Goal: Task Accomplishment & Management: Manage account settings

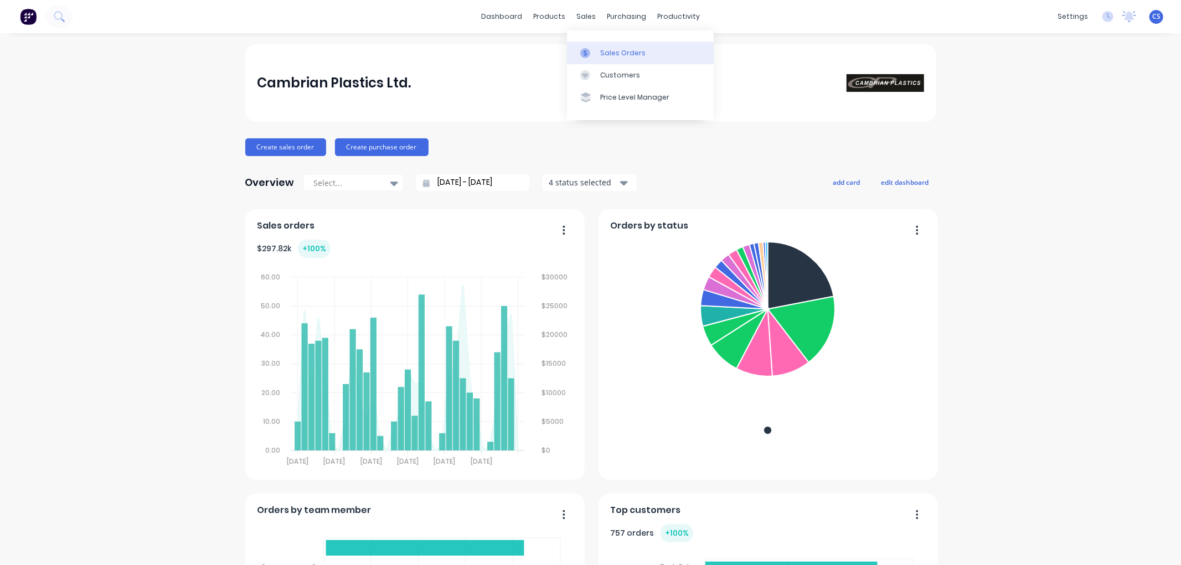
click at [616, 53] on div "Sales Orders" at bounding box center [622, 53] width 45 height 10
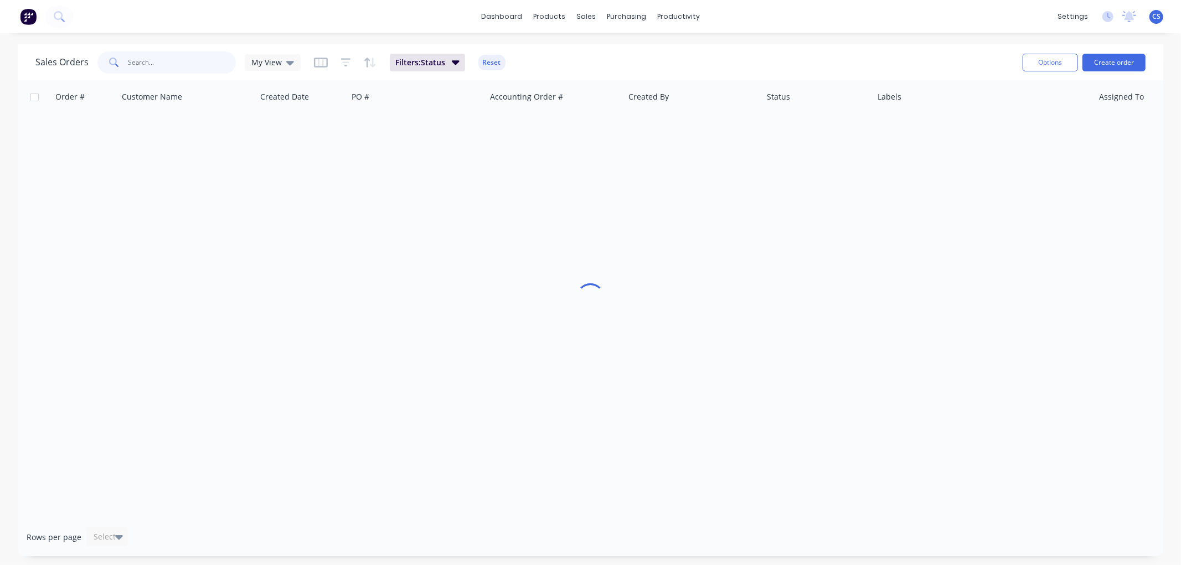
click at [142, 62] on input "text" at bounding box center [182, 62] width 108 height 22
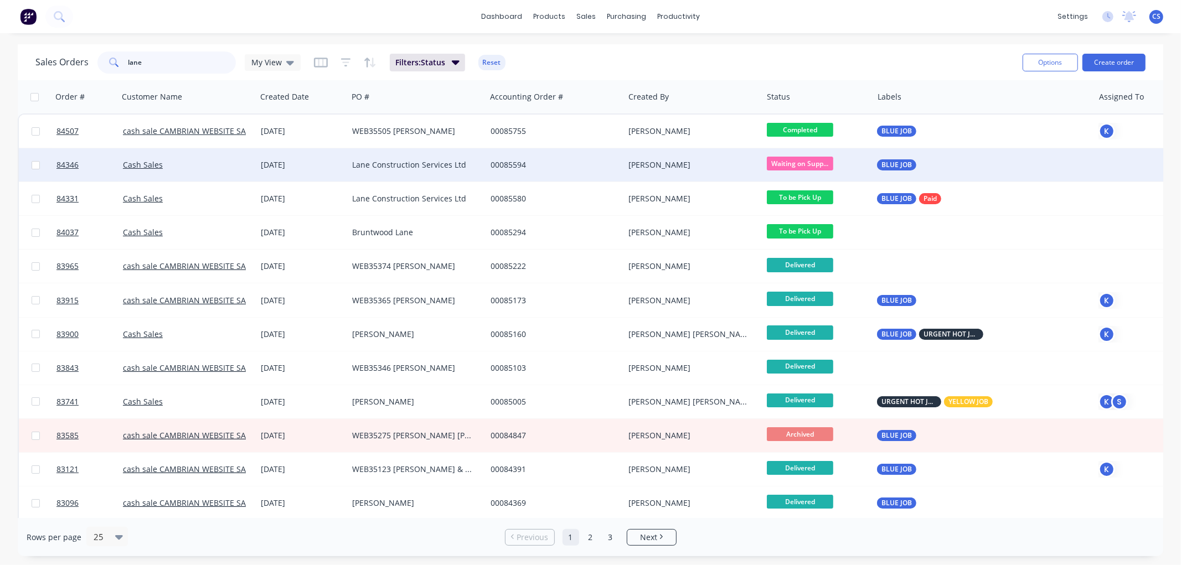
type input "lane"
click at [683, 164] on div "[PERSON_NAME]" at bounding box center [689, 164] width 123 height 11
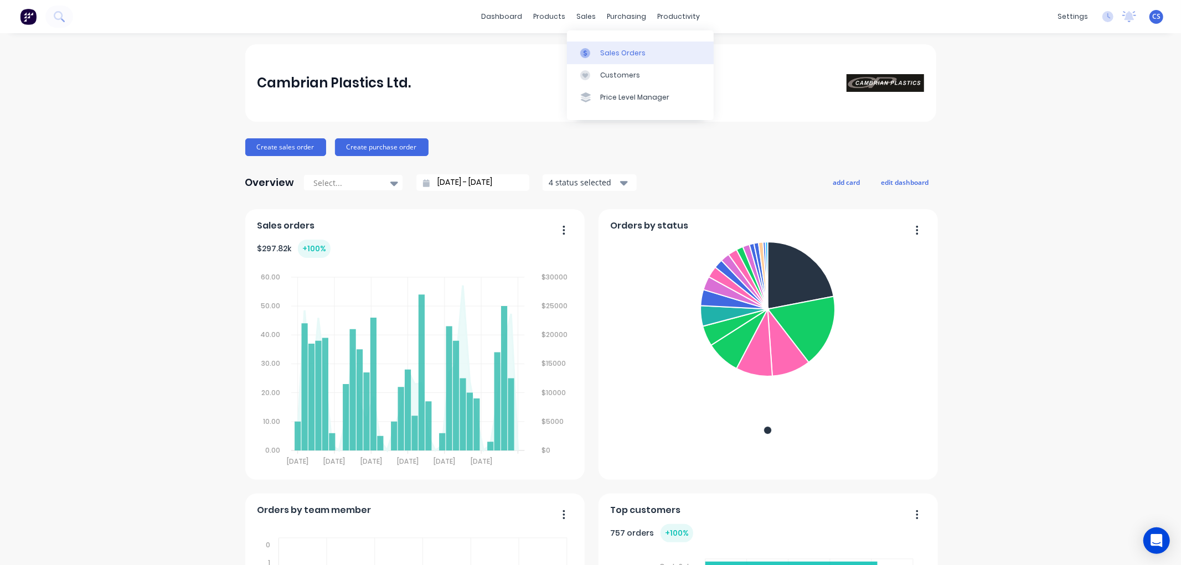
click at [596, 53] on div at bounding box center [588, 53] width 17 height 10
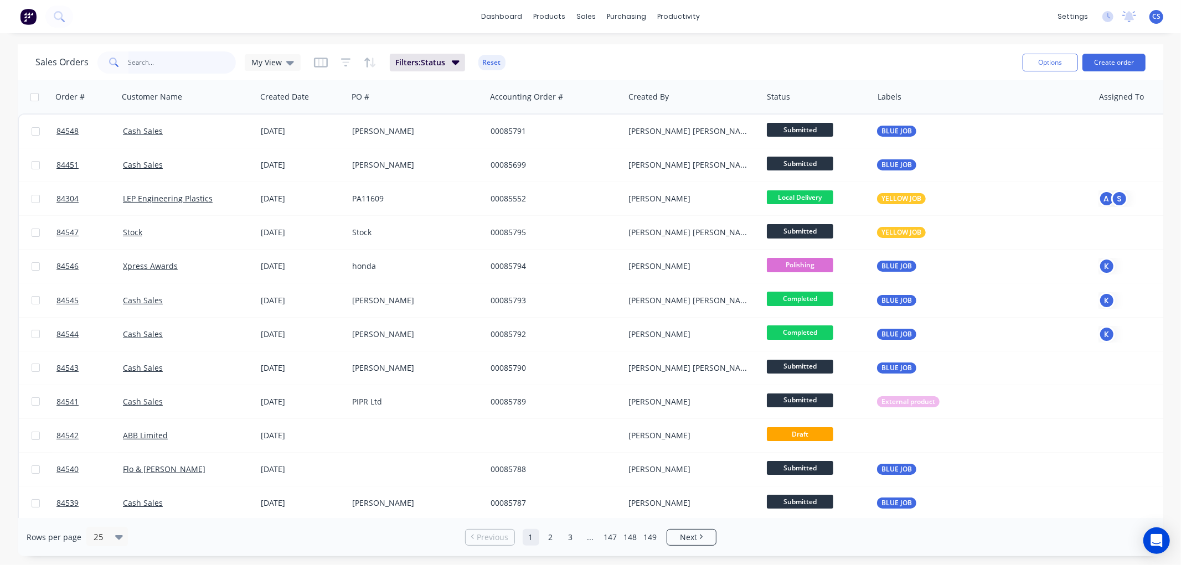
click at [145, 61] on input "text" at bounding box center [182, 62] width 108 height 22
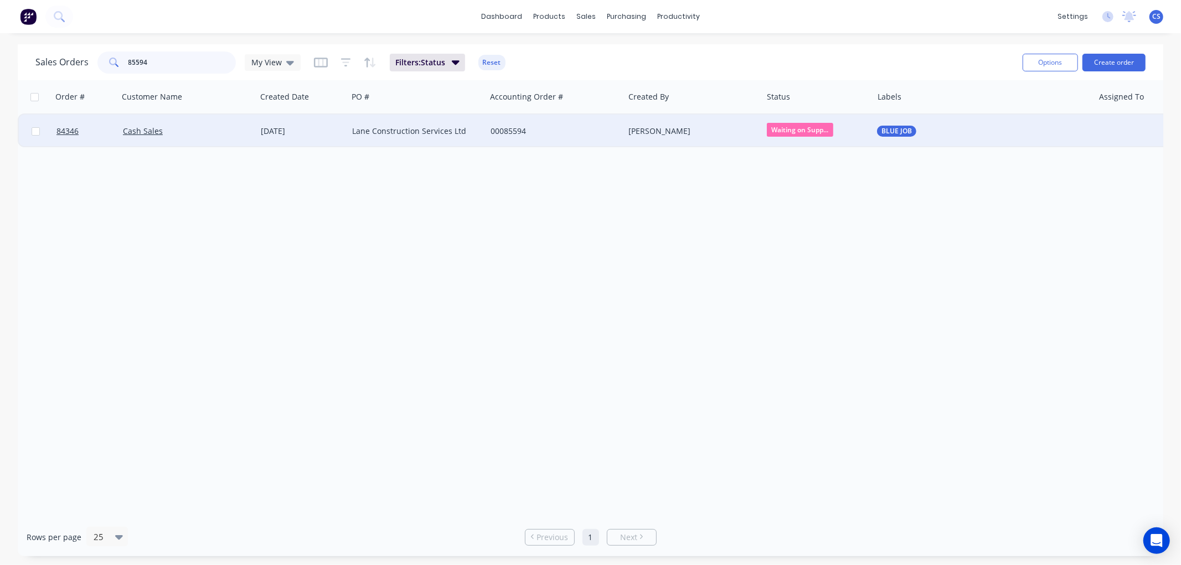
type input "85594"
click at [559, 133] on div "00085594" at bounding box center [552, 131] width 123 height 11
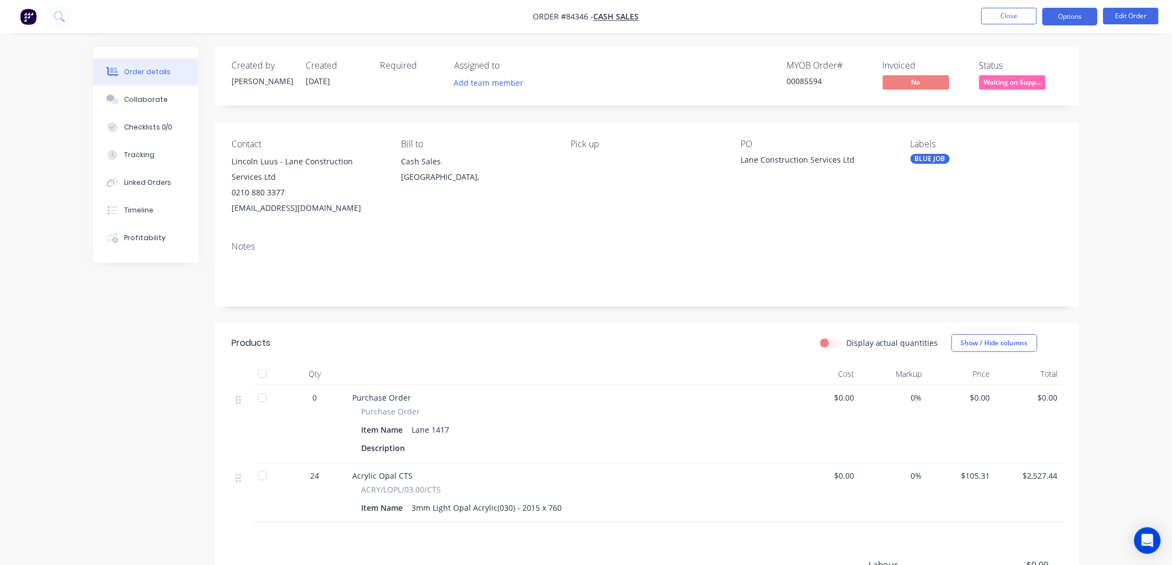
click at [1065, 14] on button "Options" at bounding box center [1069, 17] width 55 height 18
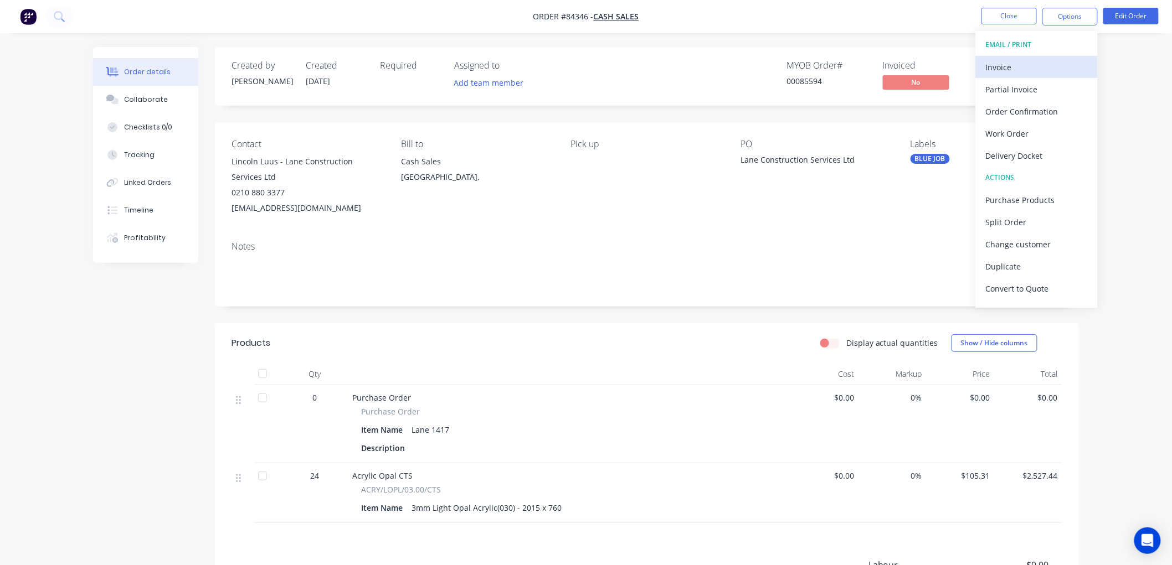
click at [1022, 62] on div "Invoice" at bounding box center [1037, 67] width 102 height 16
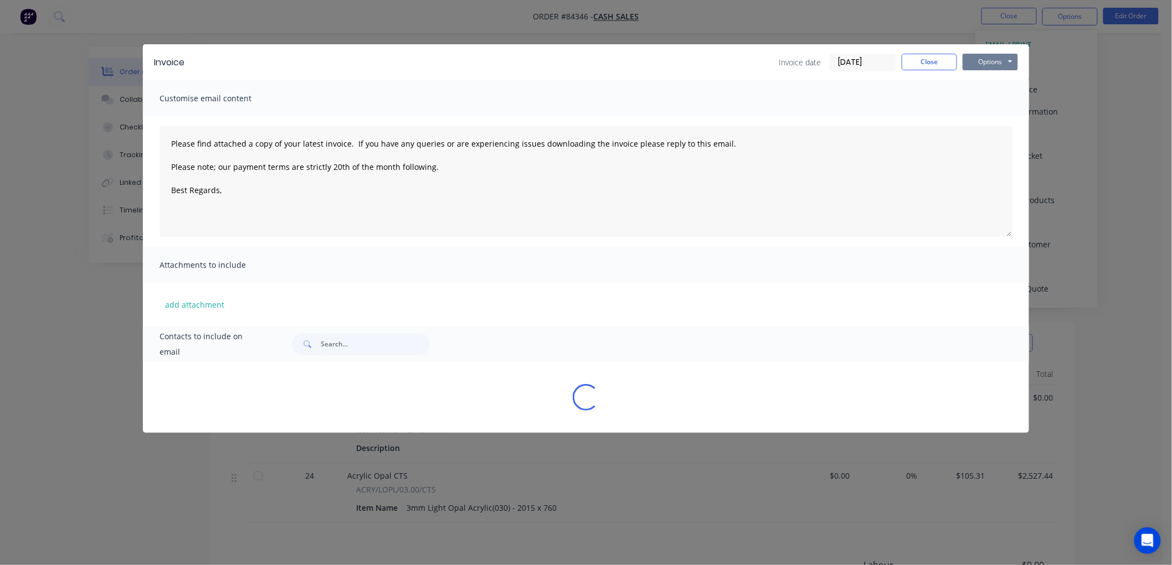
click at [1009, 61] on button "Options" at bounding box center [989, 62] width 55 height 17
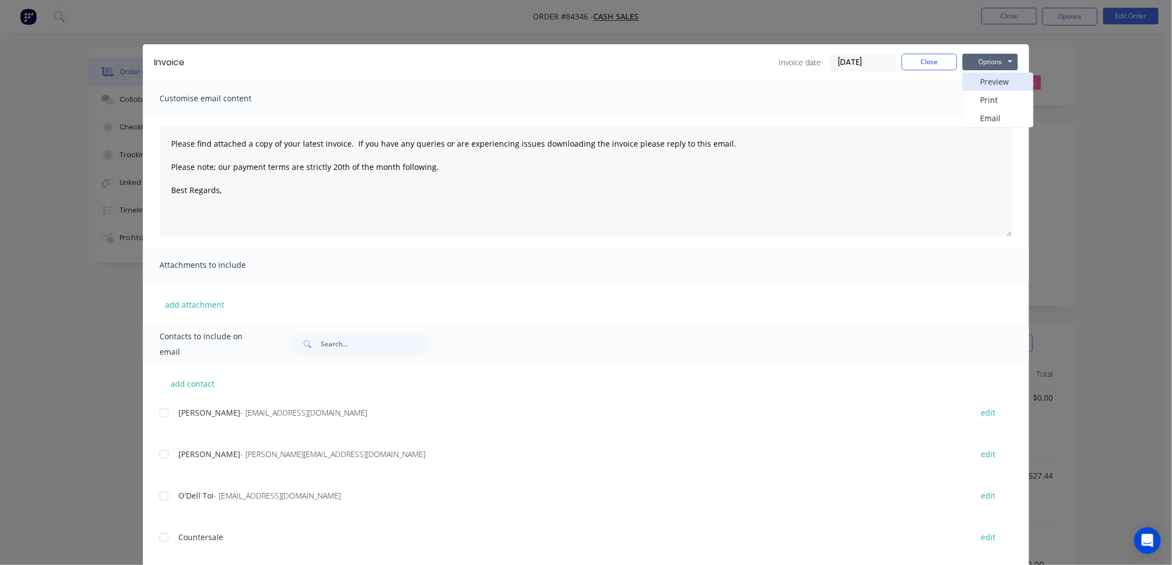
click at [985, 84] on button "Preview" at bounding box center [997, 82] width 71 height 18
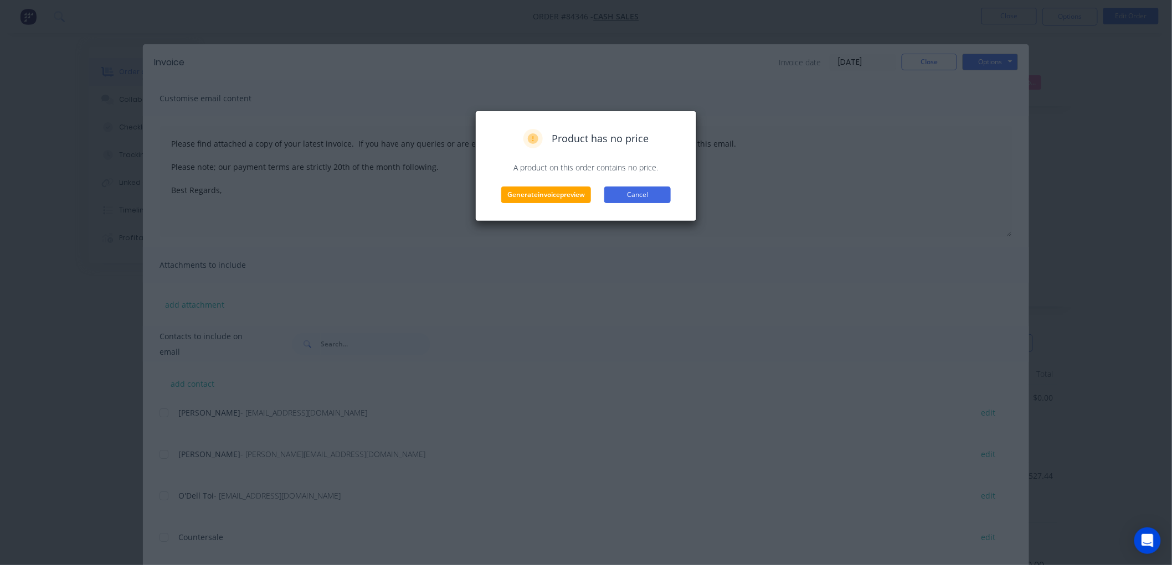
click at [630, 193] on button "Cancel" at bounding box center [637, 195] width 66 height 17
type textarea "Please find attached a copy of your latest invoice. If you have any queries or …"
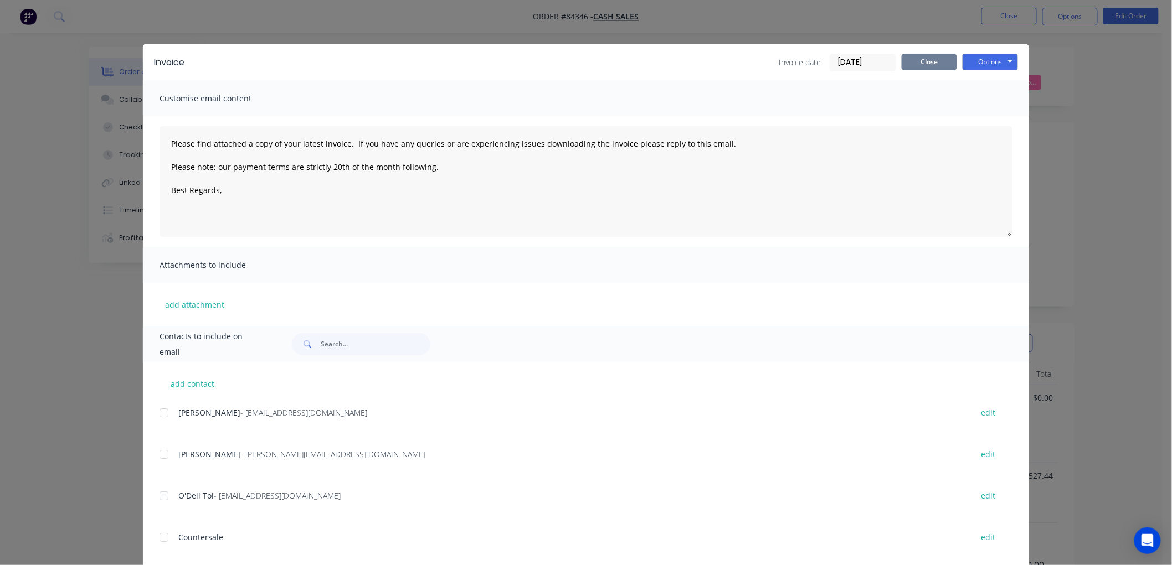
click at [926, 64] on button "Close" at bounding box center [928, 62] width 55 height 17
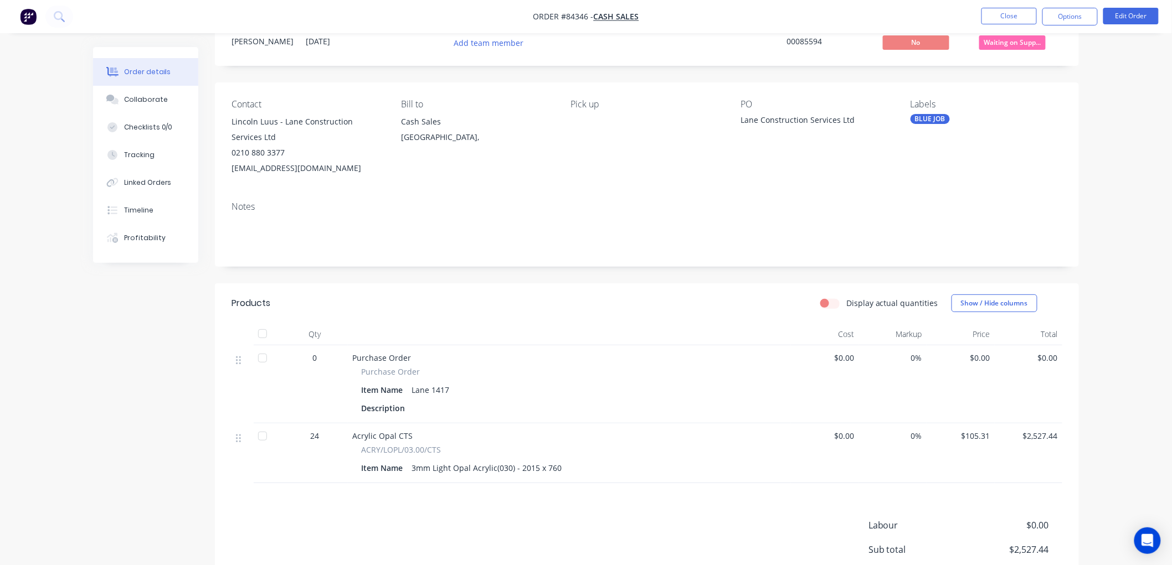
scroll to position [61, 0]
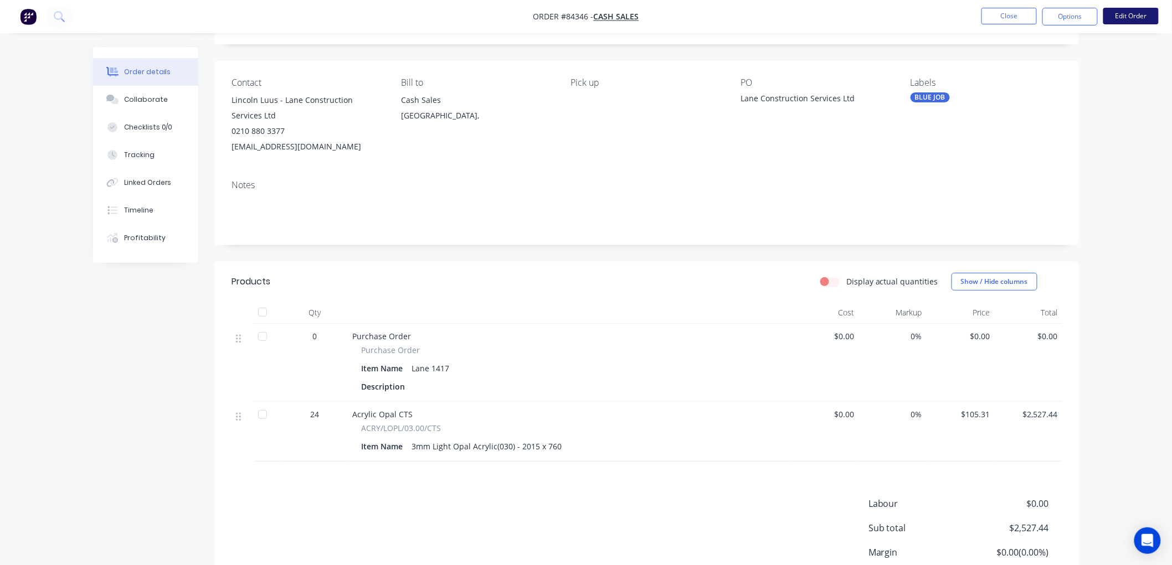
click at [1123, 15] on button "Edit Order" at bounding box center [1130, 16] width 55 height 17
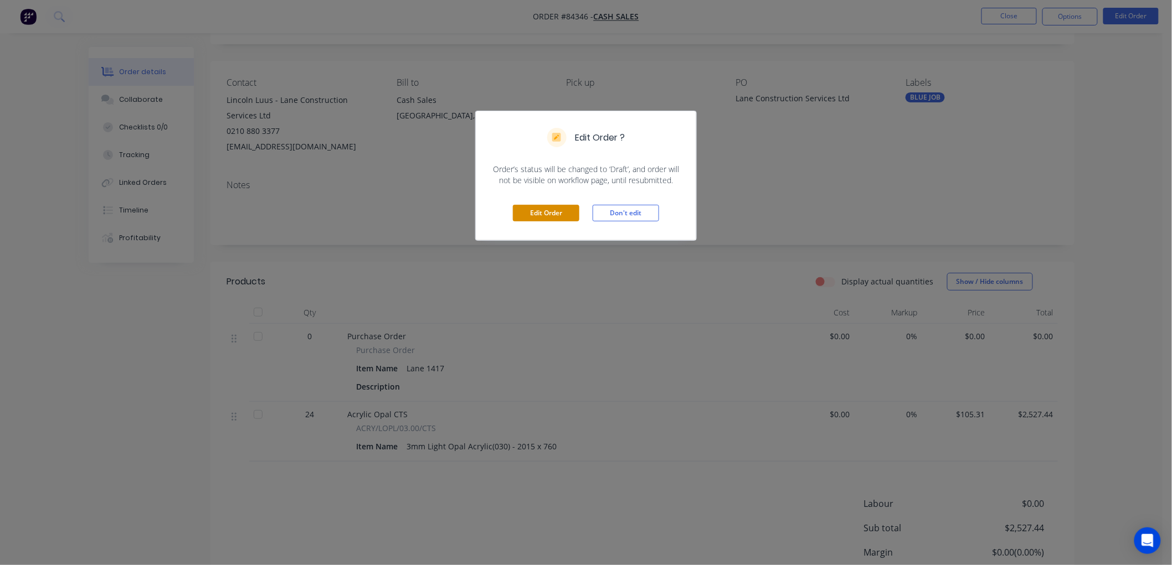
click at [545, 213] on button "Edit Order" at bounding box center [546, 213] width 66 height 17
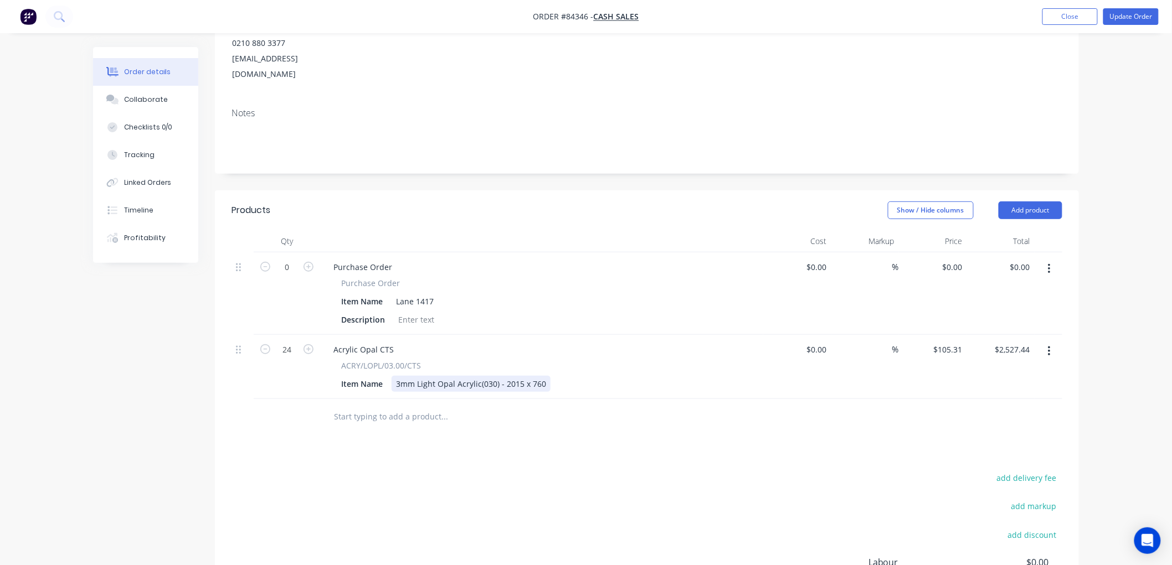
scroll to position [184, 0]
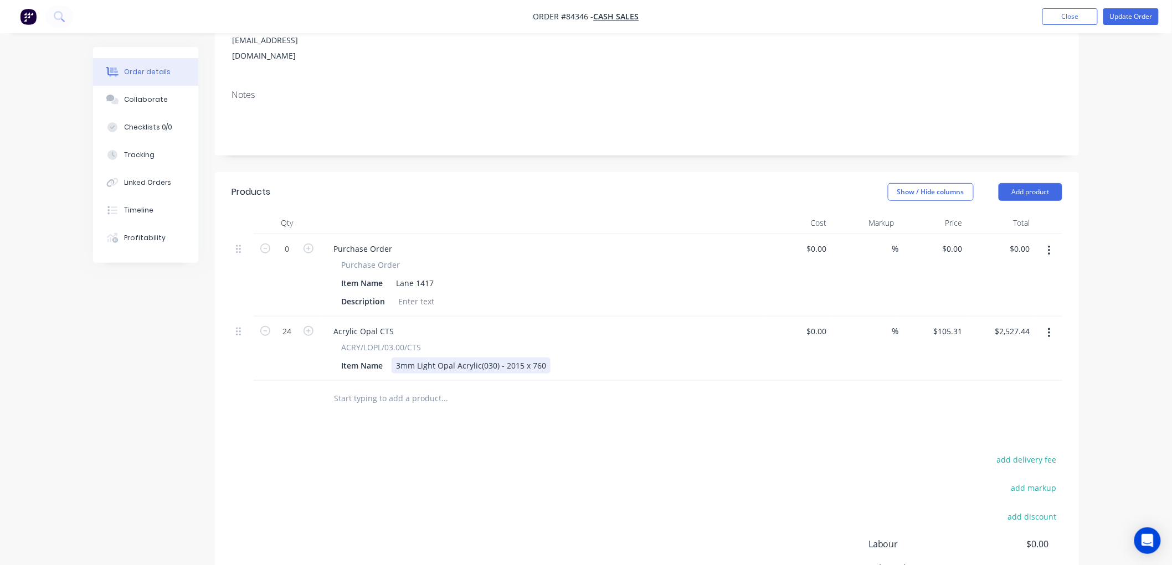
click at [407, 358] on div "3mm Light Opal Acrylic(030) - 2015 x 760" at bounding box center [470, 366] width 159 height 16
click at [336, 388] on input "text" at bounding box center [443, 399] width 221 height 22
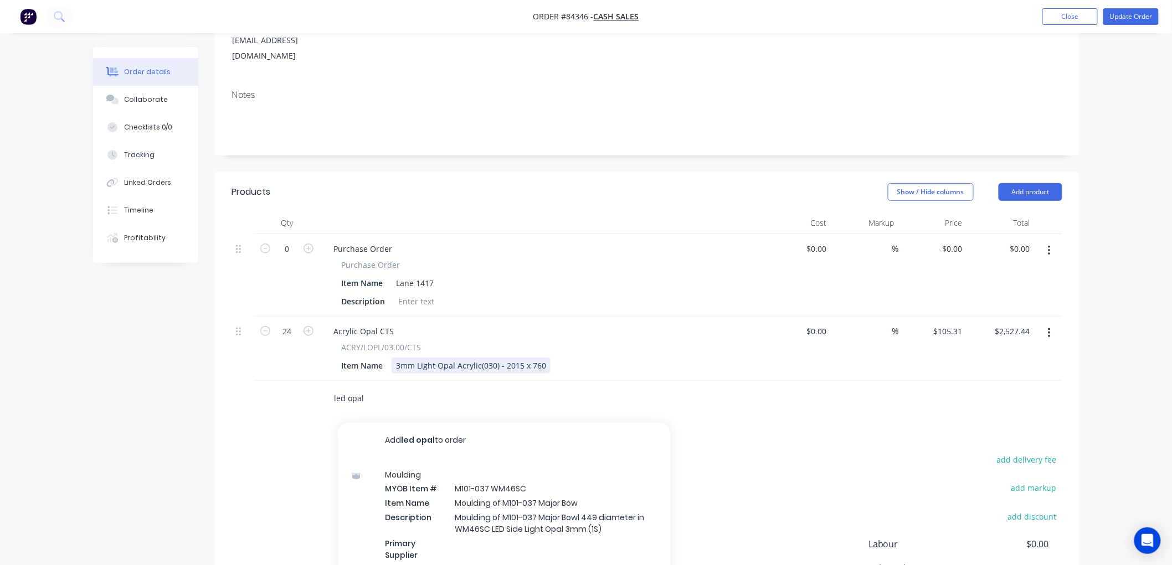
type input "led opal"
click at [409, 358] on div "3mm Light Opal Acrylic(030) - 2015 x 760" at bounding box center [470, 366] width 159 height 16
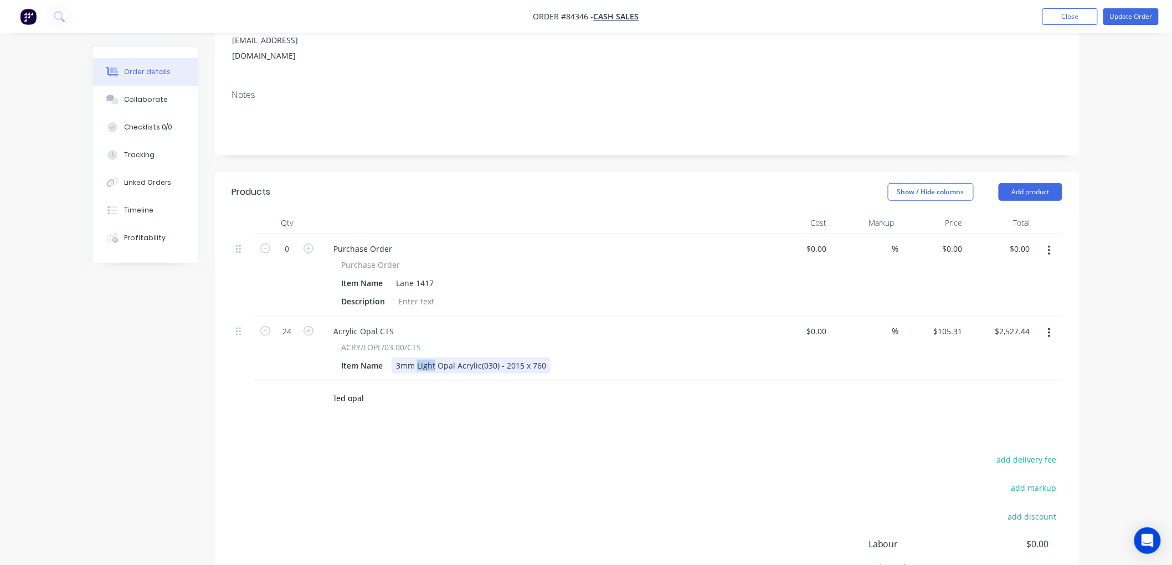
drag, startPoint x: 417, startPoint y: 332, endPoint x: 434, endPoint y: 334, distance: 16.7
click at [434, 358] on div "3mm Light Opal Acrylic(030) - 2015 x 760" at bounding box center [470, 366] width 159 height 16
click at [495, 386] on div "Products Show / Hide columns Add product Qty Cost Markup Price Total 0 Purchase…" at bounding box center [647, 427] width 864 height 511
click at [1138, 16] on button "Update Order" at bounding box center [1130, 16] width 55 height 17
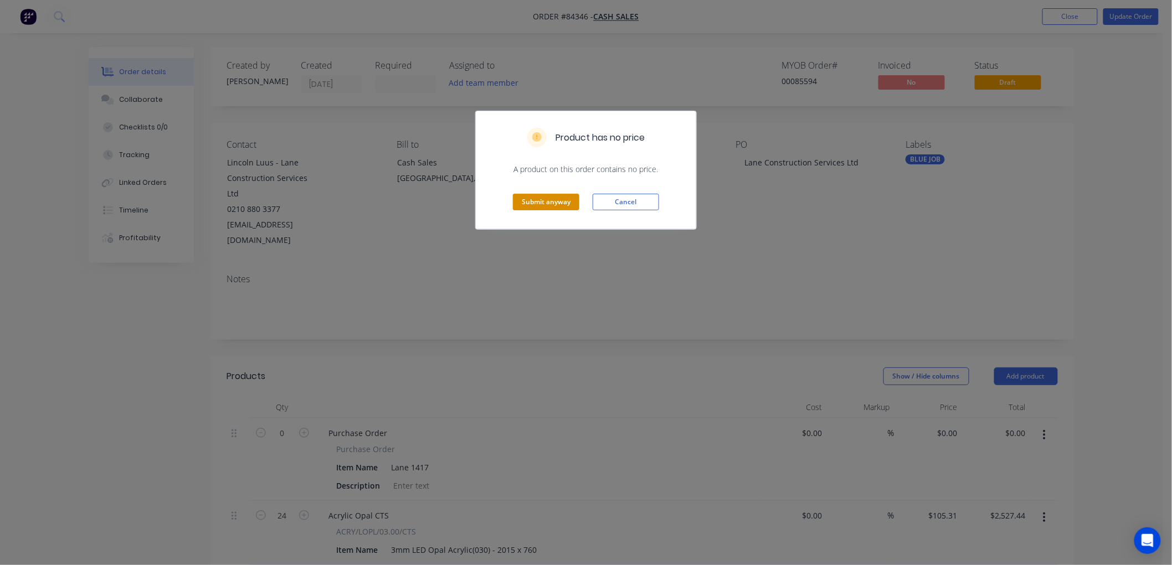
click at [555, 205] on button "Submit anyway" at bounding box center [546, 202] width 66 height 17
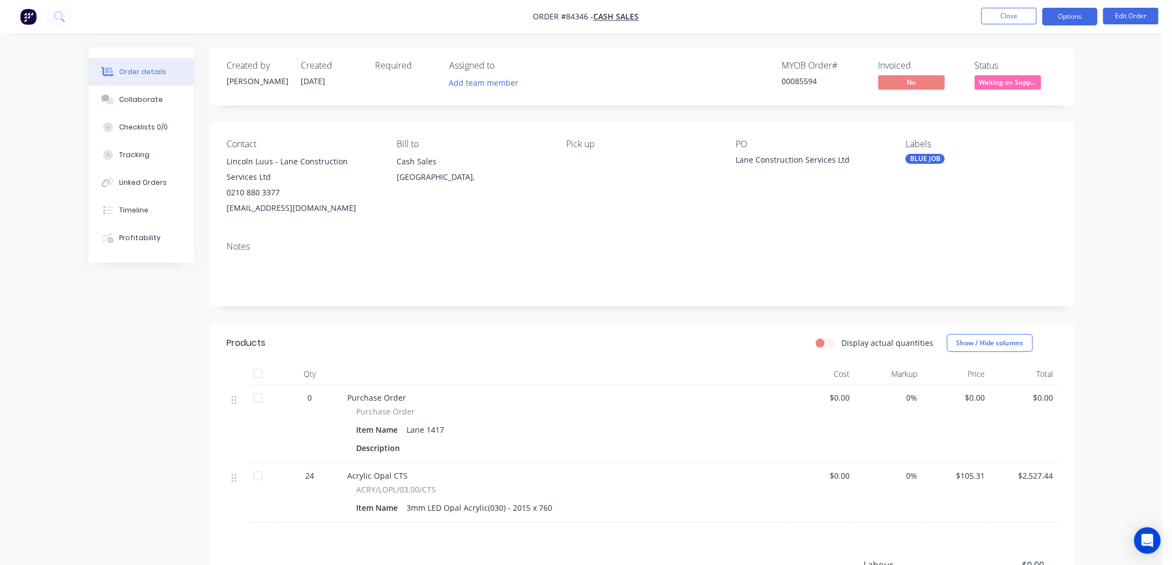
click at [1061, 19] on button "Options" at bounding box center [1069, 17] width 55 height 18
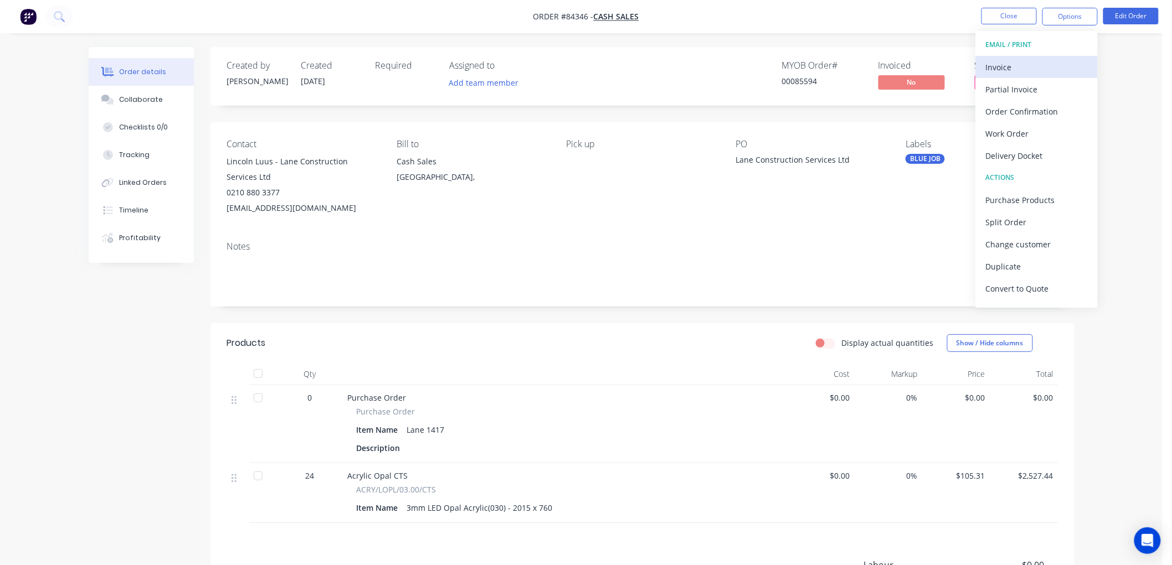
click at [1022, 65] on div "Invoice" at bounding box center [1037, 67] width 102 height 16
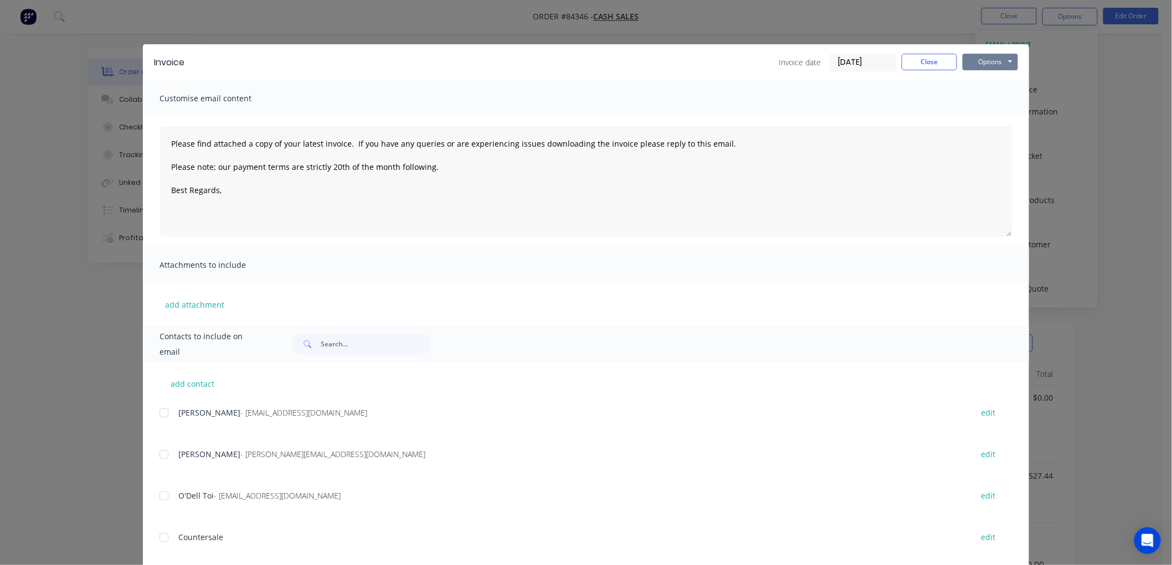
click at [989, 63] on button "Options" at bounding box center [989, 62] width 55 height 17
click at [979, 86] on button "Preview" at bounding box center [997, 82] width 71 height 18
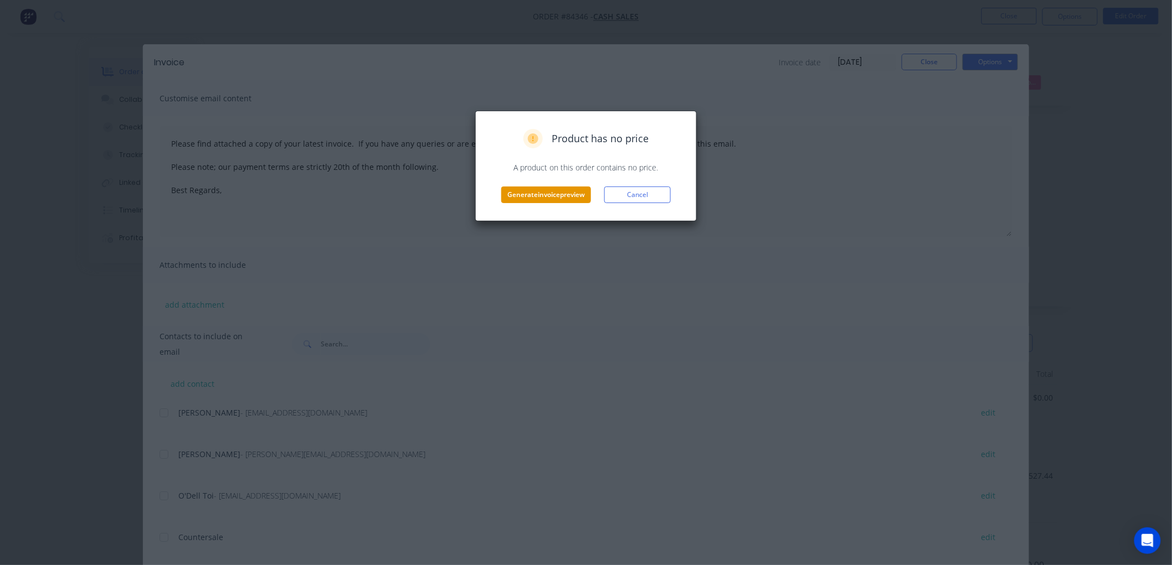
click at [534, 194] on button "Generate invoice preview" at bounding box center [546, 195] width 90 height 17
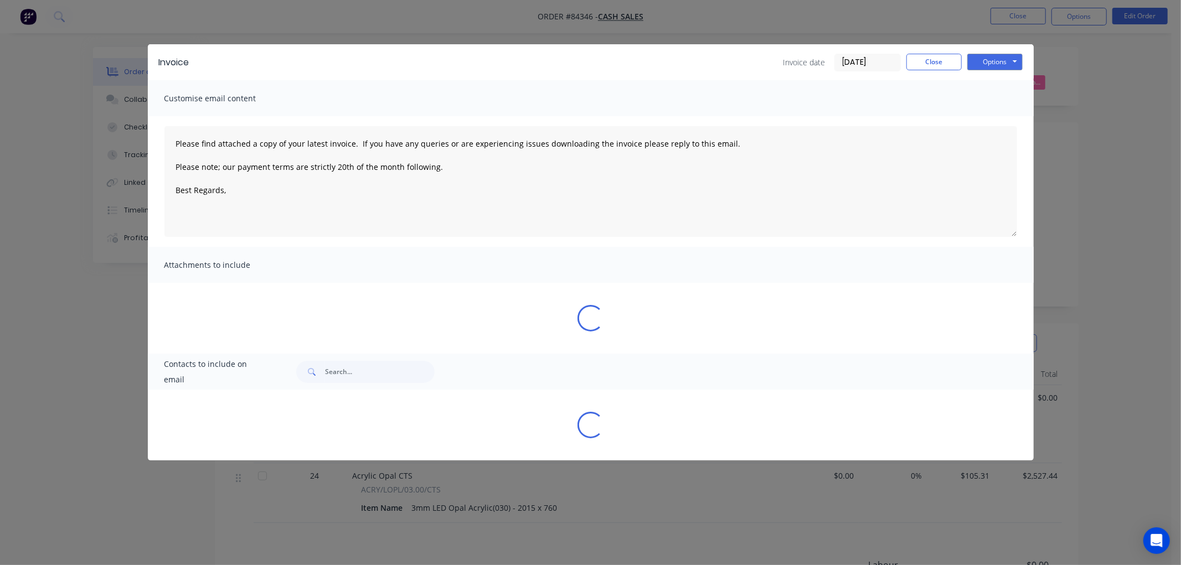
type textarea "Please find attached a copy of your latest invoice. If you have any queries or …"
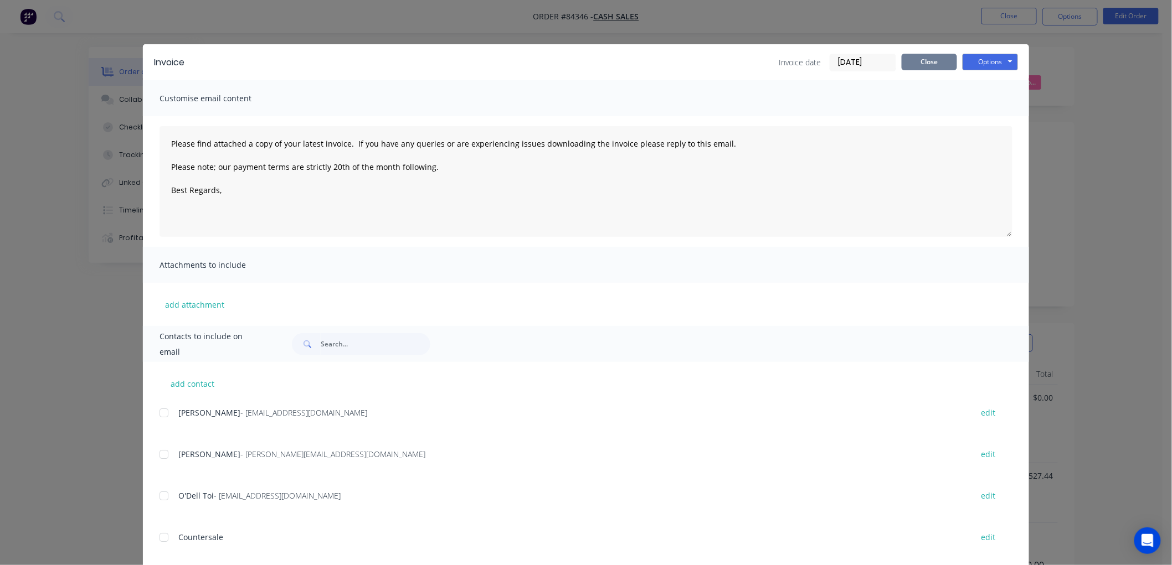
click at [918, 55] on button "Close" at bounding box center [928, 62] width 55 height 17
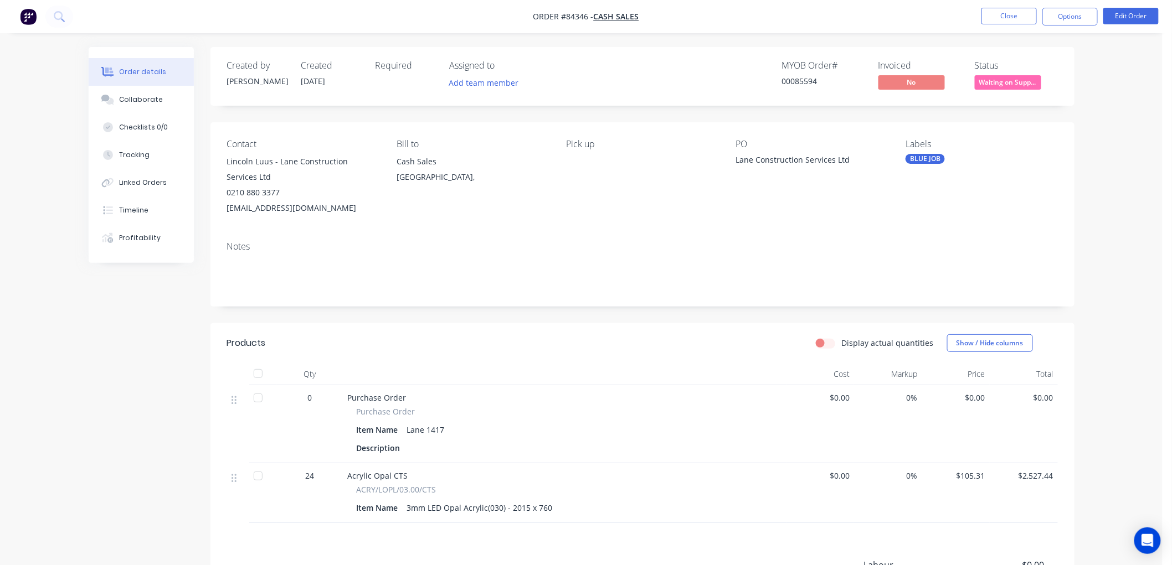
click at [1026, 82] on span "Waiting on Supp..." at bounding box center [1008, 82] width 66 height 14
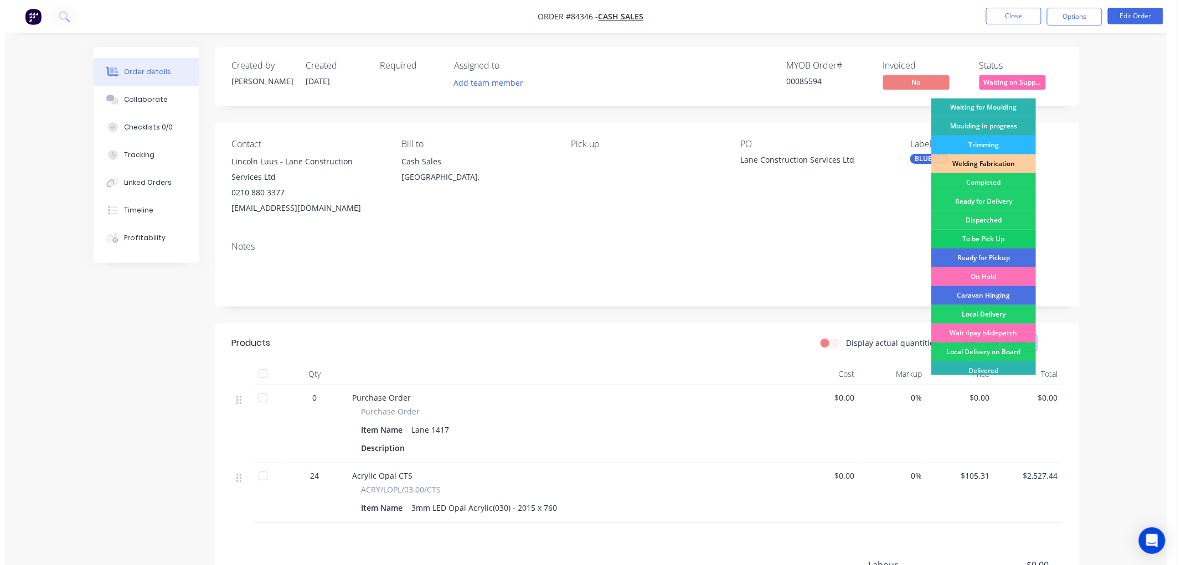
scroll to position [212, 0]
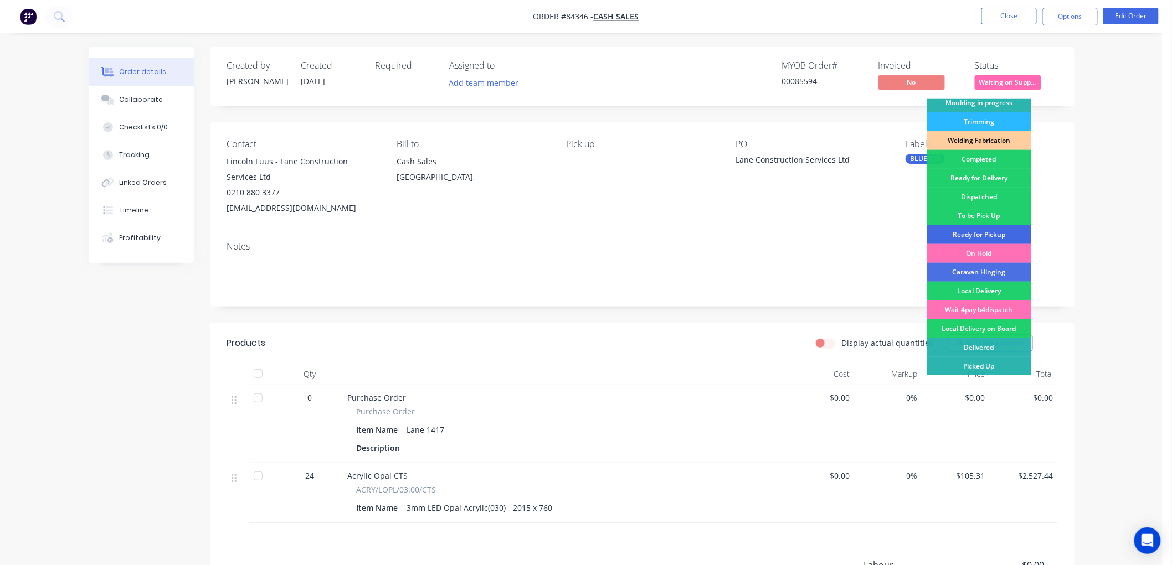
click at [981, 231] on div "Ready for Pickup" at bounding box center [978, 234] width 105 height 19
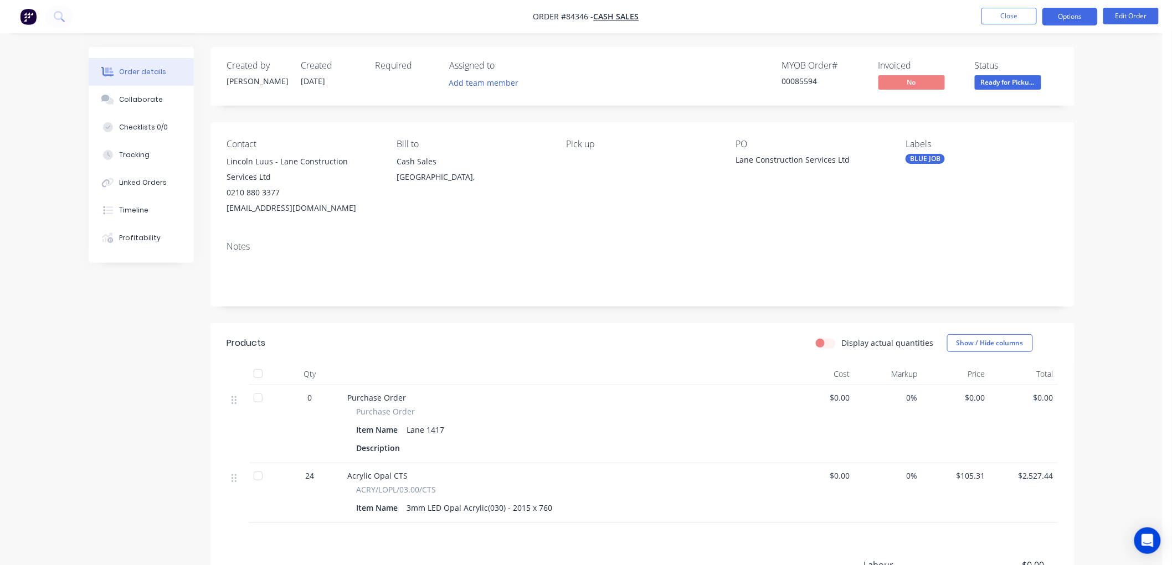
click at [1061, 19] on button "Options" at bounding box center [1069, 17] width 55 height 18
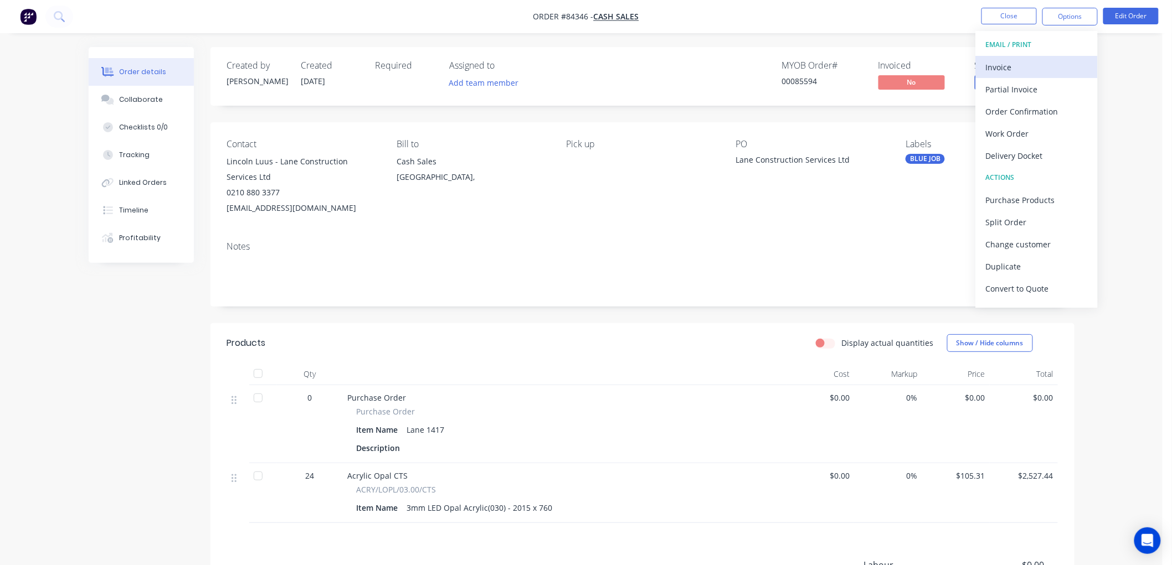
click at [1016, 73] on div "Invoice" at bounding box center [1037, 67] width 102 height 16
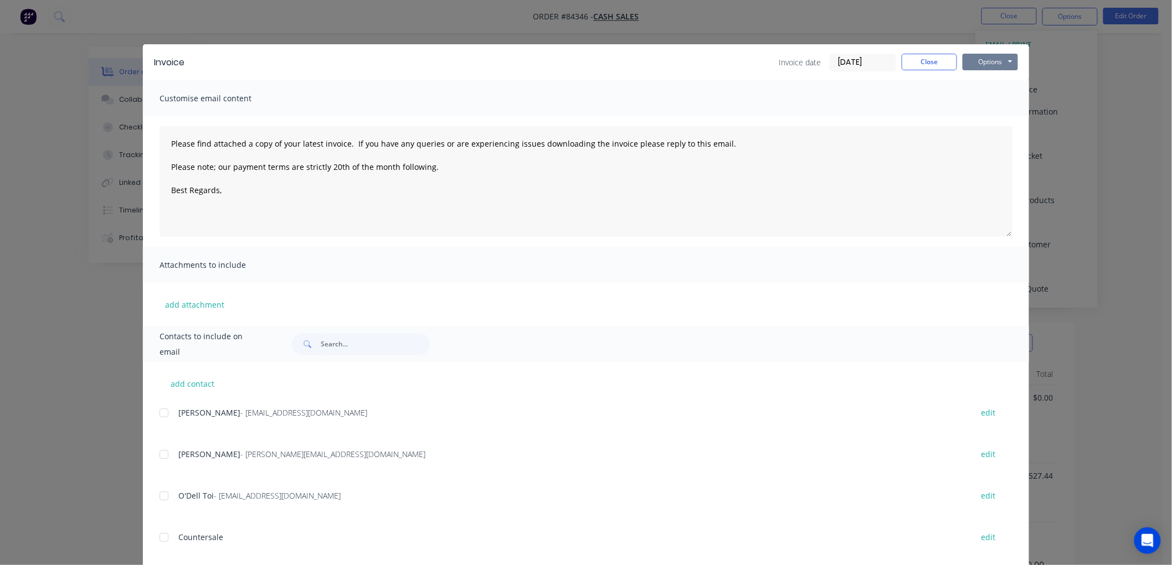
click at [986, 63] on button "Options" at bounding box center [989, 62] width 55 height 17
click at [987, 94] on button "Print" at bounding box center [997, 100] width 71 height 18
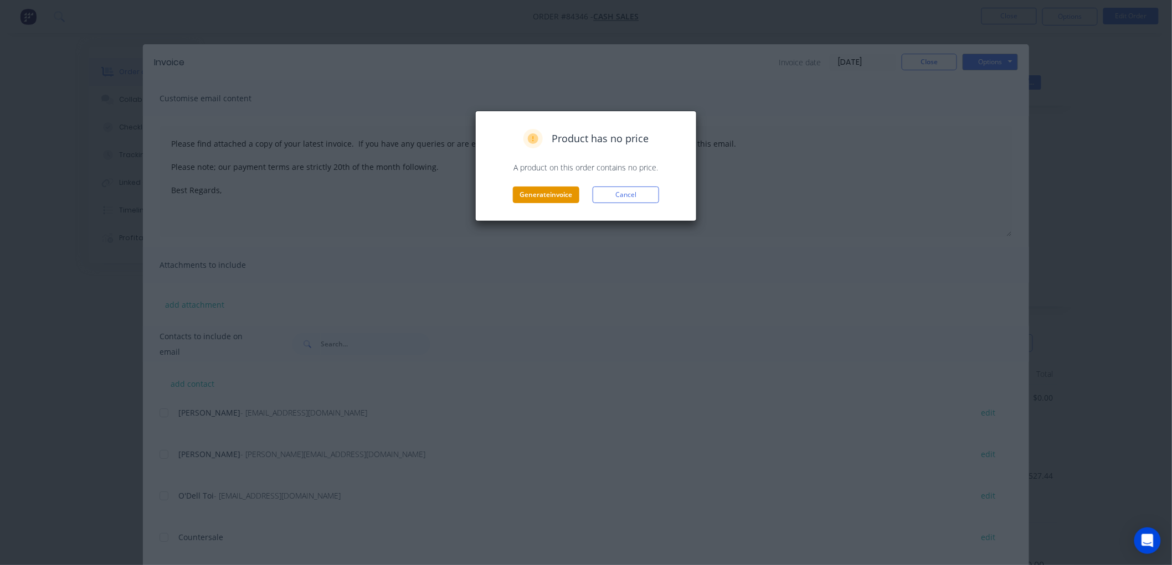
click at [526, 195] on button "Generate invoice" at bounding box center [546, 195] width 66 height 17
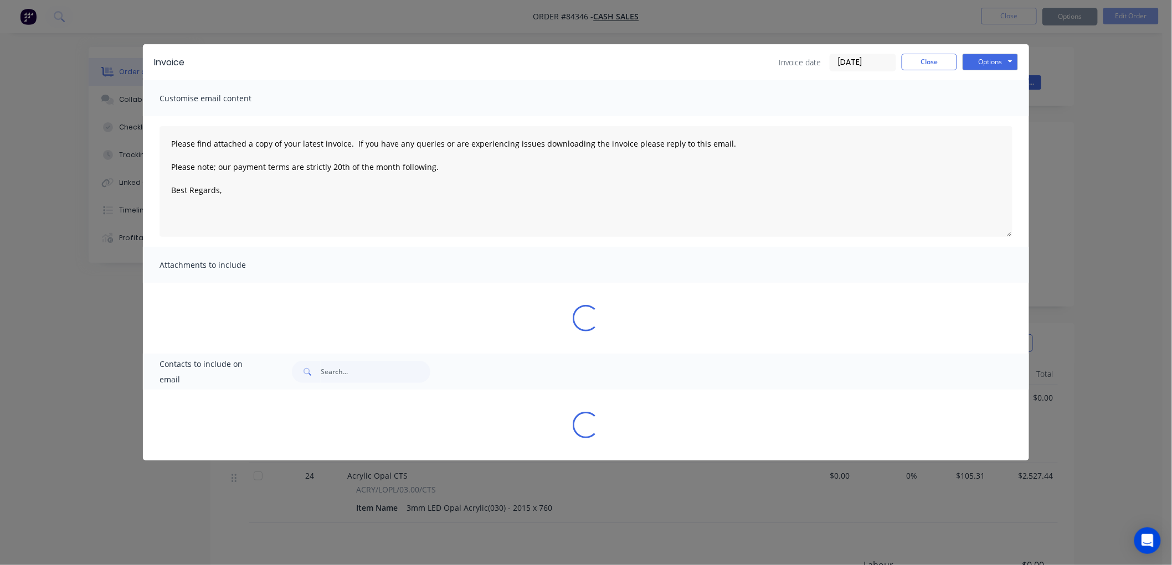
type textarea "Please find attached a copy of your latest invoice. If you have any queries or …"
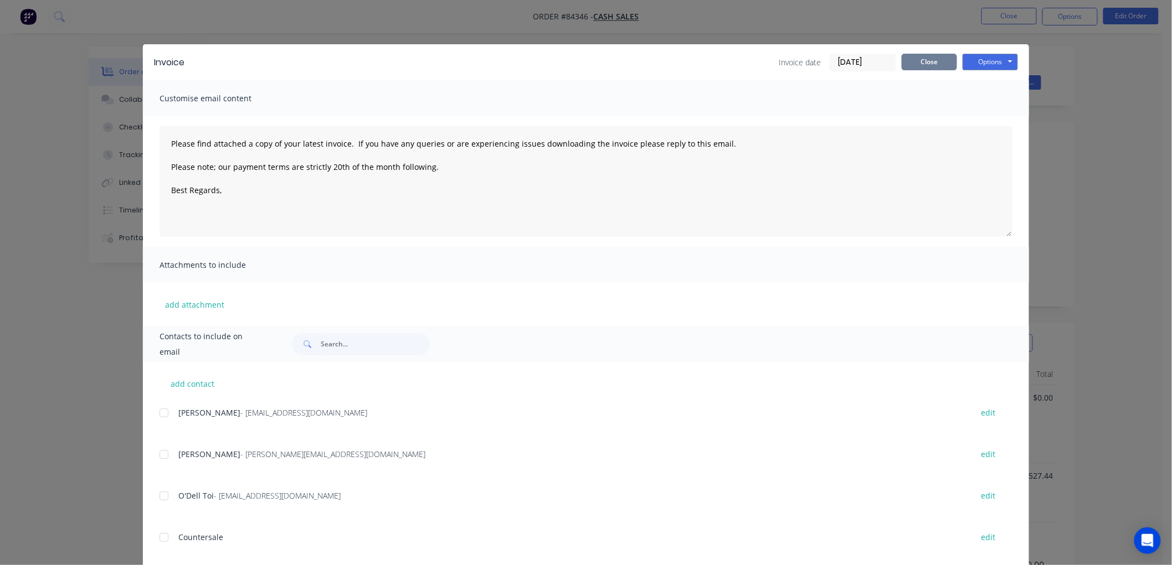
click at [915, 64] on button "Close" at bounding box center [928, 62] width 55 height 17
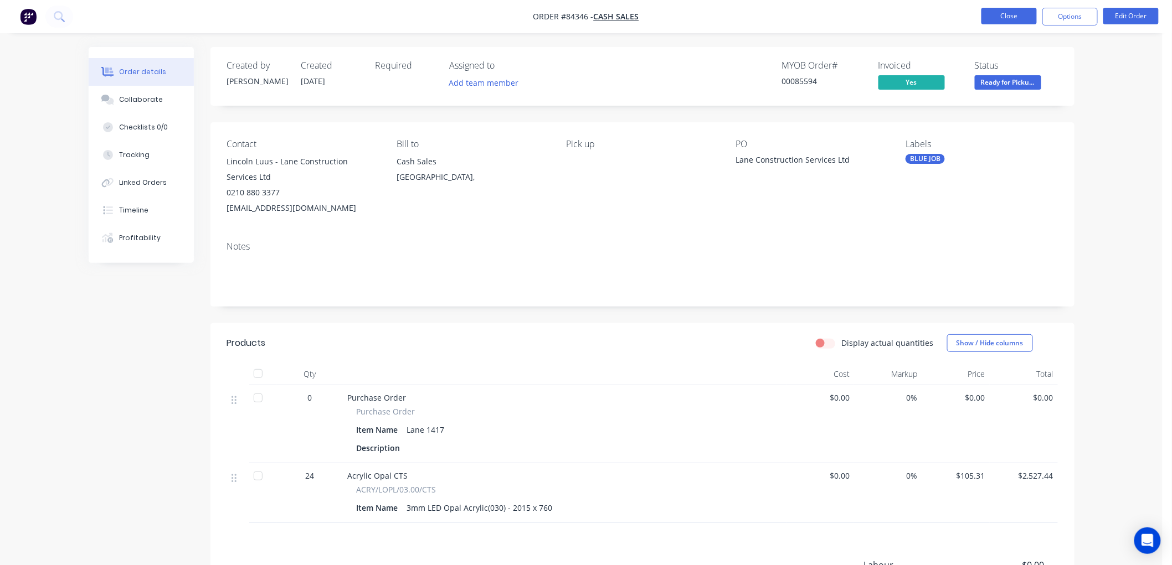
click at [1012, 18] on button "Close" at bounding box center [1008, 16] width 55 height 17
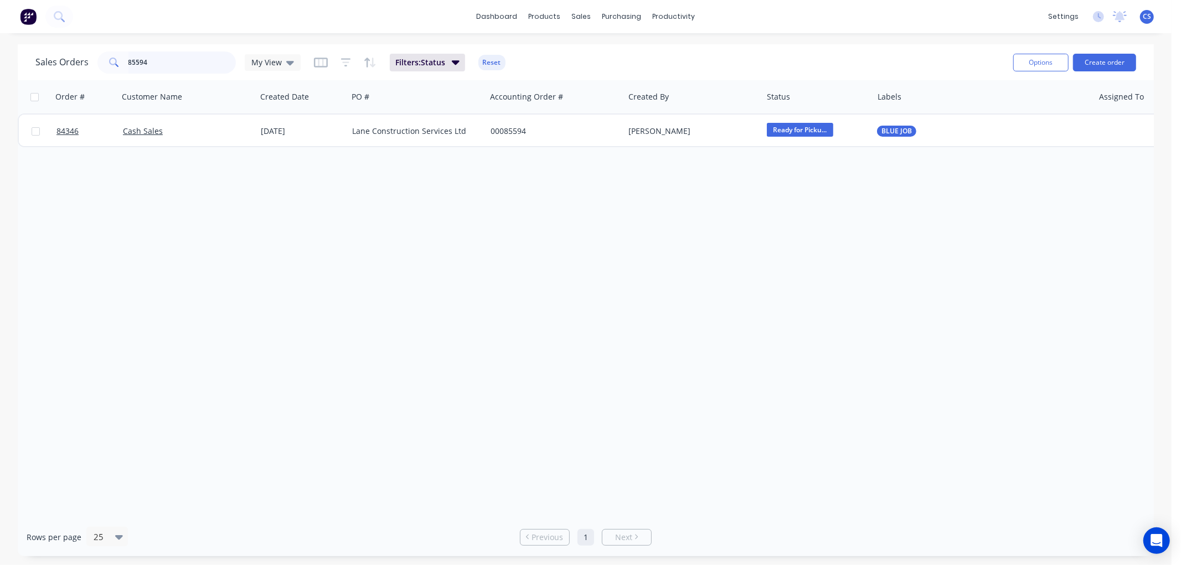
click at [163, 63] on input "85594" at bounding box center [182, 62] width 108 height 22
click at [161, 63] on input "85594" at bounding box center [182, 62] width 108 height 22
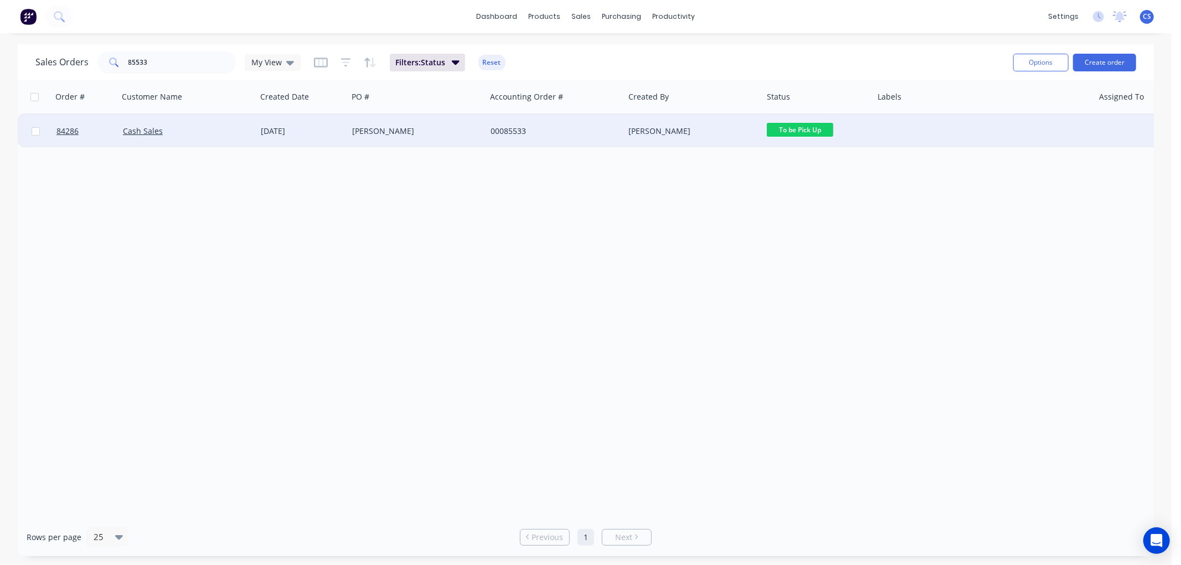
click at [812, 130] on span "To be Pick Up" at bounding box center [800, 130] width 66 height 14
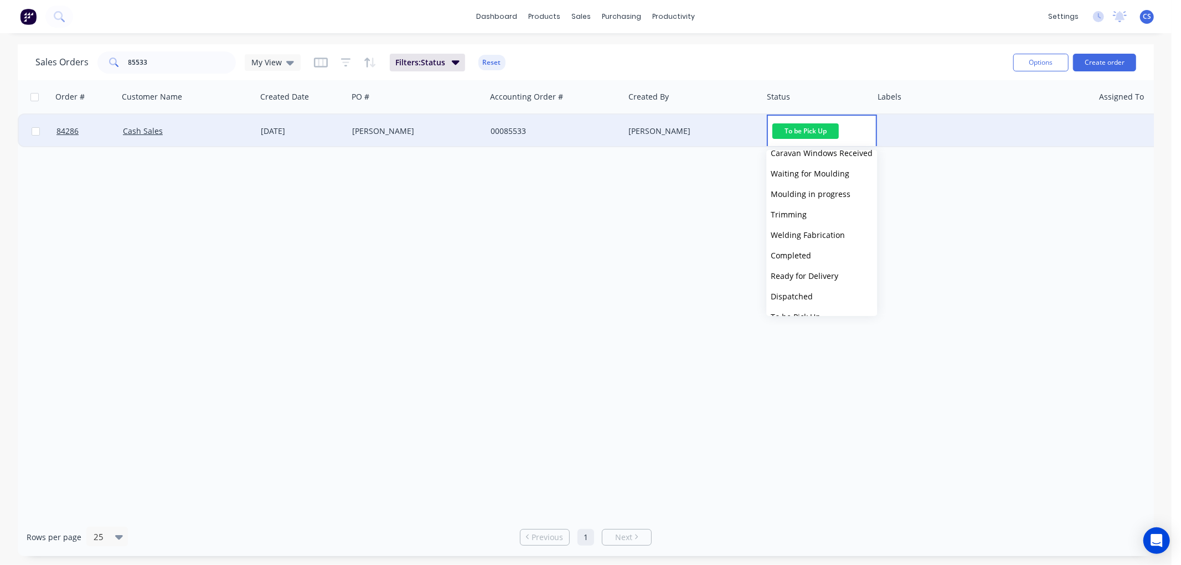
scroll to position [246, 0]
click at [809, 305] on span "Ready for Pickup" at bounding box center [802, 308] width 62 height 11
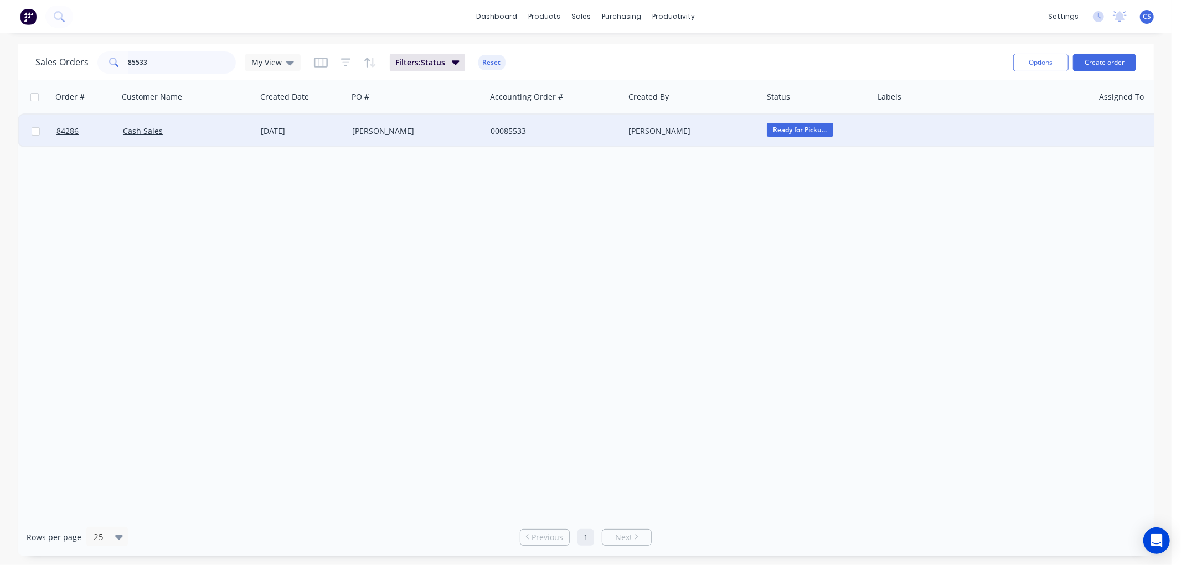
click at [161, 59] on input "85533" at bounding box center [182, 62] width 108 height 22
click at [792, 130] on span "To be Pick Up" at bounding box center [800, 130] width 66 height 14
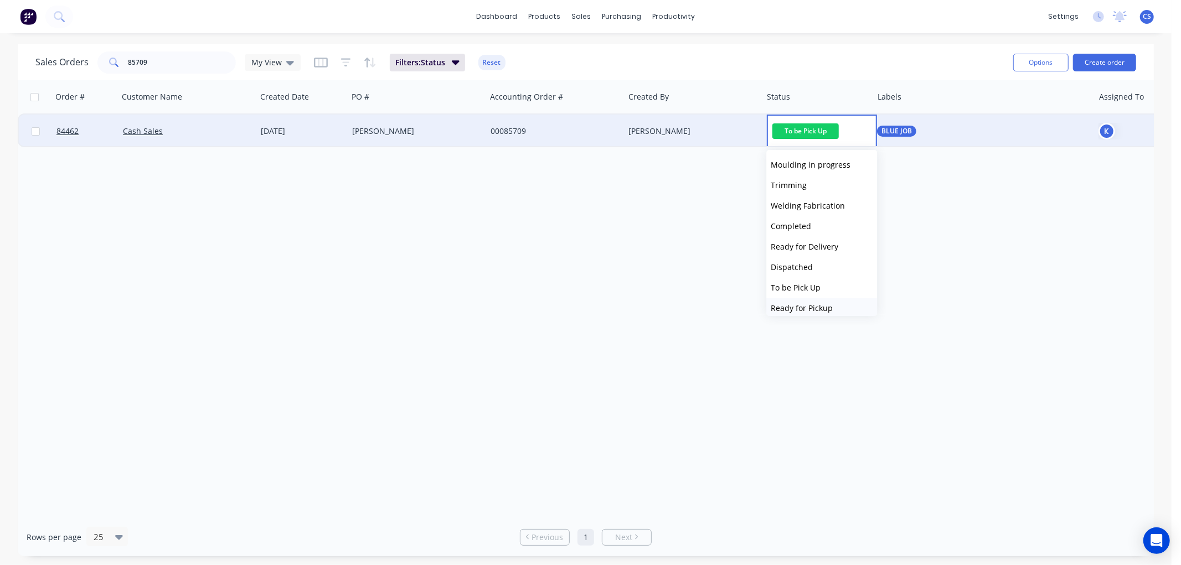
click at [806, 305] on span "Ready for Pickup" at bounding box center [802, 308] width 62 height 11
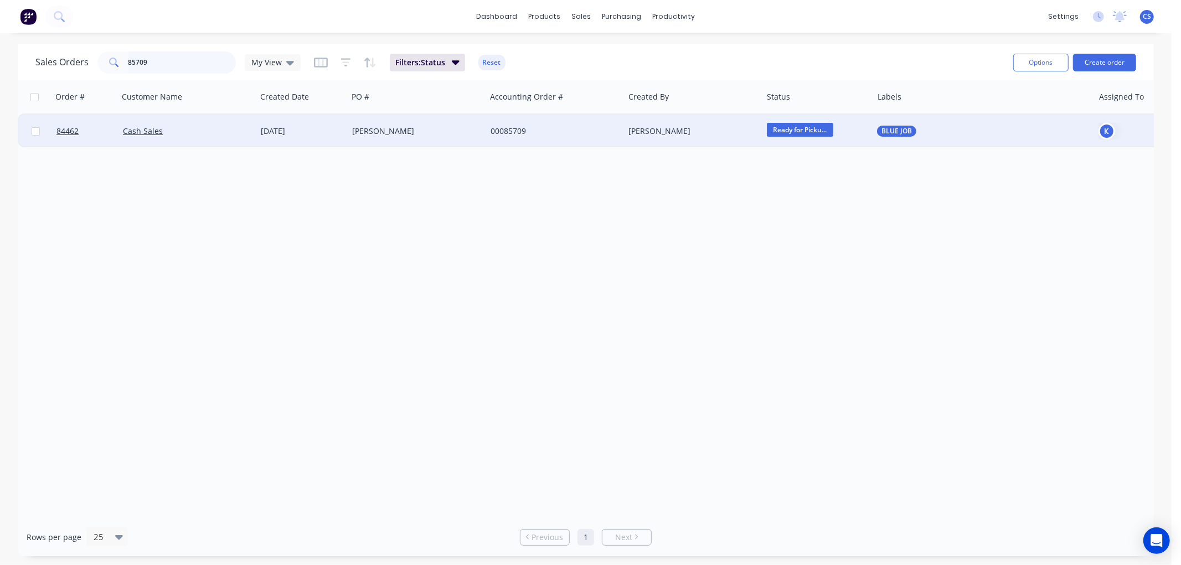
click at [157, 62] on input "85709" at bounding box center [182, 62] width 108 height 22
click at [789, 129] on span "To be Pick Up" at bounding box center [800, 130] width 66 height 14
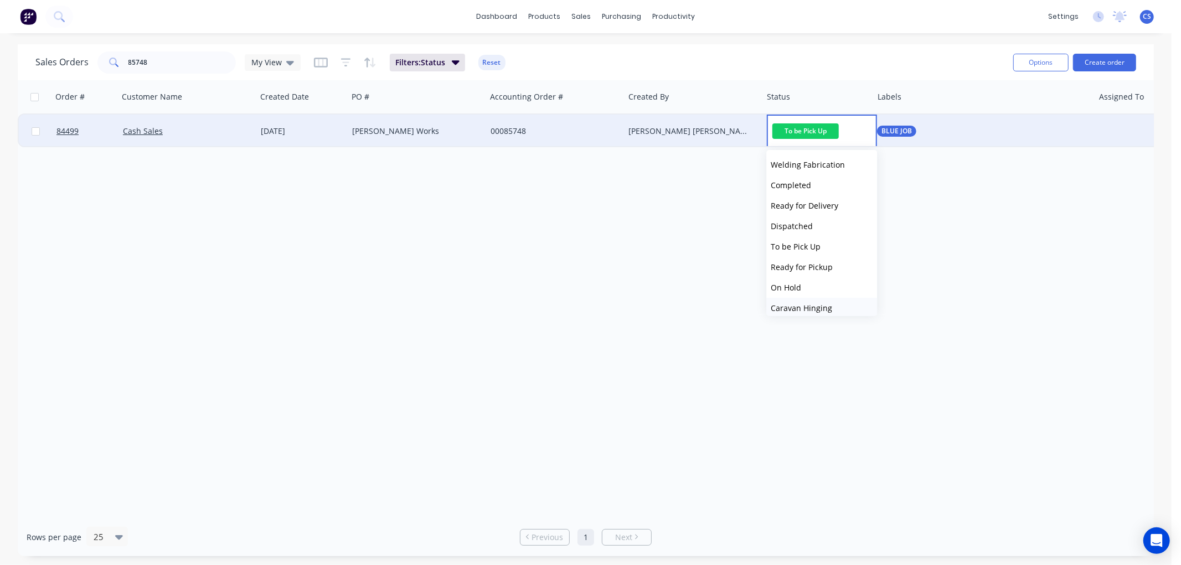
scroll to position [307, 0]
click at [810, 246] on span "Ready for Pickup" at bounding box center [802, 246] width 62 height 11
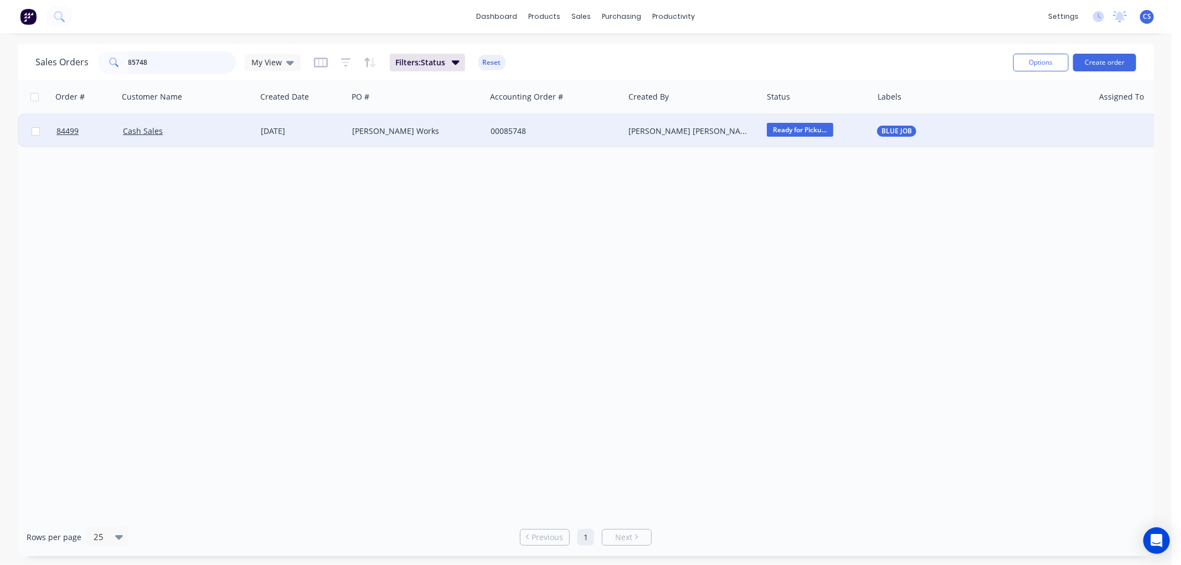
click at [146, 64] on input "85748" at bounding box center [182, 62] width 108 height 22
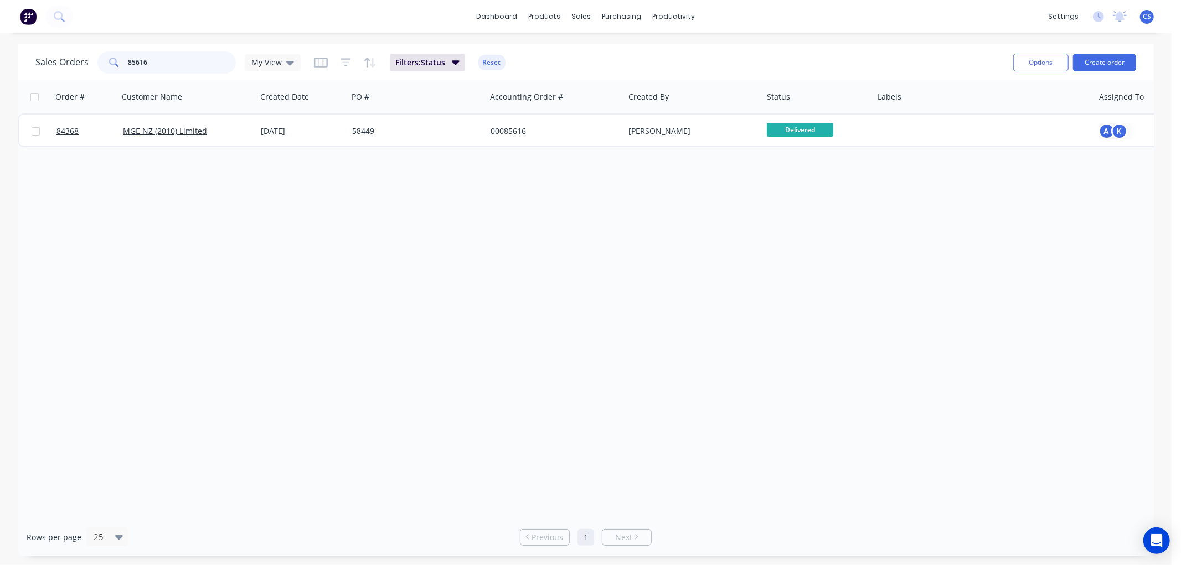
click at [184, 65] on input "85616" at bounding box center [182, 62] width 108 height 22
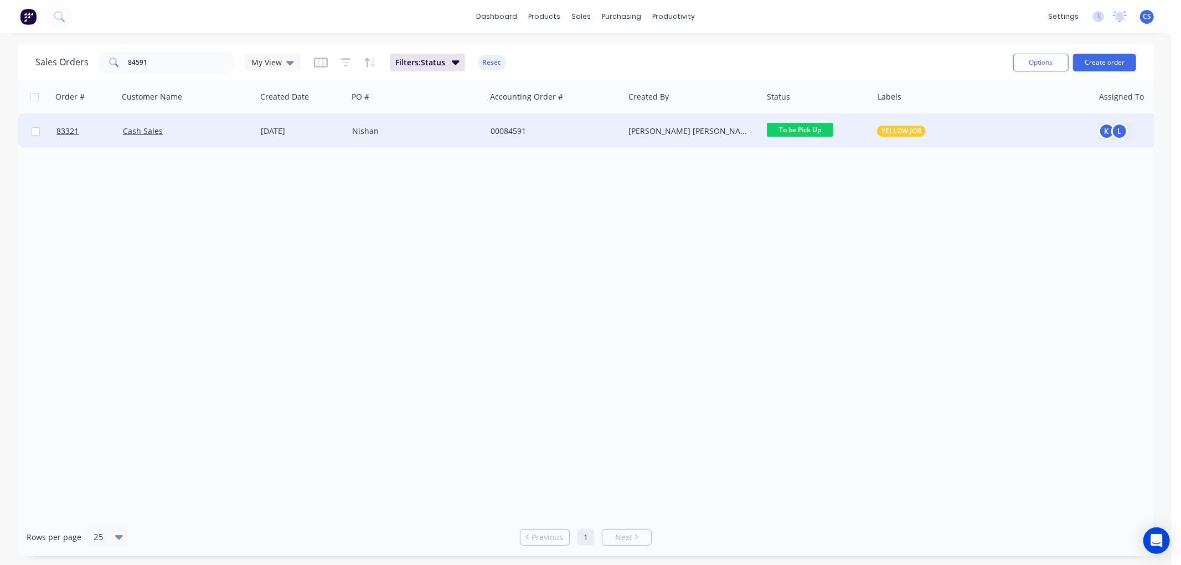
click at [816, 133] on span "To be Pick Up" at bounding box center [800, 130] width 66 height 14
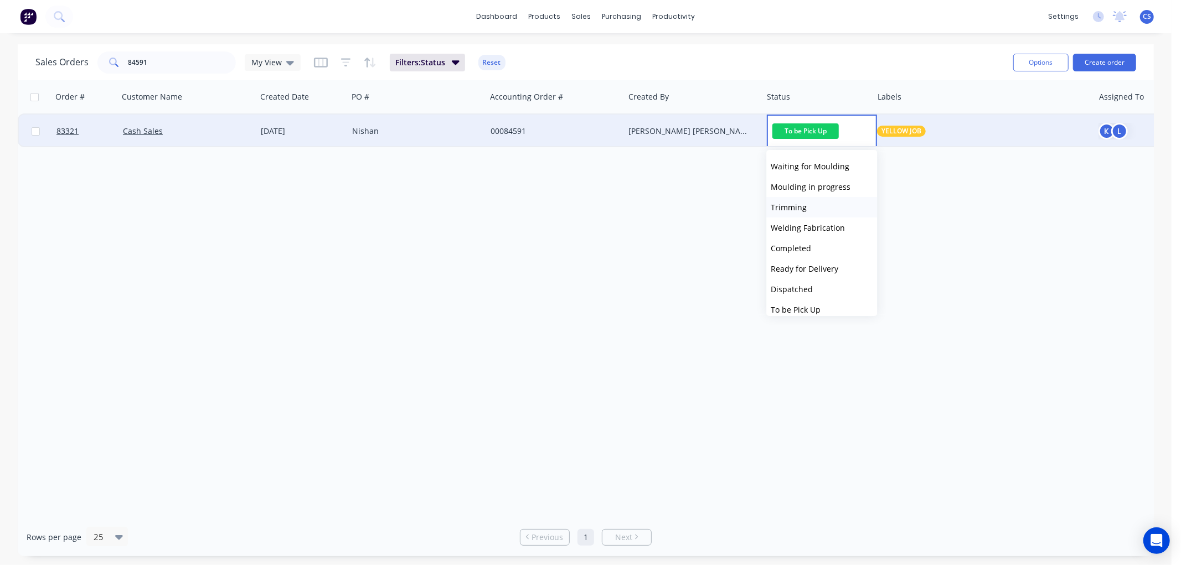
scroll to position [246, 0]
click at [810, 306] on span "Ready for Pickup" at bounding box center [802, 308] width 62 height 11
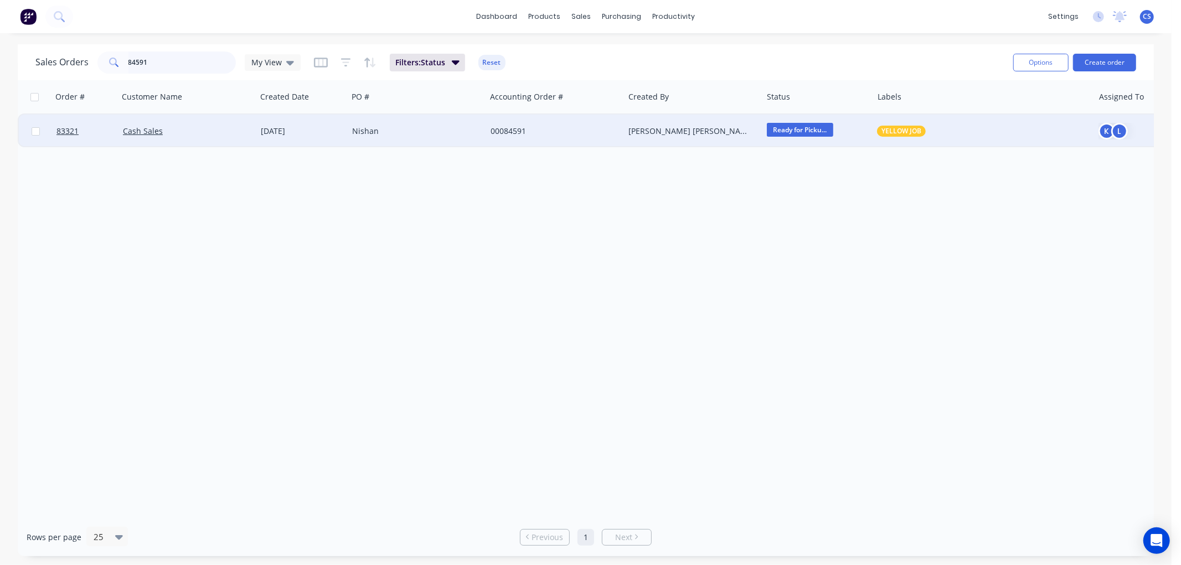
click at [158, 65] on input "84591" at bounding box center [182, 62] width 108 height 22
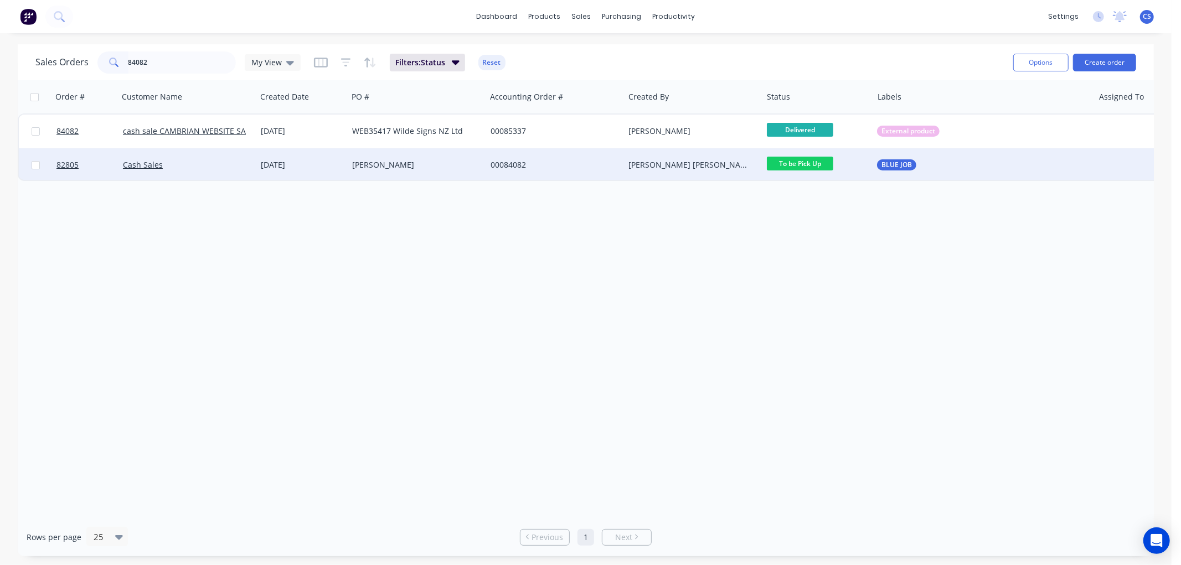
click at [814, 162] on span "To be Pick Up" at bounding box center [800, 164] width 66 height 14
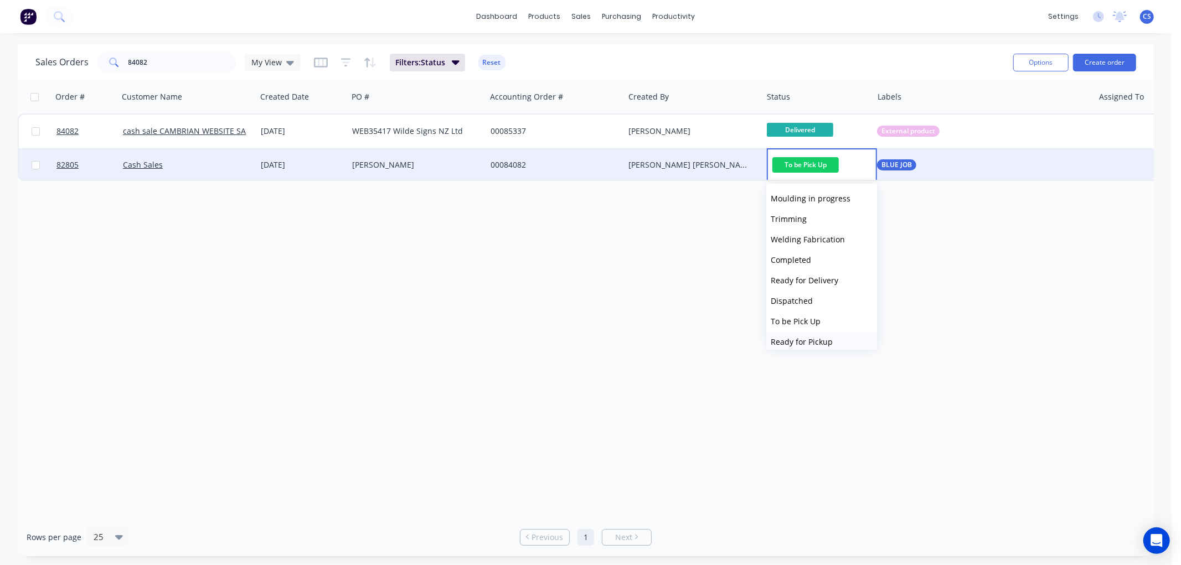
click at [809, 339] on span "Ready for Pickup" at bounding box center [802, 342] width 62 height 11
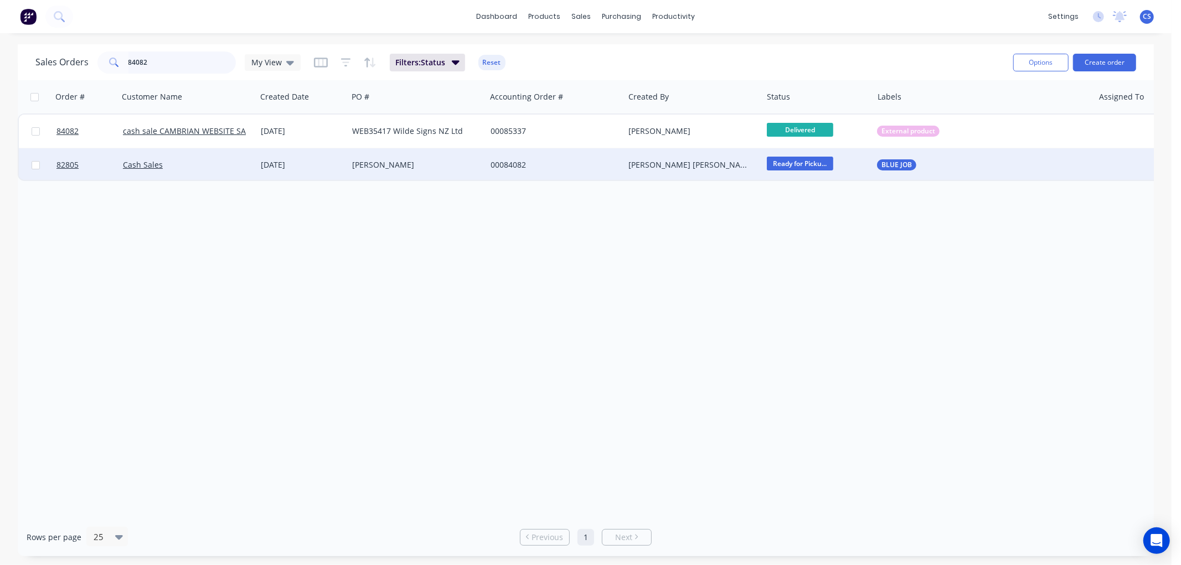
click at [163, 64] on input "84082" at bounding box center [182, 62] width 108 height 22
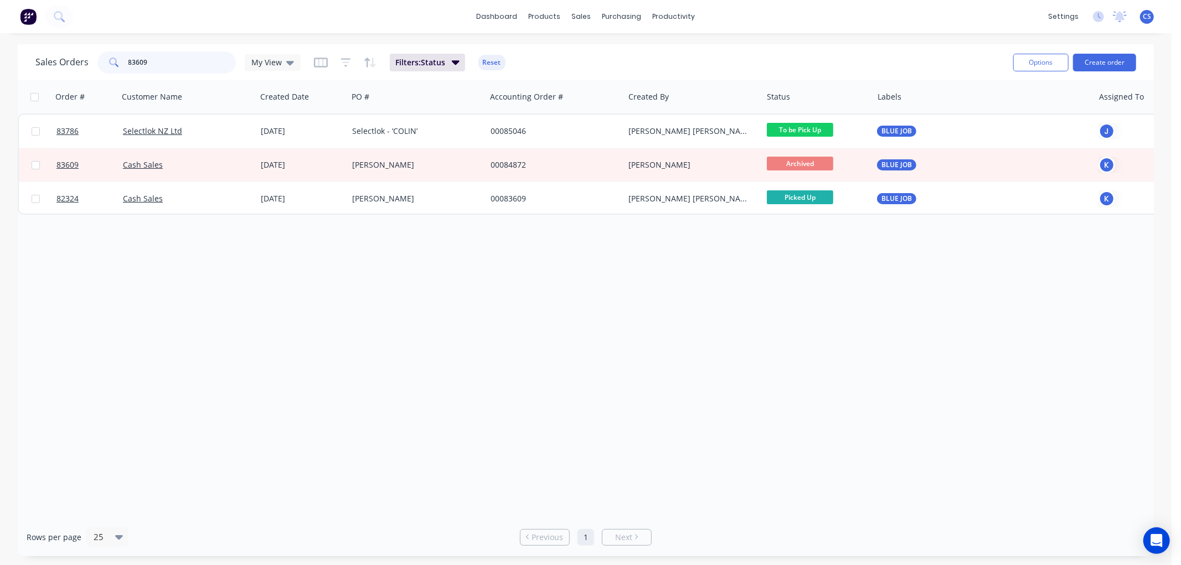
click at [182, 65] on input "83609" at bounding box center [182, 62] width 108 height 22
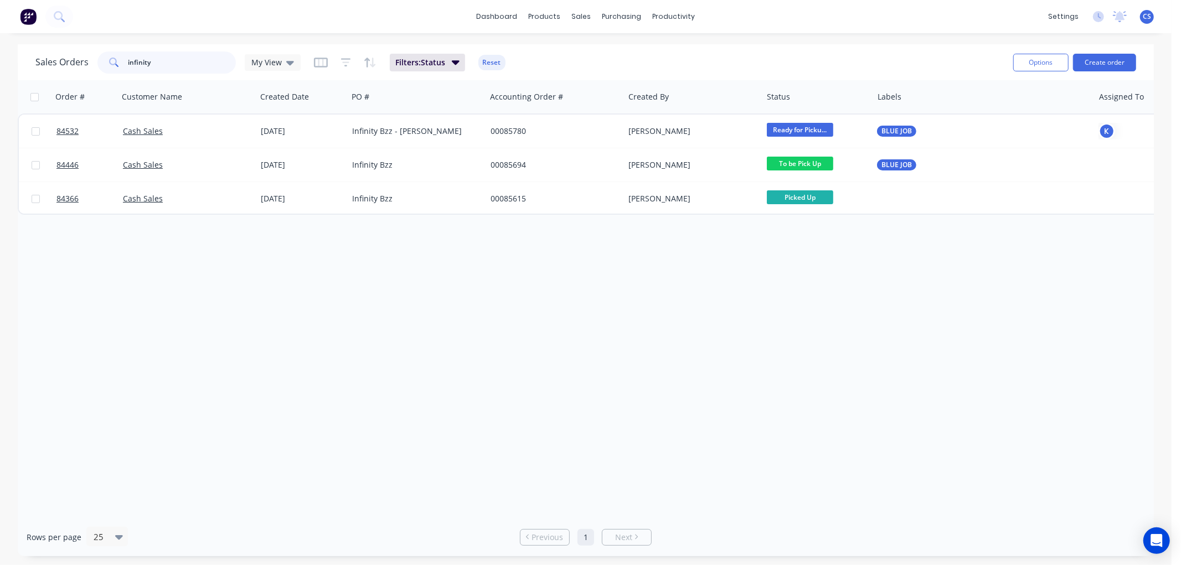
type input "infinity"
click at [140, 55] on input "infinity" at bounding box center [182, 62] width 108 height 22
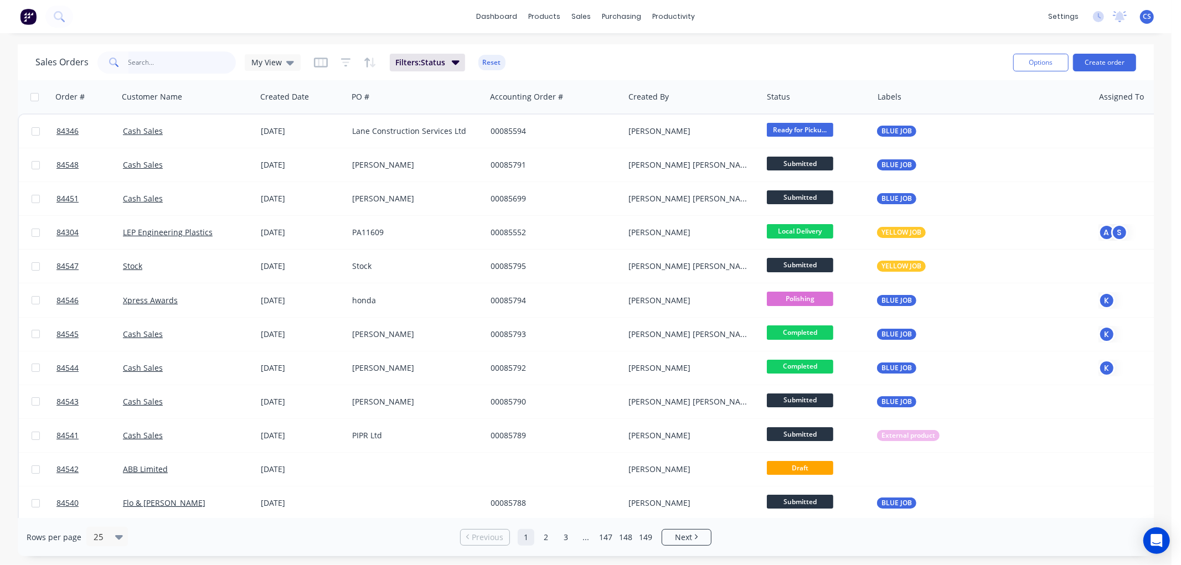
click at [159, 64] on input "text" at bounding box center [182, 62] width 108 height 22
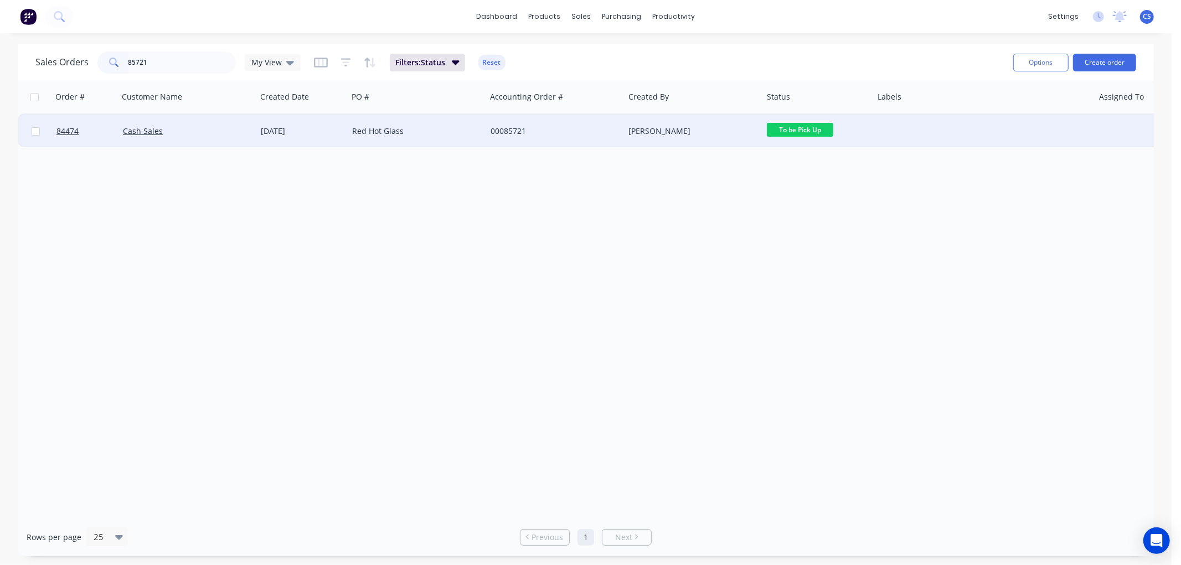
click at [814, 129] on span "To be Pick Up" at bounding box center [800, 130] width 66 height 14
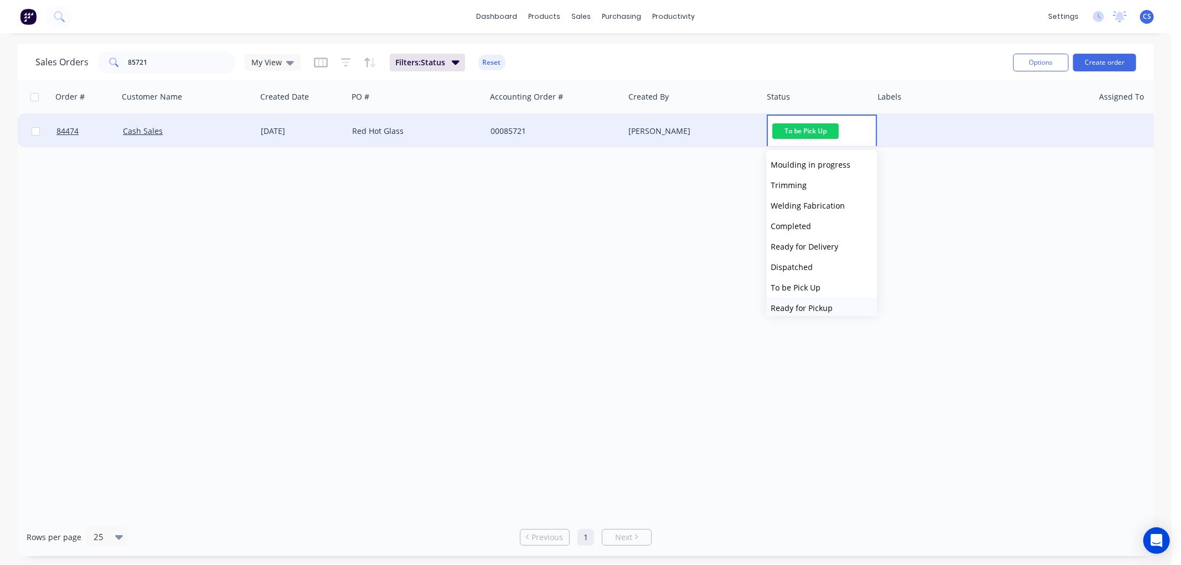
click at [809, 307] on span "Ready for Pickup" at bounding box center [802, 308] width 62 height 11
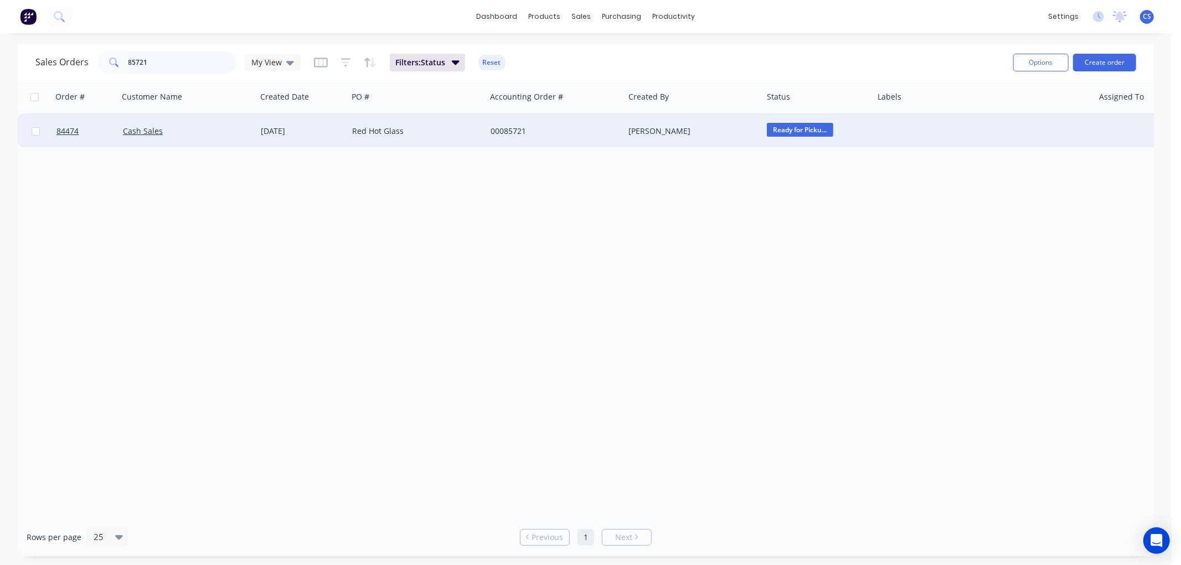
click at [187, 65] on input "85721" at bounding box center [182, 62] width 108 height 22
click at [797, 130] on span "To be Pick Up" at bounding box center [800, 130] width 66 height 14
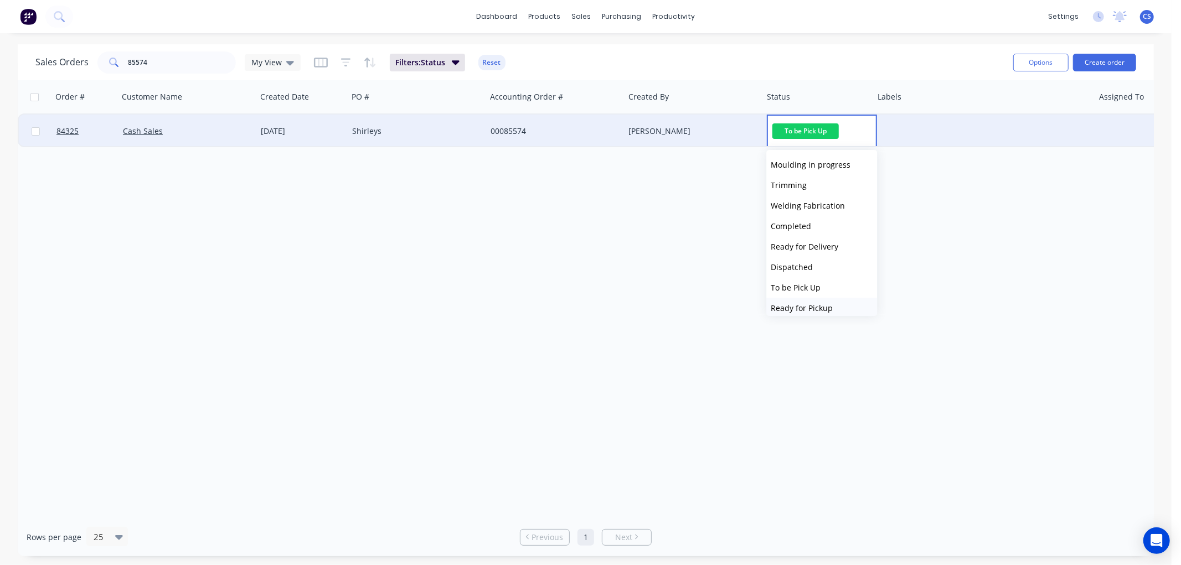
click at [815, 307] on span "Ready for Pickup" at bounding box center [802, 308] width 62 height 11
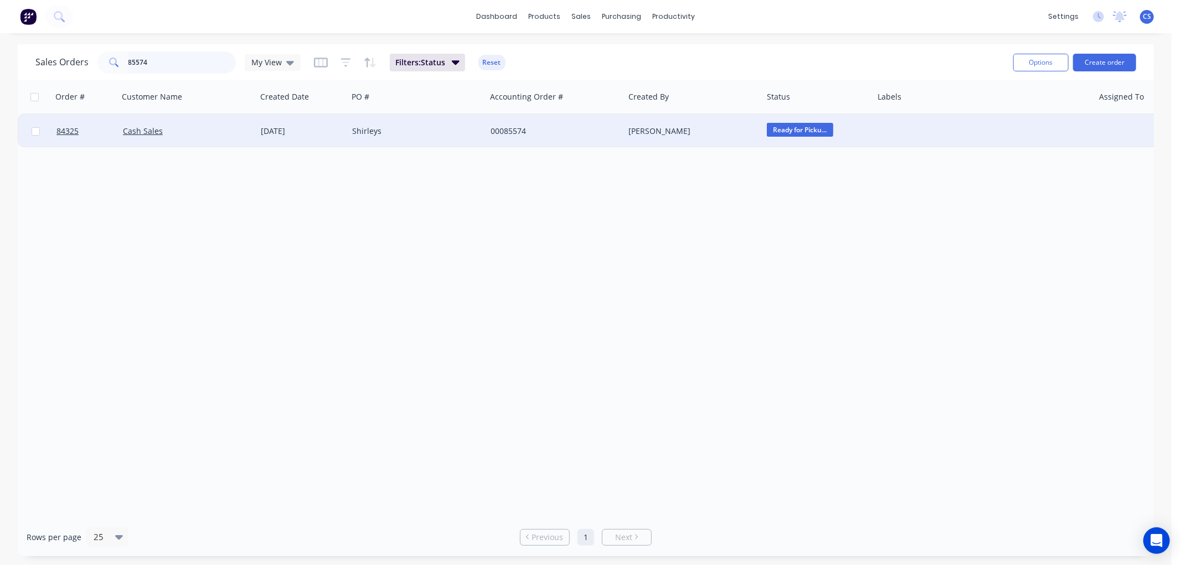
click at [197, 65] on input "85574" at bounding box center [182, 62] width 108 height 22
click at [816, 130] on span "To be Pick Up" at bounding box center [800, 130] width 66 height 14
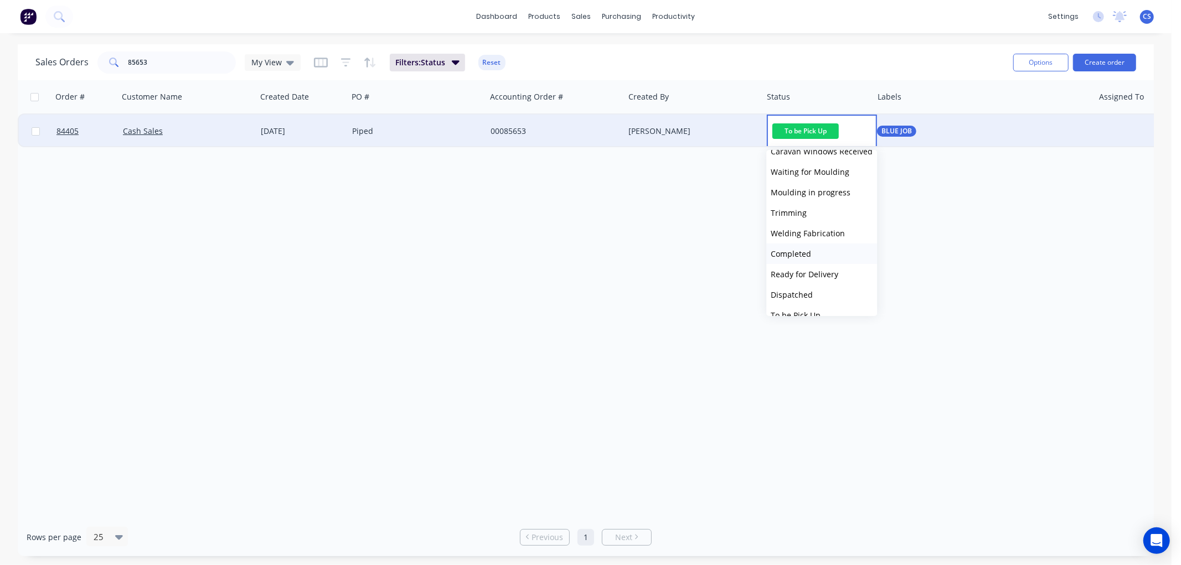
scroll to position [307, 0]
click at [822, 246] on span "Ready for Pickup" at bounding box center [802, 246] width 62 height 11
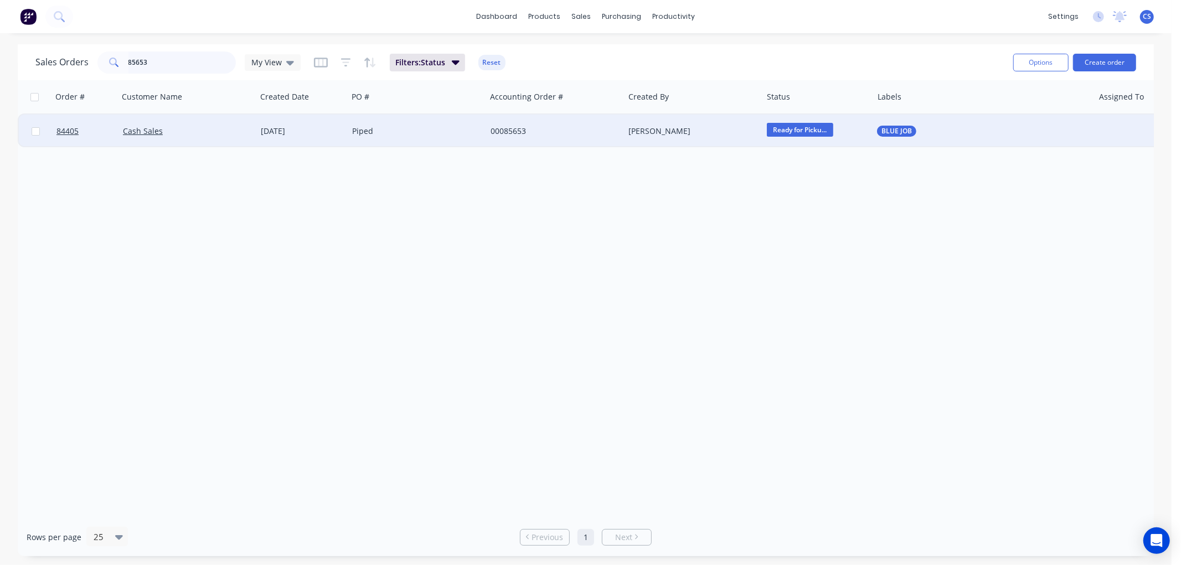
click at [179, 66] on input "85653" at bounding box center [182, 62] width 108 height 22
click at [795, 128] on span "To be Pick Up" at bounding box center [800, 130] width 66 height 14
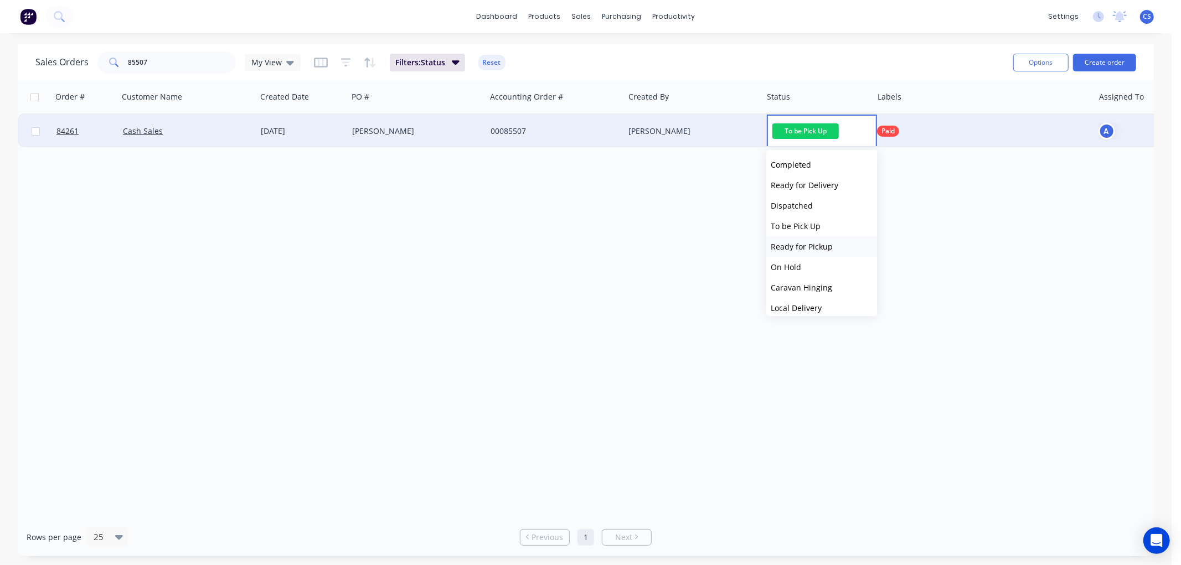
click at [818, 249] on span "Ready for Pickup" at bounding box center [802, 246] width 62 height 11
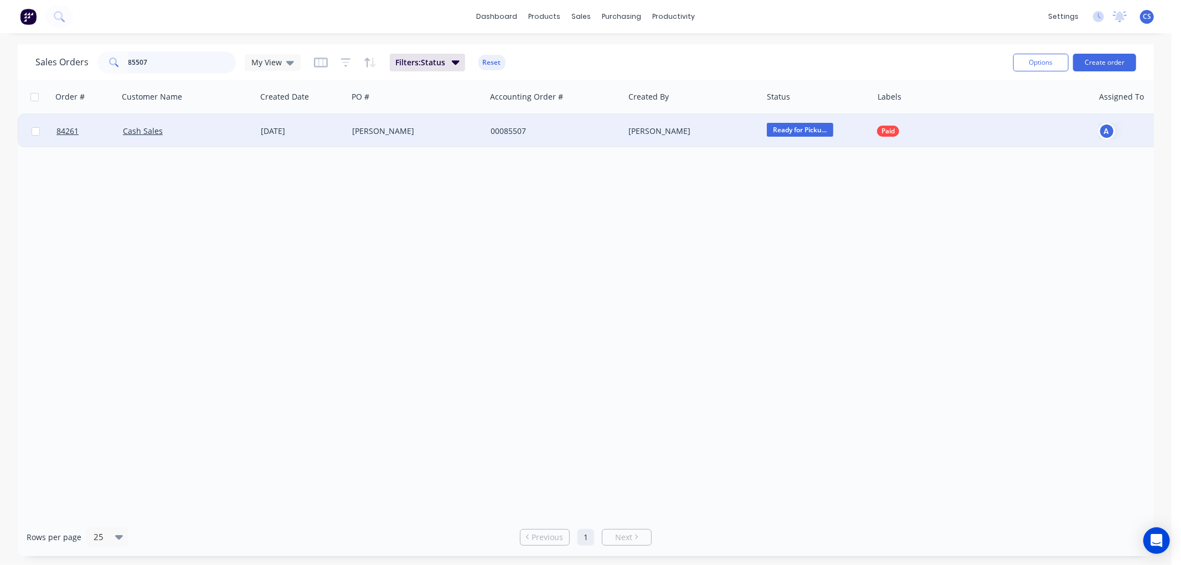
click at [170, 65] on input "85507" at bounding box center [182, 62] width 108 height 22
click at [805, 127] on span "To be Pick Up" at bounding box center [800, 130] width 66 height 14
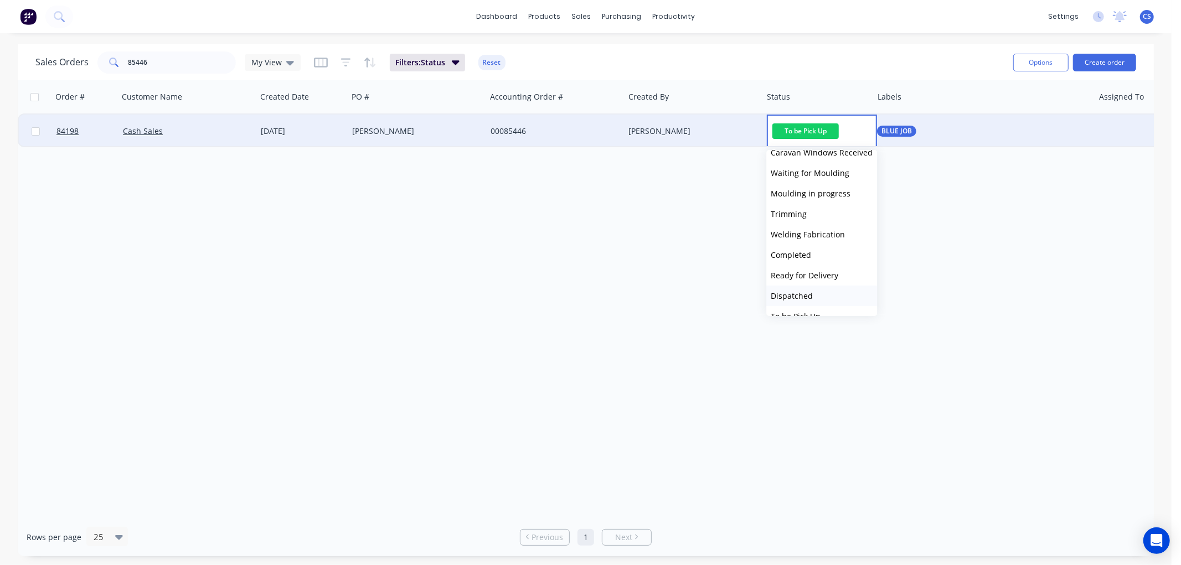
scroll to position [246, 0]
click at [812, 305] on span "Ready for Pickup" at bounding box center [802, 308] width 62 height 11
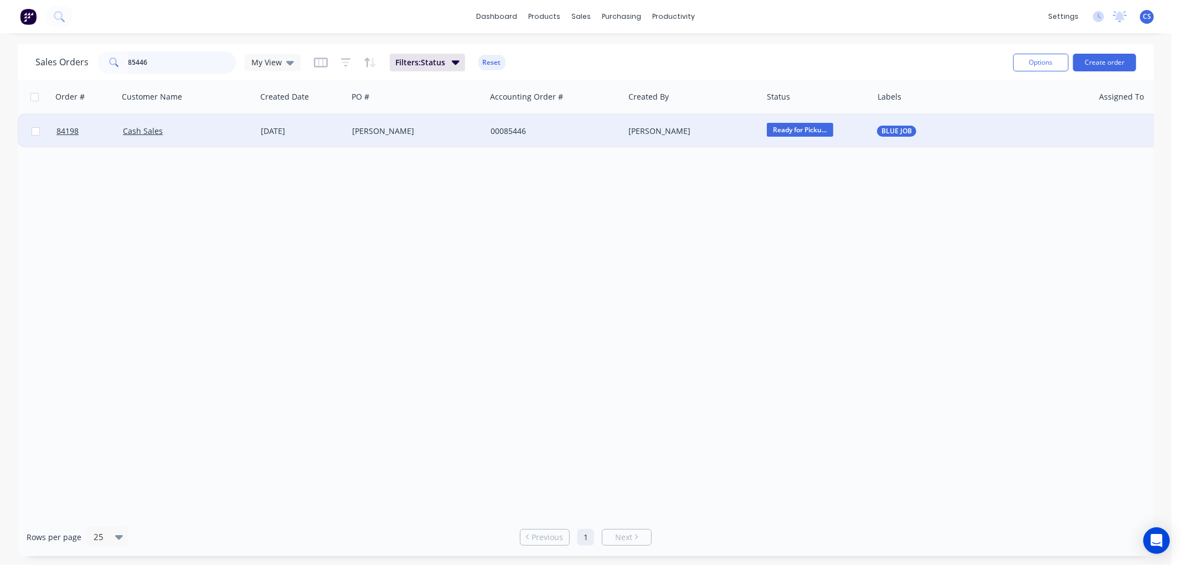
click at [173, 59] on input "85446" at bounding box center [182, 62] width 108 height 22
click at [796, 133] on span "To be Pick Up" at bounding box center [800, 130] width 66 height 14
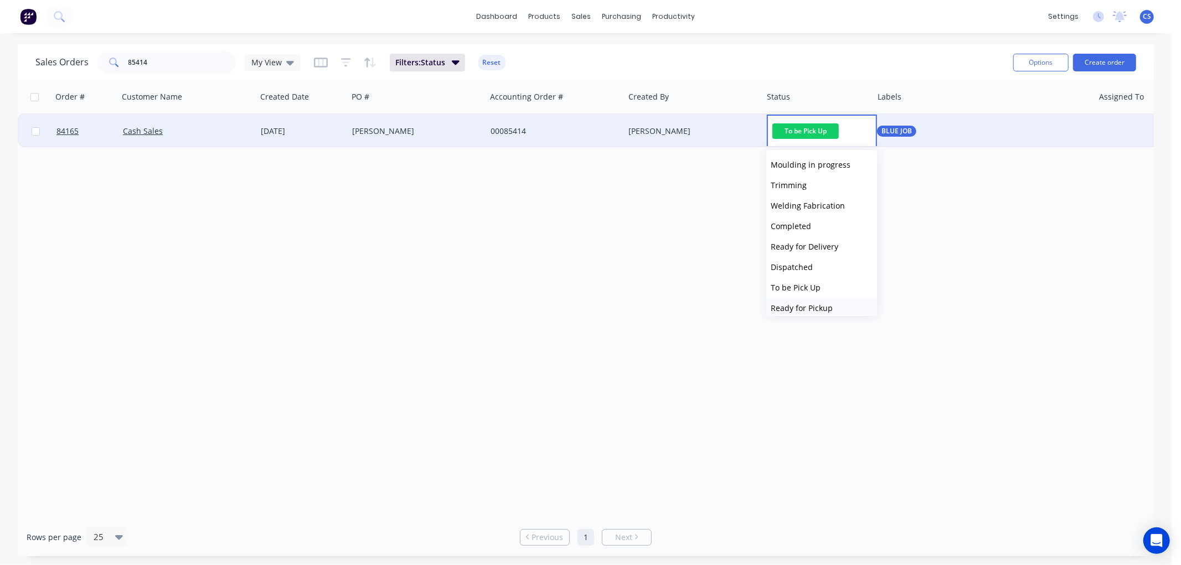
click at [823, 305] on span "Ready for Pickup" at bounding box center [802, 308] width 62 height 11
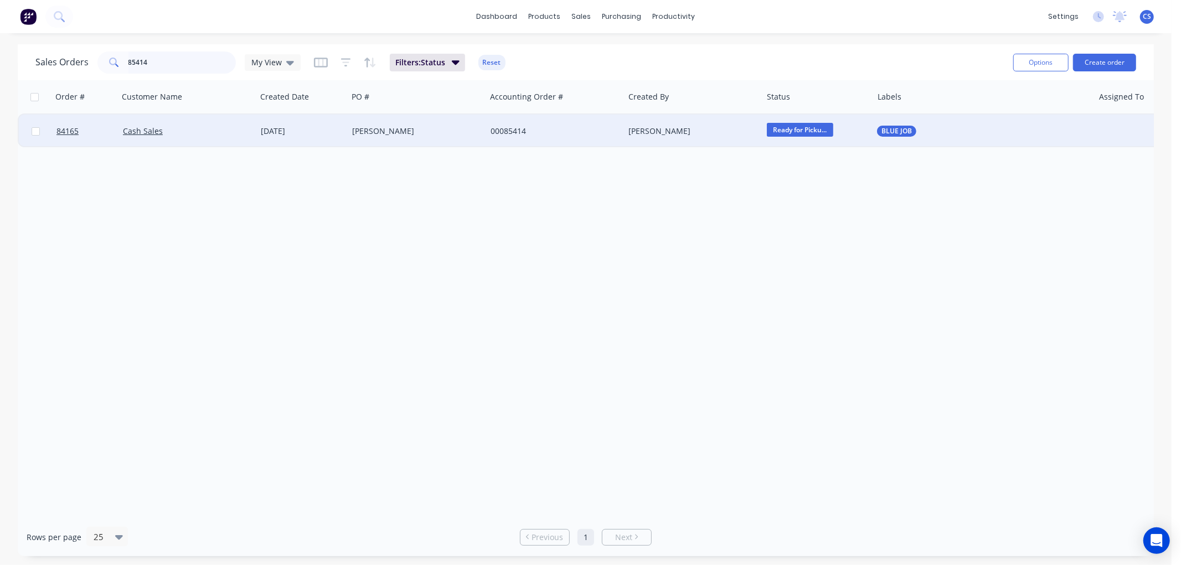
click at [151, 63] on input "85414" at bounding box center [182, 62] width 108 height 22
click at [786, 130] on span "To be Pick Up" at bounding box center [800, 130] width 66 height 14
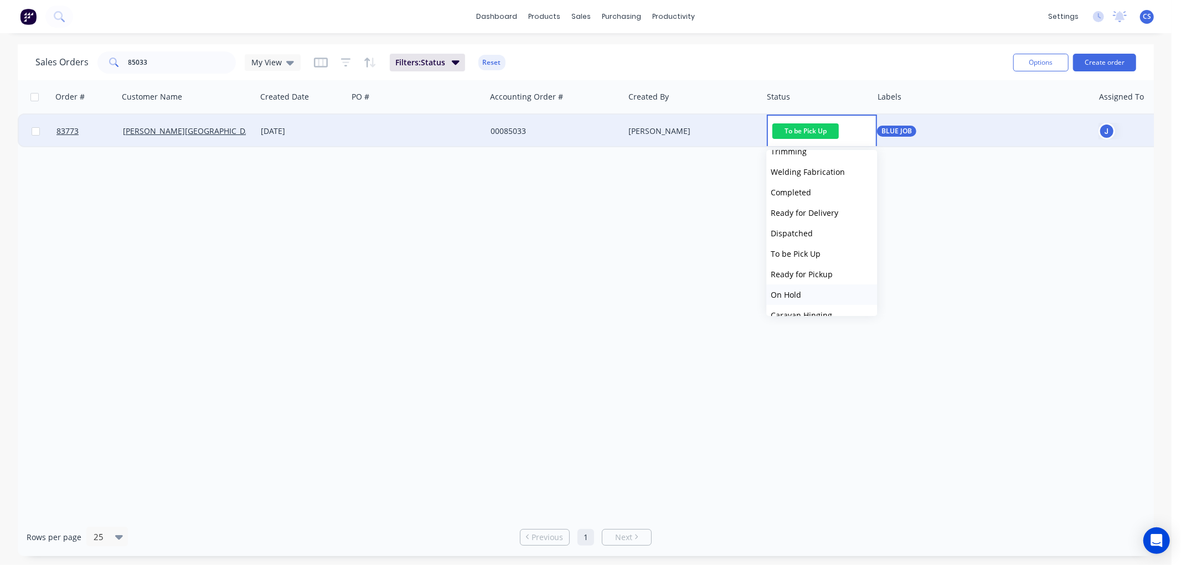
scroll to position [307, 0]
click at [813, 245] on span "Ready for Pickup" at bounding box center [802, 246] width 62 height 11
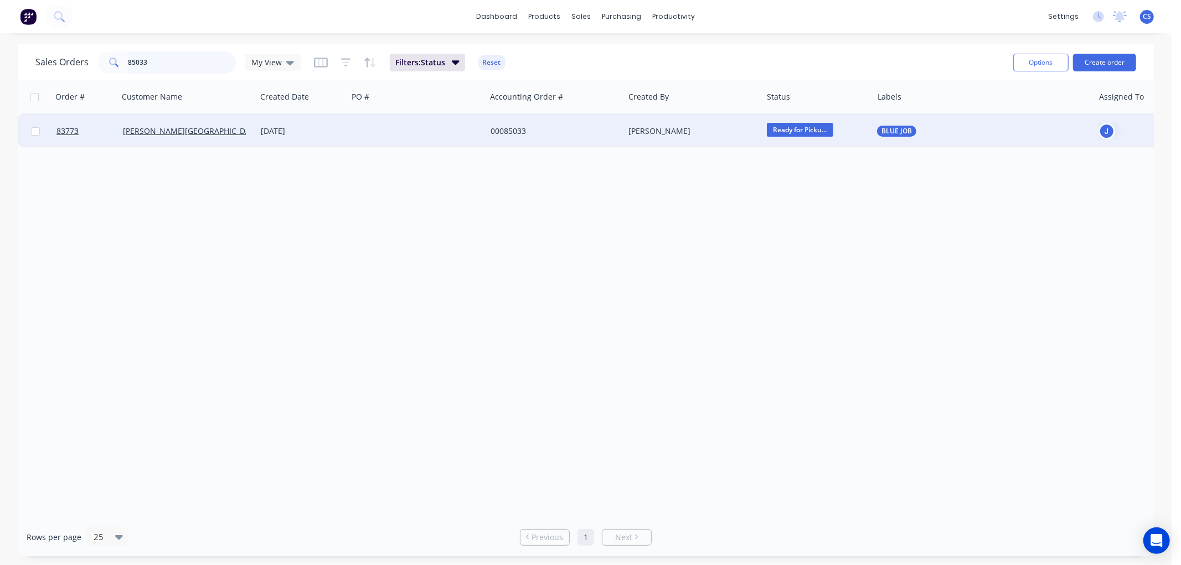
click at [185, 63] on input "85033" at bounding box center [182, 62] width 108 height 22
click at [801, 132] on span "To be Pick Up" at bounding box center [800, 130] width 66 height 14
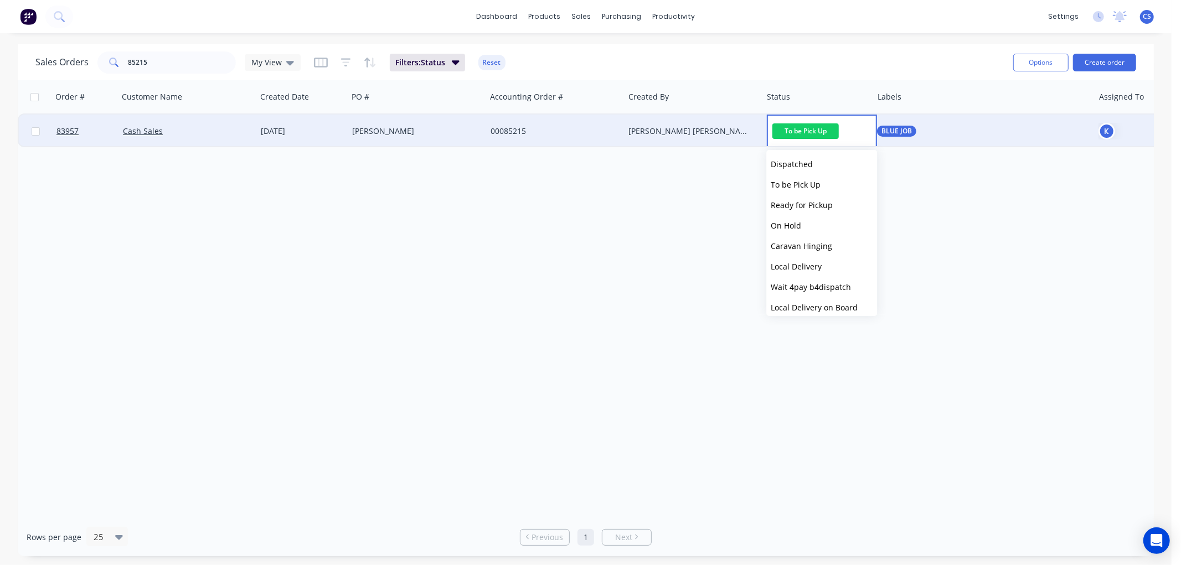
scroll to position [395, 0]
click at [812, 297] on button "Picked Up" at bounding box center [821, 302] width 111 height 20
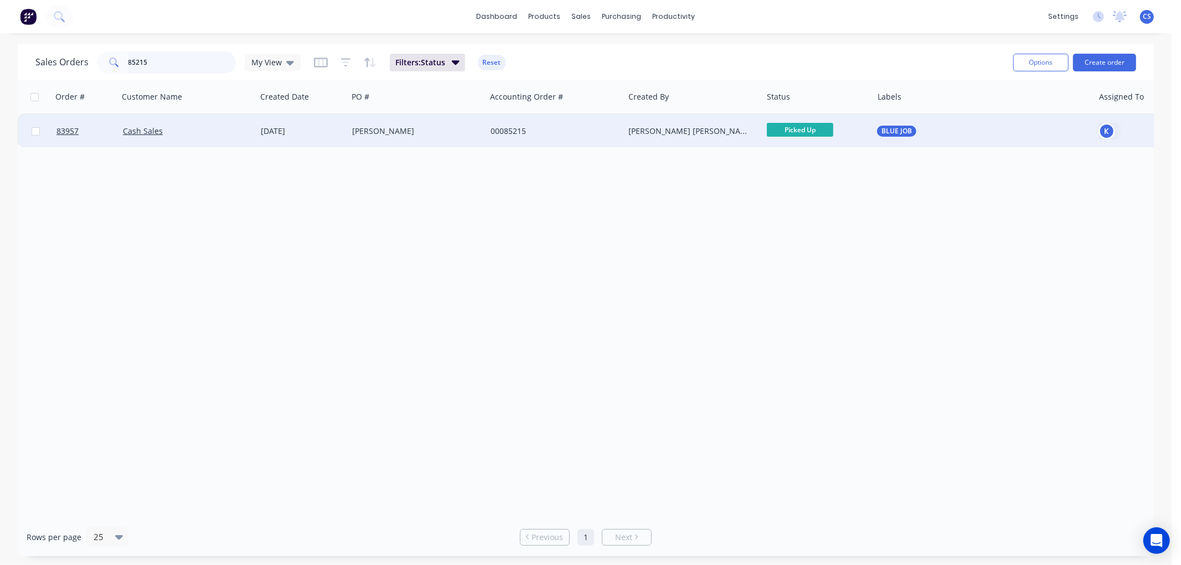
click at [159, 66] on input "85215" at bounding box center [182, 62] width 108 height 22
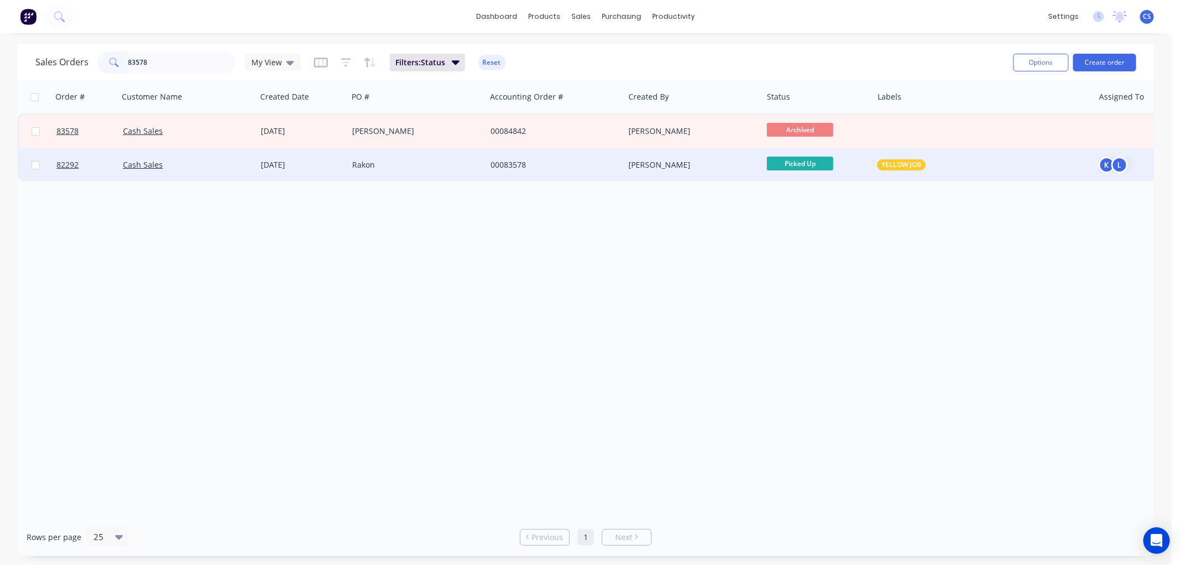
click at [822, 165] on span "Picked Up" at bounding box center [800, 164] width 66 height 14
click at [808, 313] on span "Ready for Pickup" at bounding box center [802, 315] width 62 height 11
click at [161, 61] on input "83578" at bounding box center [182, 62] width 108 height 22
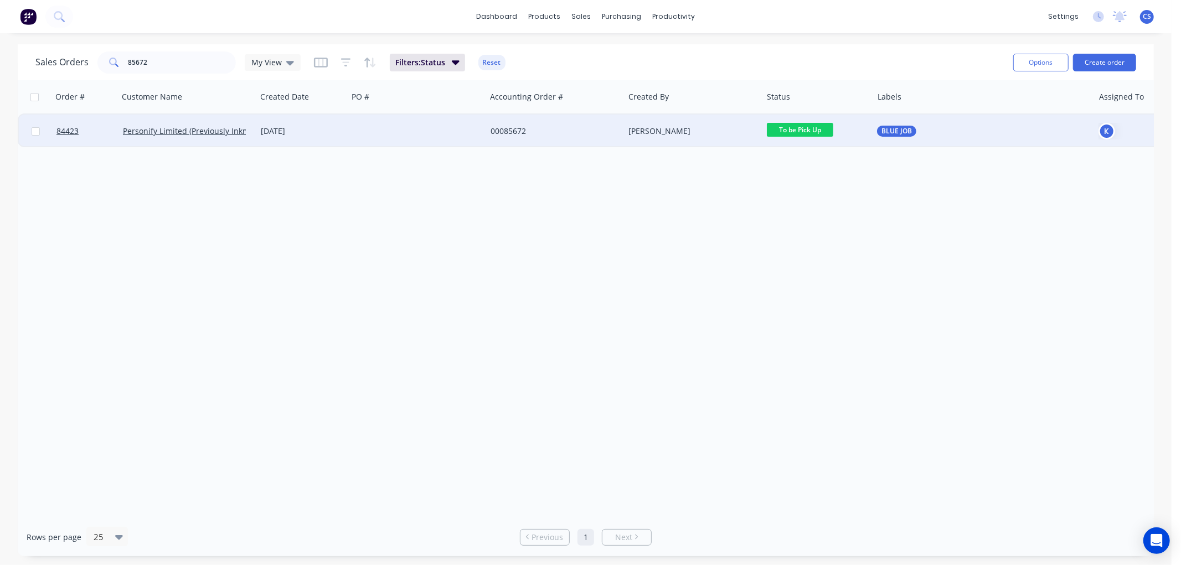
click at [817, 133] on span "To be Pick Up" at bounding box center [800, 130] width 66 height 14
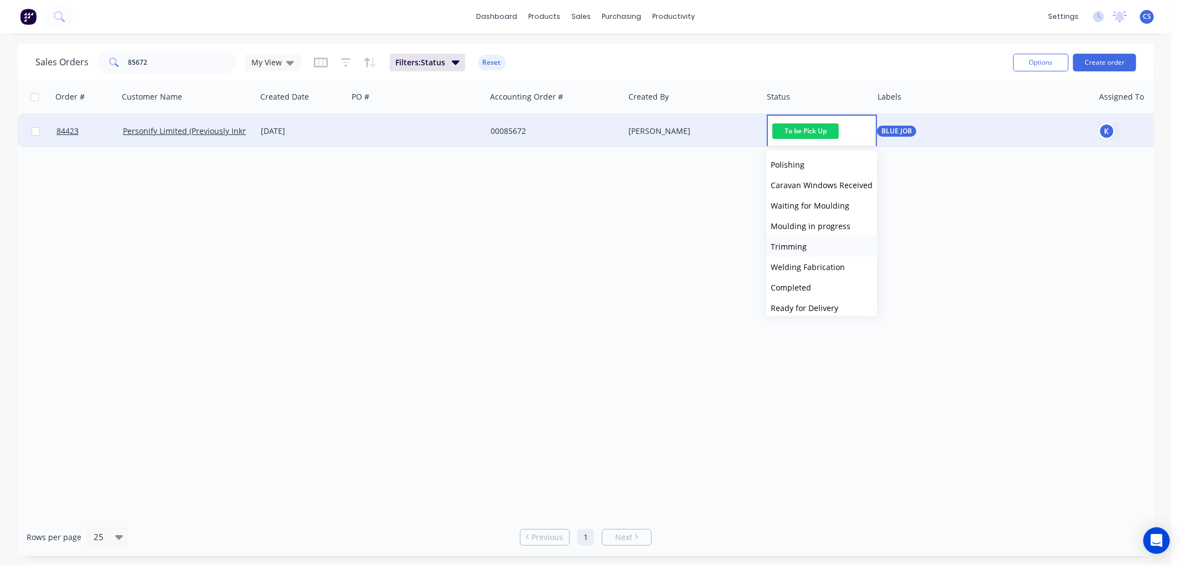
scroll to position [246, 0]
click at [823, 305] on span "Ready for Pickup" at bounding box center [802, 308] width 62 height 11
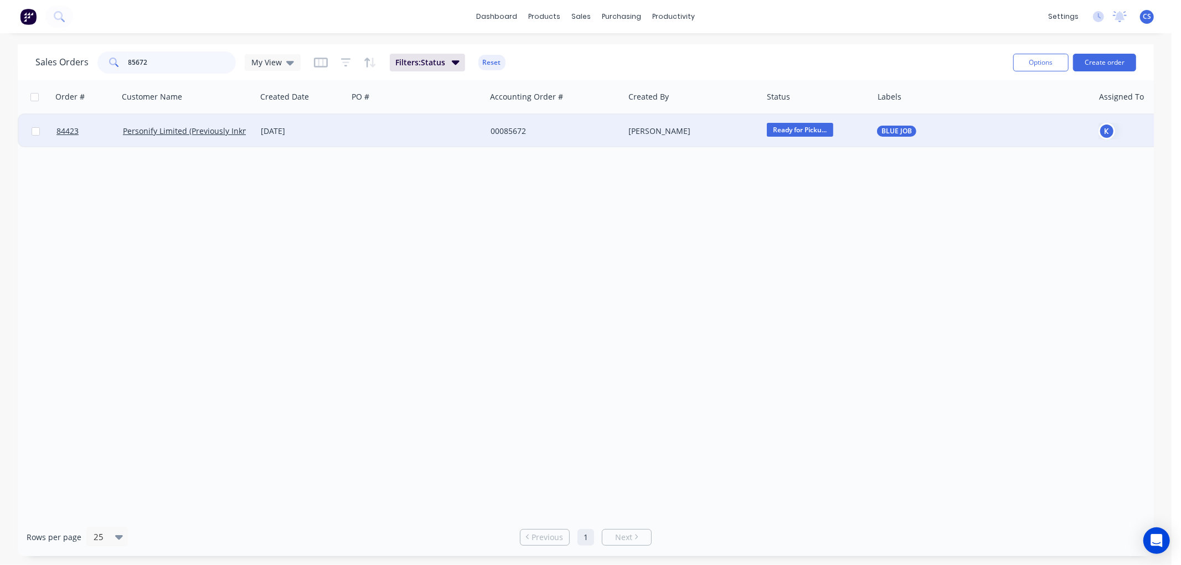
click at [180, 63] on input "85672" at bounding box center [182, 62] width 108 height 22
click at [796, 130] on span "To be Pick Up" at bounding box center [800, 130] width 66 height 14
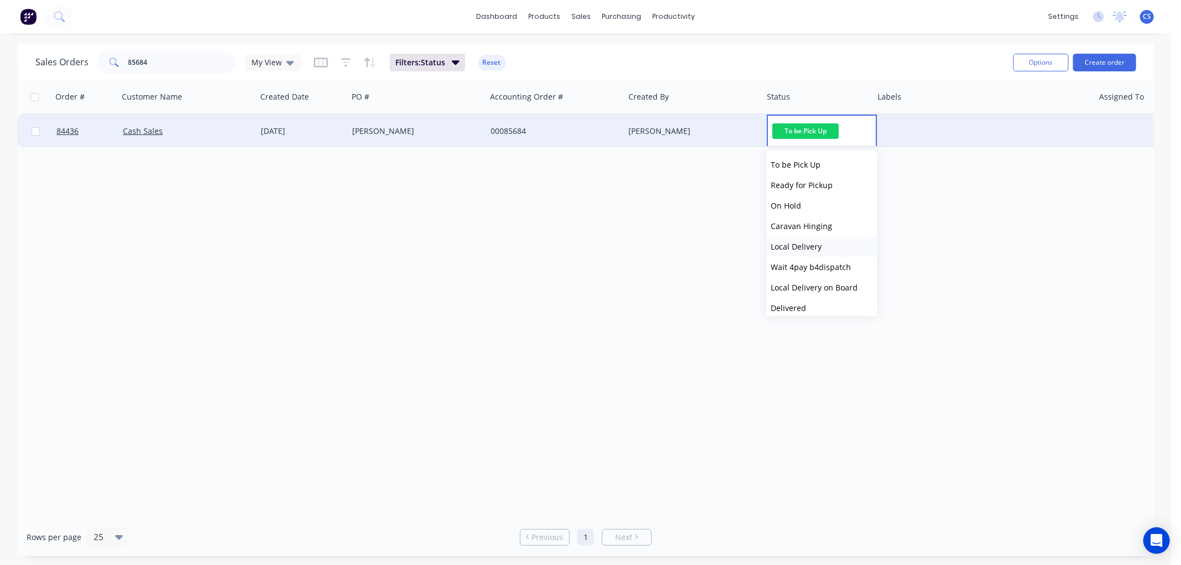
scroll to position [307, 0]
click at [818, 247] on span "Ready for Pickup" at bounding box center [802, 246] width 62 height 11
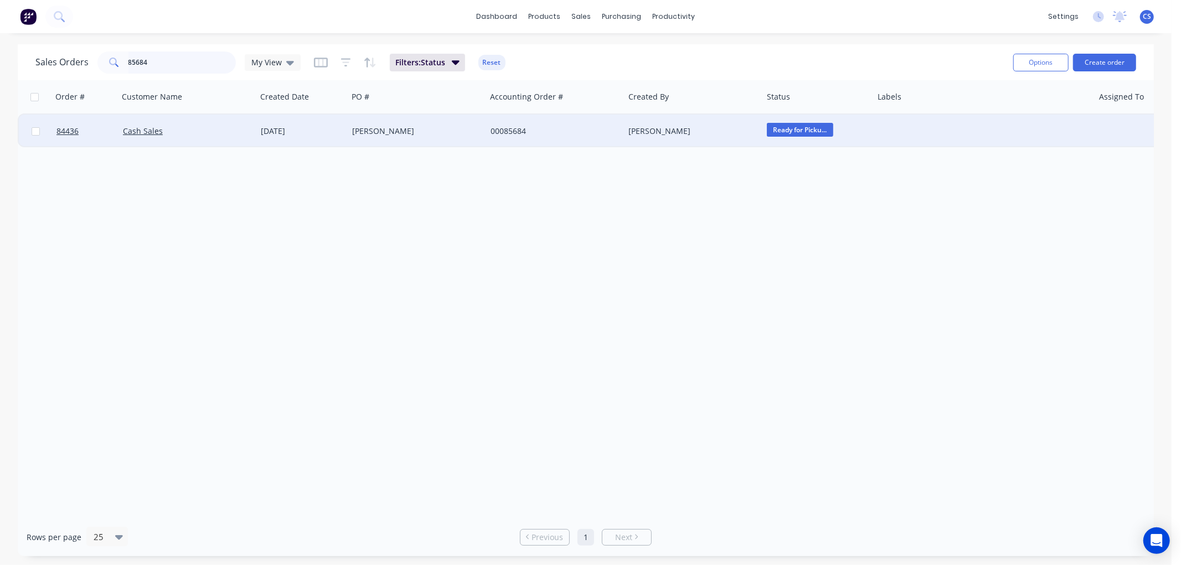
click at [171, 58] on input "85684" at bounding box center [182, 62] width 108 height 22
click at [172, 61] on input "85684" at bounding box center [182, 62] width 108 height 22
click at [793, 128] on span "To be Pick Up" at bounding box center [800, 130] width 66 height 14
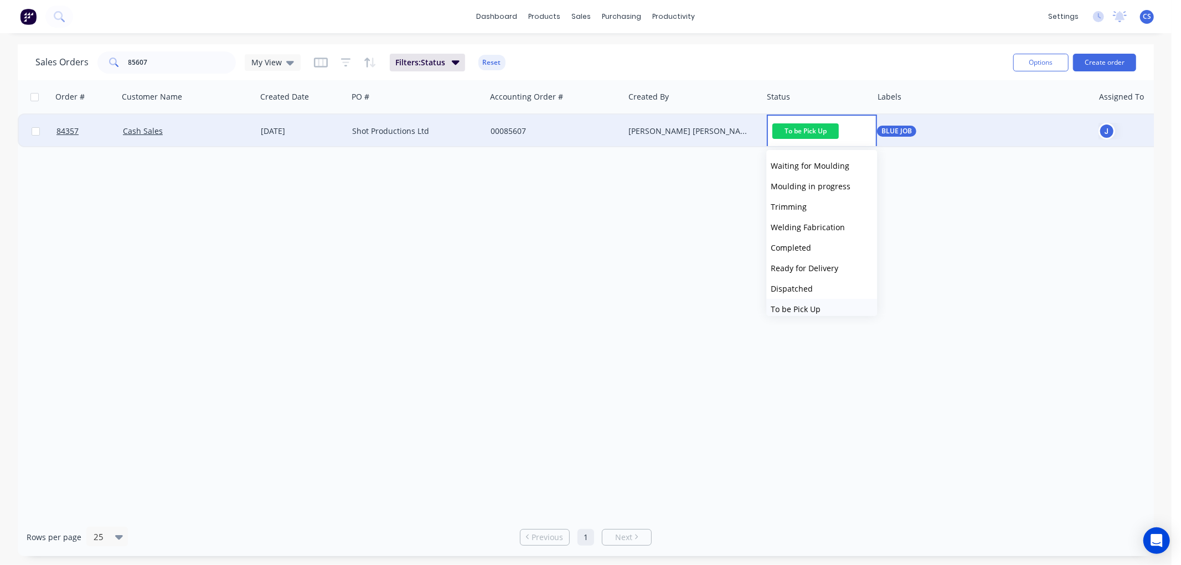
scroll to position [246, 0]
click at [806, 306] on span "Ready for Pickup" at bounding box center [802, 308] width 62 height 11
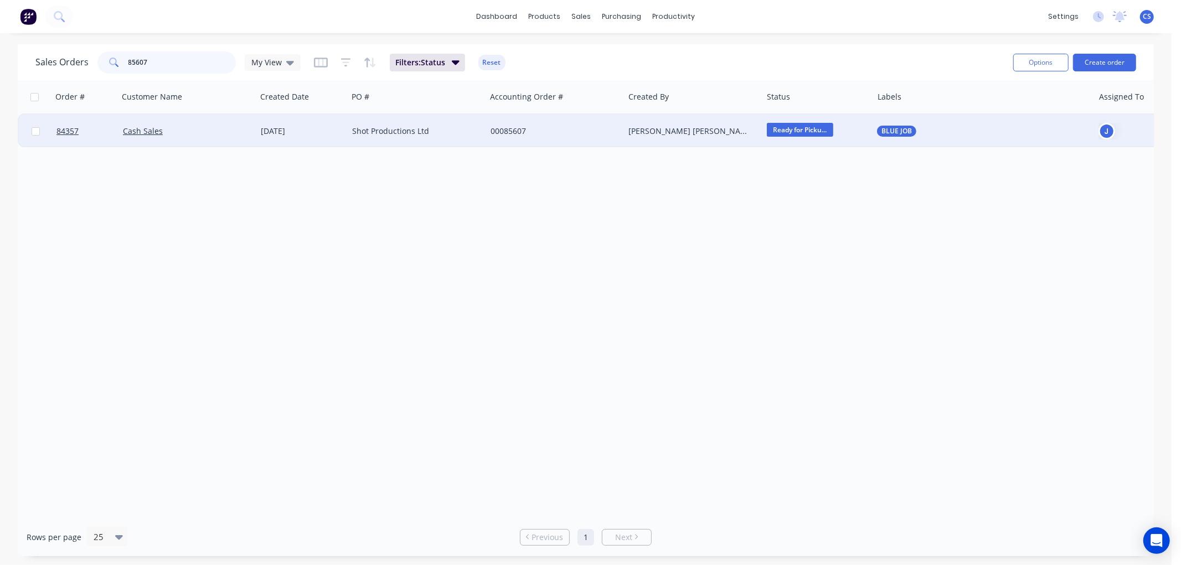
click at [164, 63] on input "85607" at bounding box center [182, 62] width 108 height 22
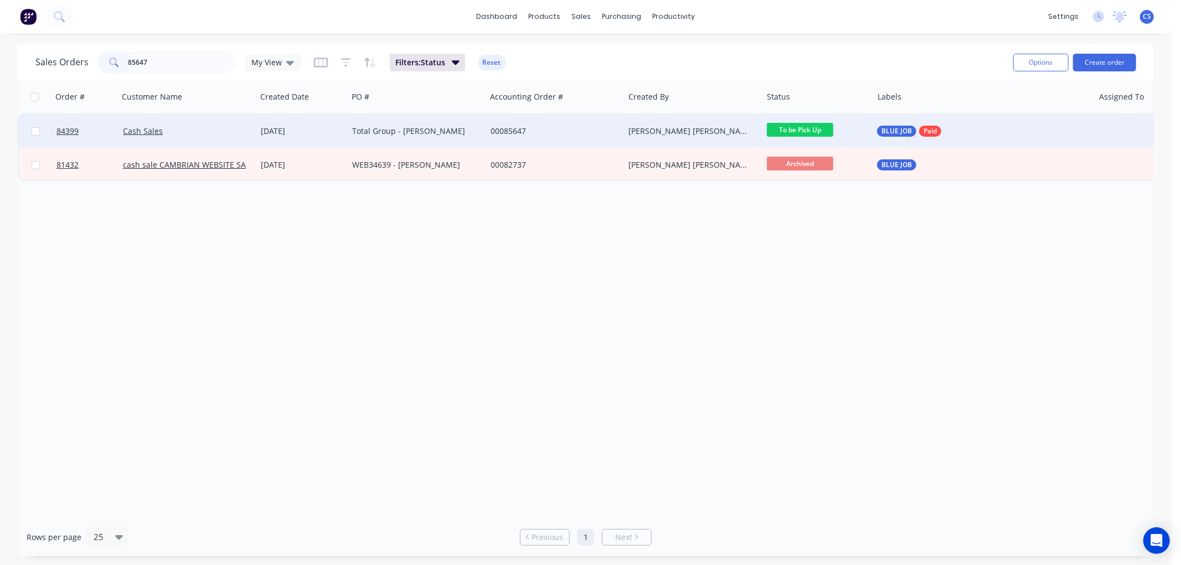
click at [813, 128] on span "To be Pick Up" at bounding box center [800, 130] width 66 height 14
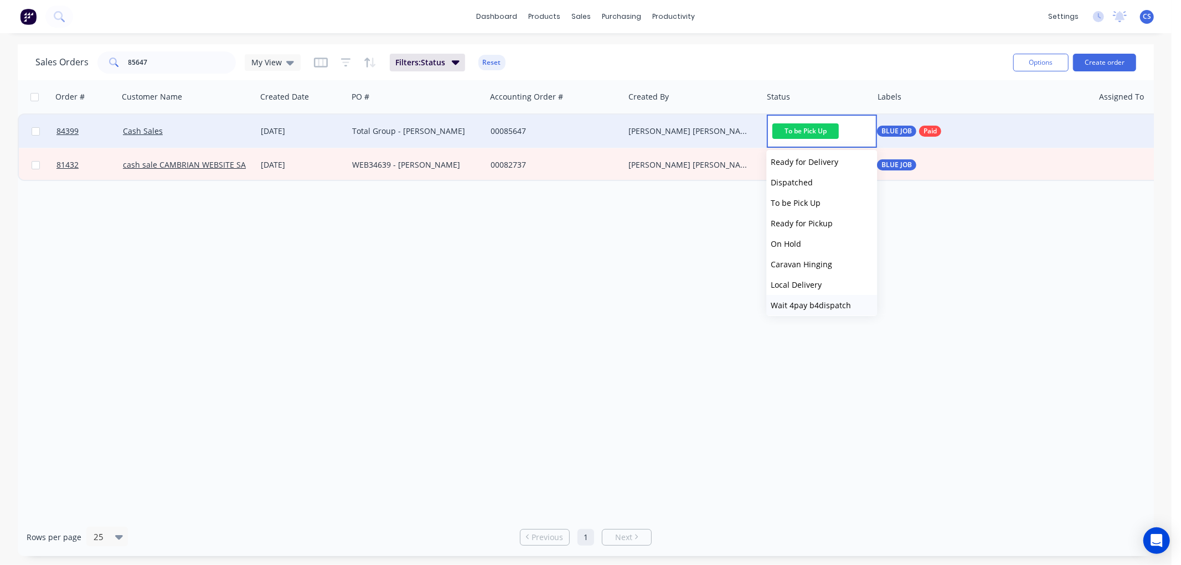
scroll to position [369, 0]
click at [816, 181] on span "Ready for Pickup" at bounding box center [802, 185] width 62 height 11
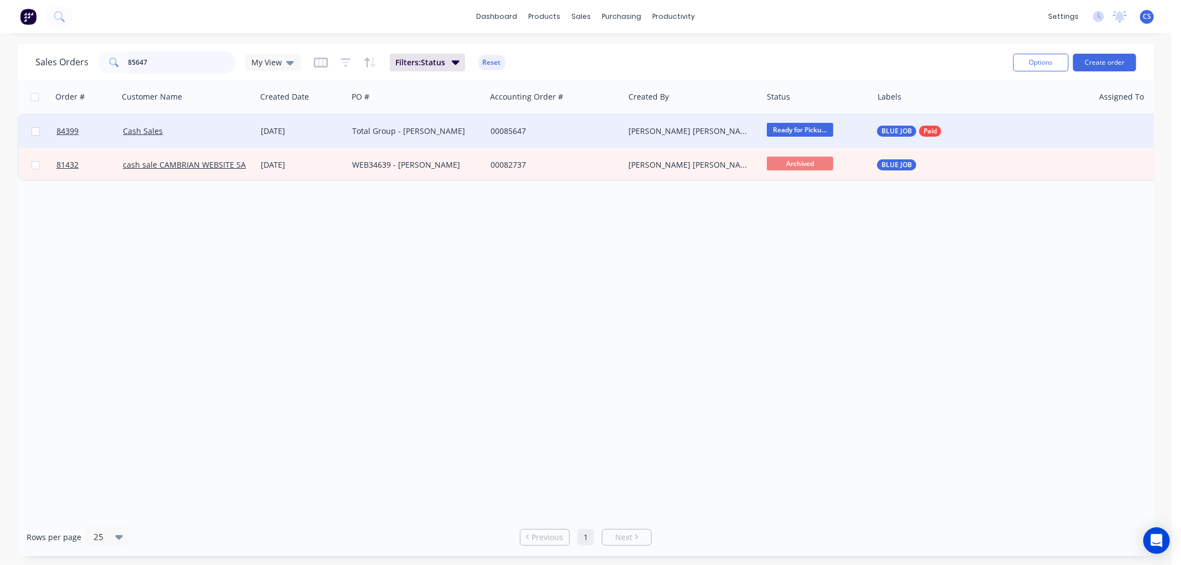
click at [174, 60] on input "85647" at bounding box center [182, 62] width 108 height 22
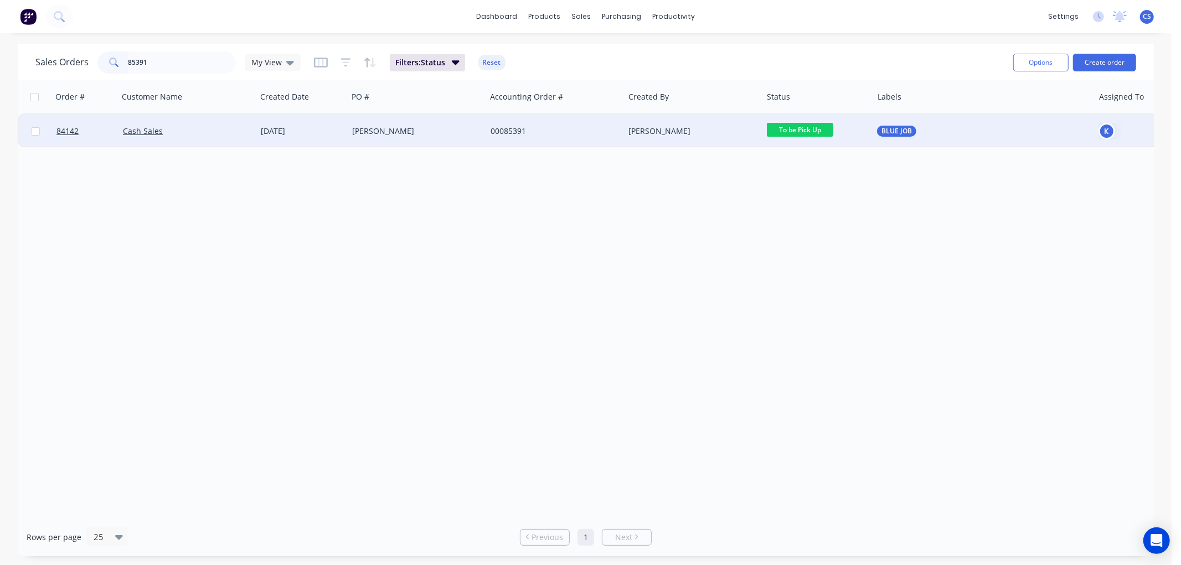
click at [807, 130] on span "To be Pick Up" at bounding box center [800, 130] width 66 height 14
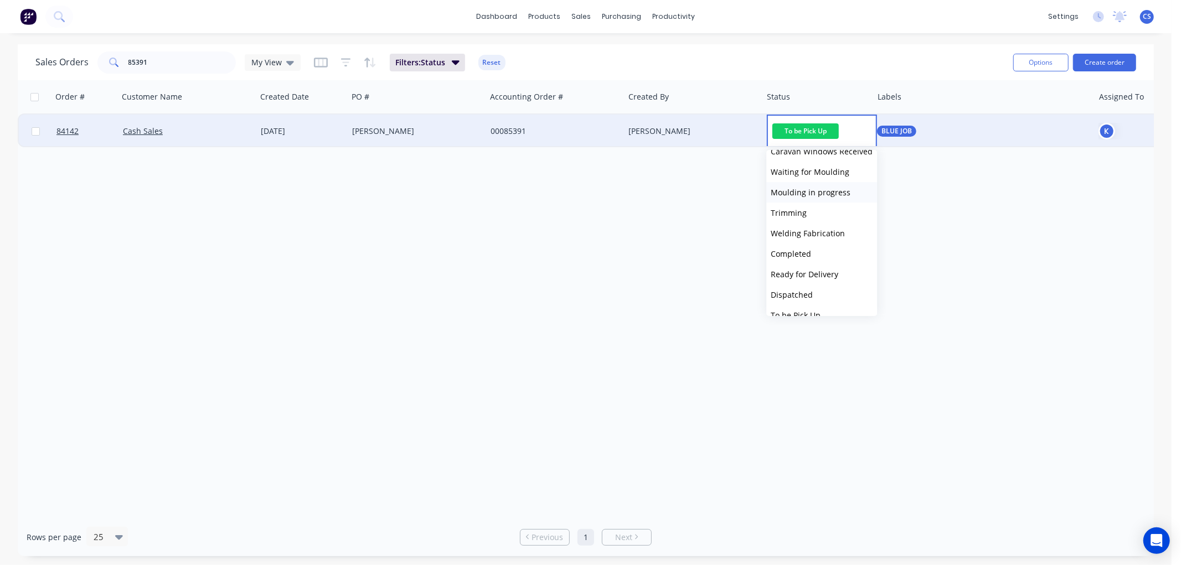
scroll to position [246, 0]
drag, startPoint x: 812, startPoint y: 303, endPoint x: 822, endPoint y: 303, distance: 10.5
click at [812, 303] on span "Ready for Pickup" at bounding box center [802, 308] width 62 height 11
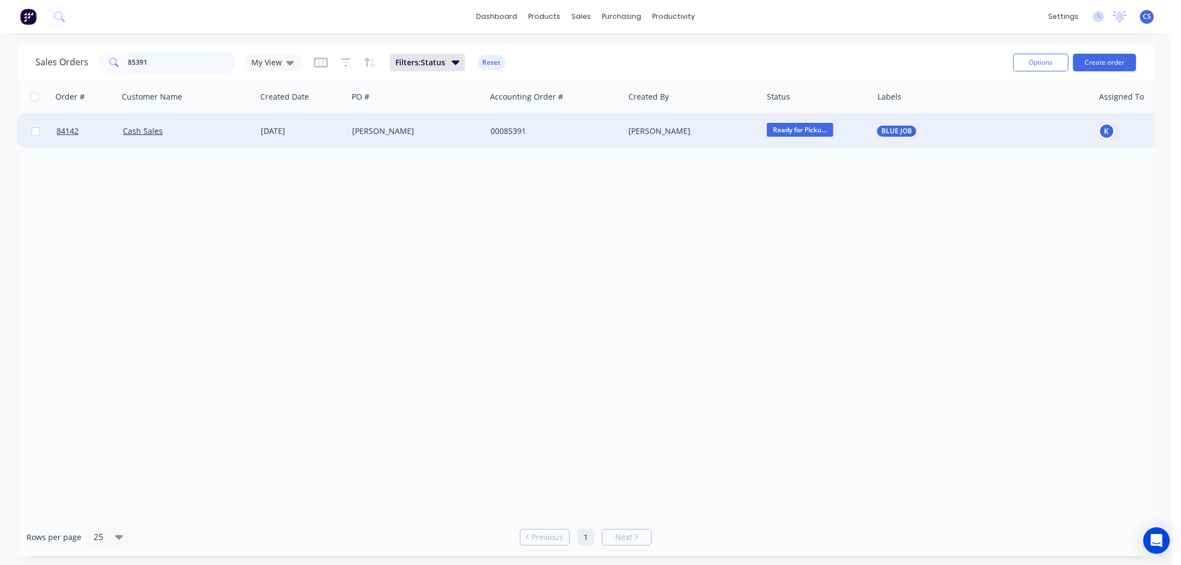
click at [163, 61] on input "85391" at bounding box center [182, 62] width 108 height 22
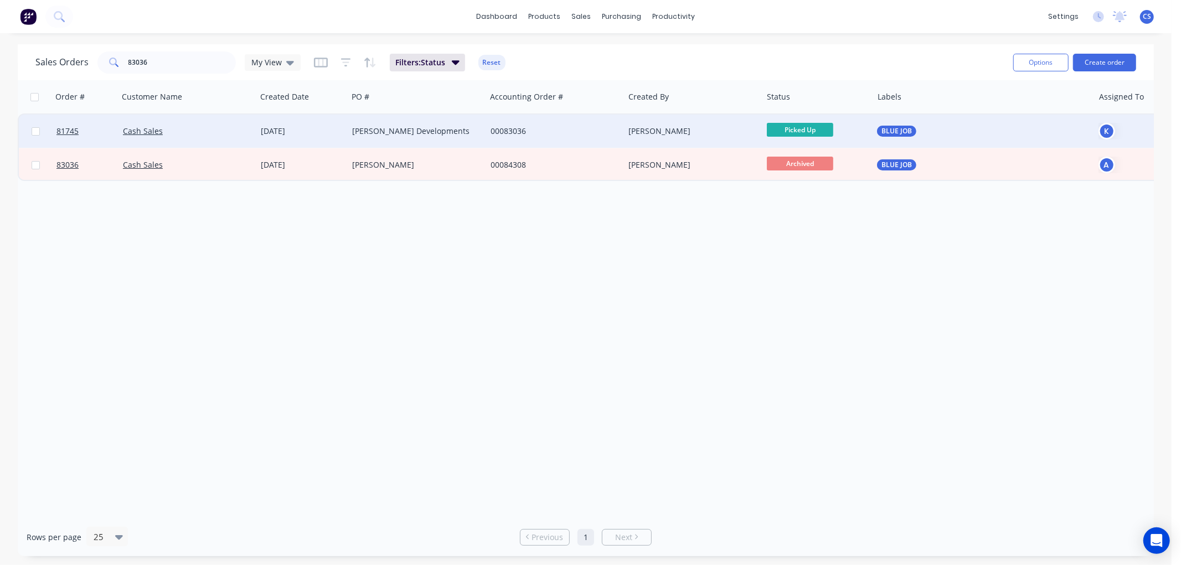
click at [801, 129] on span "Picked Up" at bounding box center [800, 130] width 66 height 14
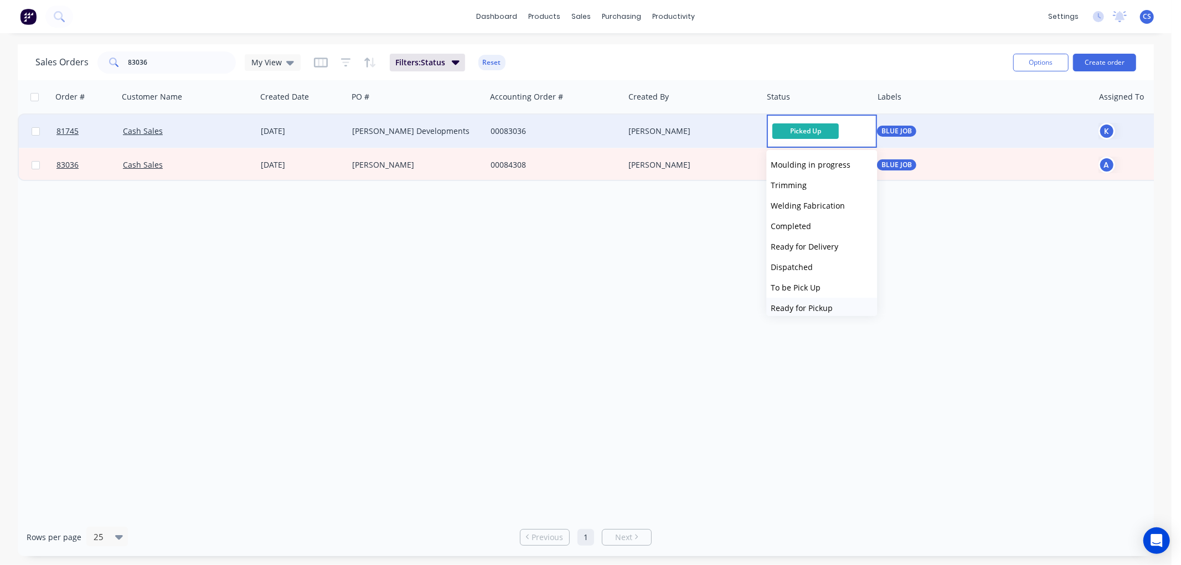
click at [814, 303] on span "Ready for Pickup" at bounding box center [802, 308] width 62 height 11
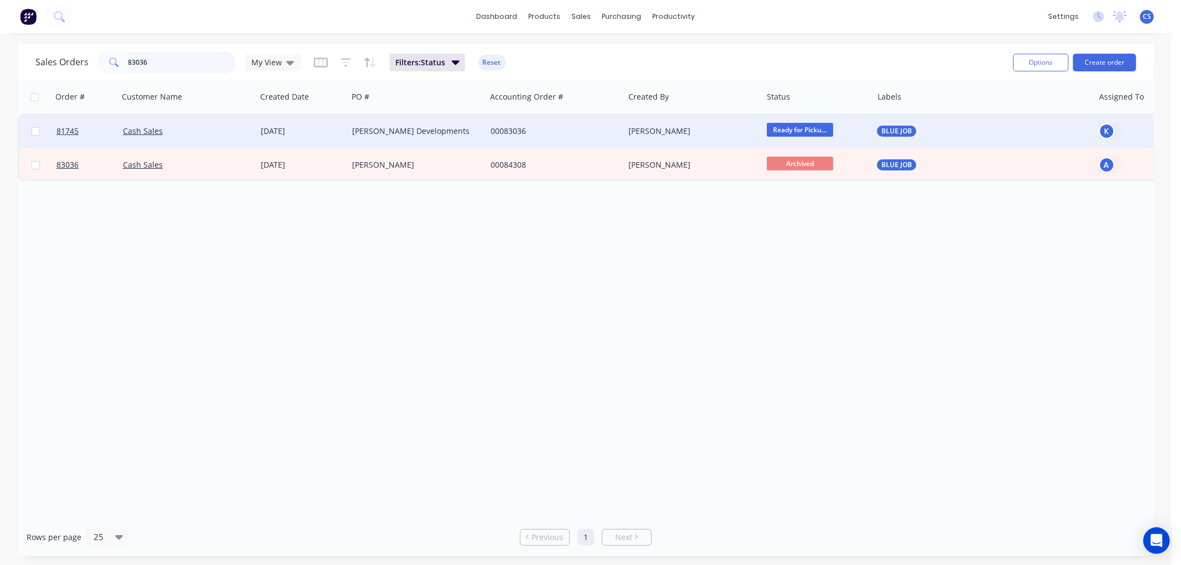
click at [174, 61] on input "83036" at bounding box center [182, 62] width 108 height 22
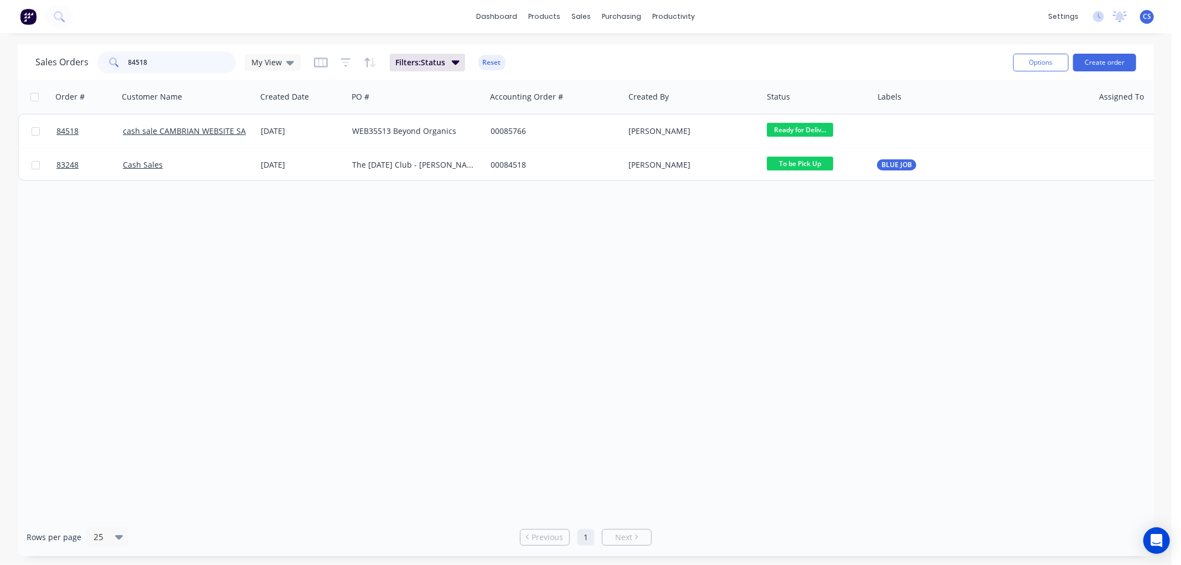
type input "84518"
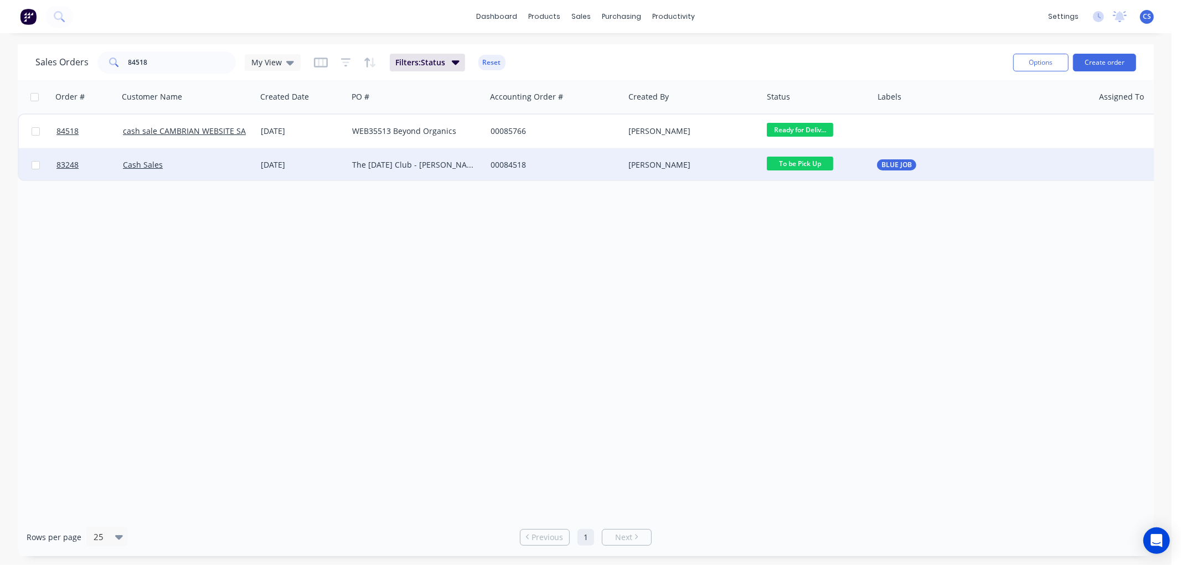
click at [798, 163] on span "To be Pick Up" at bounding box center [800, 164] width 66 height 14
click at [805, 278] on span "Ready for Pickup" at bounding box center [802, 280] width 62 height 11
click at [189, 65] on input "84518" at bounding box center [182, 62] width 108 height 22
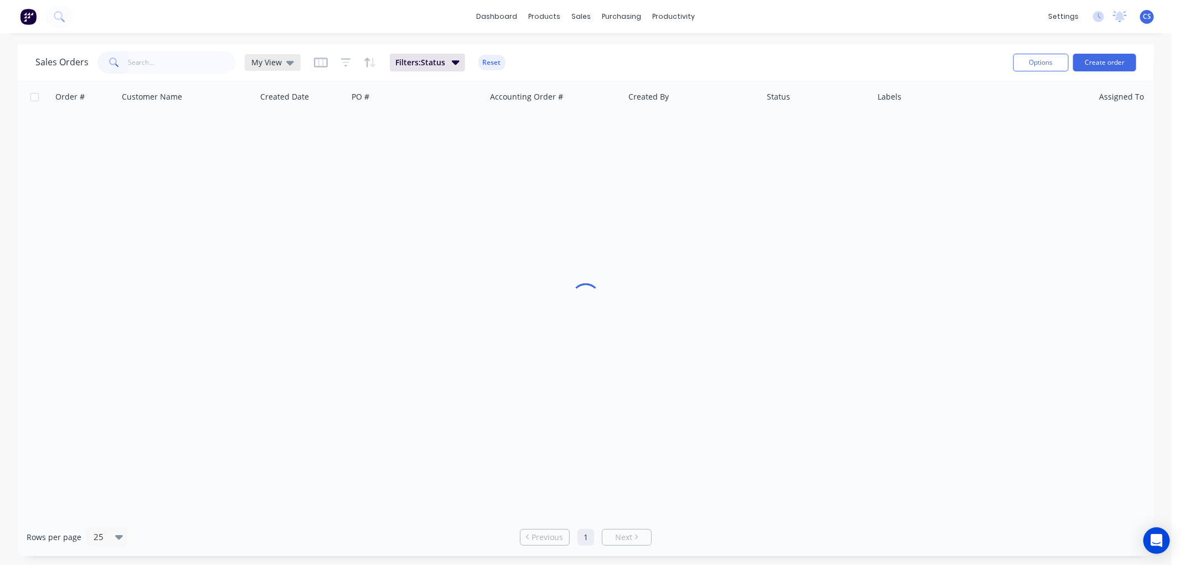
click at [256, 62] on span "My View" at bounding box center [266, 62] width 30 height 12
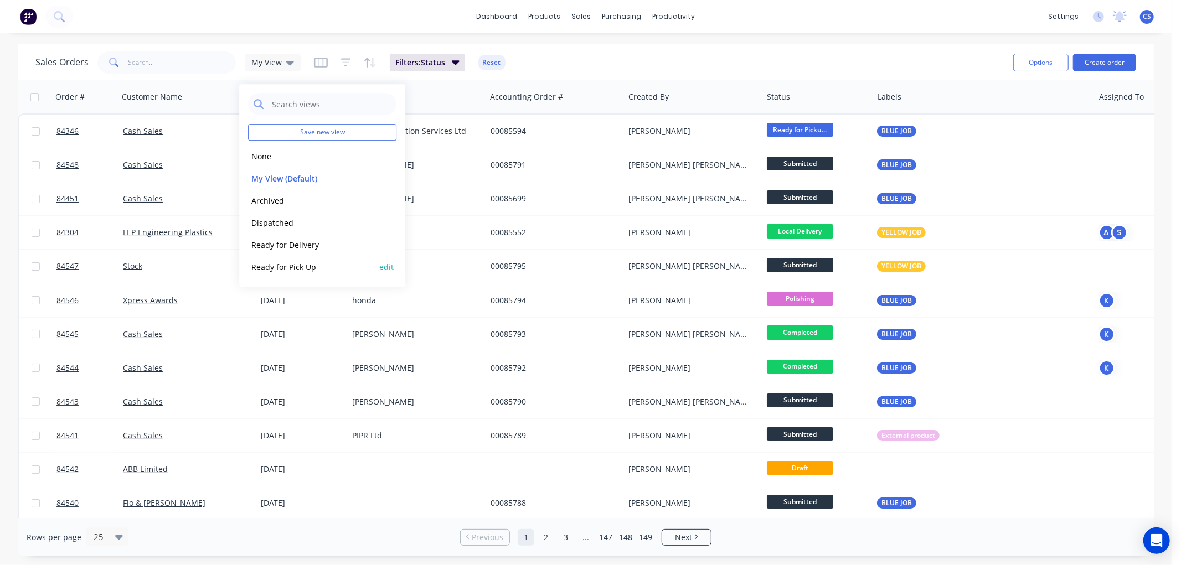
click at [386, 266] on button "edit" at bounding box center [386, 267] width 14 height 12
click at [540, 150] on button "Delete" at bounding box center [541, 154] width 69 height 18
click at [580, 64] on div "Sales Orders My View Filters: Status Reset" at bounding box center [519, 62] width 969 height 27
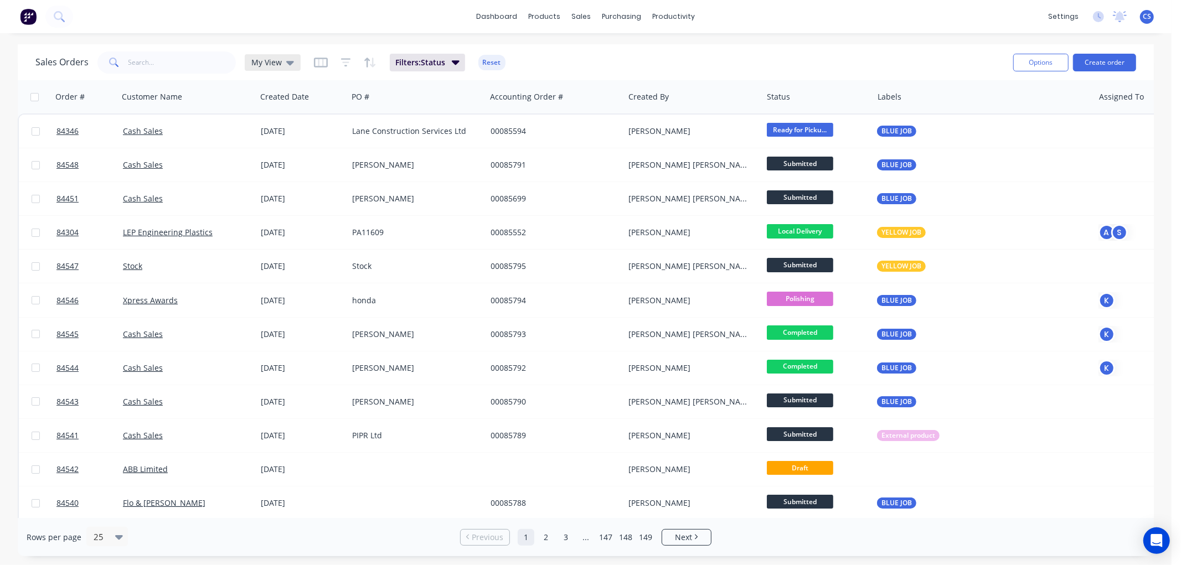
click at [287, 63] on icon at bounding box center [290, 63] width 8 height 4
click at [259, 156] on button "None" at bounding box center [311, 156] width 126 height 13
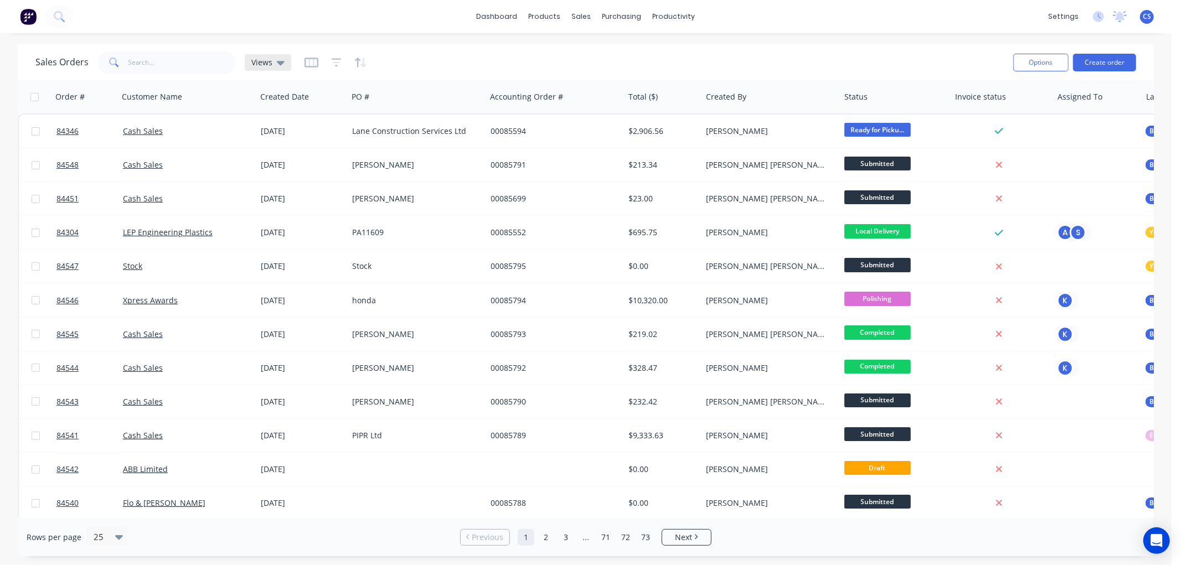
click at [269, 63] on span "Views" at bounding box center [261, 62] width 21 height 12
click at [290, 178] on button "My View (Default)" at bounding box center [311, 178] width 126 height 13
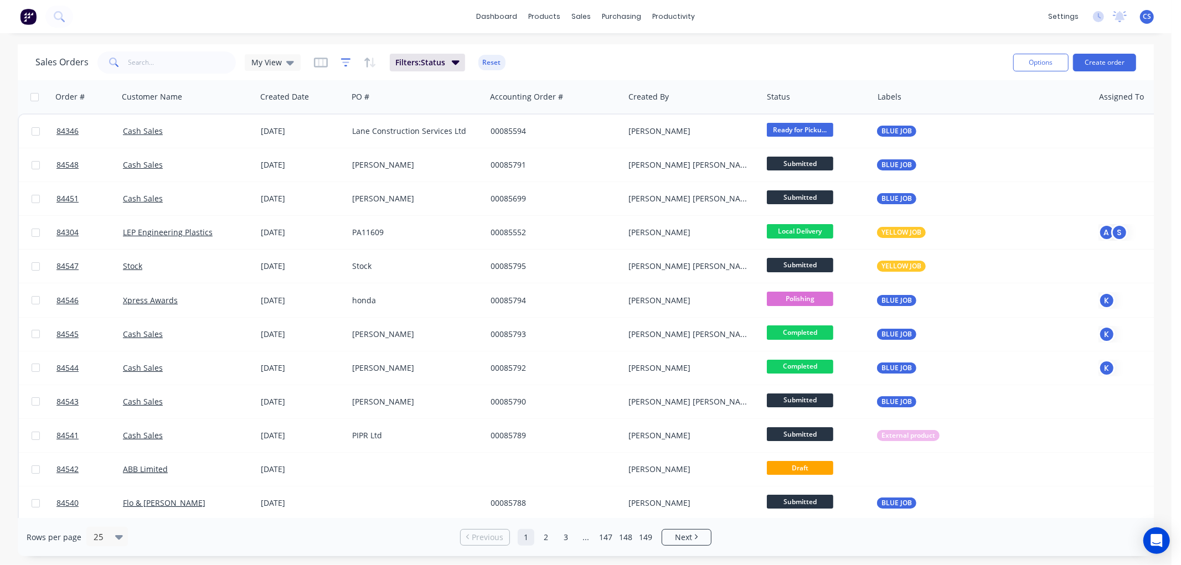
click at [341, 61] on icon "button" at bounding box center [346, 62] width 10 height 11
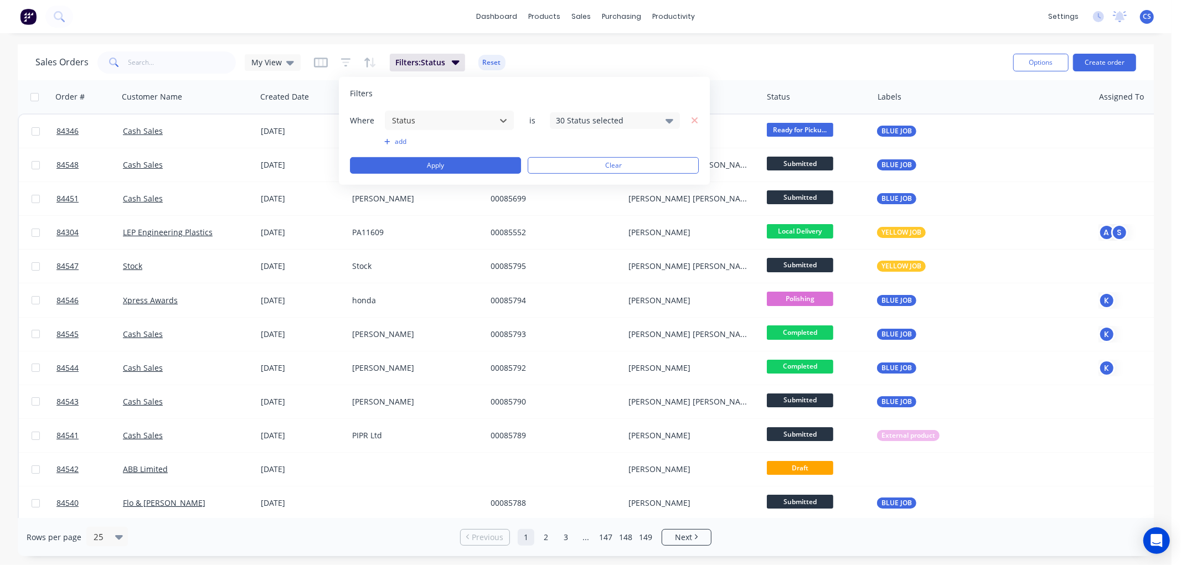
click at [654, 118] on div "30 Status selected" at bounding box center [606, 121] width 100 height 12
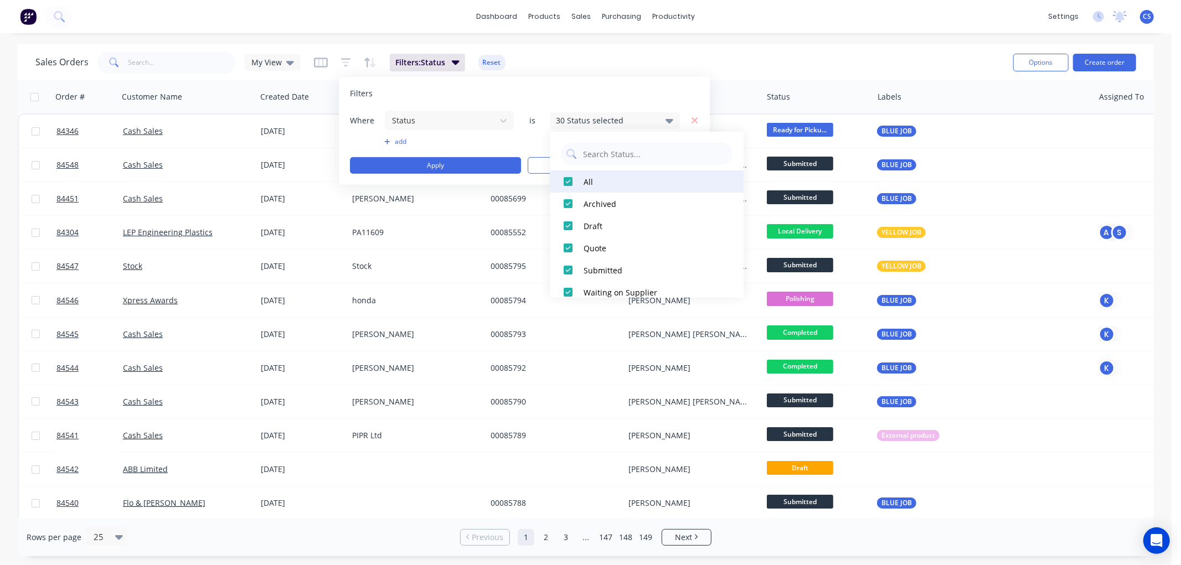
click at [571, 181] on div at bounding box center [568, 182] width 22 height 22
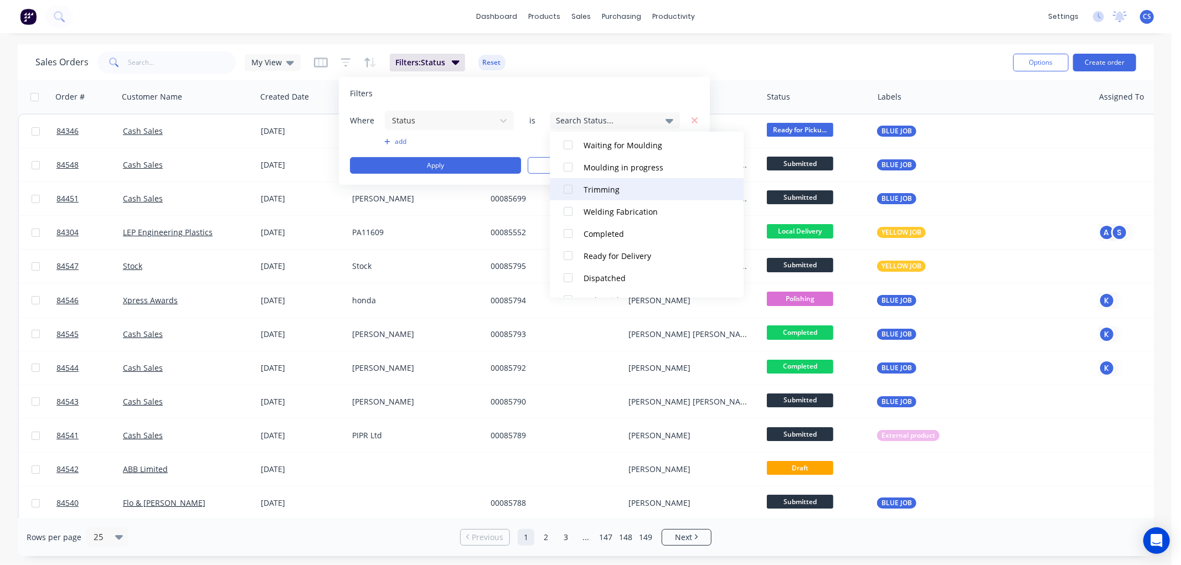
scroll to position [430, 0]
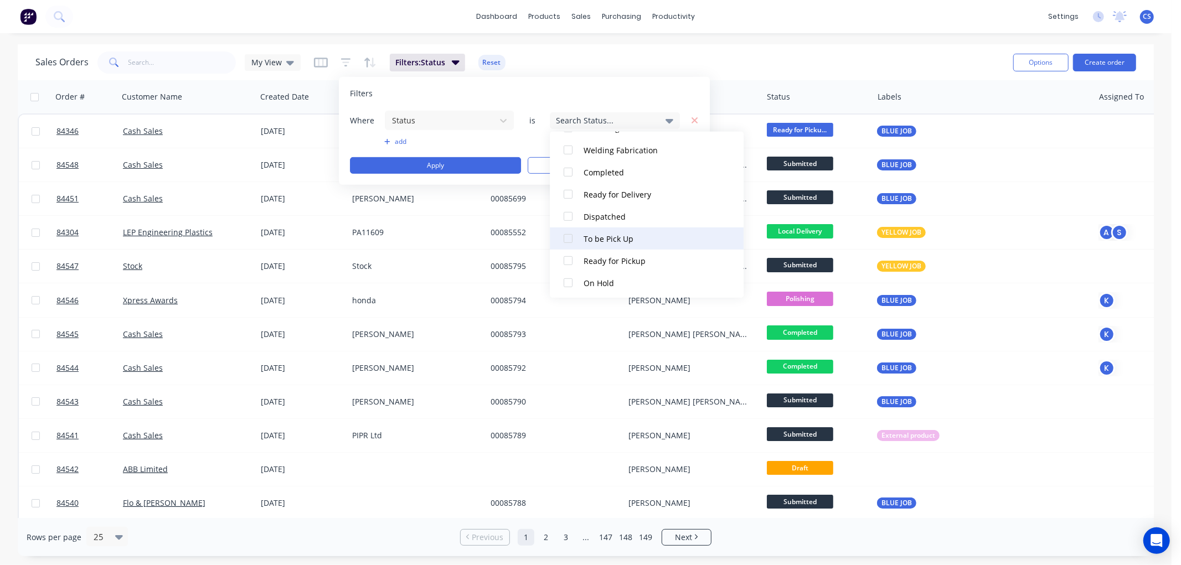
click at [580, 237] on button "To be Pick Up" at bounding box center [647, 239] width 194 height 22
click at [507, 142] on button "add" at bounding box center [449, 141] width 130 height 9
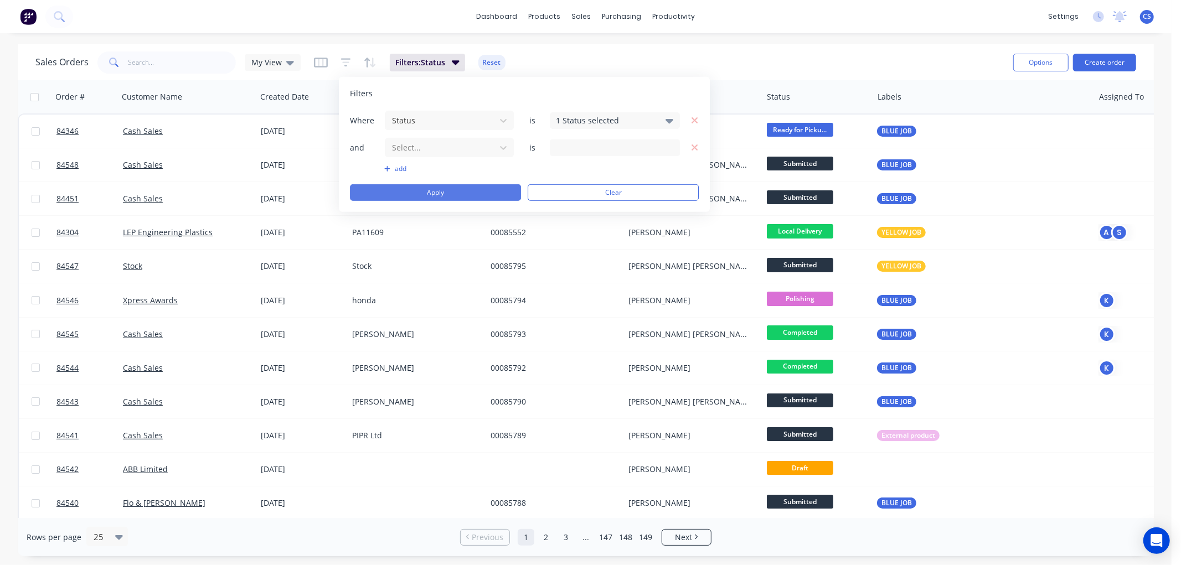
click at [434, 192] on button "Apply" at bounding box center [435, 192] width 171 height 17
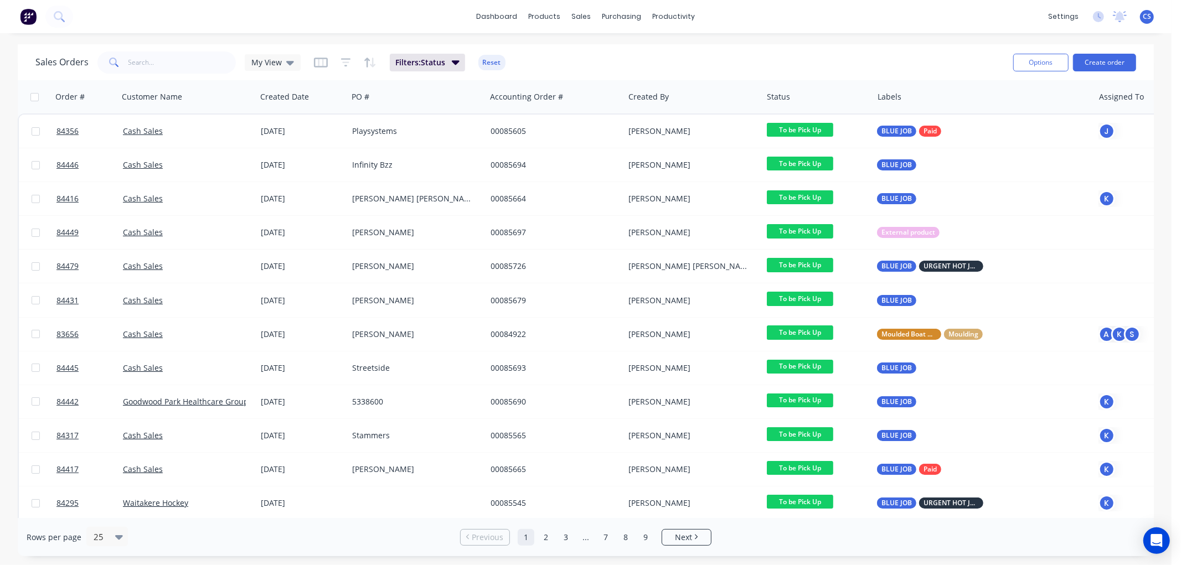
click at [35, 96] on input "checkbox" at bounding box center [34, 97] width 8 height 8
checkbox input "true"
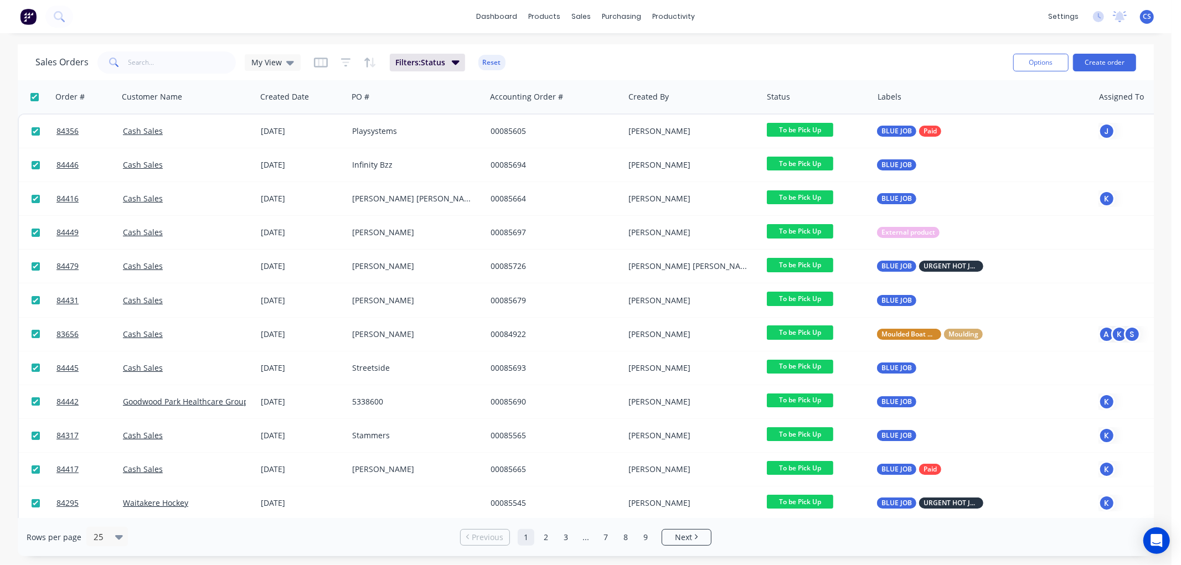
checkbox input "true"
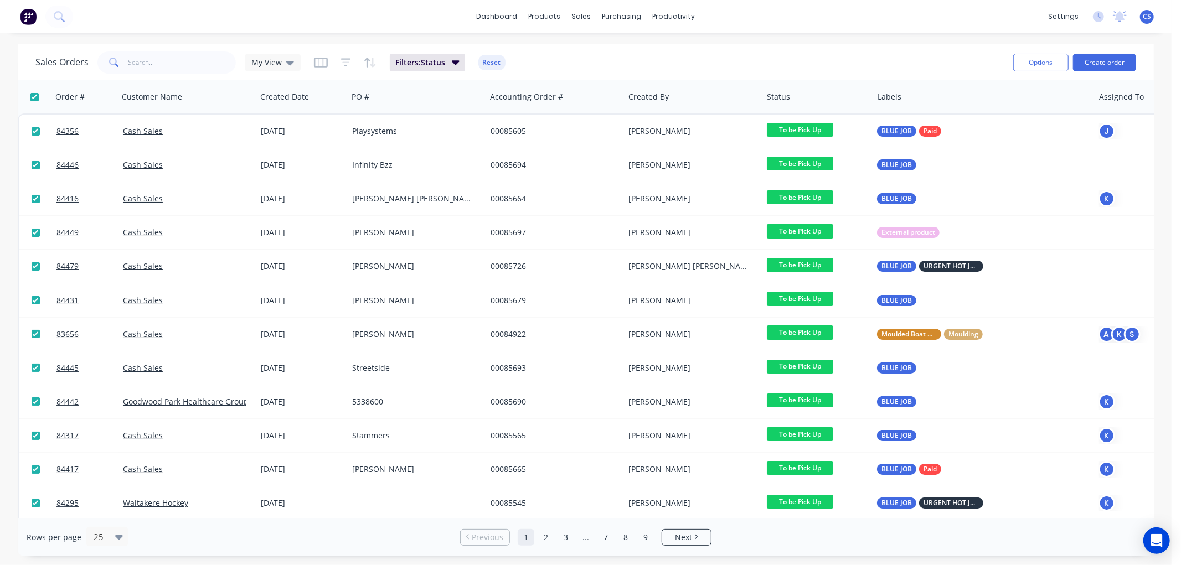
checkbox input "true"
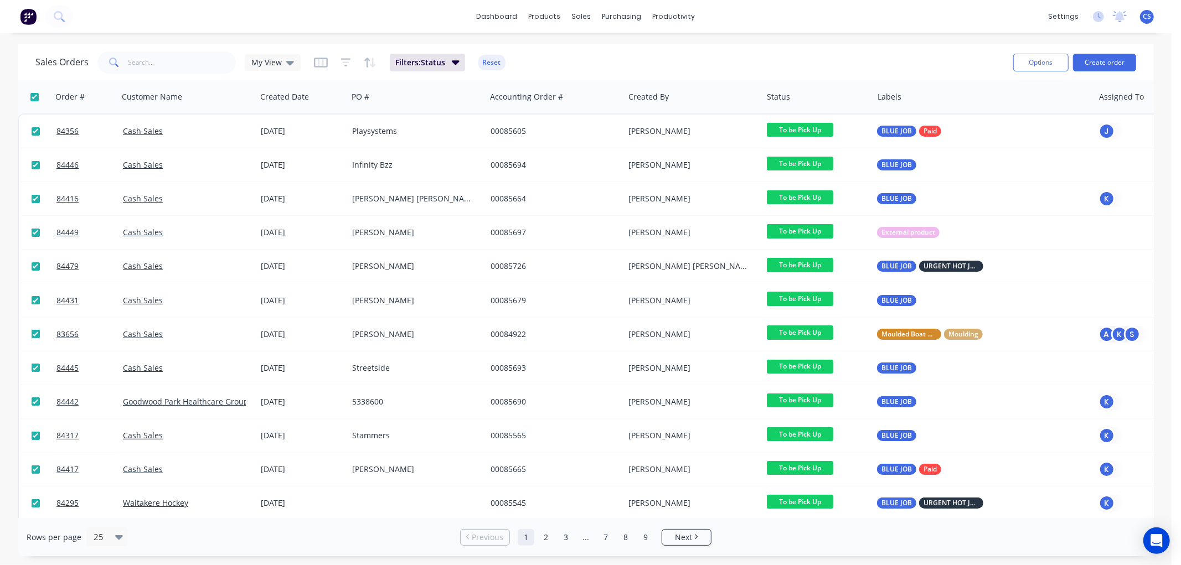
checkbox input "true"
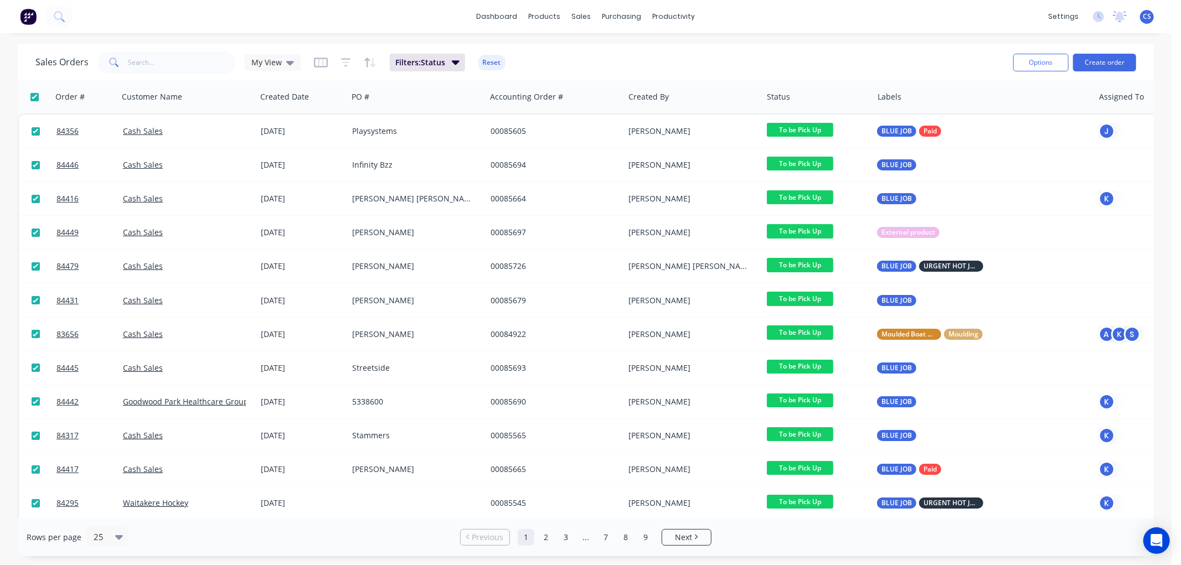
checkbox input "true"
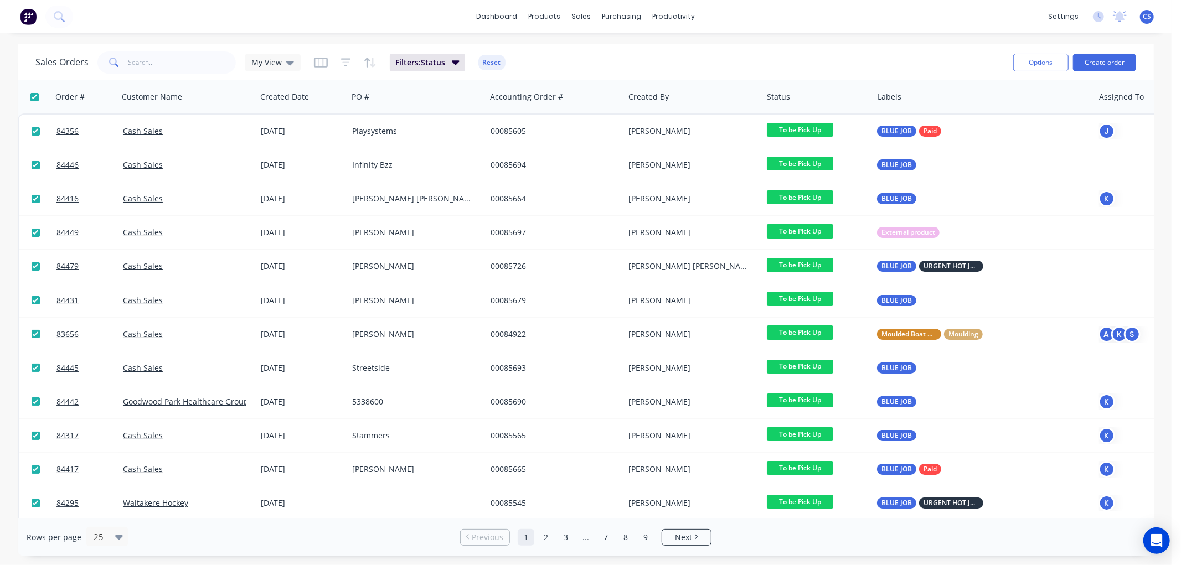
checkbox input "true"
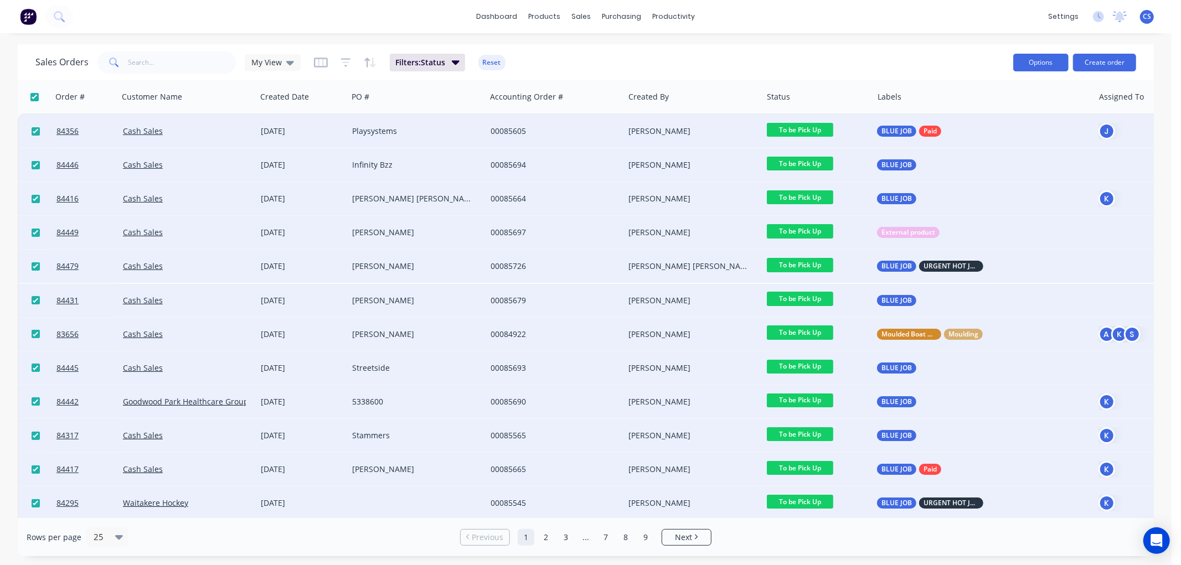
click at [1050, 58] on button "Options" at bounding box center [1040, 63] width 55 height 18
click at [981, 94] on div "Change Status" at bounding box center [1008, 91] width 102 height 16
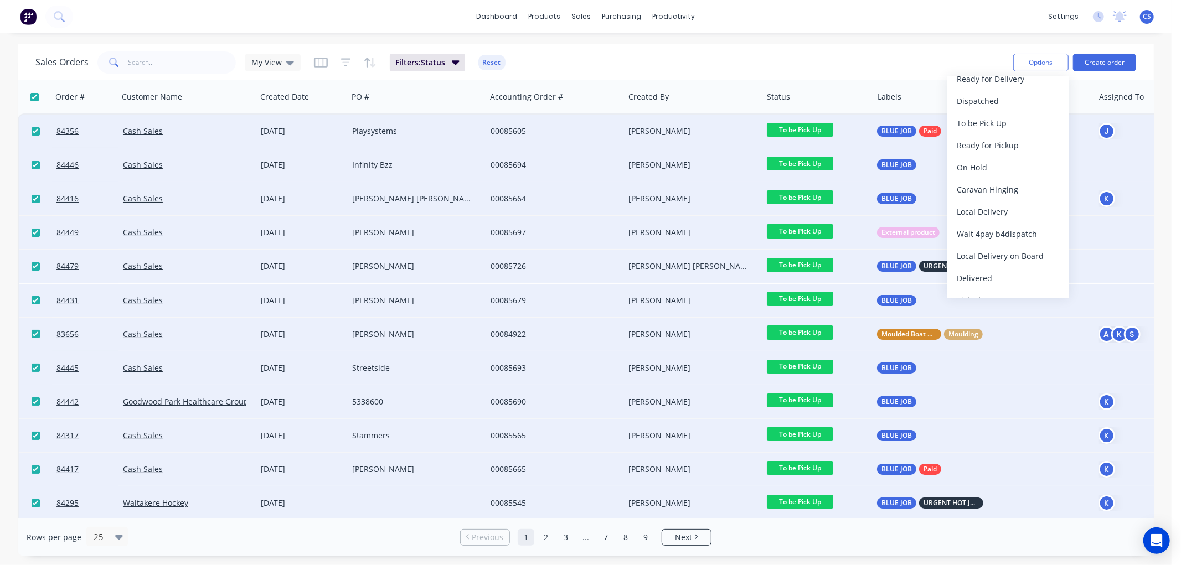
scroll to position [410, 0]
click at [983, 281] on div "Picked Up" at bounding box center [1008, 284] width 102 height 16
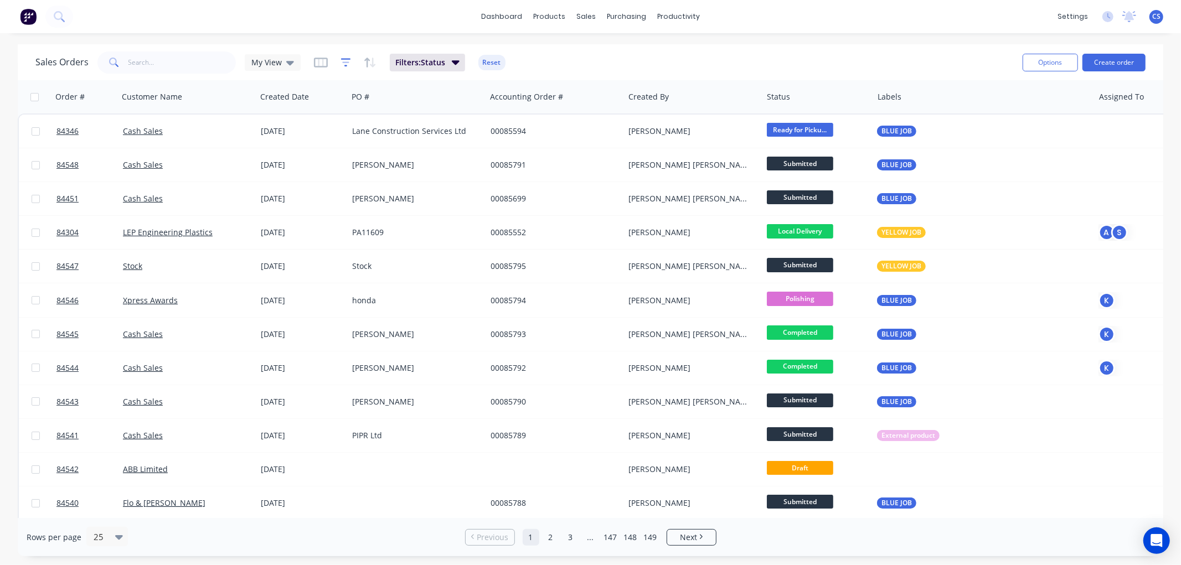
click at [344, 59] on icon "button" at bounding box center [346, 62] width 10 height 8
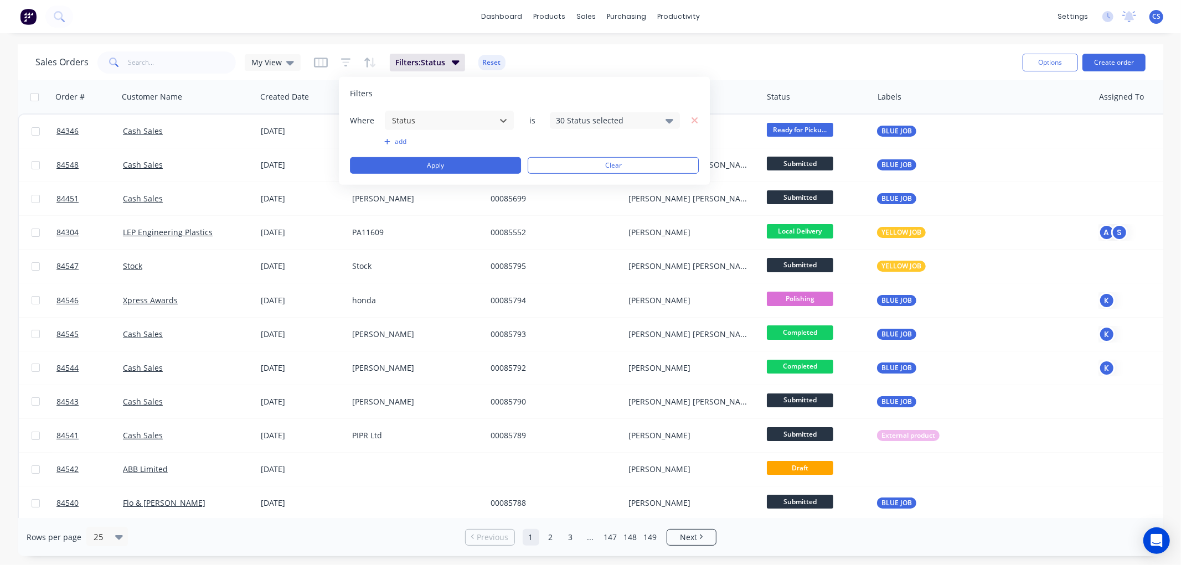
click at [591, 121] on div "30 Status selected" at bounding box center [606, 121] width 100 height 12
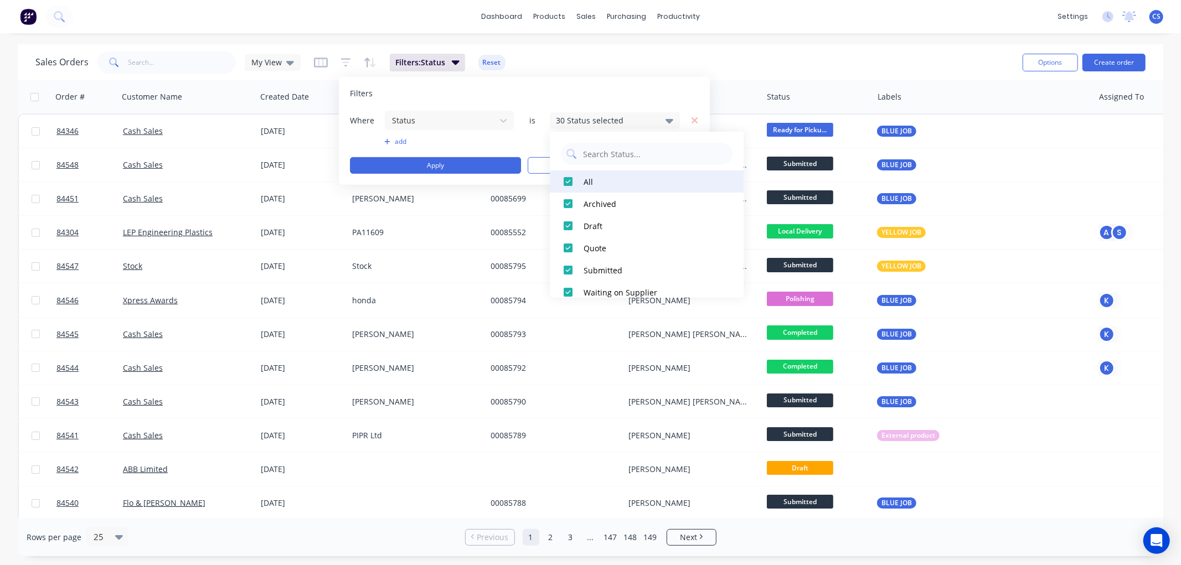
click at [571, 180] on div at bounding box center [568, 182] width 22 height 22
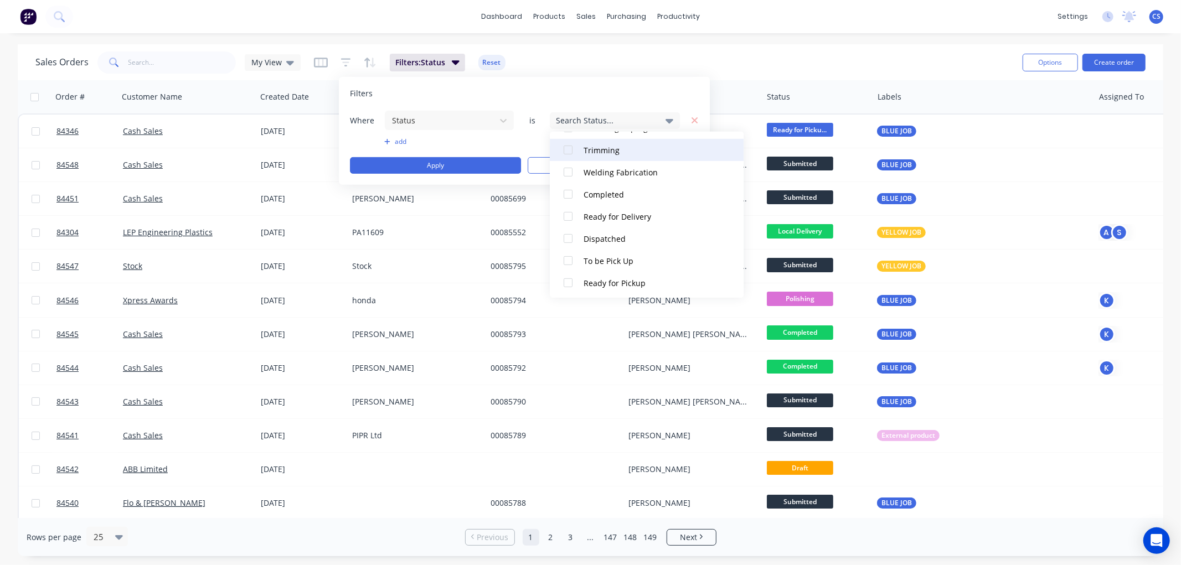
scroll to position [430, 0]
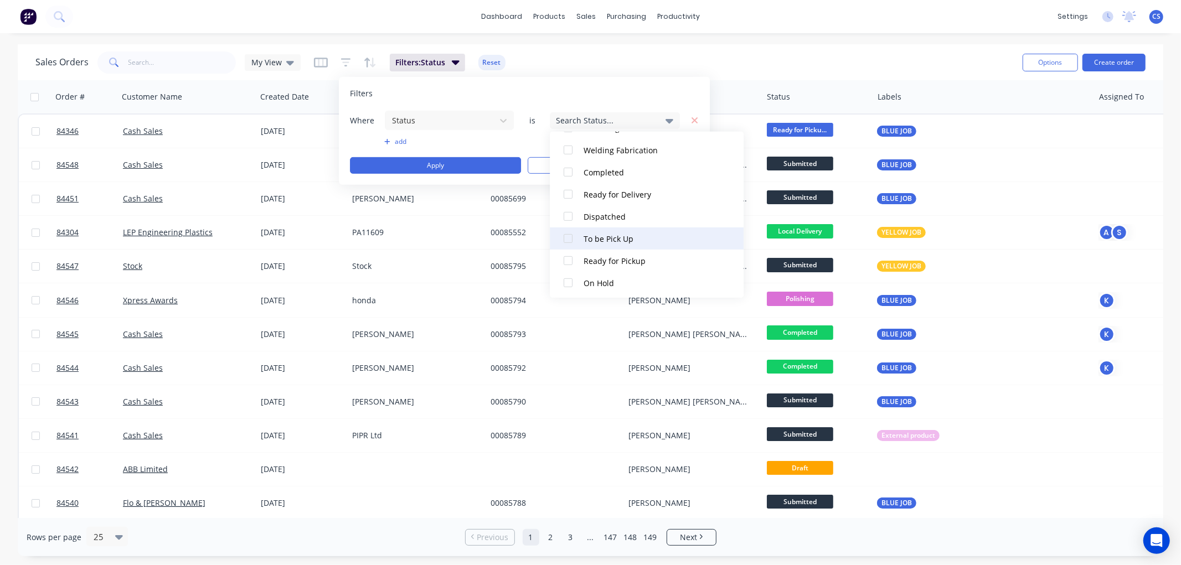
click at [606, 239] on div "To be Pick Up" at bounding box center [650, 239] width 133 height 12
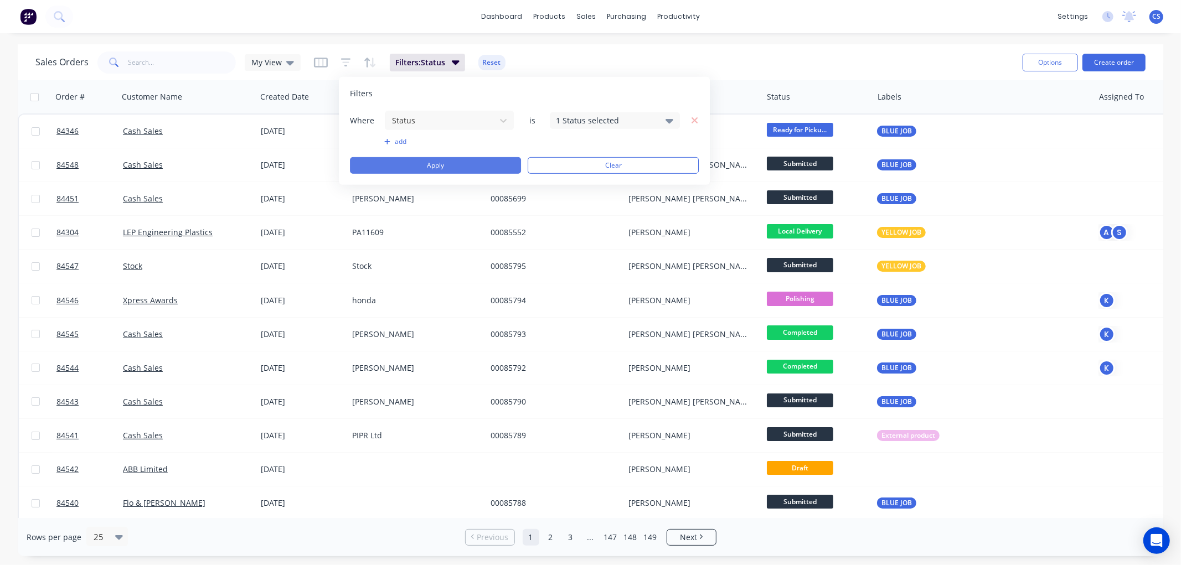
click at [441, 164] on button "Apply" at bounding box center [435, 165] width 171 height 17
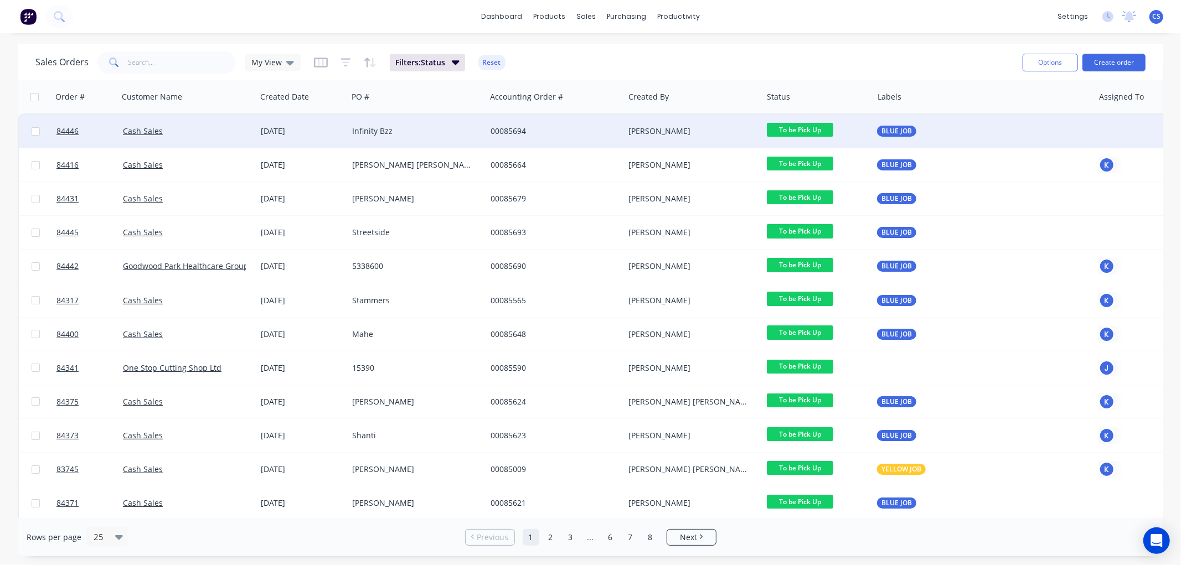
click at [811, 128] on span "To be Pick Up" at bounding box center [800, 130] width 66 height 14
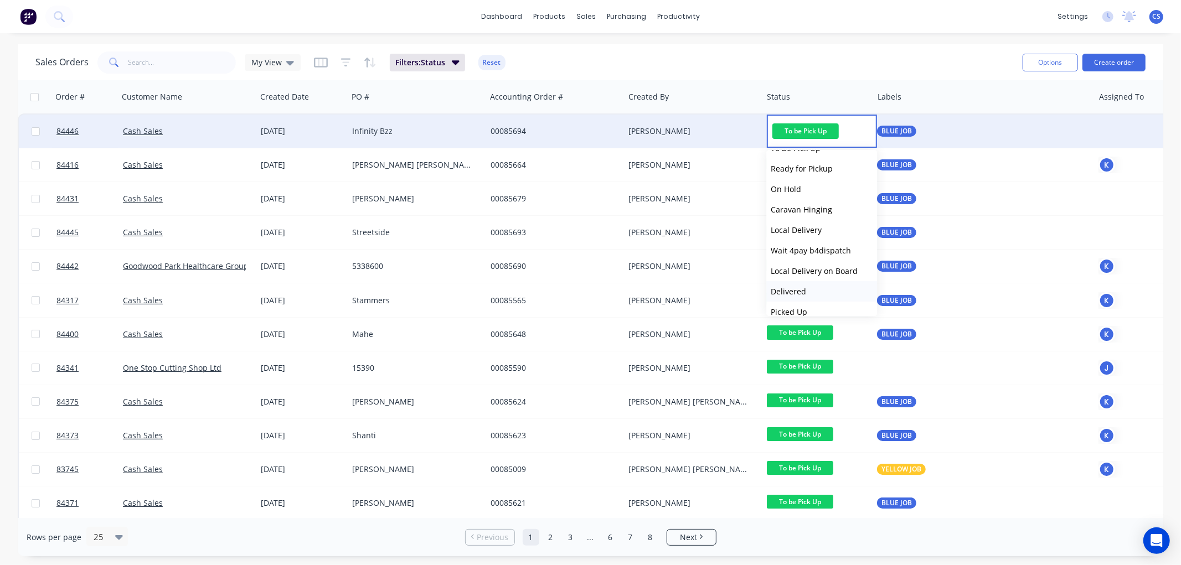
scroll to position [395, 0]
click at [800, 301] on span "Picked Up" at bounding box center [789, 302] width 37 height 11
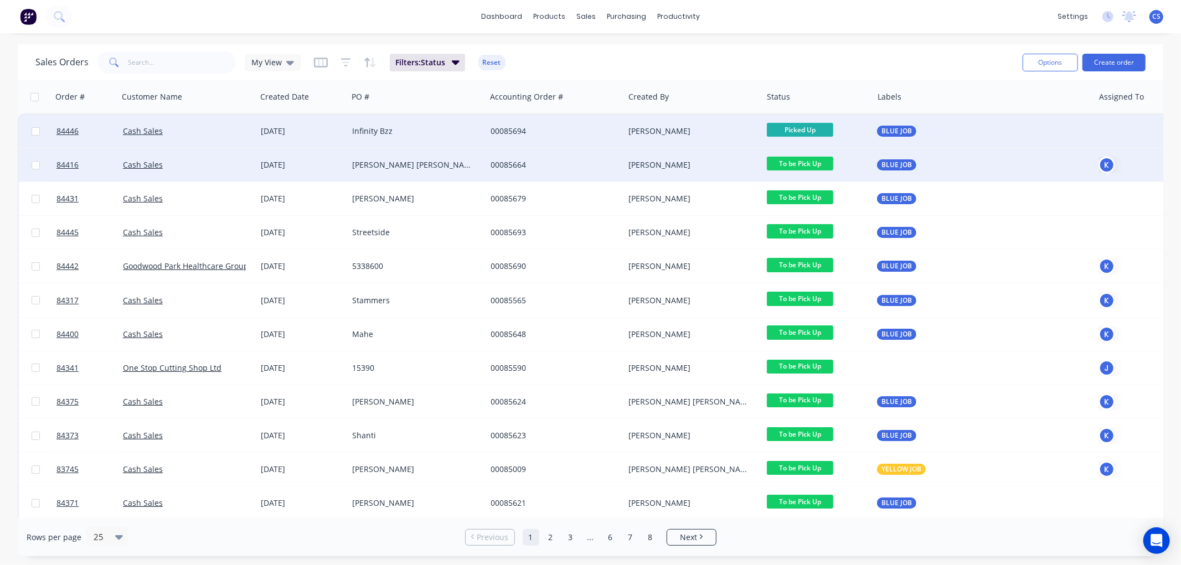
click at [800, 163] on span "To be Pick Up" at bounding box center [800, 164] width 66 height 14
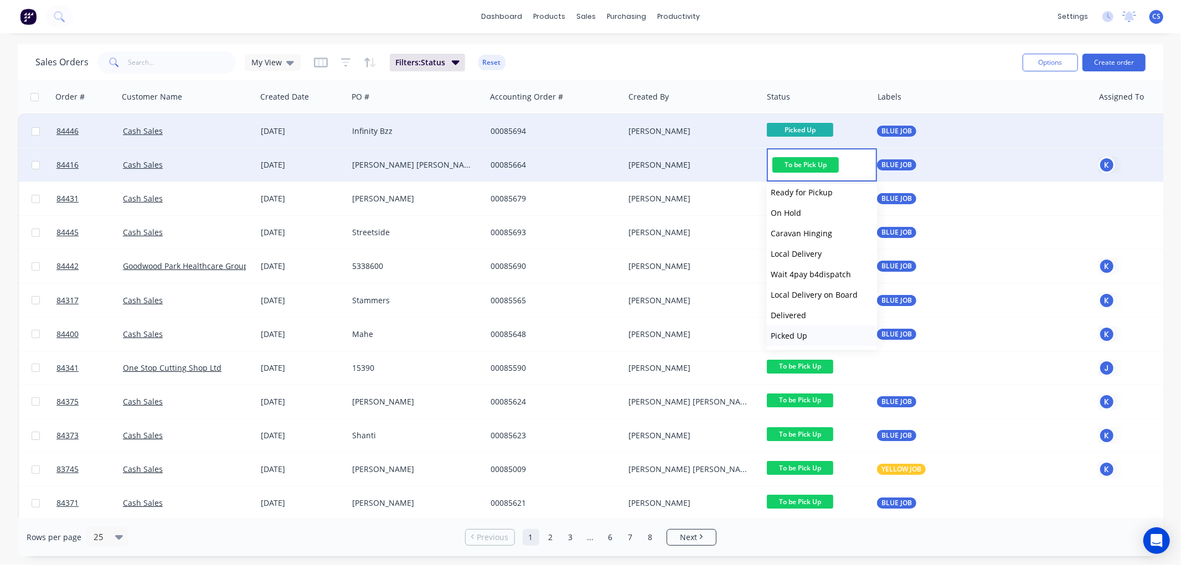
click at [801, 331] on span "Picked Up" at bounding box center [789, 336] width 37 height 11
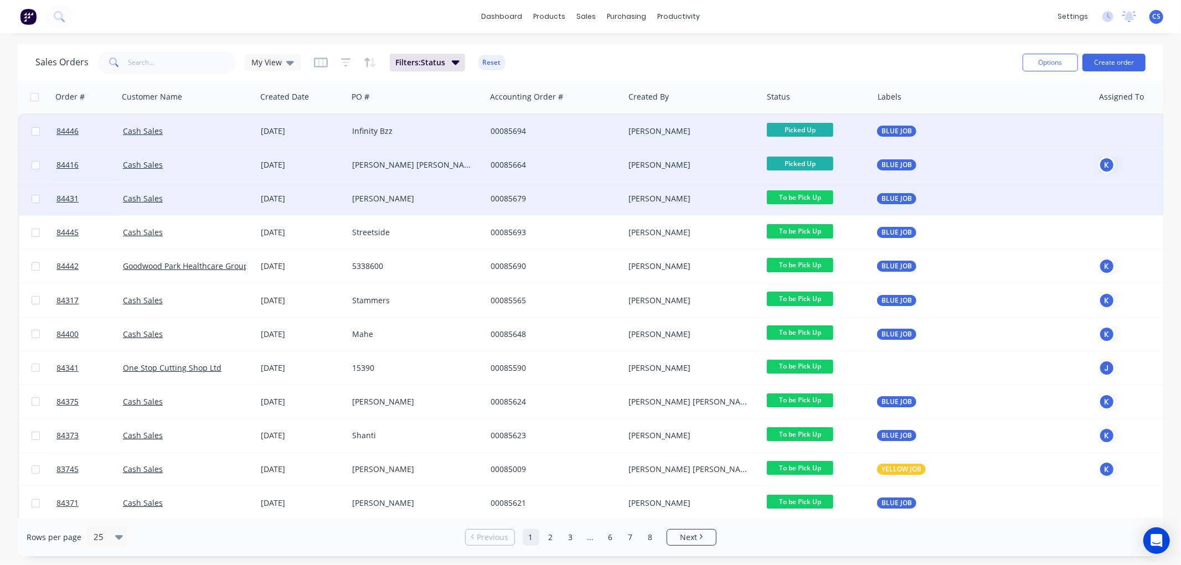
click at [815, 196] on span "To be Pick Up" at bounding box center [800, 197] width 66 height 14
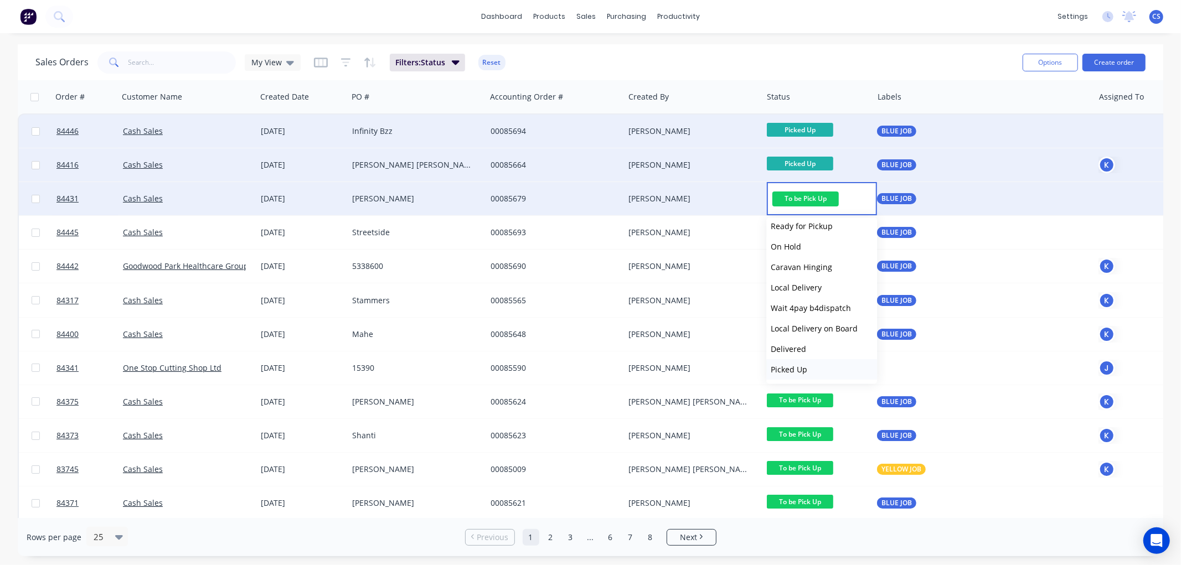
click at [800, 369] on span "Picked Up" at bounding box center [789, 369] width 37 height 11
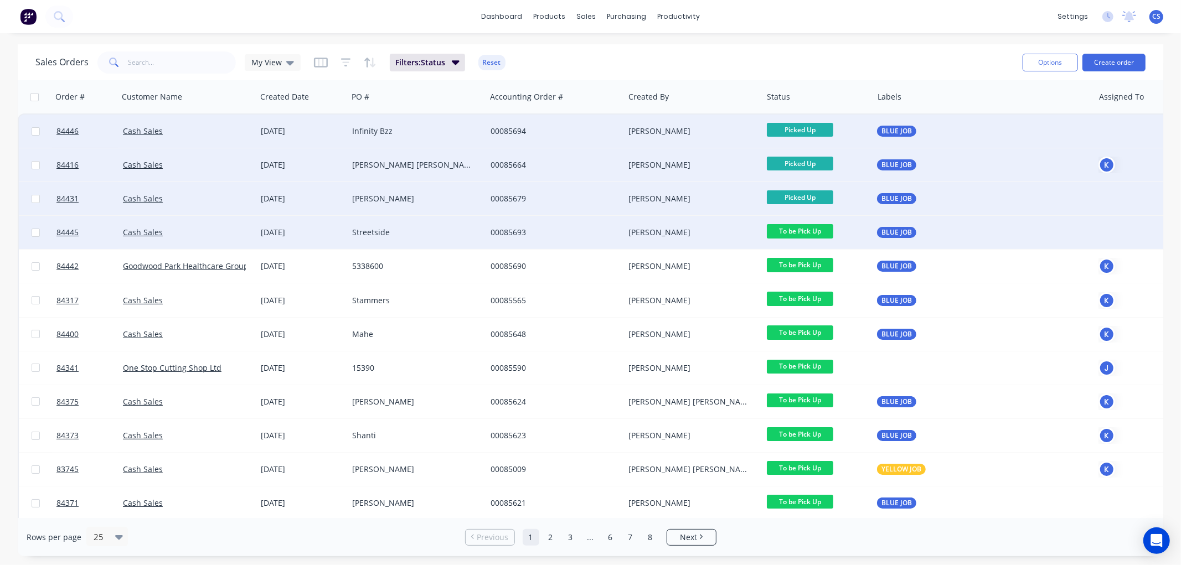
click at [804, 230] on span "To be Pick Up" at bounding box center [800, 231] width 66 height 14
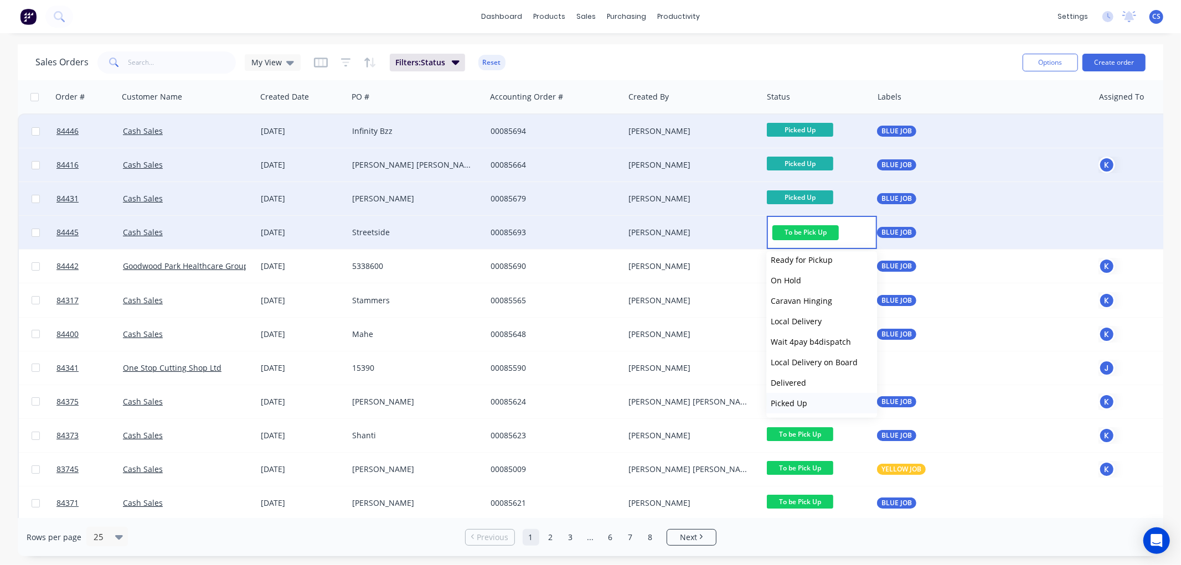
click at [805, 403] on span "Picked Up" at bounding box center [789, 403] width 37 height 11
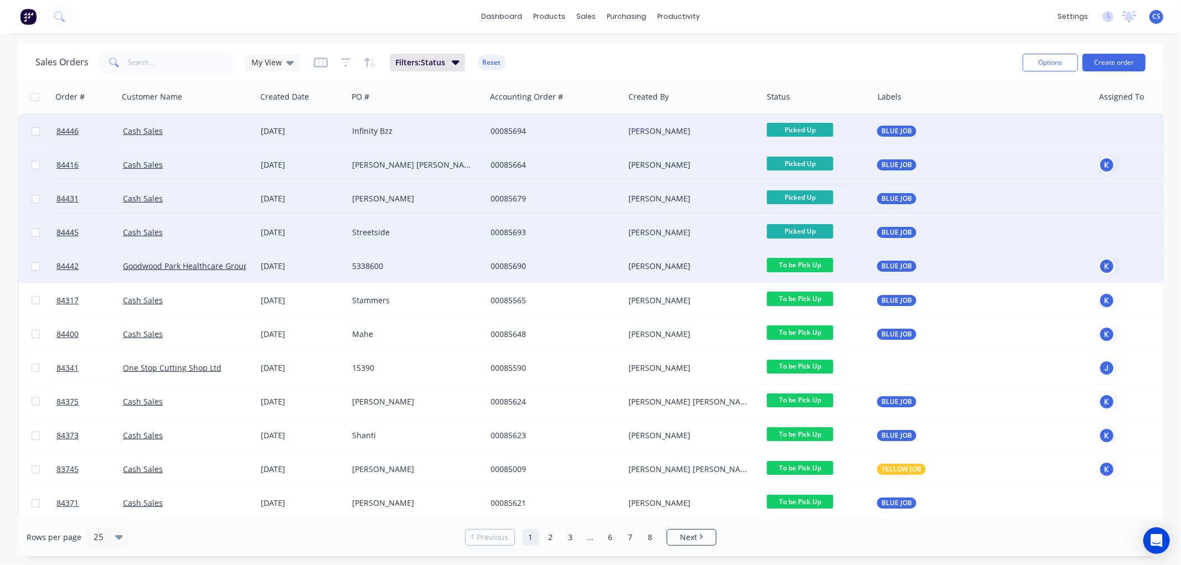
click at [802, 264] on span "To be Pick Up" at bounding box center [800, 265] width 66 height 14
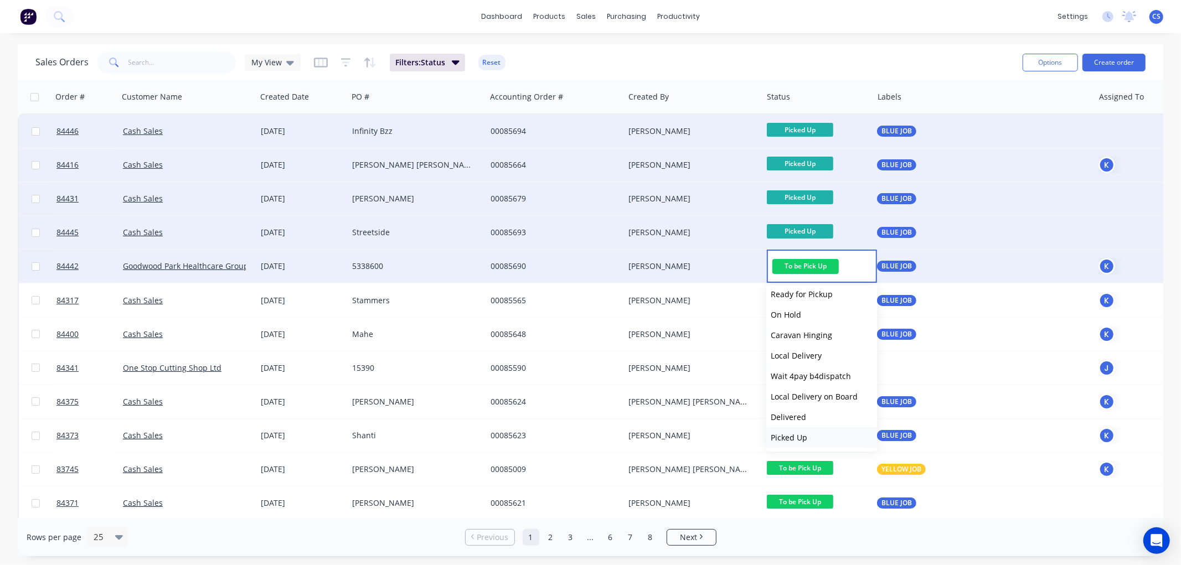
click at [816, 435] on button "Picked Up" at bounding box center [821, 437] width 111 height 20
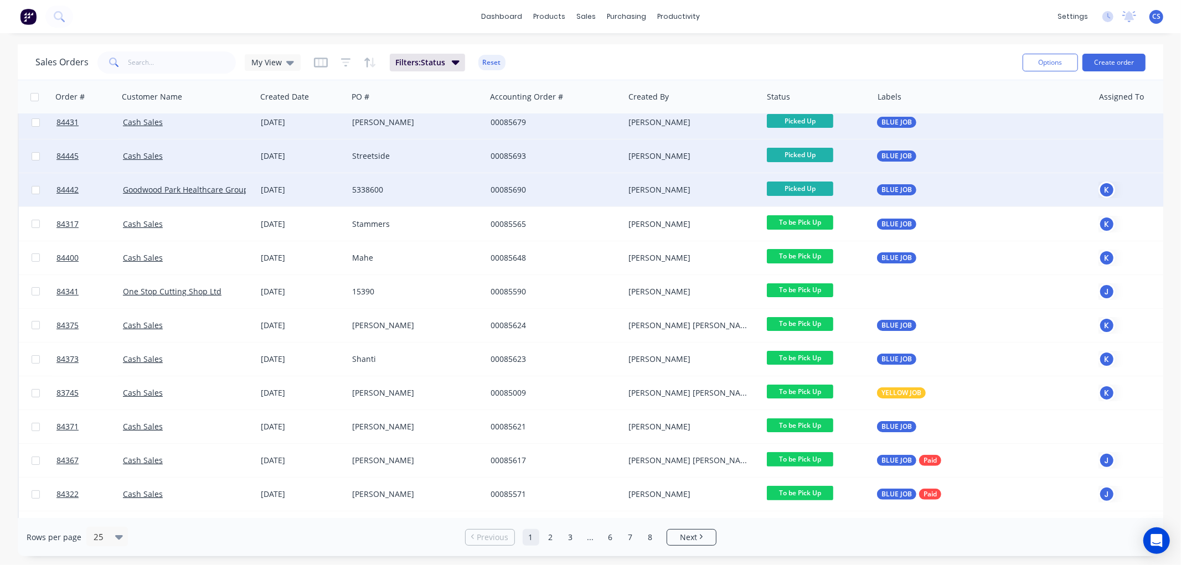
scroll to position [84, 0]
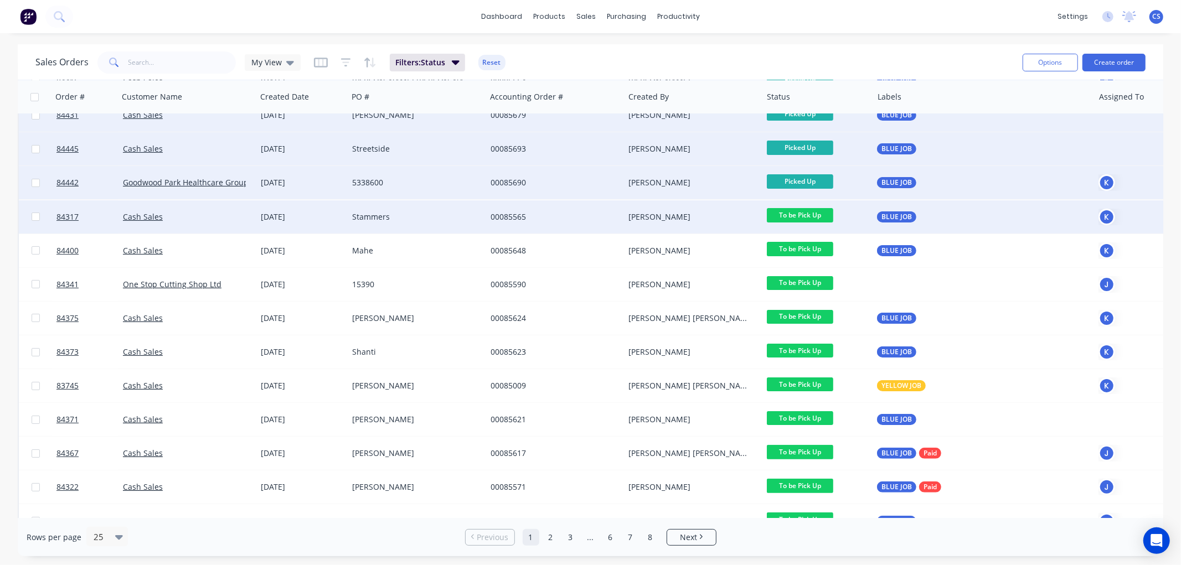
click at [797, 216] on span "To be Pick Up" at bounding box center [800, 215] width 66 height 14
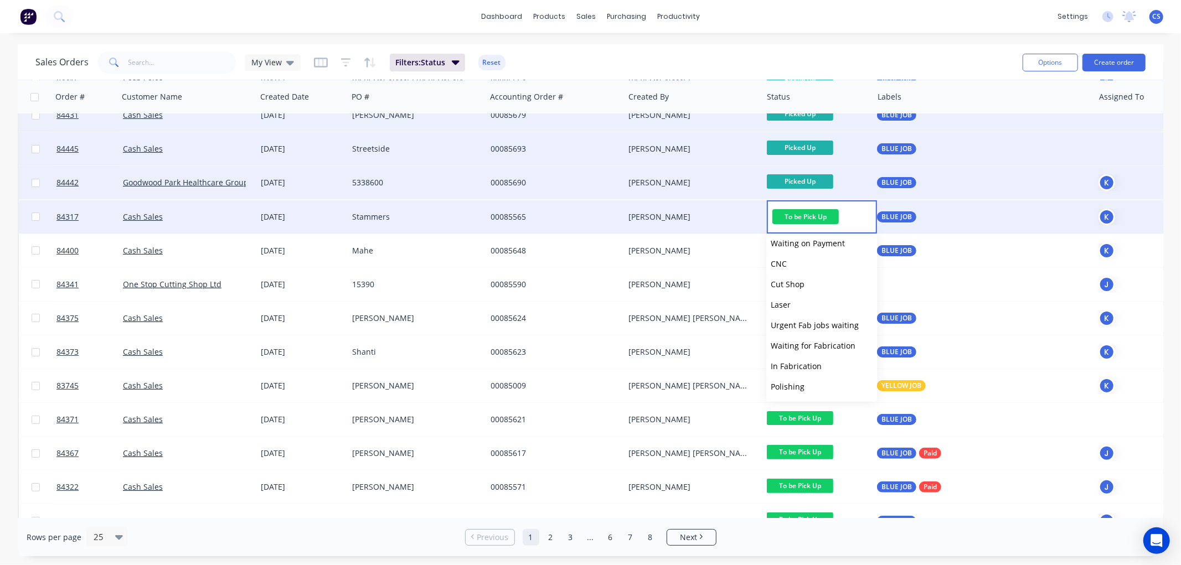
scroll to position [395, 0]
click at [800, 383] on span "Picked Up" at bounding box center [789, 388] width 37 height 11
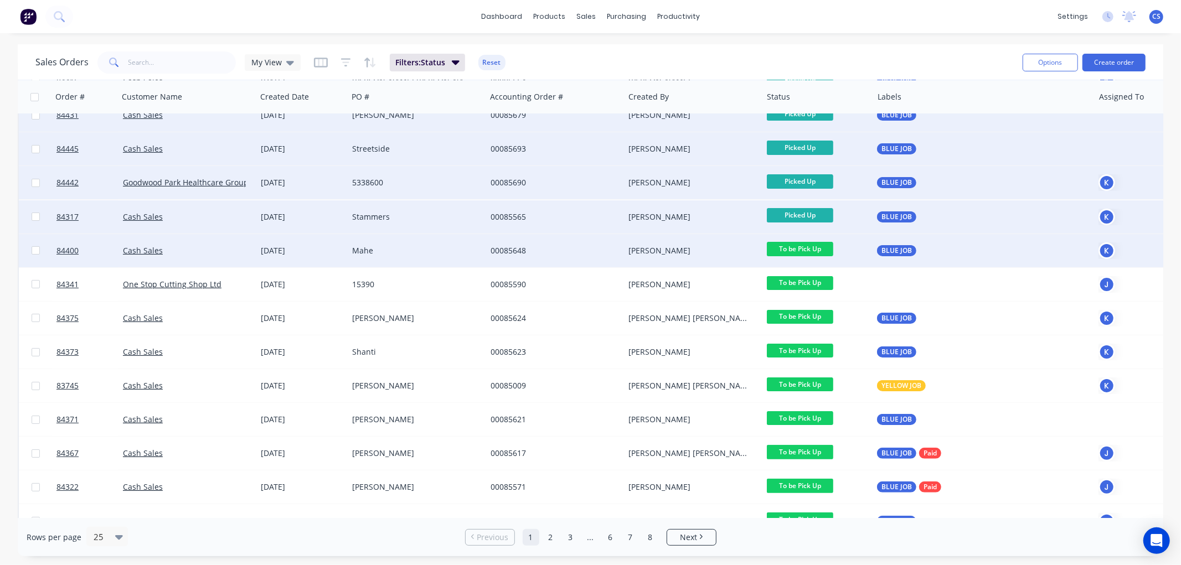
click at [807, 247] on span "To be Pick Up" at bounding box center [800, 249] width 66 height 14
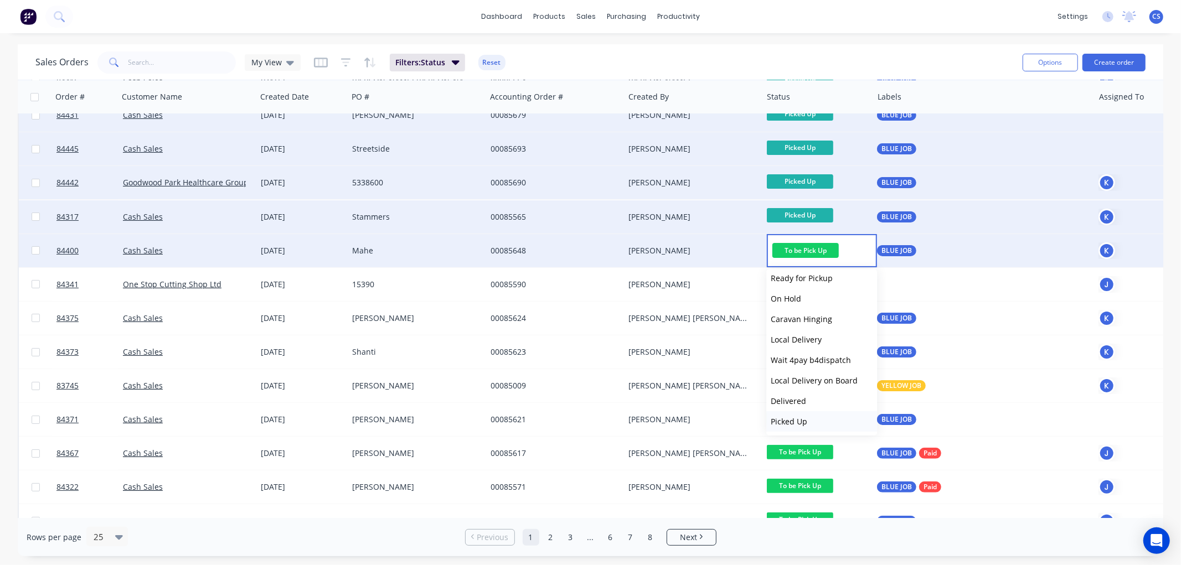
click at [805, 421] on span "Picked Up" at bounding box center [789, 421] width 37 height 11
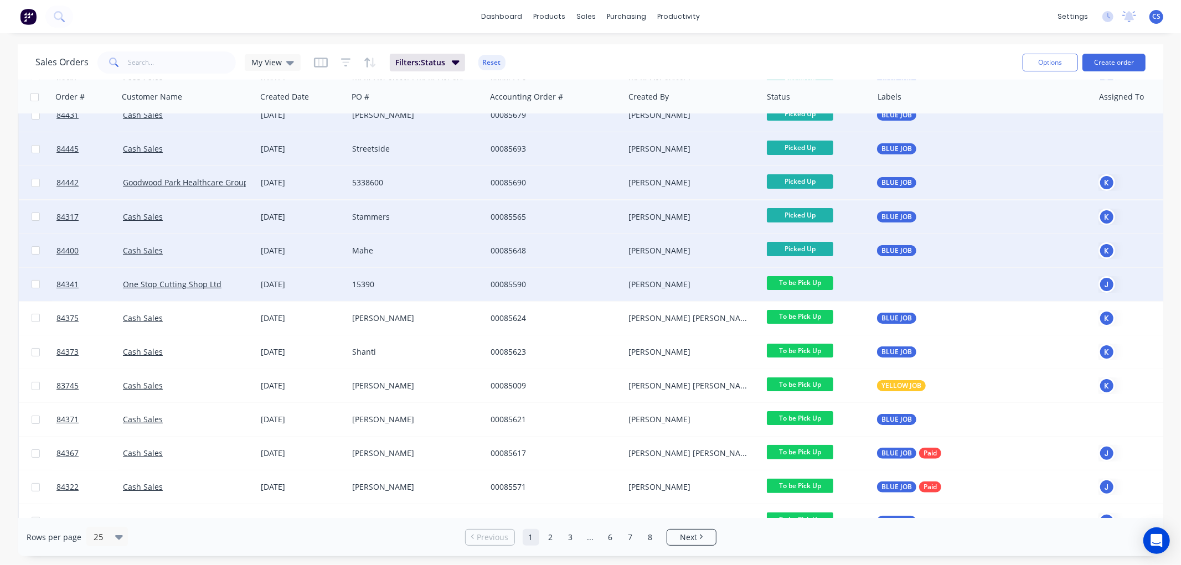
click at [816, 281] on span "To be Pick Up" at bounding box center [800, 283] width 66 height 14
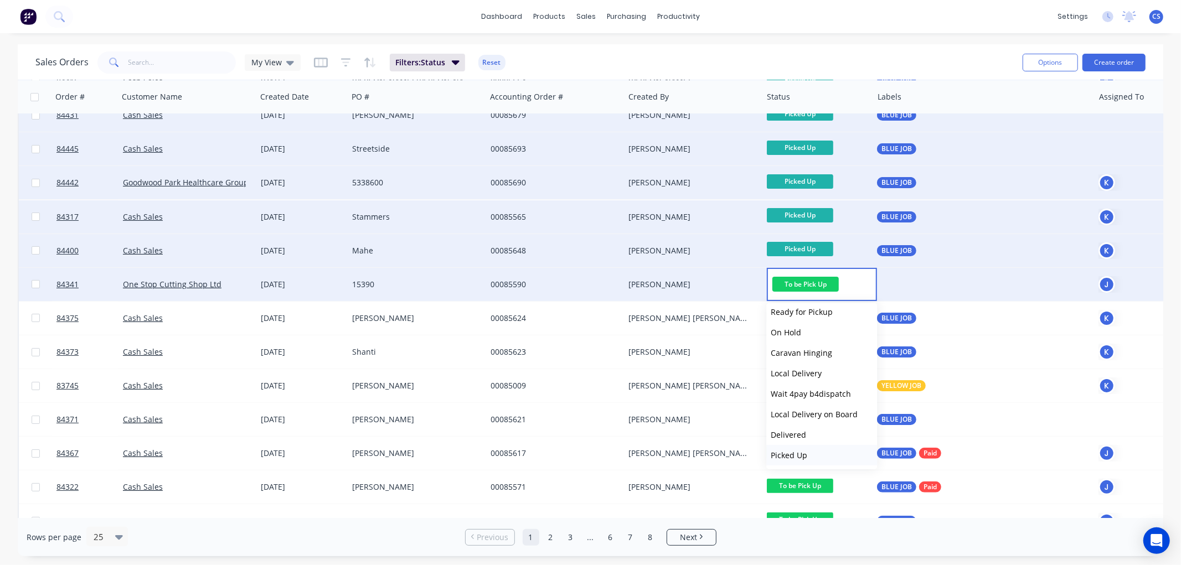
click at [800, 454] on span "Picked Up" at bounding box center [789, 455] width 37 height 11
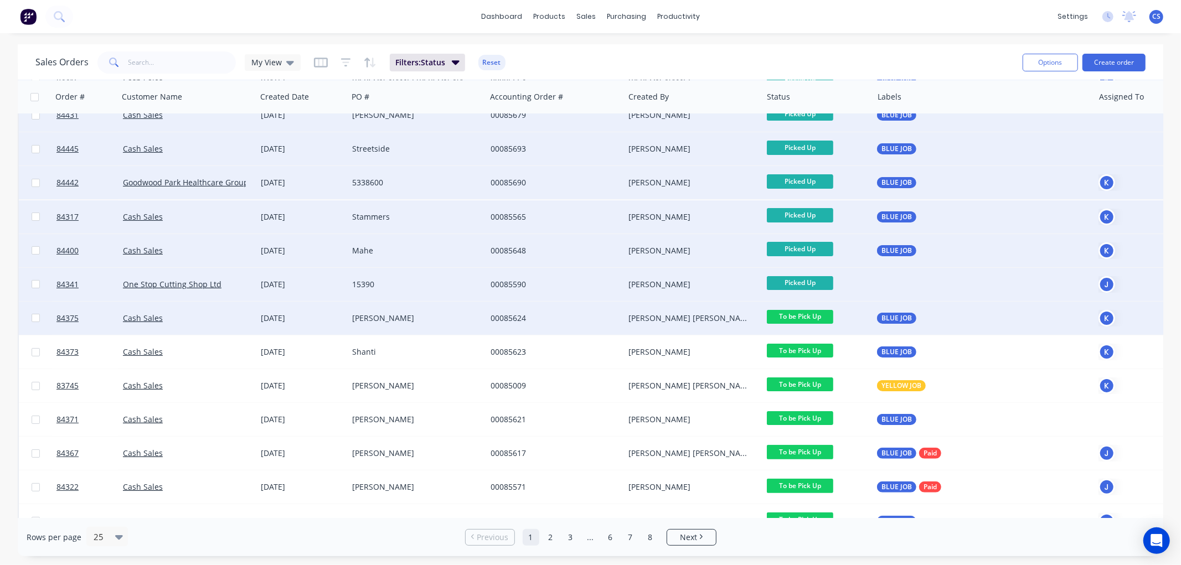
click at [811, 315] on span "To be Pick Up" at bounding box center [800, 317] width 66 height 14
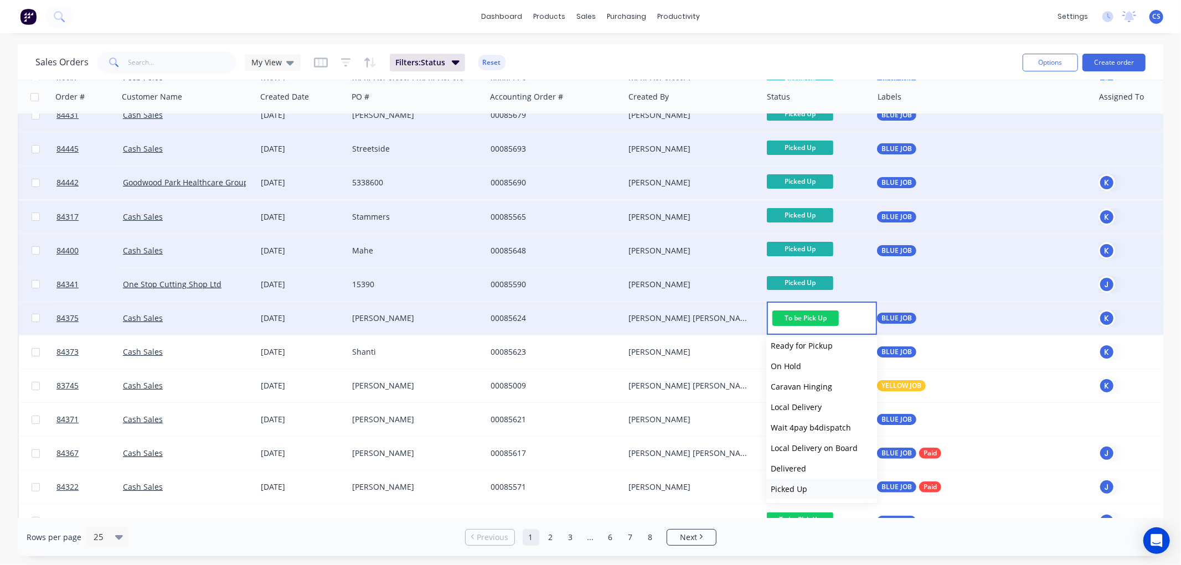
click at [802, 485] on span "Picked Up" at bounding box center [789, 489] width 37 height 11
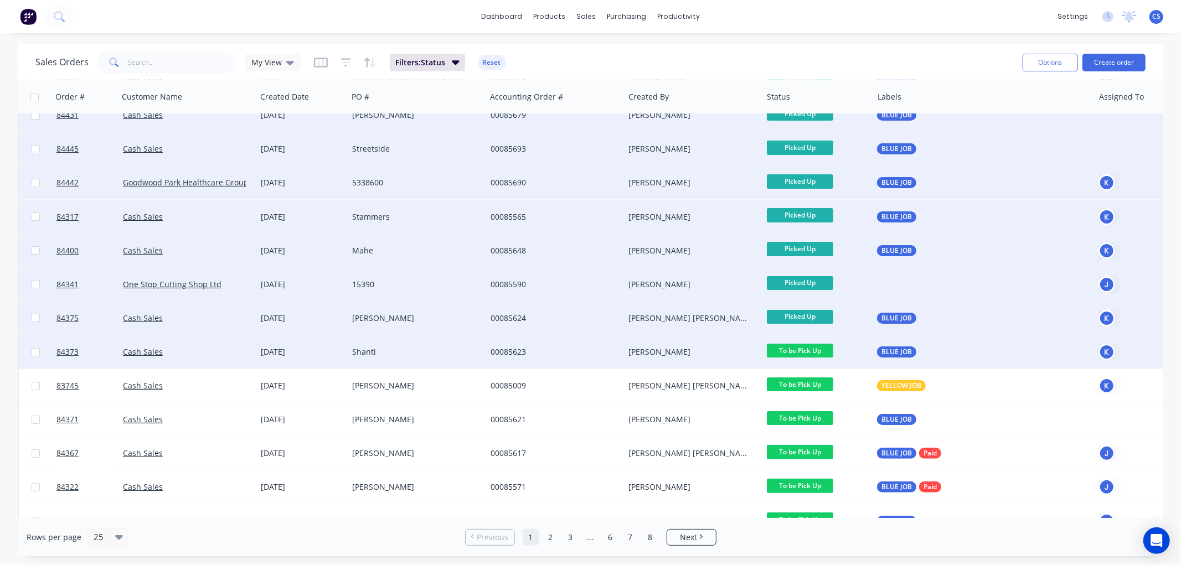
click at [806, 347] on span "To be Pick Up" at bounding box center [800, 351] width 66 height 14
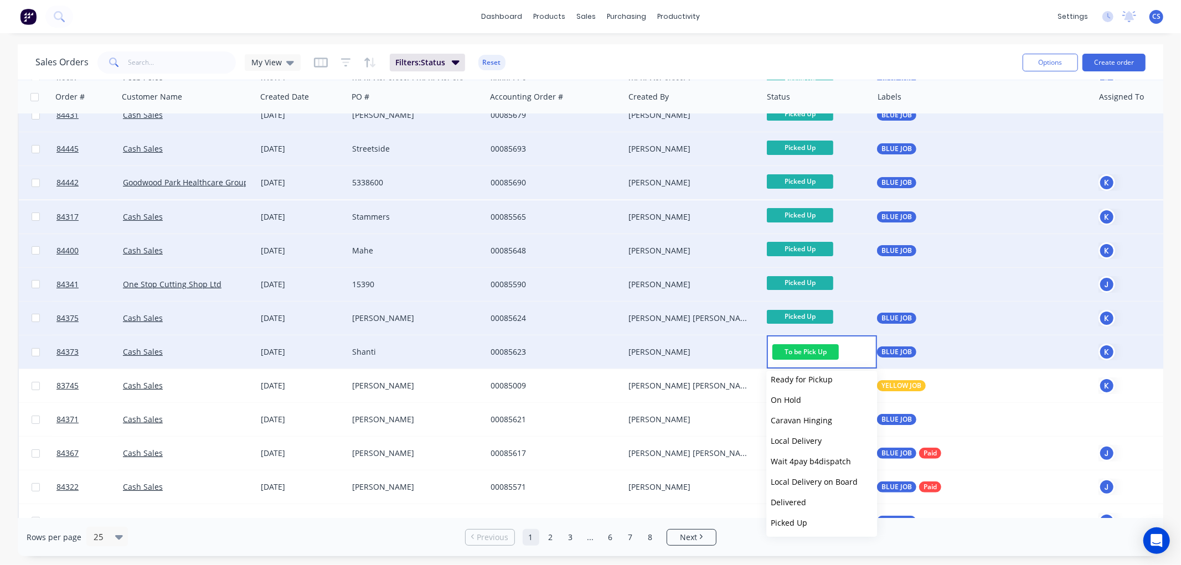
click at [800, 518] on span "Picked Up" at bounding box center [789, 523] width 37 height 11
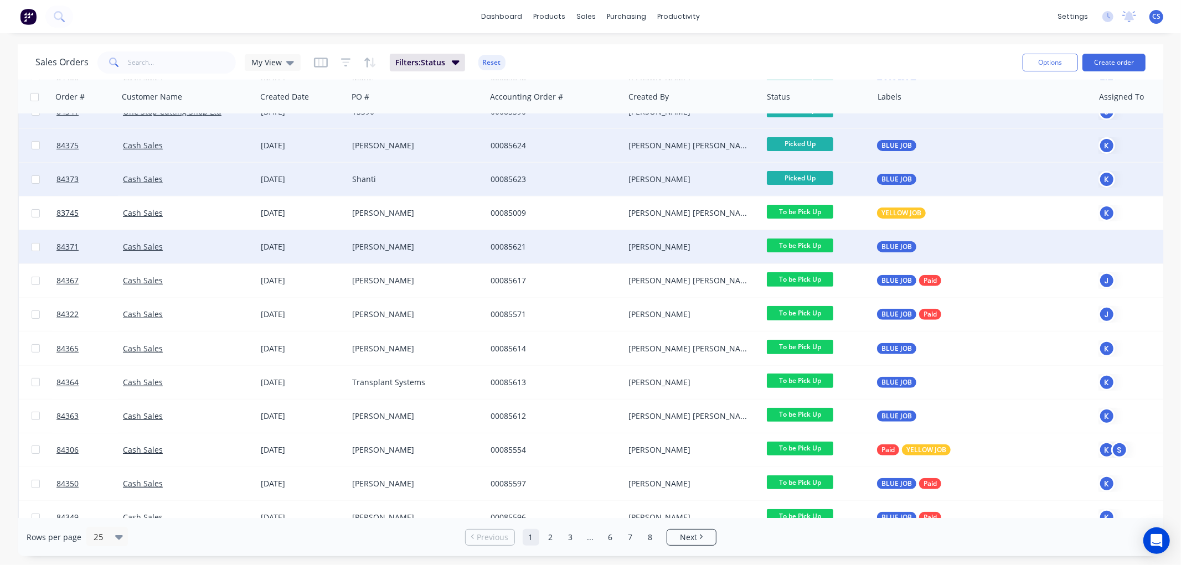
scroll to position [261, 0]
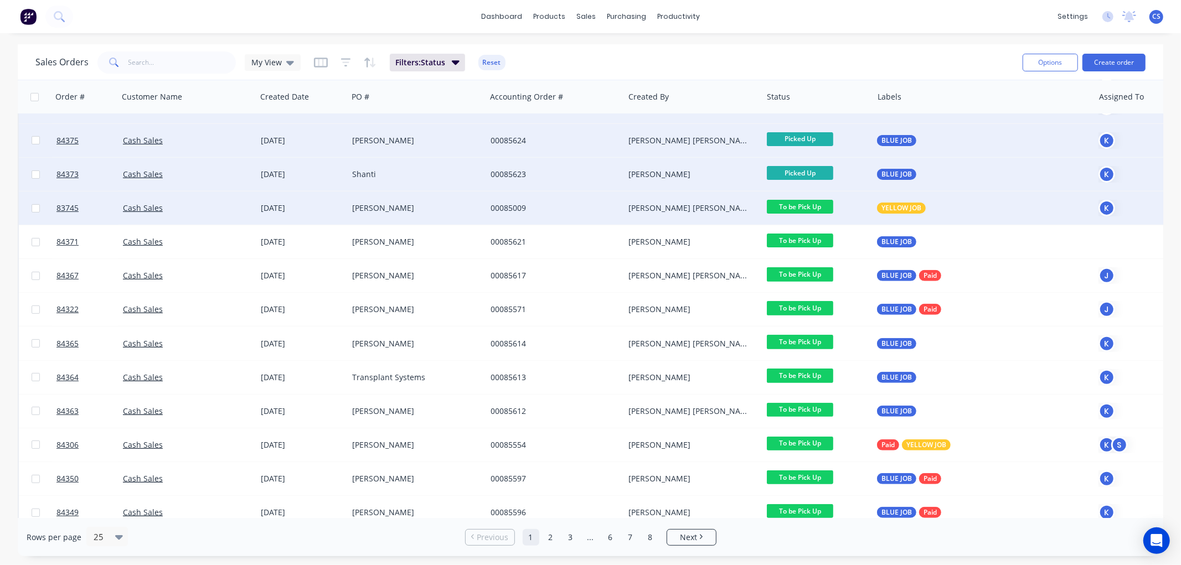
click at [822, 208] on span "To be Pick Up" at bounding box center [800, 207] width 66 height 14
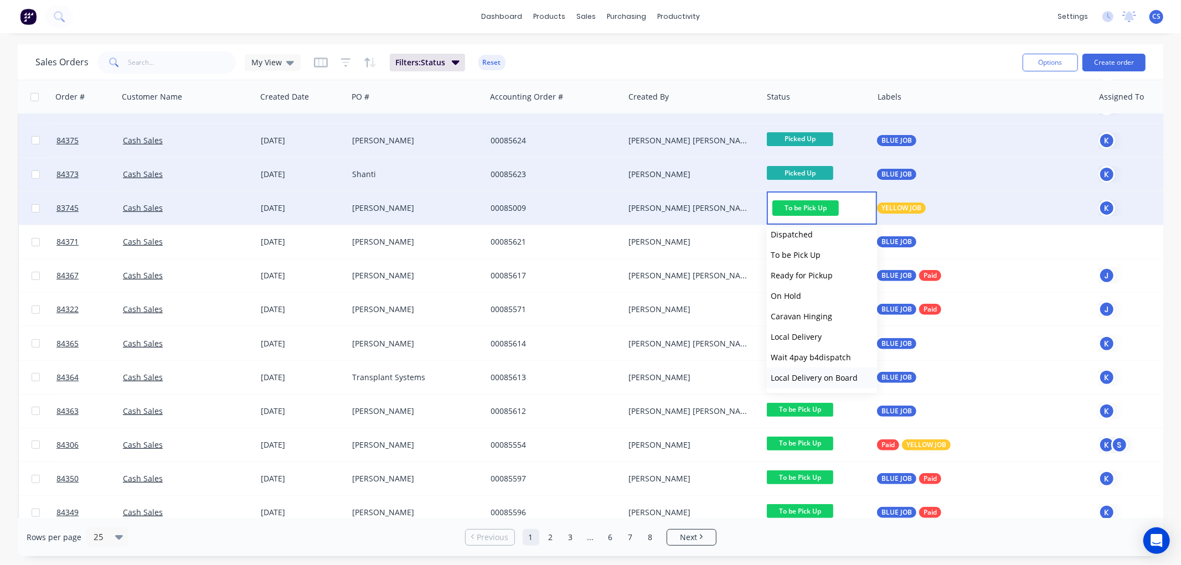
scroll to position [395, 0]
click at [797, 375] on span "Picked Up" at bounding box center [789, 379] width 37 height 11
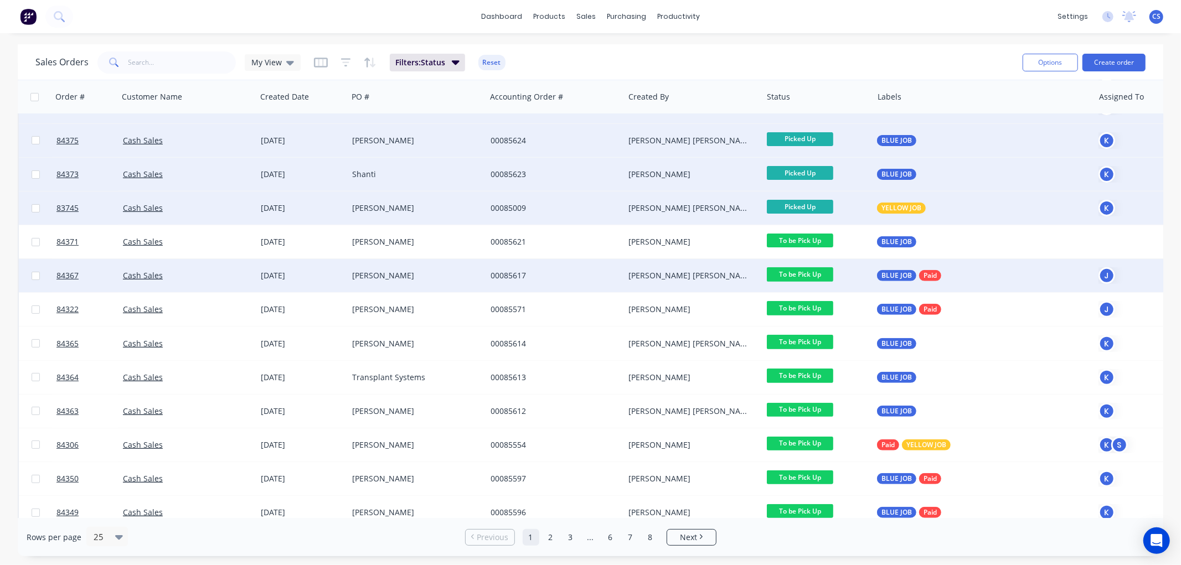
drag, startPoint x: 822, startPoint y: 240, endPoint x: 839, endPoint y: 260, distance: 25.9
click at [822, 240] on span "To be Pick Up" at bounding box center [800, 241] width 66 height 14
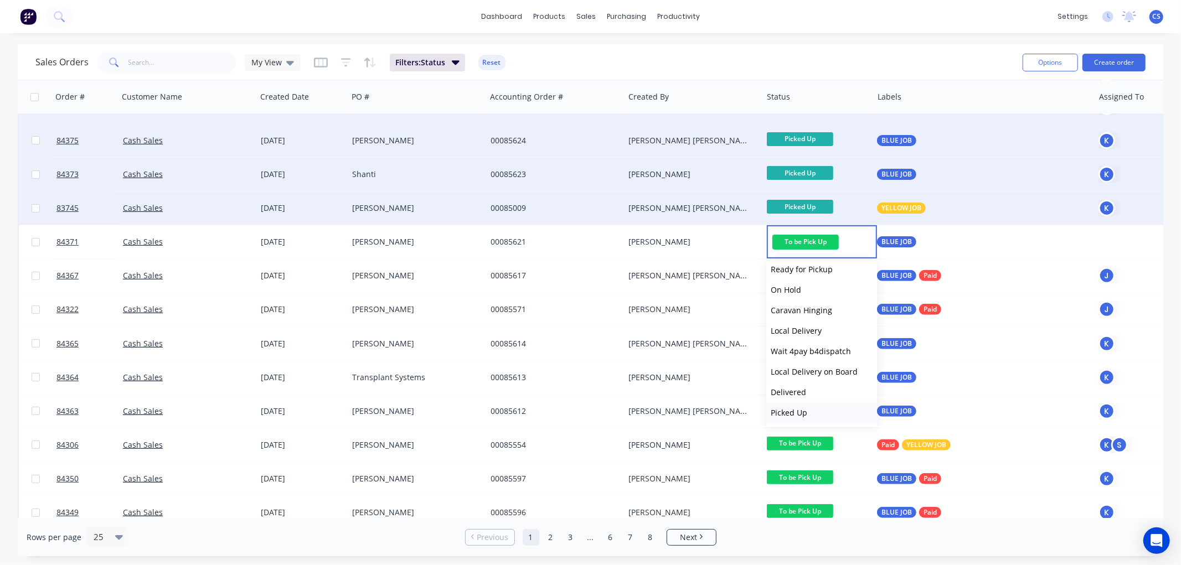
click at [810, 409] on button "Picked Up" at bounding box center [821, 413] width 111 height 20
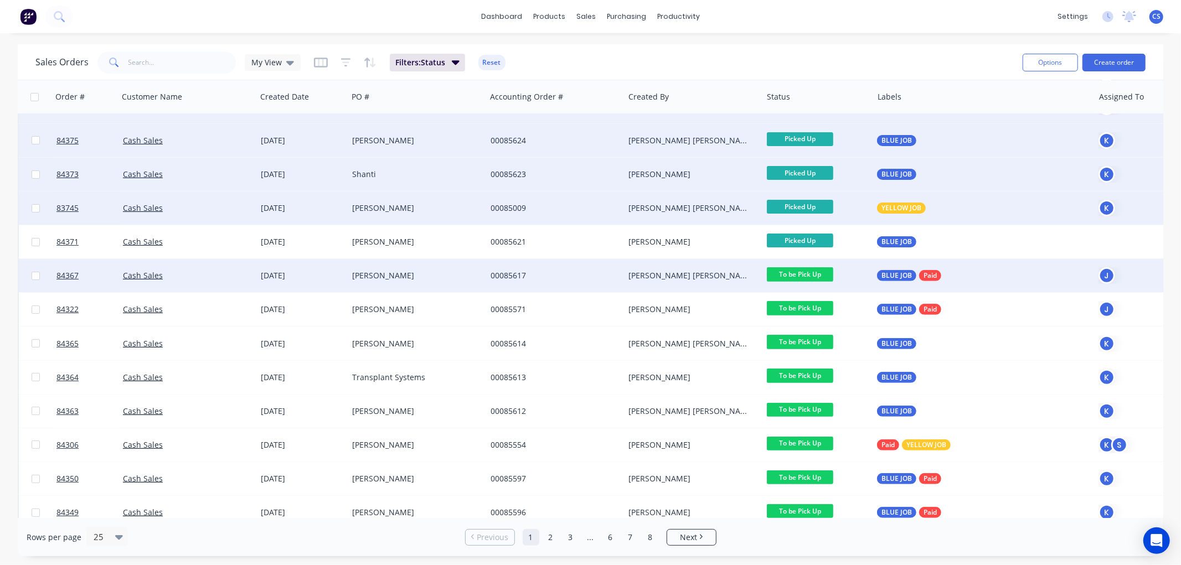
click at [809, 271] on span "To be Pick Up" at bounding box center [800, 274] width 66 height 14
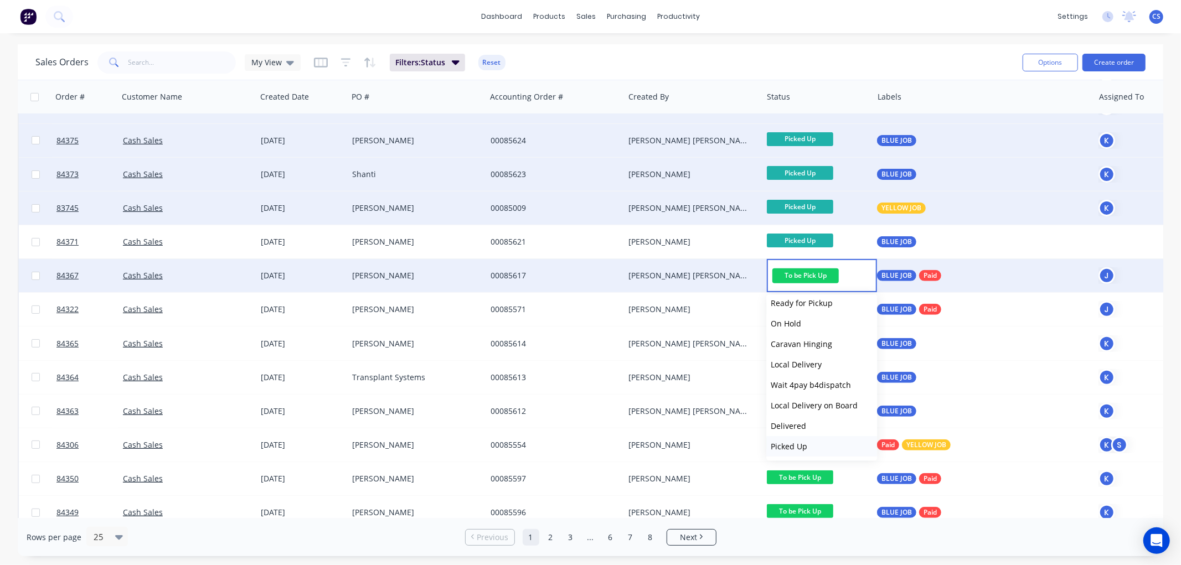
click at [797, 446] on span "Picked Up" at bounding box center [789, 446] width 37 height 11
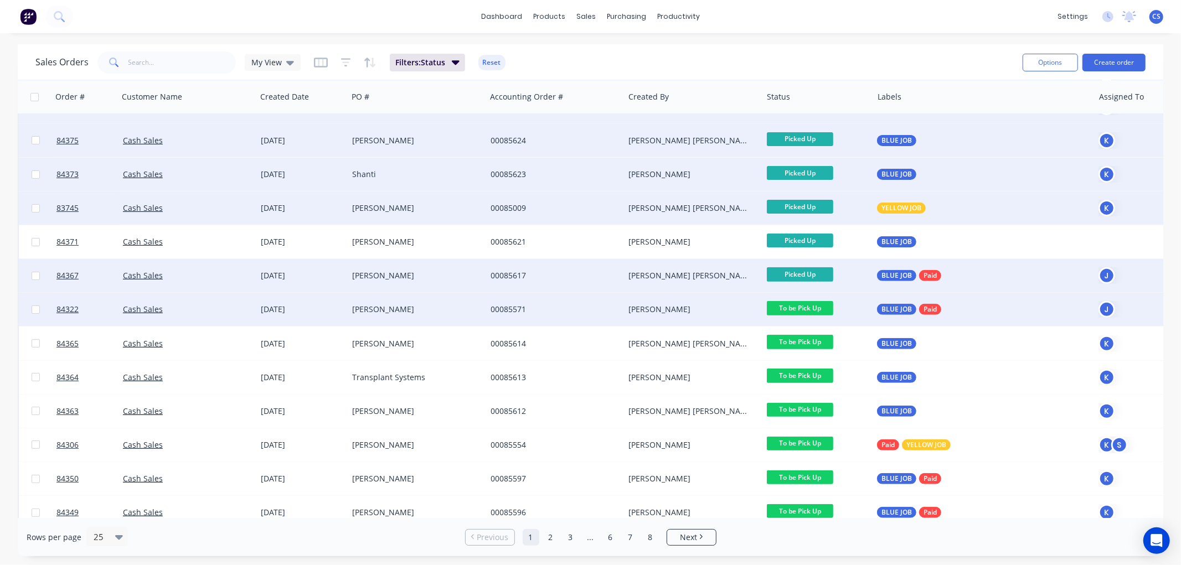
click at [803, 307] on span "To be Pick Up" at bounding box center [800, 308] width 66 height 14
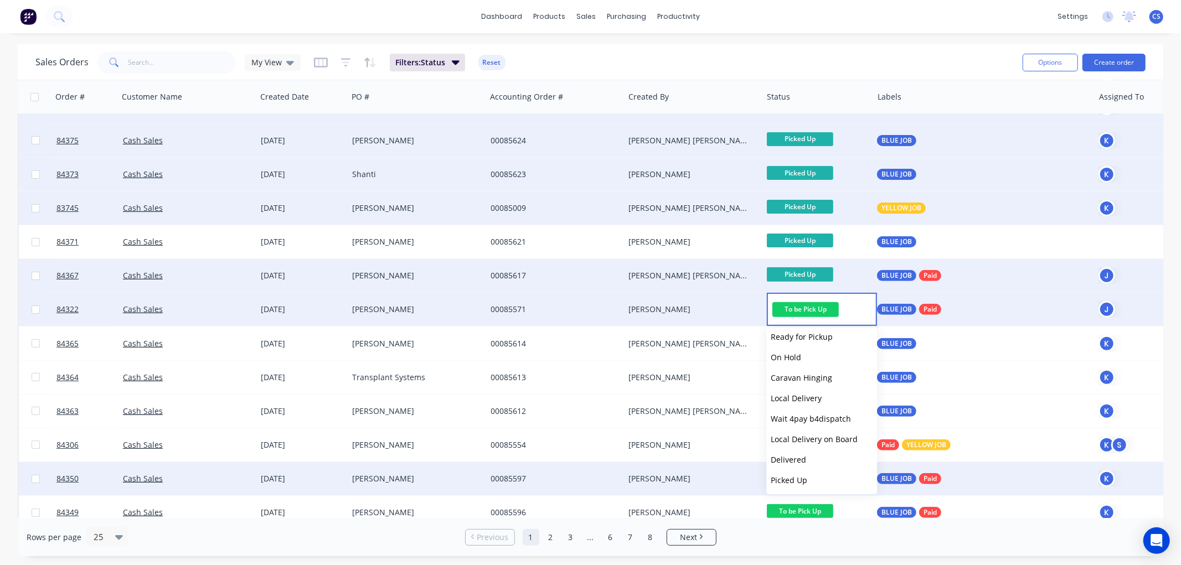
click at [801, 476] on span "Picked Up" at bounding box center [789, 480] width 37 height 11
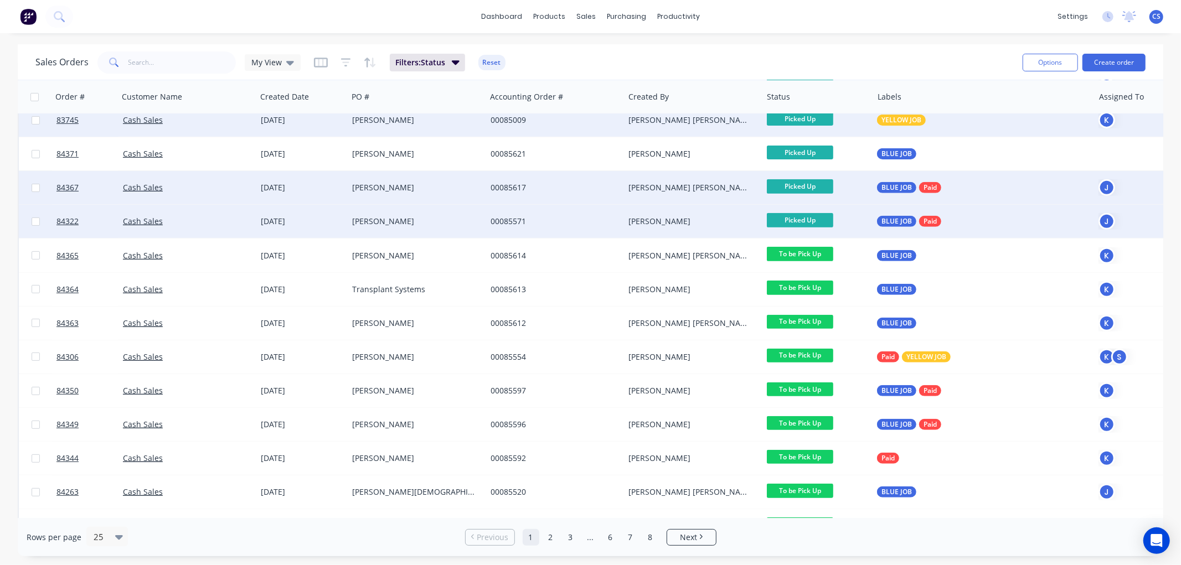
scroll to position [351, 0]
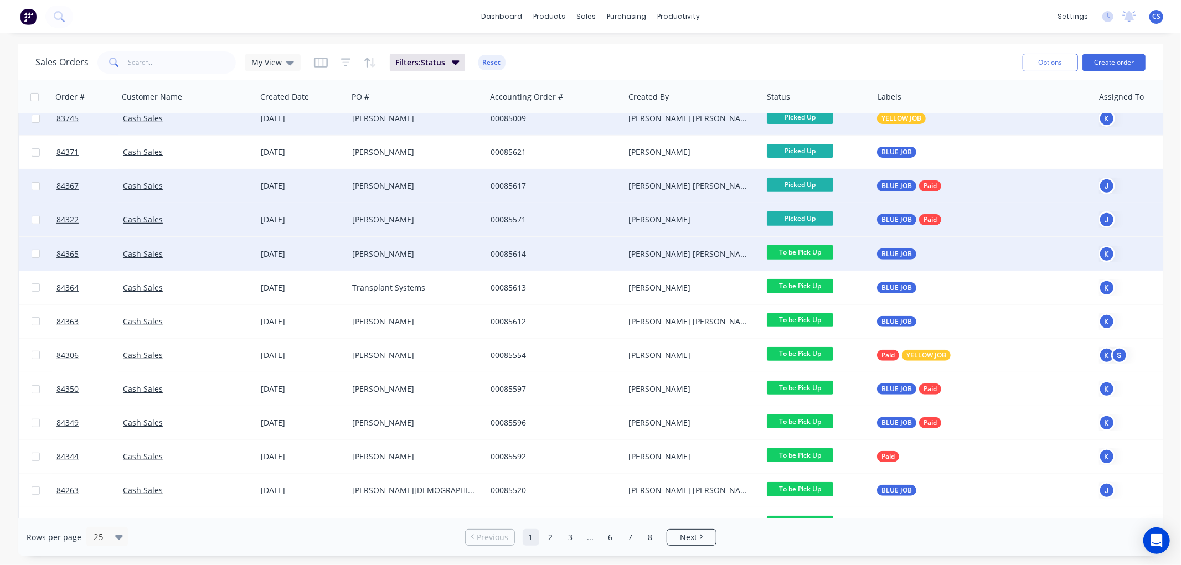
click at [818, 249] on span "To be Pick Up" at bounding box center [800, 252] width 66 height 14
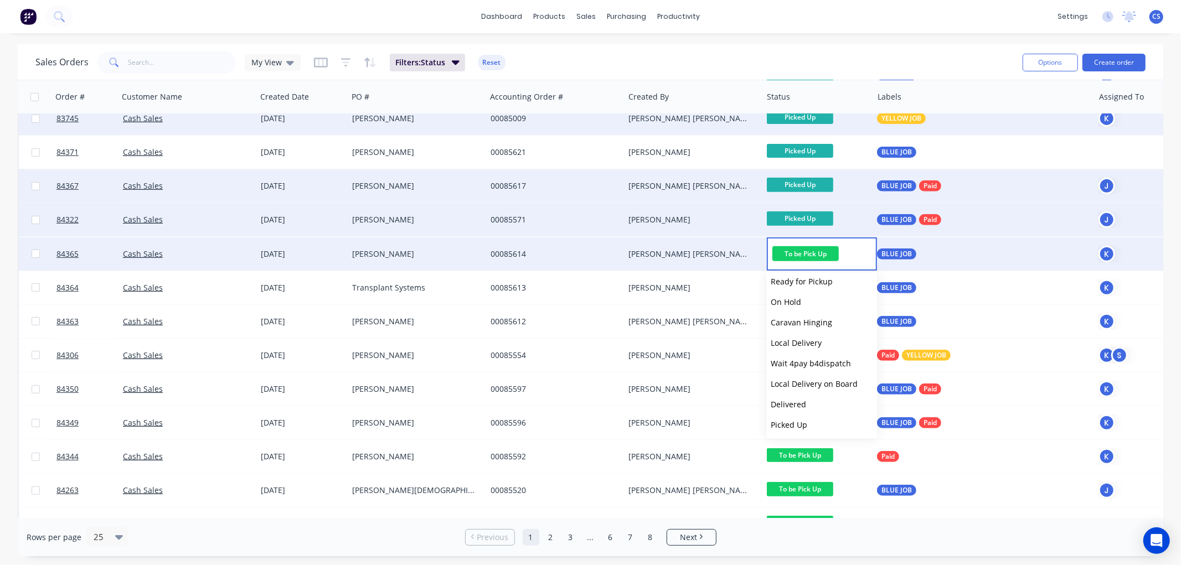
scroll to position [395, 0]
click at [798, 422] on span "Picked Up" at bounding box center [789, 424] width 37 height 11
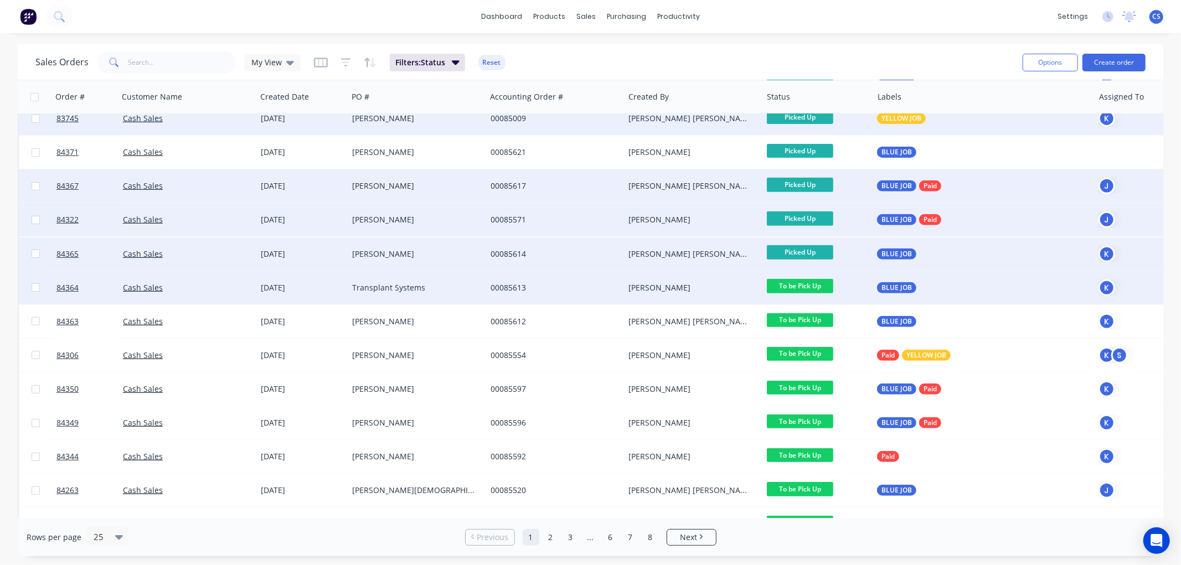
click at [810, 284] on span "To be Pick Up" at bounding box center [800, 286] width 66 height 14
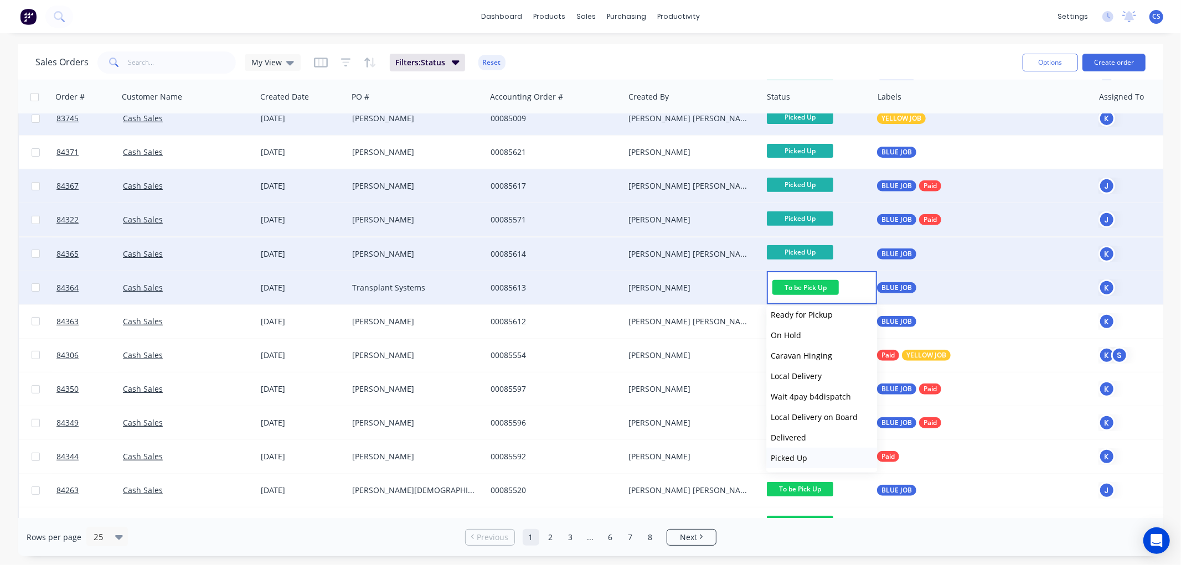
click at [805, 456] on span "Picked Up" at bounding box center [789, 458] width 37 height 11
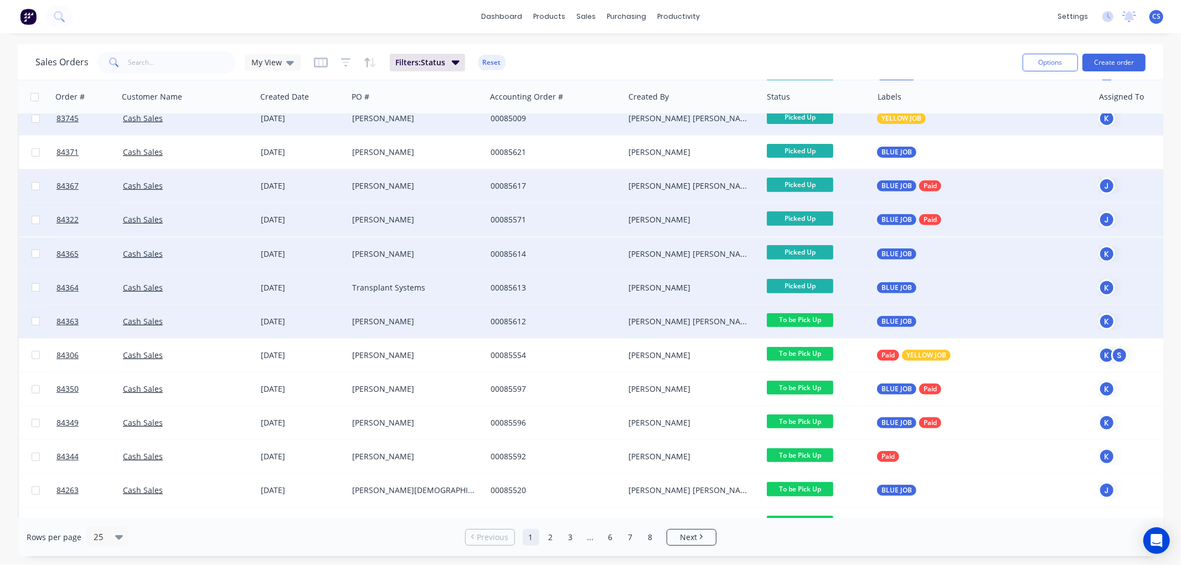
click at [816, 318] on span "To be Pick Up" at bounding box center [800, 320] width 66 height 14
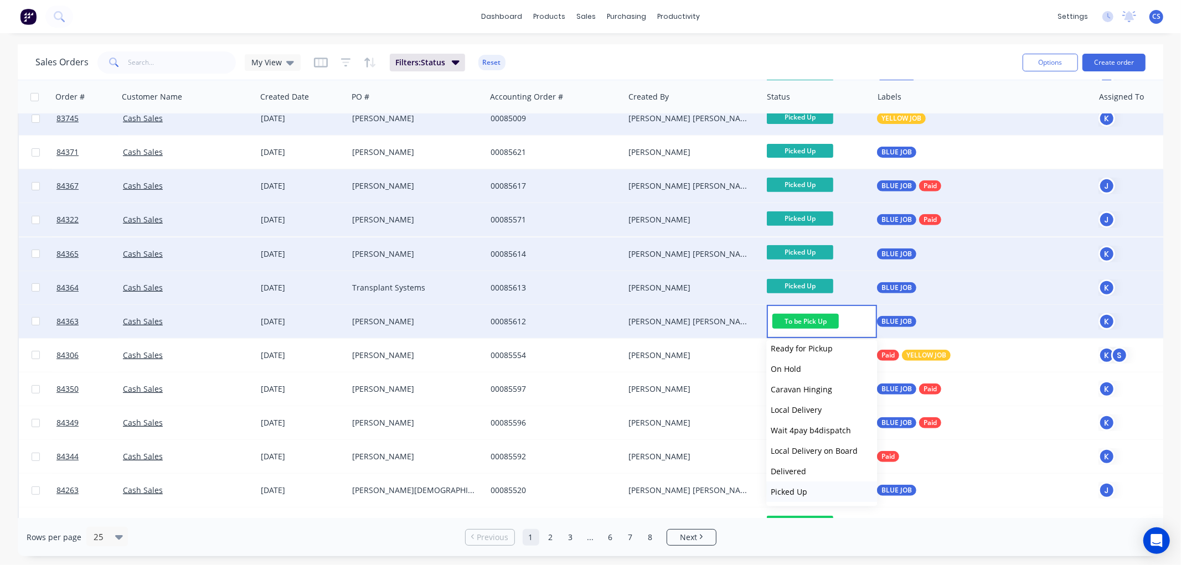
click at [799, 490] on span "Picked Up" at bounding box center [789, 492] width 37 height 11
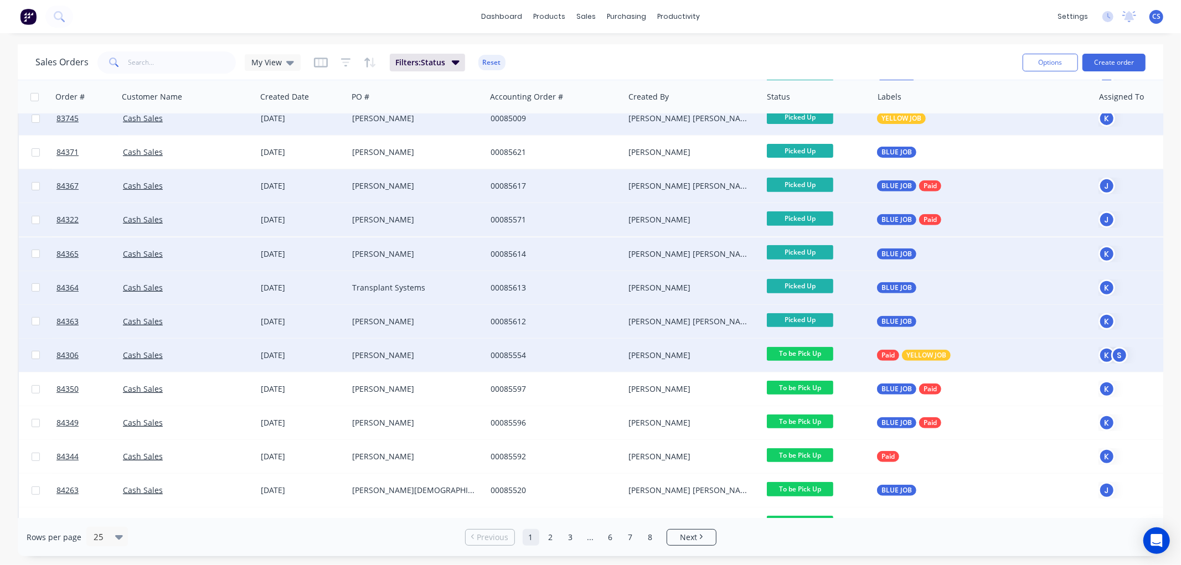
click at [814, 353] on span "To be Pick Up" at bounding box center [800, 354] width 66 height 14
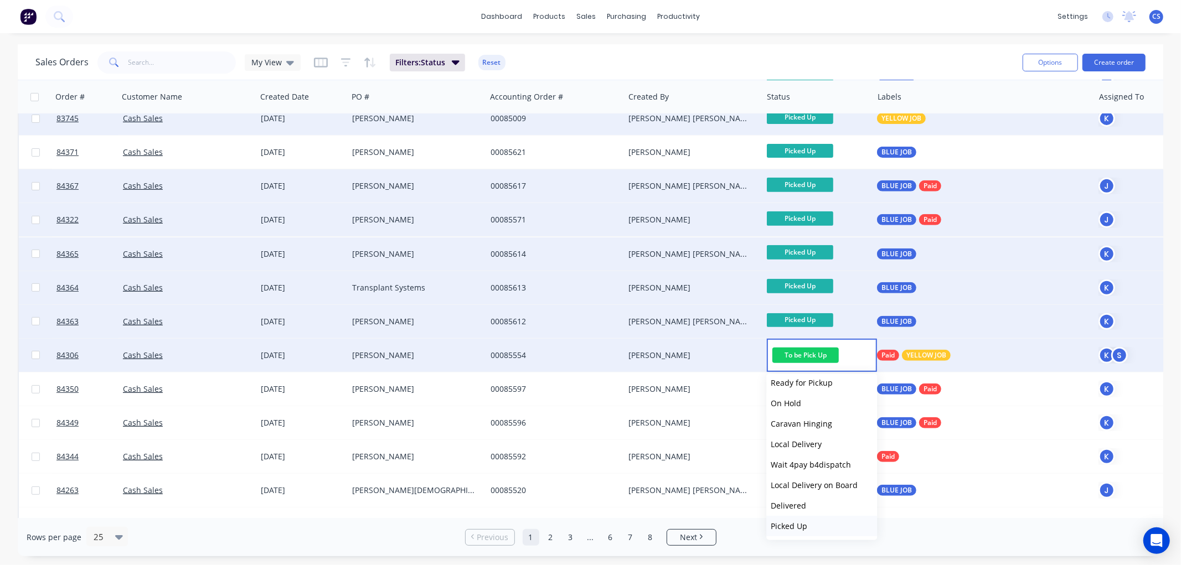
click at [810, 528] on button "Picked Up" at bounding box center [821, 526] width 111 height 20
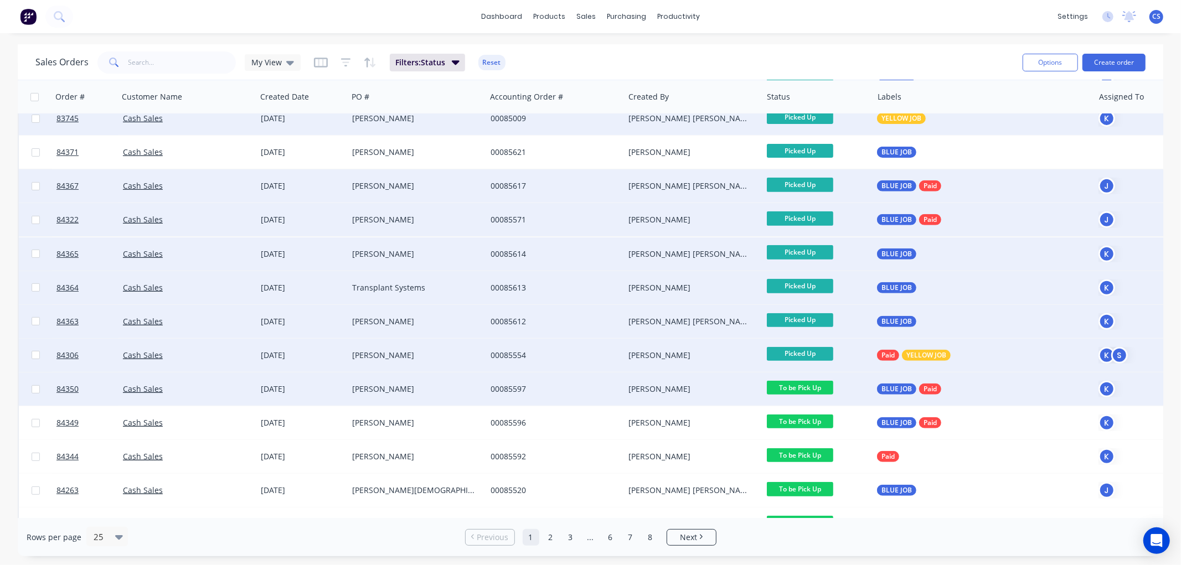
click at [816, 388] on span "To be Pick Up" at bounding box center [800, 388] width 66 height 14
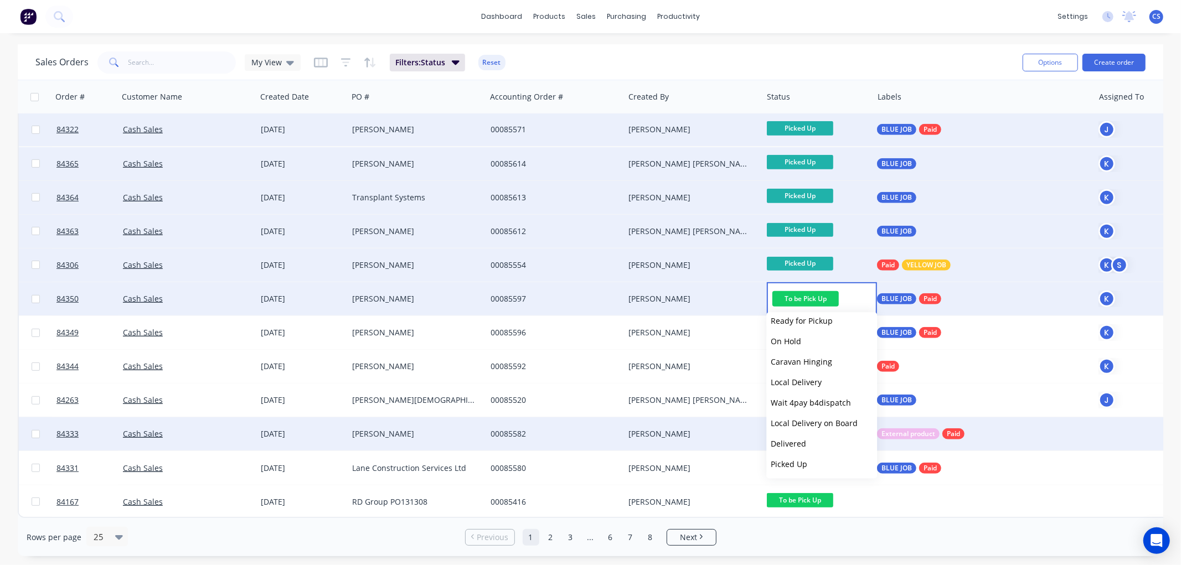
drag, startPoint x: 800, startPoint y: 462, endPoint x: 827, endPoint y: 414, distance: 55.3
click at [799, 462] on span "Picked Up" at bounding box center [789, 464] width 37 height 11
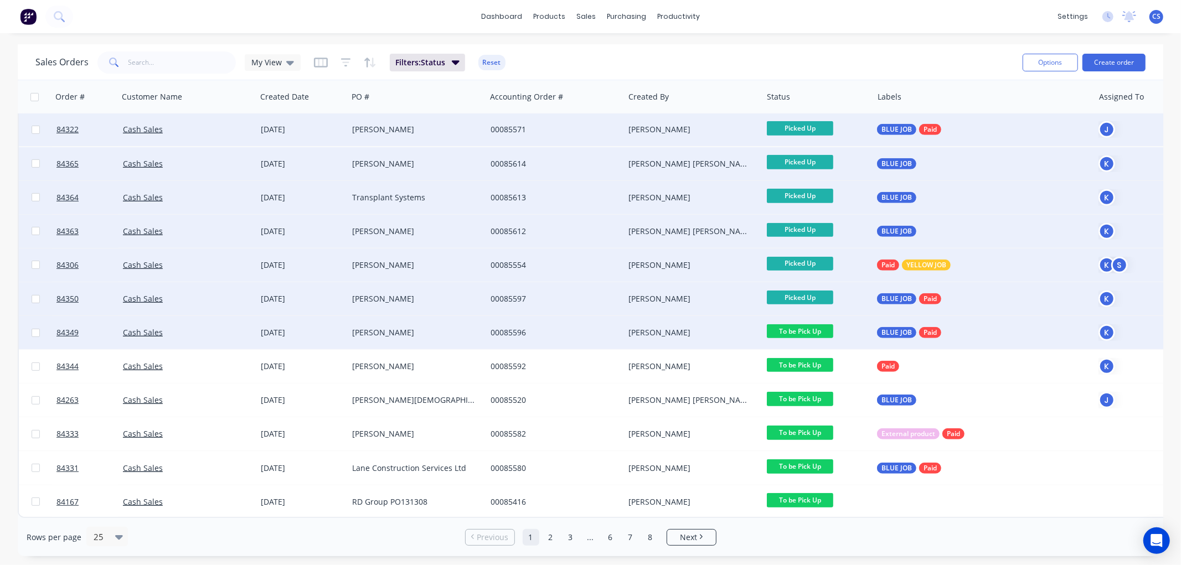
click at [822, 324] on span "To be Pick Up" at bounding box center [800, 331] width 66 height 14
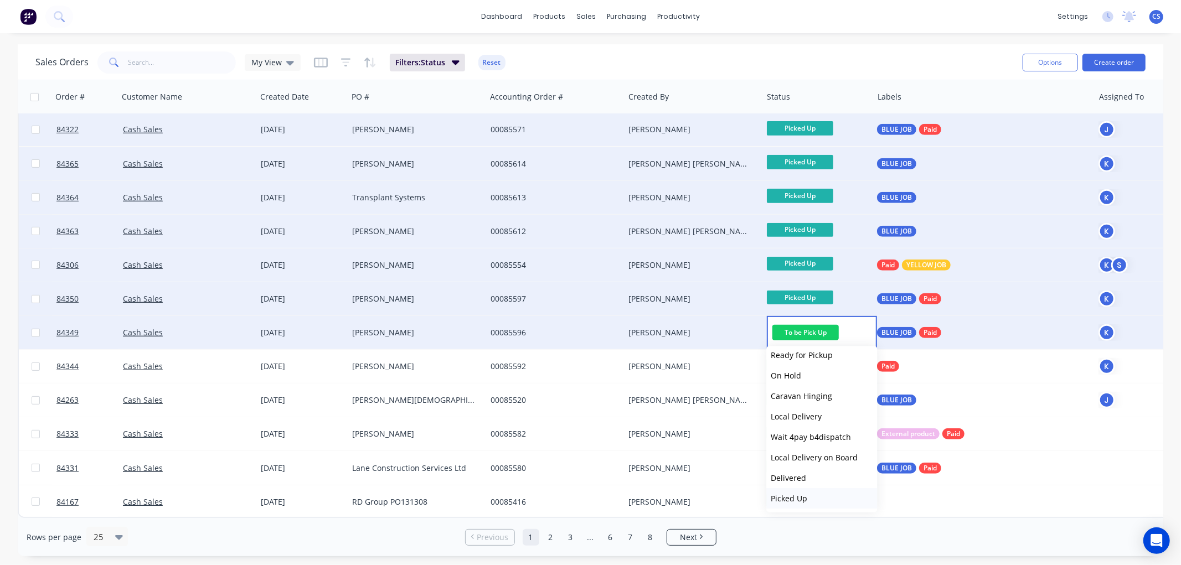
click at [811, 496] on button "Picked Up" at bounding box center [821, 498] width 111 height 20
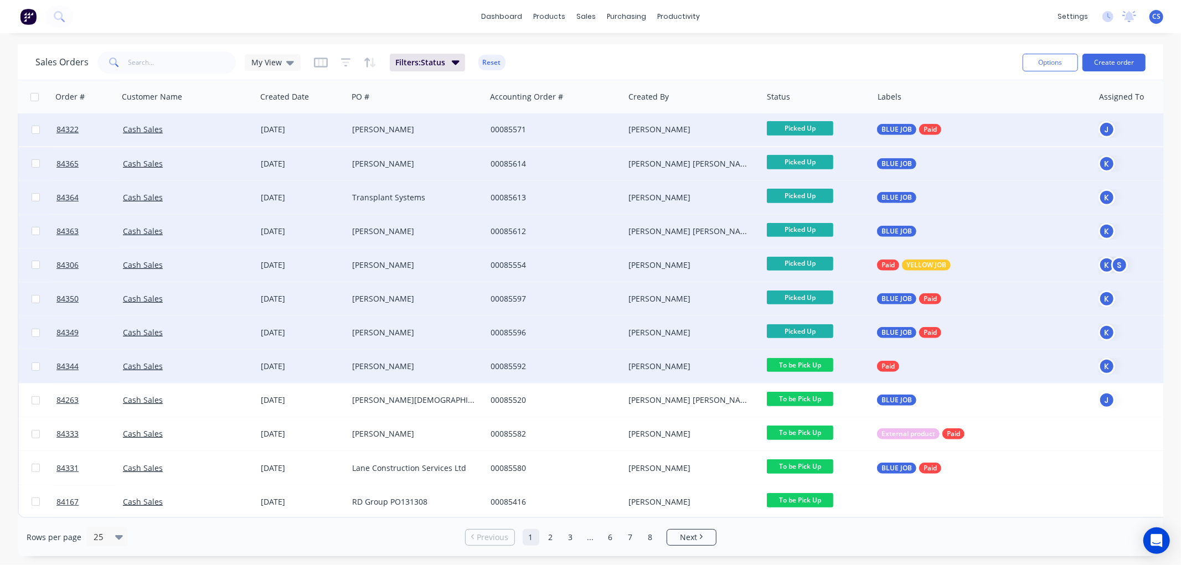
click at [802, 359] on span "To be Pick Up" at bounding box center [800, 365] width 66 height 14
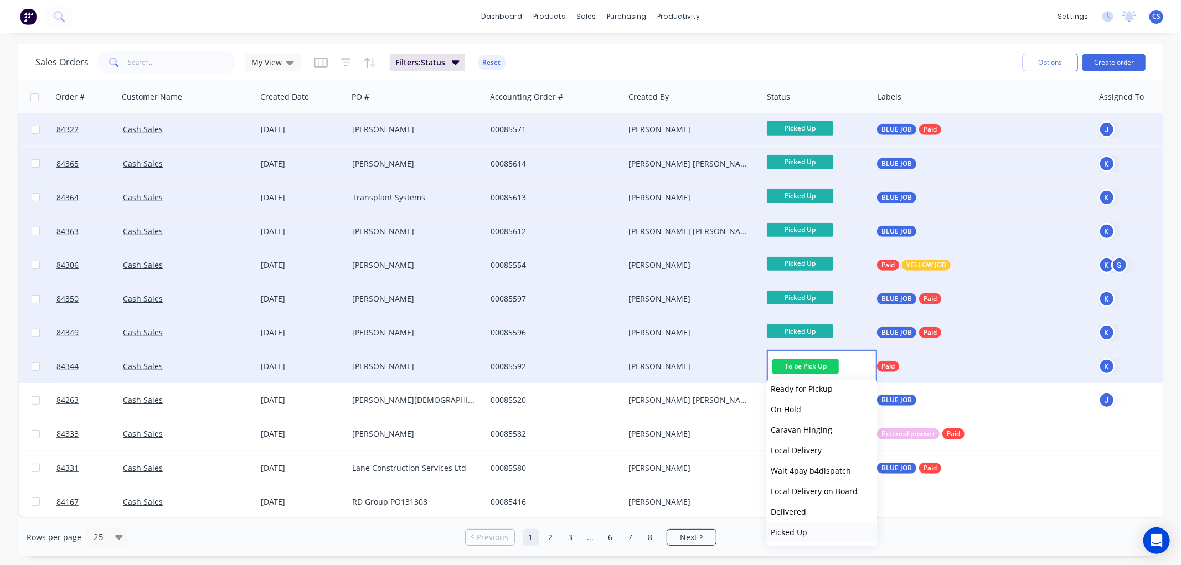
click at [800, 530] on span "Picked Up" at bounding box center [789, 532] width 37 height 11
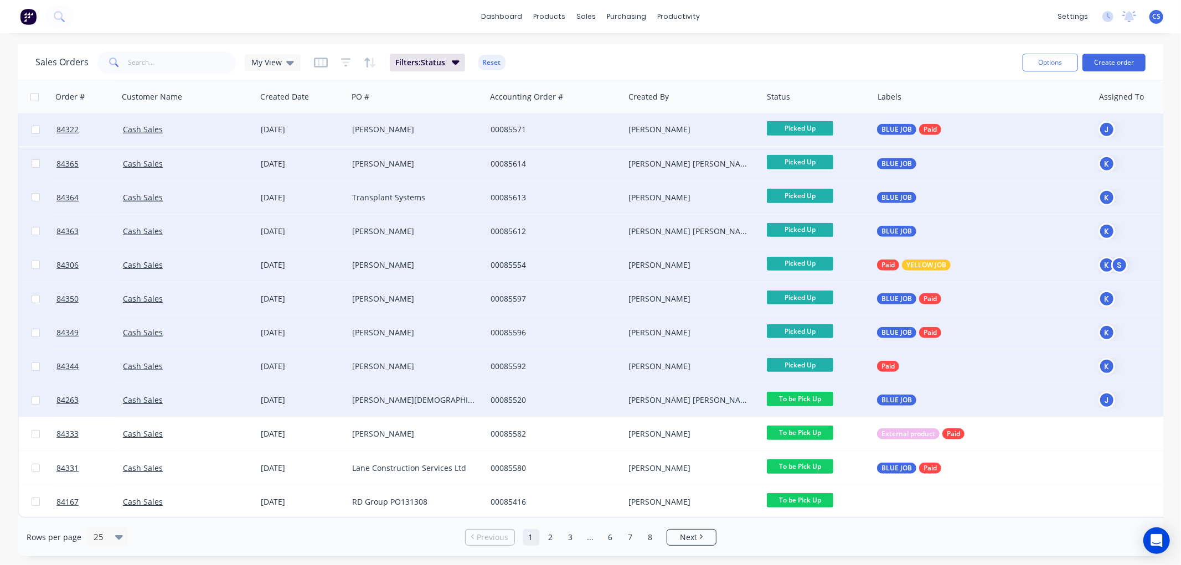
click at [804, 392] on span "To be Pick Up" at bounding box center [800, 399] width 66 height 14
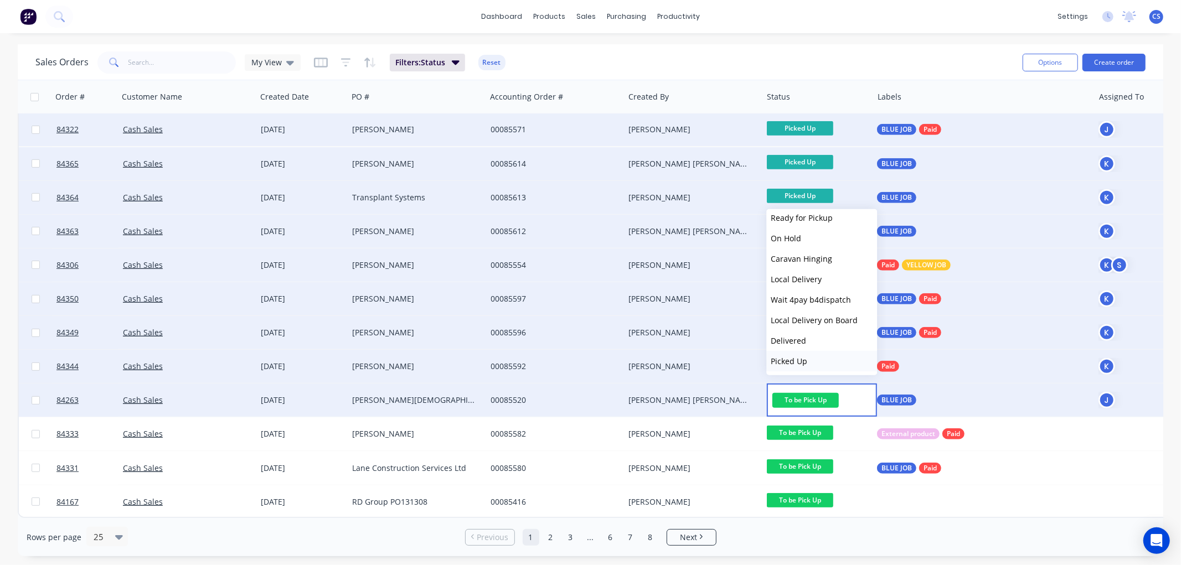
click at [800, 356] on span "Picked Up" at bounding box center [789, 361] width 37 height 11
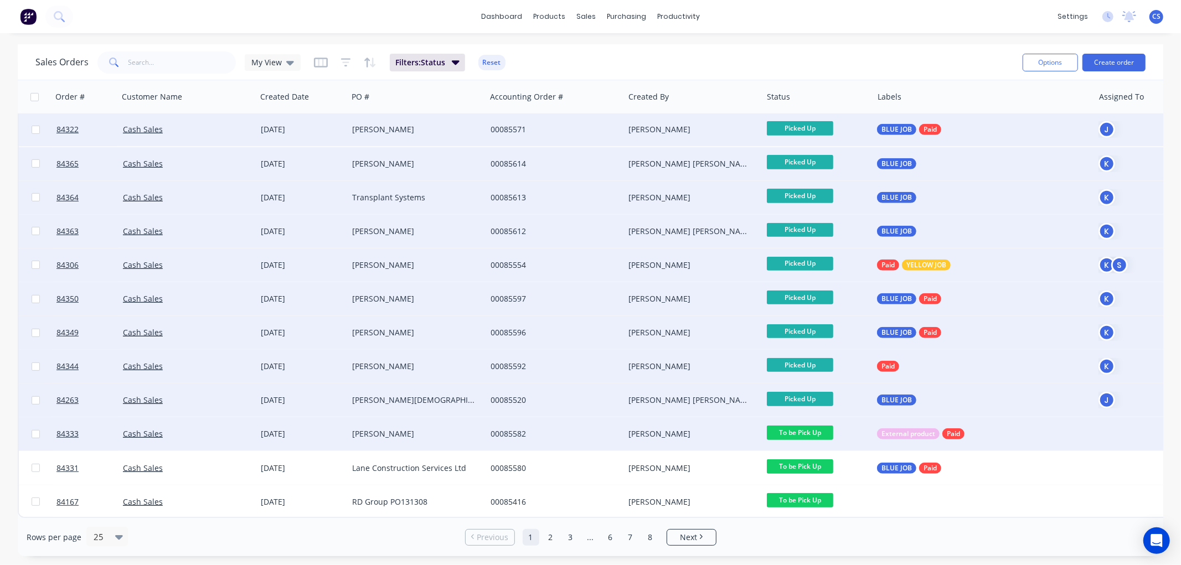
click at [813, 426] on span "To be Pick Up" at bounding box center [800, 433] width 66 height 14
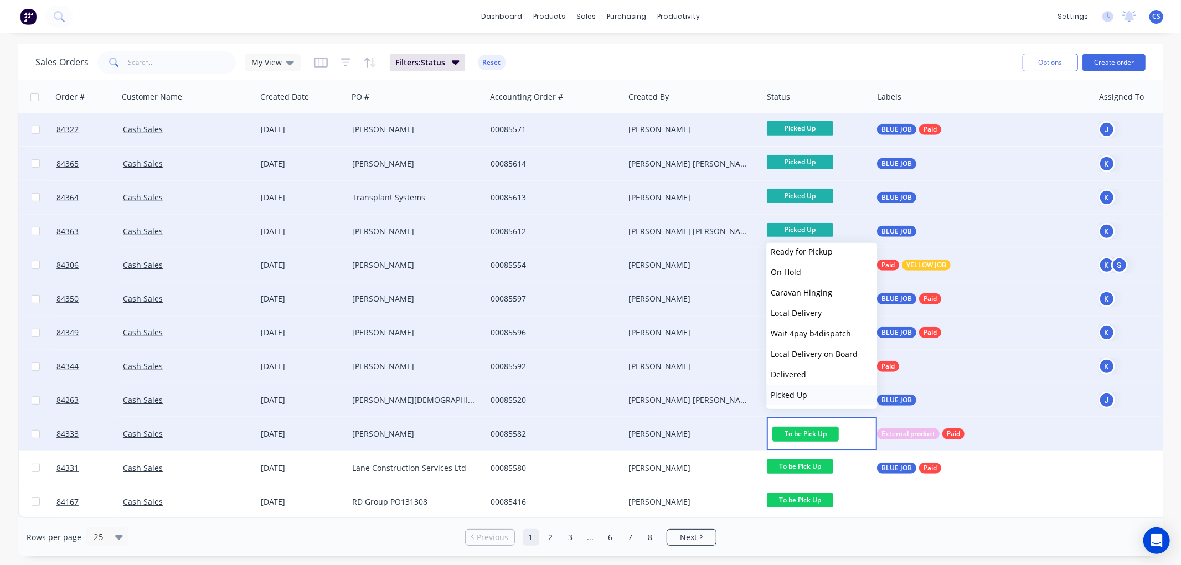
click at [805, 393] on span "Picked Up" at bounding box center [789, 395] width 37 height 11
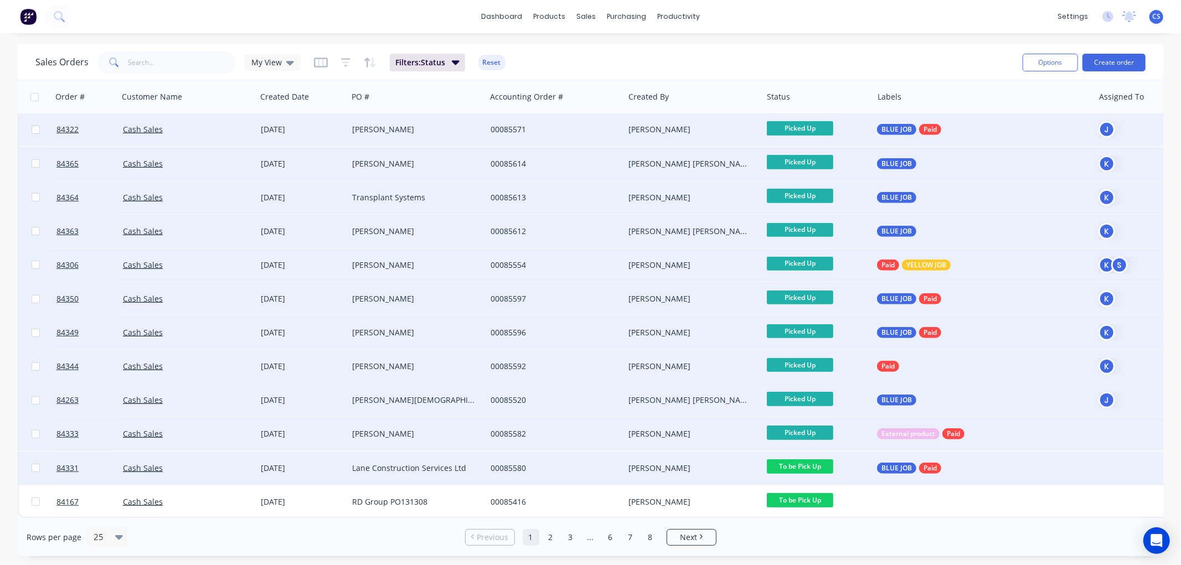
click at [814, 462] on span "To be Pick Up" at bounding box center [800, 467] width 66 height 14
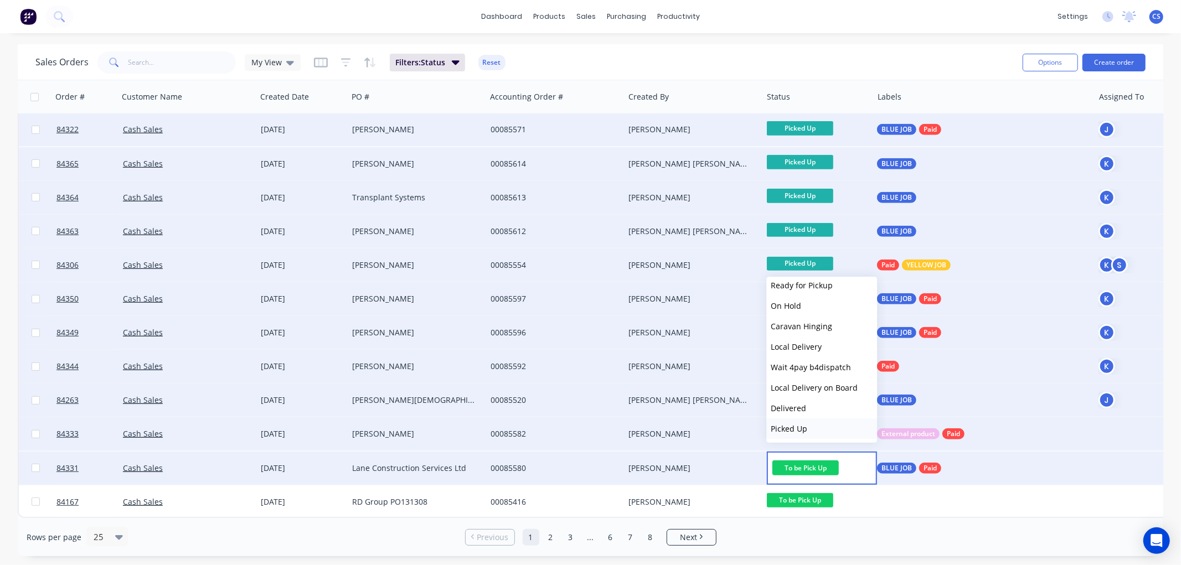
click at [808, 423] on button "Picked Up" at bounding box center [821, 429] width 111 height 20
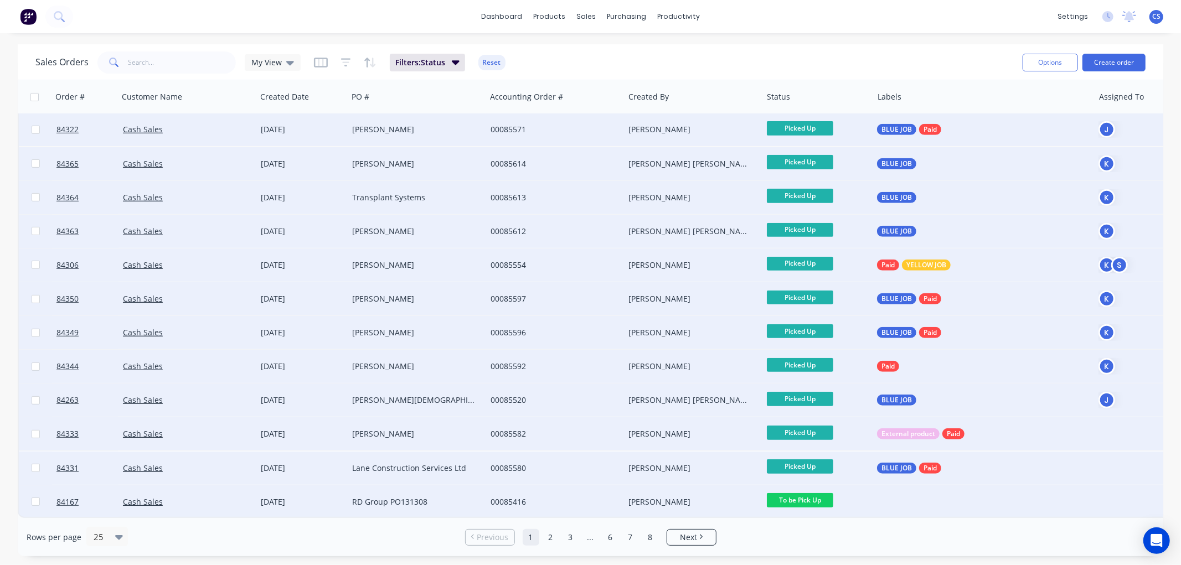
click at [815, 493] on span "To be Pick Up" at bounding box center [800, 500] width 66 height 14
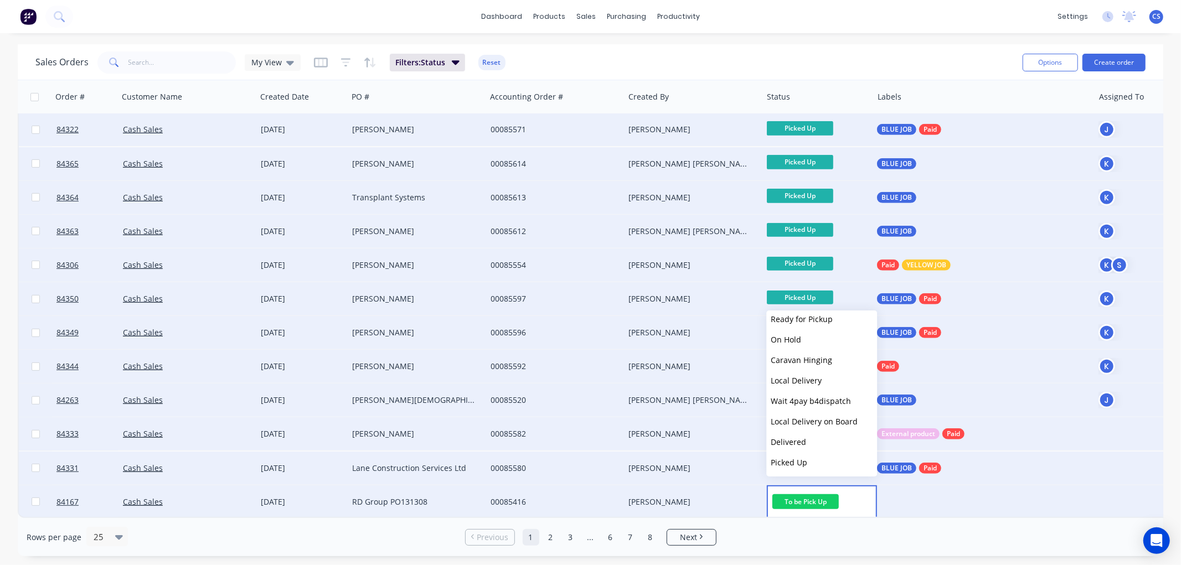
click at [803, 462] on span "Picked Up" at bounding box center [789, 462] width 37 height 11
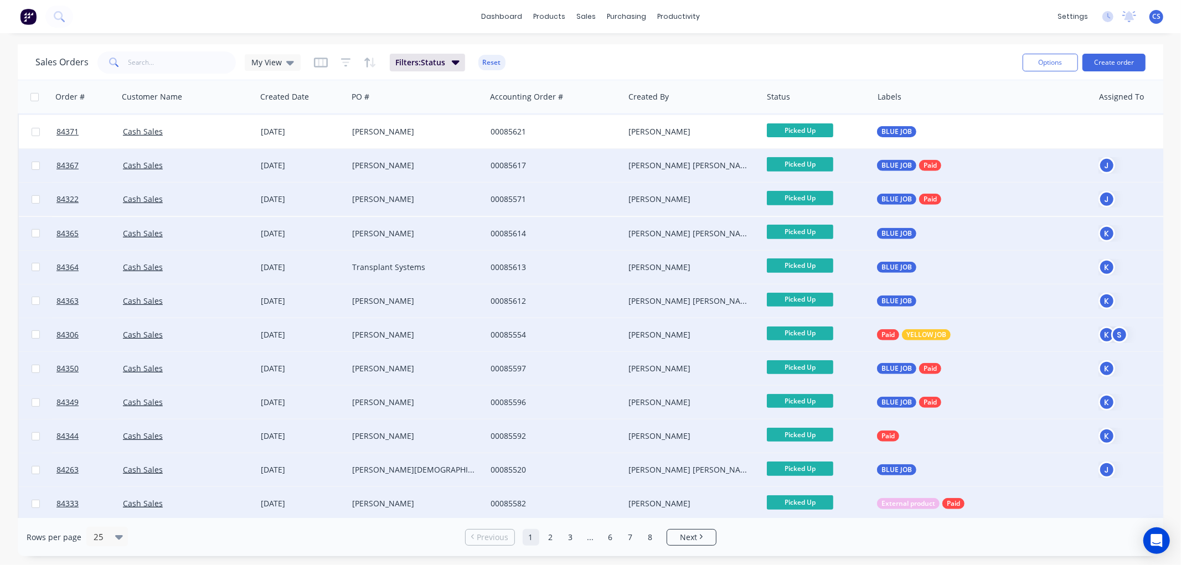
scroll to position [262, 0]
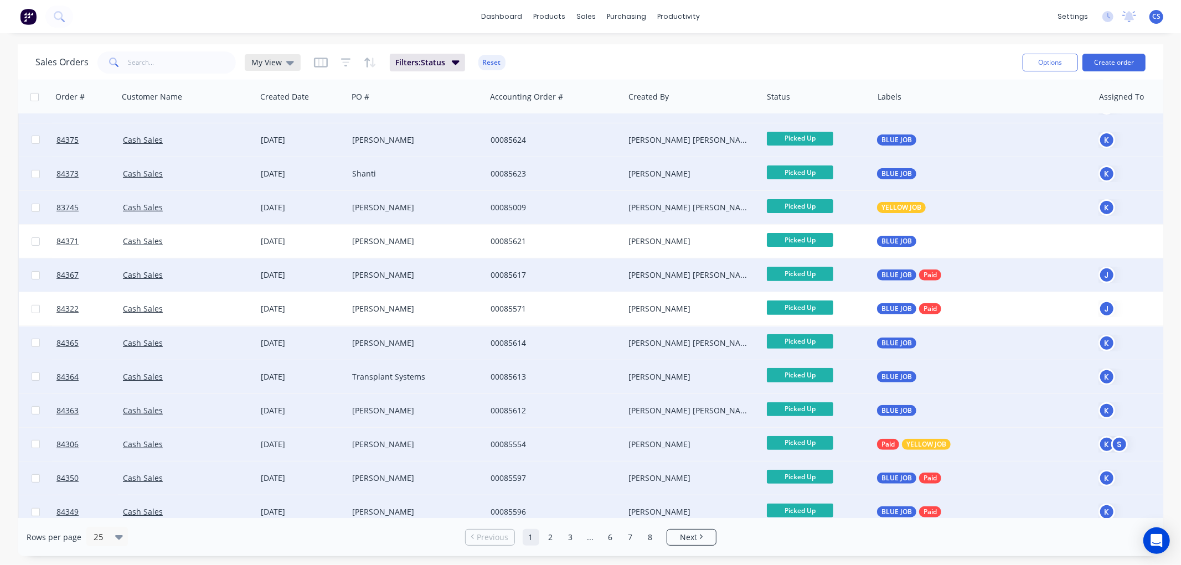
click at [277, 61] on span "My View" at bounding box center [266, 62] width 30 height 12
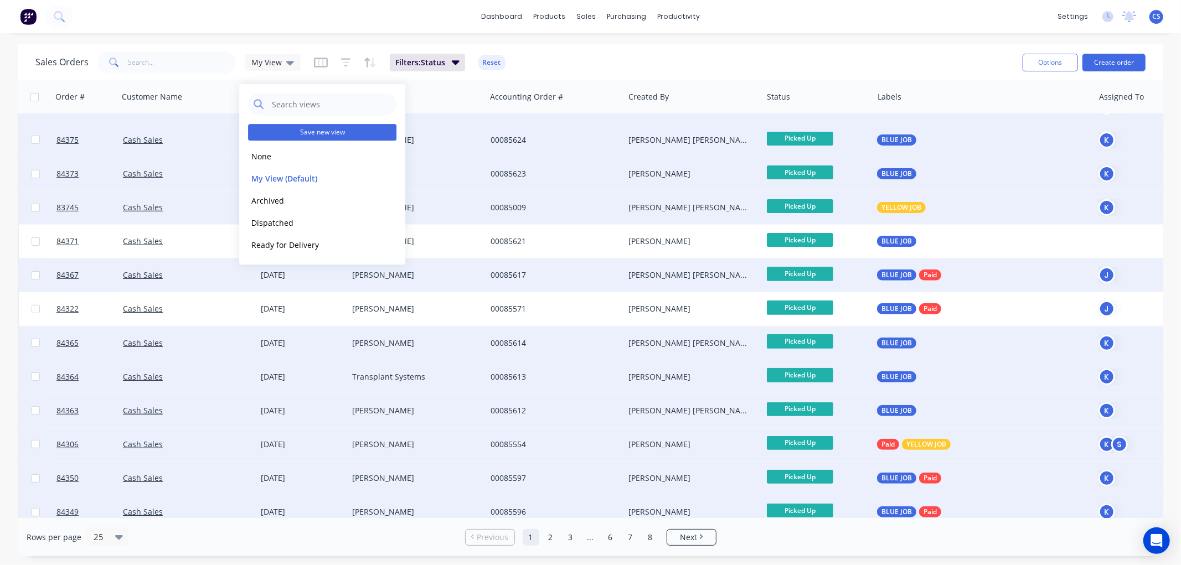
click at [316, 132] on button "Save new view" at bounding box center [322, 132] width 148 height 17
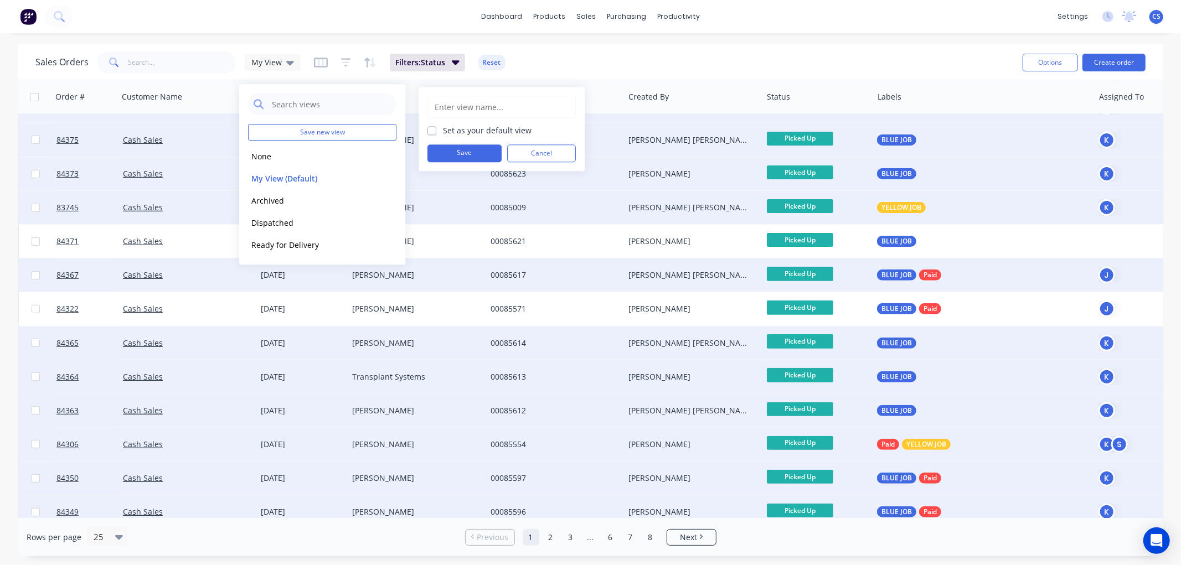
click at [460, 106] on input "text" at bounding box center [502, 106] width 136 height 21
type input "To be Picked up"
click at [457, 148] on button "Save" at bounding box center [464, 154] width 74 height 18
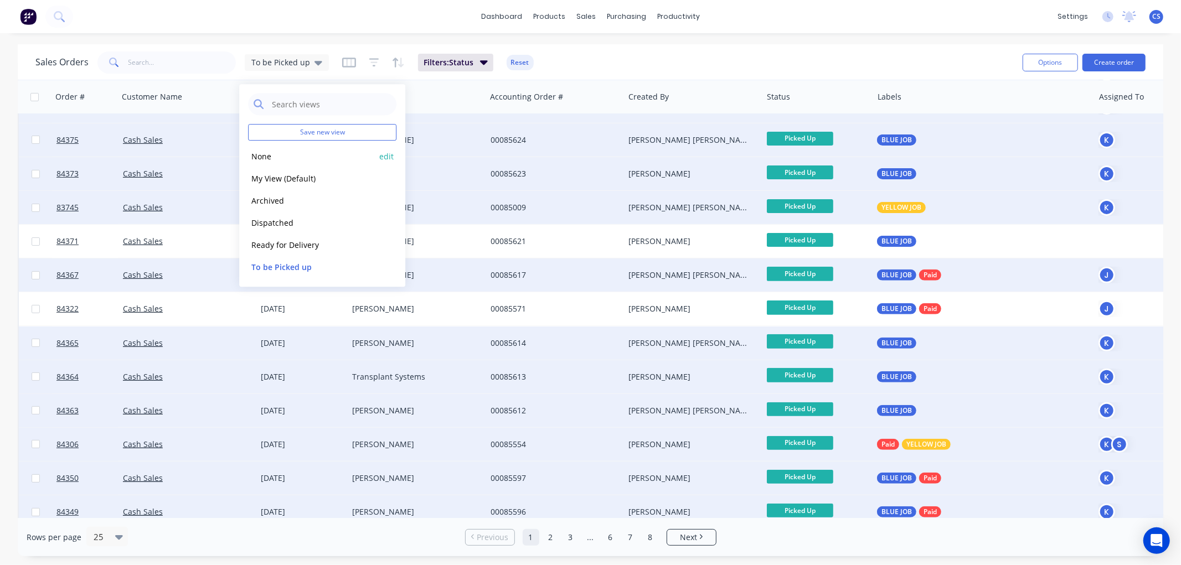
click at [266, 152] on button "None" at bounding box center [311, 156] width 126 height 13
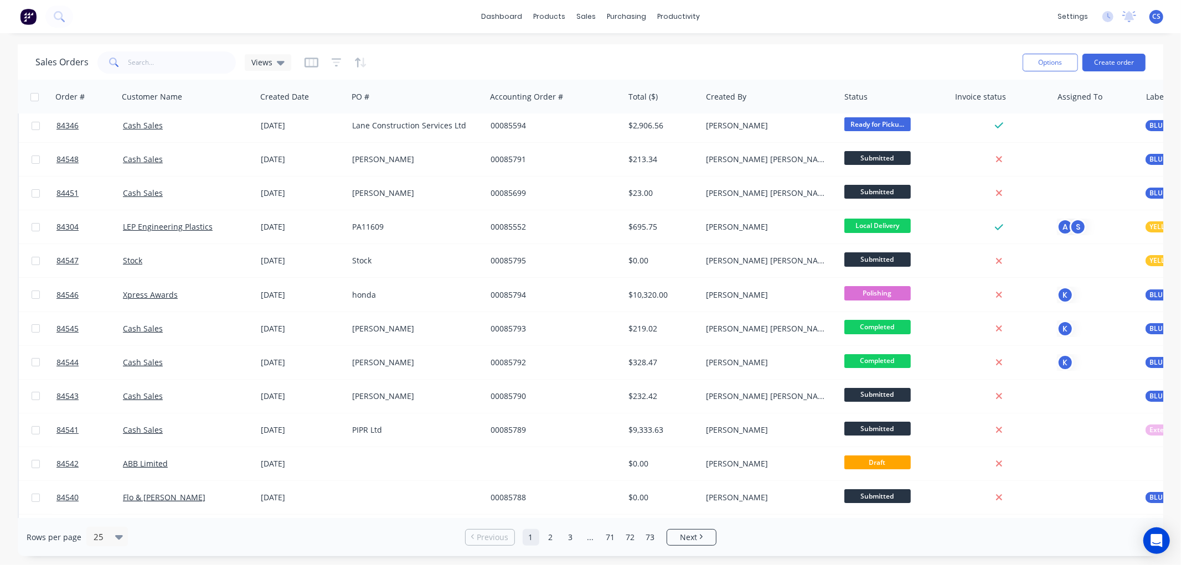
scroll to position [0, 0]
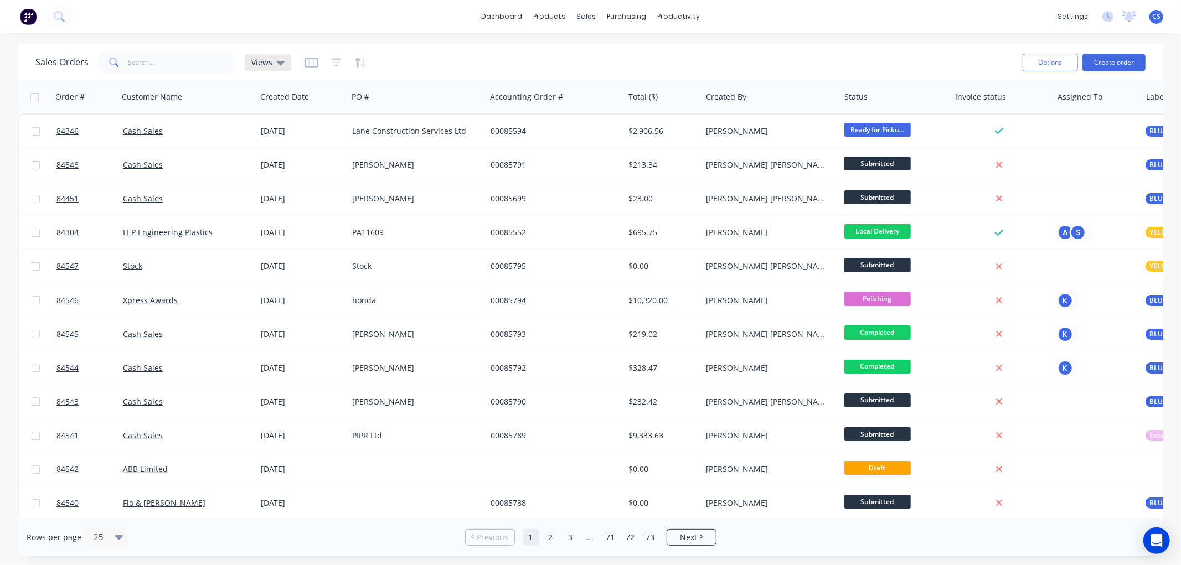
click at [277, 63] on icon at bounding box center [281, 62] width 8 height 12
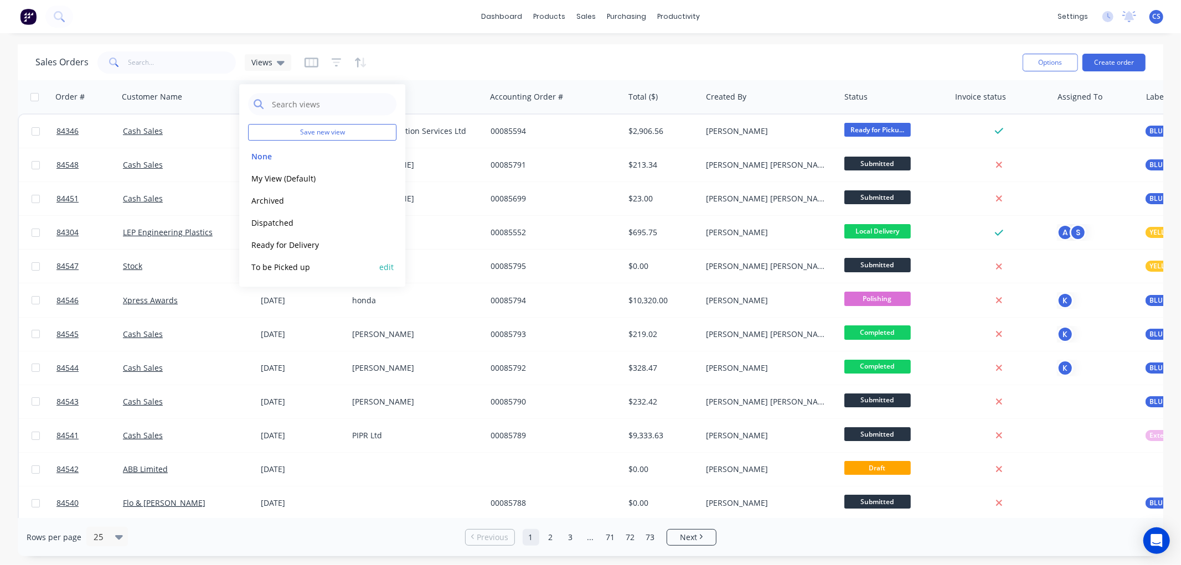
click at [282, 269] on button "To be Picked up" at bounding box center [311, 267] width 126 height 13
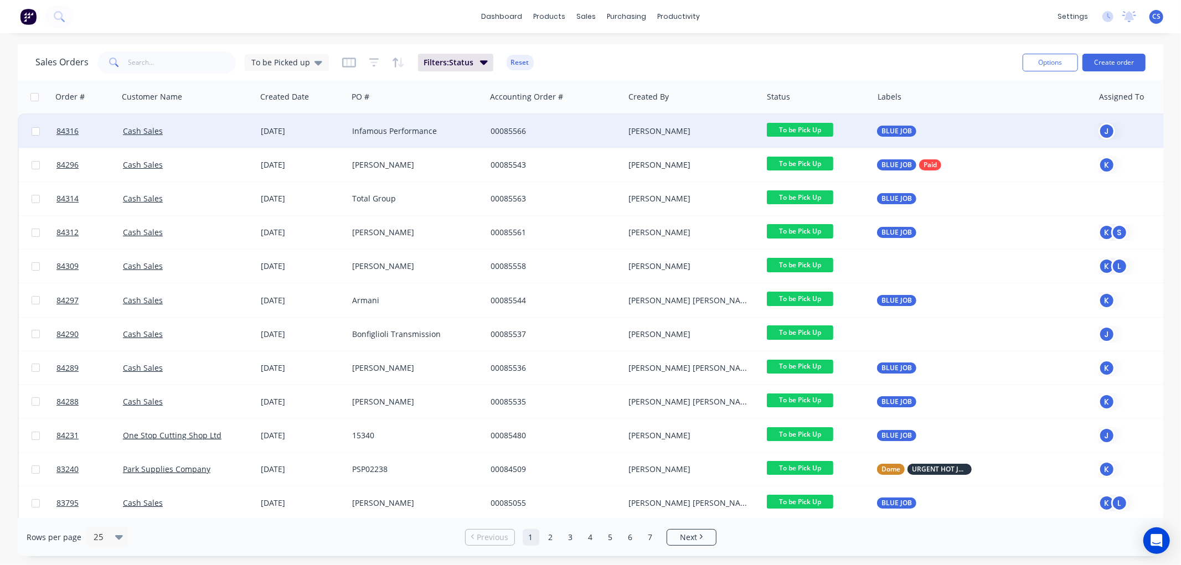
click at [818, 128] on span "To be Pick Up" at bounding box center [800, 130] width 66 height 14
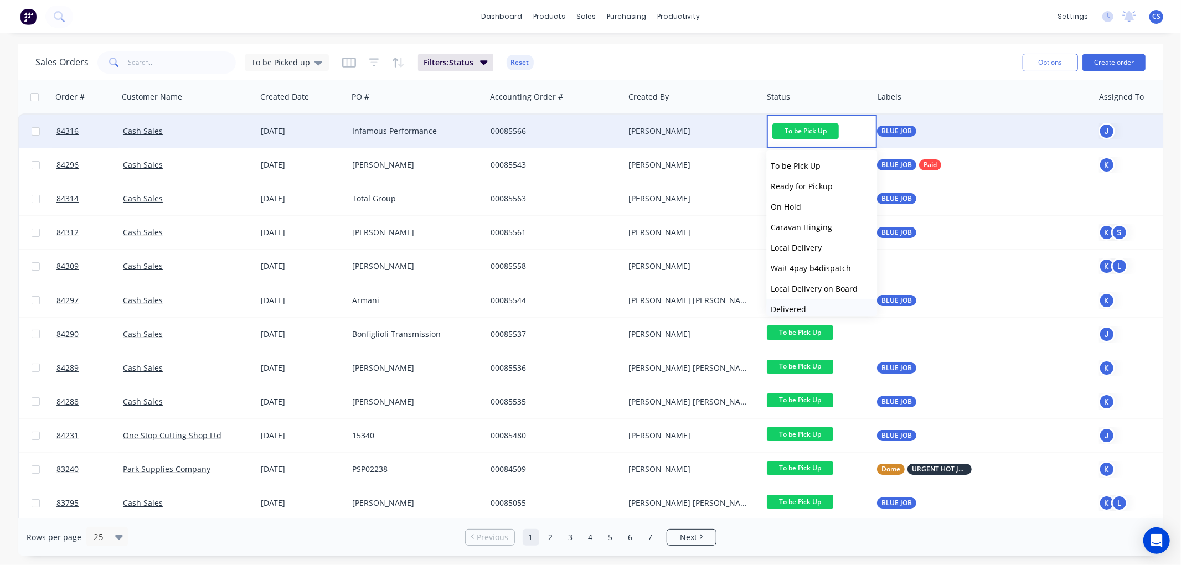
scroll to position [369, 0]
click at [811, 308] on button "Delivered" at bounding box center [821, 308] width 111 height 20
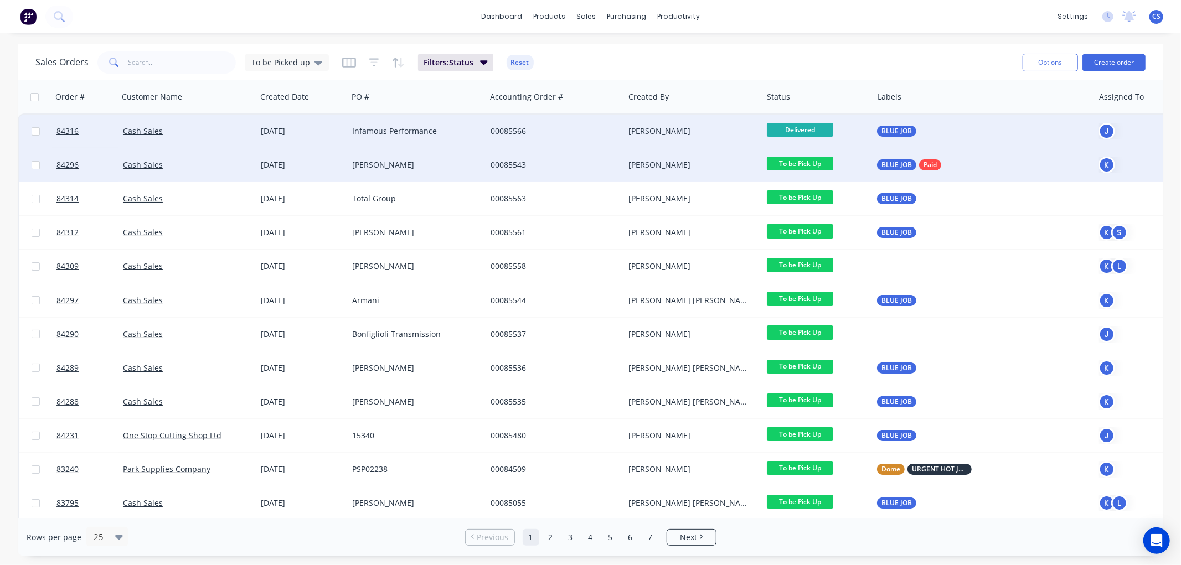
click at [810, 164] on span "To be Pick Up" at bounding box center [800, 164] width 66 height 14
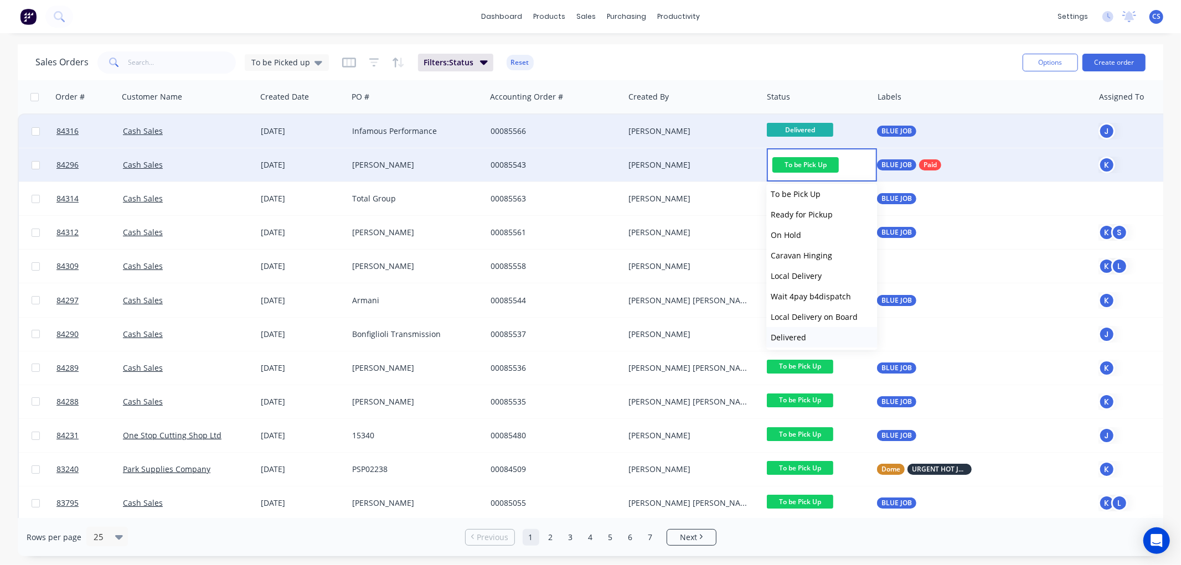
scroll to position [395, 0]
click at [805, 327] on button "Picked Up" at bounding box center [821, 336] width 111 height 20
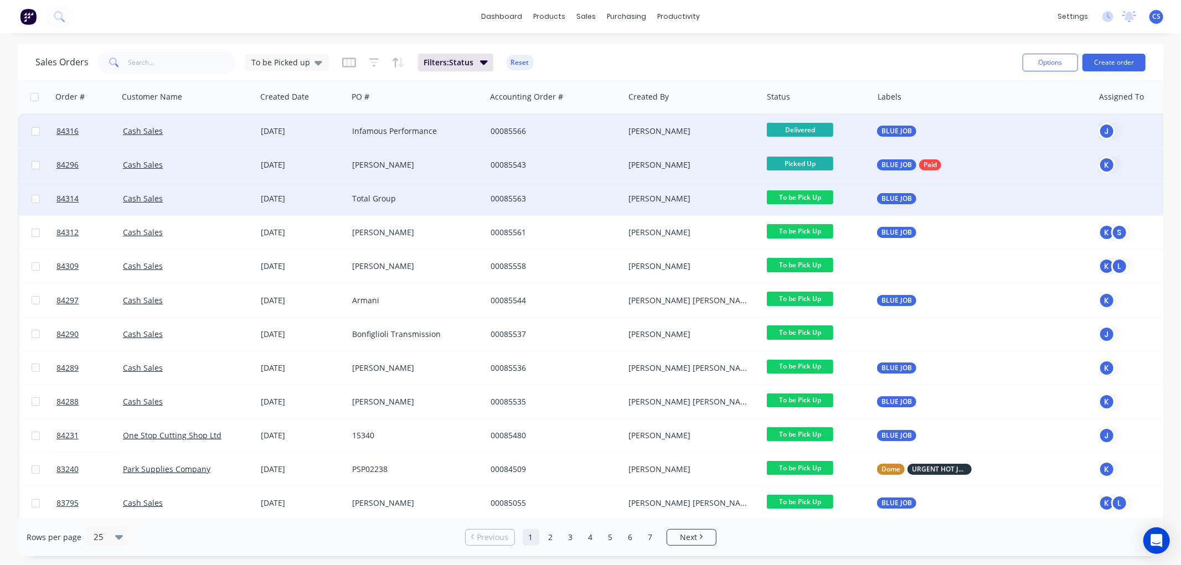
click at [809, 201] on span "To be Pick Up" at bounding box center [800, 197] width 66 height 14
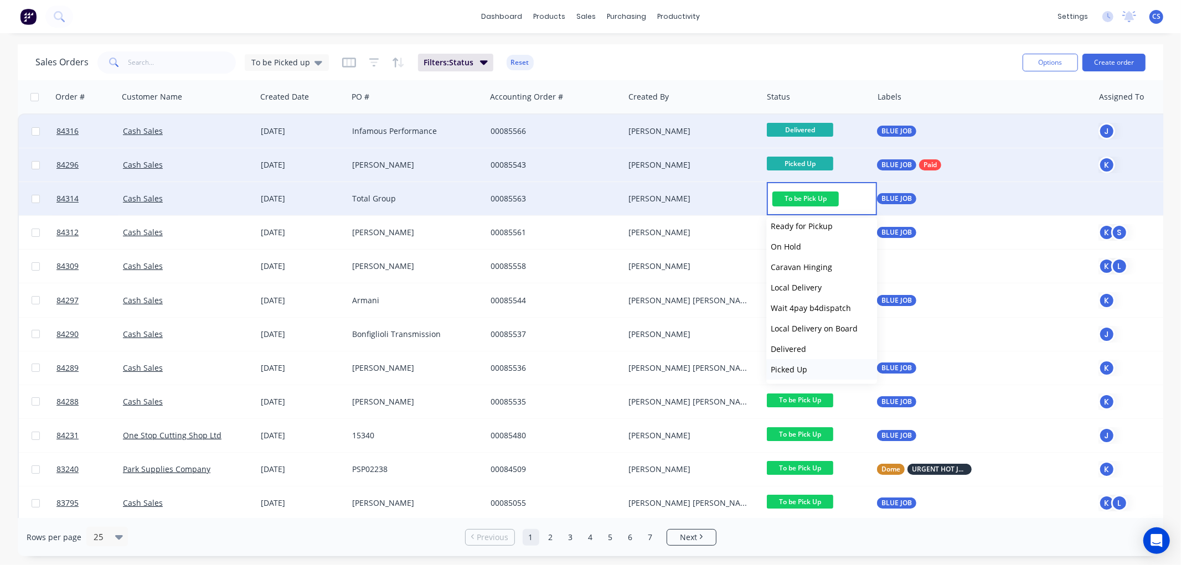
click at [807, 369] on button "Picked Up" at bounding box center [821, 369] width 111 height 20
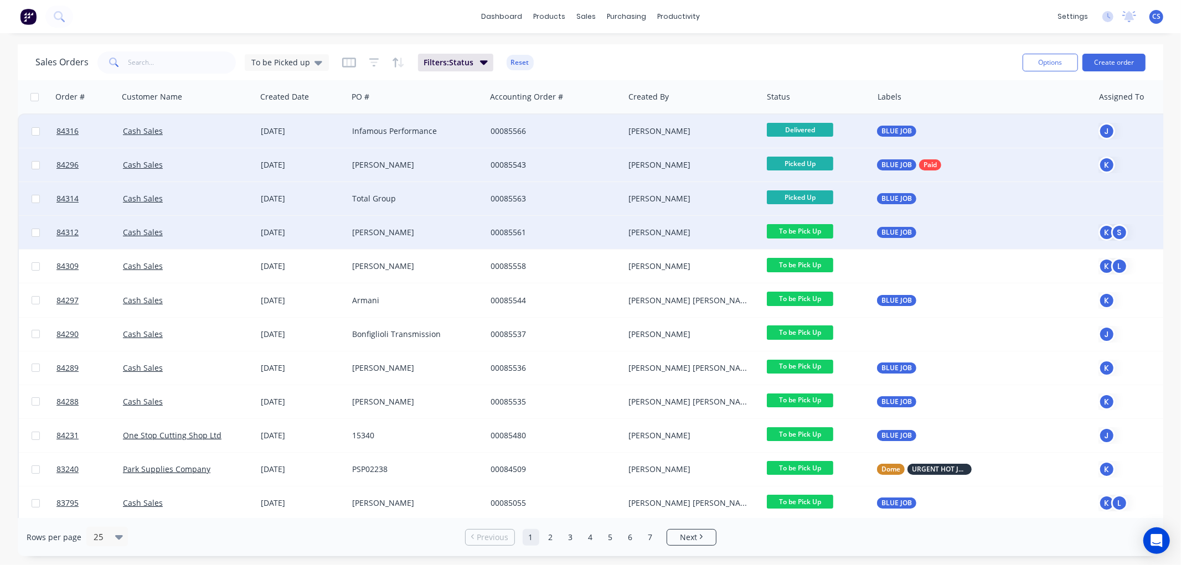
click at [812, 231] on span "To be Pick Up" at bounding box center [800, 231] width 66 height 14
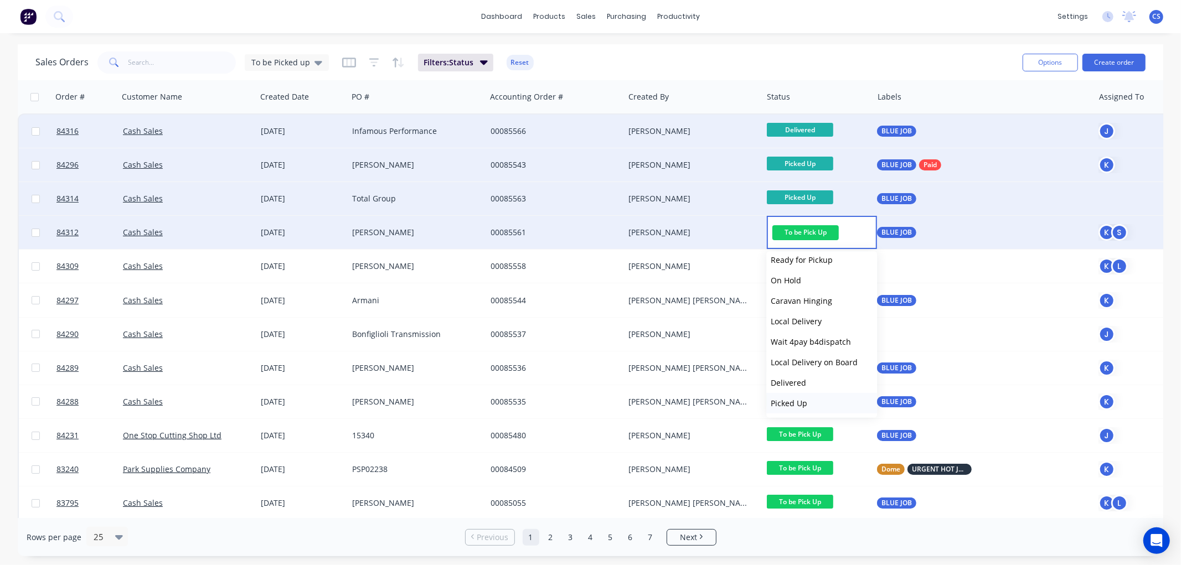
click at [800, 398] on span "Picked Up" at bounding box center [789, 403] width 37 height 11
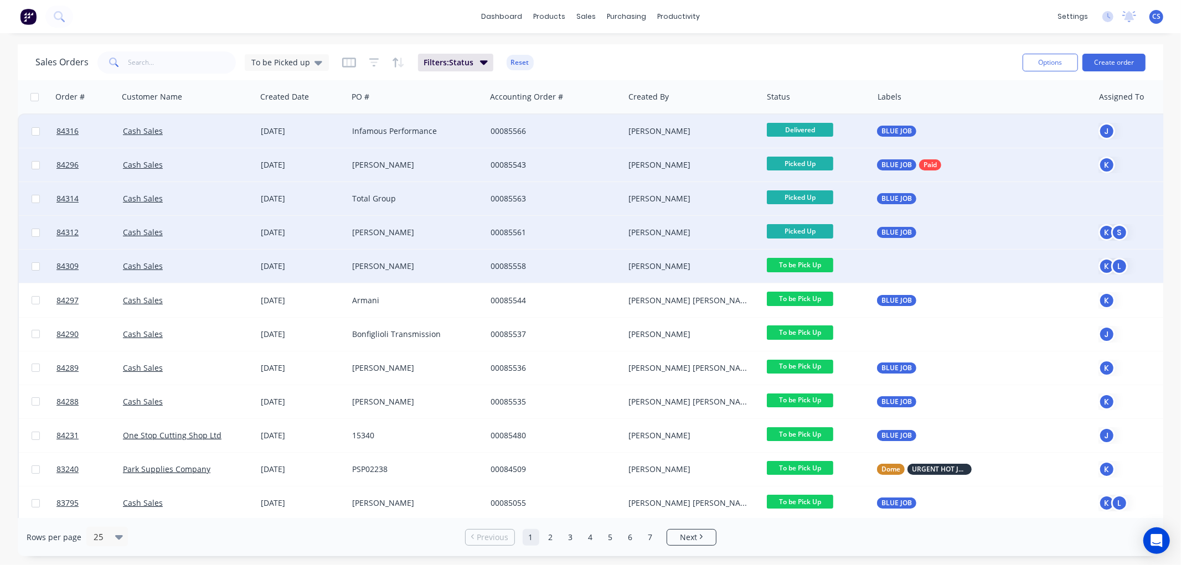
click at [806, 266] on span "To be Pick Up" at bounding box center [800, 265] width 66 height 14
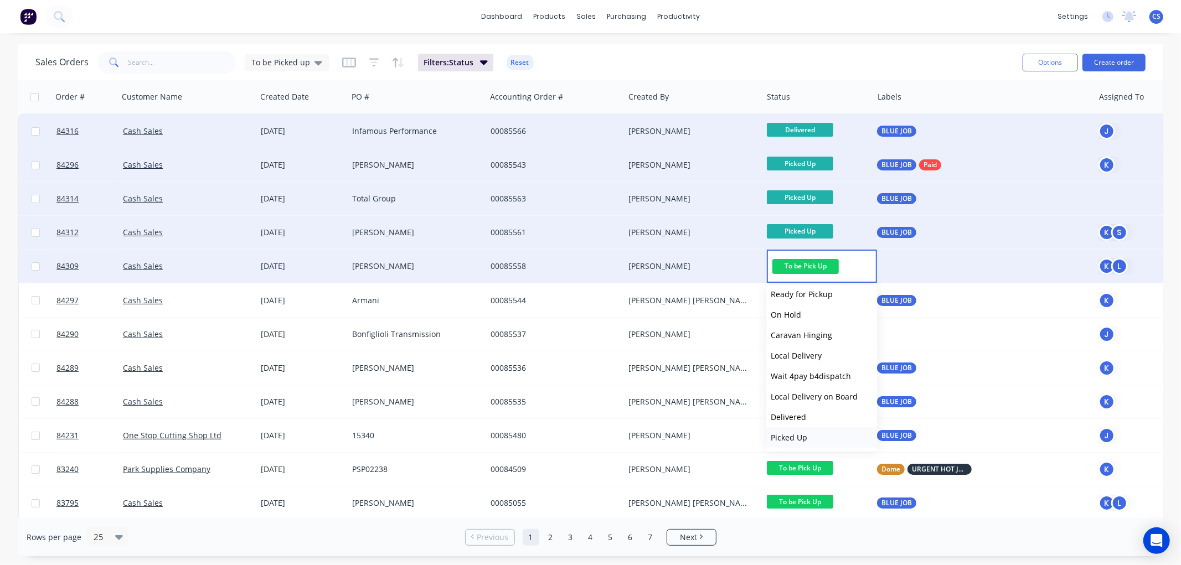
click at [816, 432] on button "Picked Up" at bounding box center [821, 437] width 111 height 20
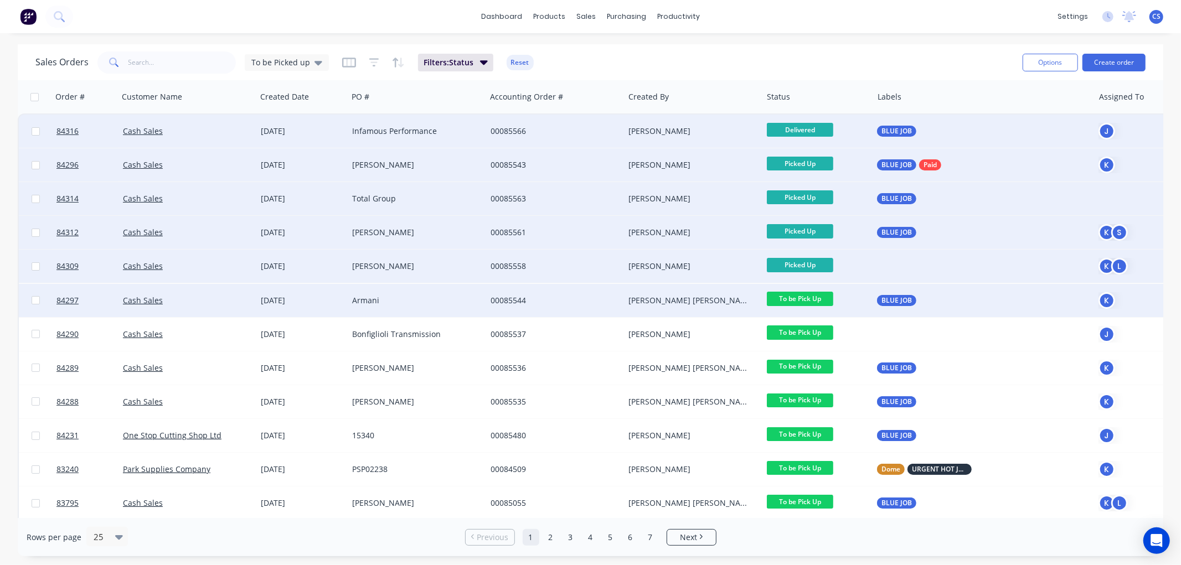
click at [813, 297] on span "To be Pick Up" at bounding box center [800, 299] width 66 height 14
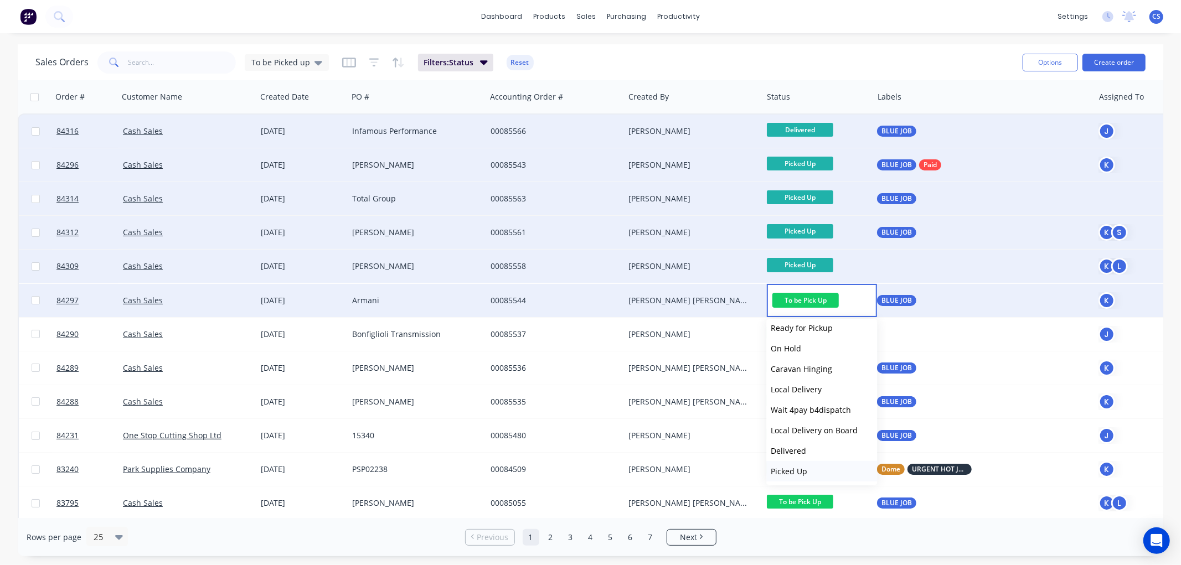
click at [800, 468] on span "Picked Up" at bounding box center [789, 471] width 37 height 11
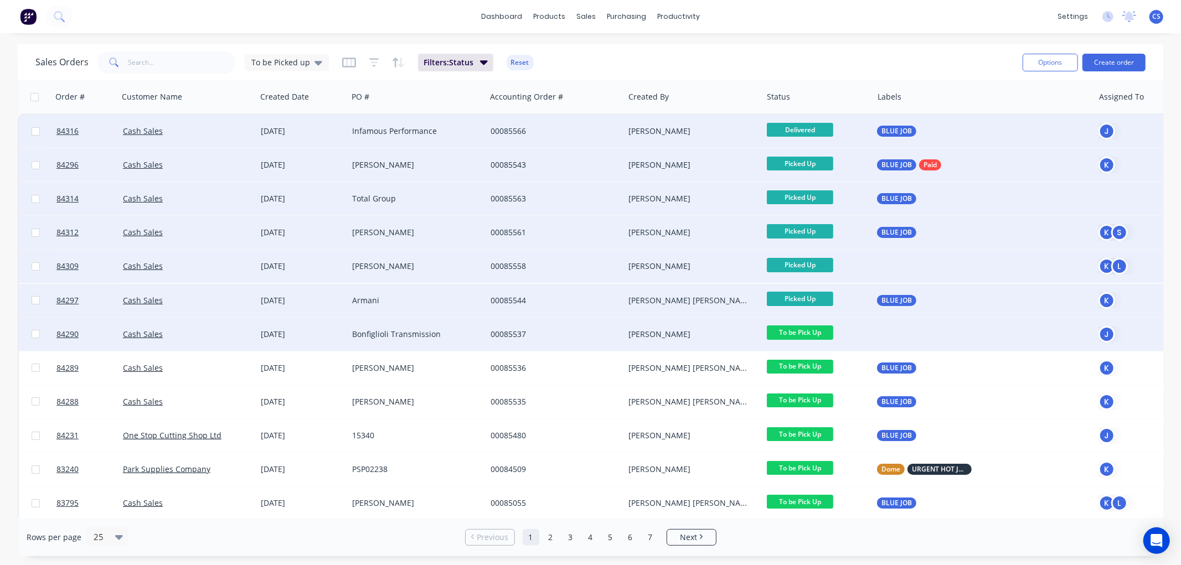
click at [818, 332] on span "To be Pick Up" at bounding box center [800, 333] width 66 height 14
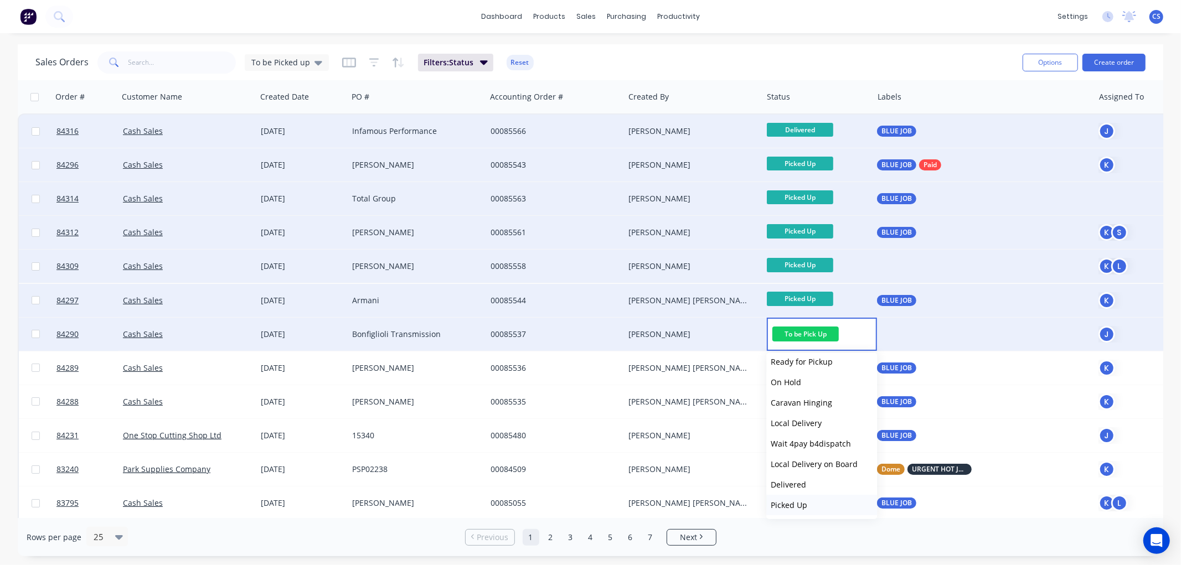
click at [796, 500] on span "Picked Up" at bounding box center [789, 505] width 37 height 11
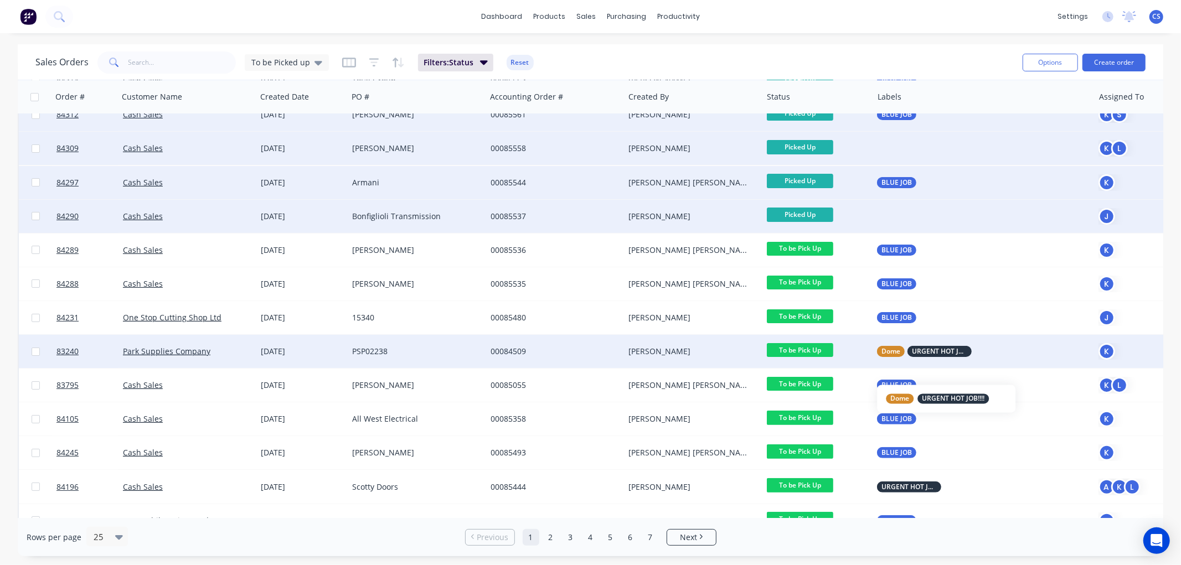
scroll to position [123, 0]
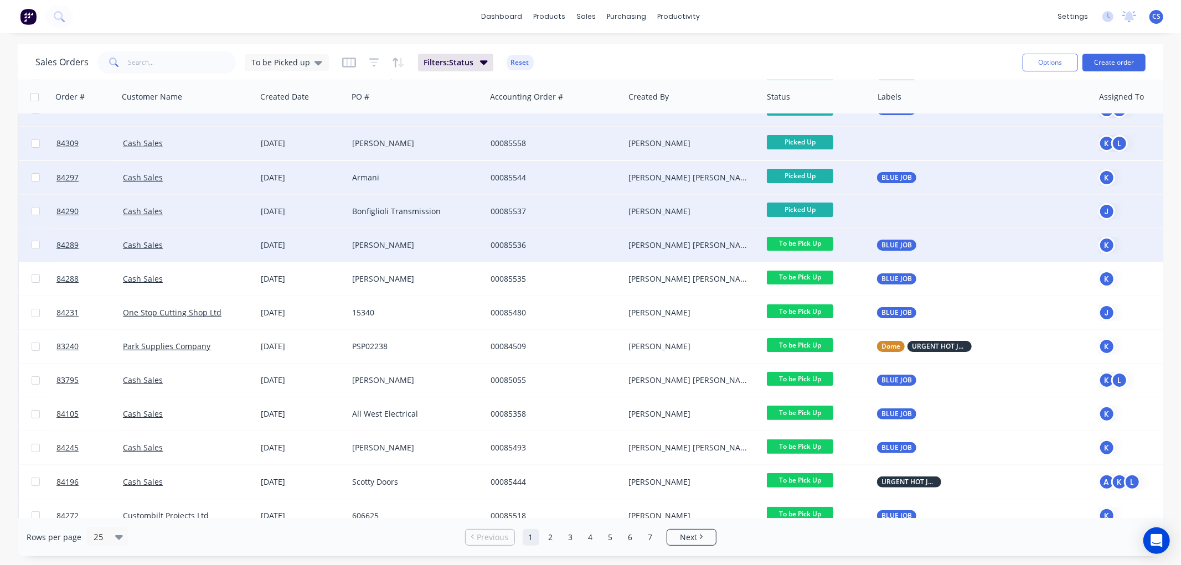
click at [811, 240] on span "To be Pick Up" at bounding box center [800, 244] width 66 height 14
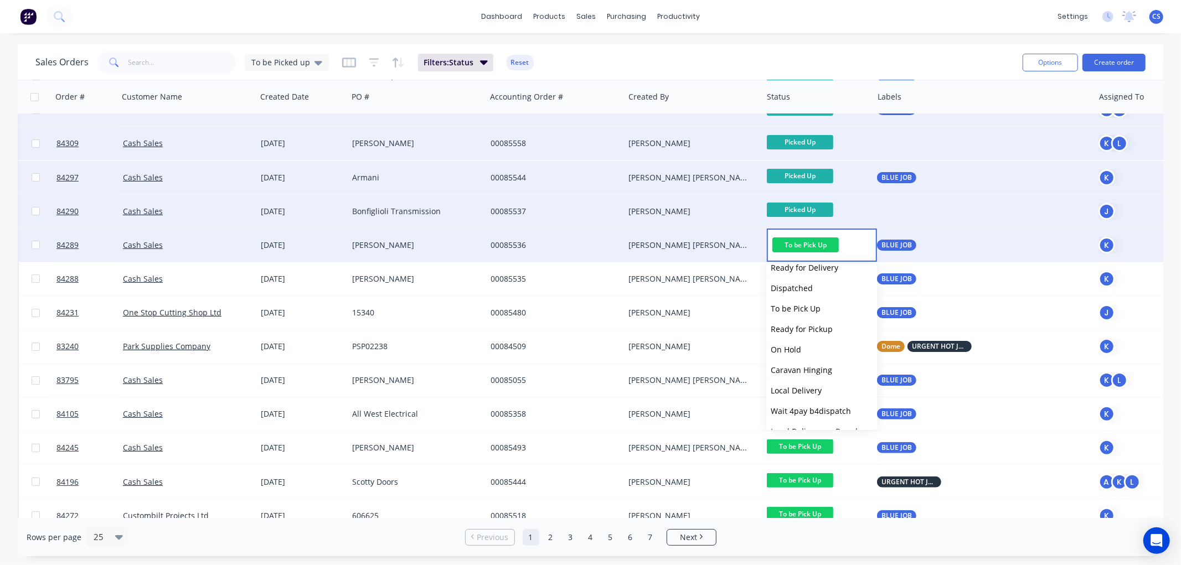
scroll to position [395, 0]
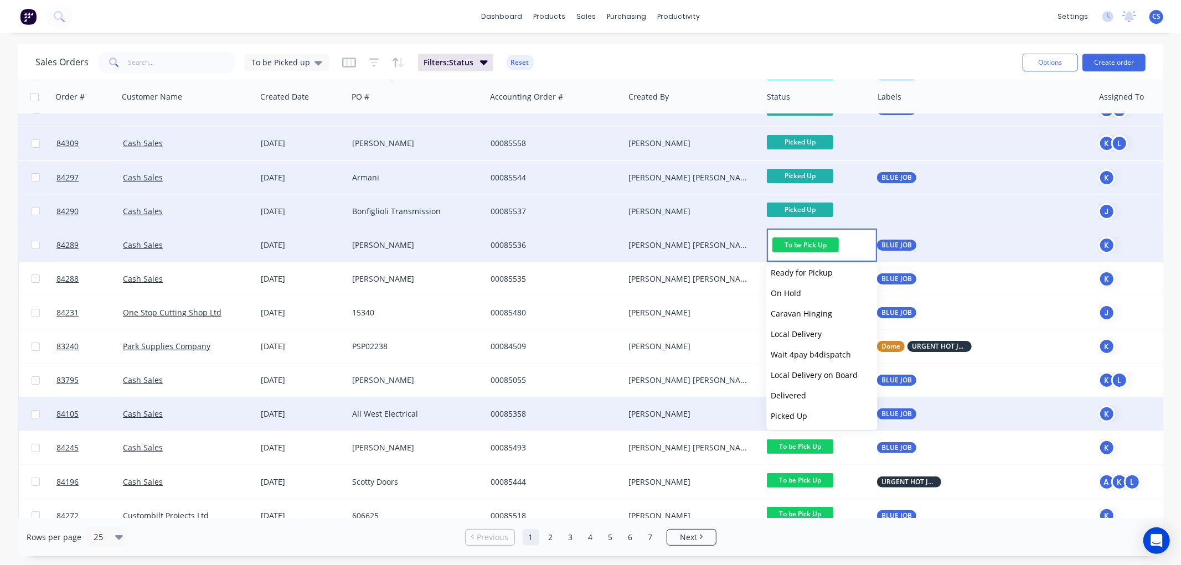
click at [797, 414] on span "Picked Up" at bounding box center [789, 416] width 37 height 11
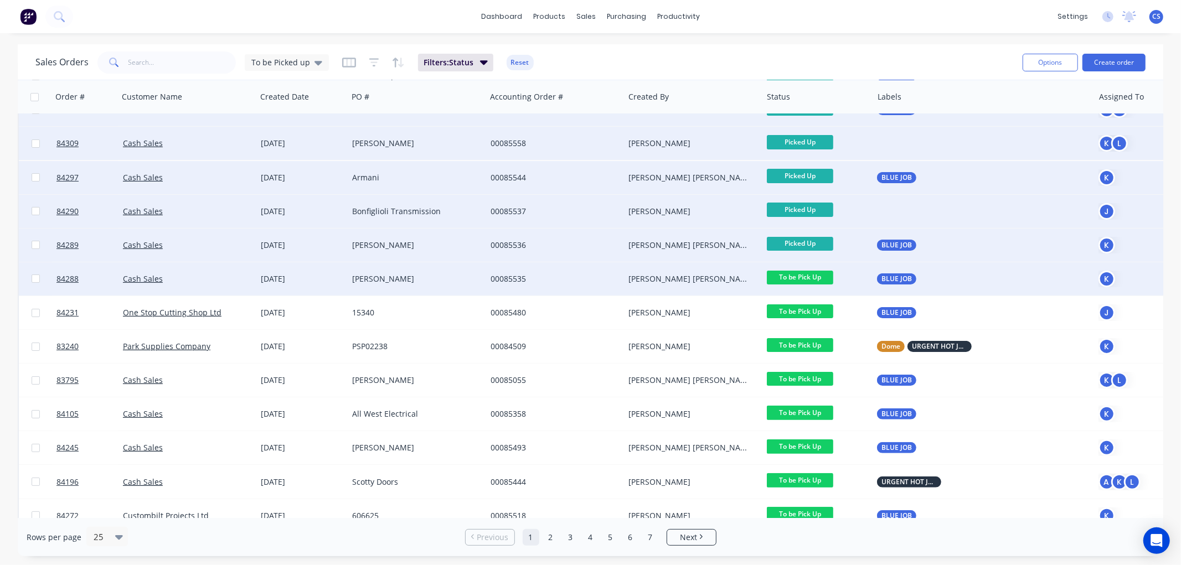
click at [810, 278] on span "To be Pick Up" at bounding box center [800, 278] width 66 height 14
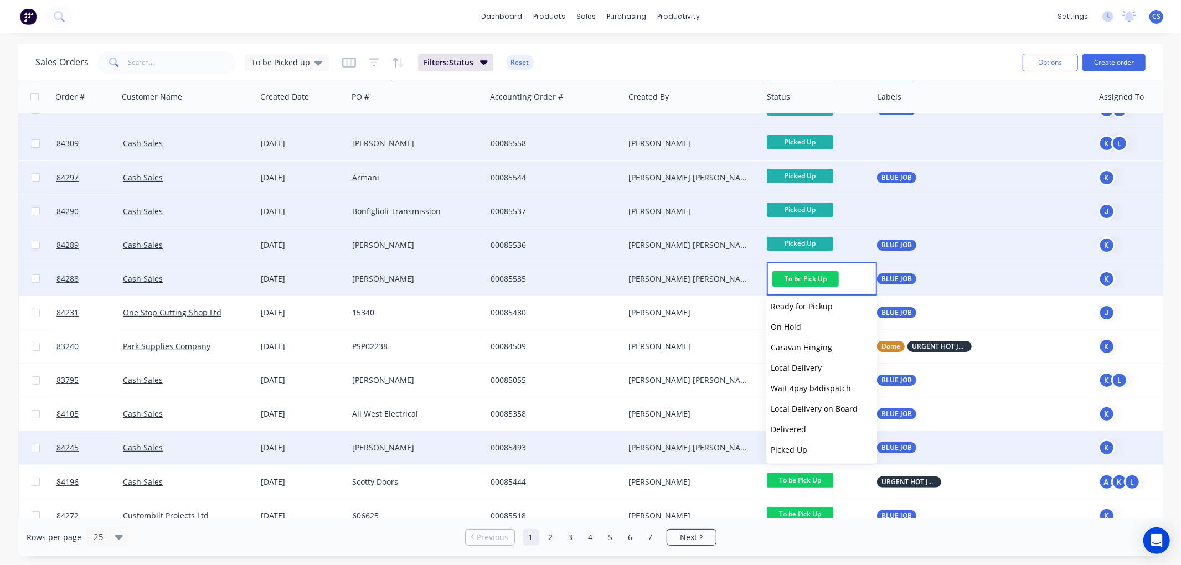
click at [810, 449] on button "Picked Up" at bounding box center [821, 450] width 111 height 20
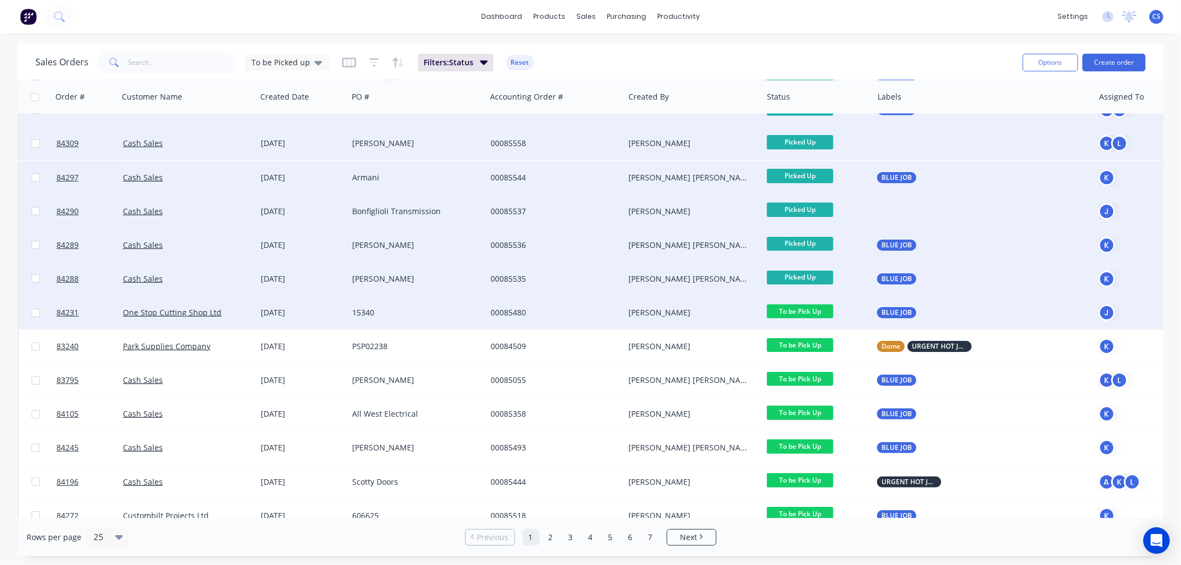
click at [812, 311] on span "To be Pick Up" at bounding box center [800, 312] width 66 height 14
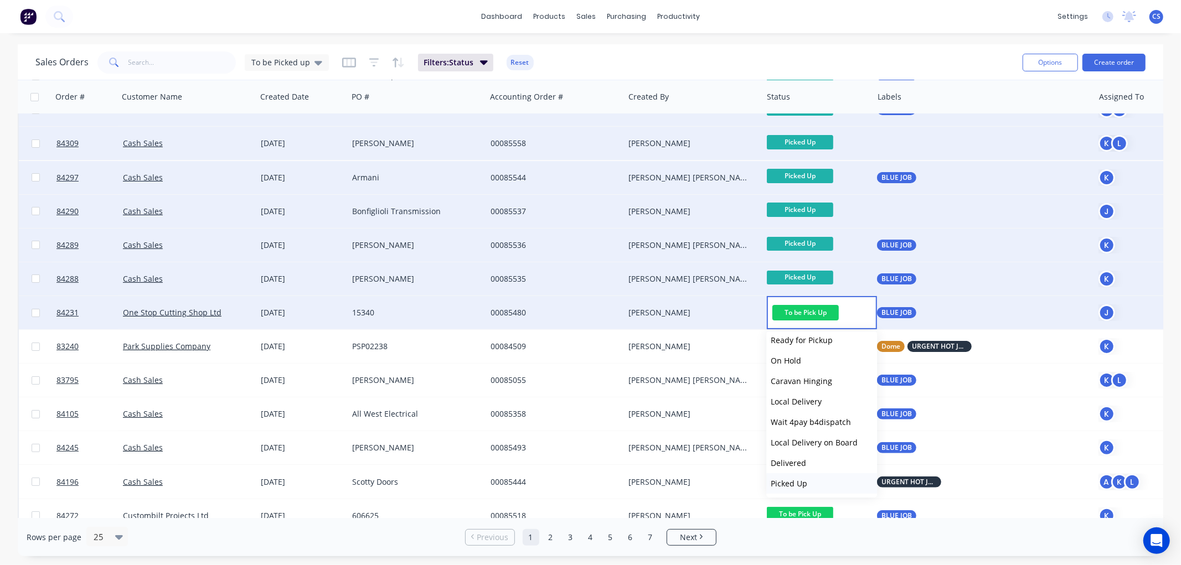
click at [802, 482] on span "Picked Up" at bounding box center [789, 483] width 37 height 11
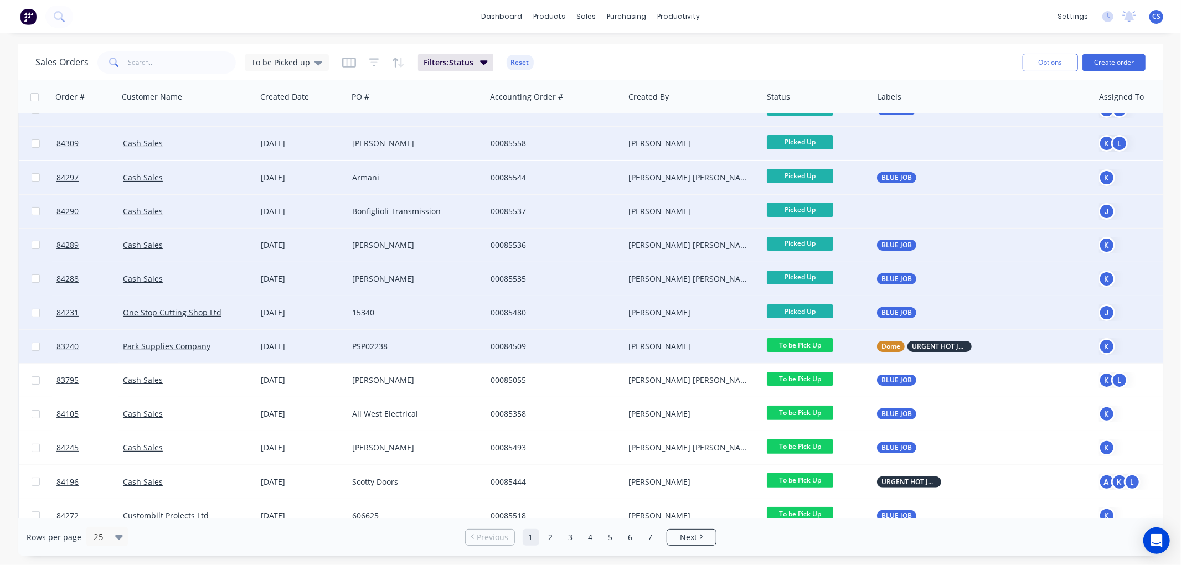
click at [811, 341] on span "To be Pick Up" at bounding box center [800, 345] width 66 height 14
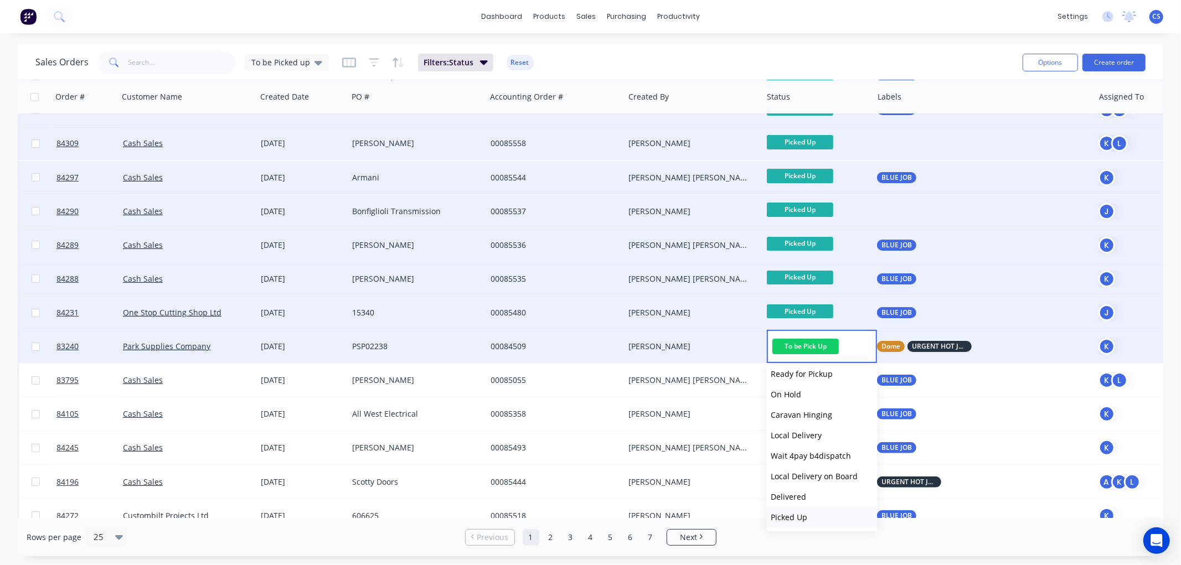
click at [815, 511] on button "Picked Up" at bounding box center [821, 517] width 111 height 20
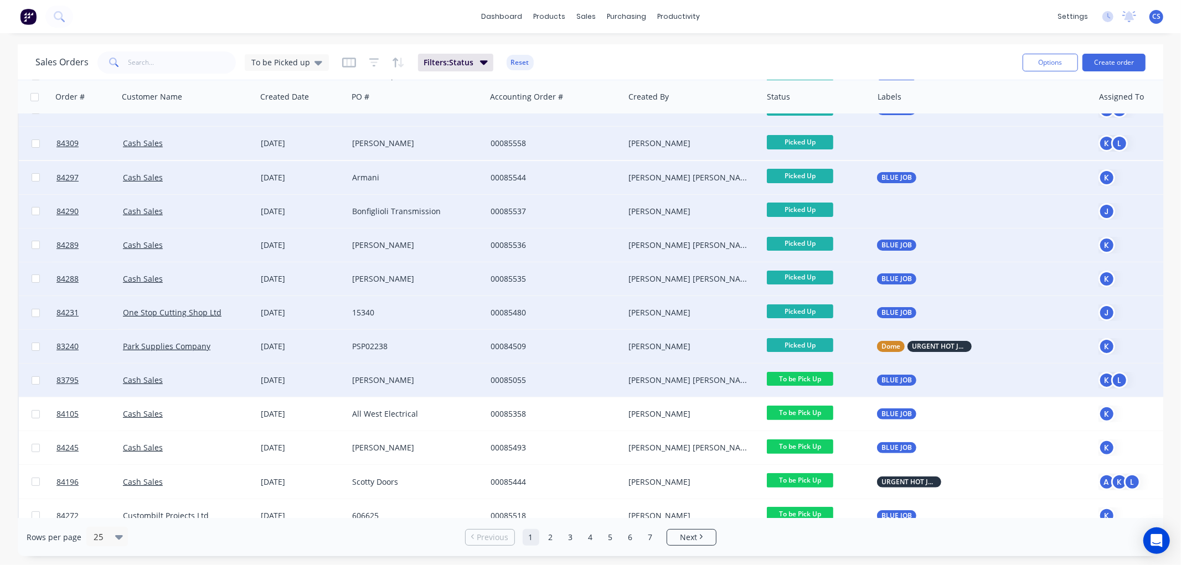
click at [816, 377] on span "To be Pick Up" at bounding box center [800, 379] width 66 height 14
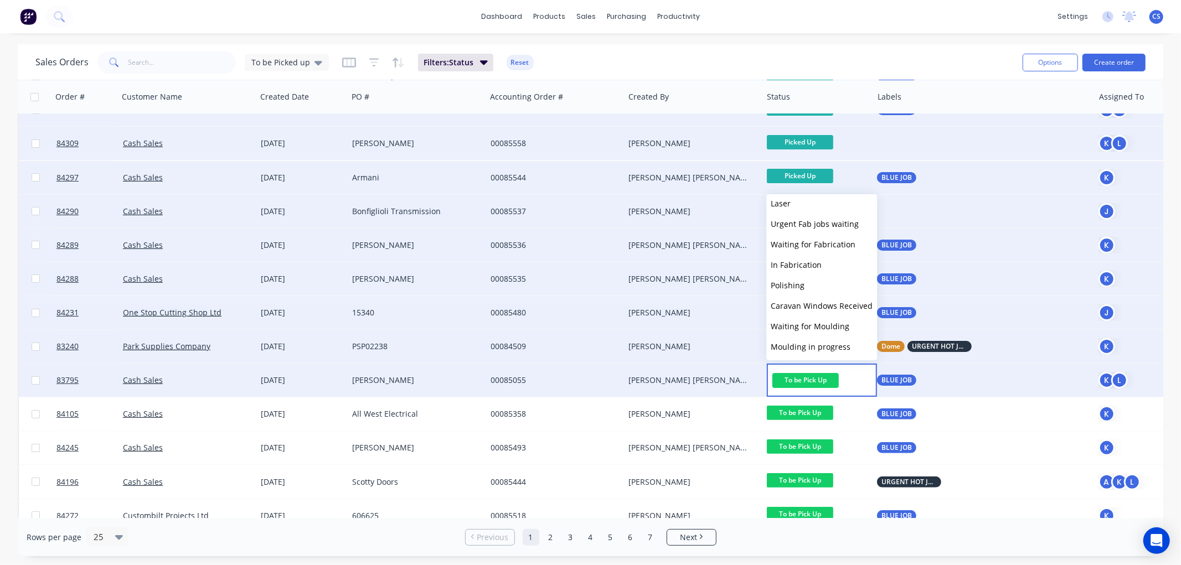
scroll to position [369, 0]
click at [807, 351] on button "Delivered" at bounding box center [821, 352] width 111 height 20
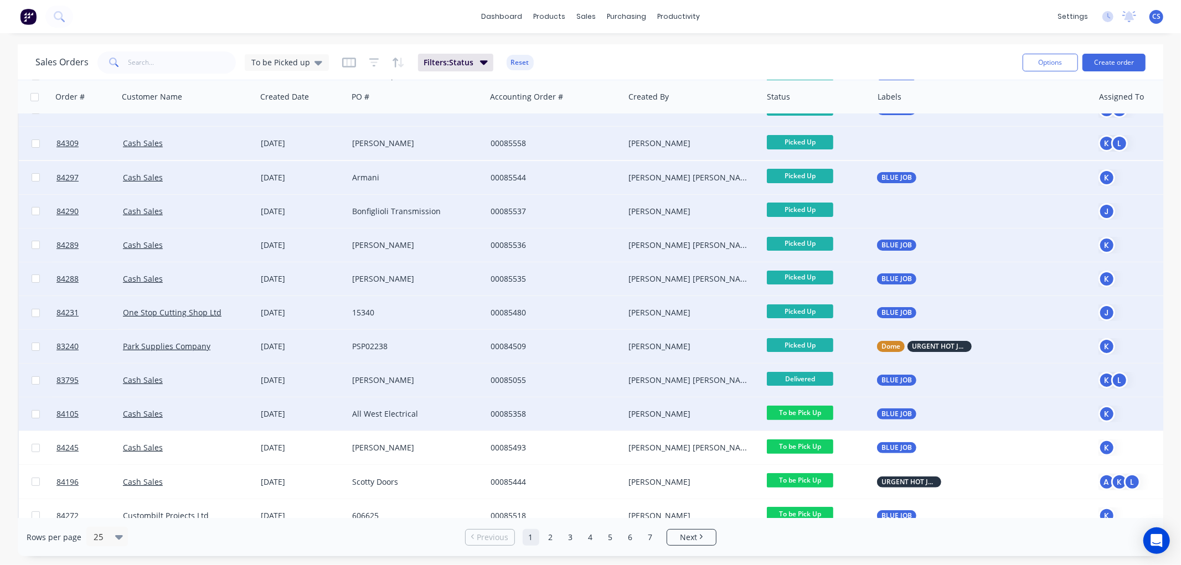
click at [811, 411] on span "To be Pick Up" at bounding box center [800, 413] width 66 height 14
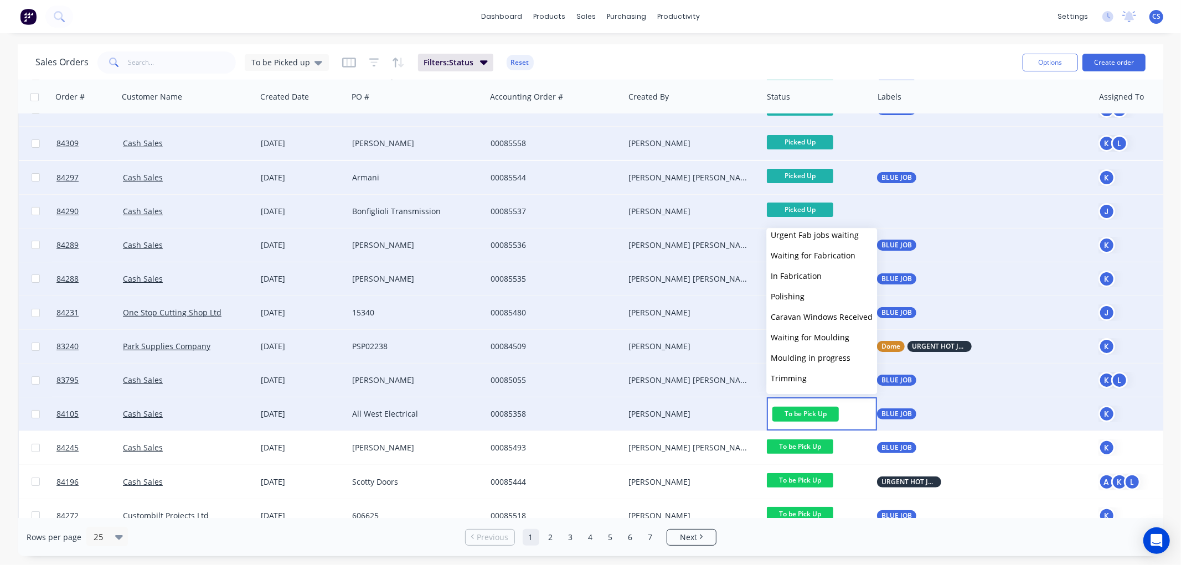
scroll to position [395, 0]
click at [806, 378] on span "Picked Up" at bounding box center [789, 380] width 37 height 11
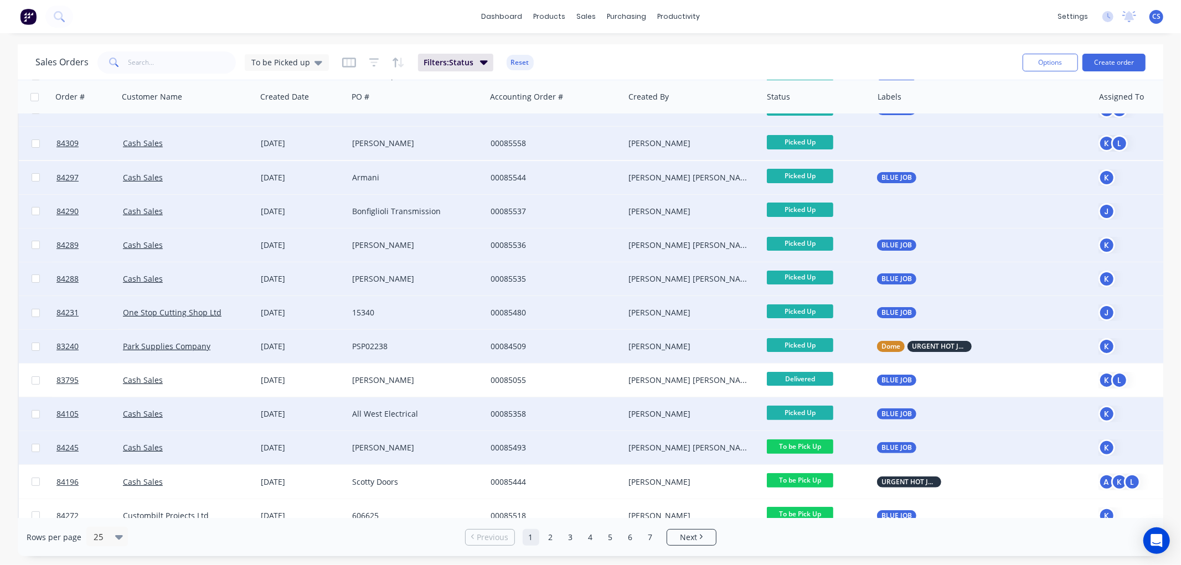
click at [813, 441] on span "To be Pick Up" at bounding box center [800, 447] width 66 height 14
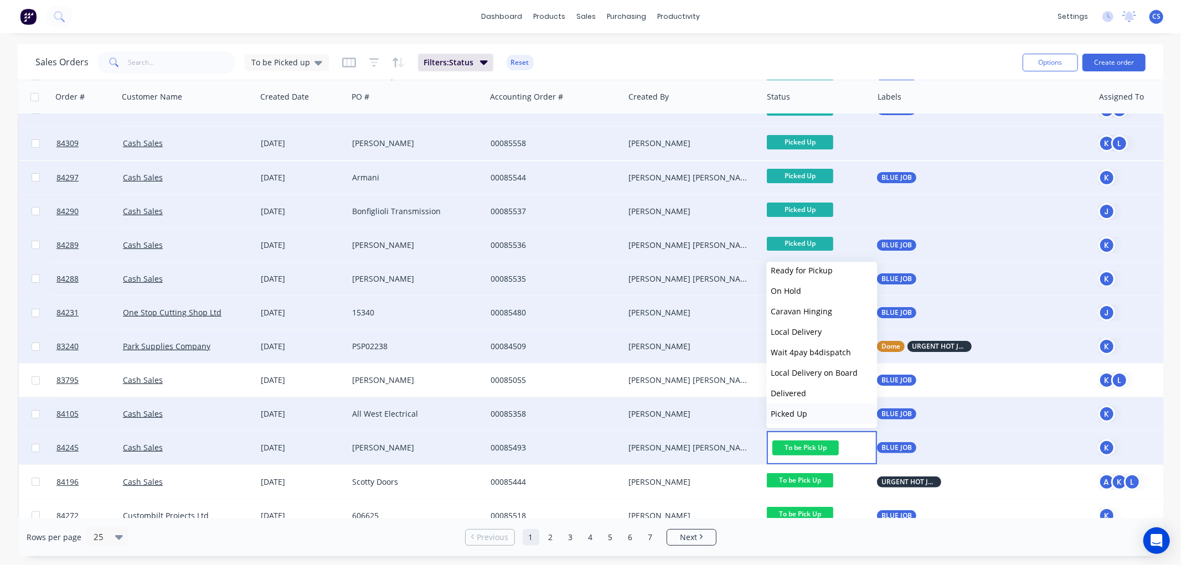
click at [805, 411] on span "Picked Up" at bounding box center [789, 414] width 37 height 11
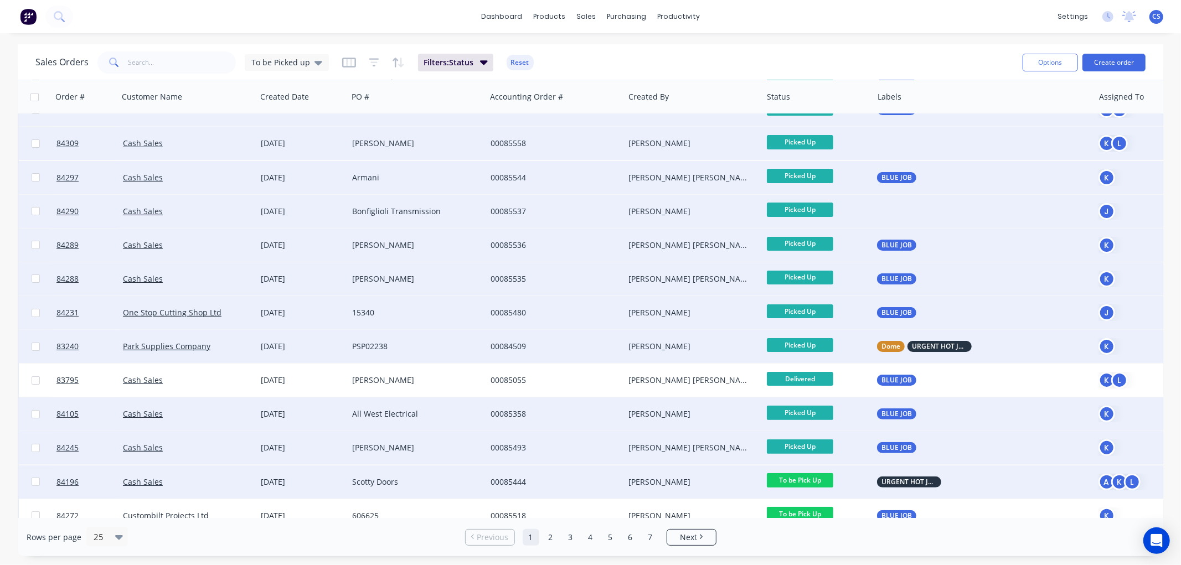
click at [817, 477] on span "To be Pick Up" at bounding box center [800, 480] width 66 height 14
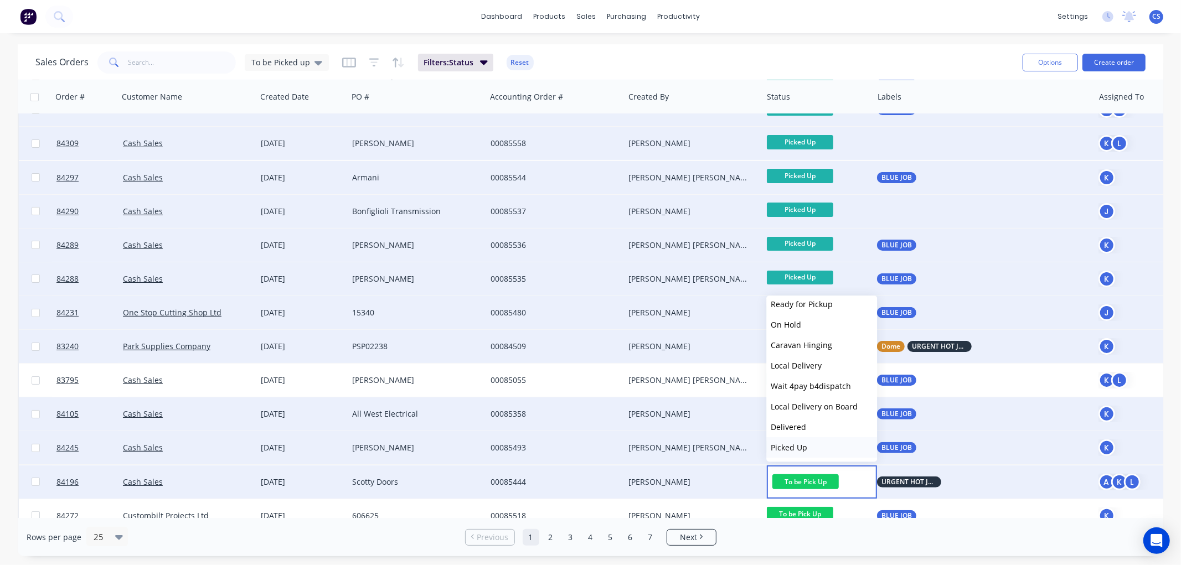
click at [792, 446] on span "Picked Up" at bounding box center [789, 447] width 37 height 11
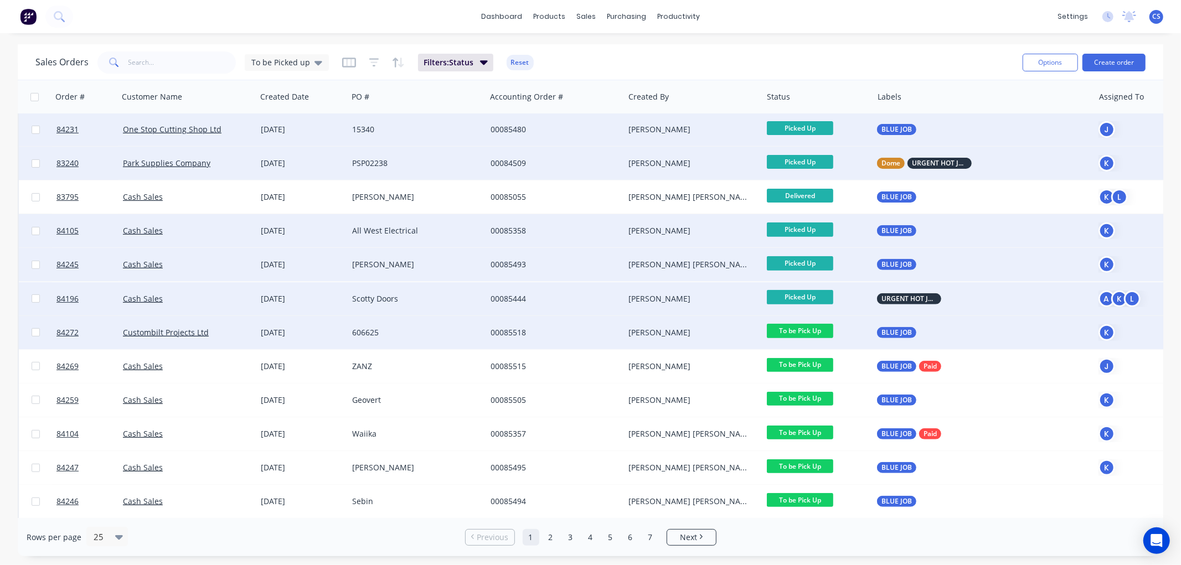
scroll to position [307, 0]
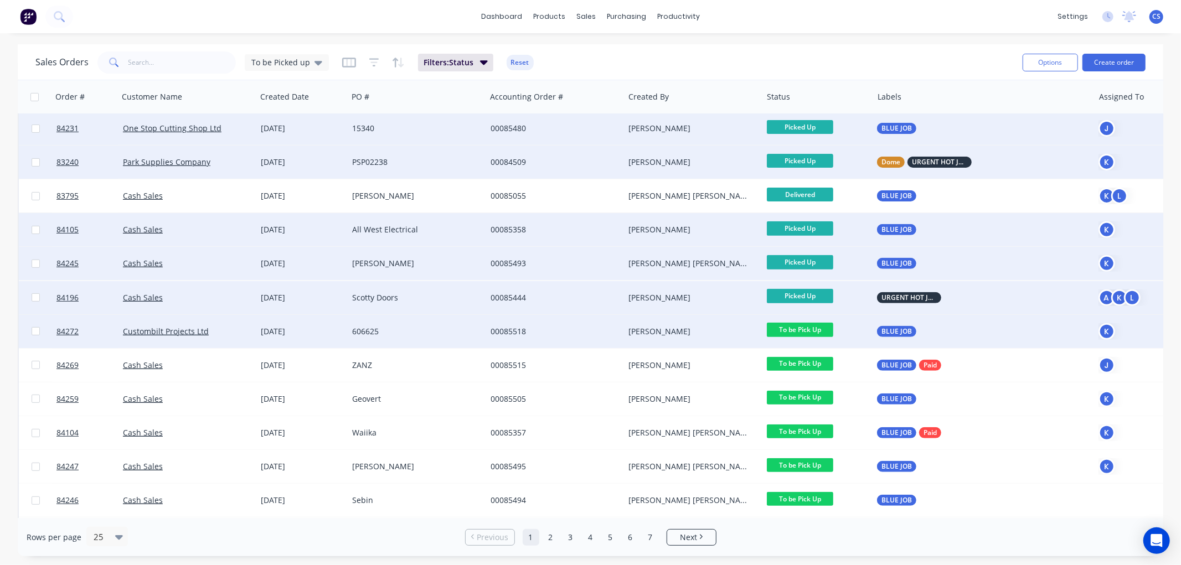
click at [823, 325] on span "To be Pick Up" at bounding box center [800, 330] width 66 height 14
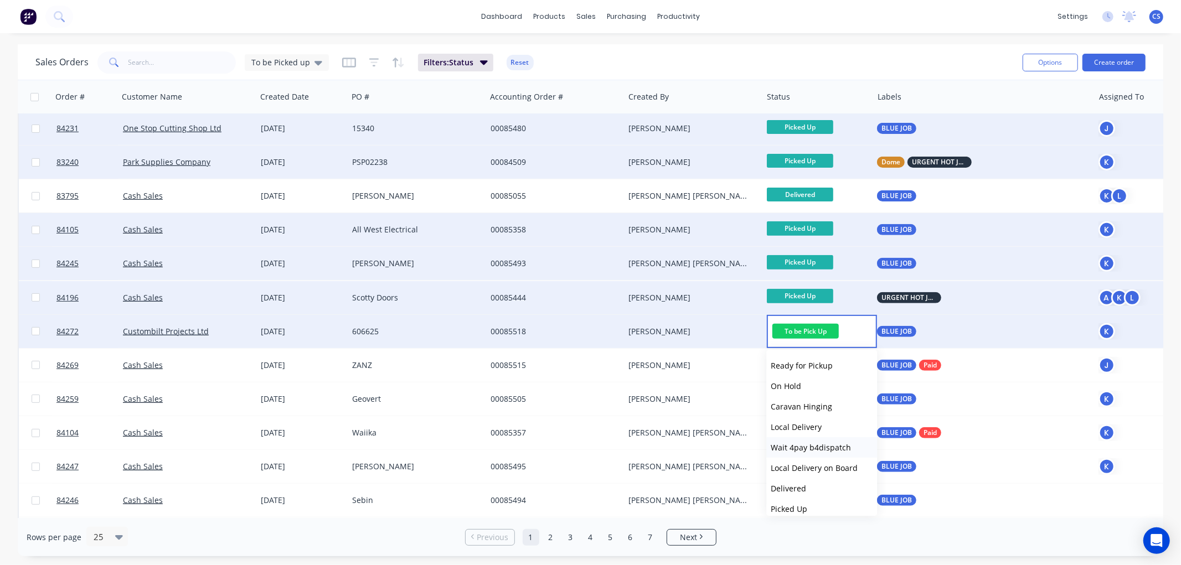
scroll to position [395, 0]
click at [803, 499] on span "Picked Up" at bounding box center [789, 502] width 37 height 11
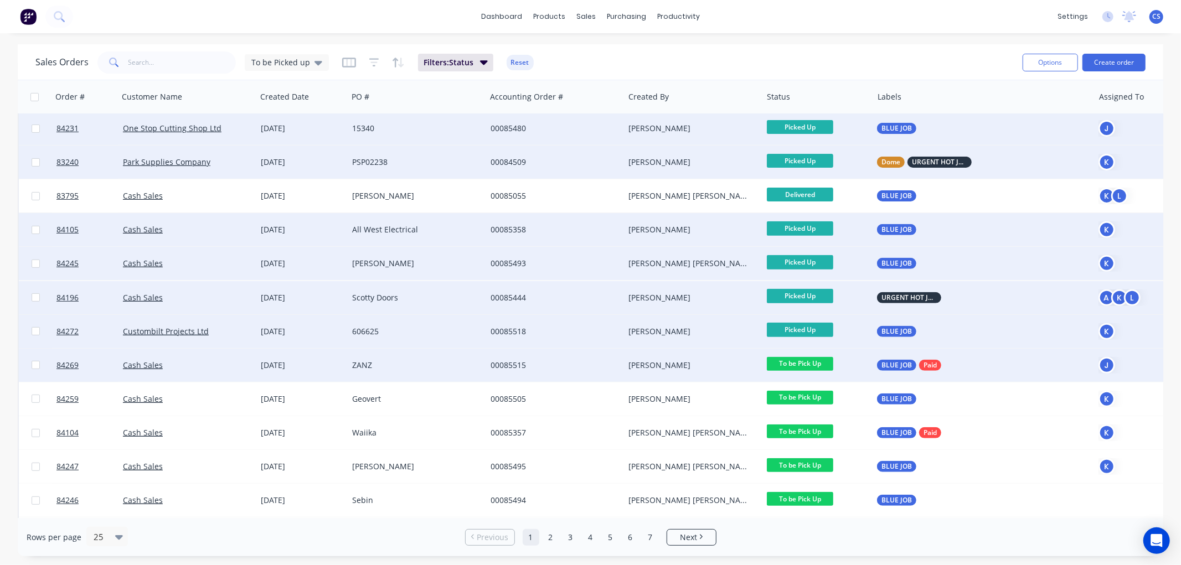
click at [804, 363] on span "To be Pick Up" at bounding box center [800, 364] width 66 height 14
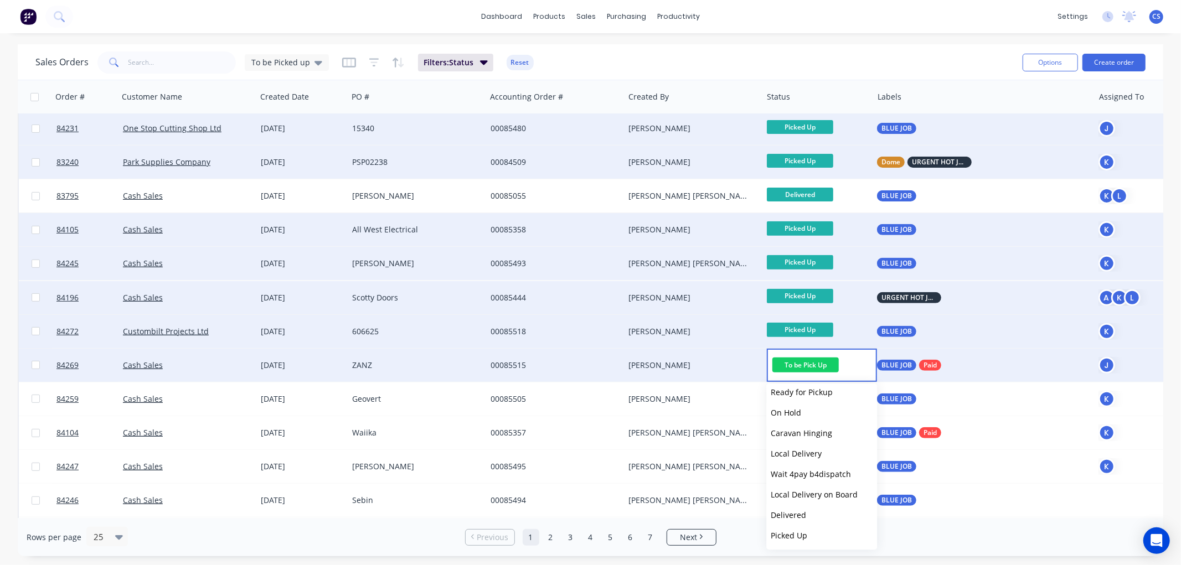
drag, startPoint x: 800, startPoint y: 534, endPoint x: 808, endPoint y: 526, distance: 11.7
click at [800, 534] on span "Picked Up" at bounding box center [789, 535] width 37 height 11
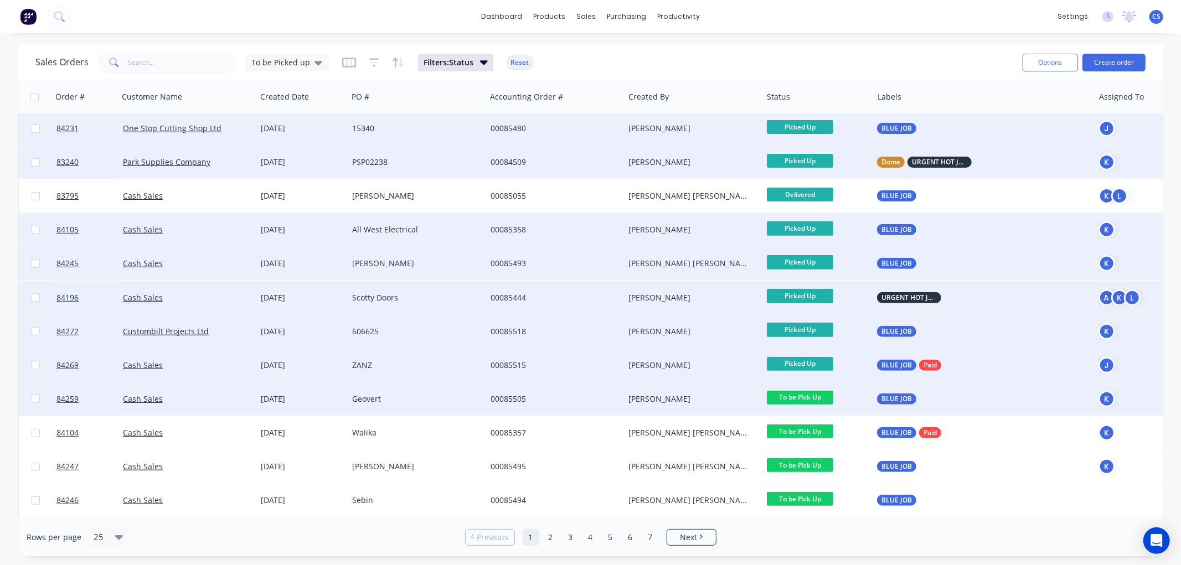
click at [814, 395] on span "To be Pick Up" at bounding box center [800, 398] width 66 height 14
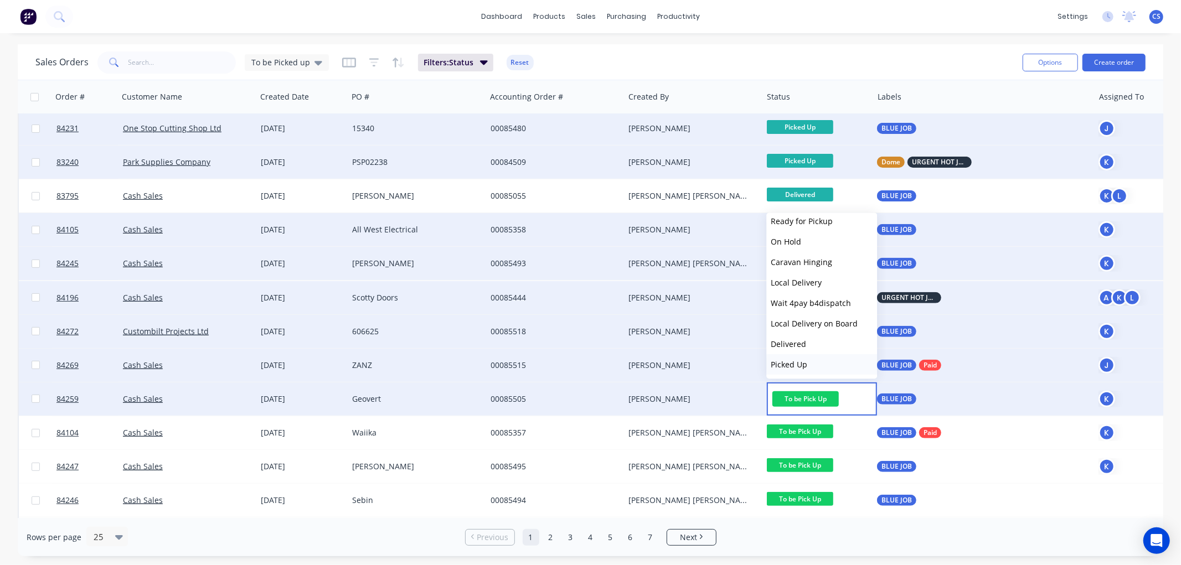
click at [800, 359] on span "Picked Up" at bounding box center [789, 364] width 37 height 11
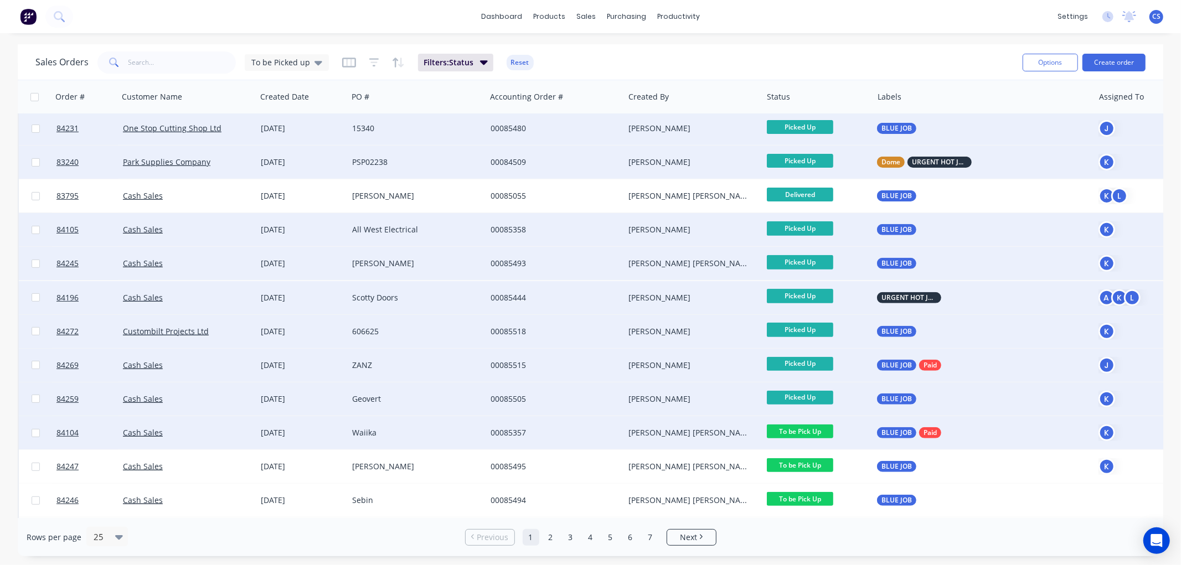
click at [811, 432] on span "To be Pick Up" at bounding box center [800, 432] width 66 height 14
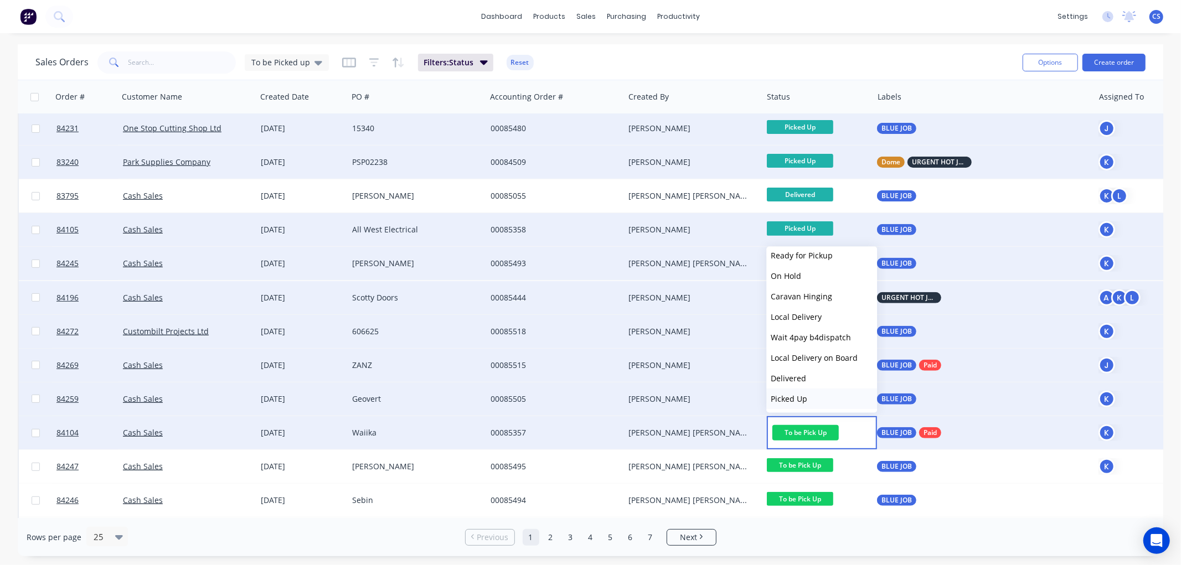
click at [799, 394] on span "Picked Up" at bounding box center [789, 399] width 37 height 11
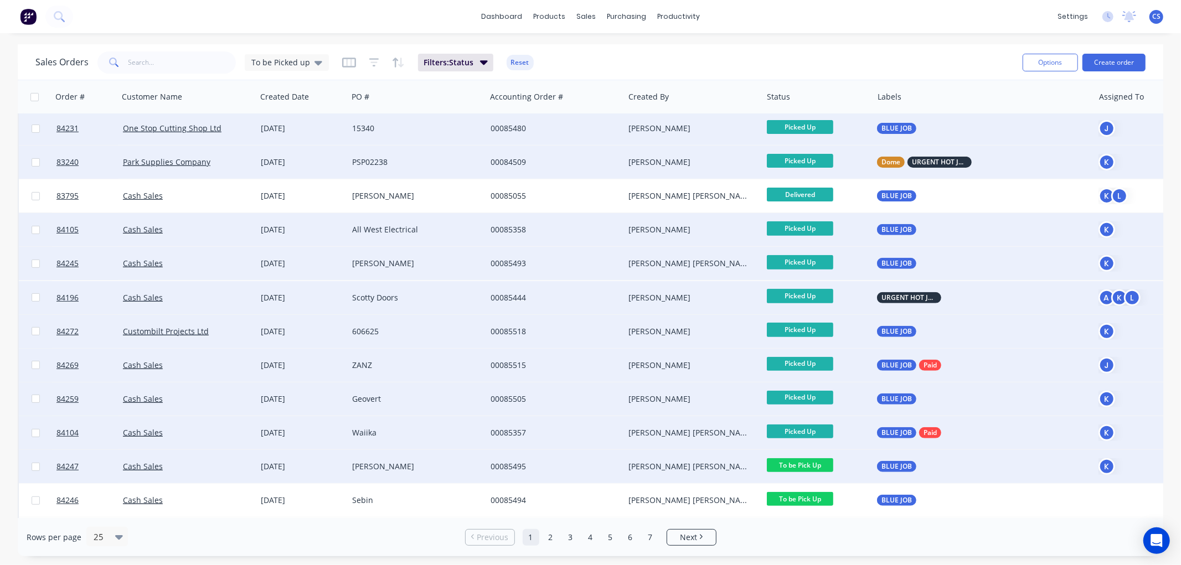
click at [811, 467] on span "To be Pick Up" at bounding box center [800, 465] width 66 height 14
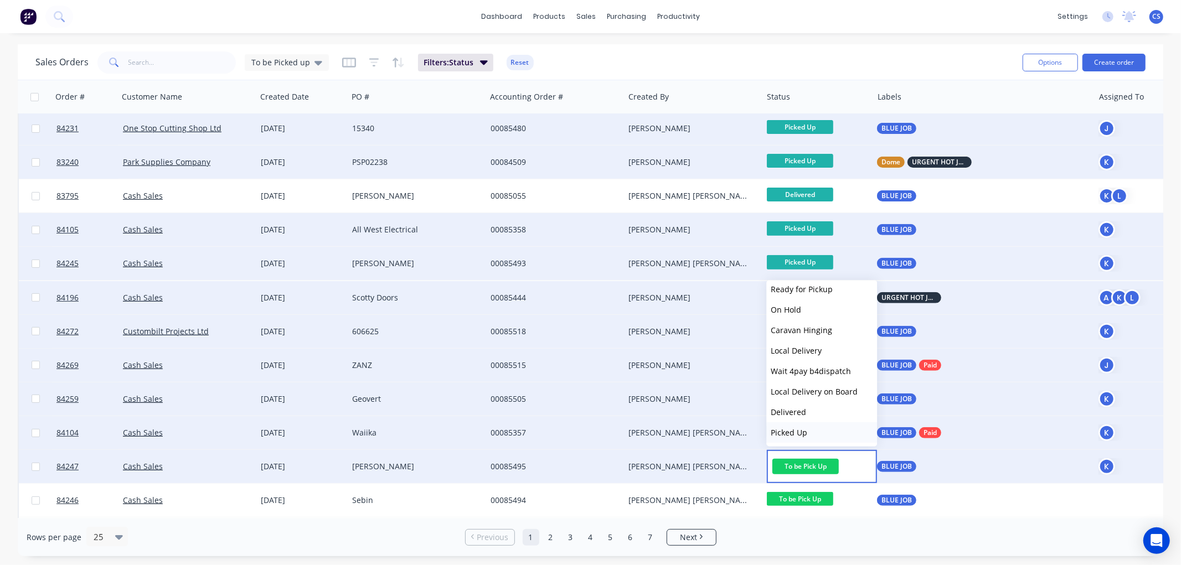
click at [798, 431] on span "Picked Up" at bounding box center [789, 432] width 37 height 11
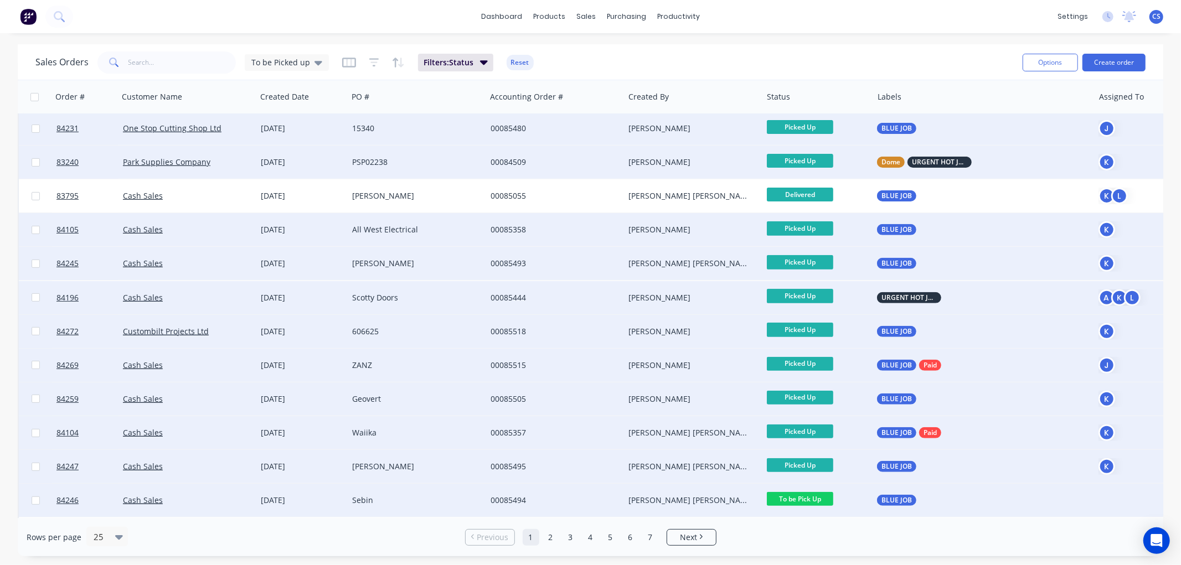
click at [810, 495] on span "To be Pick Up" at bounding box center [800, 499] width 66 height 14
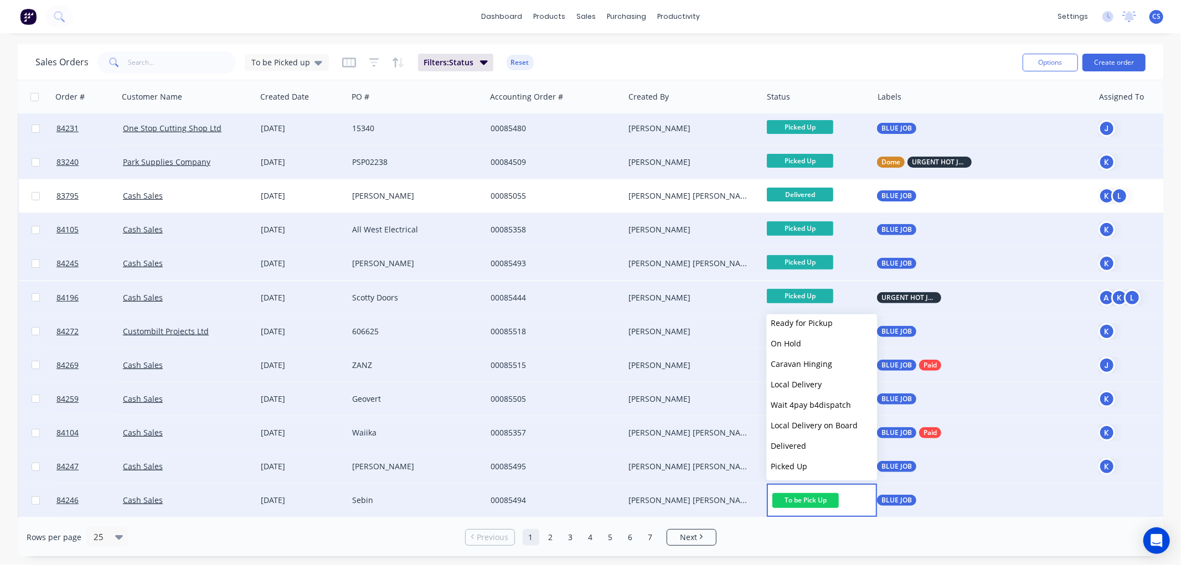
click at [801, 463] on span "Picked Up" at bounding box center [789, 466] width 37 height 11
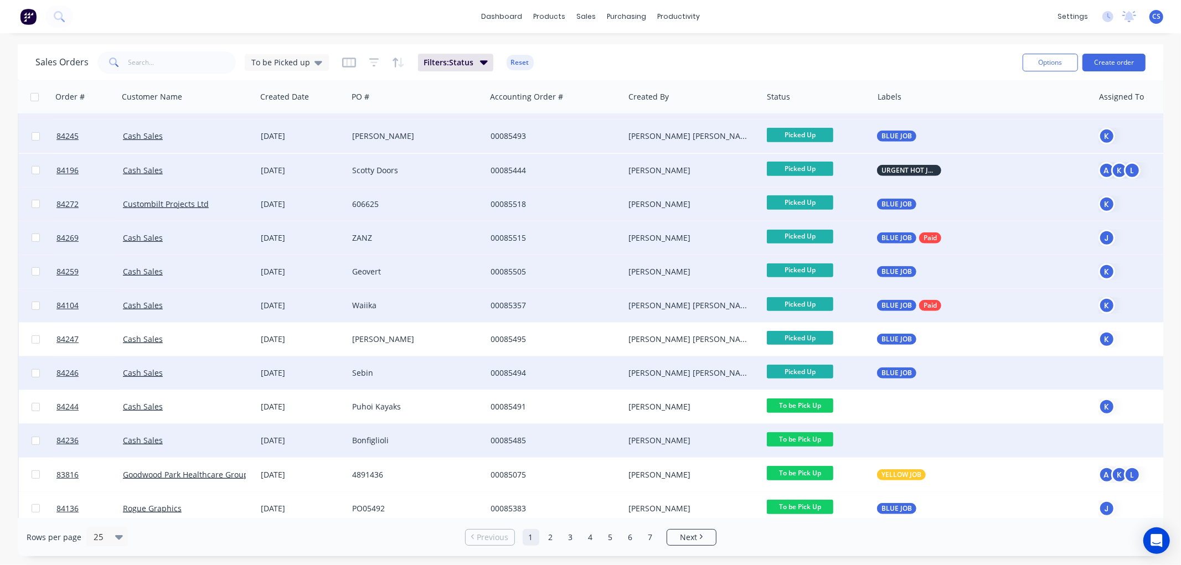
scroll to position [446, 0]
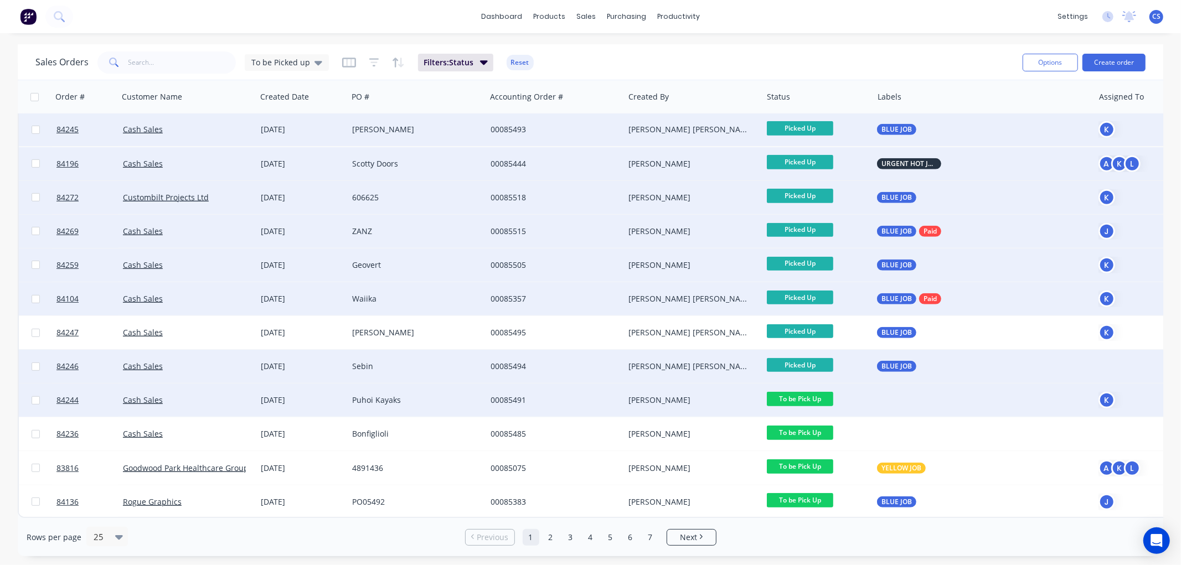
click at [787, 393] on span "To be Pick Up" at bounding box center [800, 399] width 66 height 14
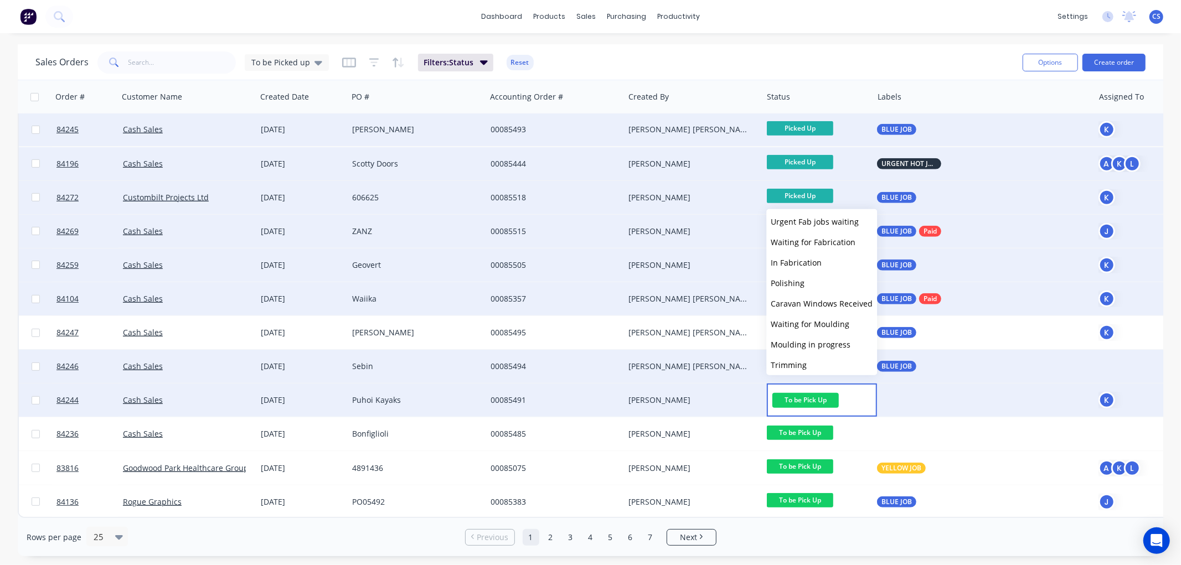
scroll to position [395, 0]
click at [793, 359] on span "Picked Up" at bounding box center [789, 361] width 37 height 11
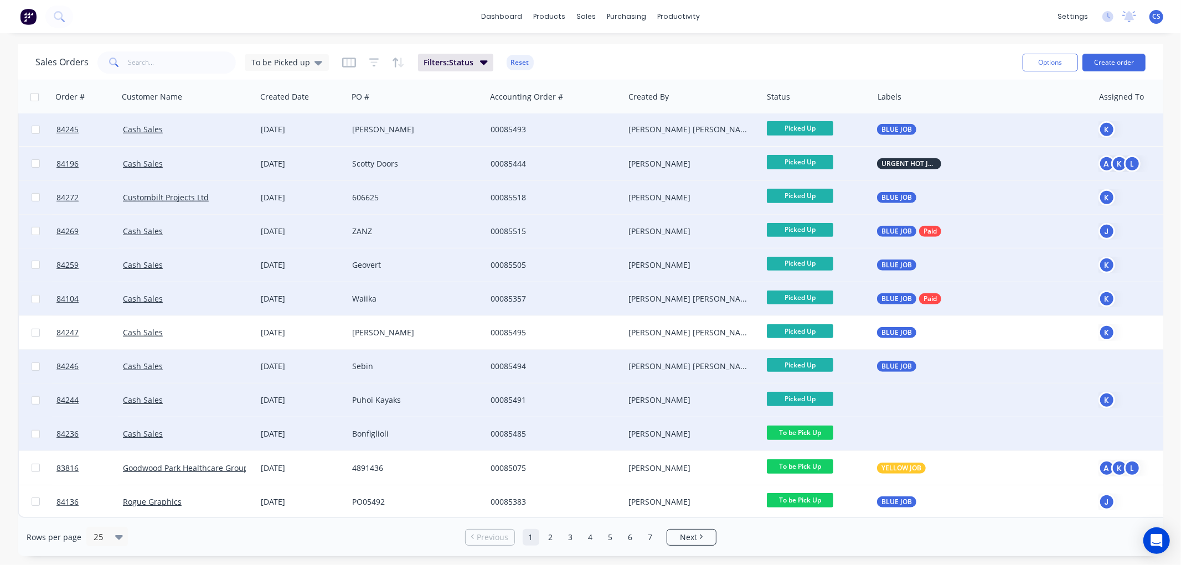
click at [798, 429] on span "To be Pick Up" at bounding box center [800, 433] width 66 height 14
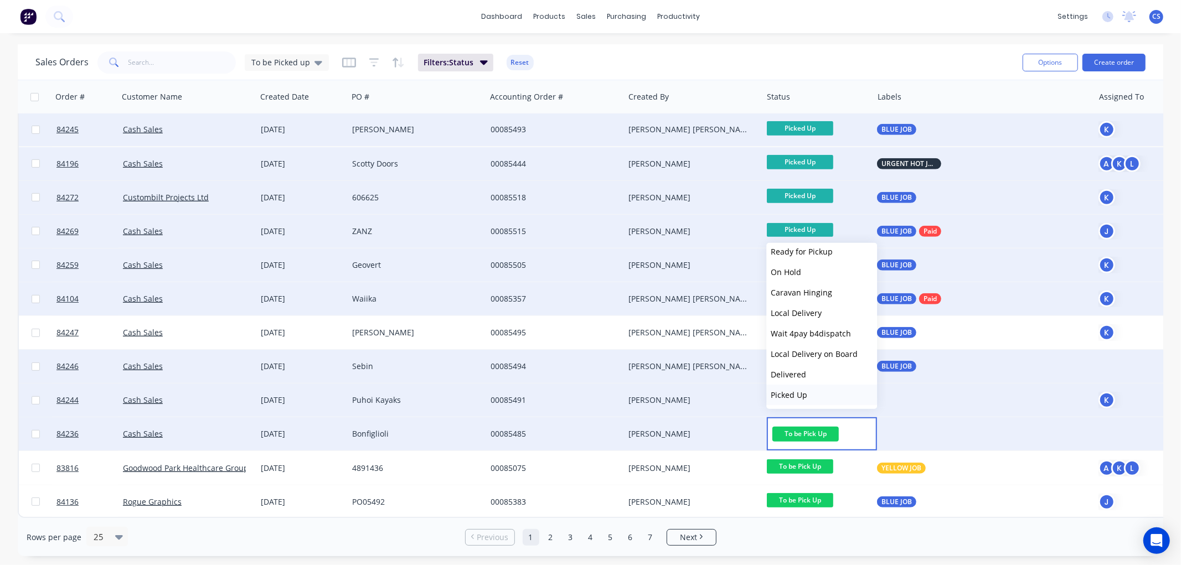
click at [796, 390] on span "Picked Up" at bounding box center [789, 395] width 37 height 11
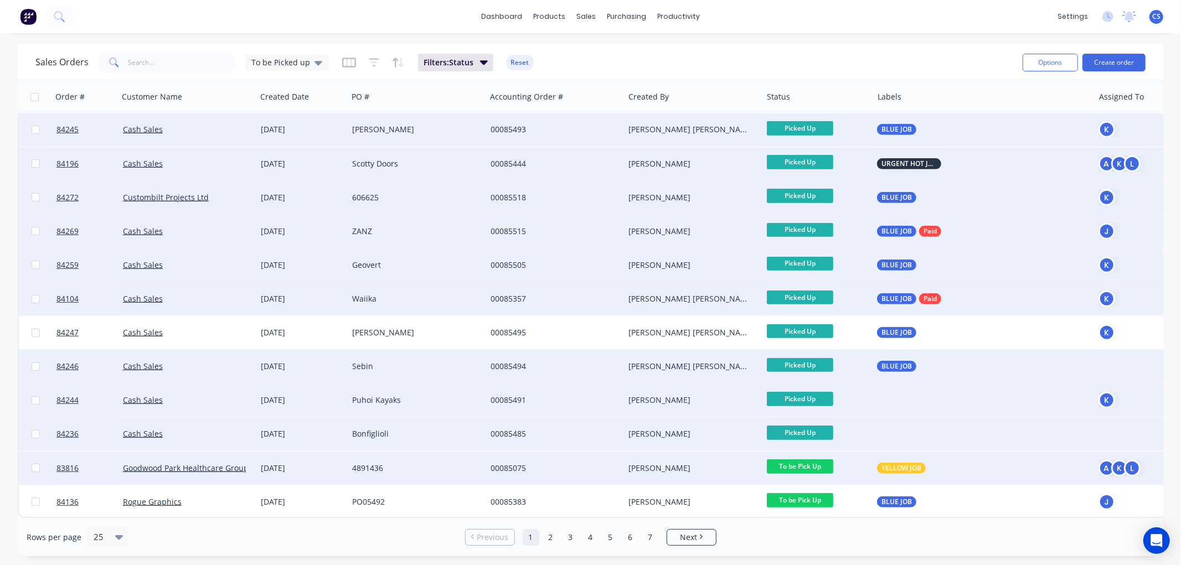
click at [822, 460] on span "To be Pick Up" at bounding box center [800, 467] width 66 height 14
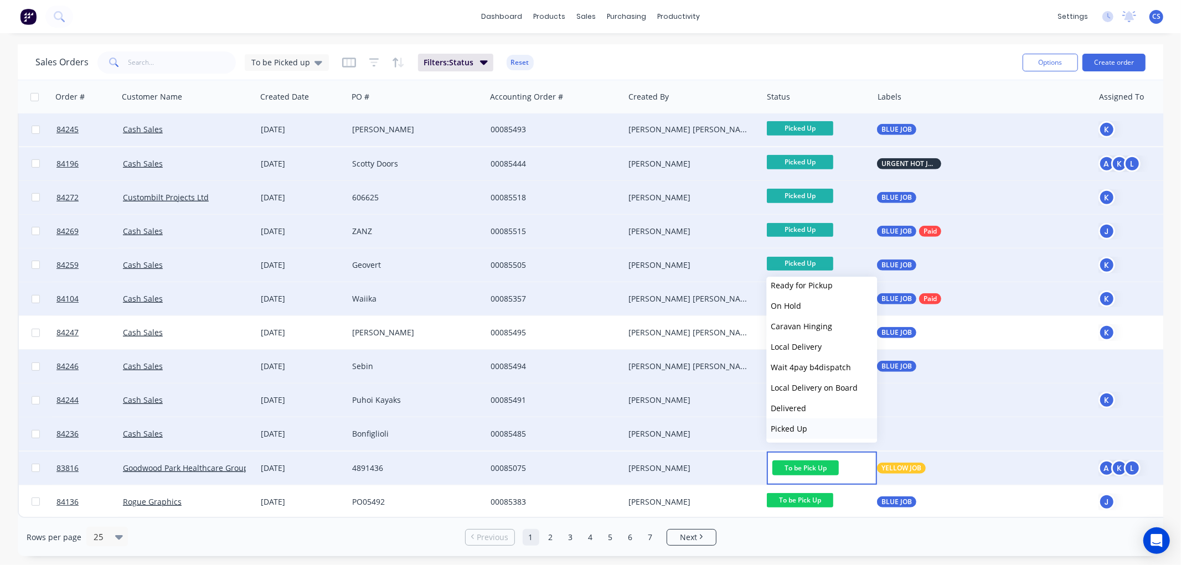
click at [798, 424] on span "Picked Up" at bounding box center [789, 429] width 37 height 11
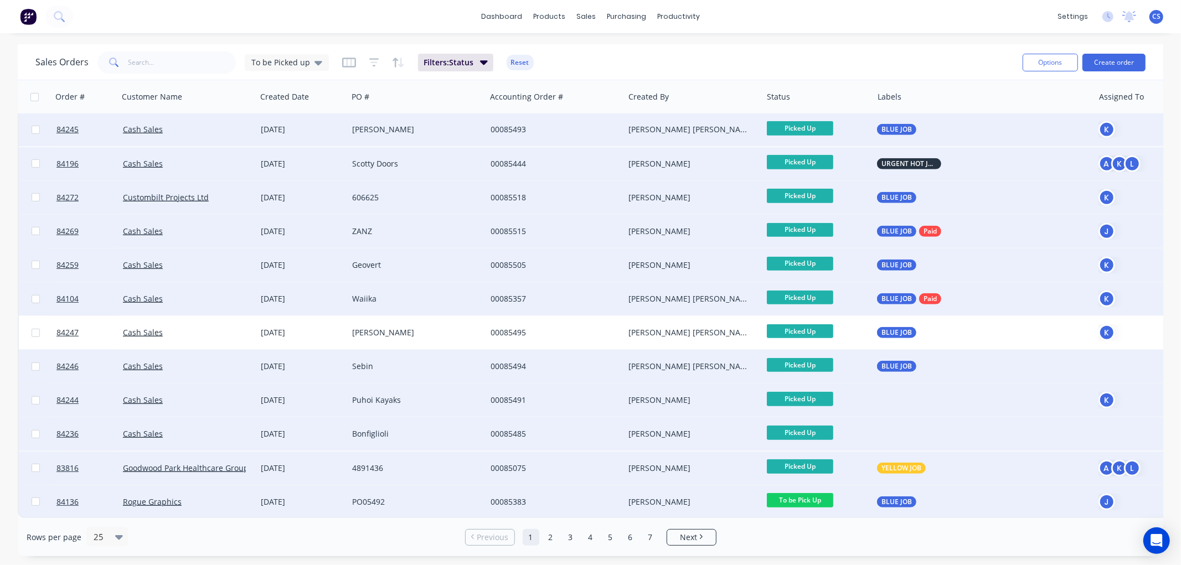
click at [803, 494] on span "To be Pick Up" at bounding box center [800, 500] width 66 height 14
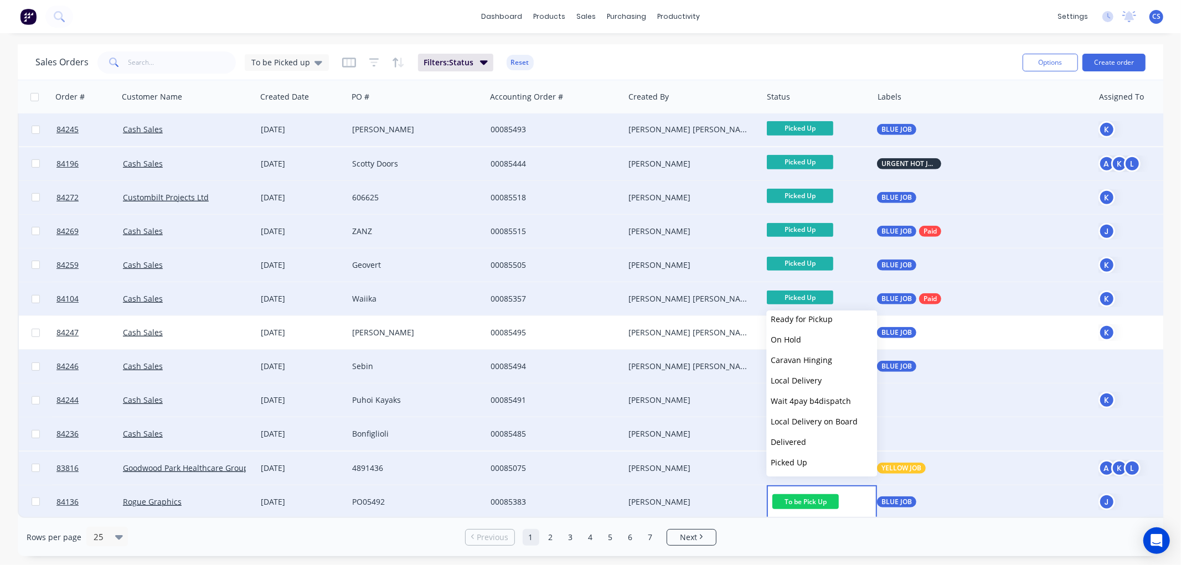
click at [803, 463] on span "Picked Up" at bounding box center [789, 462] width 37 height 11
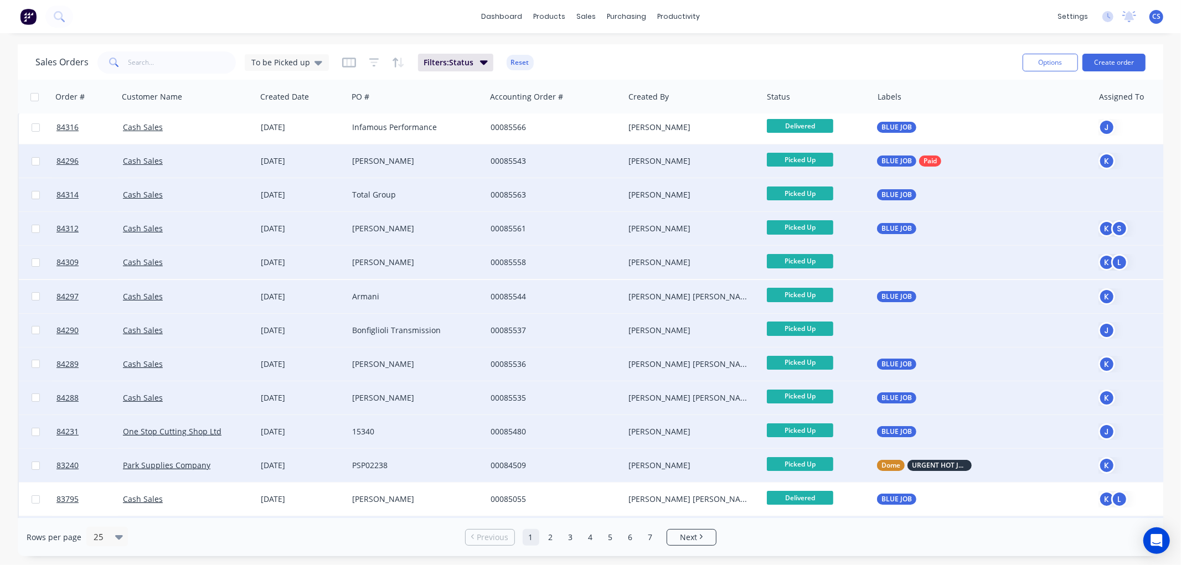
scroll to position [0, 0]
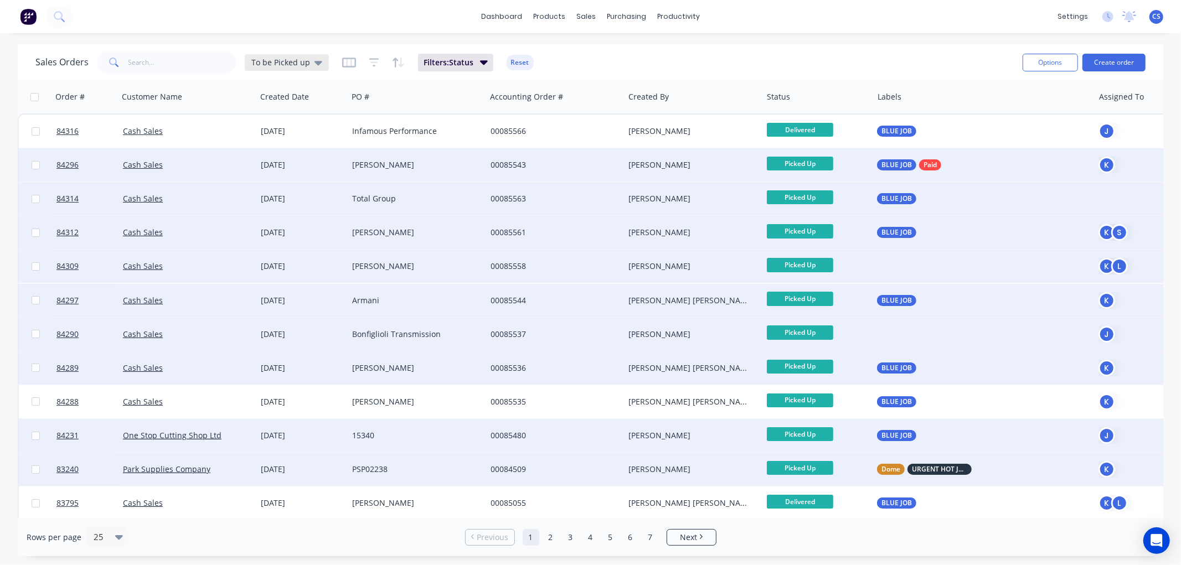
click at [286, 62] on span "To be Picked up" at bounding box center [280, 62] width 59 height 12
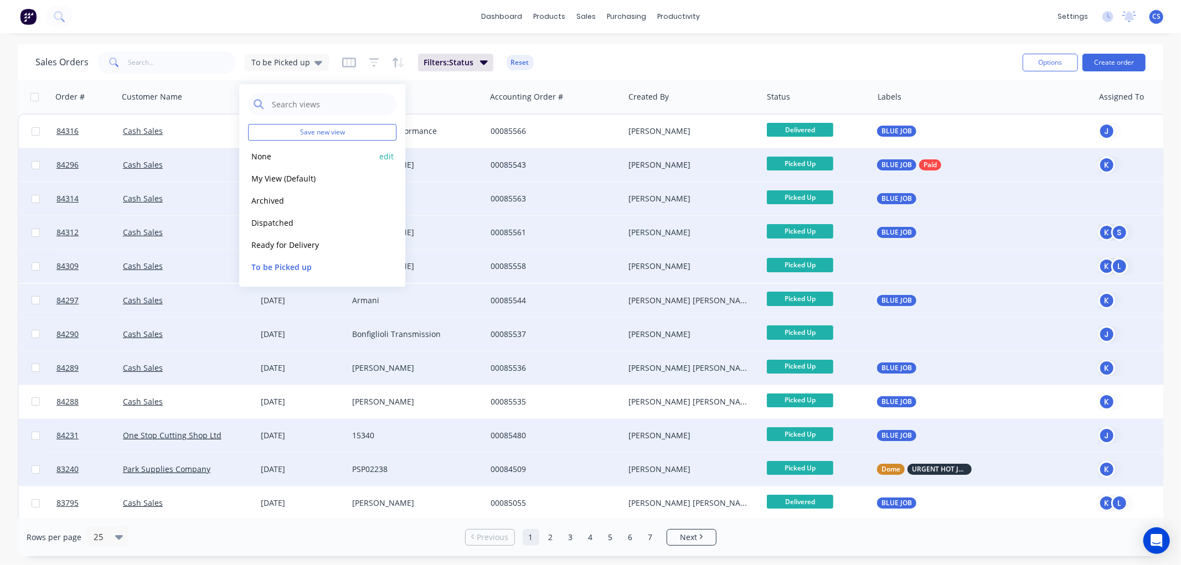
click at [275, 158] on button "None" at bounding box center [311, 156] width 126 height 13
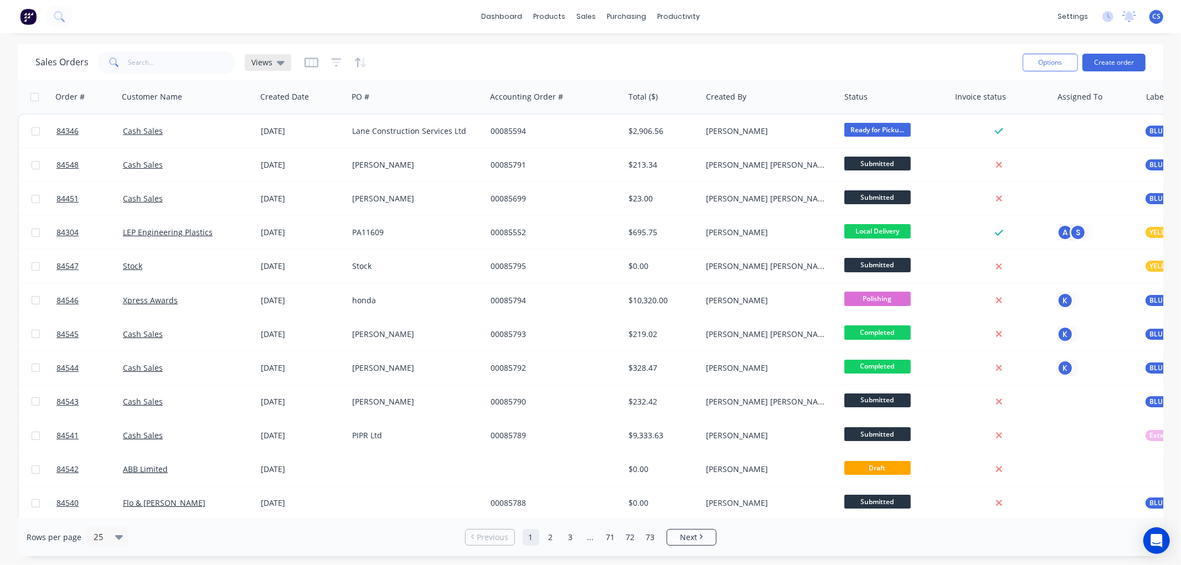
click at [281, 64] on icon at bounding box center [281, 62] width 8 height 12
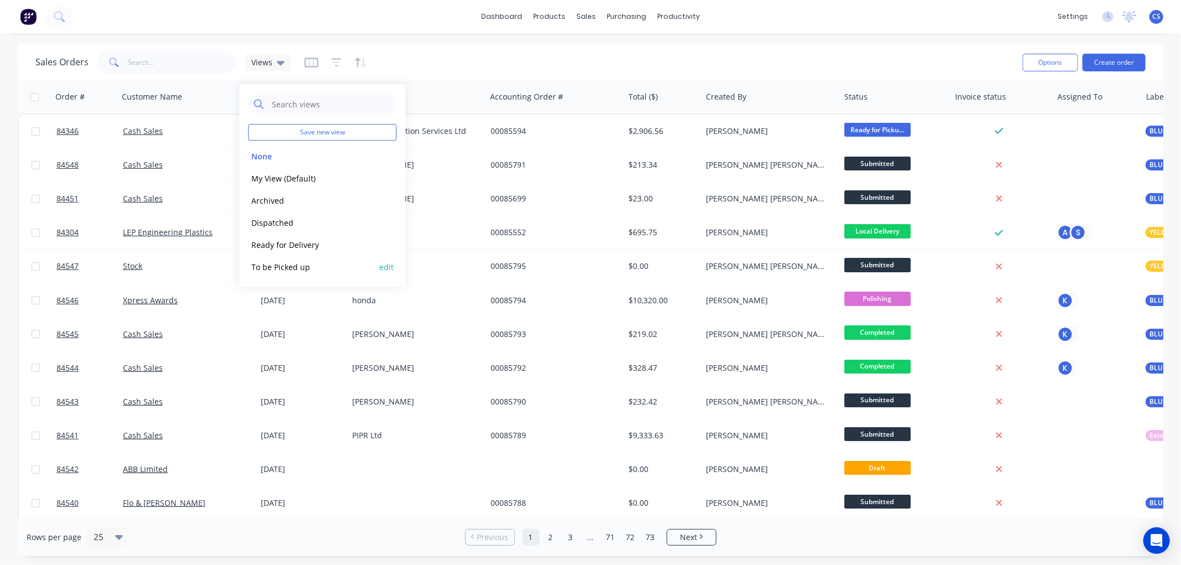
click at [285, 266] on button "To be Picked up" at bounding box center [311, 267] width 126 height 13
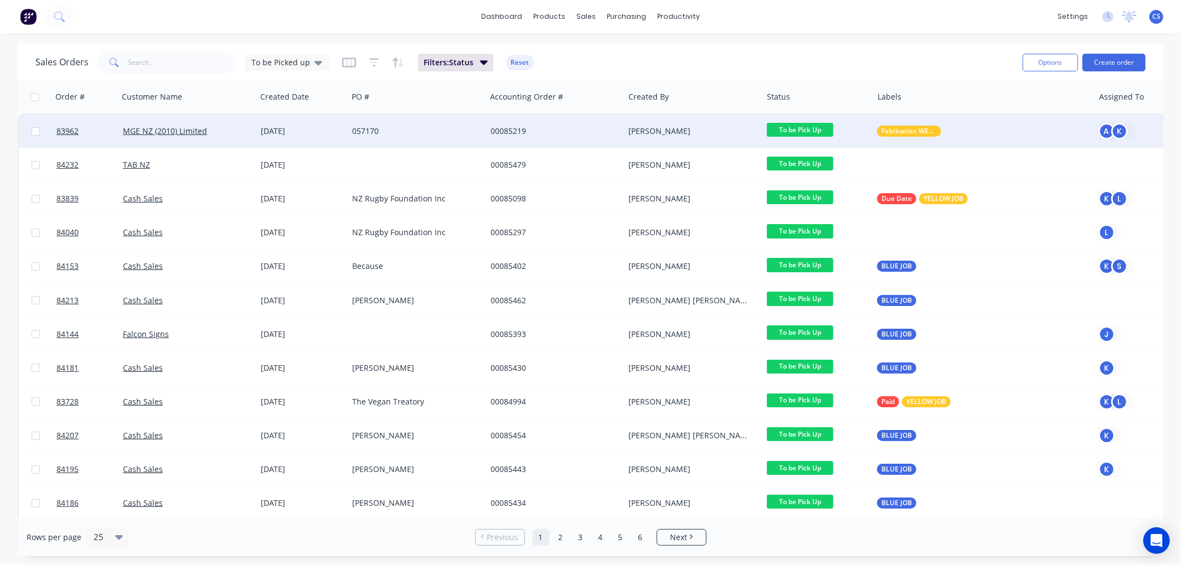
click at [816, 126] on span "To be Pick Up" at bounding box center [800, 130] width 66 height 14
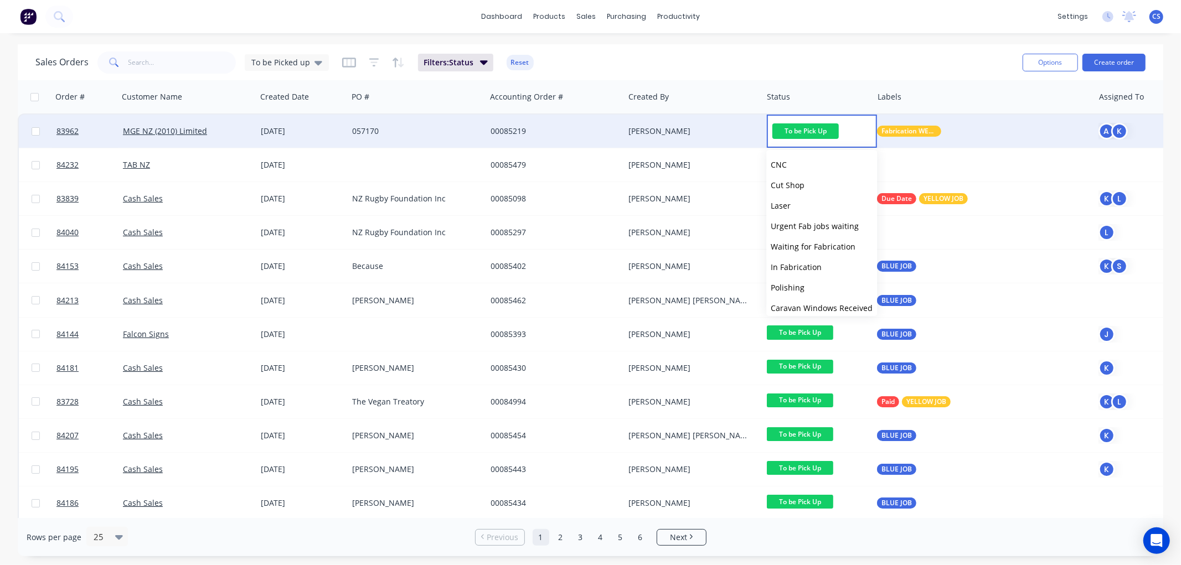
scroll to position [395, 0]
click at [796, 301] on span "Picked Up" at bounding box center [789, 302] width 37 height 11
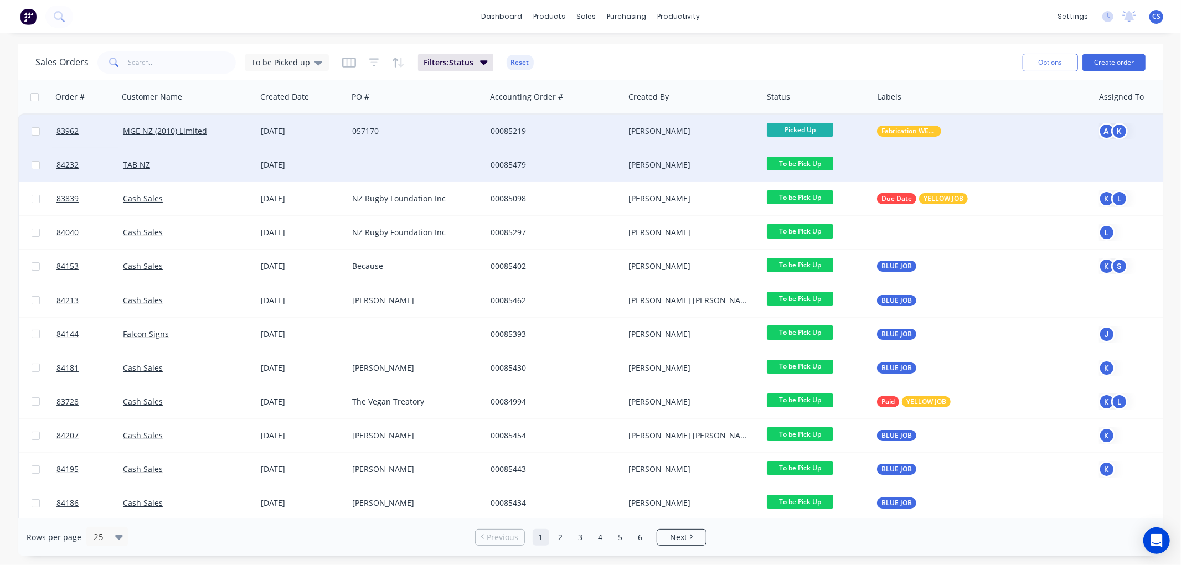
click at [815, 163] on span "To be Pick Up" at bounding box center [800, 164] width 66 height 14
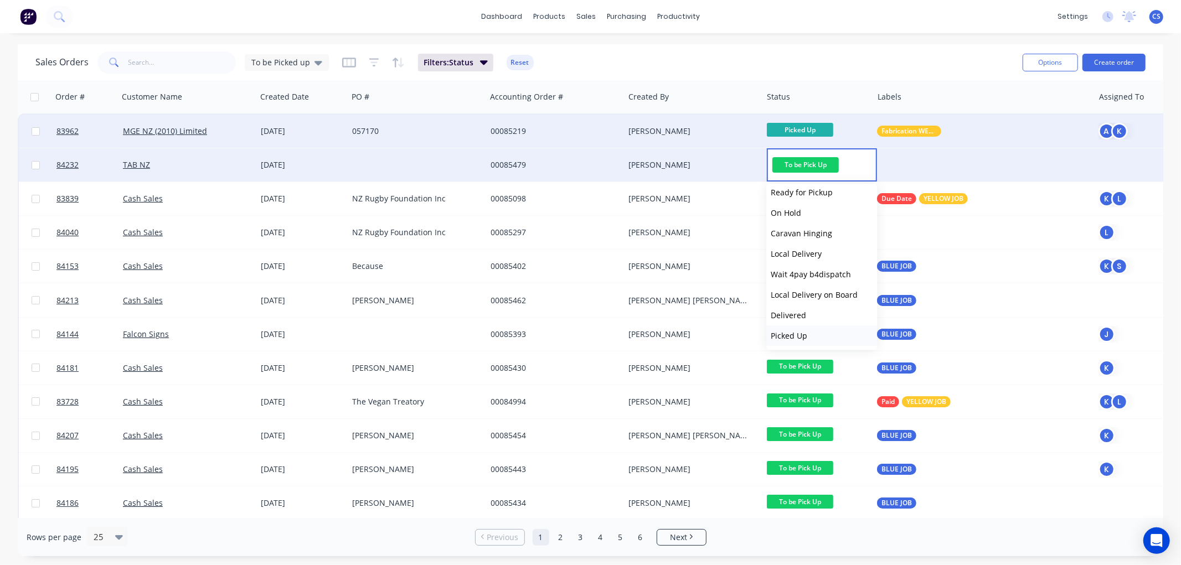
click at [800, 334] on span "Picked Up" at bounding box center [789, 336] width 37 height 11
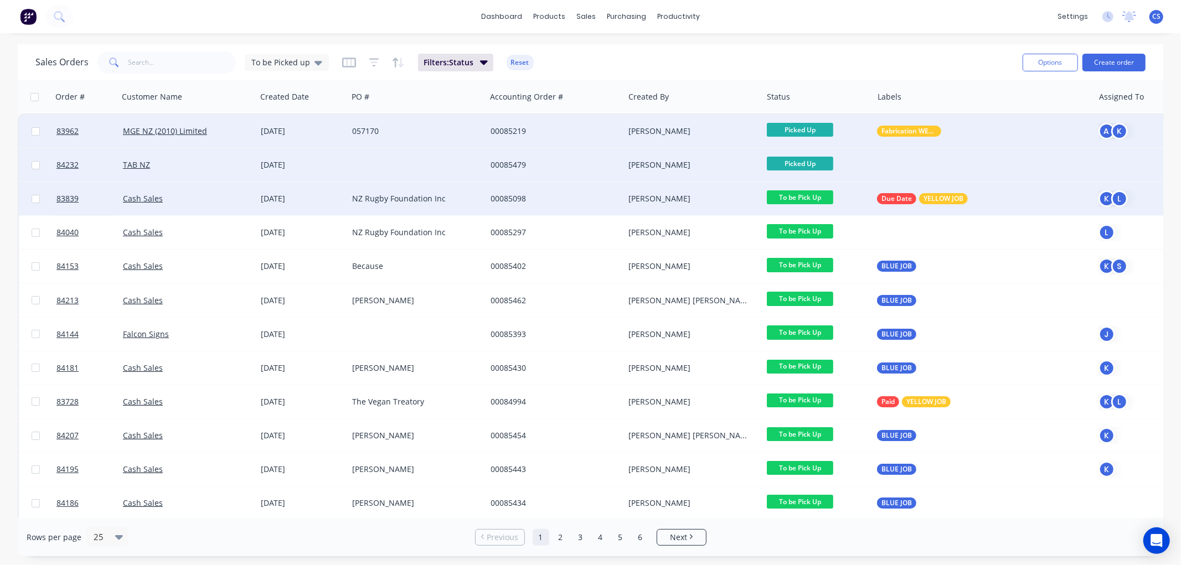
click at [805, 198] on span "To be Pick Up" at bounding box center [800, 197] width 66 height 14
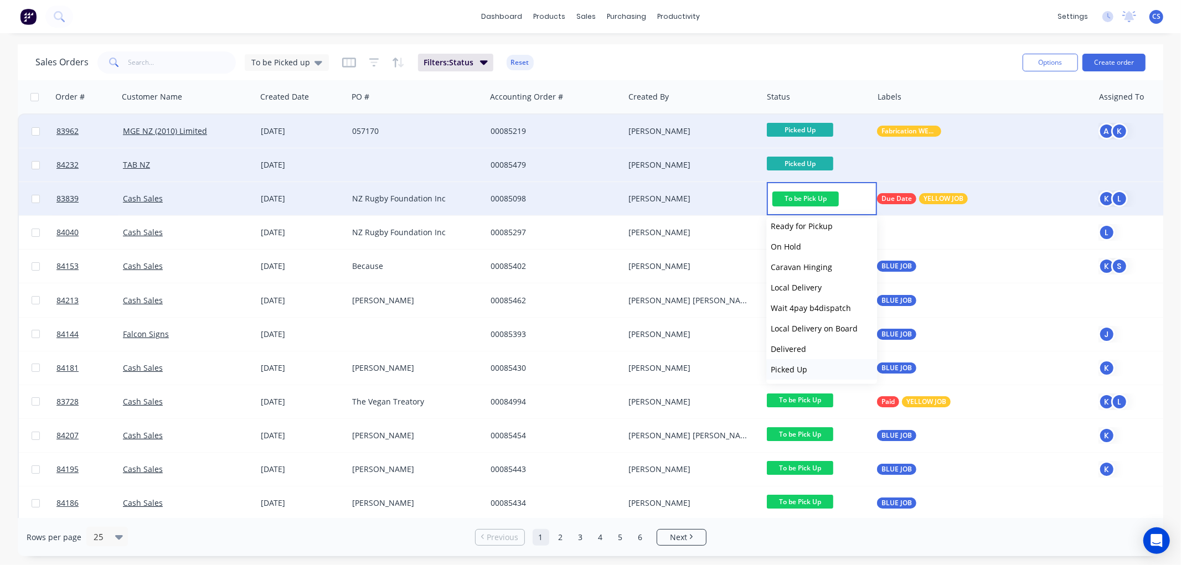
click at [799, 374] on button "Picked Up" at bounding box center [821, 369] width 111 height 20
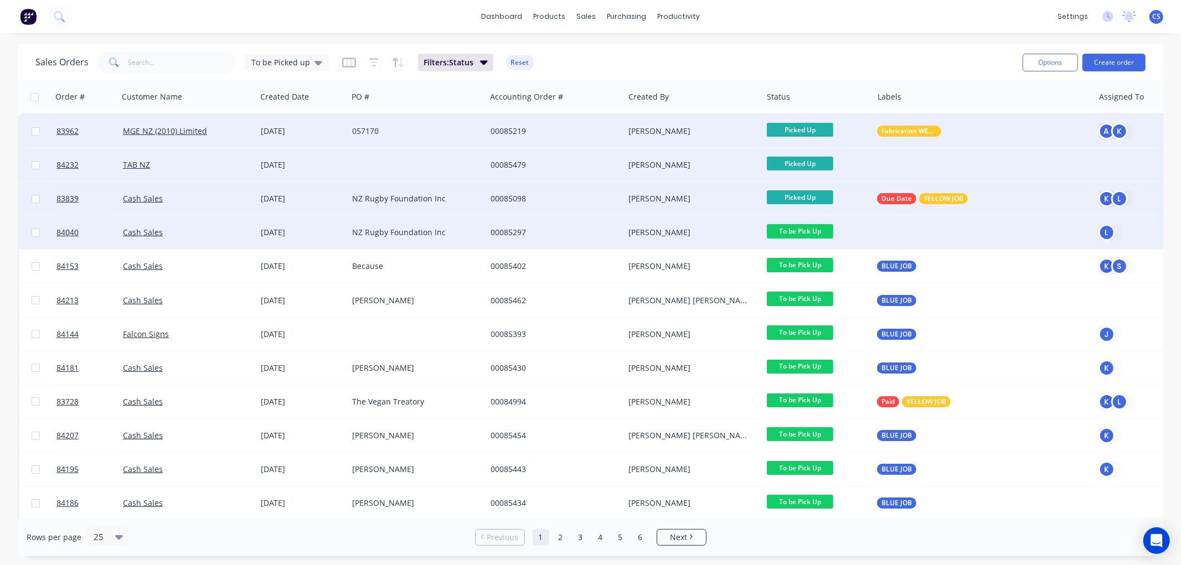
click at [811, 229] on span "To be Pick Up" at bounding box center [800, 231] width 66 height 14
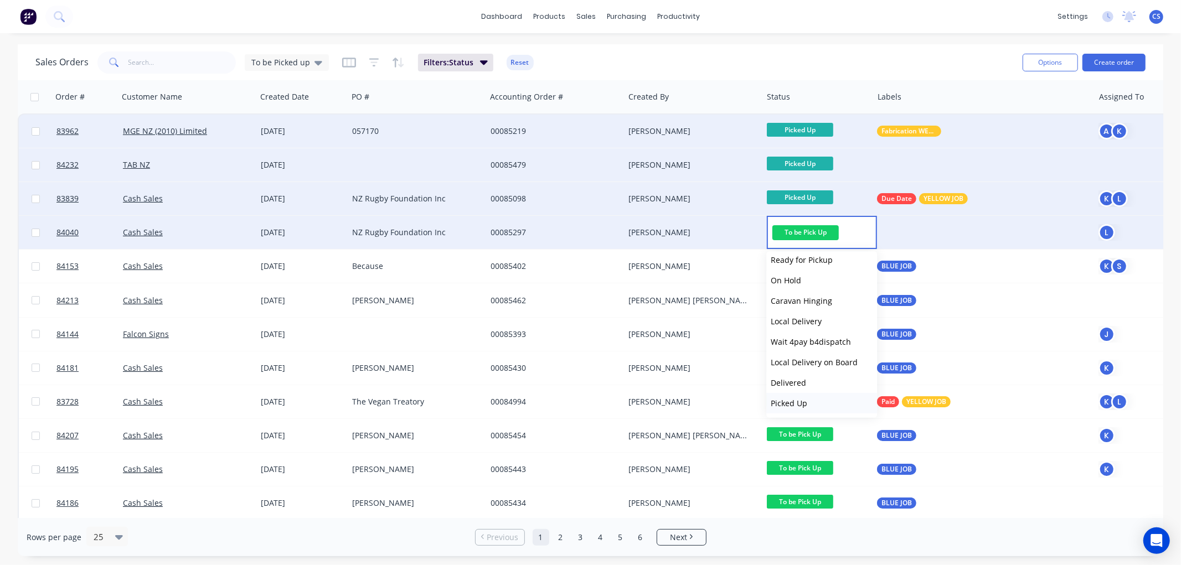
click at [802, 400] on span "Picked Up" at bounding box center [789, 403] width 37 height 11
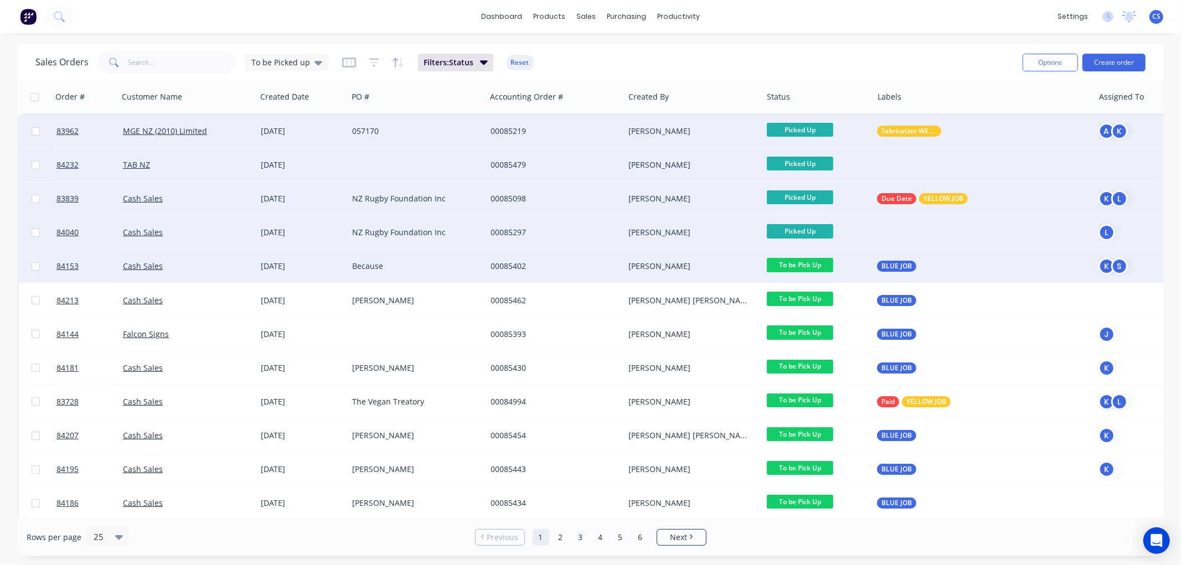
click at [816, 264] on span "To be Pick Up" at bounding box center [800, 265] width 66 height 14
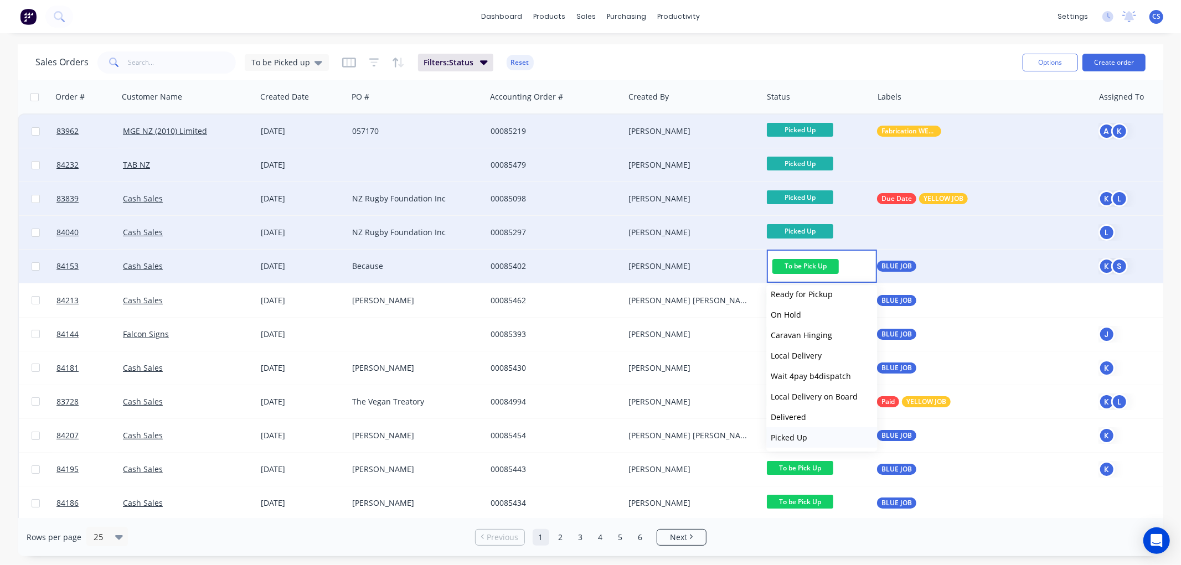
click at [815, 436] on button "Picked Up" at bounding box center [821, 437] width 111 height 20
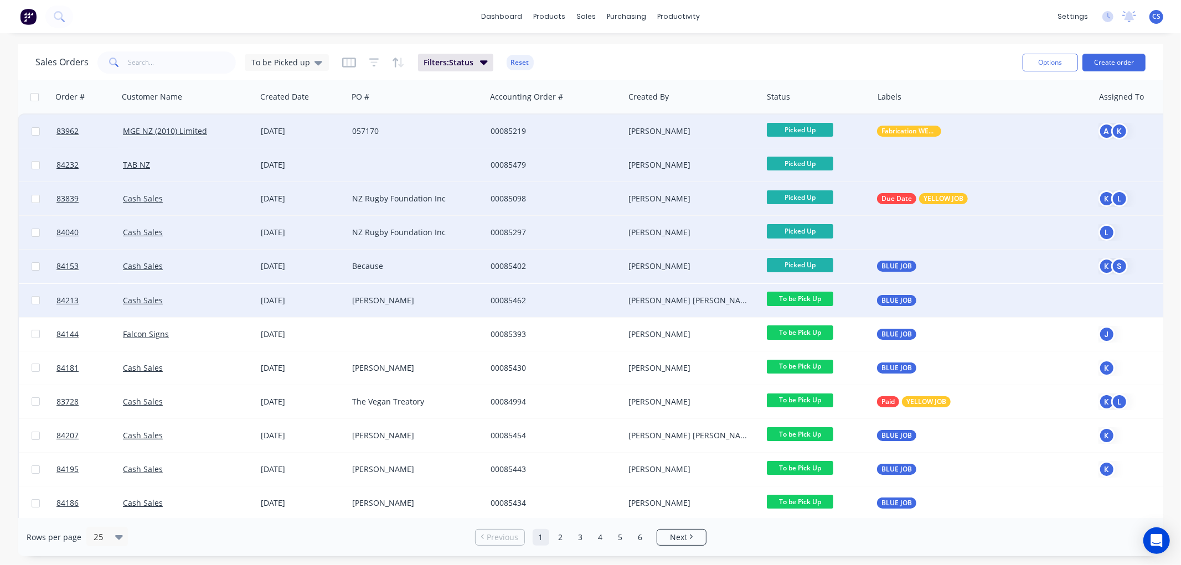
click at [805, 297] on span "To be Pick Up" at bounding box center [800, 299] width 66 height 14
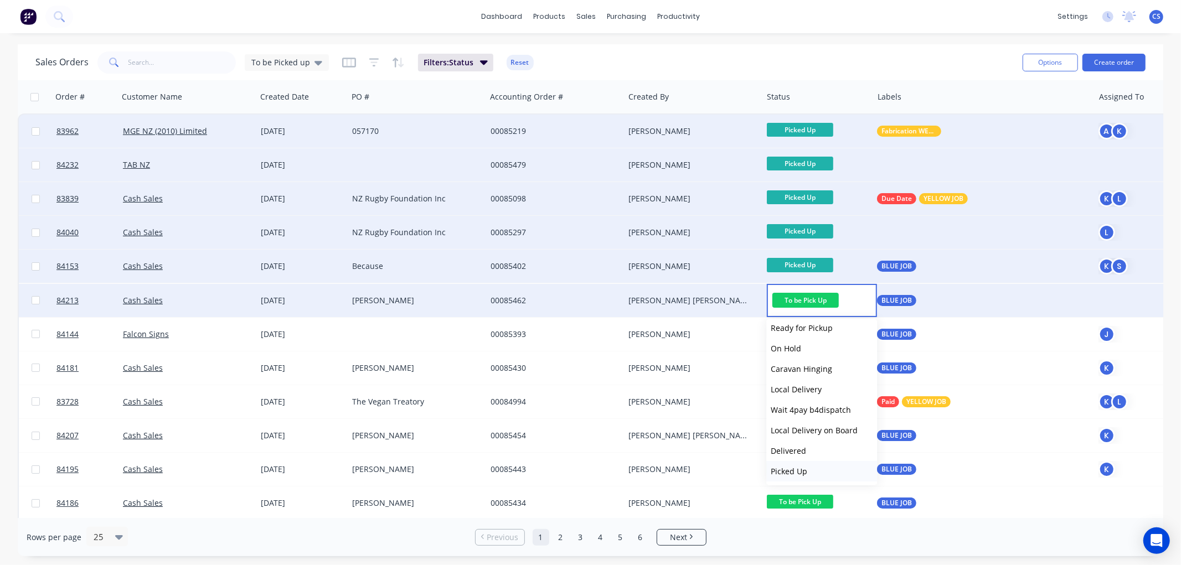
click at [803, 467] on span "Picked Up" at bounding box center [789, 471] width 37 height 11
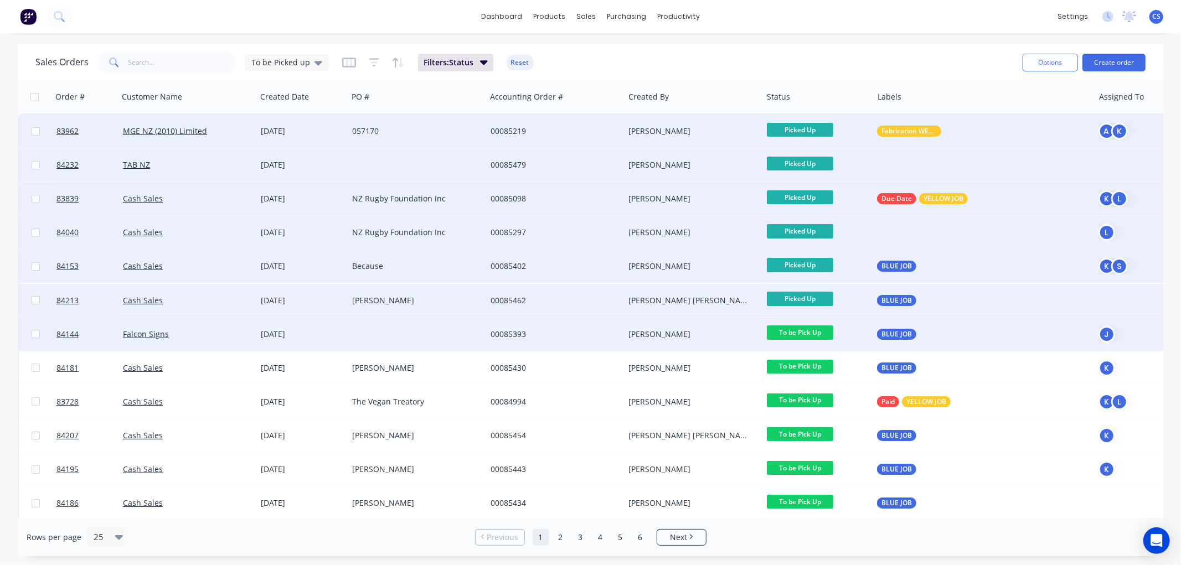
click at [807, 330] on span "To be Pick Up" at bounding box center [800, 333] width 66 height 14
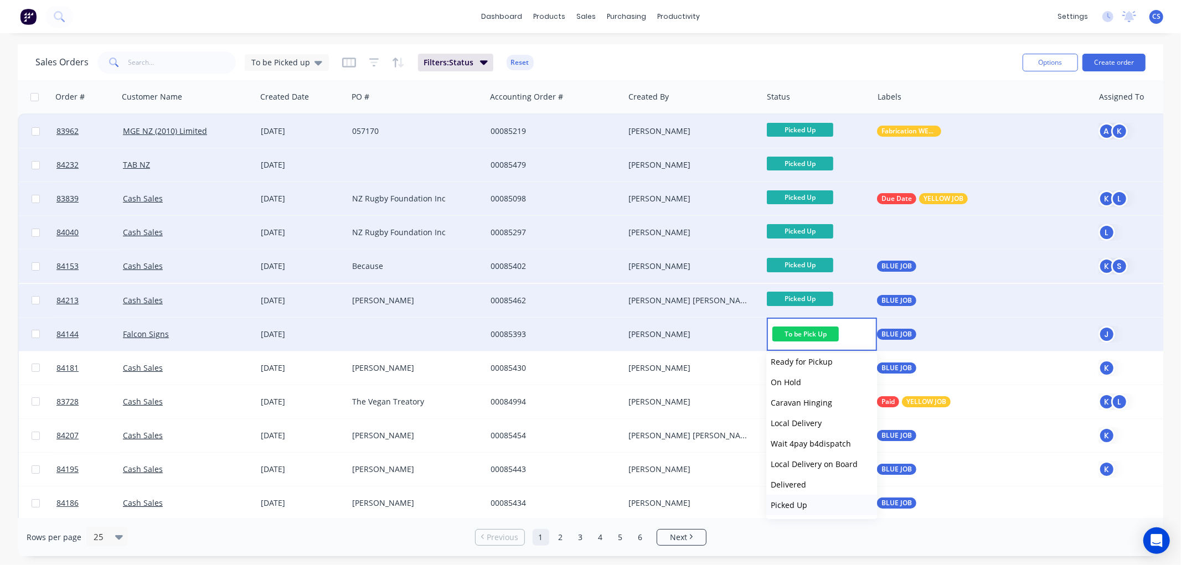
click at [805, 503] on span "Picked Up" at bounding box center [789, 505] width 37 height 11
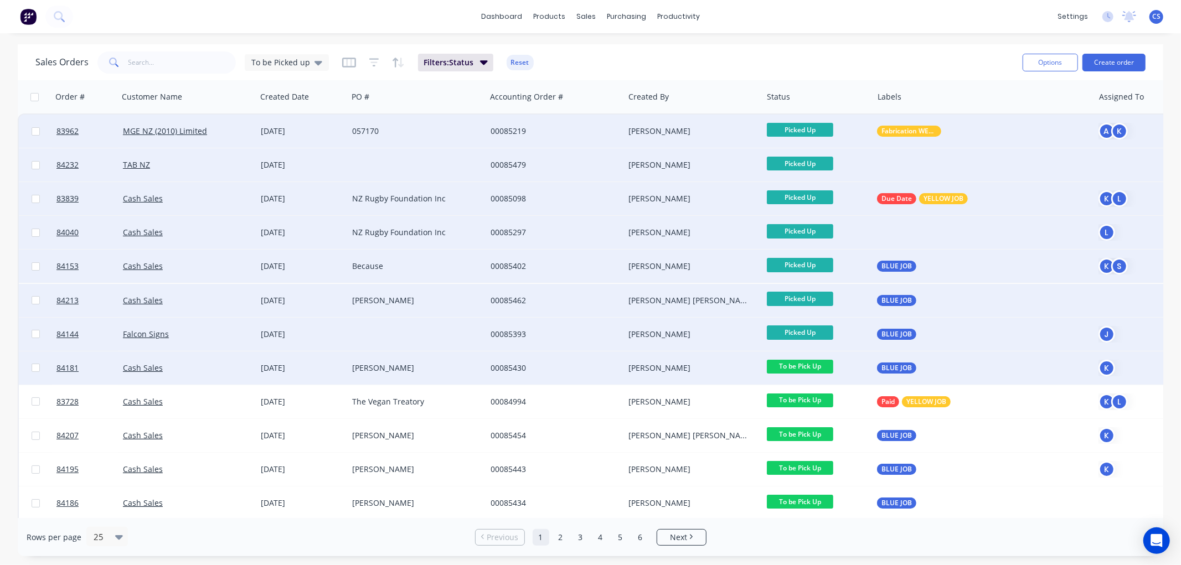
click at [820, 366] on span "To be Pick Up" at bounding box center [800, 367] width 66 height 14
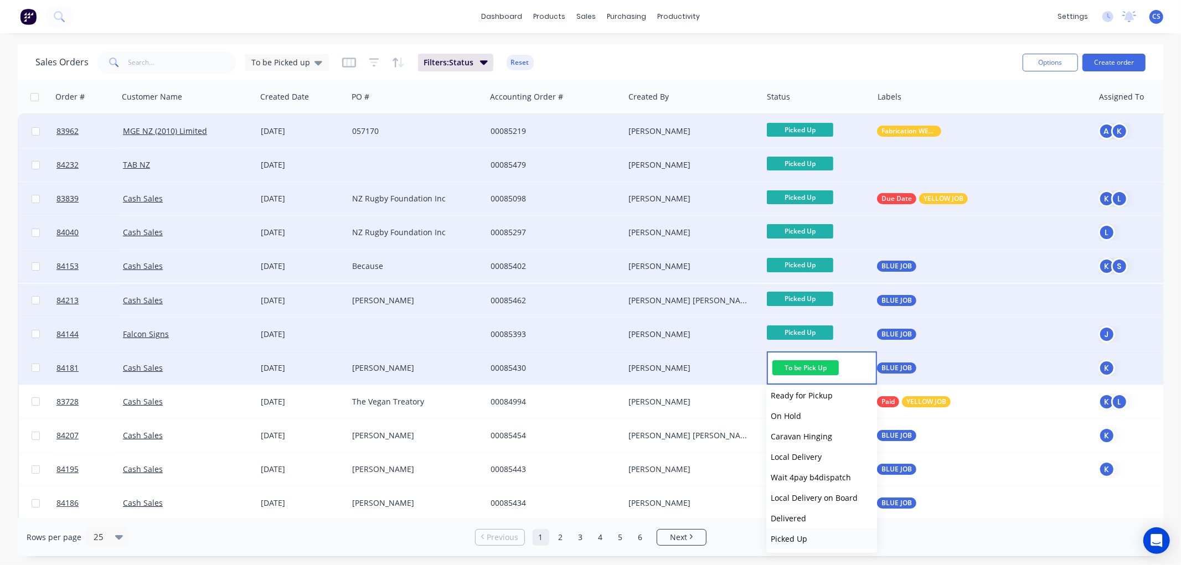
click at [803, 535] on span "Picked Up" at bounding box center [789, 539] width 37 height 11
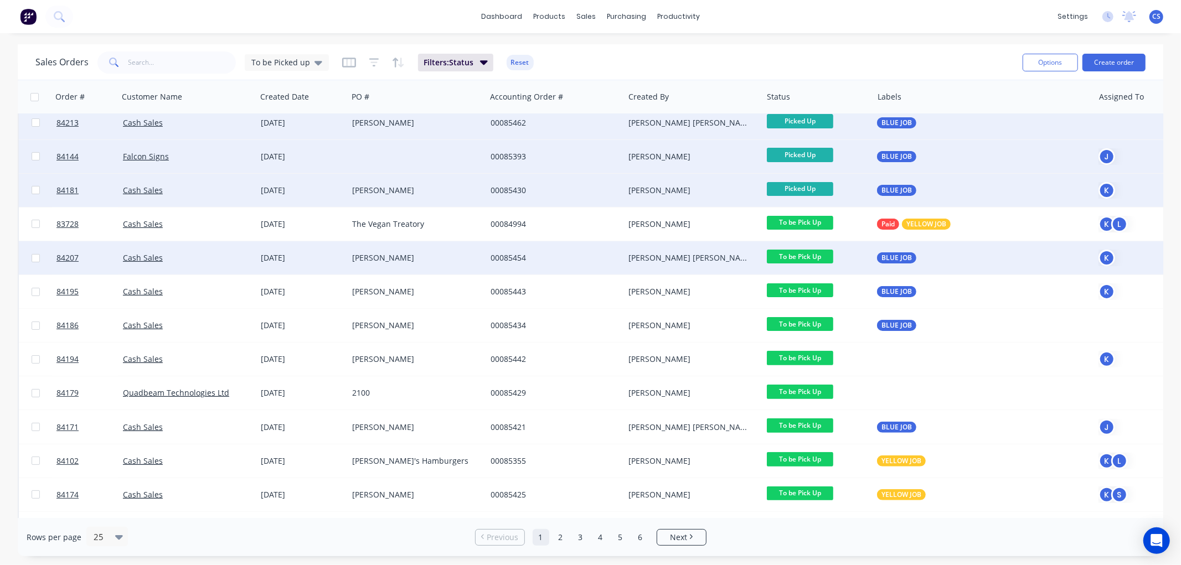
scroll to position [184, 0]
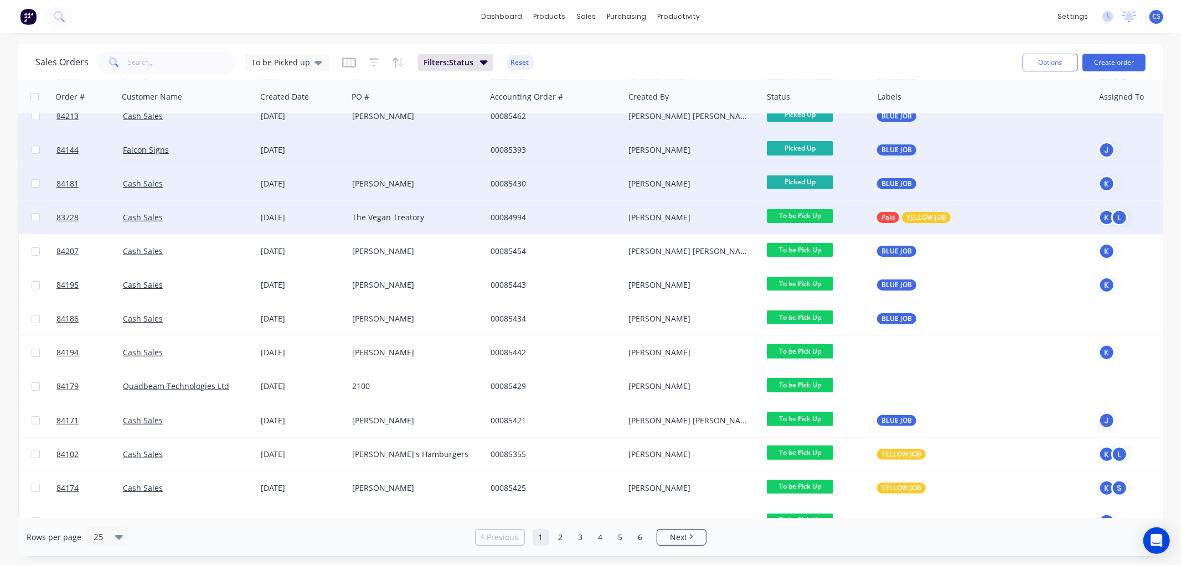
click at [816, 214] on span "To be Pick Up" at bounding box center [800, 216] width 66 height 14
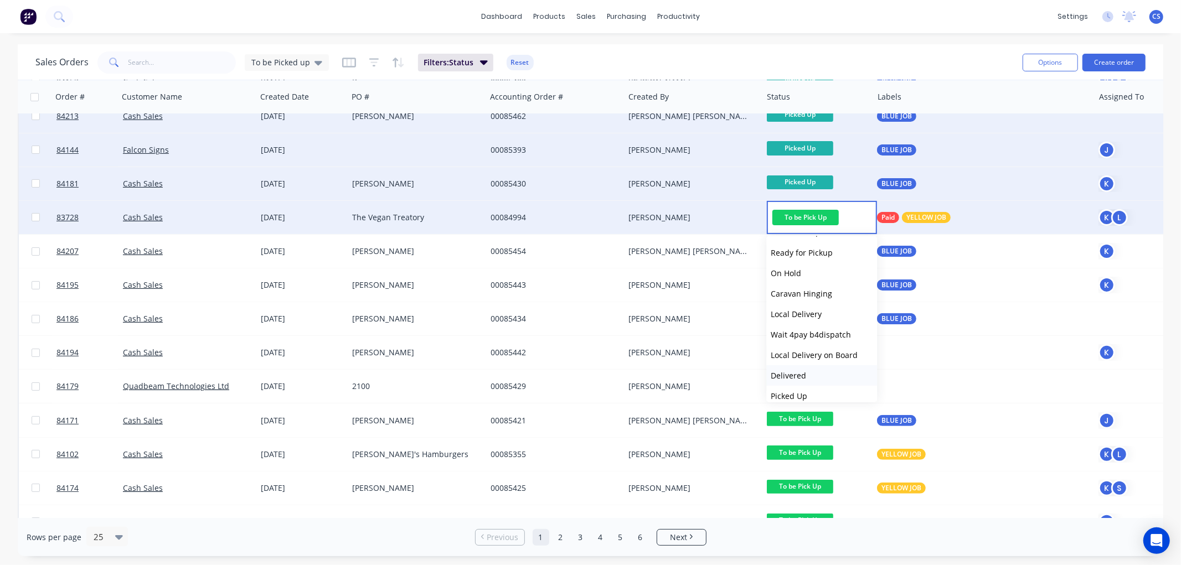
scroll to position [395, 0]
click at [806, 383] on span "Picked Up" at bounding box center [789, 388] width 37 height 11
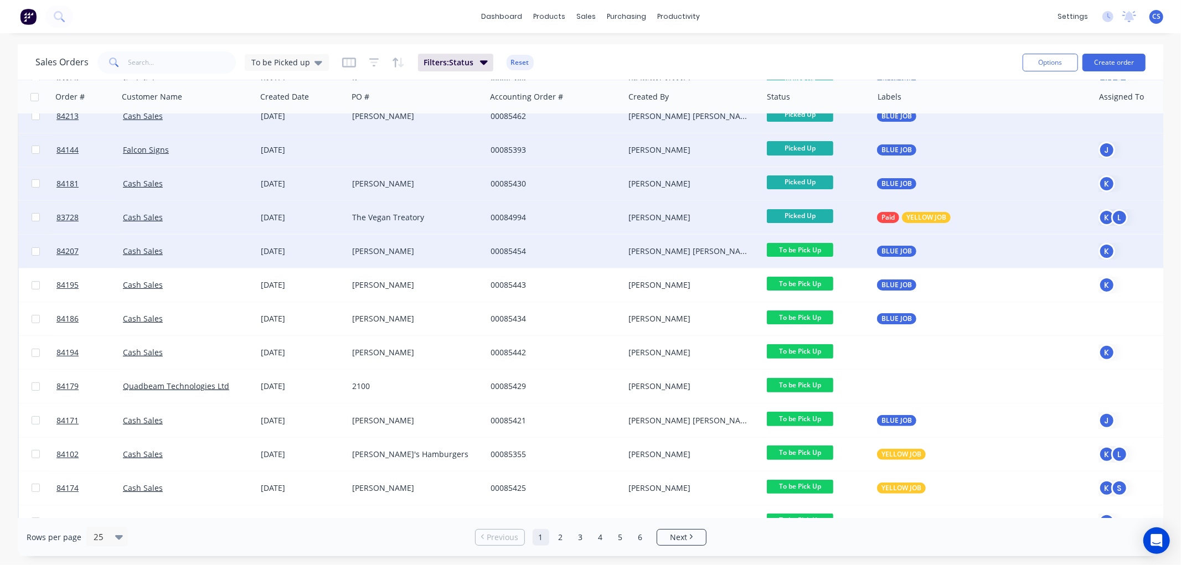
click at [815, 249] on span "To be Pick Up" at bounding box center [800, 250] width 66 height 14
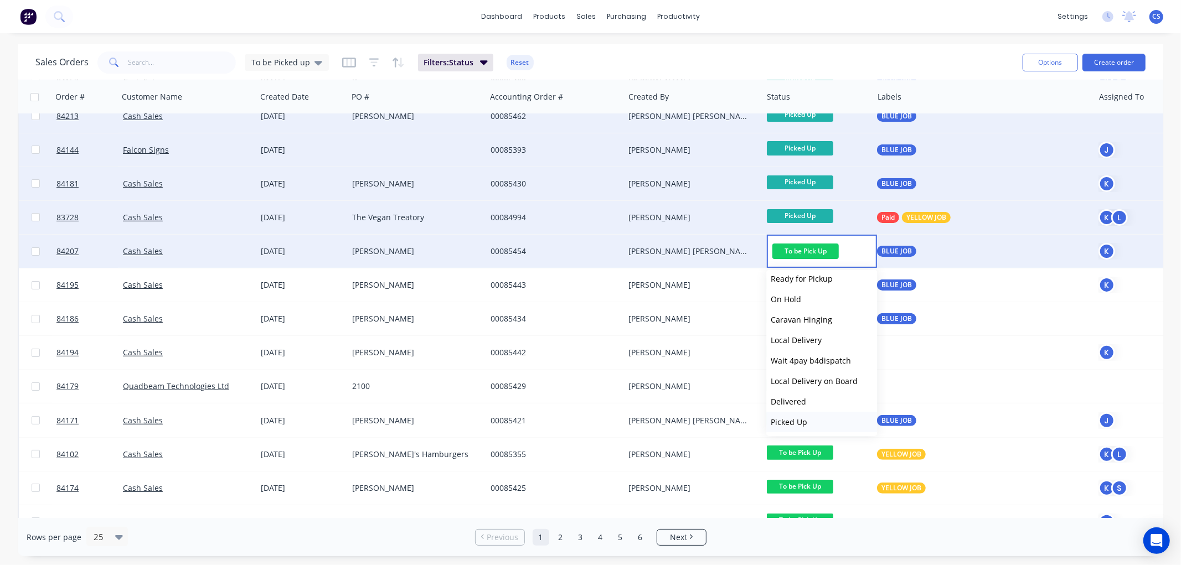
click at [800, 419] on span "Picked Up" at bounding box center [789, 422] width 37 height 11
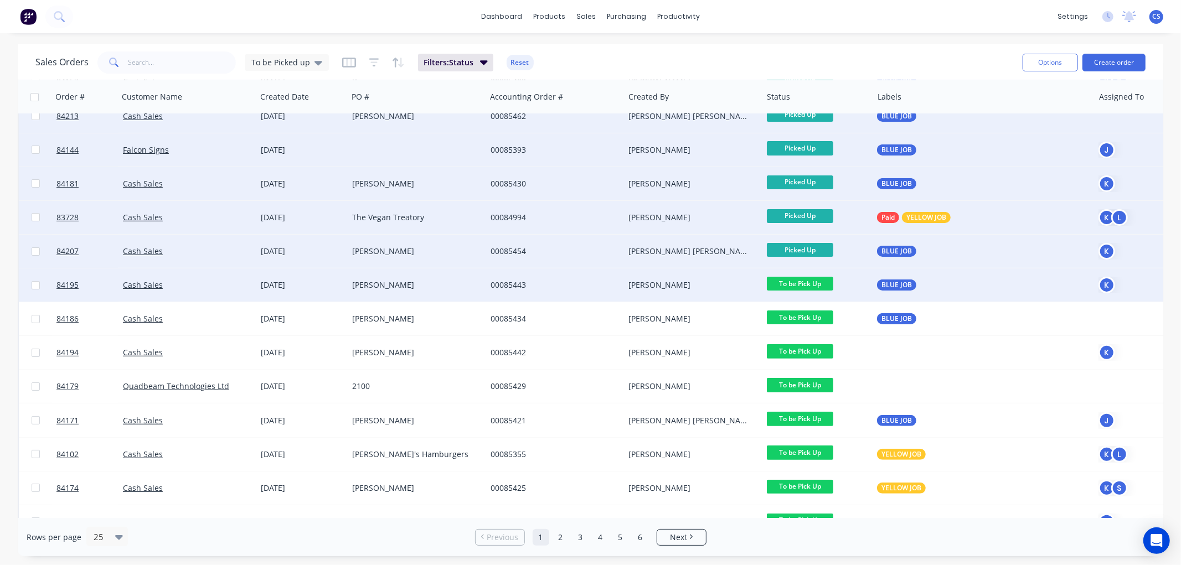
click at [810, 281] on span "To be Pick Up" at bounding box center [800, 284] width 66 height 14
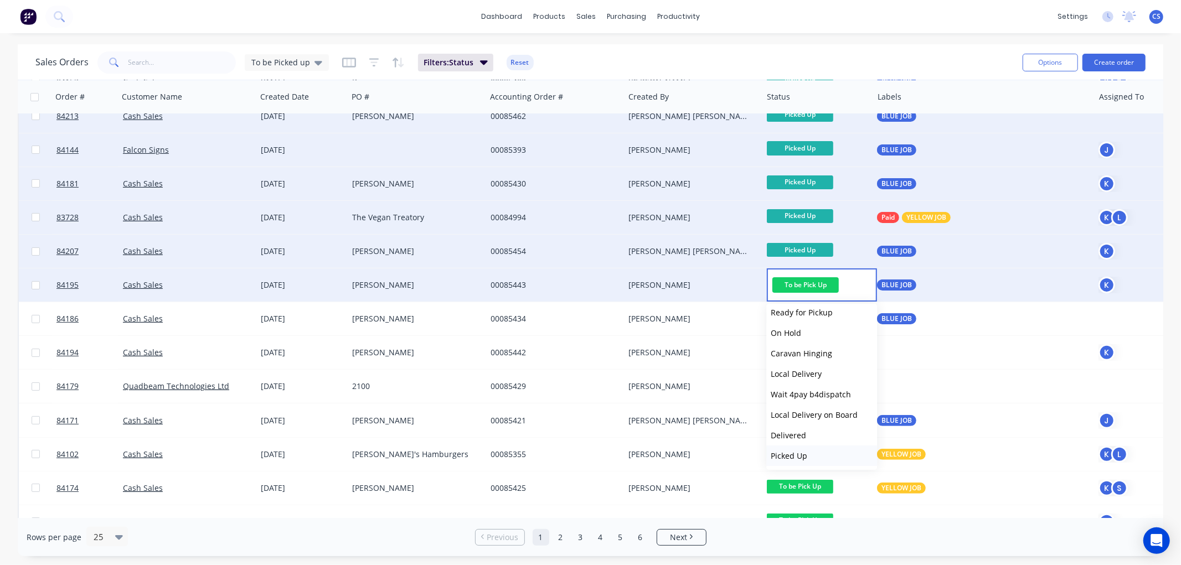
click at [800, 453] on span "Picked Up" at bounding box center [789, 456] width 37 height 11
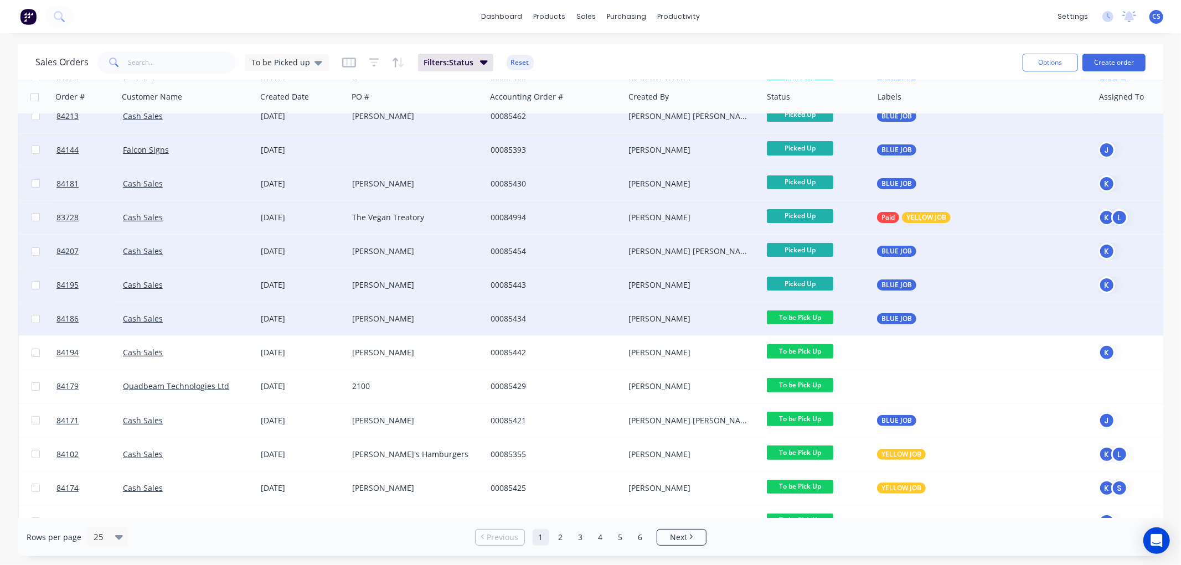
click at [809, 313] on span "To be Pick Up" at bounding box center [800, 318] width 66 height 14
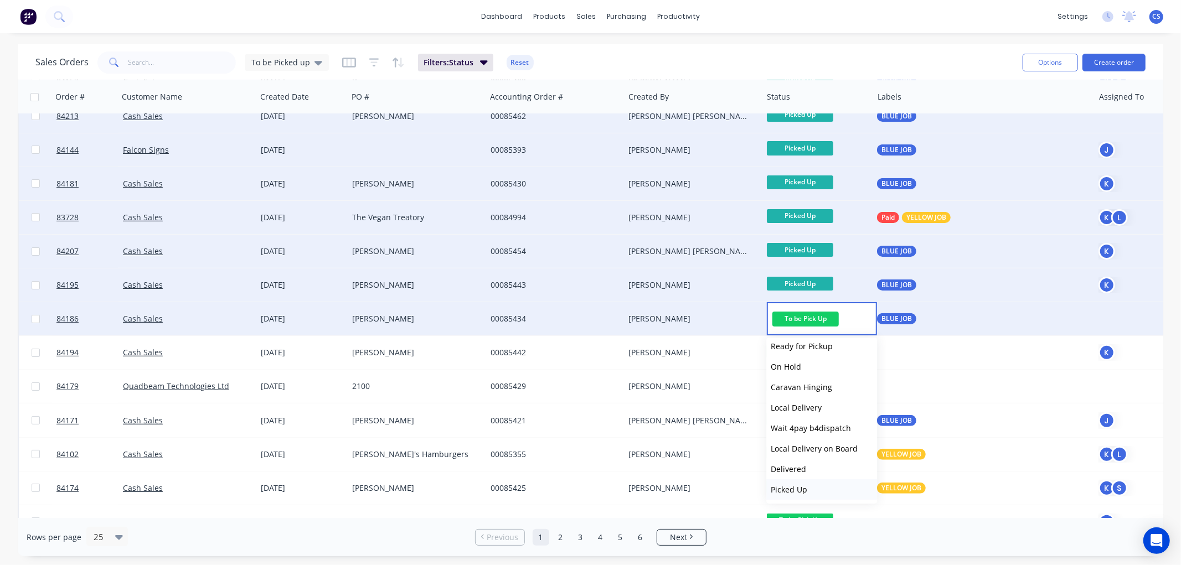
click at [800, 486] on span "Picked Up" at bounding box center [789, 490] width 37 height 11
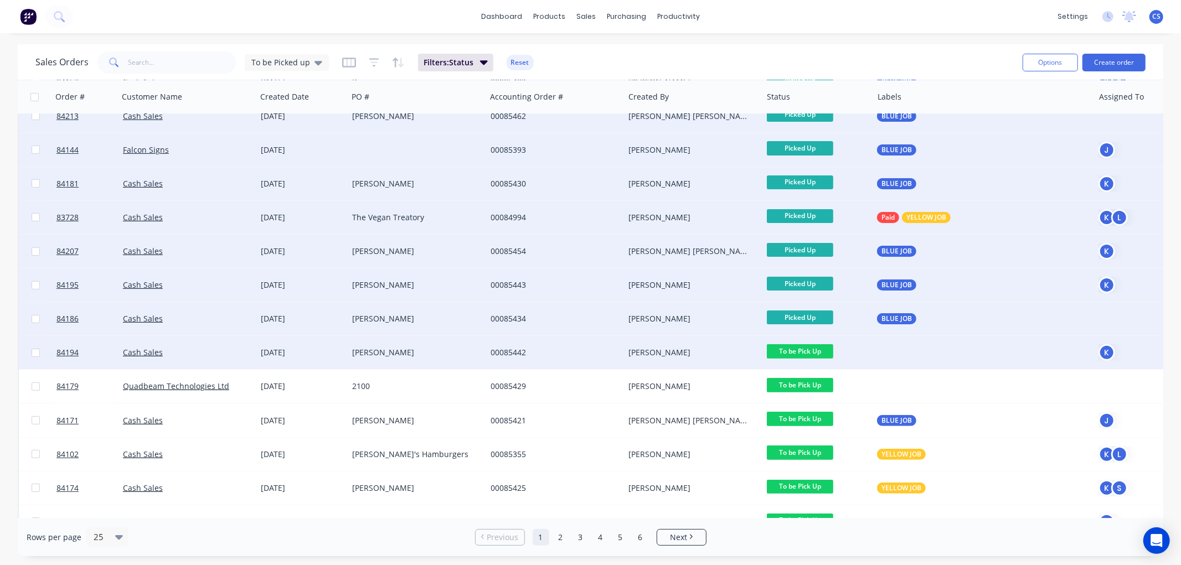
click at [800, 350] on span "To be Pick Up" at bounding box center [800, 351] width 66 height 14
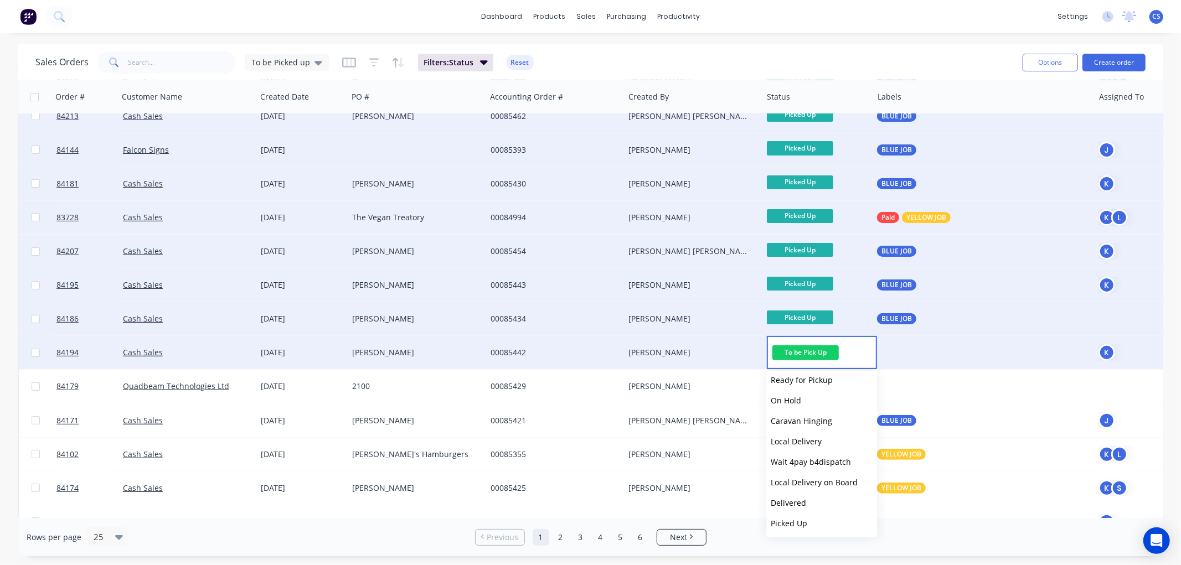
click at [803, 524] on span "Picked Up" at bounding box center [789, 523] width 37 height 11
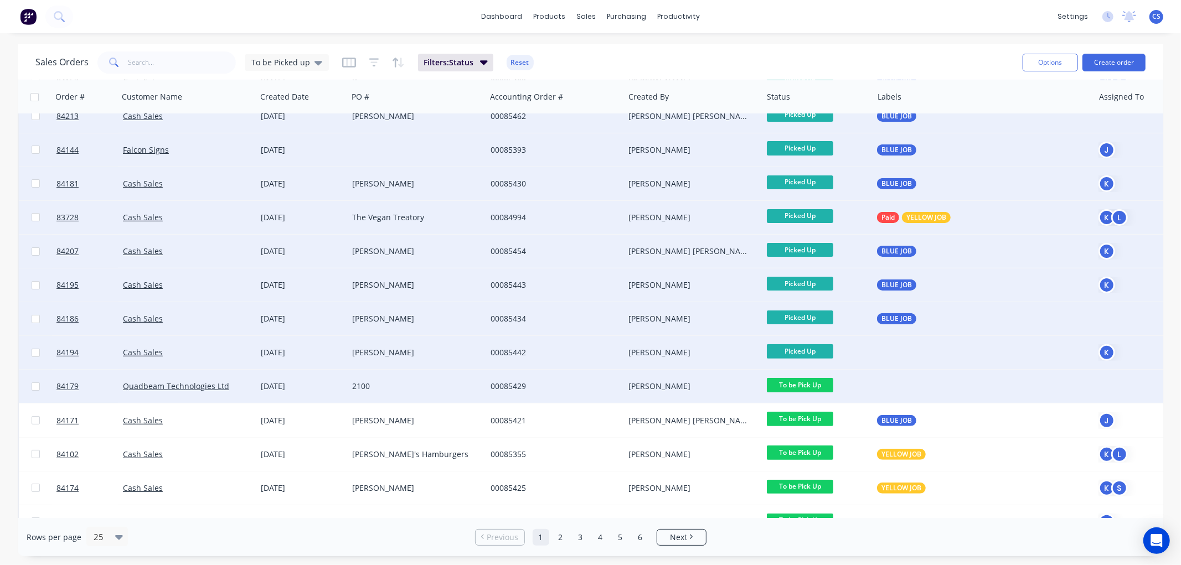
click at [810, 382] on span "To be Pick Up" at bounding box center [800, 385] width 66 height 14
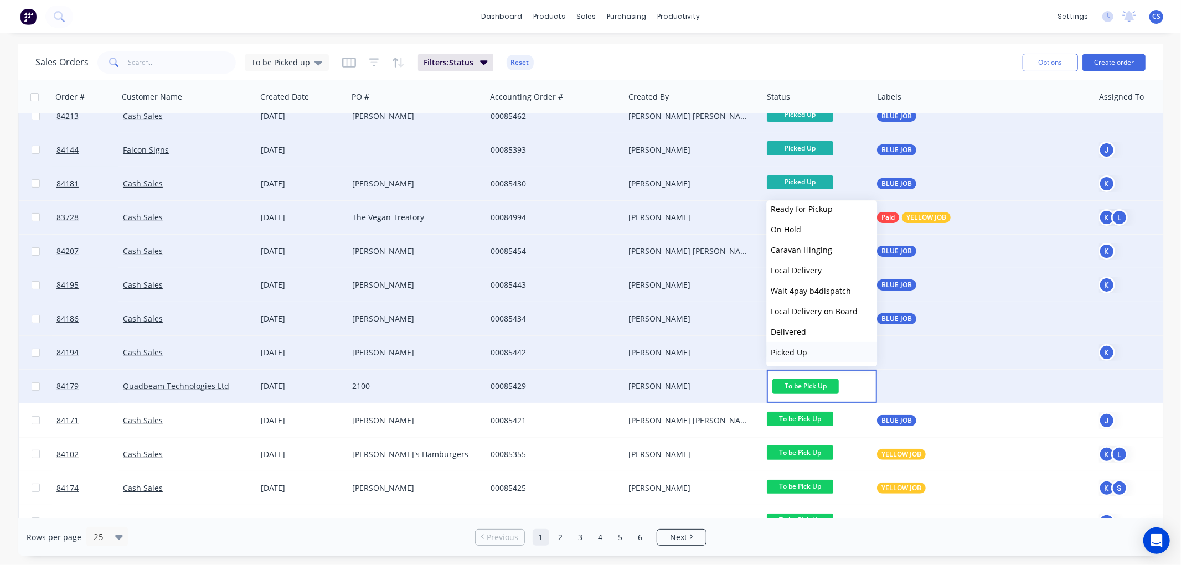
click at [801, 345] on button "Picked Up" at bounding box center [821, 352] width 111 height 20
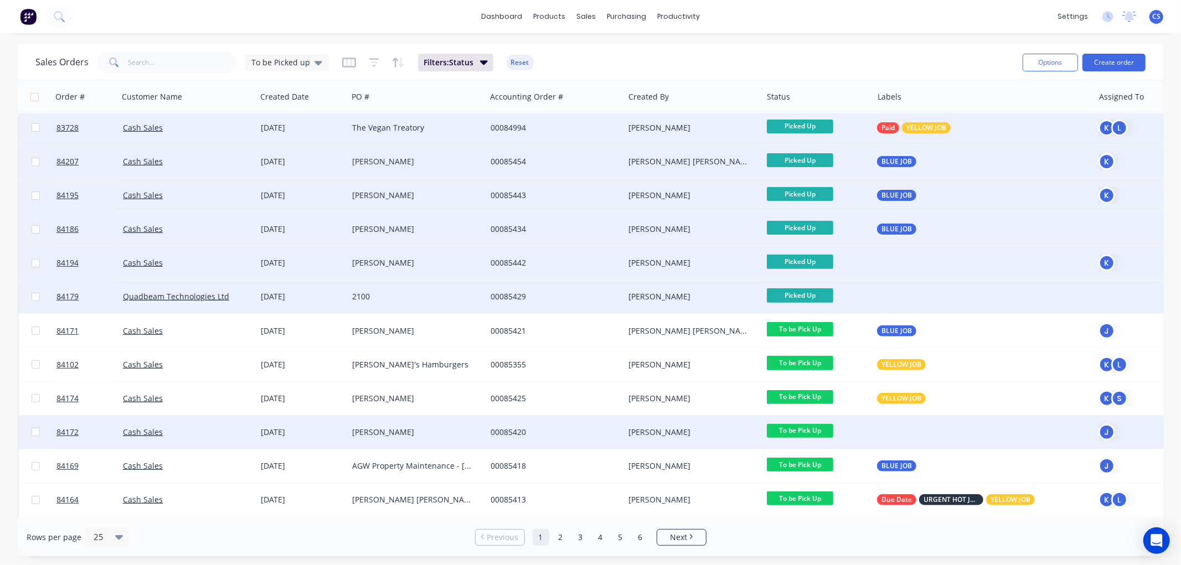
scroll to position [307, 0]
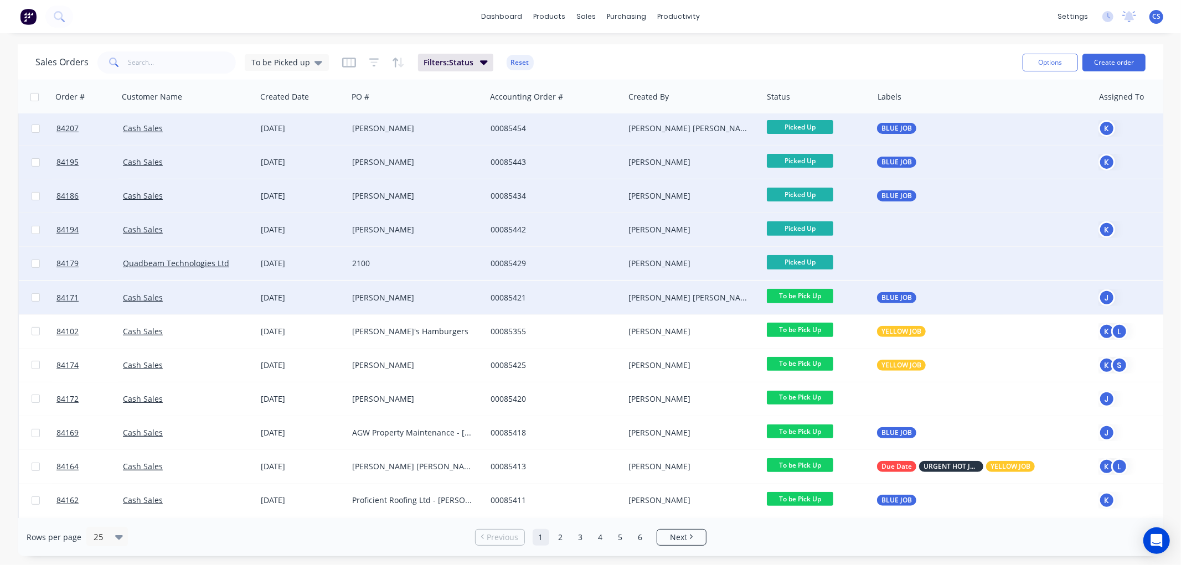
click at [810, 295] on span "To be Pick Up" at bounding box center [800, 296] width 66 height 14
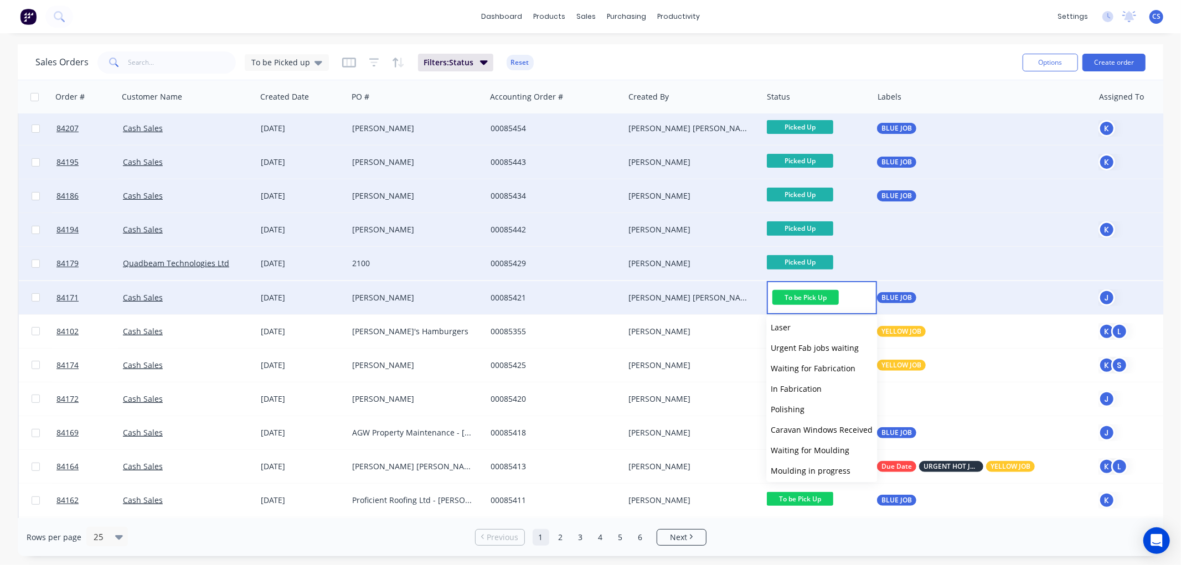
scroll to position [395, 0]
click at [803, 466] on span "Picked Up" at bounding box center [789, 468] width 37 height 11
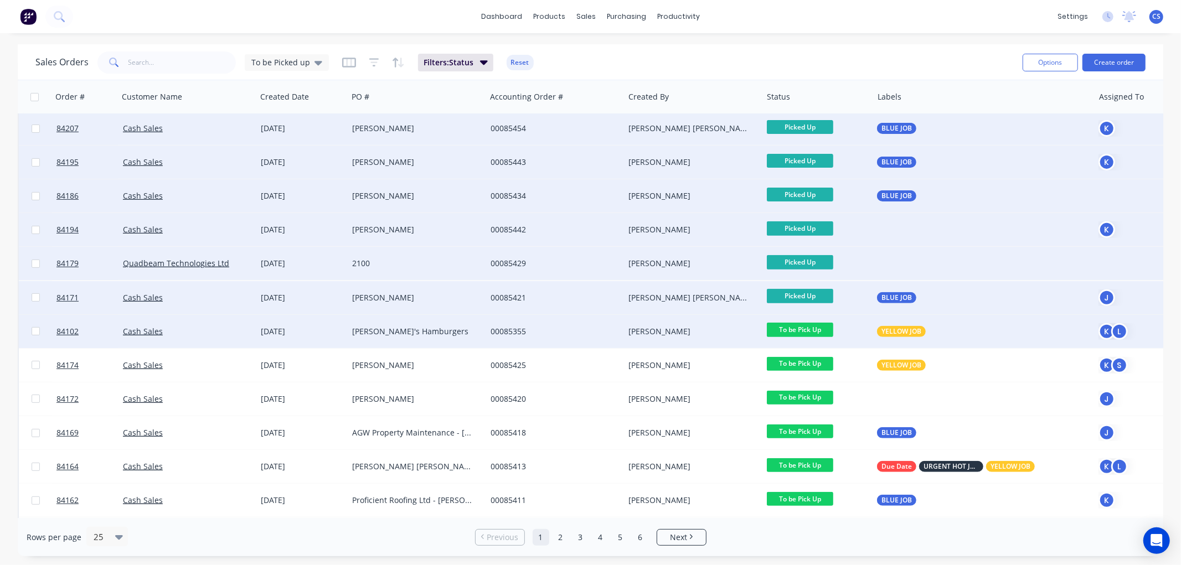
click at [822, 329] on span "To be Pick Up" at bounding box center [800, 330] width 66 height 14
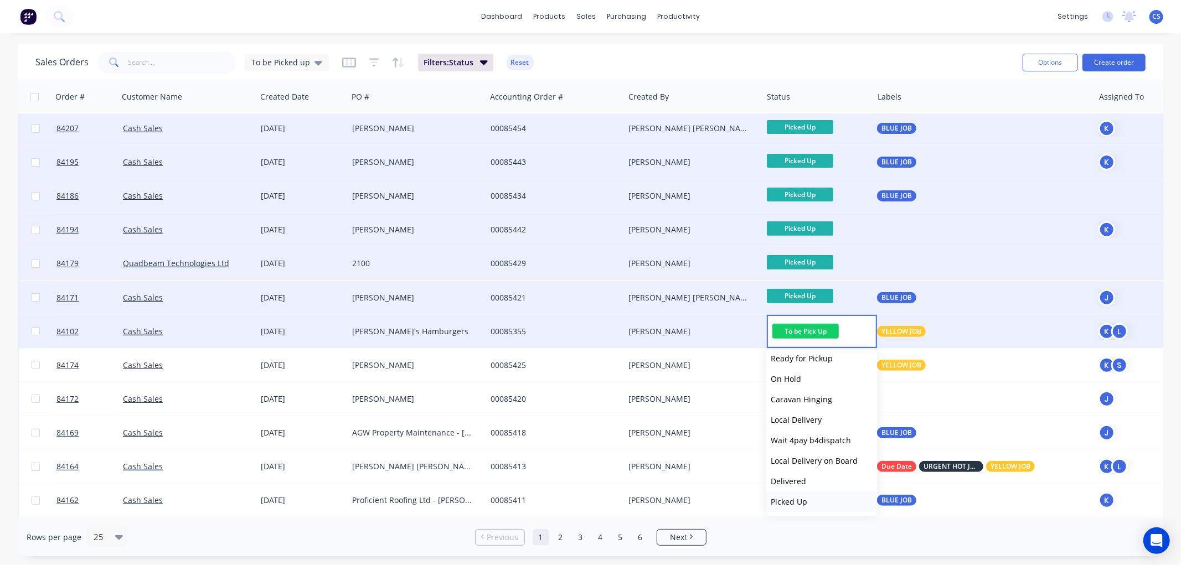
click at [804, 497] on span "Picked Up" at bounding box center [789, 502] width 37 height 11
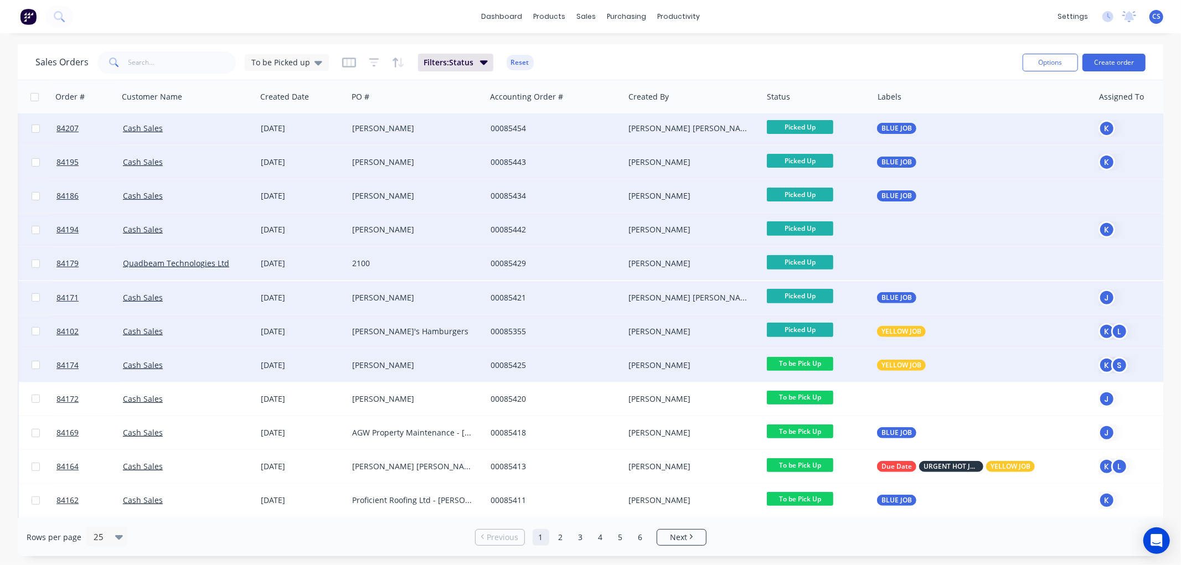
click at [811, 363] on span "To be Pick Up" at bounding box center [800, 364] width 66 height 14
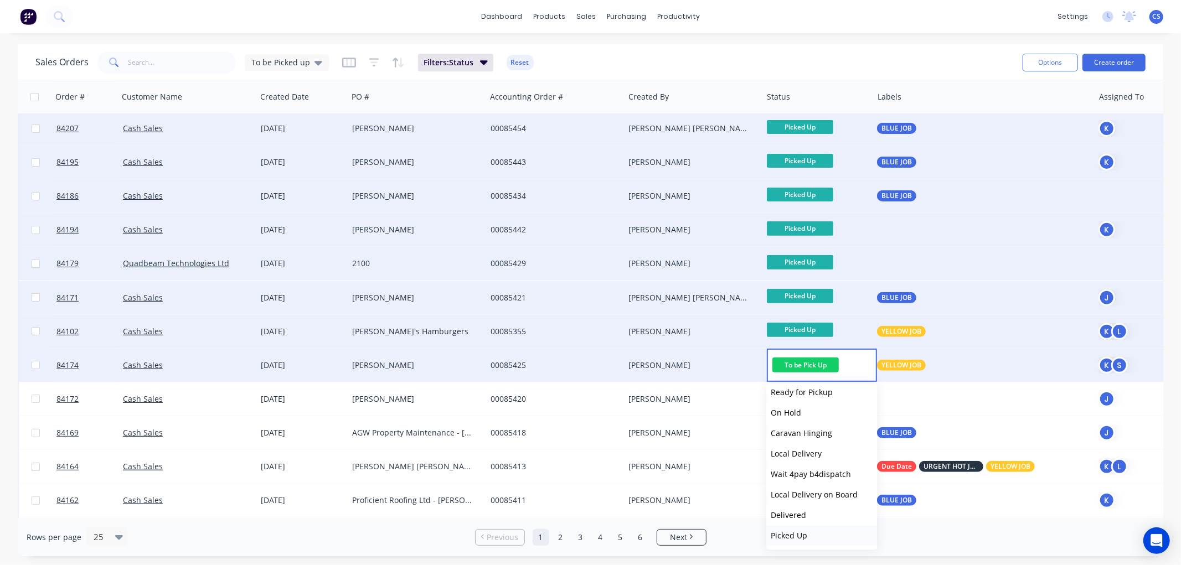
click at [811, 534] on button "Picked Up" at bounding box center [821, 535] width 111 height 20
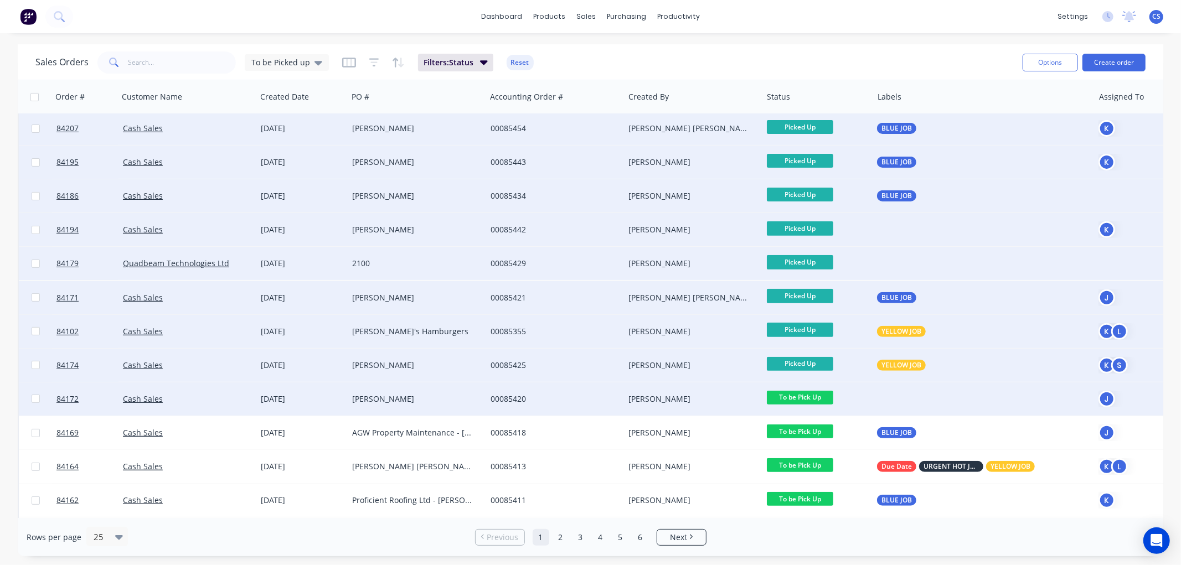
click at [826, 399] on span "To be Pick Up" at bounding box center [800, 398] width 66 height 14
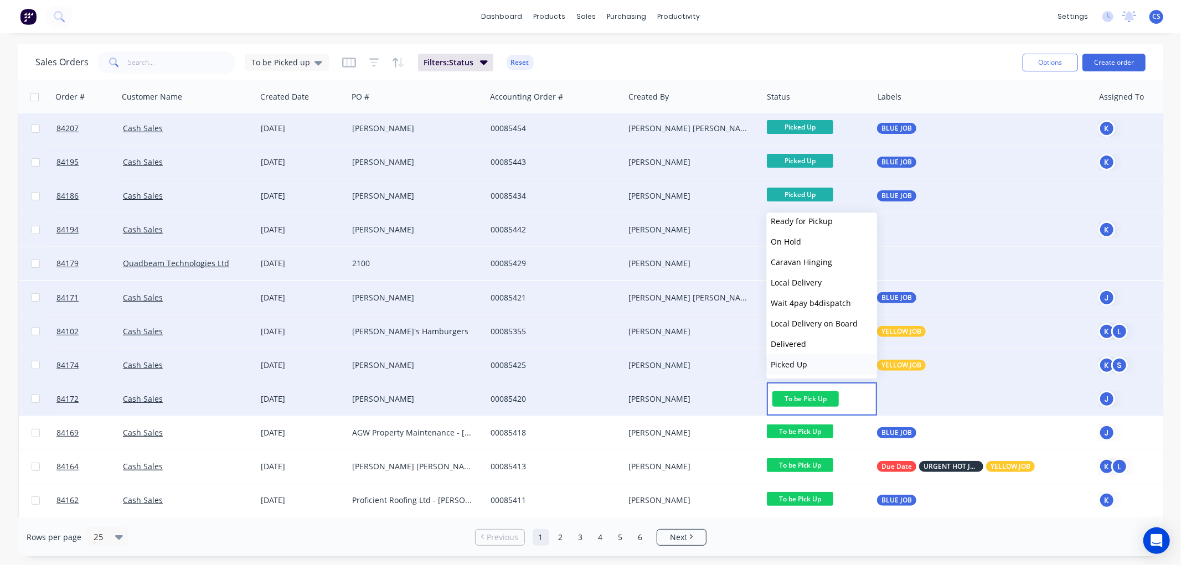
click at [805, 360] on span "Picked Up" at bounding box center [789, 364] width 37 height 11
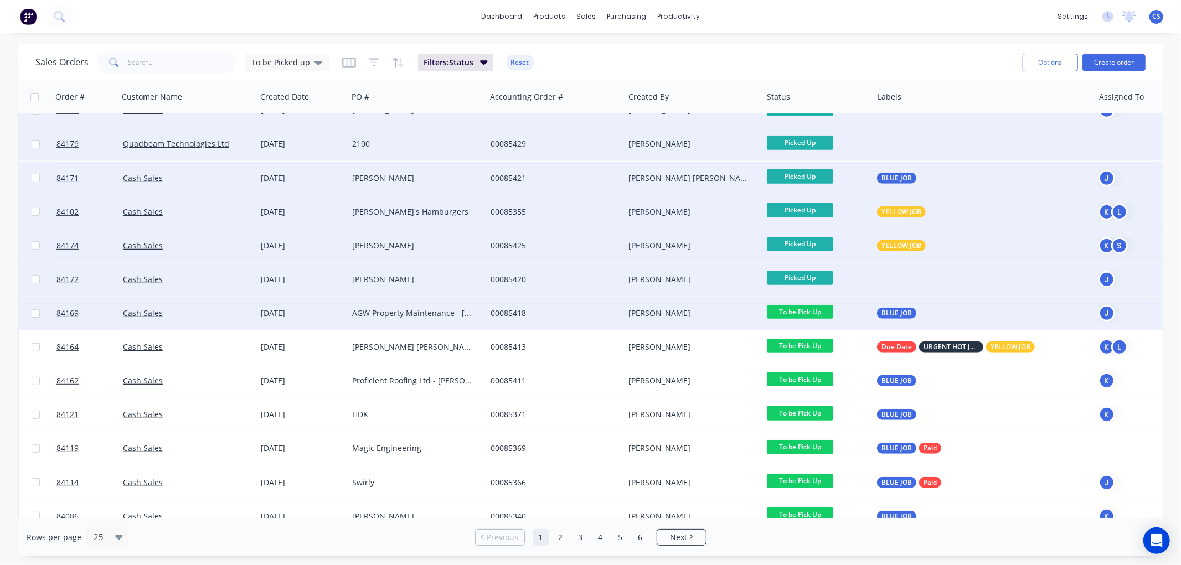
scroll to position [430, 0]
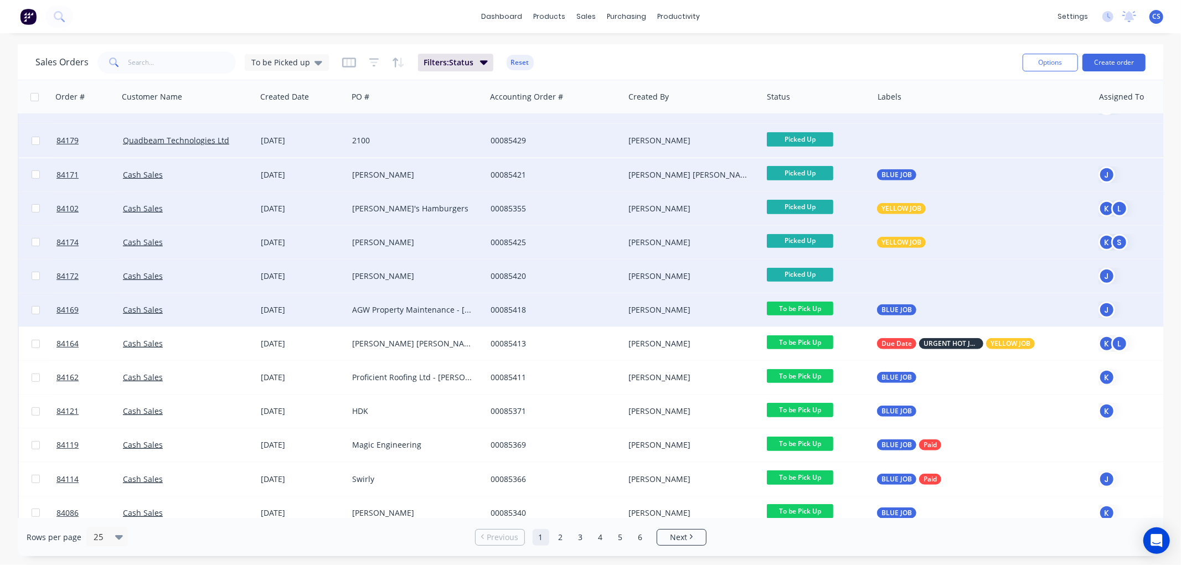
click at [826, 302] on span "To be Pick Up" at bounding box center [800, 309] width 66 height 14
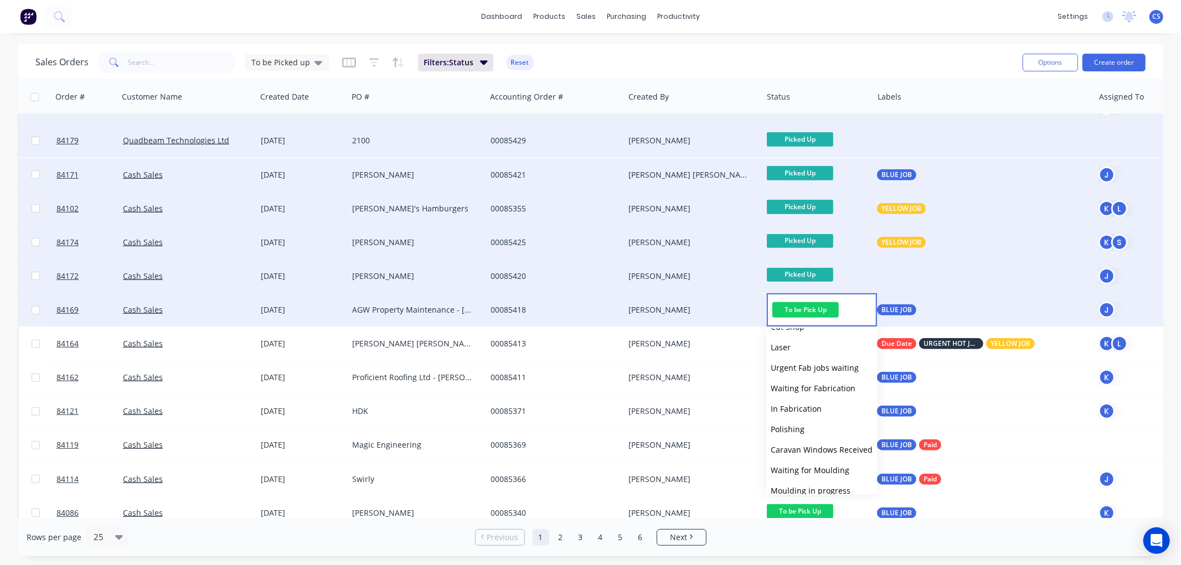
scroll to position [395, 0]
click at [803, 476] on span "Picked Up" at bounding box center [789, 480] width 37 height 11
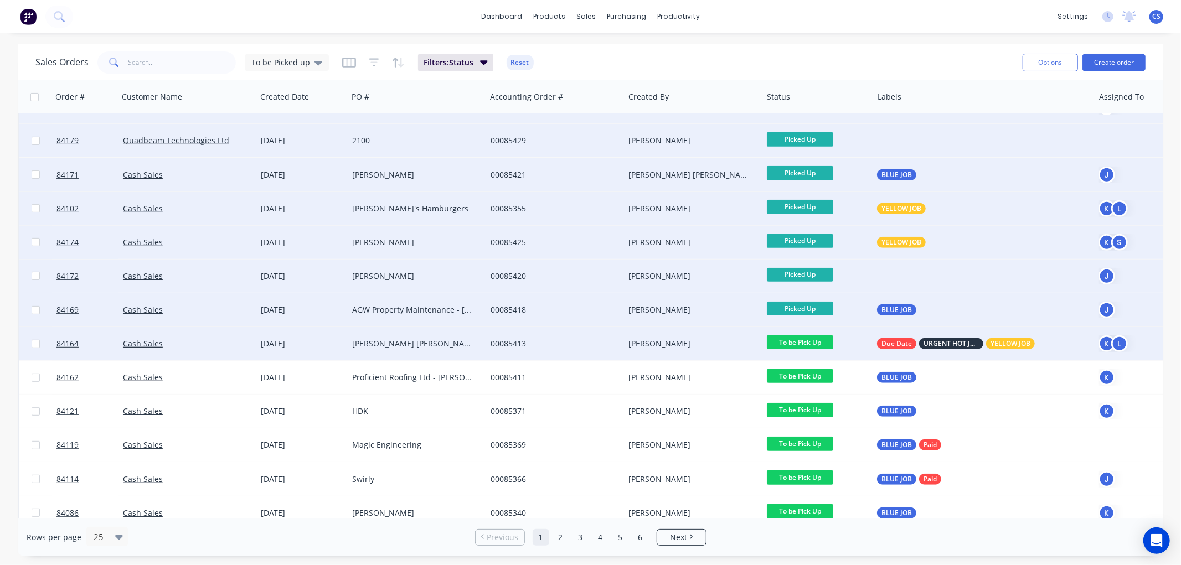
click at [809, 343] on span "To be Pick Up" at bounding box center [800, 343] width 66 height 14
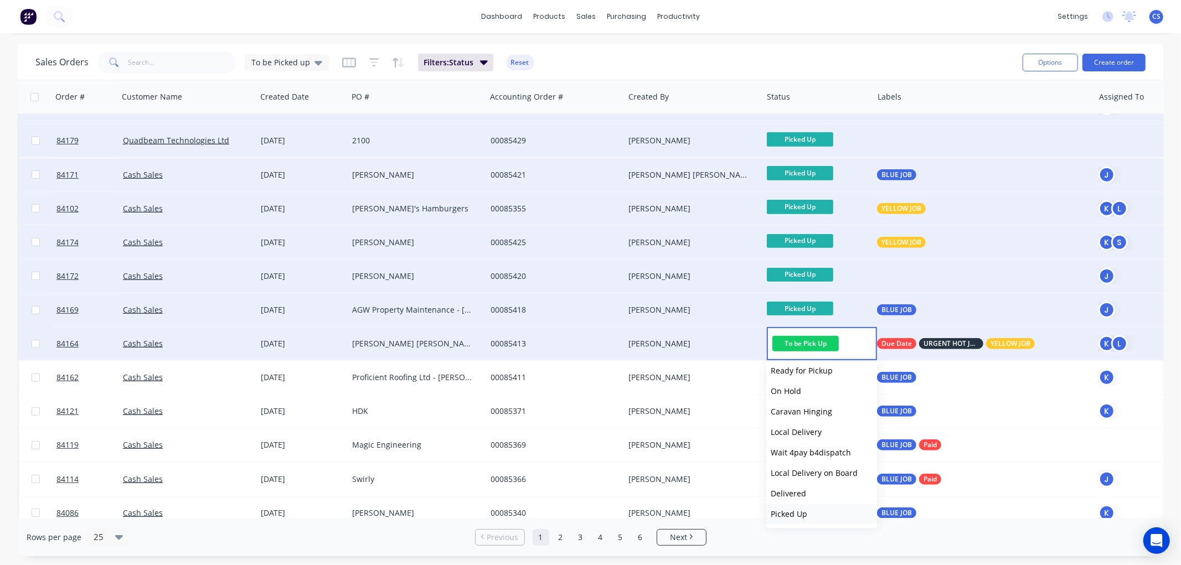
click at [810, 515] on button "Picked Up" at bounding box center [821, 514] width 111 height 20
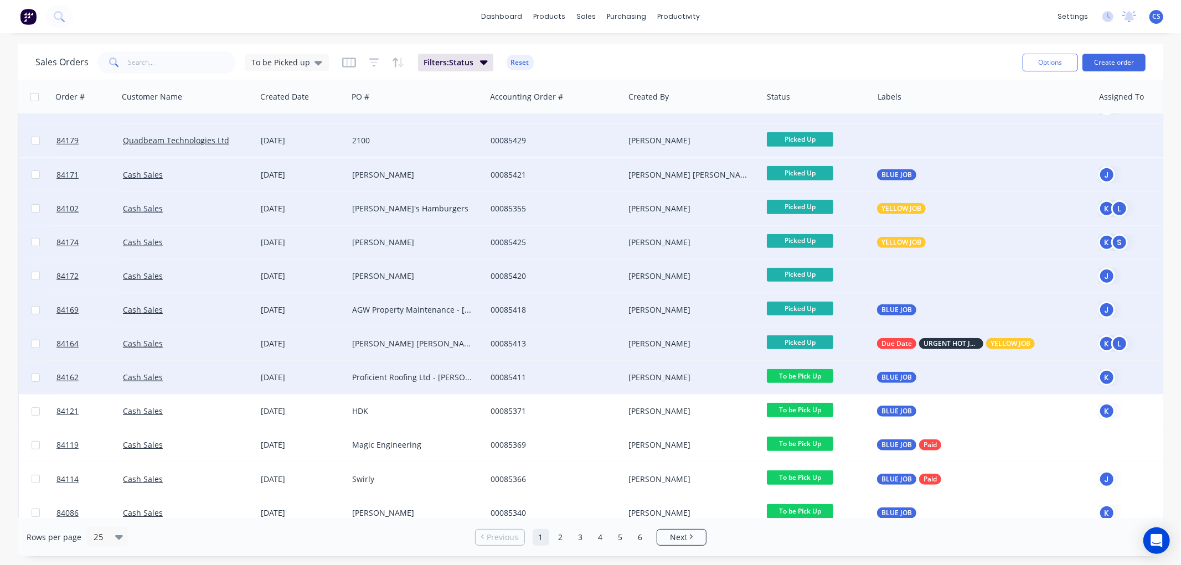
click at [802, 374] on span "To be Pick Up" at bounding box center [800, 376] width 66 height 14
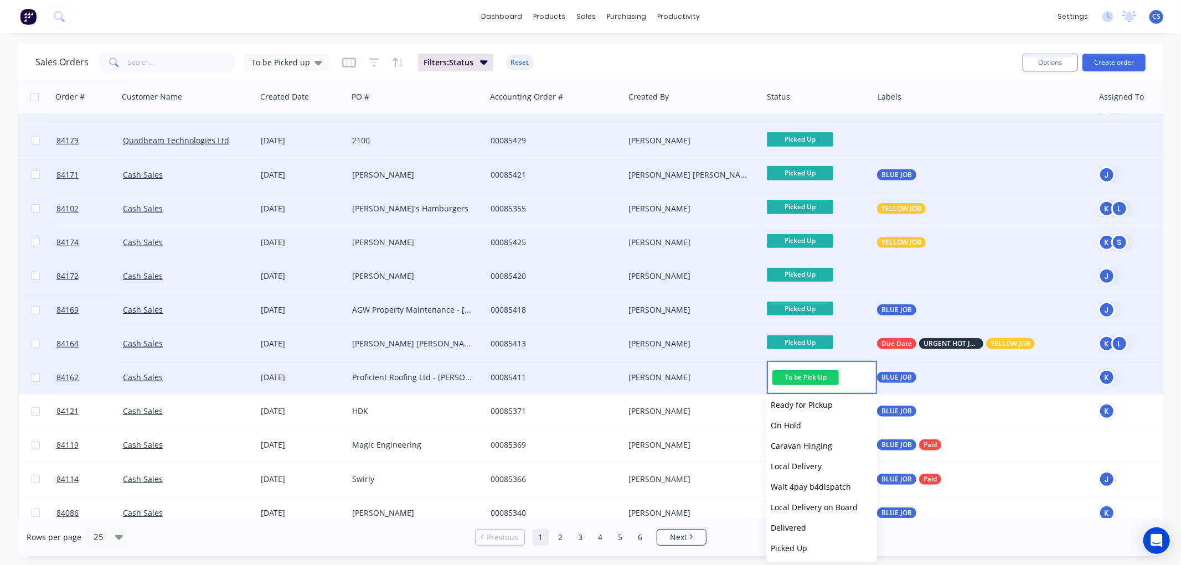
click at [804, 543] on span "Picked Up" at bounding box center [789, 548] width 37 height 11
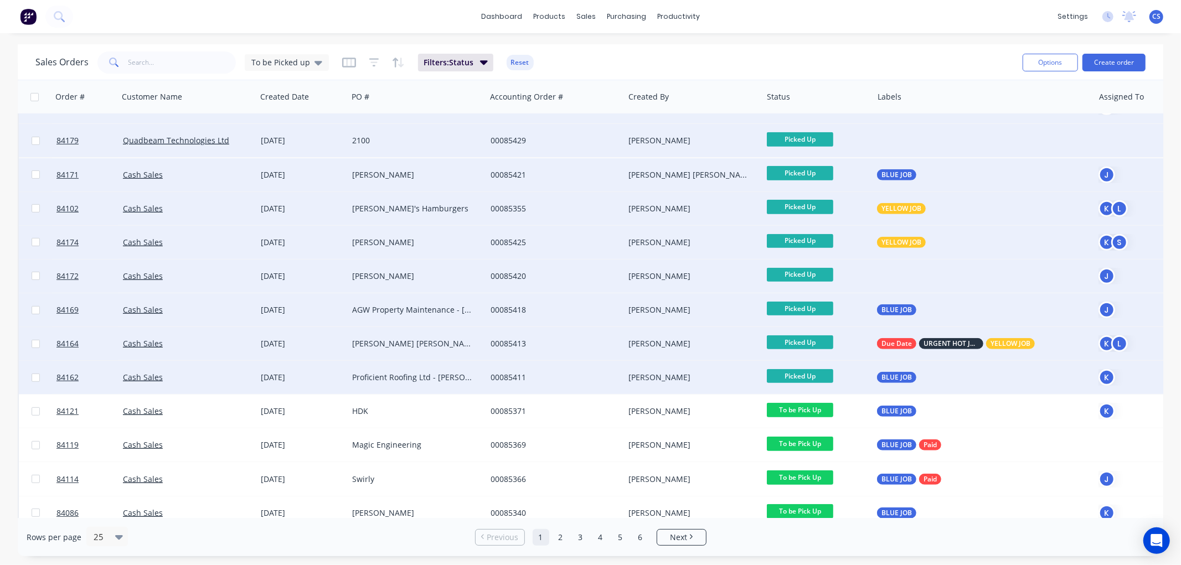
scroll to position [446, 0]
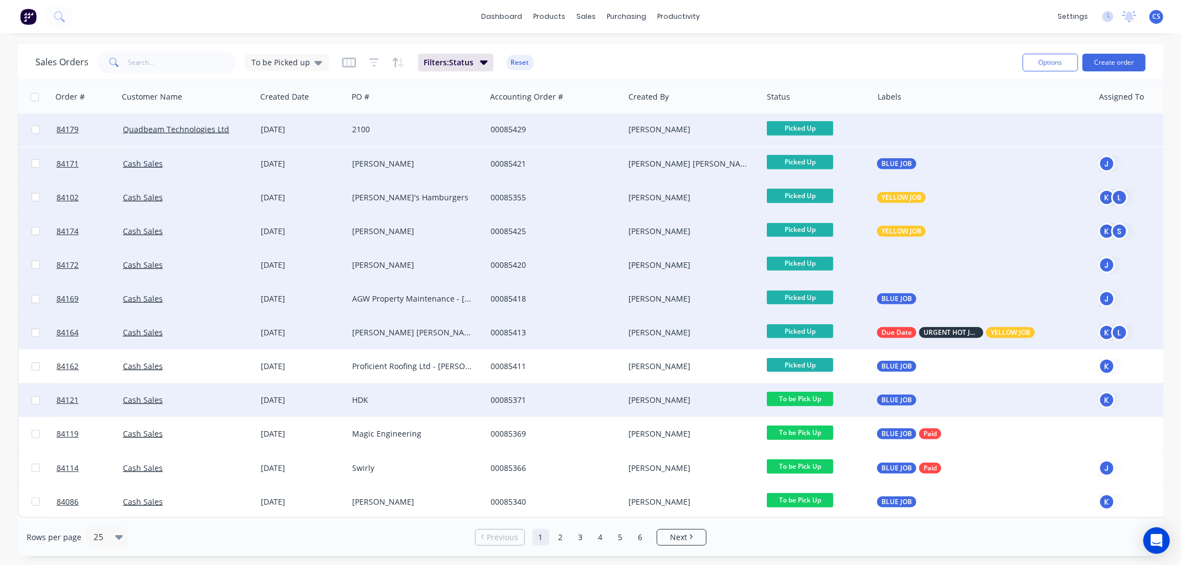
click at [815, 392] on span "To be Pick Up" at bounding box center [800, 399] width 66 height 14
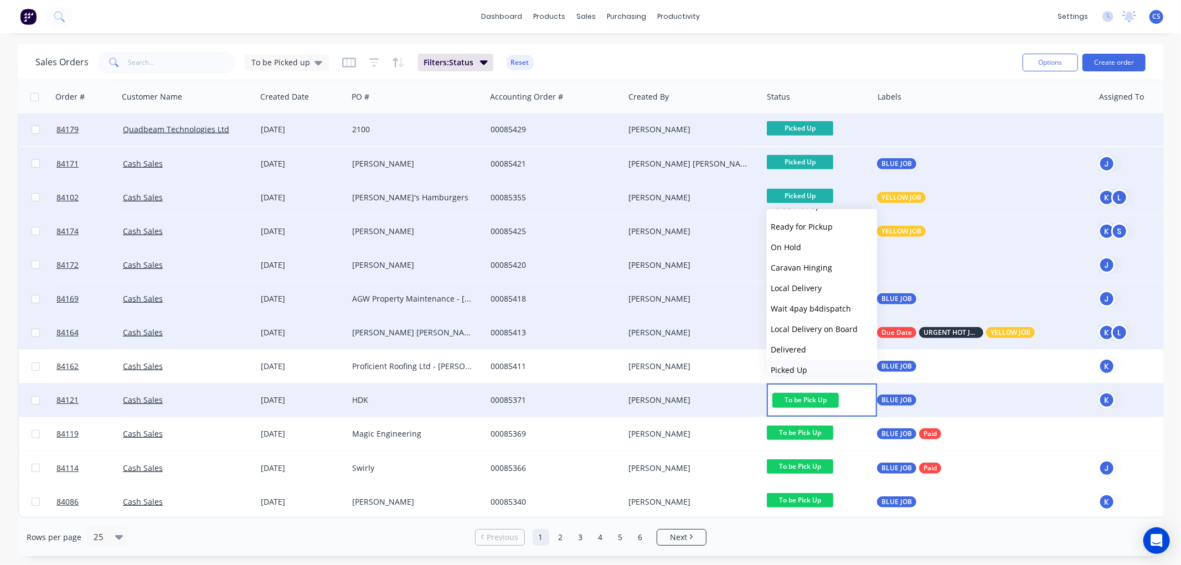
scroll to position [395, 0]
click at [817, 362] on button "Picked Up" at bounding box center [821, 361] width 111 height 20
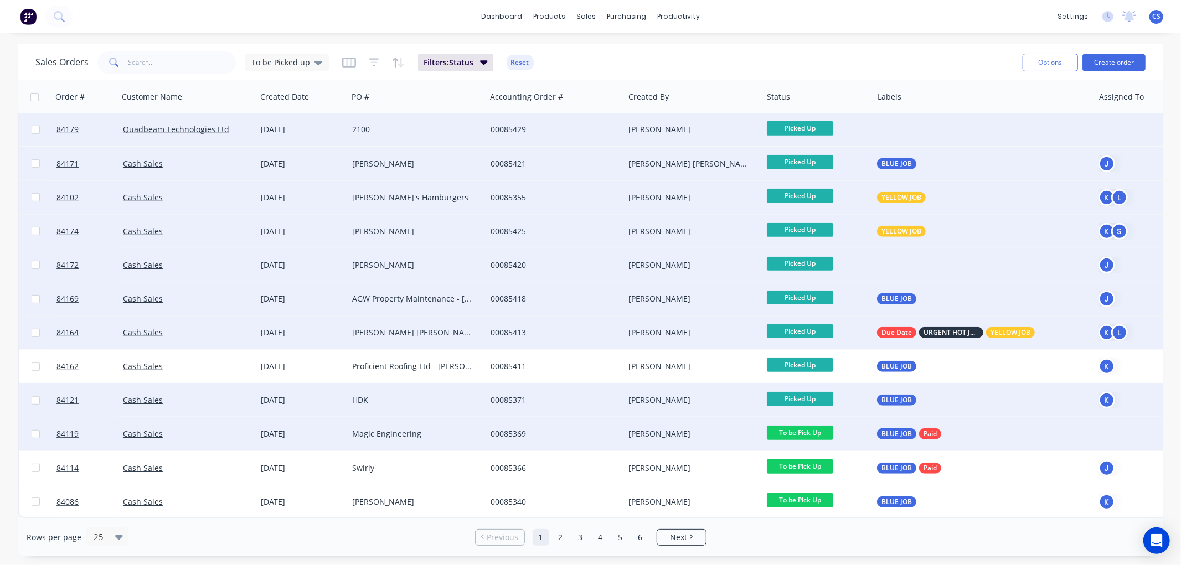
click at [818, 426] on span "To be Pick Up" at bounding box center [800, 433] width 66 height 14
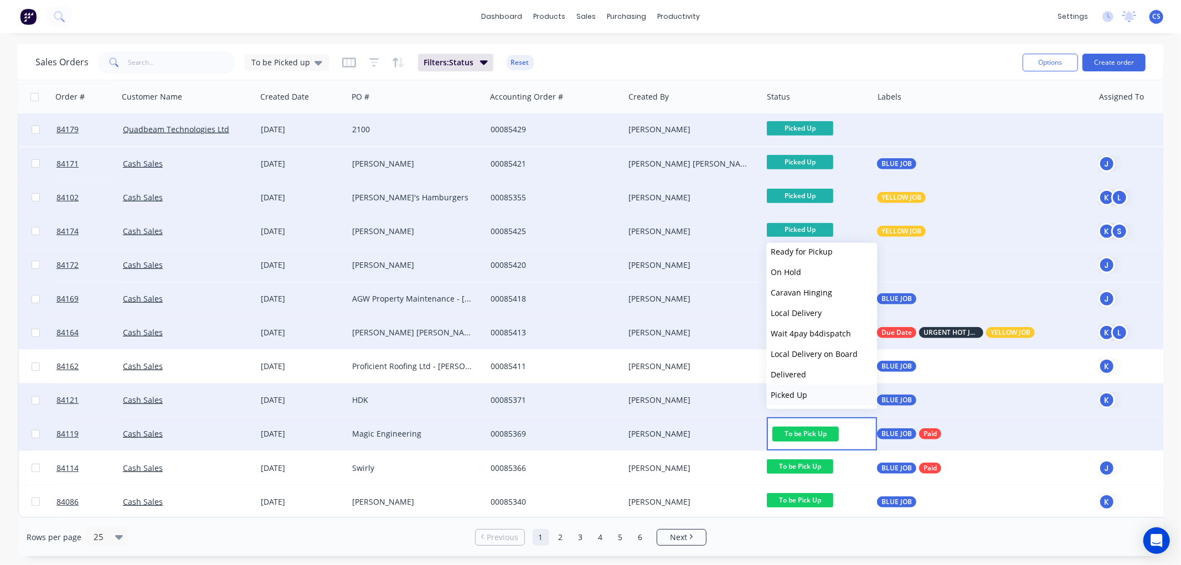
click at [808, 393] on button "Picked Up" at bounding box center [821, 395] width 111 height 20
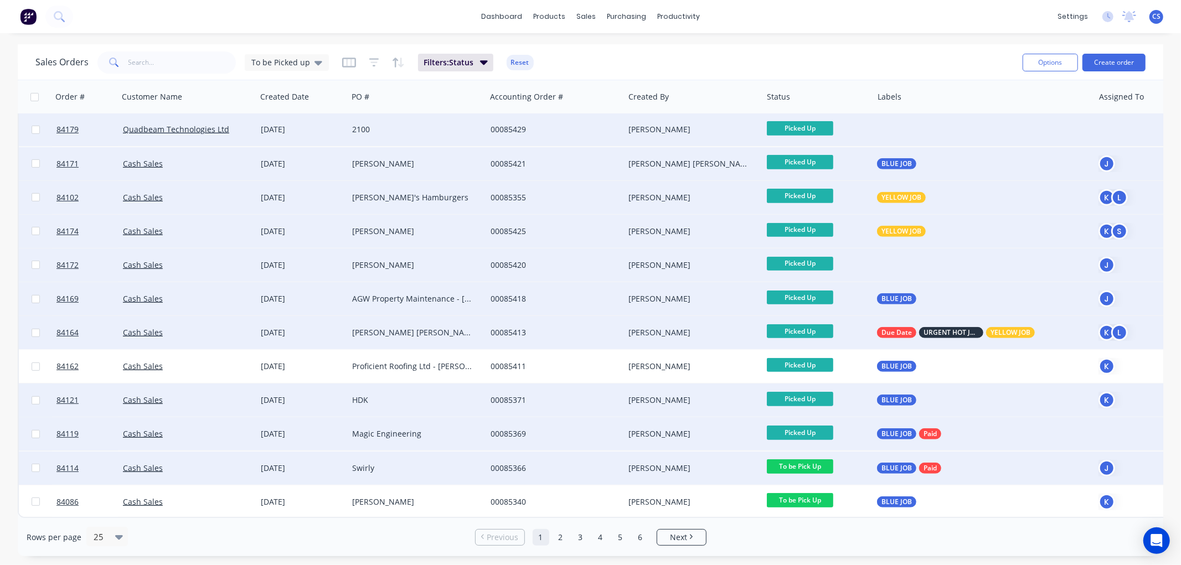
click at [820, 461] on span "To be Pick Up" at bounding box center [800, 467] width 66 height 14
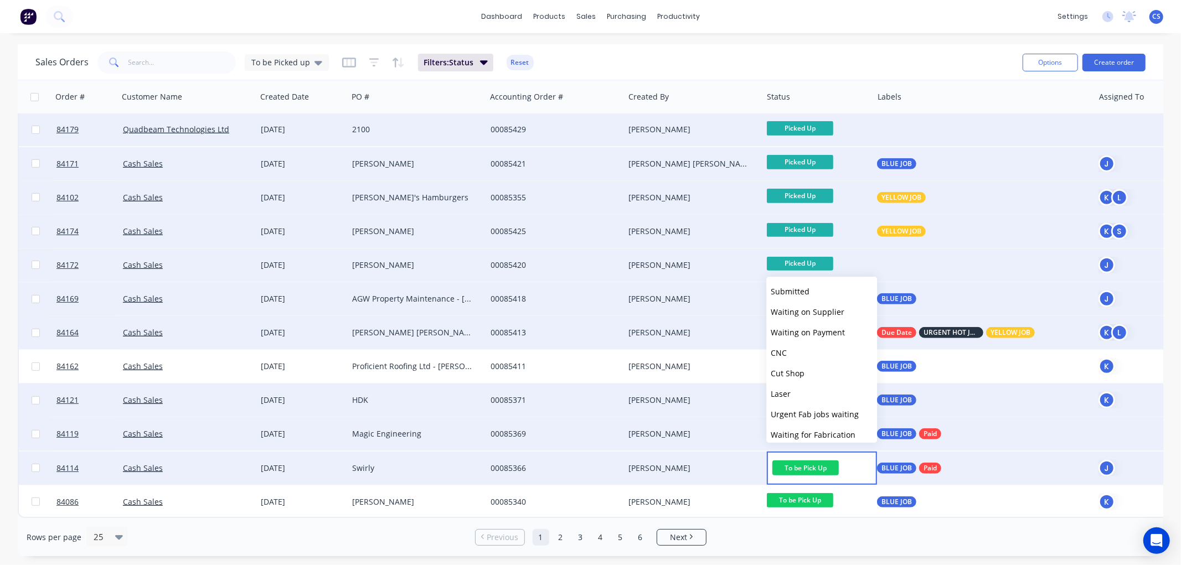
scroll to position [0, 0]
click at [806, 429] on span "Picked Up" at bounding box center [789, 429] width 37 height 11
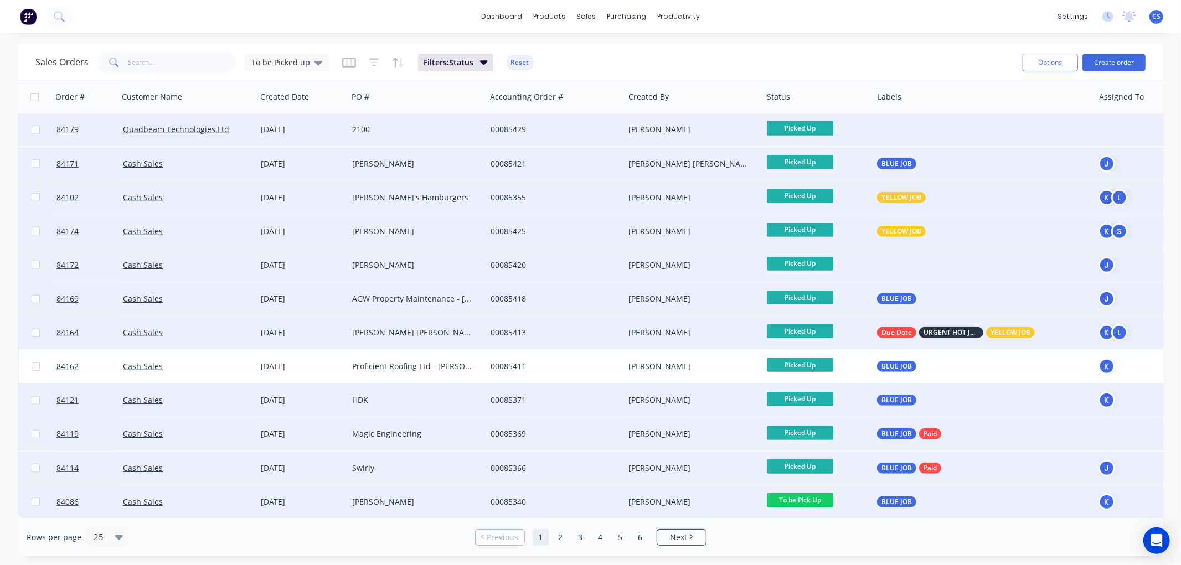
click at [817, 493] on span "To be Pick Up" at bounding box center [800, 500] width 66 height 14
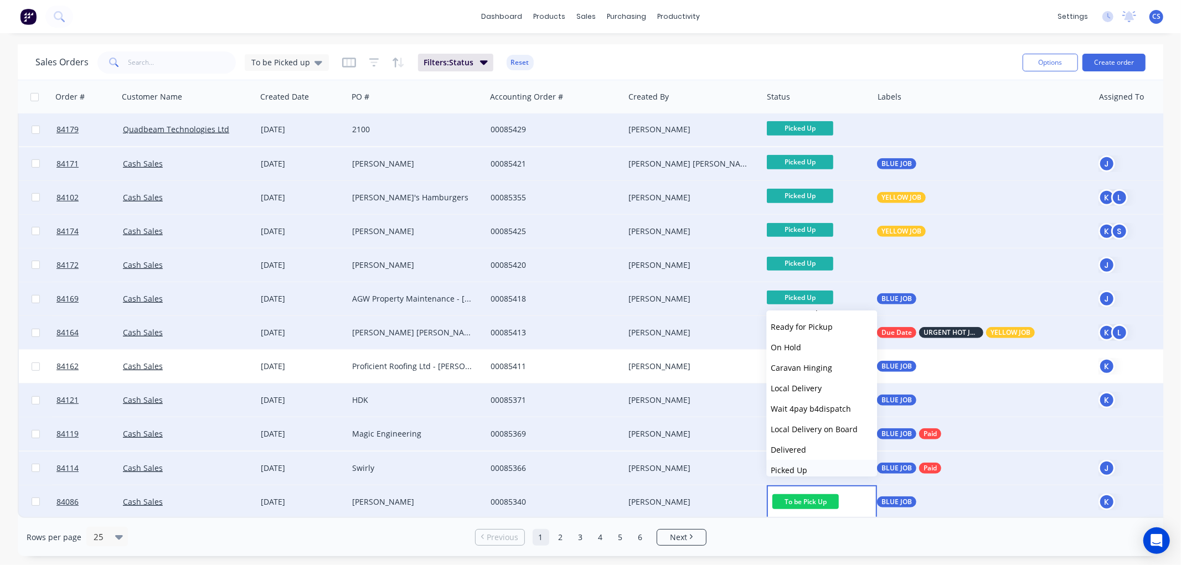
scroll to position [395, 0]
click at [807, 461] on button "Picked Up" at bounding box center [821, 462] width 111 height 20
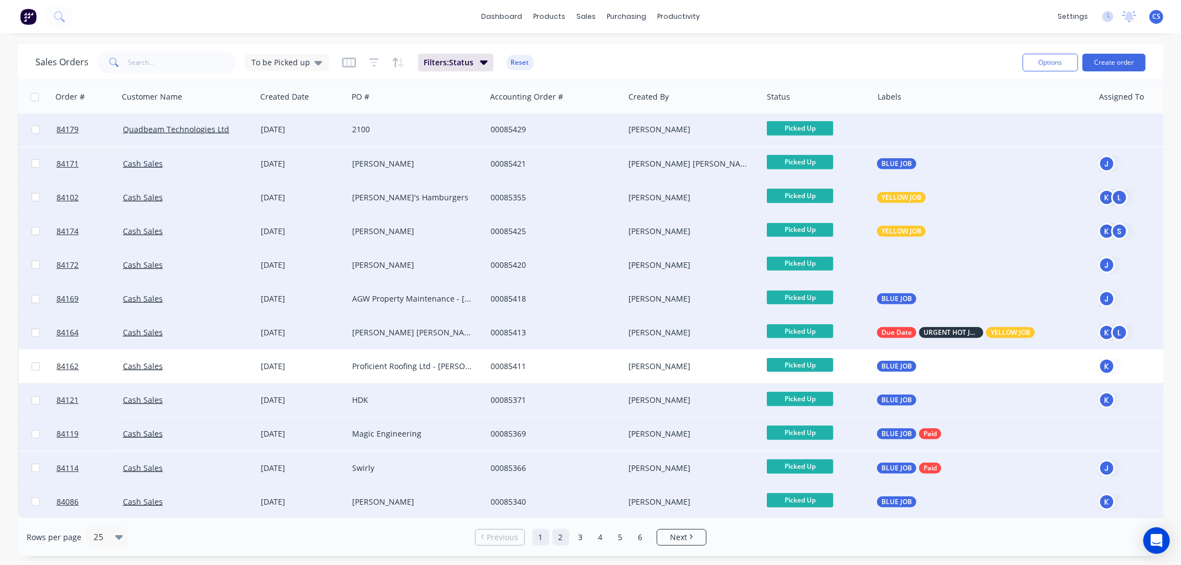
click at [561, 534] on link "2" at bounding box center [561, 537] width 17 height 17
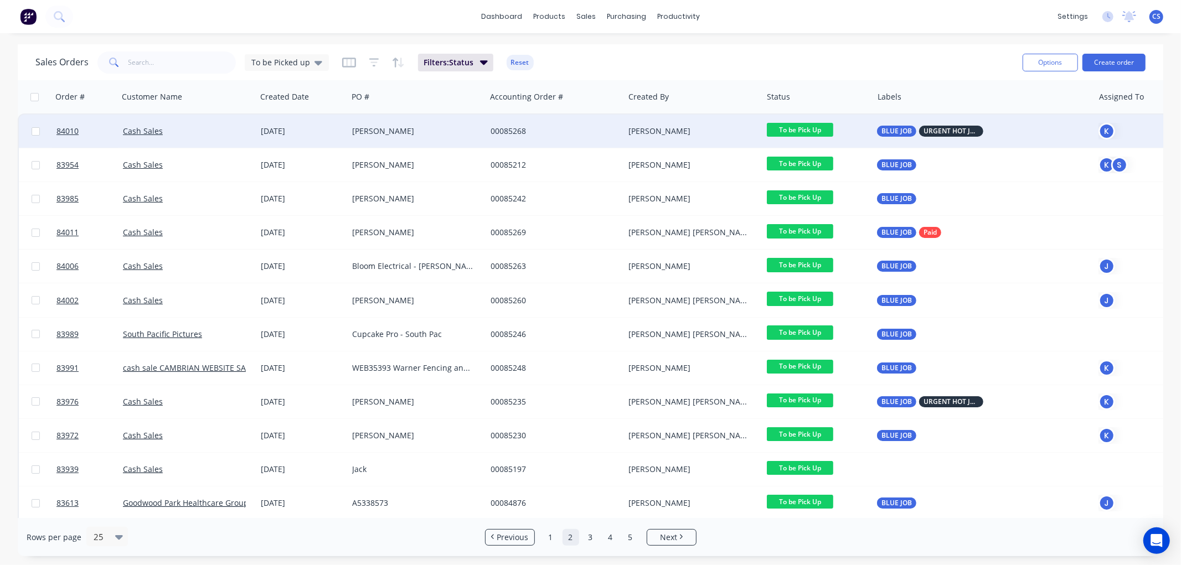
click at [811, 128] on span "To be Pick Up" at bounding box center [800, 130] width 66 height 14
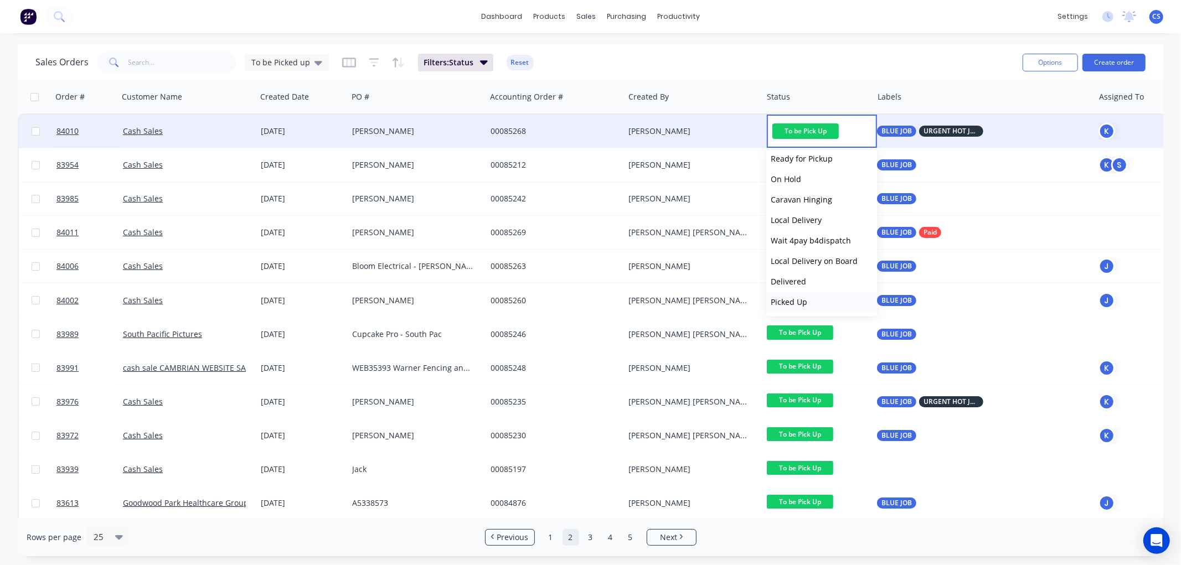
click at [795, 303] on span "Picked Up" at bounding box center [789, 302] width 37 height 11
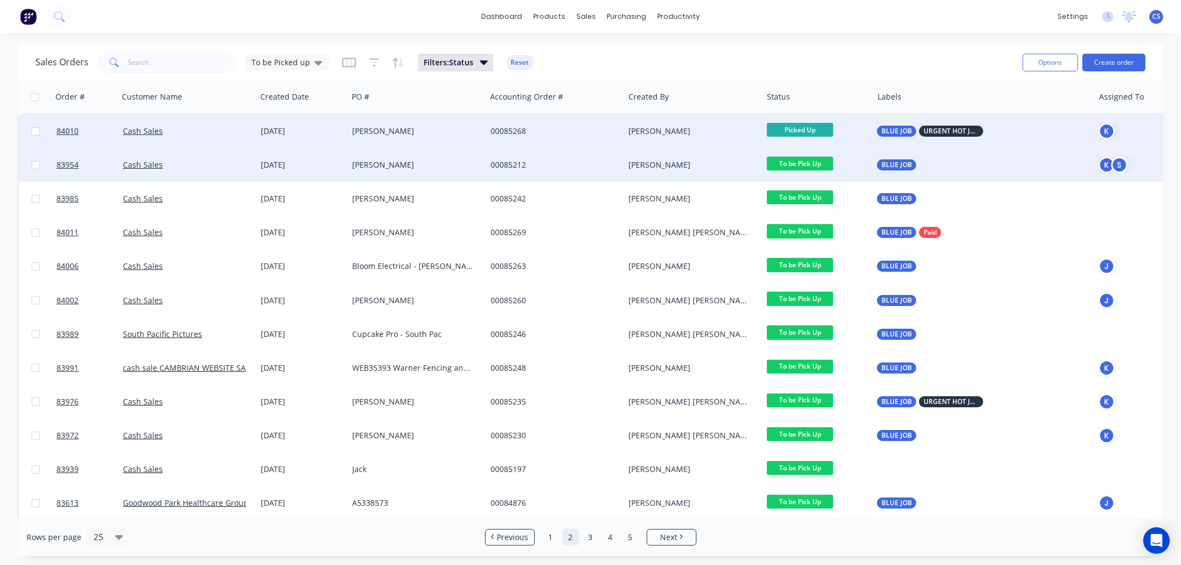
click at [816, 153] on div "To be Pick Up" at bounding box center [817, 164] width 111 height 33
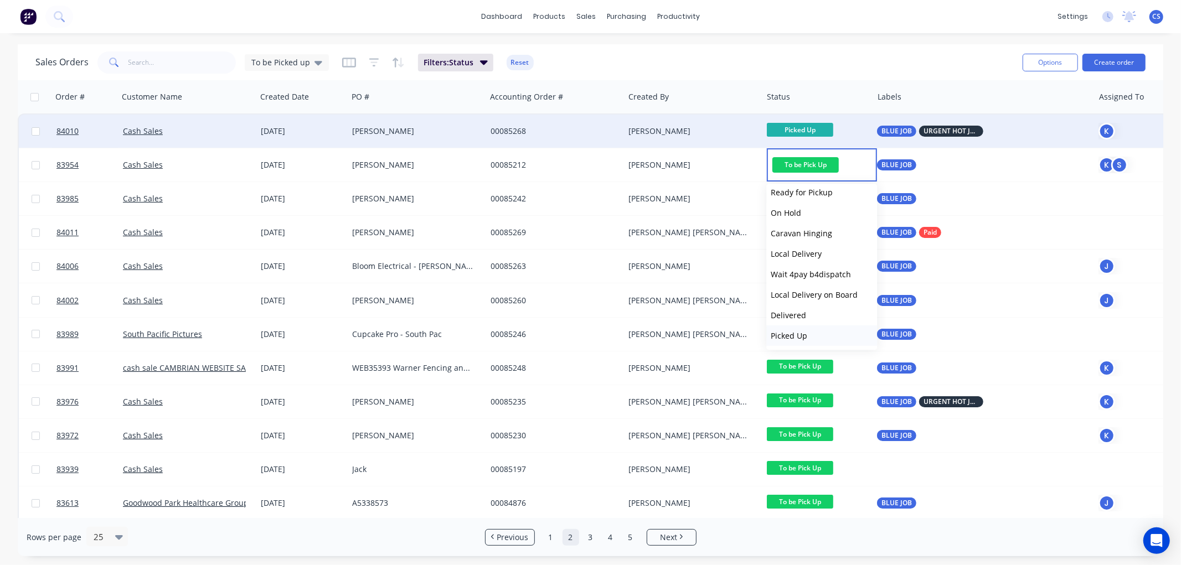
click at [795, 337] on span "Picked Up" at bounding box center [789, 336] width 37 height 11
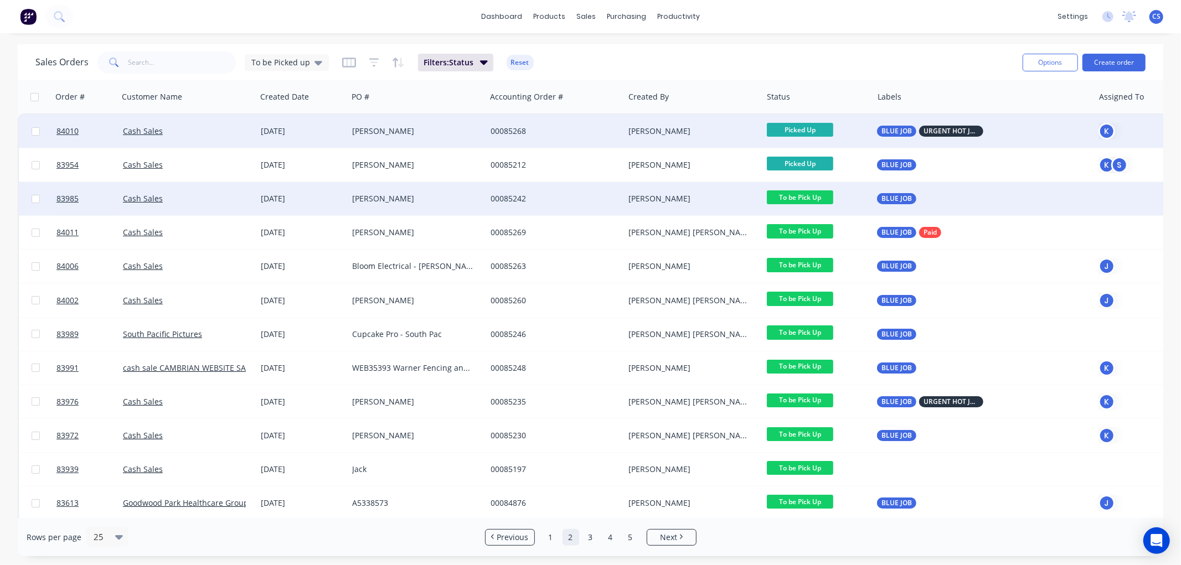
click at [812, 197] on span "To be Pick Up" at bounding box center [800, 197] width 66 height 14
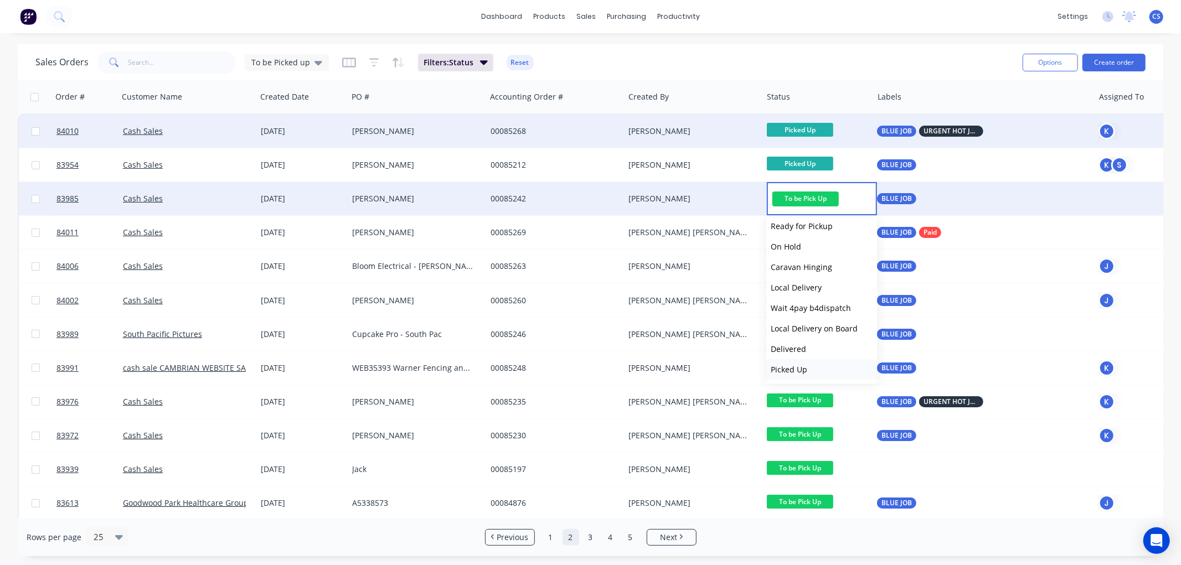
click at [800, 372] on span "Picked Up" at bounding box center [789, 369] width 37 height 11
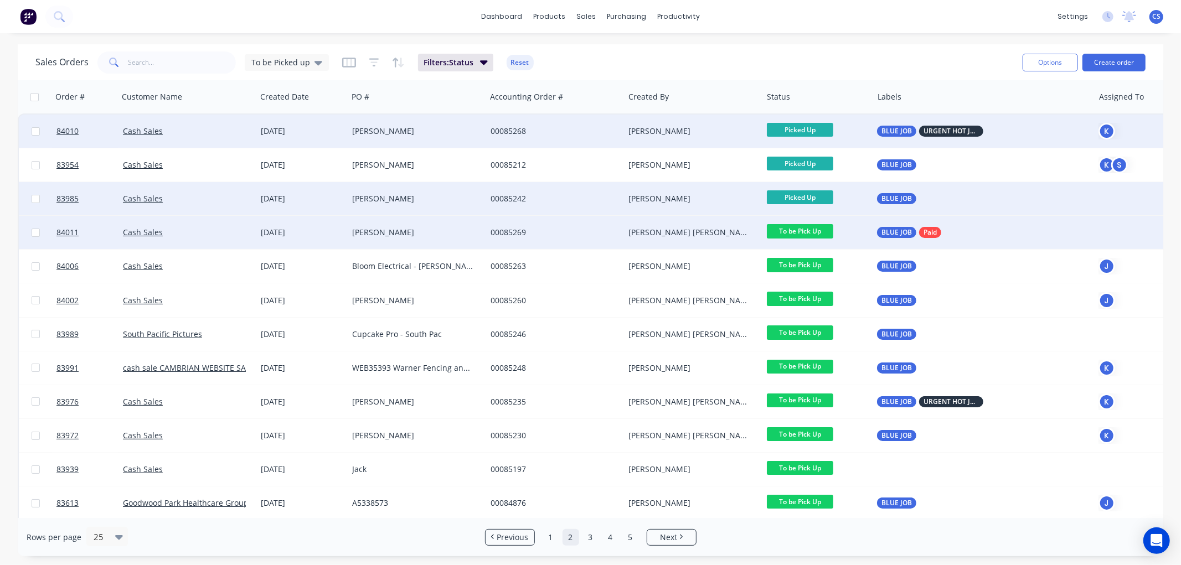
click at [806, 229] on span "To be Pick Up" at bounding box center [800, 231] width 66 height 14
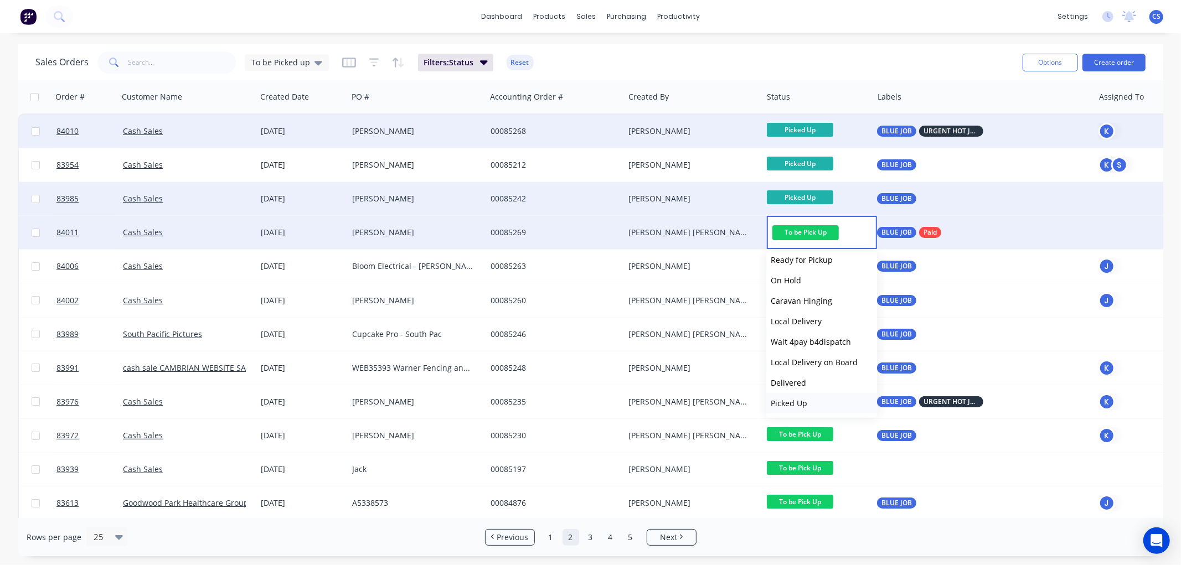
click at [807, 400] on button "Picked Up" at bounding box center [821, 403] width 111 height 20
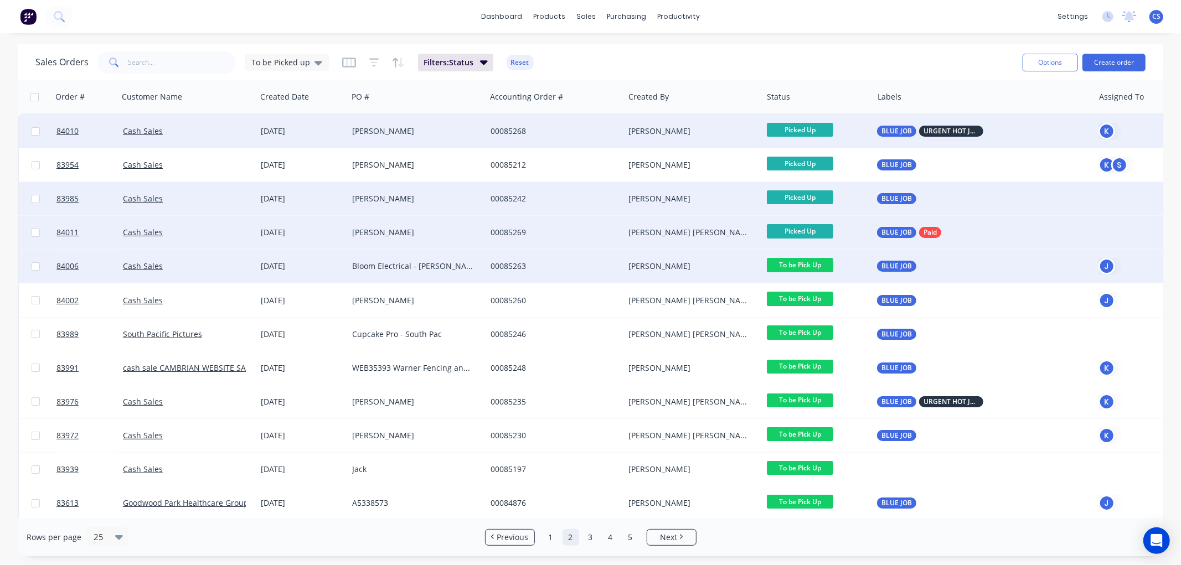
click at [813, 264] on span "To be Pick Up" at bounding box center [800, 265] width 66 height 14
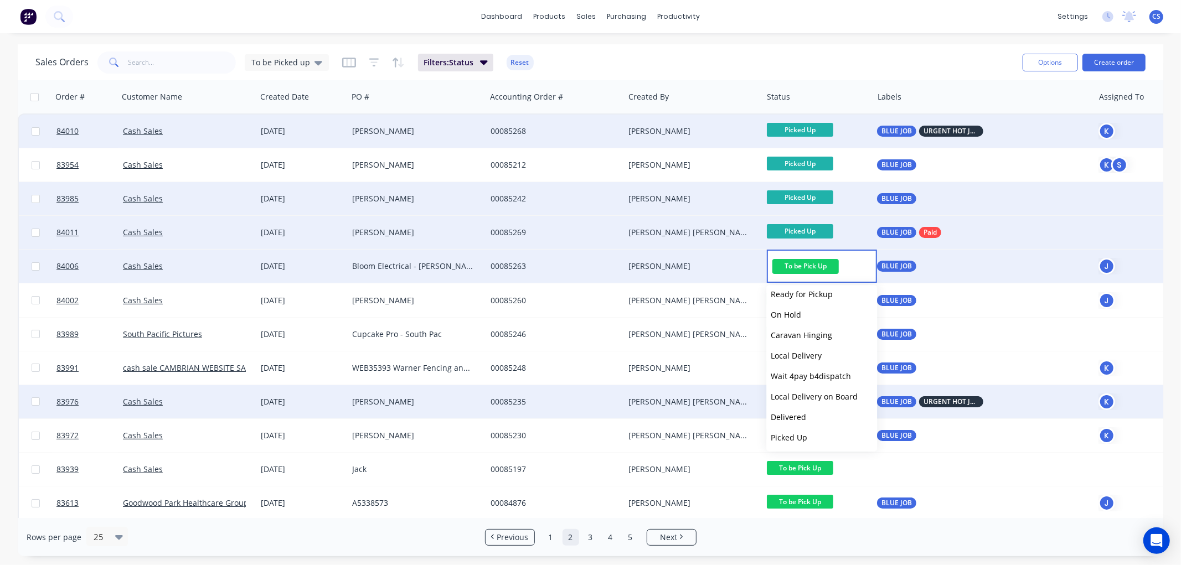
click at [800, 434] on span "Picked Up" at bounding box center [789, 437] width 37 height 11
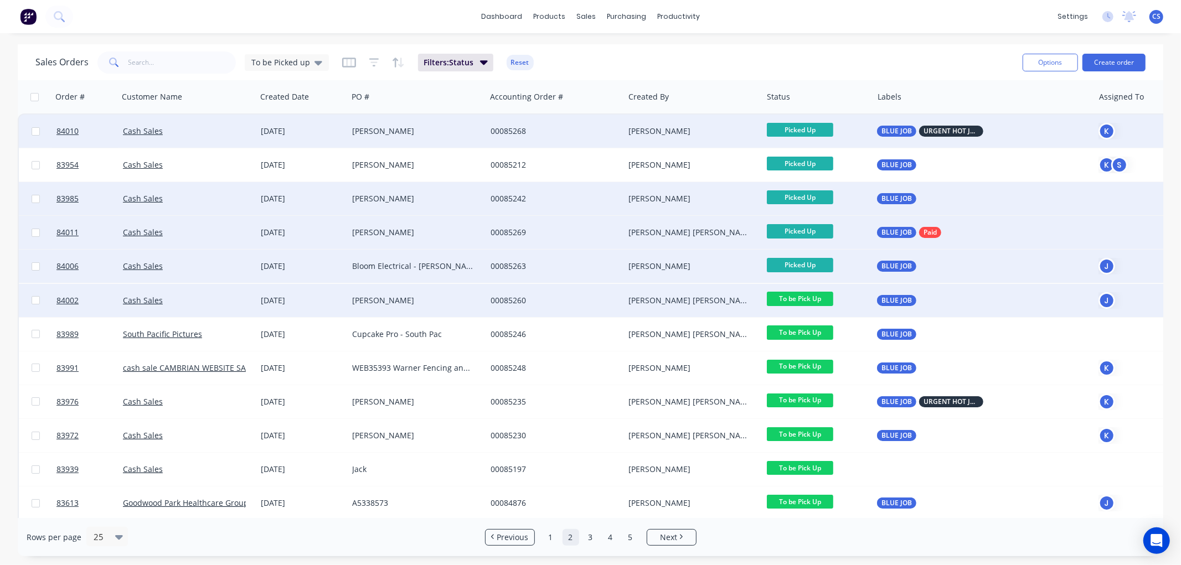
click at [818, 300] on span "To be Pick Up" at bounding box center [800, 299] width 66 height 14
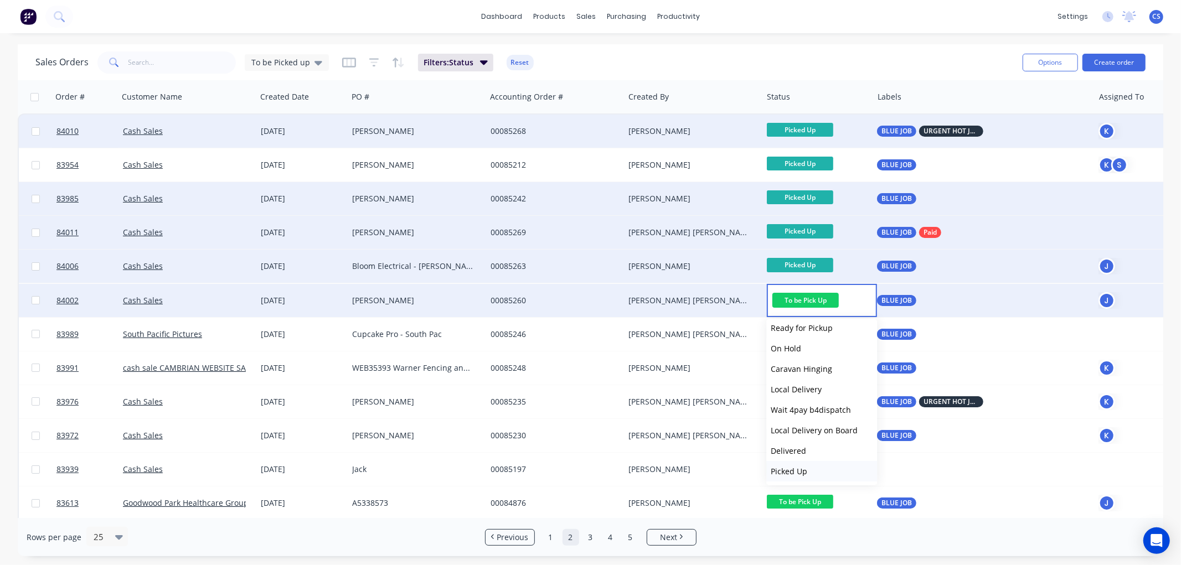
click at [800, 467] on span "Picked Up" at bounding box center [789, 471] width 37 height 11
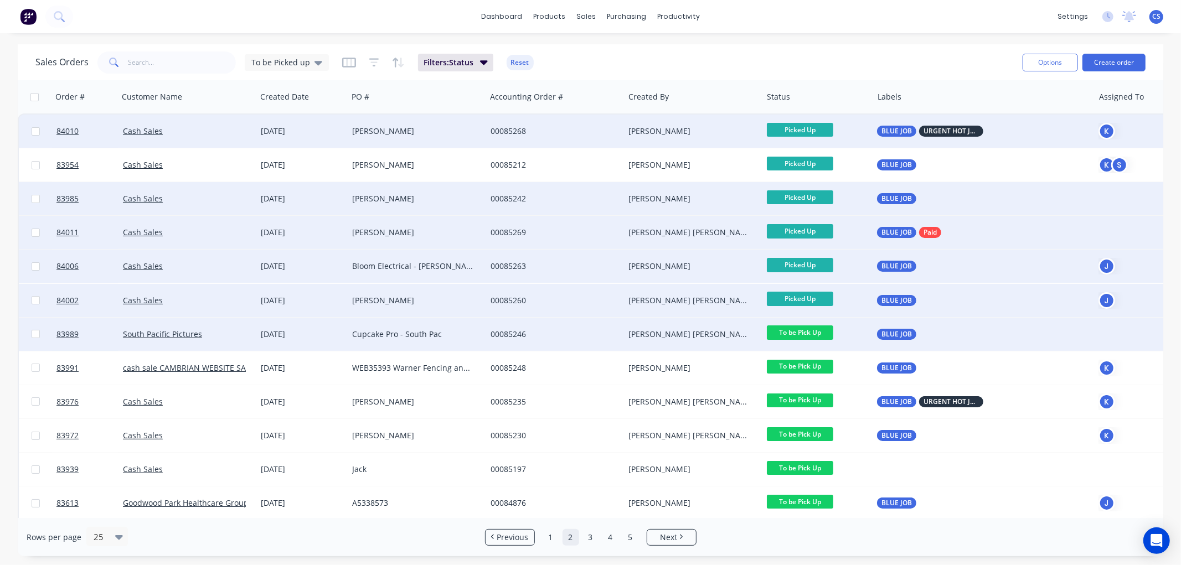
click at [820, 331] on span "To be Pick Up" at bounding box center [800, 333] width 66 height 14
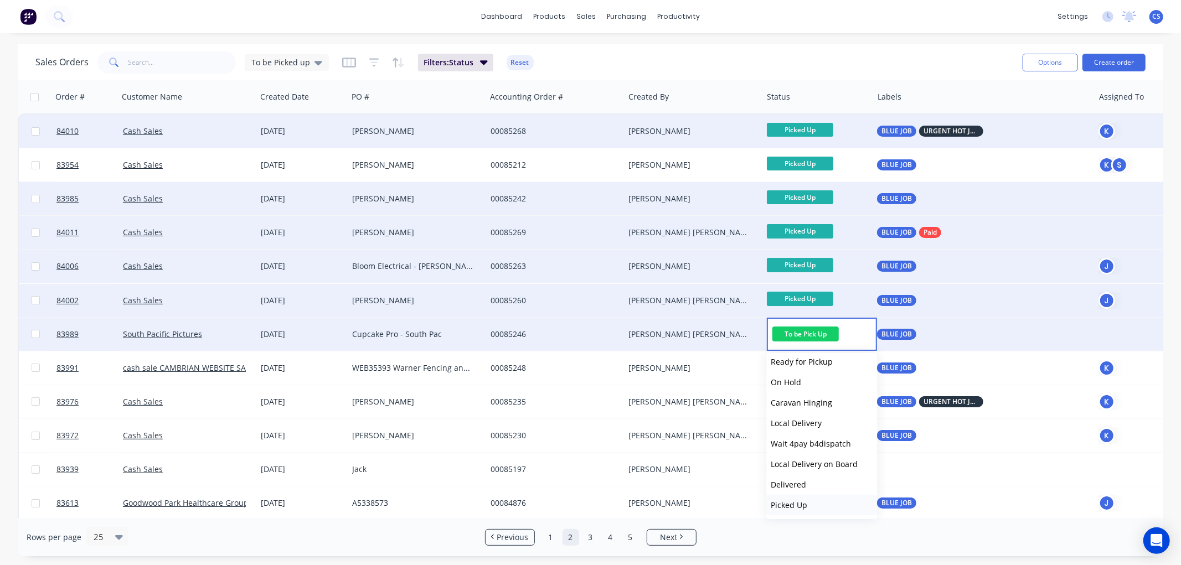
click at [804, 502] on span "Picked Up" at bounding box center [789, 505] width 37 height 11
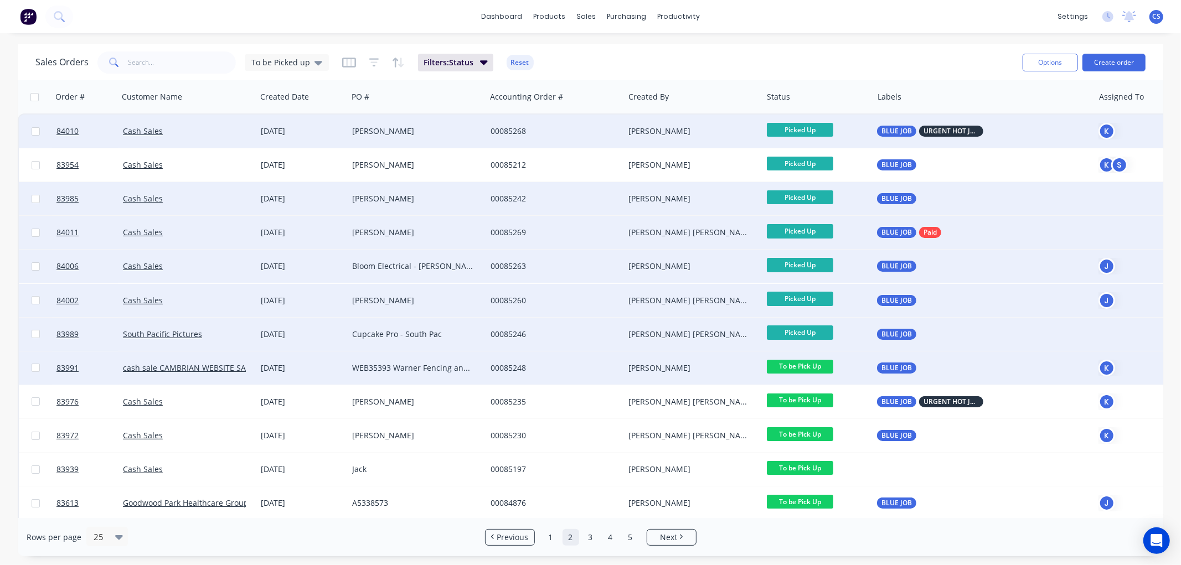
click at [817, 364] on span "To be Pick Up" at bounding box center [800, 367] width 66 height 14
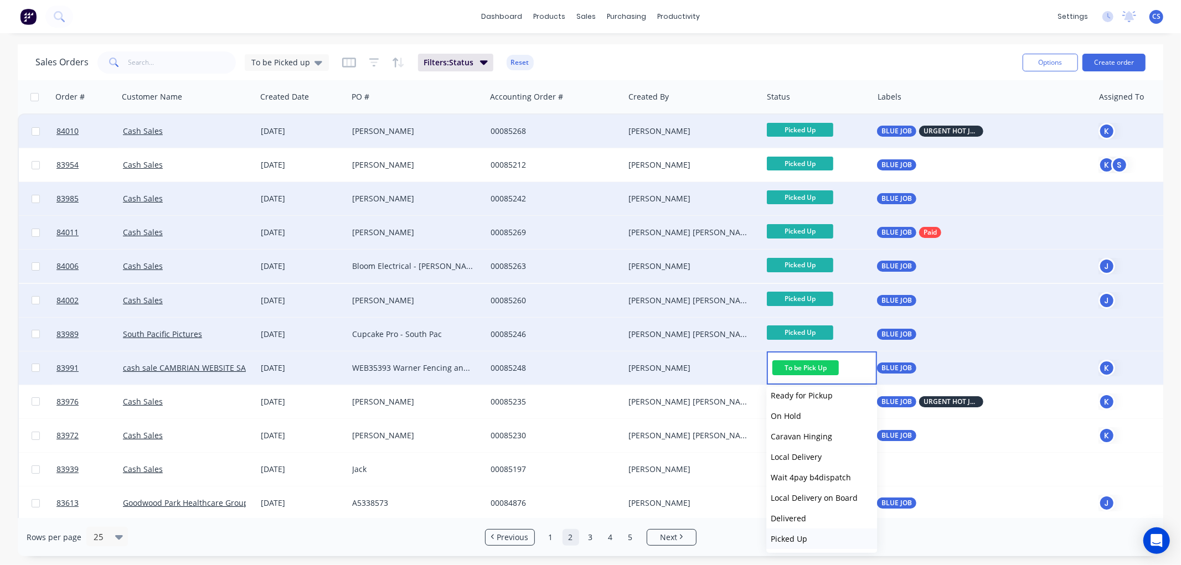
click at [811, 536] on button "Picked Up" at bounding box center [821, 539] width 111 height 20
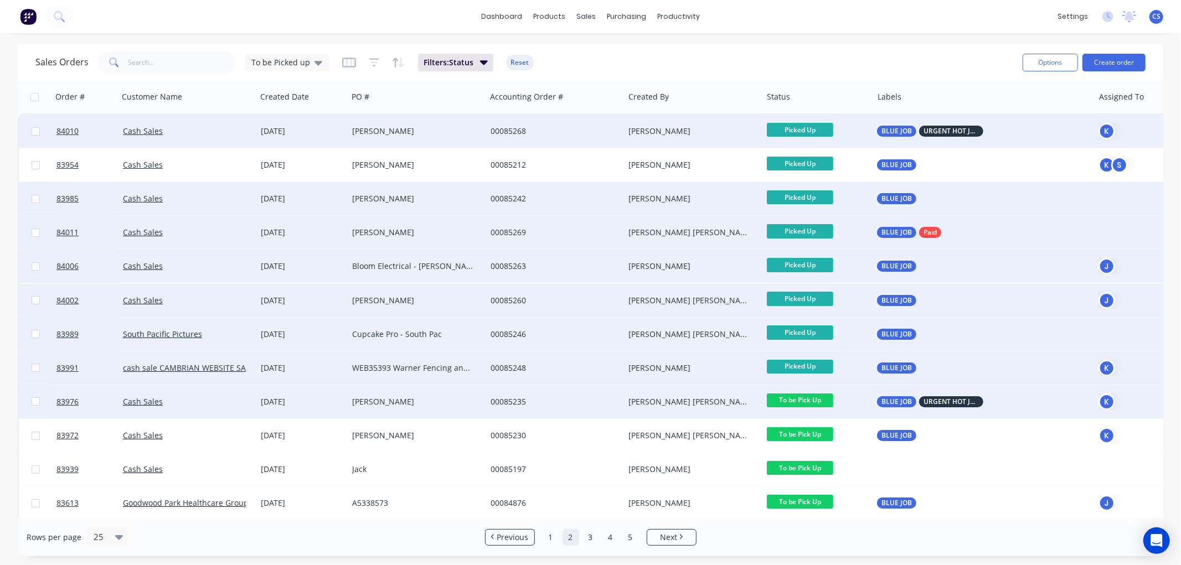
click at [818, 399] on span "To be Pick Up" at bounding box center [800, 401] width 66 height 14
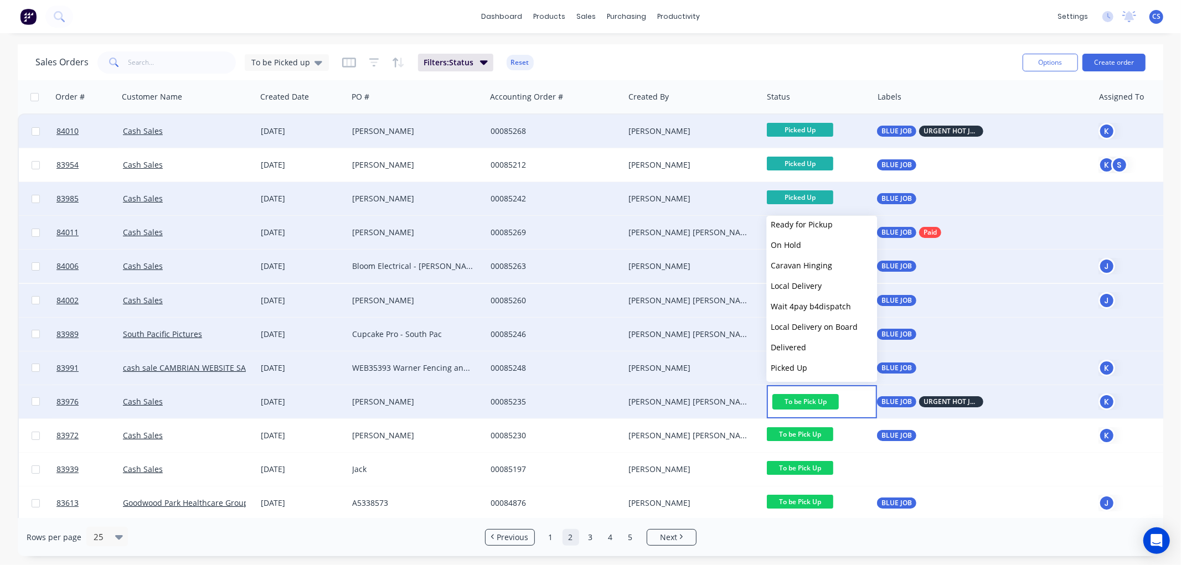
click at [801, 367] on span "Picked Up" at bounding box center [789, 368] width 37 height 11
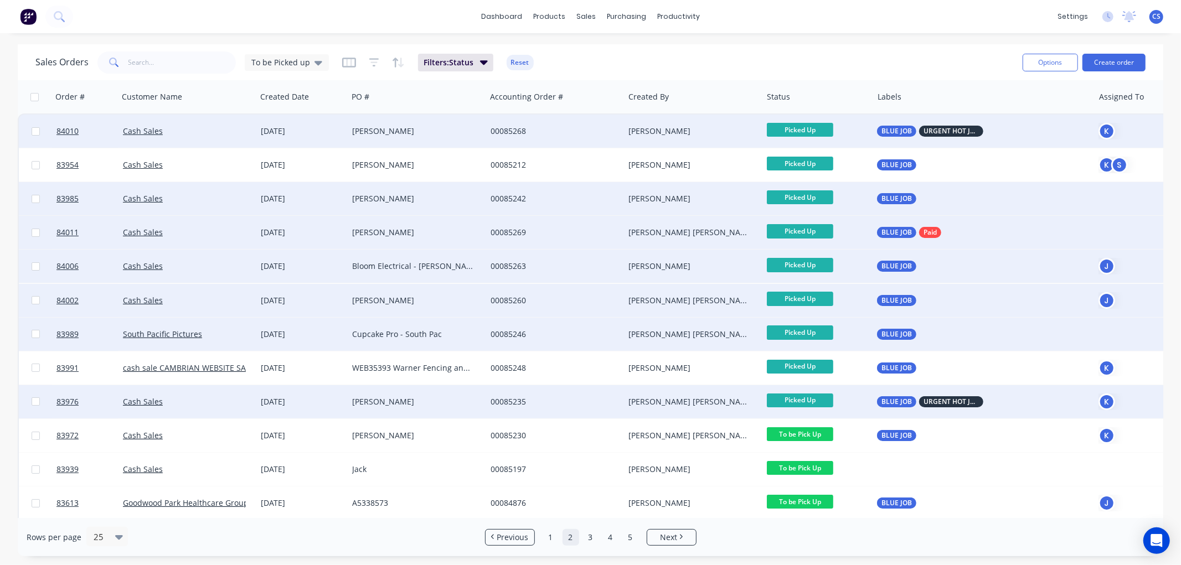
drag, startPoint x: 813, startPoint y: 434, endPoint x: 835, endPoint y: 416, distance: 28.0
click at [813, 434] on span "To be Pick Up" at bounding box center [800, 434] width 66 height 14
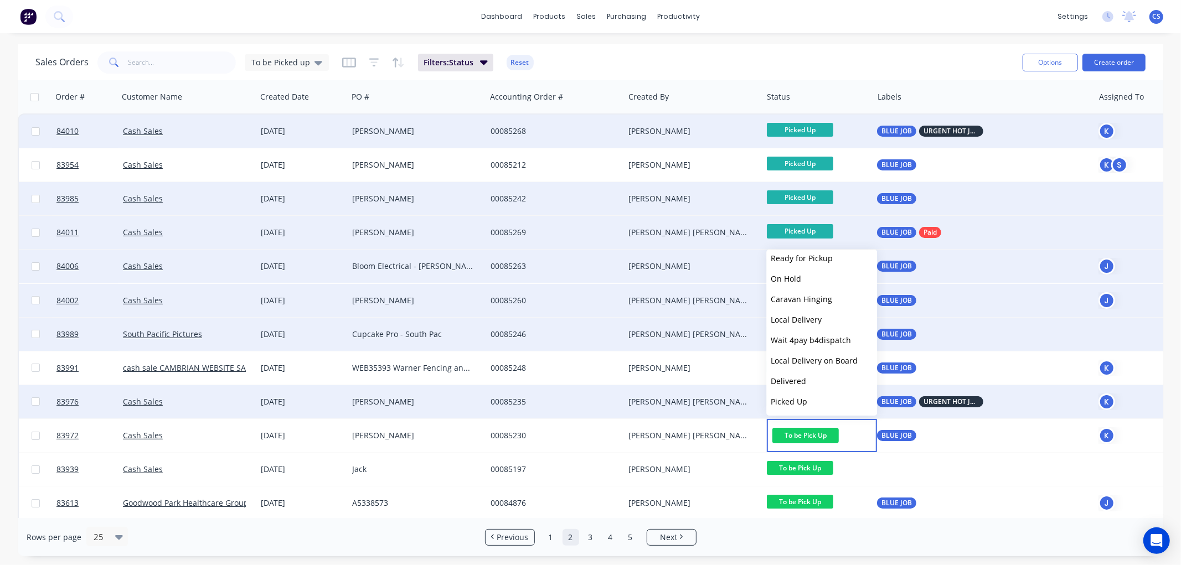
click at [805, 396] on span "Picked Up" at bounding box center [789, 401] width 37 height 11
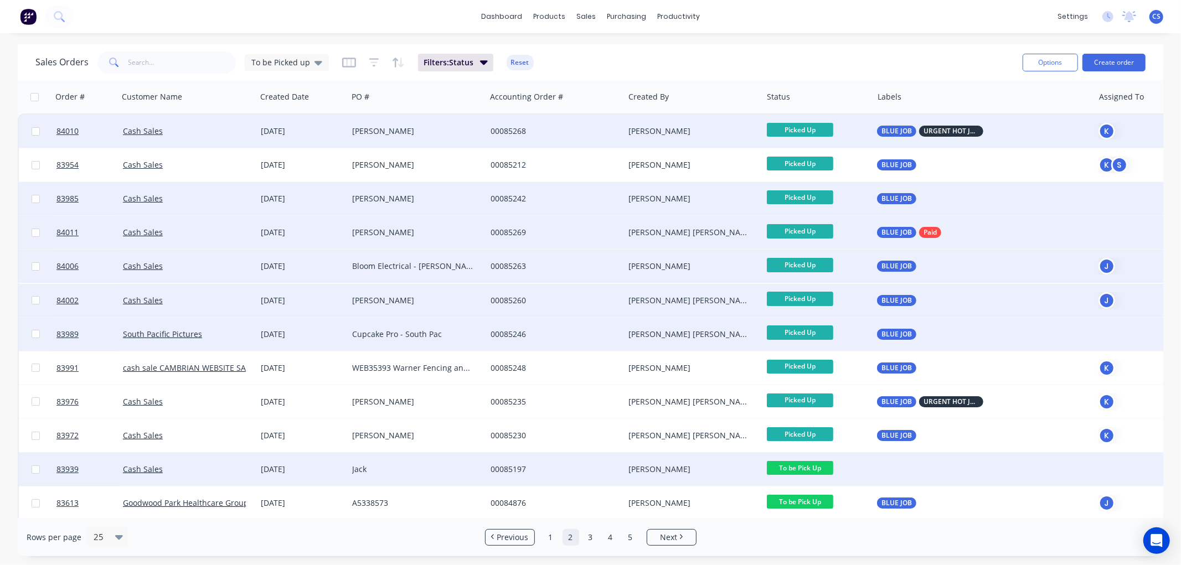
click at [807, 463] on span "To be Pick Up" at bounding box center [800, 468] width 66 height 14
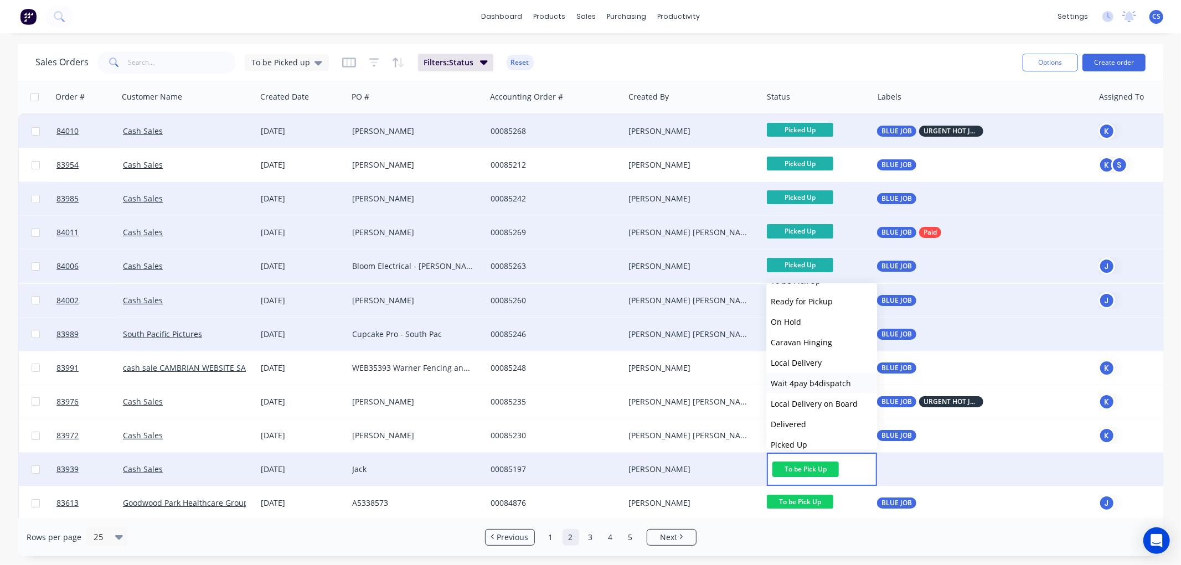
scroll to position [395, 0]
click at [796, 431] on span "Picked Up" at bounding box center [789, 435] width 37 height 11
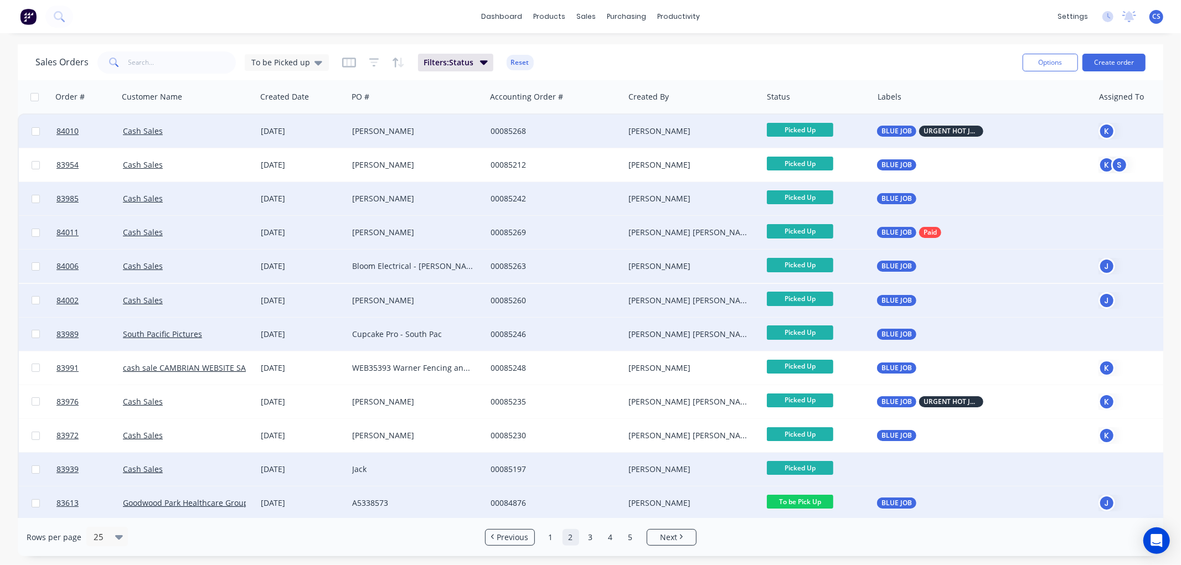
click at [808, 496] on span "To be Pick Up" at bounding box center [800, 502] width 66 height 14
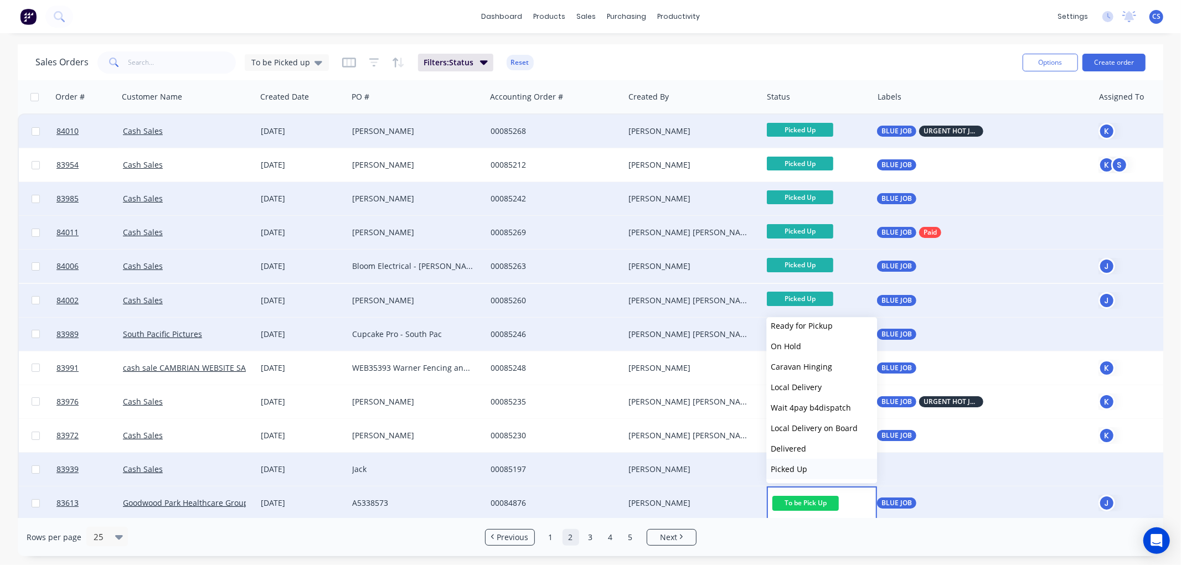
click at [803, 469] on span "Picked Up" at bounding box center [789, 469] width 37 height 11
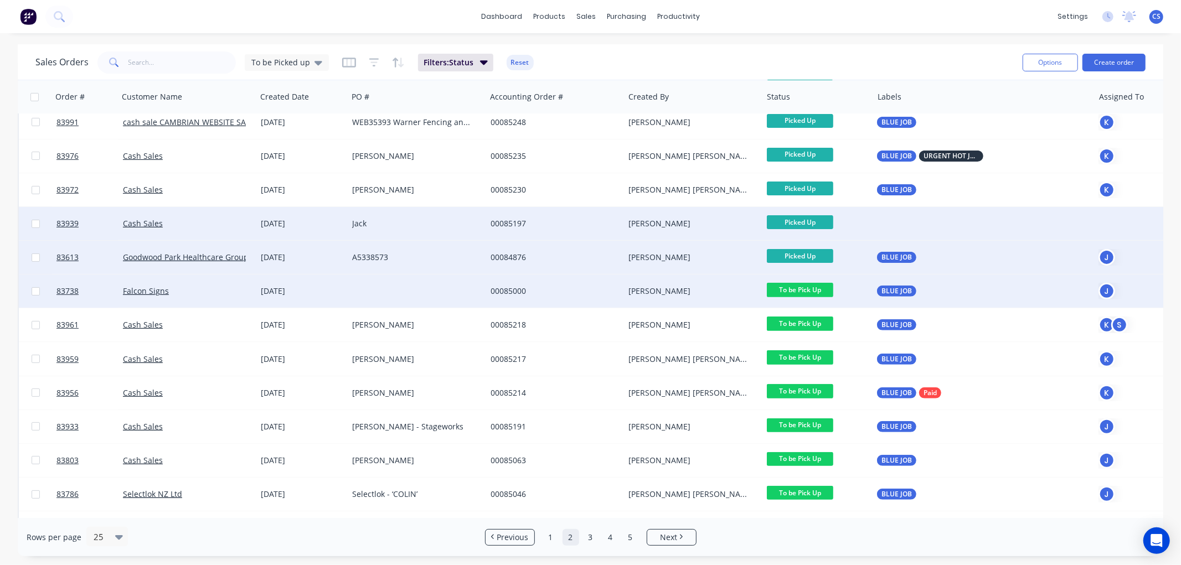
click at [815, 288] on span "To be Pick Up" at bounding box center [800, 290] width 66 height 14
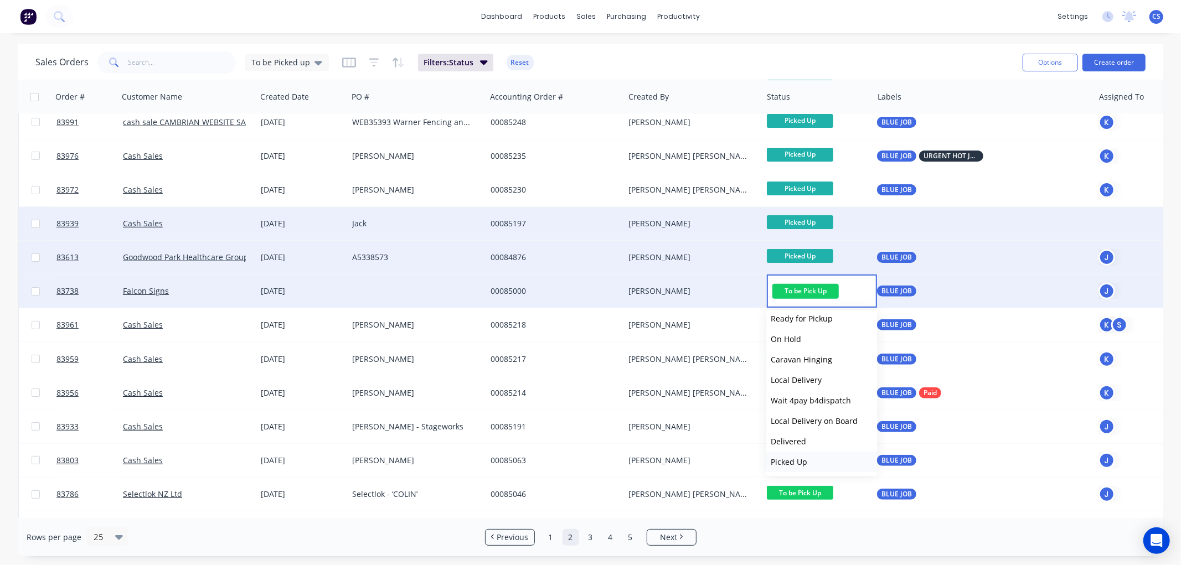
click at [804, 463] on span "Picked Up" at bounding box center [789, 462] width 37 height 11
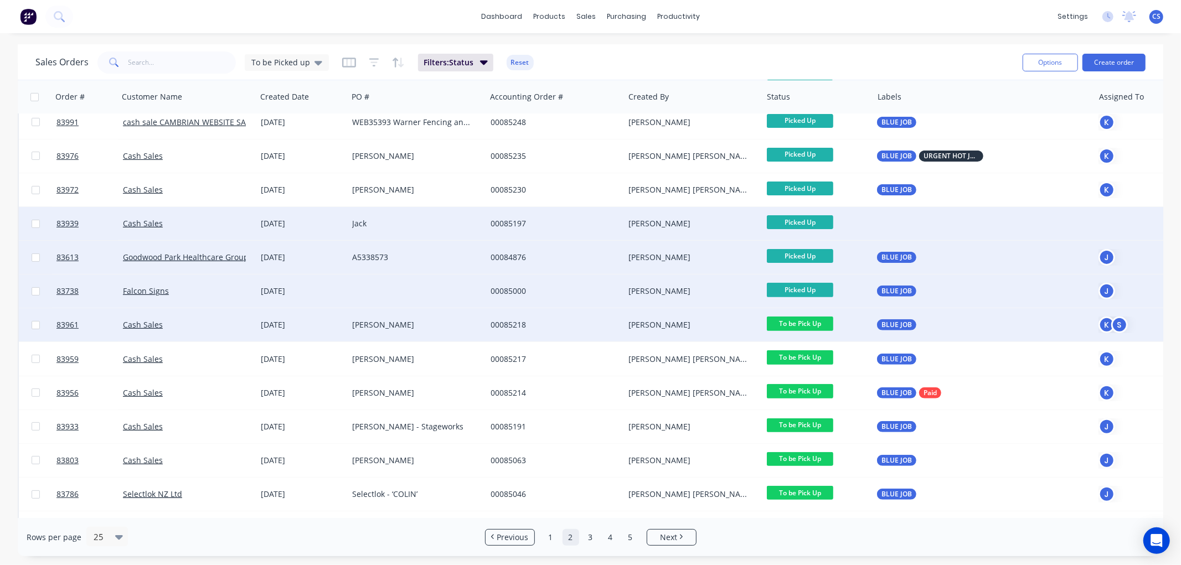
click at [815, 322] on span "To be Pick Up" at bounding box center [800, 324] width 66 height 14
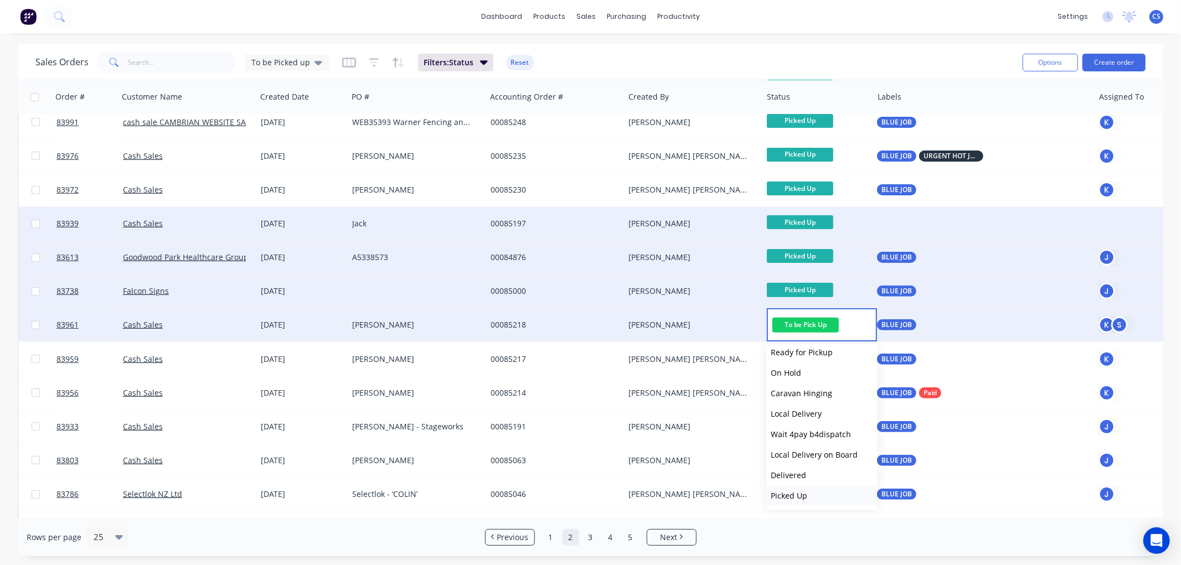
click at [803, 491] on span "Picked Up" at bounding box center [789, 496] width 37 height 11
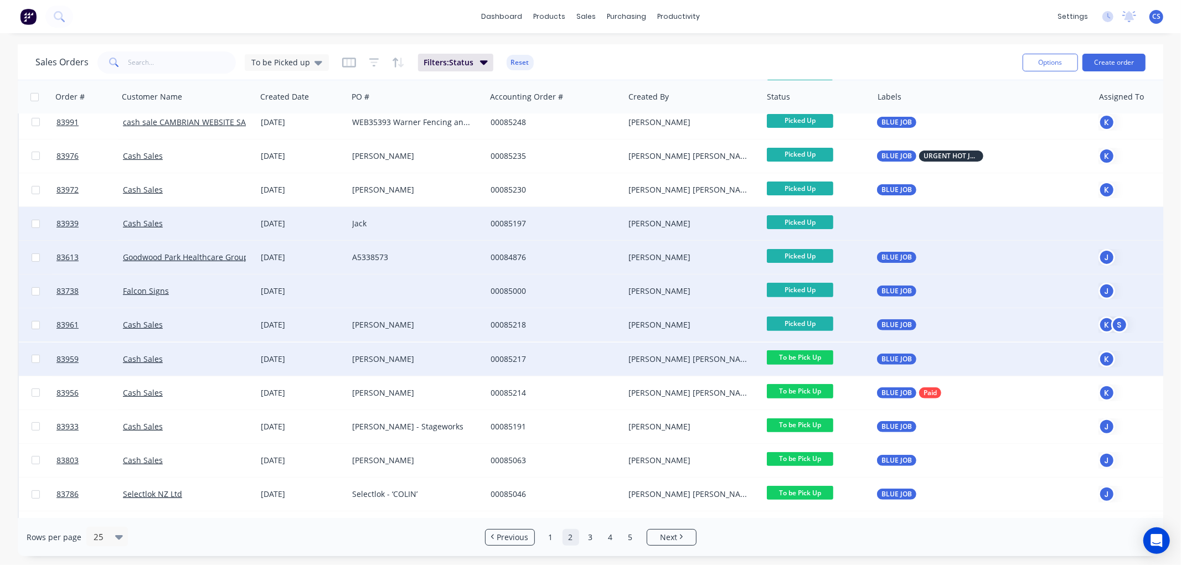
click at [816, 355] on span "To be Pick Up" at bounding box center [800, 358] width 66 height 14
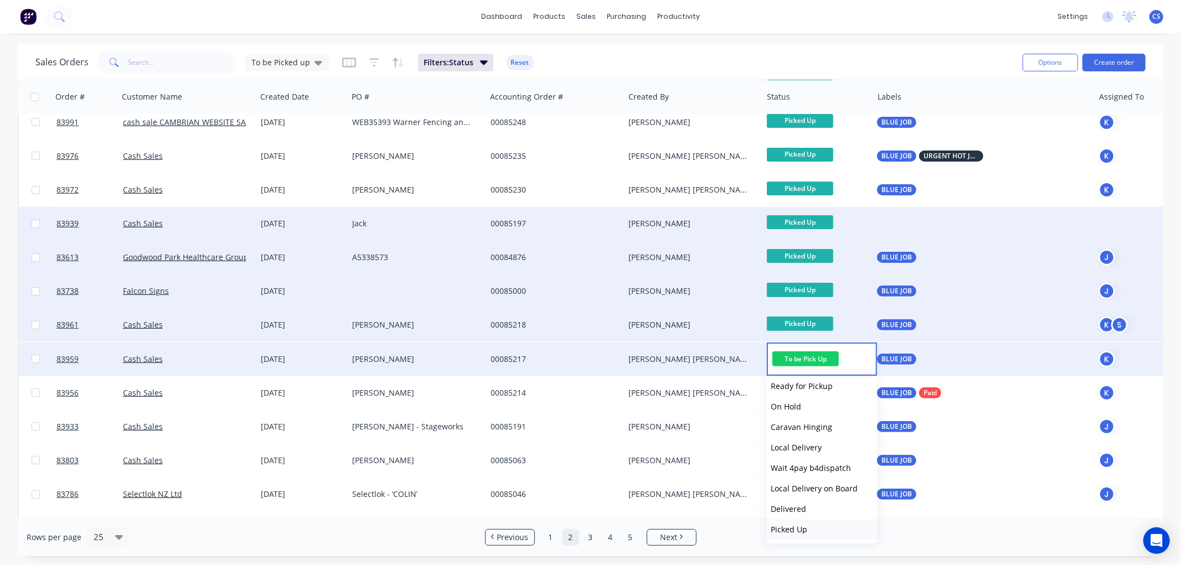
click at [806, 524] on span "Picked Up" at bounding box center [789, 529] width 37 height 11
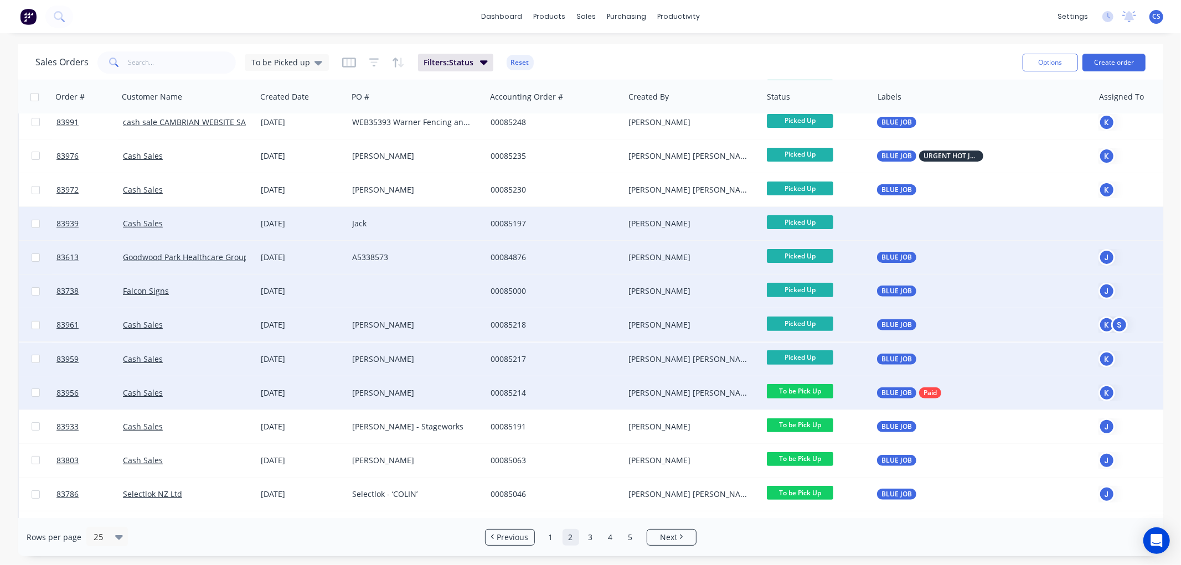
click at [816, 390] on span "To be Pick Up" at bounding box center [800, 391] width 66 height 14
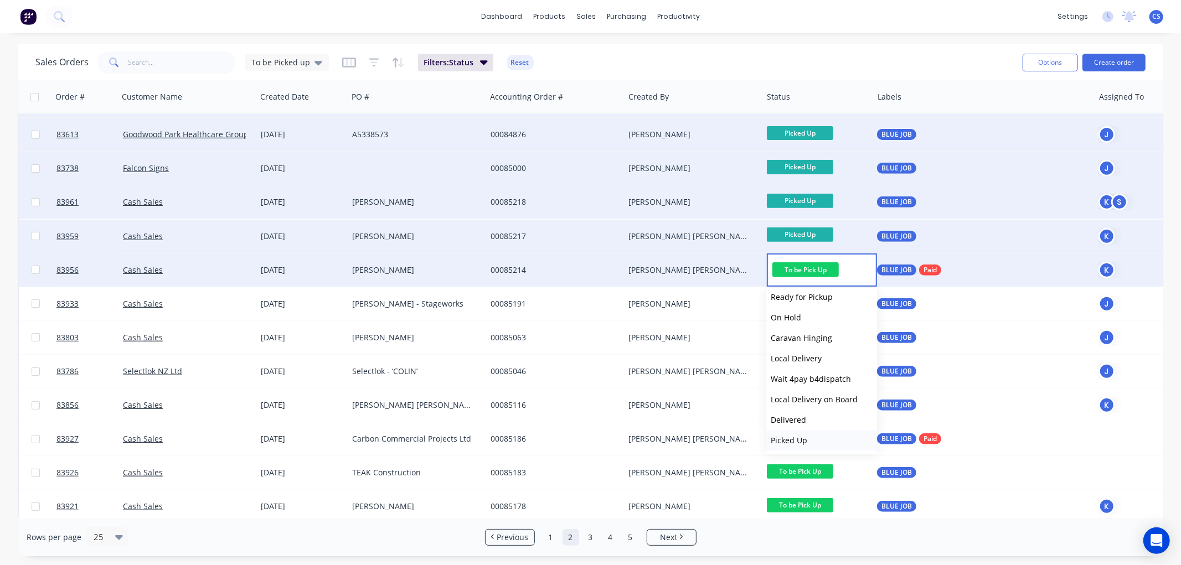
click at [804, 439] on span "Picked Up" at bounding box center [789, 440] width 37 height 11
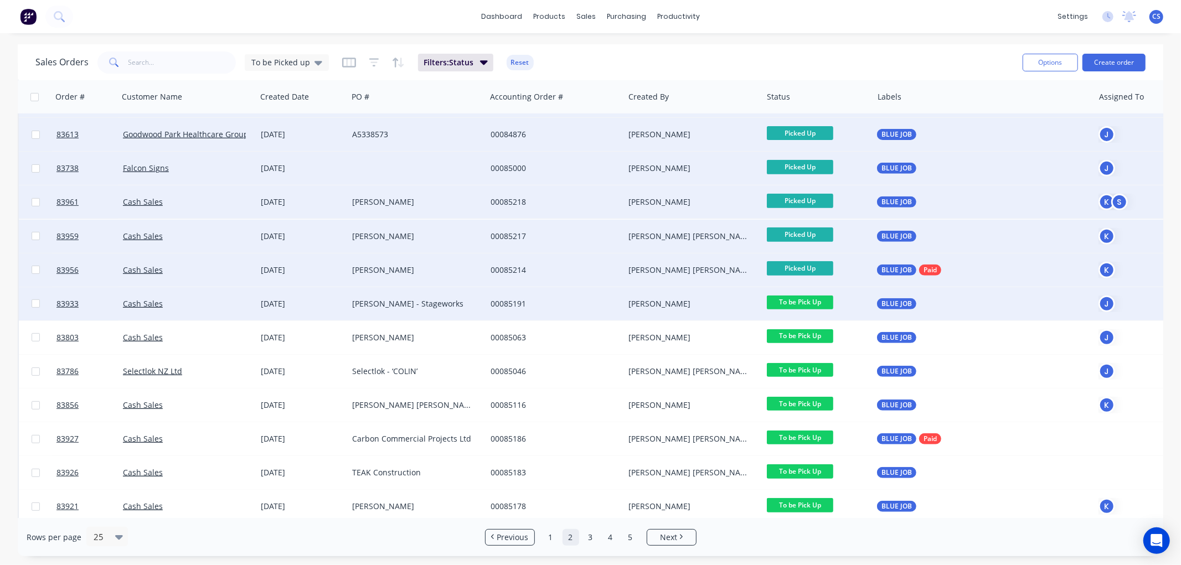
click at [812, 300] on span "To be Pick Up" at bounding box center [800, 303] width 66 height 14
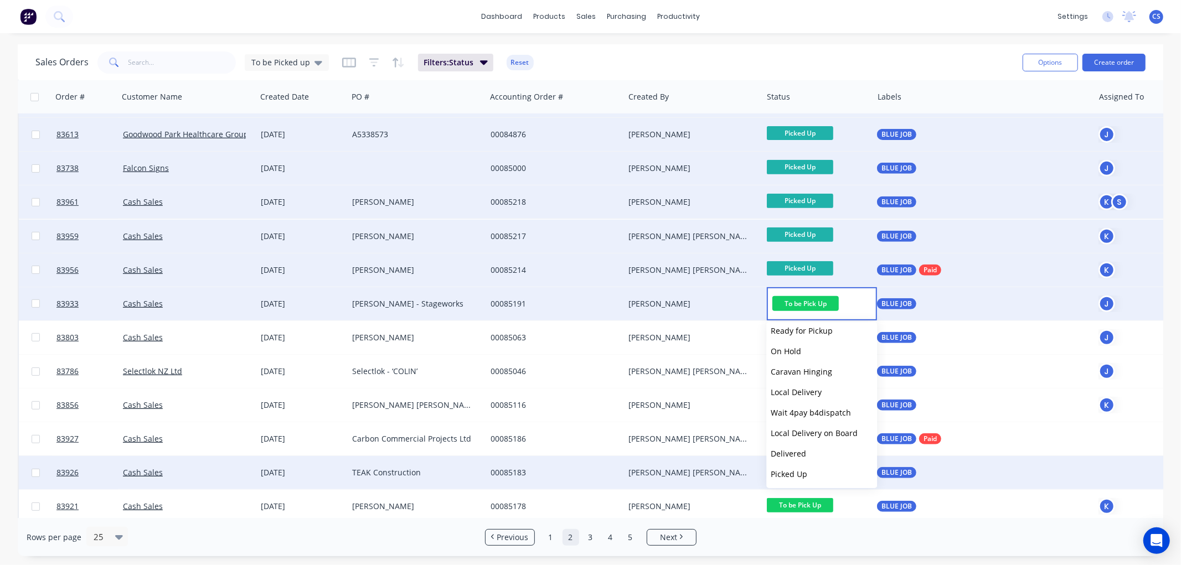
click at [806, 477] on span "Picked Up" at bounding box center [789, 474] width 37 height 11
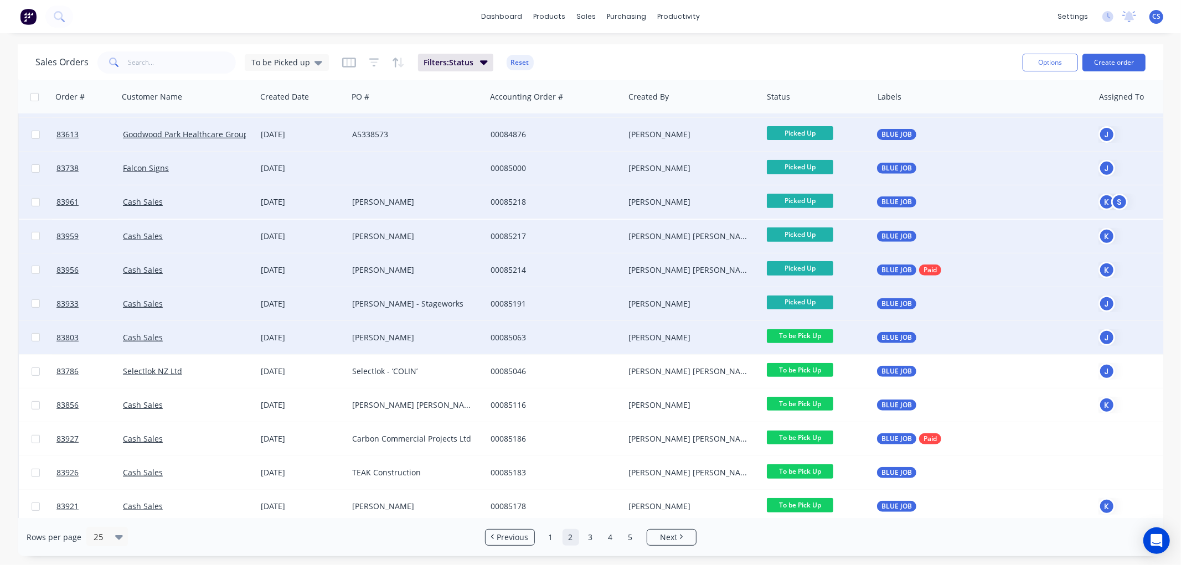
click at [811, 332] on span "To be Pick Up" at bounding box center [800, 336] width 66 height 14
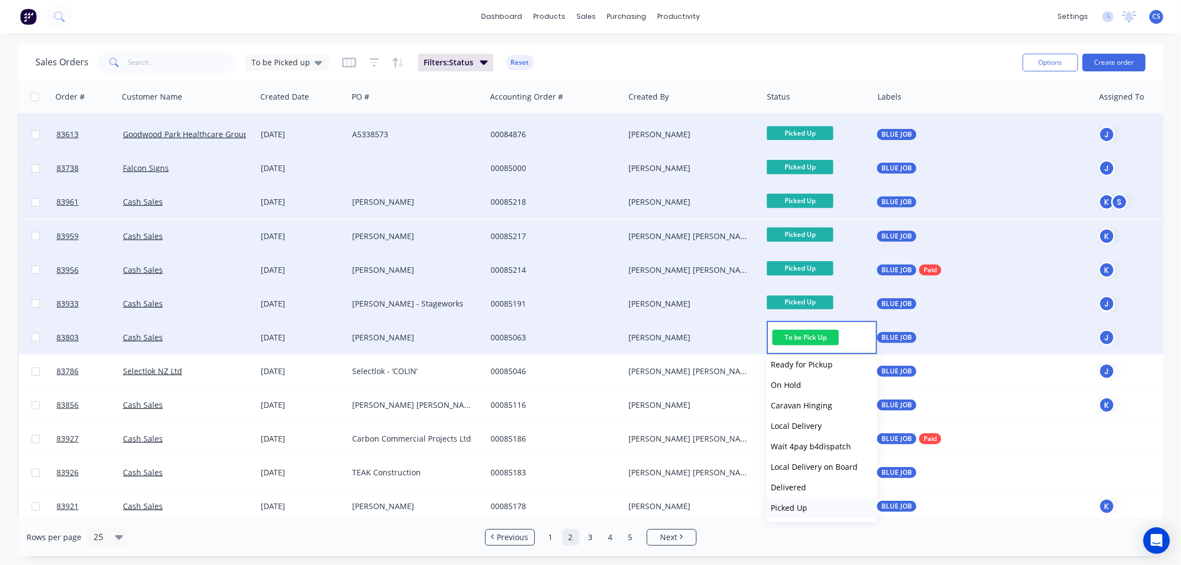
click at [799, 508] on span "Picked Up" at bounding box center [789, 508] width 37 height 11
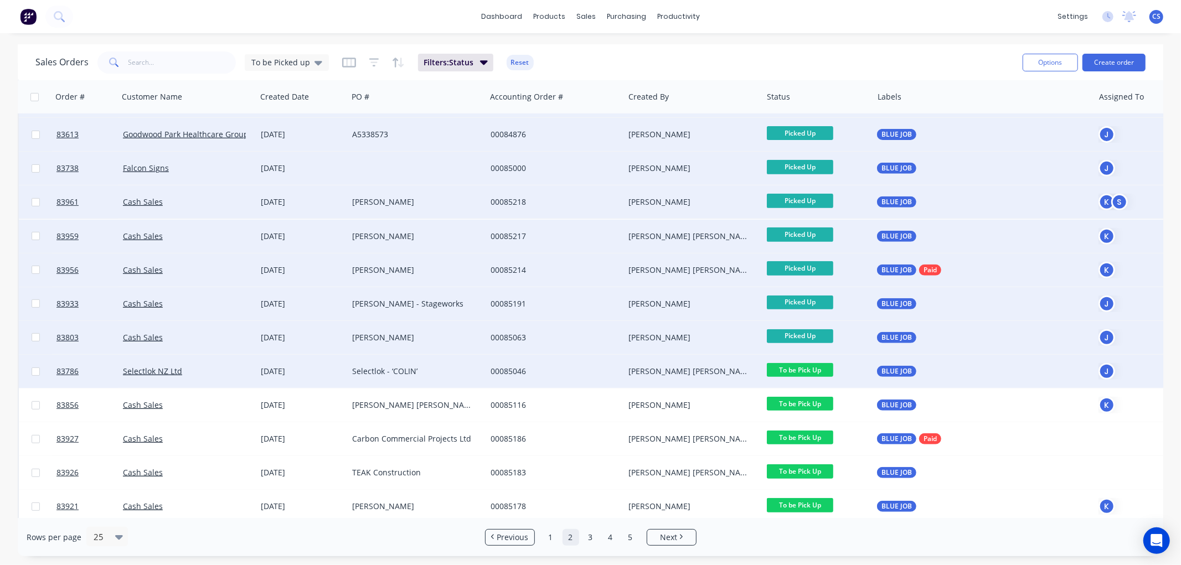
click at [805, 368] on span "To be Pick Up" at bounding box center [800, 370] width 66 height 14
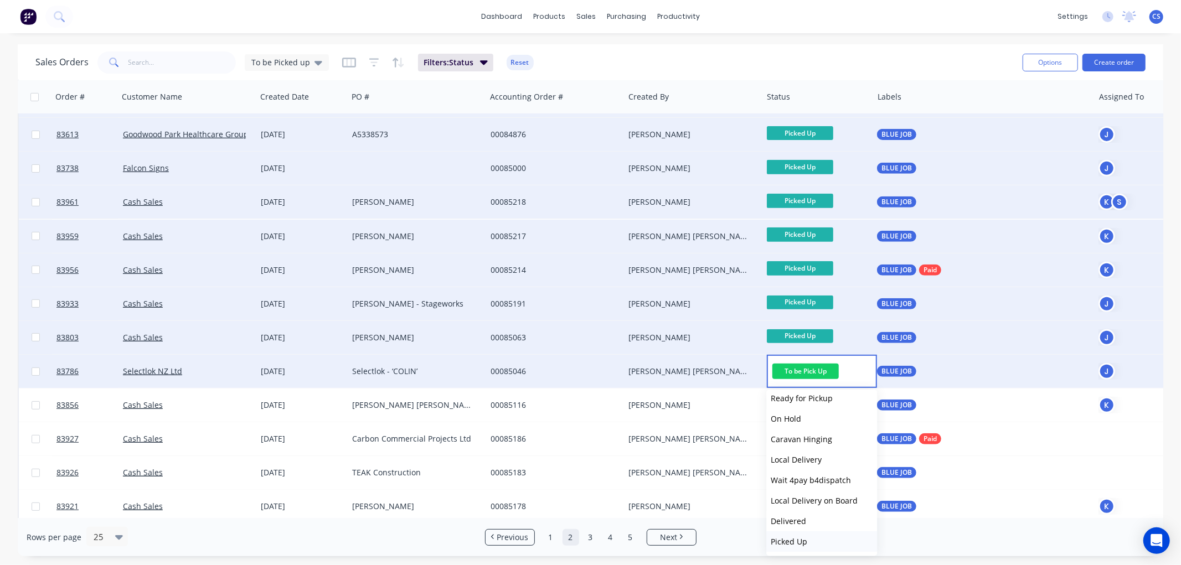
click at [807, 539] on button "Picked Up" at bounding box center [821, 542] width 111 height 20
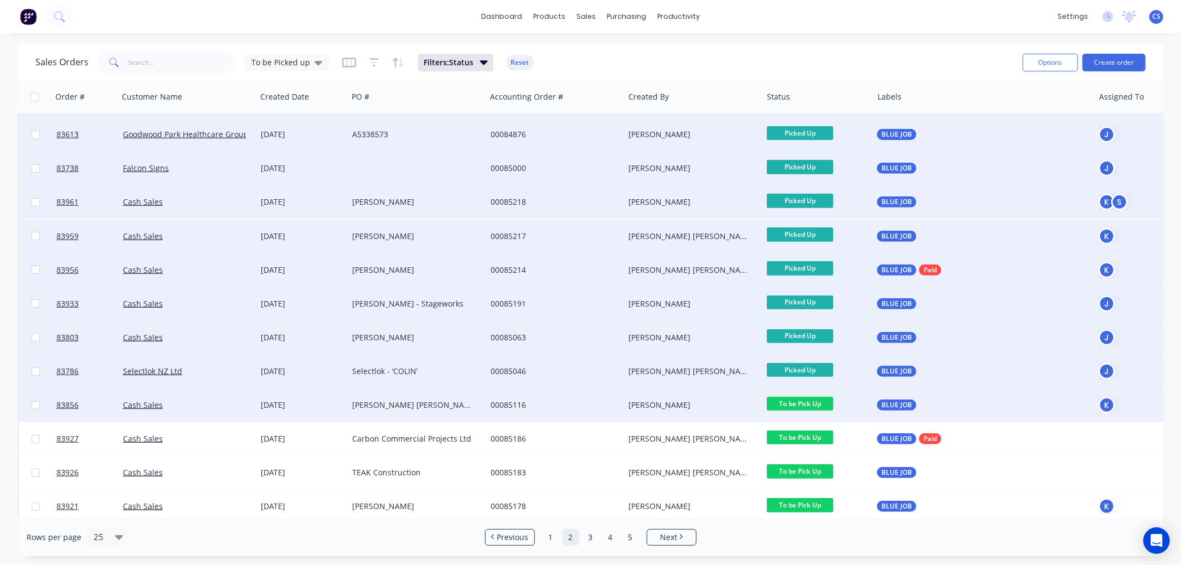
click at [820, 403] on span "To be Pick Up" at bounding box center [800, 404] width 66 height 14
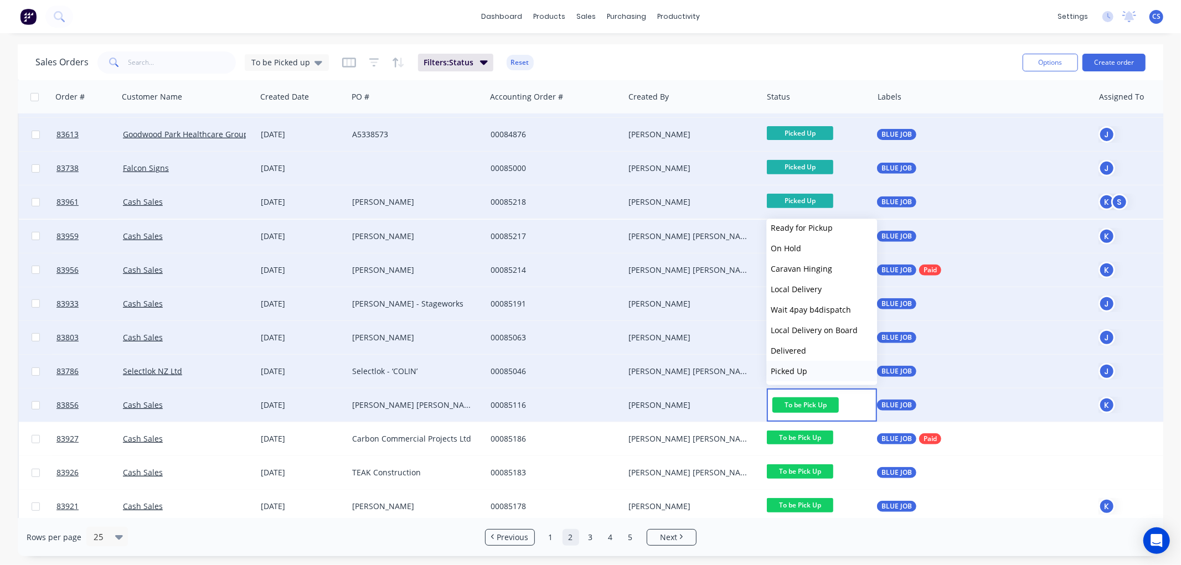
click at [799, 373] on span "Picked Up" at bounding box center [789, 371] width 37 height 11
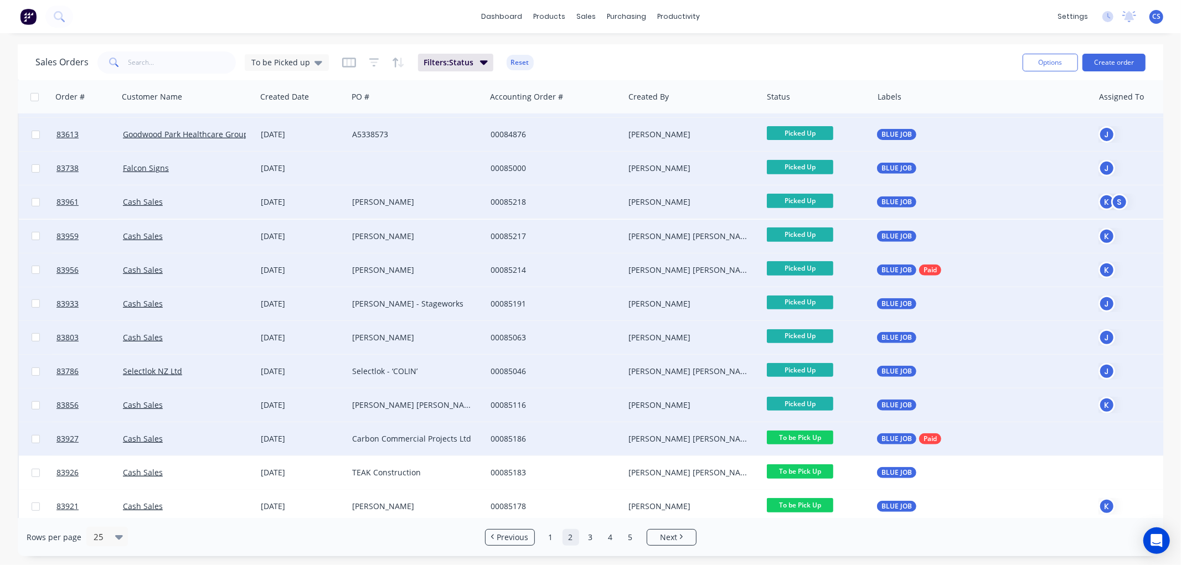
click at [820, 435] on span "To be Pick Up" at bounding box center [800, 438] width 66 height 14
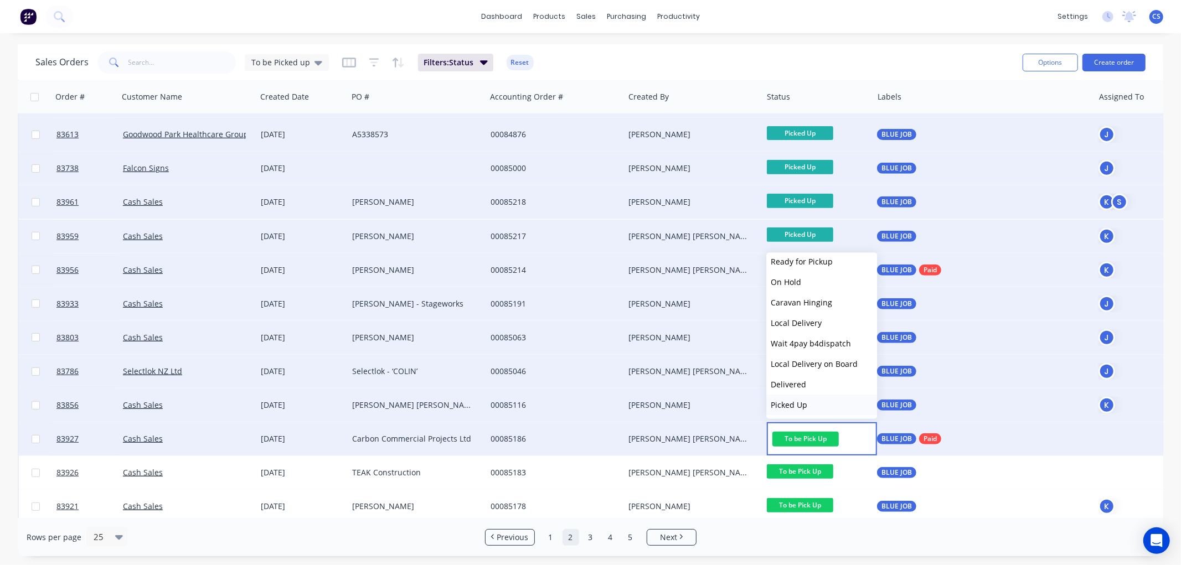
click at [806, 396] on button "Picked Up" at bounding box center [821, 405] width 111 height 20
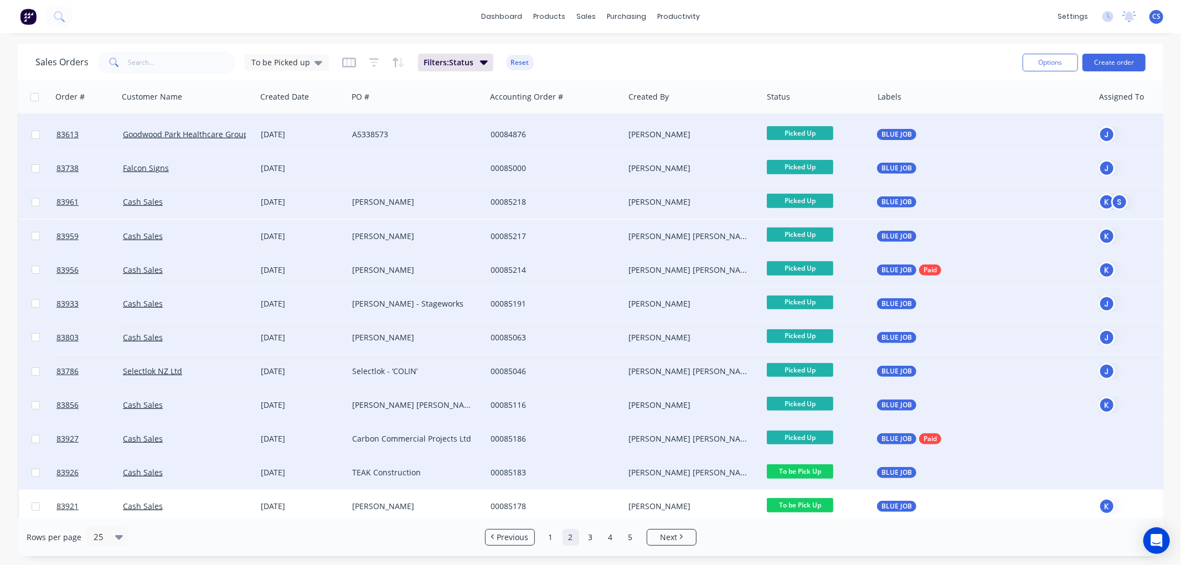
click at [818, 470] on span "To be Pick Up" at bounding box center [800, 472] width 66 height 14
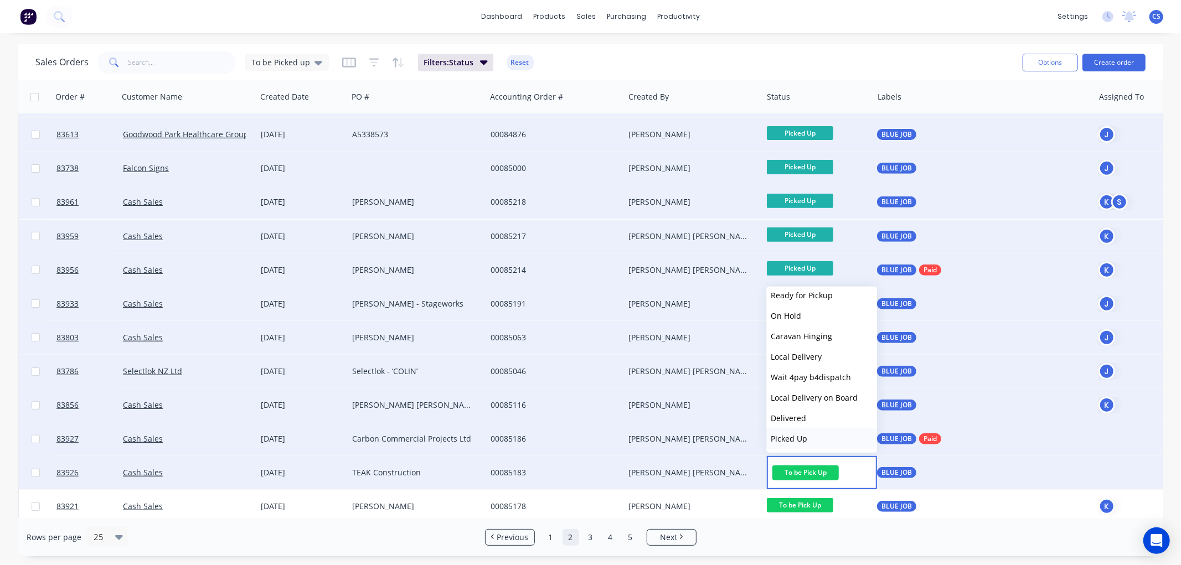
click at [815, 436] on button "Picked Up" at bounding box center [821, 439] width 111 height 20
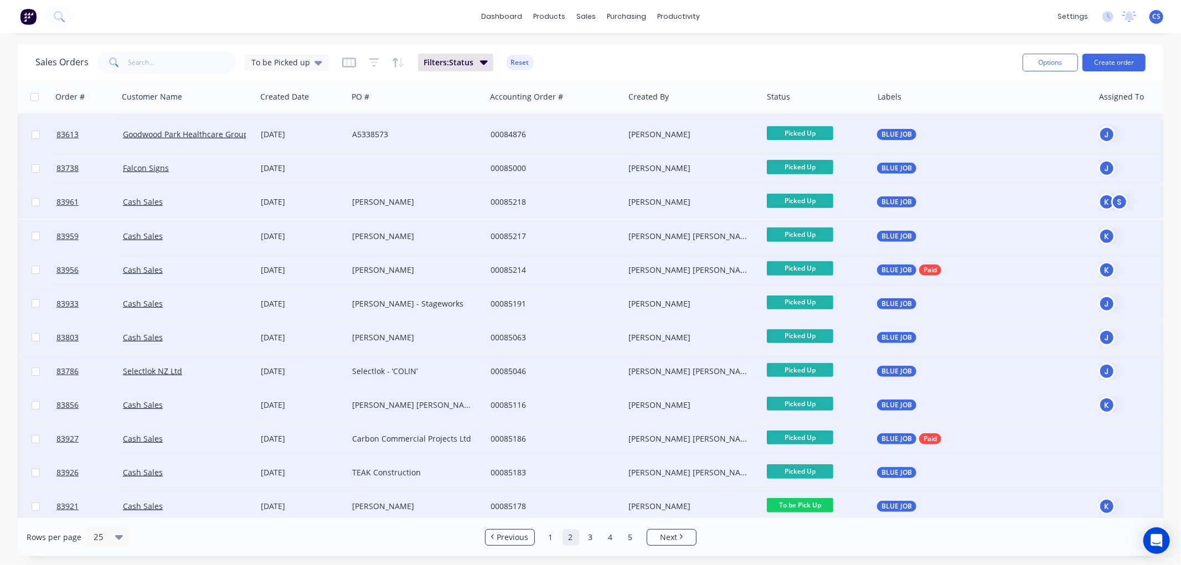
click at [806, 506] on span "To be Pick Up" at bounding box center [800, 505] width 66 height 14
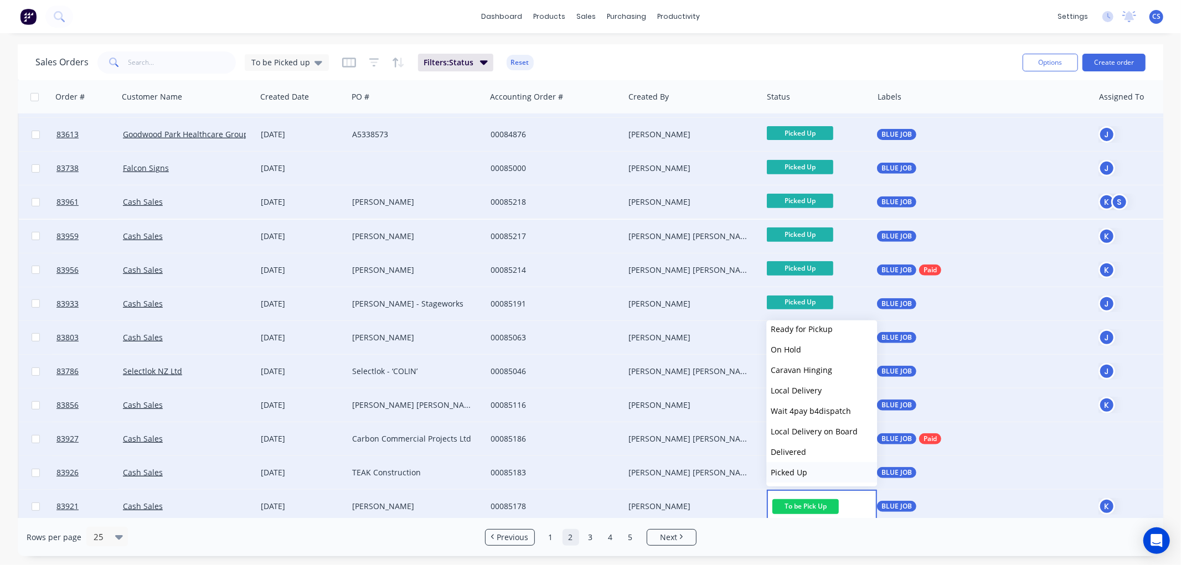
click at [815, 468] on button "Picked Up" at bounding box center [821, 472] width 111 height 20
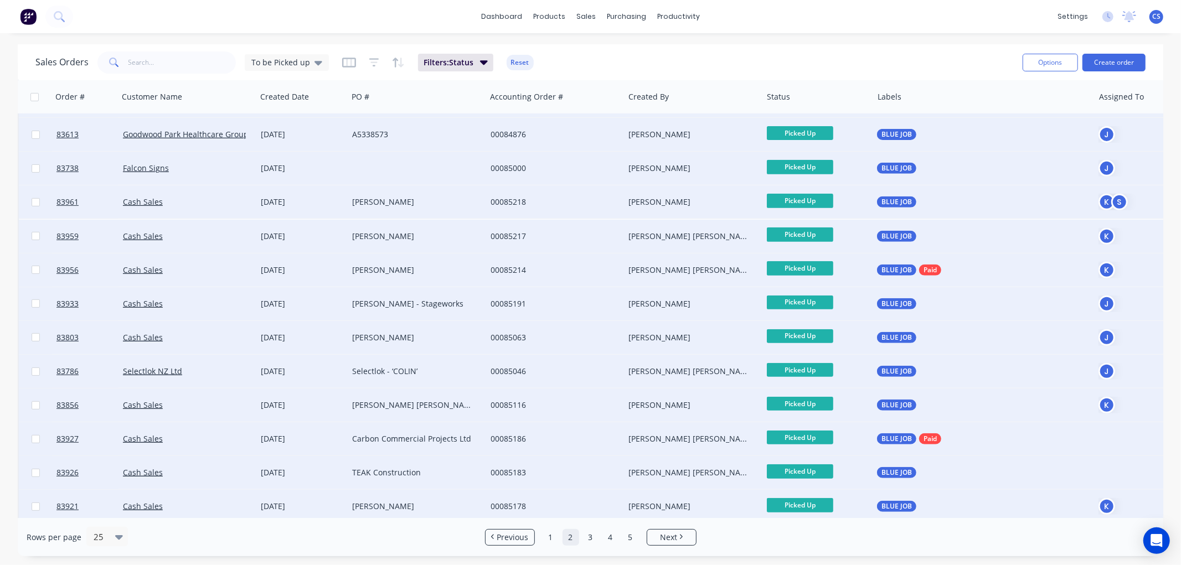
scroll to position [446, 0]
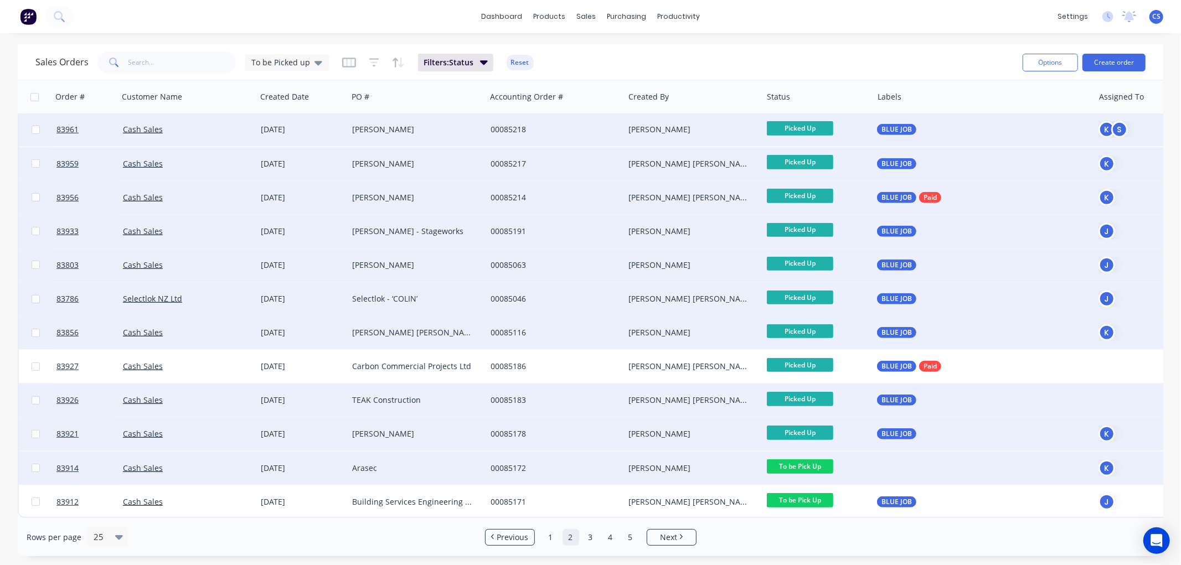
click at [812, 460] on span "To be Pick Up" at bounding box center [800, 467] width 66 height 14
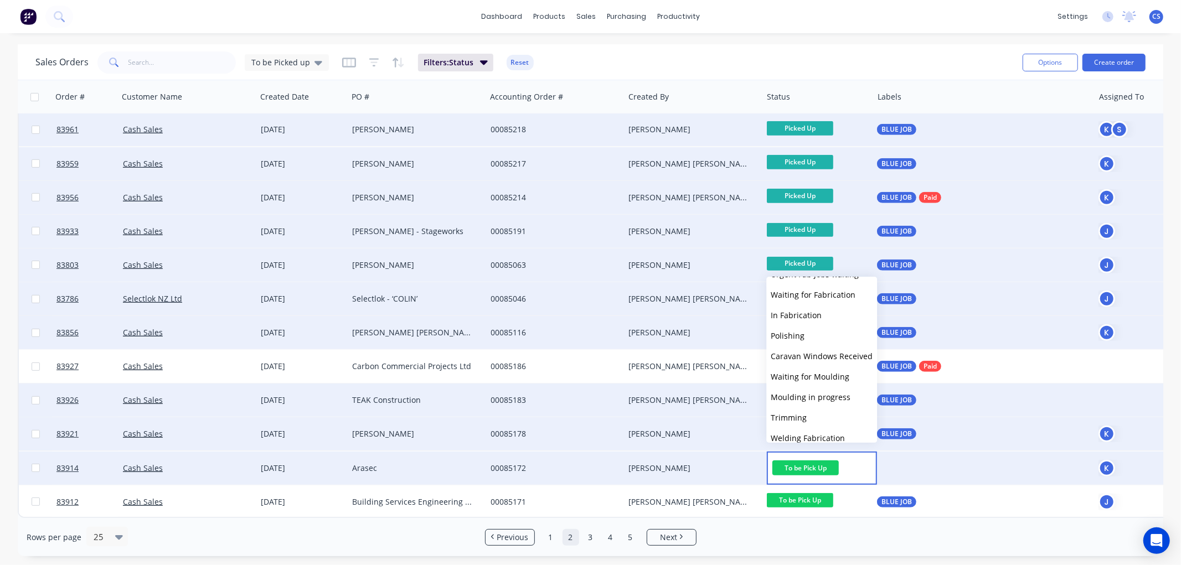
scroll to position [395, 0]
click at [805, 429] on span "Picked Up" at bounding box center [789, 429] width 37 height 11
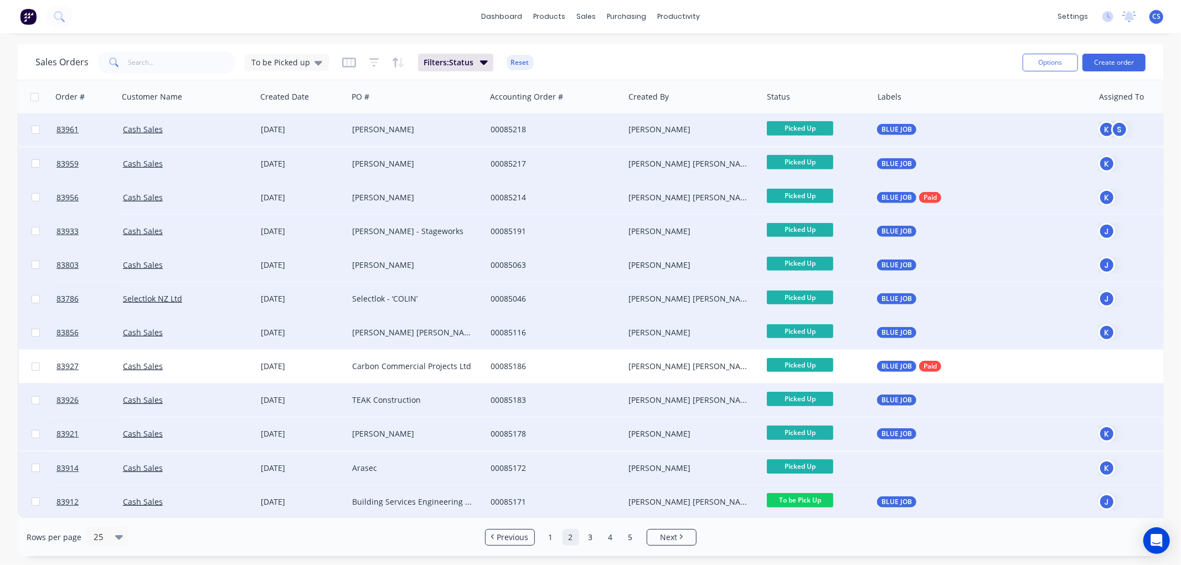
click at [817, 493] on span "To be Pick Up" at bounding box center [800, 500] width 66 height 14
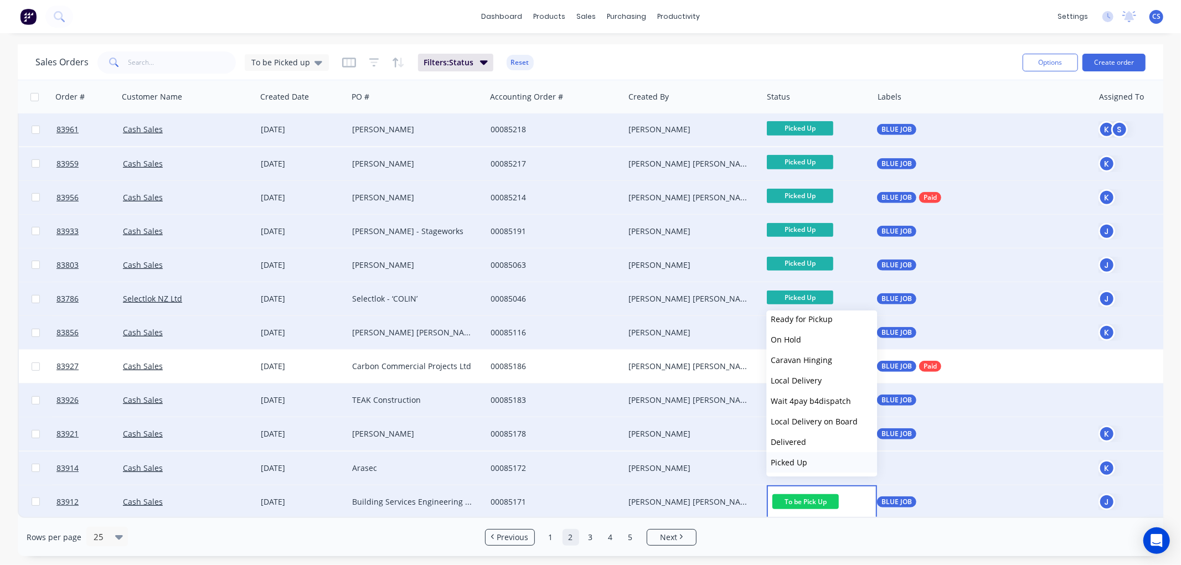
click at [805, 458] on span "Picked Up" at bounding box center [789, 462] width 37 height 11
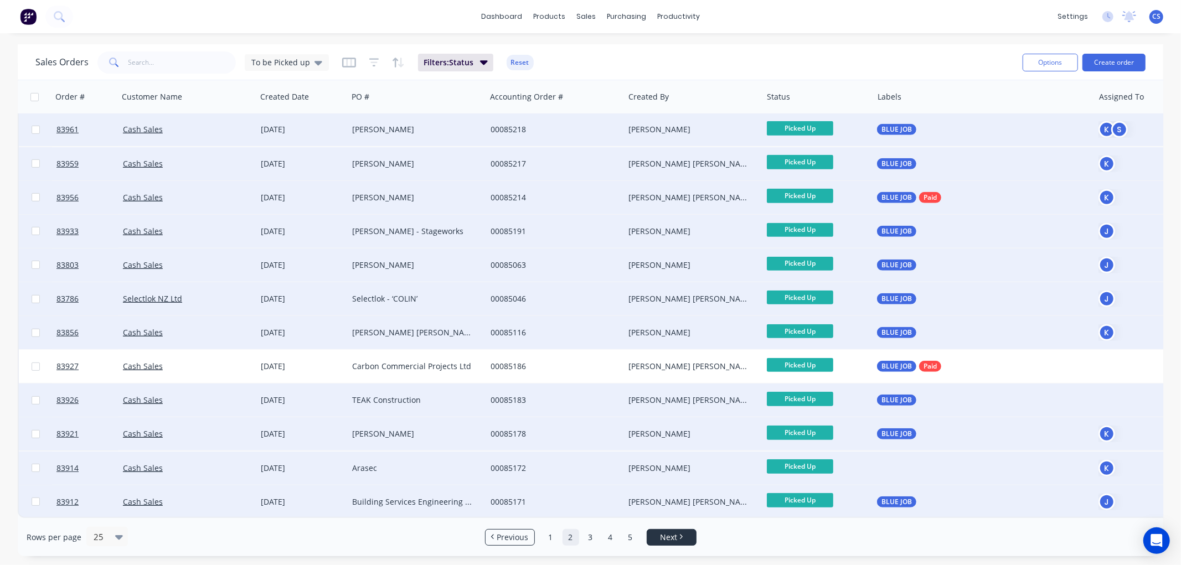
click at [670, 539] on span "Next" at bounding box center [668, 537] width 17 height 11
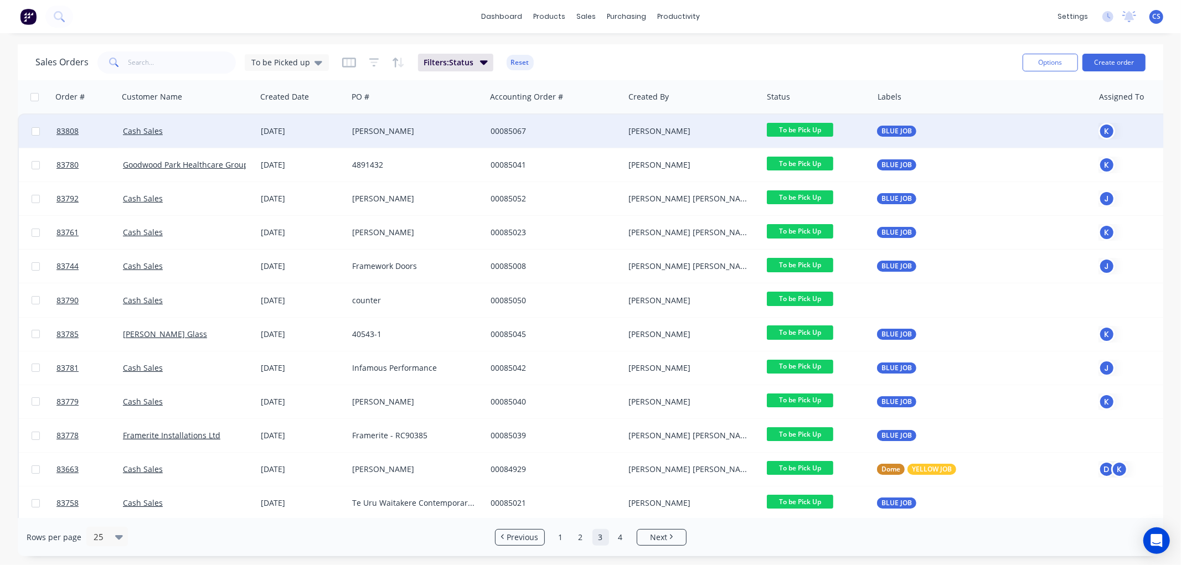
click at [814, 128] on span "To be Pick Up" at bounding box center [800, 130] width 66 height 14
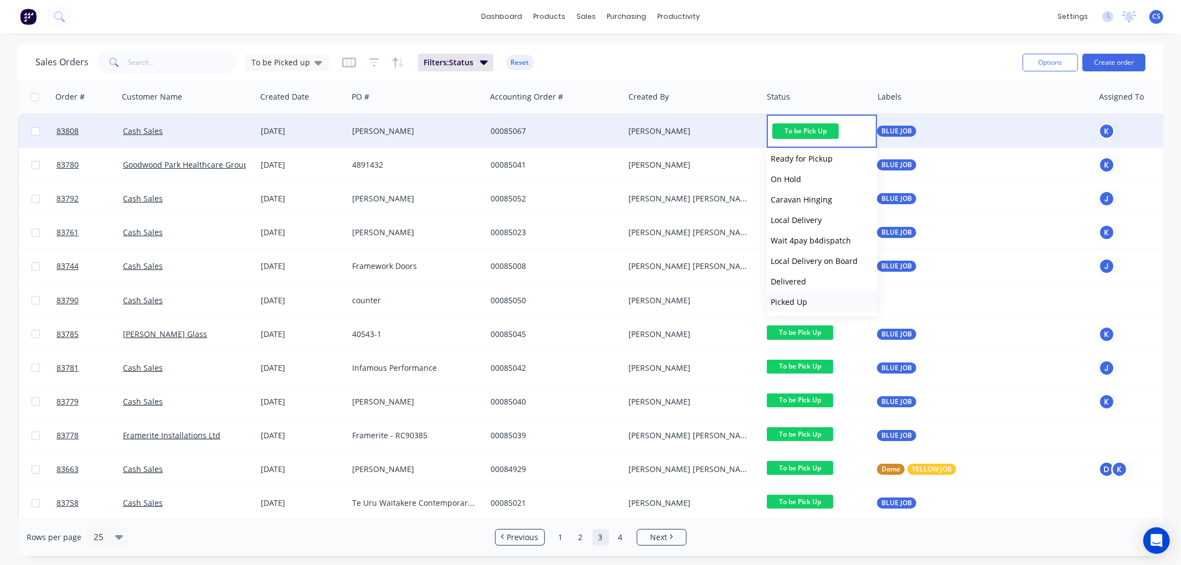
click at [800, 299] on span "Picked Up" at bounding box center [789, 302] width 37 height 11
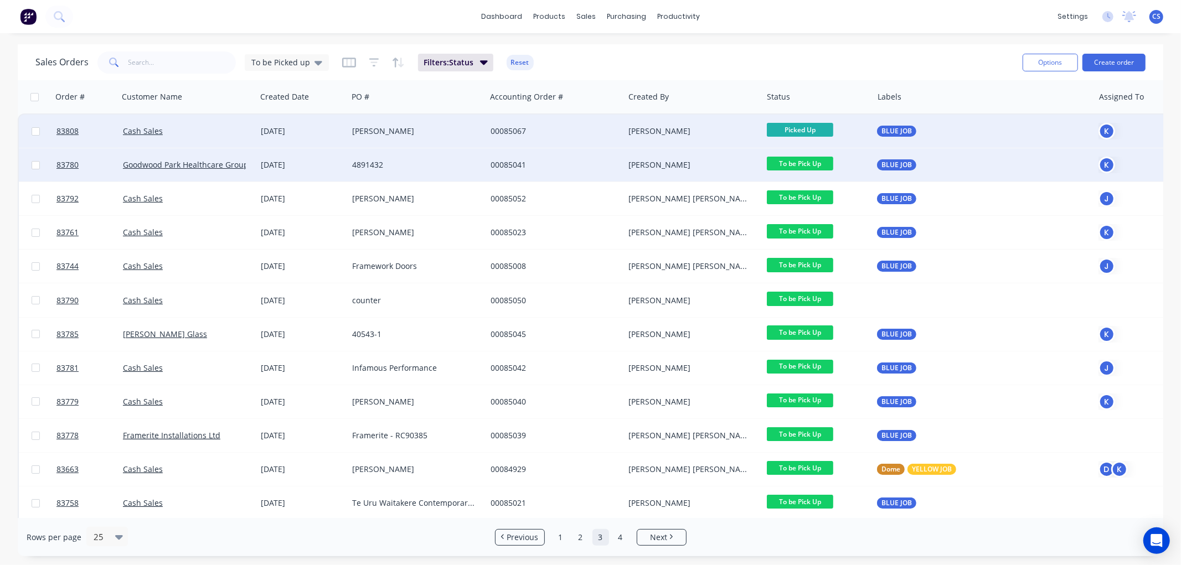
click at [823, 159] on span "To be Pick Up" at bounding box center [800, 164] width 66 height 14
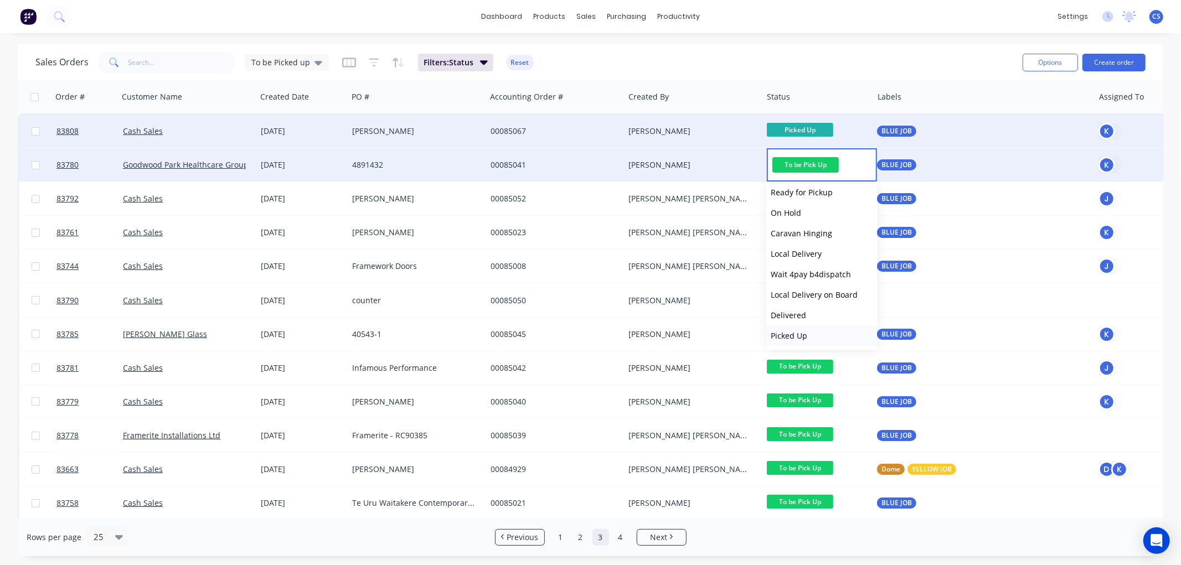
click at [801, 337] on span "Picked Up" at bounding box center [789, 336] width 37 height 11
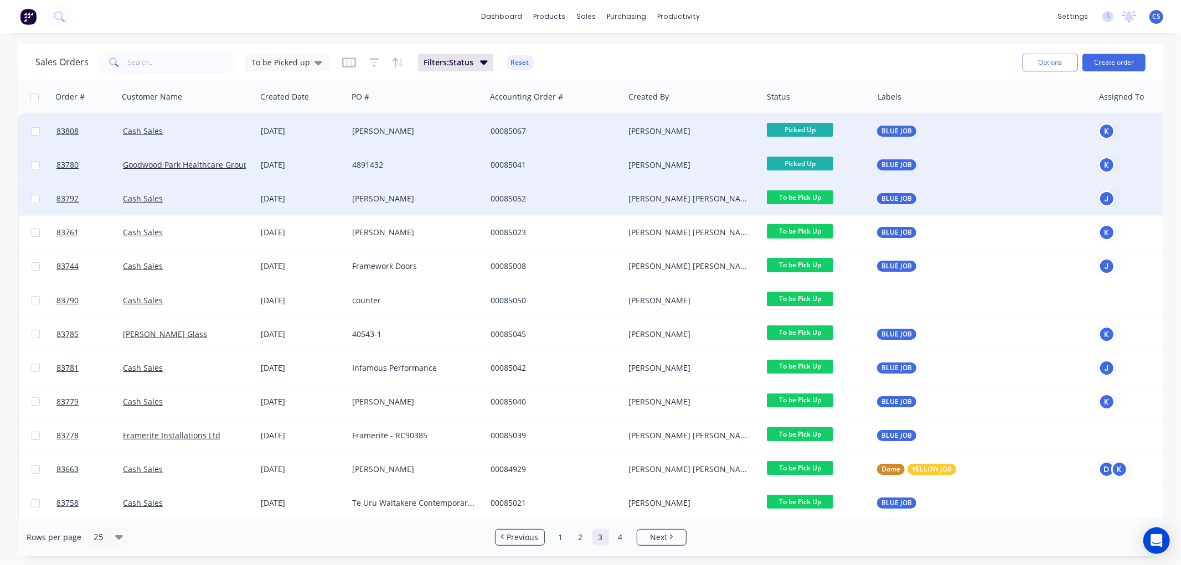
click at [811, 194] on span "To be Pick Up" at bounding box center [800, 197] width 66 height 14
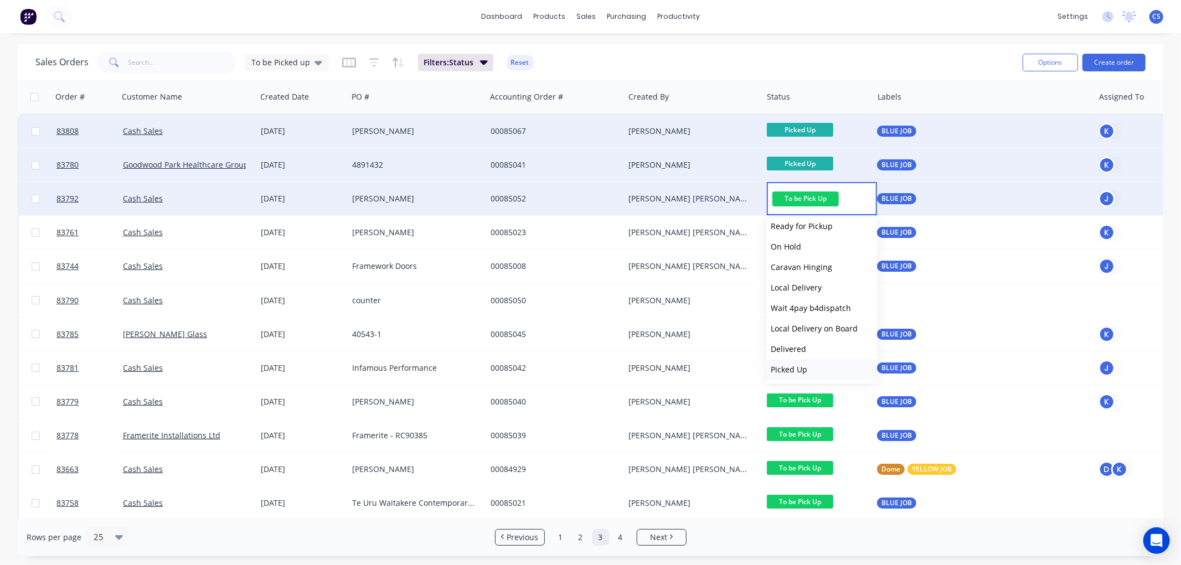
click at [797, 369] on span "Picked Up" at bounding box center [789, 369] width 37 height 11
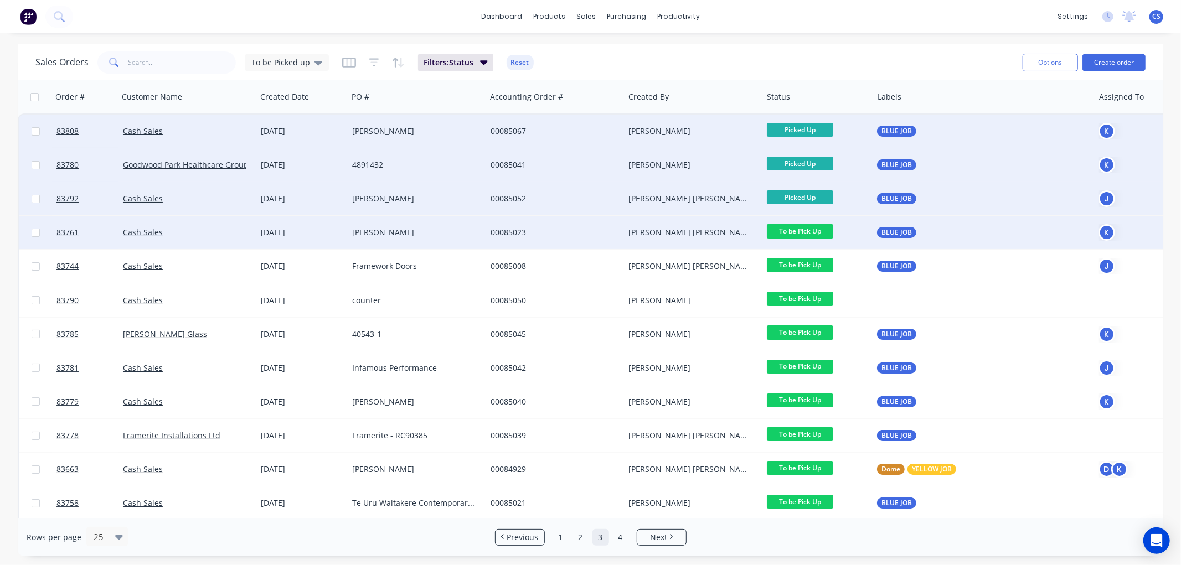
click at [815, 230] on span "To be Pick Up" at bounding box center [800, 231] width 66 height 14
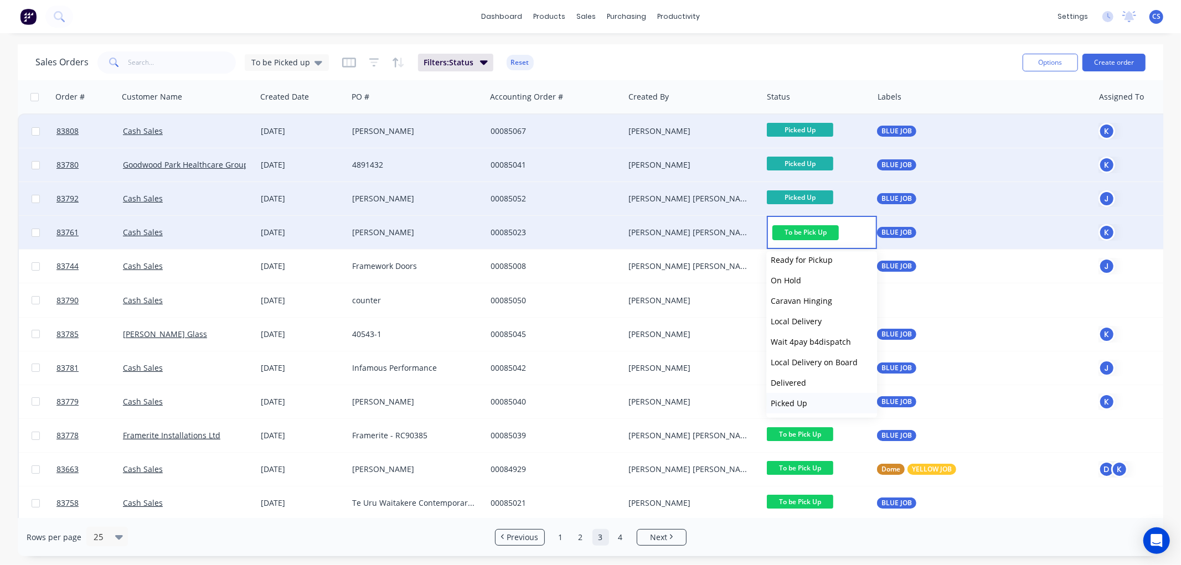
click at [800, 399] on span "Picked Up" at bounding box center [789, 403] width 37 height 11
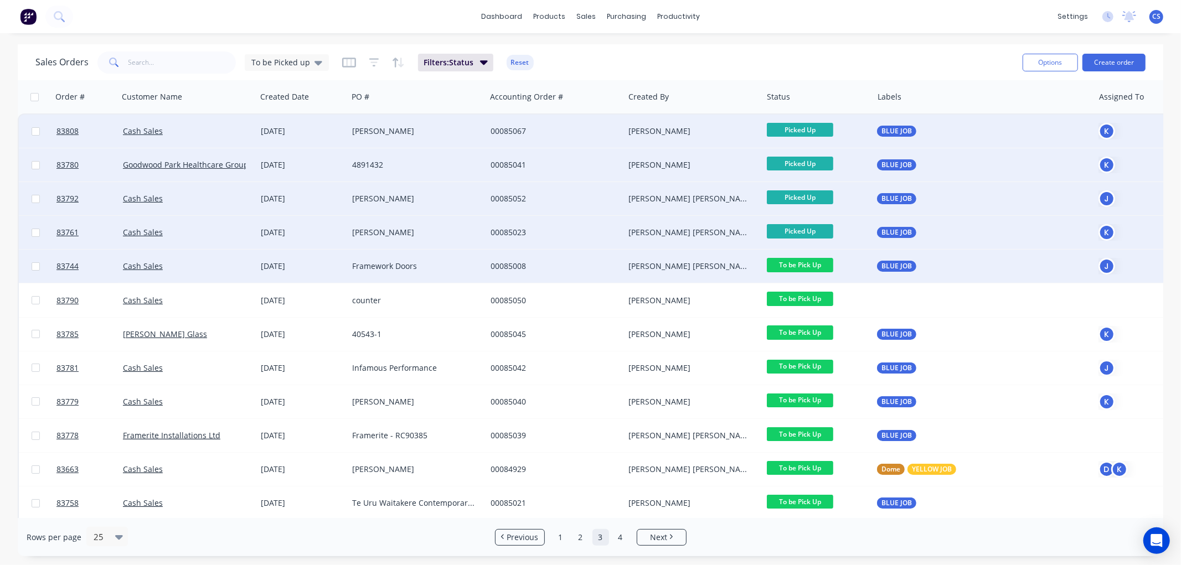
click at [821, 264] on span "To be Pick Up" at bounding box center [800, 265] width 66 height 14
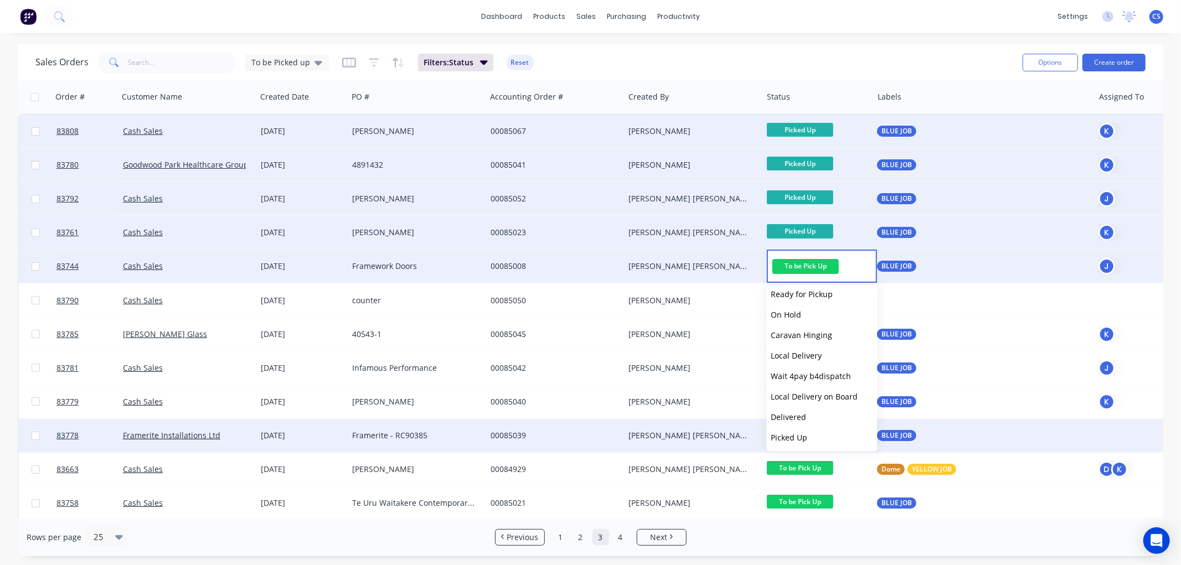
click at [816, 434] on button "Picked Up" at bounding box center [821, 437] width 111 height 20
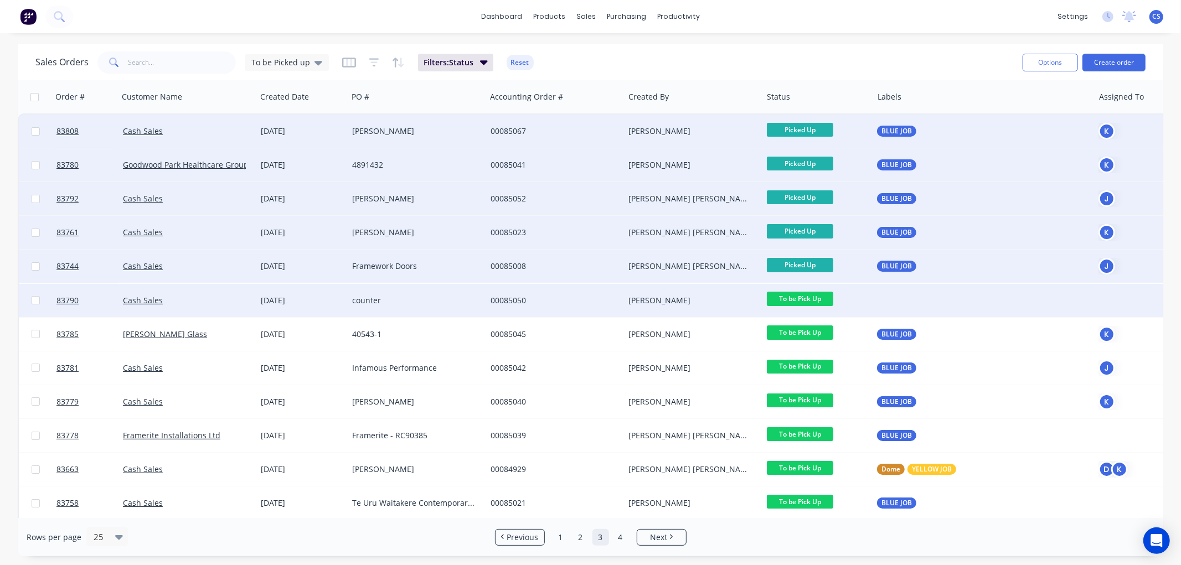
click at [822, 300] on span "To be Pick Up" at bounding box center [800, 299] width 66 height 14
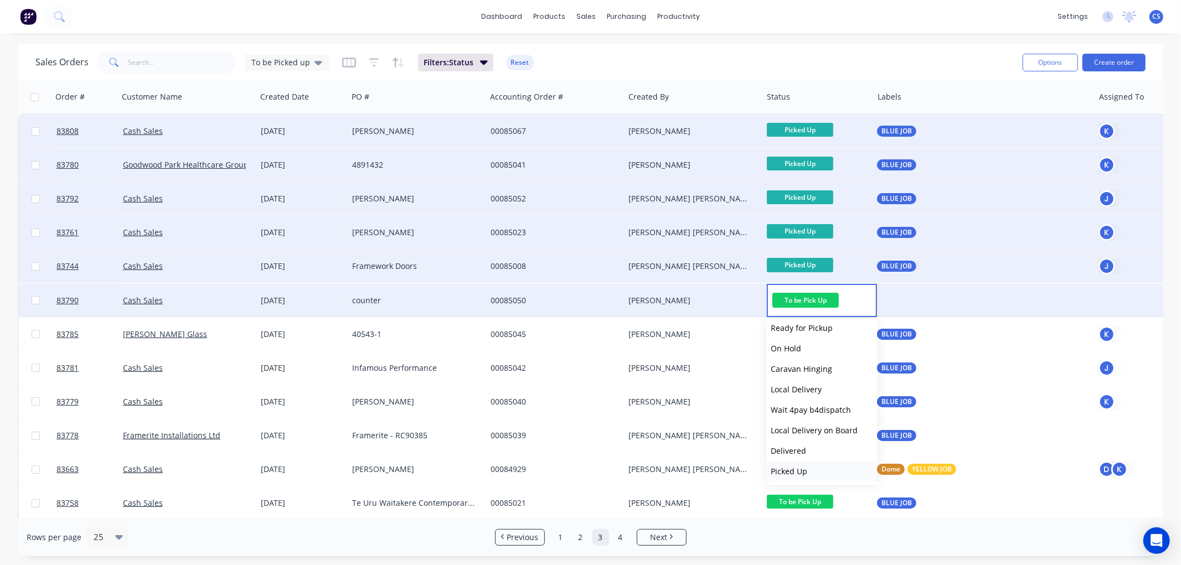
click at [796, 466] on span "Picked Up" at bounding box center [789, 471] width 37 height 11
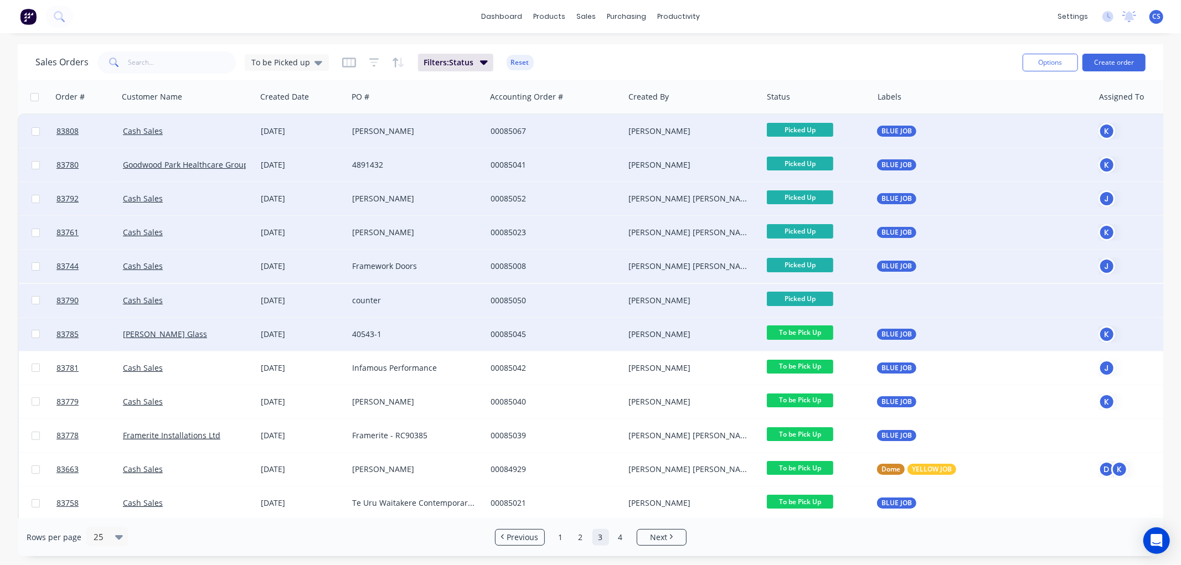
click at [817, 333] on span "To be Pick Up" at bounding box center [800, 333] width 66 height 14
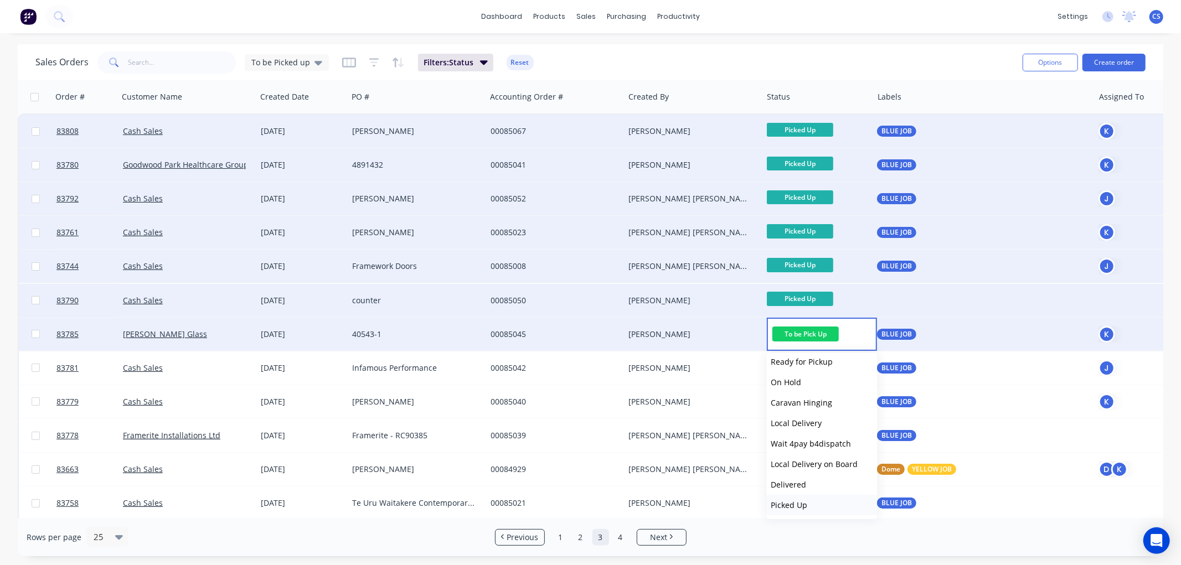
click at [807, 500] on button "Picked Up" at bounding box center [821, 505] width 111 height 20
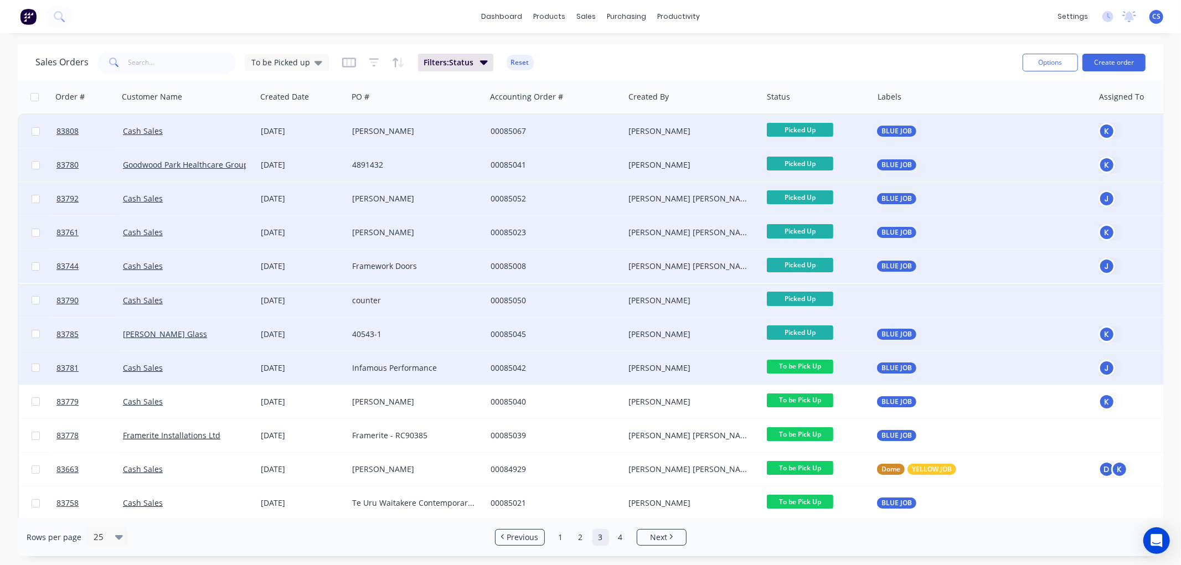
click at [816, 366] on span "To be Pick Up" at bounding box center [800, 367] width 66 height 14
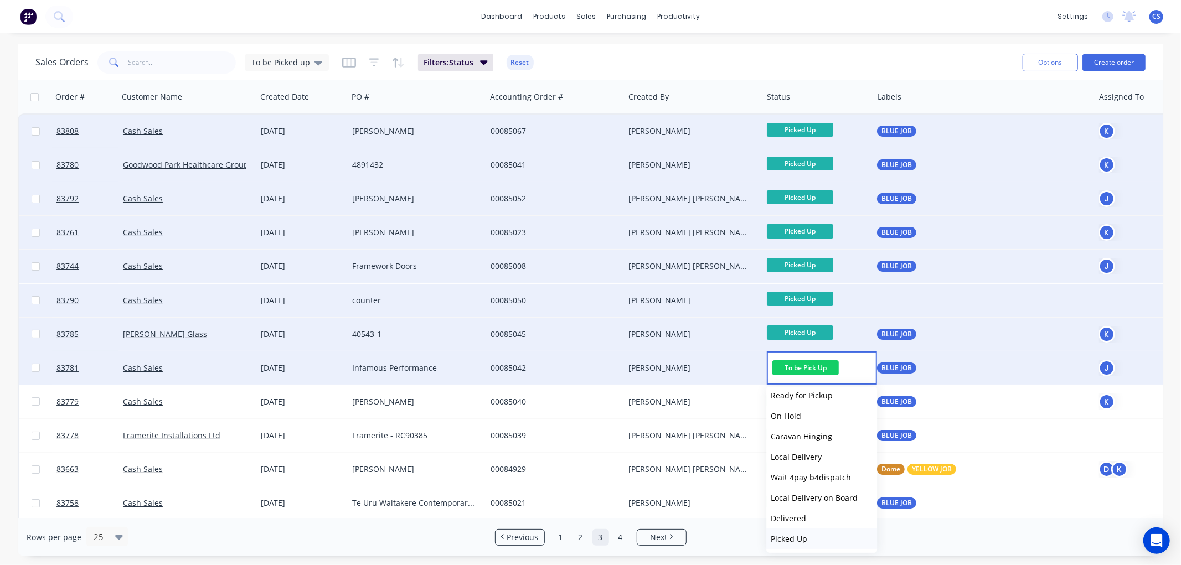
click at [808, 539] on button "Picked Up" at bounding box center [821, 539] width 111 height 20
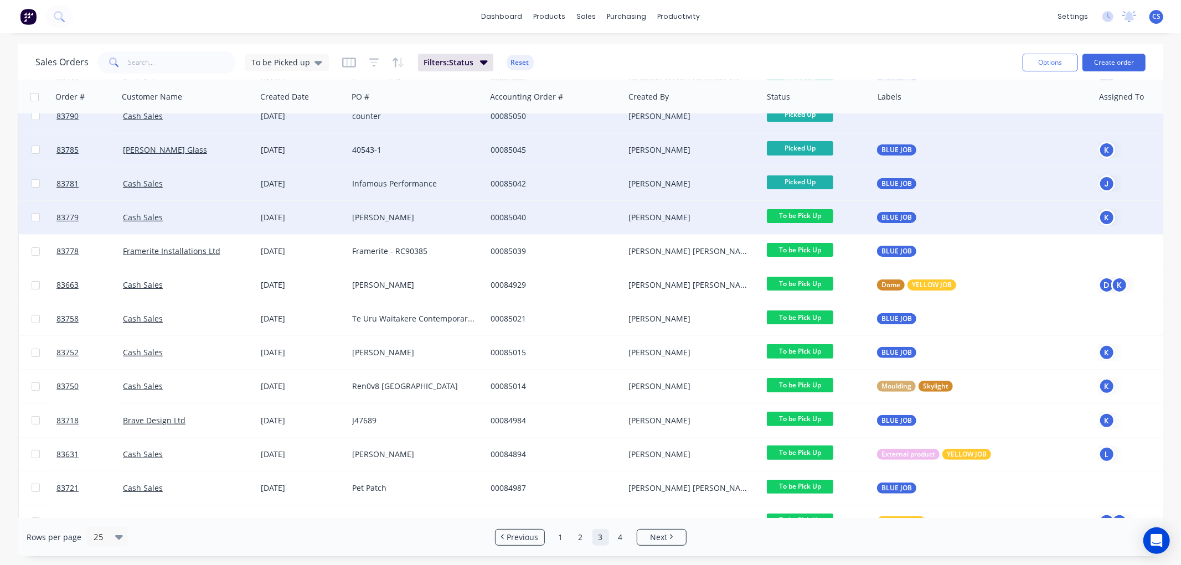
click at [825, 217] on span "To be Pick Up" at bounding box center [800, 216] width 66 height 14
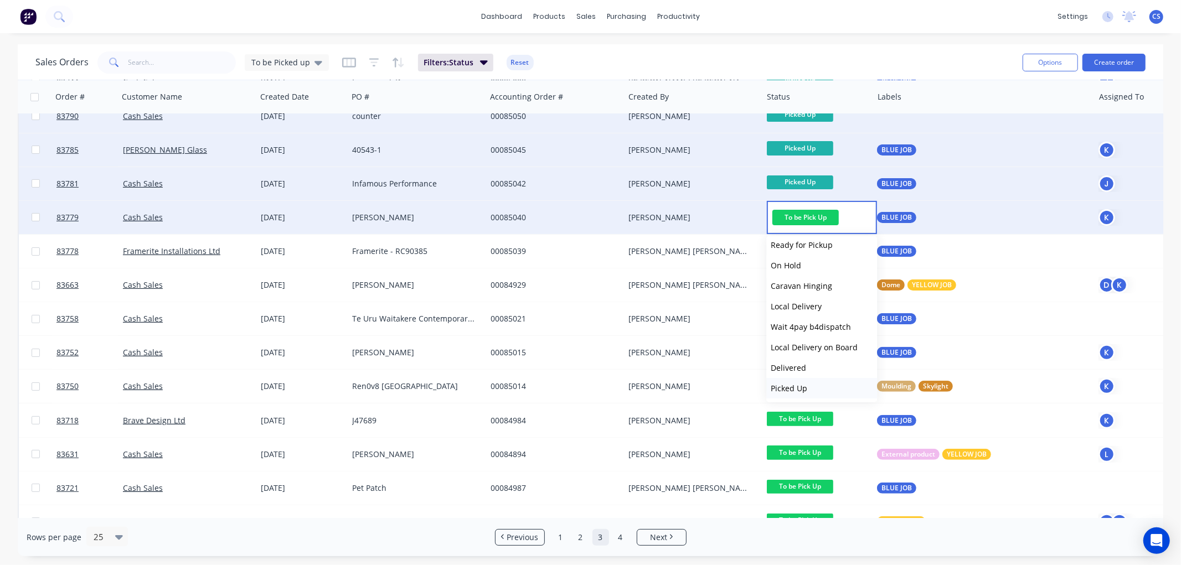
click at [805, 388] on span "Picked Up" at bounding box center [789, 388] width 37 height 11
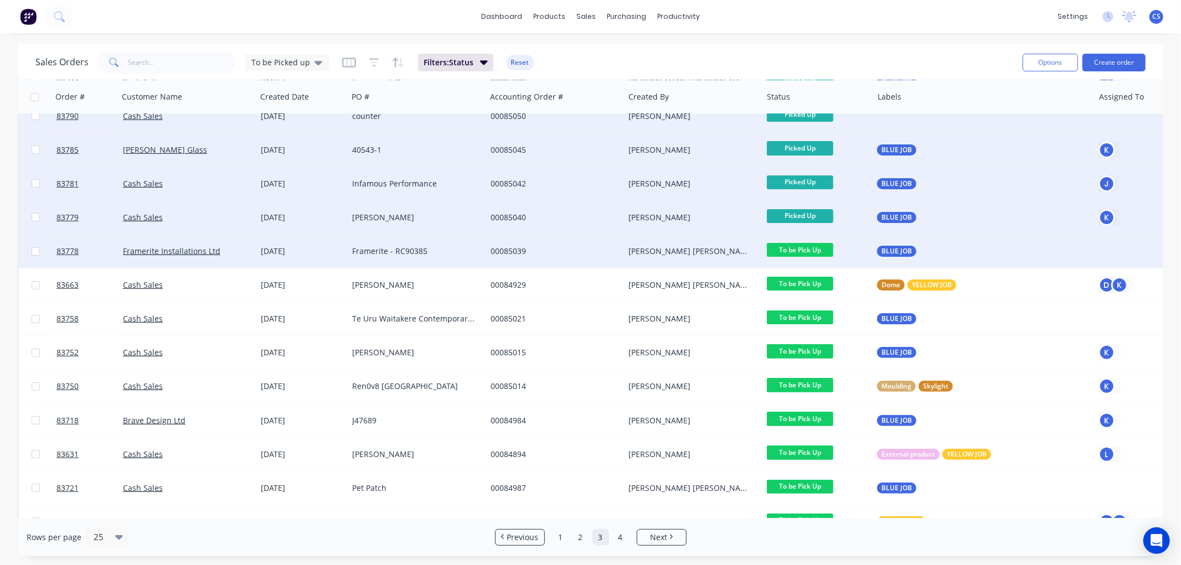
click at [808, 248] on span "To be Pick Up" at bounding box center [800, 250] width 66 height 14
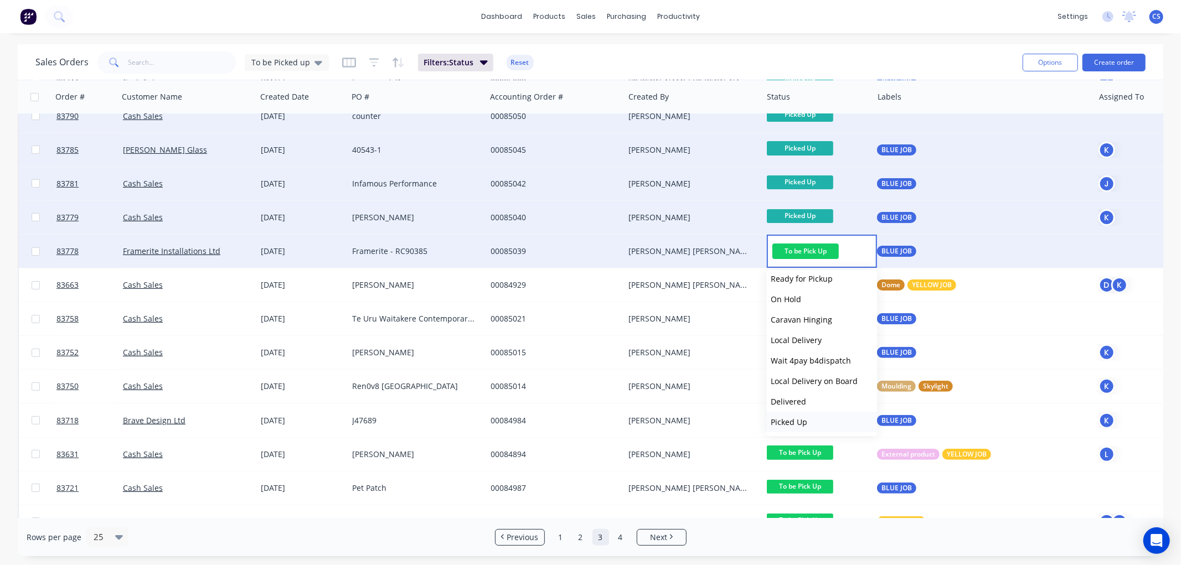
click at [806, 424] on span "Picked Up" at bounding box center [789, 422] width 37 height 11
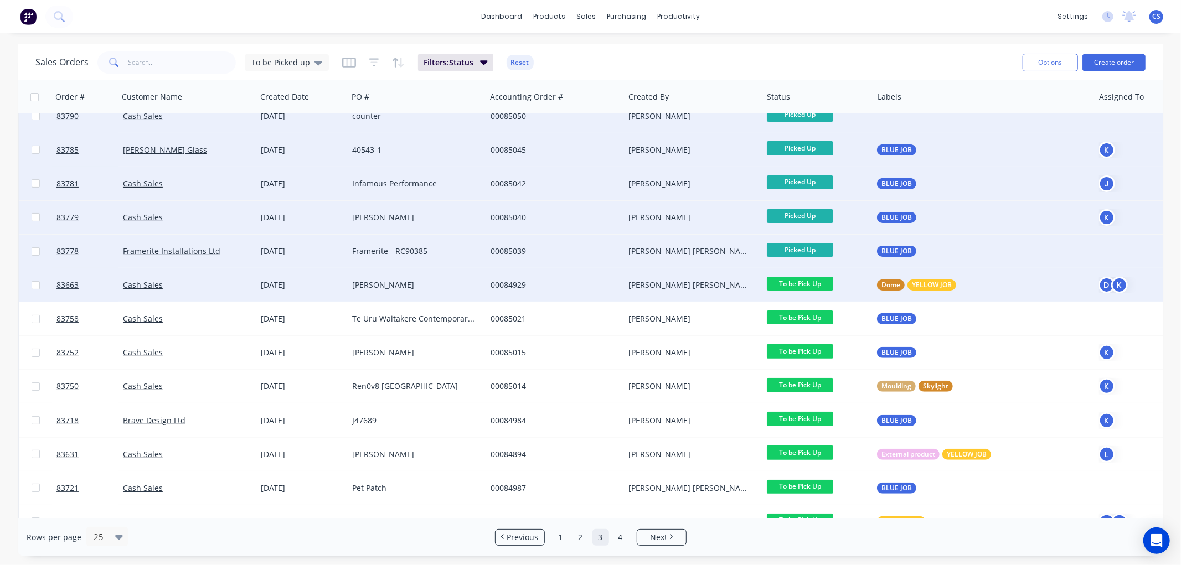
click at [811, 282] on span "To be Pick Up" at bounding box center [800, 284] width 66 height 14
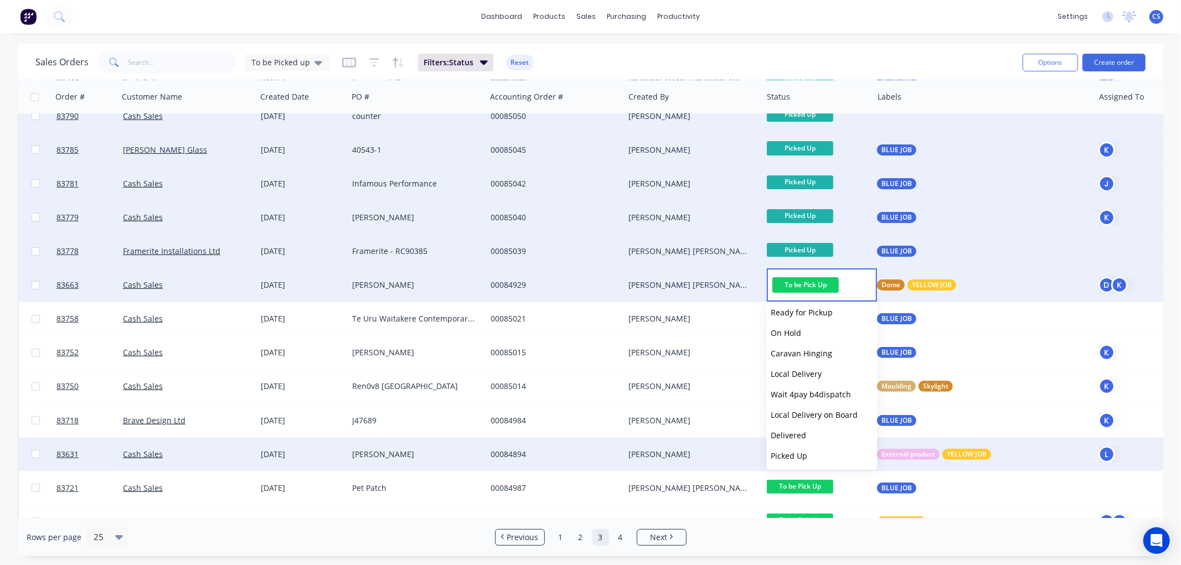
click at [809, 458] on button "Picked Up" at bounding box center [821, 456] width 111 height 20
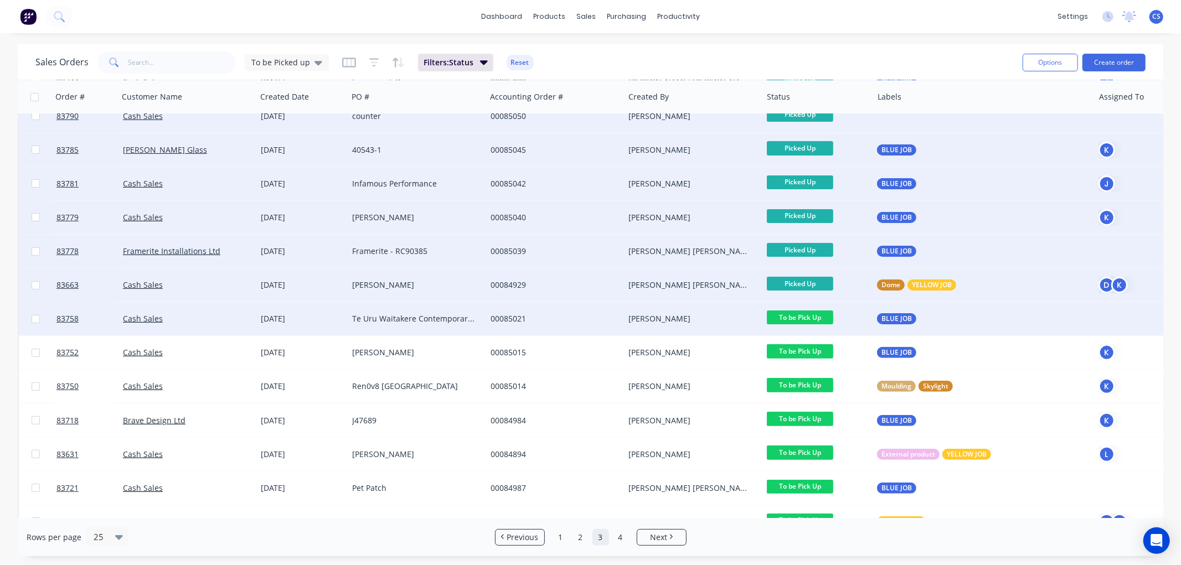
click at [817, 316] on span "To be Pick Up" at bounding box center [800, 318] width 66 height 14
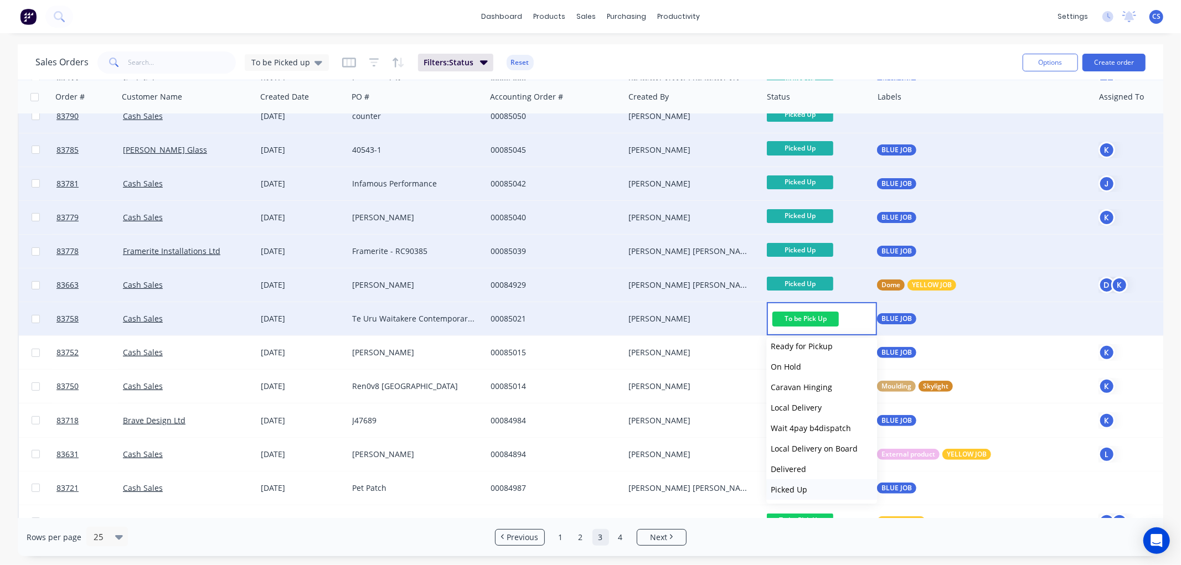
click at [812, 484] on button "Picked Up" at bounding box center [821, 490] width 111 height 20
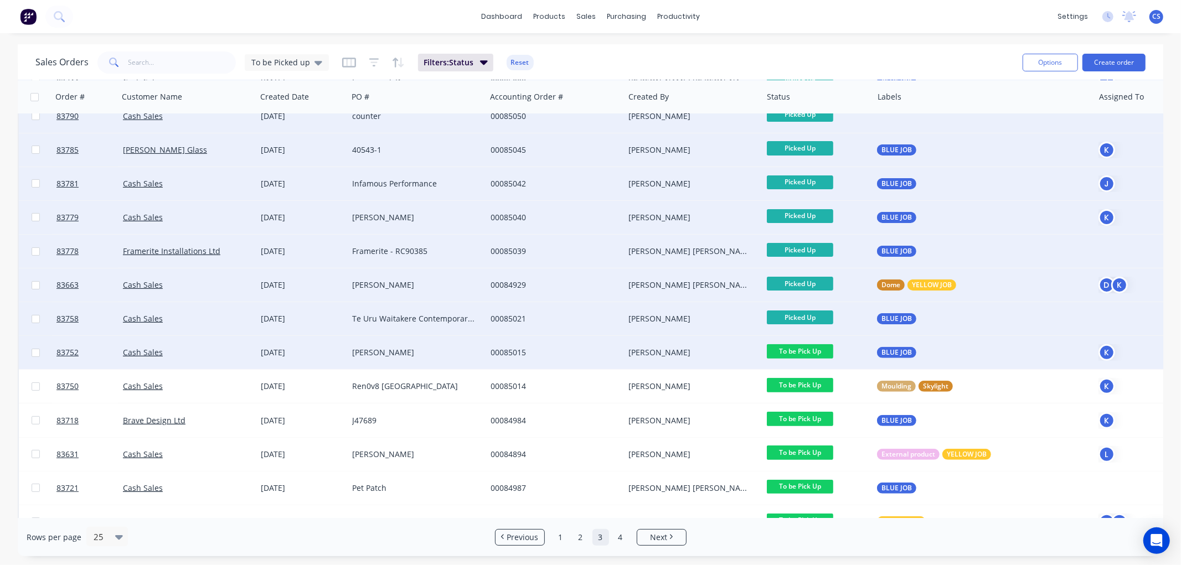
click at [822, 347] on span "To be Pick Up" at bounding box center [800, 351] width 66 height 14
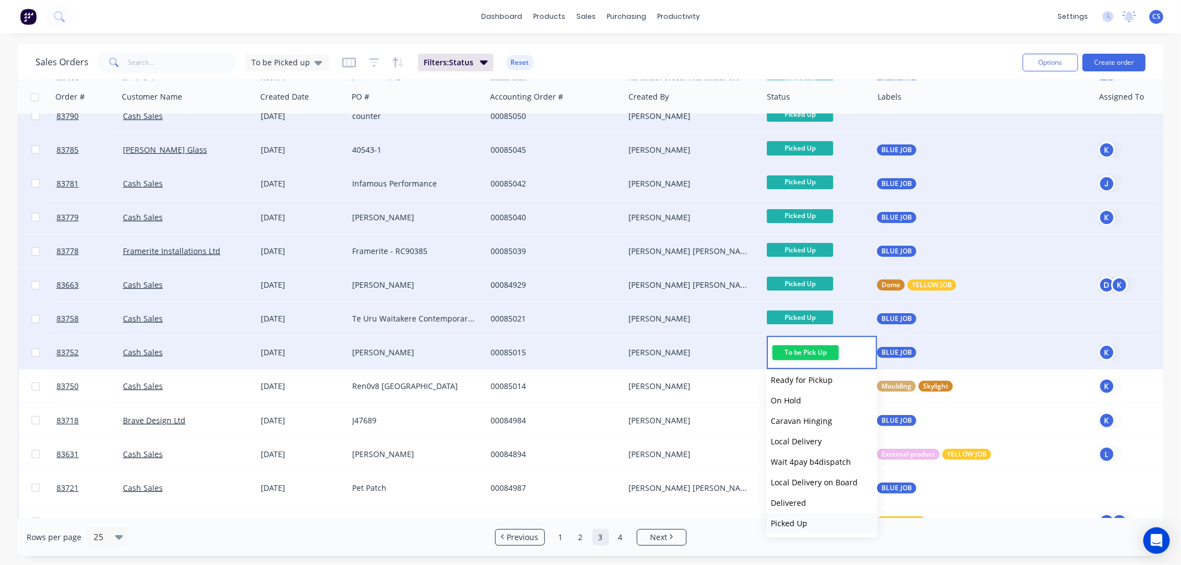
click at [808, 515] on button "Picked Up" at bounding box center [821, 523] width 111 height 20
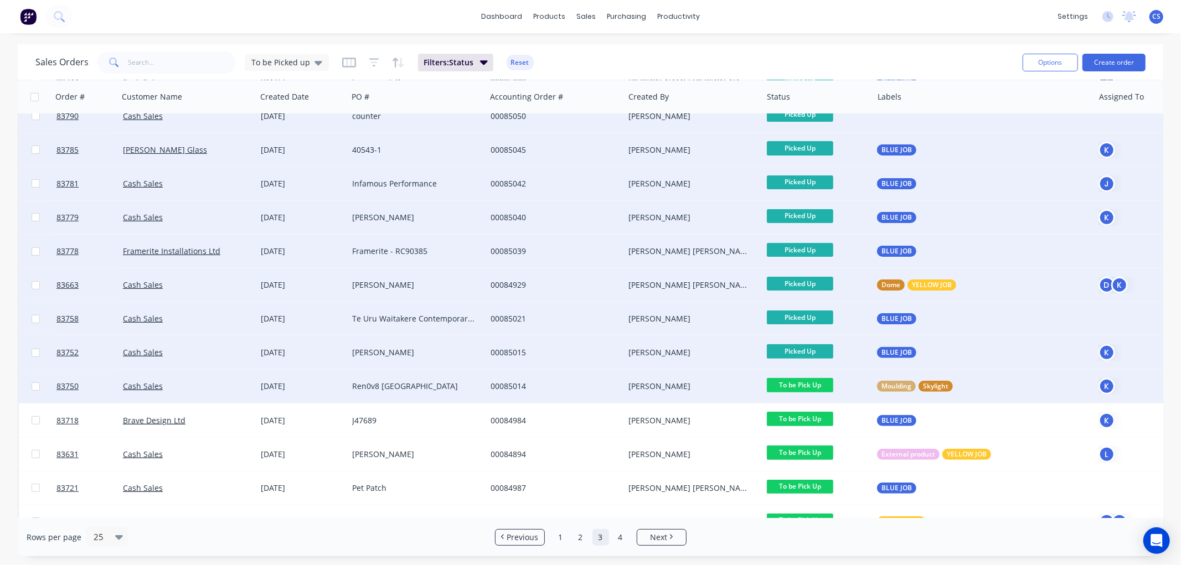
click at [811, 386] on span "To be Pick Up" at bounding box center [800, 385] width 66 height 14
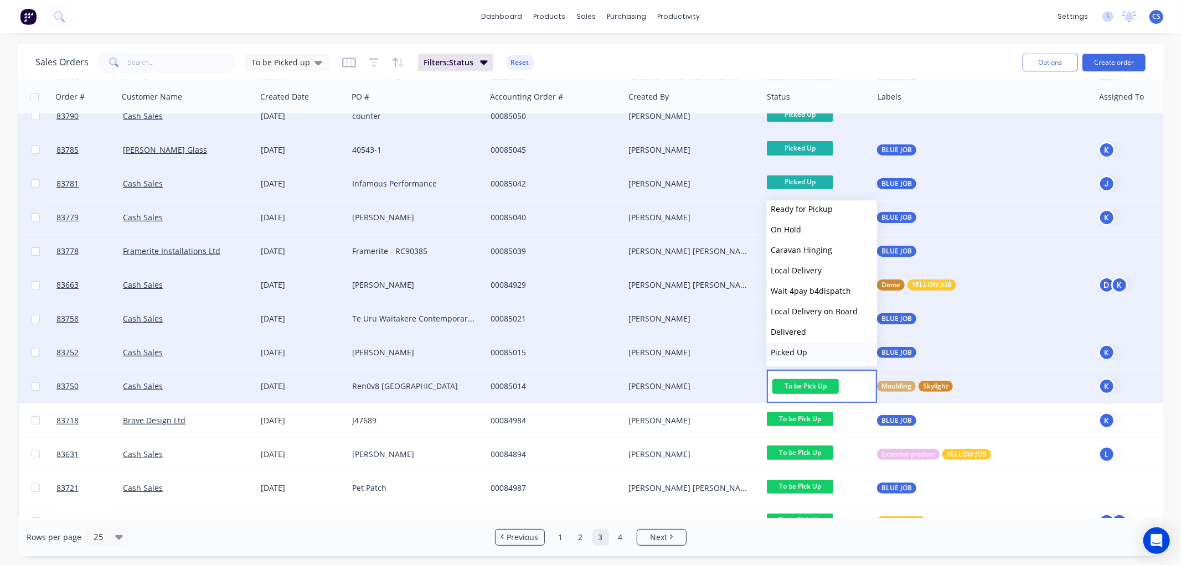
click at [796, 347] on span "Picked Up" at bounding box center [789, 352] width 37 height 11
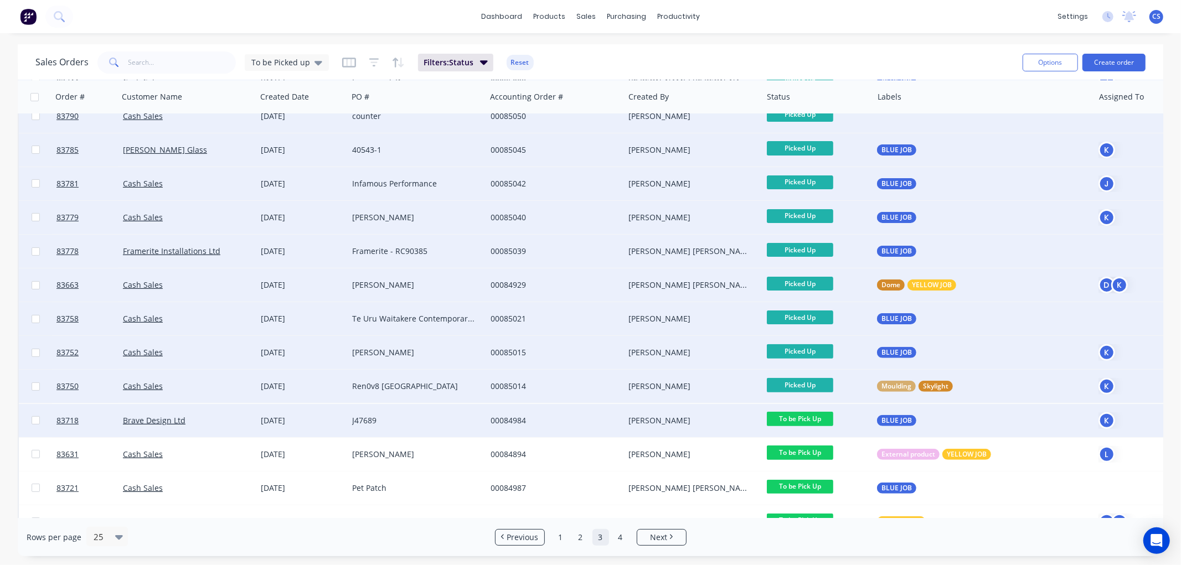
click at [813, 418] on span "To be Pick Up" at bounding box center [800, 419] width 66 height 14
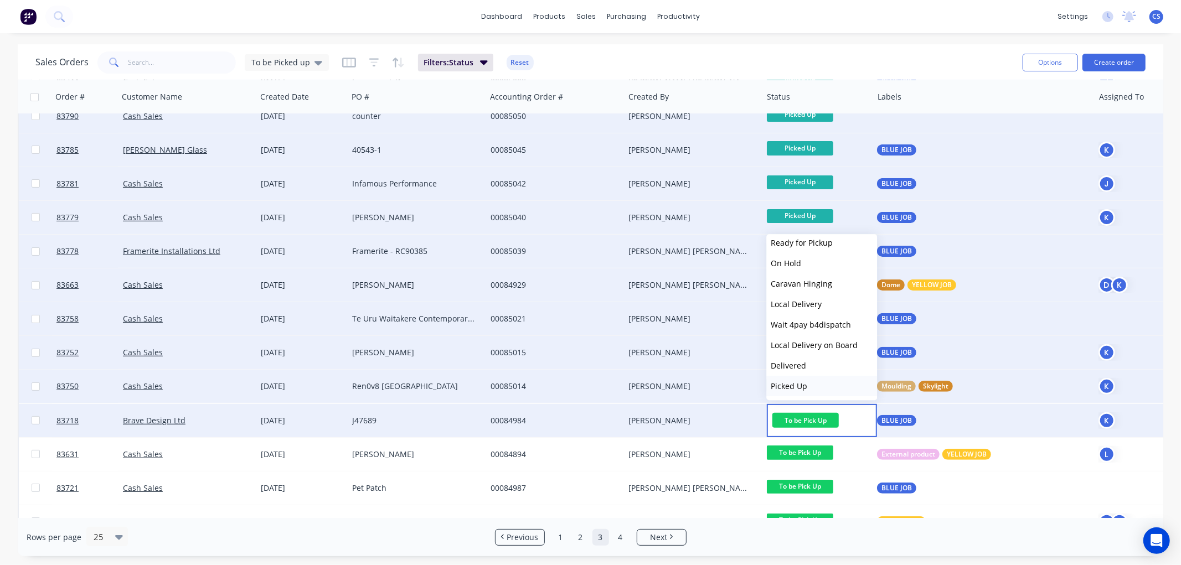
click at [808, 385] on button "Picked Up" at bounding box center [821, 386] width 111 height 20
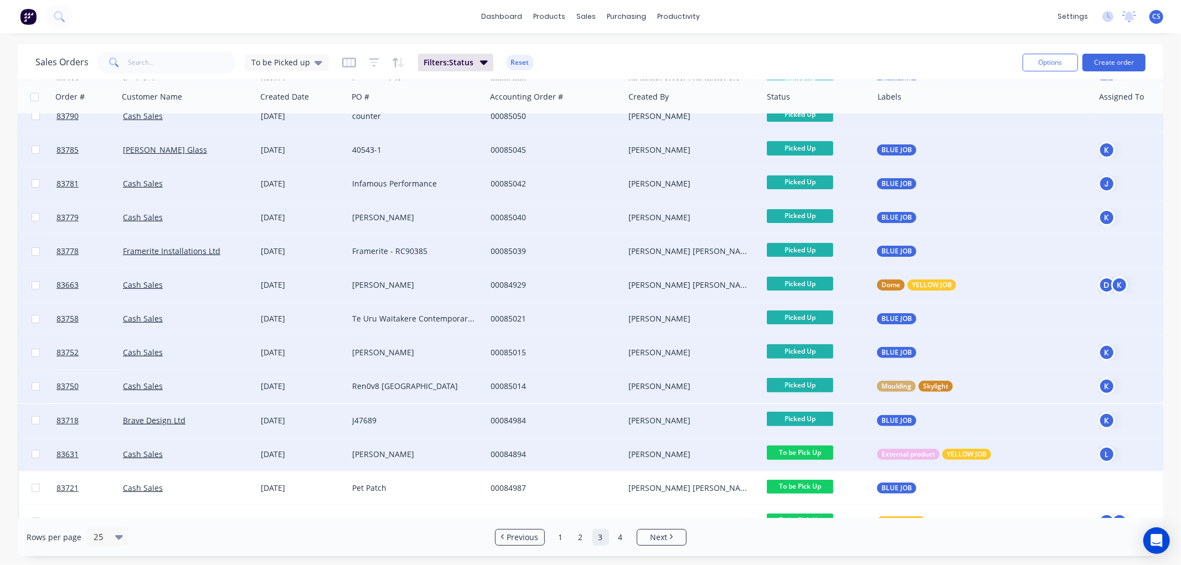
click at [814, 450] on span "To be Pick Up" at bounding box center [800, 453] width 66 height 14
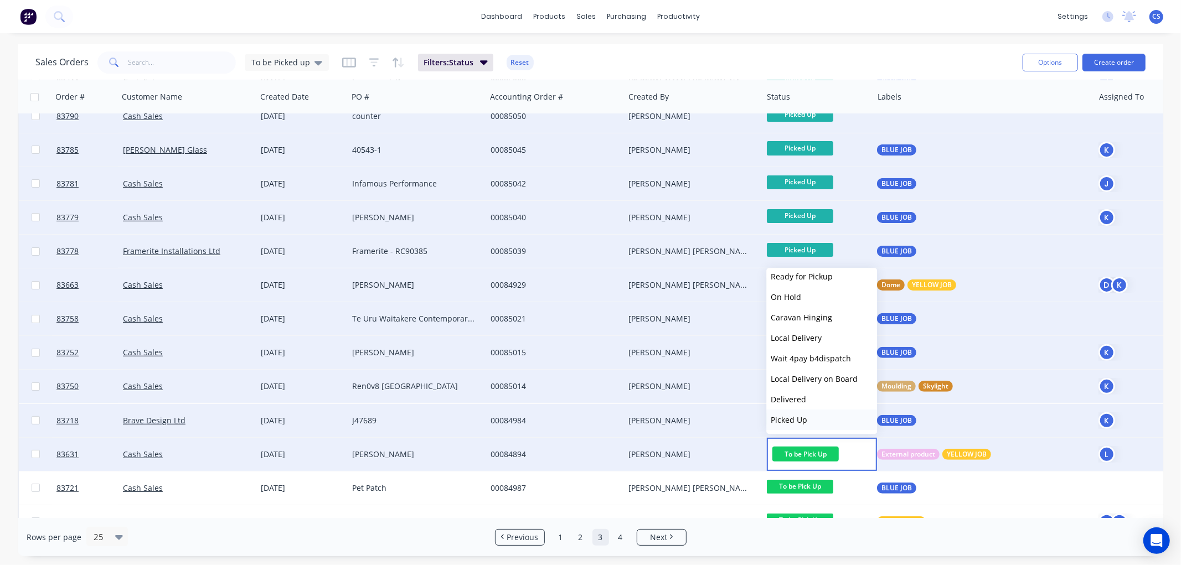
click at [800, 417] on span "Picked Up" at bounding box center [789, 420] width 37 height 11
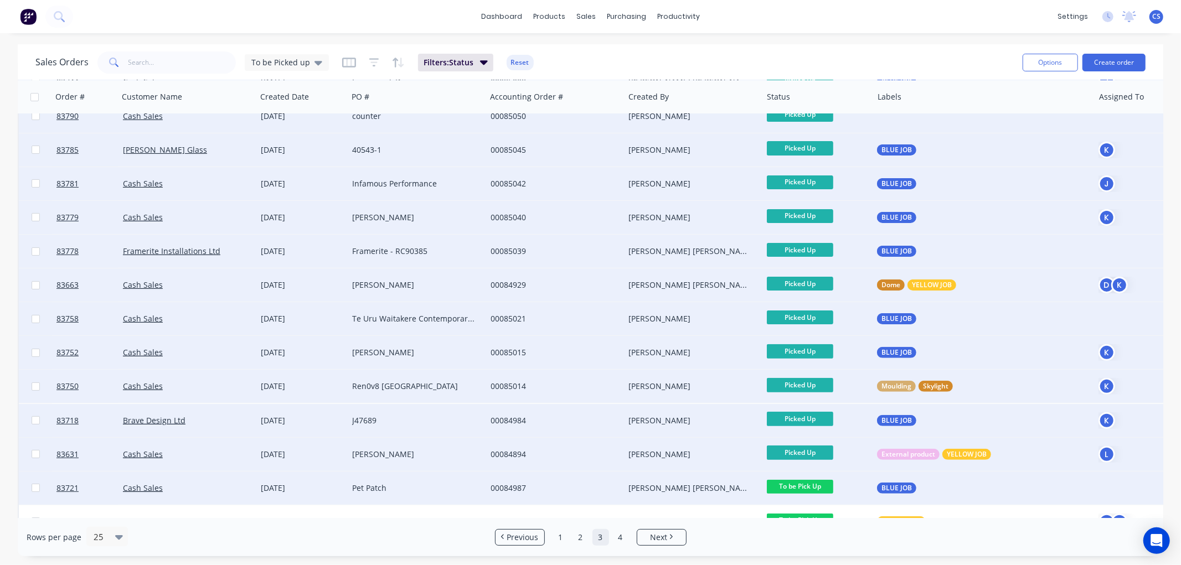
click at [810, 488] on span "To be Pick Up" at bounding box center [800, 487] width 66 height 14
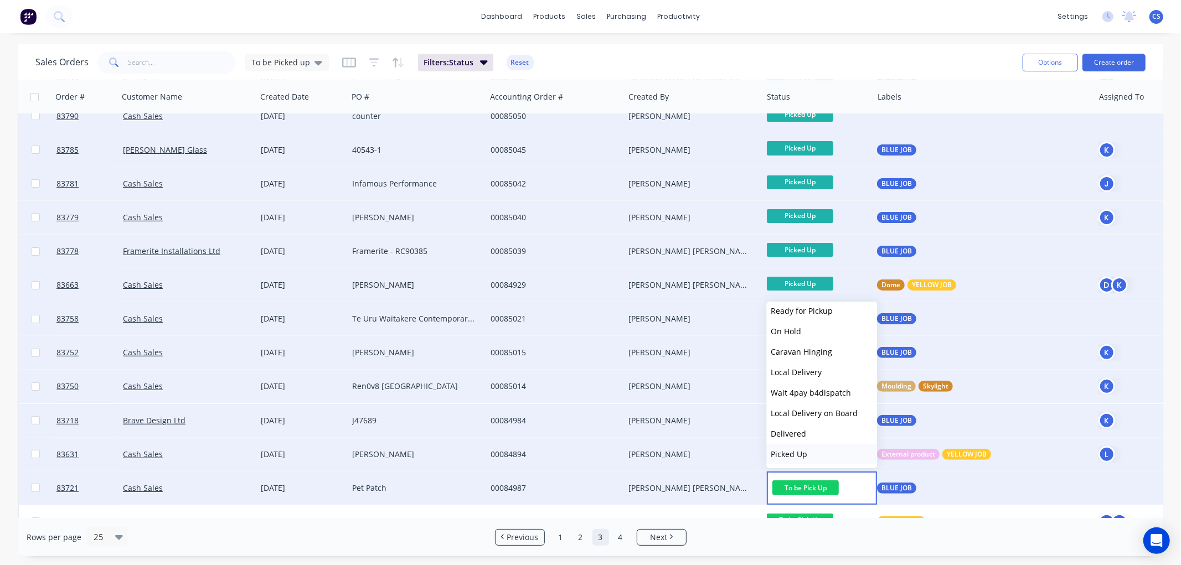
click at [803, 453] on span "Picked Up" at bounding box center [789, 454] width 37 height 11
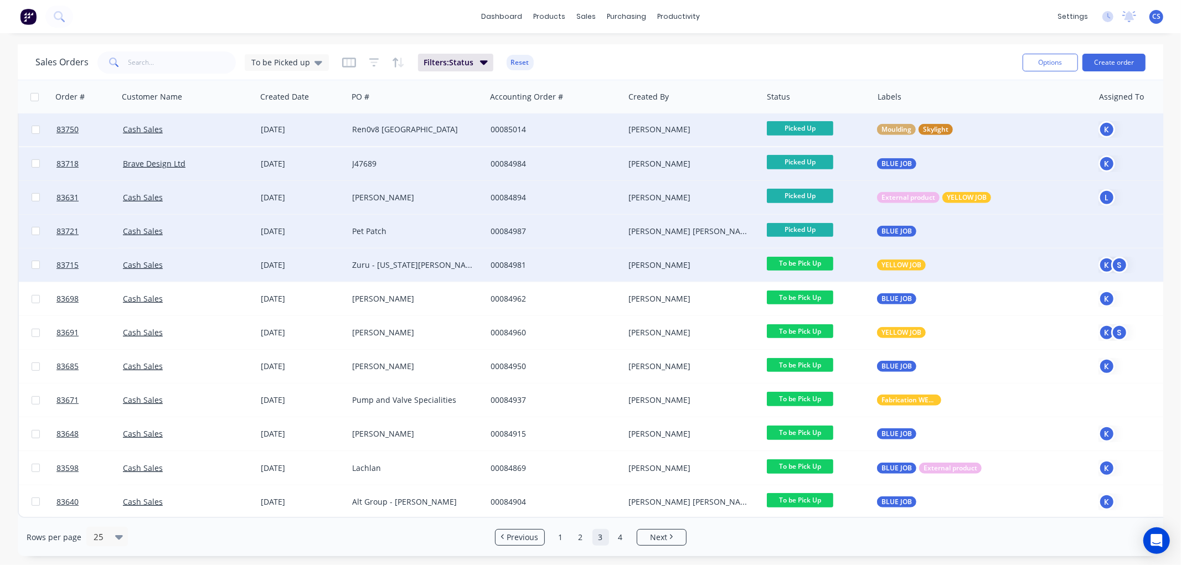
click at [812, 257] on span "To be Pick Up" at bounding box center [800, 264] width 66 height 14
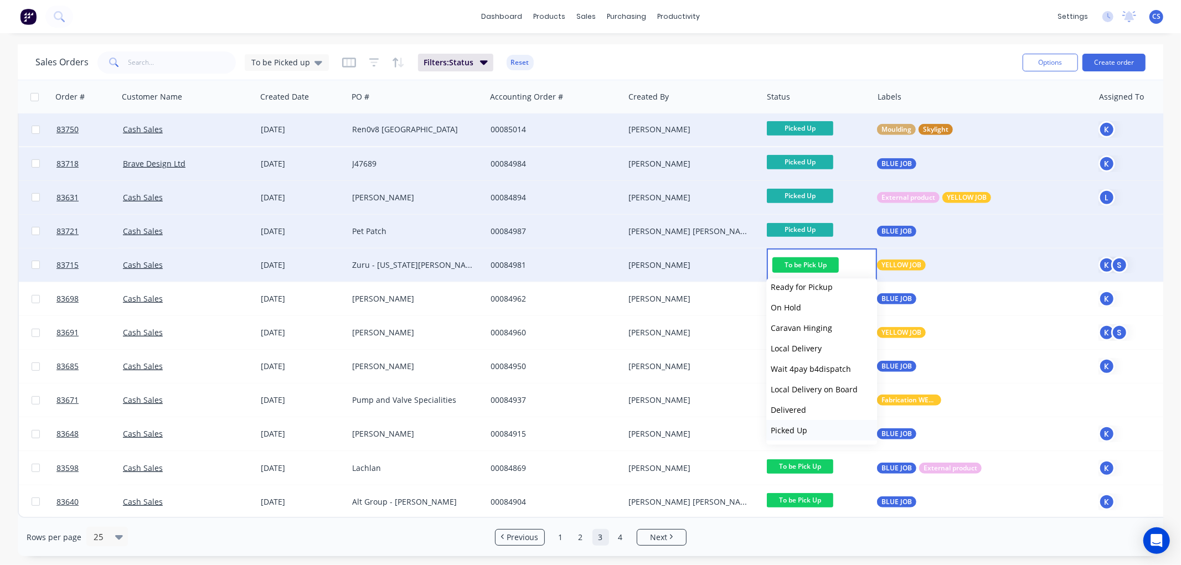
click at [796, 431] on span "Picked Up" at bounding box center [789, 430] width 37 height 11
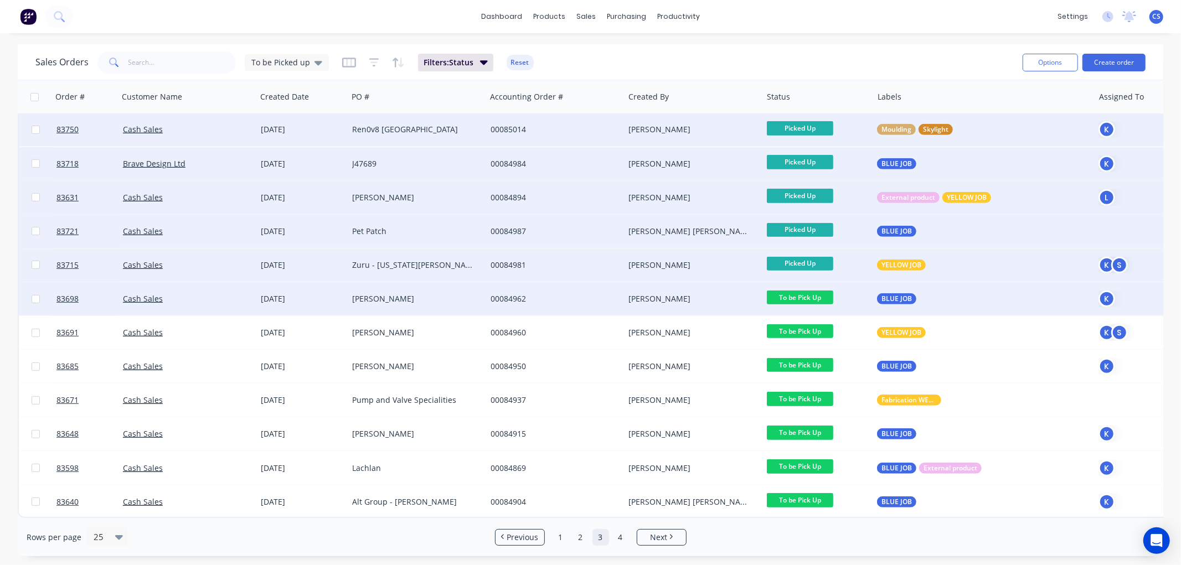
click at [814, 291] on span "To be Pick Up" at bounding box center [800, 298] width 66 height 14
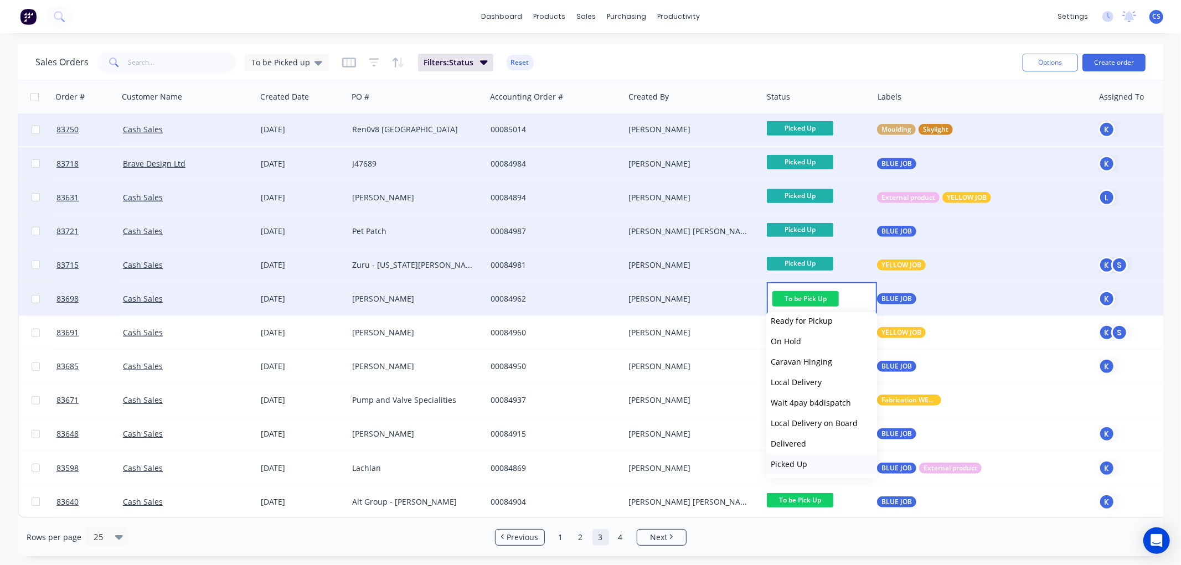
click at [805, 460] on span "Picked Up" at bounding box center [789, 464] width 37 height 11
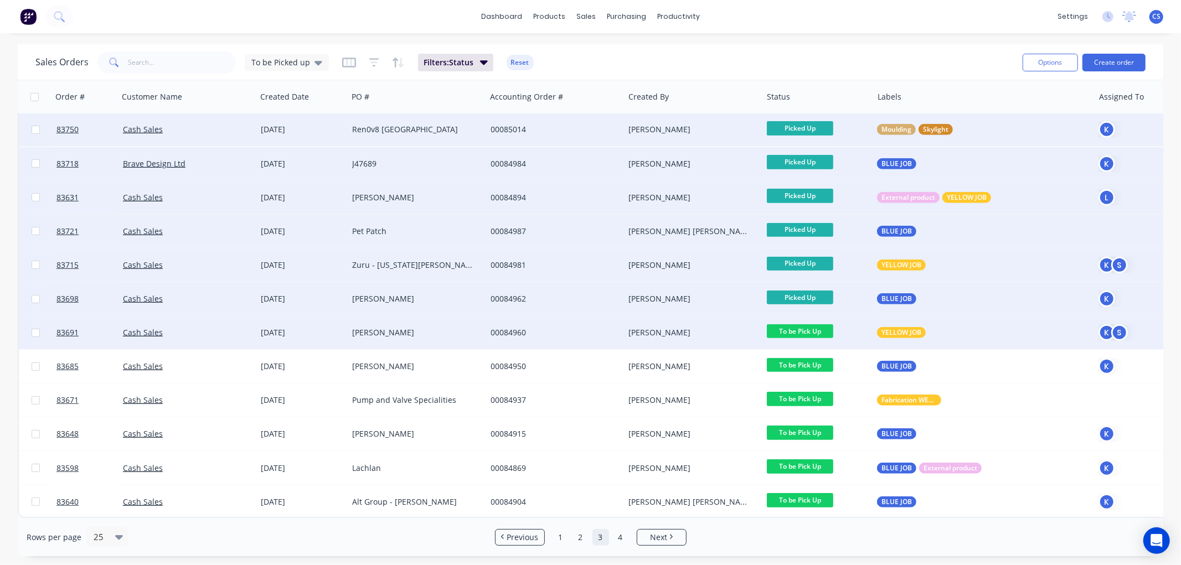
click at [817, 328] on span "To be Pick Up" at bounding box center [800, 331] width 66 height 14
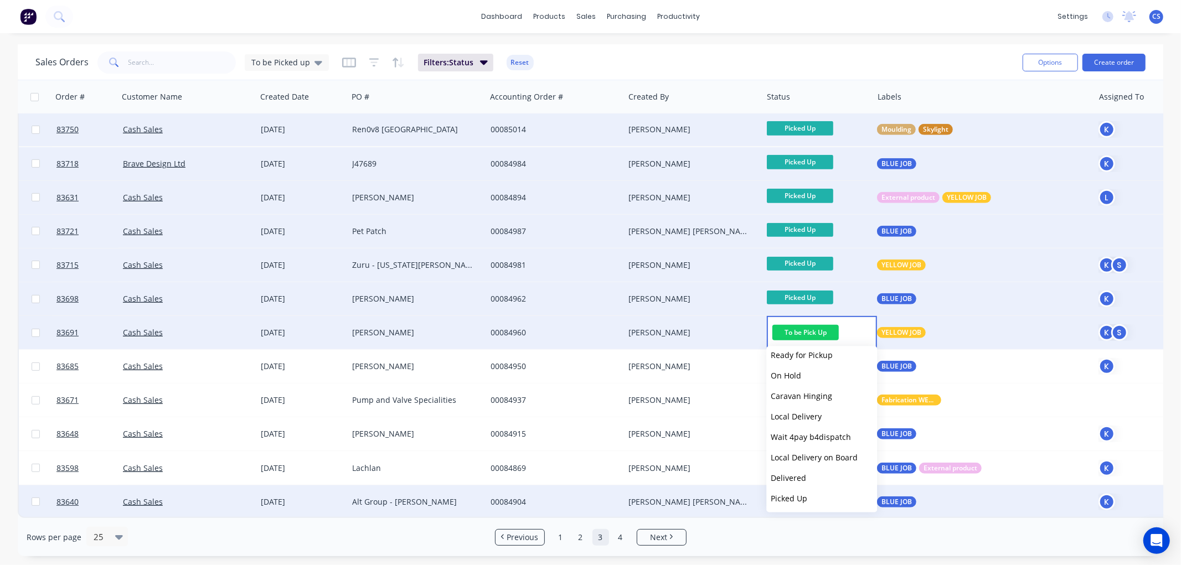
click at [805, 493] on span "Picked Up" at bounding box center [789, 498] width 37 height 11
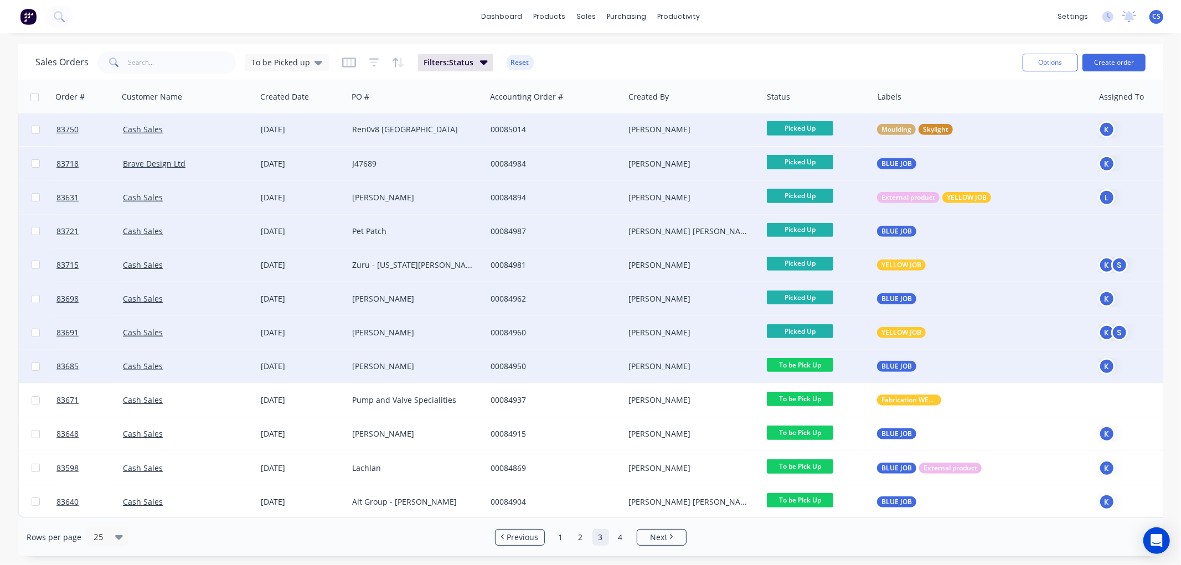
click at [816, 358] on span "To be Pick Up" at bounding box center [800, 365] width 66 height 14
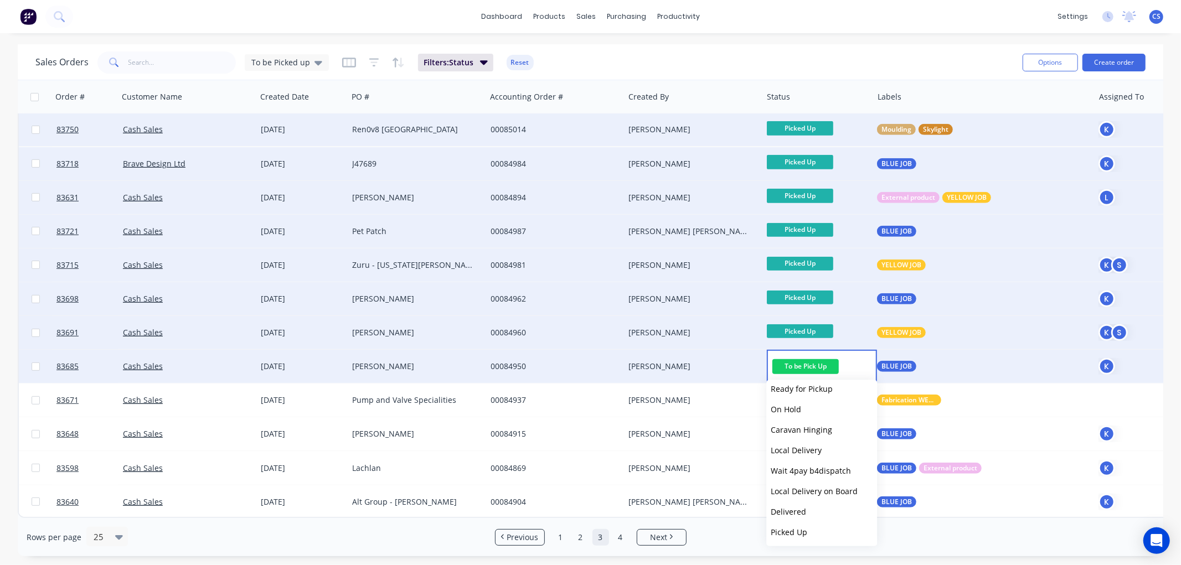
click at [816, 529] on button "Picked Up" at bounding box center [821, 532] width 111 height 20
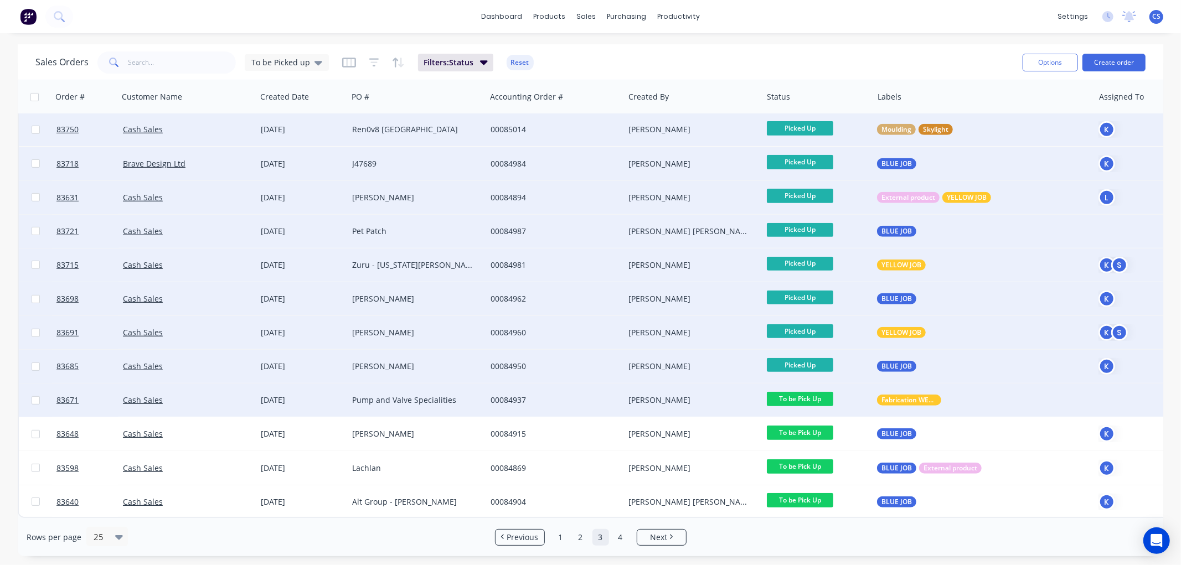
click at [820, 395] on span "To be Pick Up" at bounding box center [800, 399] width 66 height 14
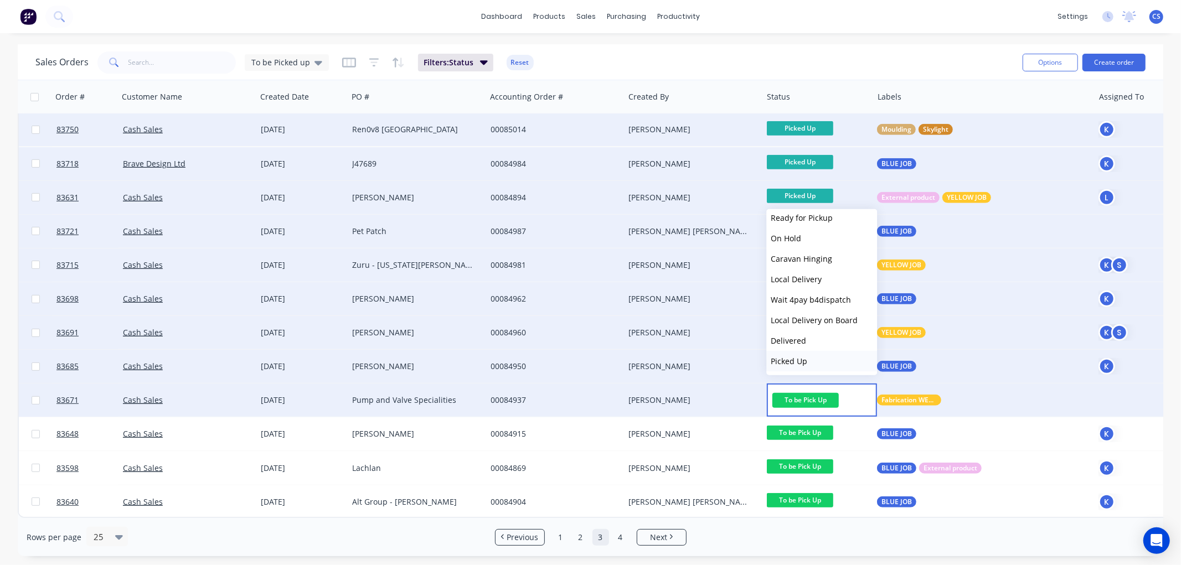
click at [797, 360] on span "Picked Up" at bounding box center [789, 361] width 37 height 11
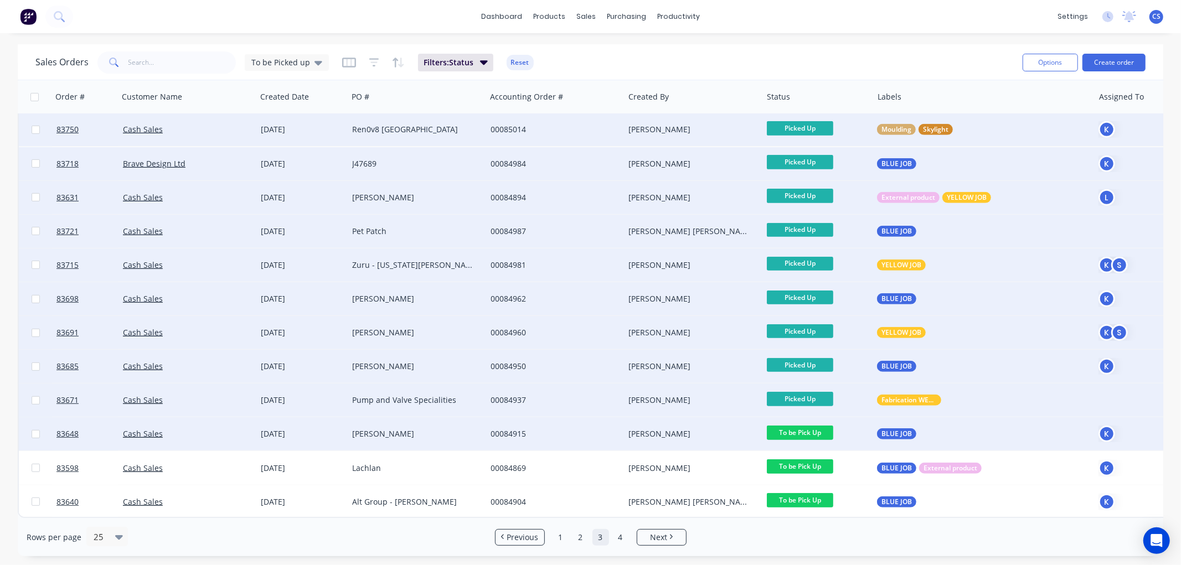
click at [820, 426] on span "To be Pick Up" at bounding box center [800, 433] width 66 height 14
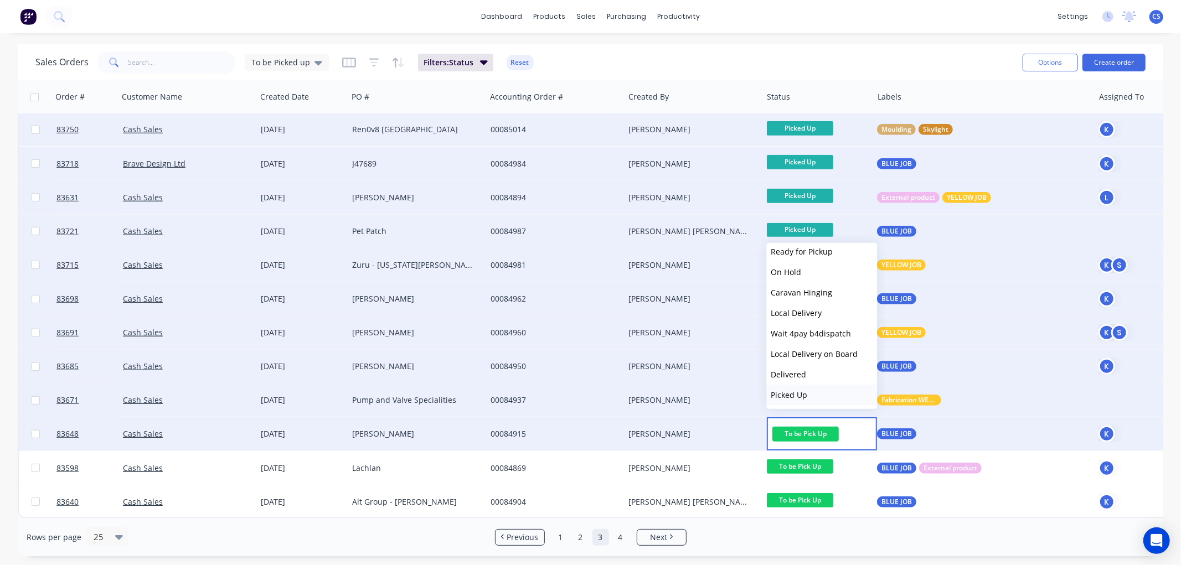
click at [790, 394] on span "Picked Up" at bounding box center [789, 395] width 37 height 11
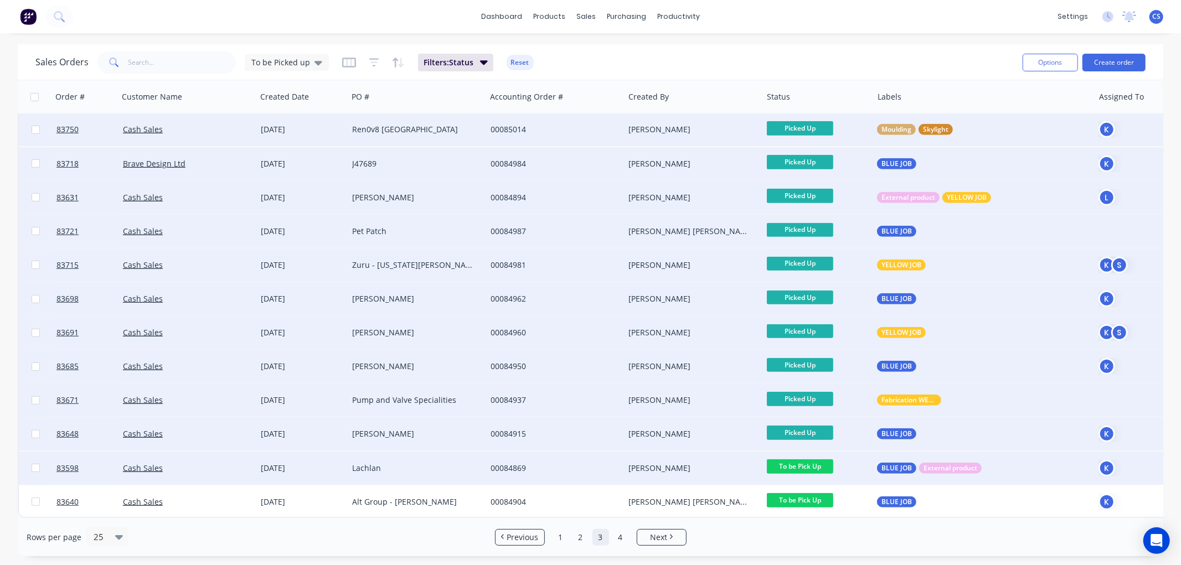
click at [806, 460] on span "To be Pick Up" at bounding box center [800, 467] width 66 height 14
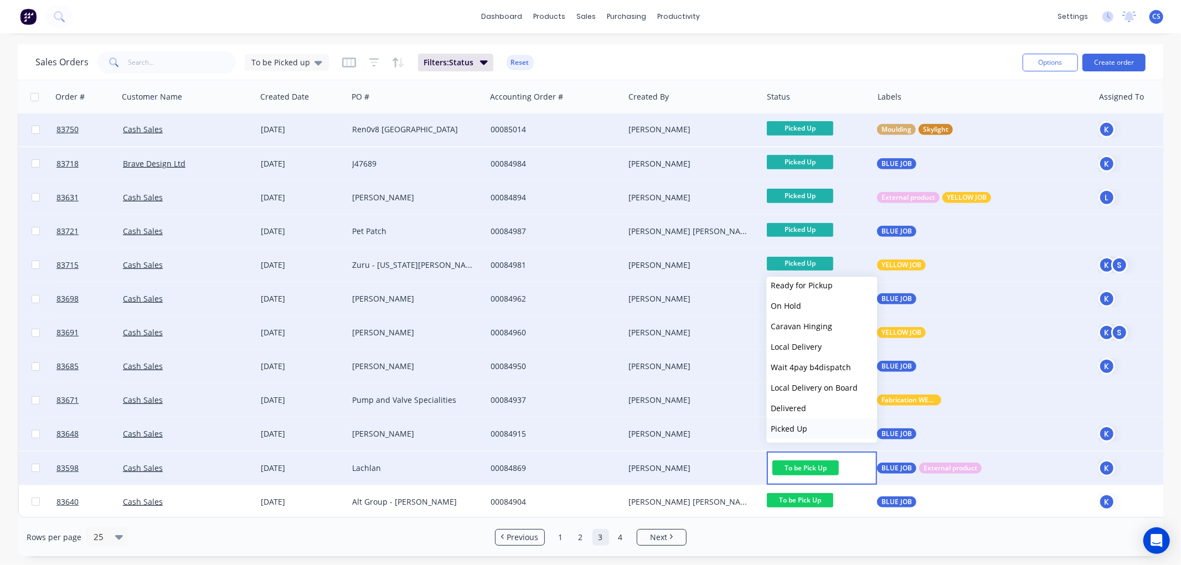
click at [814, 430] on button "Picked Up" at bounding box center [821, 429] width 111 height 20
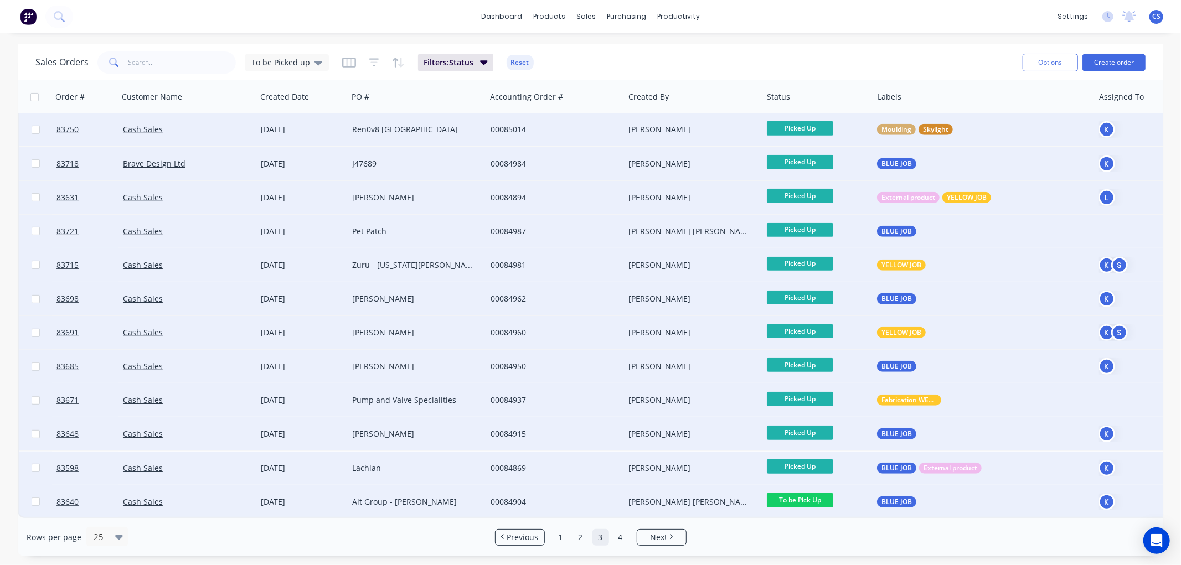
click at [821, 493] on span "To be Pick Up" at bounding box center [800, 500] width 66 height 14
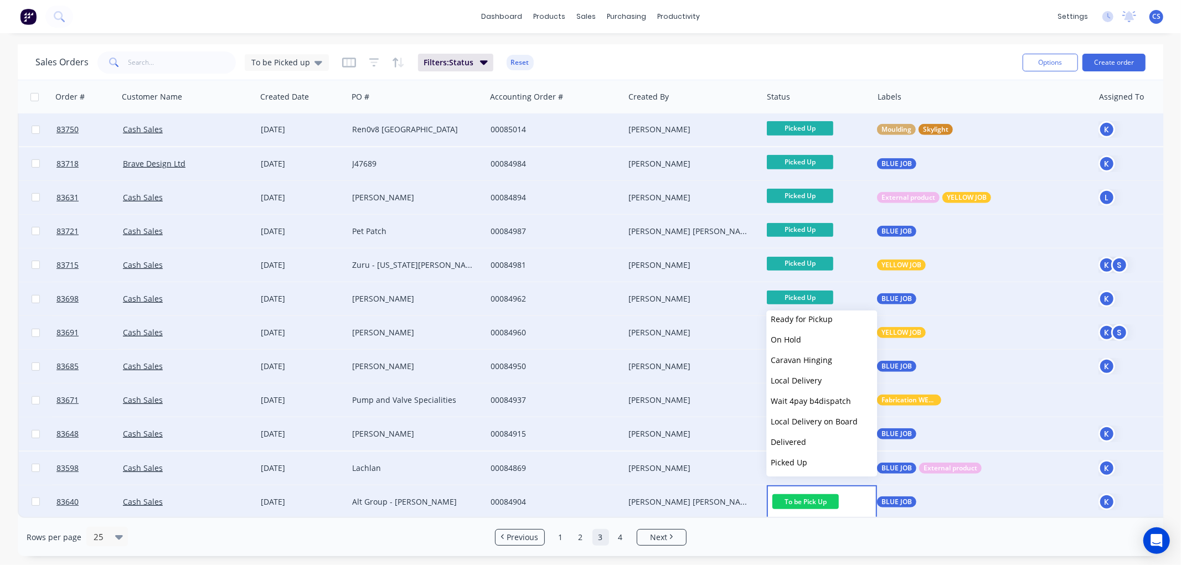
click at [803, 460] on span "Picked Up" at bounding box center [789, 462] width 37 height 11
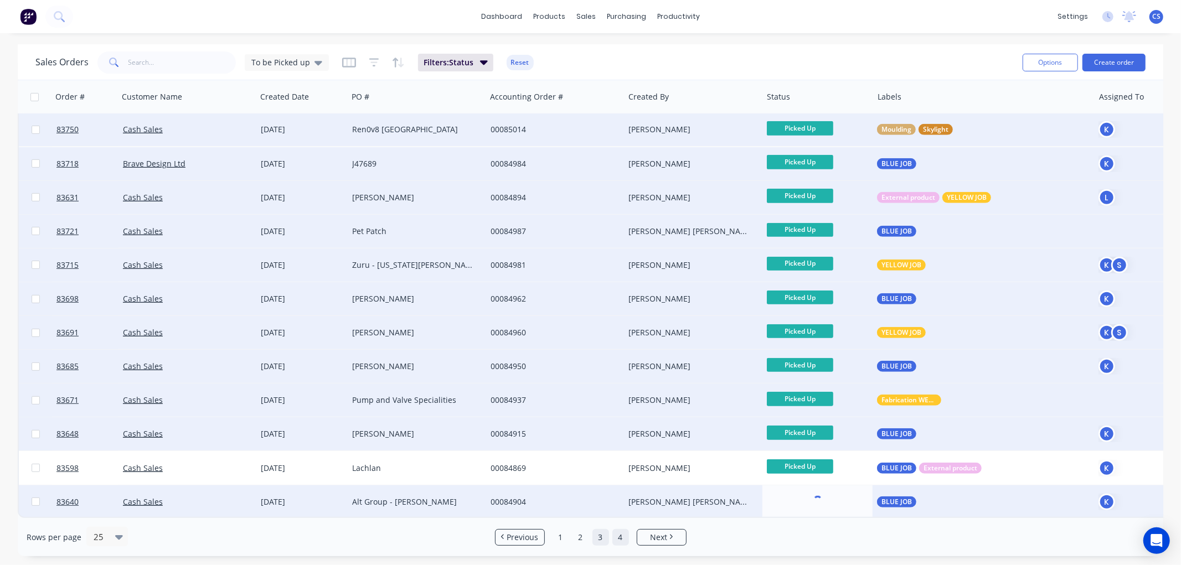
click at [619, 538] on link "4" at bounding box center [620, 537] width 17 height 17
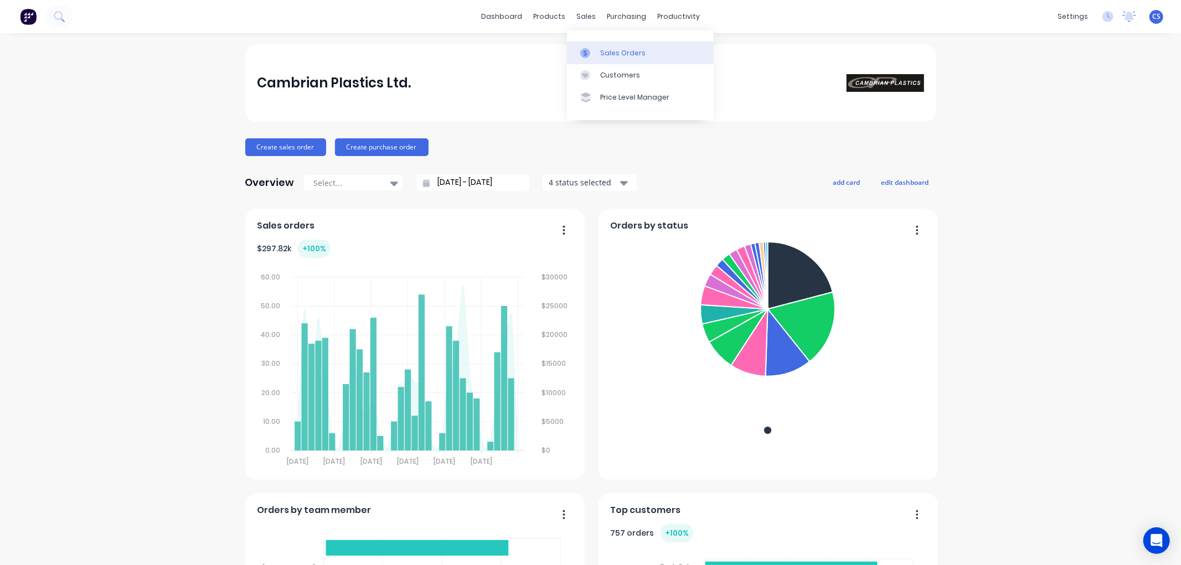
click at [595, 49] on div at bounding box center [588, 53] width 17 height 10
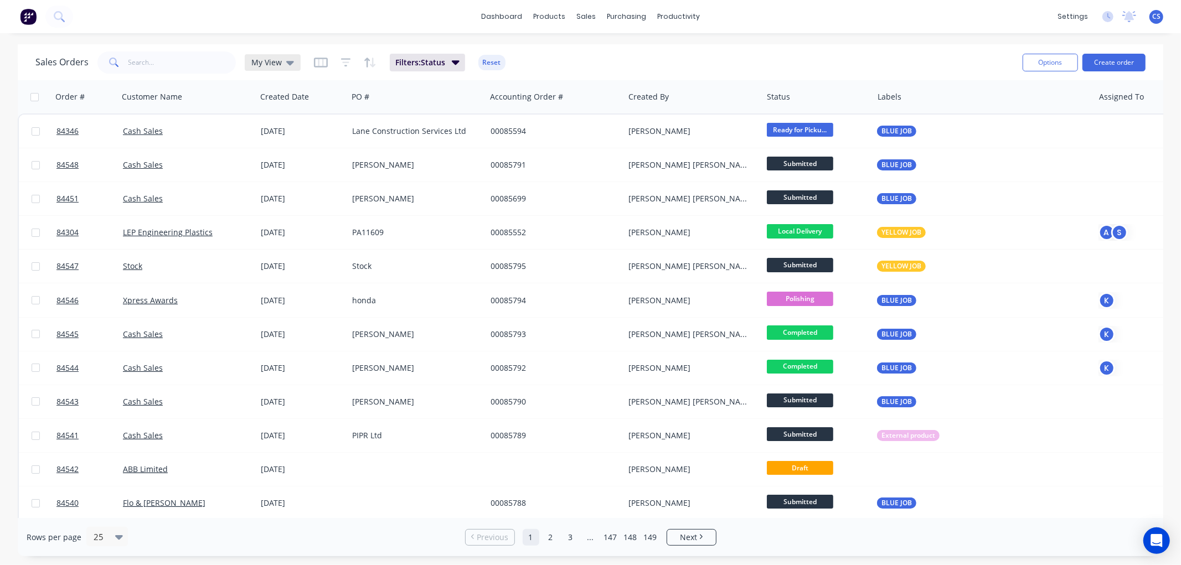
click at [288, 64] on icon at bounding box center [290, 63] width 8 height 4
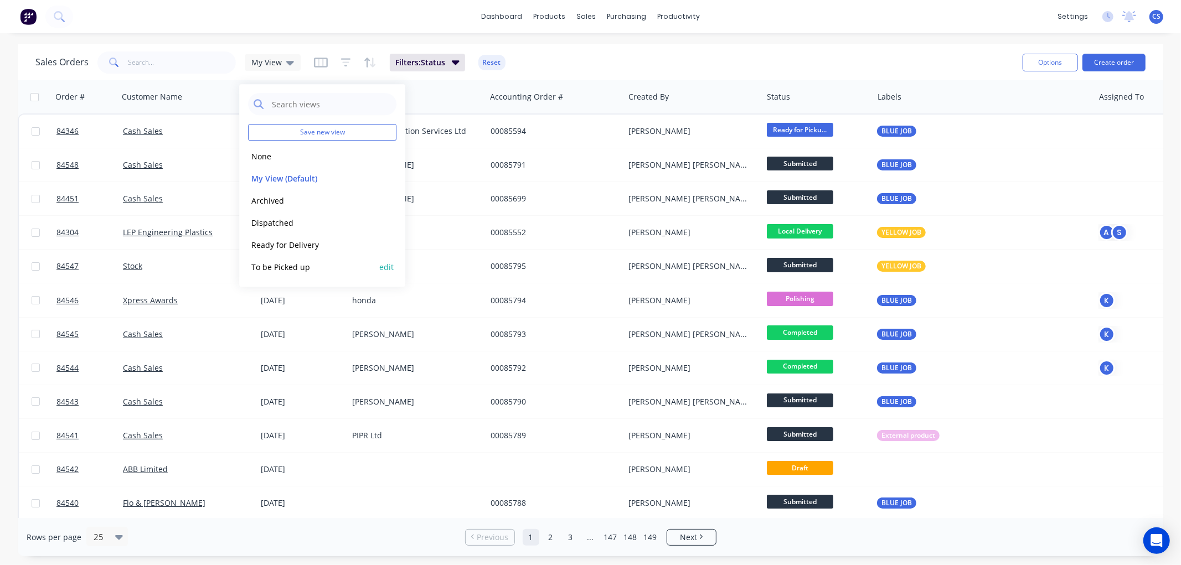
click at [286, 263] on button "To be Picked up" at bounding box center [311, 267] width 126 height 13
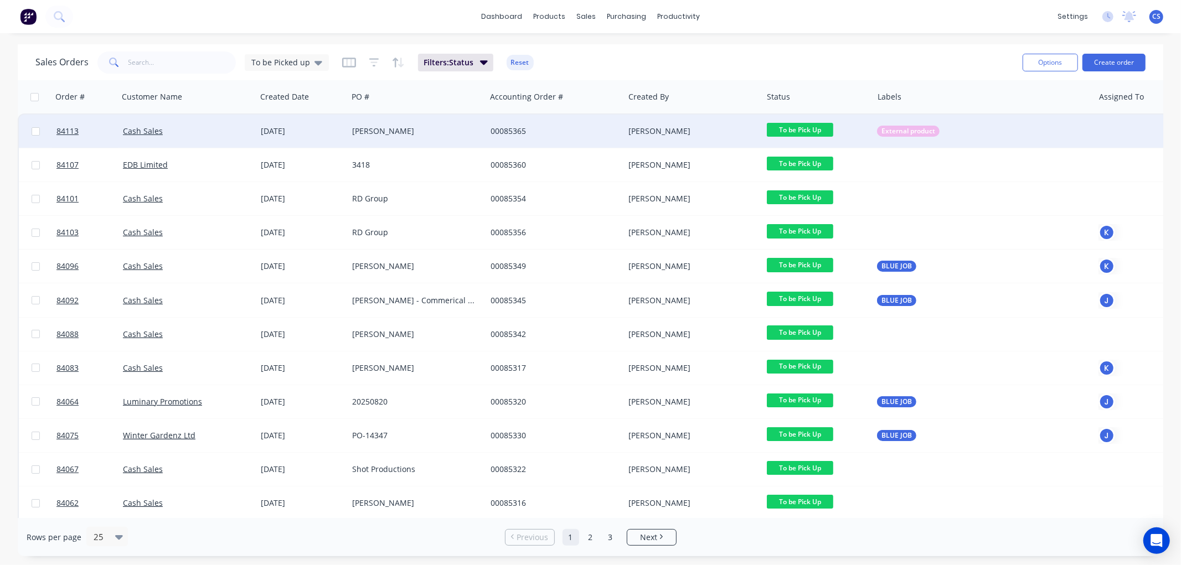
click at [790, 127] on span "To be Pick Up" at bounding box center [800, 130] width 66 height 14
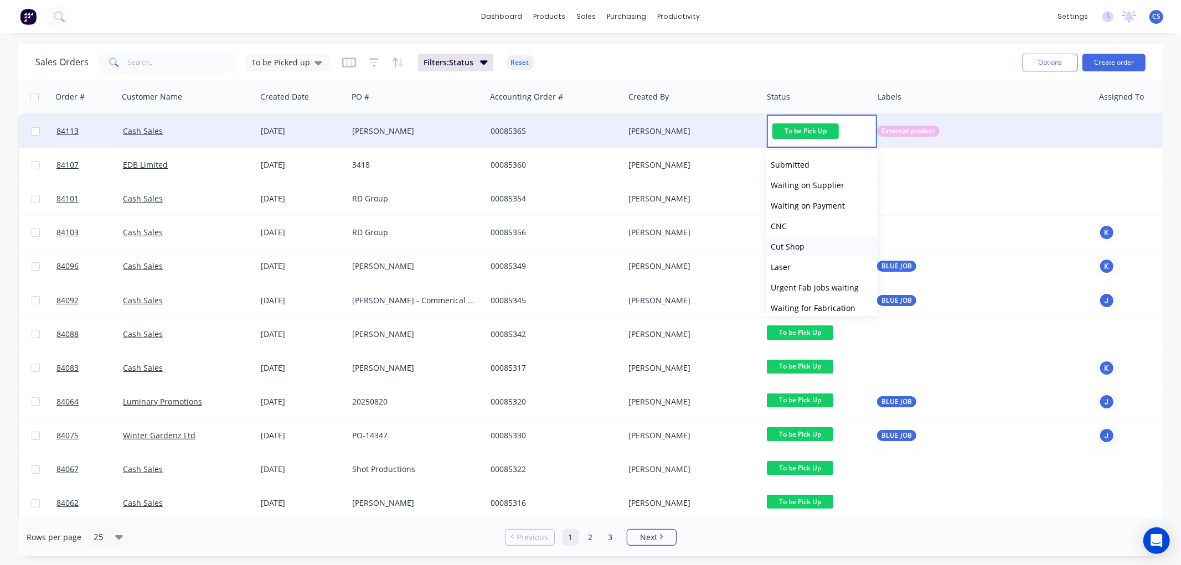
scroll to position [395, 0]
click at [801, 299] on span "Picked Up" at bounding box center [789, 302] width 37 height 11
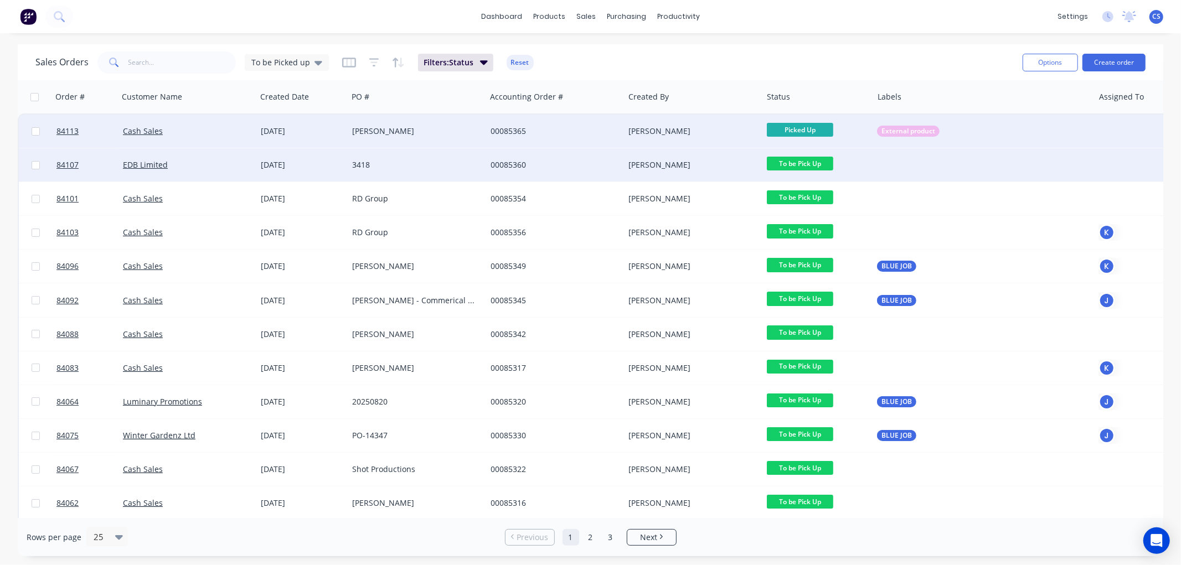
click at [813, 157] on span "To be Pick Up" at bounding box center [800, 164] width 66 height 14
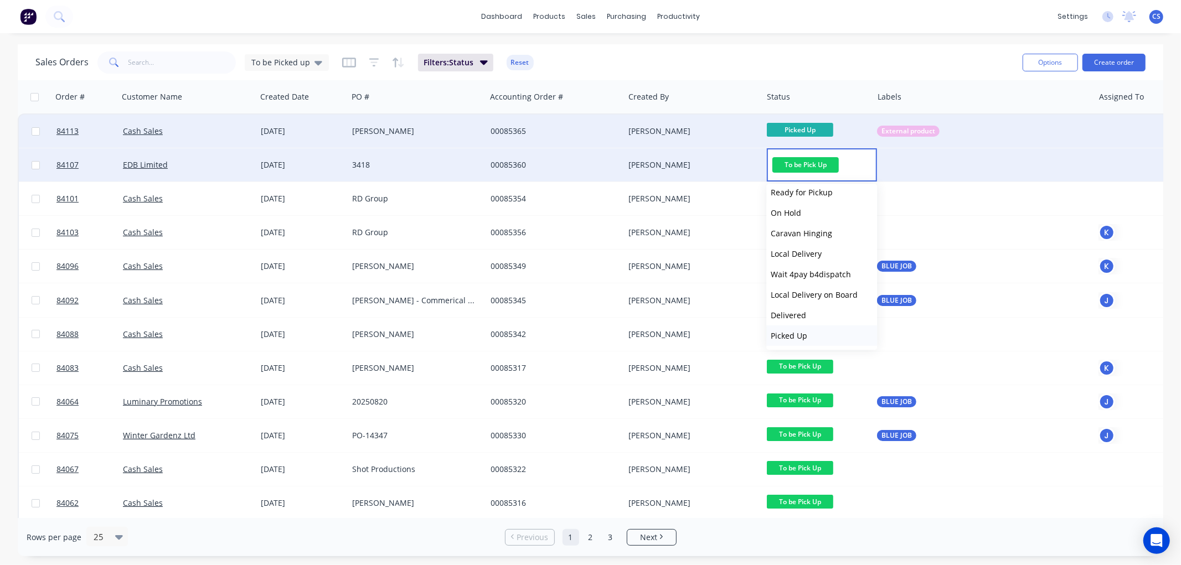
click at [796, 336] on span "Picked Up" at bounding box center [789, 336] width 37 height 11
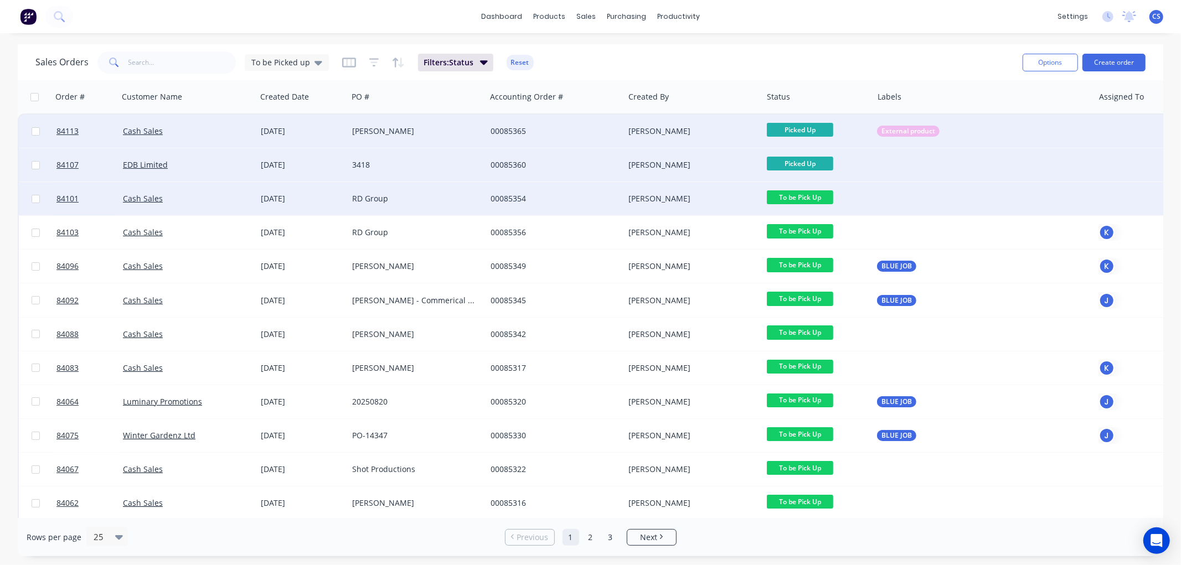
click at [805, 193] on span "To be Pick Up" at bounding box center [800, 197] width 66 height 14
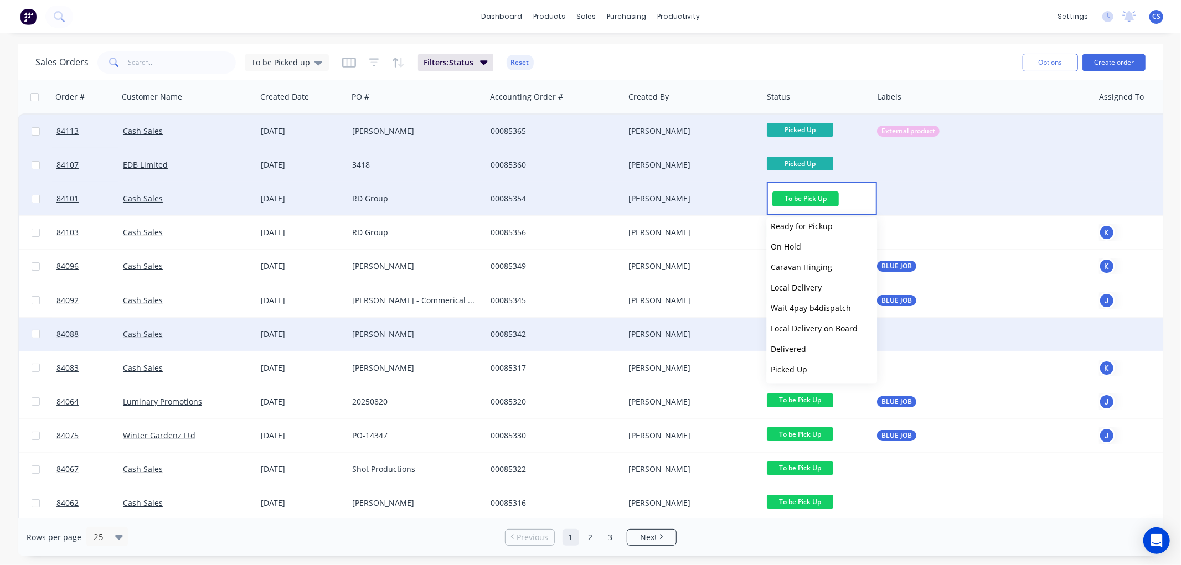
click at [795, 370] on span "Picked Up" at bounding box center [789, 369] width 37 height 11
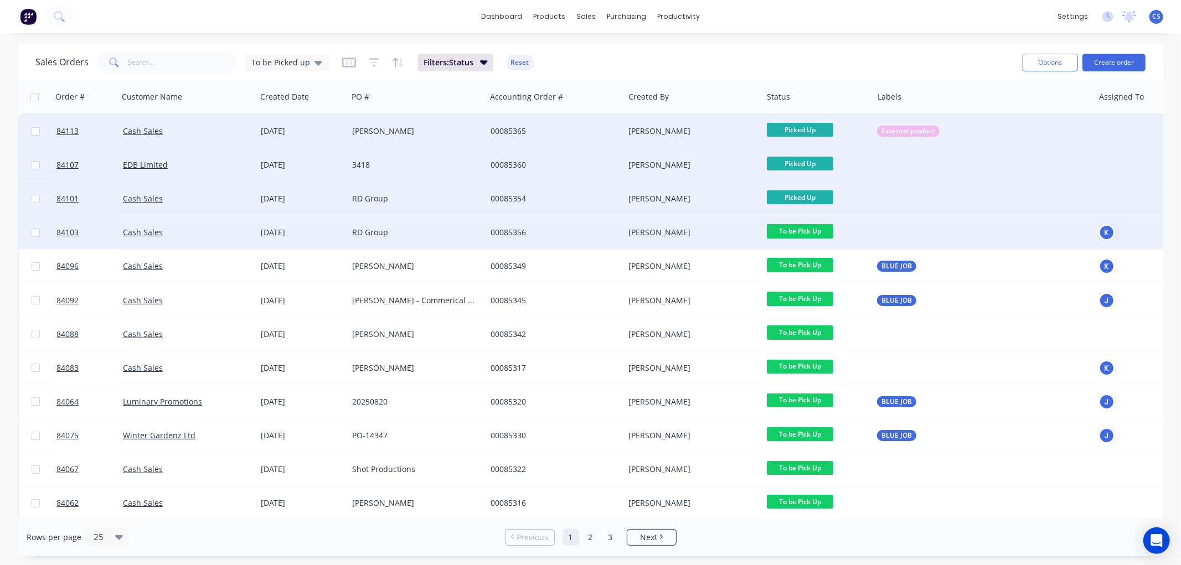
click at [797, 230] on span "To be Pick Up" at bounding box center [800, 231] width 66 height 14
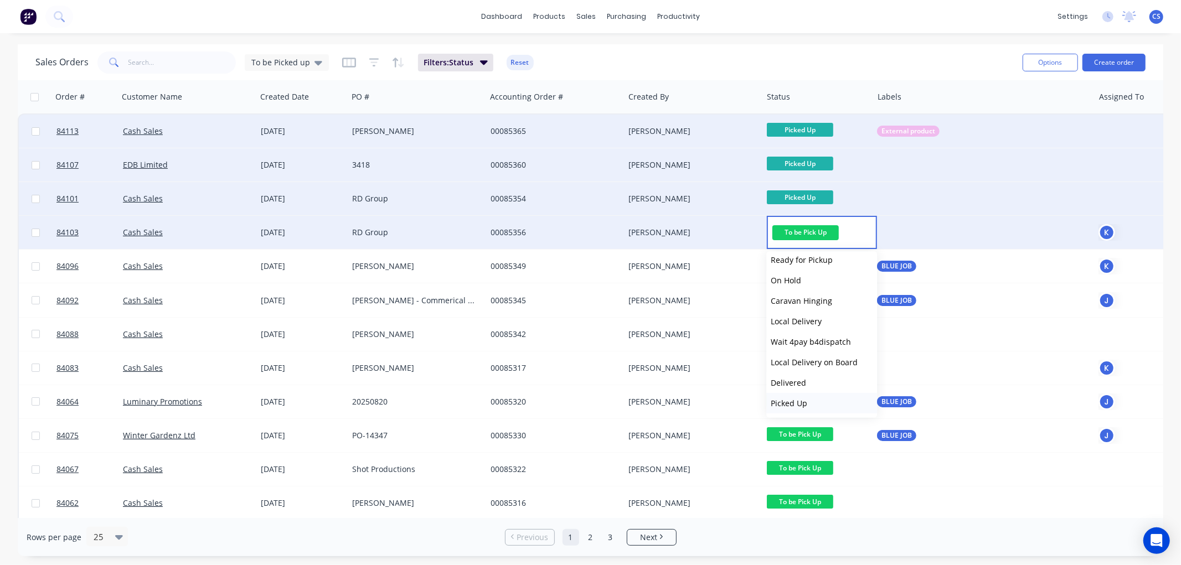
click at [799, 401] on span "Picked Up" at bounding box center [789, 403] width 37 height 11
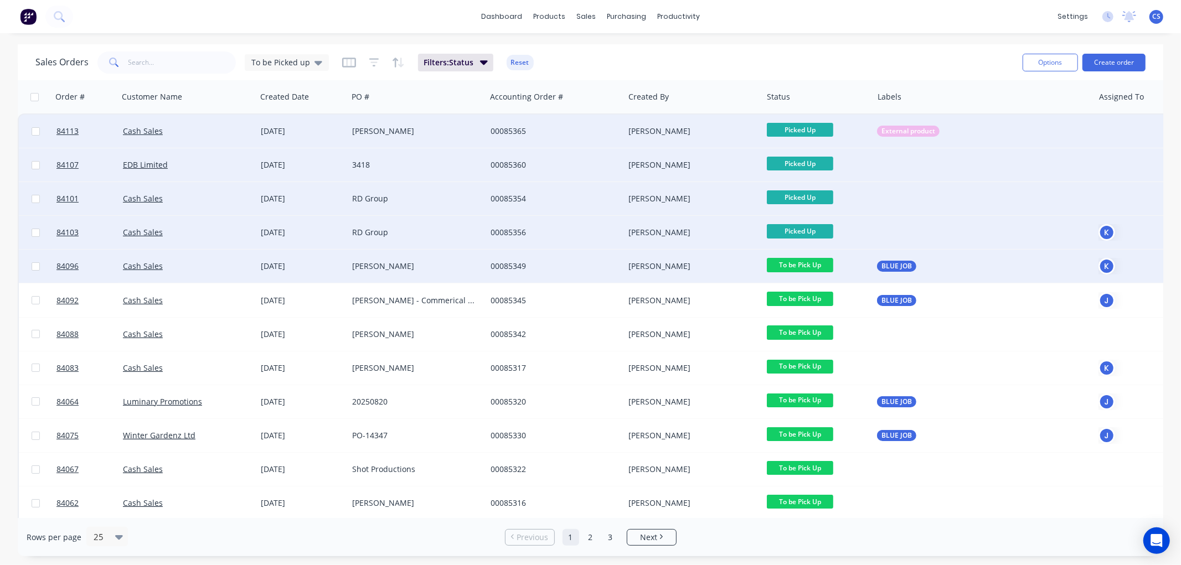
click at [794, 267] on span "To be Pick Up" at bounding box center [800, 265] width 66 height 14
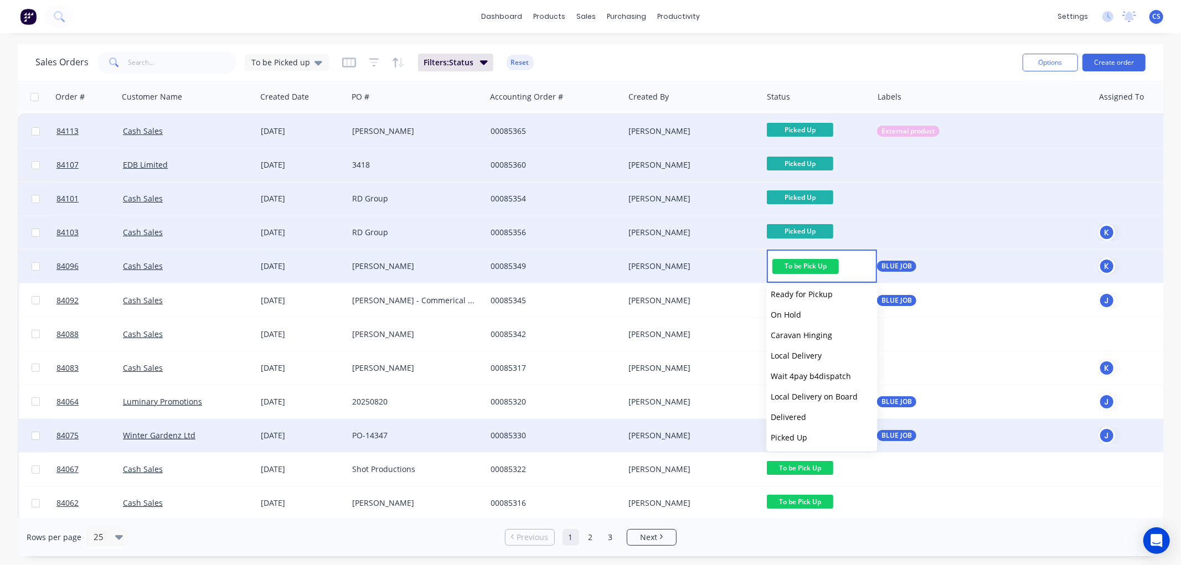
click at [801, 434] on span "Picked Up" at bounding box center [789, 437] width 37 height 11
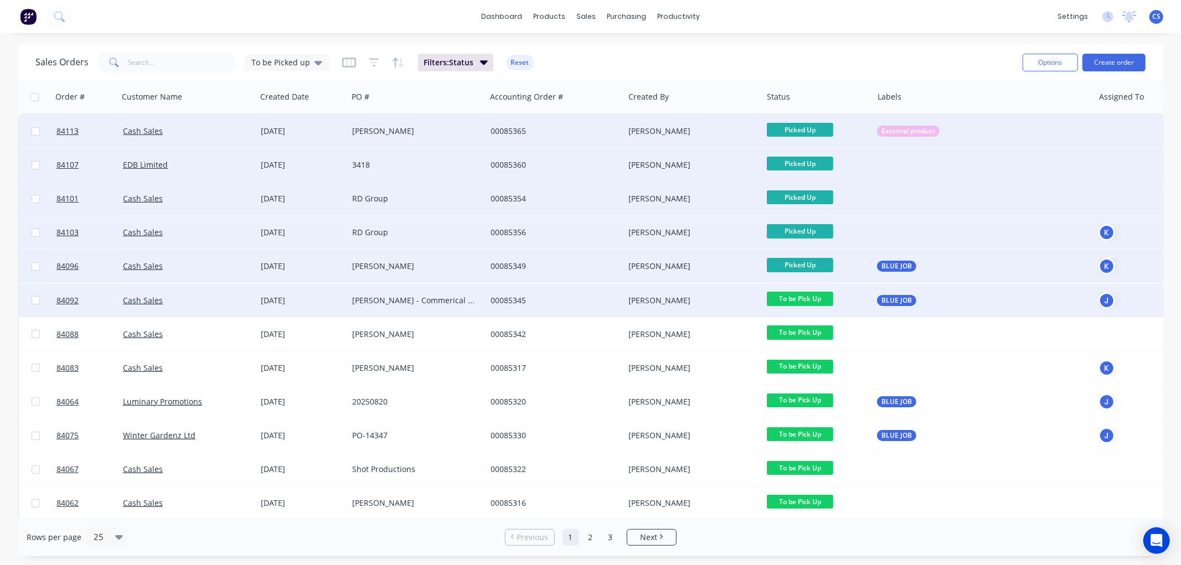
click at [807, 295] on span "To be Pick Up" at bounding box center [800, 299] width 66 height 14
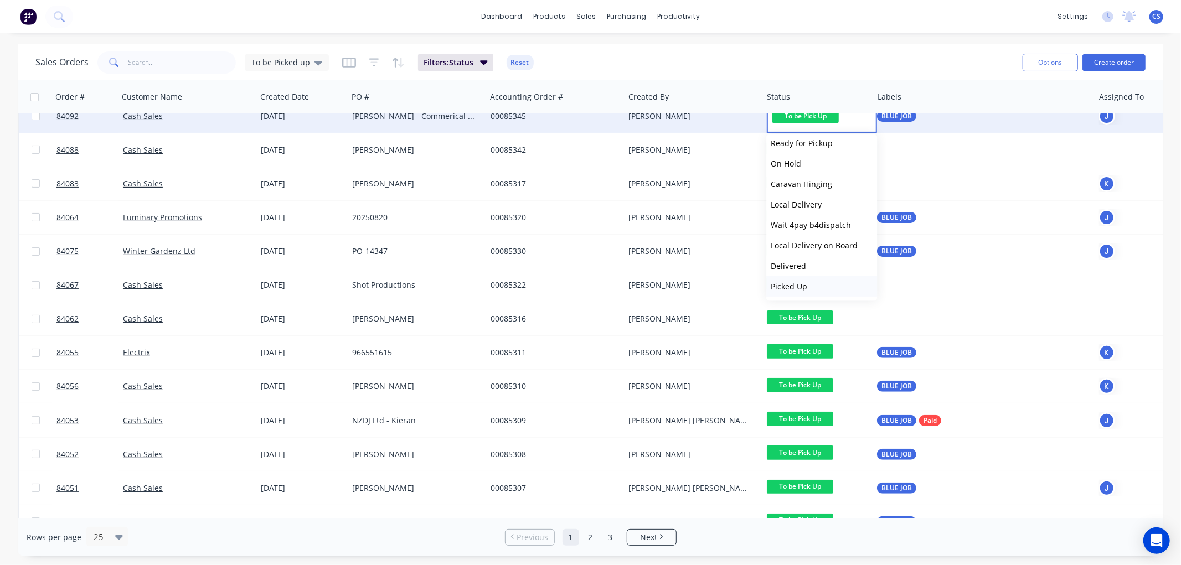
click at [798, 281] on span "Picked Up" at bounding box center [789, 286] width 37 height 11
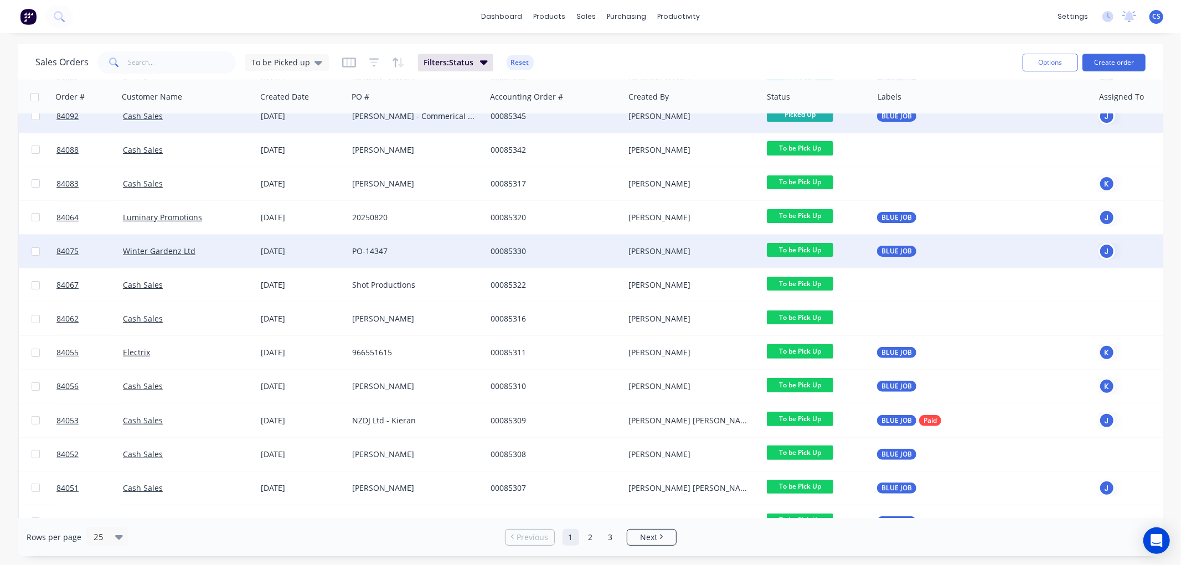
click at [806, 248] on span "To be Pick Up" at bounding box center [800, 250] width 66 height 14
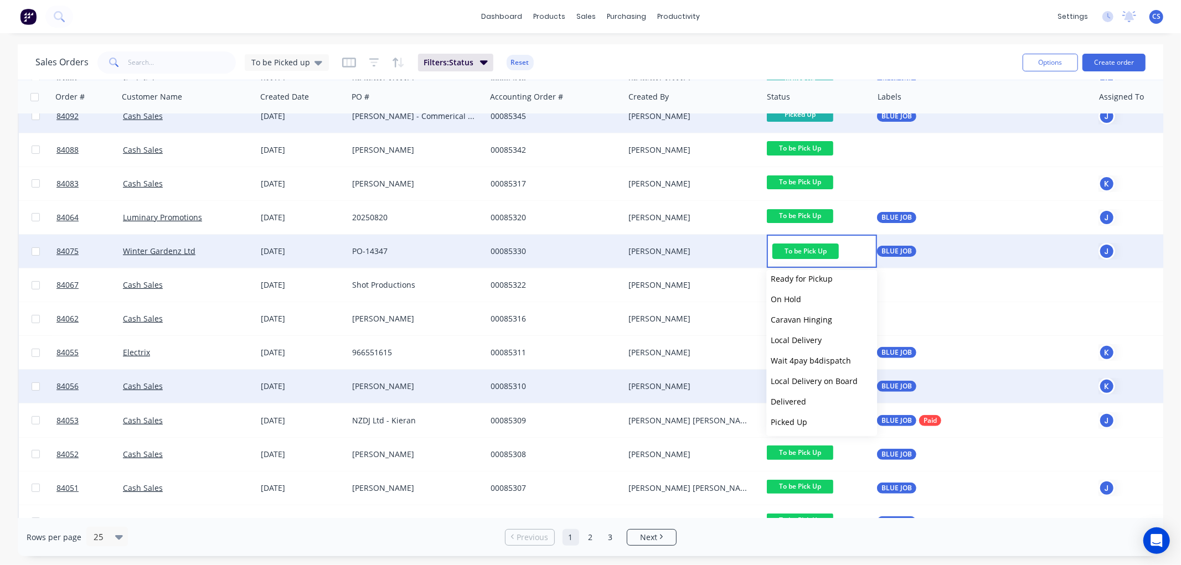
click at [794, 419] on span "Picked Up" at bounding box center [789, 422] width 37 height 11
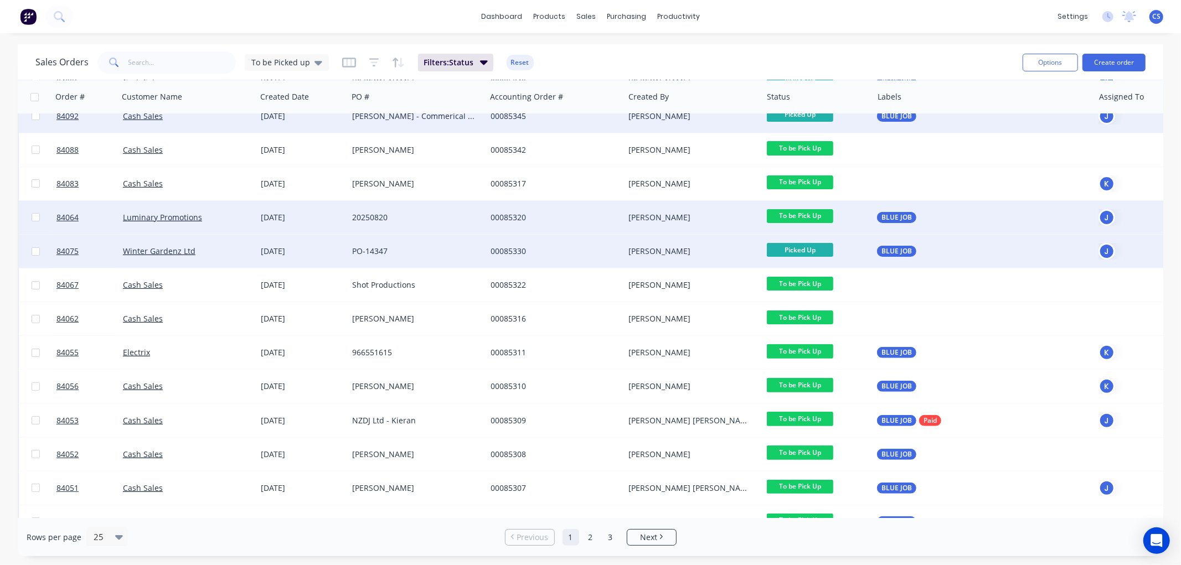
click at [793, 217] on span "To be Pick Up" at bounding box center [800, 216] width 66 height 14
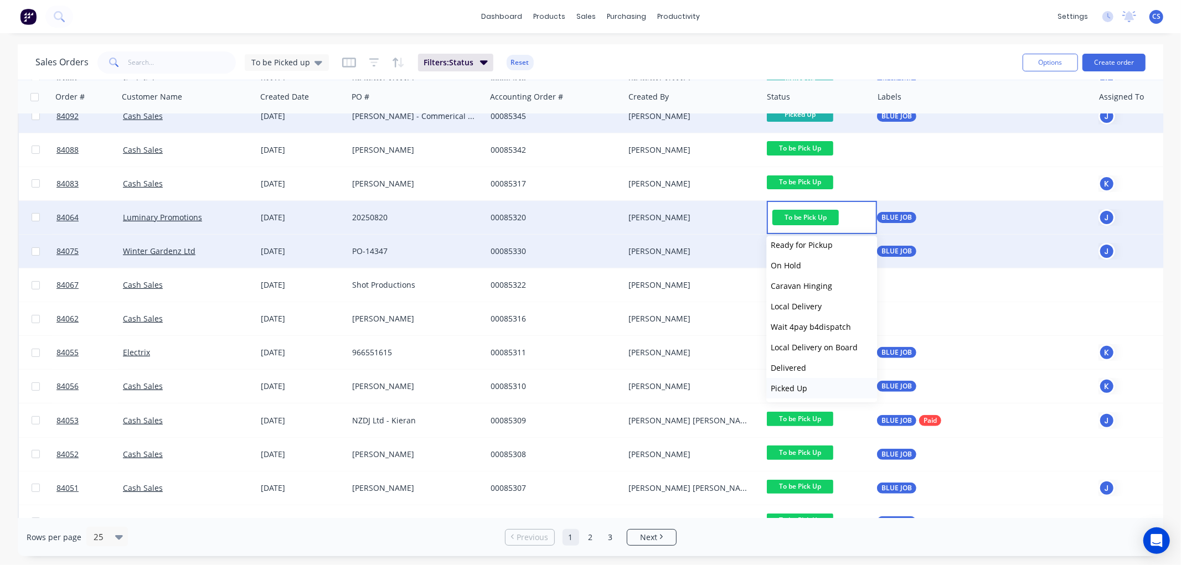
click at [800, 388] on span "Picked Up" at bounding box center [789, 388] width 37 height 11
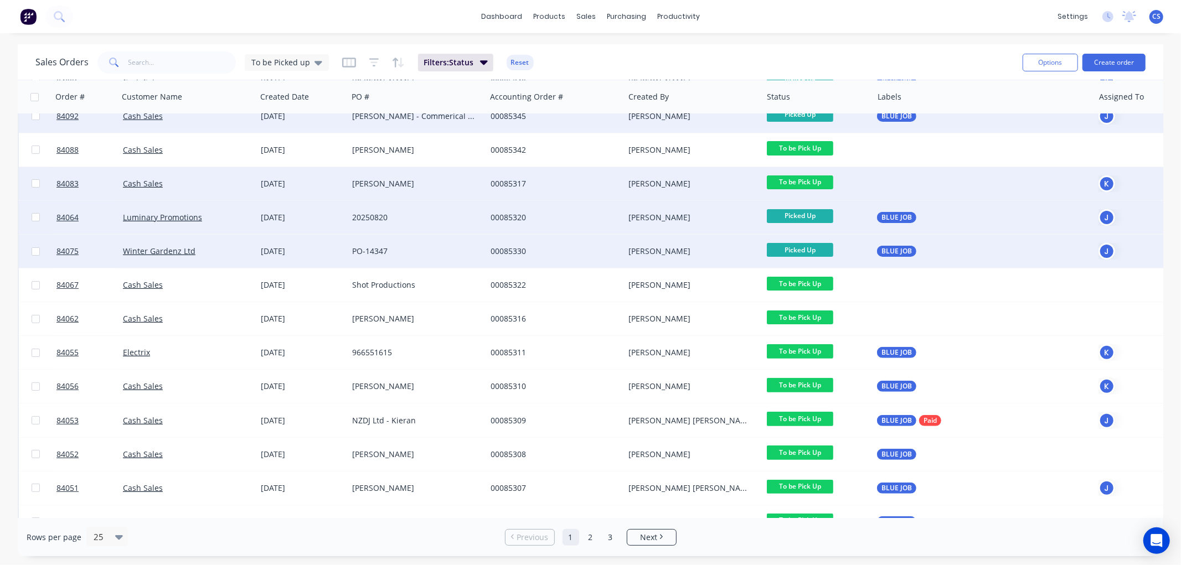
click at [802, 177] on span "To be Pick Up" at bounding box center [800, 183] width 66 height 14
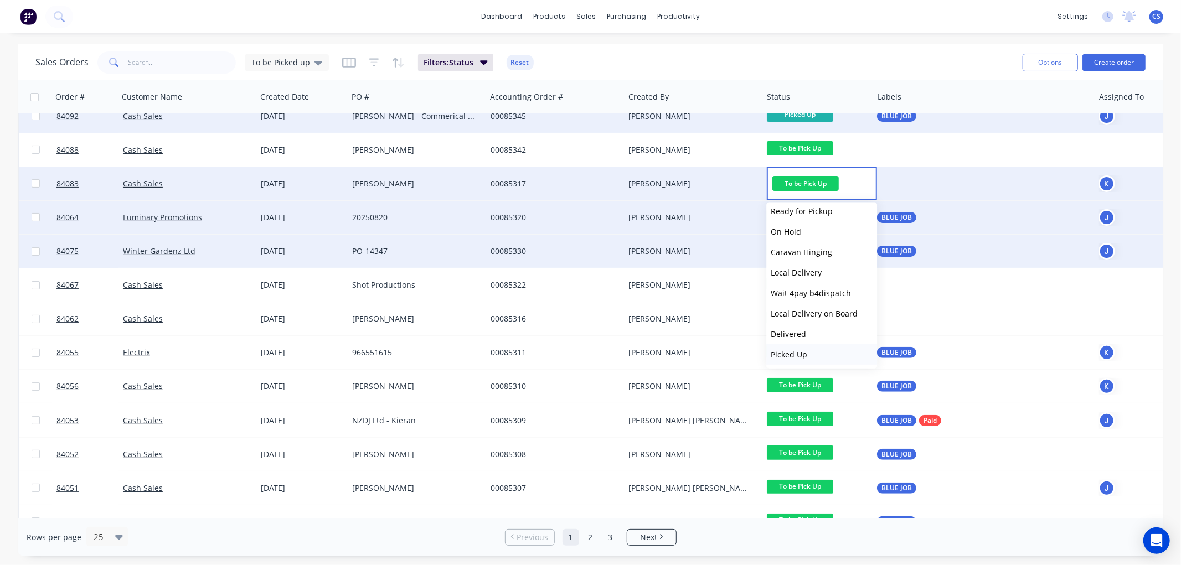
click at [800, 353] on span "Picked Up" at bounding box center [789, 354] width 37 height 11
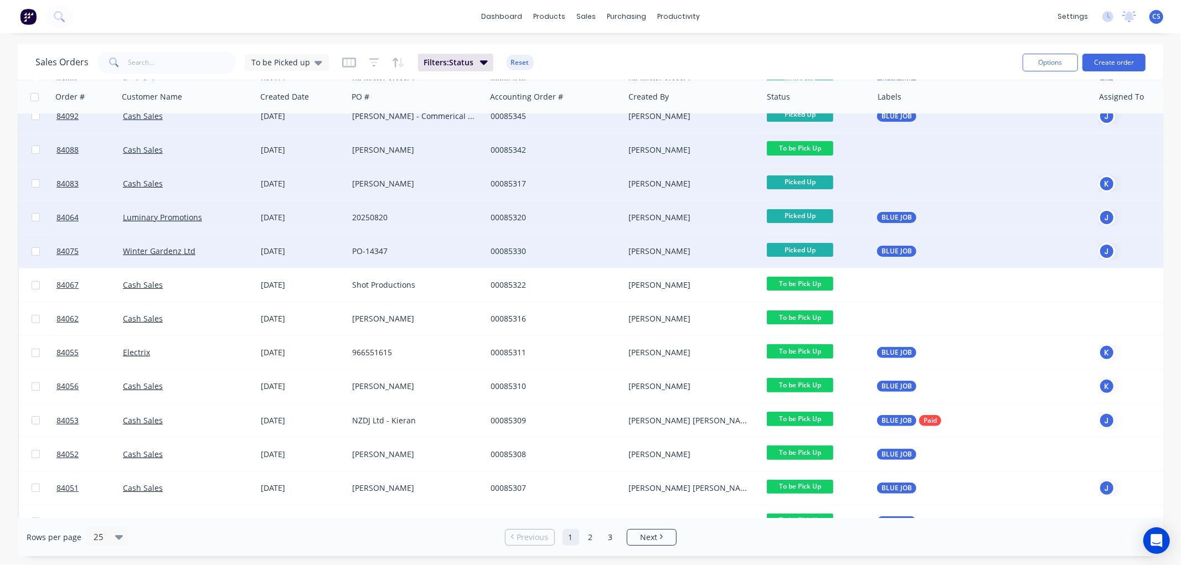
click at [801, 146] on span "To be Pick Up" at bounding box center [800, 148] width 66 height 14
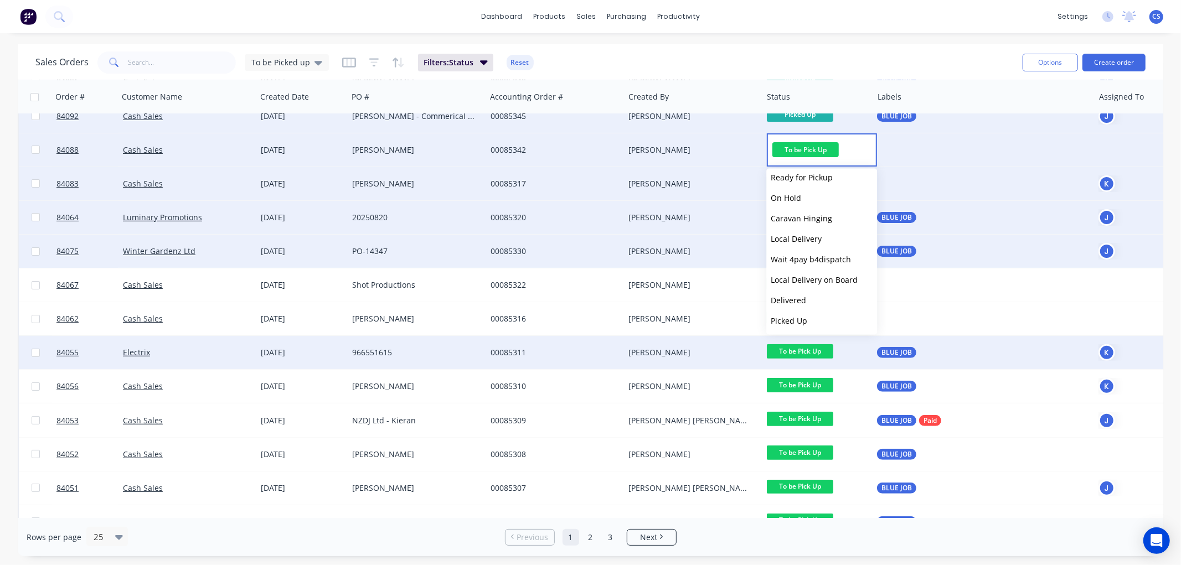
click at [800, 322] on span "Picked Up" at bounding box center [789, 320] width 37 height 11
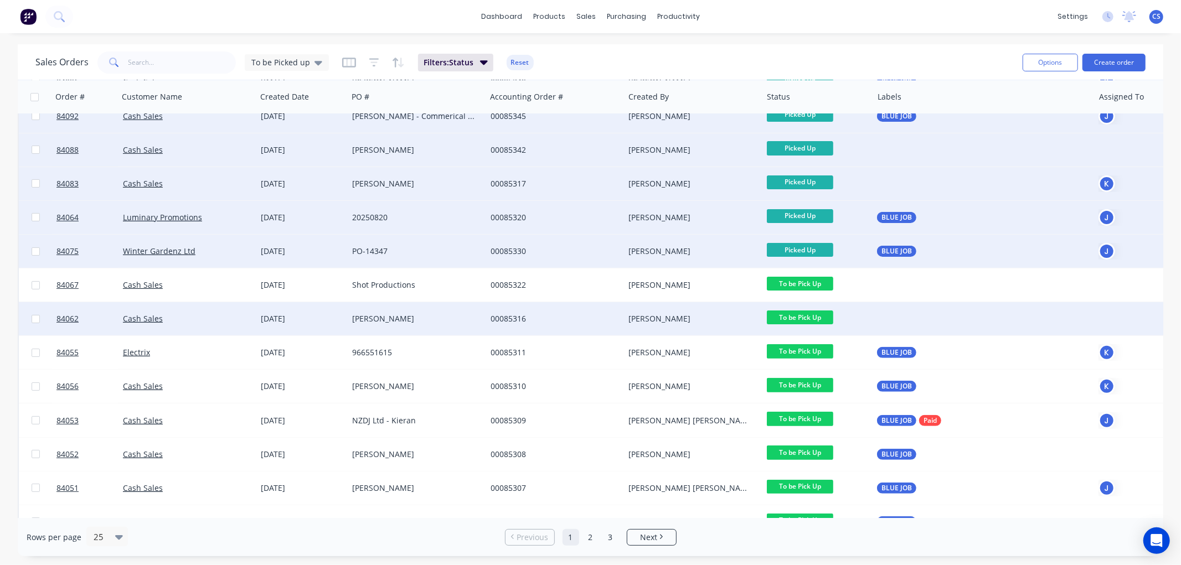
click at [803, 314] on span "To be Pick Up" at bounding box center [800, 318] width 66 height 14
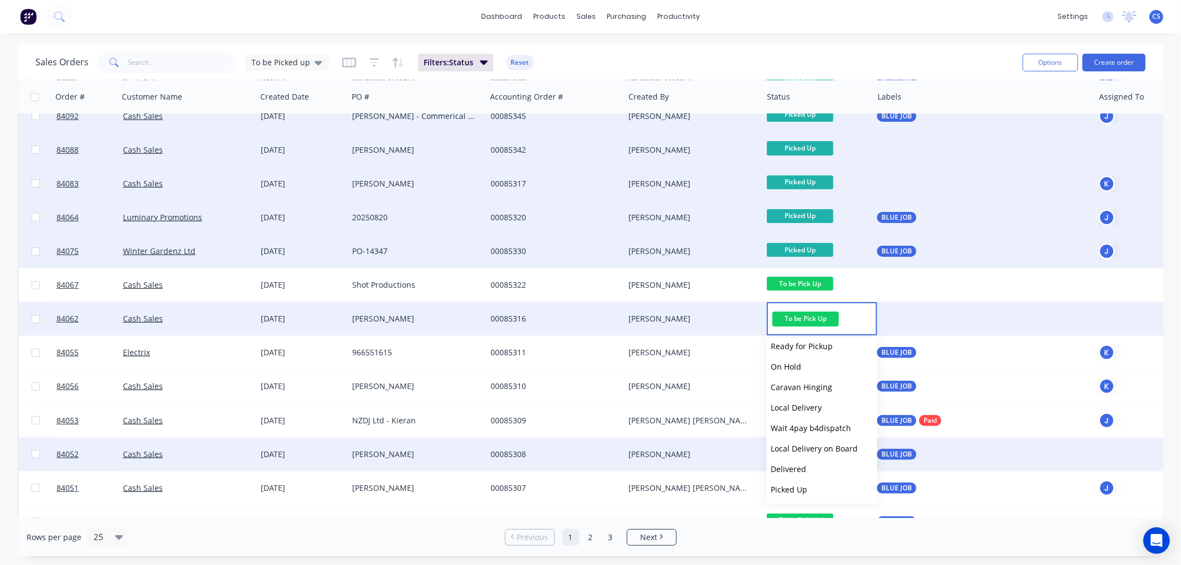
drag, startPoint x: 797, startPoint y: 485, endPoint x: 805, endPoint y: 437, distance: 47.6
click at [797, 485] on span "Picked Up" at bounding box center [789, 490] width 37 height 11
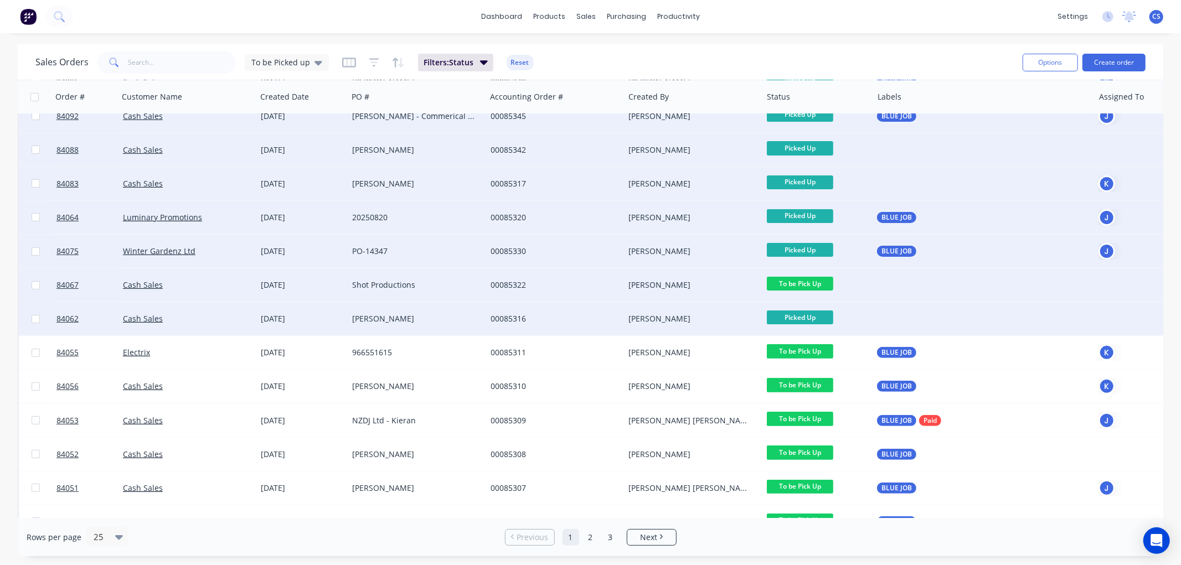
click at [794, 280] on span "To be Pick Up" at bounding box center [800, 284] width 66 height 14
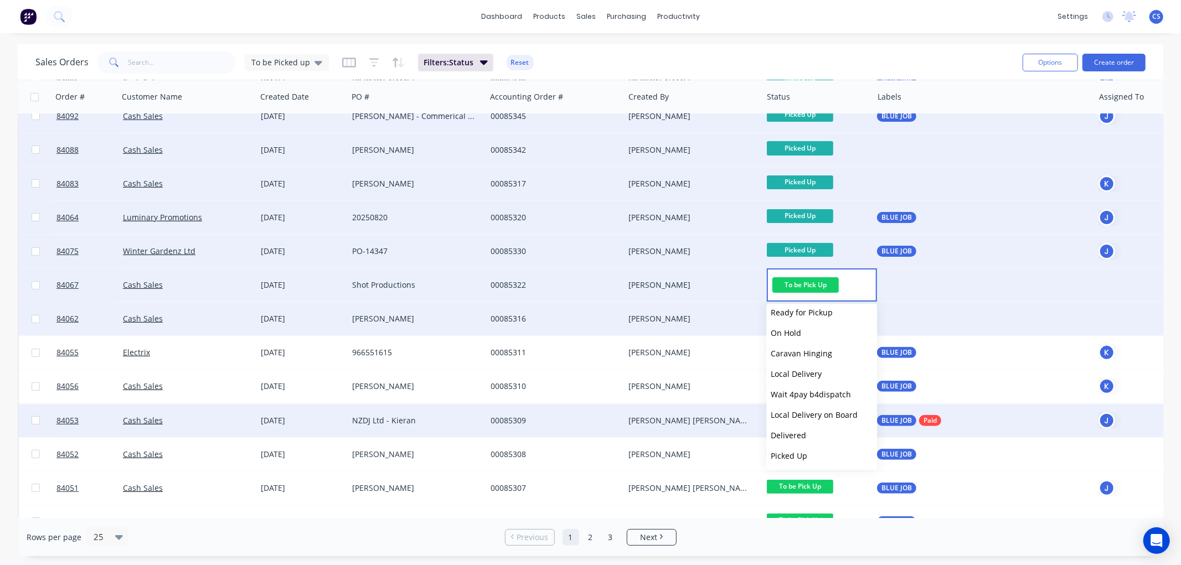
click at [803, 452] on span "Picked Up" at bounding box center [789, 456] width 37 height 11
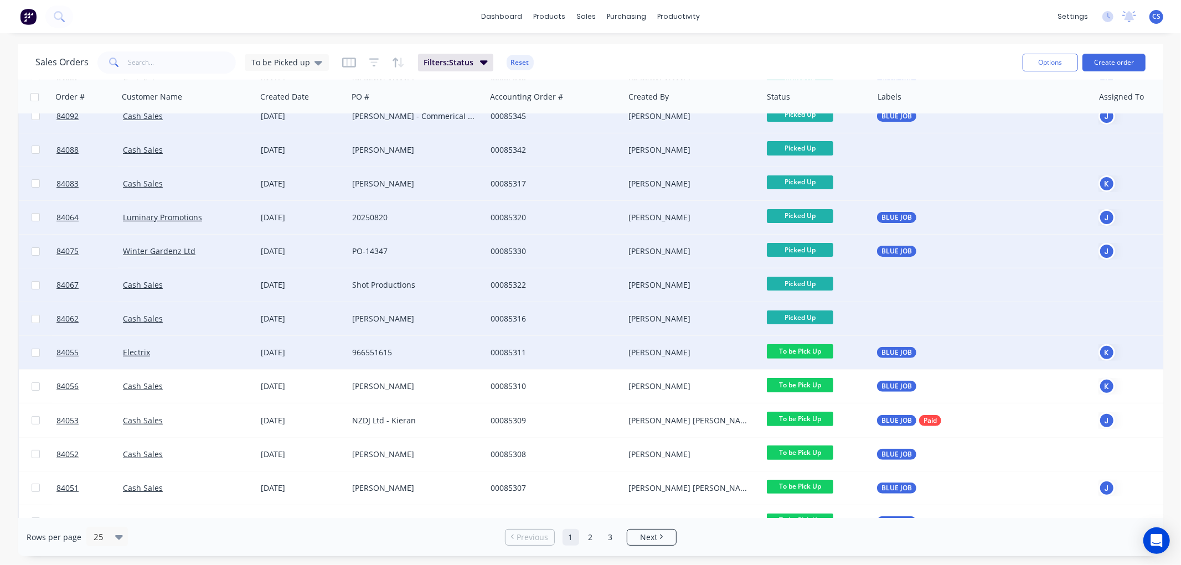
click at [798, 349] on span "To be Pick Up" at bounding box center [800, 351] width 66 height 14
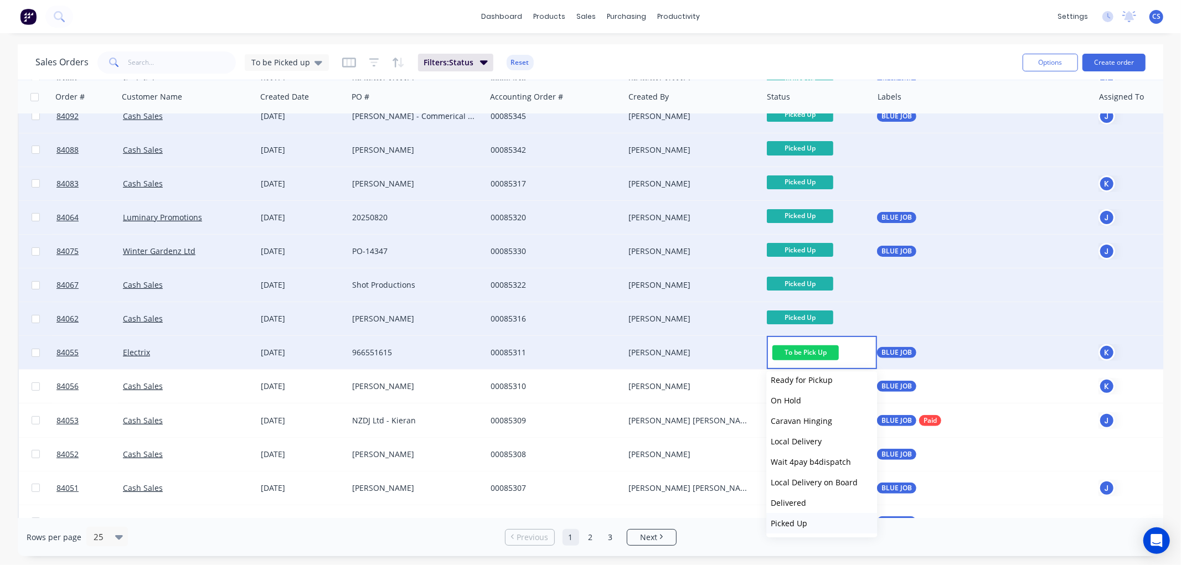
click at [817, 517] on button "Picked Up" at bounding box center [821, 523] width 111 height 20
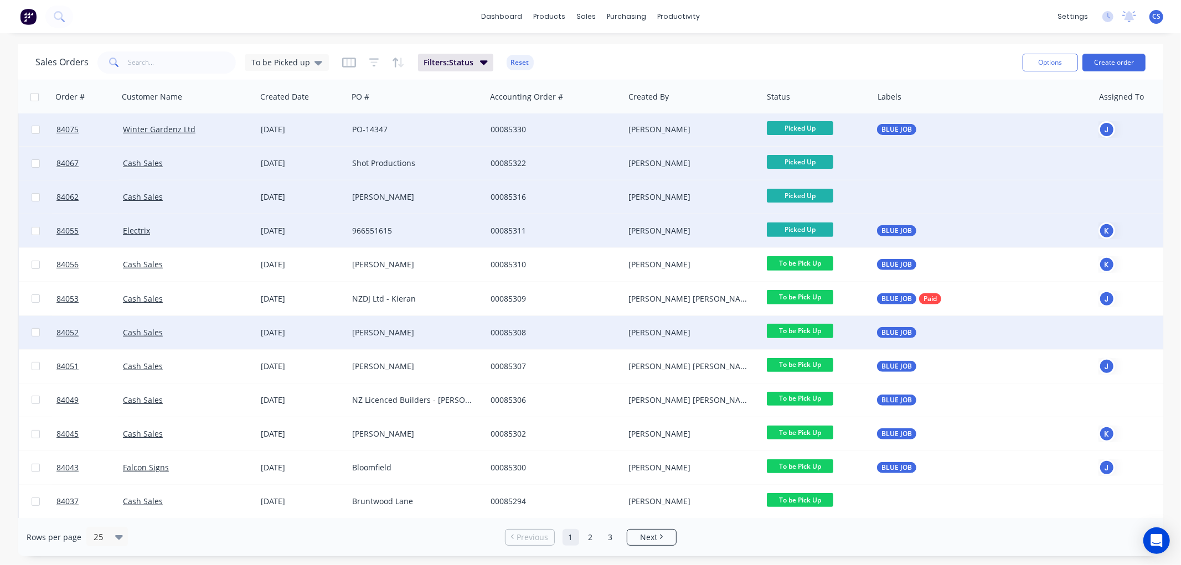
scroll to position [307, 0]
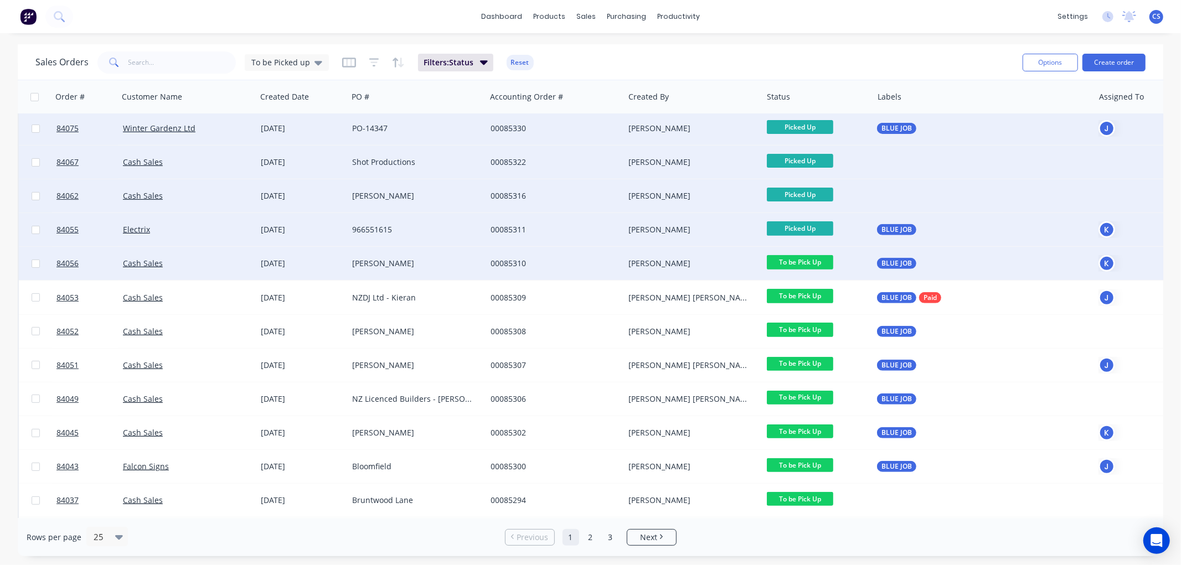
click at [813, 261] on span "To be Pick Up" at bounding box center [800, 262] width 66 height 14
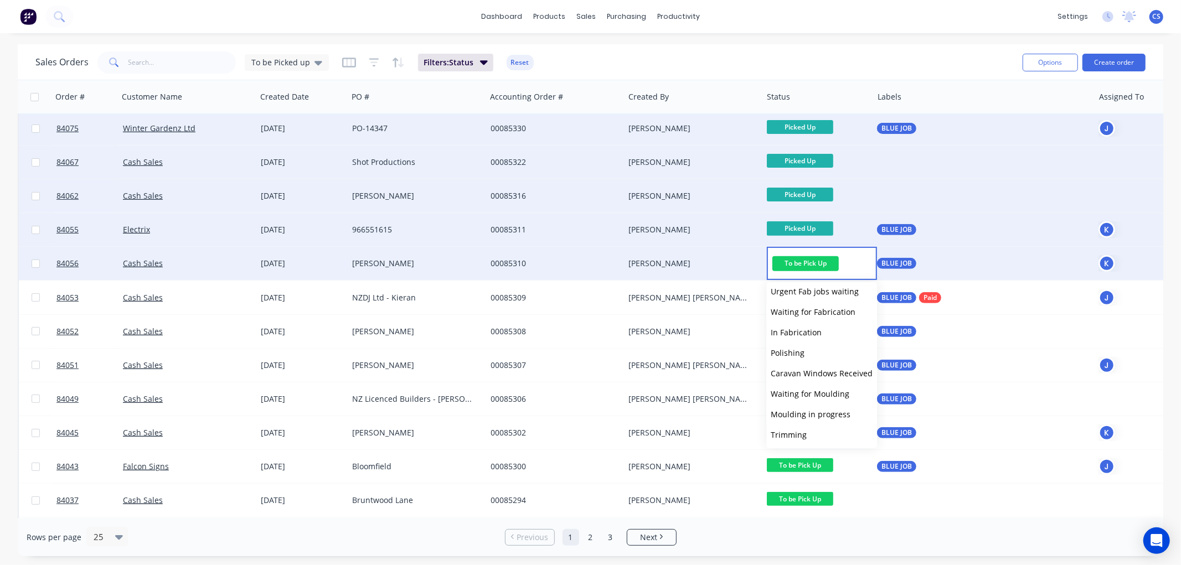
scroll to position [395, 0]
click at [800, 432] on span "Picked Up" at bounding box center [789, 434] width 37 height 11
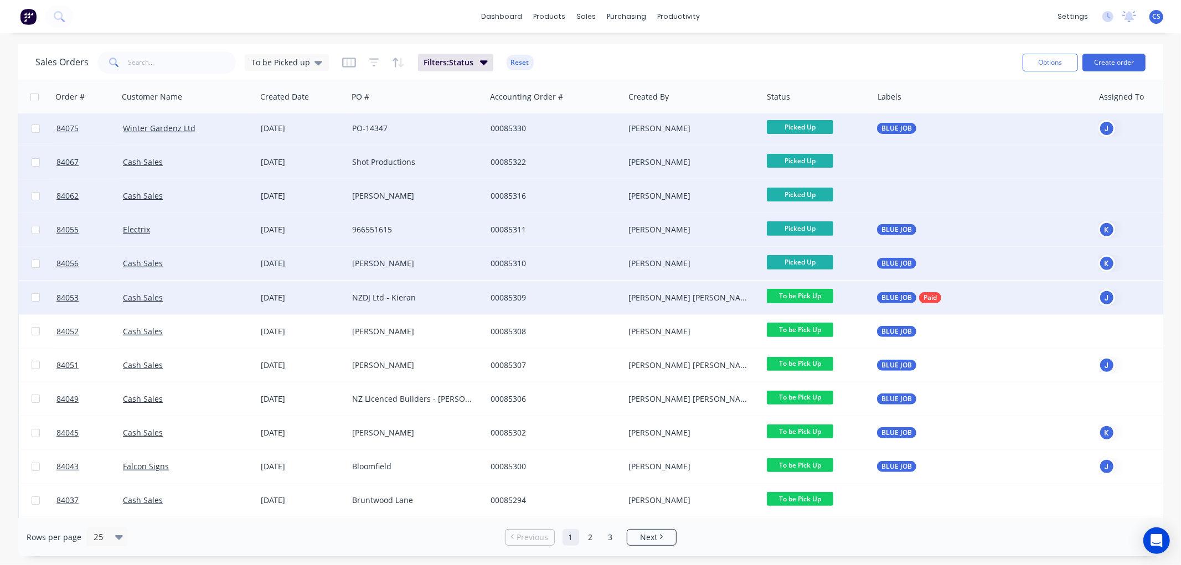
click at [808, 292] on span "To be Pick Up" at bounding box center [800, 296] width 66 height 14
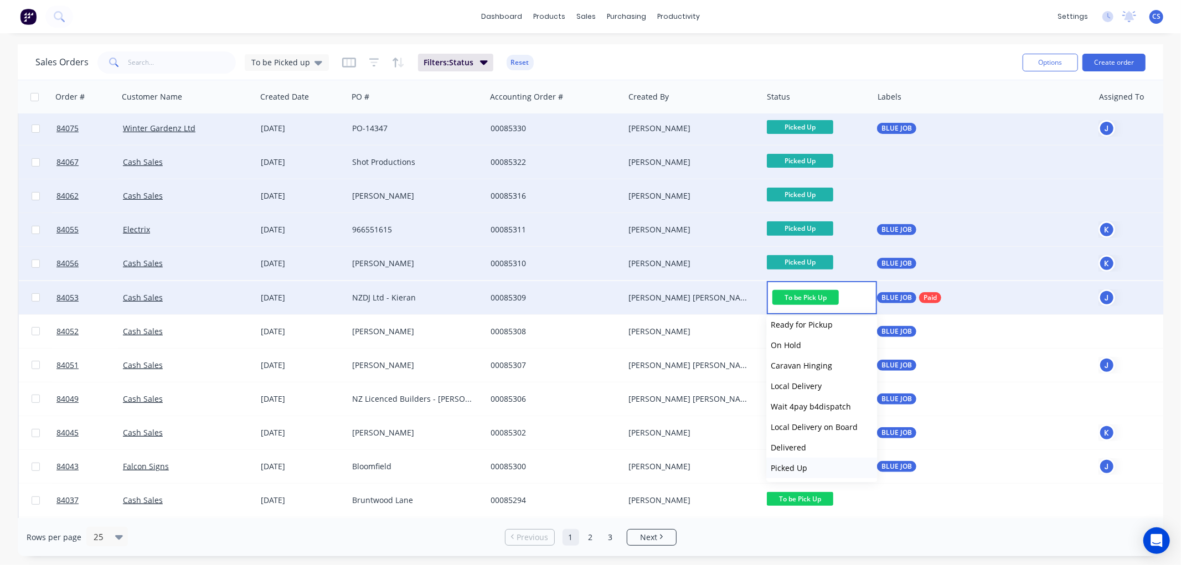
click at [801, 466] on span "Picked Up" at bounding box center [789, 468] width 37 height 11
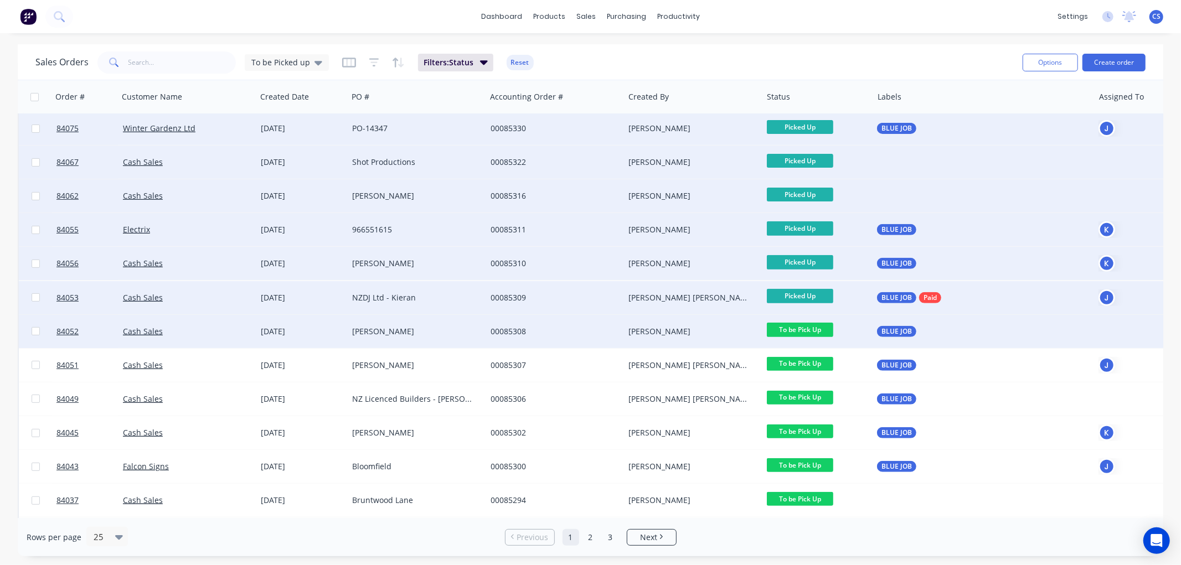
click at [798, 330] on span "To be Pick Up" at bounding box center [800, 330] width 66 height 14
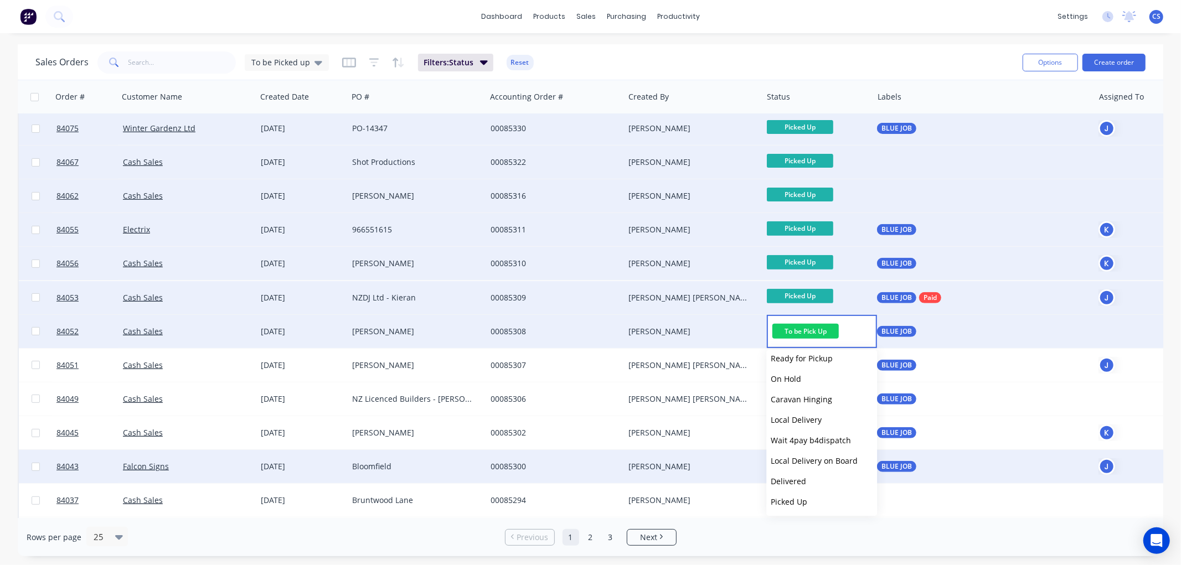
drag, startPoint x: 807, startPoint y: 496, endPoint x: 815, endPoint y: 480, distance: 18.6
click at [807, 497] on button "Picked Up" at bounding box center [821, 502] width 111 height 20
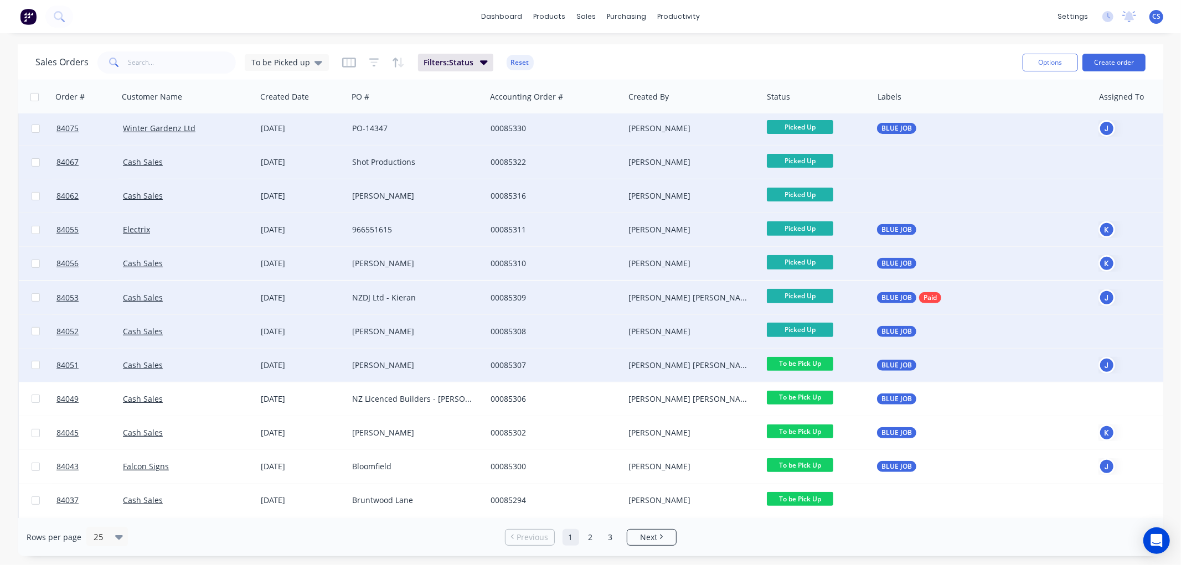
click at [803, 365] on span "To be Pick Up" at bounding box center [800, 364] width 66 height 14
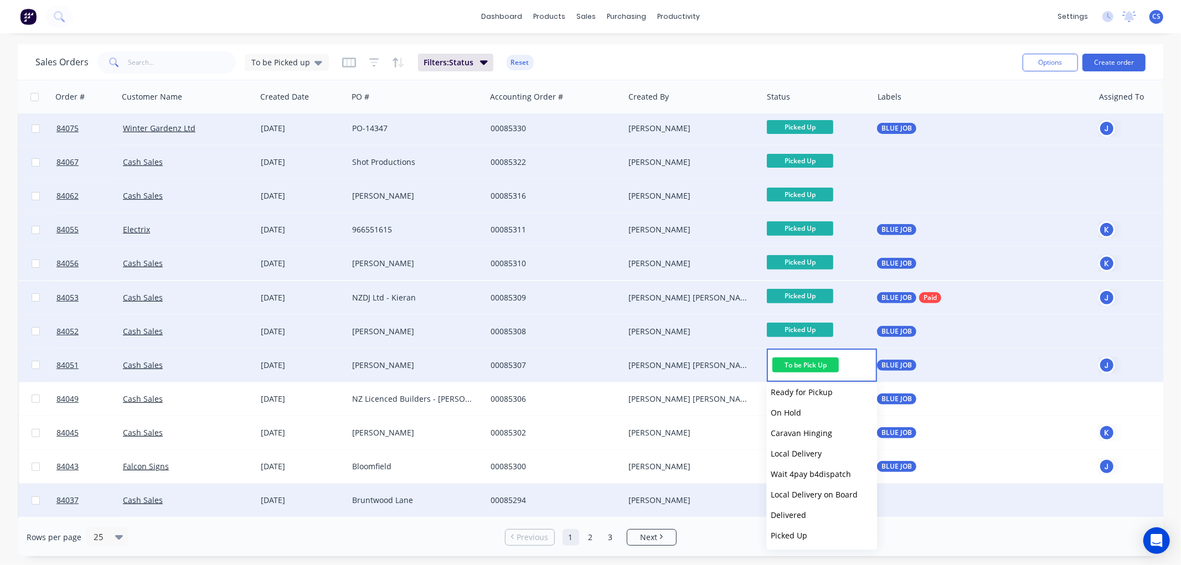
drag, startPoint x: 812, startPoint y: 533, endPoint x: 838, endPoint y: 503, distance: 39.6
click at [812, 533] on button "Picked Up" at bounding box center [821, 535] width 111 height 20
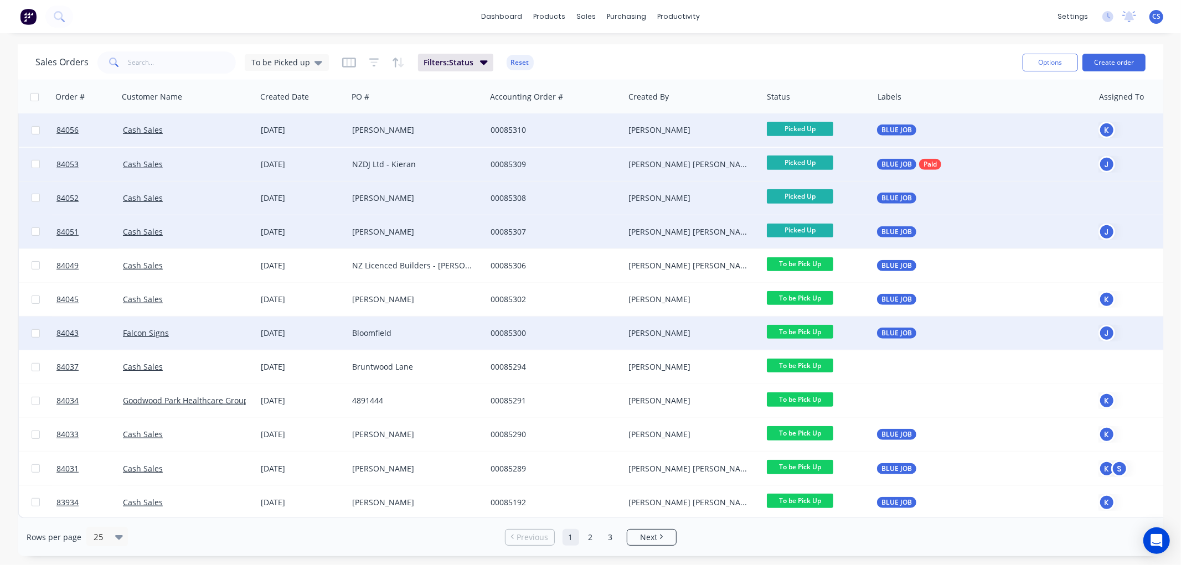
scroll to position [446, 0]
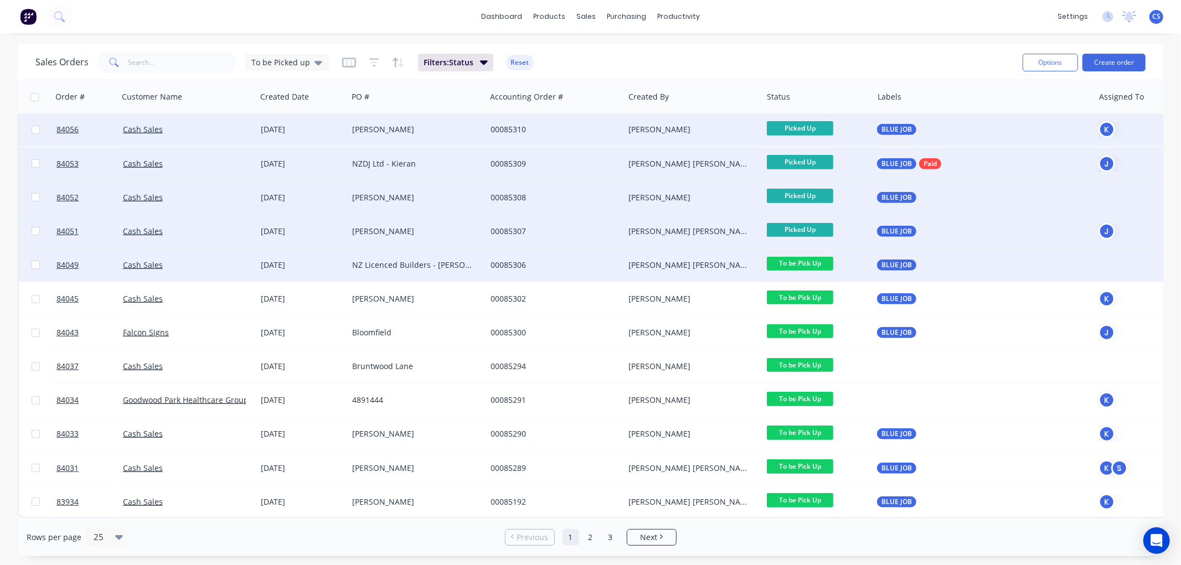
click at [807, 257] on span "To be Pick Up" at bounding box center [800, 264] width 66 height 14
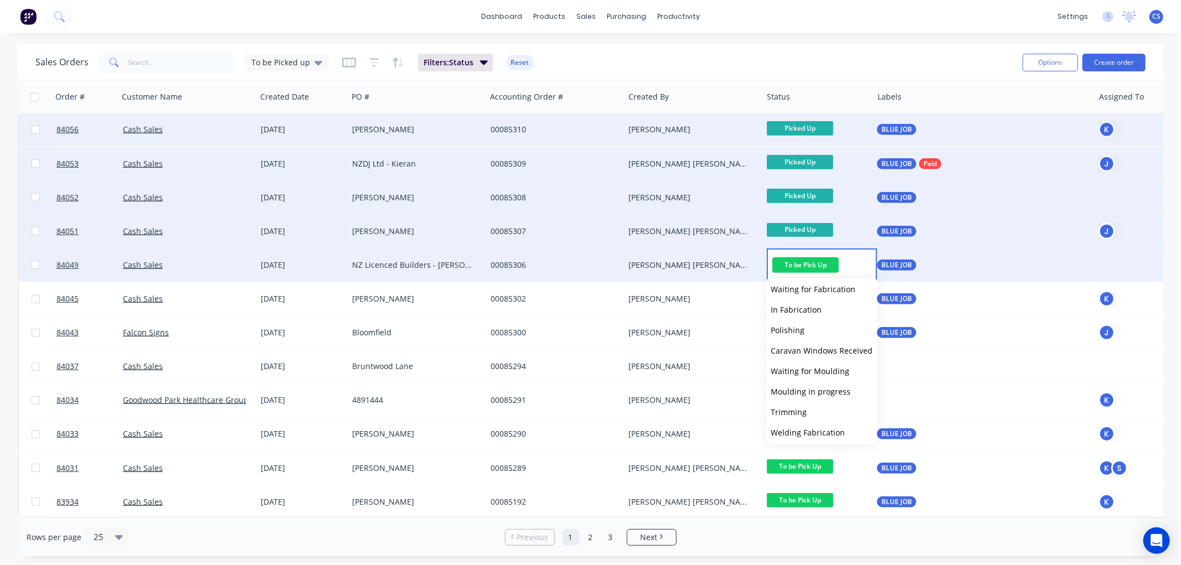
scroll to position [395, 0]
click at [796, 431] on span "Picked Up" at bounding box center [789, 430] width 37 height 11
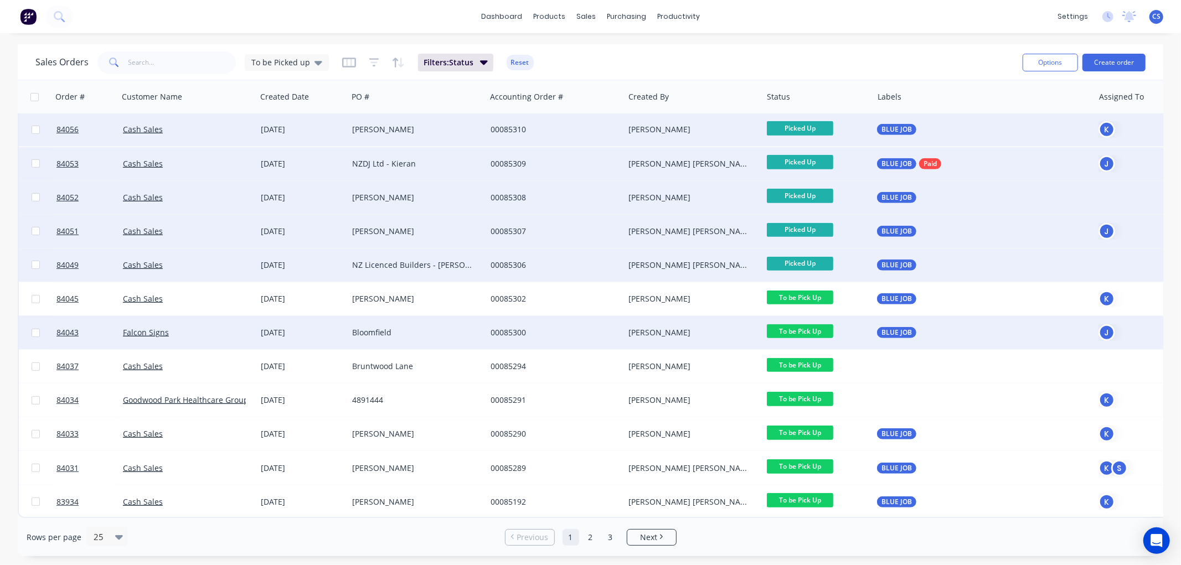
click at [807, 295] on span "To be Pick Up" at bounding box center [800, 298] width 66 height 14
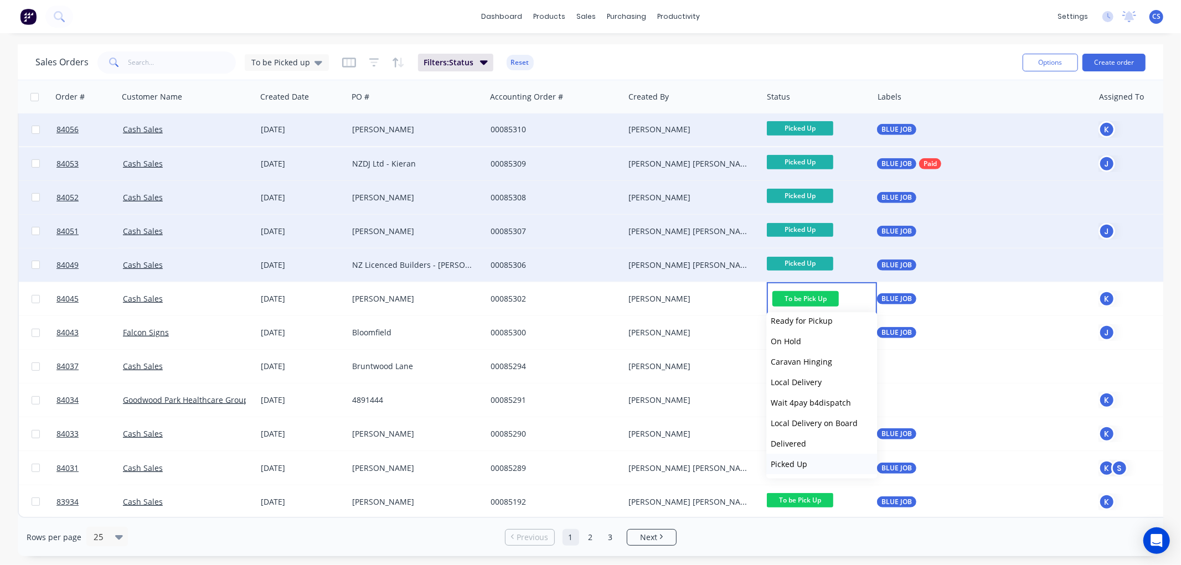
click at [806, 460] on span "Picked Up" at bounding box center [789, 464] width 37 height 11
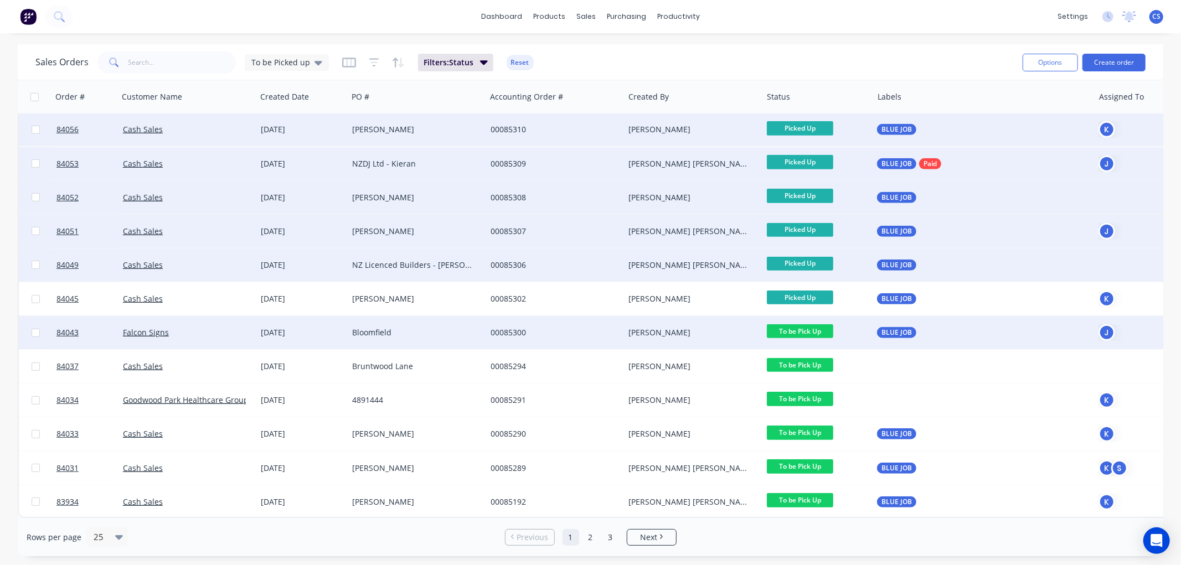
click at [805, 324] on span "To be Pick Up" at bounding box center [800, 331] width 66 height 14
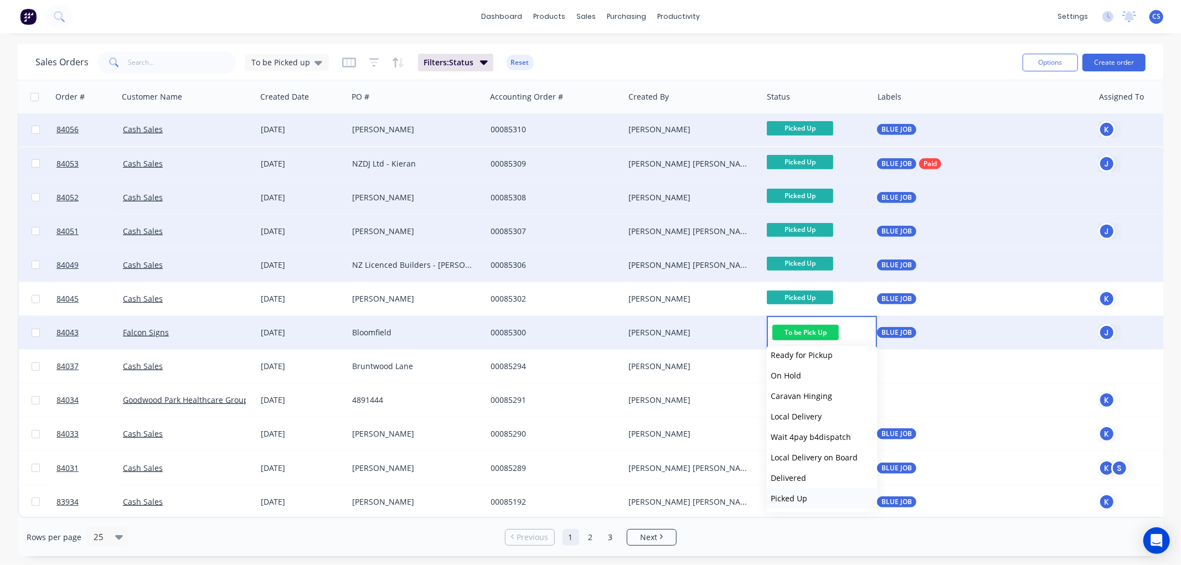
click at [787, 494] on span "Picked Up" at bounding box center [789, 498] width 37 height 11
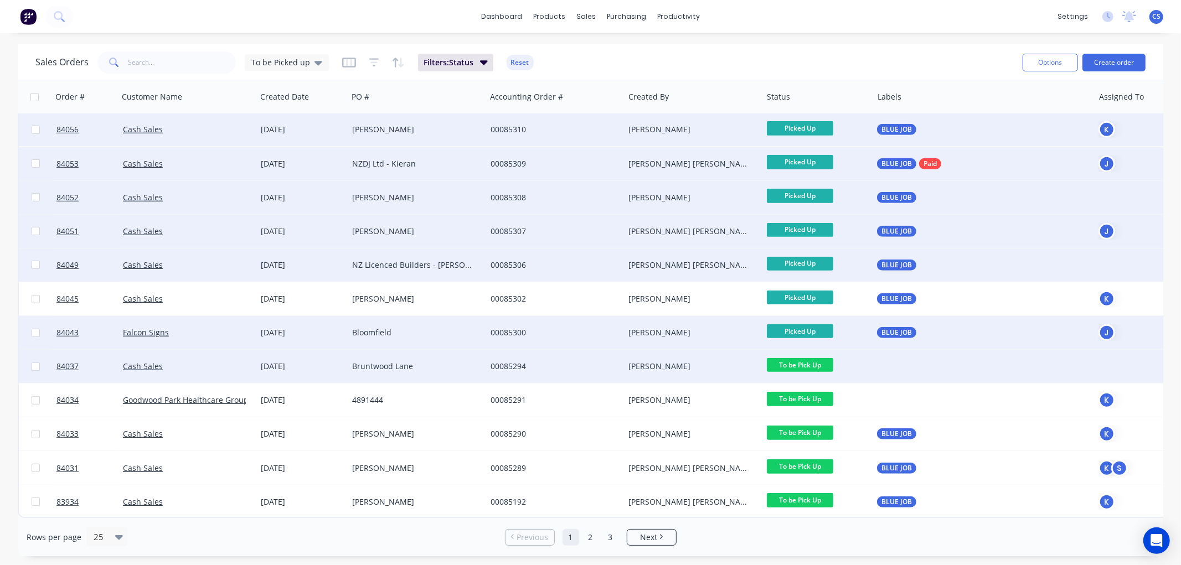
click at [804, 359] on span "To be Pick Up" at bounding box center [800, 365] width 66 height 14
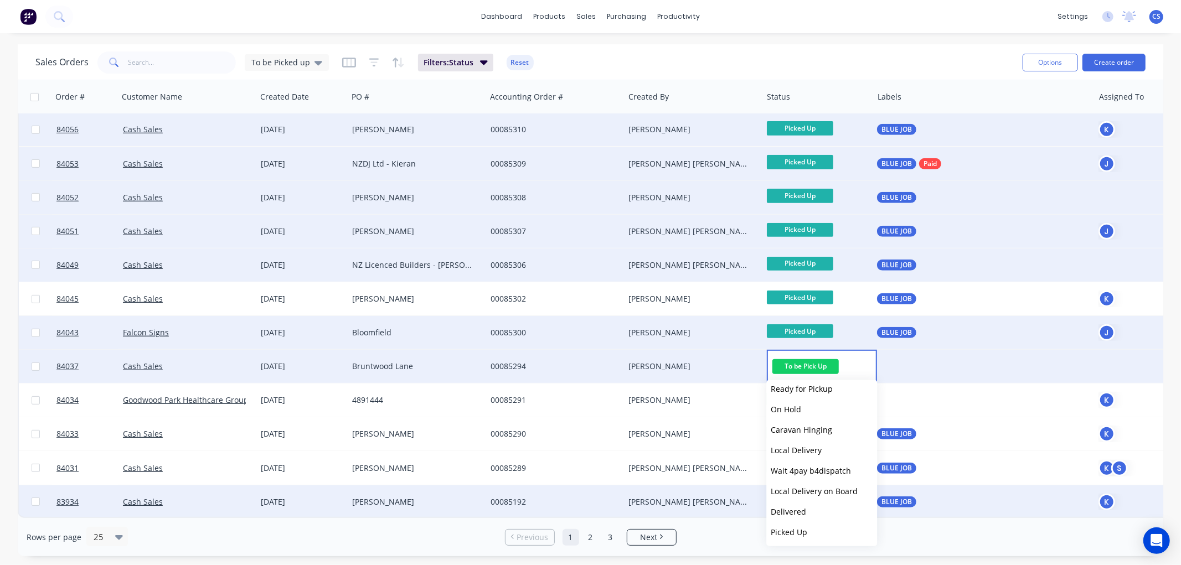
click at [801, 527] on span "Picked Up" at bounding box center [789, 532] width 37 height 11
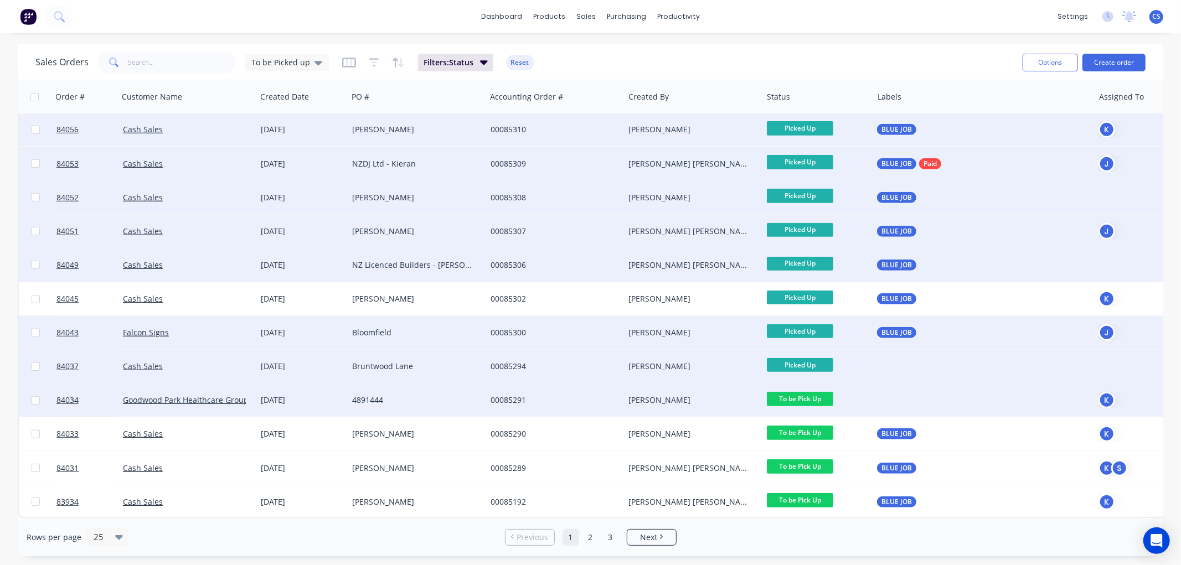
click at [816, 395] on span "To be Pick Up" at bounding box center [800, 399] width 66 height 14
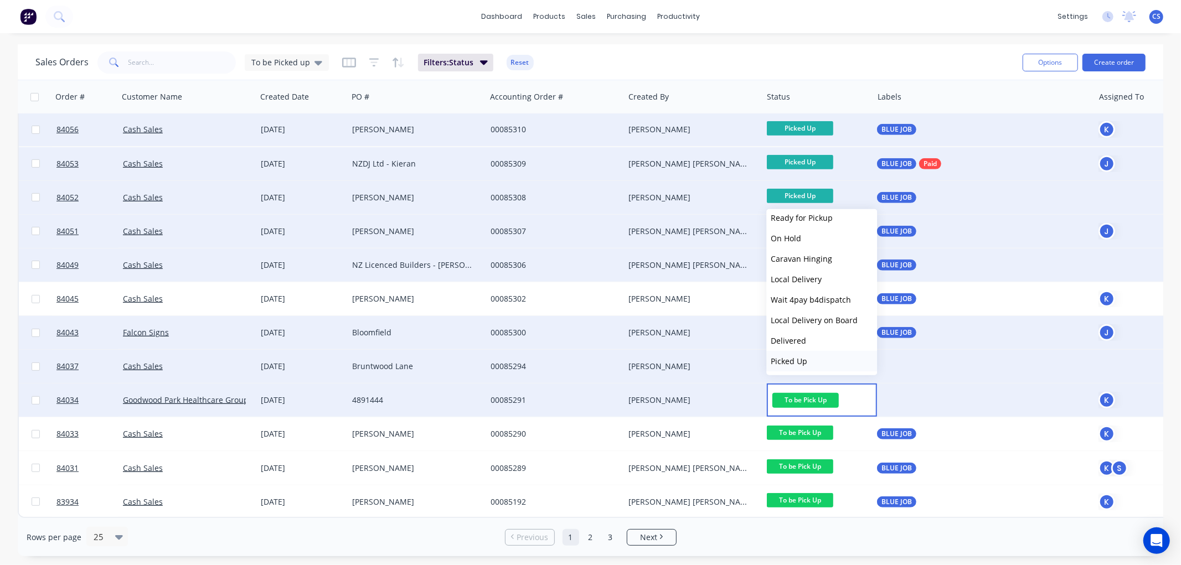
click at [798, 356] on span "Picked Up" at bounding box center [789, 361] width 37 height 11
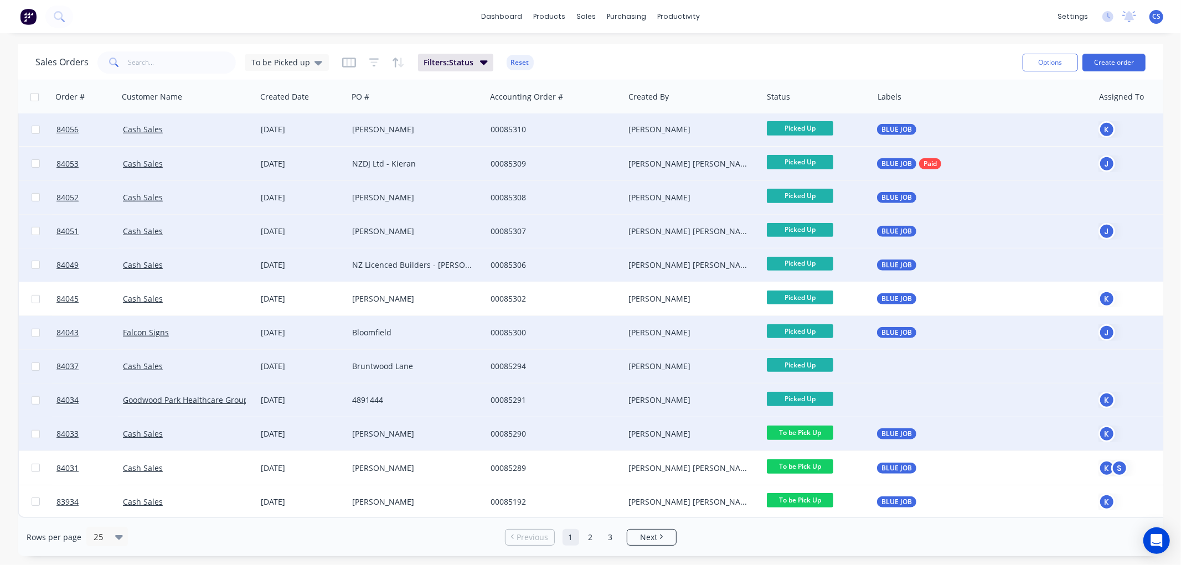
click at [811, 426] on span "To be Pick Up" at bounding box center [800, 433] width 66 height 14
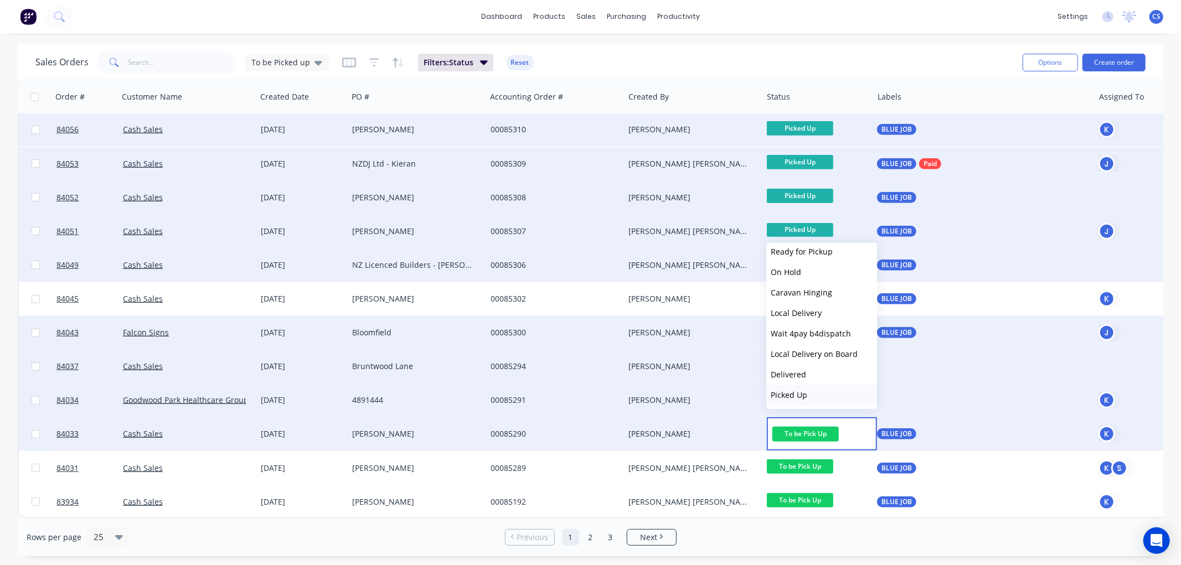
click at [795, 391] on span "Picked Up" at bounding box center [789, 395] width 37 height 11
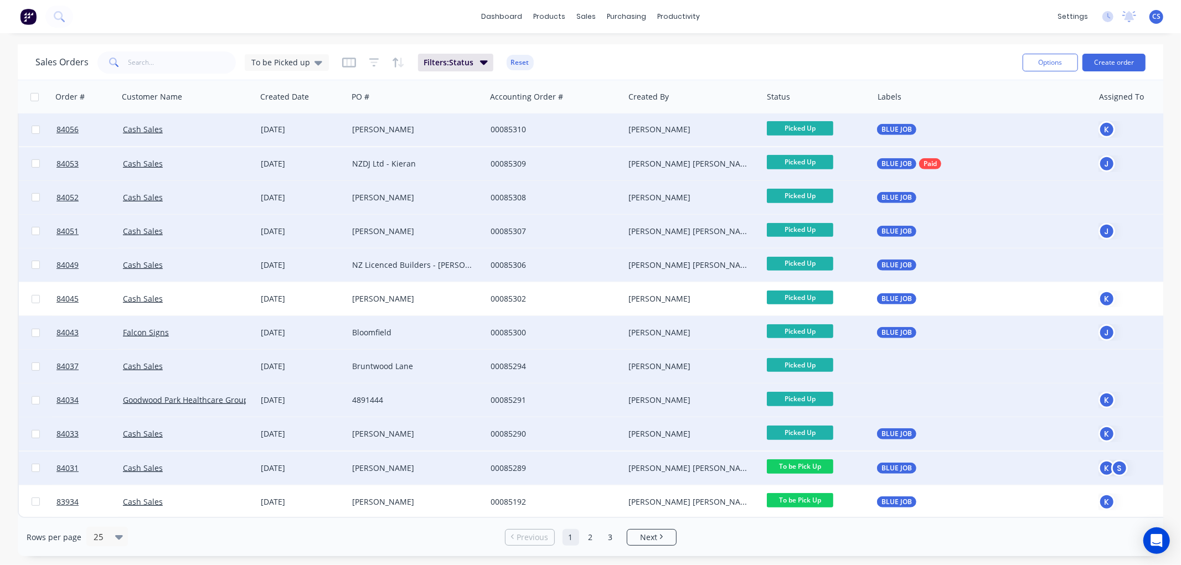
click at [805, 460] on span "To be Pick Up" at bounding box center [800, 467] width 66 height 14
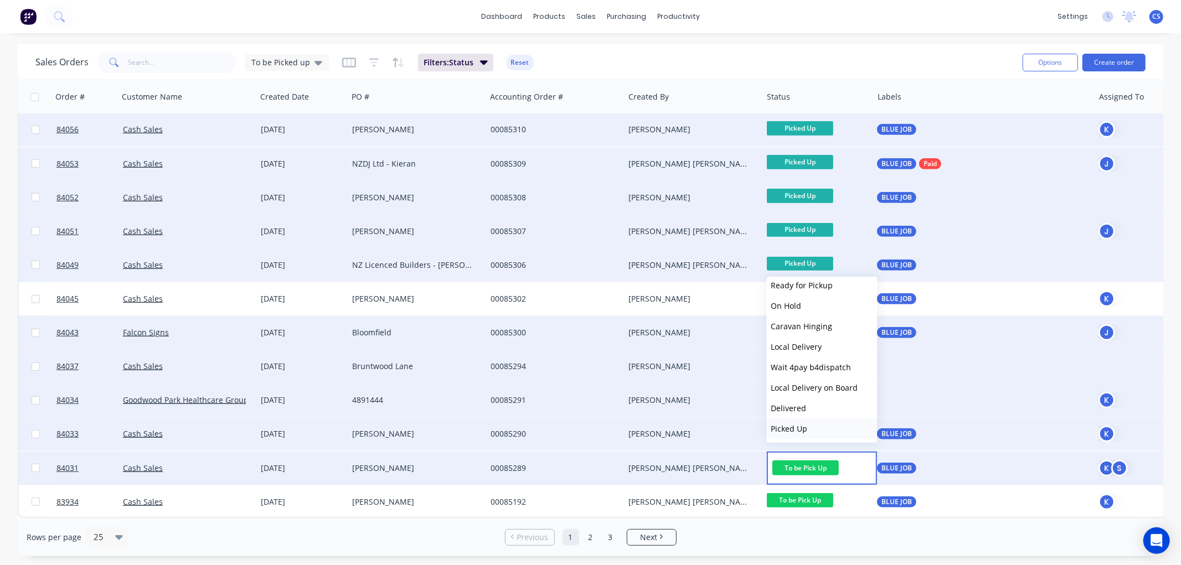
click at [793, 424] on span "Picked Up" at bounding box center [789, 429] width 37 height 11
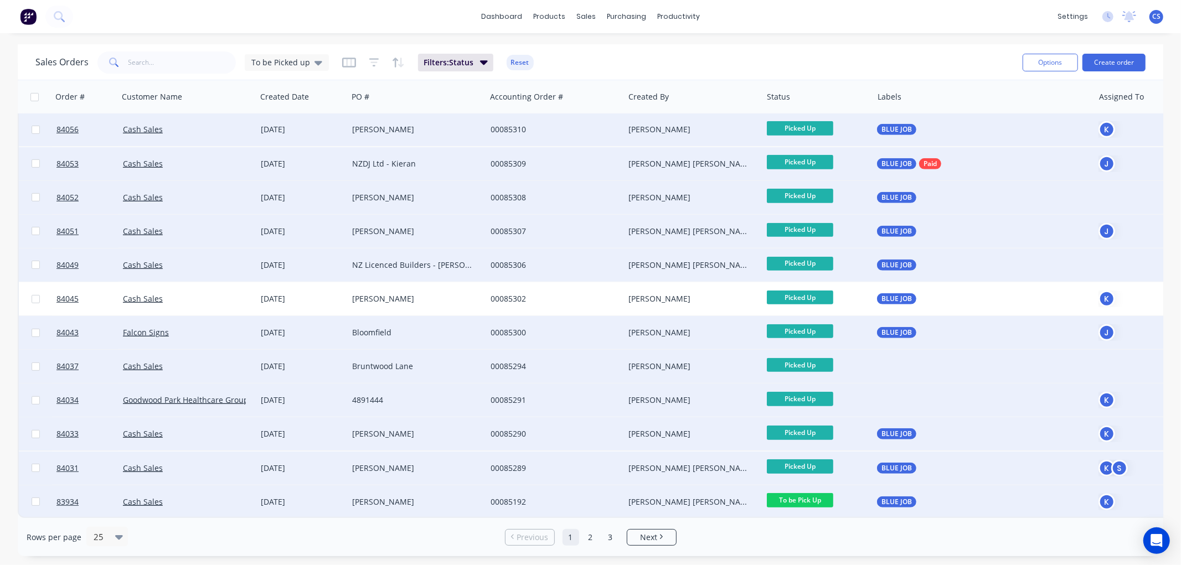
click at [807, 496] on span "To be Pick Up" at bounding box center [800, 500] width 66 height 14
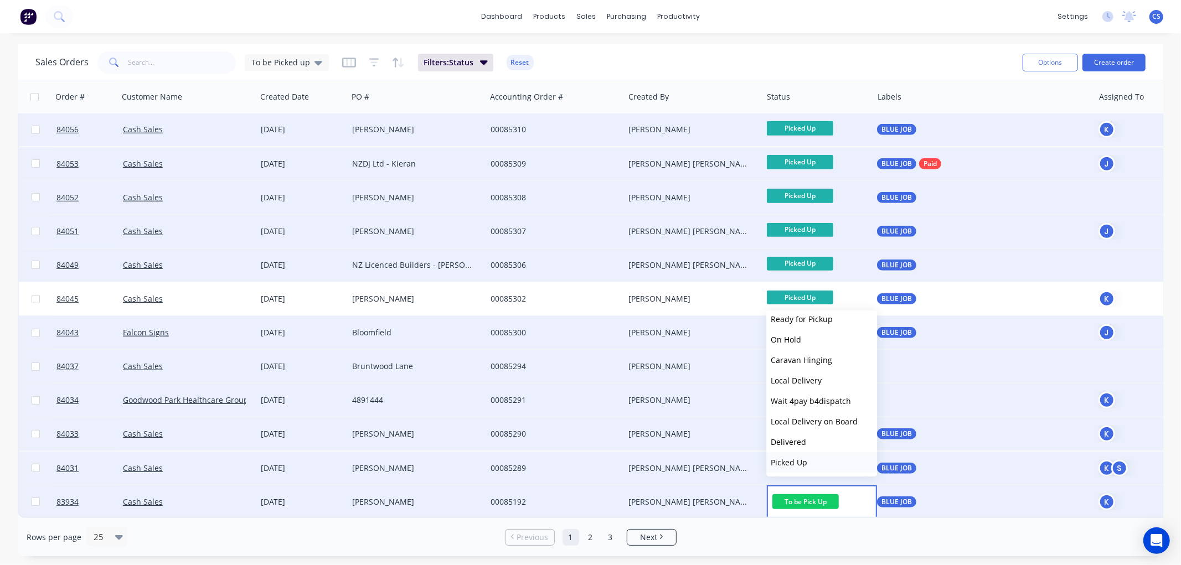
click at [803, 460] on span "Picked Up" at bounding box center [789, 462] width 37 height 11
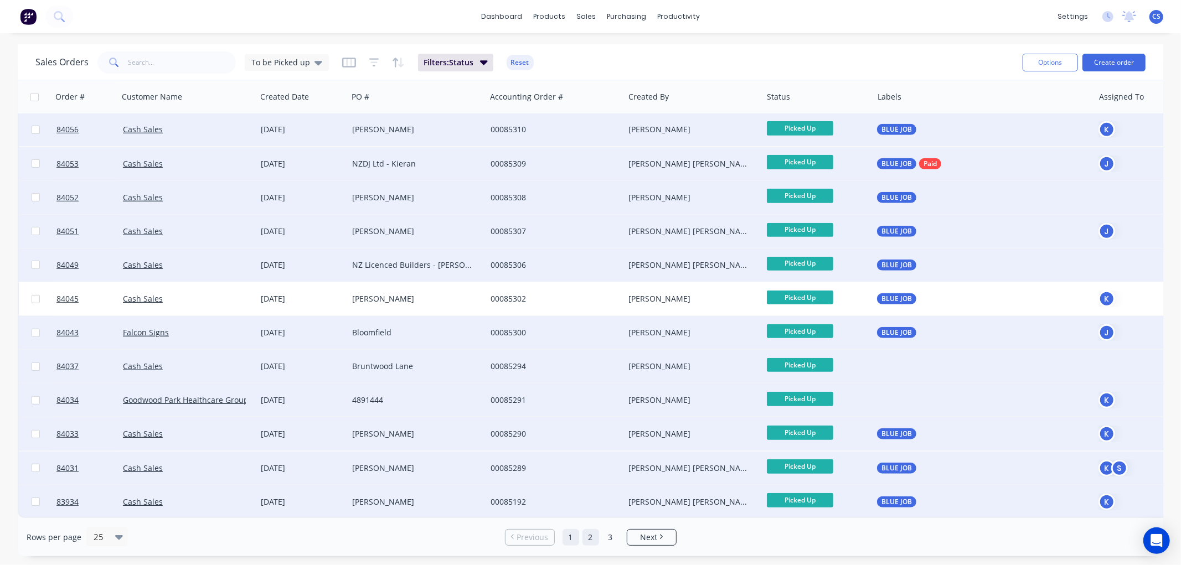
click at [595, 534] on link "2" at bounding box center [591, 537] width 17 height 17
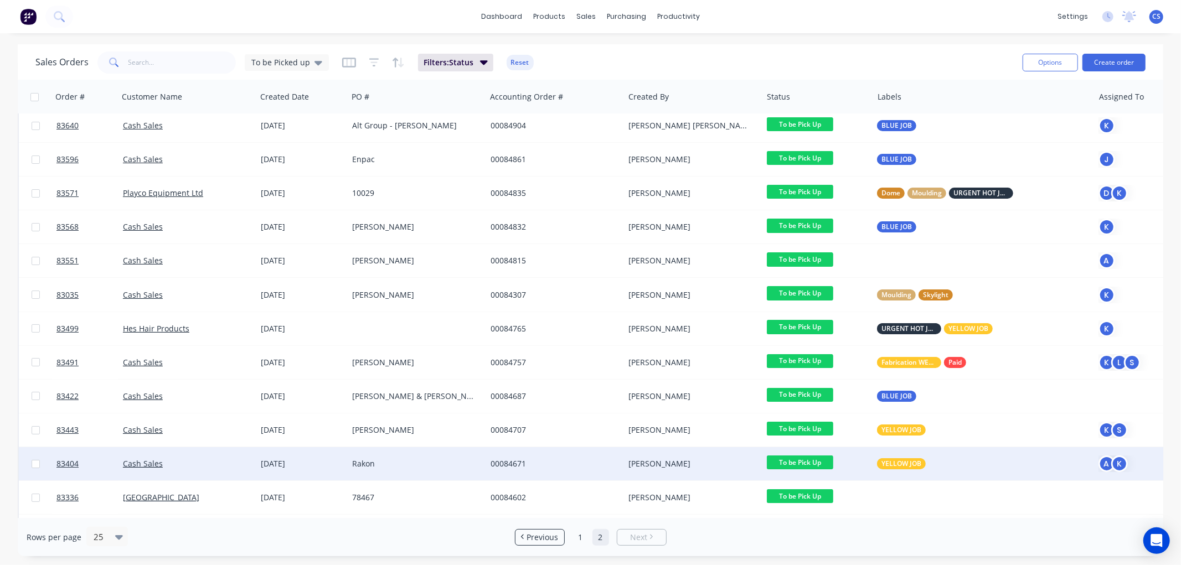
scroll to position [0, 0]
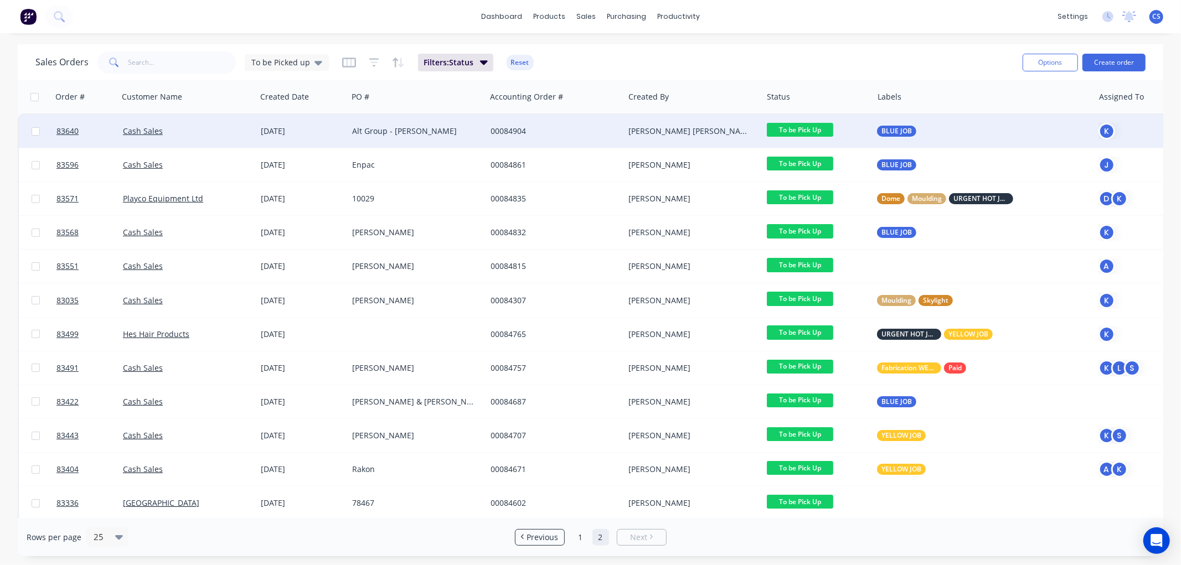
click at [799, 128] on span "To be Pick Up" at bounding box center [800, 130] width 66 height 14
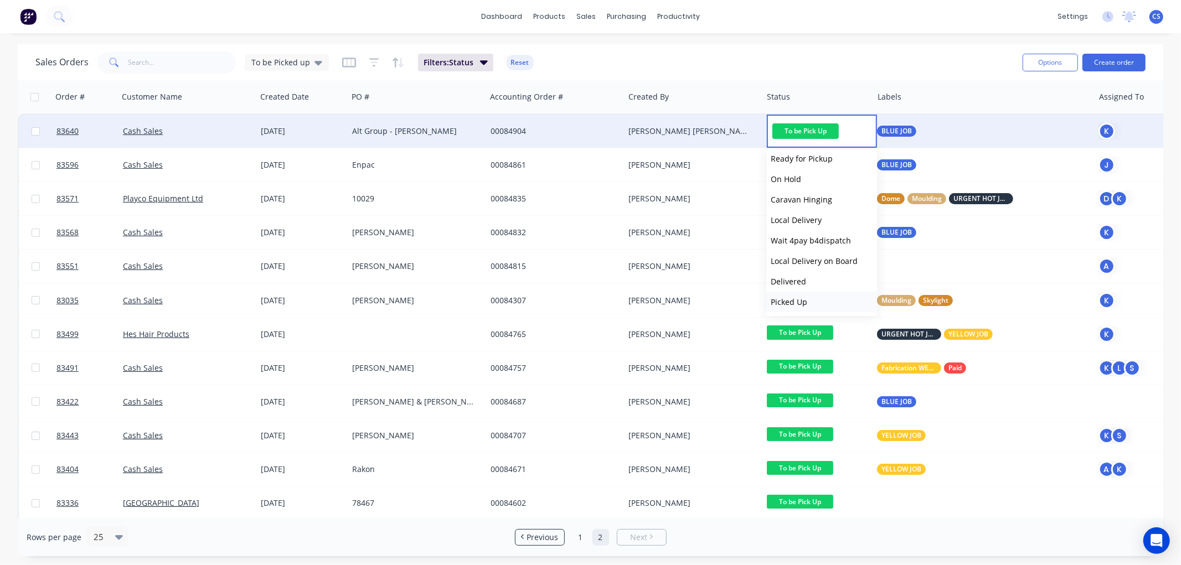
click at [801, 298] on span "Picked Up" at bounding box center [789, 302] width 37 height 11
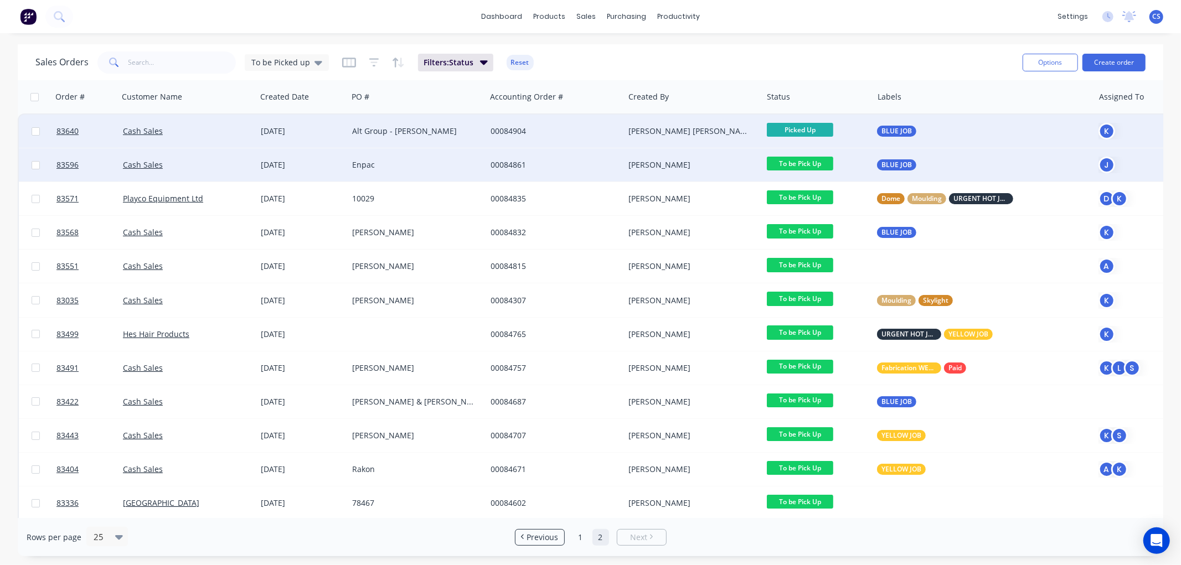
click at [811, 162] on span "To be Pick Up" at bounding box center [800, 164] width 66 height 14
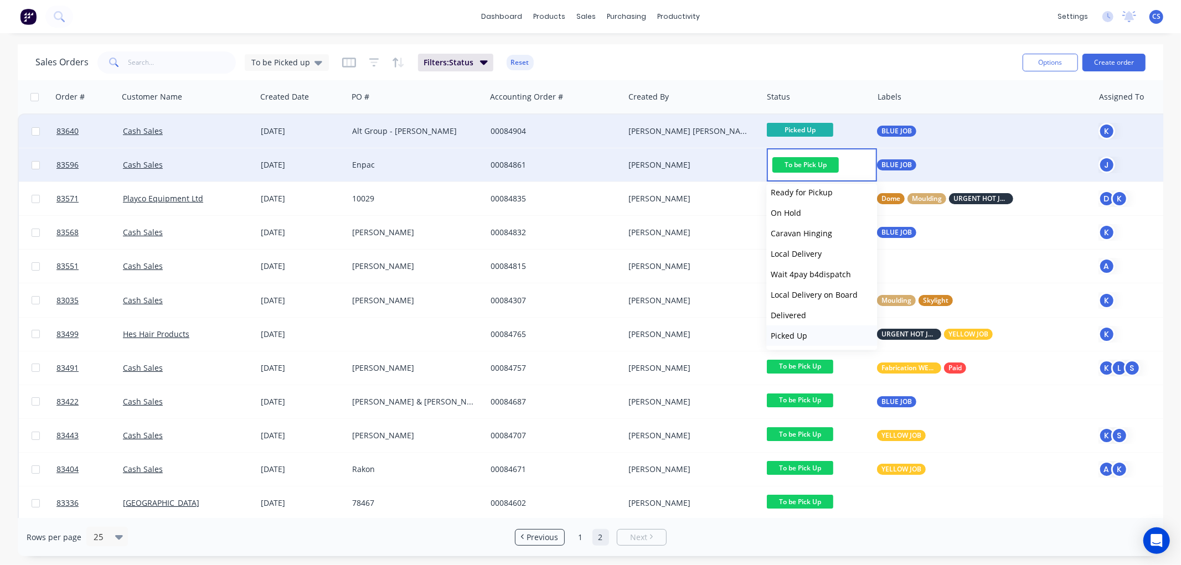
click at [799, 331] on span "Picked Up" at bounding box center [789, 336] width 37 height 11
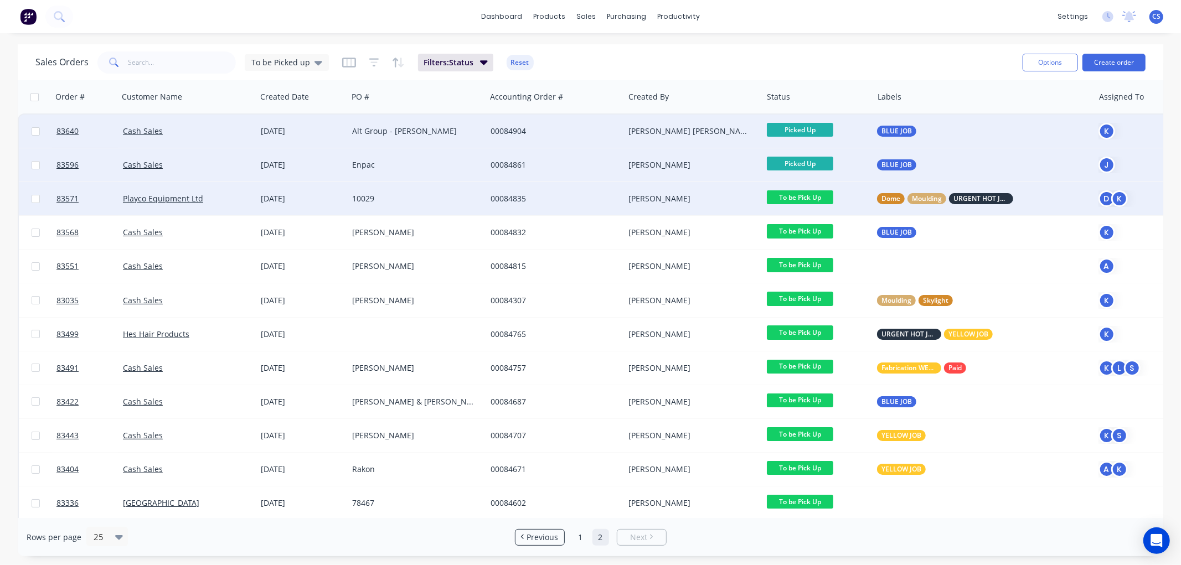
click at [810, 195] on span "To be Pick Up" at bounding box center [800, 197] width 66 height 14
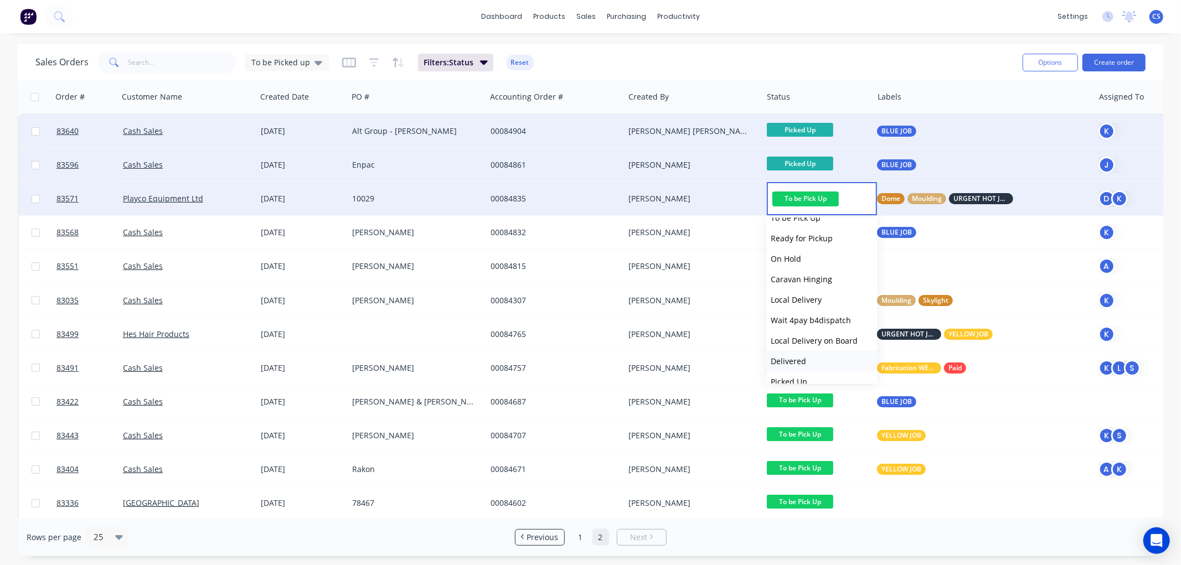
scroll to position [395, 0]
click at [807, 365] on button "Picked Up" at bounding box center [821, 369] width 111 height 20
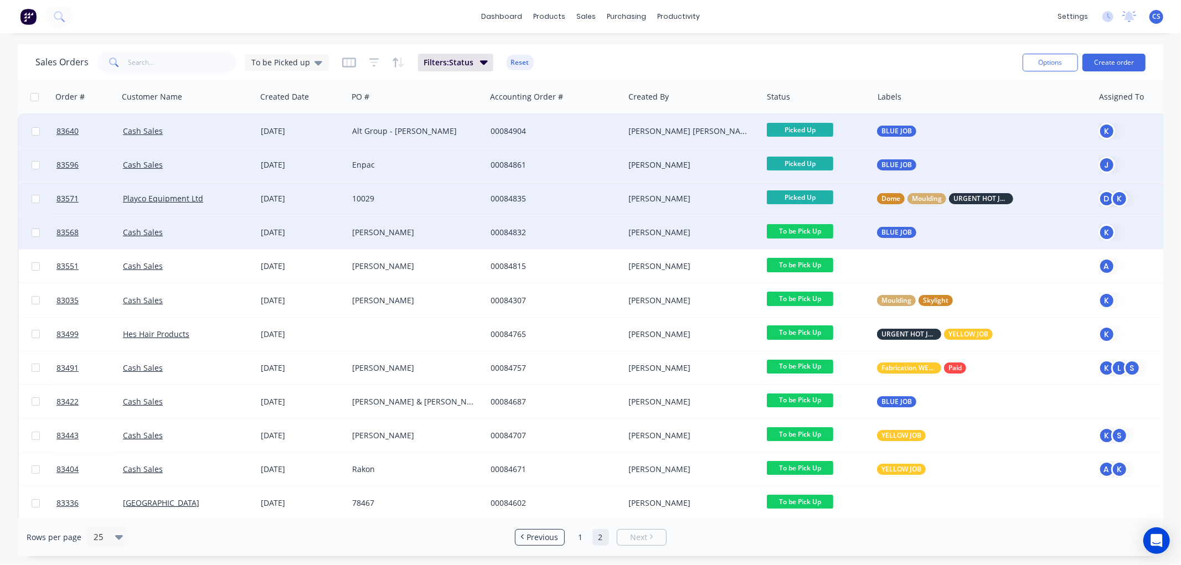
click at [821, 230] on span "To be Pick Up" at bounding box center [800, 231] width 66 height 14
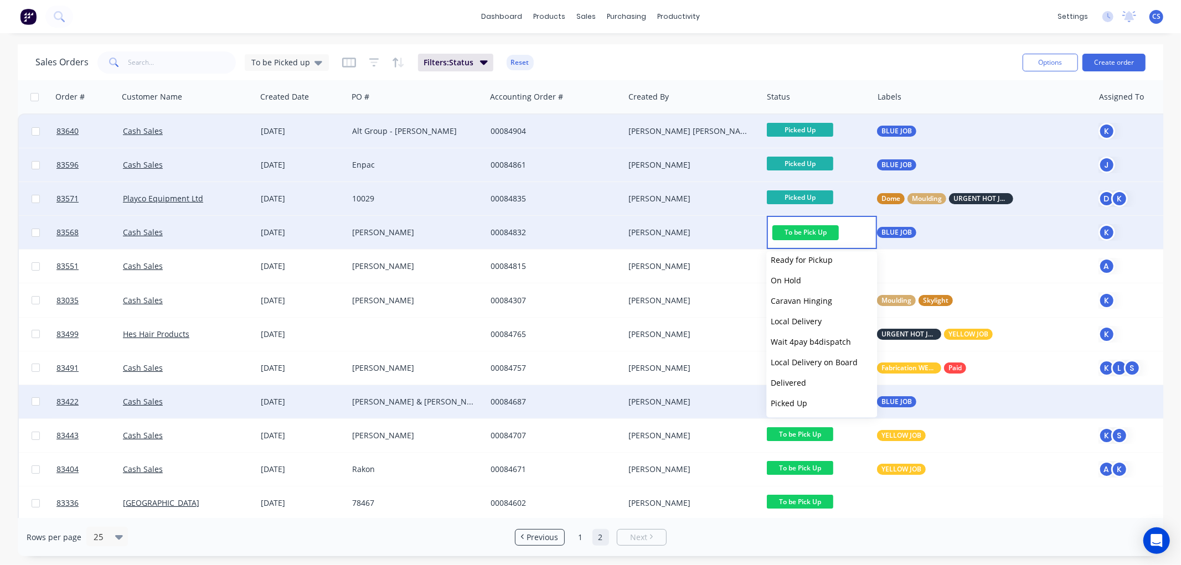
click at [805, 402] on span "Picked Up" at bounding box center [789, 403] width 37 height 11
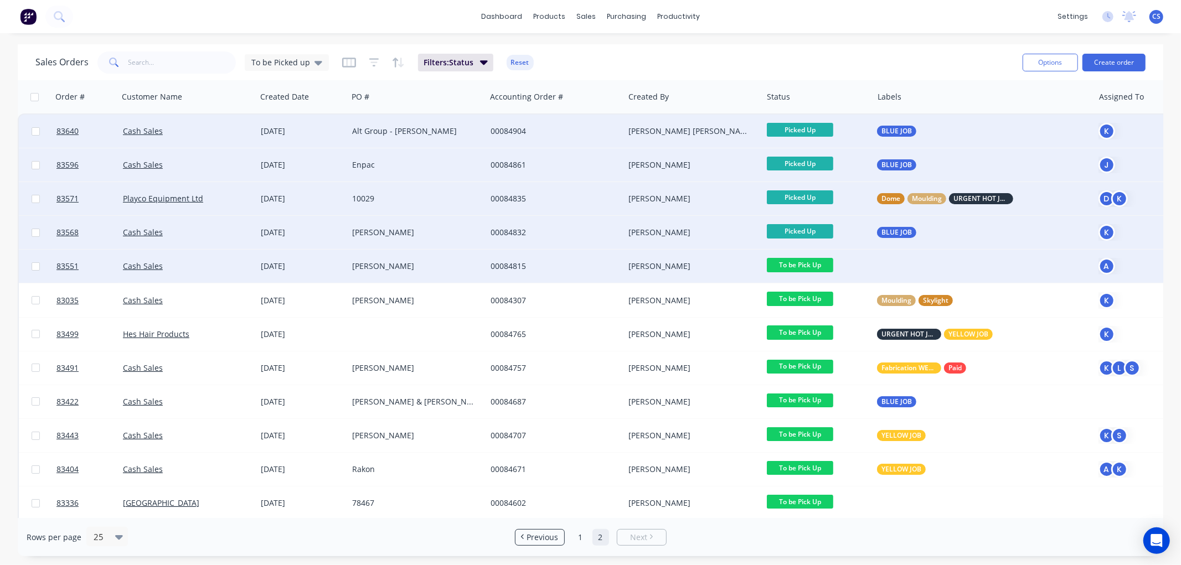
click at [812, 266] on span "To be Pick Up" at bounding box center [800, 265] width 66 height 14
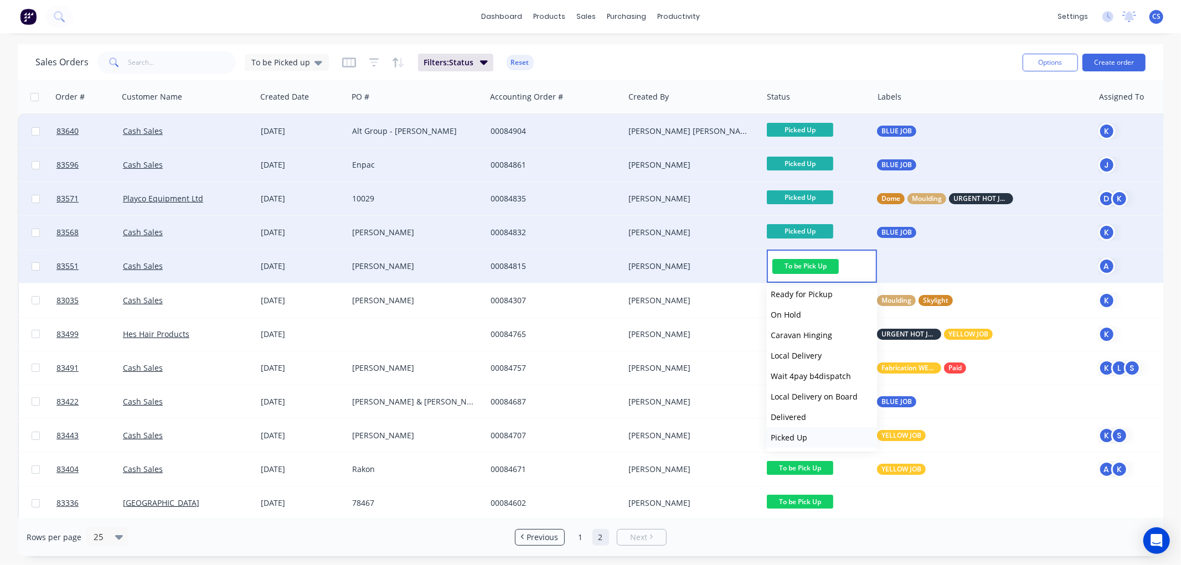
click at [804, 436] on span "Picked Up" at bounding box center [789, 437] width 37 height 11
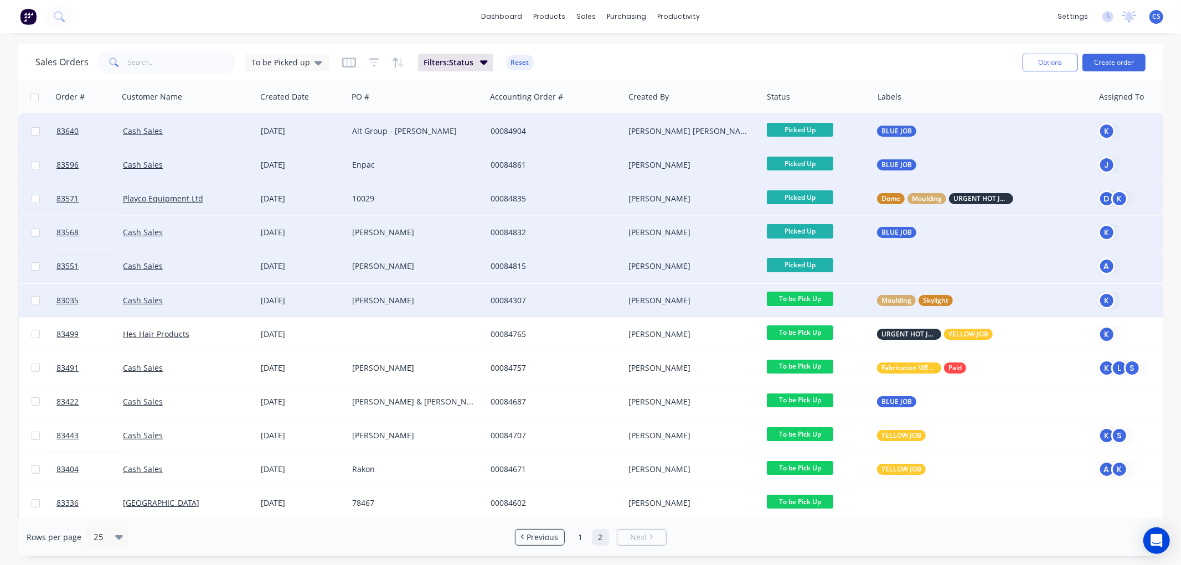
click at [801, 297] on span "To be Pick Up" at bounding box center [800, 299] width 66 height 14
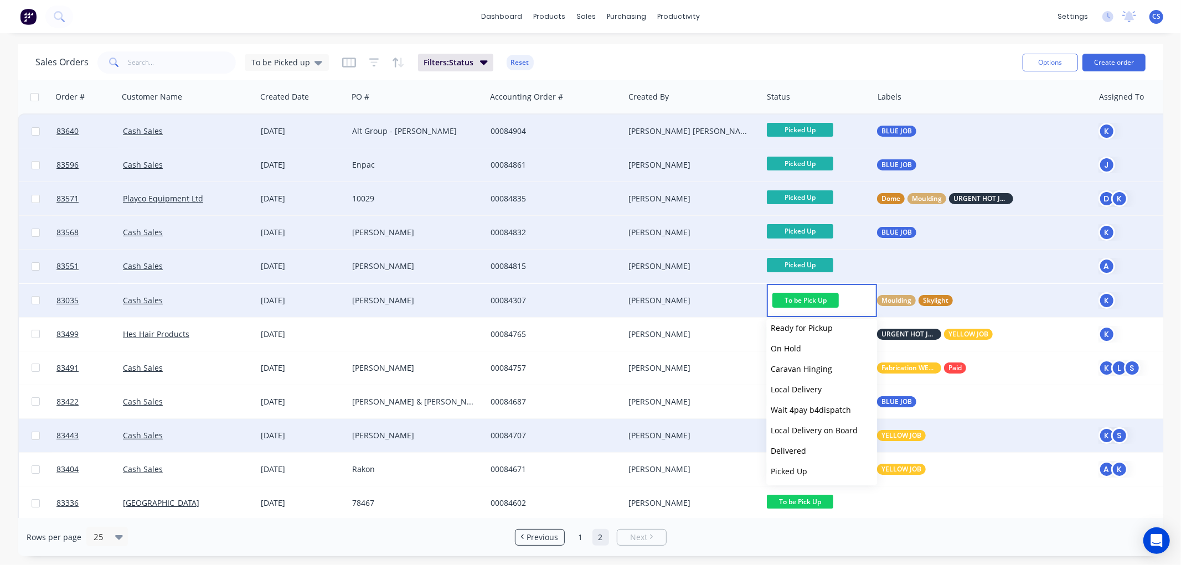
click at [808, 465] on button "Picked Up" at bounding box center [821, 471] width 111 height 20
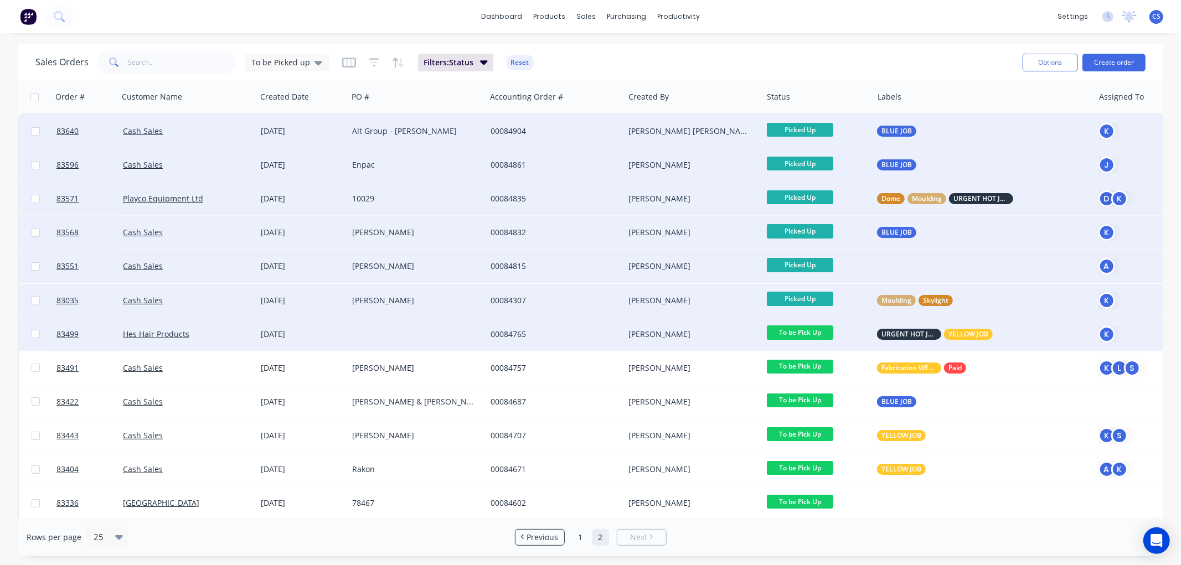
click at [810, 333] on span "To be Pick Up" at bounding box center [800, 333] width 66 height 14
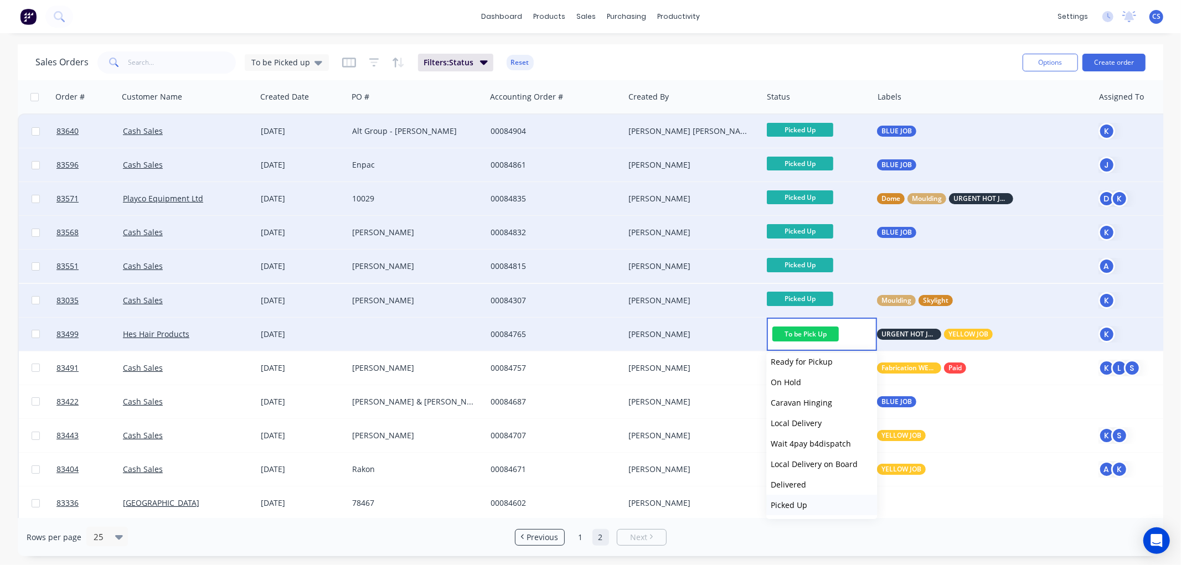
click at [806, 506] on span "Picked Up" at bounding box center [789, 505] width 37 height 11
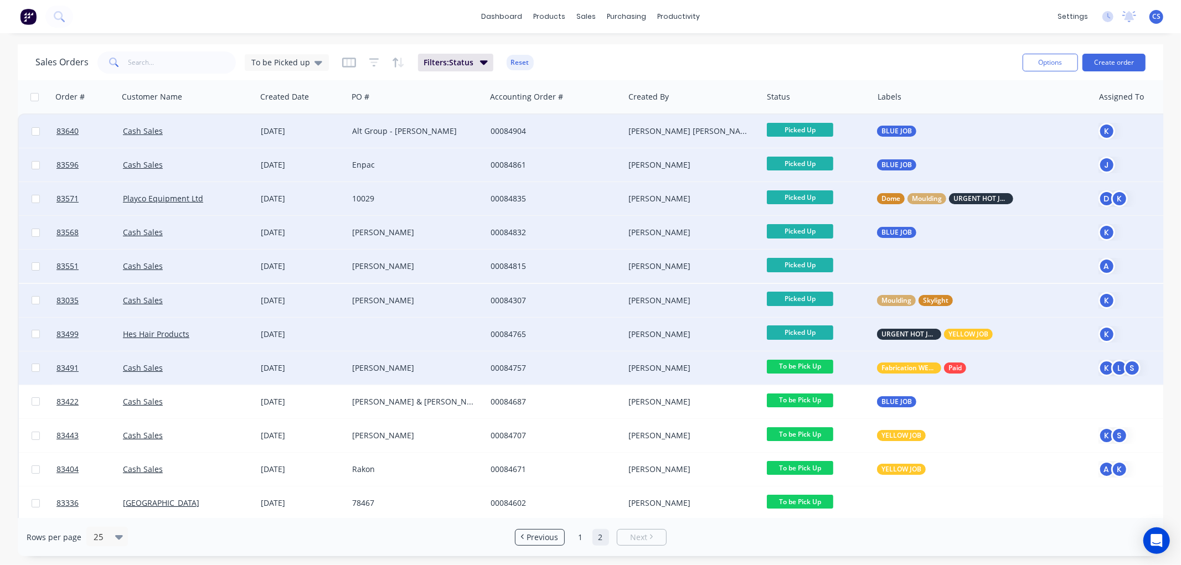
click at [820, 365] on span "To be Pick Up" at bounding box center [800, 367] width 66 height 14
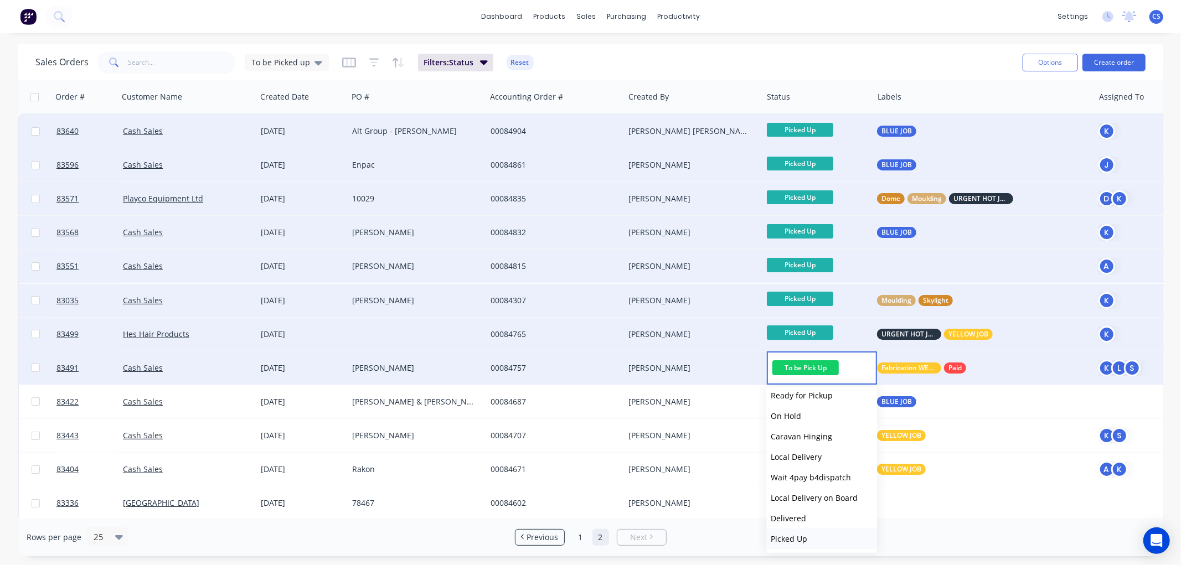
click at [805, 530] on button "Picked Up" at bounding box center [821, 539] width 111 height 20
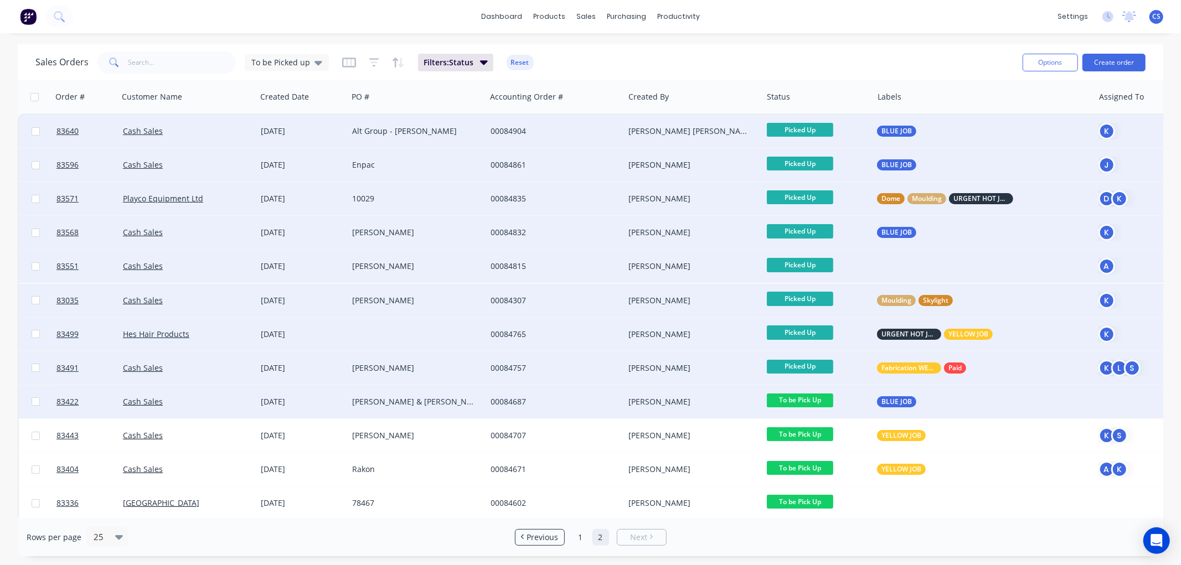
click at [807, 402] on span "To be Pick Up" at bounding box center [800, 401] width 66 height 14
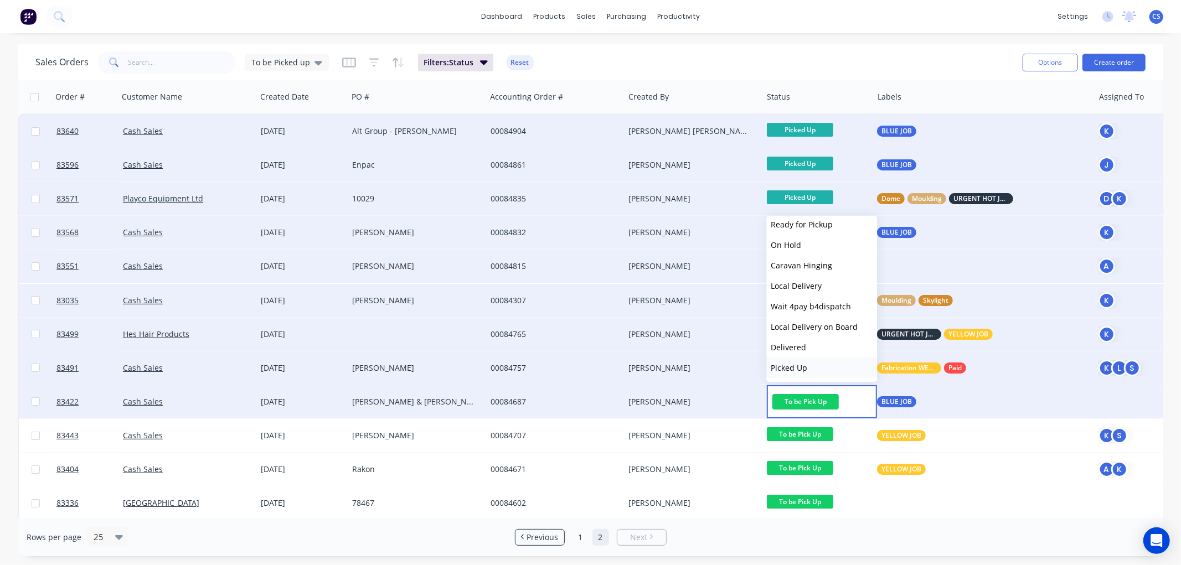
click at [801, 368] on span "Picked Up" at bounding box center [789, 368] width 37 height 11
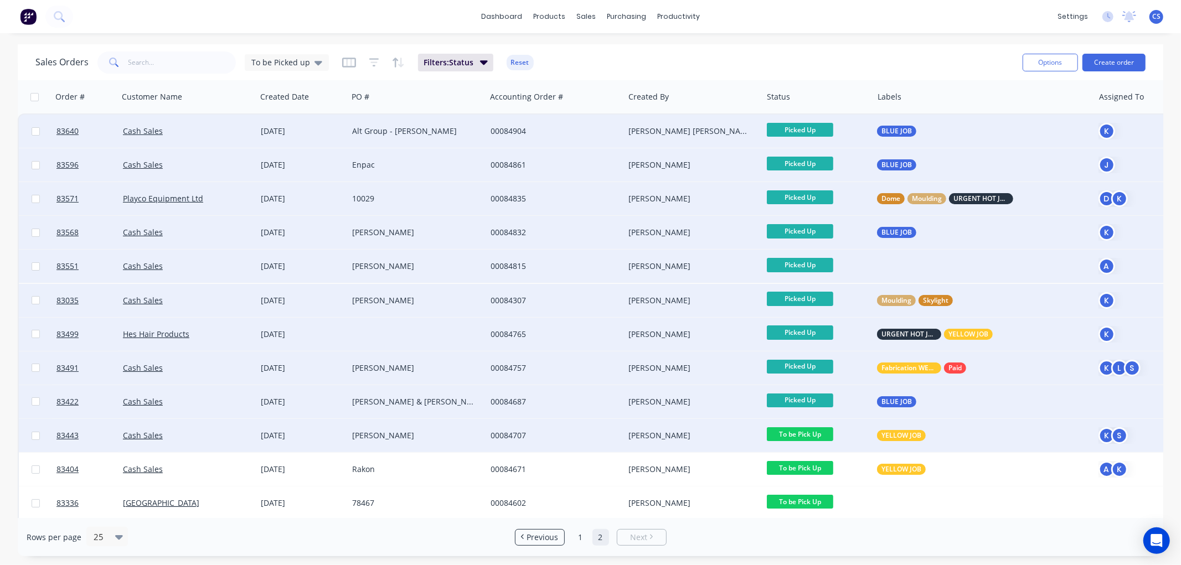
click at [808, 429] on span "To be Pick Up" at bounding box center [800, 434] width 66 height 14
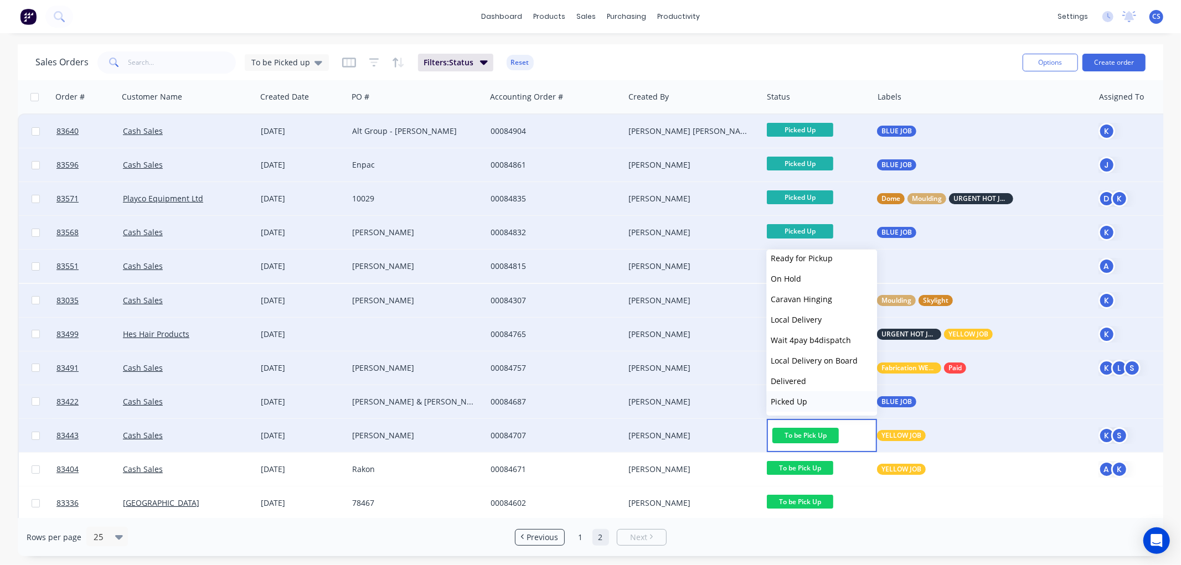
click at [808, 399] on button "Picked Up" at bounding box center [821, 401] width 111 height 20
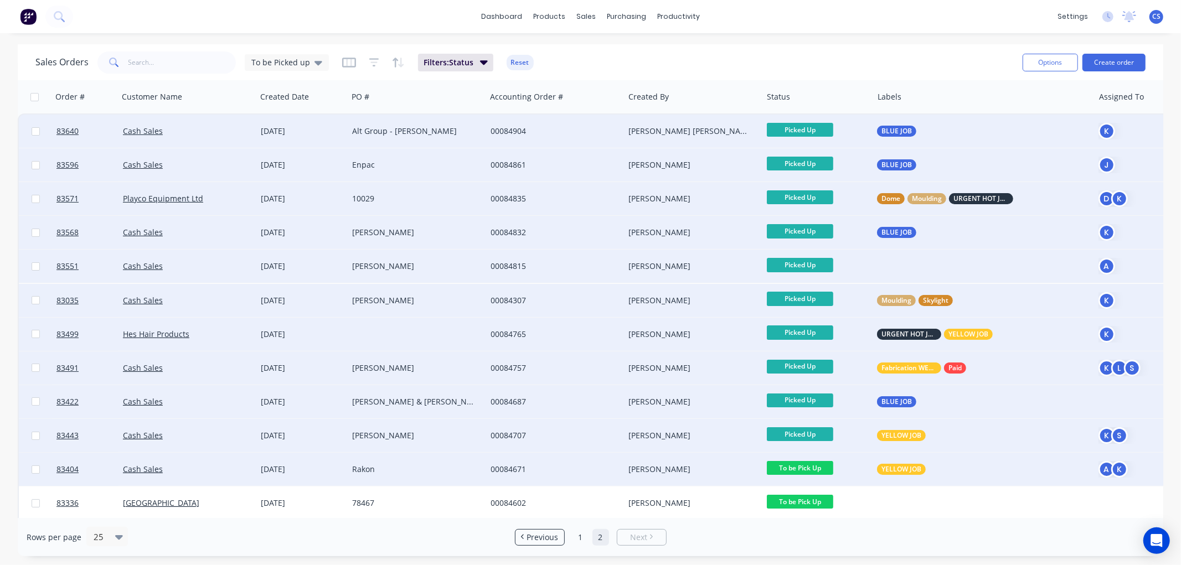
click at [816, 463] on span "To be Pick Up" at bounding box center [800, 468] width 66 height 14
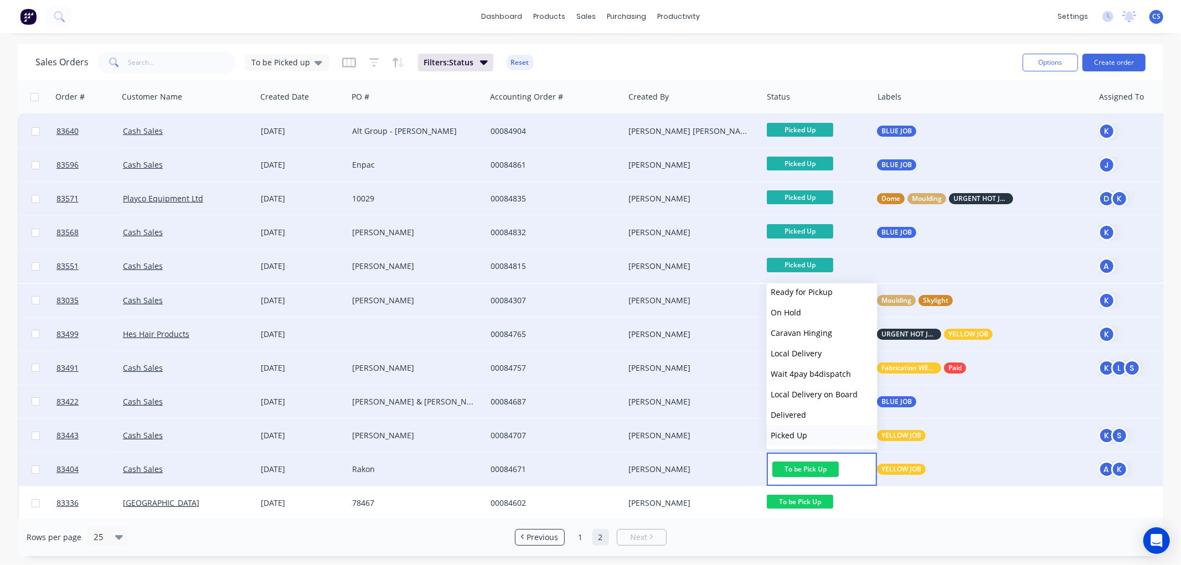
click at [807, 433] on button "Picked Up" at bounding box center [821, 435] width 111 height 20
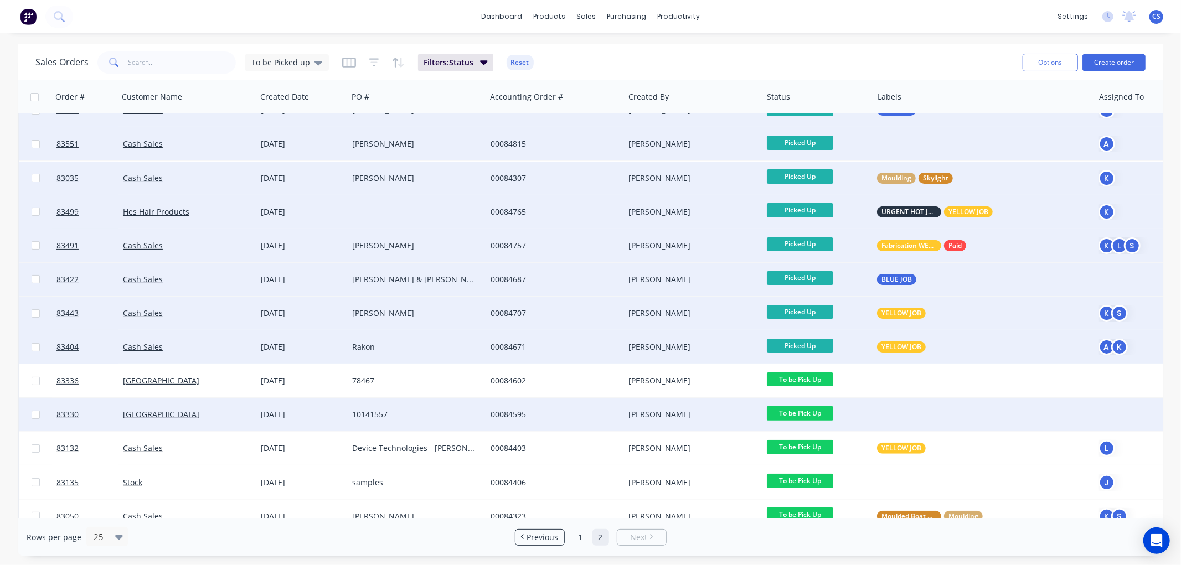
scroll to position [123, 0]
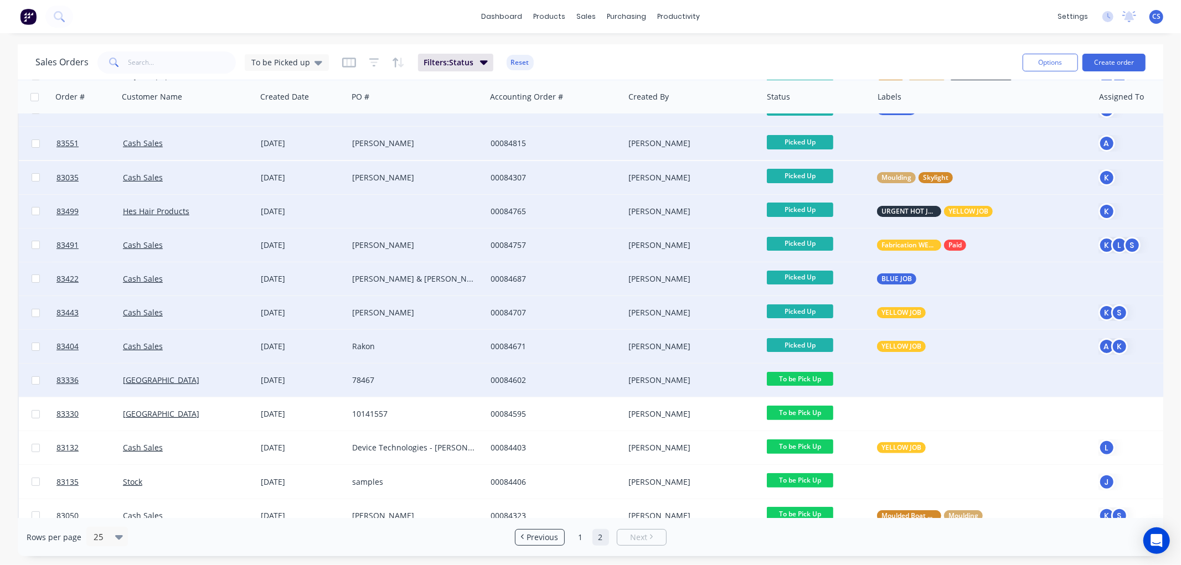
click at [806, 379] on span "To be Pick Up" at bounding box center [800, 379] width 66 height 14
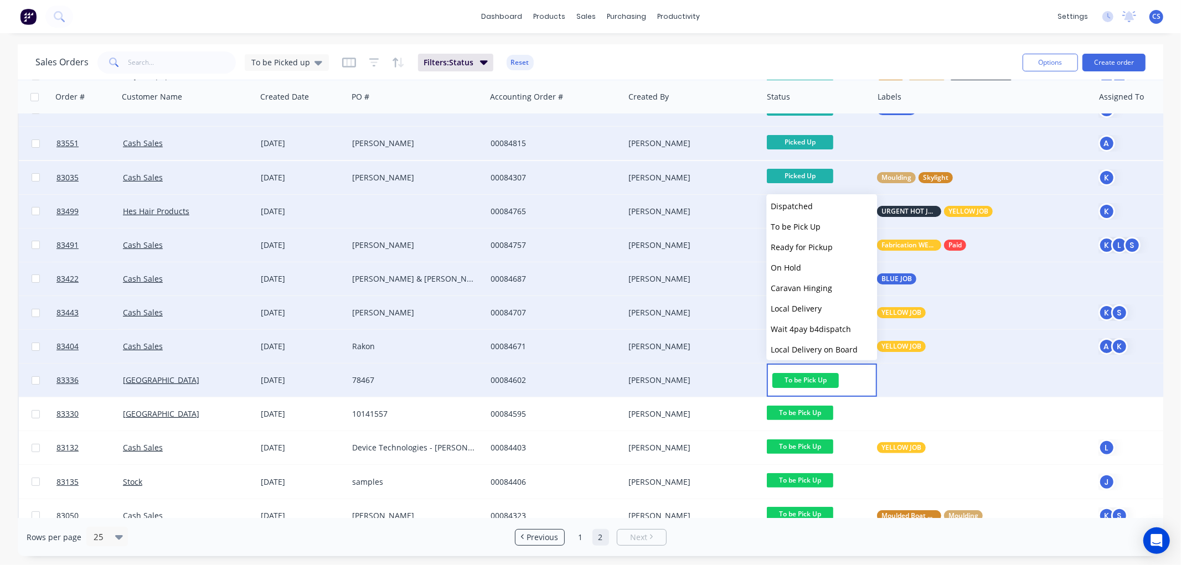
scroll to position [395, 0]
click at [798, 344] on span "Picked Up" at bounding box center [789, 346] width 37 height 11
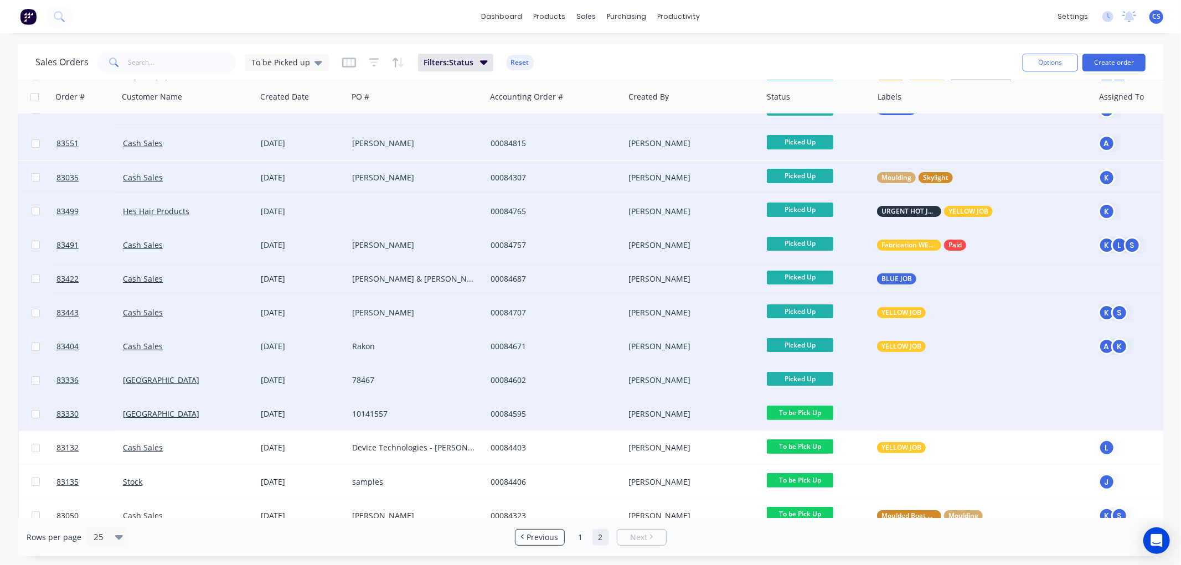
click at [805, 410] on span "To be Pick Up" at bounding box center [800, 413] width 66 height 14
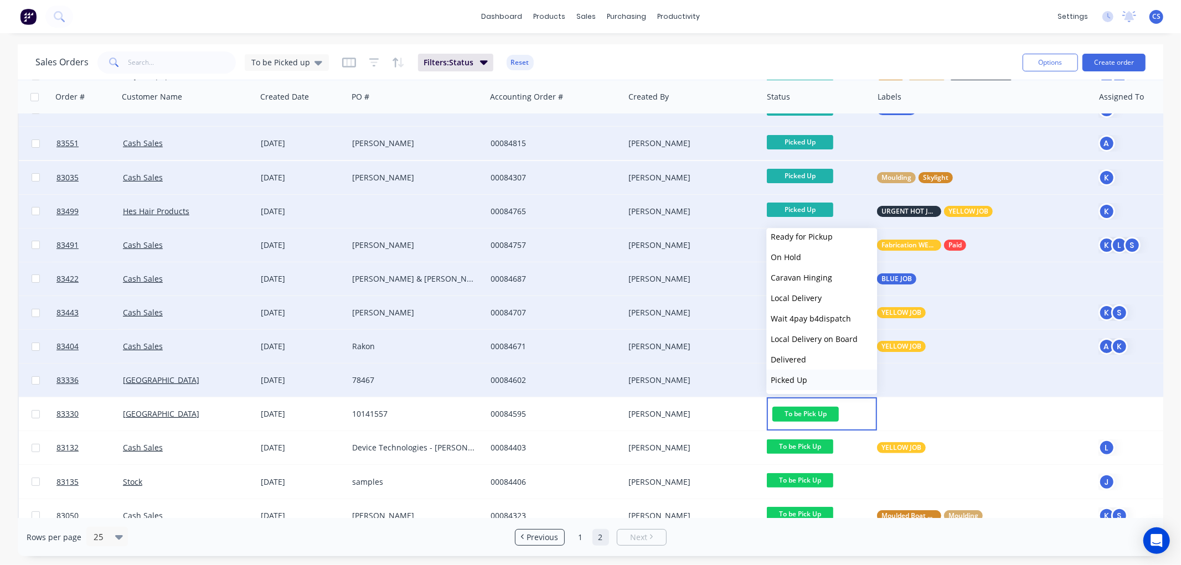
click at [796, 377] on span "Picked Up" at bounding box center [789, 380] width 37 height 11
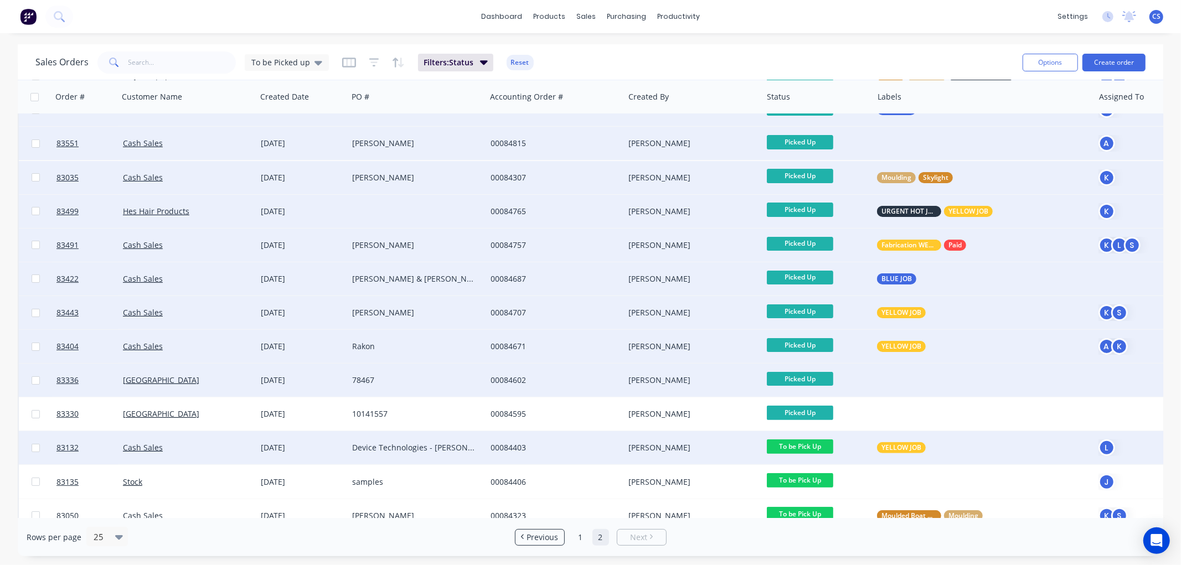
click at [813, 444] on span "To be Pick Up" at bounding box center [800, 447] width 66 height 14
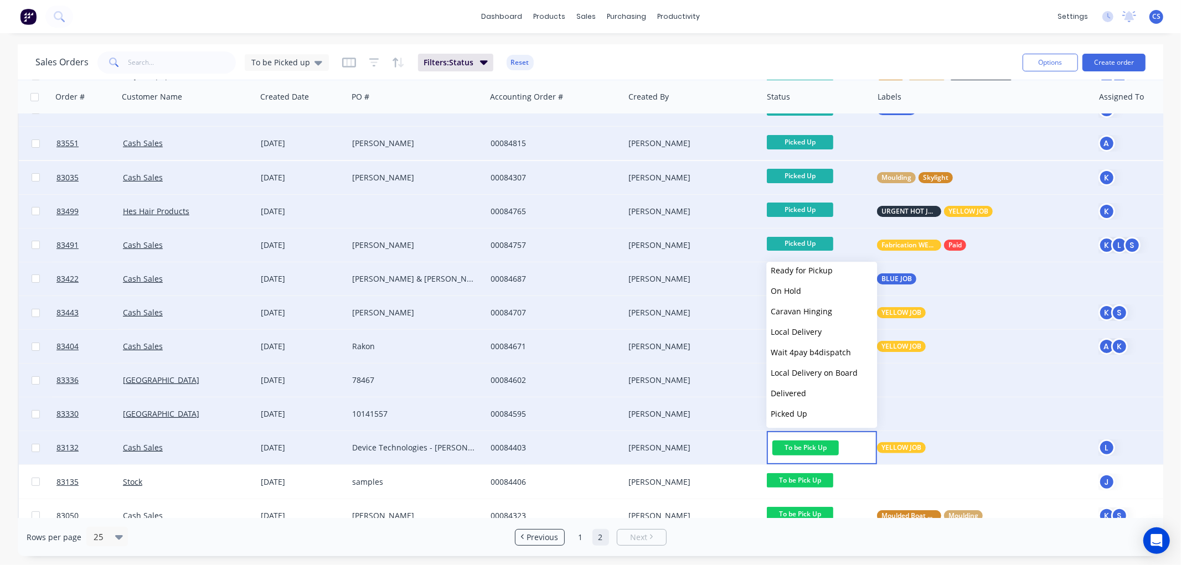
click at [799, 414] on span "Picked Up" at bounding box center [789, 414] width 37 height 11
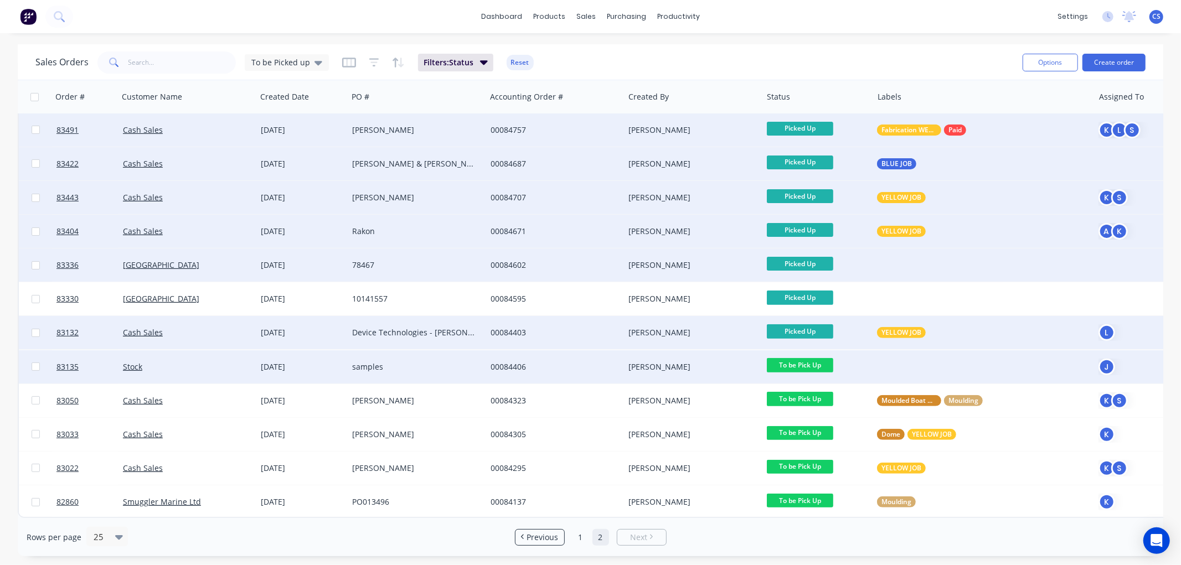
scroll to position [244, 0]
click at [807, 361] on span "To be Pick Up" at bounding box center [800, 365] width 66 height 14
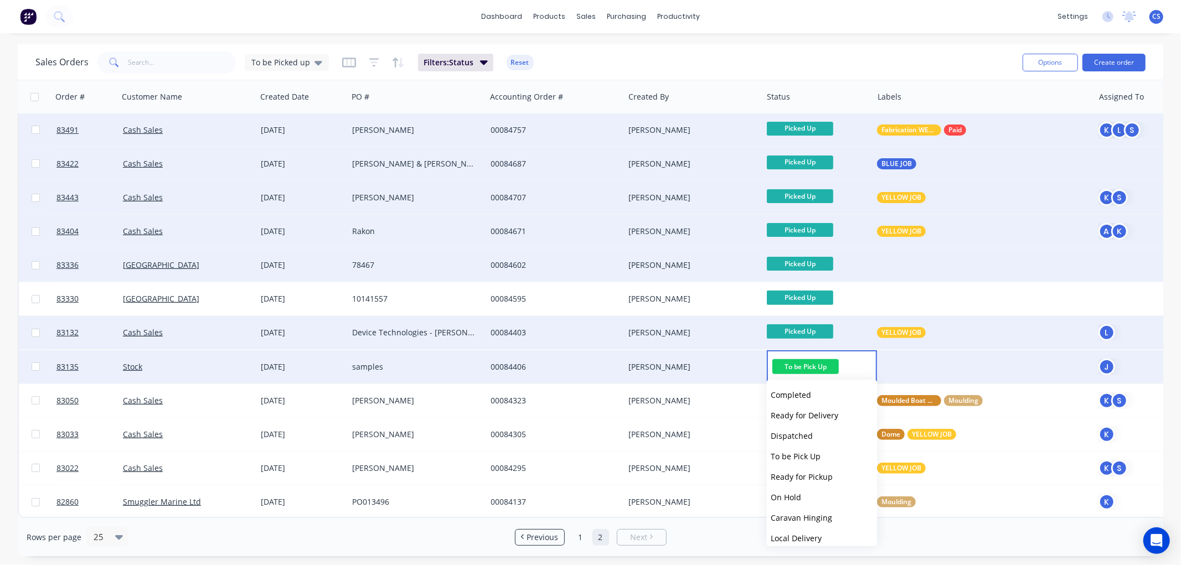
scroll to position [395, 0]
click at [795, 530] on span "Picked Up" at bounding box center [789, 532] width 37 height 11
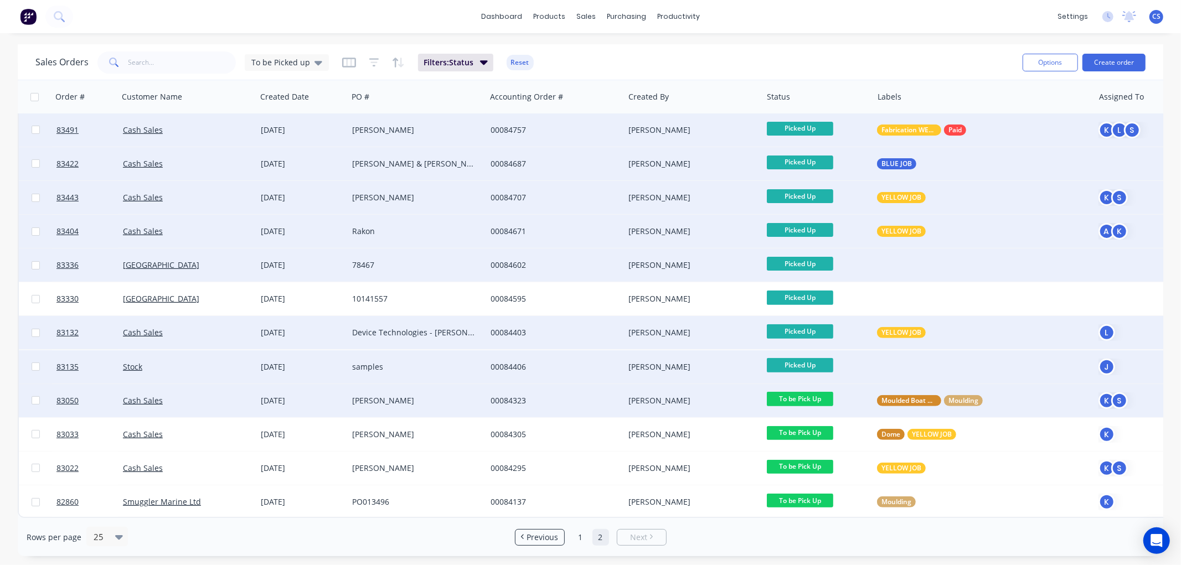
click at [818, 392] on span "To be Pick Up" at bounding box center [800, 399] width 66 height 14
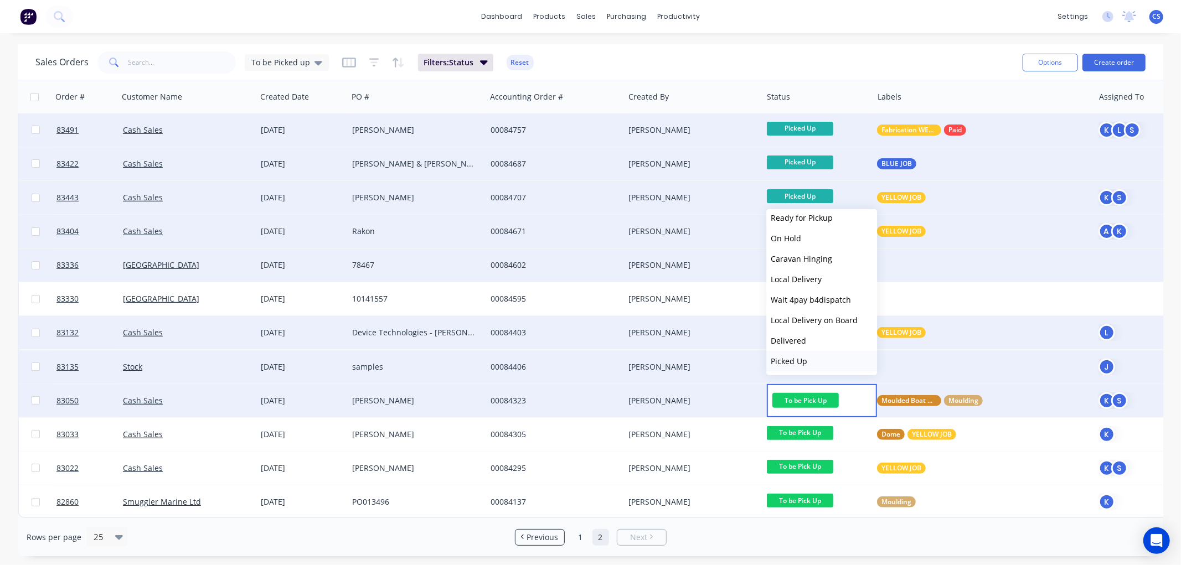
click at [800, 356] on span "Picked Up" at bounding box center [789, 361] width 37 height 11
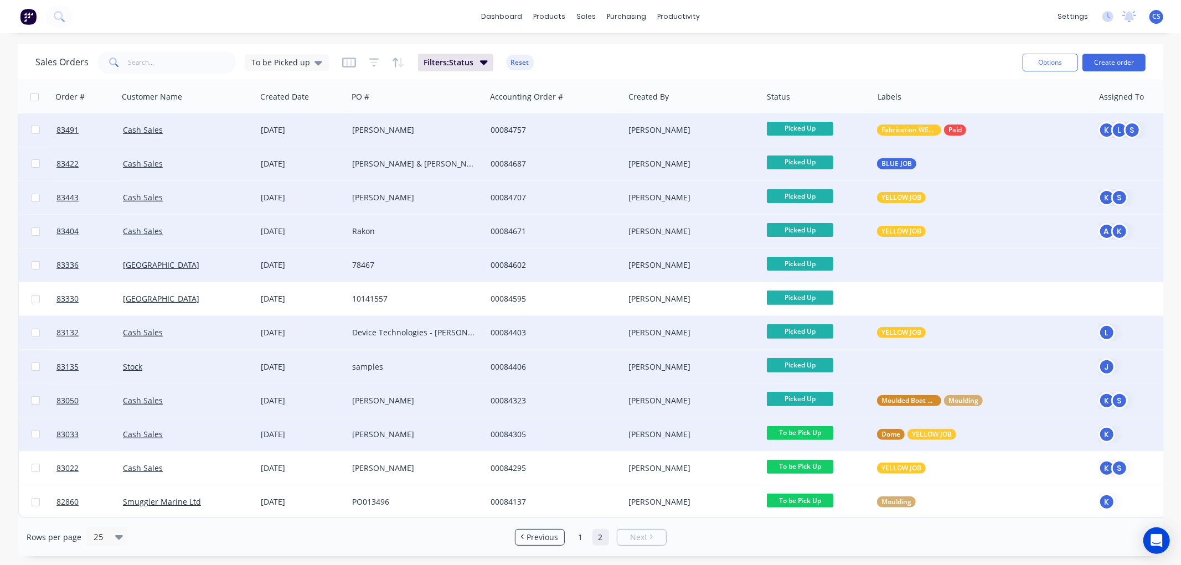
click at [810, 426] on span "To be Pick Up" at bounding box center [800, 433] width 66 height 14
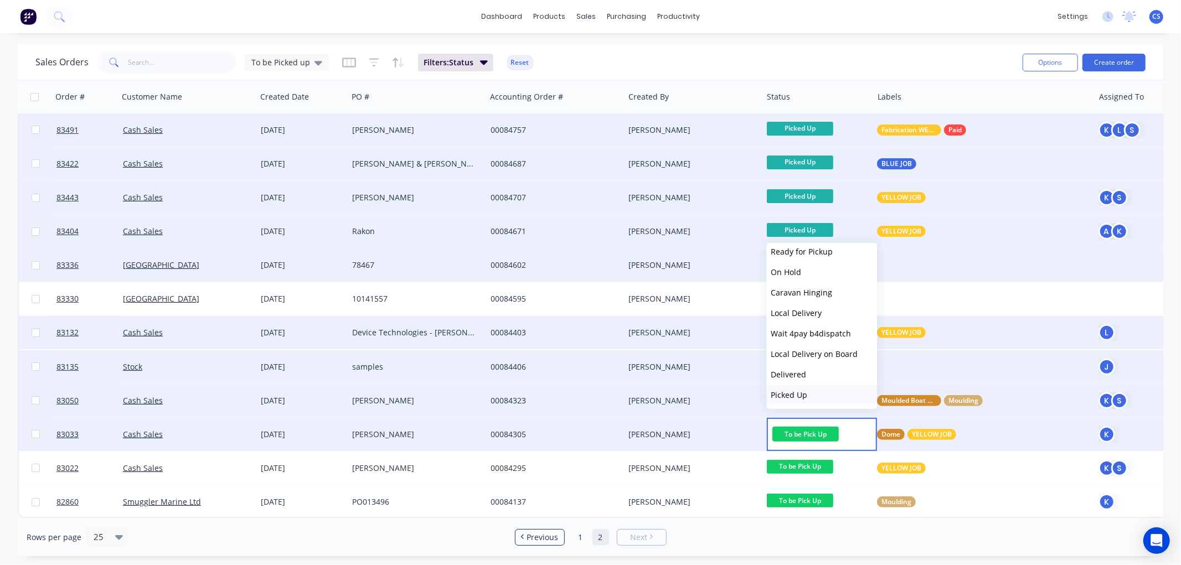
click at [799, 391] on span "Picked Up" at bounding box center [789, 395] width 37 height 11
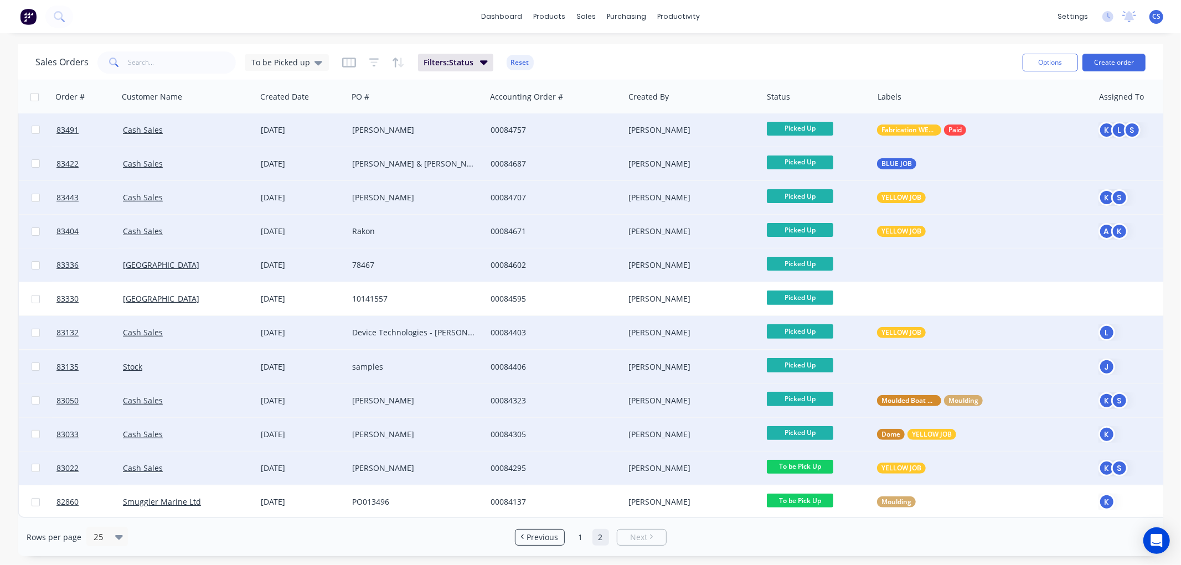
click at [810, 460] on span "To be Pick Up" at bounding box center [800, 467] width 66 height 14
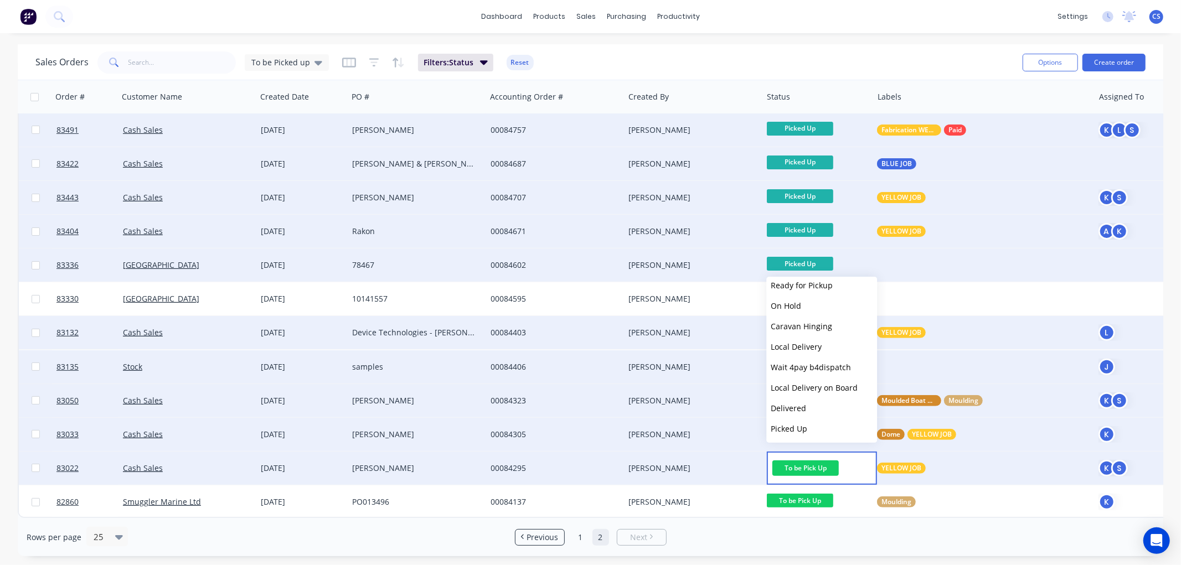
click at [806, 427] on span "Picked Up" at bounding box center [789, 429] width 37 height 11
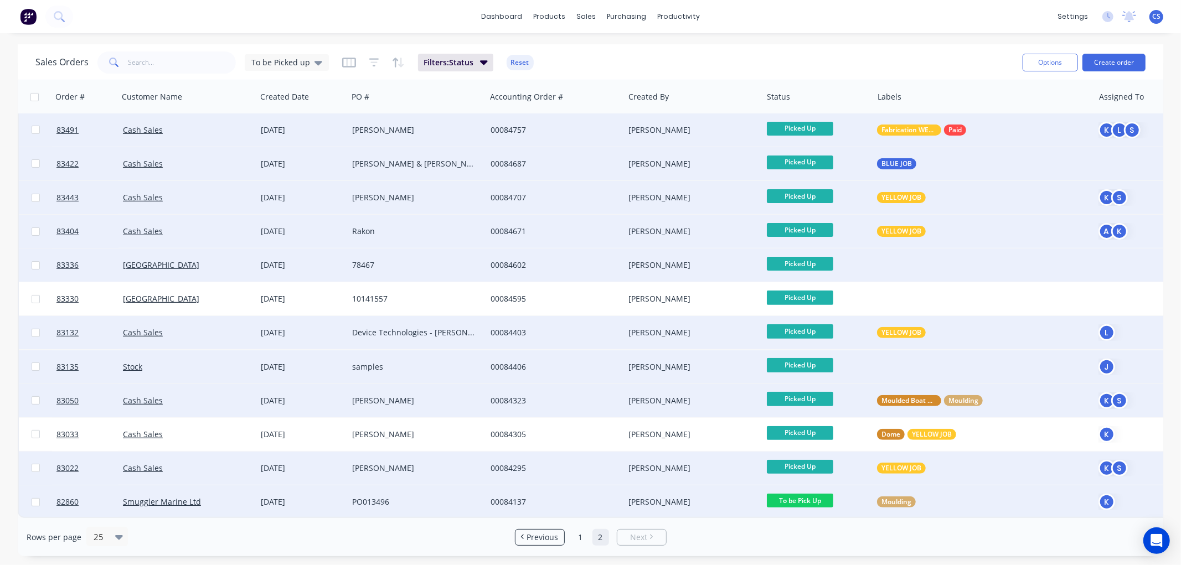
click at [805, 494] on span "To be Pick Up" at bounding box center [800, 501] width 66 height 14
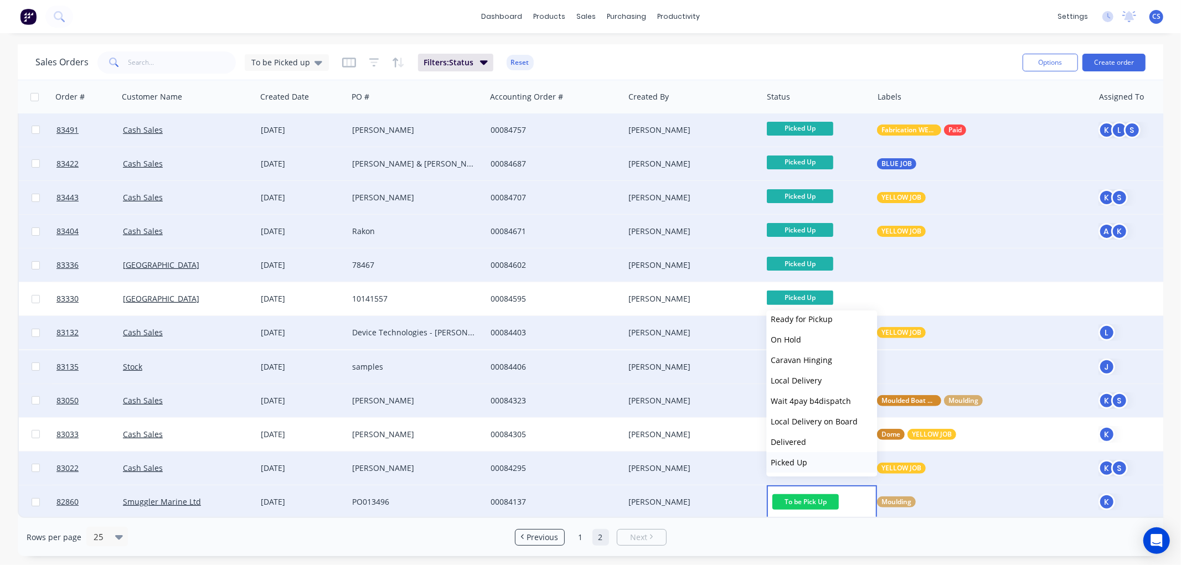
click at [798, 463] on span "Picked Up" at bounding box center [789, 462] width 37 height 11
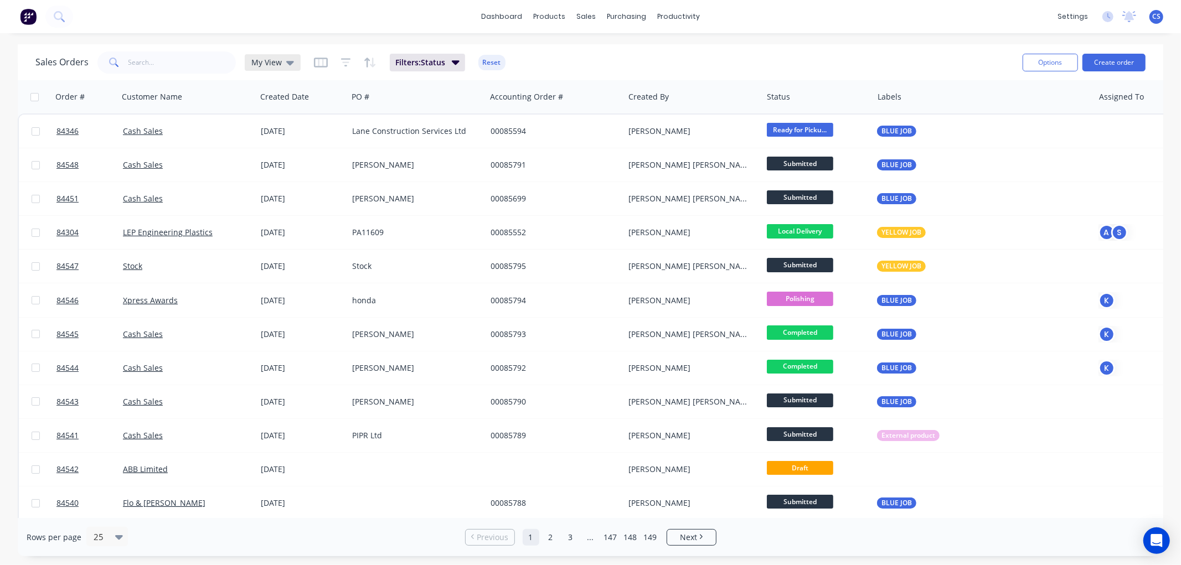
click at [280, 64] on div "My View" at bounding box center [272, 63] width 43 height 10
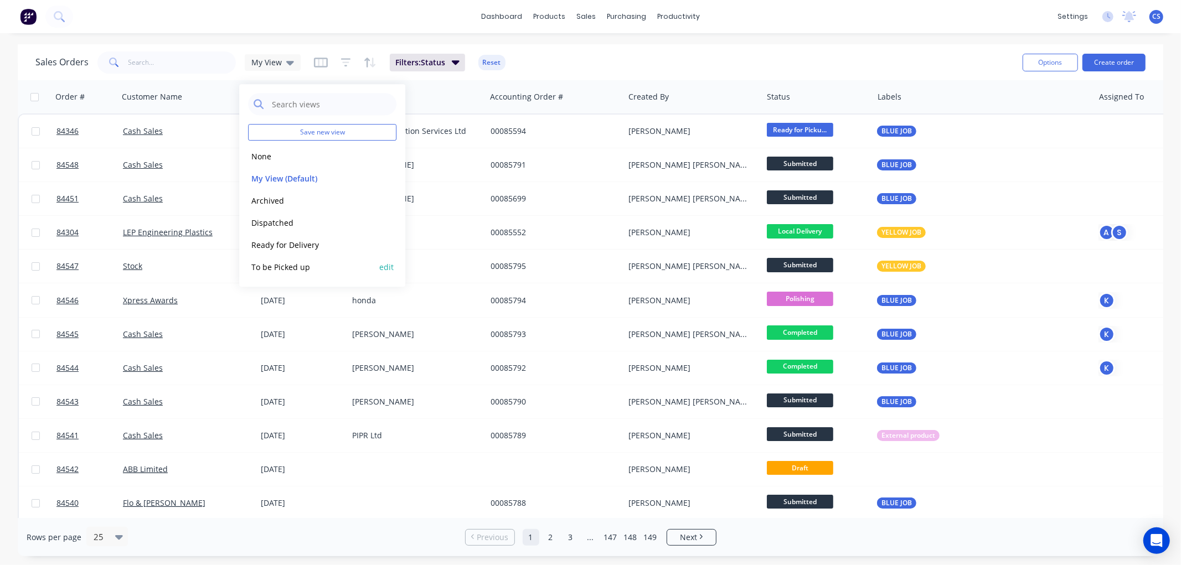
click at [284, 265] on button "To be Picked up" at bounding box center [311, 267] width 126 height 13
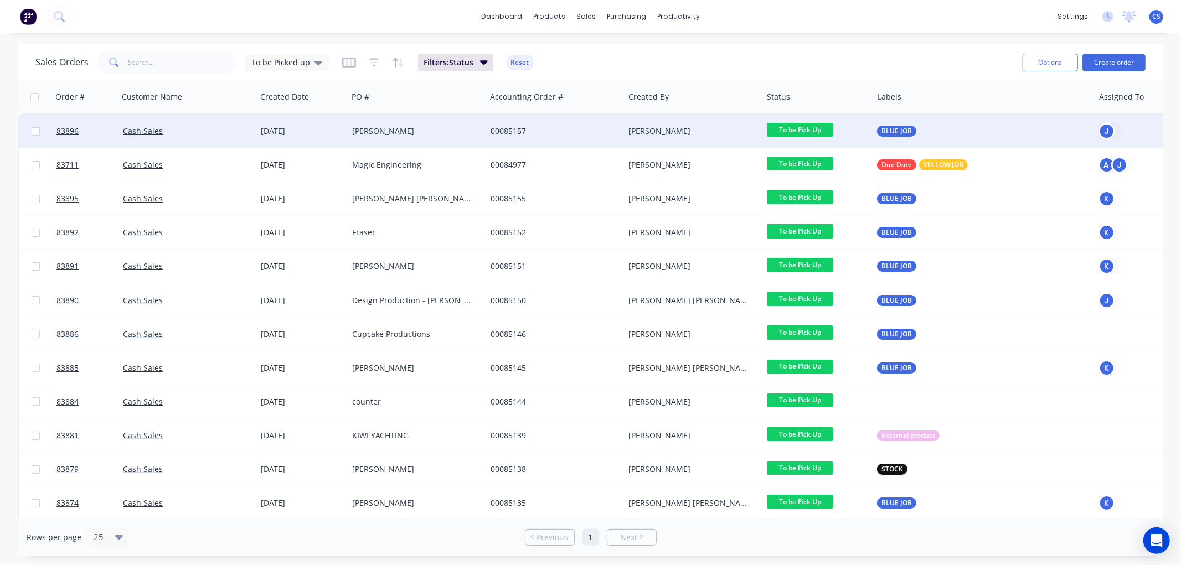
click at [814, 131] on span "To be Pick Up" at bounding box center [800, 130] width 66 height 14
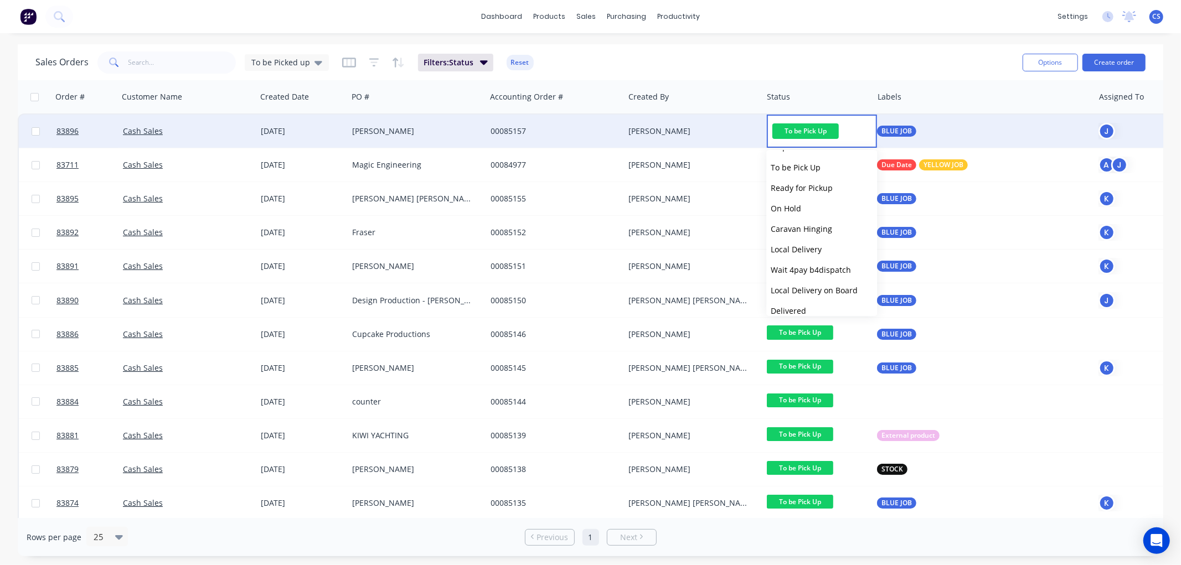
scroll to position [395, 0]
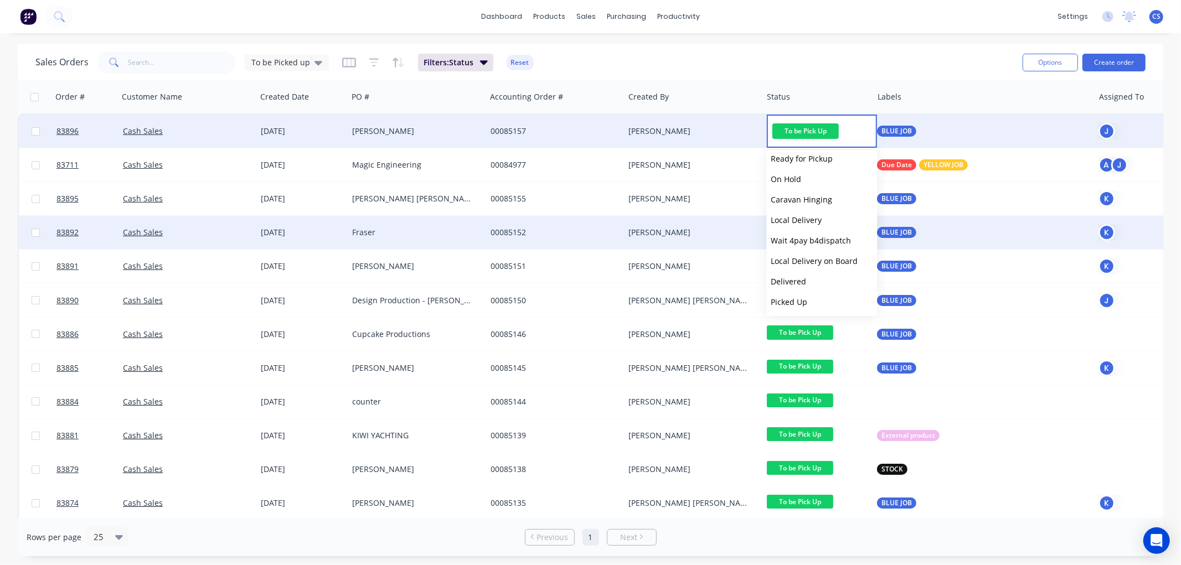
click at [801, 303] on span "Picked Up" at bounding box center [789, 302] width 37 height 11
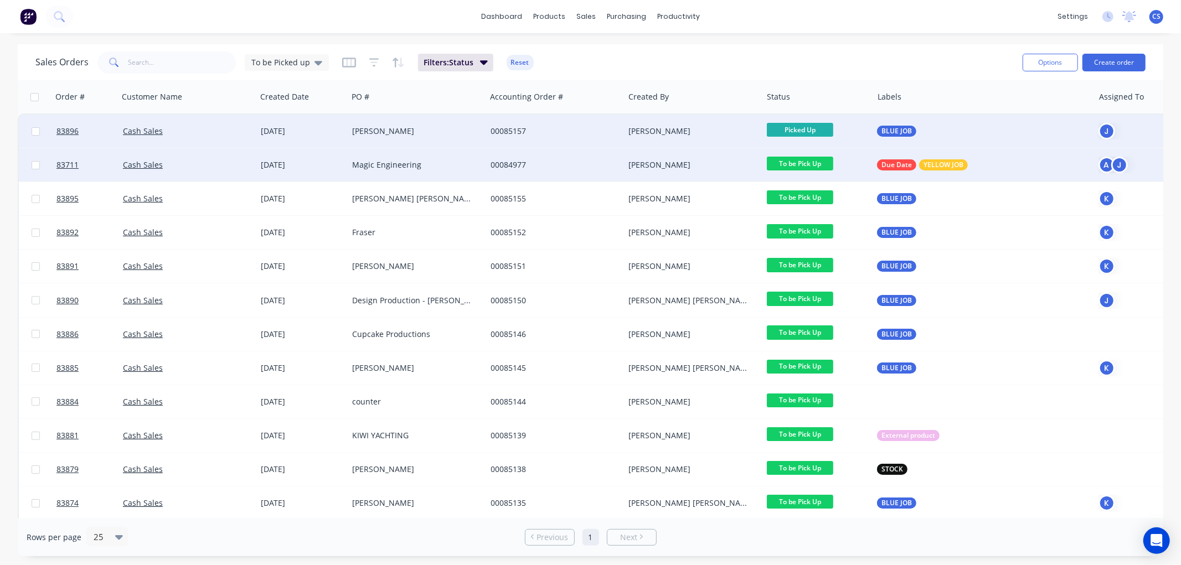
click at [802, 165] on span "To be Pick Up" at bounding box center [800, 164] width 66 height 14
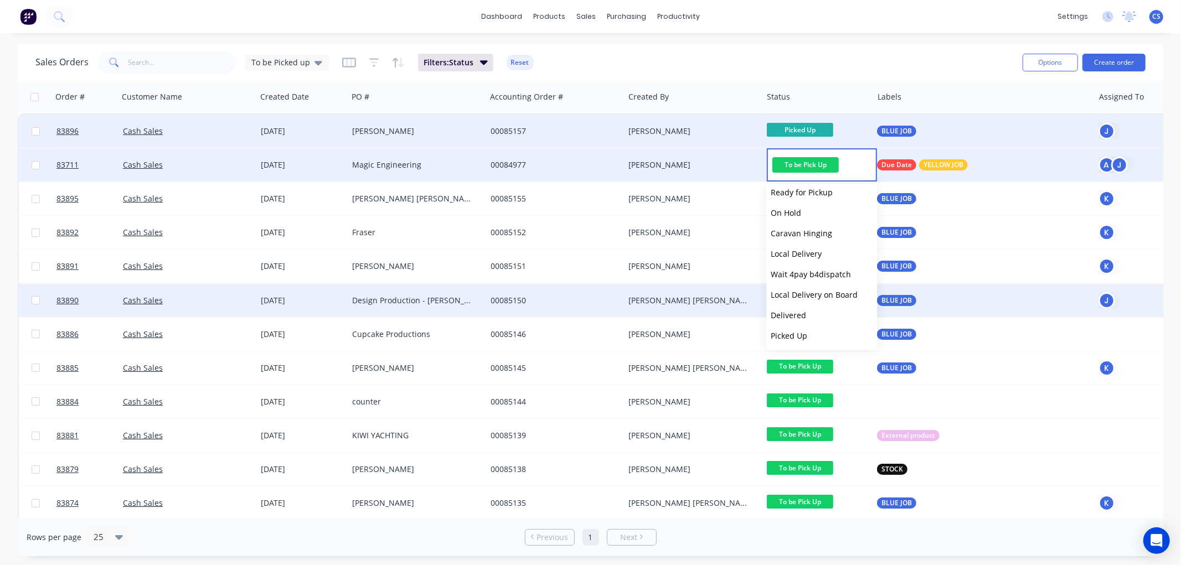
click at [790, 336] on span "Picked Up" at bounding box center [789, 336] width 37 height 11
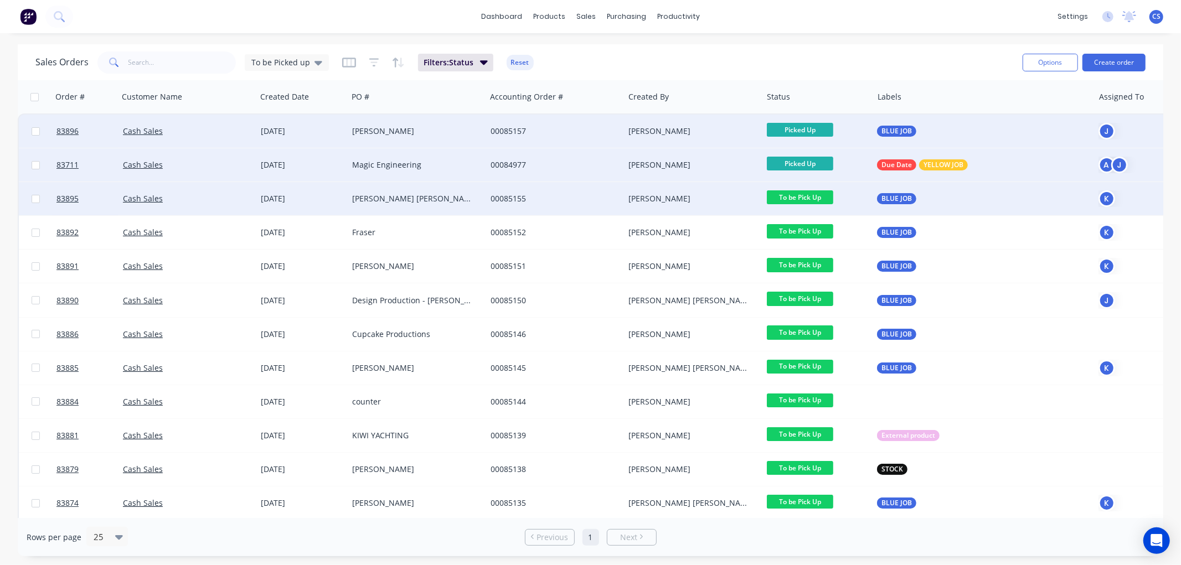
click at [805, 192] on span "To be Pick Up" at bounding box center [800, 197] width 66 height 14
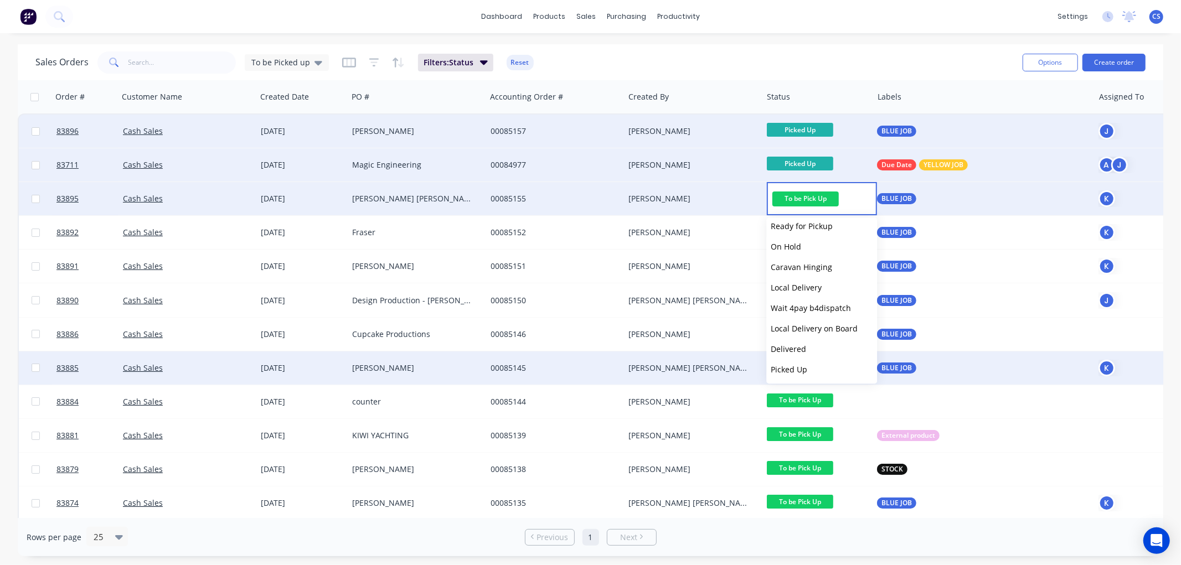
click at [807, 369] on button "Picked Up" at bounding box center [821, 369] width 111 height 20
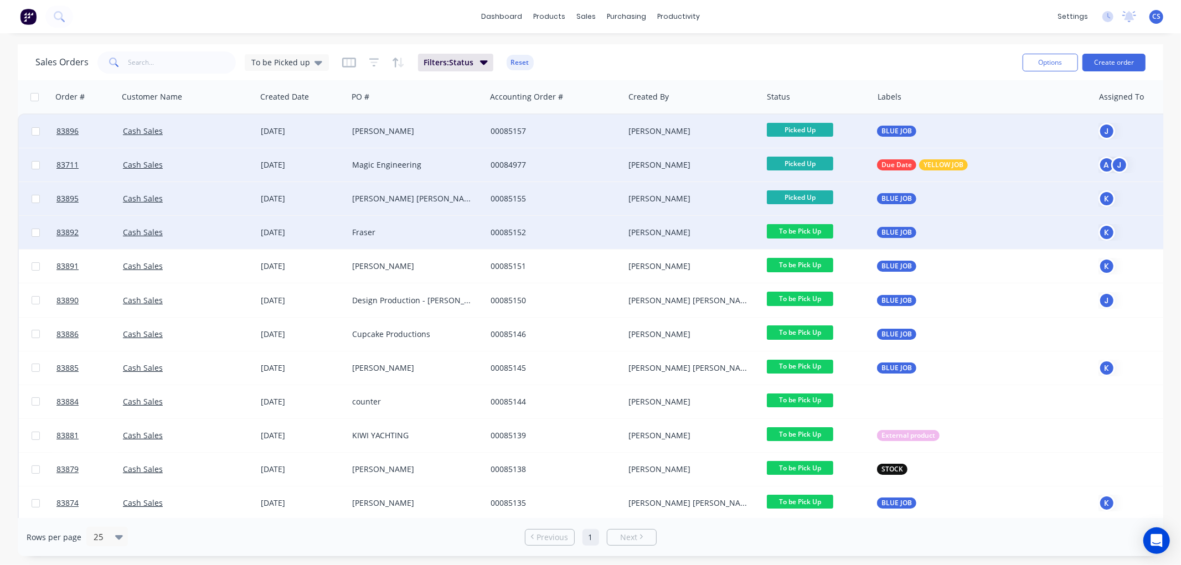
click at [810, 229] on span "To be Pick Up" at bounding box center [800, 231] width 66 height 14
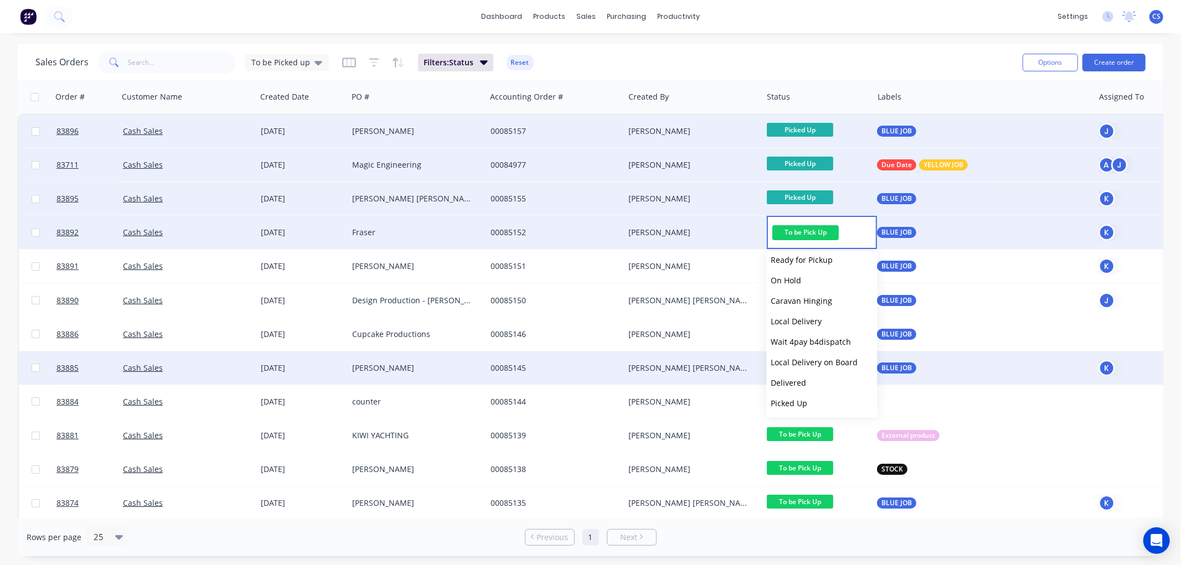
click at [796, 400] on span "Picked Up" at bounding box center [789, 403] width 37 height 11
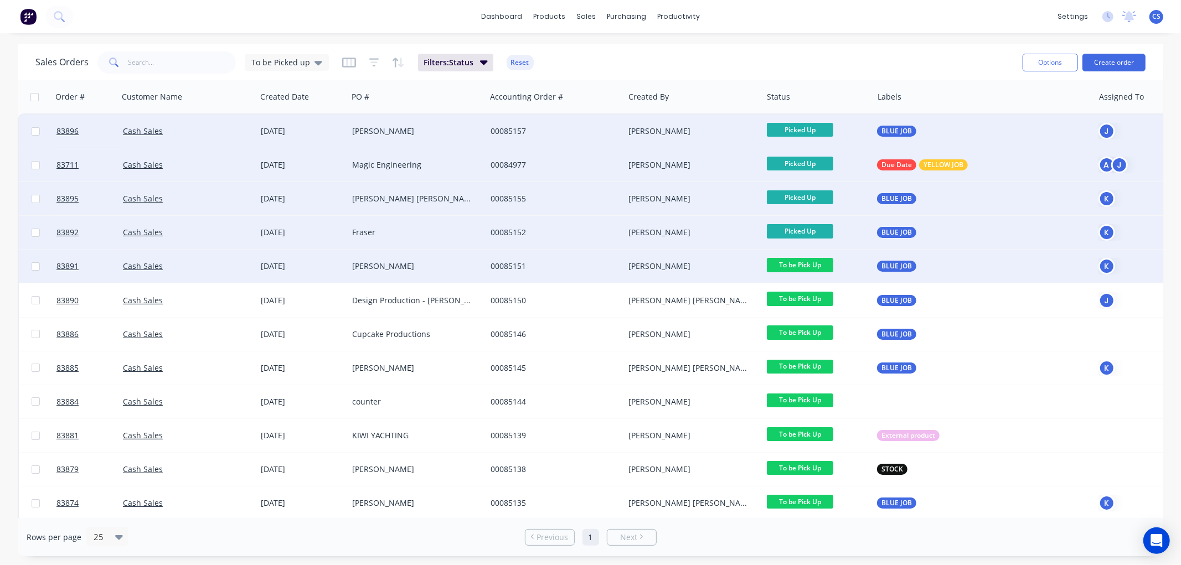
click at [809, 264] on span "To be Pick Up" at bounding box center [800, 265] width 66 height 14
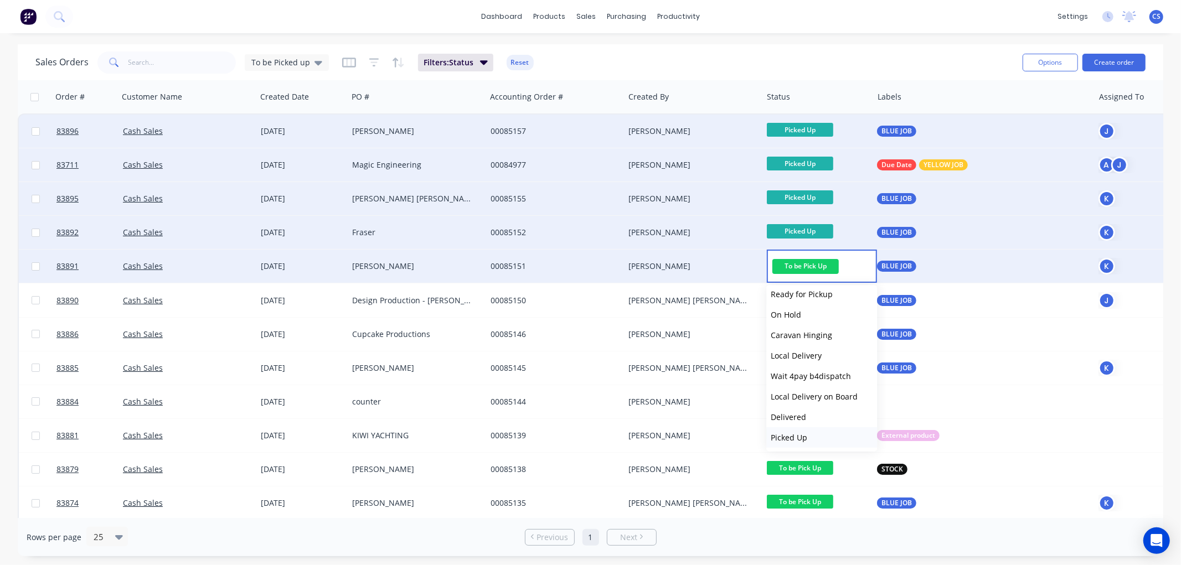
click at [808, 433] on button "Picked Up" at bounding box center [821, 437] width 111 height 20
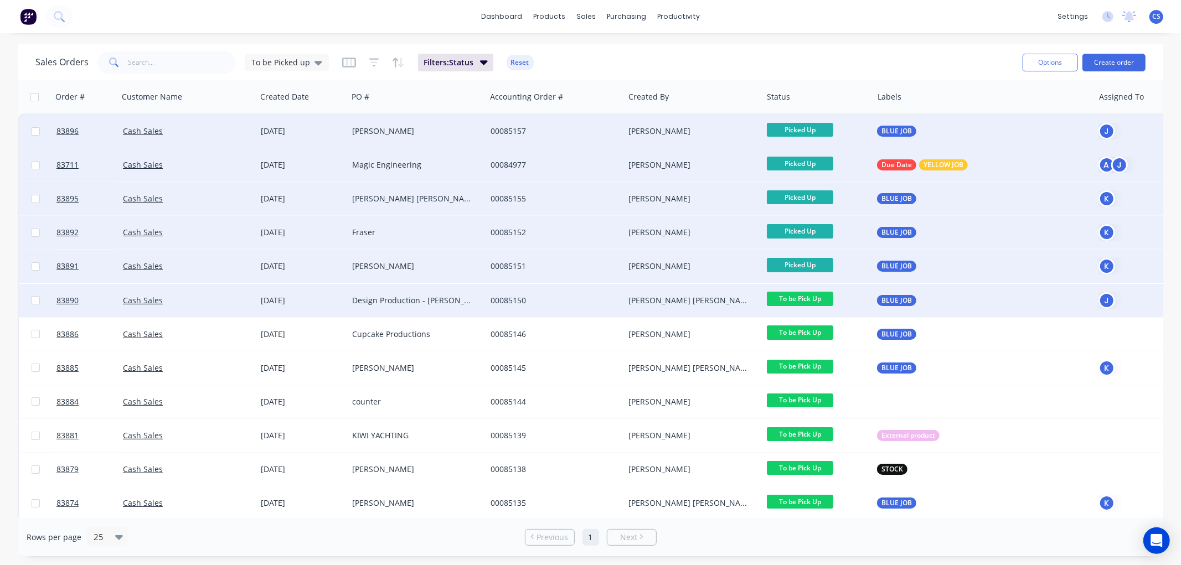
click at [810, 297] on span "To be Pick Up" at bounding box center [800, 299] width 66 height 14
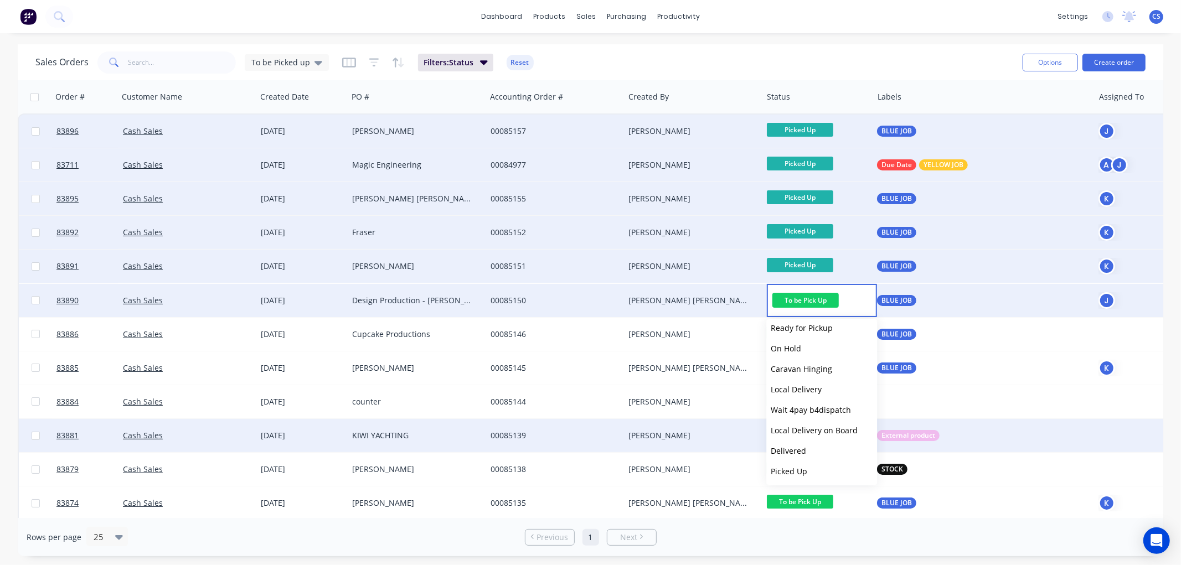
click at [806, 473] on span "Picked Up" at bounding box center [789, 471] width 37 height 11
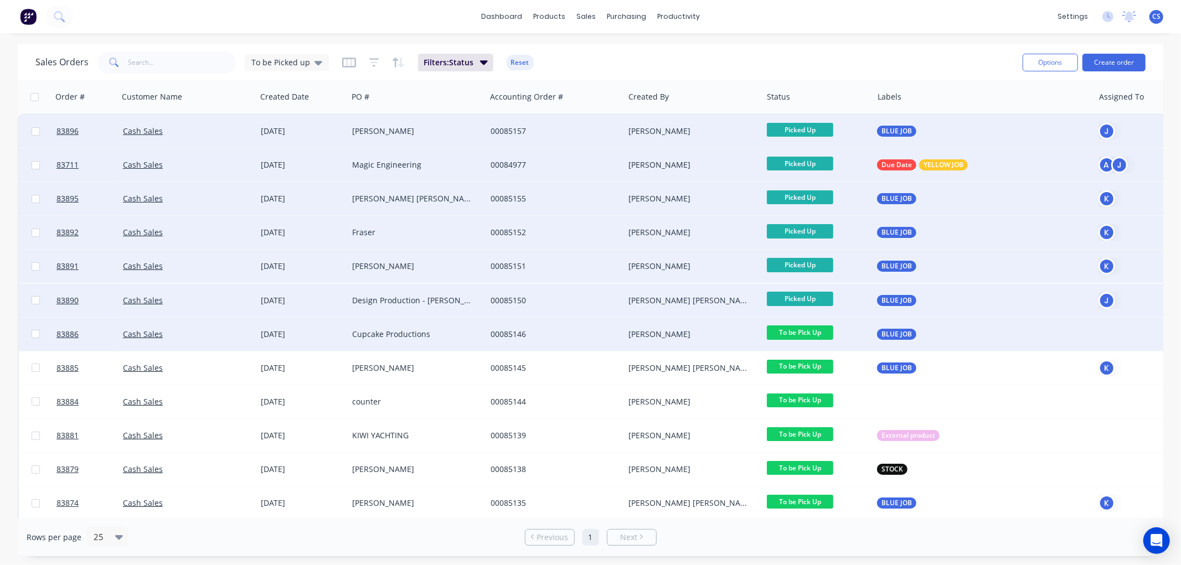
click at [814, 332] on span "To be Pick Up" at bounding box center [800, 333] width 66 height 14
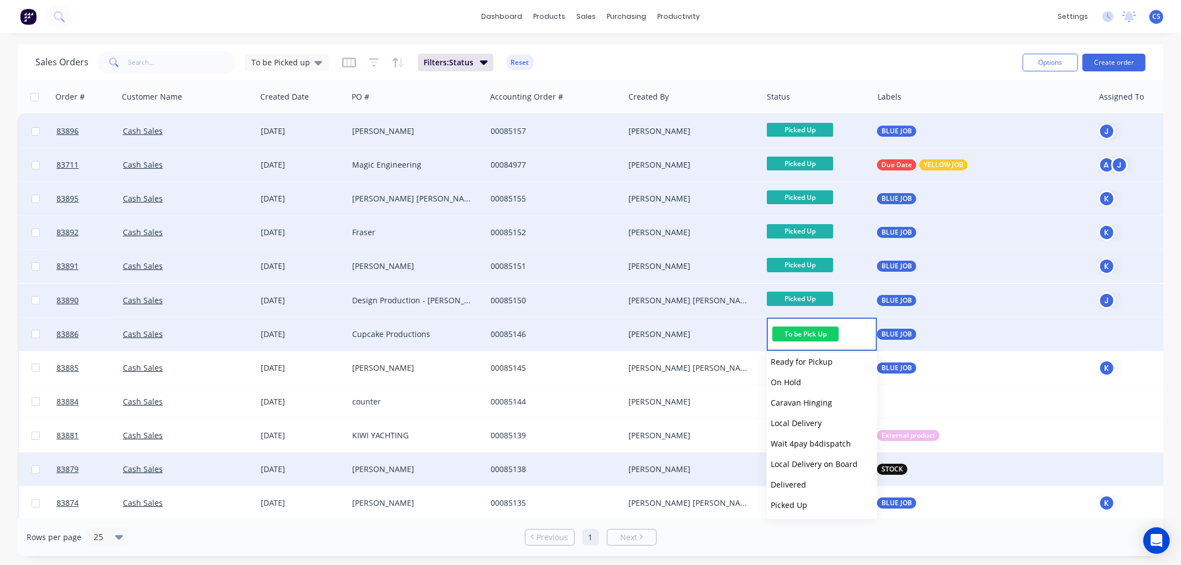
click at [800, 502] on span "Picked Up" at bounding box center [789, 505] width 37 height 11
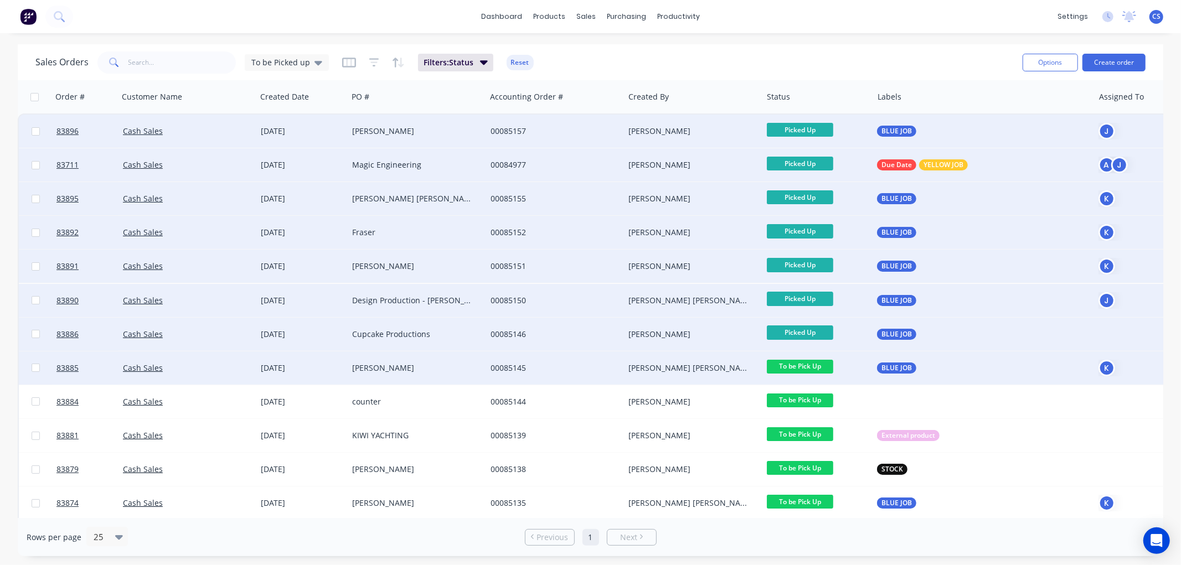
click at [802, 366] on span "To be Pick Up" at bounding box center [800, 367] width 66 height 14
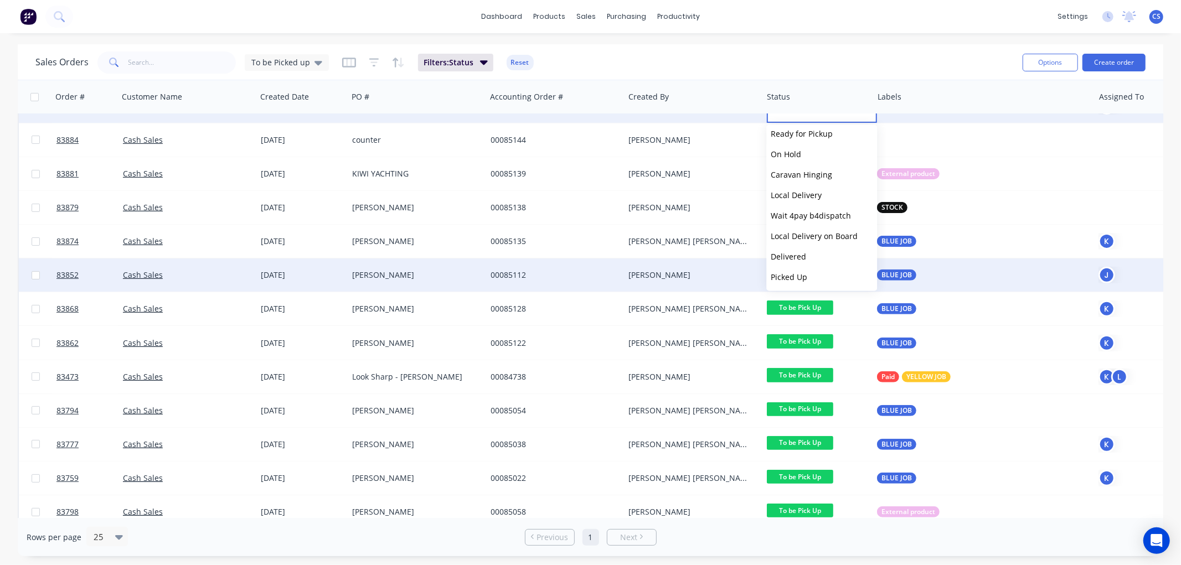
click at [808, 272] on button "Picked Up" at bounding box center [821, 277] width 111 height 20
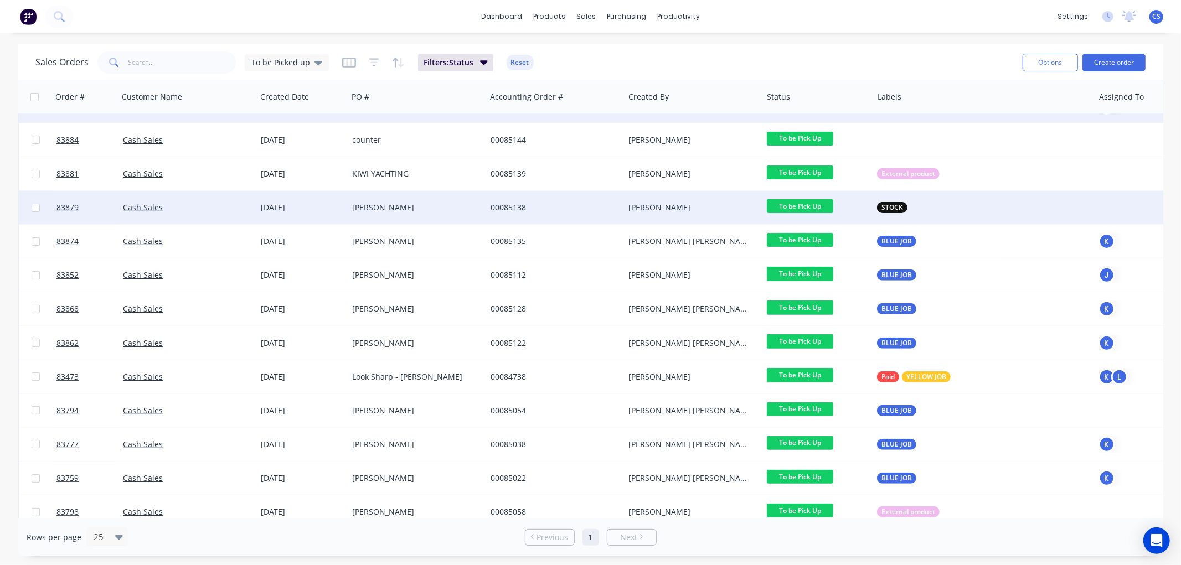
click at [826, 205] on span "To be Pick Up" at bounding box center [800, 206] width 66 height 14
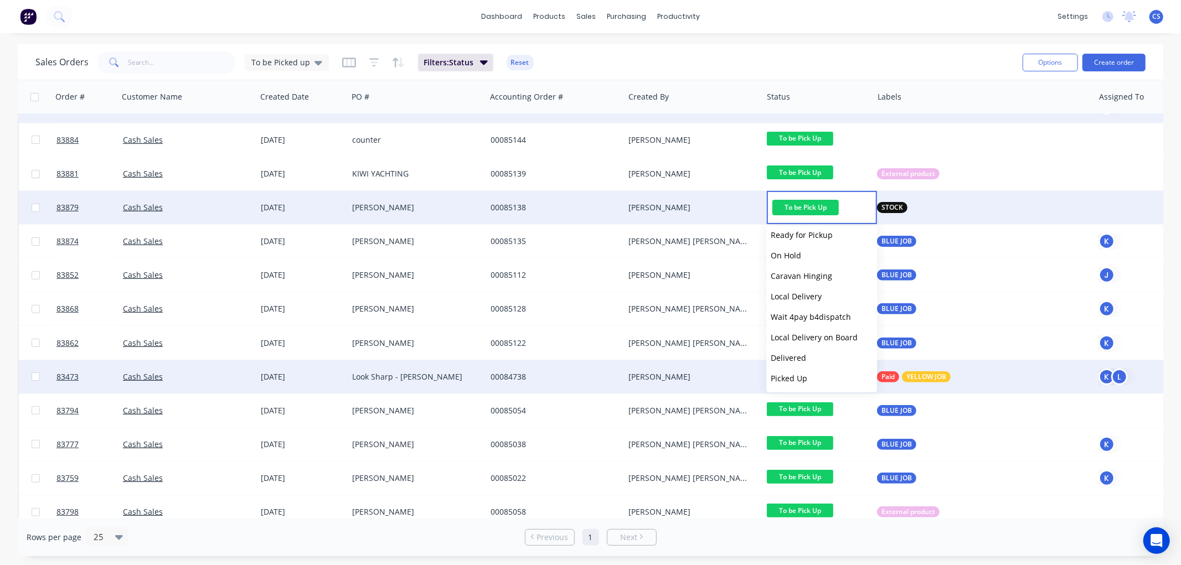
click at [804, 374] on span "Picked Up" at bounding box center [789, 378] width 37 height 11
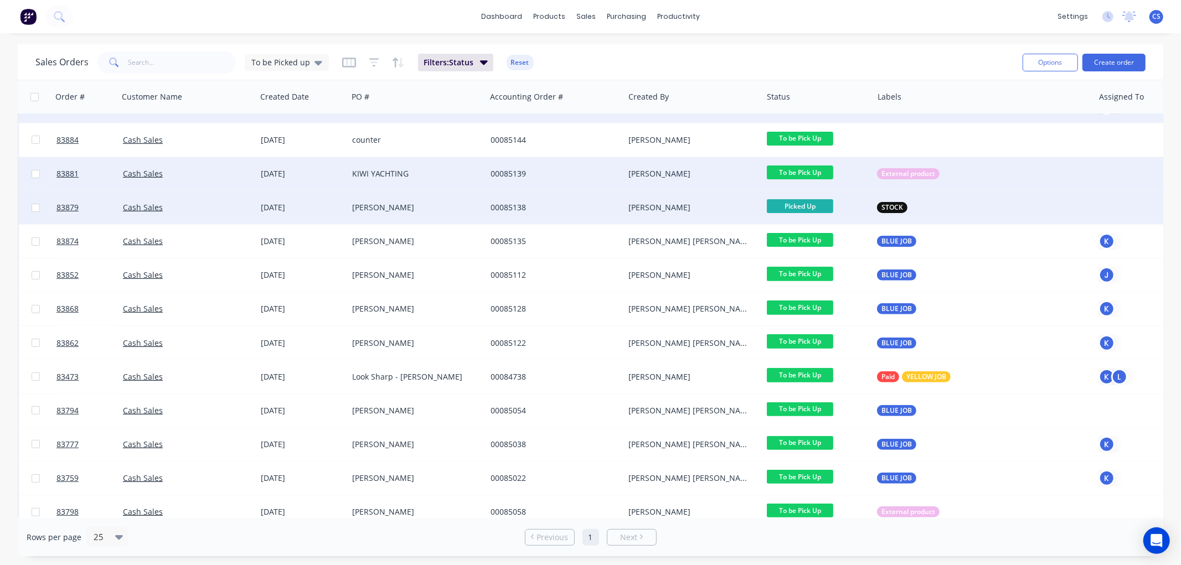
click at [803, 168] on span "To be Pick Up" at bounding box center [800, 173] width 66 height 14
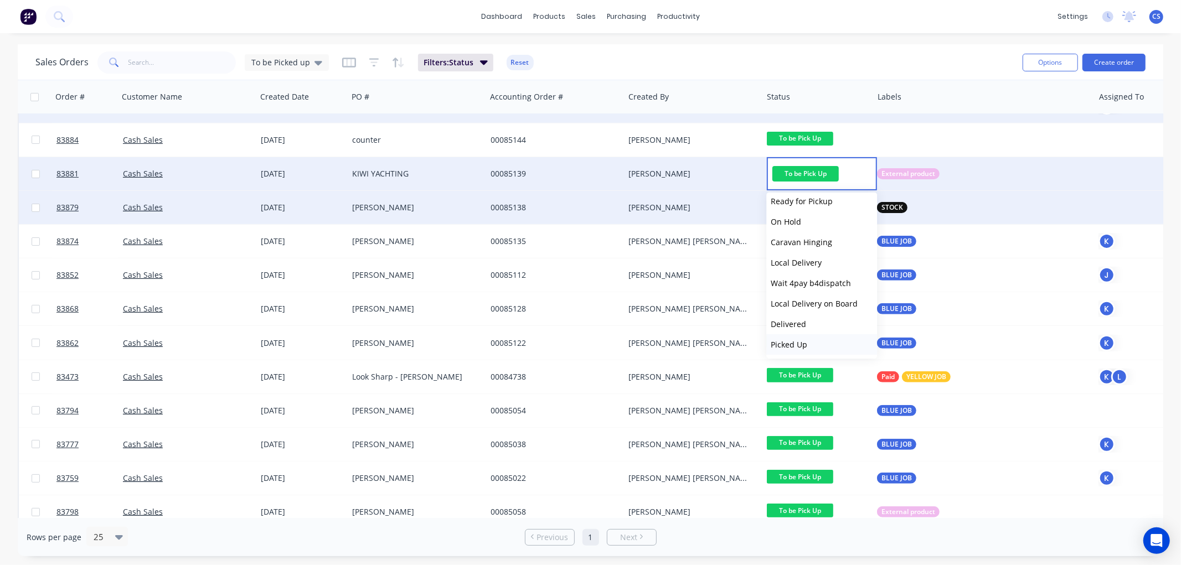
click at [798, 341] on span "Picked Up" at bounding box center [789, 344] width 37 height 11
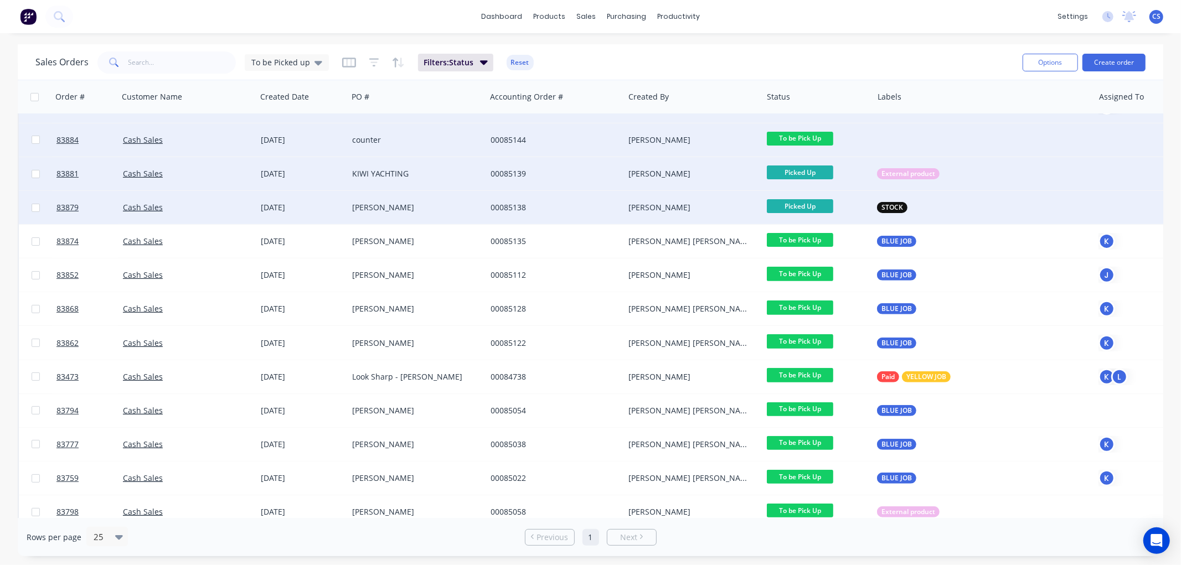
click at [791, 135] on span "To be Pick Up" at bounding box center [800, 139] width 66 height 14
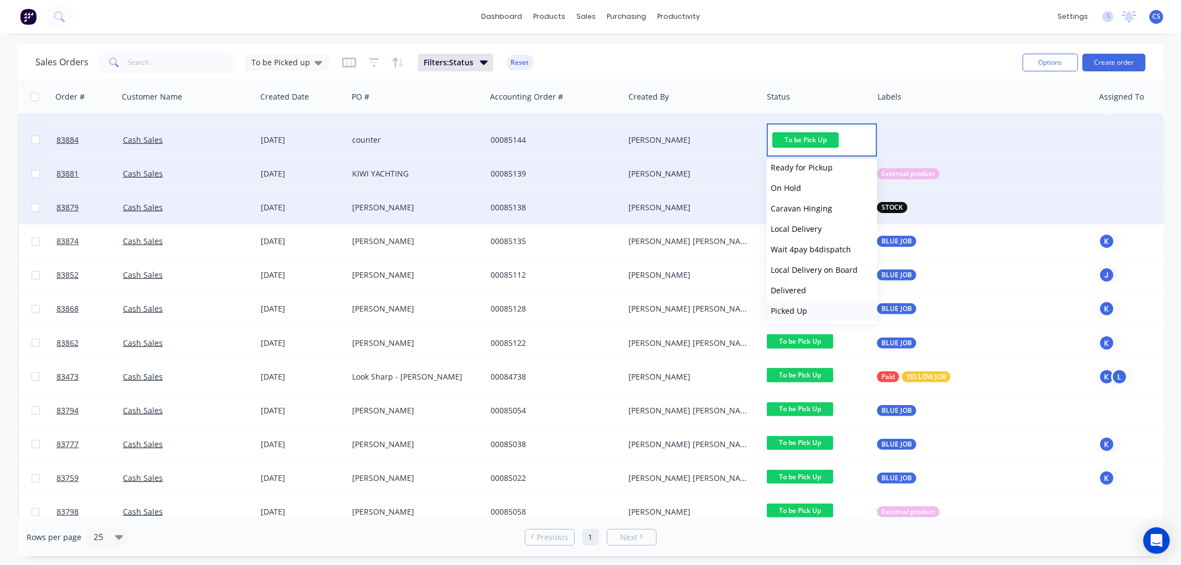
click at [812, 306] on button "Picked Up" at bounding box center [821, 311] width 111 height 20
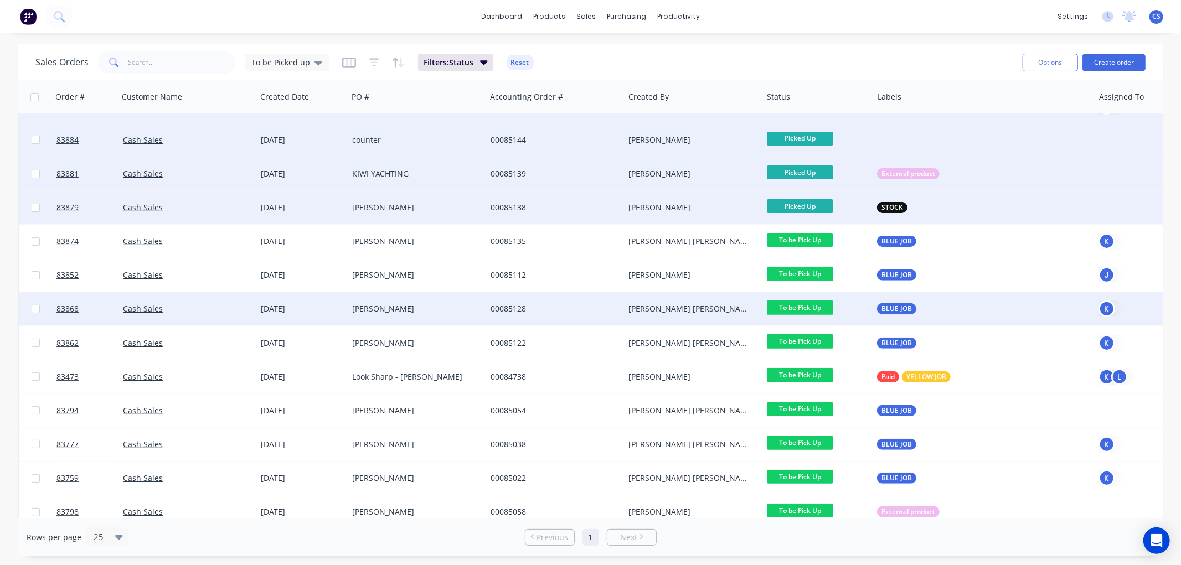
click at [804, 311] on span "To be Pick Up" at bounding box center [800, 308] width 66 height 14
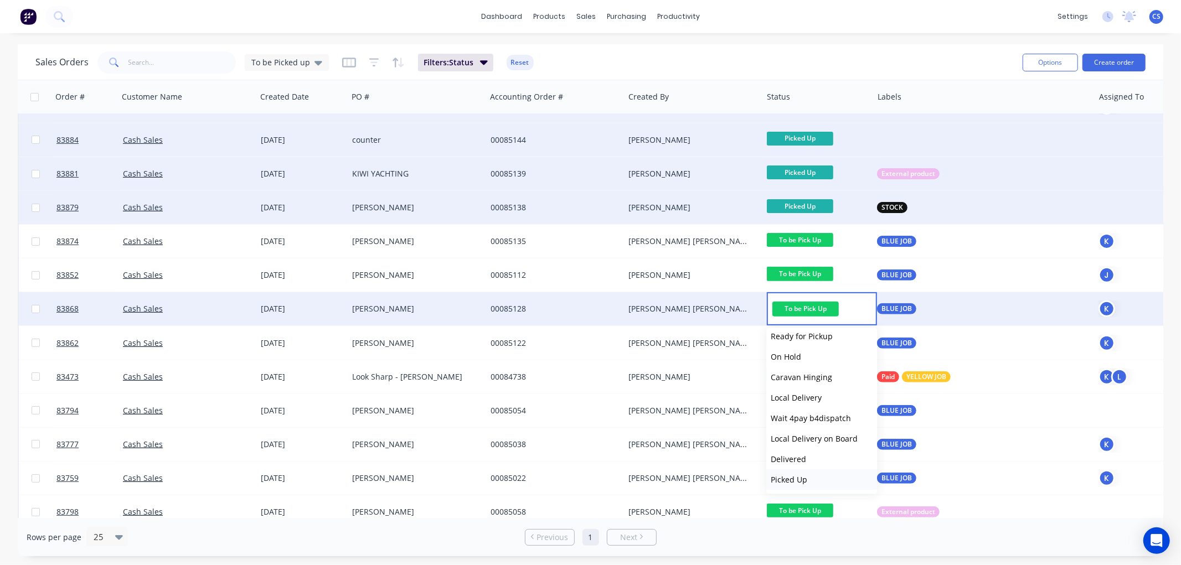
click at [805, 475] on span "Picked Up" at bounding box center [789, 480] width 37 height 11
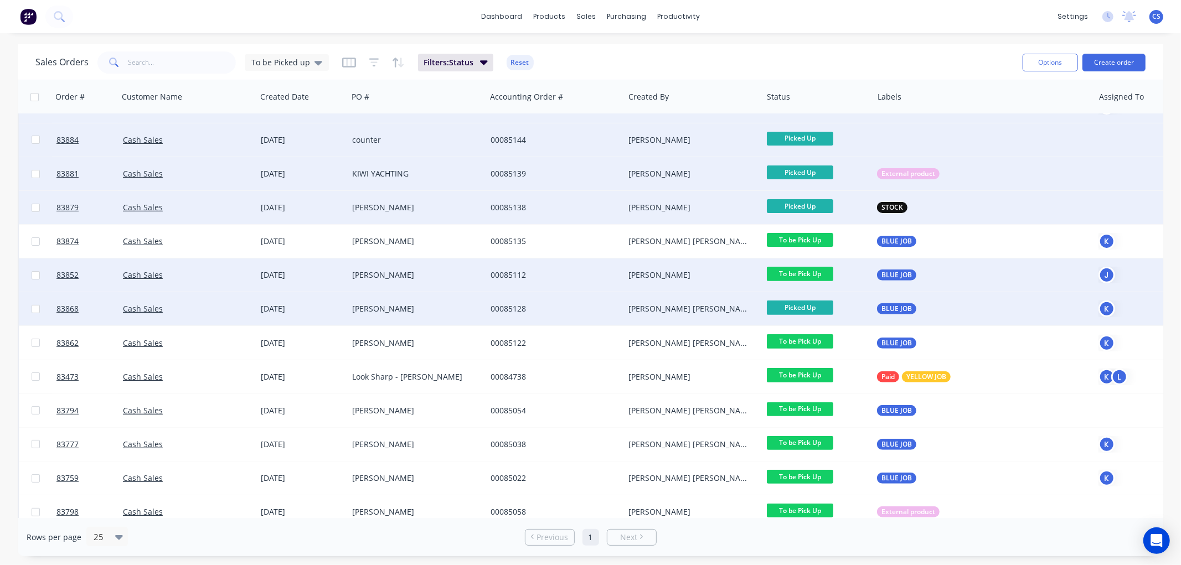
click at [807, 271] on span "To be Pick Up" at bounding box center [800, 274] width 66 height 14
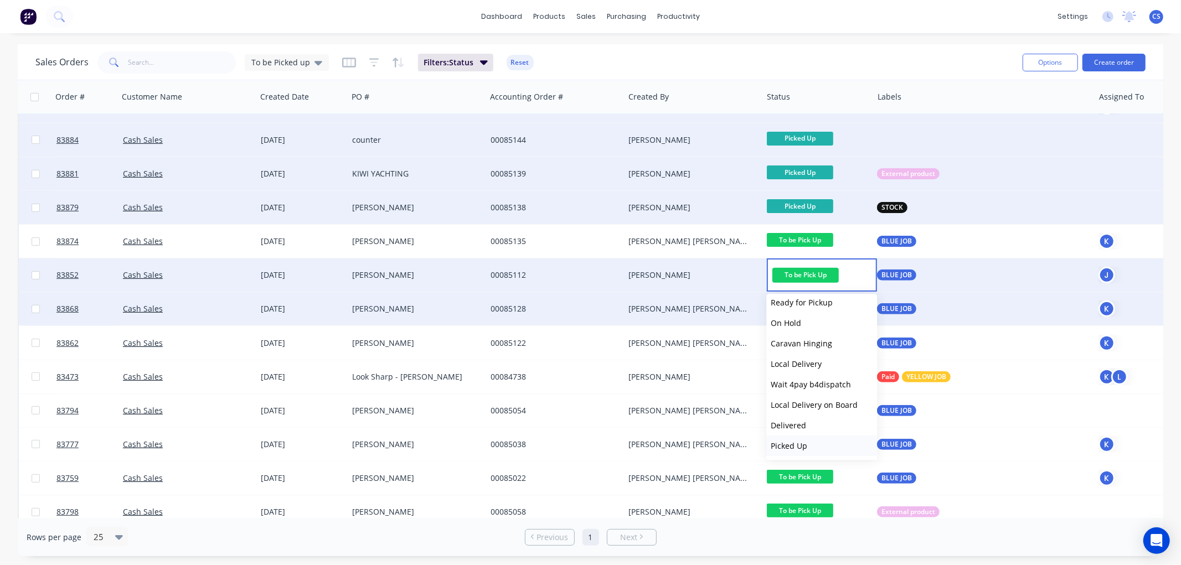
click at [800, 446] on span "Picked Up" at bounding box center [789, 446] width 37 height 11
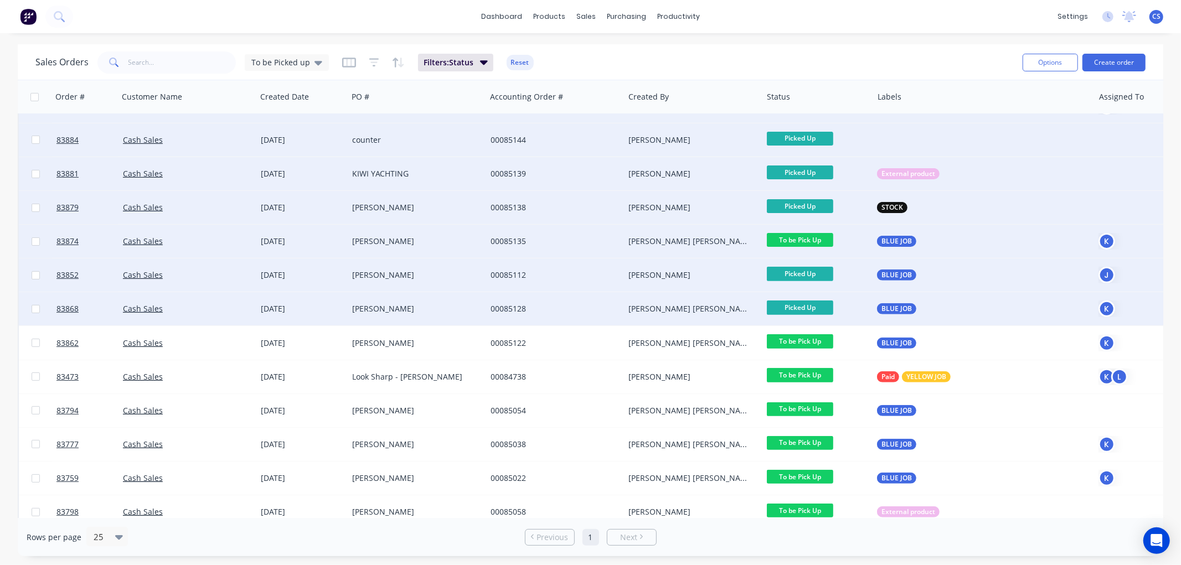
click at [811, 237] on span "To be Pick Up" at bounding box center [800, 240] width 66 height 14
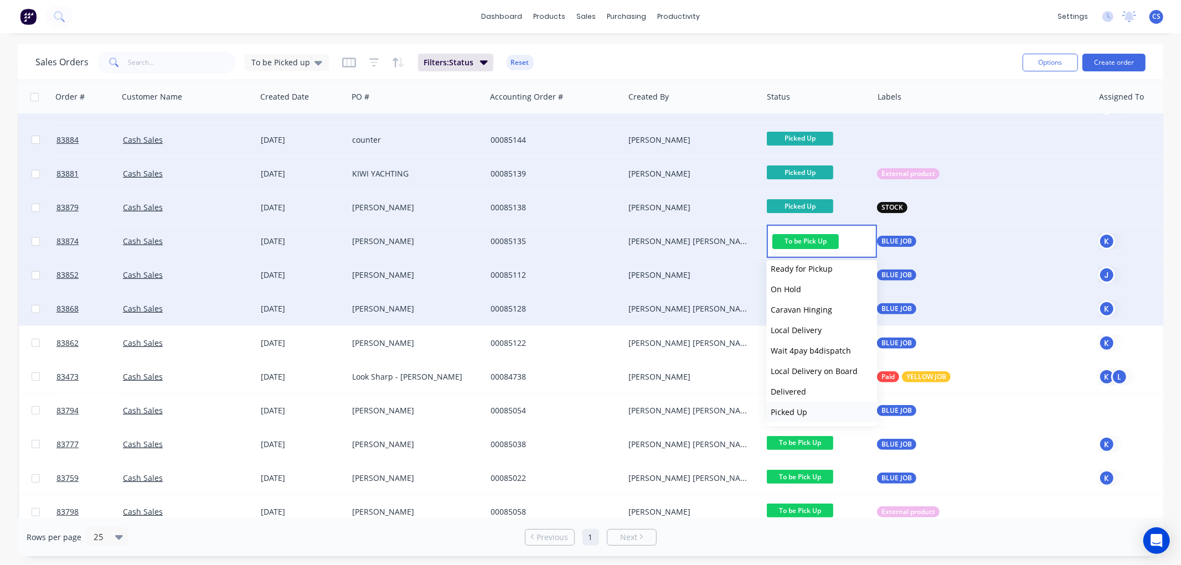
click at [801, 413] on span "Picked Up" at bounding box center [789, 412] width 37 height 11
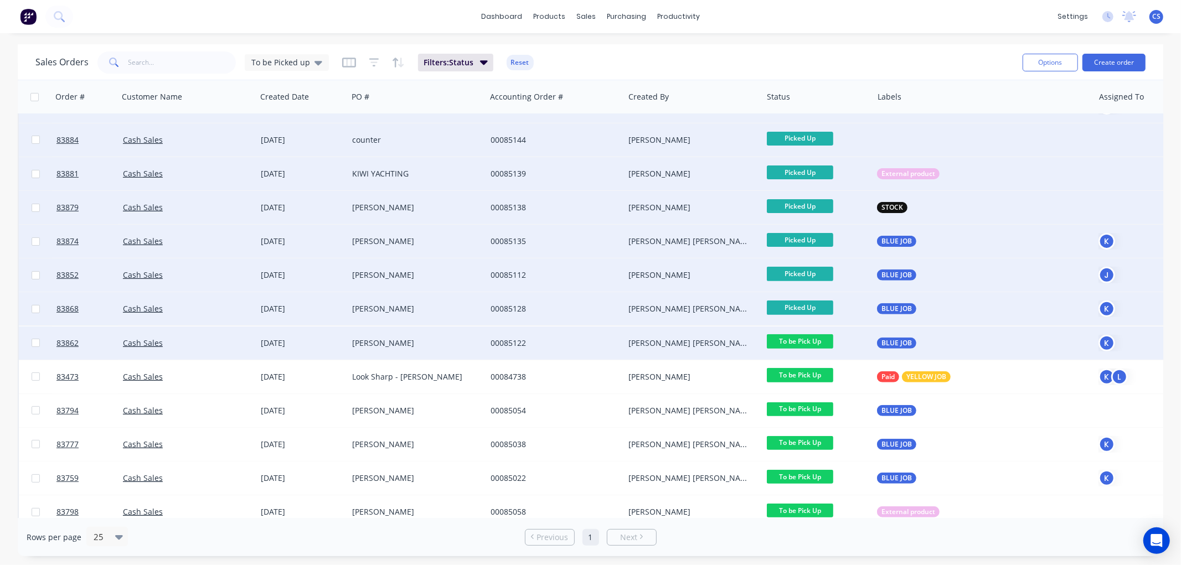
click at [809, 340] on span "To be Pick Up" at bounding box center [800, 341] width 66 height 14
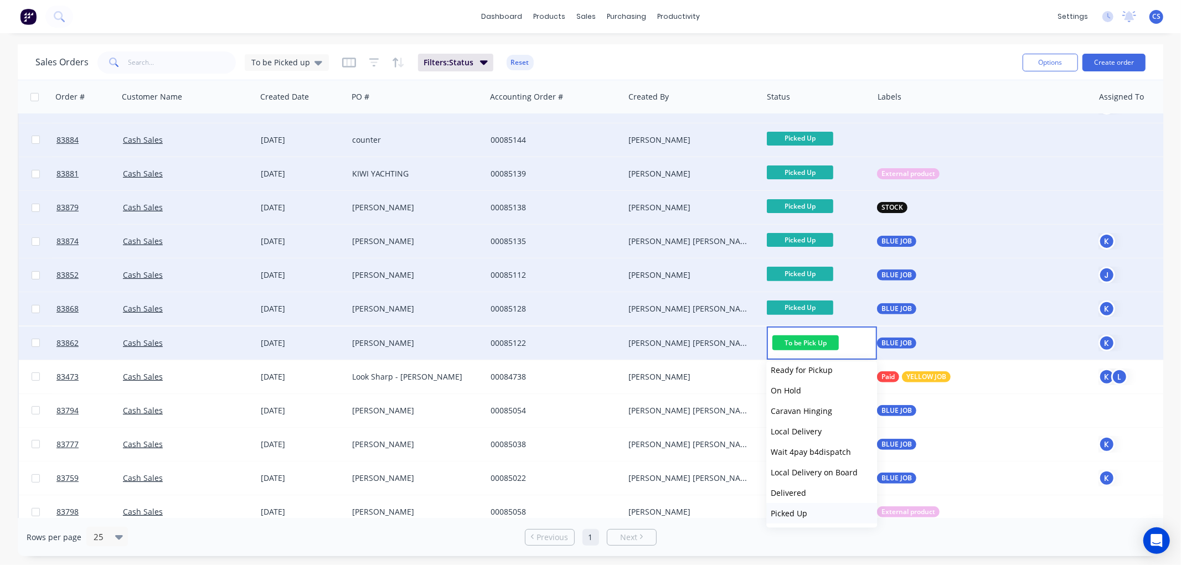
click at [801, 511] on span "Picked Up" at bounding box center [789, 513] width 37 height 11
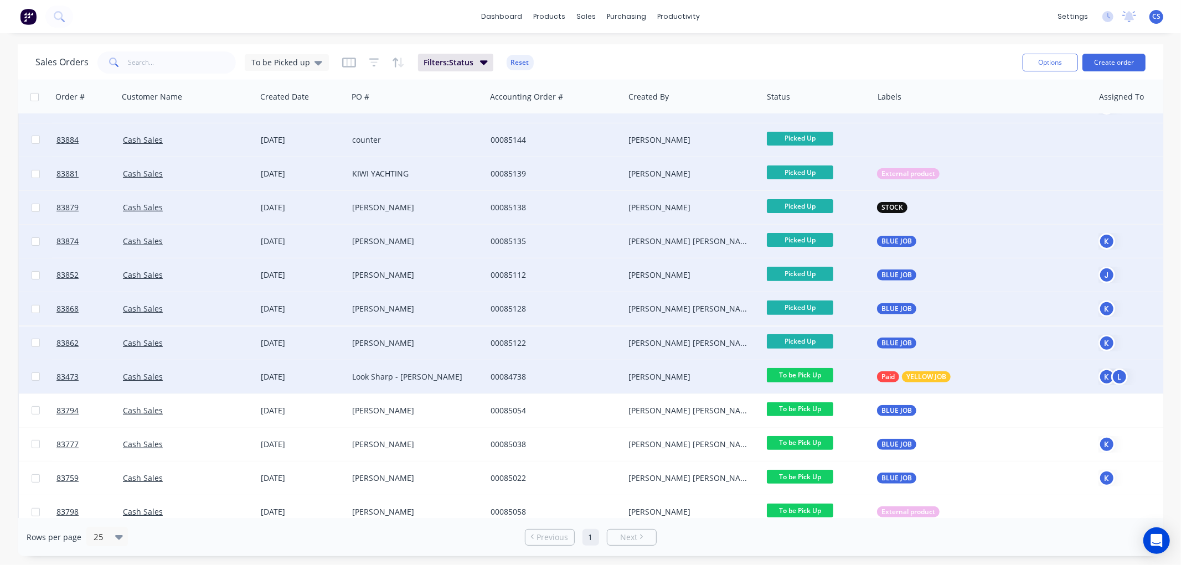
click at [817, 375] on span "To be Pick Up" at bounding box center [800, 375] width 66 height 14
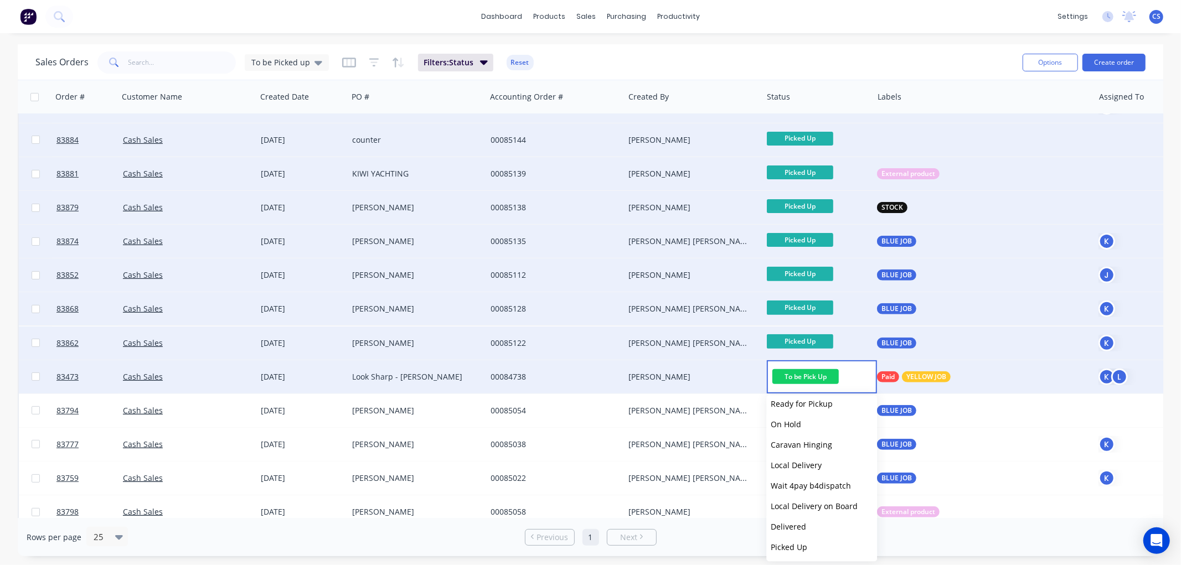
click at [807, 543] on button "Picked Up" at bounding box center [821, 547] width 111 height 20
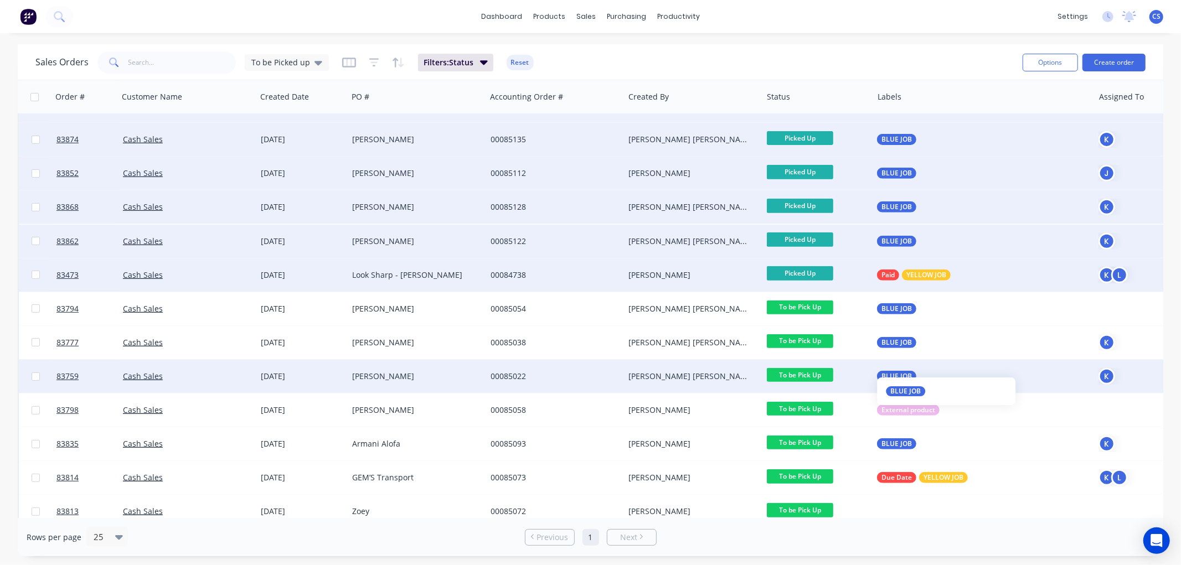
scroll to position [385, 0]
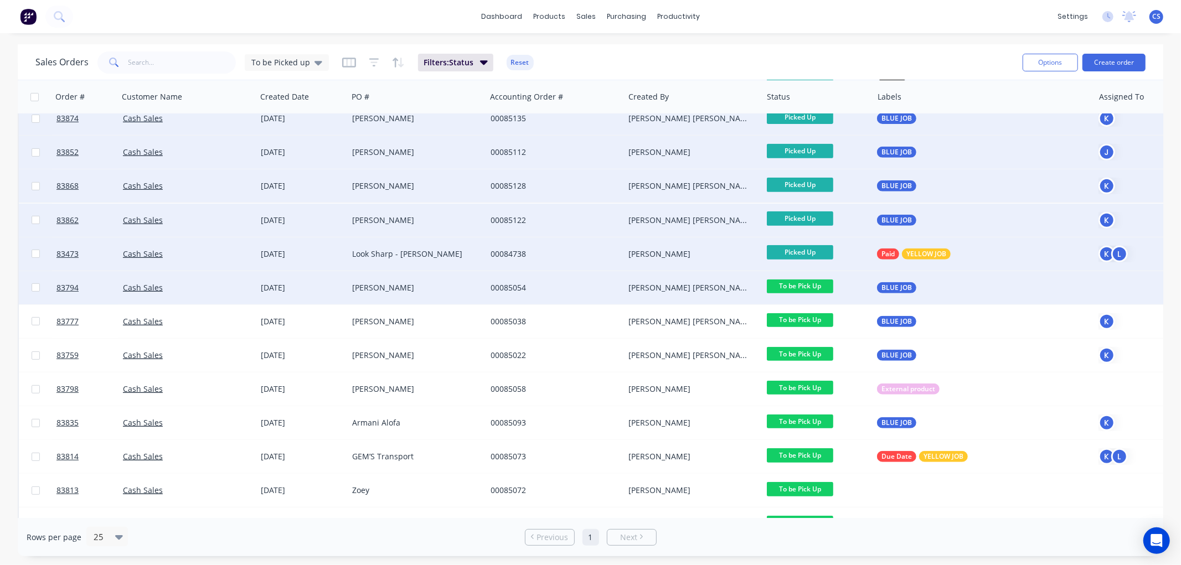
click at [815, 285] on span "To be Pick Up" at bounding box center [800, 287] width 66 height 14
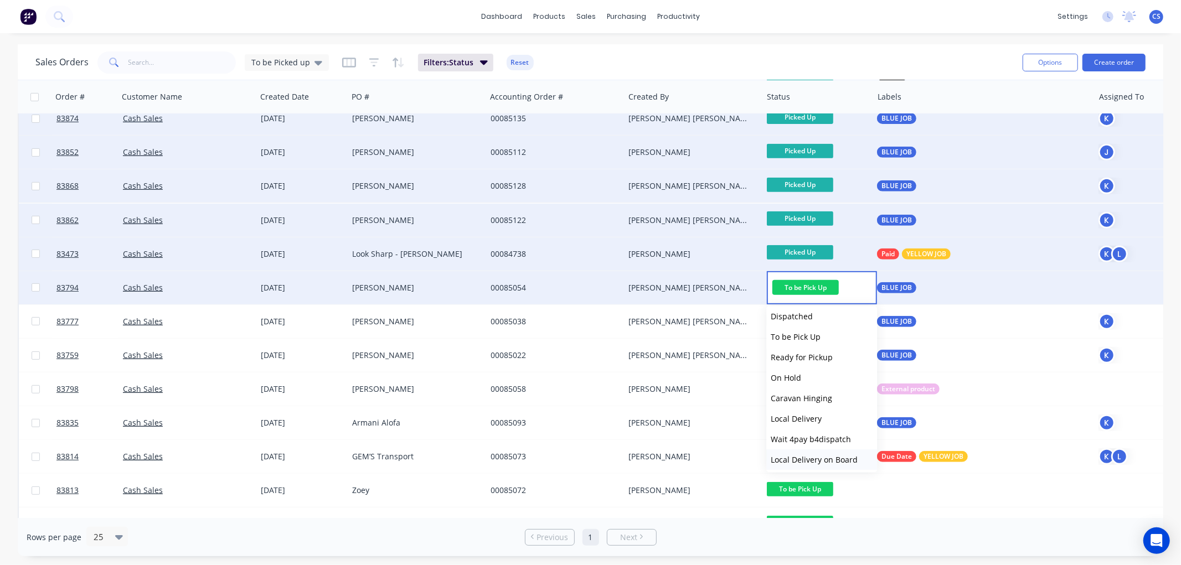
scroll to position [395, 0]
click at [802, 453] on span "Picked Up" at bounding box center [789, 458] width 37 height 11
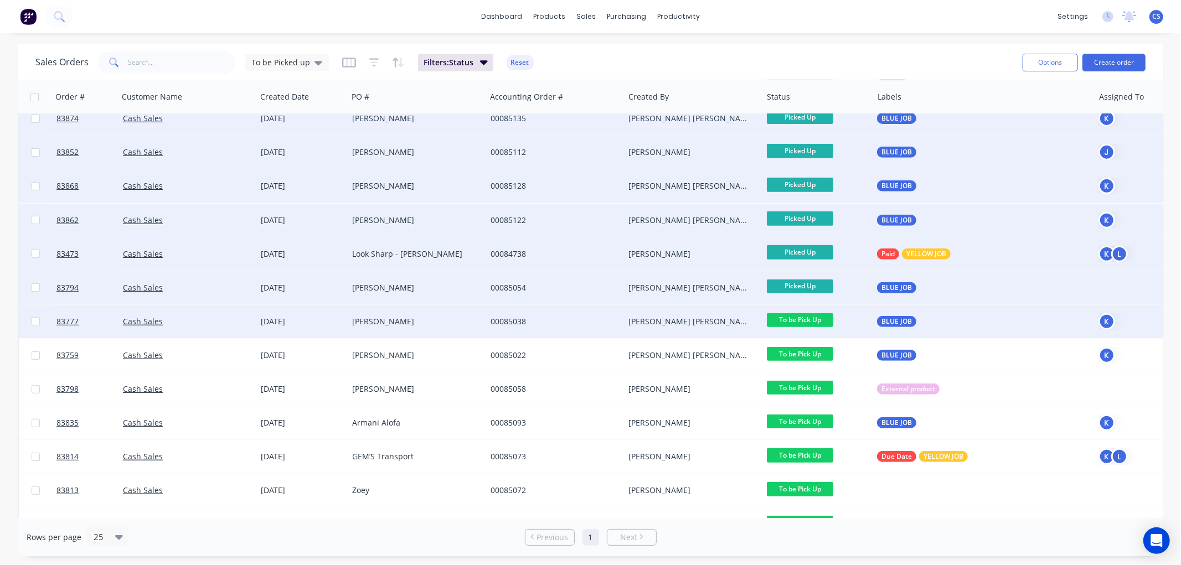
click at [811, 317] on span "To be Pick Up" at bounding box center [800, 320] width 66 height 14
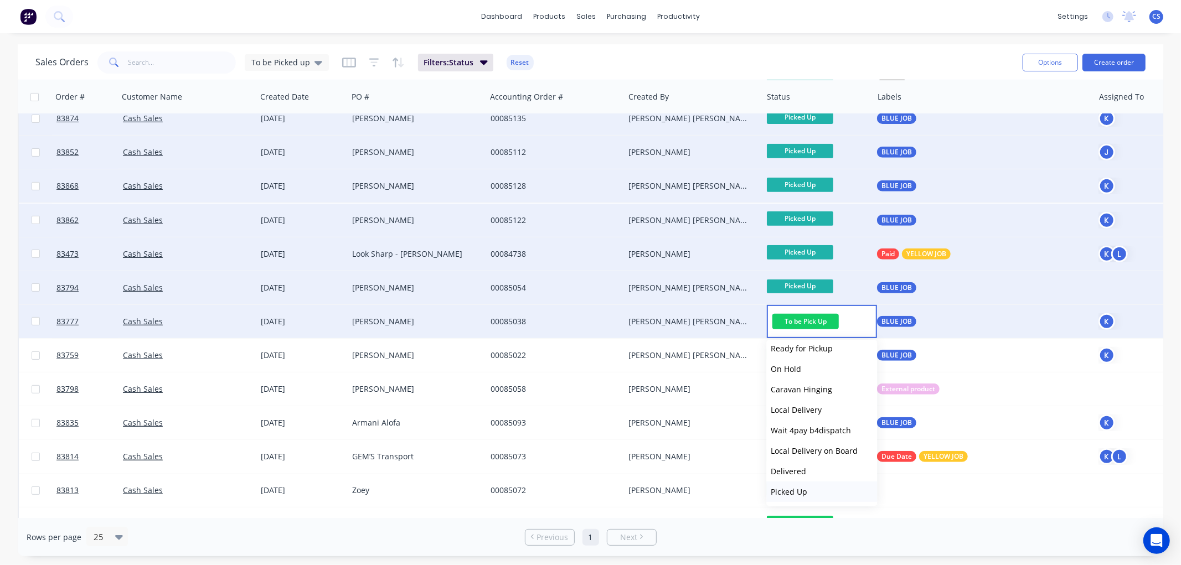
click at [802, 489] on span "Picked Up" at bounding box center [789, 492] width 37 height 11
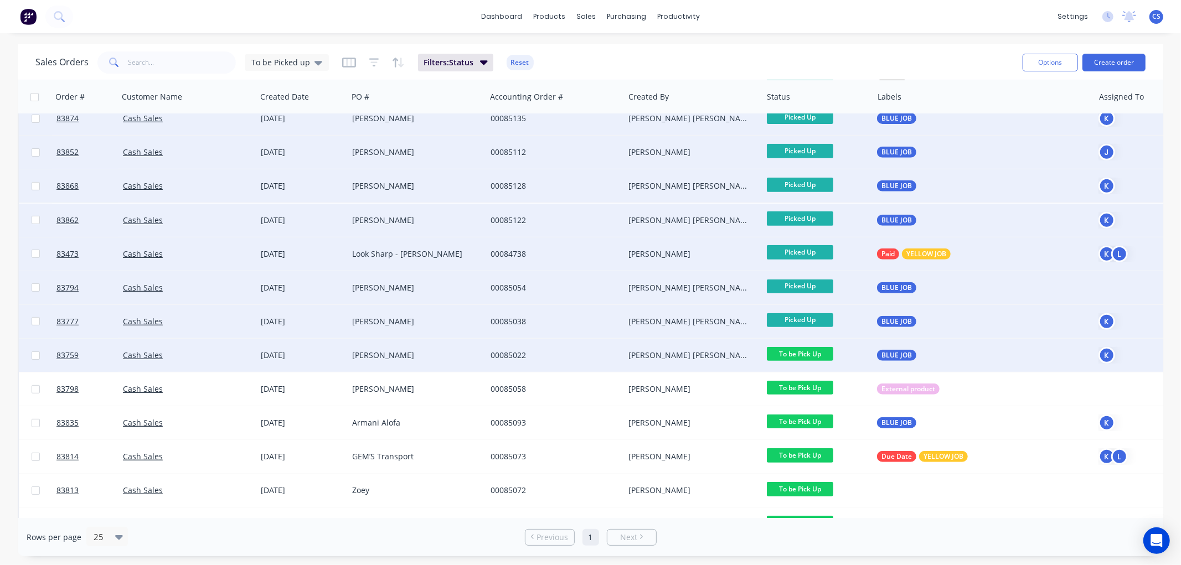
click at [816, 355] on span "To be Pick Up" at bounding box center [800, 354] width 66 height 14
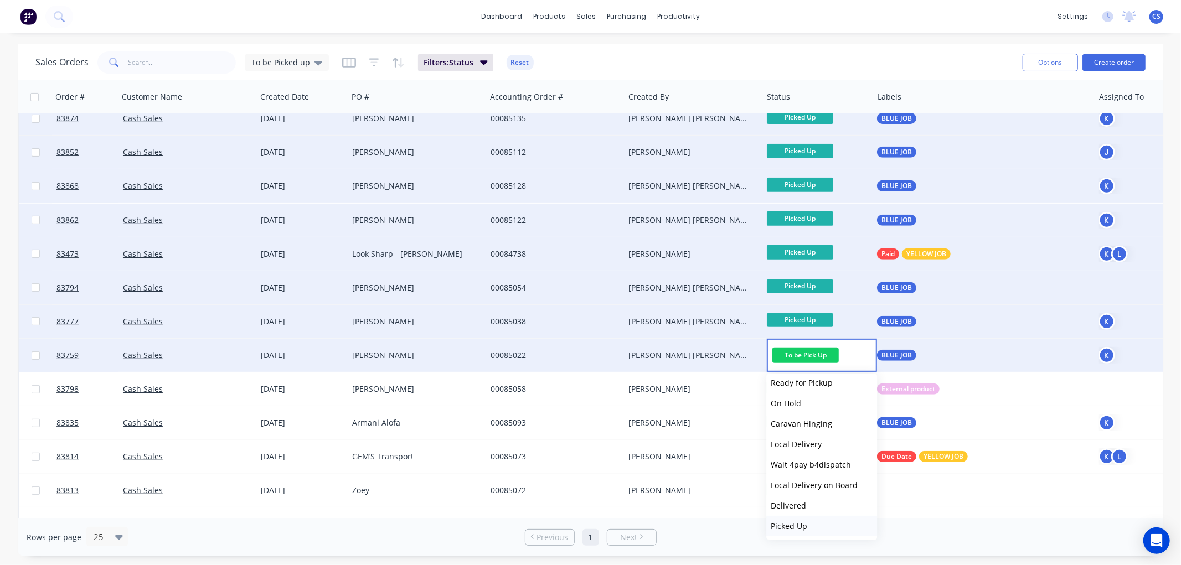
click at [833, 530] on button "Picked Up" at bounding box center [821, 526] width 111 height 20
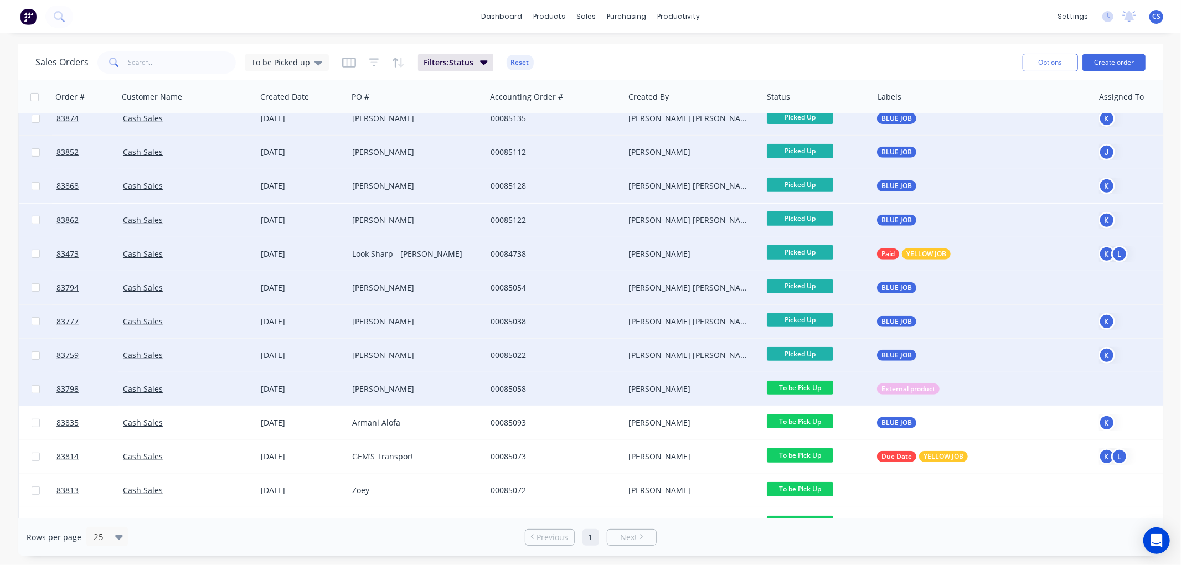
click at [818, 388] on span "To be Pick Up" at bounding box center [800, 388] width 66 height 14
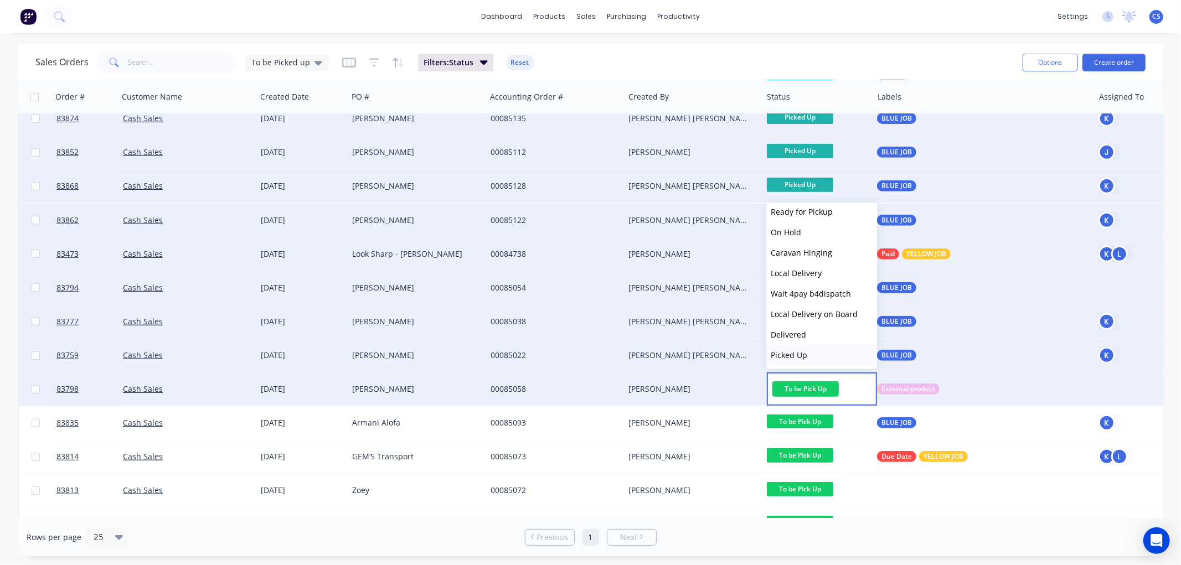
click at [800, 347] on button "Picked Up" at bounding box center [821, 355] width 111 height 20
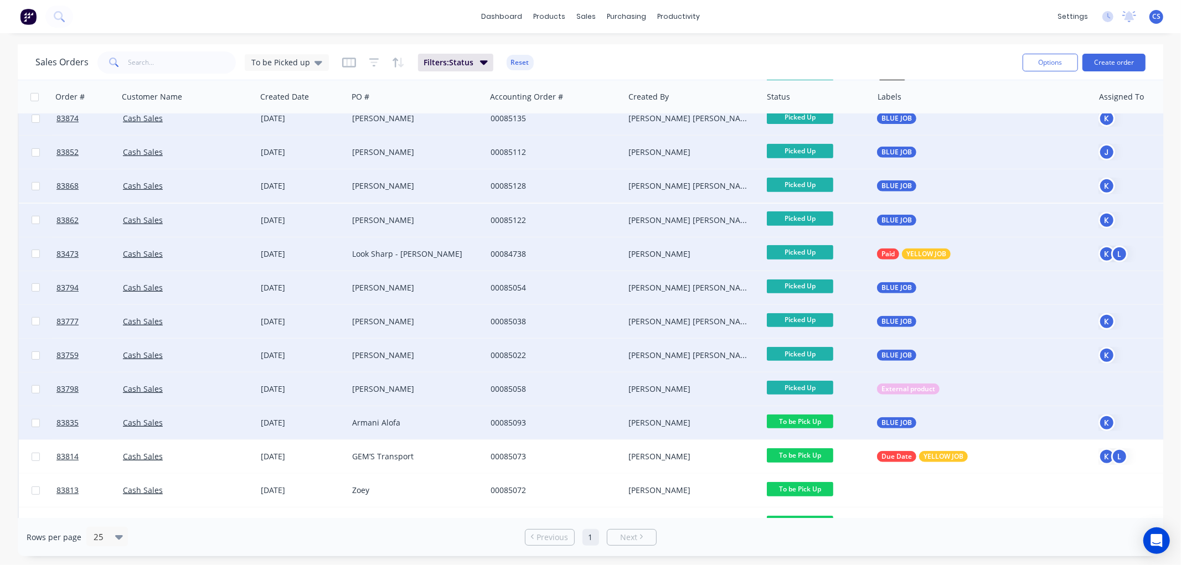
click at [807, 416] on span "To be Pick Up" at bounding box center [800, 422] width 66 height 14
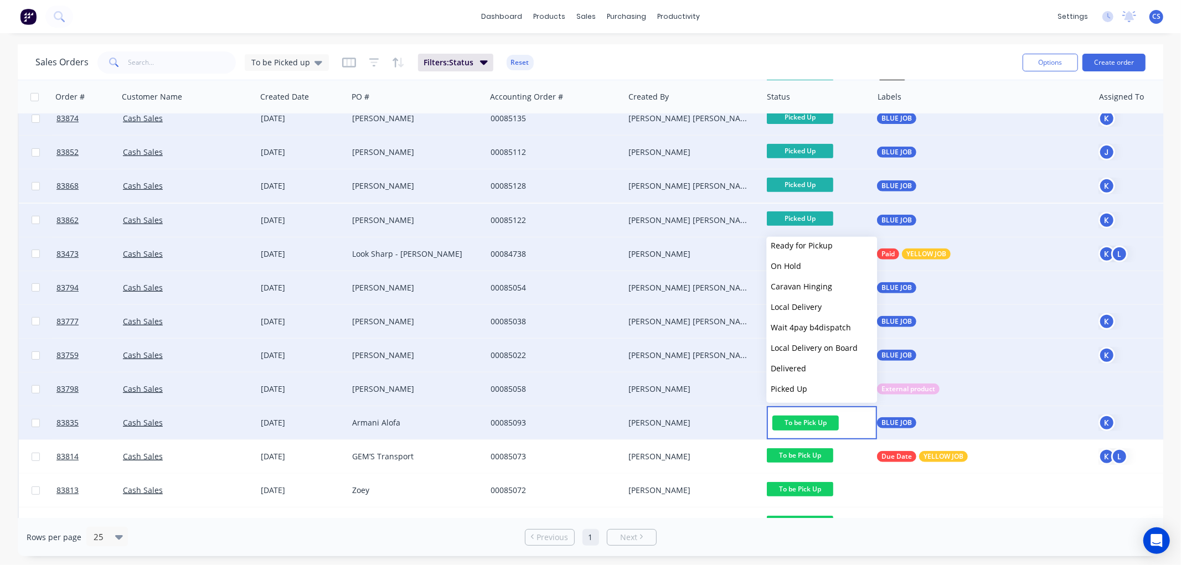
click at [809, 389] on button "Picked Up" at bounding box center [821, 389] width 111 height 20
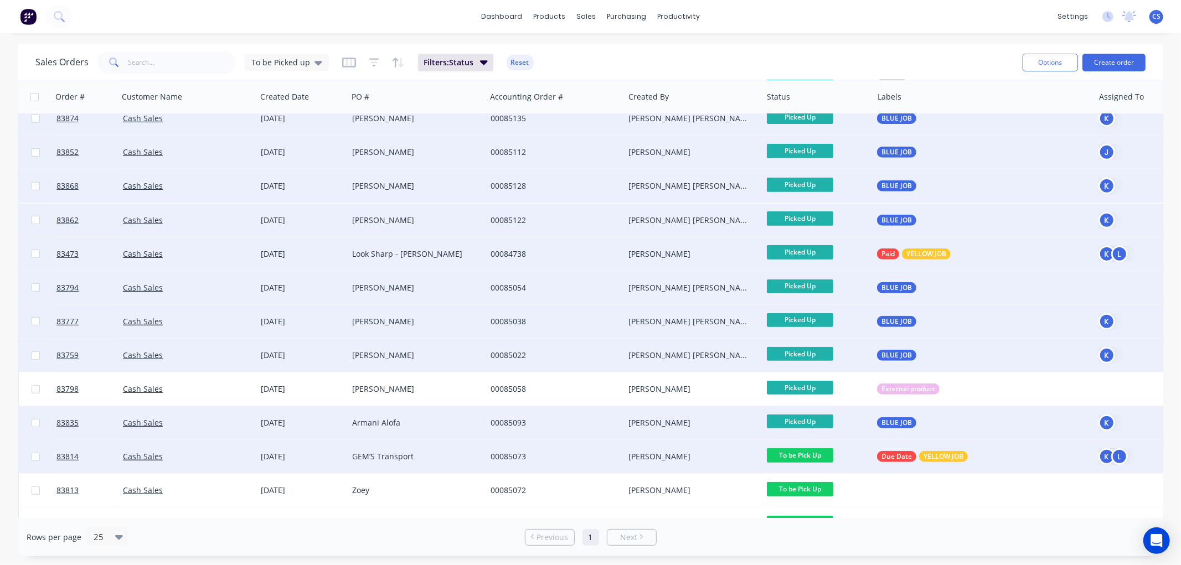
click at [815, 450] on span "To be Pick Up" at bounding box center [800, 456] width 66 height 14
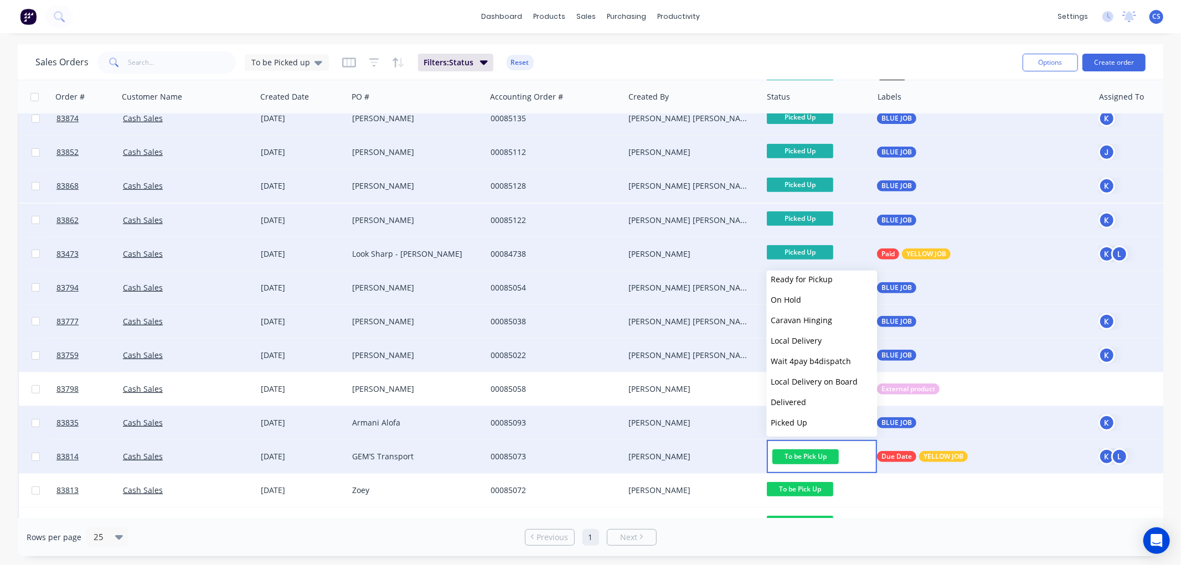
drag, startPoint x: 809, startPoint y: 419, endPoint x: 815, endPoint y: 423, distance: 7.1
click at [809, 418] on button "Picked Up" at bounding box center [821, 423] width 111 height 20
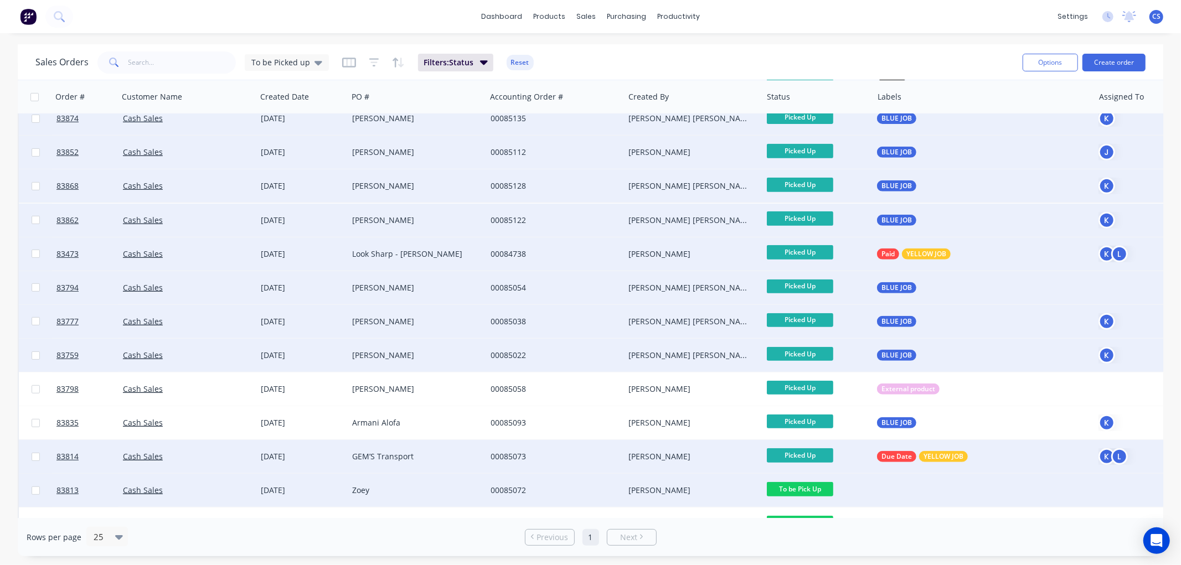
click at [806, 485] on span "To be Pick Up" at bounding box center [800, 489] width 66 height 14
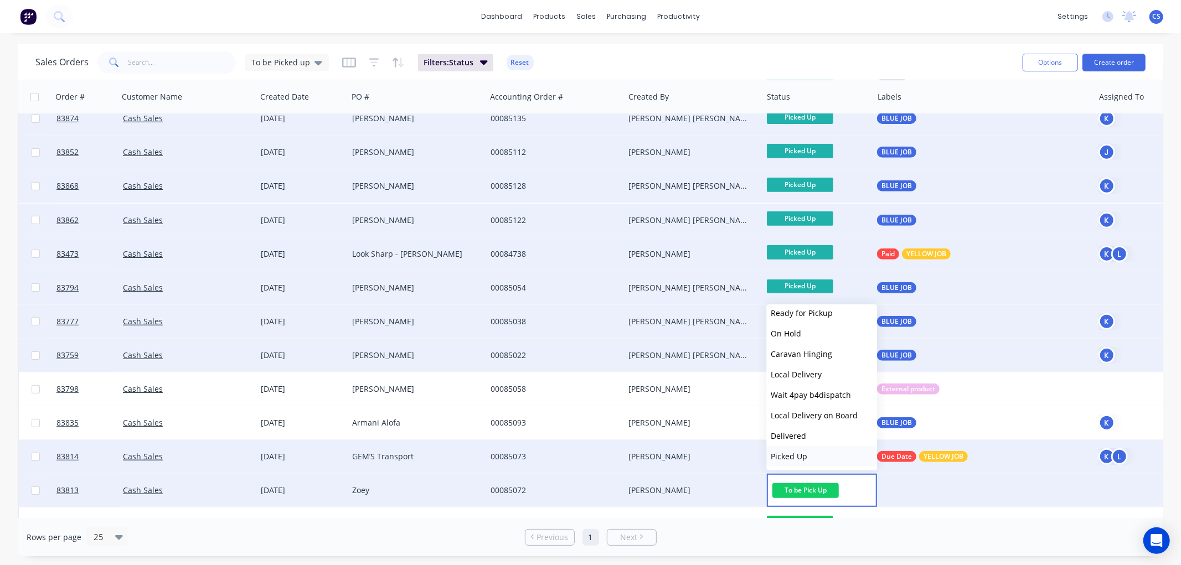
click at [809, 454] on button "Picked Up" at bounding box center [821, 456] width 111 height 20
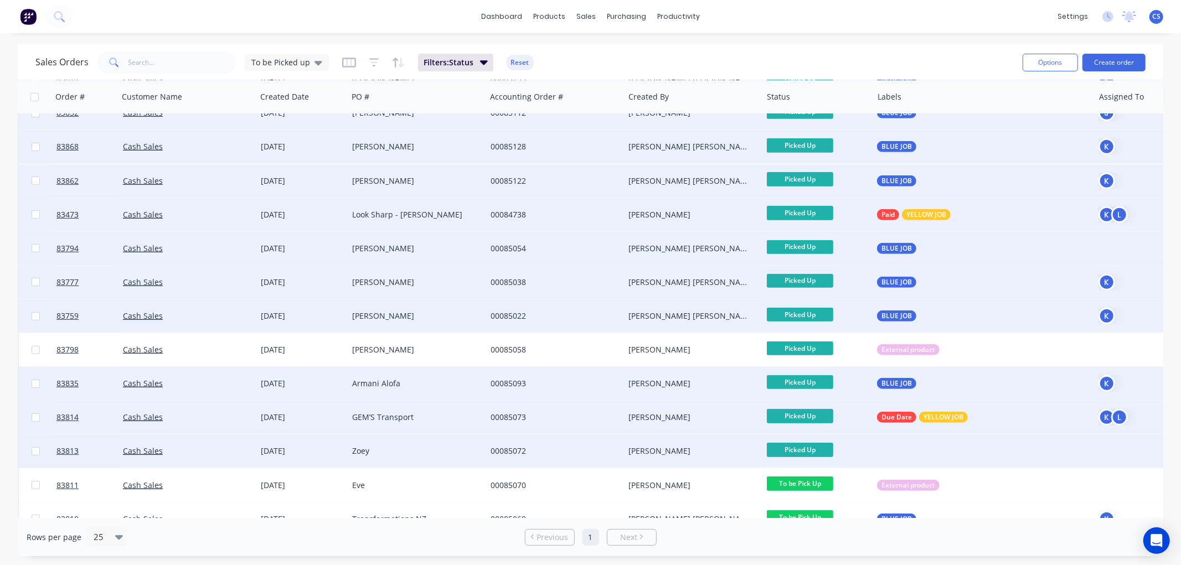
scroll to position [446, 0]
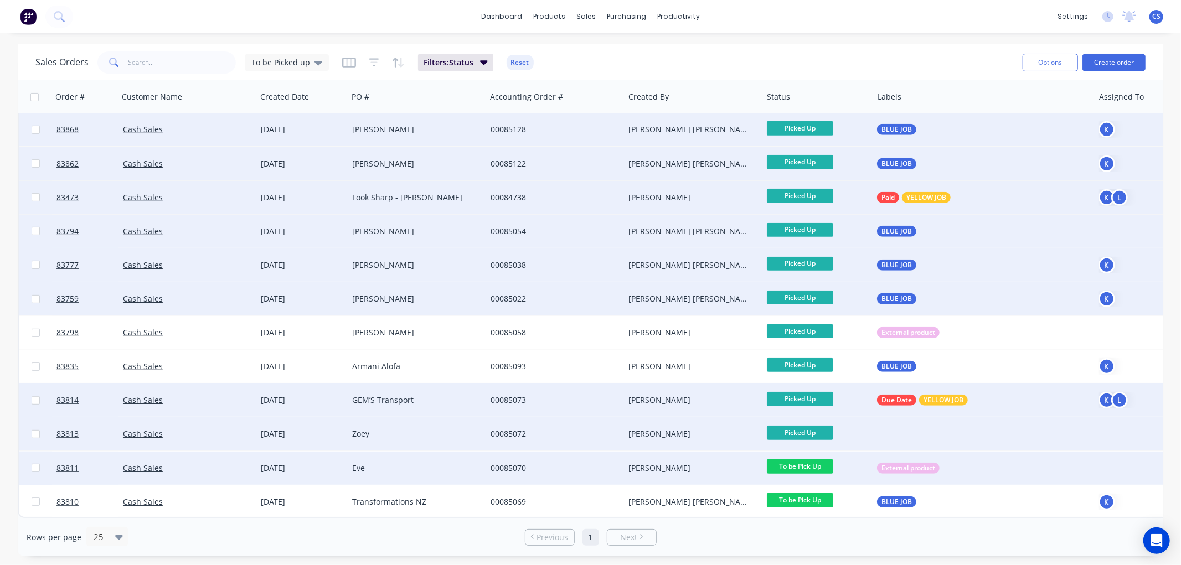
click at [807, 460] on span "To be Pick Up" at bounding box center [800, 467] width 66 height 14
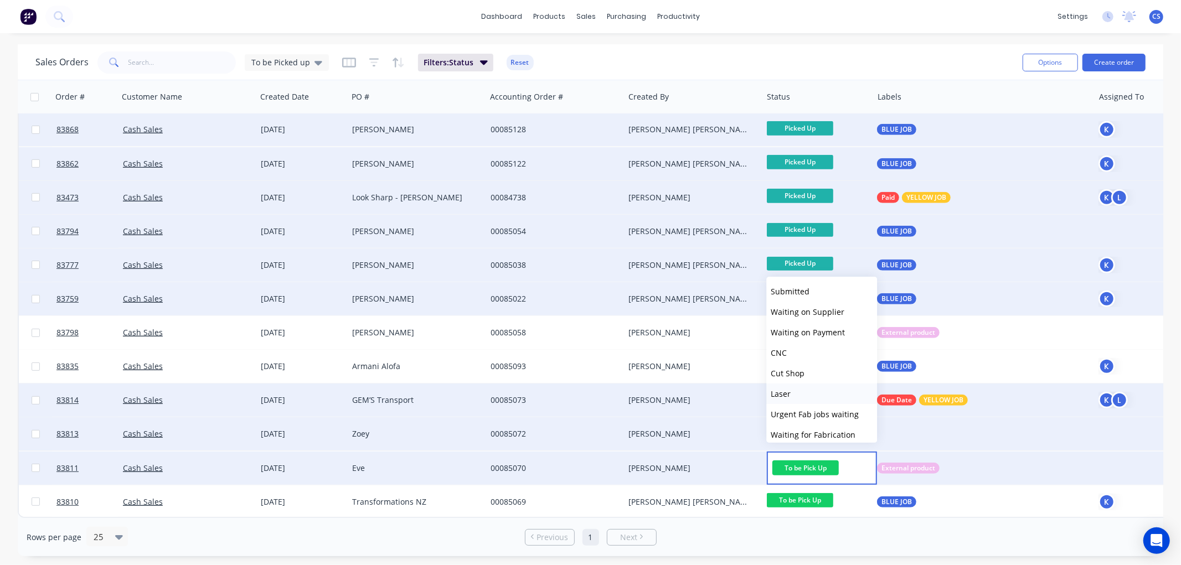
scroll to position [395, 0]
click at [808, 429] on button "Picked Up" at bounding box center [821, 429] width 111 height 20
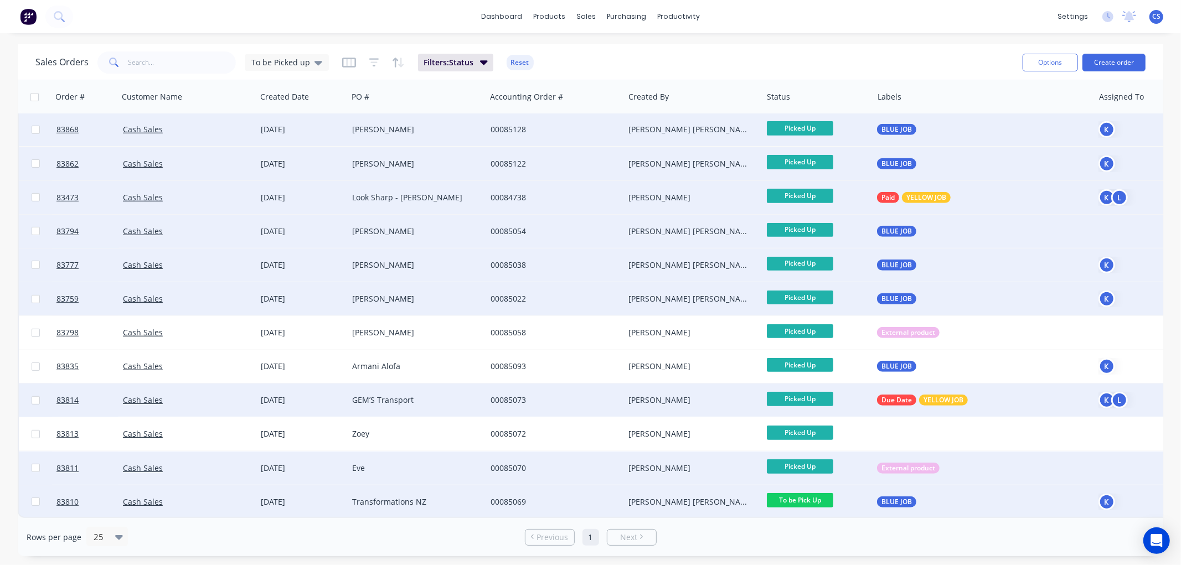
click at [811, 497] on span "To be Pick Up" at bounding box center [800, 500] width 66 height 14
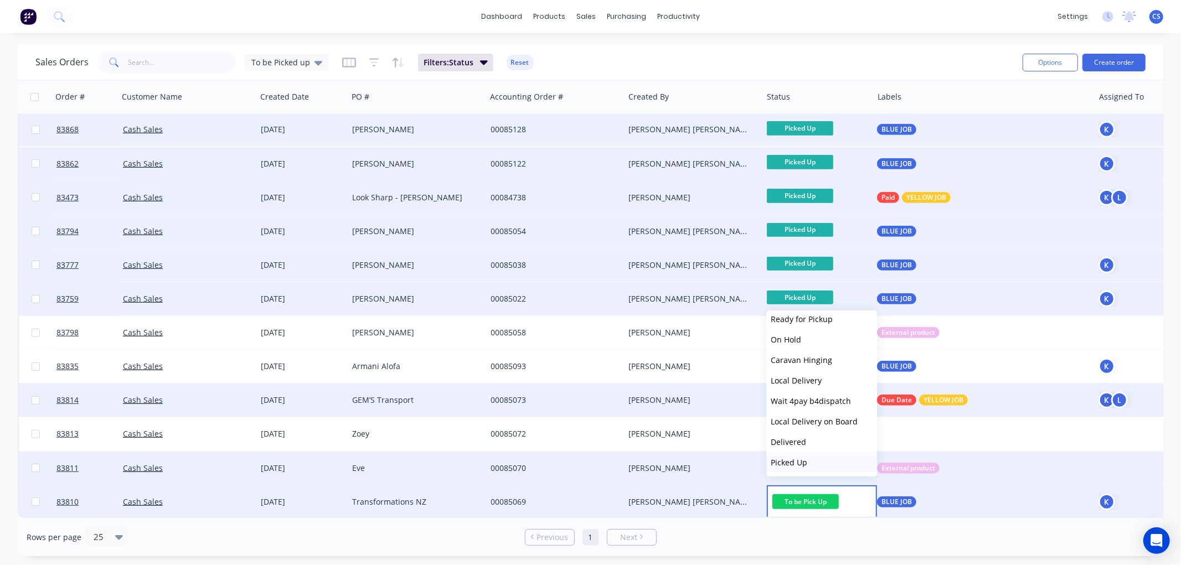
click at [795, 460] on span "Picked Up" at bounding box center [789, 462] width 37 height 11
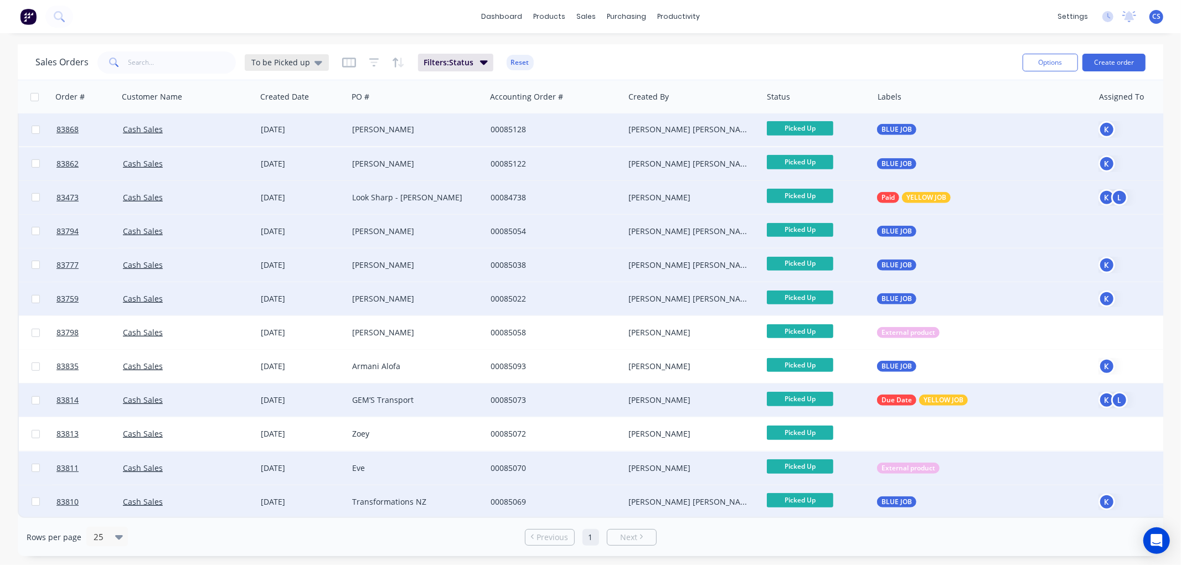
click at [302, 60] on span "To be Picked up" at bounding box center [280, 62] width 59 height 12
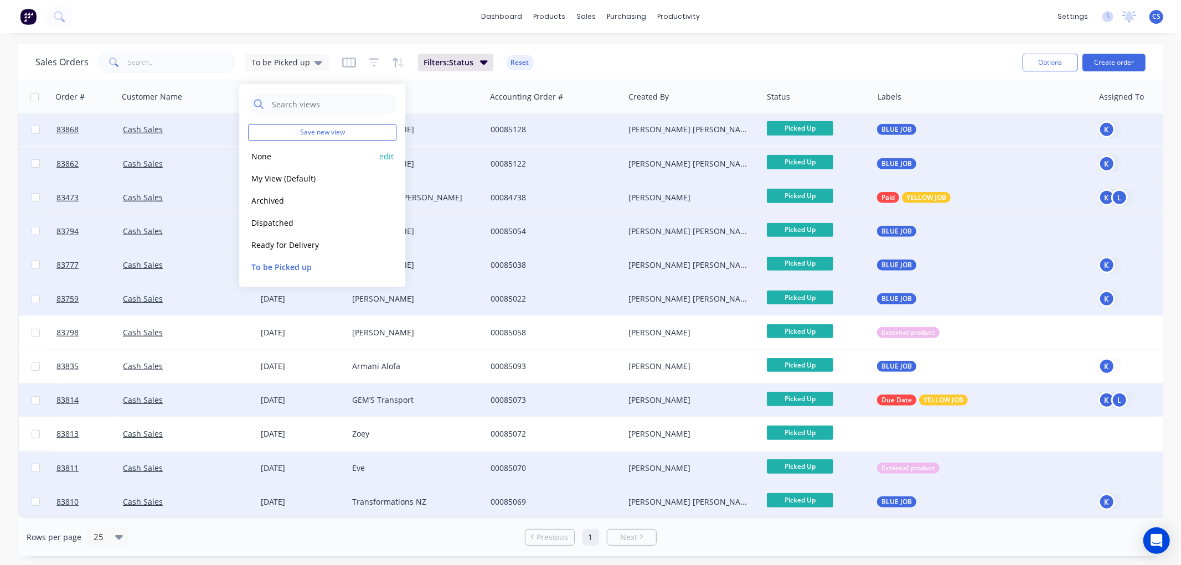
click at [269, 158] on button "None" at bounding box center [311, 156] width 126 height 13
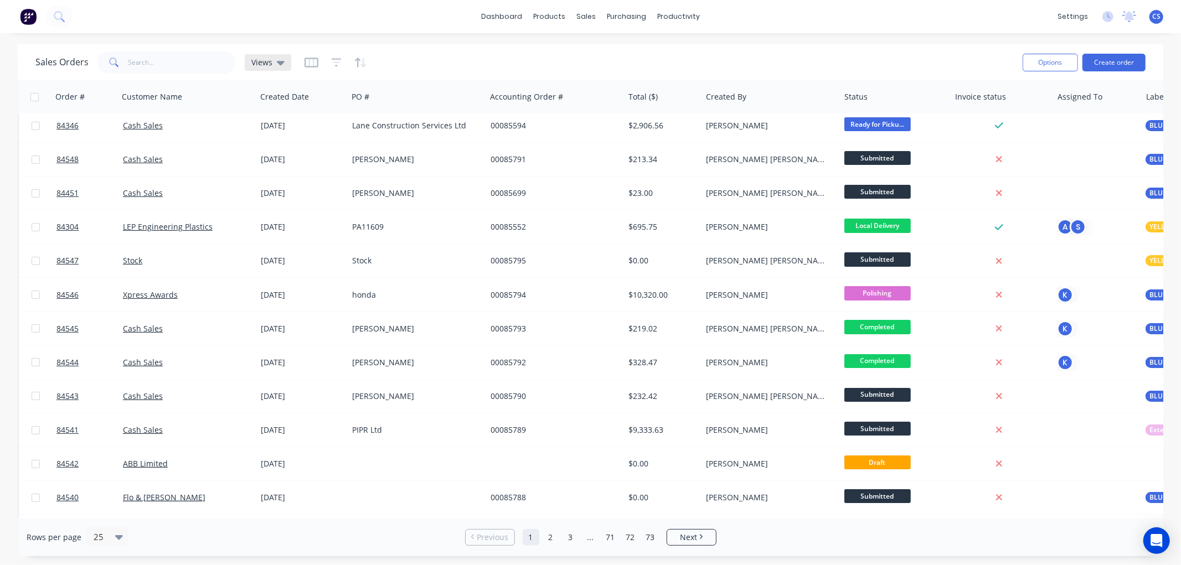
scroll to position [0, 0]
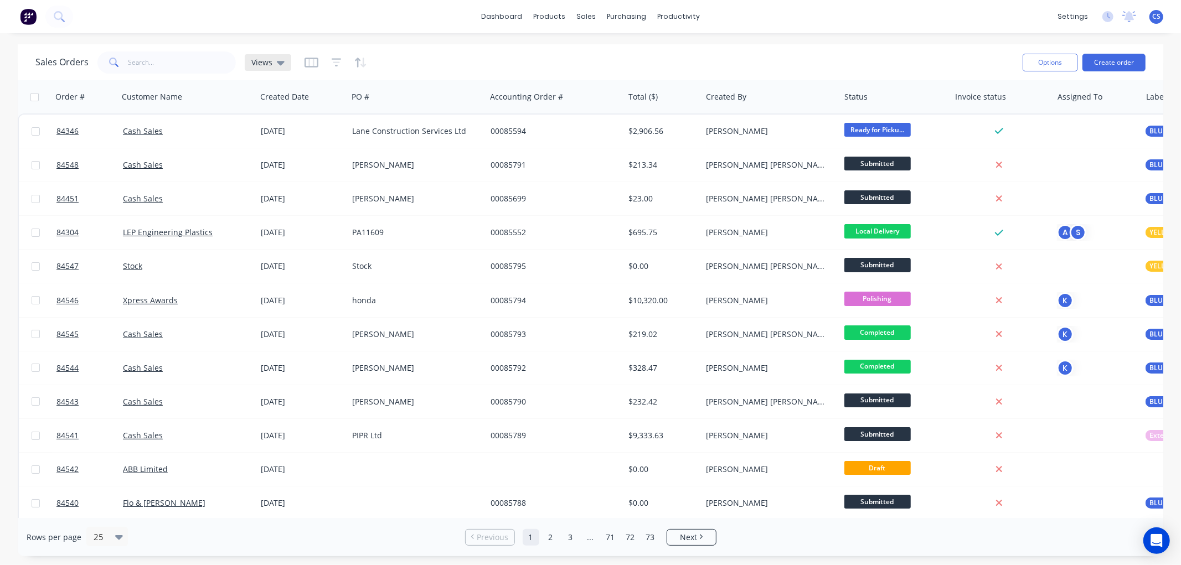
click at [277, 64] on icon at bounding box center [281, 63] width 8 height 4
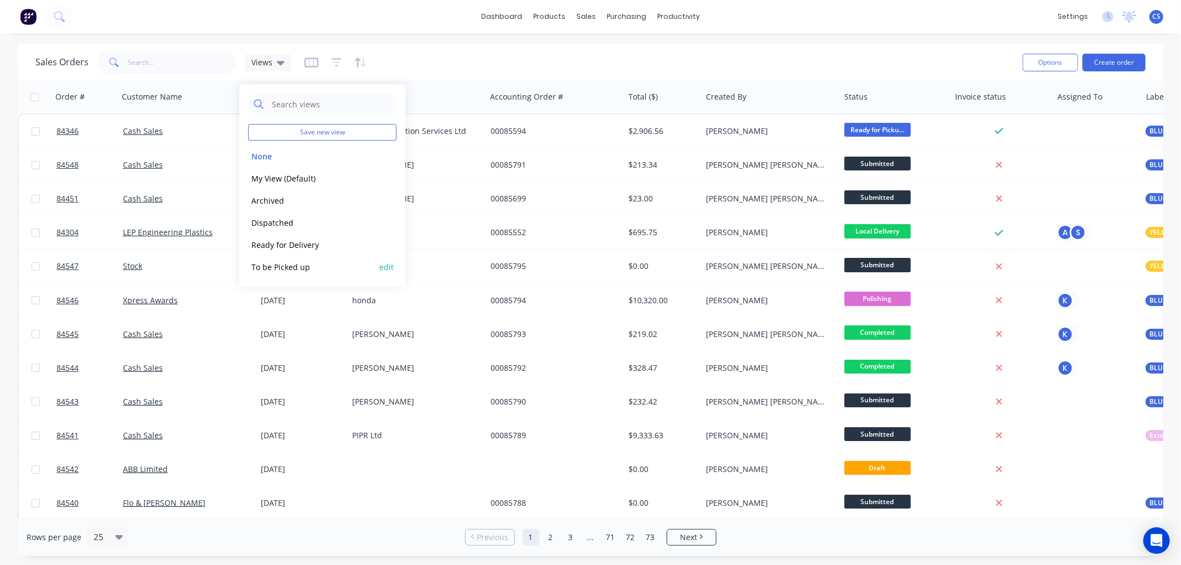
click at [290, 264] on button "To be Picked up" at bounding box center [311, 267] width 126 height 13
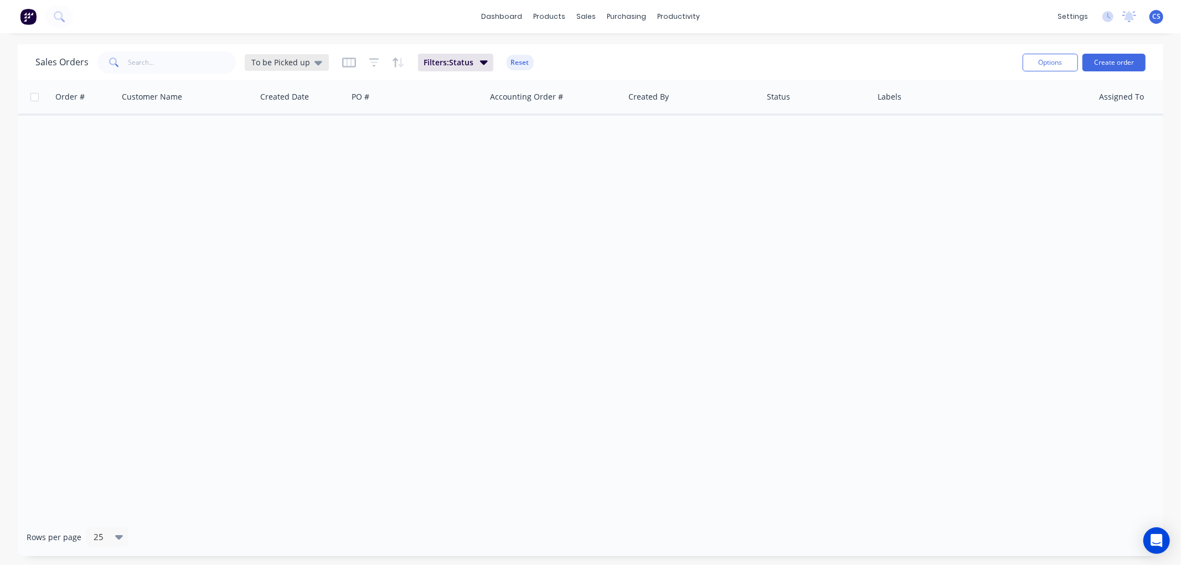
click at [292, 64] on span "To be Picked up" at bounding box center [280, 62] width 59 height 12
click at [281, 217] on button "Dispatched" at bounding box center [311, 223] width 126 height 13
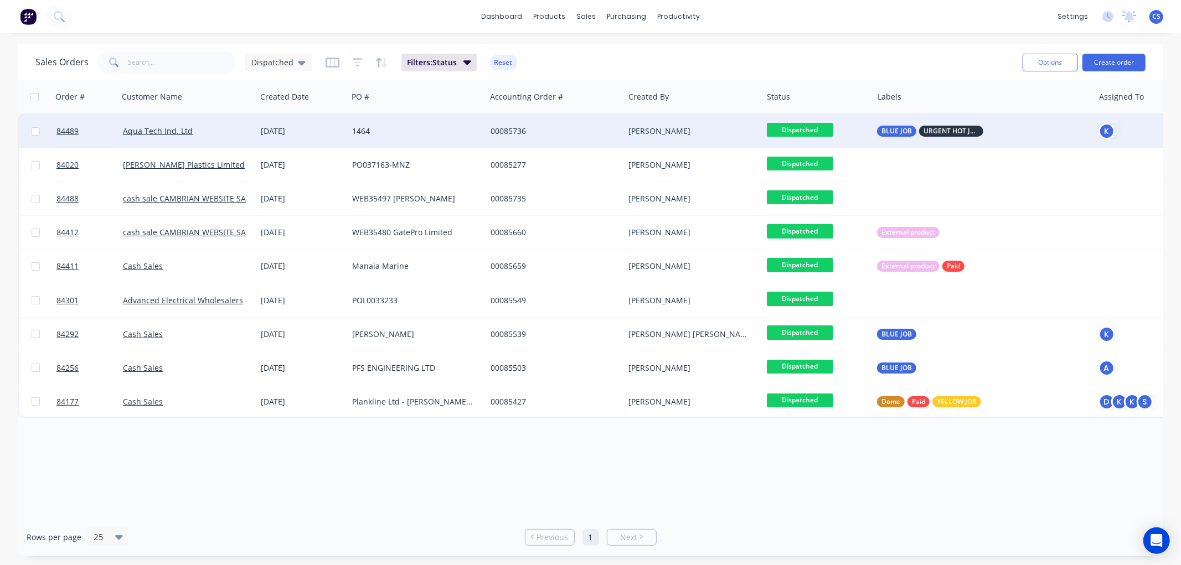
click at [817, 127] on span "Dispatched" at bounding box center [800, 130] width 66 height 14
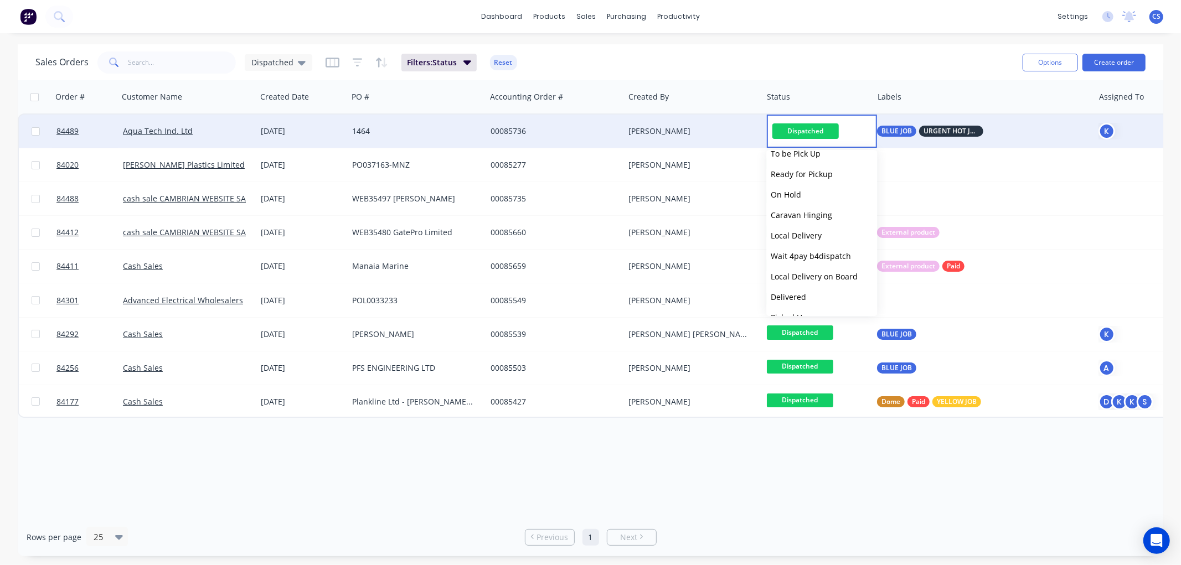
scroll to position [395, 0]
click at [800, 282] on span "Delivered" at bounding box center [788, 281] width 35 height 11
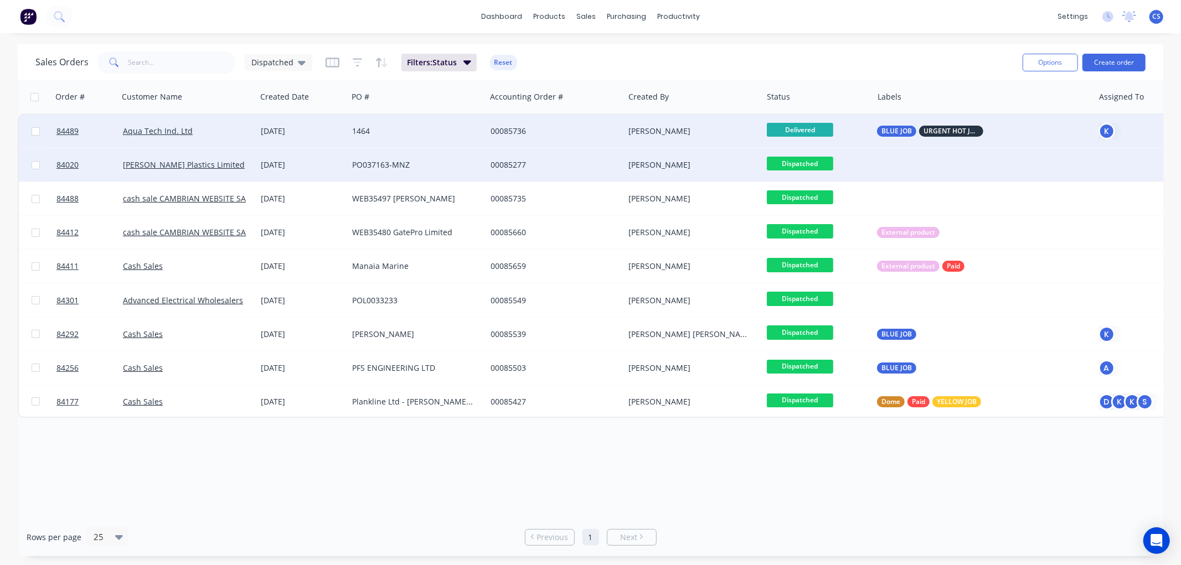
click at [807, 164] on span "Dispatched" at bounding box center [800, 164] width 66 height 14
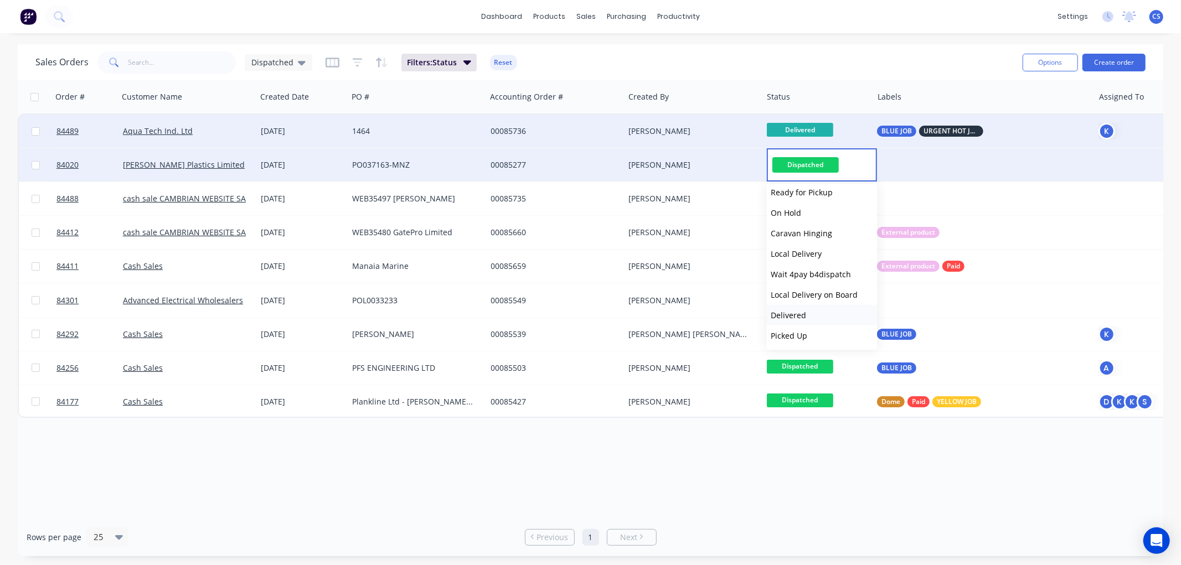
click at [788, 319] on button "Delivered" at bounding box center [821, 315] width 111 height 20
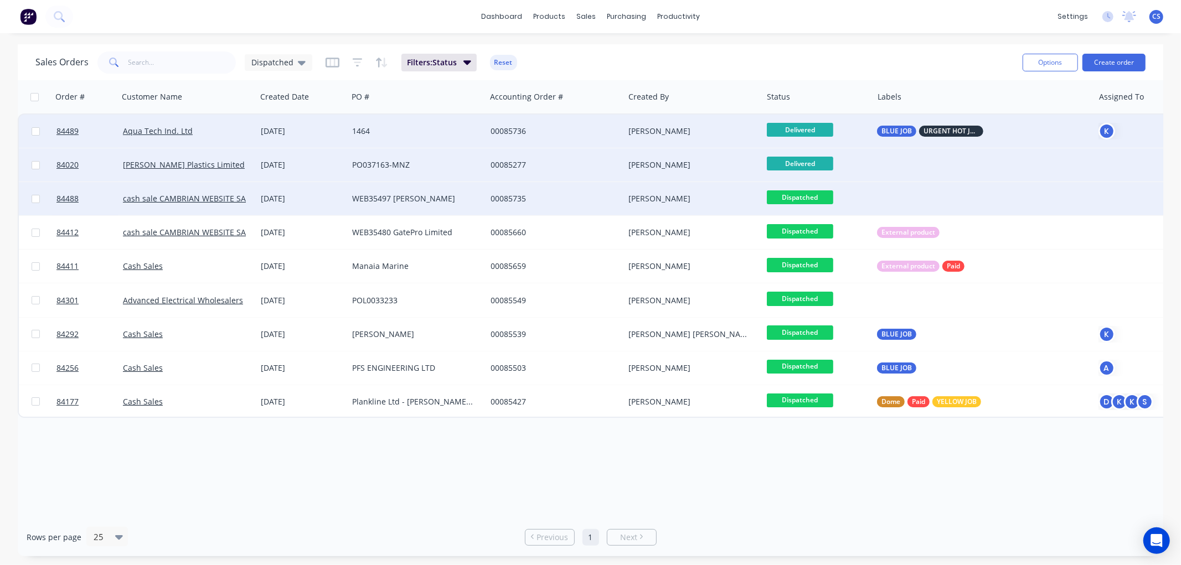
click at [810, 197] on span "Dispatched" at bounding box center [800, 197] width 66 height 14
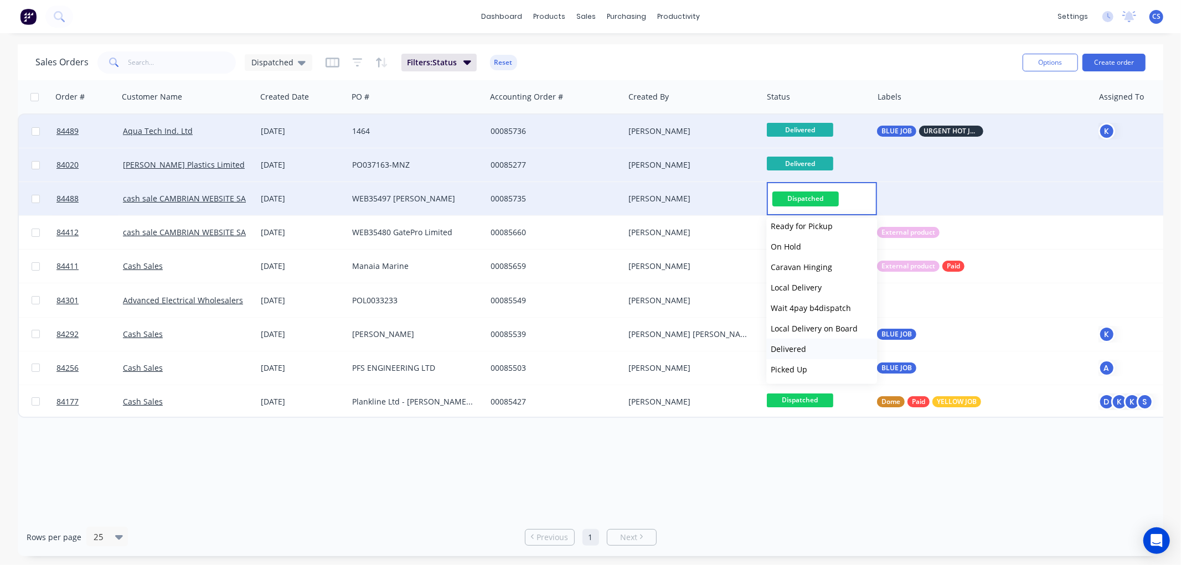
click at [796, 344] on span "Delivered" at bounding box center [788, 349] width 35 height 11
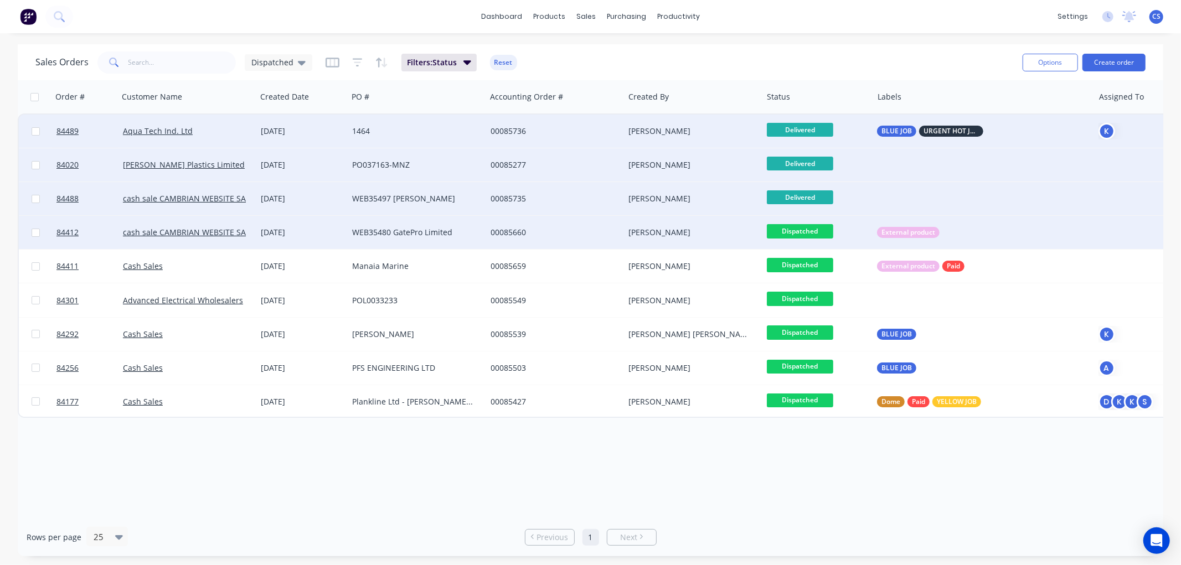
click at [810, 230] on span "Dispatched" at bounding box center [800, 231] width 66 height 14
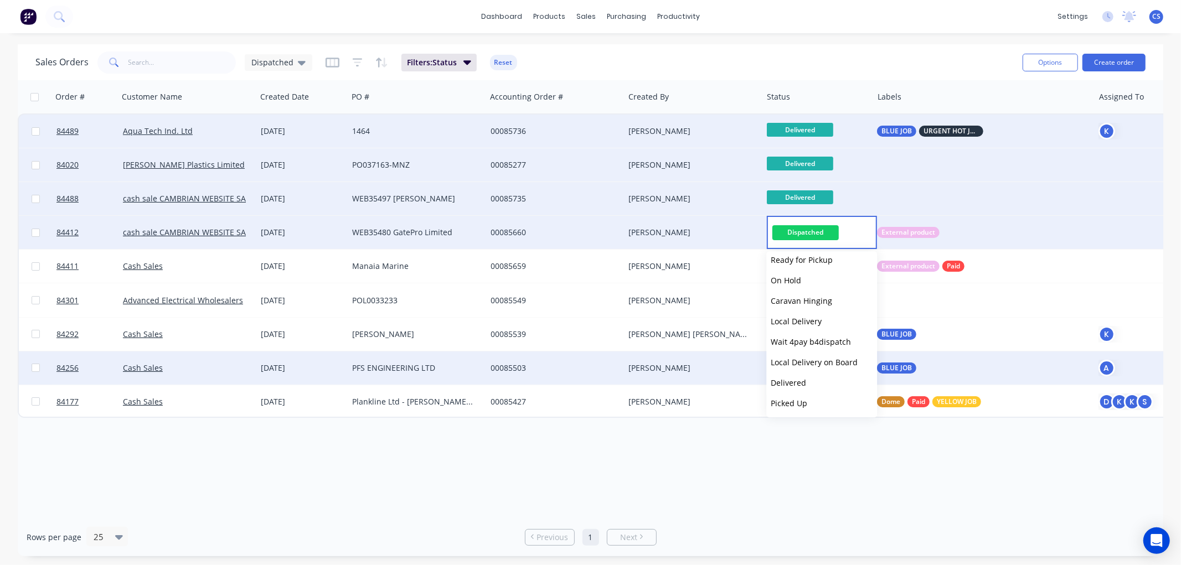
drag, startPoint x: 803, startPoint y: 377, endPoint x: 822, endPoint y: 368, distance: 21.5
click at [803, 378] on span "Delivered" at bounding box center [788, 383] width 35 height 11
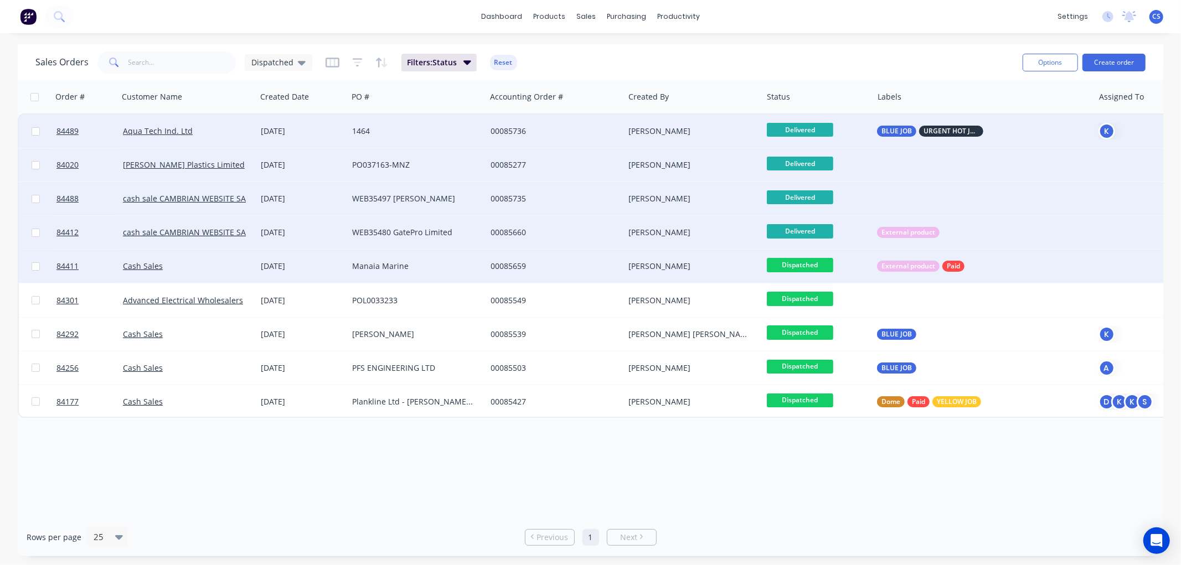
click at [807, 265] on span "Dispatched" at bounding box center [800, 265] width 66 height 14
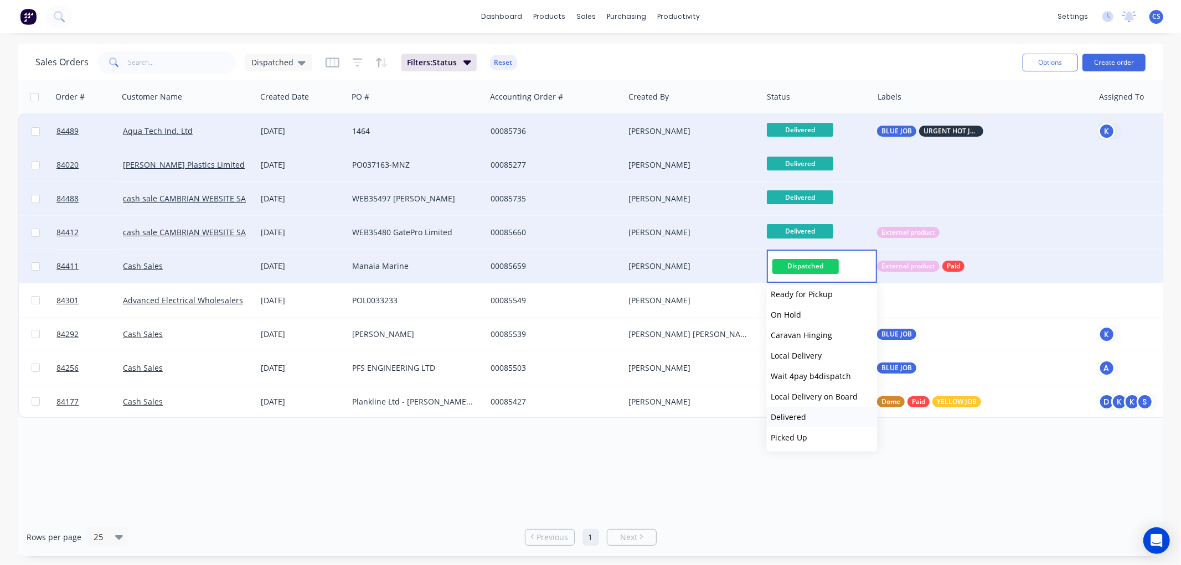
click at [800, 412] on span "Delivered" at bounding box center [788, 417] width 35 height 11
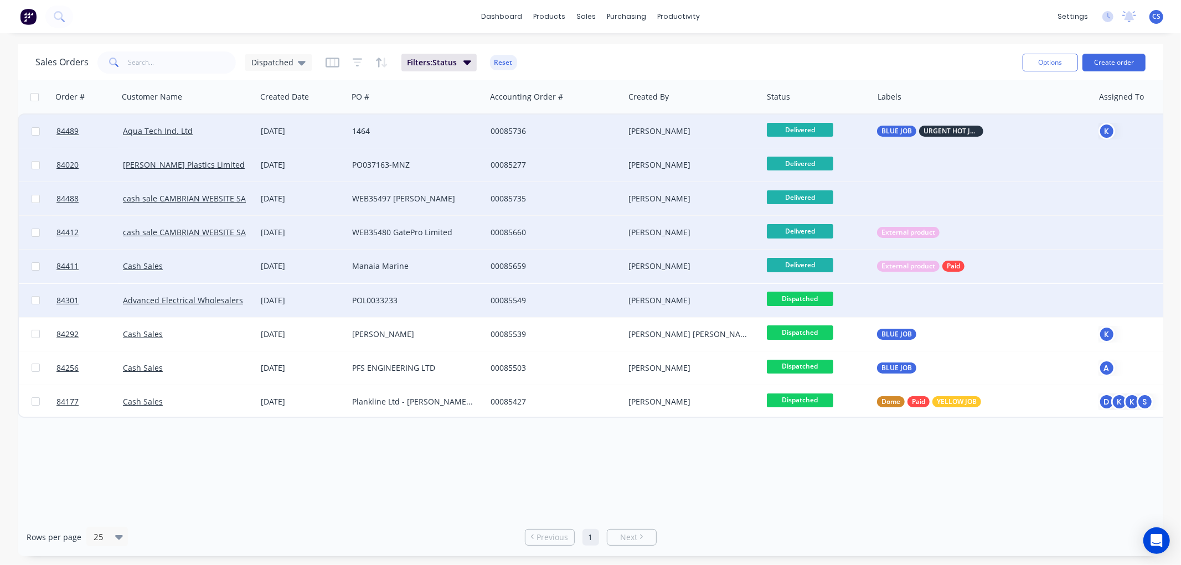
click at [811, 300] on span "Dispatched" at bounding box center [800, 299] width 66 height 14
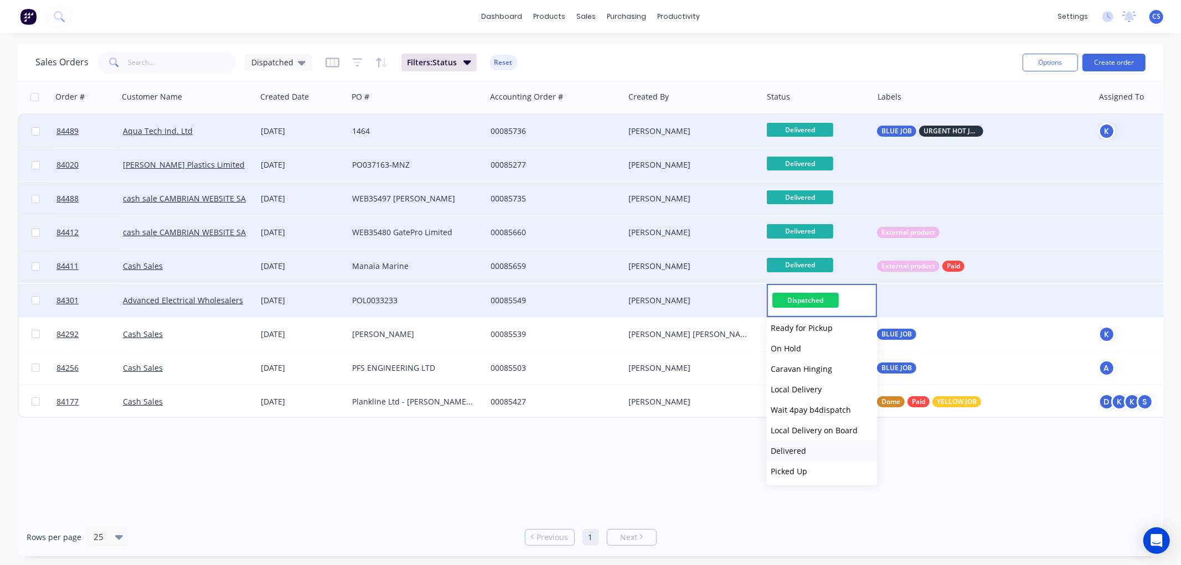
click at [805, 446] on span "Delivered" at bounding box center [788, 451] width 35 height 11
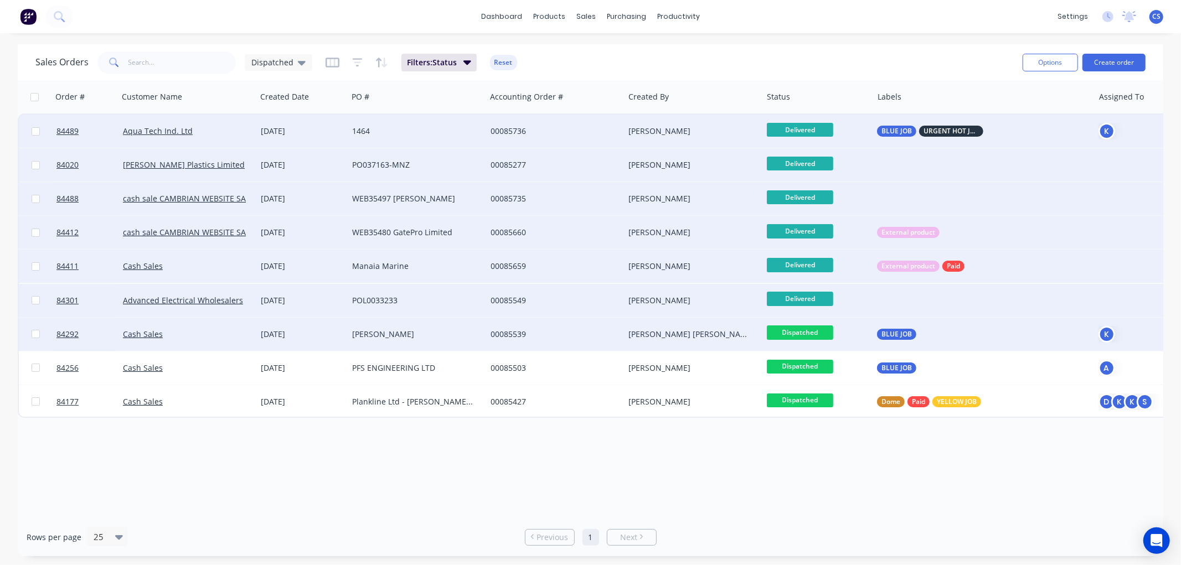
click at [811, 331] on span "Dispatched" at bounding box center [800, 333] width 66 height 14
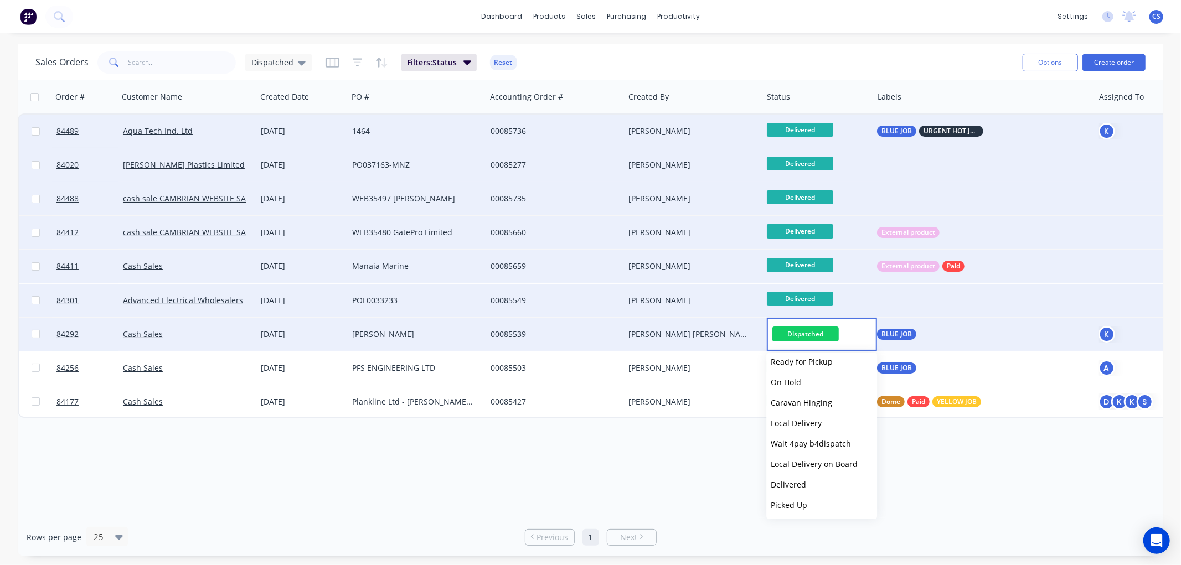
click at [799, 477] on button "Delivered" at bounding box center [821, 485] width 111 height 20
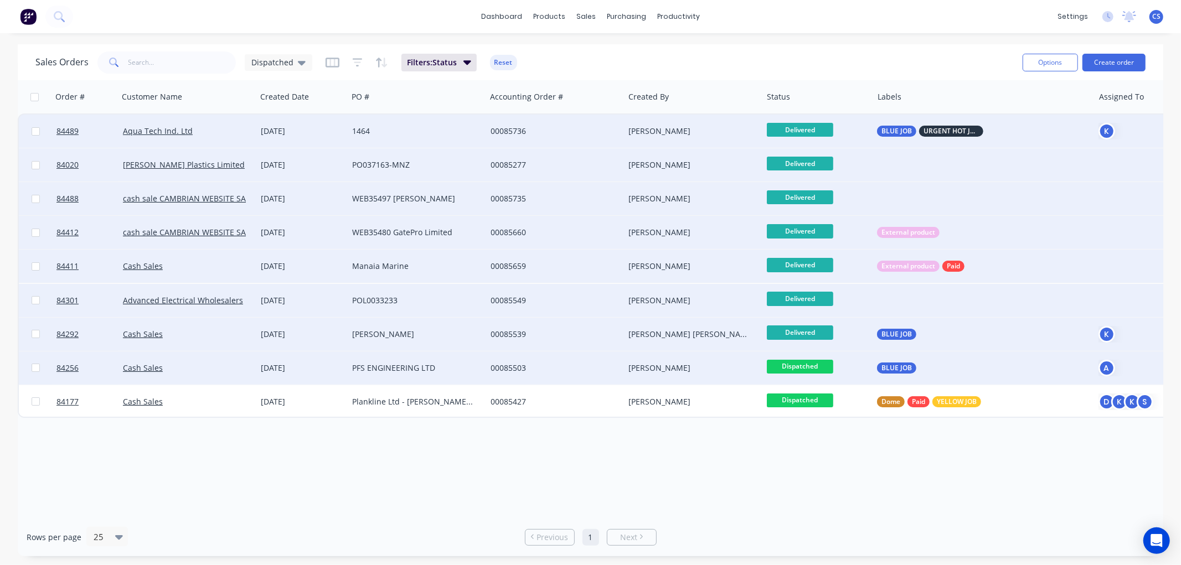
click at [802, 368] on span "Dispatched" at bounding box center [800, 367] width 66 height 14
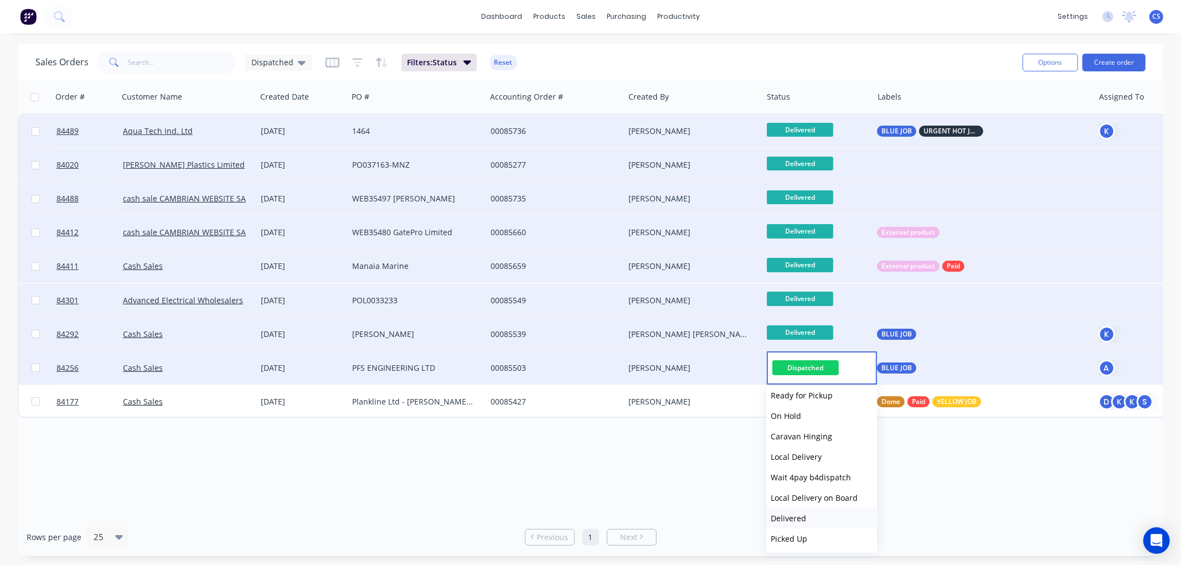
click at [797, 515] on span "Delivered" at bounding box center [788, 518] width 35 height 11
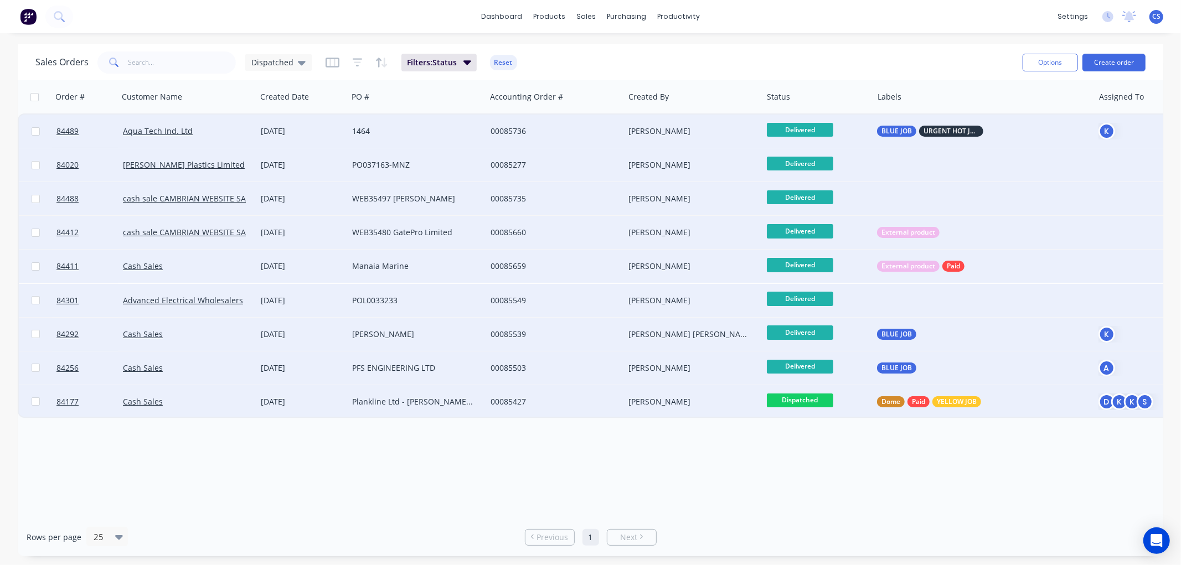
click at [807, 399] on span "Dispatched" at bounding box center [800, 401] width 66 height 14
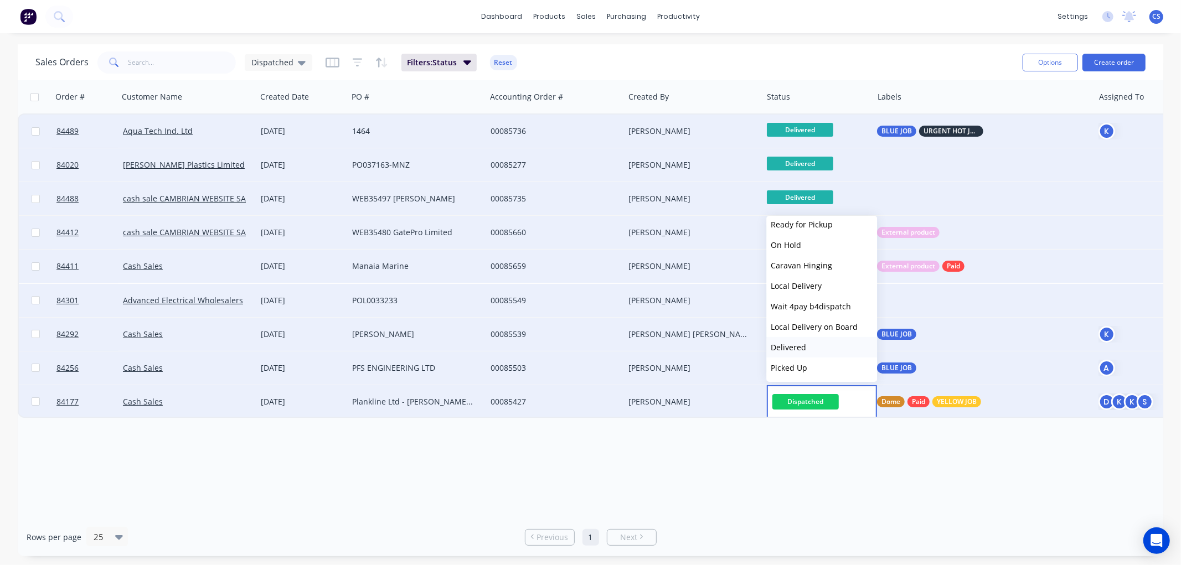
click at [795, 346] on span "Delivered" at bounding box center [788, 347] width 35 height 11
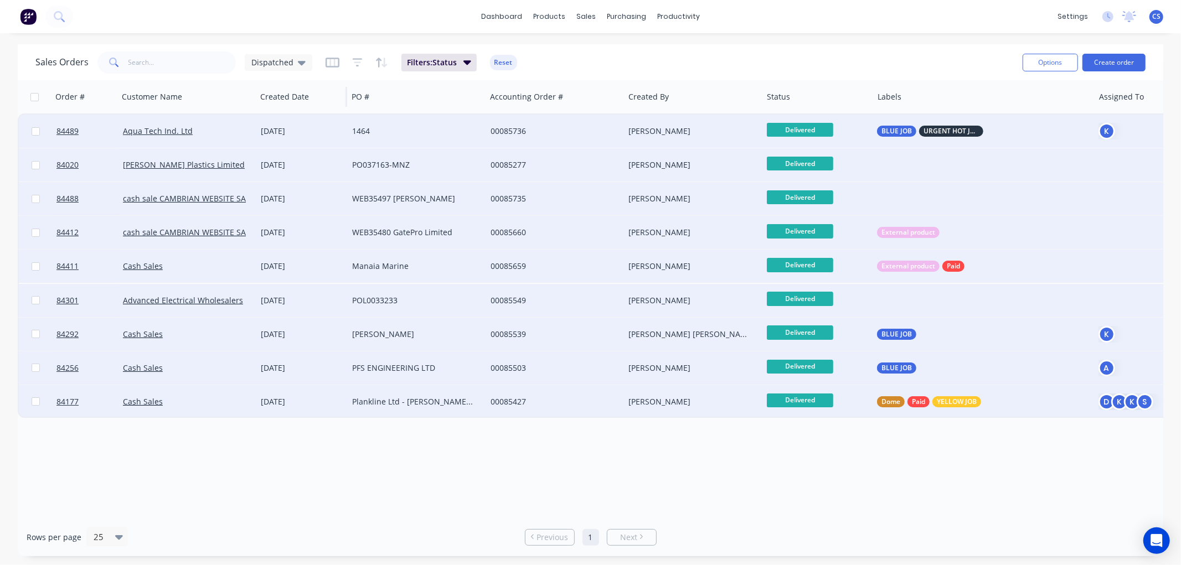
drag, startPoint x: 293, startPoint y: 58, endPoint x: 296, endPoint y: 83, distance: 25.1
click at [294, 58] on div "Dispatched" at bounding box center [278, 63] width 54 height 10
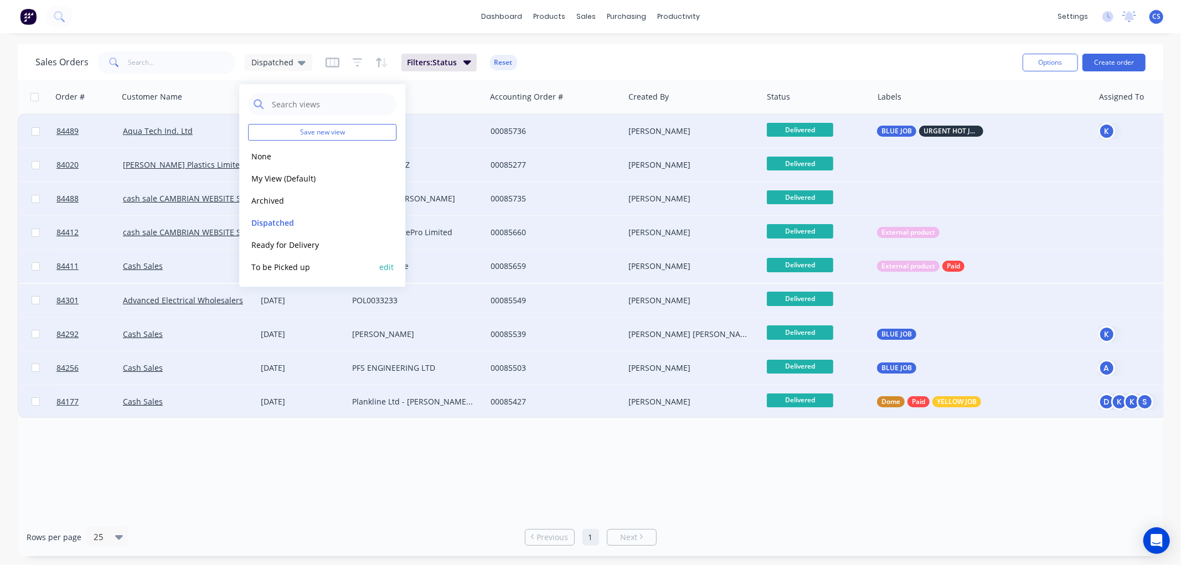
click at [297, 264] on button "To be Picked up" at bounding box center [311, 267] width 126 height 13
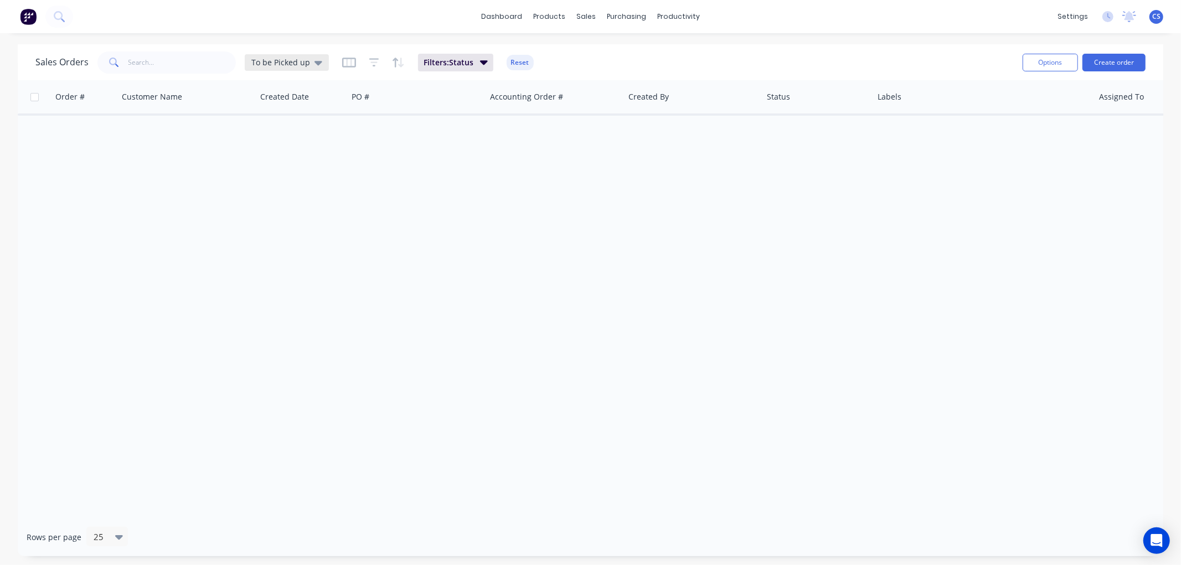
click at [286, 63] on span "To be Picked up" at bounding box center [280, 62] width 59 height 12
click at [290, 241] on button "Ready for Delivery" at bounding box center [311, 245] width 126 height 13
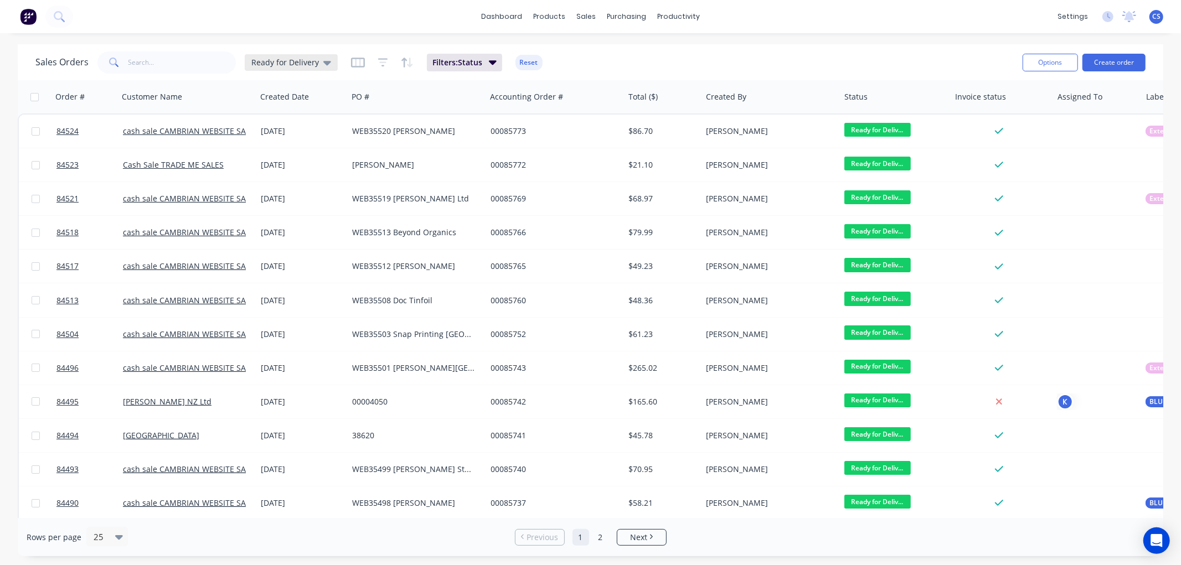
click at [285, 61] on span "Ready for Delivery" at bounding box center [285, 62] width 68 height 12
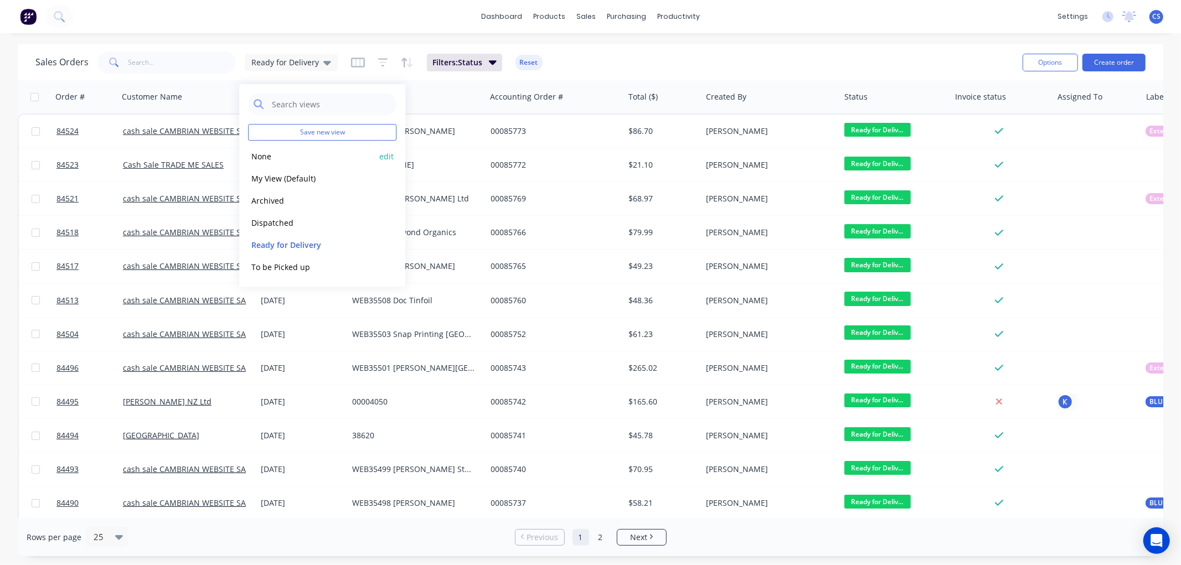
click at [280, 152] on button "None" at bounding box center [311, 156] width 126 height 13
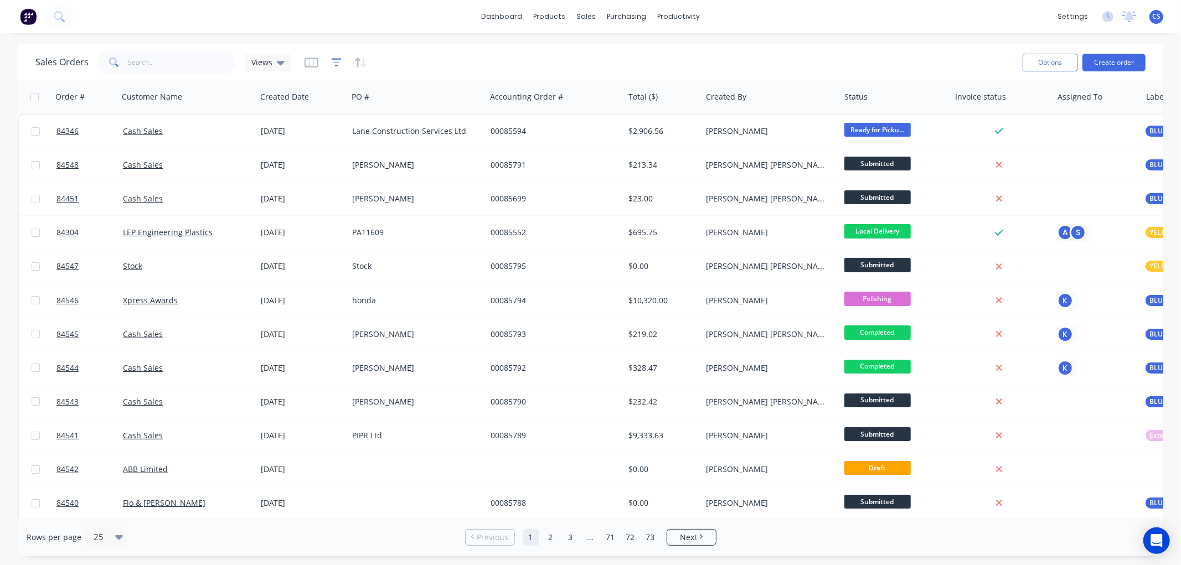
click at [338, 63] on icon "button" at bounding box center [336, 62] width 7 height 2
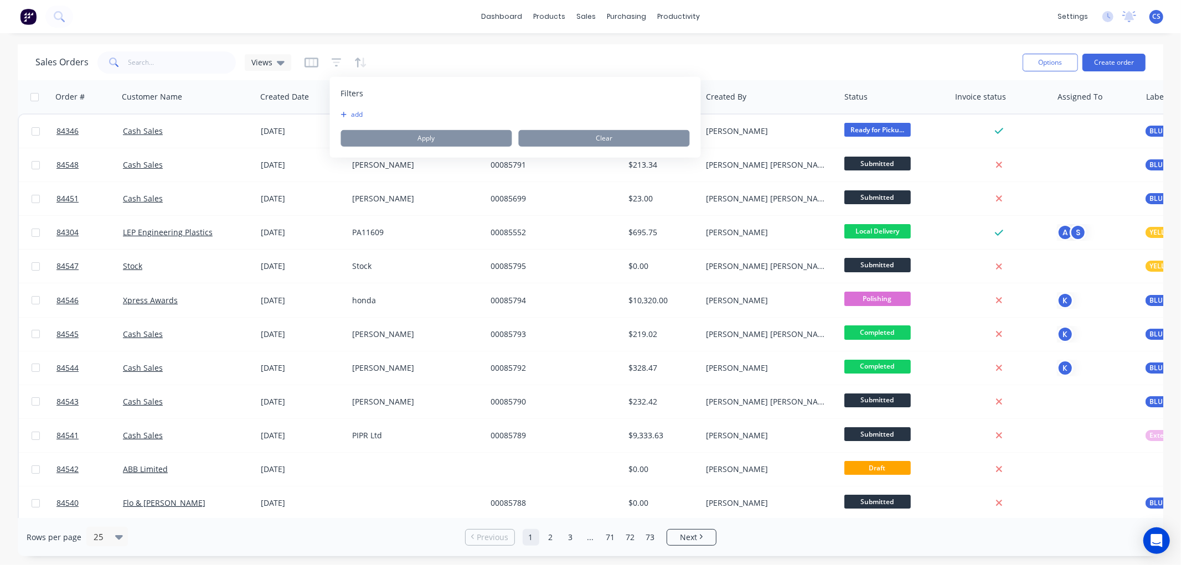
click at [360, 114] on button "add" at bounding box center [355, 114] width 28 height 9
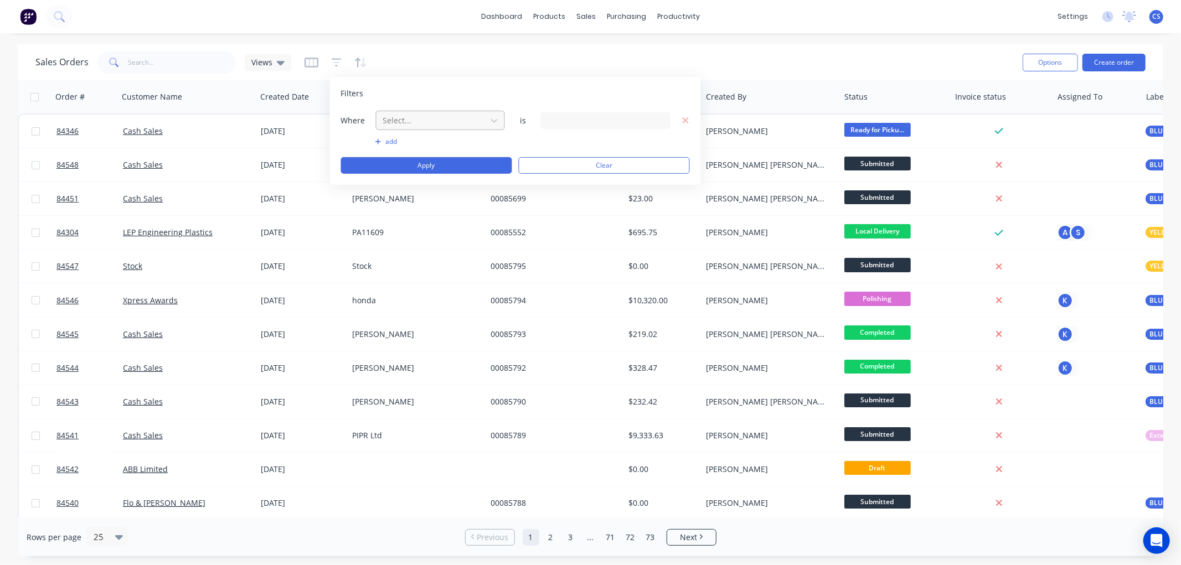
click at [420, 115] on div at bounding box center [431, 121] width 99 height 14
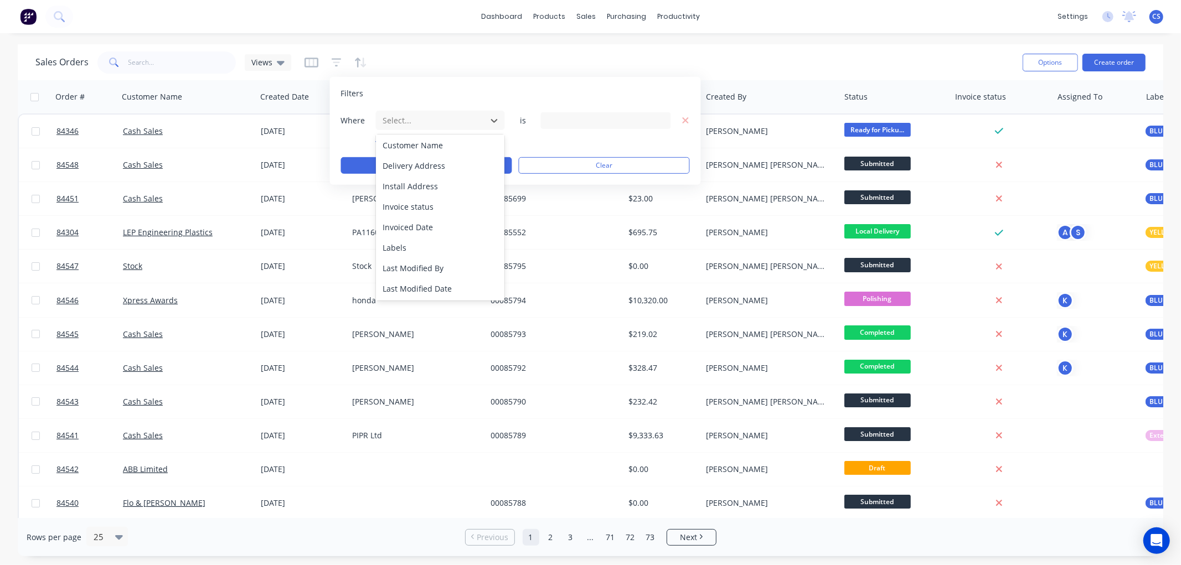
scroll to position [268, 0]
click at [413, 283] on div "Status" at bounding box center [440, 289] width 129 height 20
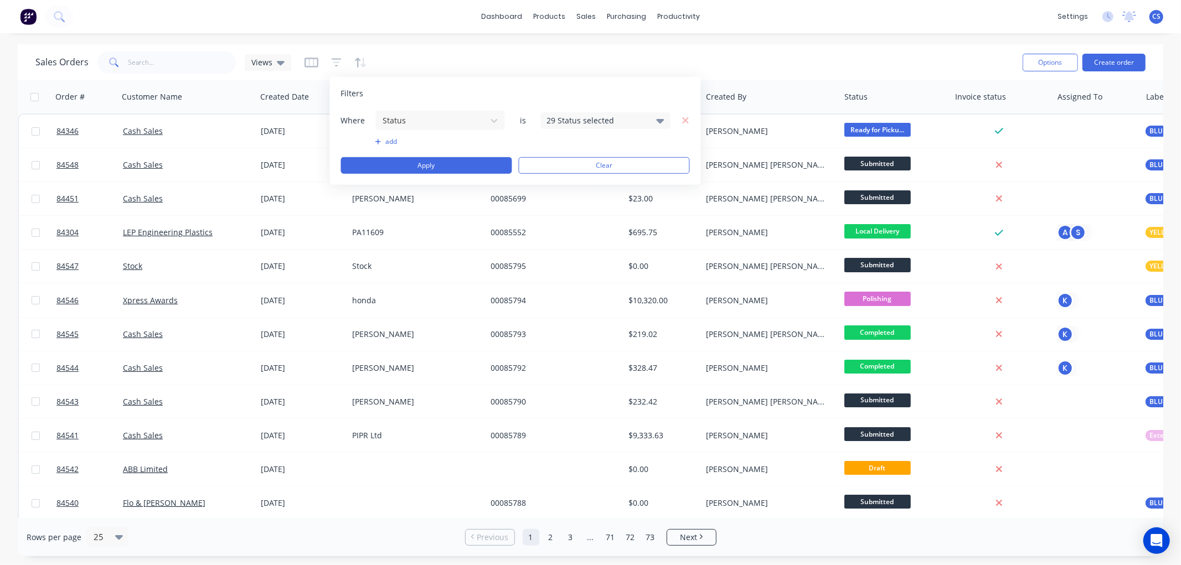
click at [574, 115] on div "29 Status selected" at bounding box center [597, 121] width 100 height 12
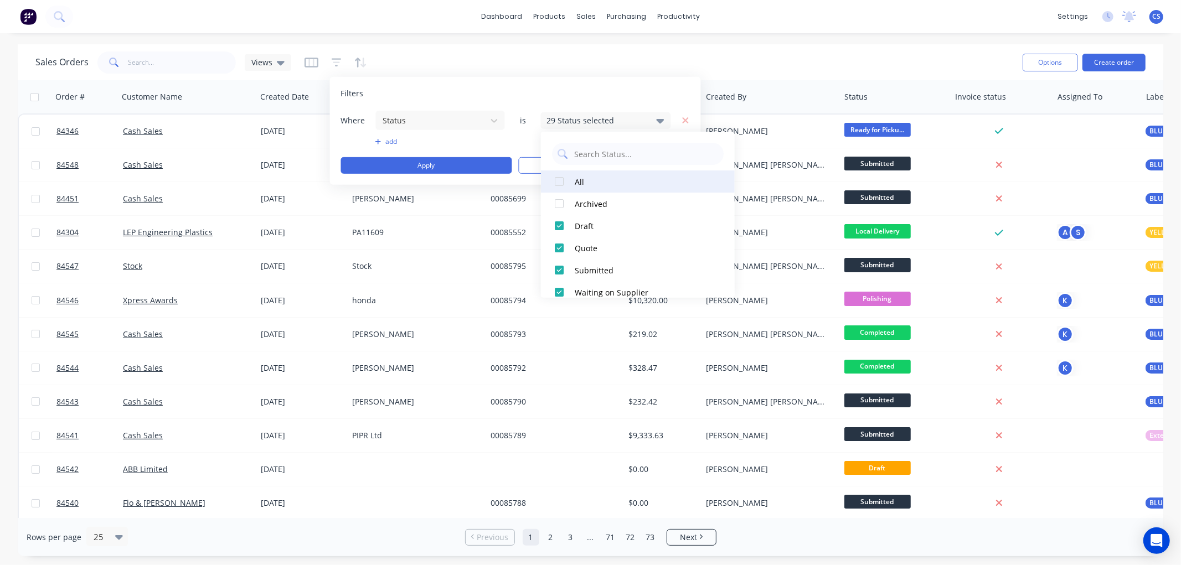
click at [558, 178] on div at bounding box center [559, 182] width 22 height 22
click at [562, 180] on div at bounding box center [559, 182] width 22 height 22
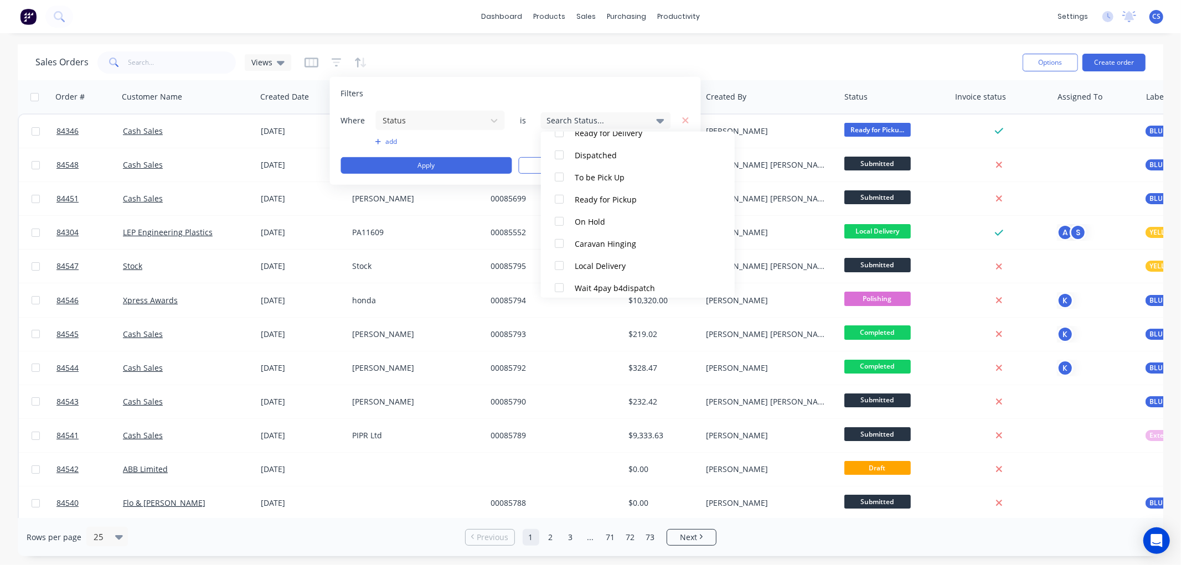
scroll to position [554, 0]
click at [611, 228] on div "Wait 4pay b4dispatch" at bounding box center [641, 226] width 133 height 12
click at [441, 164] on button "Apply" at bounding box center [426, 165] width 171 height 17
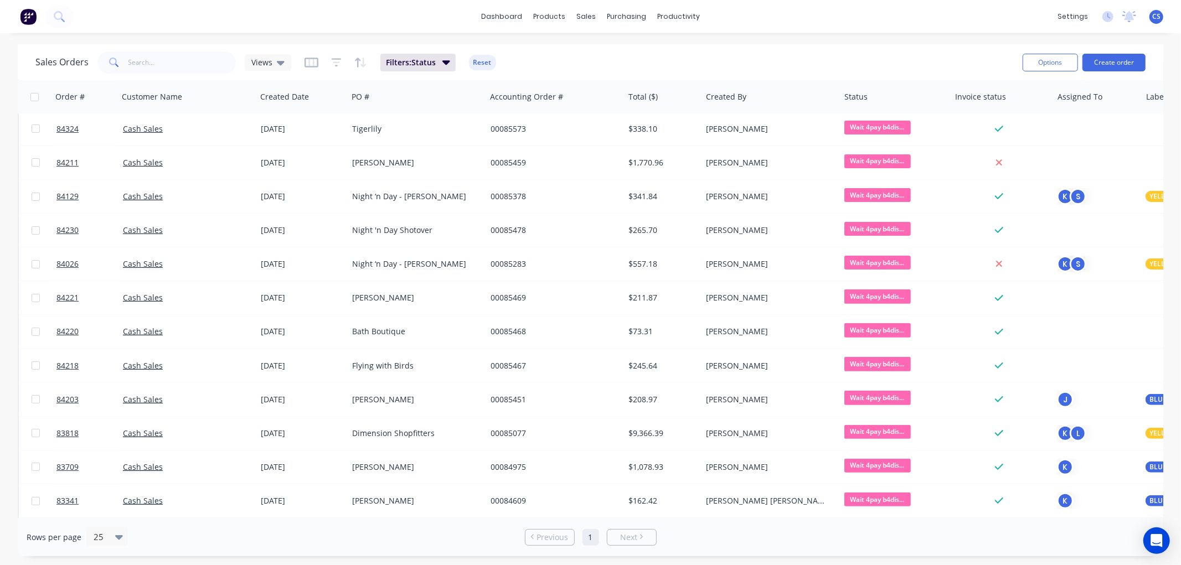
scroll to position [154, 0]
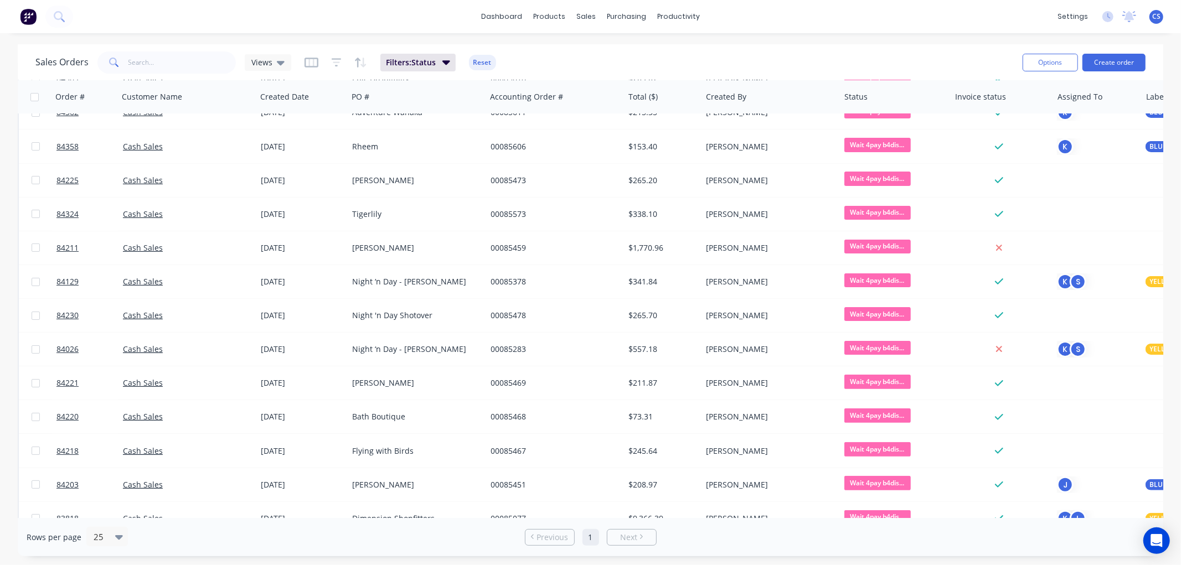
click at [32, 97] on input "checkbox" at bounding box center [34, 97] width 8 height 8
checkbox input "true"
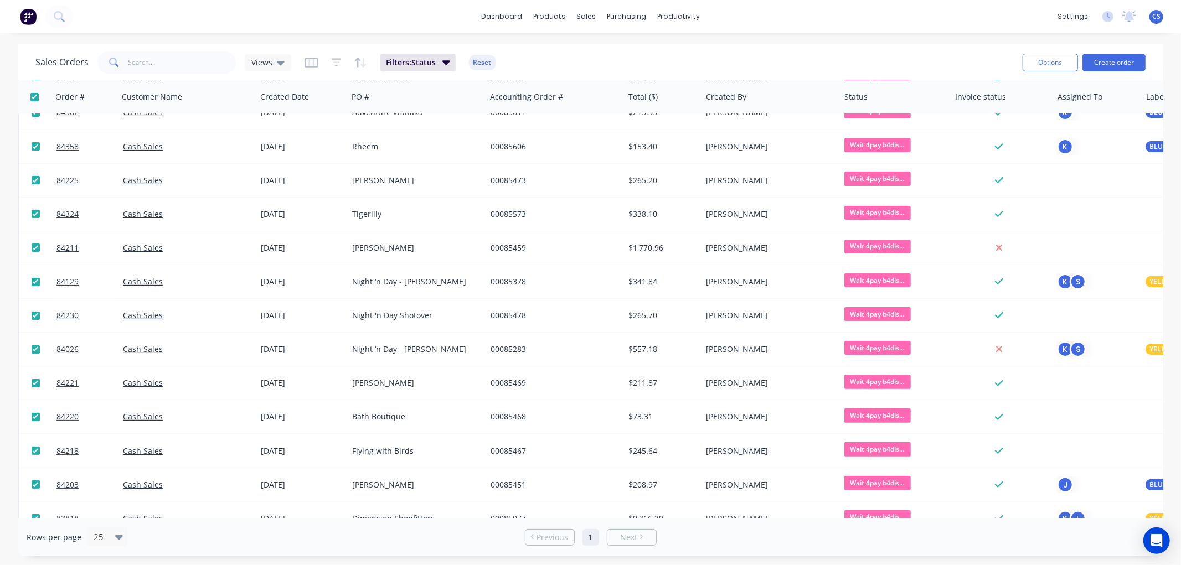
checkbox input "true"
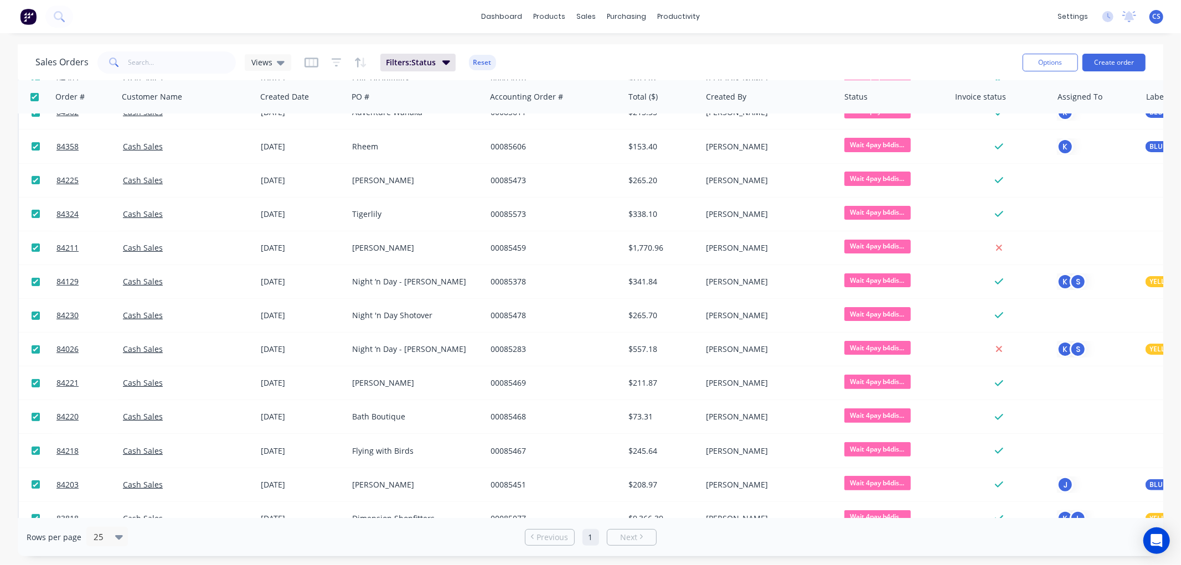
checkbox input "true"
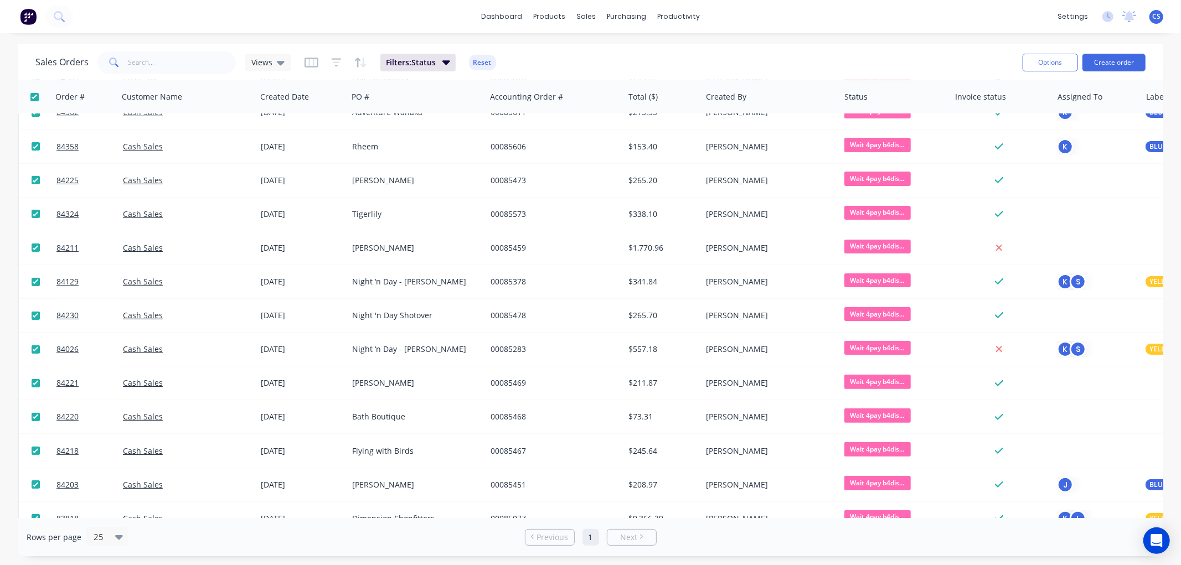
checkbox input "true"
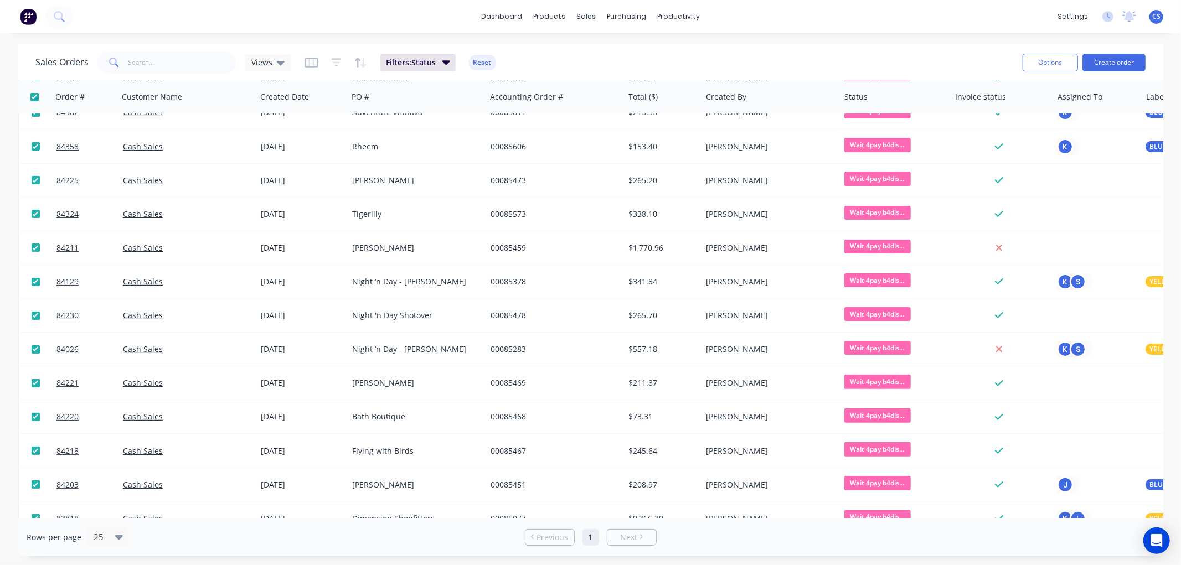
checkbox input "true"
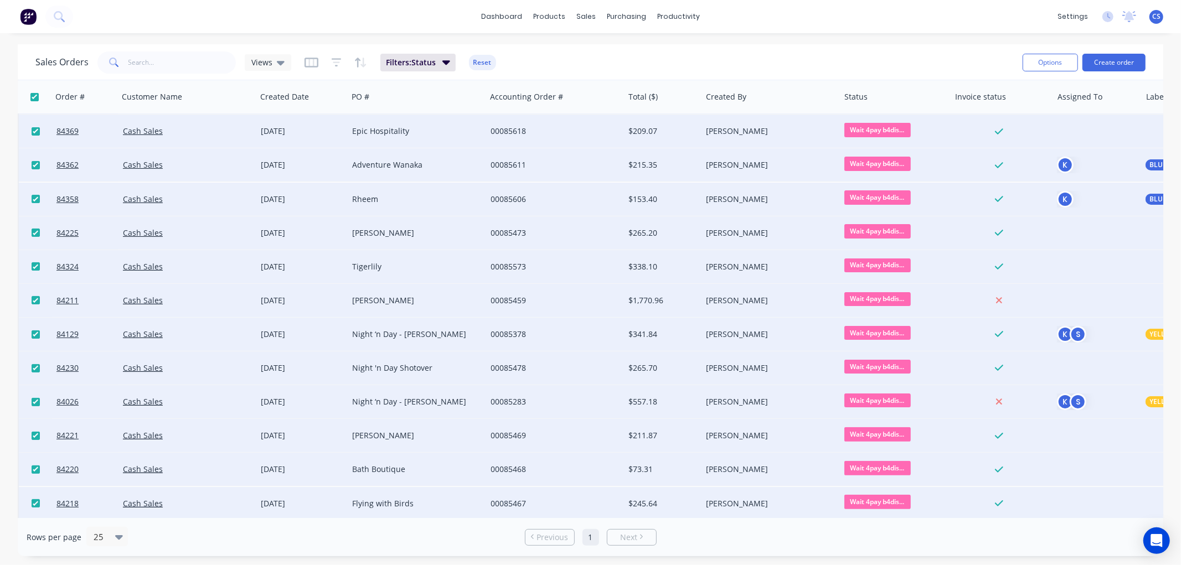
scroll to position [0, 0]
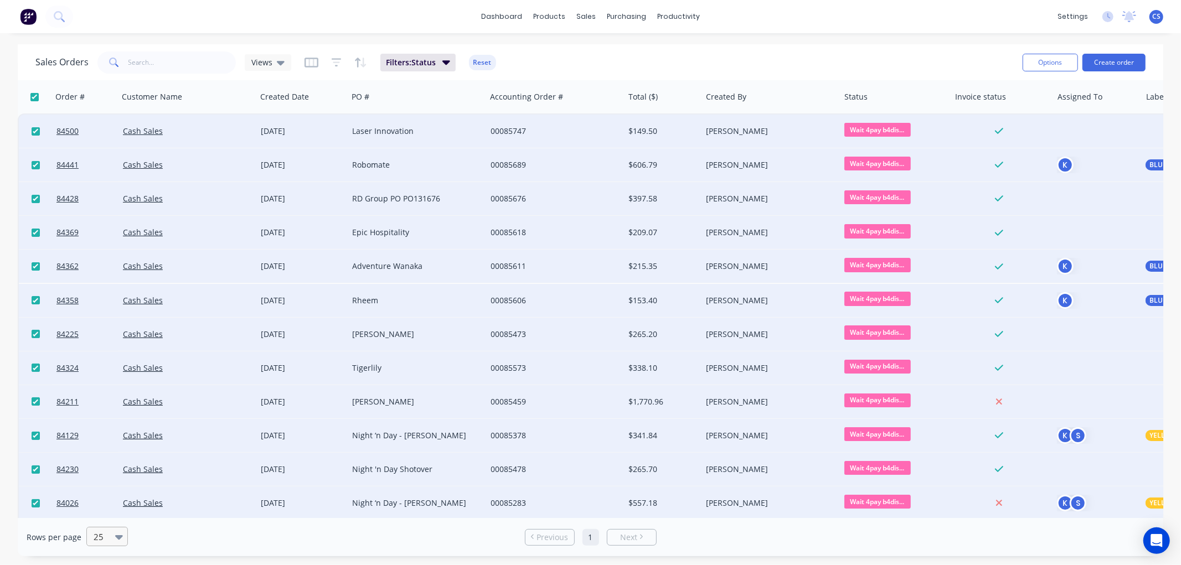
click at [115, 540] on icon at bounding box center [119, 537] width 8 height 12
click at [107, 506] on div "100" at bounding box center [106, 510] width 42 height 20
checkbox input "true"
click at [35, 167] on input "checkbox" at bounding box center [36, 165] width 8 height 8
checkbox input "false"
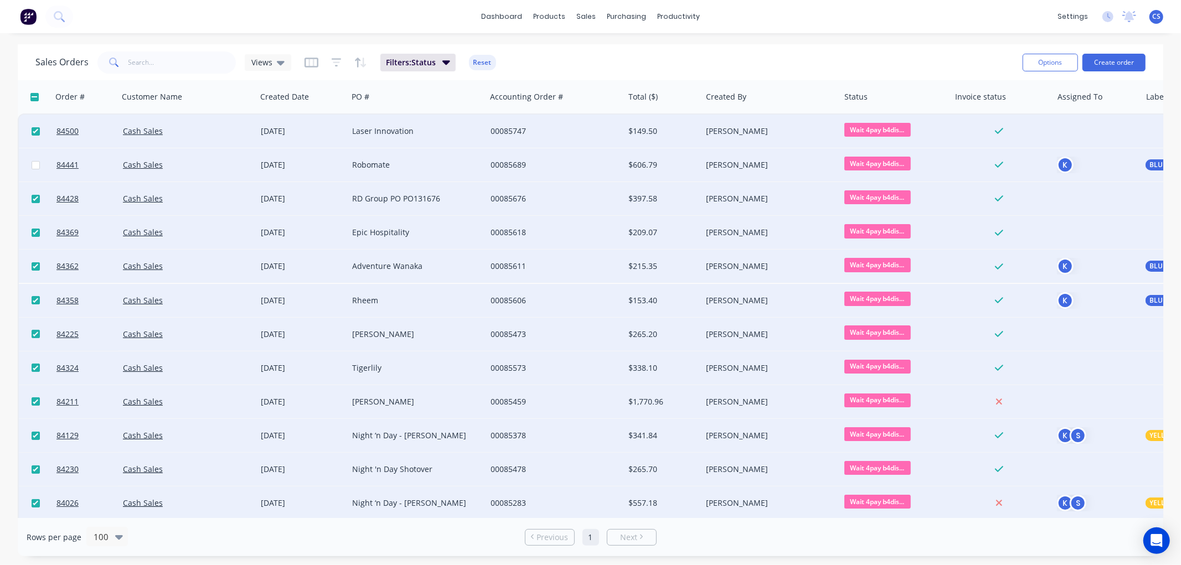
checkbox input "false"
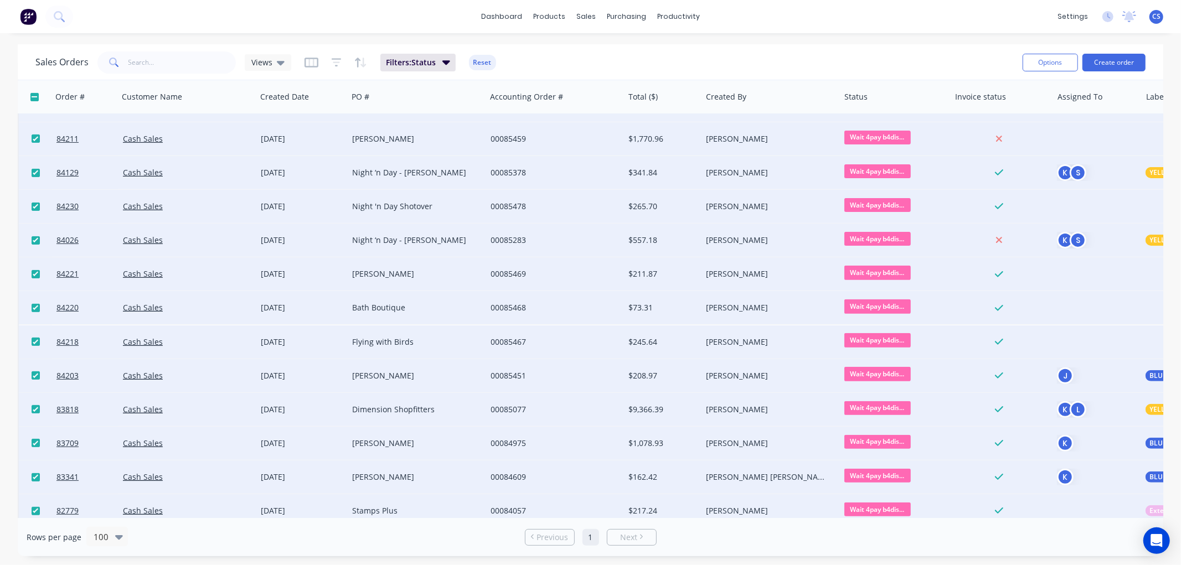
scroll to position [277, 0]
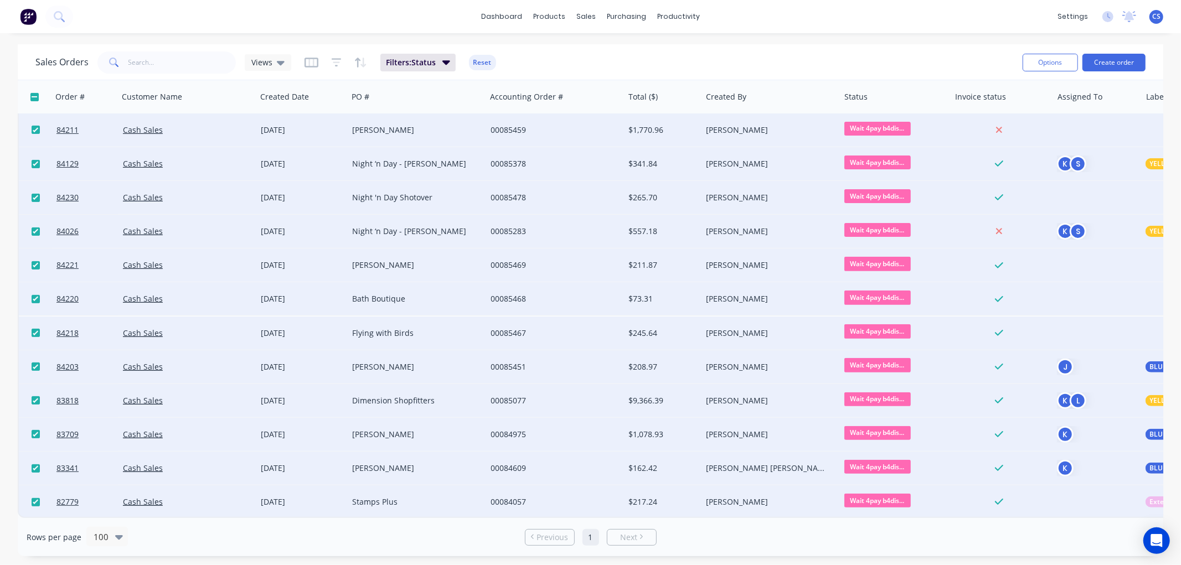
click at [34, 396] on input "checkbox" at bounding box center [36, 400] width 8 height 8
checkbox input "false"
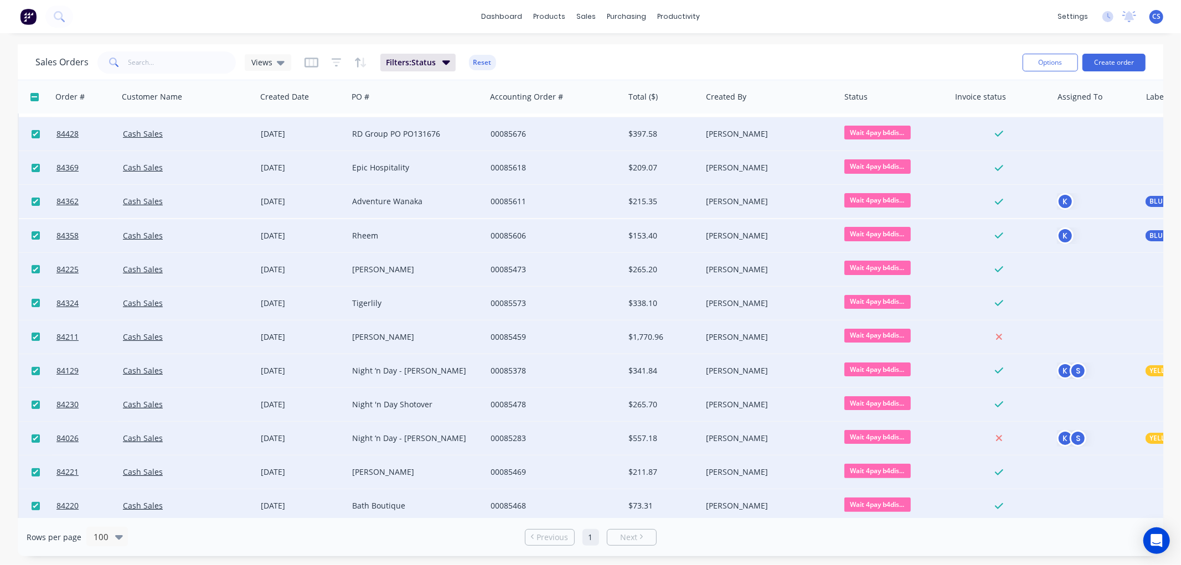
scroll to position [31, 0]
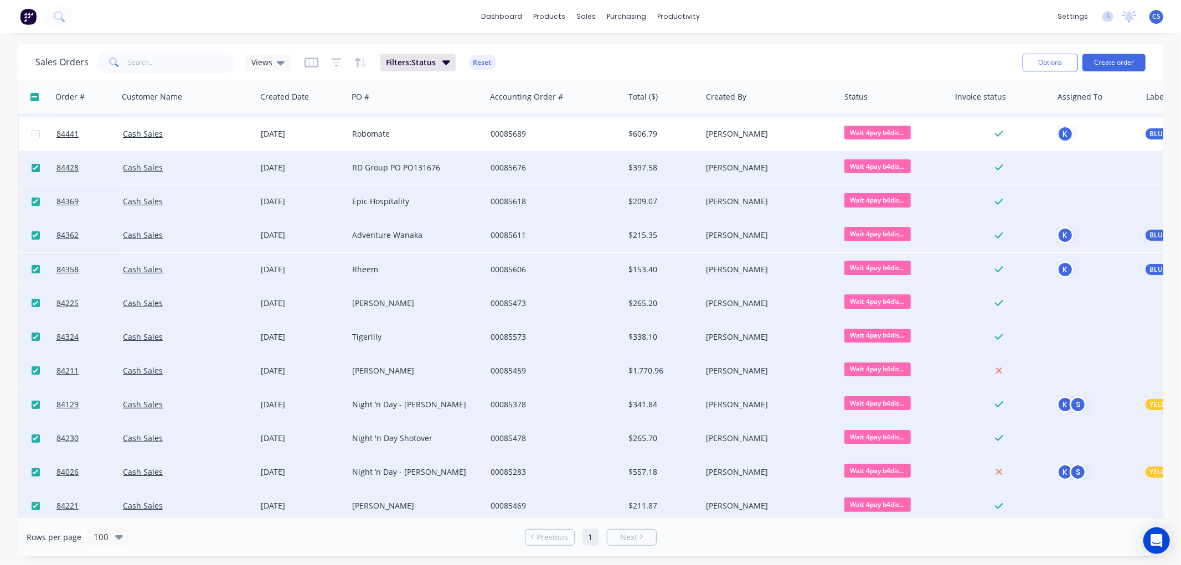
click at [32, 166] on input "checkbox" at bounding box center [36, 168] width 8 height 8
checkbox input "false"
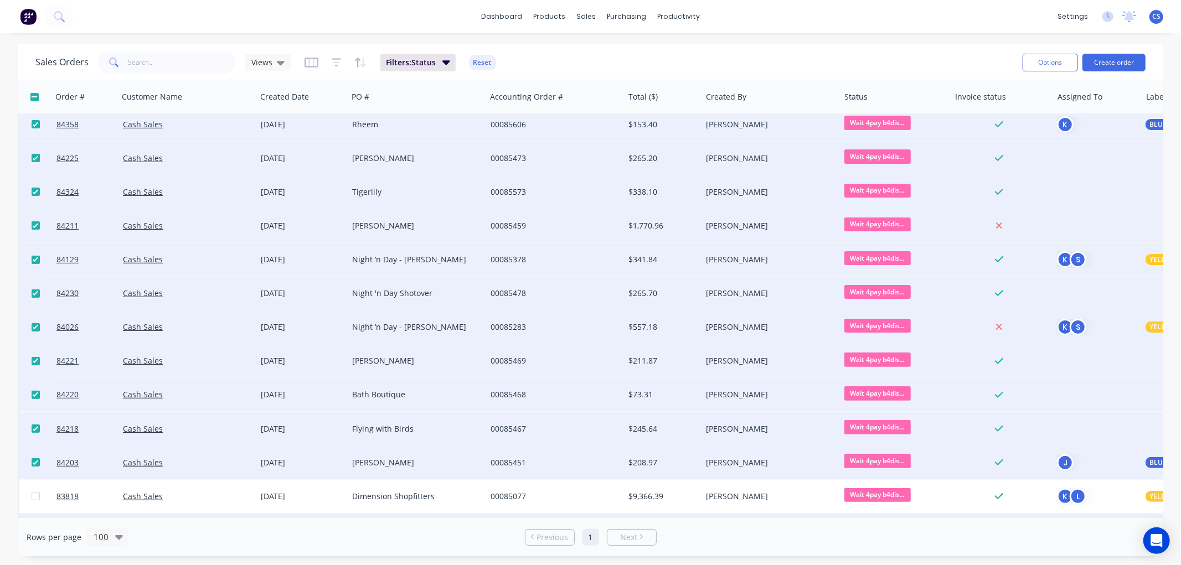
scroll to position [154, 0]
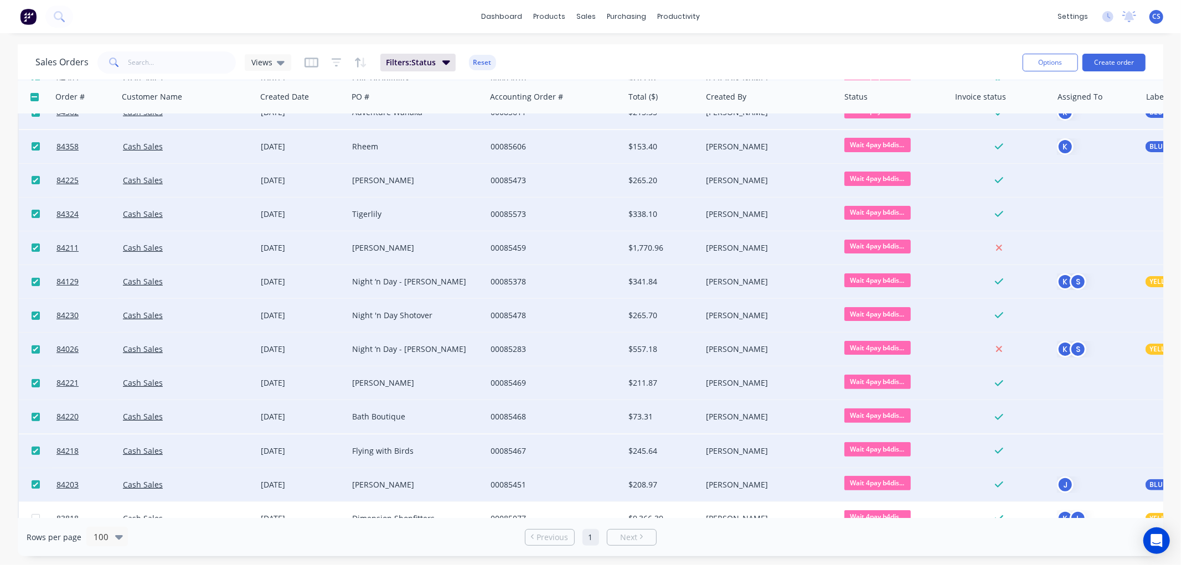
click at [32, 214] on input "checkbox" at bounding box center [36, 214] width 8 height 8
checkbox input "false"
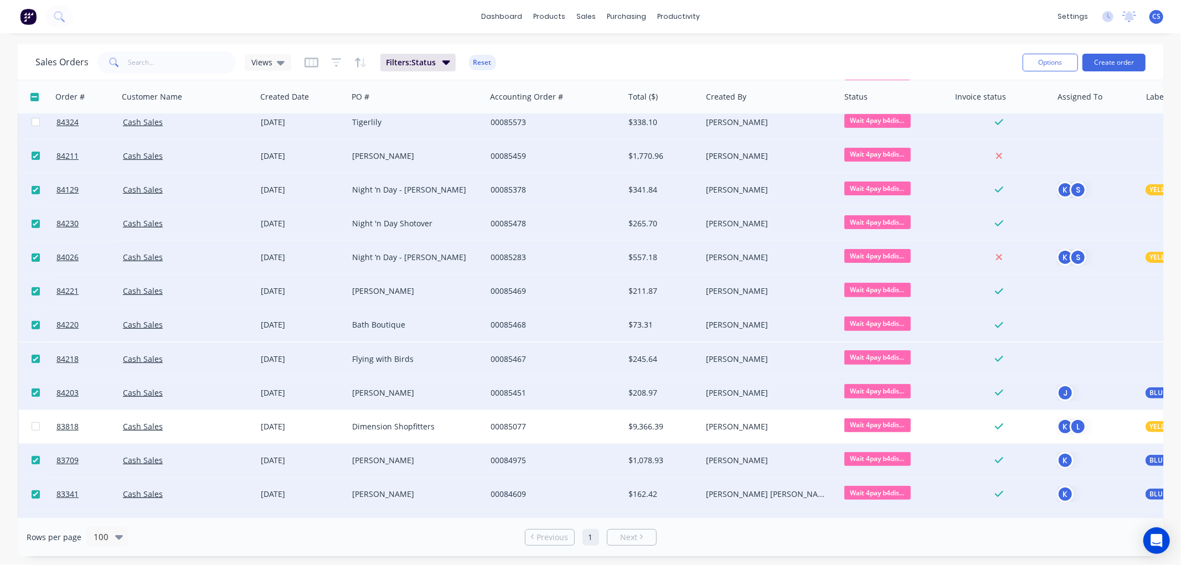
scroll to position [277, 0]
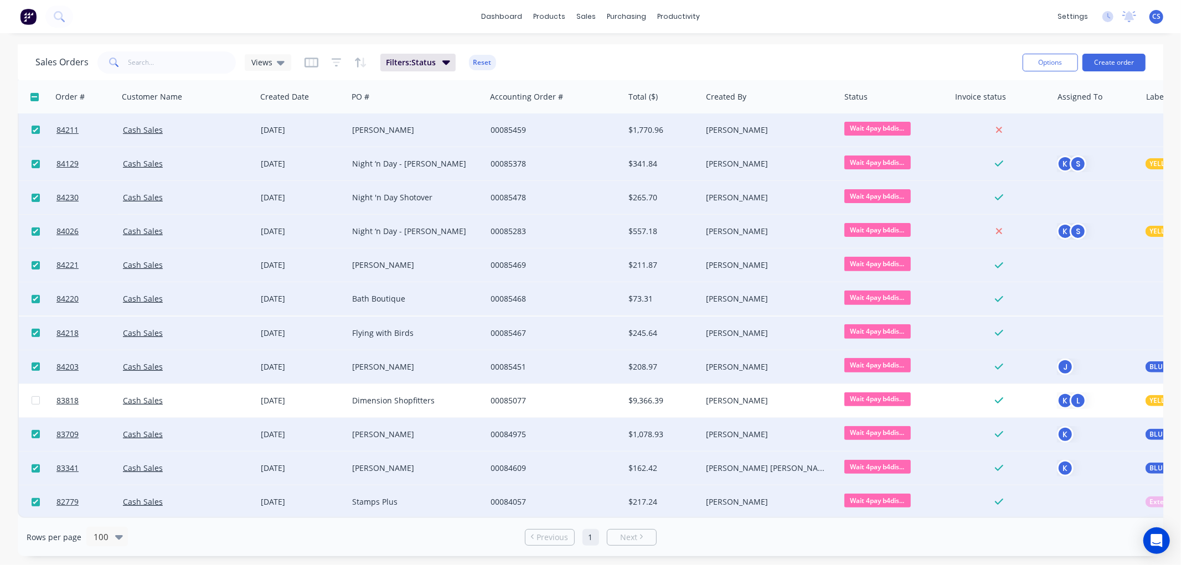
click at [35, 465] on input "checkbox" at bounding box center [36, 469] width 8 height 8
checkbox input "false"
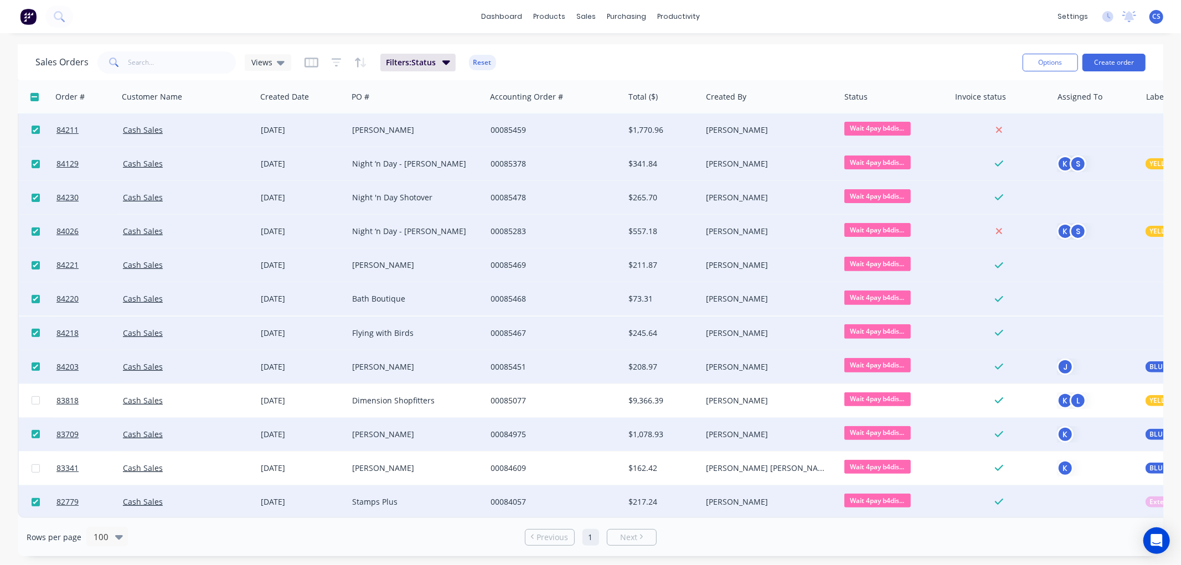
click at [33, 498] on input "checkbox" at bounding box center [36, 502] width 8 height 8
checkbox input "false"
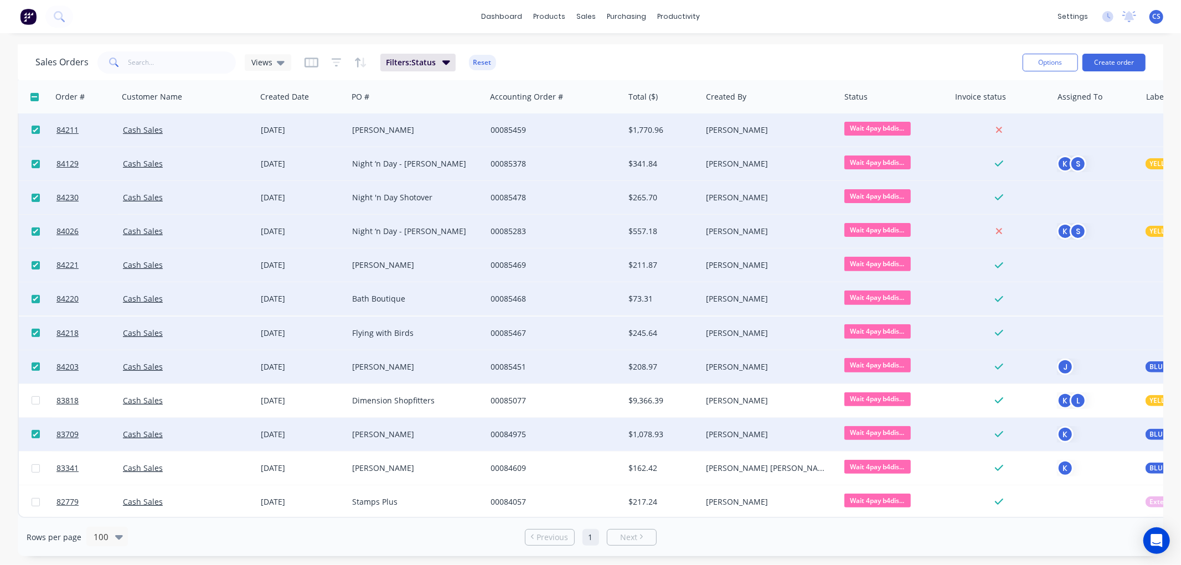
click at [33, 363] on input "checkbox" at bounding box center [36, 367] width 8 height 8
checkbox input "false"
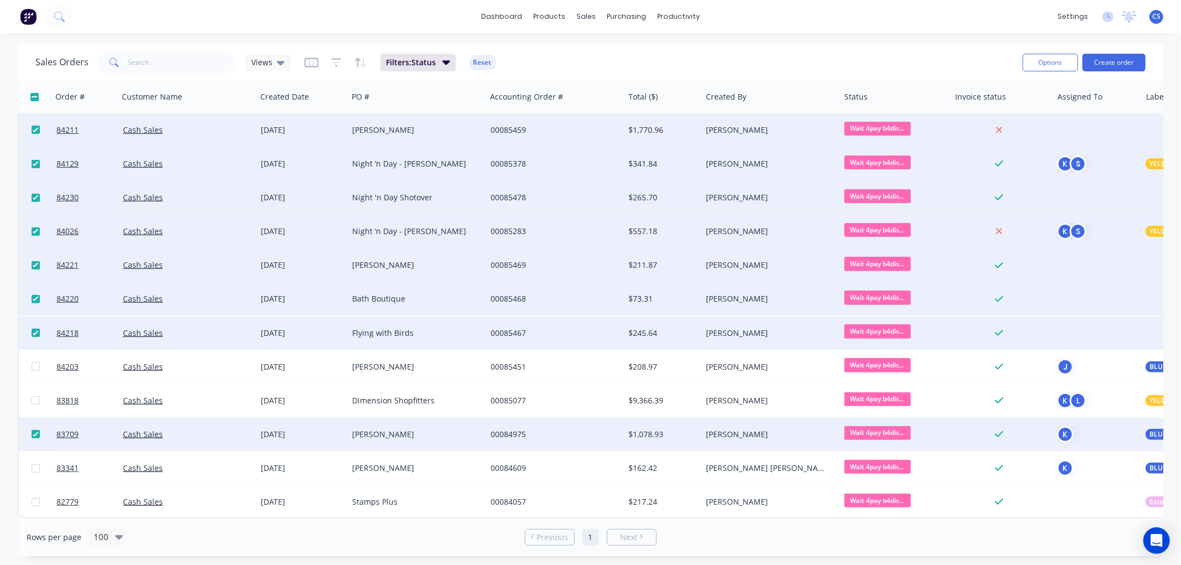
click at [35, 295] on input "checkbox" at bounding box center [36, 299] width 8 height 8
checkbox input "false"
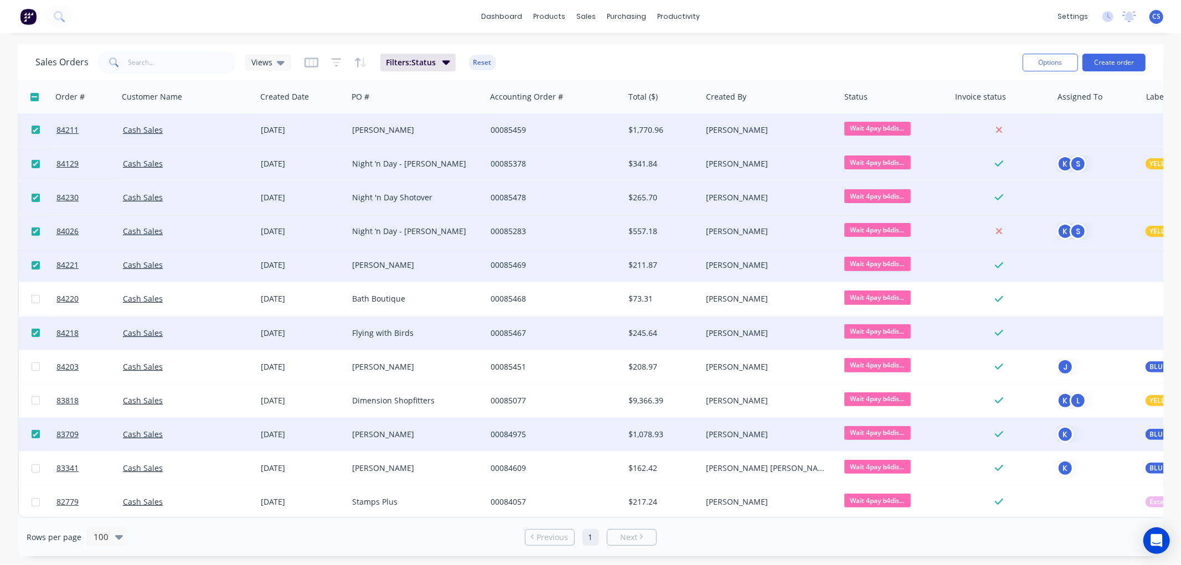
click at [35, 261] on input "checkbox" at bounding box center [36, 265] width 8 height 8
checkbox input "false"
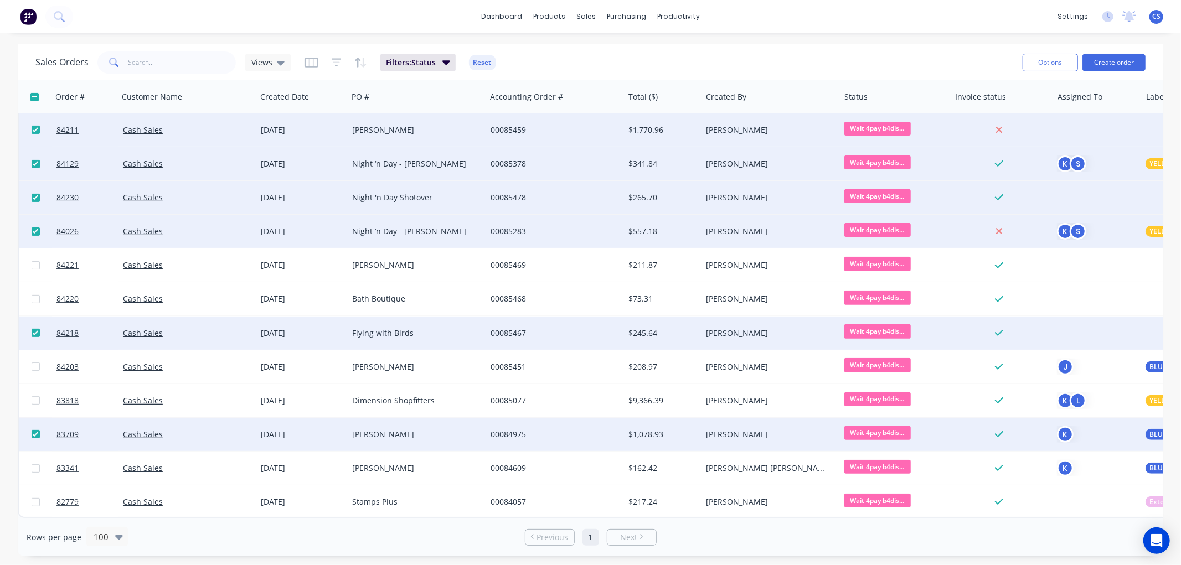
click at [34, 329] on input "checkbox" at bounding box center [36, 333] width 8 height 8
checkbox input "false"
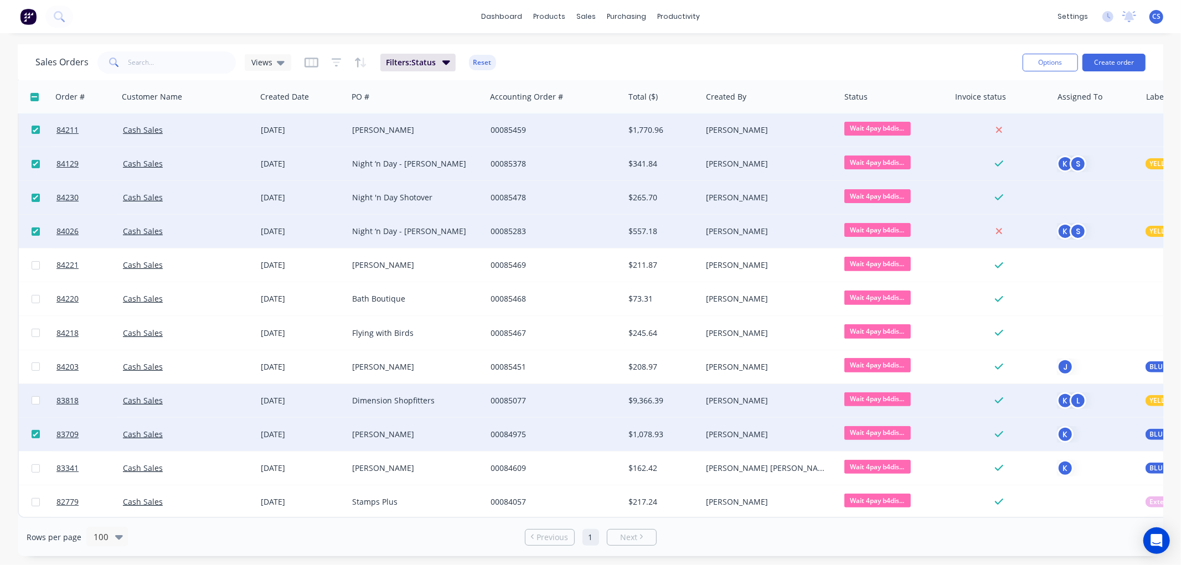
scroll to position [216, 0]
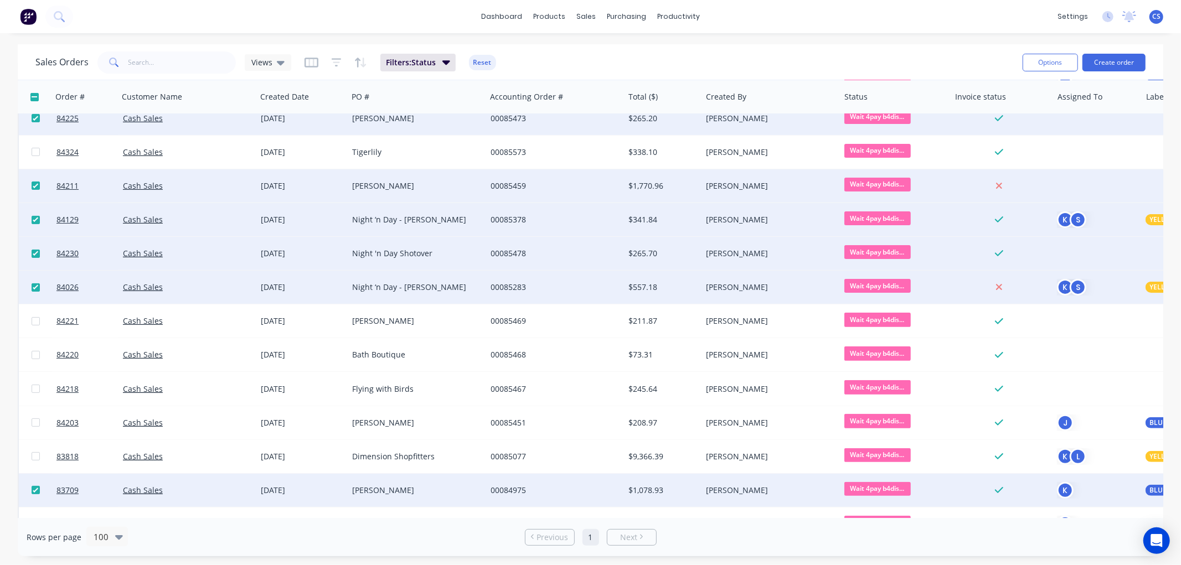
click at [35, 253] on input "checkbox" at bounding box center [36, 254] width 8 height 8
checkbox input "false"
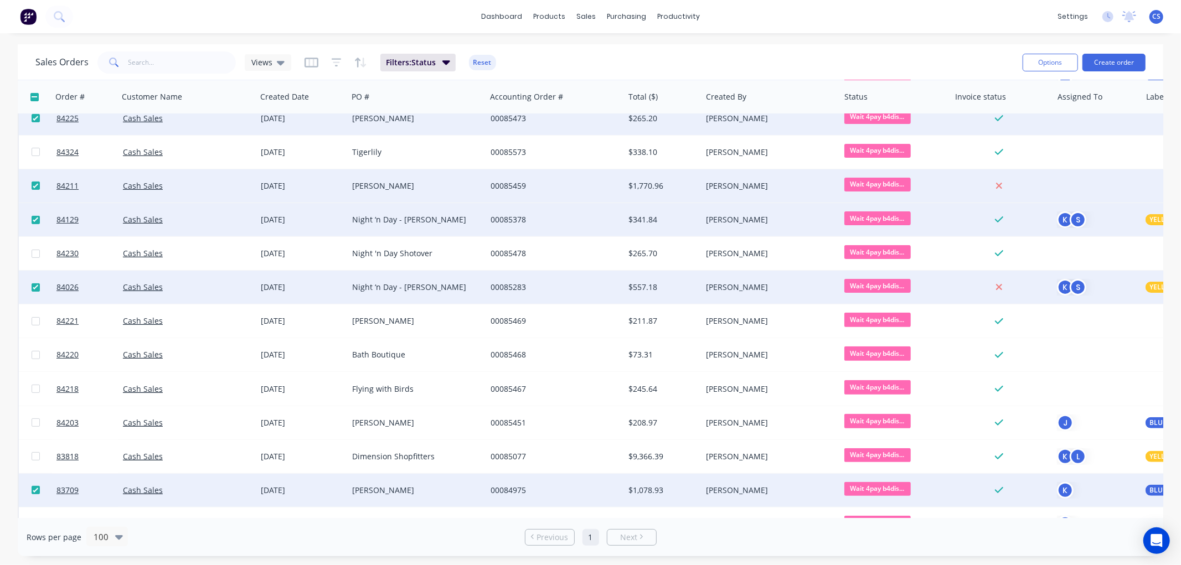
click at [32, 285] on input "checkbox" at bounding box center [36, 288] width 8 height 8
click at [34, 286] on input "checkbox" at bounding box center [36, 288] width 8 height 8
checkbox input "true"
click at [34, 218] on input "checkbox" at bounding box center [36, 220] width 8 height 8
checkbox input "false"
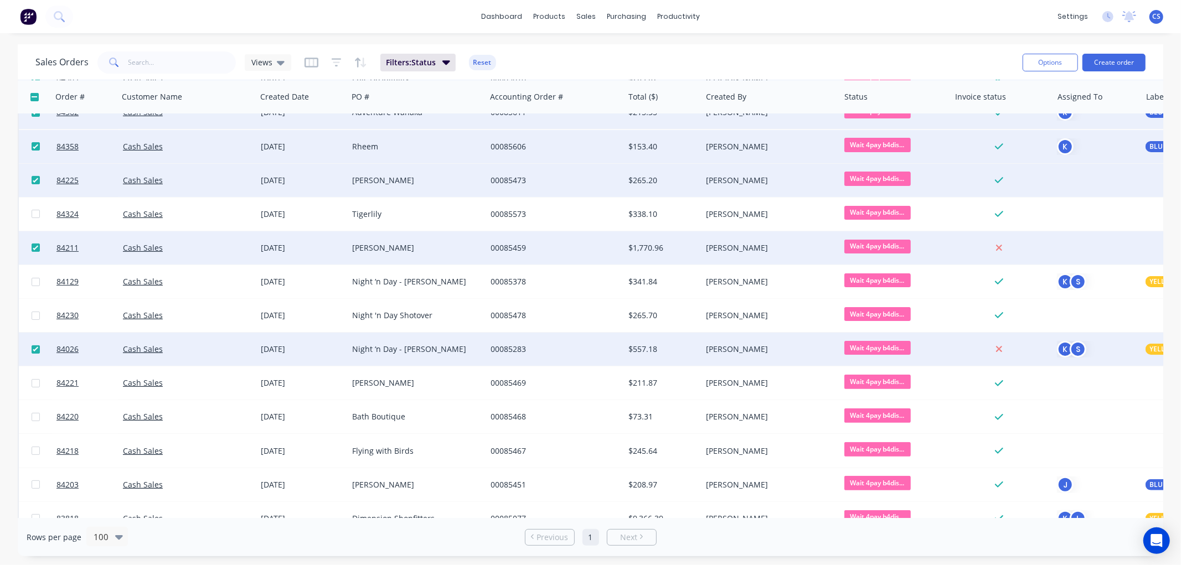
scroll to position [92, 0]
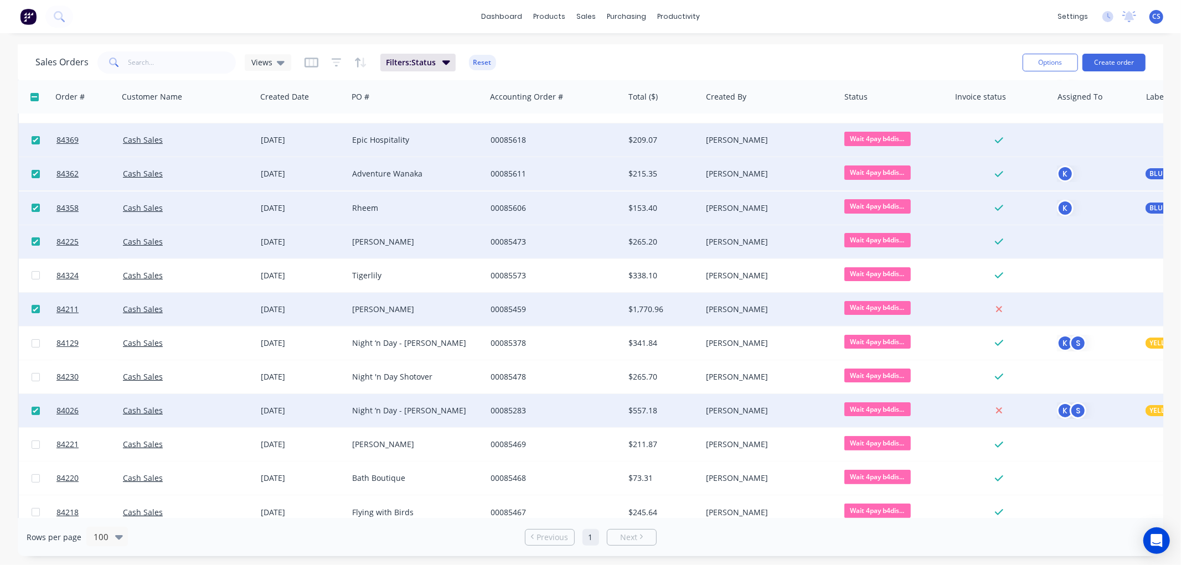
click at [32, 241] on input "checkbox" at bounding box center [36, 242] width 8 height 8
checkbox input "false"
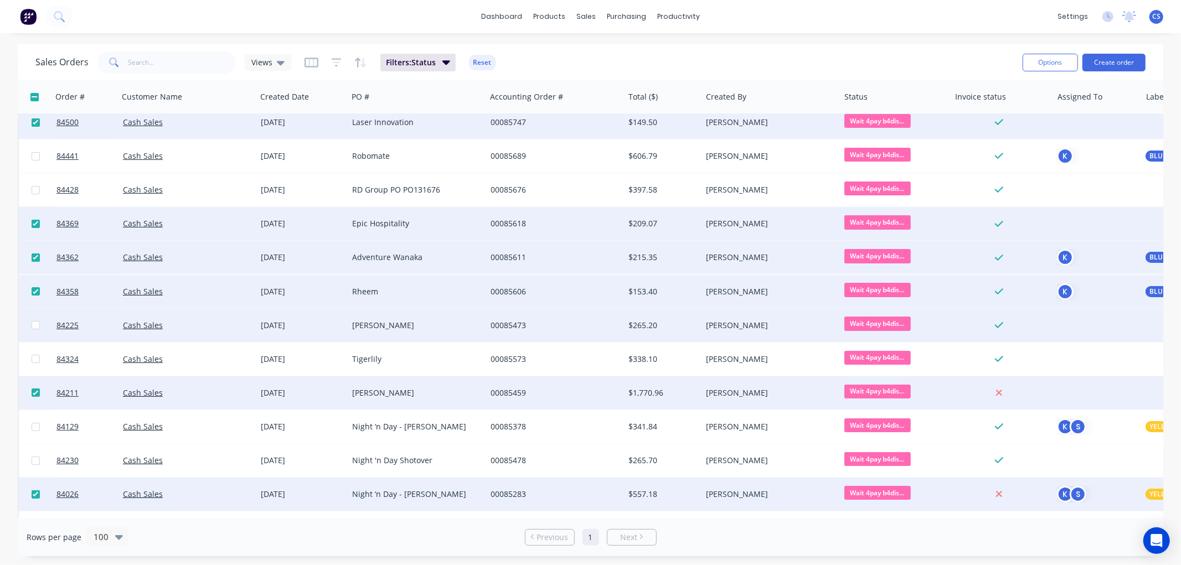
scroll to position [0, 0]
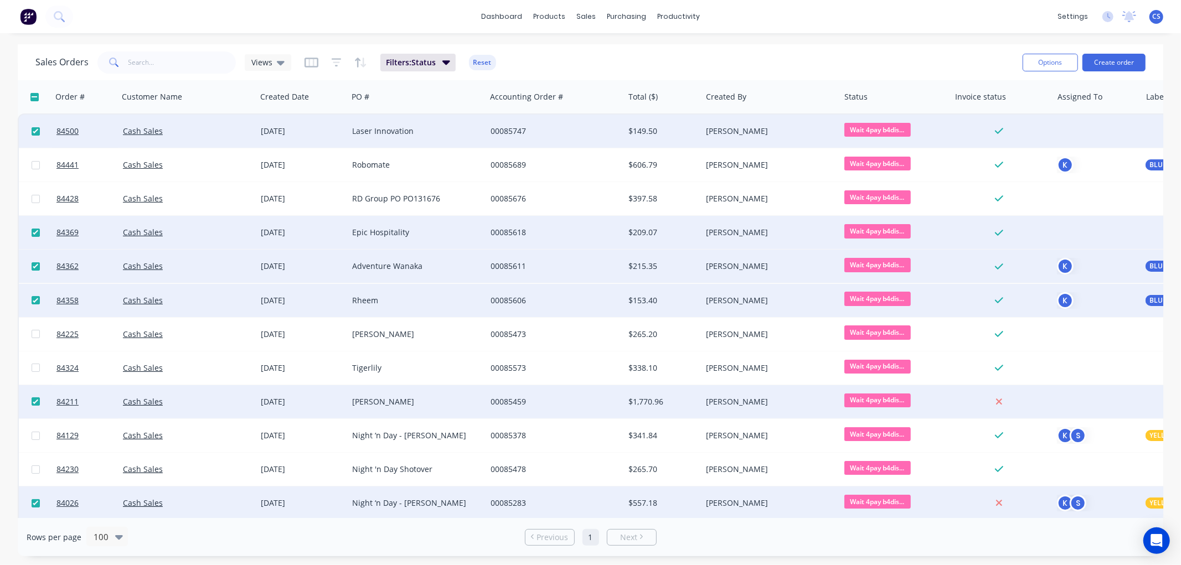
click at [34, 300] on input "checkbox" at bounding box center [36, 300] width 8 height 8
checkbox input "false"
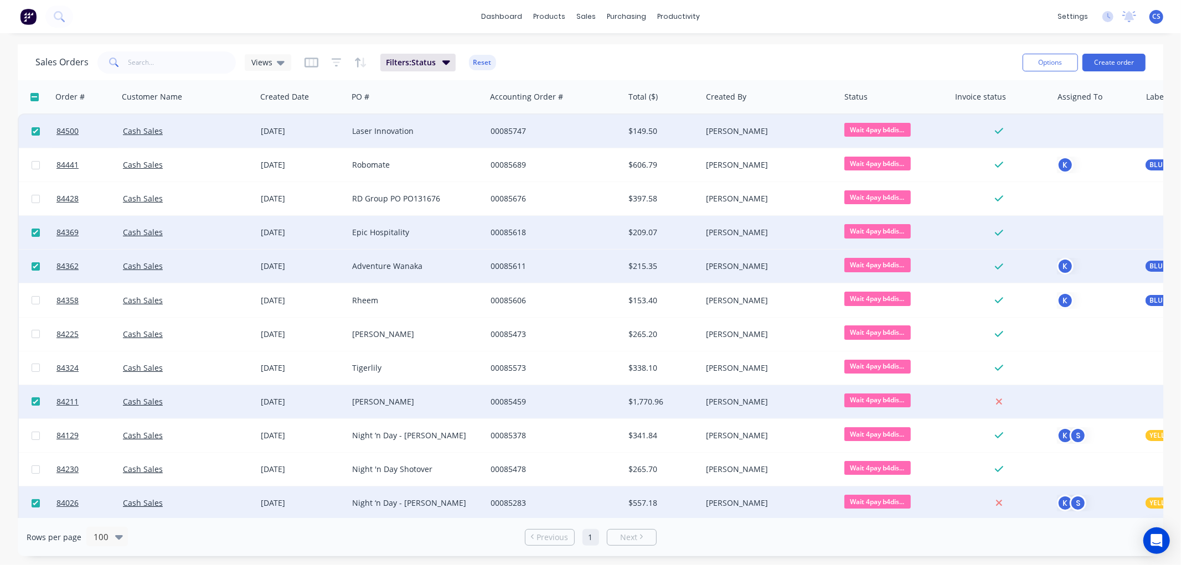
click at [32, 264] on input "checkbox" at bounding box center [36, 266] width 8 height 8
checkbox input "false"
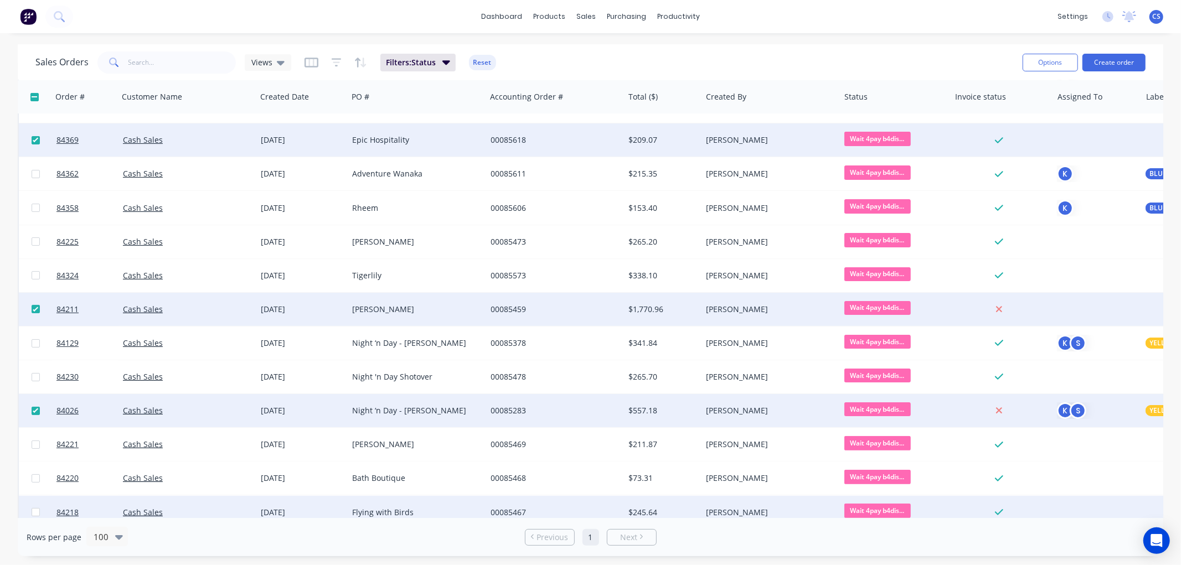
scroll to position [31, 0]
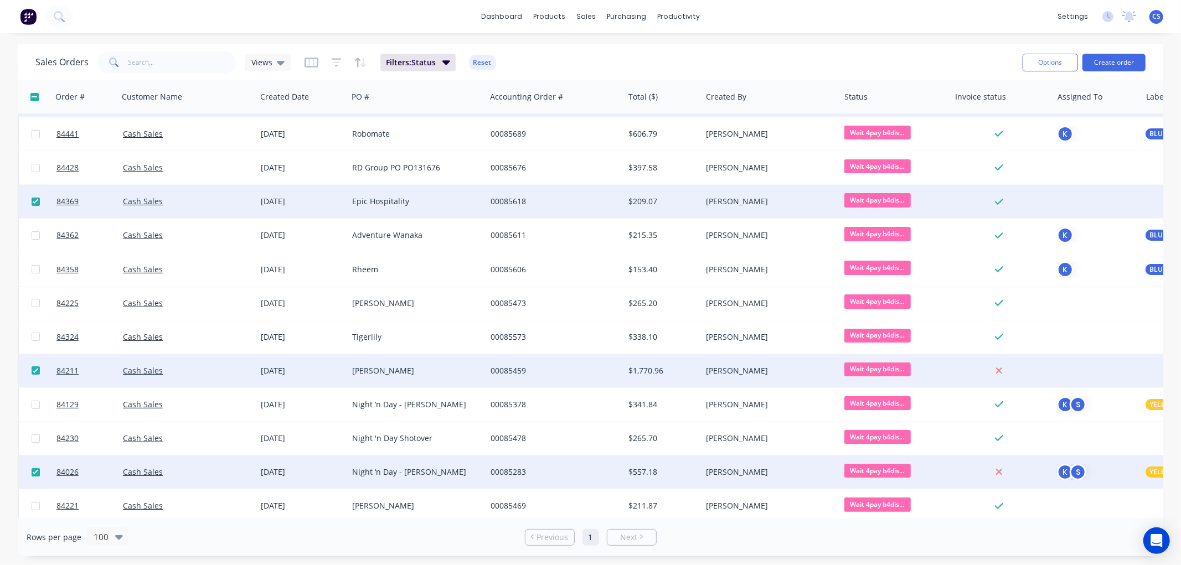
click at [35, 200] on input "checkbox" at bounding box center [36, 202] width 8 height 8
checkbox input "false"
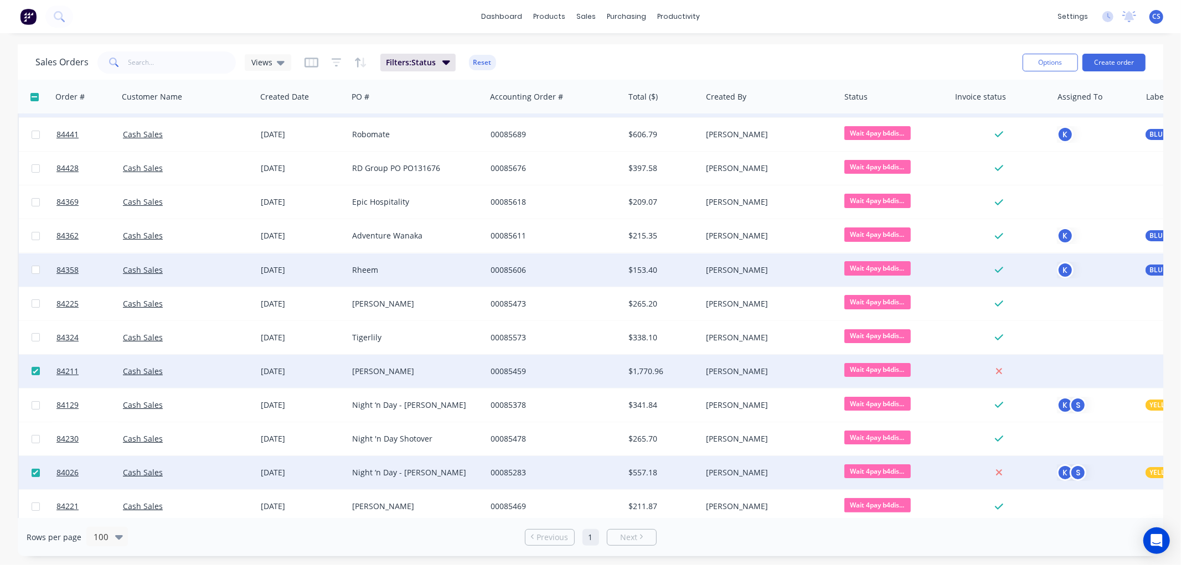
scroll to position [0, 0]
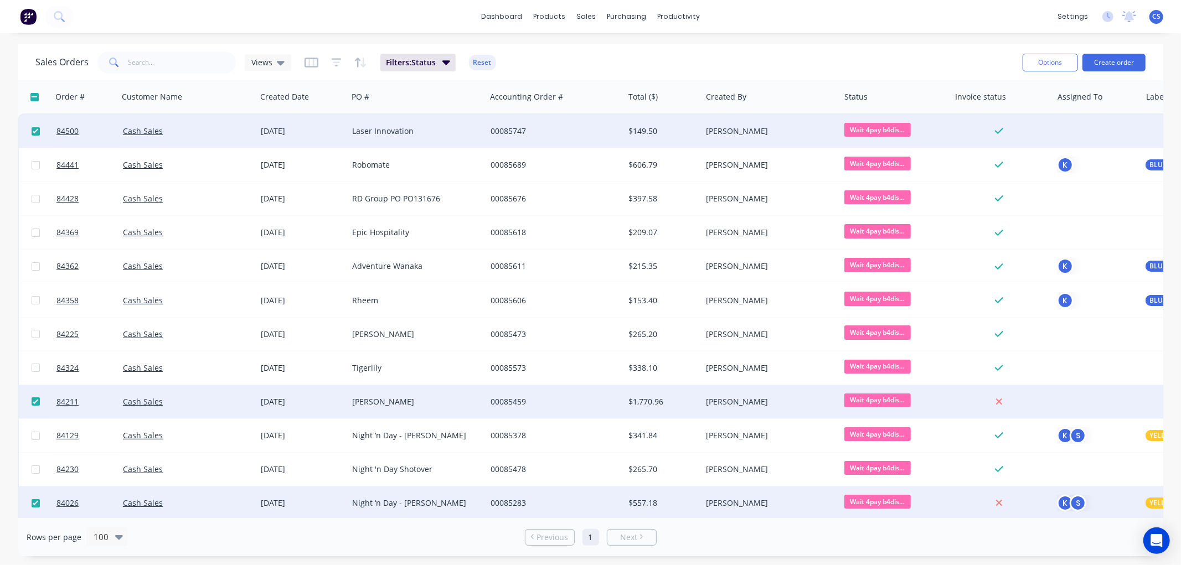
click at [38, 131] on input "checkbox" at bounding box center [36, 131] width 8 height 8
checkbox input "false"
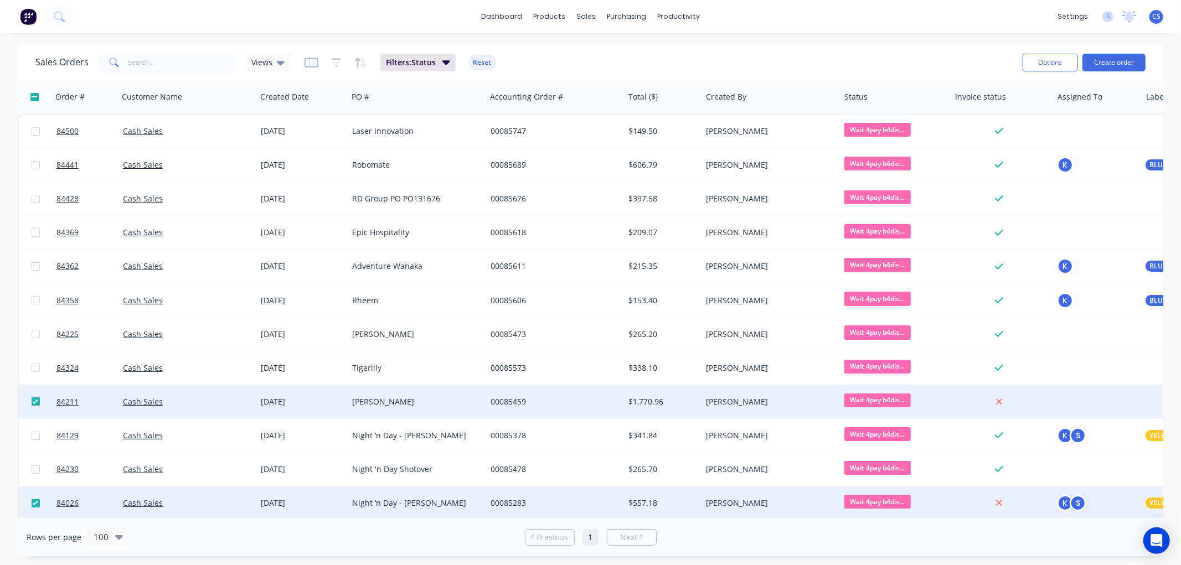
click at [34, 400] on input "checkbox" at bounding box center [36, 402] width 8 height 8
checkbox input "false"
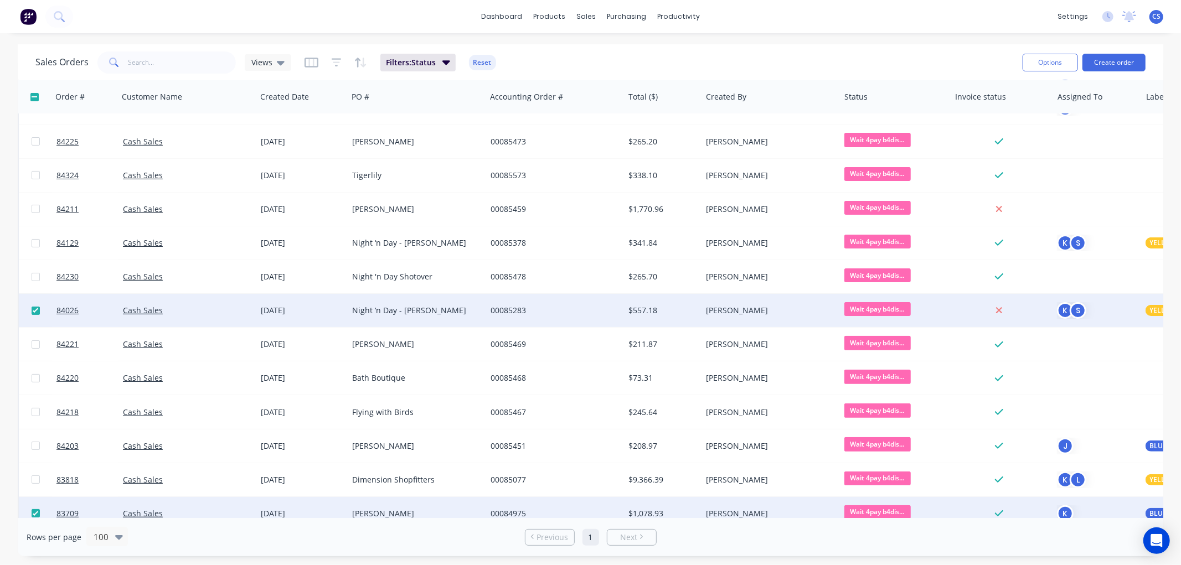
scroll to position [246, 0]
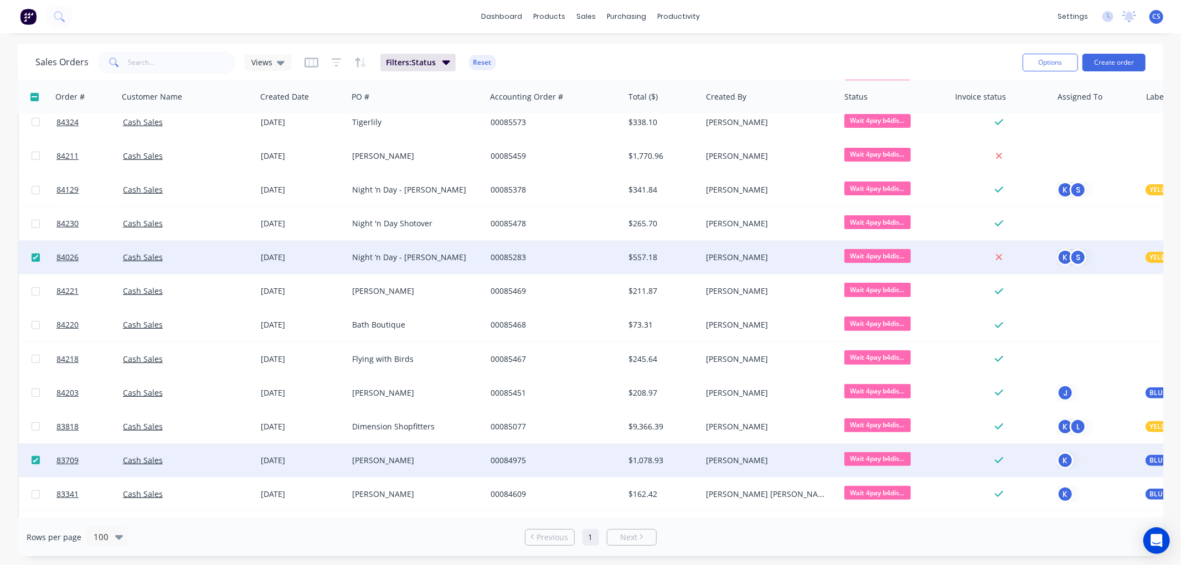
click at [32, 257] on input "checkbox" at bounding box center [36, 258] width 8 height 8
checkbox input "false"
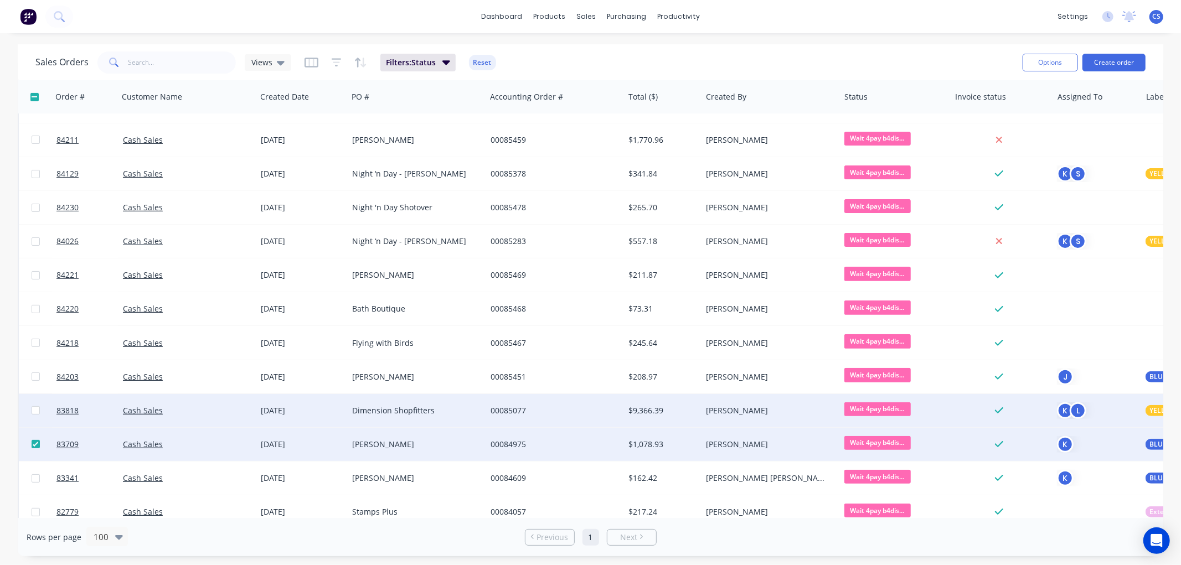
scroll to position [277, 0]
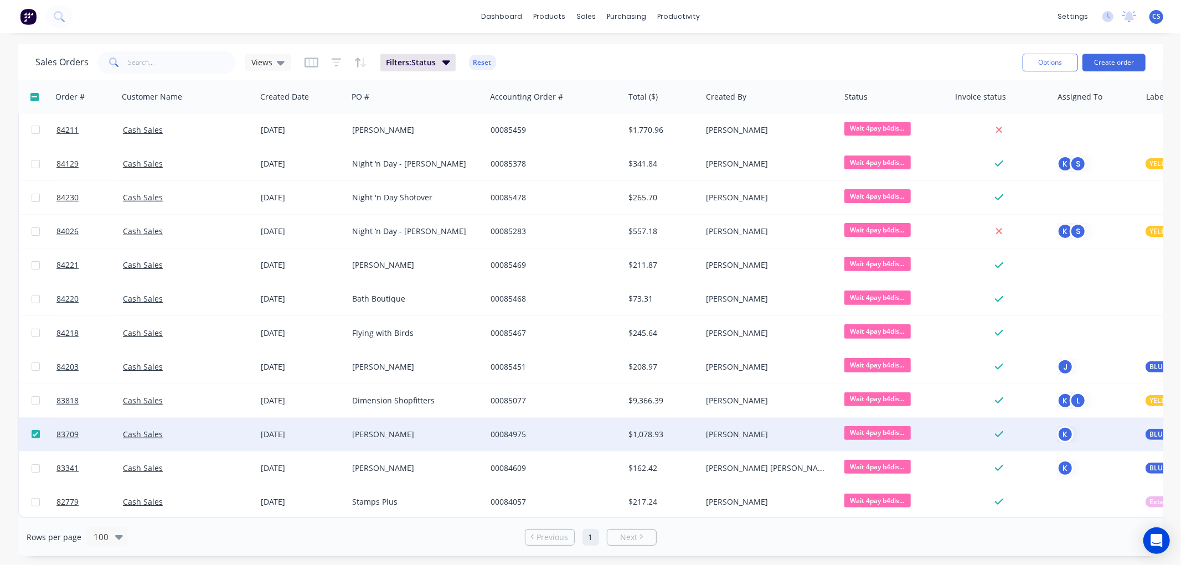
click at [880, 427] on span "Wait 4pay b4dis..." at bounding box center [877, 433] width 66 height 14
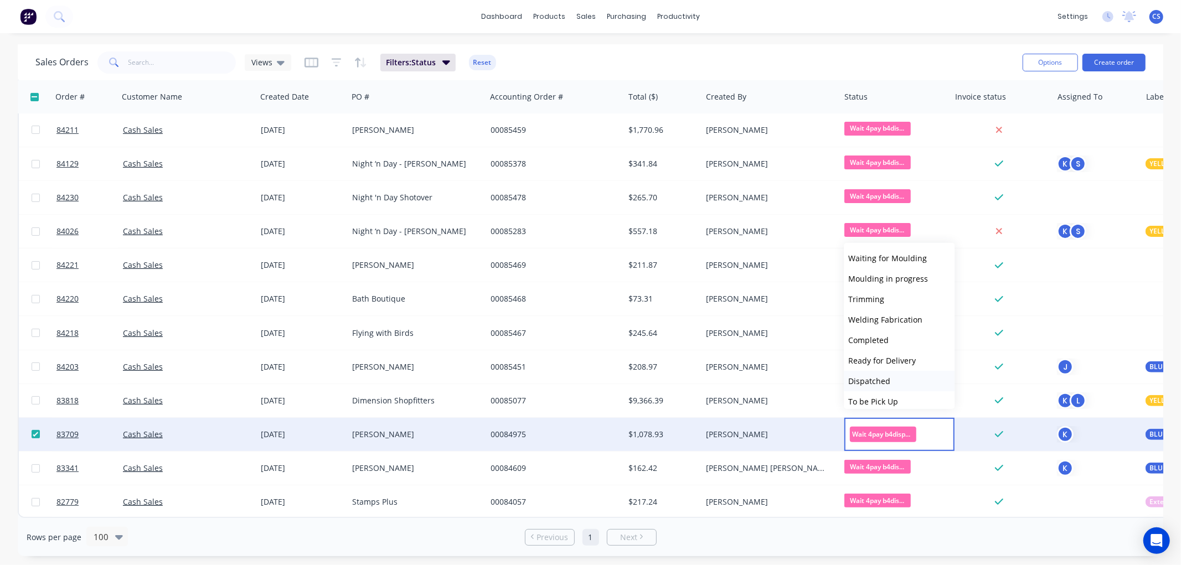
scroll to position [246, 0]
click at [903, 339] on span "Ready for Delivery" at bounding box center [882, 339] width 68 height 11
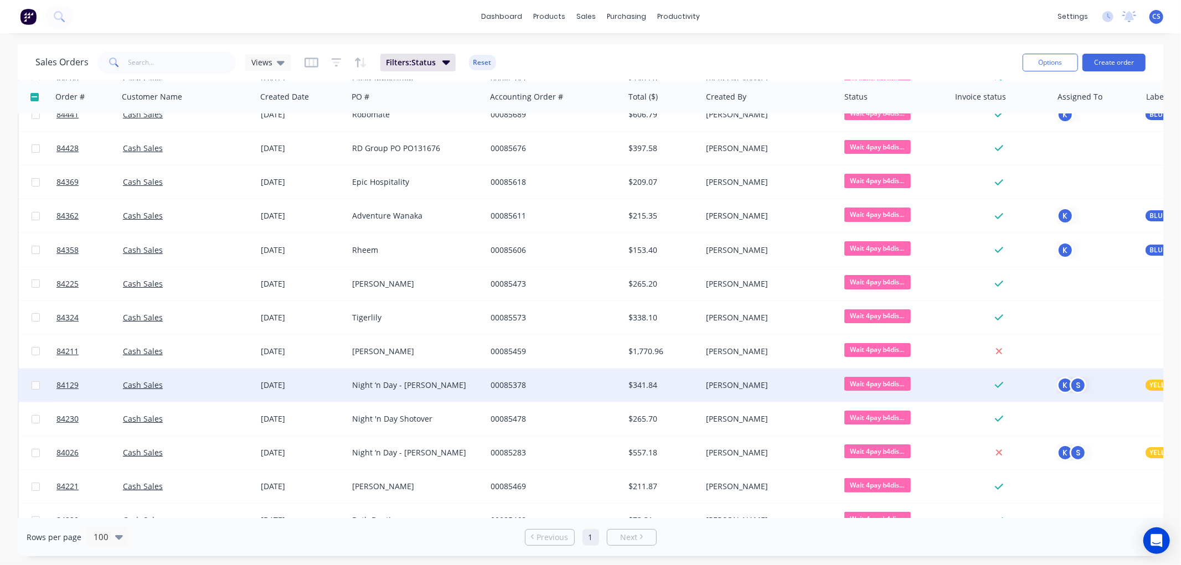
scroll to position [0, 0]
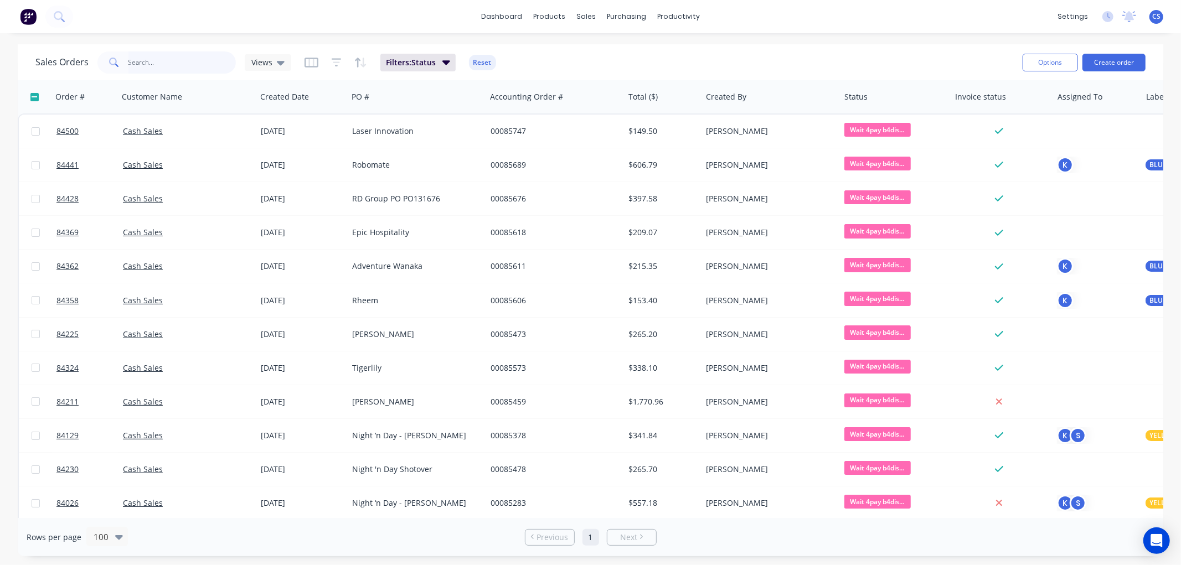
click at [145, 61] on input "text" at bounding box center [182, 62] width 108 height 22
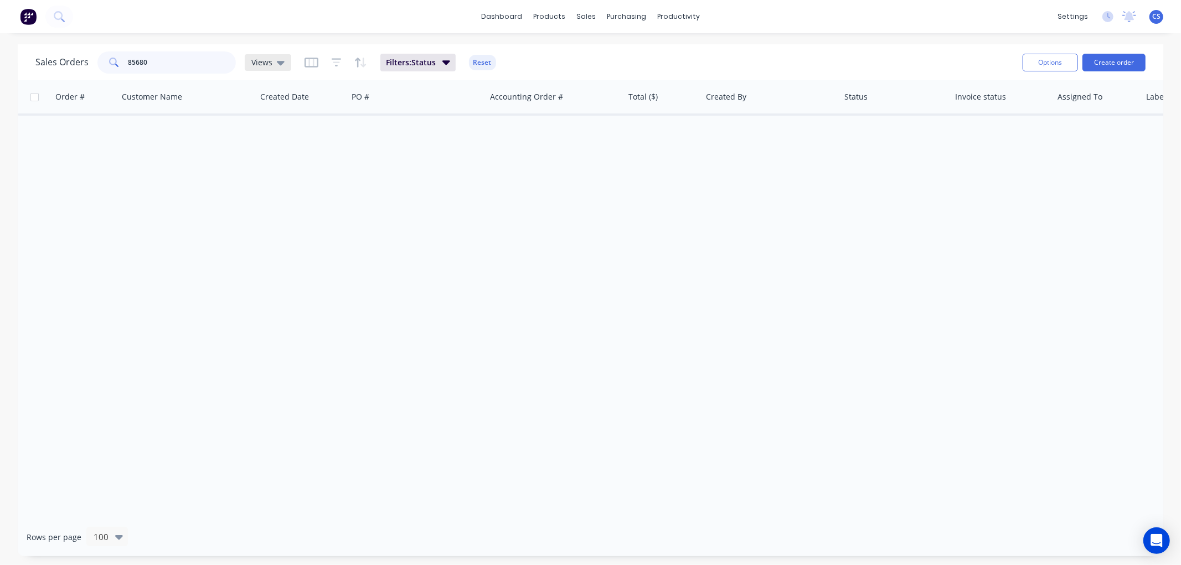
type input "85680"
drag, startPoint x: 274, startPoint y: 61, endPoint x: 275, endPoint y: 81, distance: 19.4
click at [273, 64] on div "Views" at bounding box center [267, 63] width 33 height 10
click at [275, 179] on button "My View (Default)" at bounding box center [311, 178] width 126 height 13
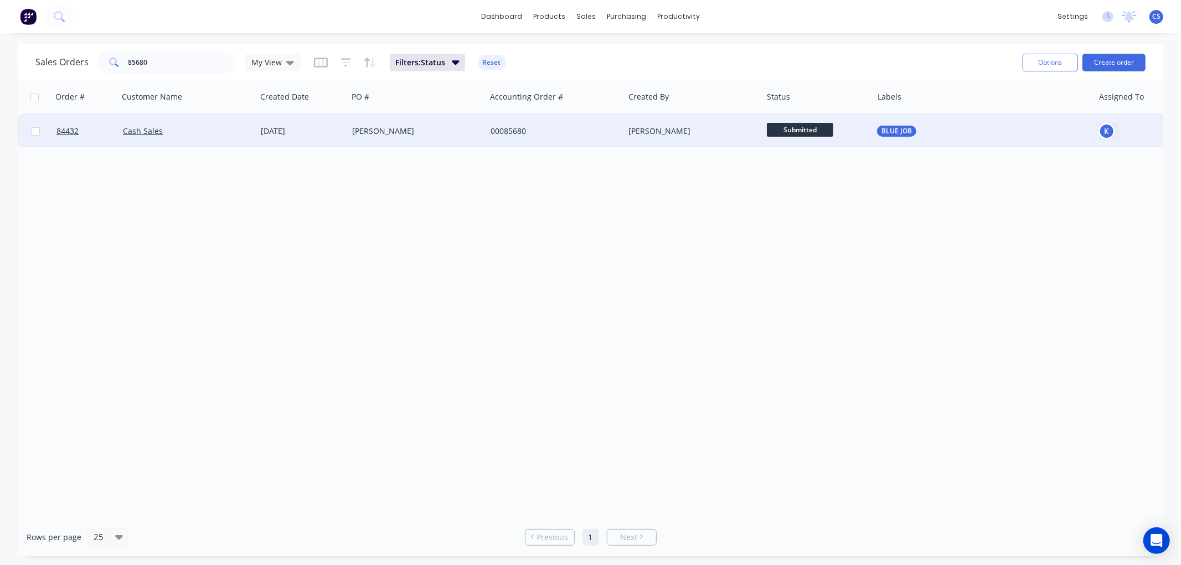
click at [806, 128] on span "Submitted" at bounding box center [800, 130] width 66 height 14
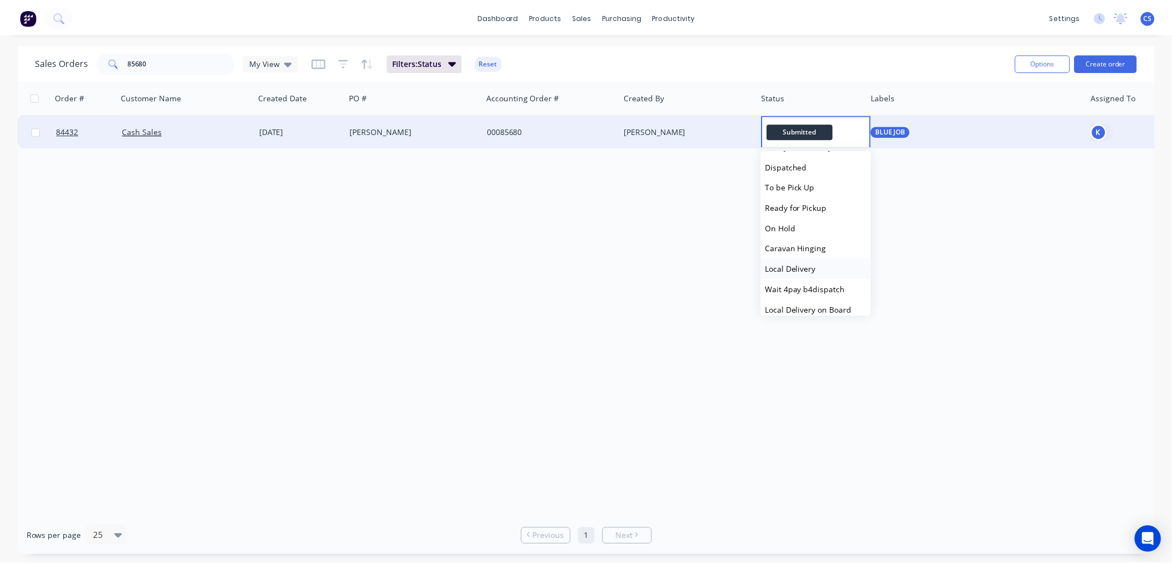
scroll to position [369, 0]
click at [834, 266] on span "Wait 4pay b4dispatch" at bounding box center [811, 267] width 80 height 11
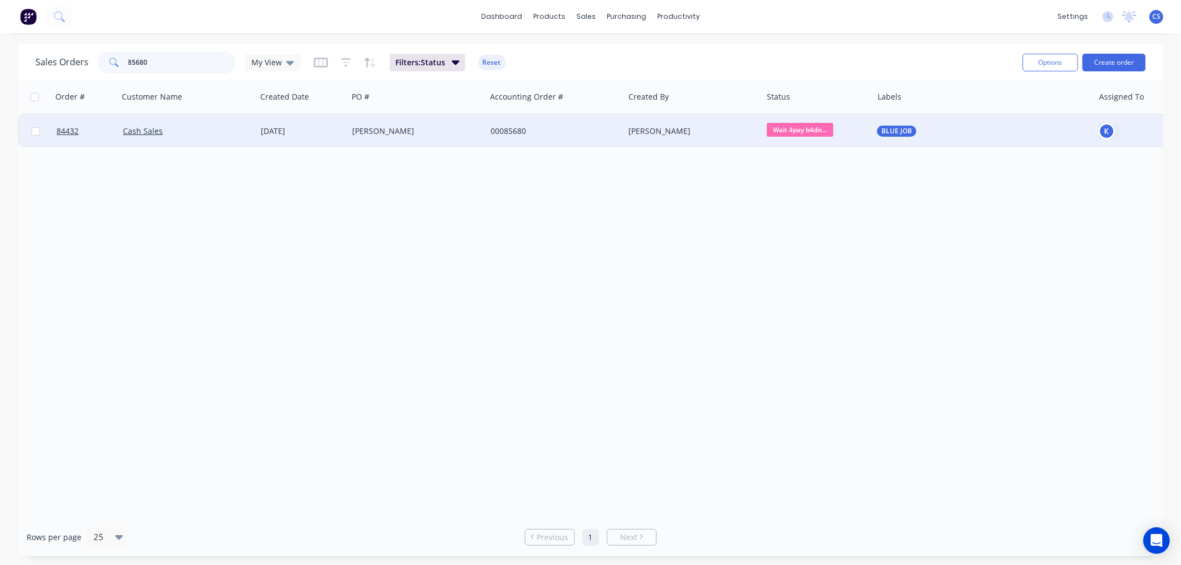
click at [183, 65] on input "85680" at bounding box center [182, 62] width 108 height 22
click at [311, 114] on div "84432 Cash Sales 05 Sep 2025 Margaret Riorda 00085680 Jess Freeth Wait 4pay b4d…" at bounding box center [691, 131] width 1346 height 34
click at [325, 120] on div "05 Sep 2025" at bounding box center [301, 131] width 91 height 33
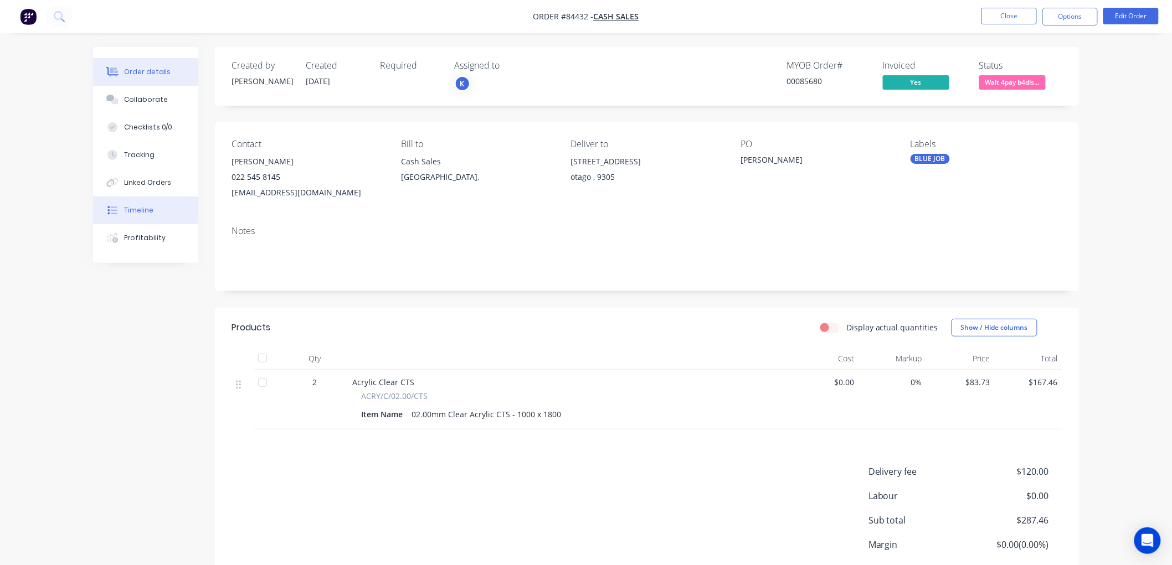
click at [137, 212] on div "Timeline" at bounding box center [138, 210] width 29 height 10
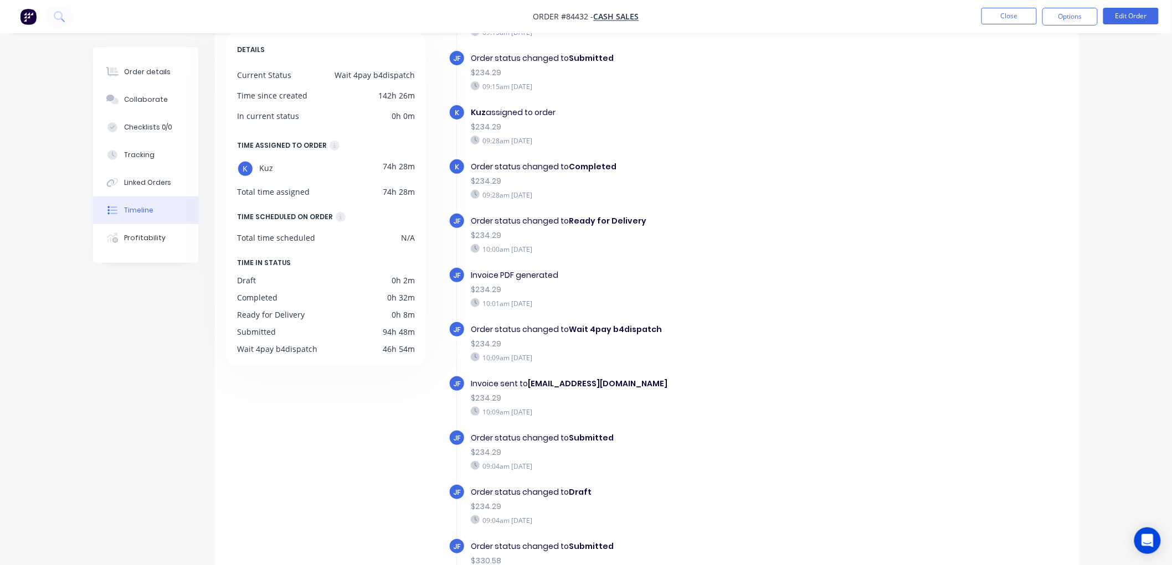
scroll to position [192, 0]
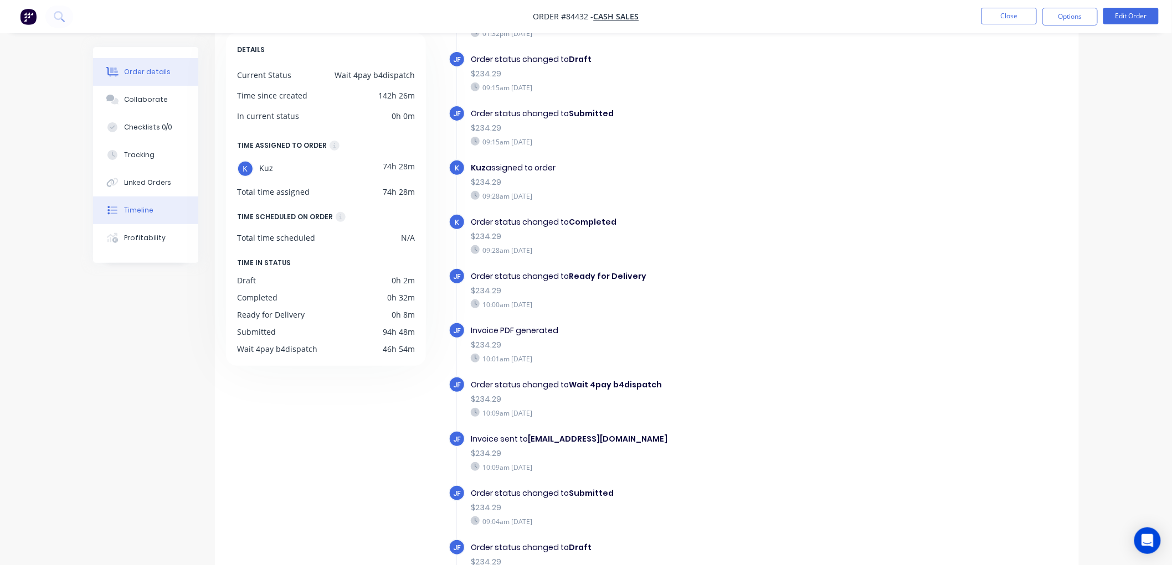
click at [146, 74] on div "Order details" at bounding box center [147, 72] width 47 height 10
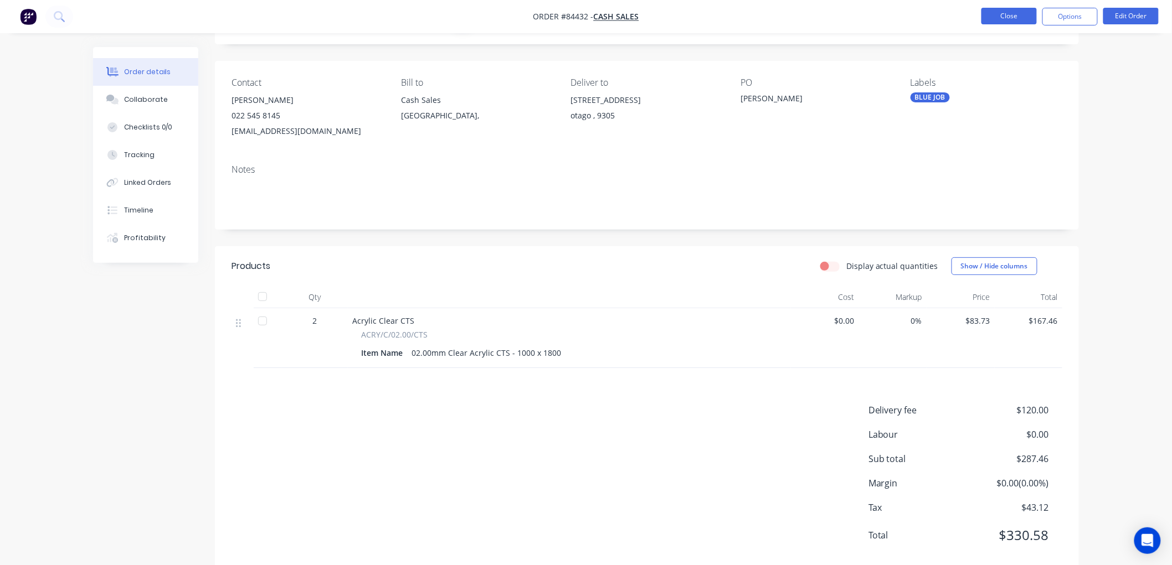
click at [1021, 15] on button "Close" at bounding box center [1008, 16] width 55 height 17
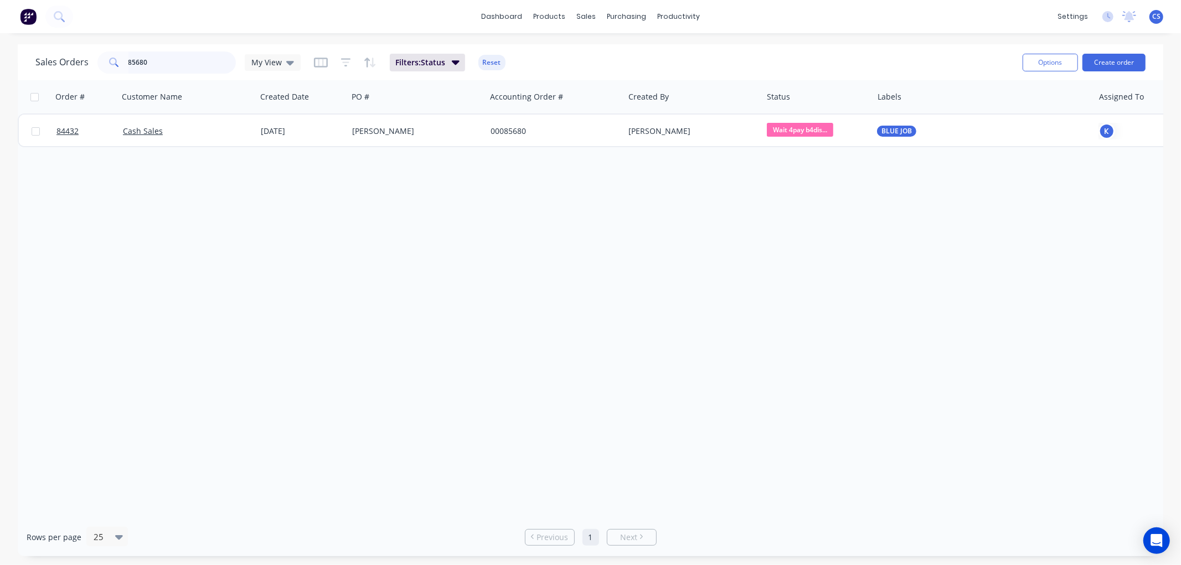
click at [172, 63] on input "85680" at bounding box center [182, 62] width 108 height 22
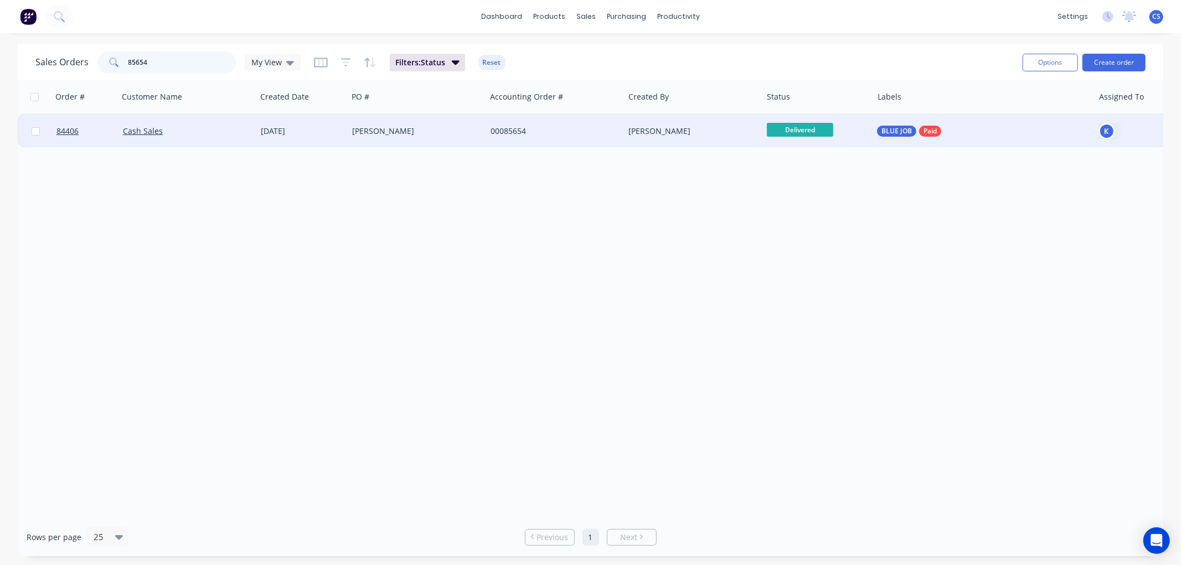
type input "85654"
click at [800, 131] on span "Delivered" at bounding box center [800, 130] width 66 height 14
click at [823, 95] on div at bounding box center [815, 97] width 97 height 22
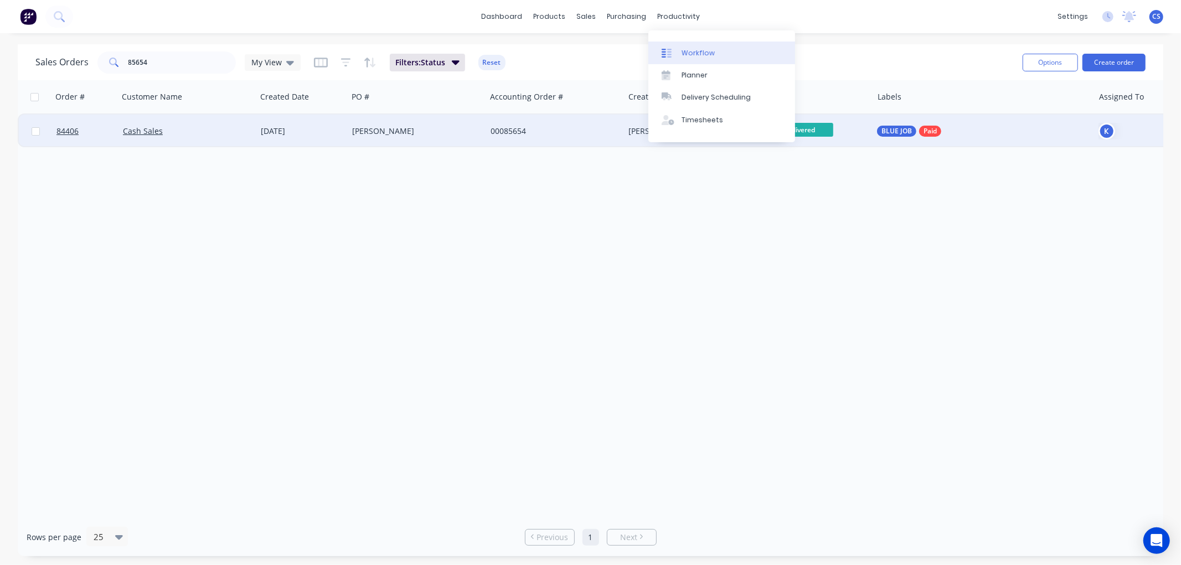
click at [683, 54] on div "Workflow" at bounding box center [698, 53] width 33 height 10
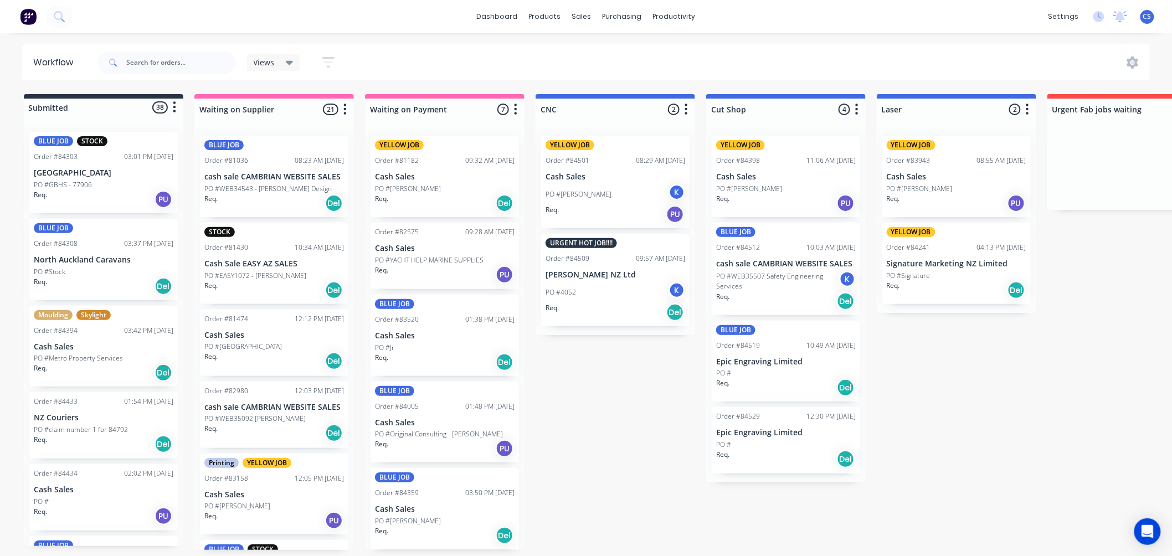
click at [92, 279] on div "Req. Del" at bounding box center [104, 286] width 140 height 19
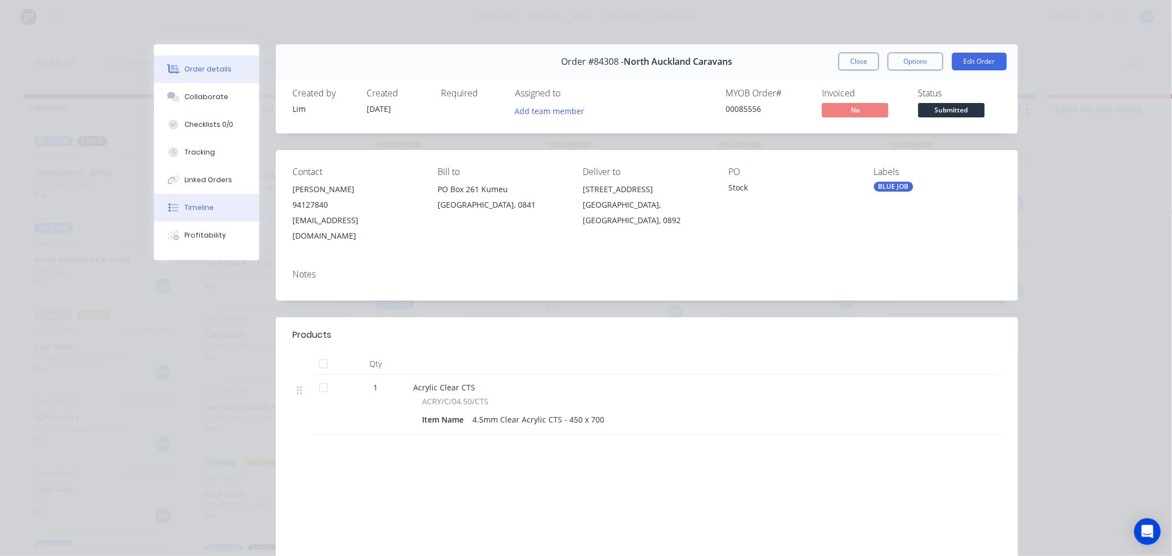
click at [185, 208] on div "Timeline" at bounding box center [199, 208] width 29 height 10
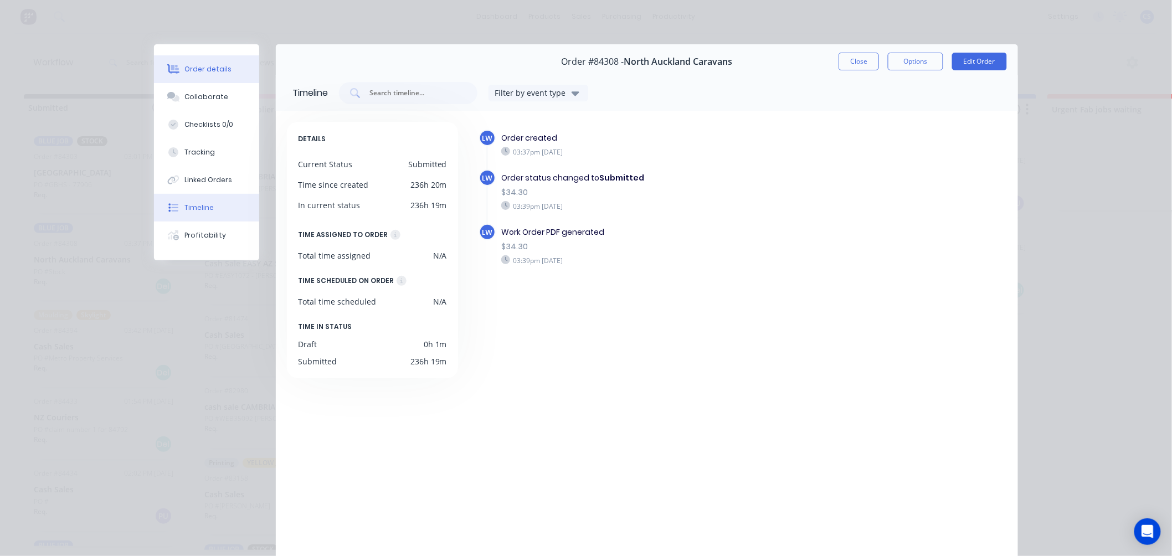
click at [198, 70] on div "Order details" at bounding box center [208, 69] width 47 height 10
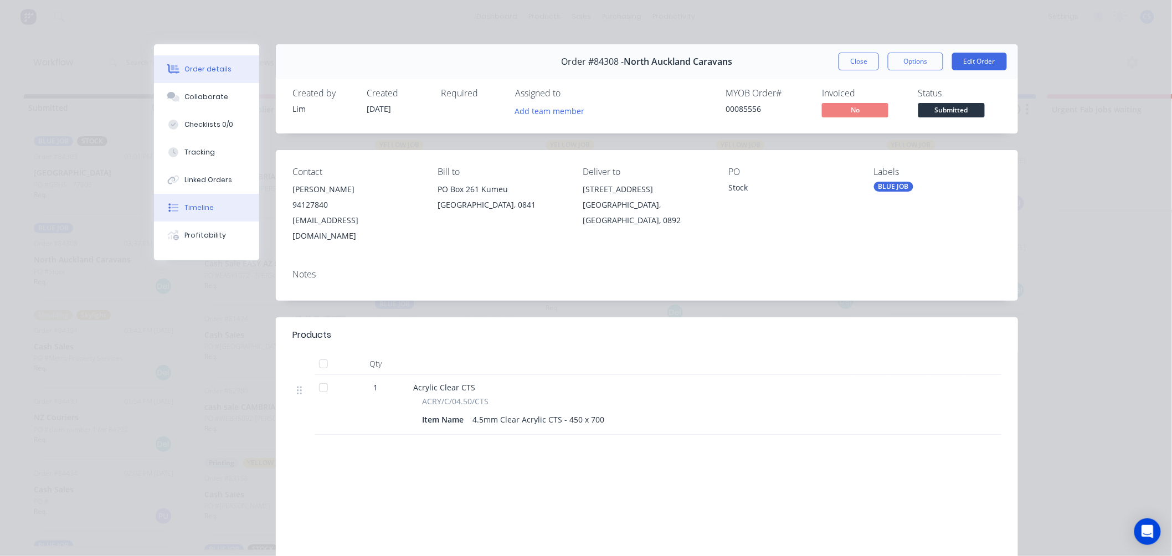
click at [197, 210] on div "Timeline" at bounding box center [199, 208] width 29 height 10
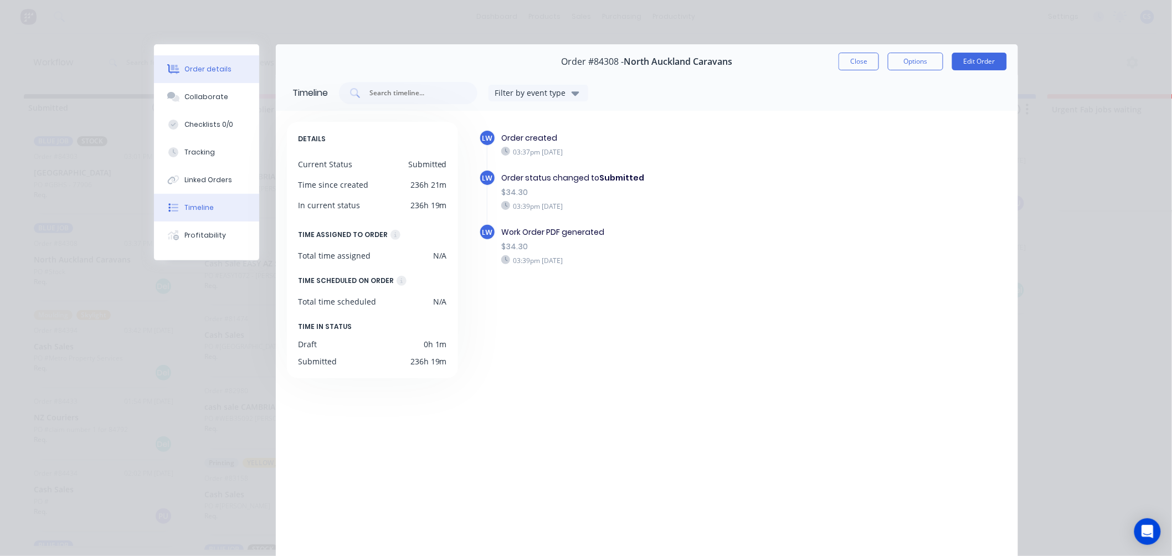
click at [185, 69] on div "Order details" at bounding box center [208, 69] width 47 height 10
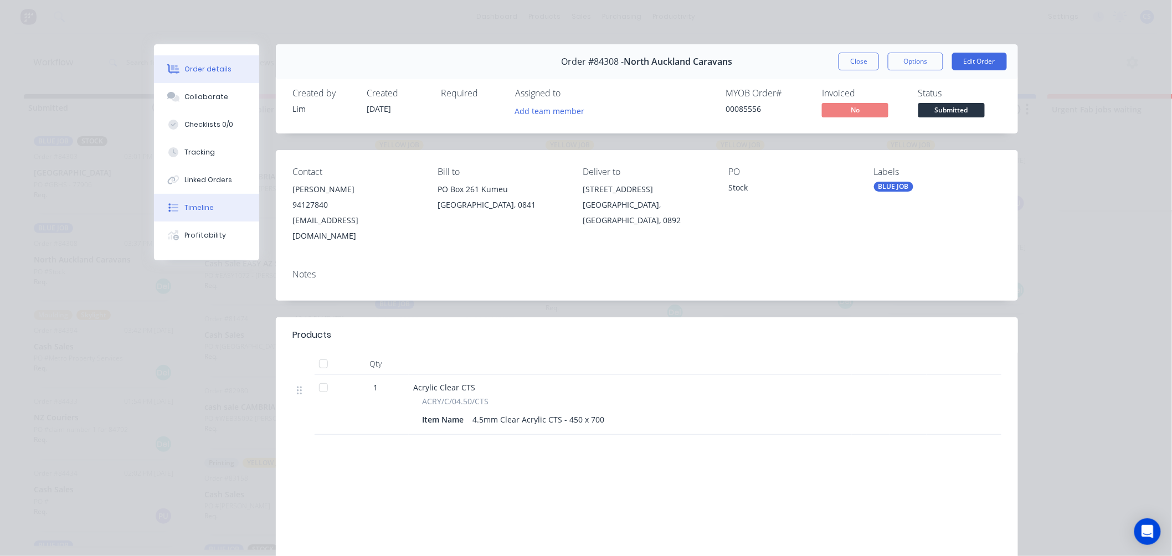
click at [196, 208] on div "Timeline" at bounding box center [199, 208] width 29 height 10
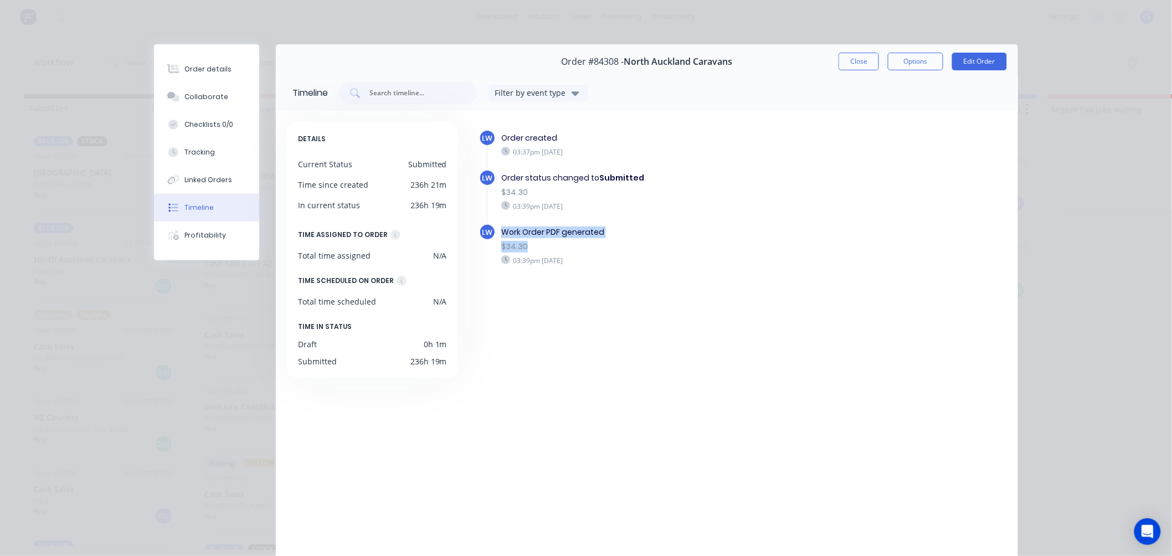
drag, startPoint x: 494, startPoint y: 231, endPoint x: 591, endPoint y: 248, distance: 98.3
click at [591, 248] on div "Work Order PDF generated $34.30 03:39pm Monday 01/09/25" at bounding box center [664, 246] width 337 height 44
click at [852, 62] on button "Close" at bounding box center [858, 62] width 40 height 18
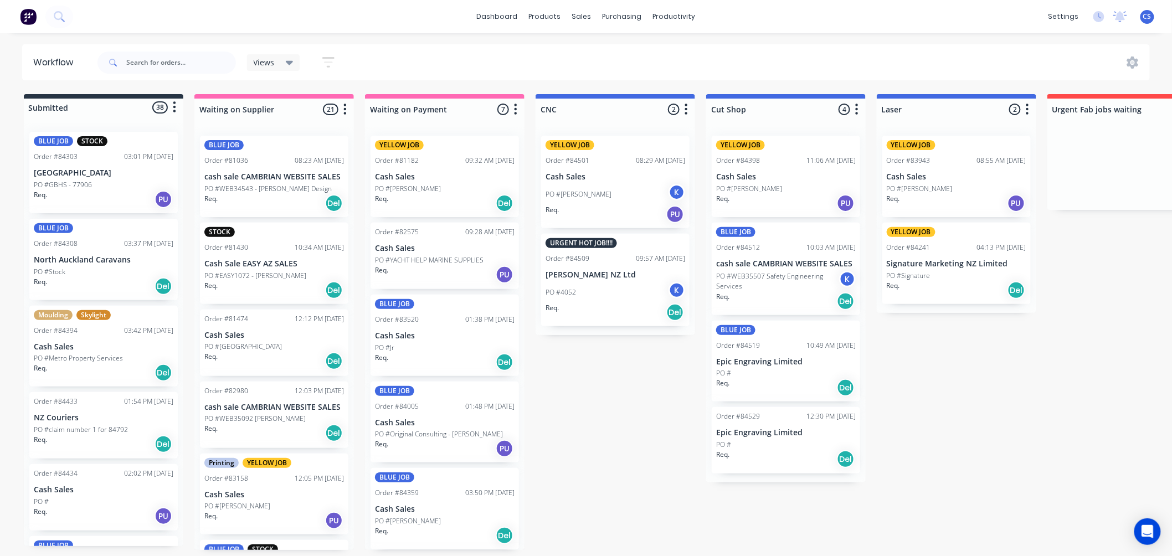
click at [81, 277] on div "Req. Del" at bounding box center [104, 286] width 140 height 19
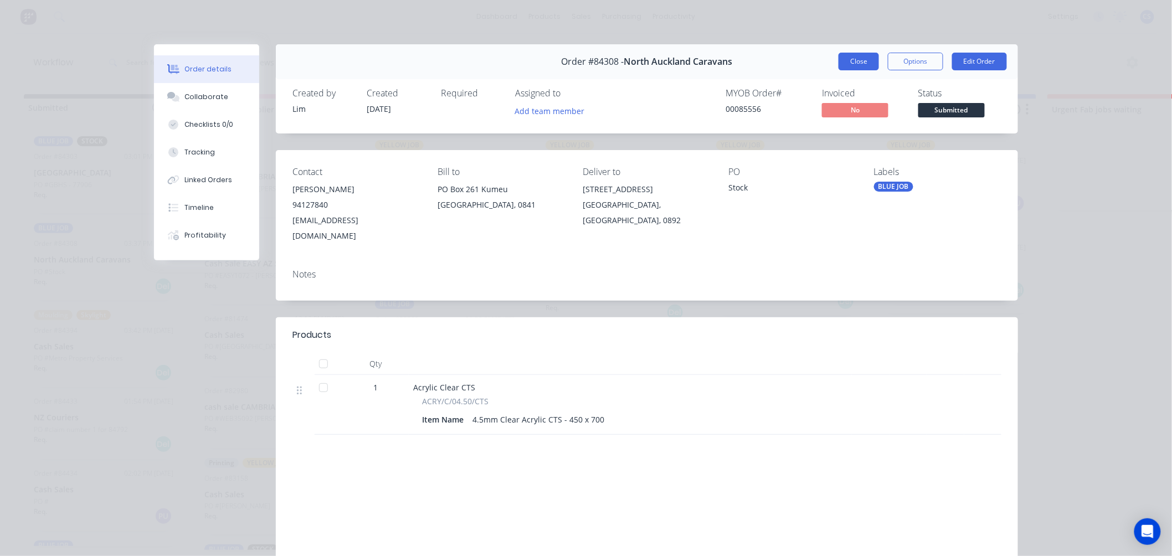
click at [853, 59] on button "Close" at bounding box center [858, 62] width 40 height 18
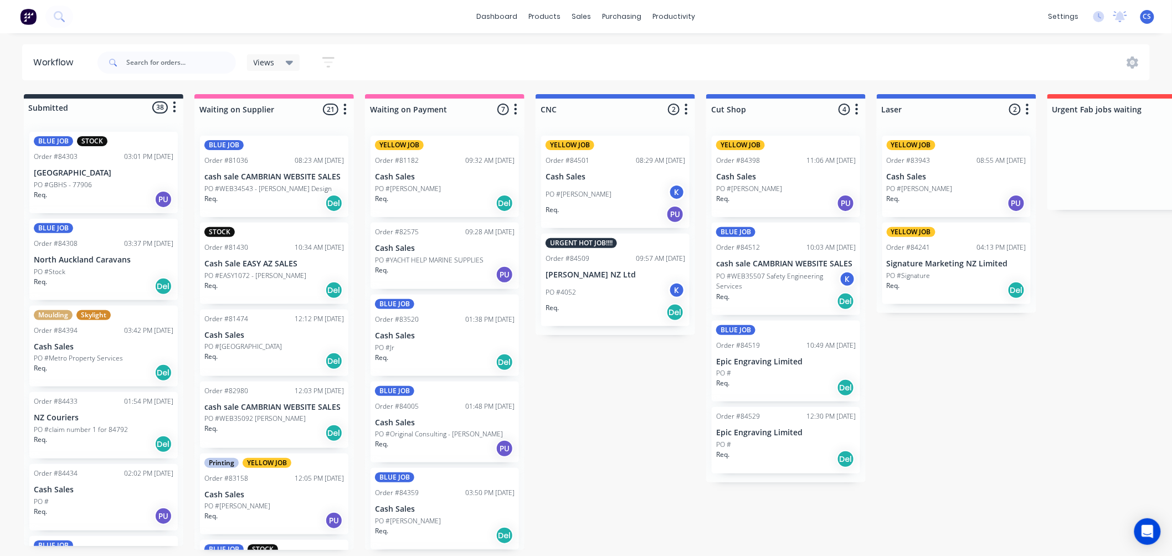
click at [83, 269] on div "PO #Stock" at bounding box center [104, 272] width 140 height 10
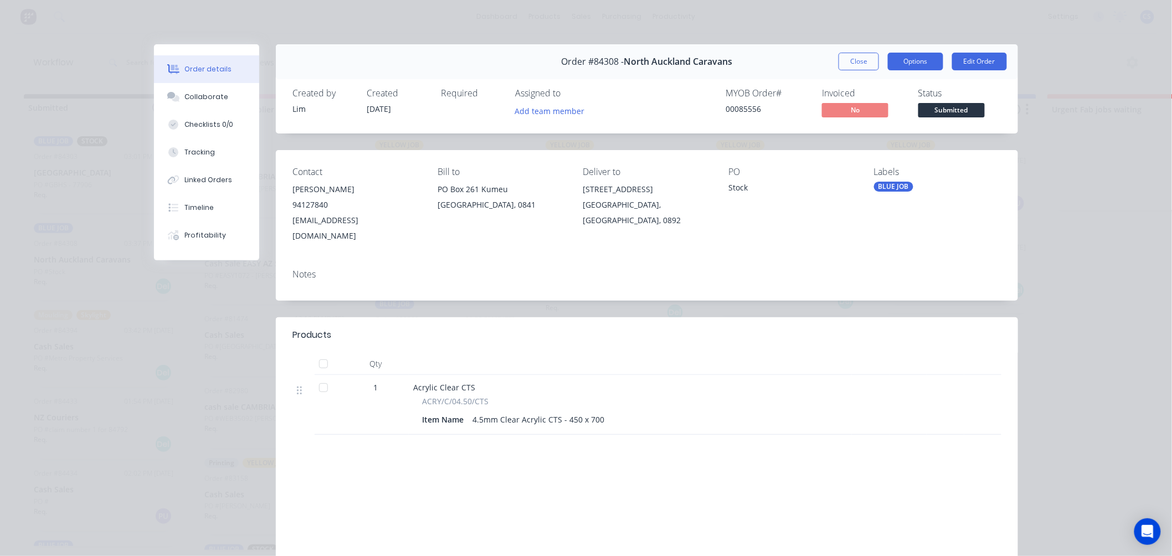
click at [921, 58] on button "Options" at bounding box center [915, 62] width 55 height 18
click at [870, 117] on div "Work Order" at bounding box center [885, 112] width 96 height 16
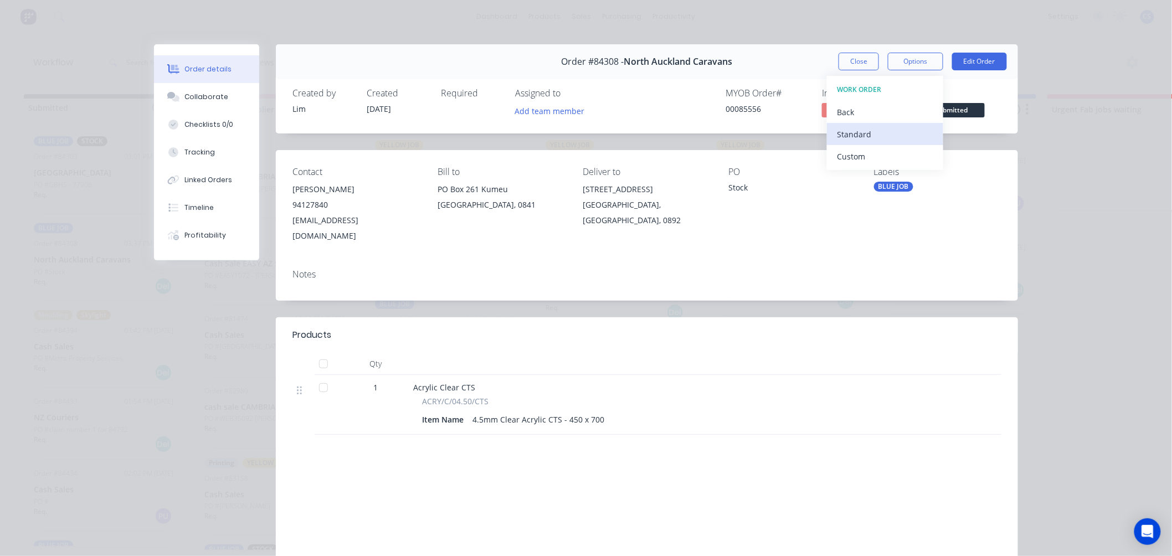
click at [851, 137] on div "Standard" at bounding box center [885, 134] width 96 height 16
click at [857, 63] on button "Close" at bounding box center [858, 62] width 40 height 18
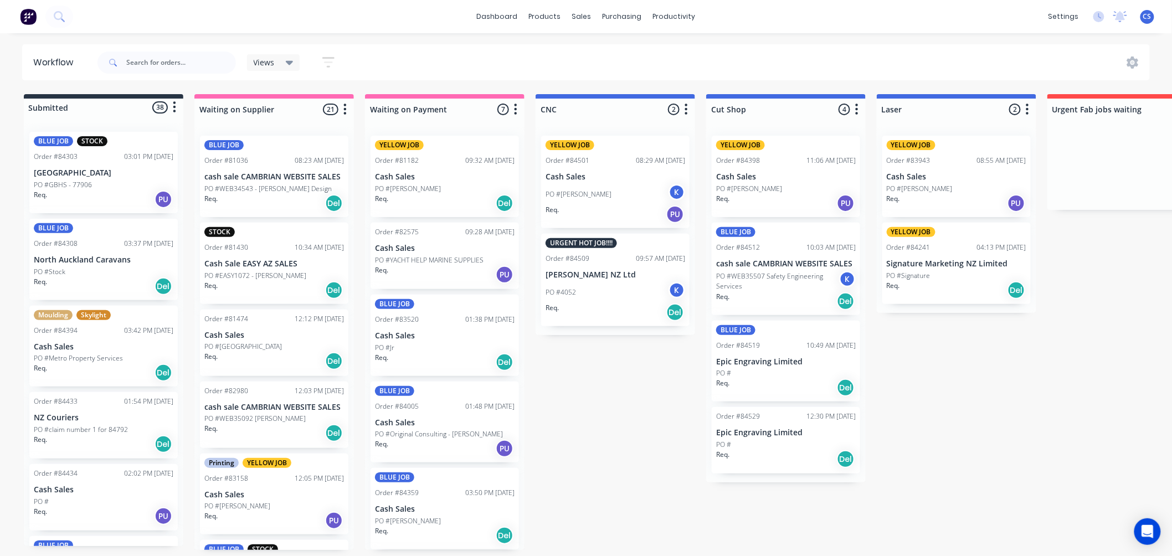
click at [92, 177] on p "Green Bay High School" at bounding box center [104, 172] width 140 height 9
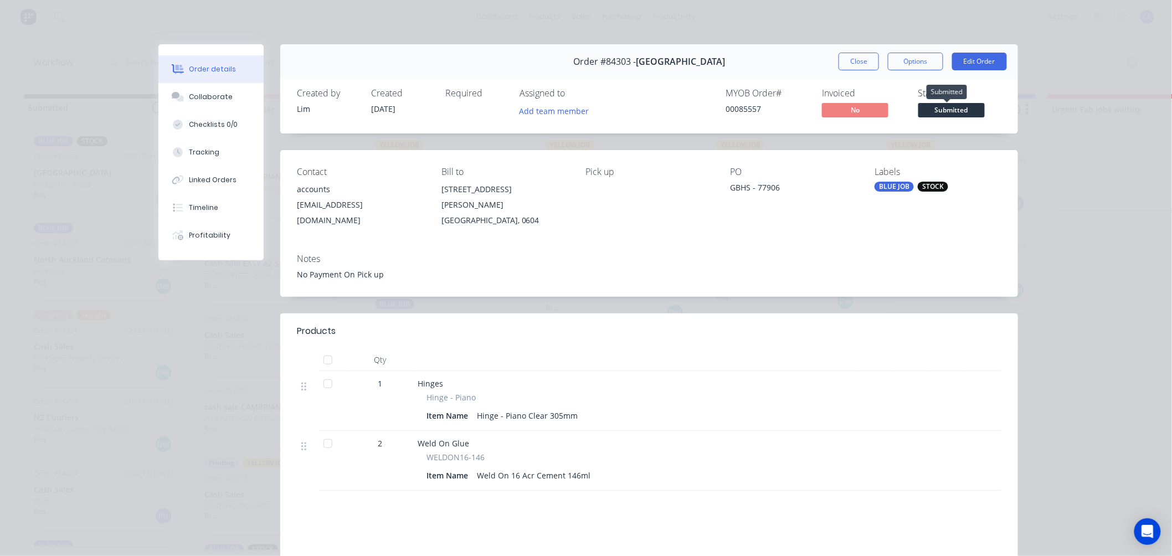
click at [939, 116] on span "Submitted" at bounding box center [951, 110] width 66 height 14
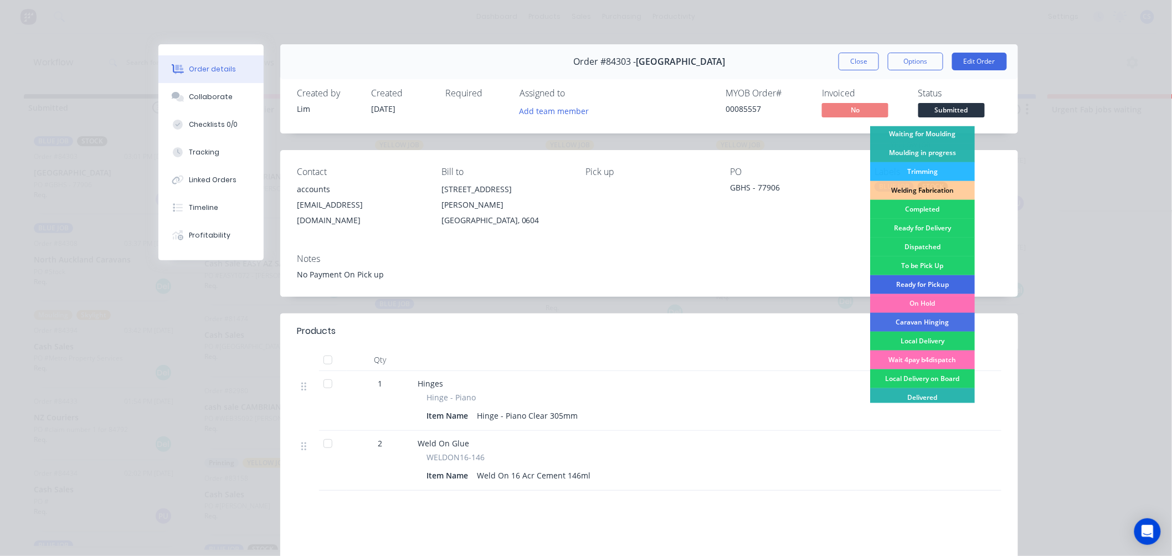
scroll to position [212, 0]
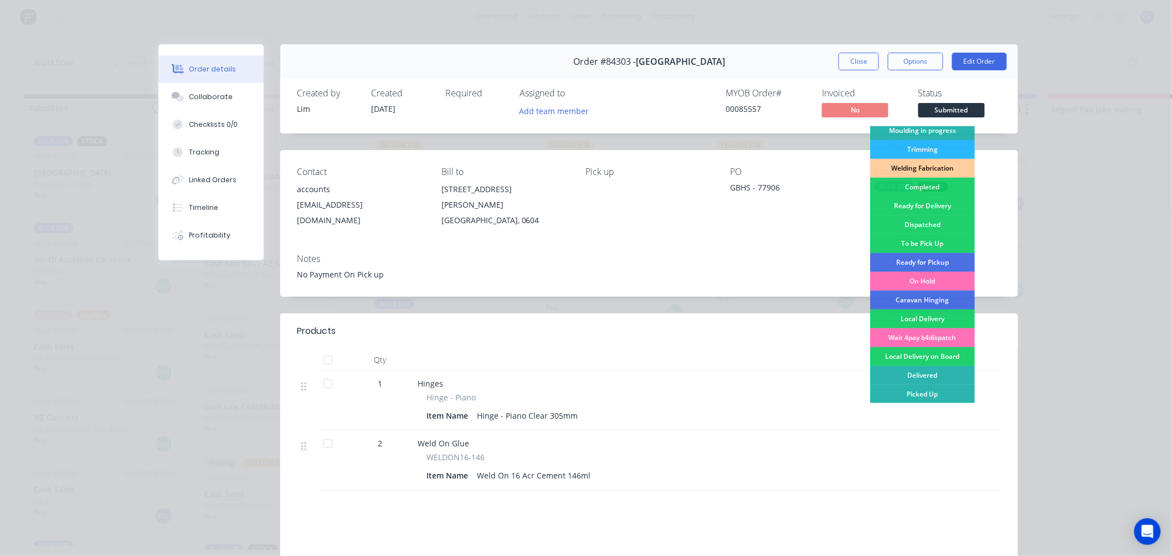
click at [919, 396] on div "Picked Up" at bounding box center [922, 394] width 105 height 19
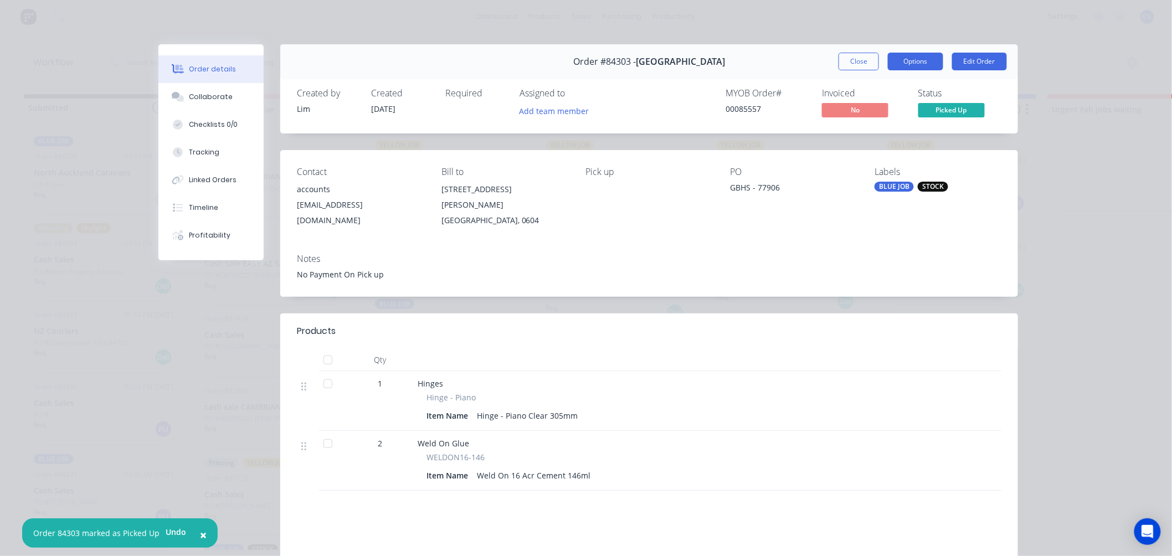
click at [919, 65] on button "Options" at bounding box center [915, 62] width 55 height 18
click at [899, 61] on button "Options" at bounding box center [915, 62] width 55 height 18
click at [738, 109] on div "00085557" at bounding box center [766, 109] width 83 height 12
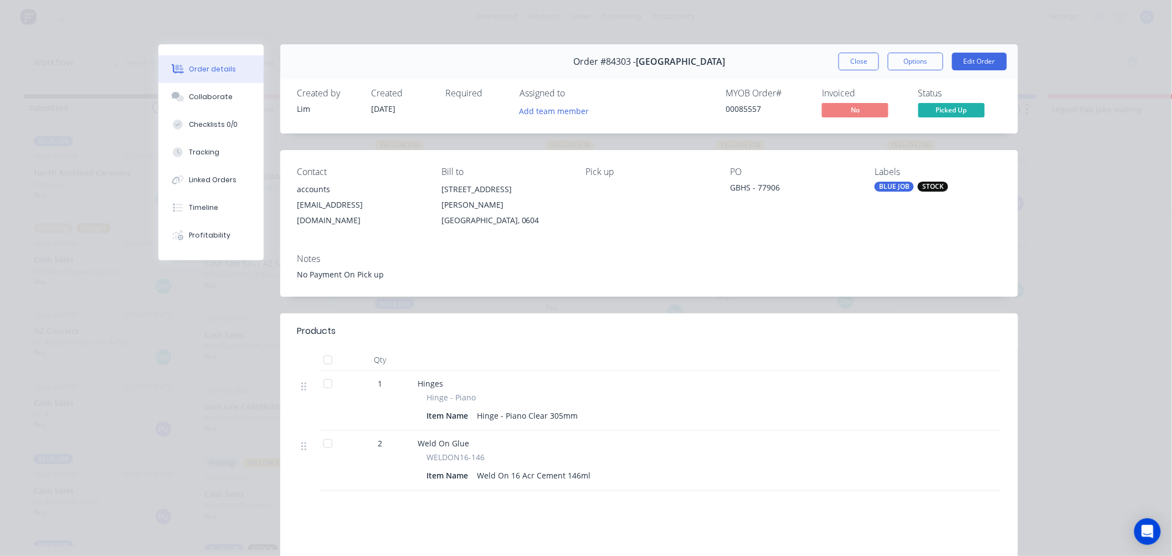
click at [738, 109] on div "00085557" at bounding box center [766, 109] width 83 height 12
copy div "00085557"
click at [848, 64] on button "Close" at bounding box center [858, 62] width 40 height 18
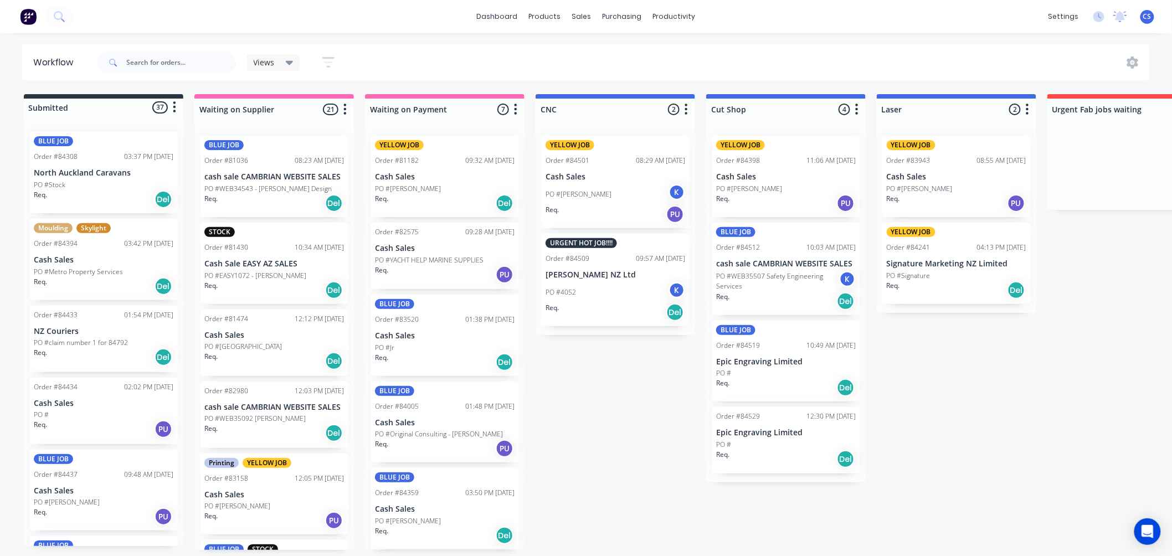
click at [96, 271] on p "PO #Metro Property Services" at bounding box center [78, 272] width 89 height 10
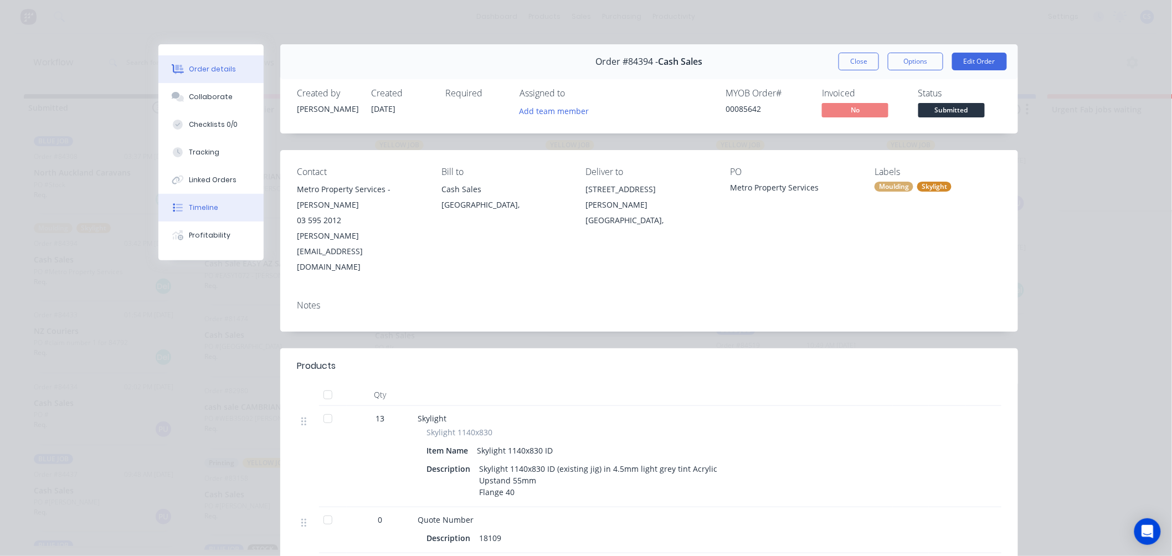
click at [213, 207] on button "Timeline" at bounding box center [210, 208] width 105 height 28
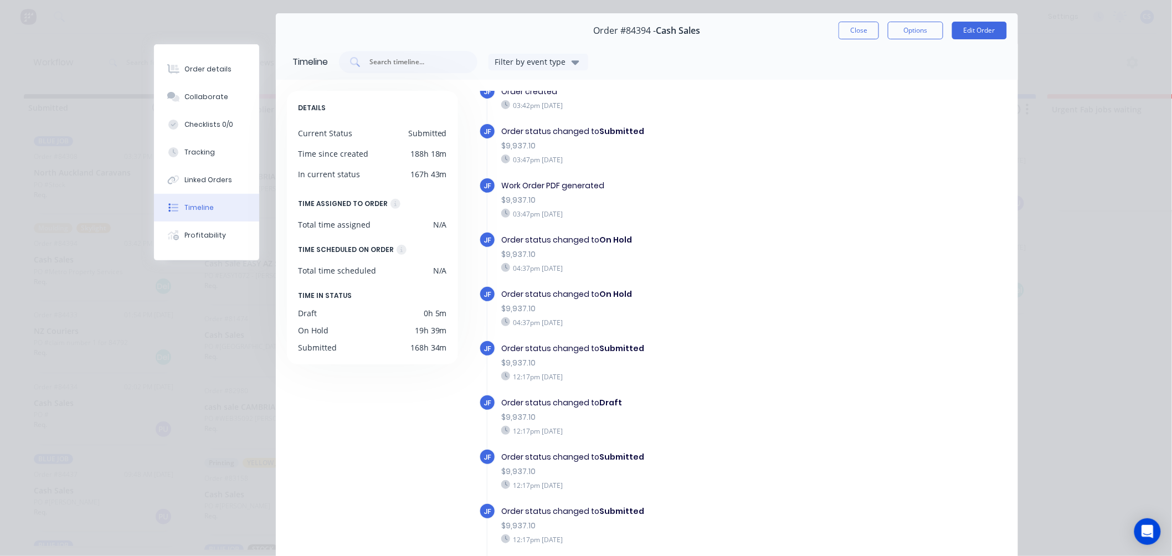
scroll to position [20, 0]
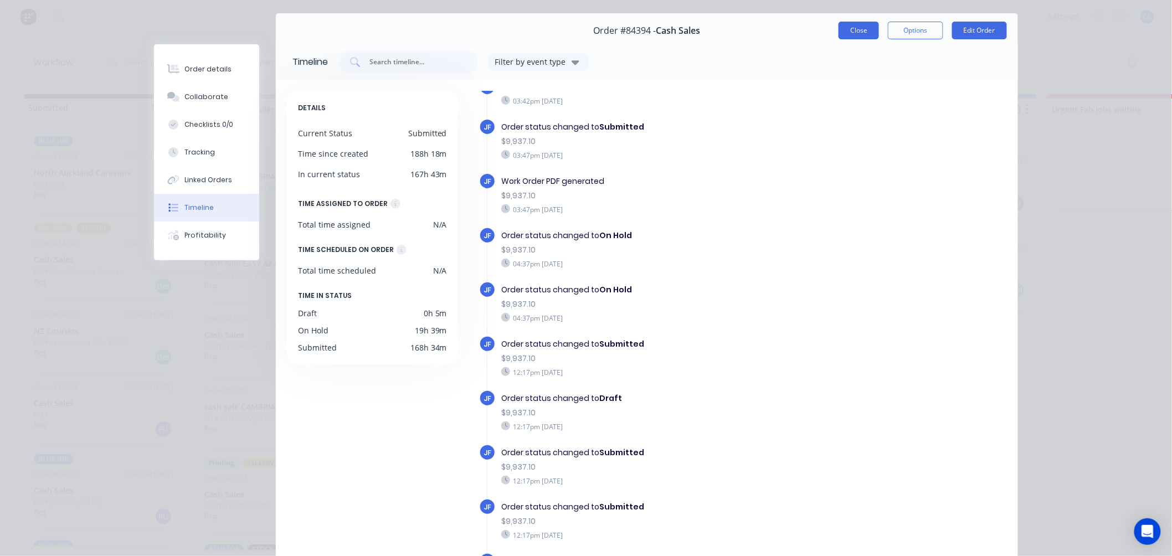
click at [854, 30] on button "Close" at bounding box center [858, 31] width 40 height 18
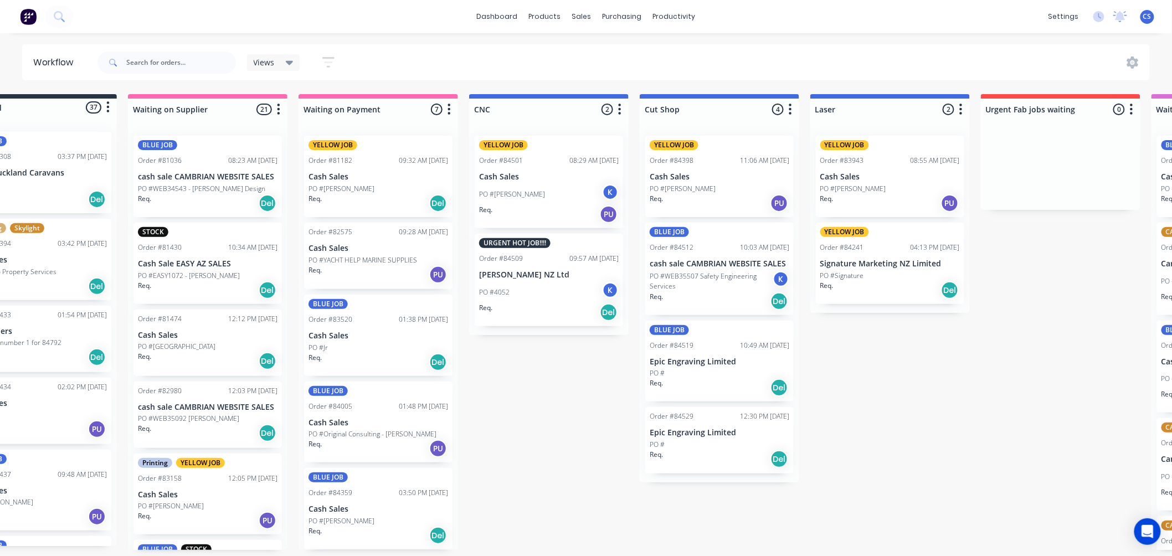
scroll to position [0, 0]
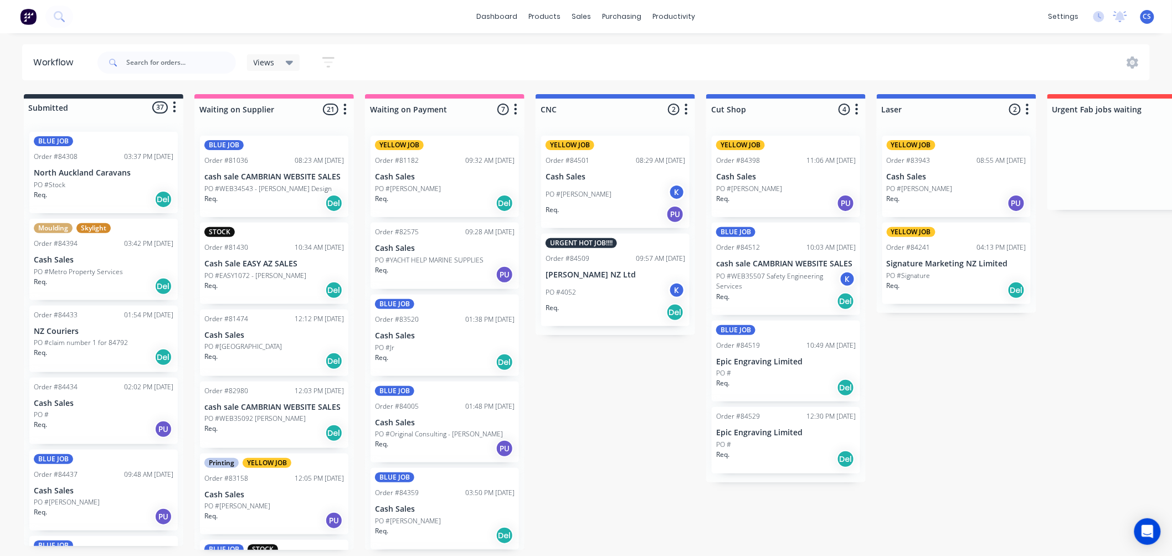
click at [95, 355] on div "Req. Del" at bounding box center [104, 357] width 140 height 19
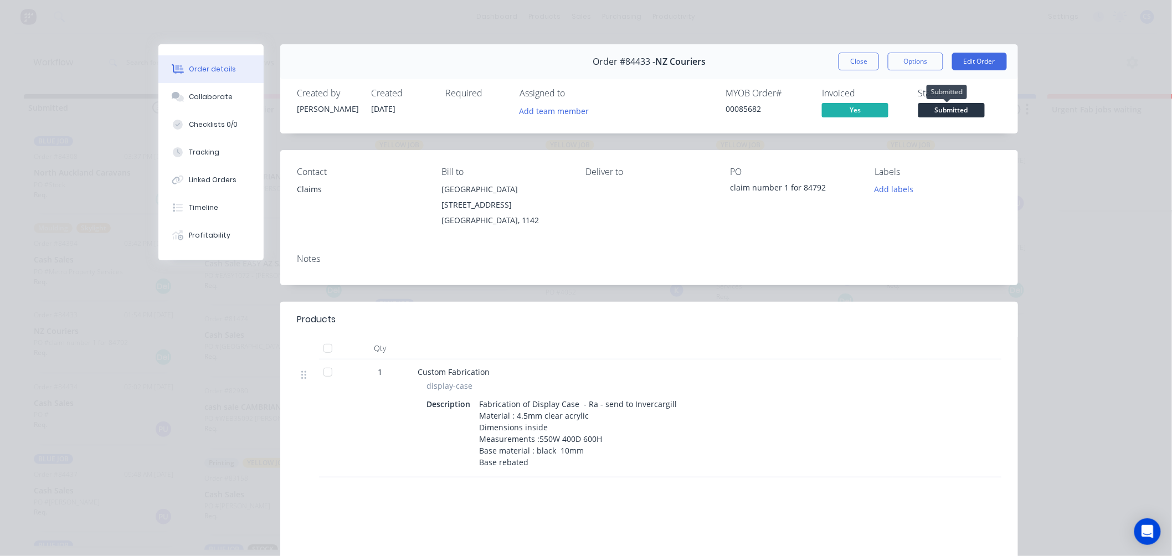
click at [958, 112] on span "Submitted" at bounding box center [951, 110] width 66 height 14
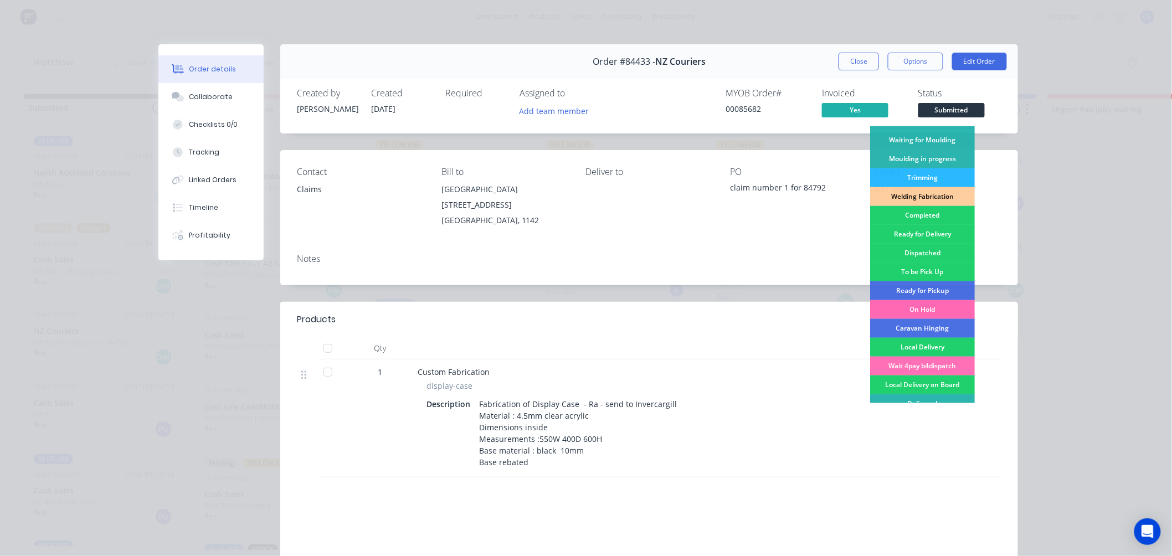
scroll to position [212, 0]
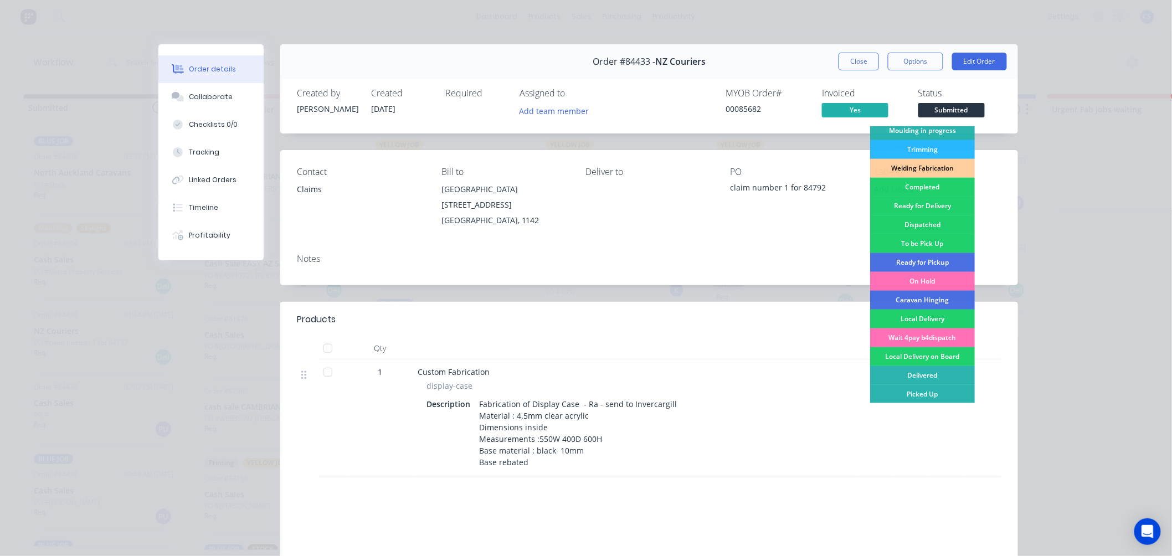
click at [917, 374] on div "Delivered" at bounding box center [922, 375] width 105 height 19
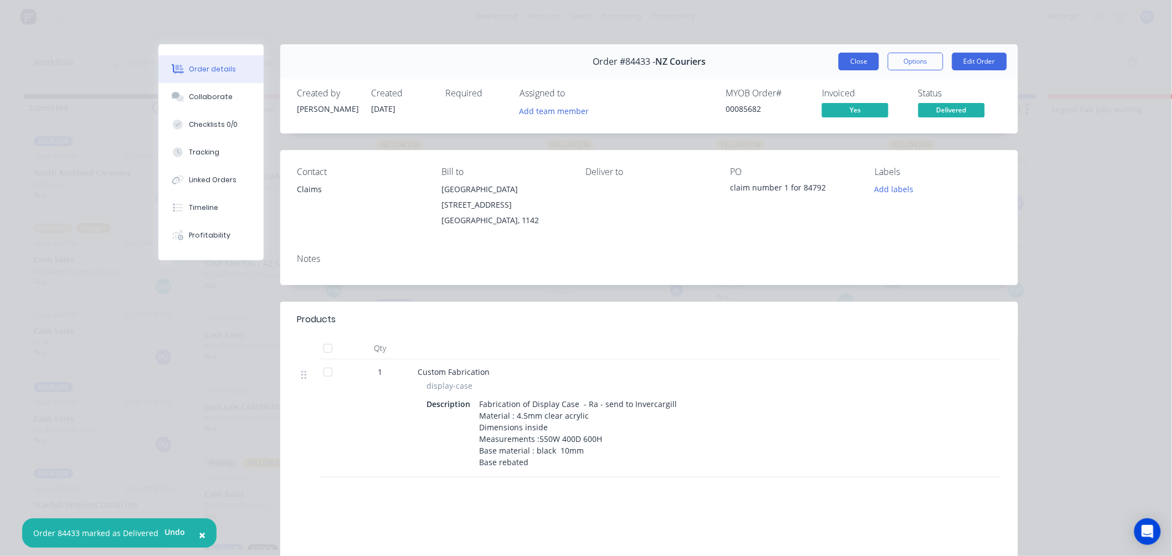
click at [855, 62] on button "Close" at bounding box center [858, 62] width 40 height 18
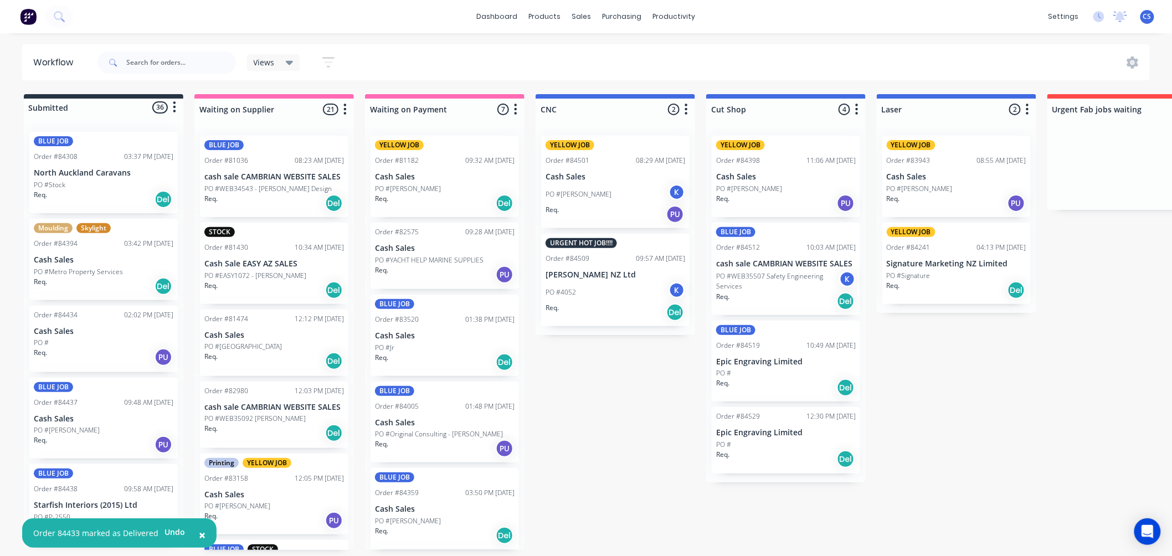
click at [71, 344] on div "PO #" at bounding box center [104, 343] width 140 height 10
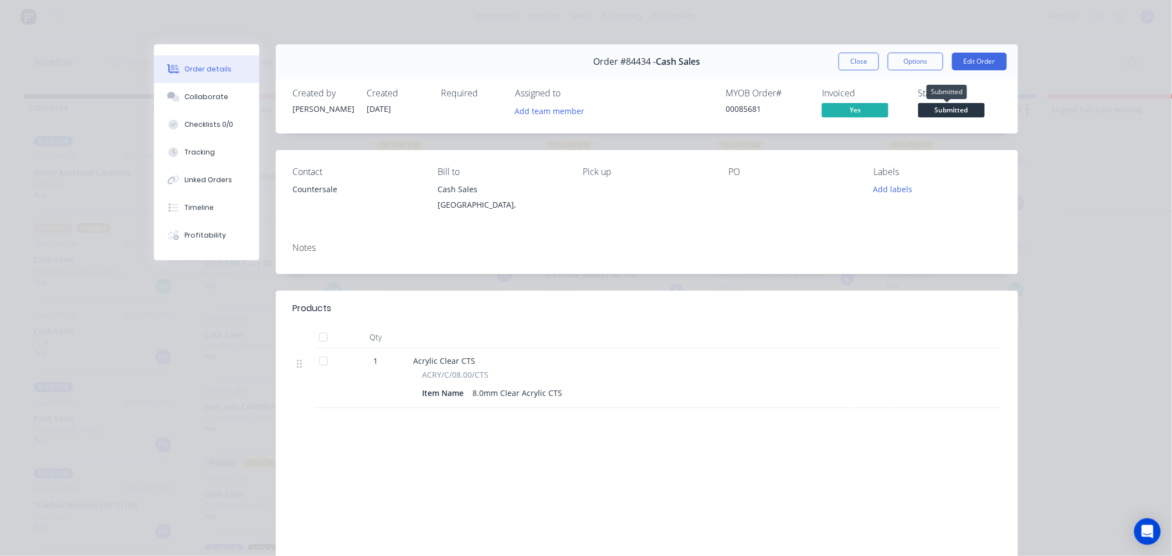
click at [952, 107] on span "Submitted" at bounding box center [951, 110] width 66 height 14
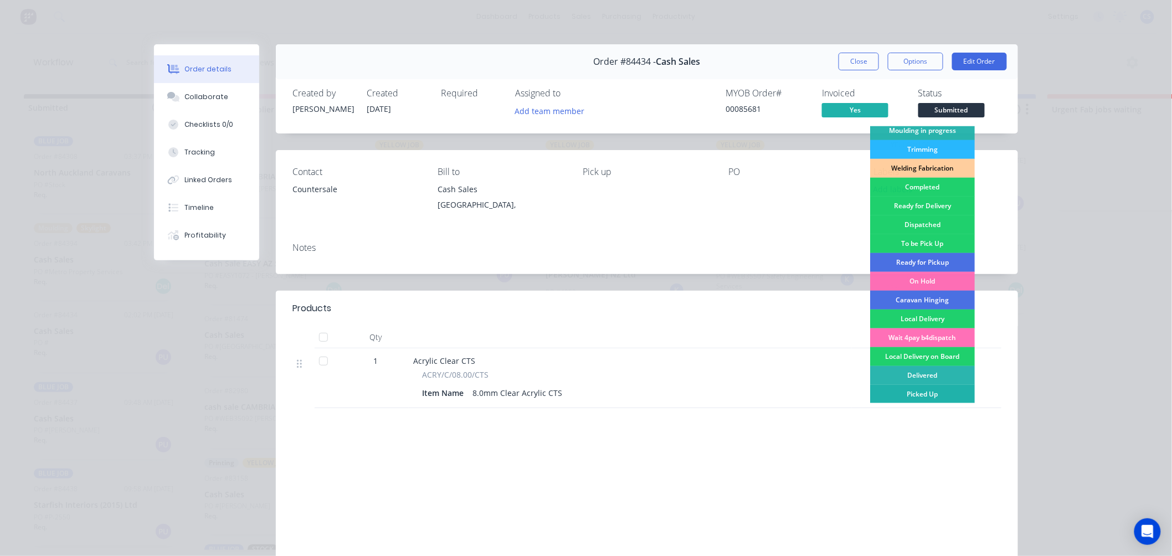
click at [911, 388] on div "Picked Up" at bounding box center [922, 394] width 105 height 19
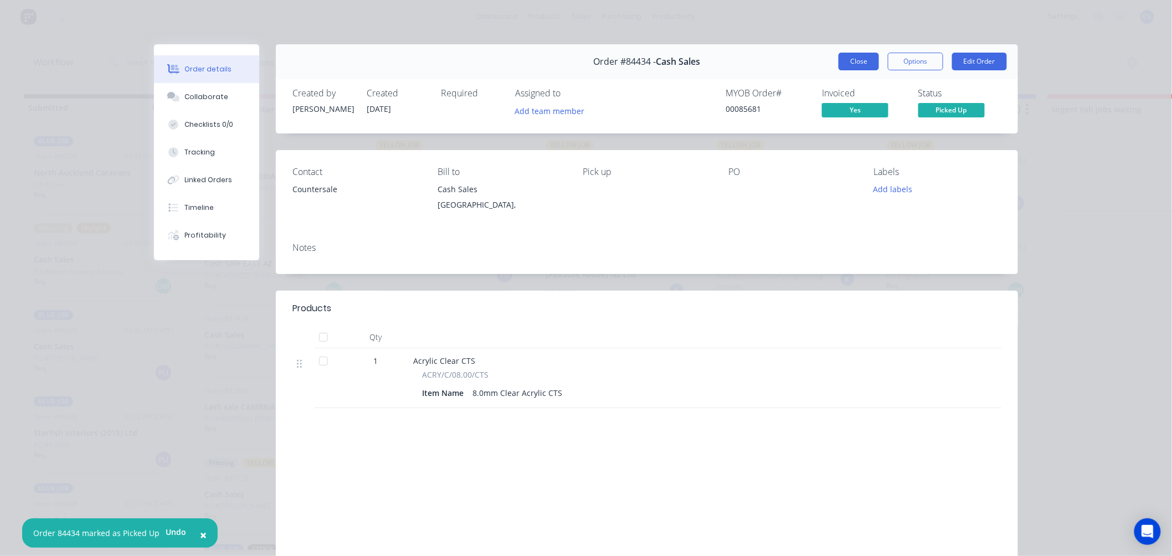
click at [853, 63] on button "Close" at bounding box center [858, 62] width 40 height 18
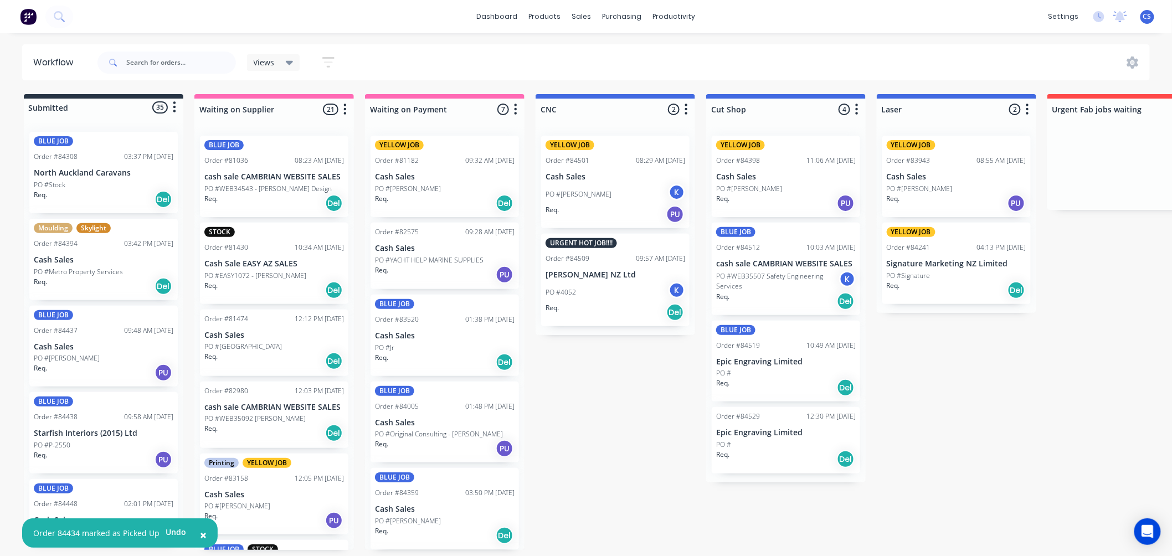
click at [101, 354] on div "PO #[PERSON_NAME]" at bounding box center [104, 358] width 140 height 10
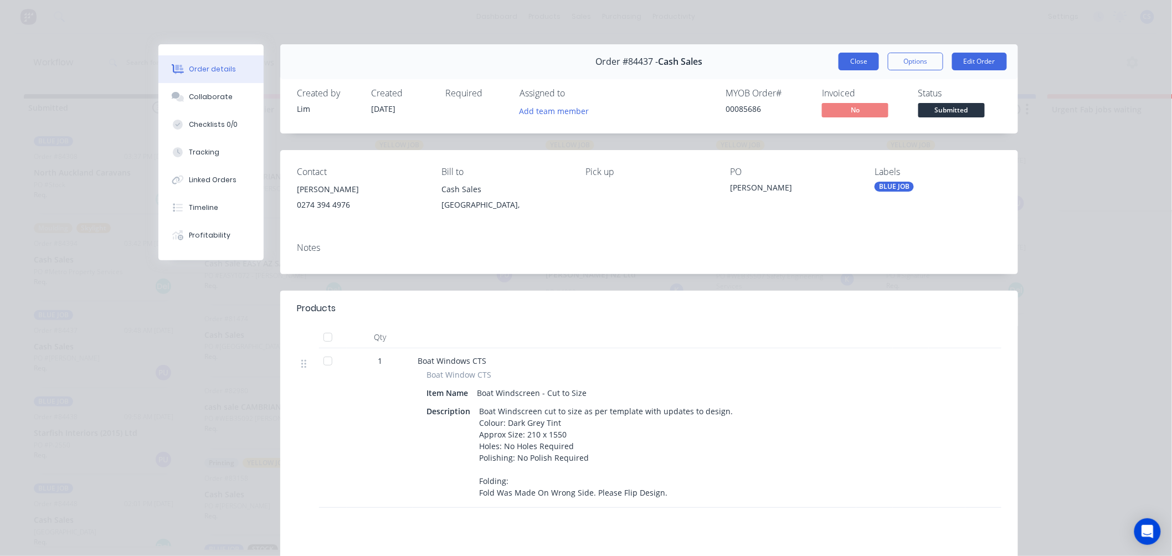
click at [854, 64] on button "Close" at bounding box center [858, 62] width 40 height 18
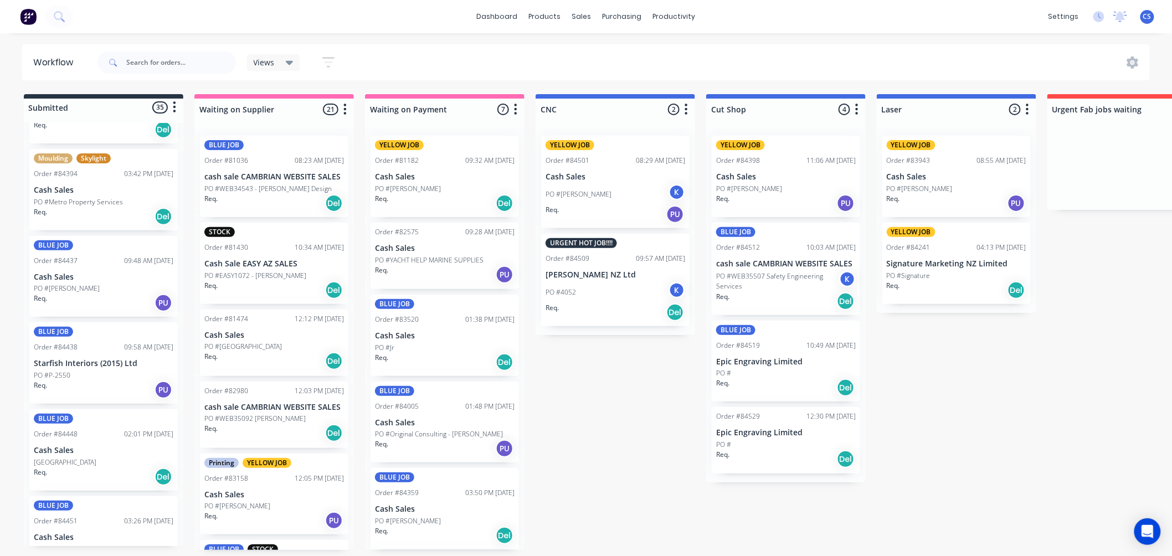
scroll to position [123, 0]
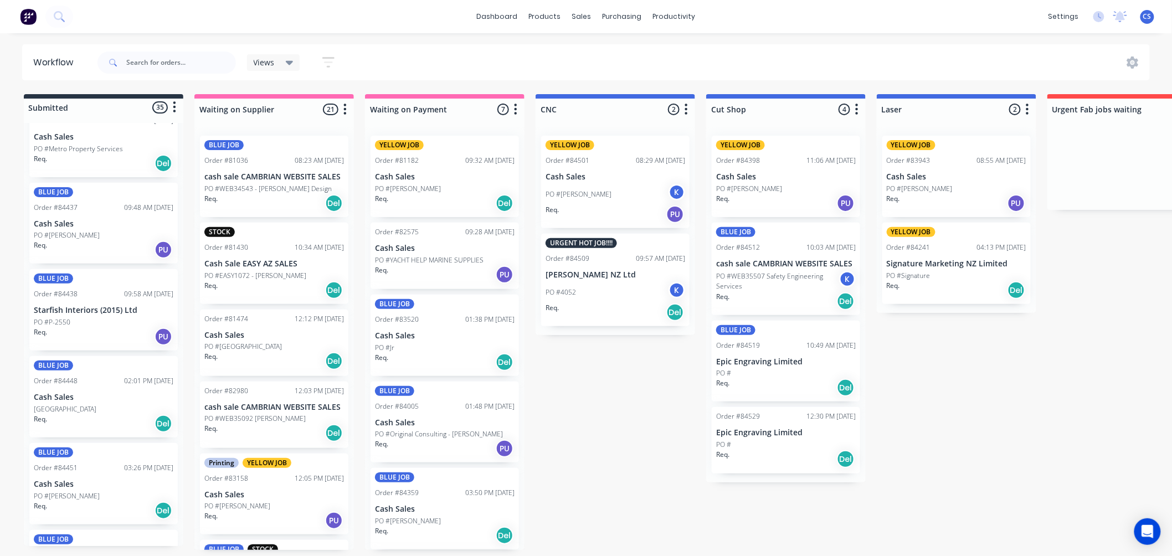
click at [105, 310] on p "Starfish Interiors (2015) Ltd" at bounding box center [104, 310] width 140 height 9
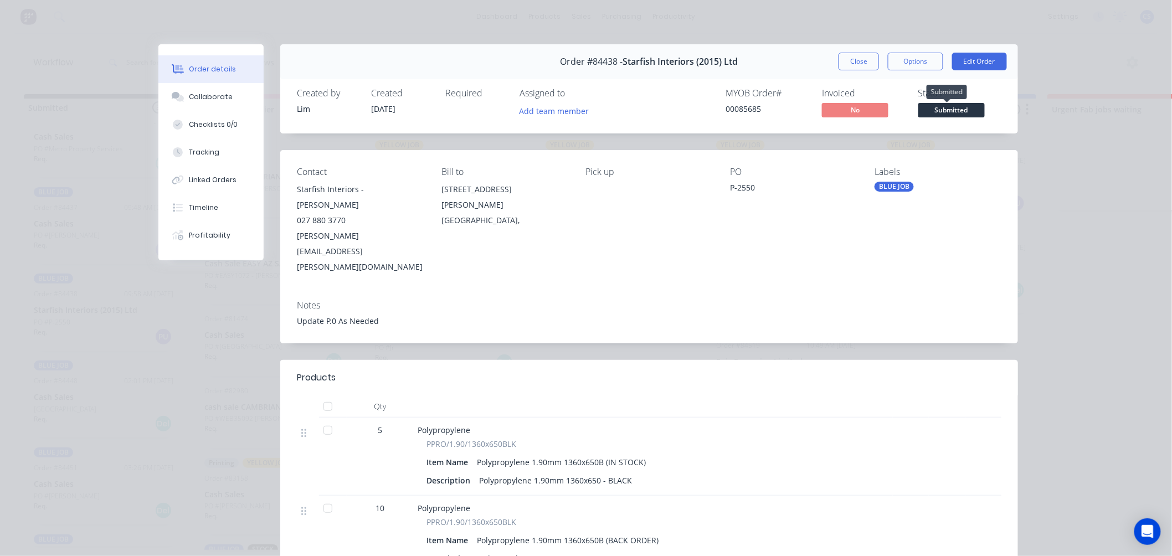
click at [952, 112] on span "Submitted" at bounding box center [951, 110] width 66 height 14
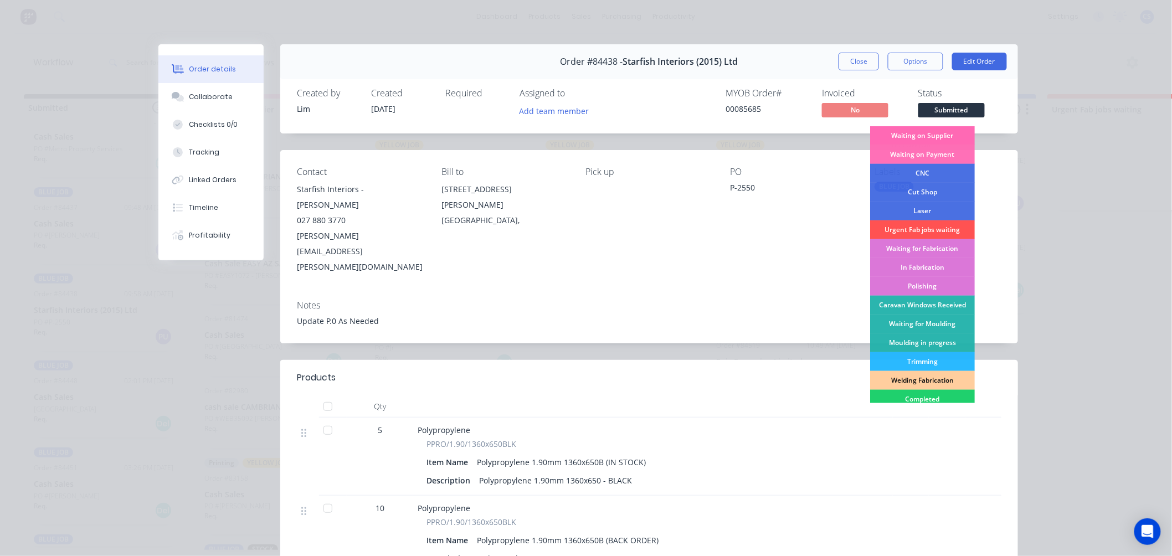
click at [916, 134] on div "Waiting on Supplier" at bounding box center [922, 135] width 105 height 19
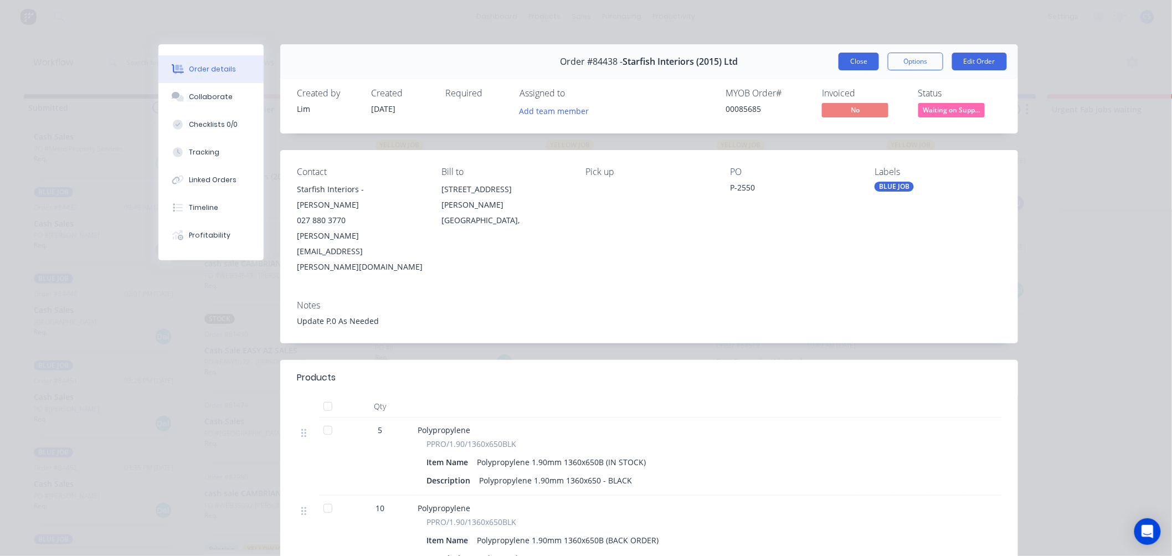
click at [861, 63] on button "Close" at bounding box center [858, 62] width 40 height 18
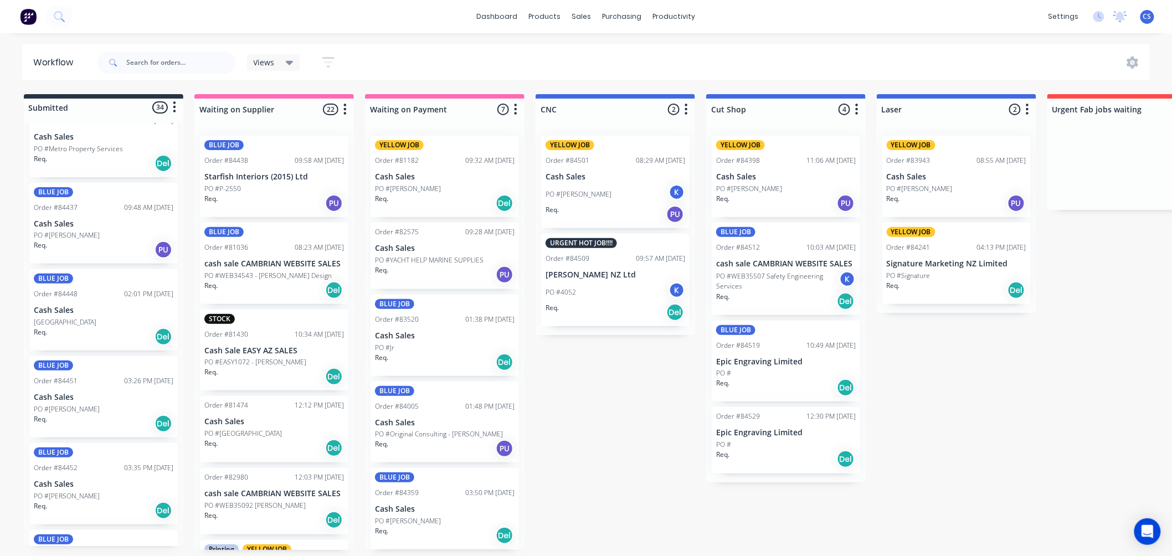
click at [87, 322] on p "[GEOGRAPHIC_DATA]" at bounding box center [65, 322] width 63 height 10
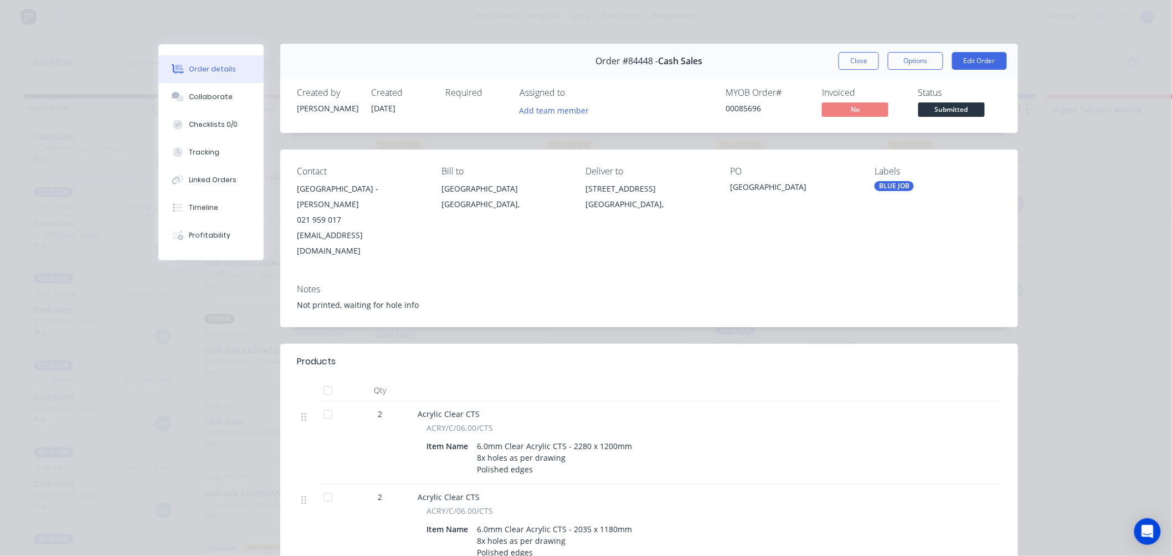
scroll to position [0, 0]
click at [857, 63] on button "Close" at bounding box center [858, 62] width 40 height 18
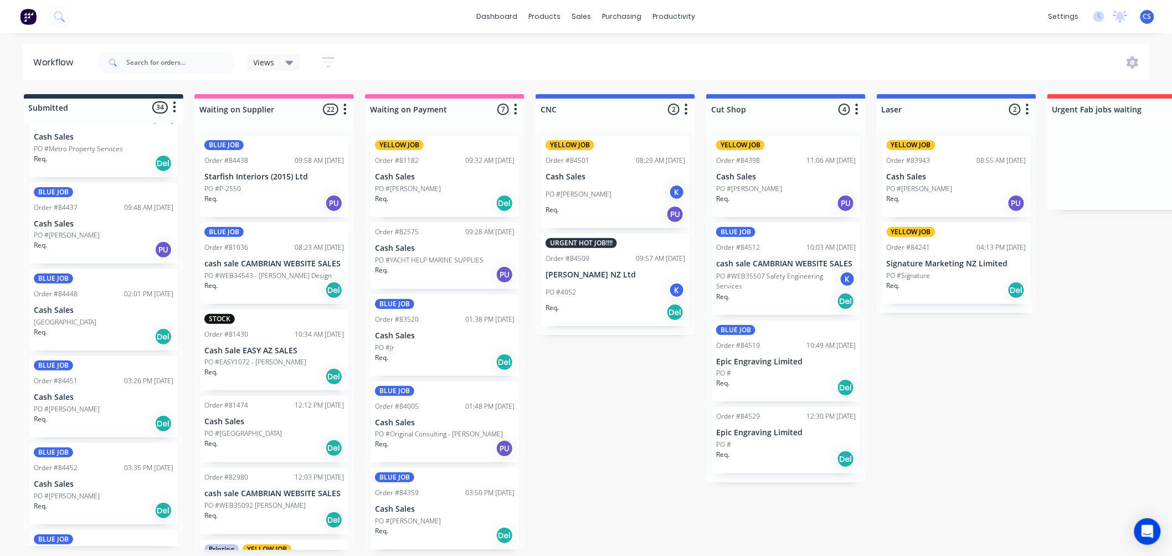
click at [78, 400] on p "Cash Sales" at bounding box center [104, 397] width 140 height 9
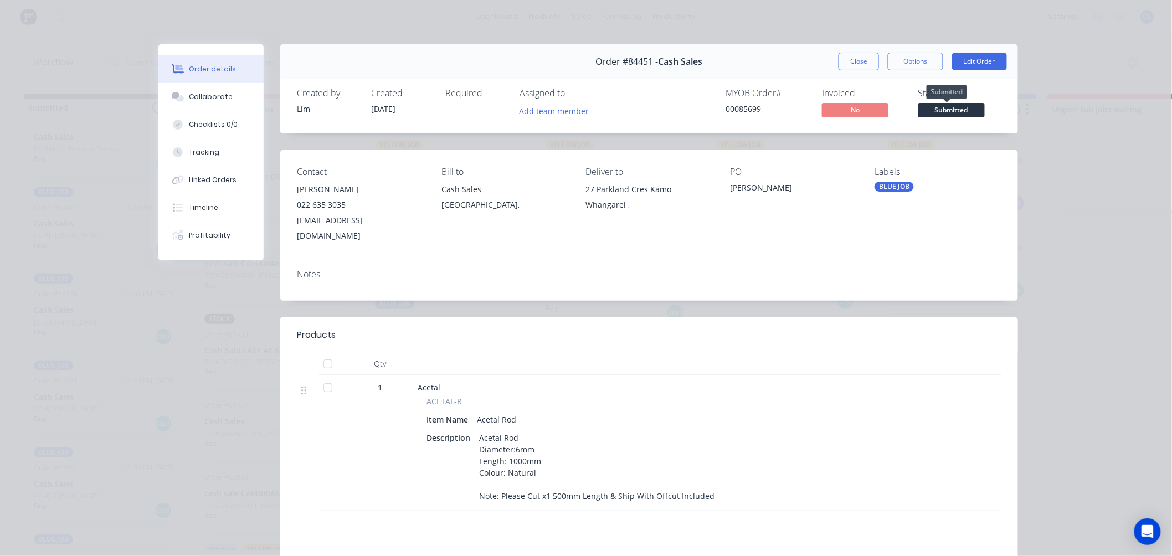
drag, startPoint x: 941, startPoint y: 107, endPoint x: 943, endPoint y: 120, distance: 13.4
click at [941, 107] on span "Submitted" at bounding box center [951, 110] width 66 height 14
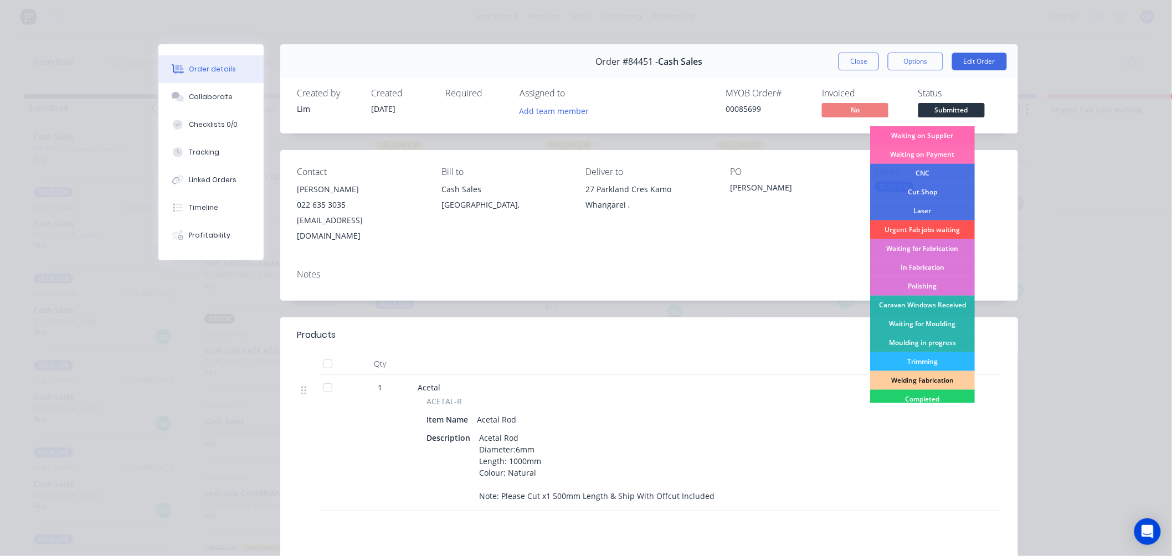
click at [926, 135] on div "Waiting on Supplier" at bounding box center [922, 135] width 105 height 19
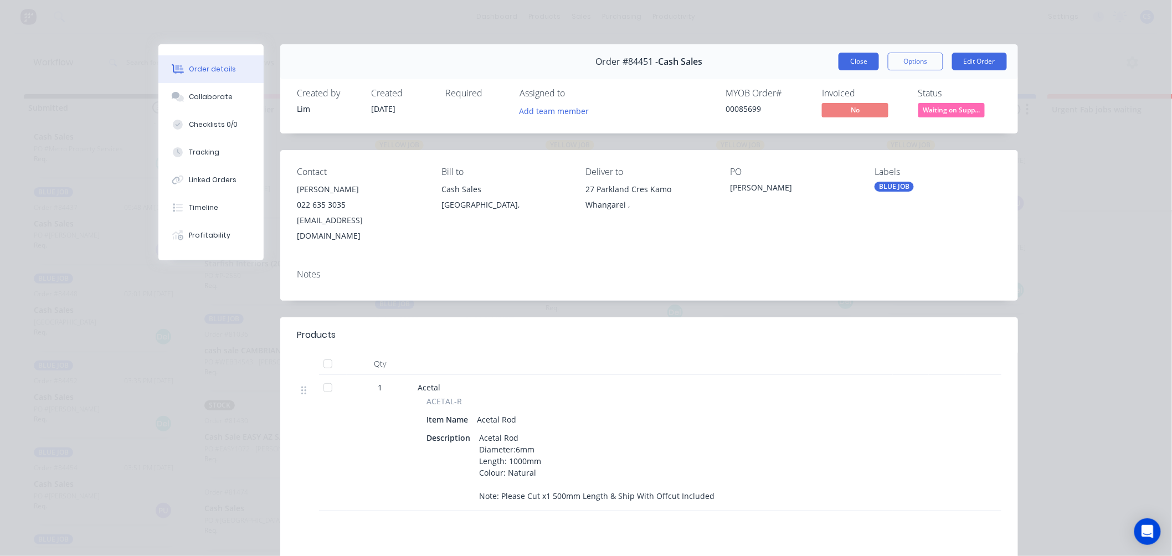
click at [859, 58] on button "Close" at bounding box center [858, 62] width 40 height 18
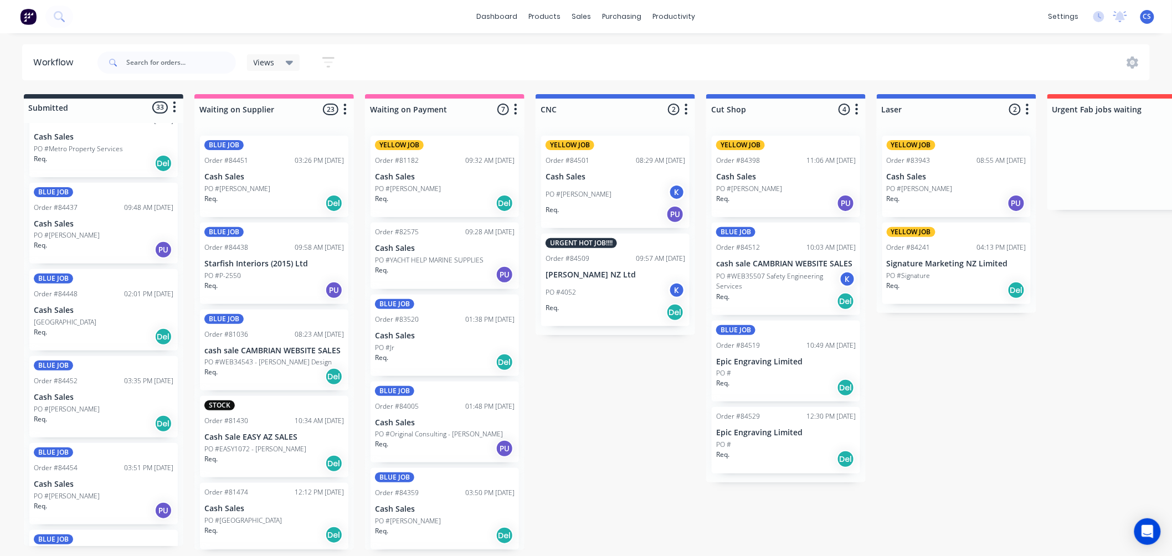
click at [98, 406] on div "PO #[PERSON_NAME]" at bounding box center [104, 409] width 140 height 10
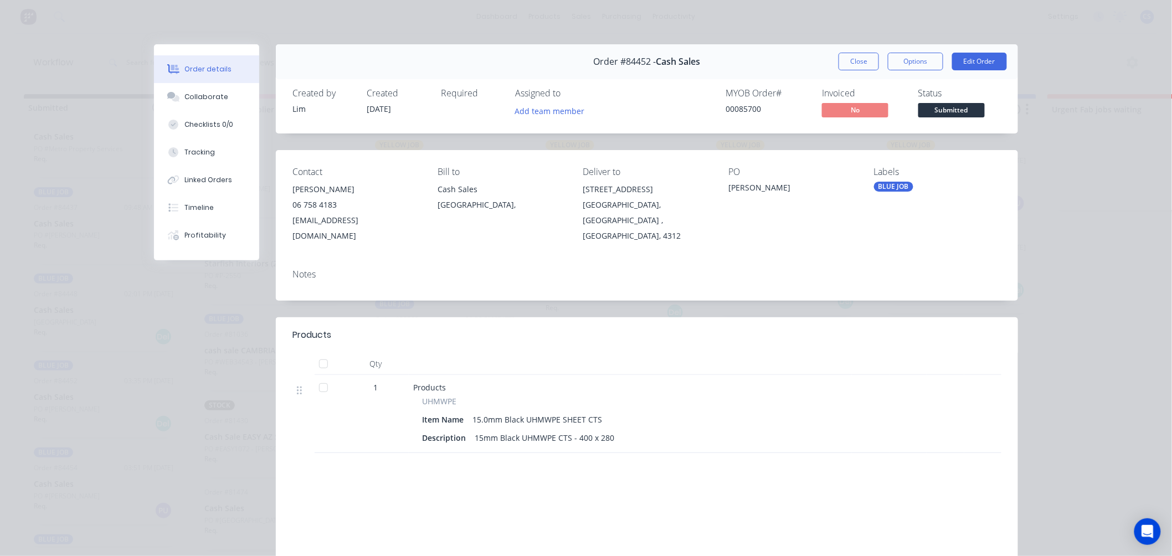
drag, startPoint x: 961, startPoint y: 106, endPoint x: 963, endPoint y: 123, distance: 17.3
click at [961, 106] on span "Submitted" at bounding box center [951, 110] width 66 height 14
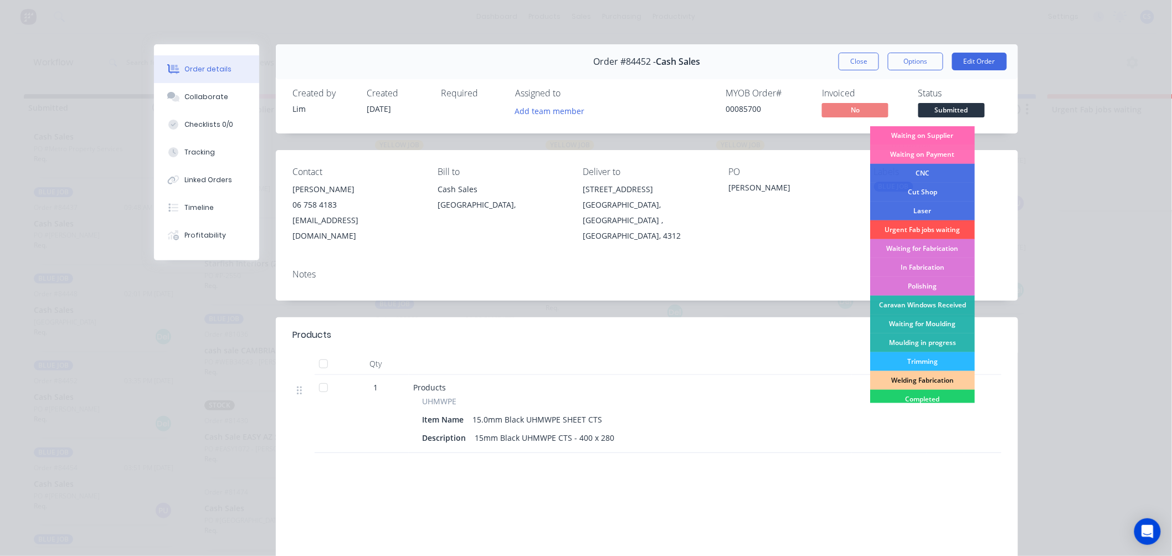
click at [920, 135] on div "Waiting on Supplier" at bounding box center [922, 135] width 105 height 19
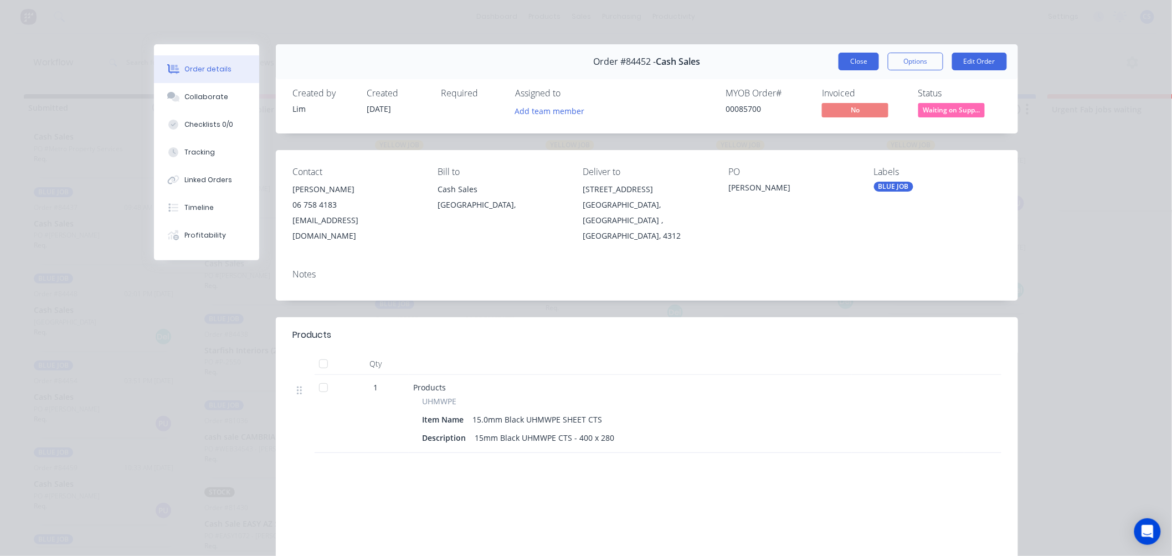
click at [842, 62] on button "Close" at bounding box center [858, 62] width 40 height 18
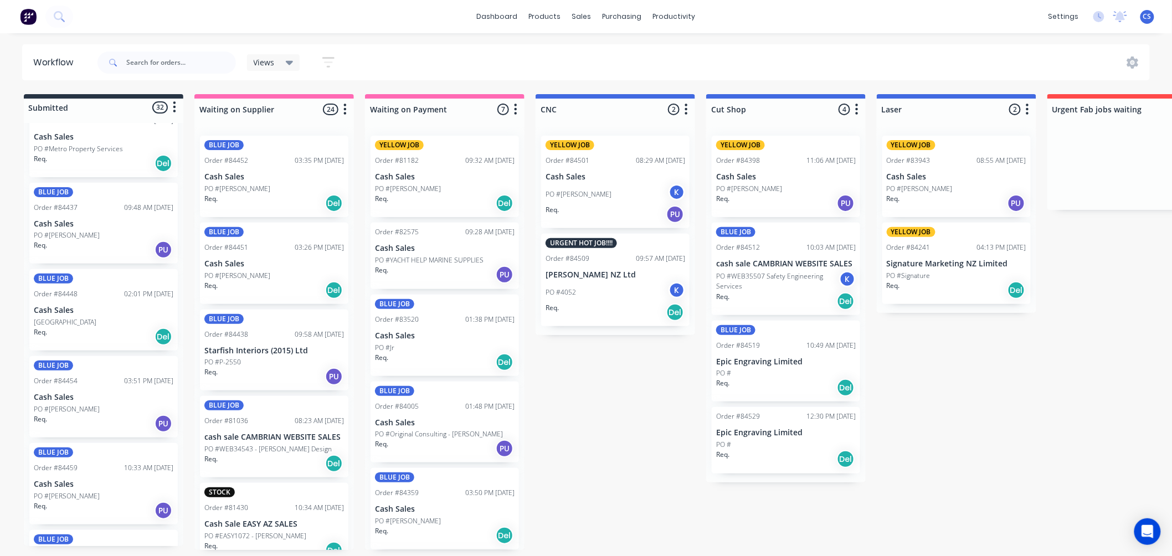
click at [97, 408] on div "PO #[PERSON_NAME]" at bounding box center [104, 409] width 140 height 10
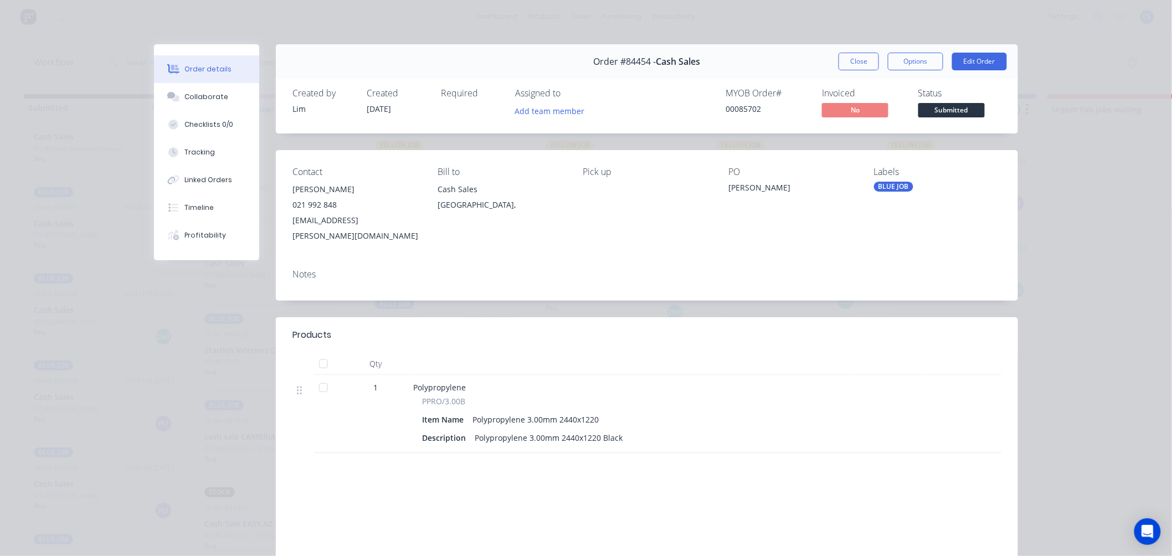
click at [941, 114] on span "Submitted" at bounding box center [951, 110] width 66 height 14
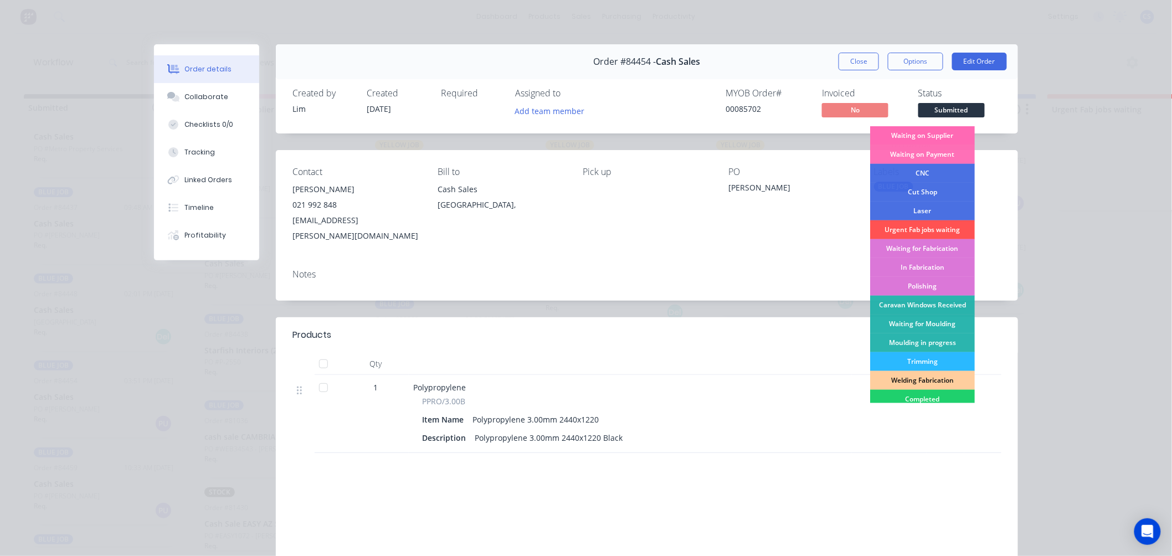
click at [934, 135] on div "Waiting on Supplier" at bounding box center [922, 135] width 105 height 19
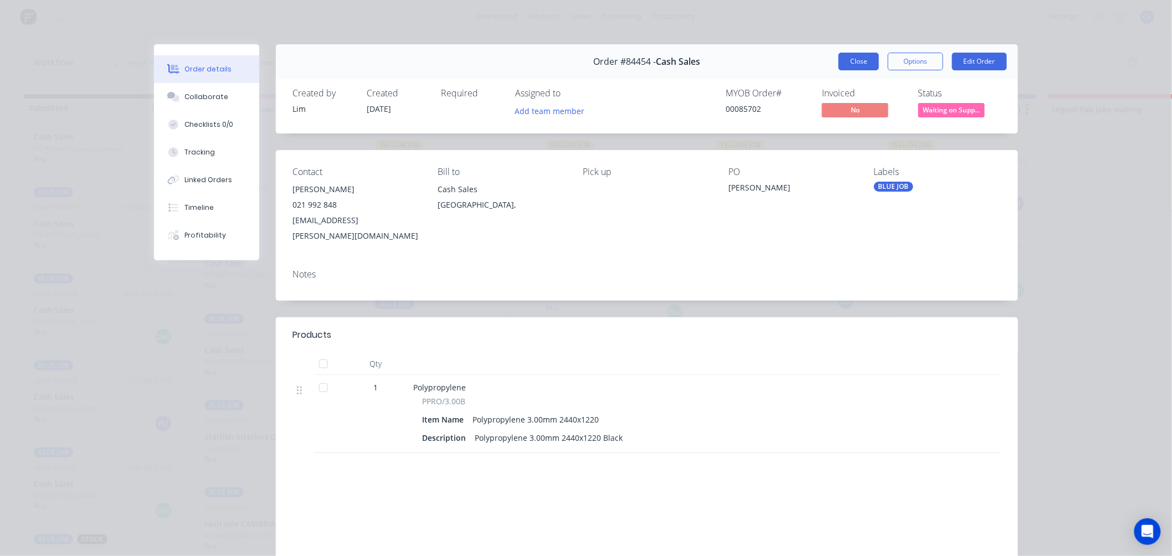
click at [860, 64] on button "Close" at bounding box center [858, 62] width 40 height 18
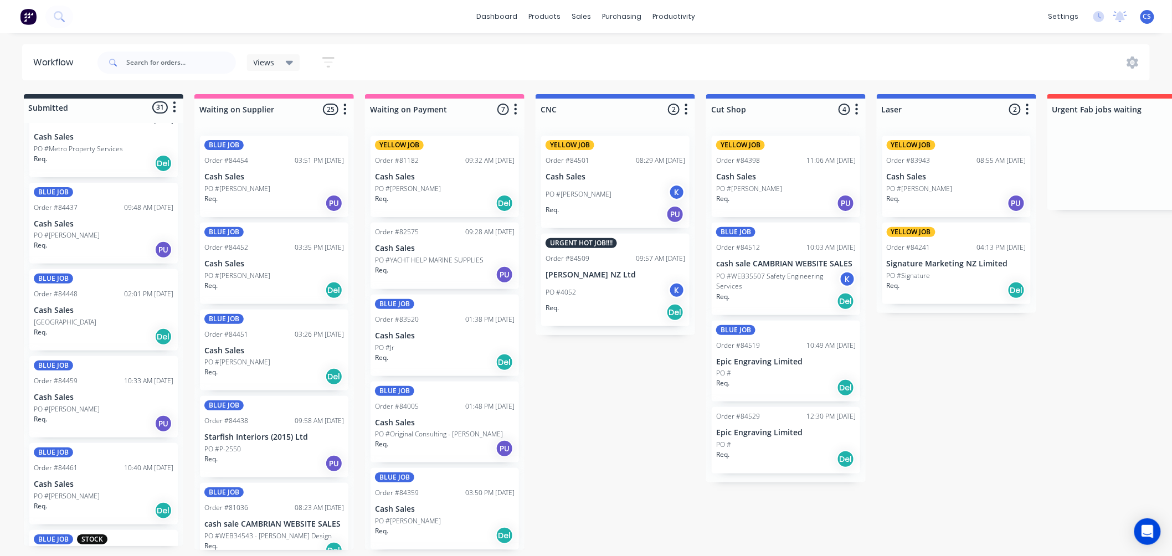
click at [91, 411] on p "PO #[PERSON_NAME]" at bounding box center [67, 409] width 66 height 10
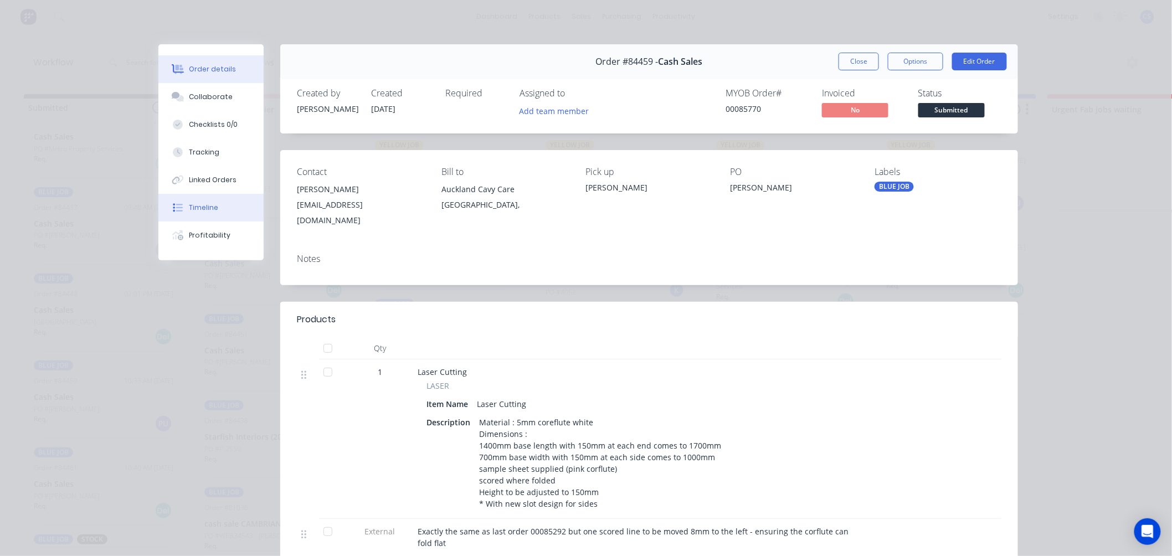
click at [207, 205] on div "Timeline" at bounding box center [203, 208] width 29 height 10
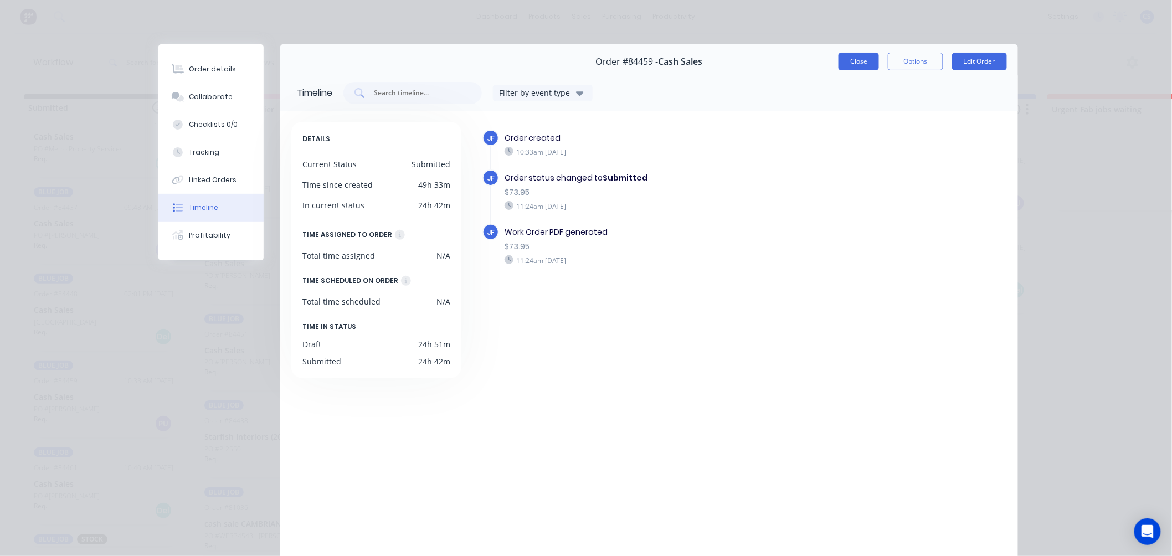
click at [848, 61] on button "Close" at bounding box center [858, 62] width 40 height 18
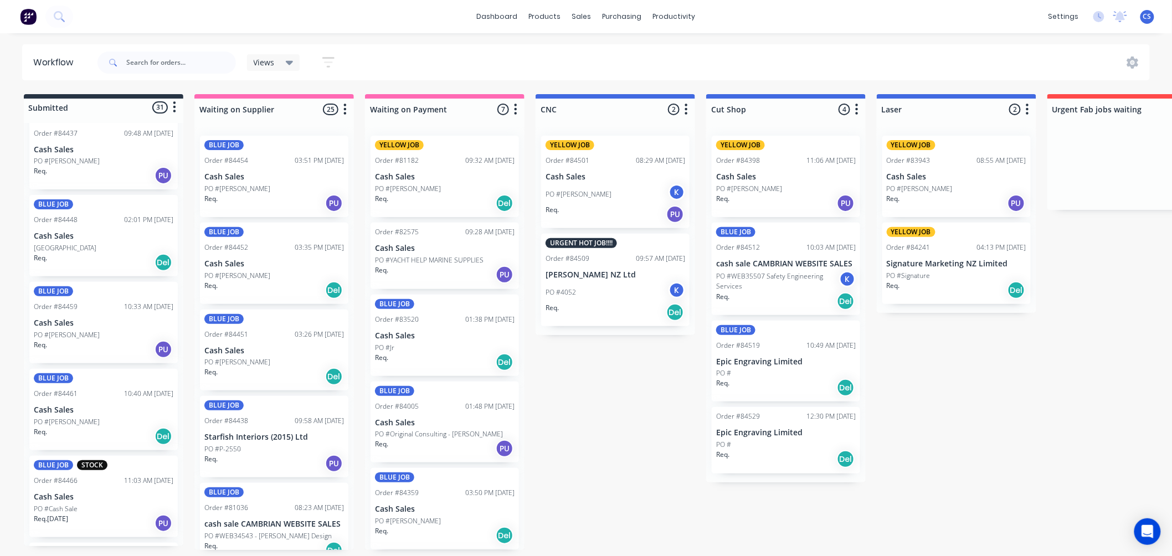
scroll to position [246, 0]
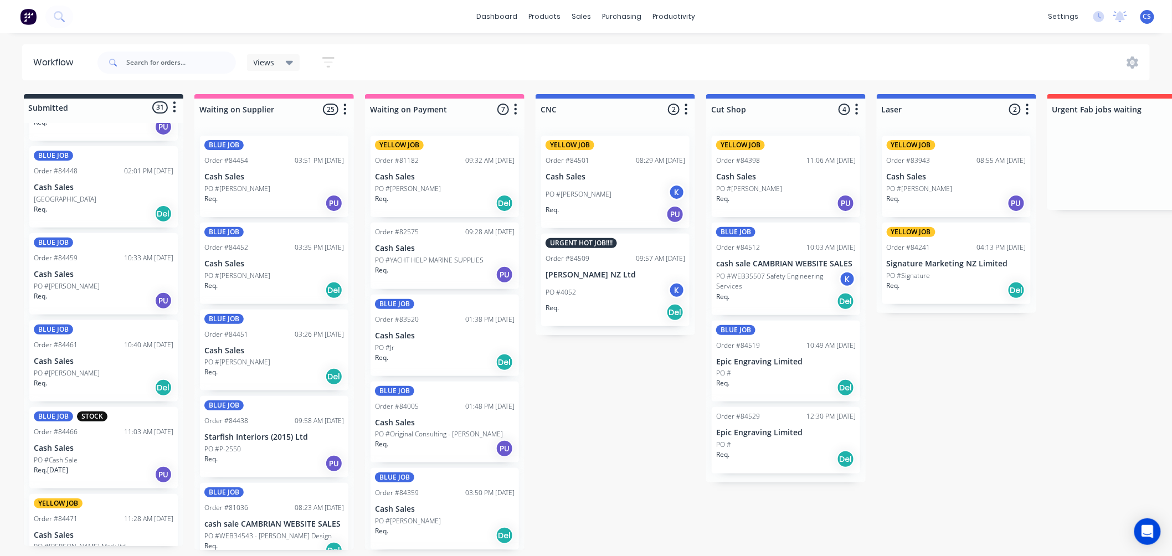
click at [92, 378] on div "Req. Del" at bounding box center [104, 387] width 140 height 19
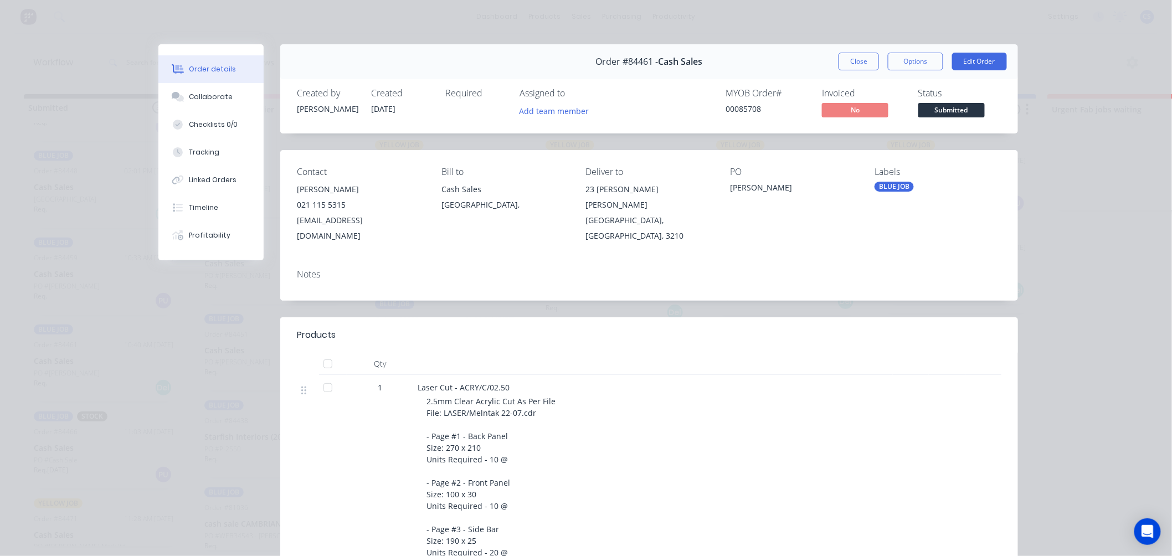
drag, startPoint x: 852, startPoint y: 63, endPoint x: 839, endPoint y: 76, distance: 18.4
click at [852, 62] on button "Close" at bounding box center [858, 62] width 40 height 18
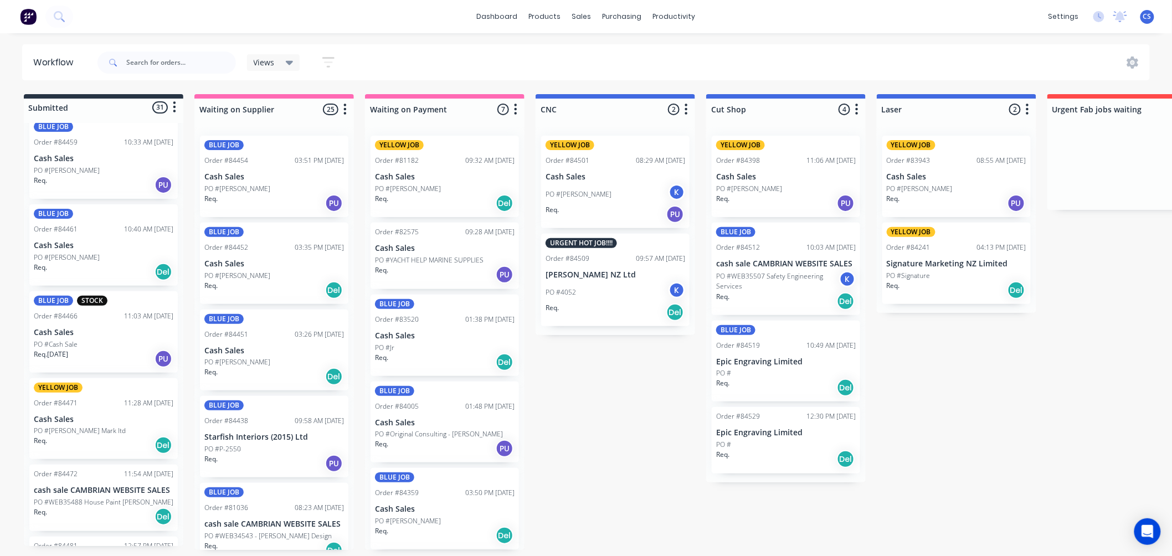
scroll to position [369, 0]
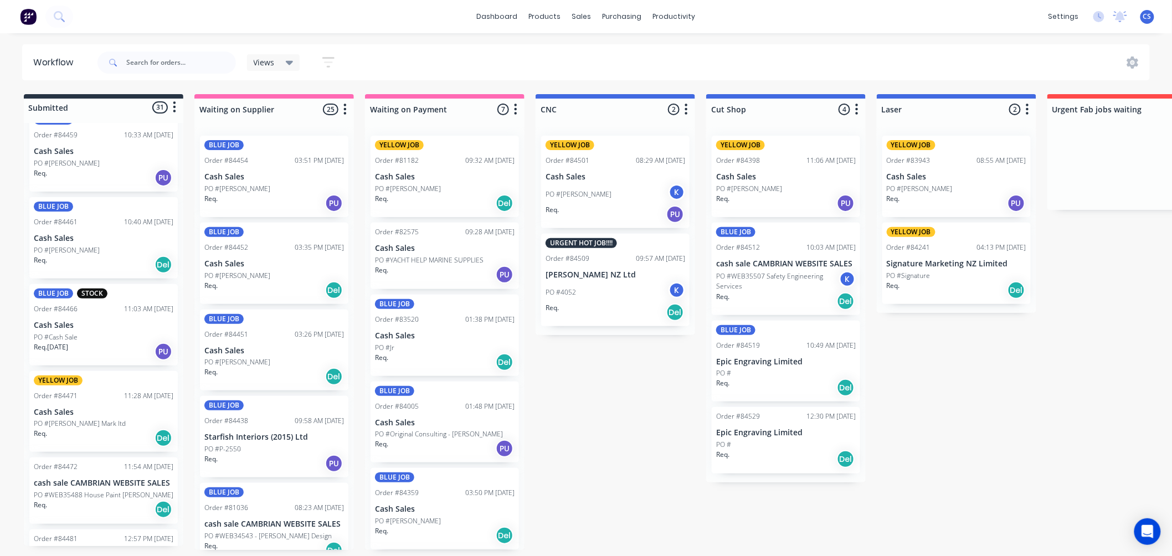
click at [93, 336] on div "PO #Cash Sale" at bounding box center [104, 337] width 140 height 10
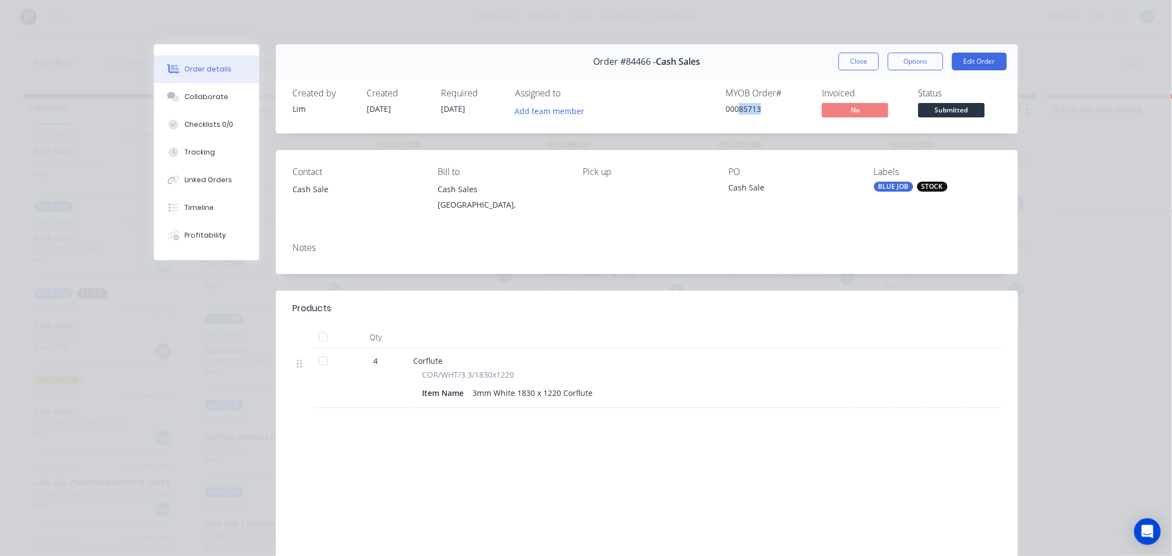
drag, startPoint x: 735, startPoint y: 107, endPoint x: 756, endPoint y: 107, distance: 21.0
click at [756, 107] on div "00085713" at bounding box center [766, 109] width 83 height 12
copy div "85713"
click at [862, 60] on button "Close" at bounding box center [858, 62] width 40 height 18
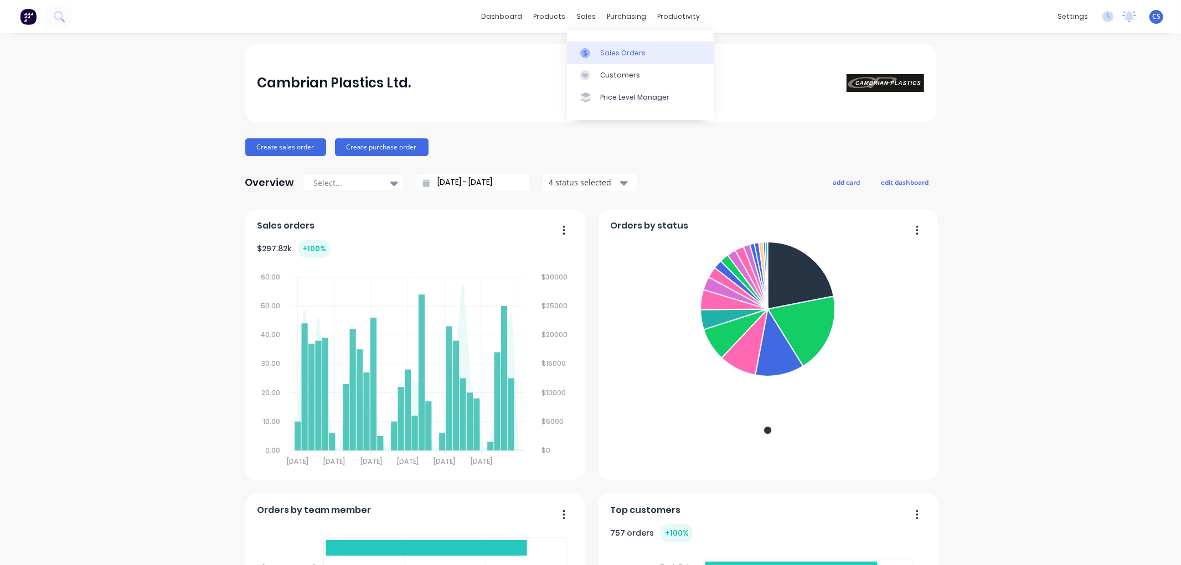
click at [595, 47] on link "Sales Orders" at bounding box center [640, 53] width 147 height 22
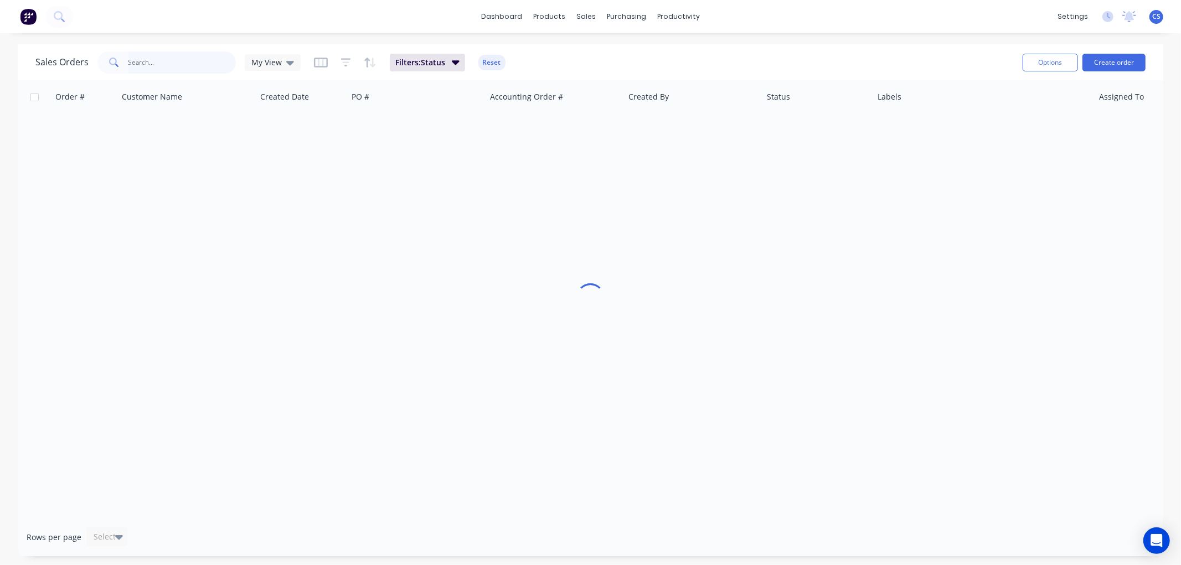
click at [158, 59] on input "text" at bounding box center [182, 62] width 108 height 22
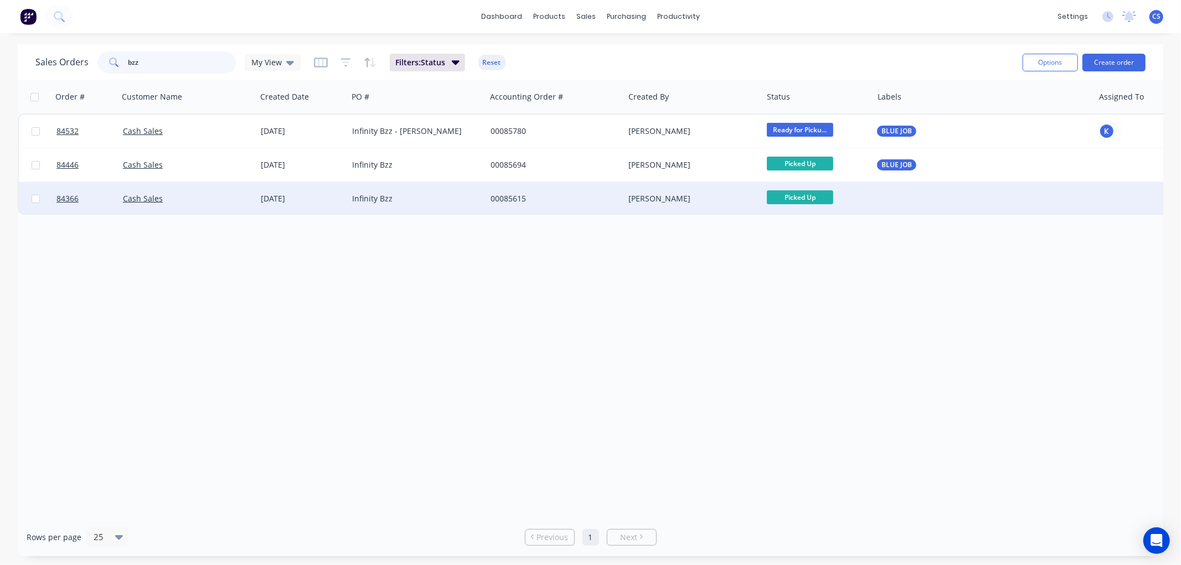
type input "bzz"
click at [416, 194] on div "Infinity Bzz" at bounding box center [413, 198] width 123 height 11
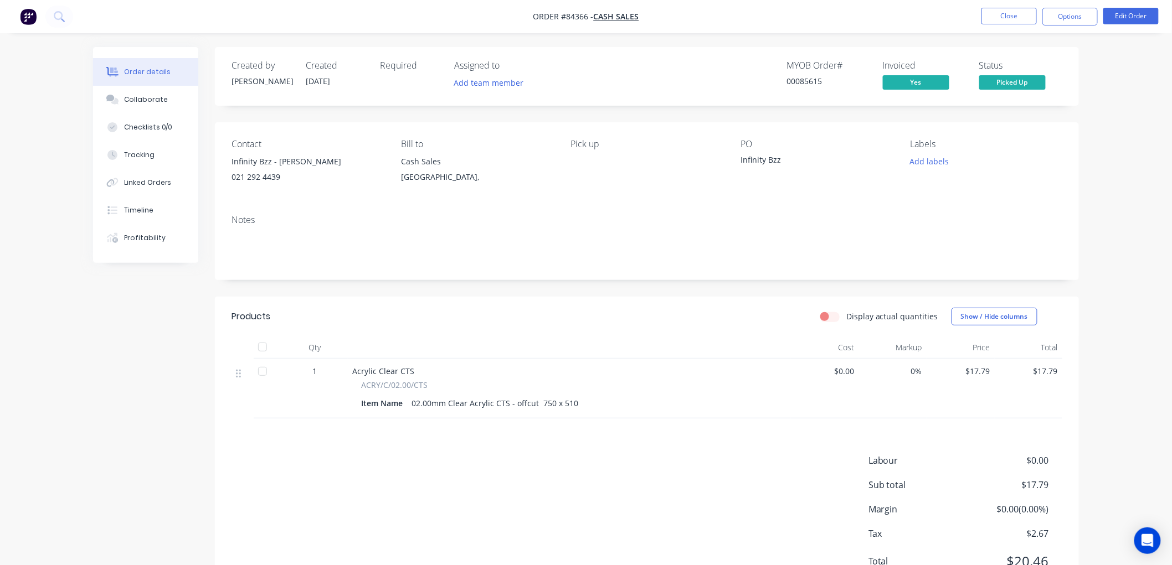
click at [8, 544] on div "Order details Collaborate Checklists 0/0 Tracking Linked Orders Timeline Profit…" at bounding box center [586, 308] width 1172 height 616
click at [998, 18] on button "Close" at bounding box center [1008, 16] width 55 height 17
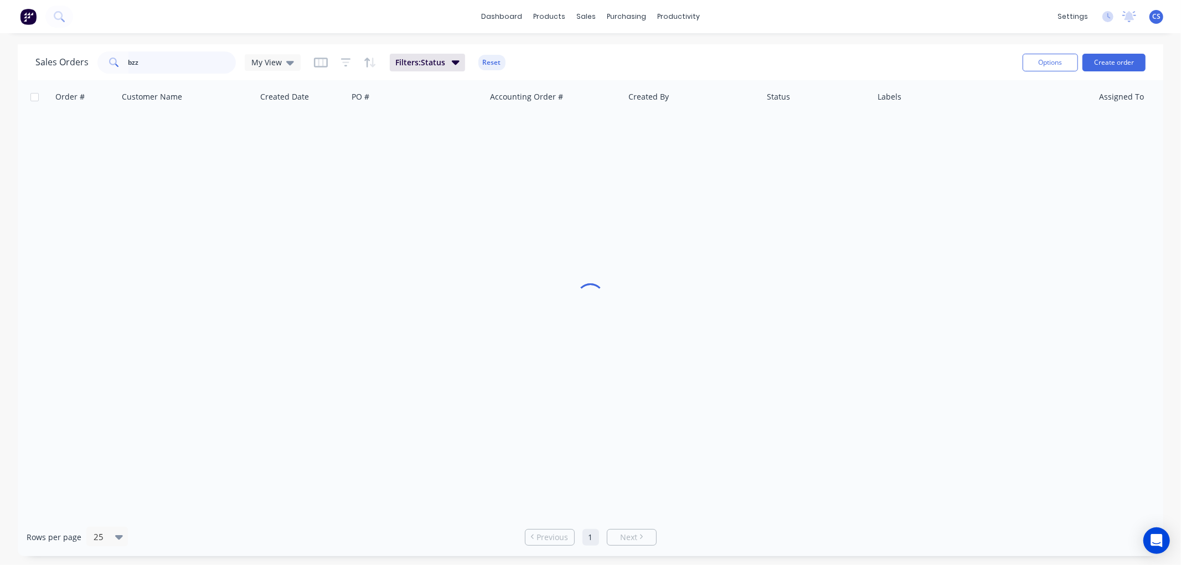
click at [167, 62] on input "bzz" at bounding box center [182, 62] width 108 height 22
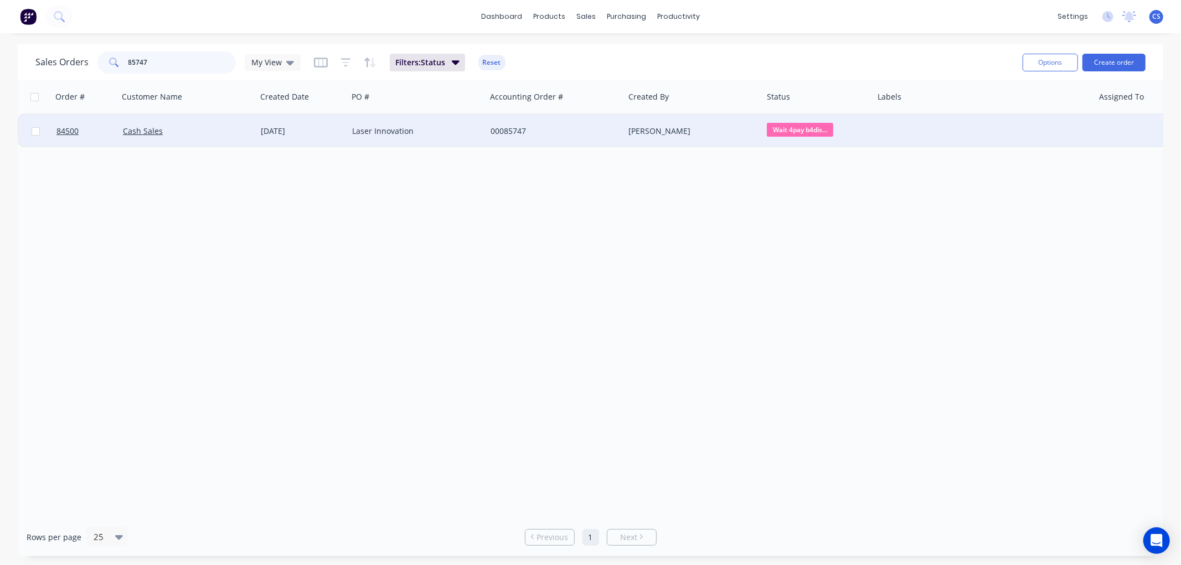
type input "85747"
click at [630, 133] on div "[PERSON_NAME]" at bounding box center [689, 131] width 123 height 11
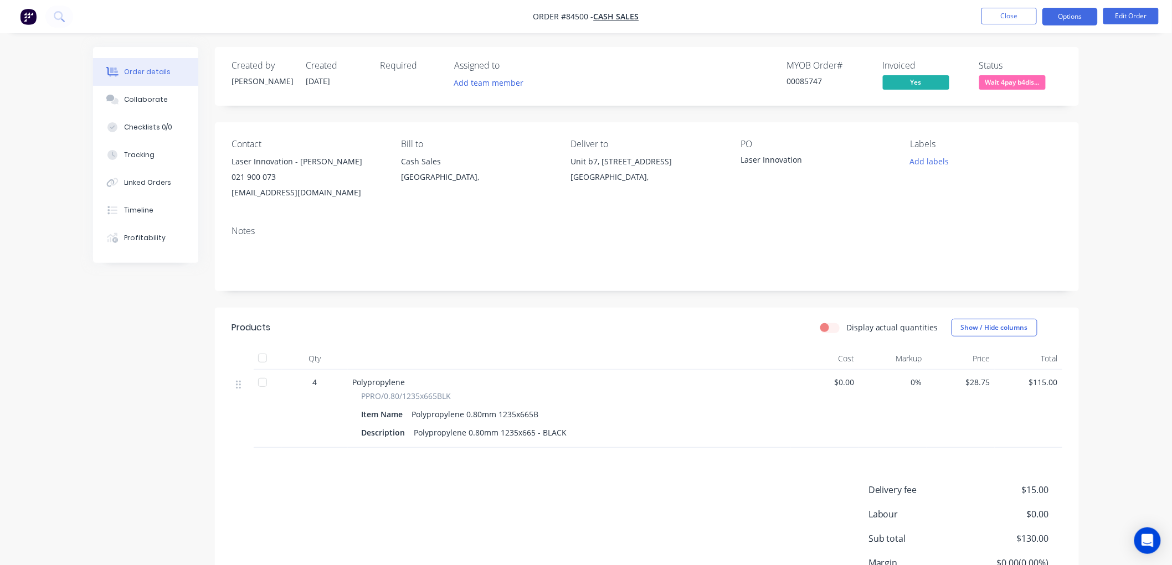
click at [1069, 19] on button "Options" at bounding box center [1069, 17] width 55 height 18
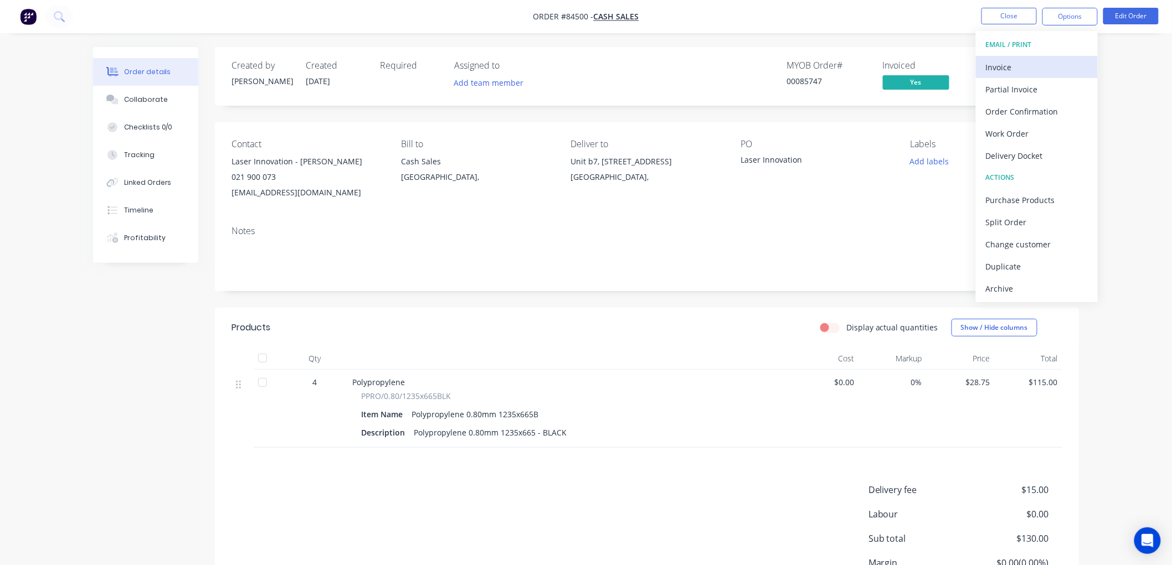
click at [1028, 70] on div "Invoice" at bounding box center [1037, 67] width 102 height 16
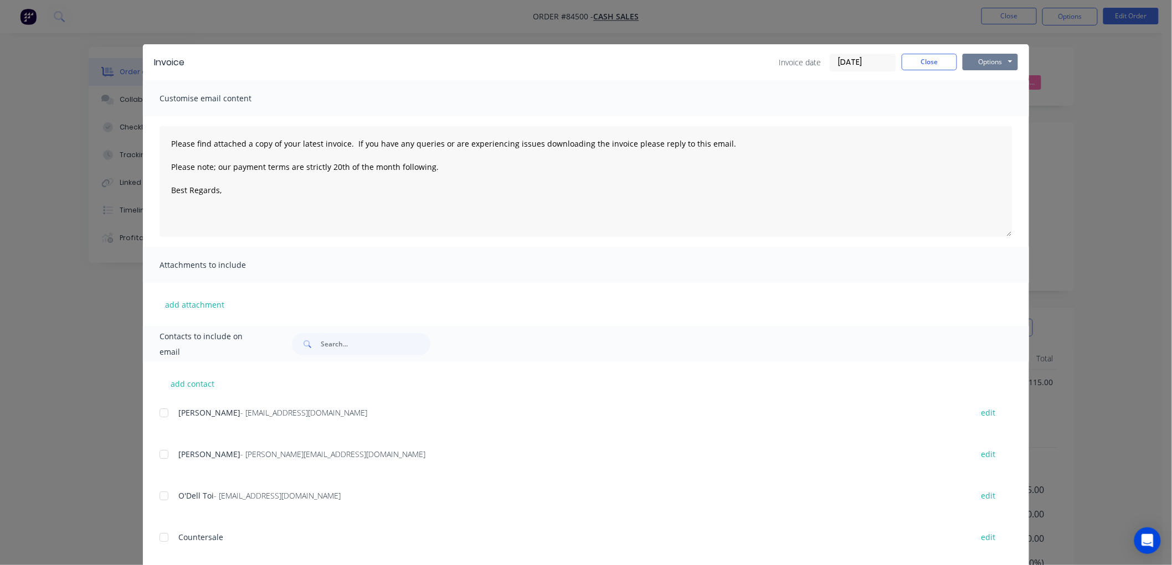
click at [997, 64] on button "Options" at bounding box center [989, 62] width 55 height 17
click at [993, 101] on button "Print" at bounding box center [997, 100] width 71 height 18
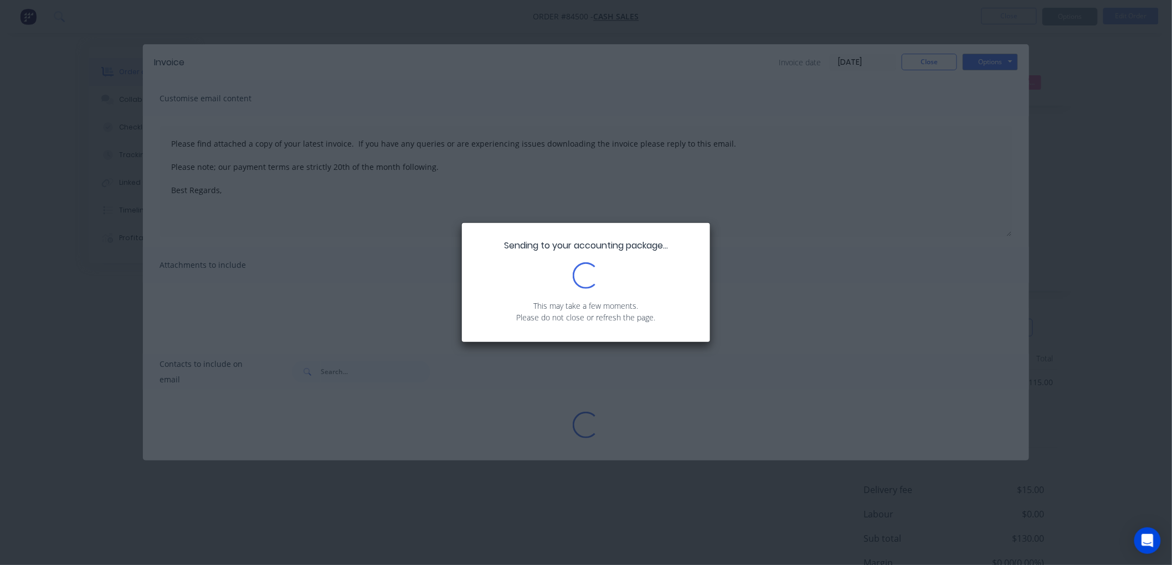
type textarea "Please find attached a copy of your latest invoice. If you have any queries or …"
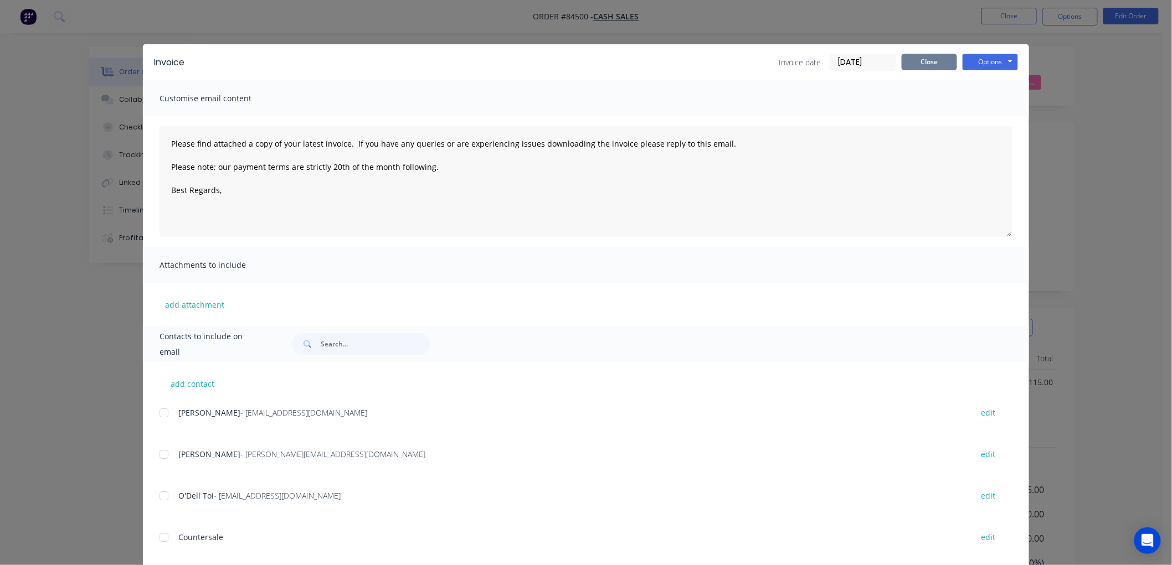
click at [928, 65] on button "Close" at bounding box center [928, 62] width 55 height 17
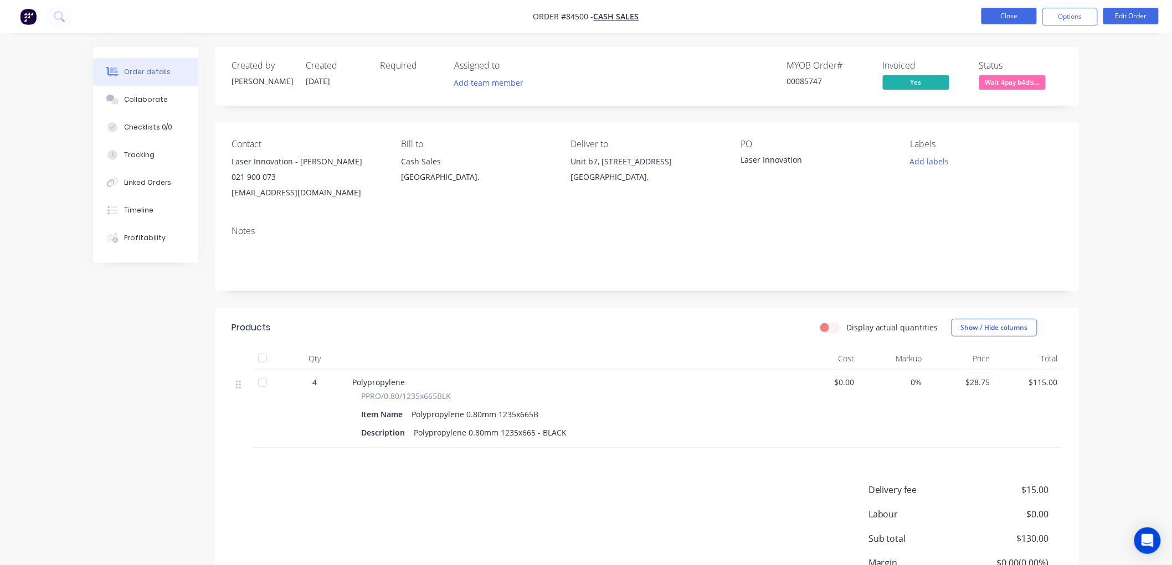
click at [1018, 18] on button "Close" at bounding box center [1008, 16] width 55 height 17
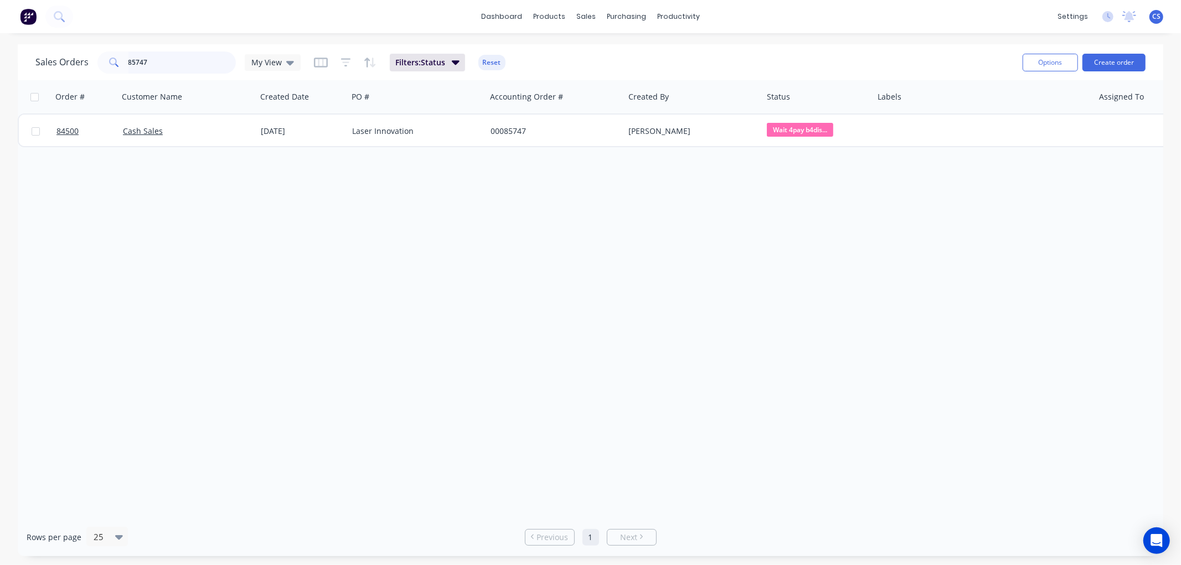
click at [173, 70] on input "85747" at bounding box center [182, 62] width 108 height 22
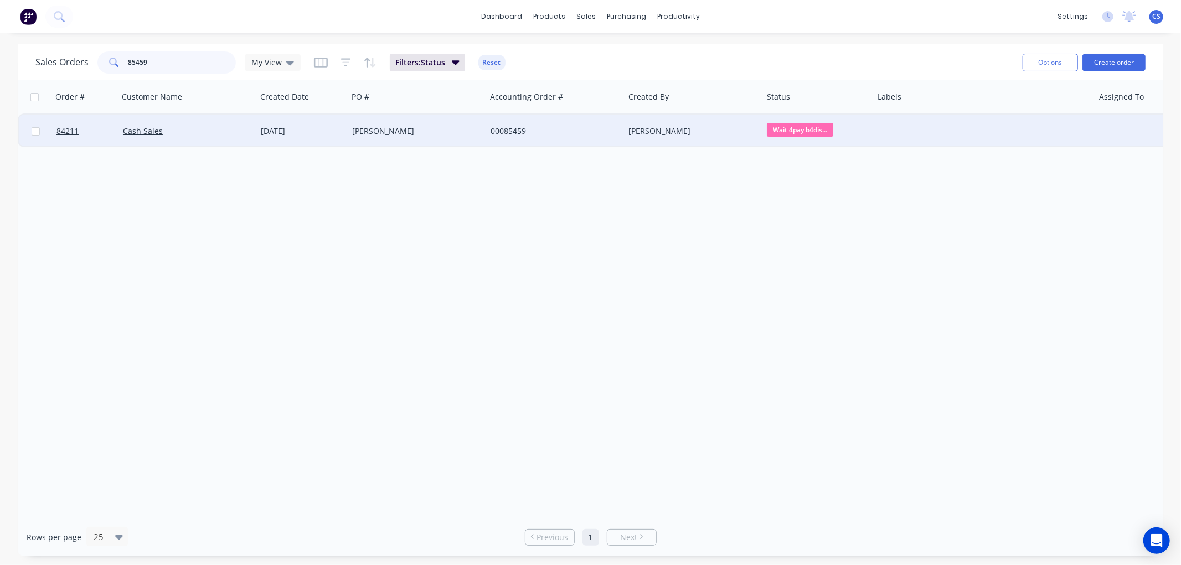
type input "85459"
click at [590, 130] on div "00085459" at bounding box center [552, 131] width 123 height 11
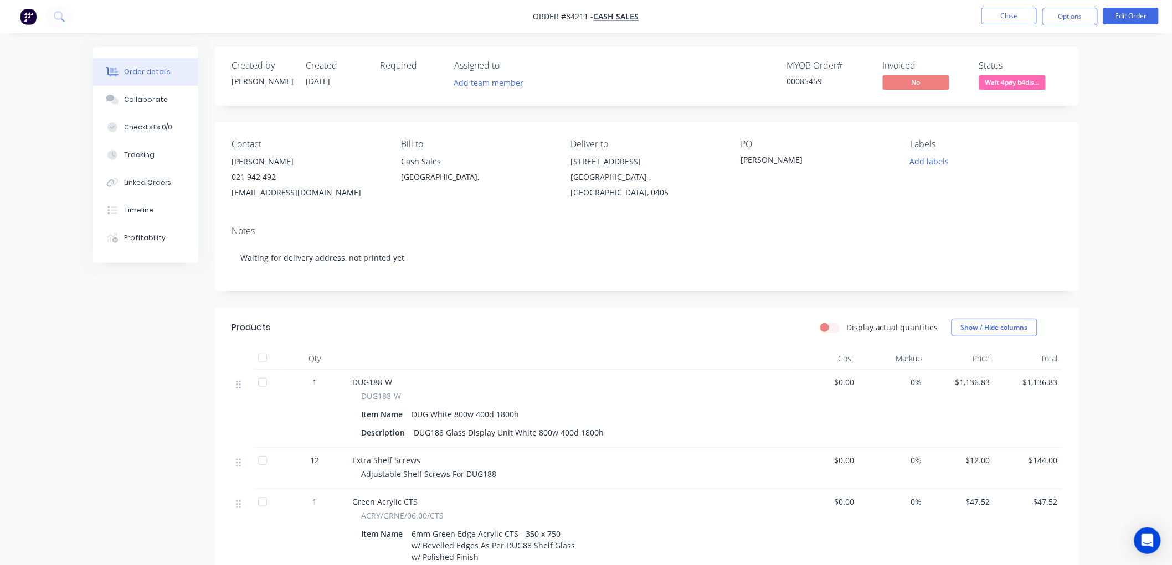
drag, startPoint x: 1064, startPoint y: 19, endPoint x: 1063, endPoint y: 25, distance: 6.7
click at [1064, 18] on button "Options" at bounding box center [1069, 17] width 55 height 18
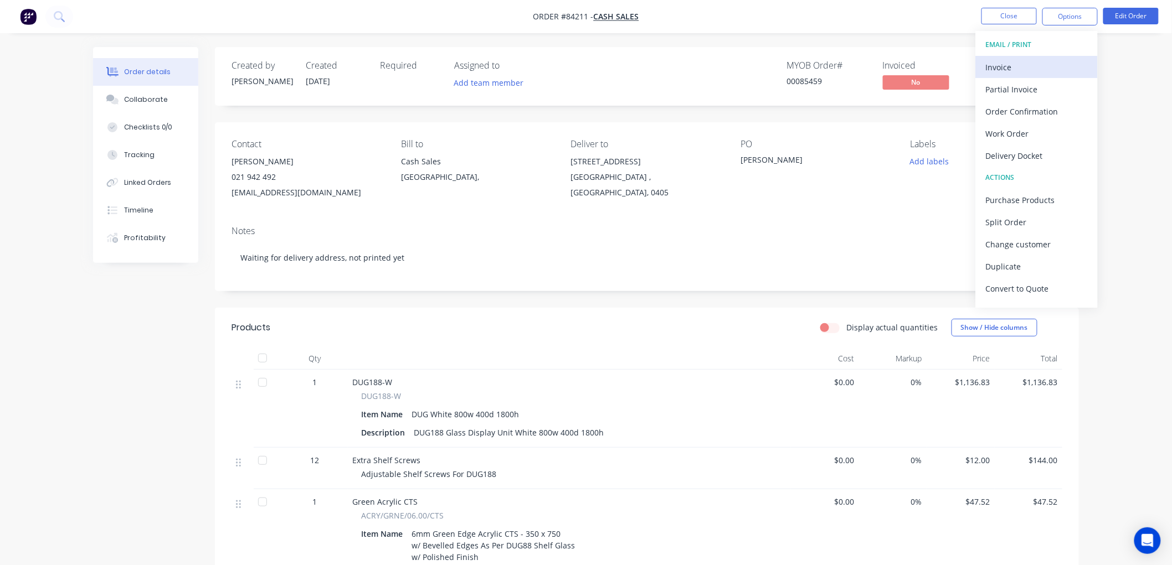
click at [1028, 66] on div "Invoice" at bounding box center [1037, 67] width 102 height 16
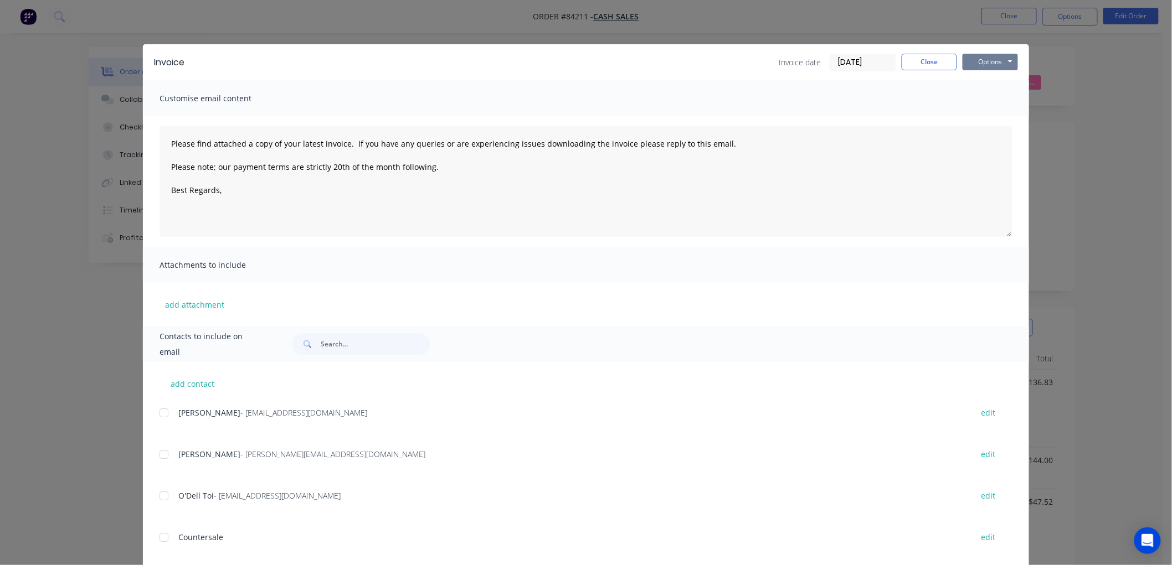
click at [992, 63] on button "Options" at bounding box center [989, 62] width 55 height 17
click at [990, 101] on button "Print" at bounding box center [997, 100] width 71 height 18
type textarea "Please find attached a copy of your latest invoice. If you have any queries or …"
click at [919, 59] on button "Close" at bounding box center [928, 62] width 55 height 17
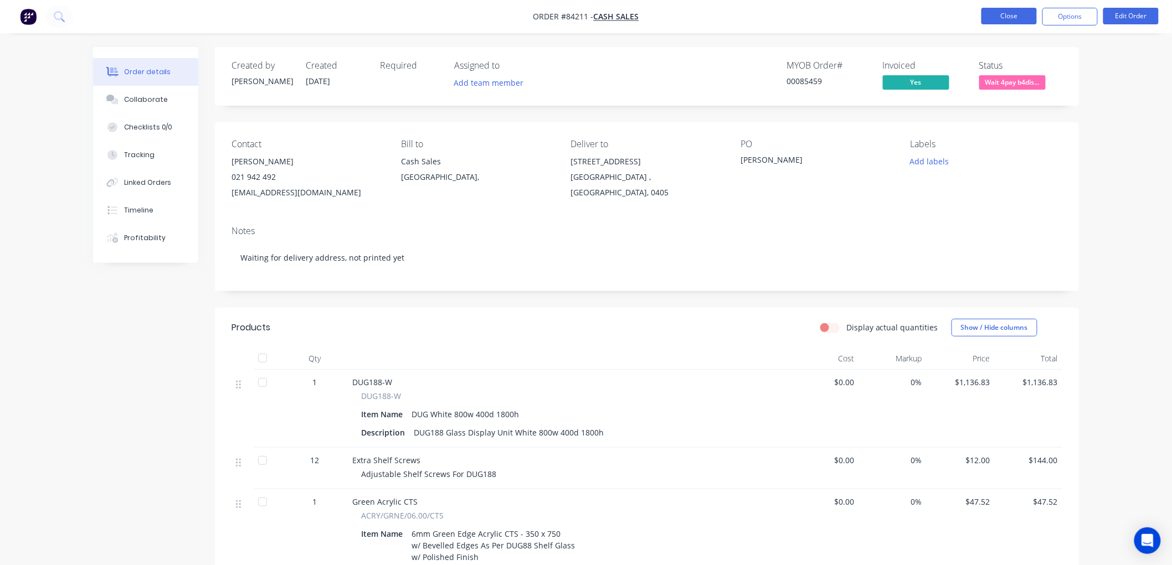
click at [1010, 20] on button "Close" at bounding box center [1008, 16] width 55 height 17
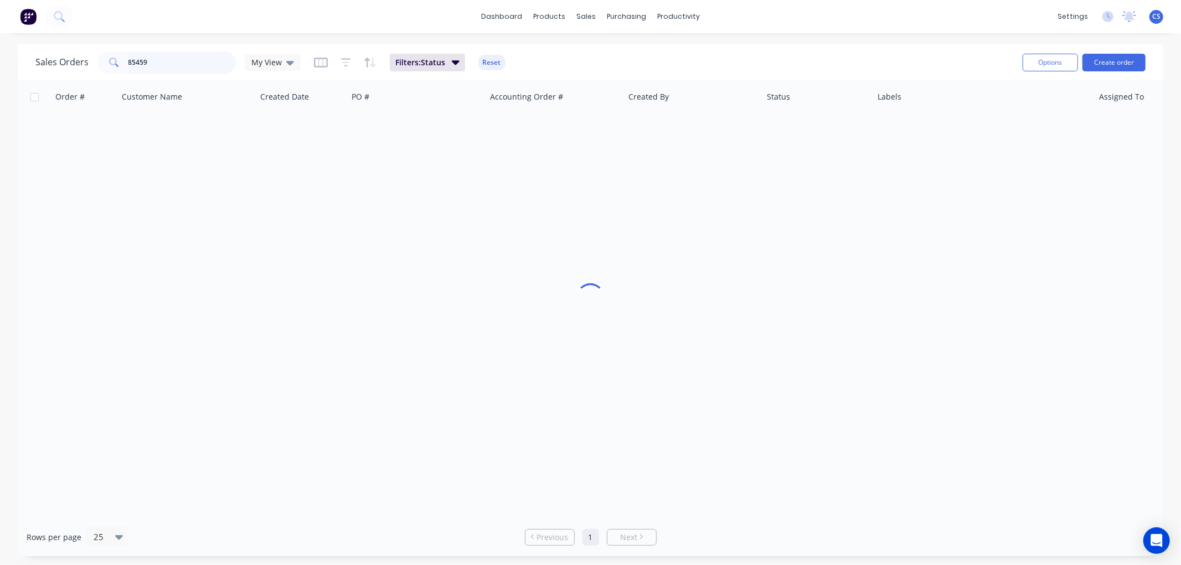
click at [192, 65] on input "85459" at bounding box center [182, 62] width 108 height 22
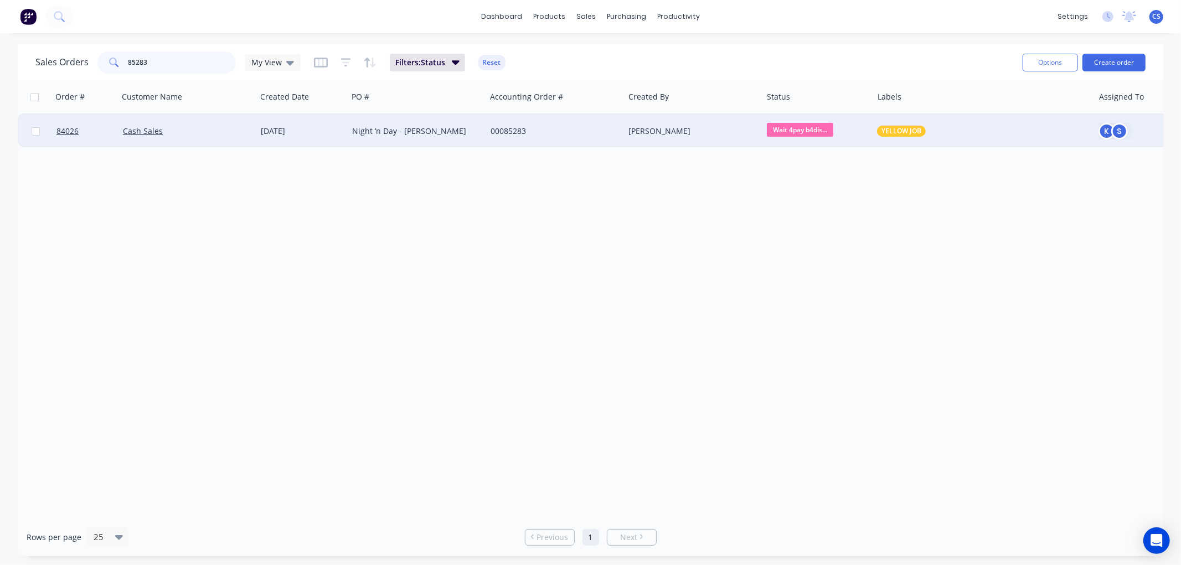
type input "85283"
click at [578, 133] on div "00085283" at bounding box center [552, 131] width 123 height 11
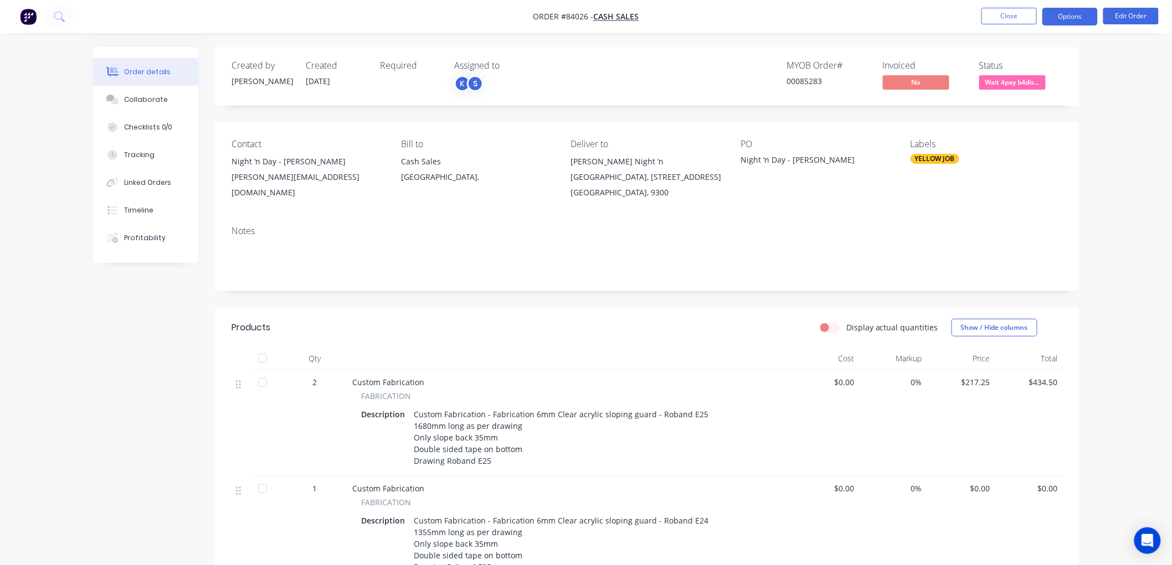
click at [1072, 20] on button "Options" at bounding box center [1069, 17] width 55 height 18
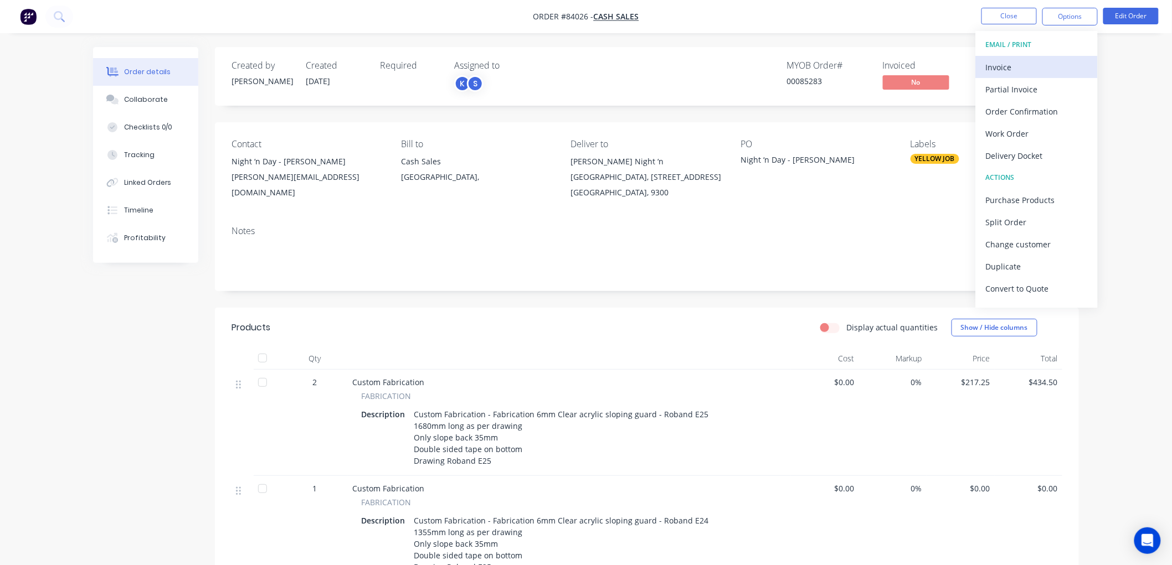
click at [1017, 72] on div "Invoice" at bounding box center [1037, 67] width 102 height 16
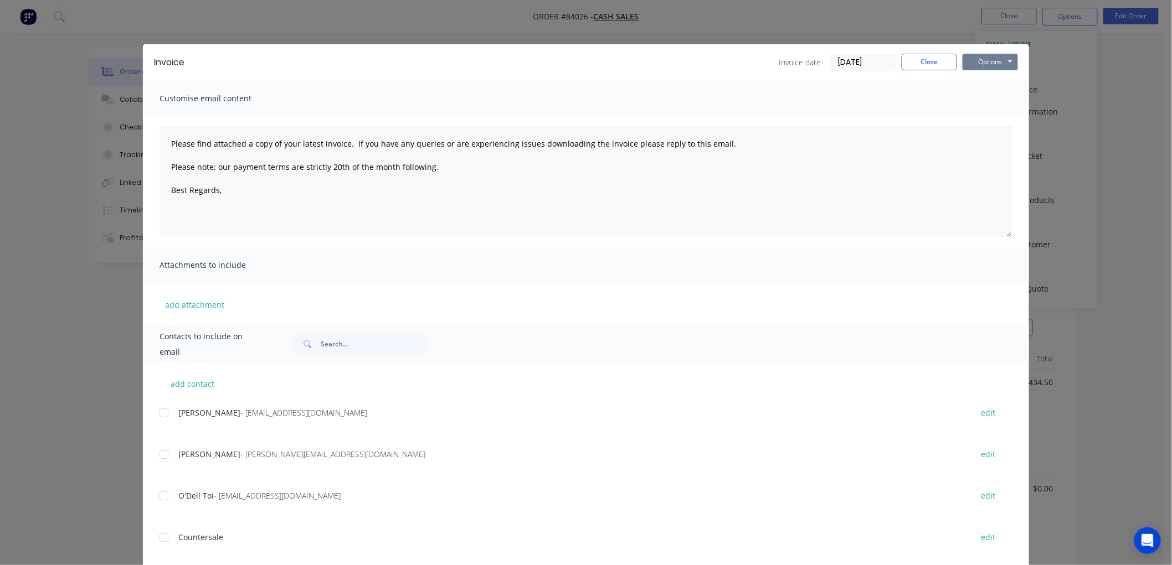
click at [1003, 64] on button "Options" at bounding box center [989, 62] width 55 height 17
click at [997, 97] on button "Print" at bounding box center [997, 100] width 71 height 18
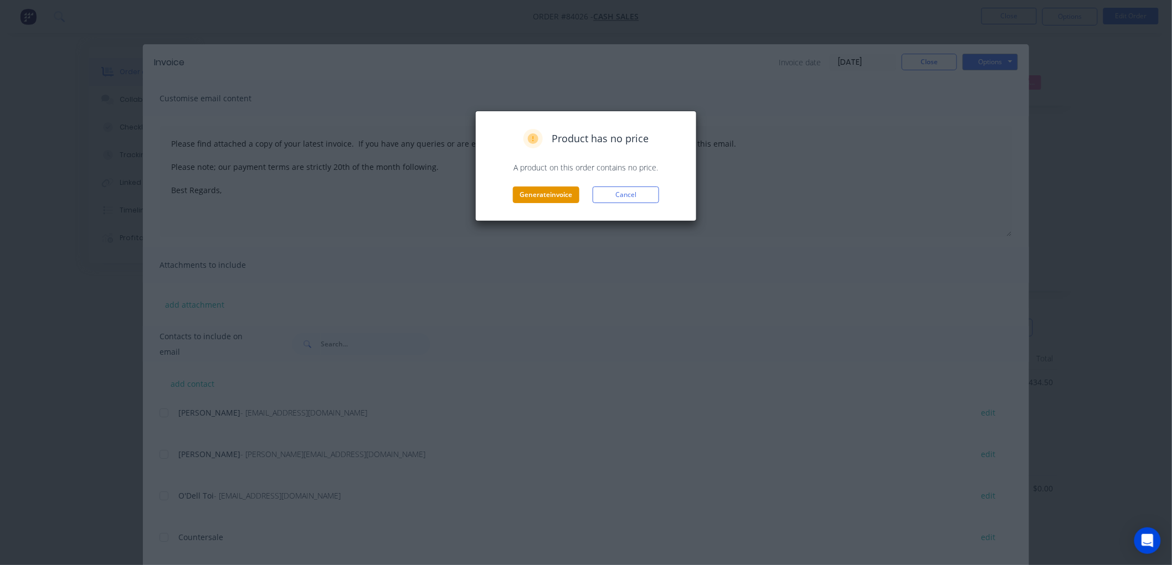
click at [547, 195] on button "Generate invoice" at bounding box center [546, 195] width 66 height 17
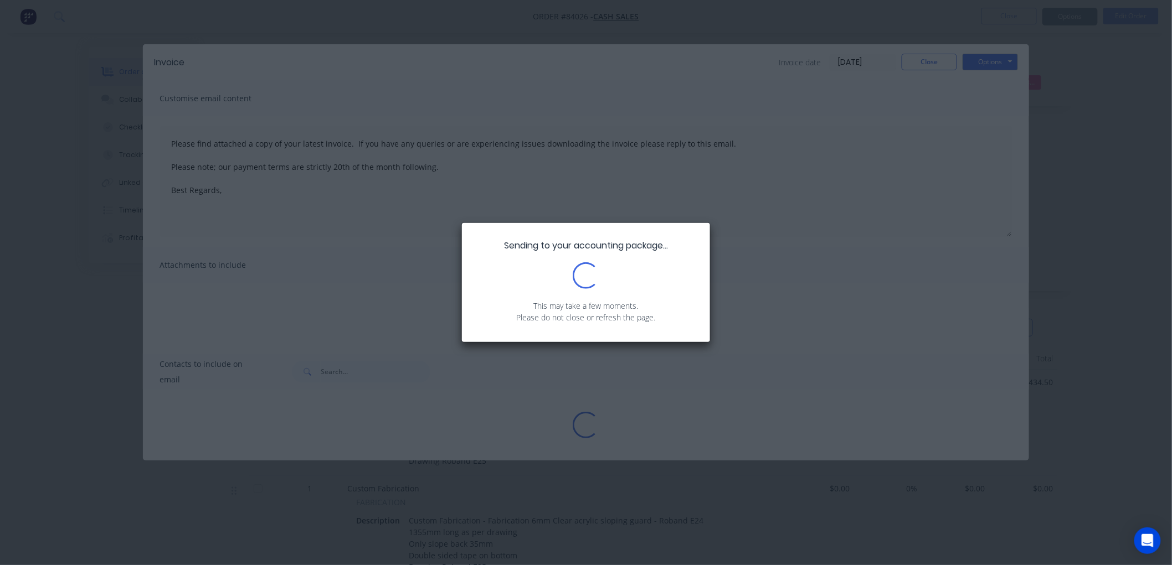
type textarea "Please find attached a copy of your latest invoice. If you have any queries or …"
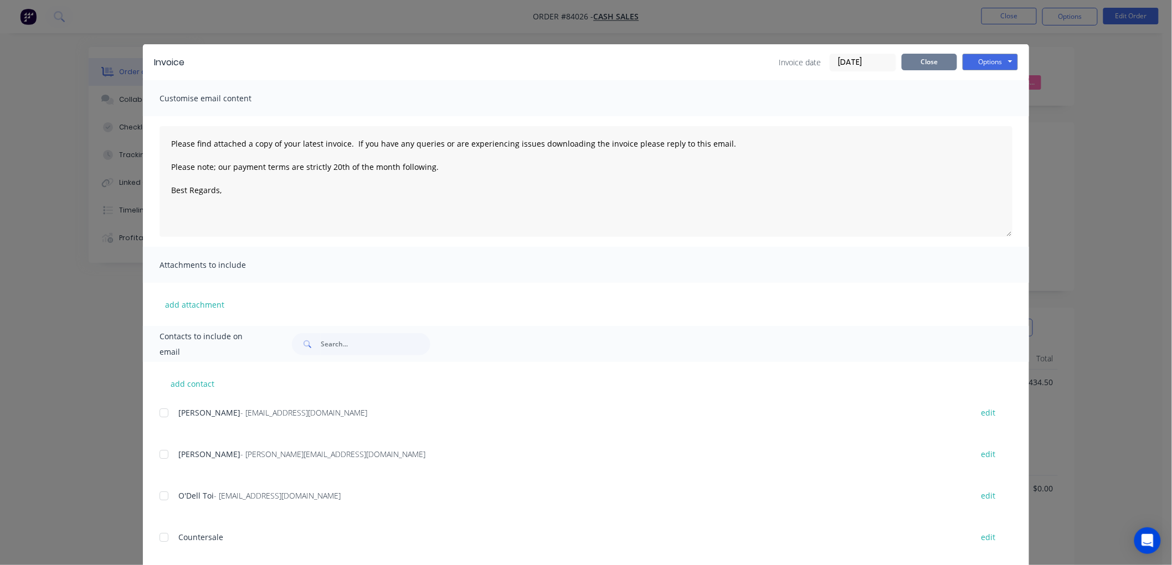
click at [905, 63] on button "Close" at bounding box center [928, 62] width 55 height 17
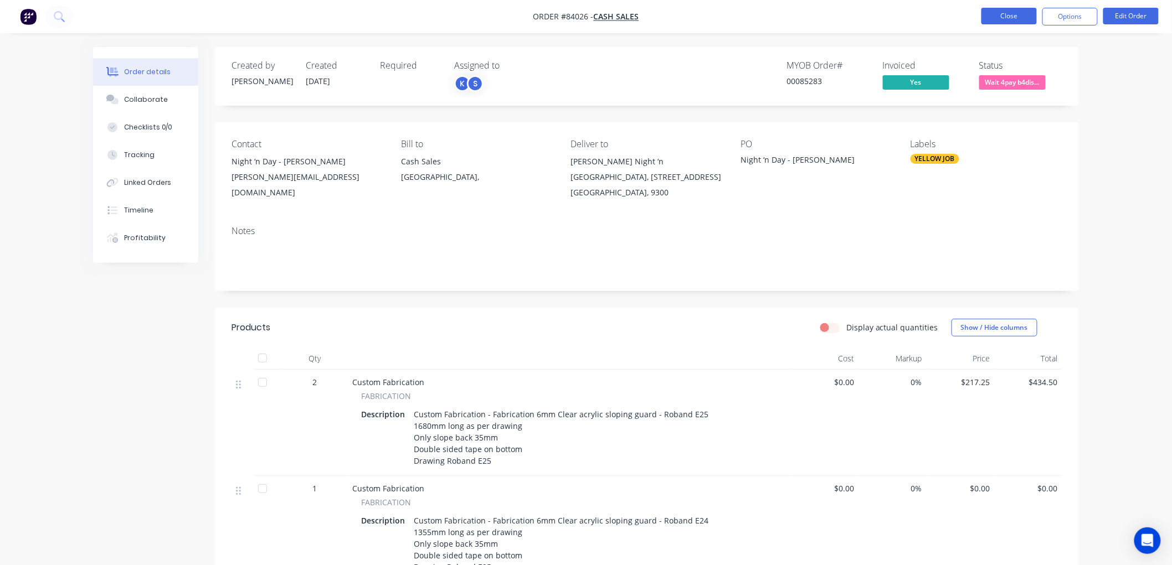
click at [1008, 20] on button "Close" at bounding box center [1008, 16] width 55 height 17
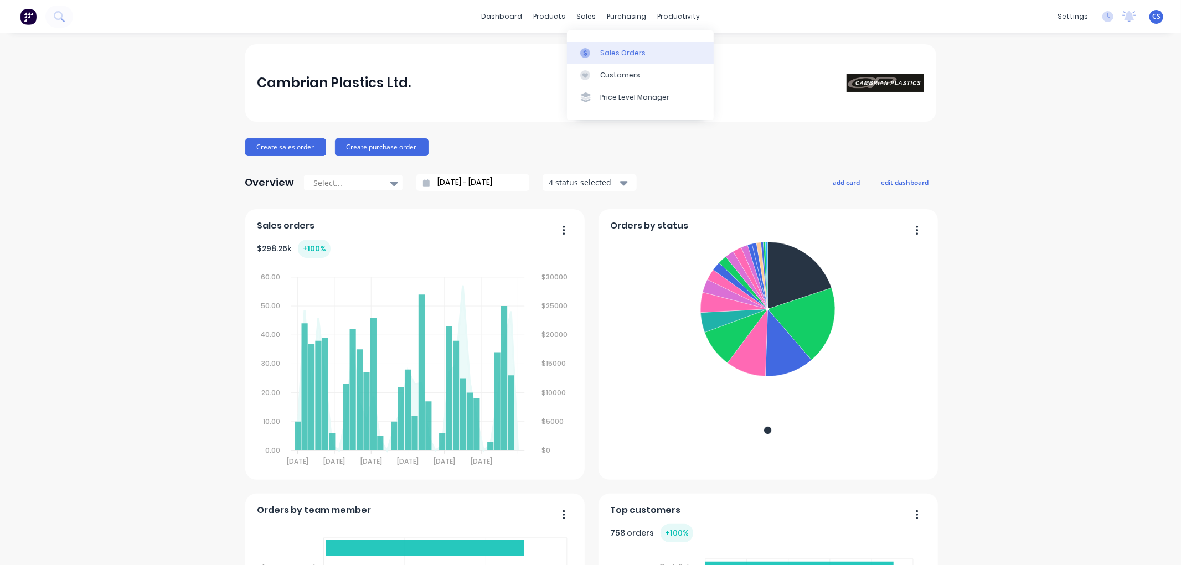
click at [599, 48] on link "Sales Orders" at bounding box center [640, 53] width 147 height 22
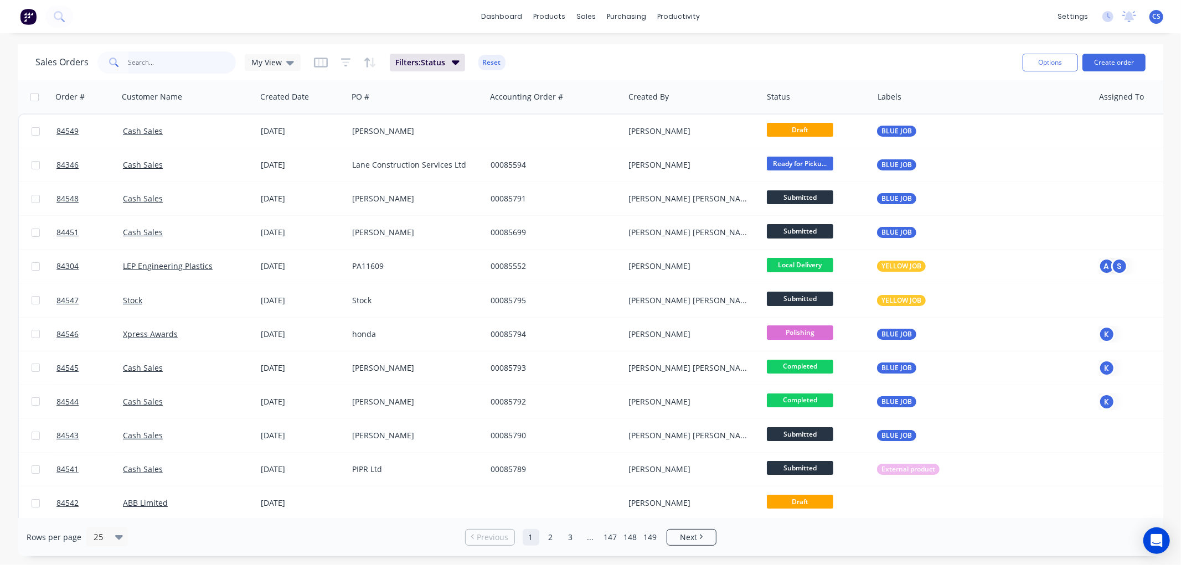
click at [158, 68] on input "text" at bounding box center [182, 62] width 108 height 22
paste input "00085557"
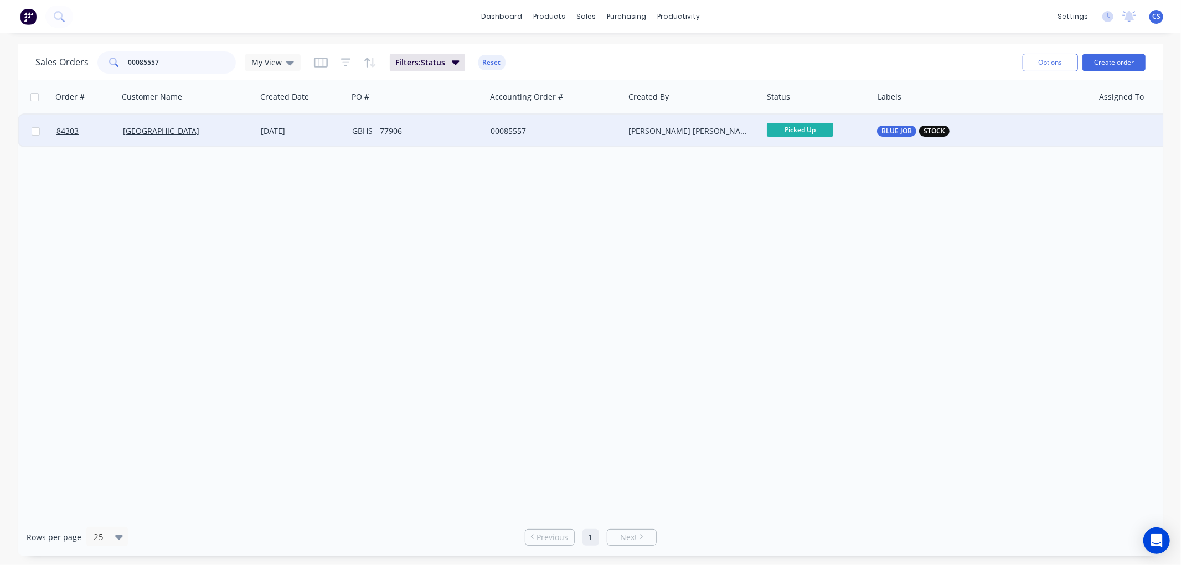
type input "00085557"
click at [726, 137] on div "[PERSON_NAME] [PERSON_NAME]" at bounding box center [693, 131] width 138 height 33
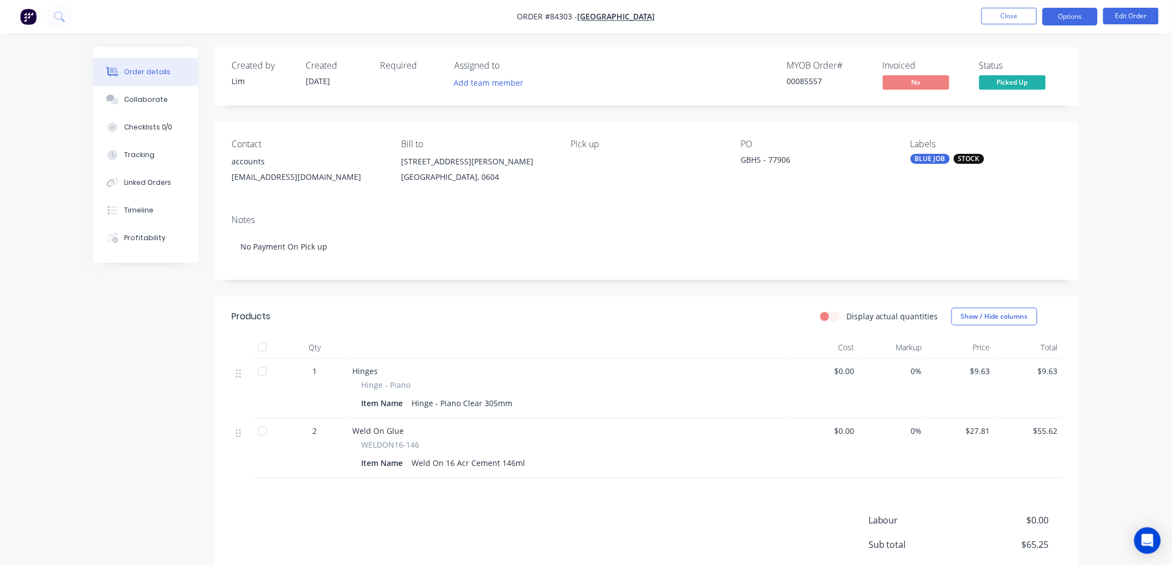
click at [1064, 16] on button "Options" at bounding box center [1069, 17] width 55 height 18
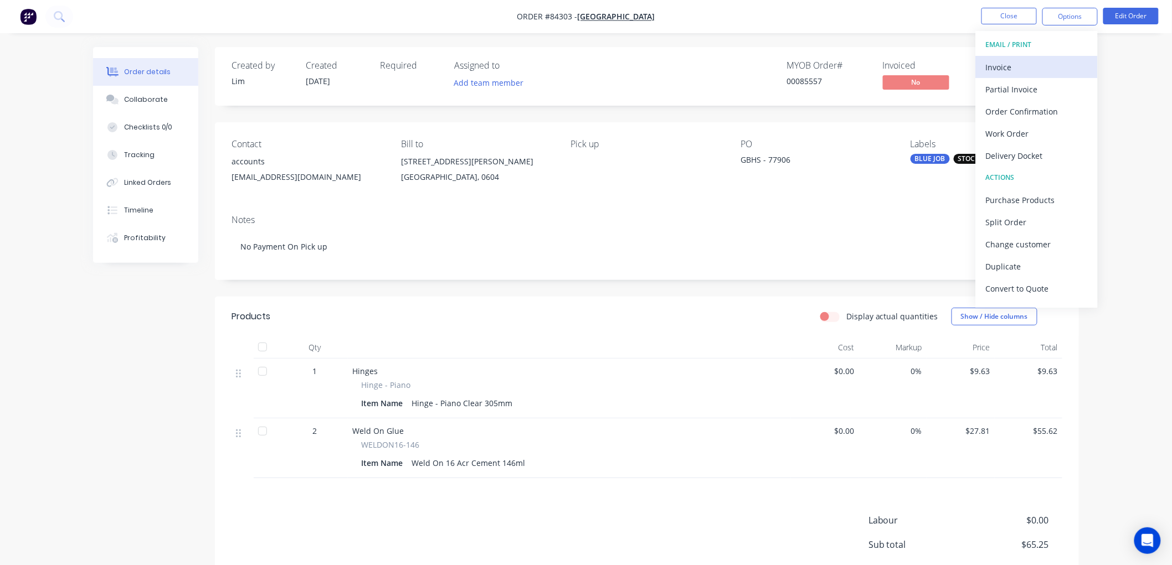
click at [1043, 63] on div "Invoice" at bounding box center [1037, 67] width 102 height 16
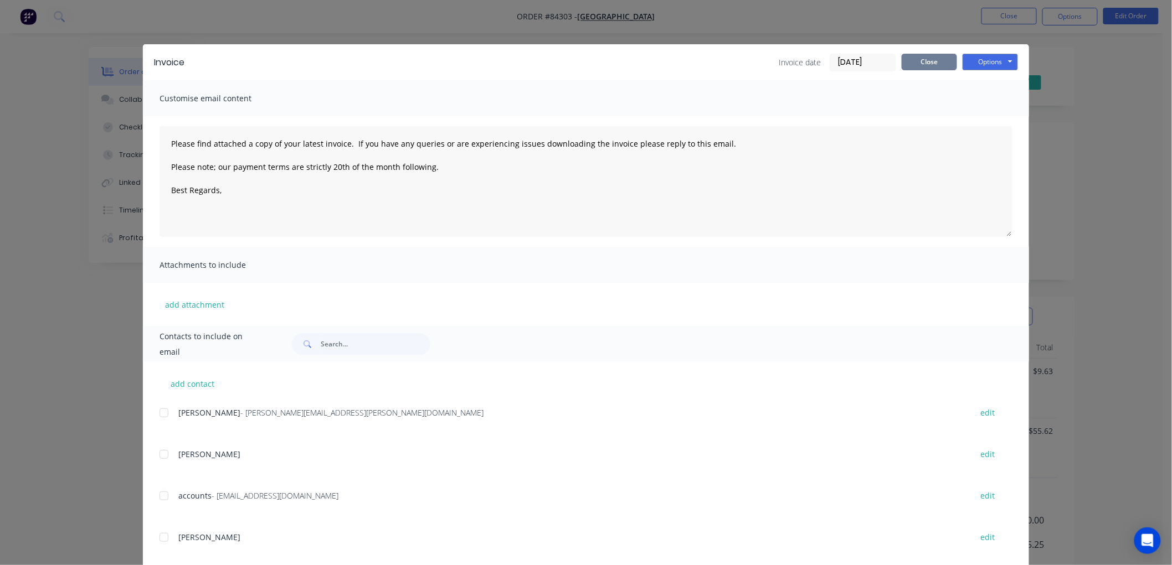
click at [912, 63] on button "Close" at bounding box center [928, 62] width 55 height 17
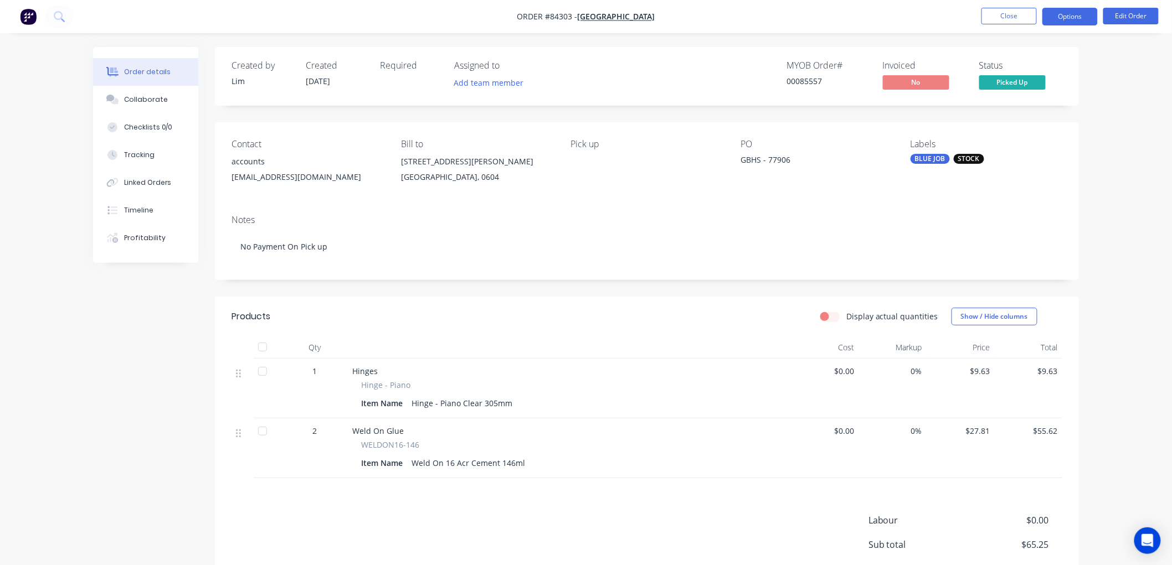
click at [1080, 22] on button "Options" at bounding box center [1069, 17] width 55 height 18
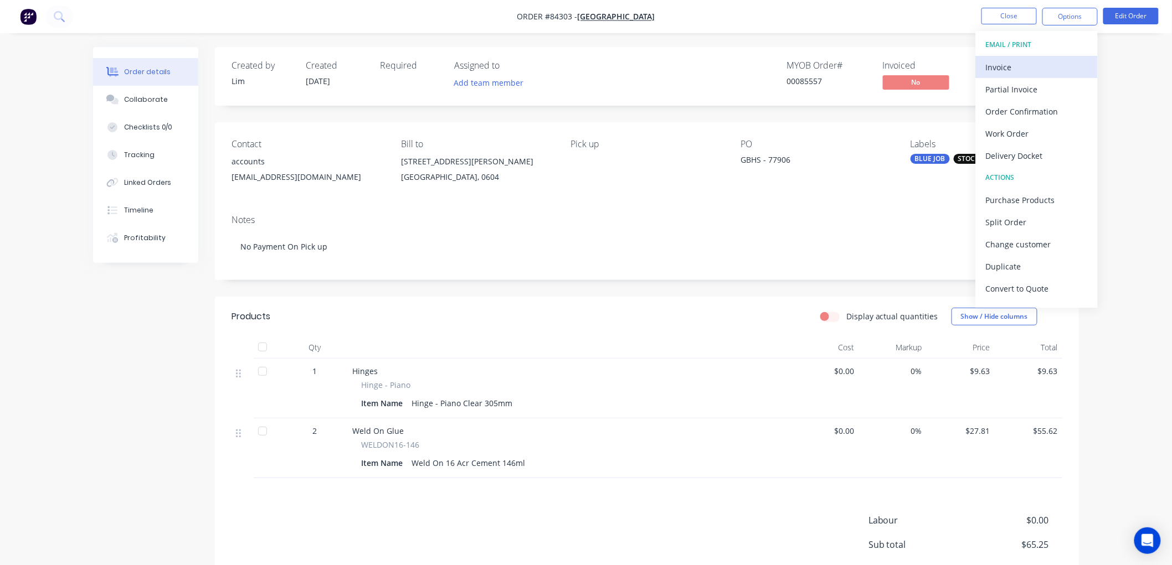
click at [1024, 66] on div "Invoice" at bounding box center [1037, 67] width 102 height 16
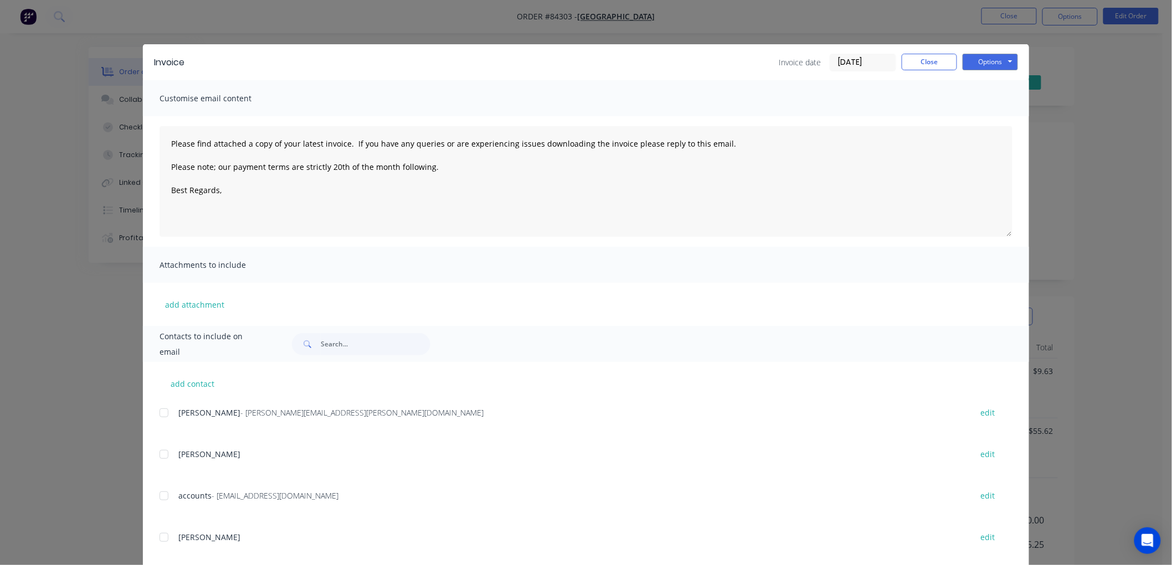
click at [162, 493] on div at bounding box center [164, 496] width 22 height 22
click at [233, 192] on textarea "Please find attached a copy of your latest invoice. If you have any queries or …" at bounding box center [585, 181] width 853 height 111
click at [998, 58] on button "Options" at bounding box center [989, 62] width 55 height 17
click at [981, 118] on button "Email" at bounding box center [997, 118] width 71 height 18
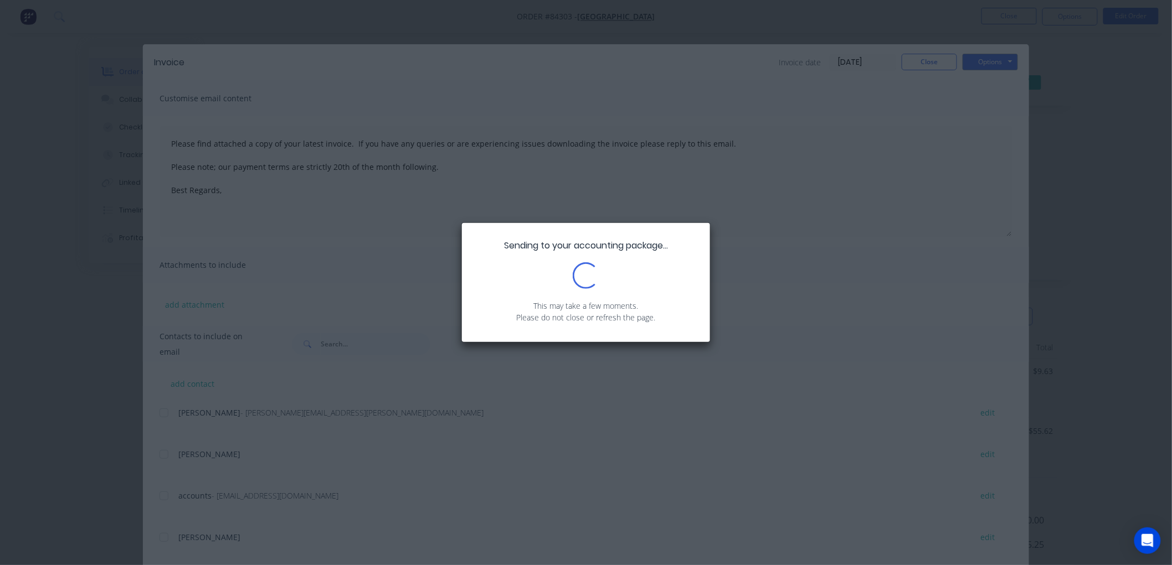
type textarea "Please find attached a copy of your latest invoice. If you have any queries or …"
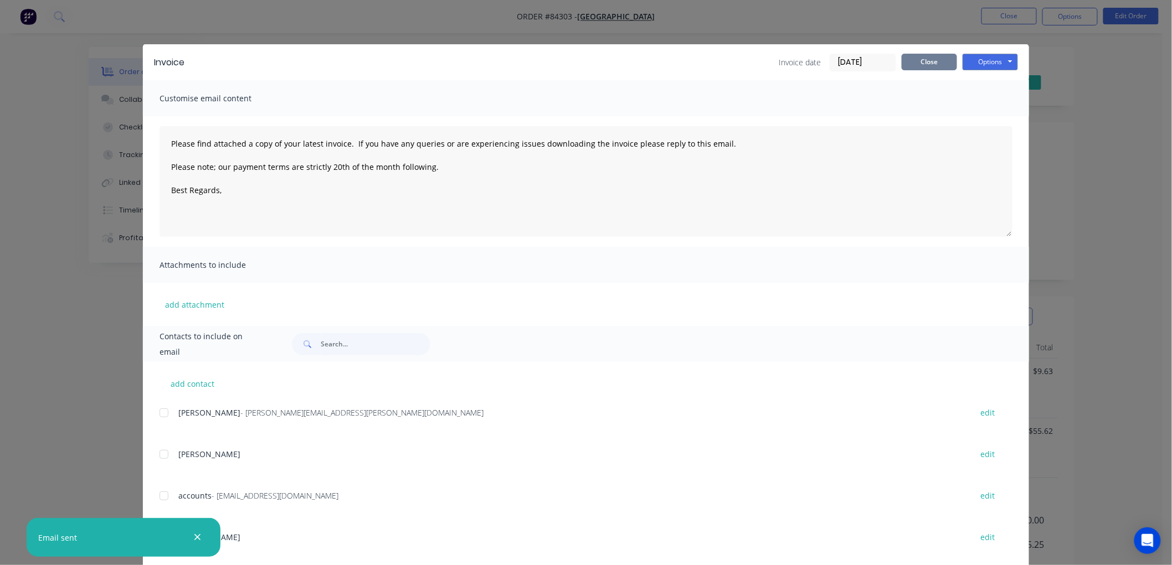
click at [910, 59] on button "Close" at bounding box center [928, 62] width 55 height 17
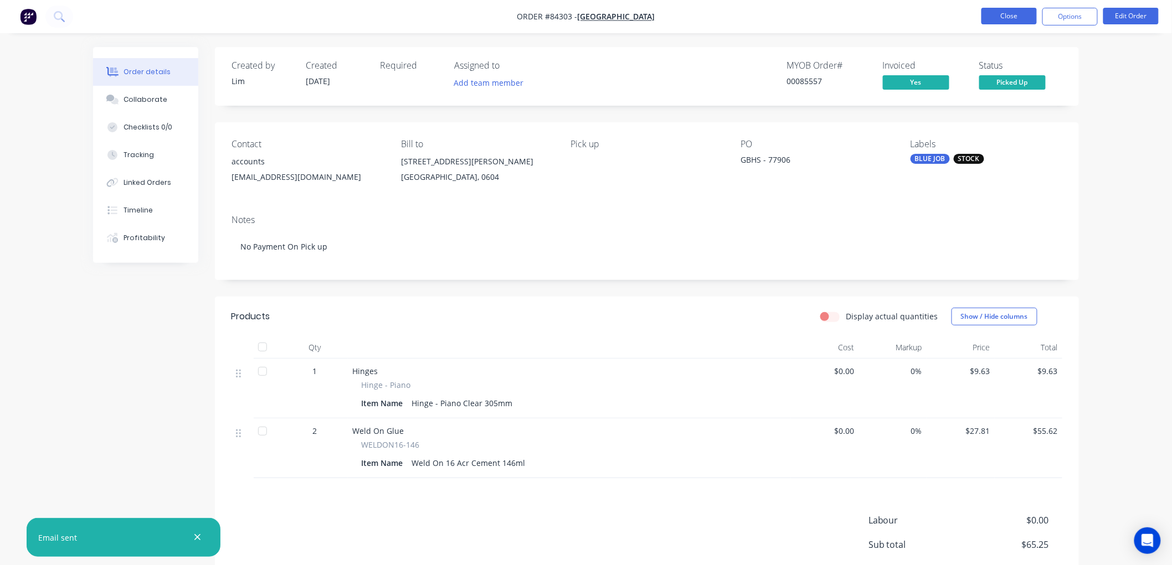
click at [1007, 16] on button "Close" at bounding box center [1008, 16] width 55 height 17
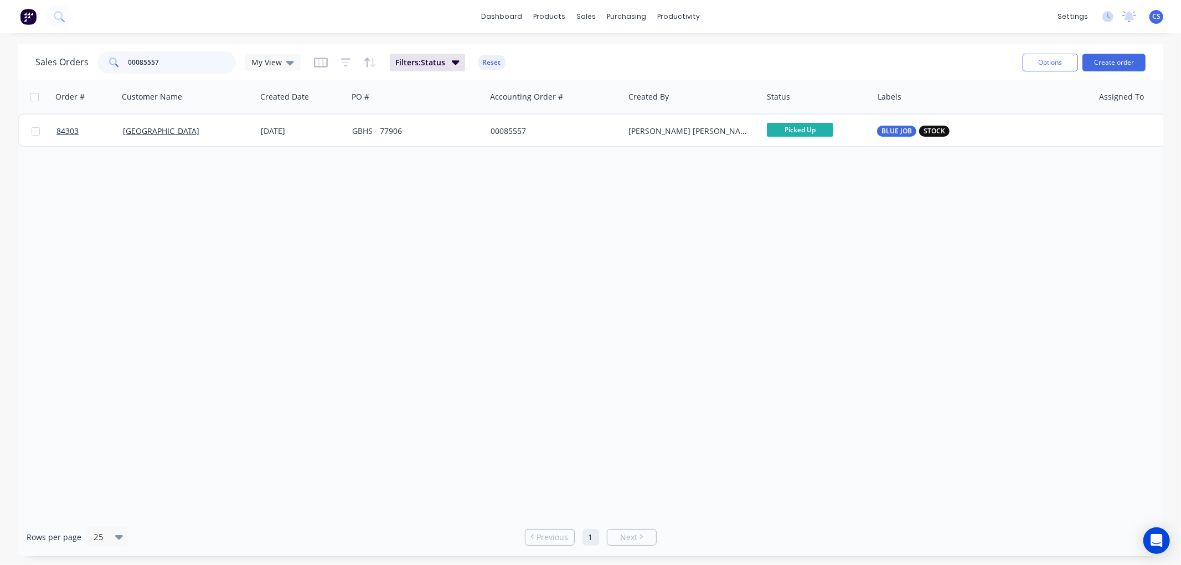
drag, startPoint x: 159, startPoint y: 63, endPoint x: 130, endPoint y: 62, distance: 29.9
click at [117, 63] on div "00085557" at bounding box center [166, 62] width 138 height 22
paste input "85713"
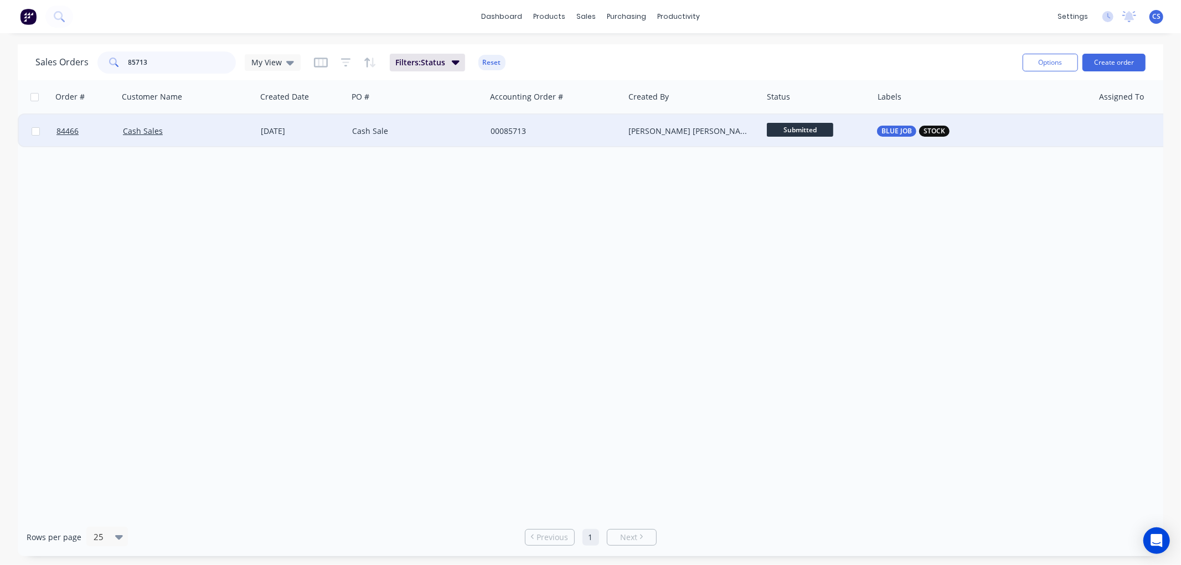
type input "85713"
click at [815, 127] on span "Submitted" at bounding box center [800, 130] width 66 height 14
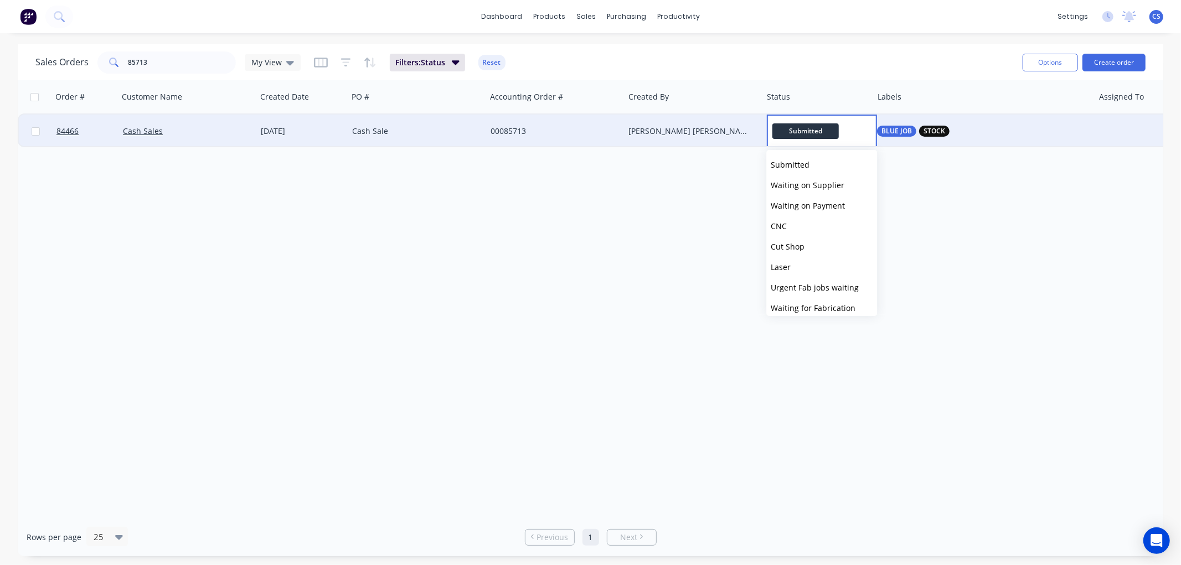
click at [595, 133] on div "00085713" at bounding box center [552, 131] width 123 height 11
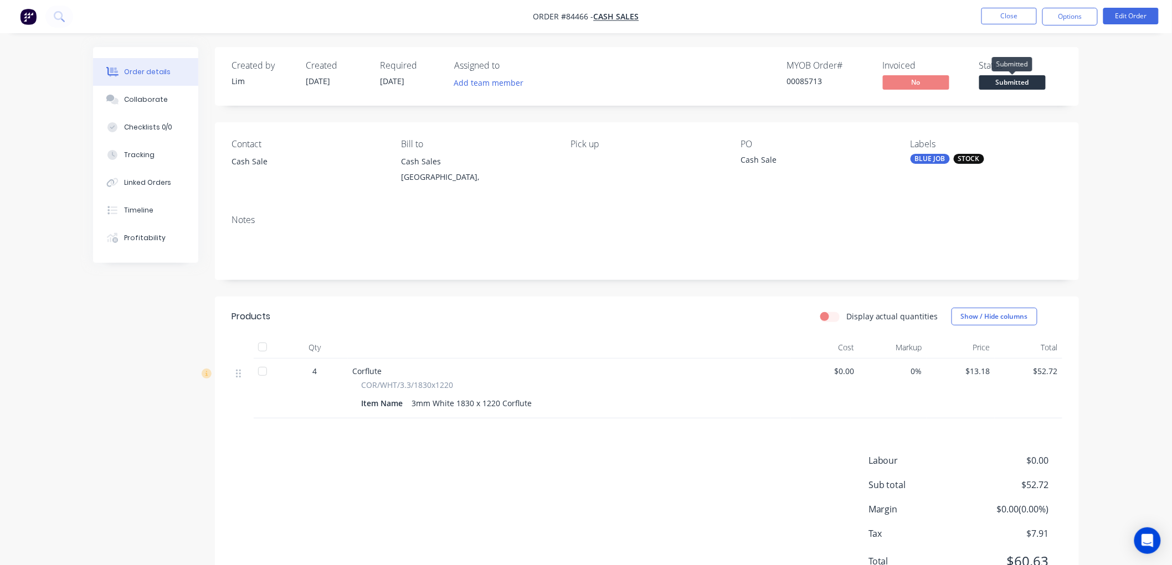
click at [1026, 80] on span "Submitted" at bounding box center [1012, 82] width 66 height 14
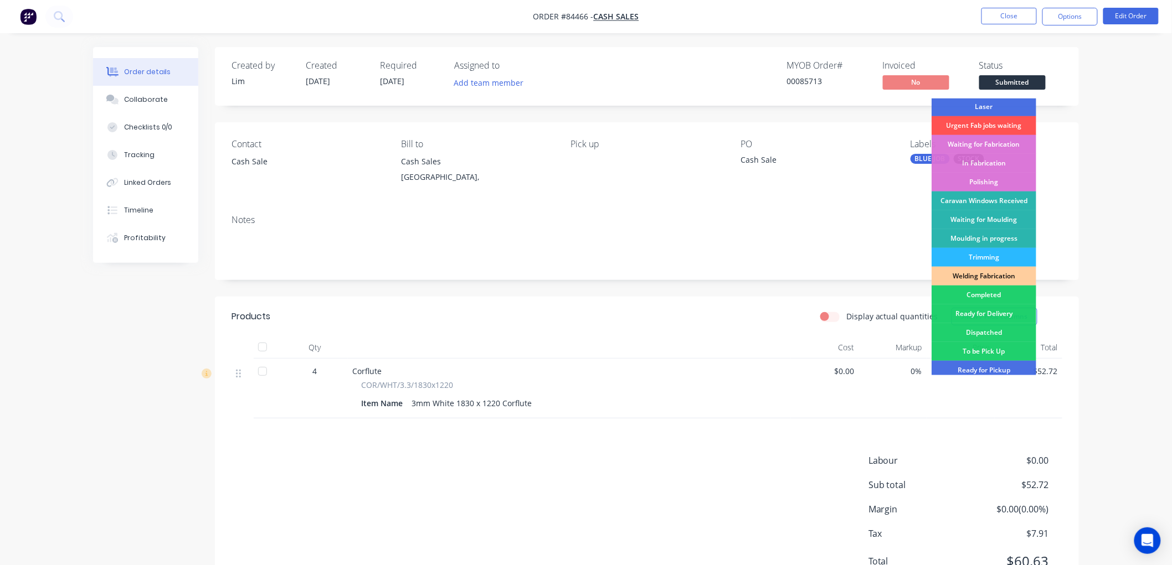
scroll to position [212, 0]
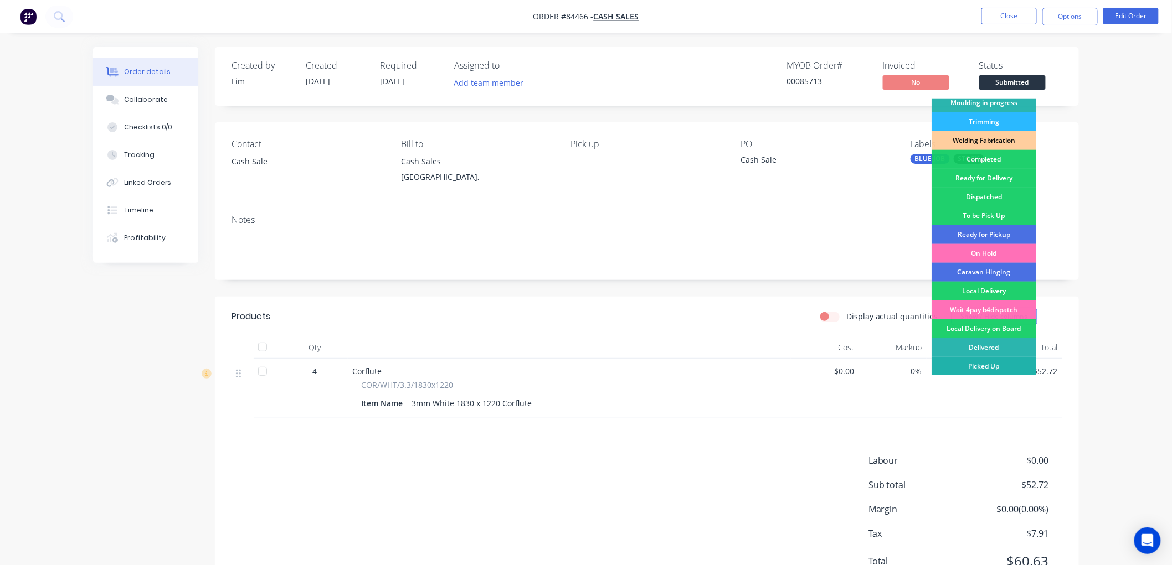
click at [977, 364] on div "Picked Up" at bounding box center [983, 366] width 105 height 19
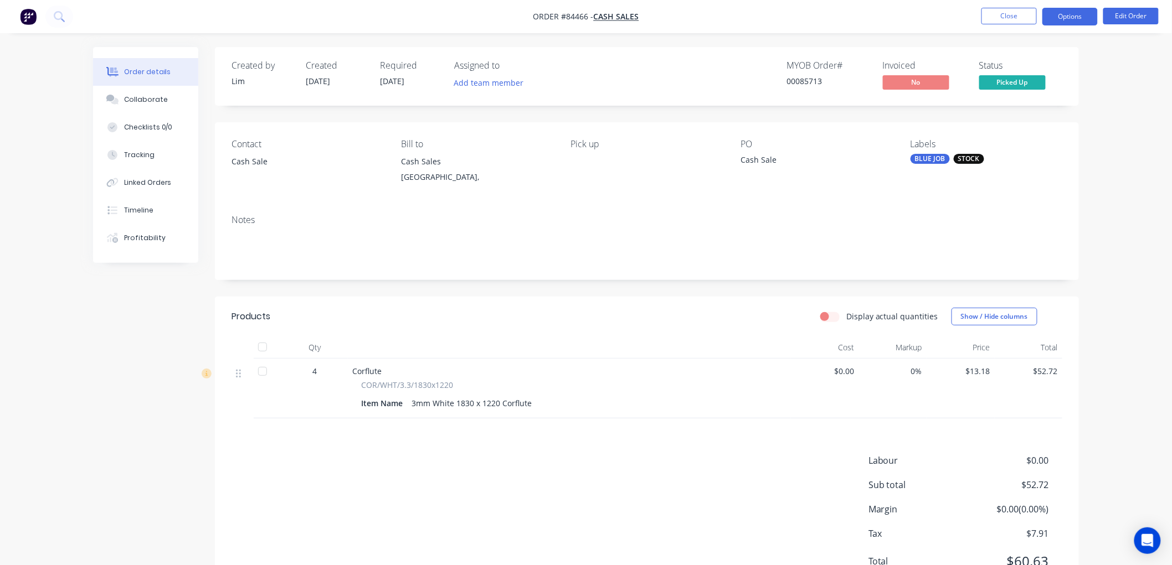
click at [1071, 19] on button "Options" at bounding box center [1069, 17] width 55 height 18
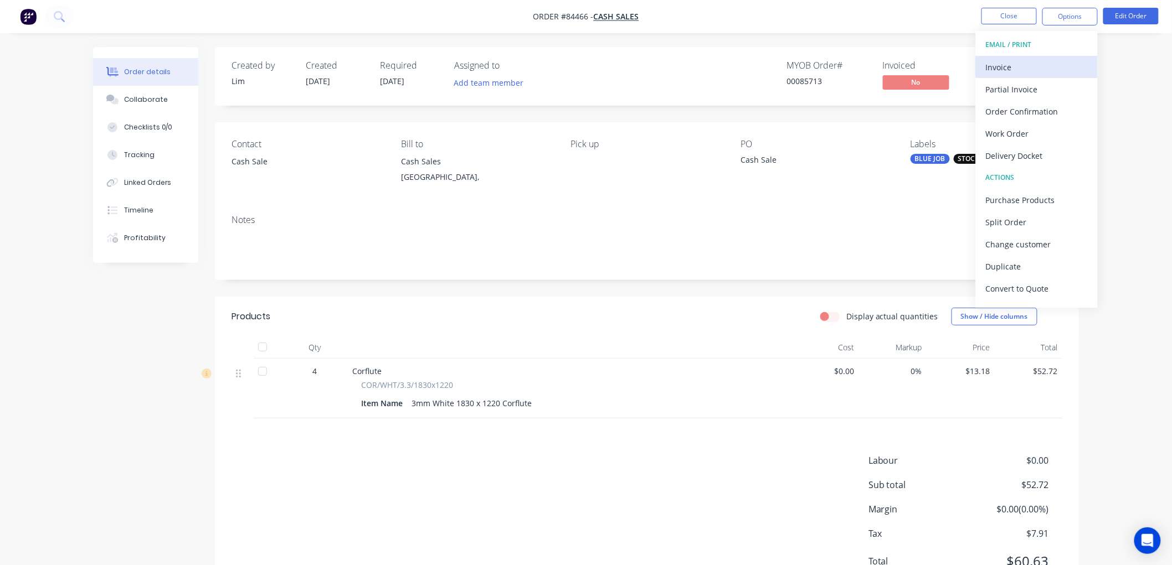
click at [1022, 64] on div "Invoice" at bounding box center [1037, 67] width 102 height 16
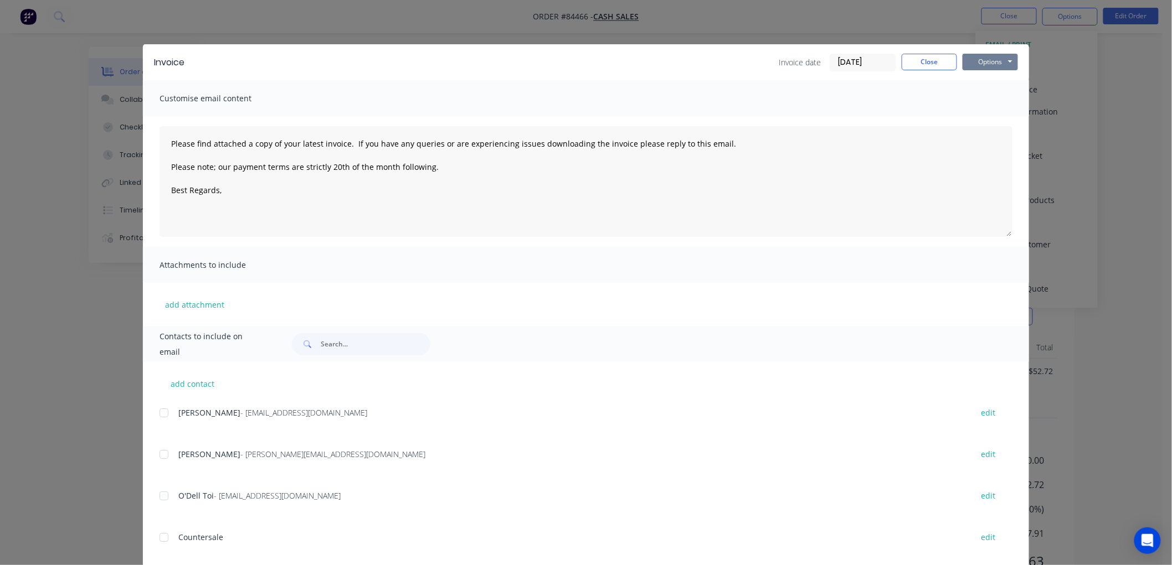
click at [989, 60] on button "Options" at bounding box center [989, 62] width 55 height 17
click at [983, 101] on button "Print" at bounding box center [997, 100] width 71 height 18
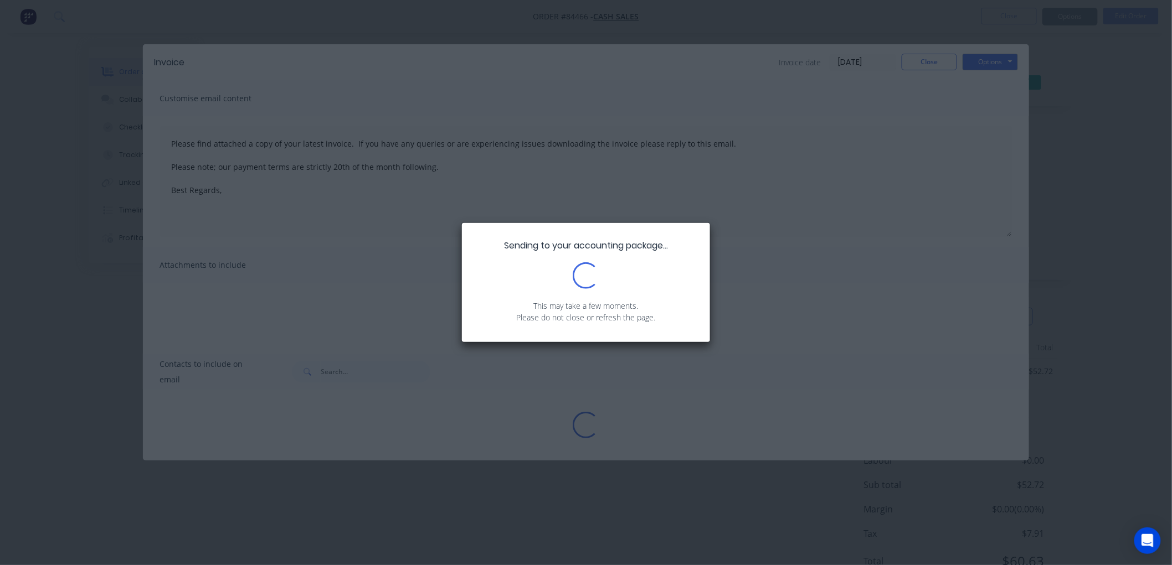
type textarea "Please find attached a copy of your latest invoice. If you have any queries or …"
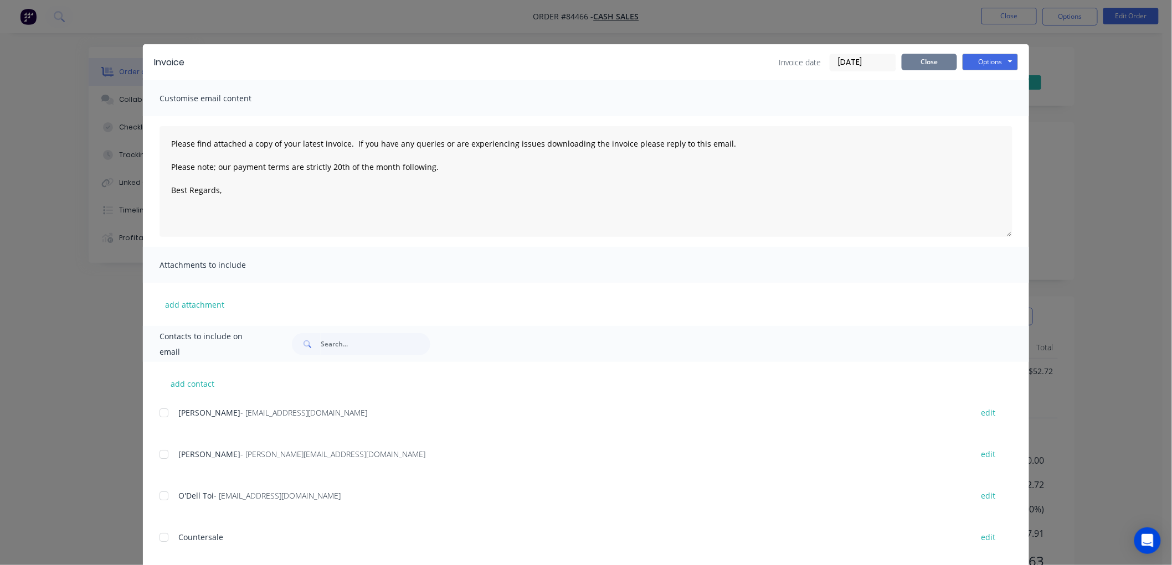
click at [943, 61] on button "Close" at bounding box center [928, 62] width 55 height 17
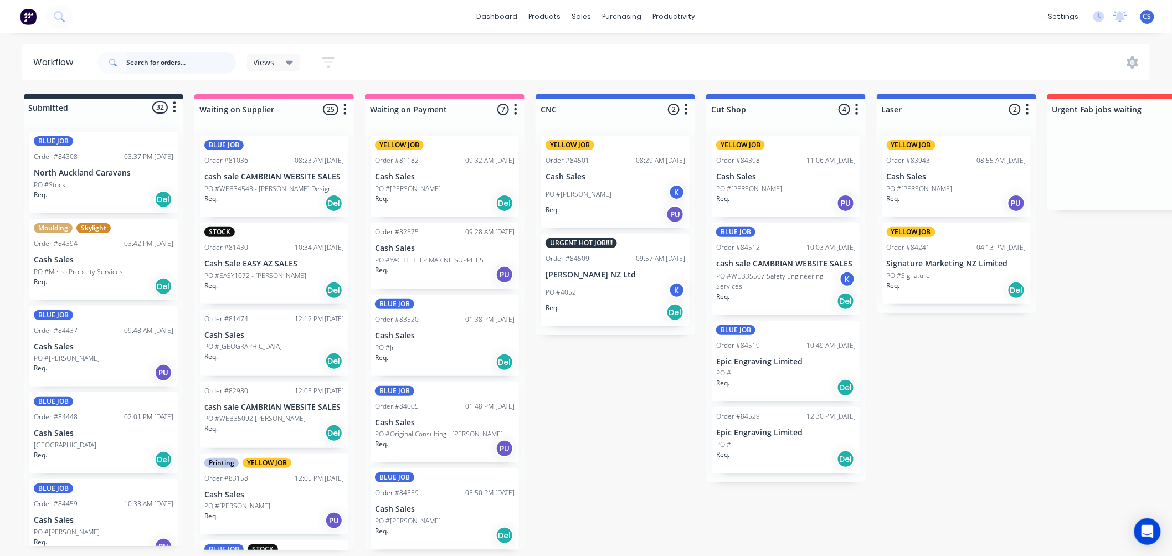
click at [133, 63] on input "text" at bounding box center [181, 62] width 110 height 22
type input "caravan"
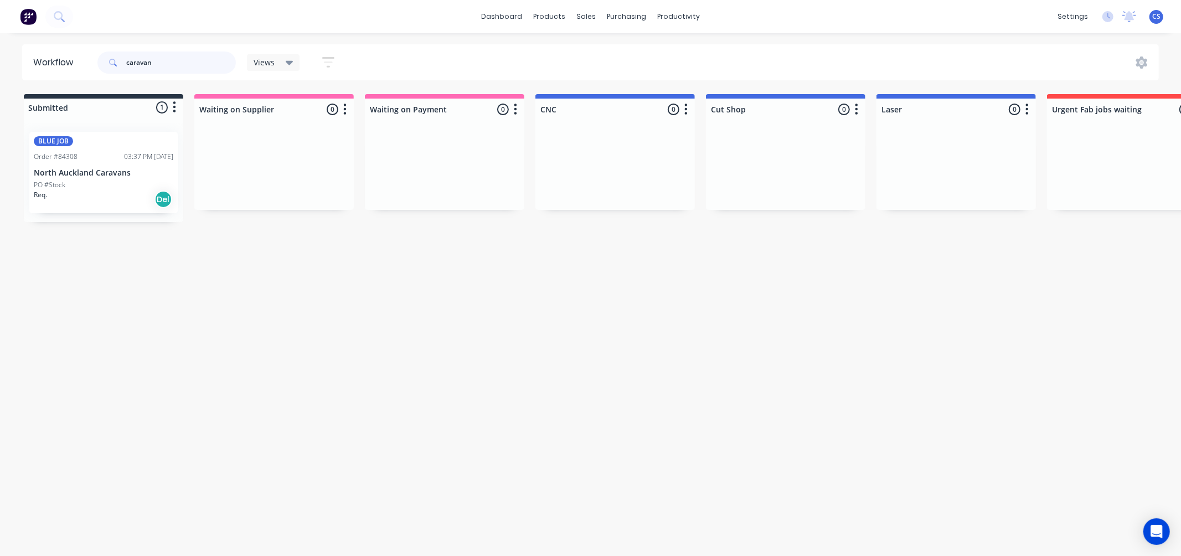
click at [145, 63] on input "caravan" at bounding box center [181, 62] width 110 height 22
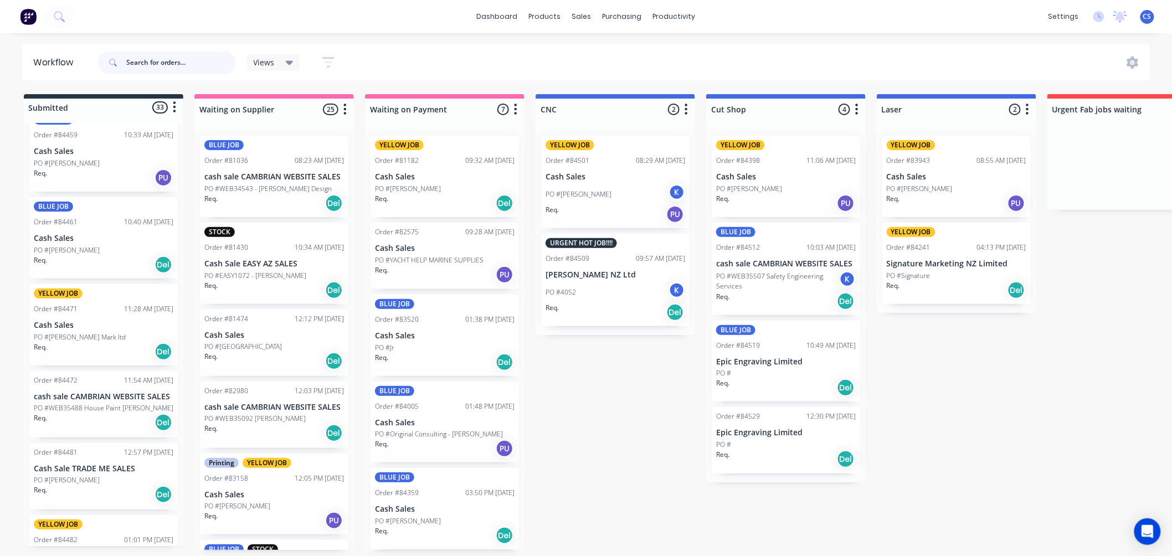
scroll to position [430, 0]
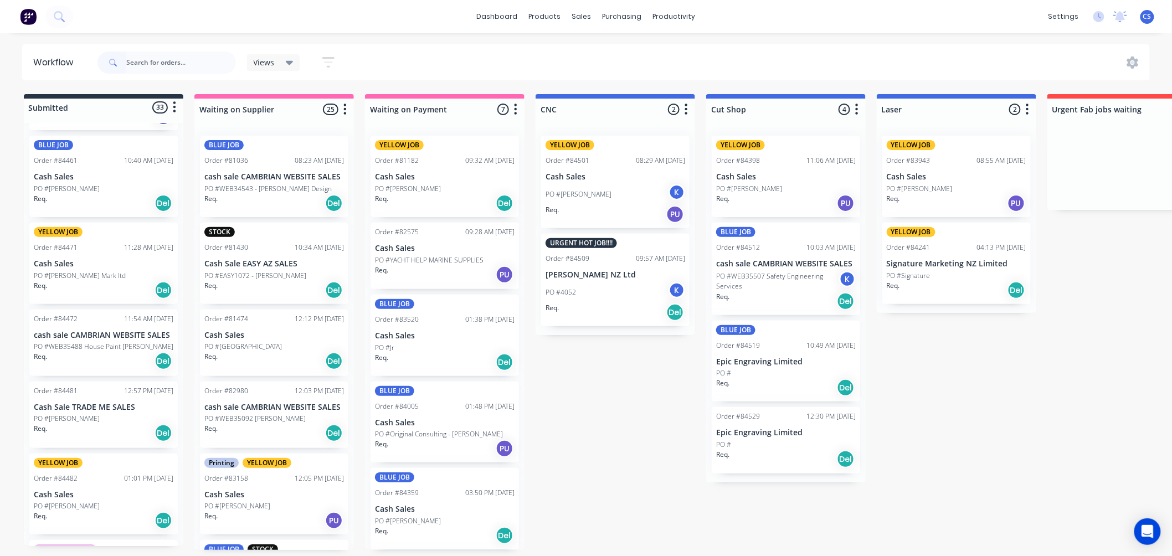
click at [92, 185] on div "PO #[PERSON_NAME]" at bounding box center [104, 189] width 140 height 10
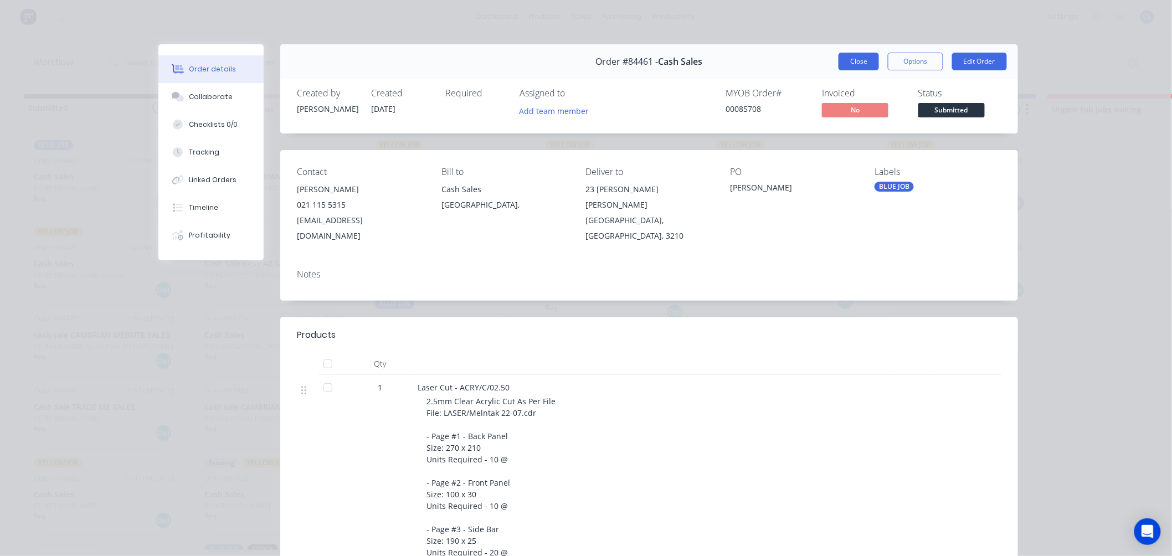
click at [844, 59] on button "Close" at bounding box center [858, 62] width 40 height 18
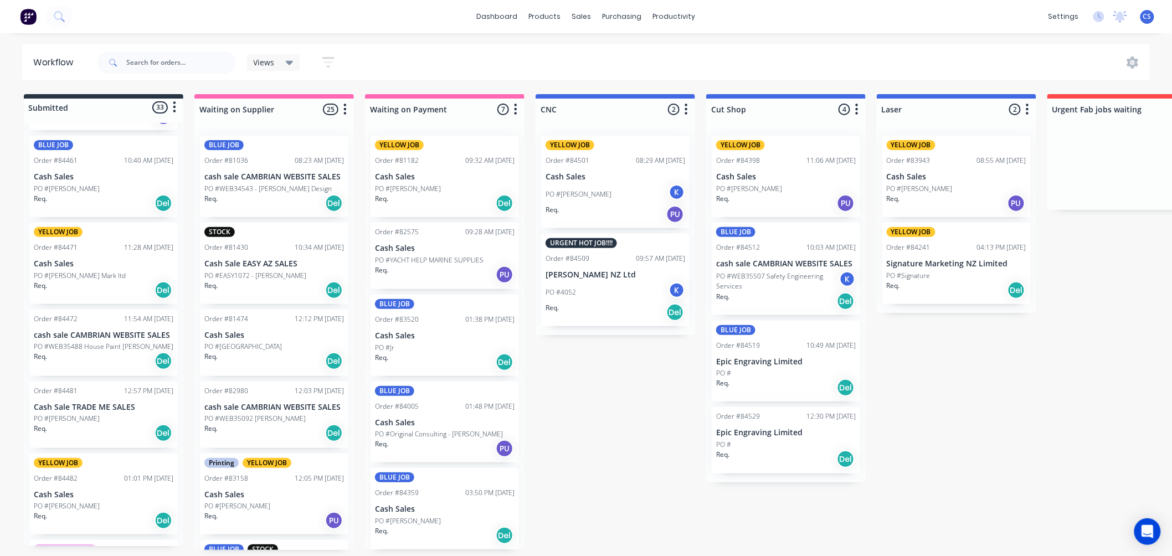
click at [89, 272] on p "PO #[PERSON_NAME] Mark ltd" at bounding box center [80, 276] width 92 height 10
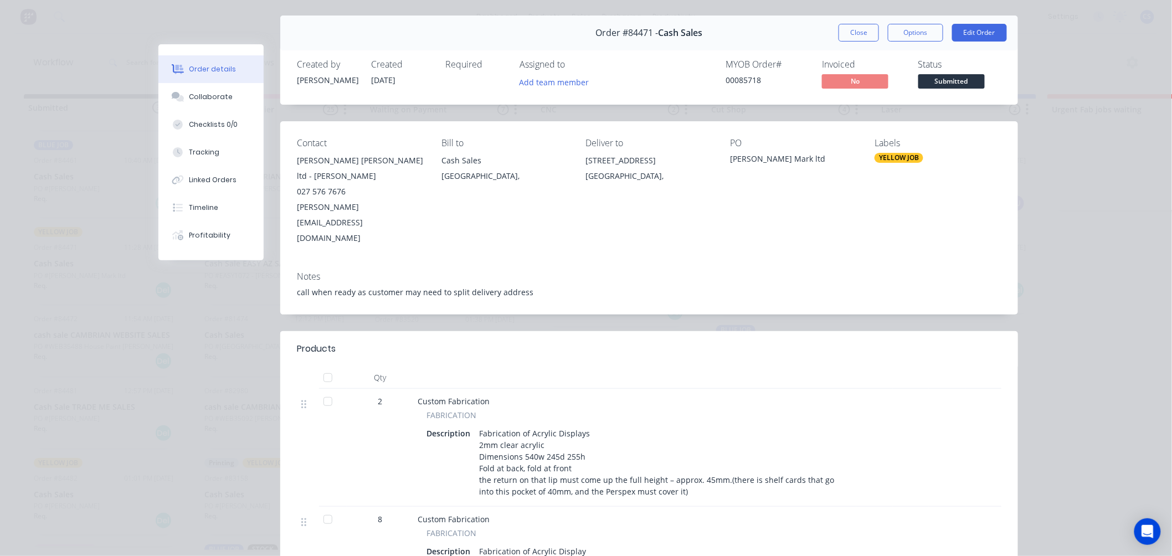
scroll to position [0, 0]
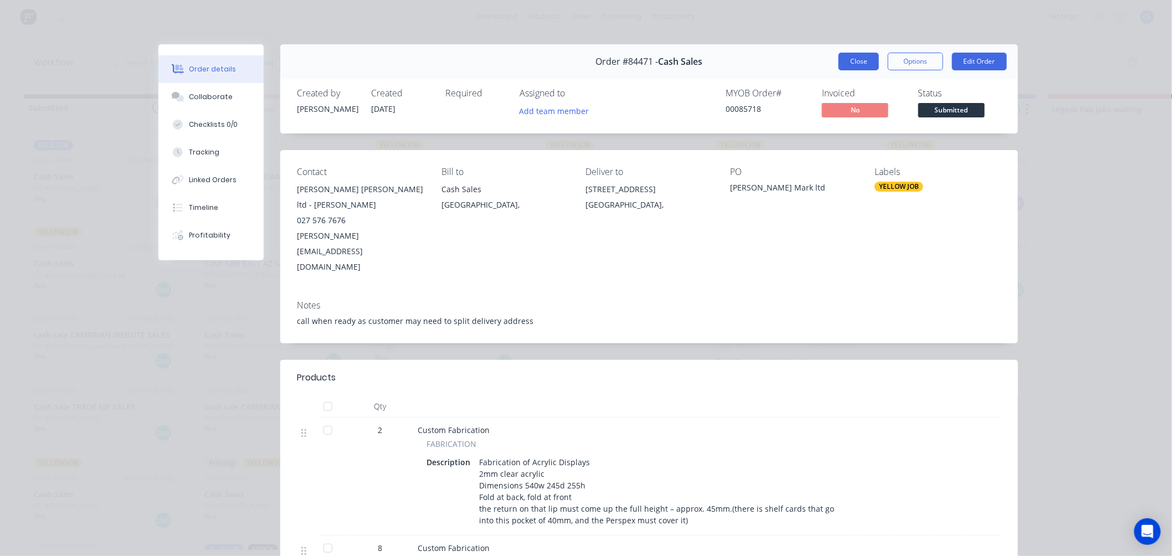
click at [858, 64] on button "Close" at bounding box center [858, 62] width 40 height 18
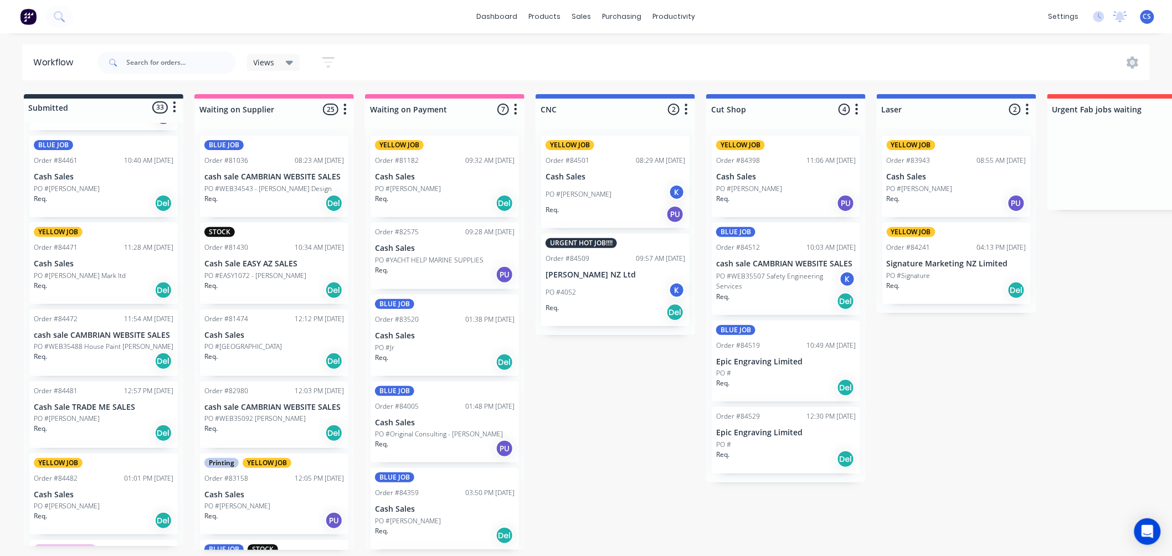
click at [92, 352] on div "Req. Del" at bounding box center [104, 361] width 140 height 19
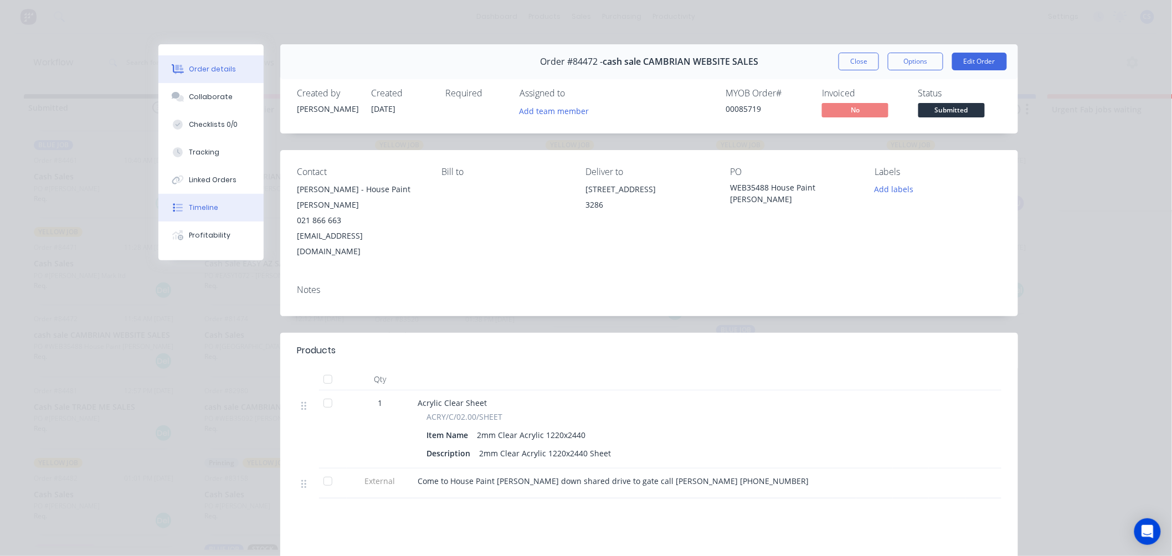
click at [212, 205] on div "Timeline" at bounding box center [203, 208] width 29 height 10
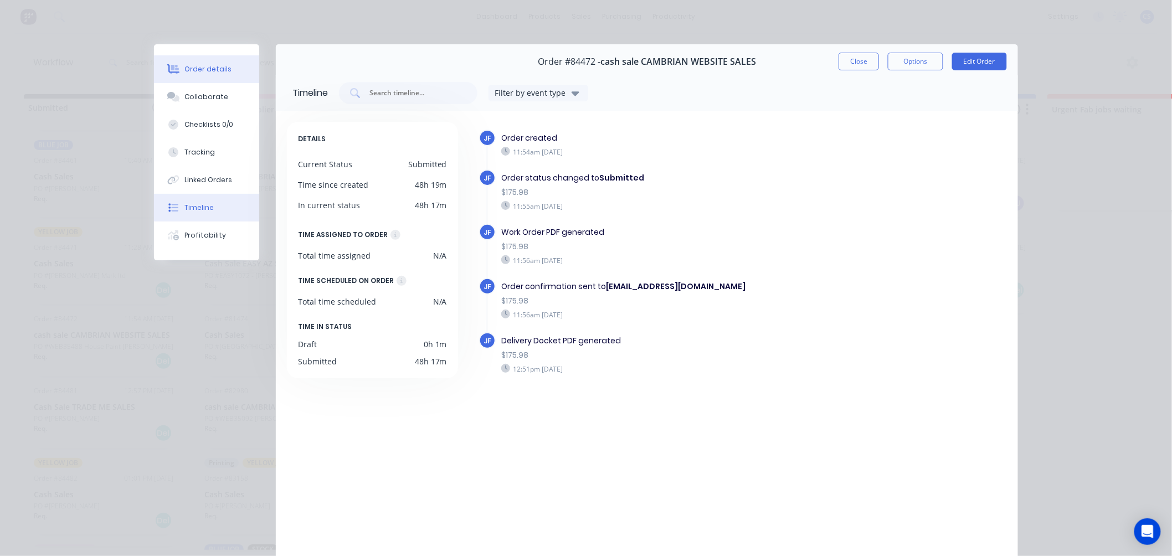
click at [210, 72] on div "Order details" at bounding box center [208, 69] width 47 height 10
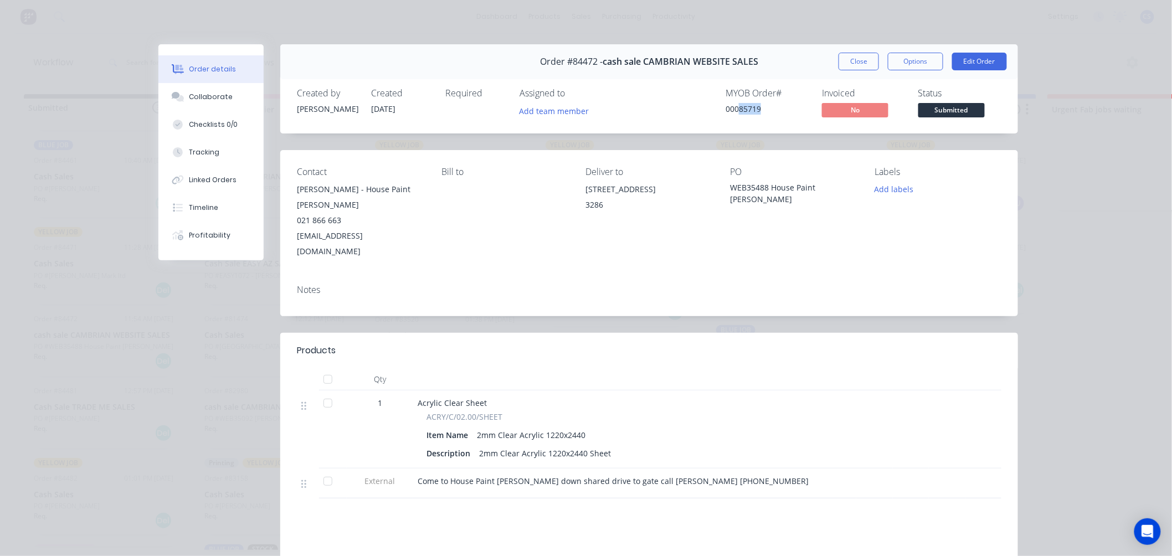
drag, startPoint x: 757, startPoint y: 107, endPoint x: 735, endPoint y: 108, distance: 22.2
click at [735, 108] on div "00085719" at bounding box center [766, 109] width 83 height 12
copy div "85719"
click at [859, 65] on button "Close" at bounding box center [858, 62] width 40 height 18
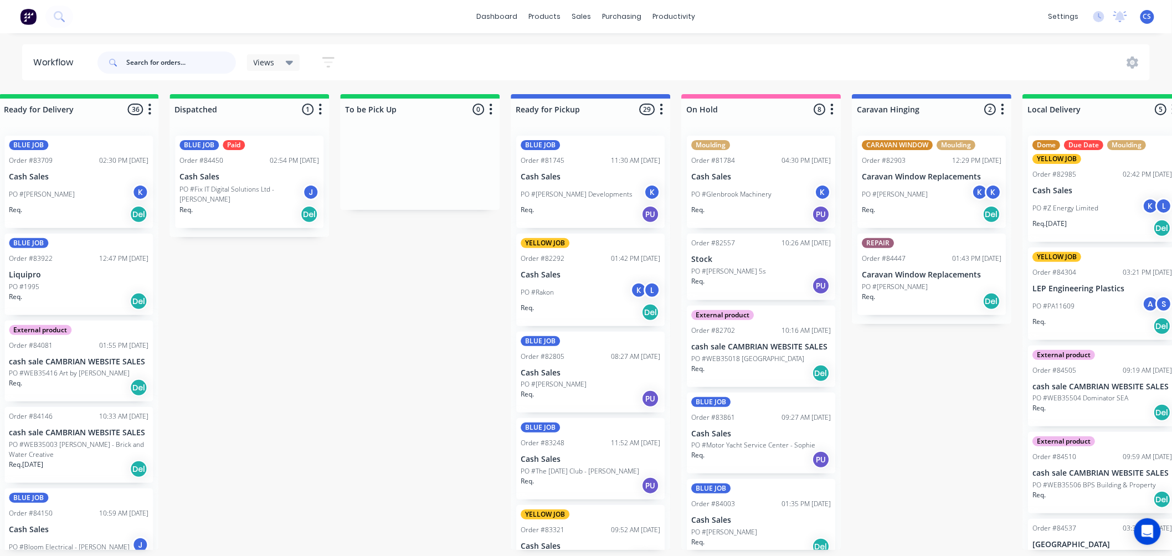
scroll to position [0, 2723]
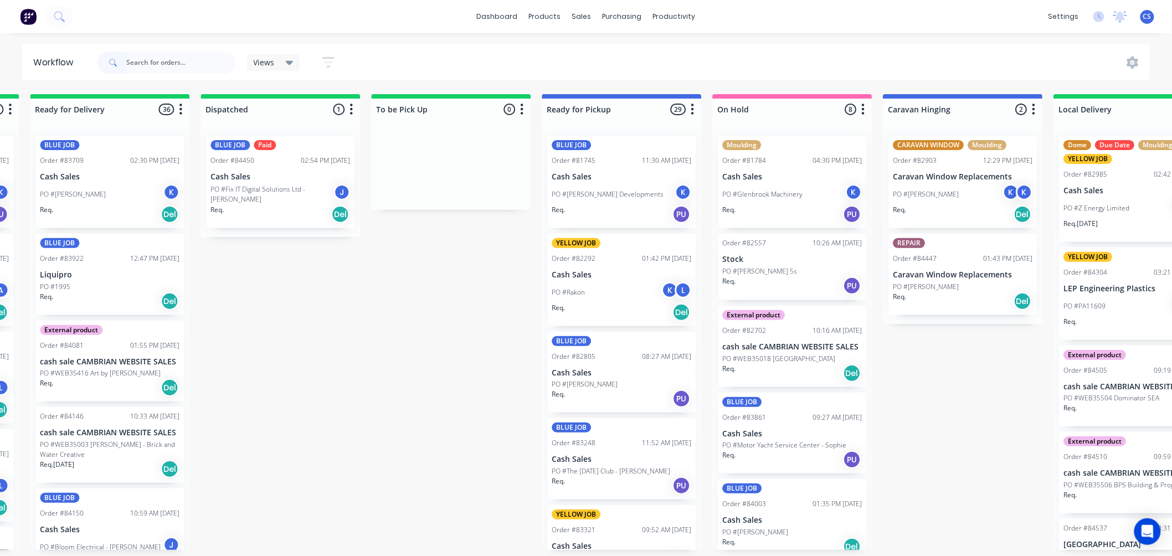
click at [518, 109] on button "button" at bounding box center [521, 109] width 13 height 13
click at [445, 203] on button "Delete" at bounding box center [473, 206] width 111 height 18
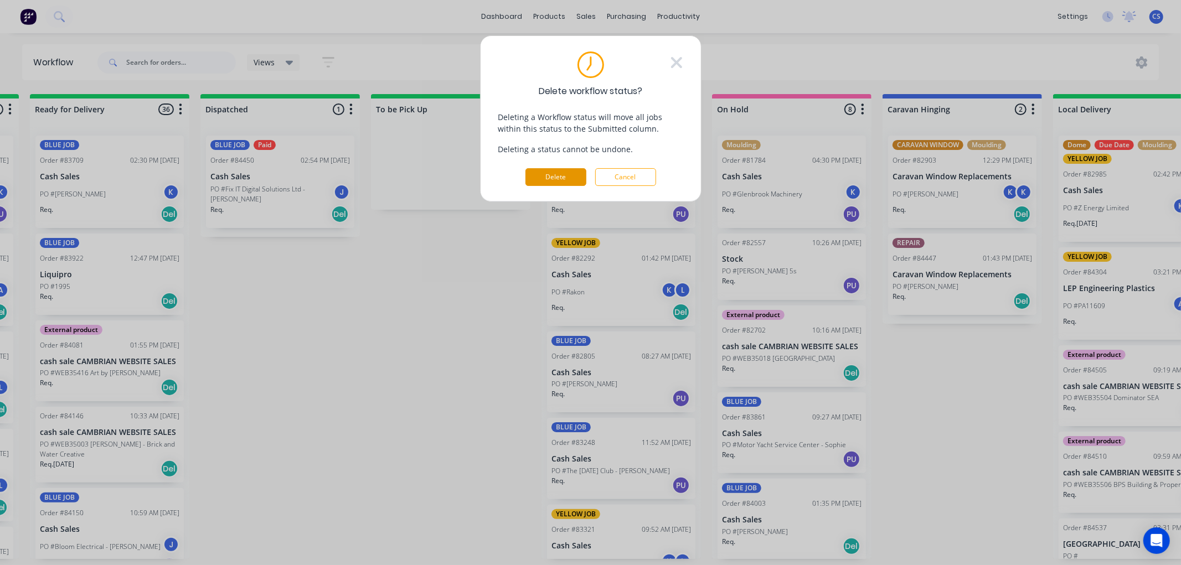
click at [554, 180] on button "Delete" at bounding box center [555, 177] width 61 height 18
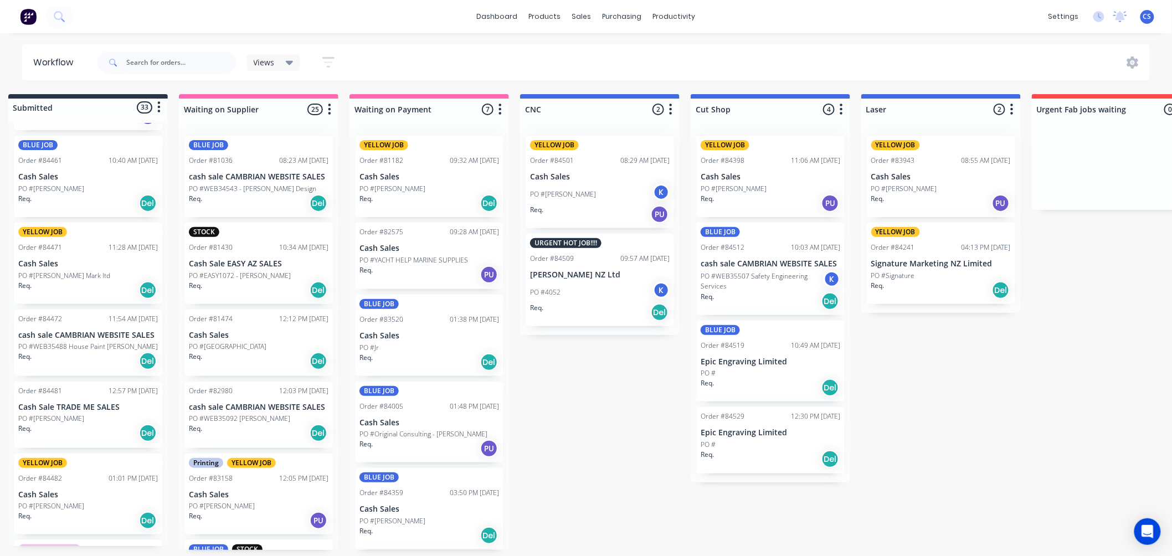
scroll to position [0, 0]
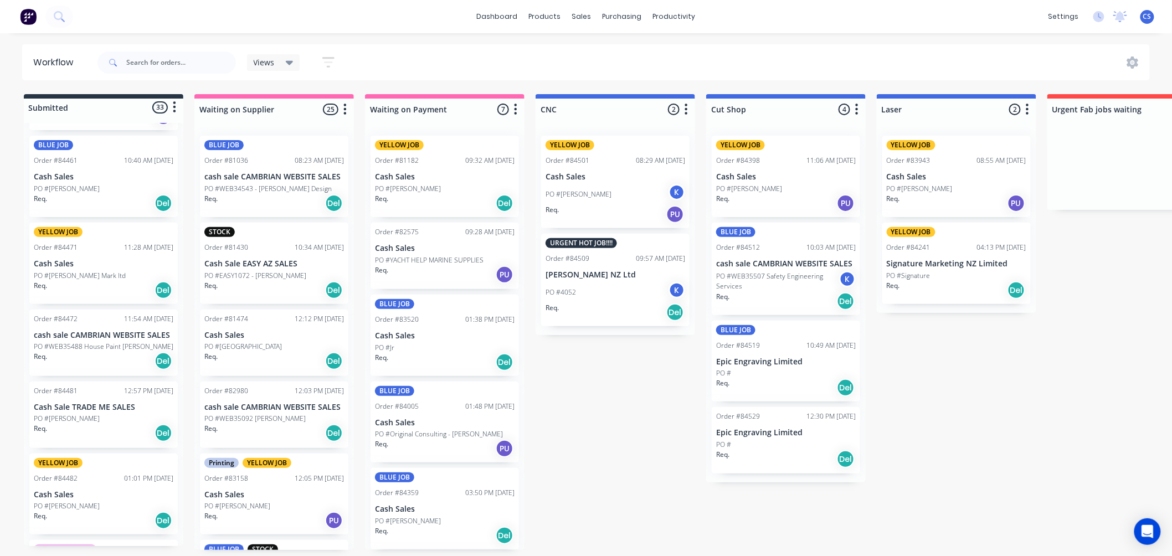
click at [87, 342] on p "PO #WEB35488 House Paint Hamilton" at bounding box center [104, 347] width 140 height 10
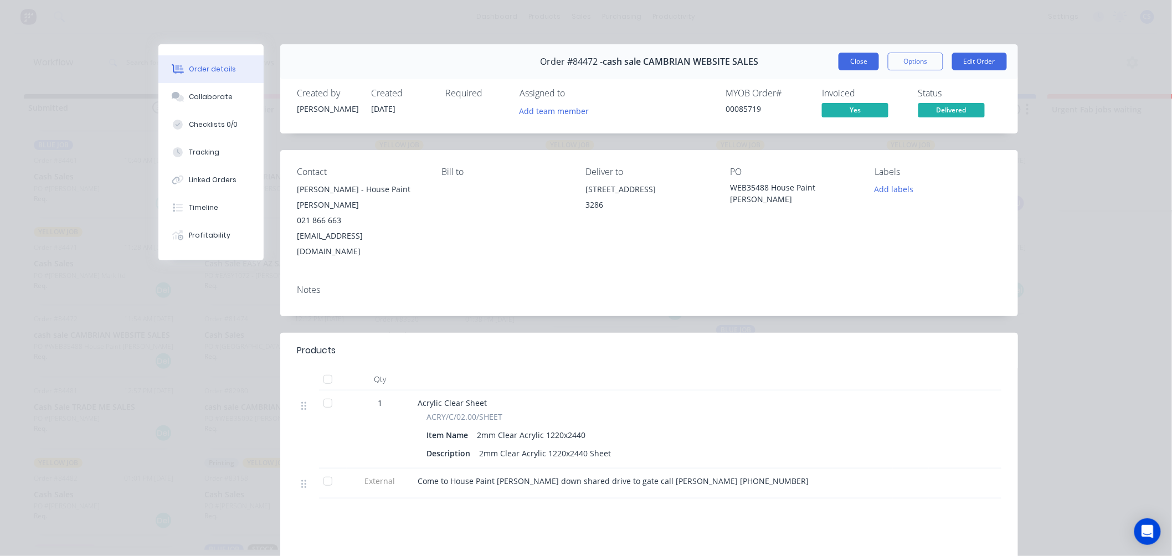
click at [865, 63] on button "Close" at bounding box center [858, 62] width 40 height 18
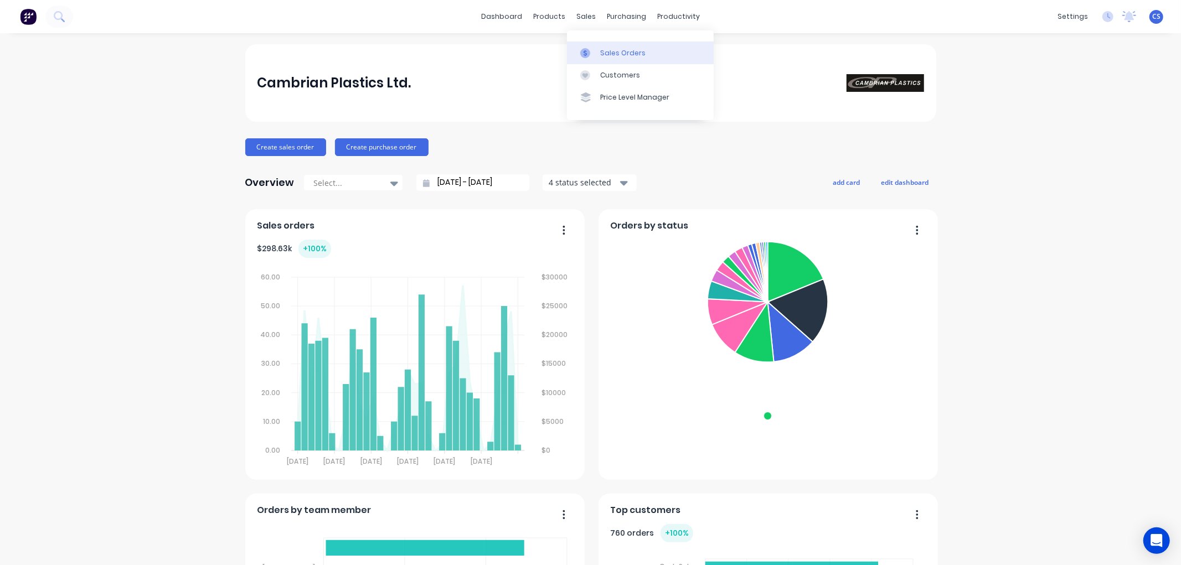
click at [594, 48] on div at bounding box center [588, 53] width 17 height 10
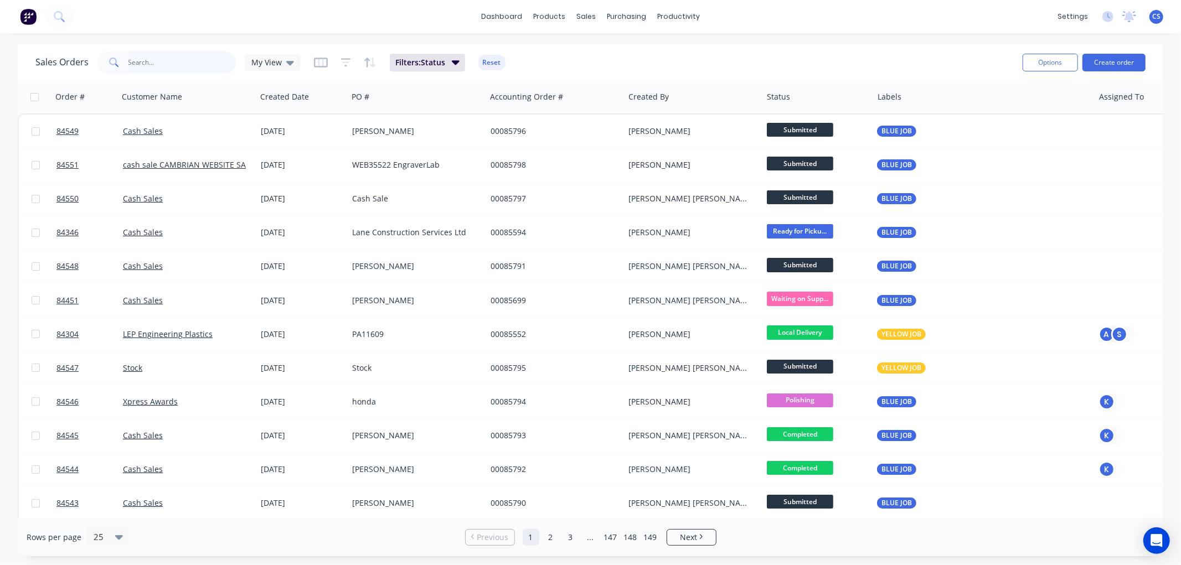
click at [161, 63] on input "text" at bounding box center [182, 62] width 108 height 22
paste input "85719"
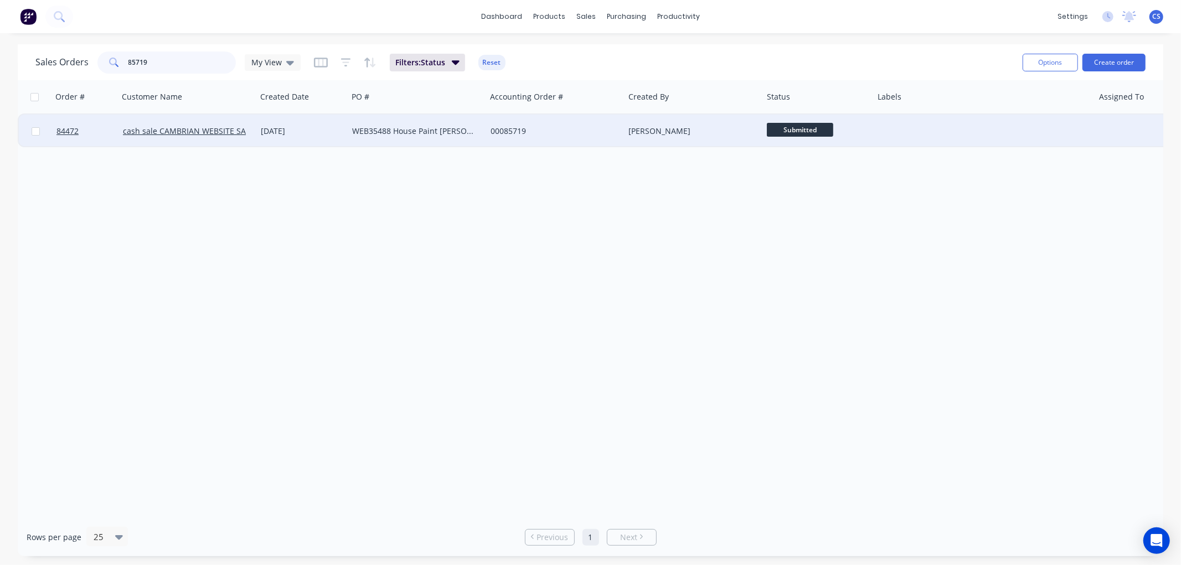
type input "85719"
click at [457, 131] on div "WEB35488 House Paint [PERSON_NAME]" at bounding box center [413, 131] width 123 height 11
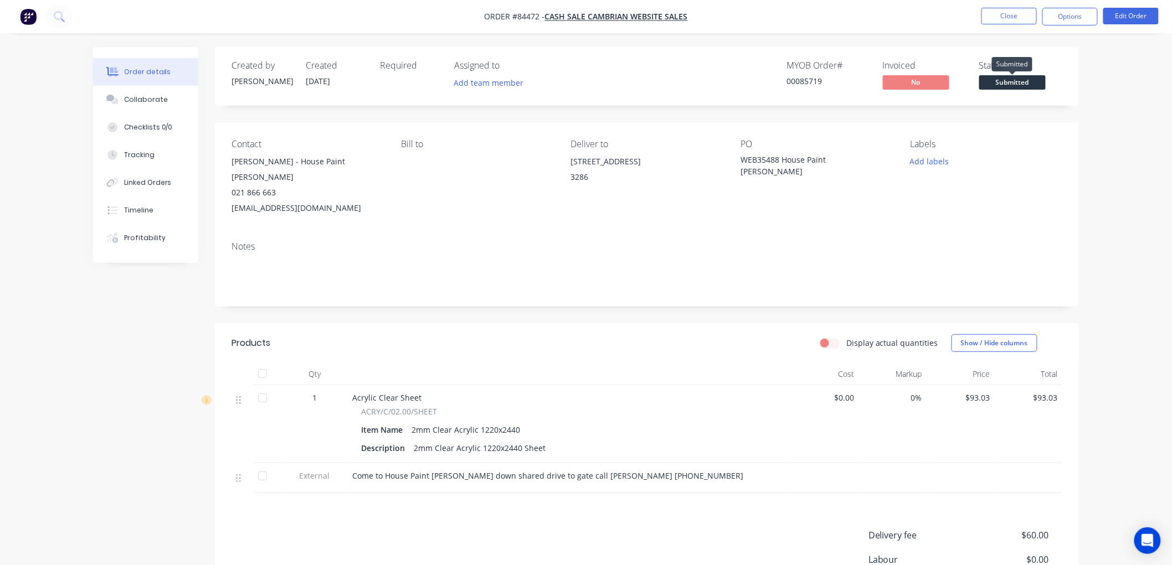
drag, startPoint x: 1023, startPoint y: 81, endPoint x: 1023, endPoint y: 92, distance: 11.6
click at [1023, 81] on span "Submitted" at bounding box center [1012, 82] width 66 height 14
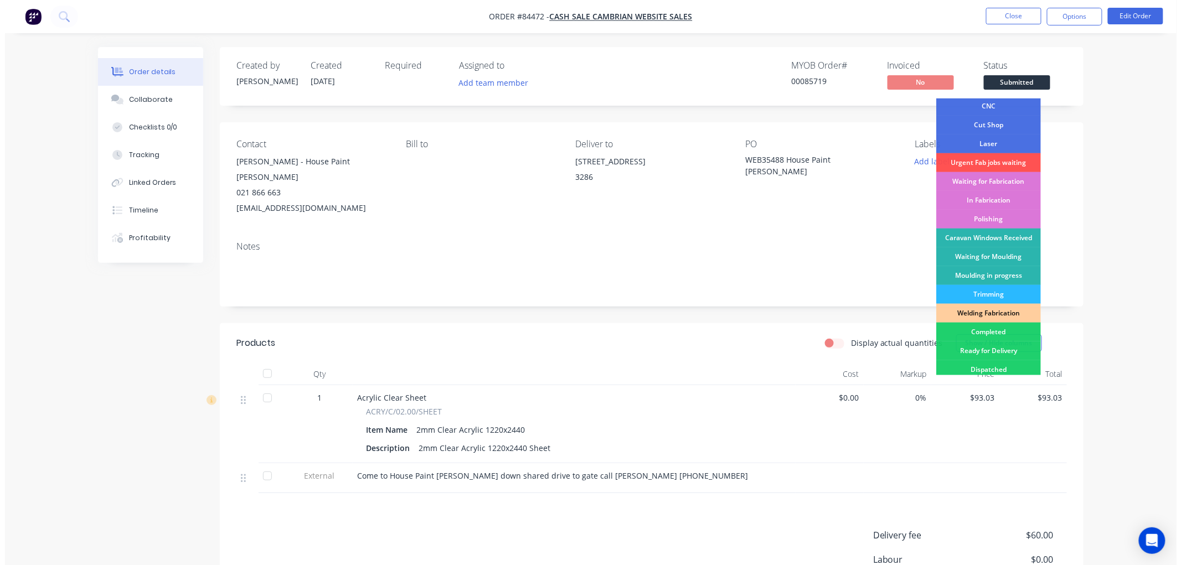
scroll to position [212, 0]
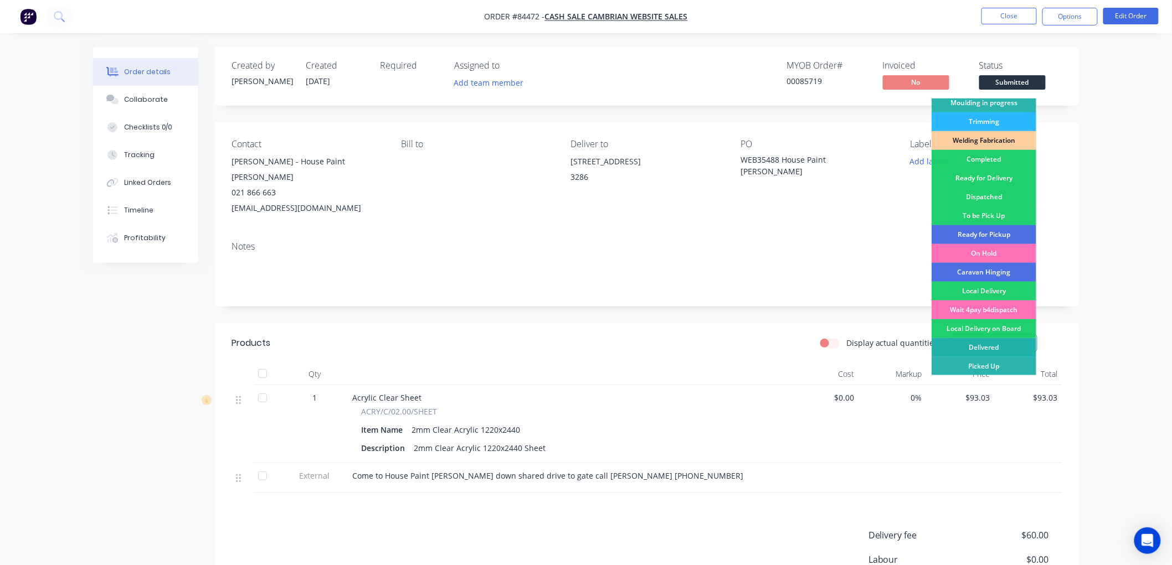
click at [983, 342] on div "Delivered" at bounding box center [983, 347] width 105 height 19
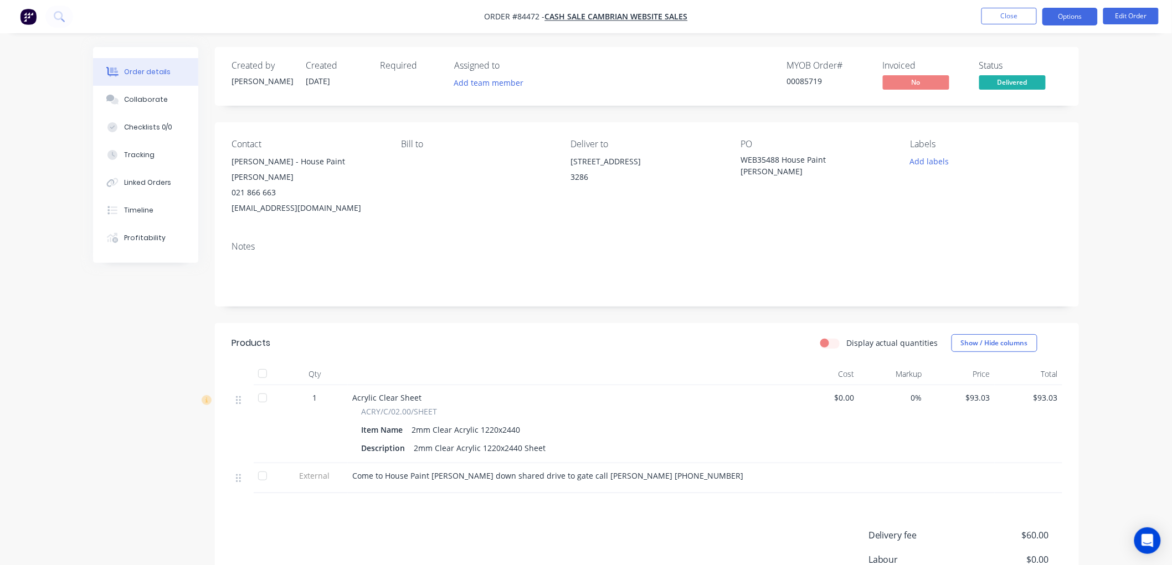
click at [1058, 19] on button "Options" at bounding box center [1069, 17] width 55 height 18
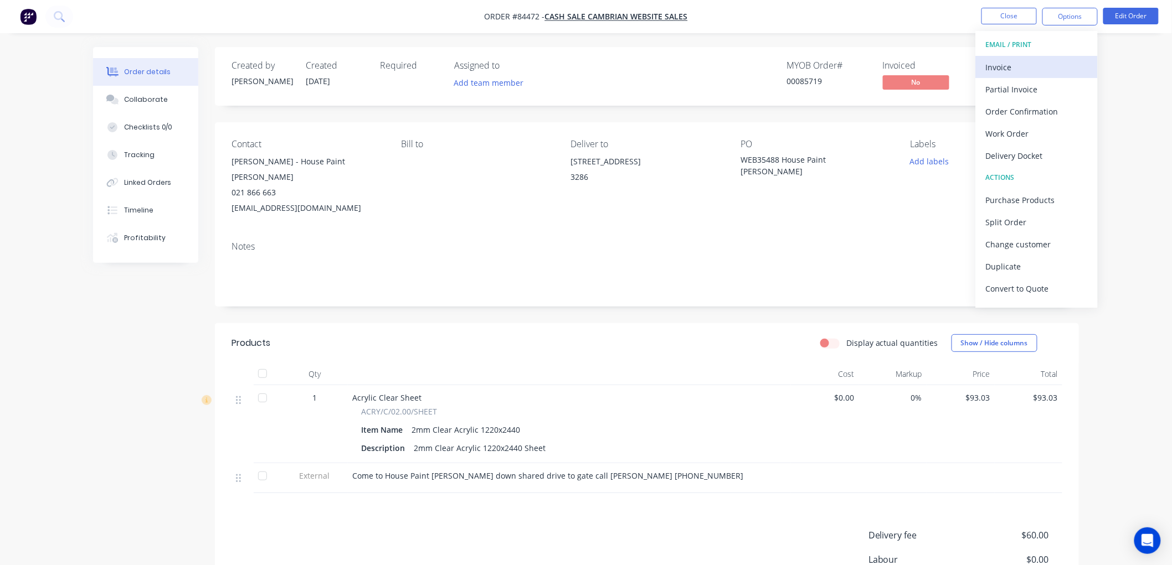
click at [1021, 69] on div "Invoice" at bounding box center [1037, 67] width 102 height 16
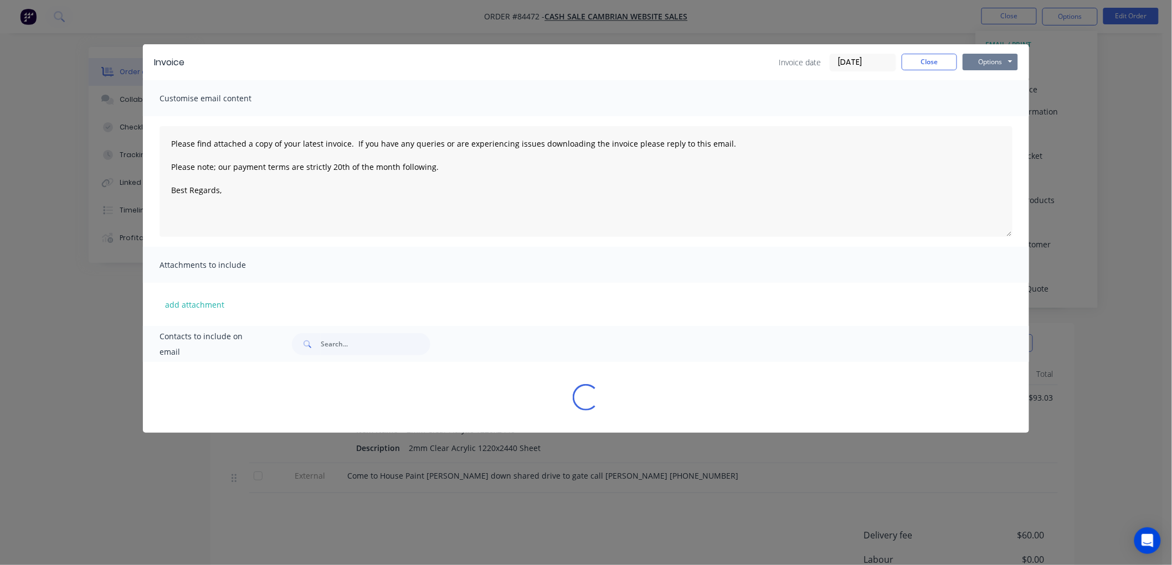
click at [1002, 60] on button "Options" at bounding box center [989, 62] width 55 height 17
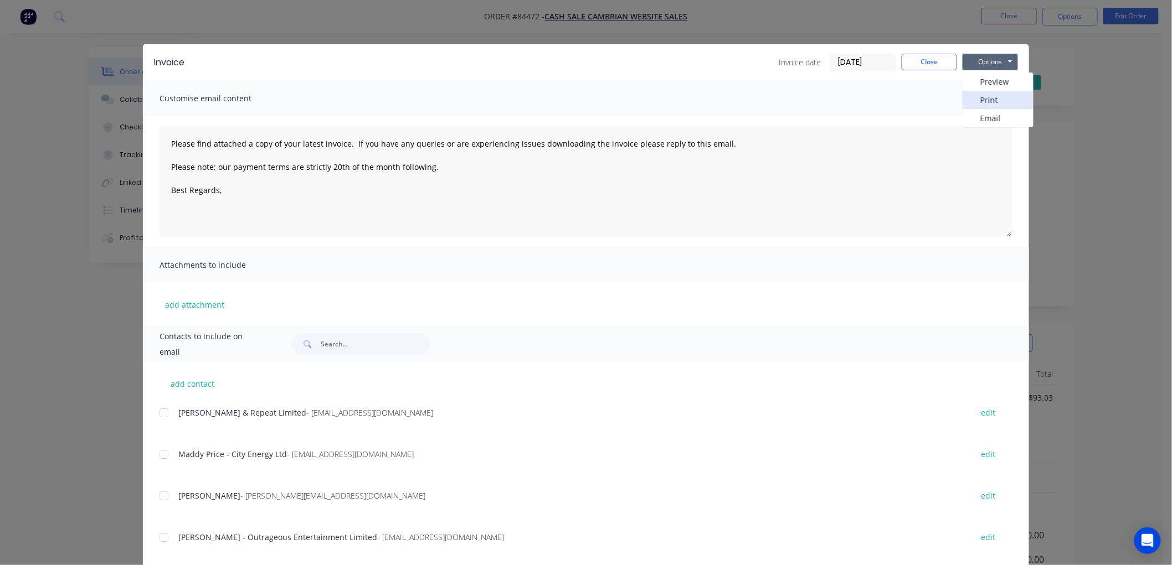
click at [992, 95] on button "Print" at bounding box center [997, 100] width 71 height 18
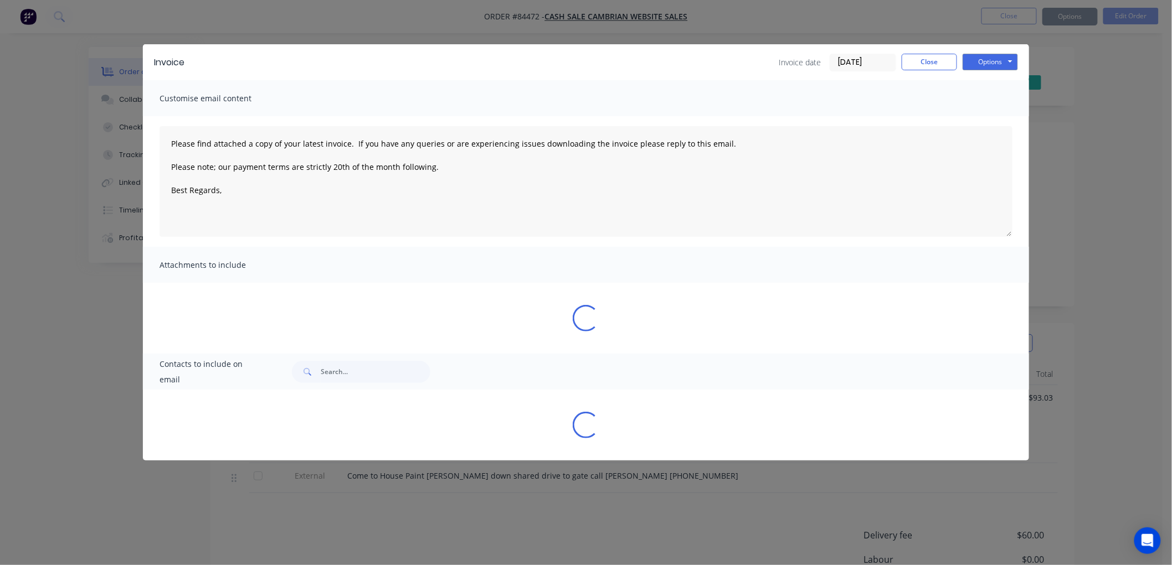
type textarea "Please find attached a copy of your latest invoice. If you have any queries or …"
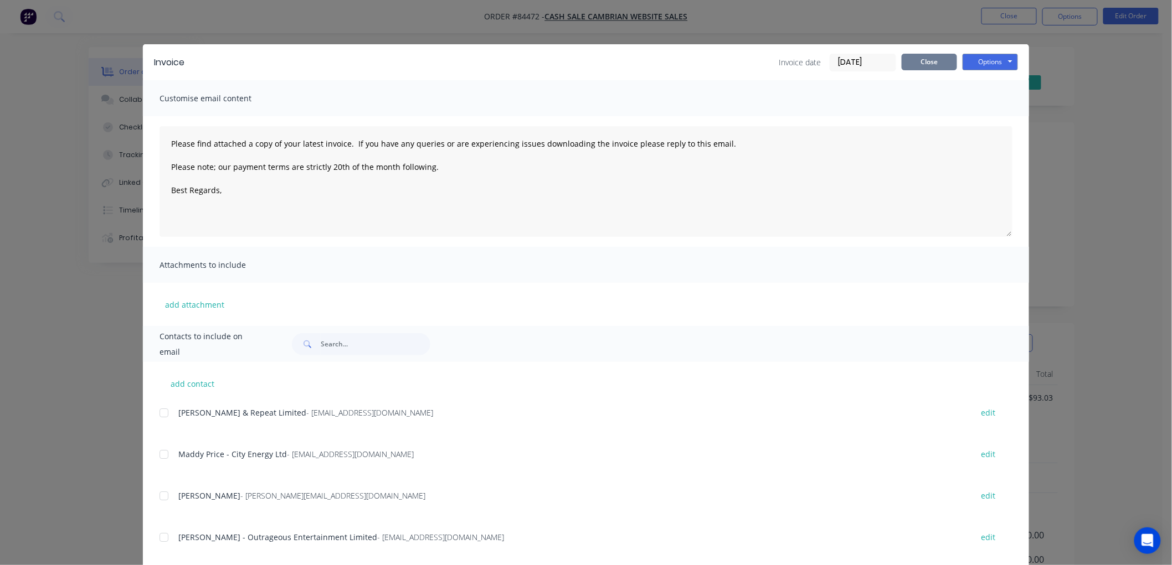
click at [913, 61] on button "Close" at bounding box center [928, 62] width 55 height 17
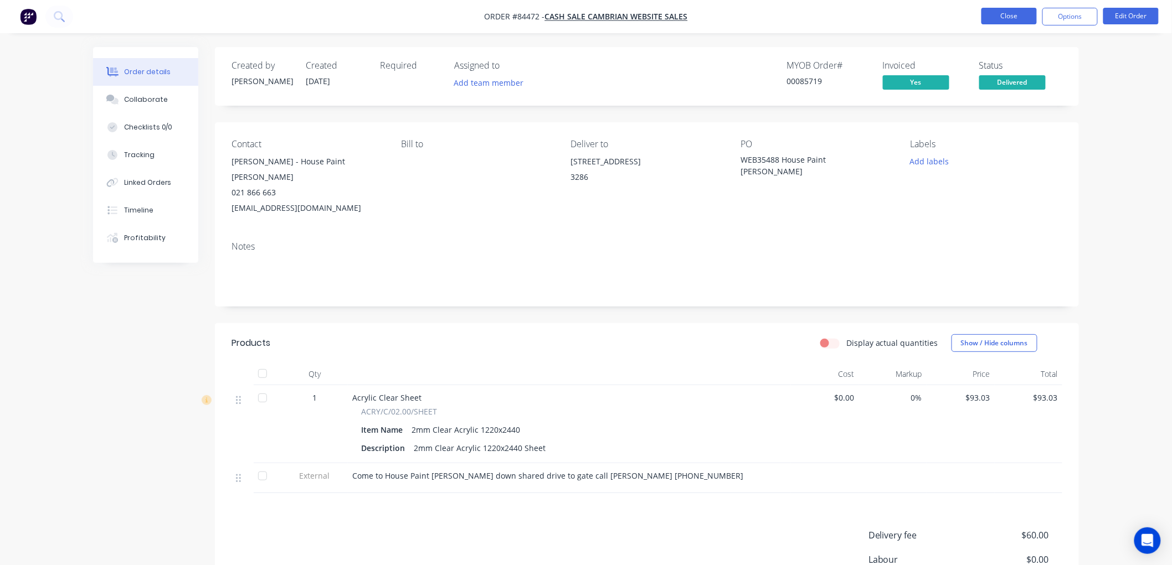
click at [995, 20] on button "Close" at bounding box center [1008, 16] width 55 height 17
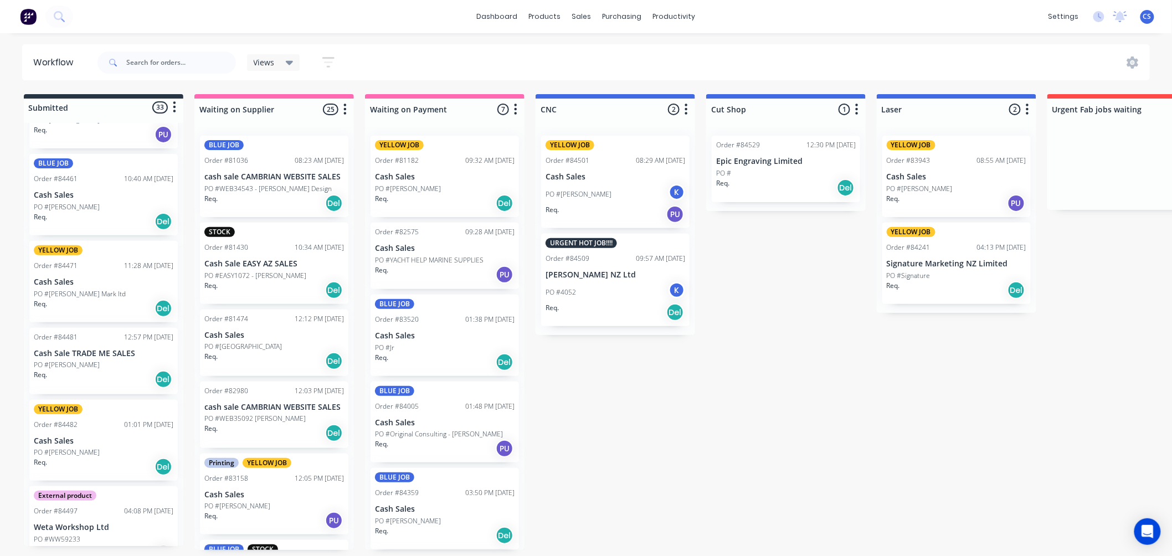
scroll to position [430, 0]
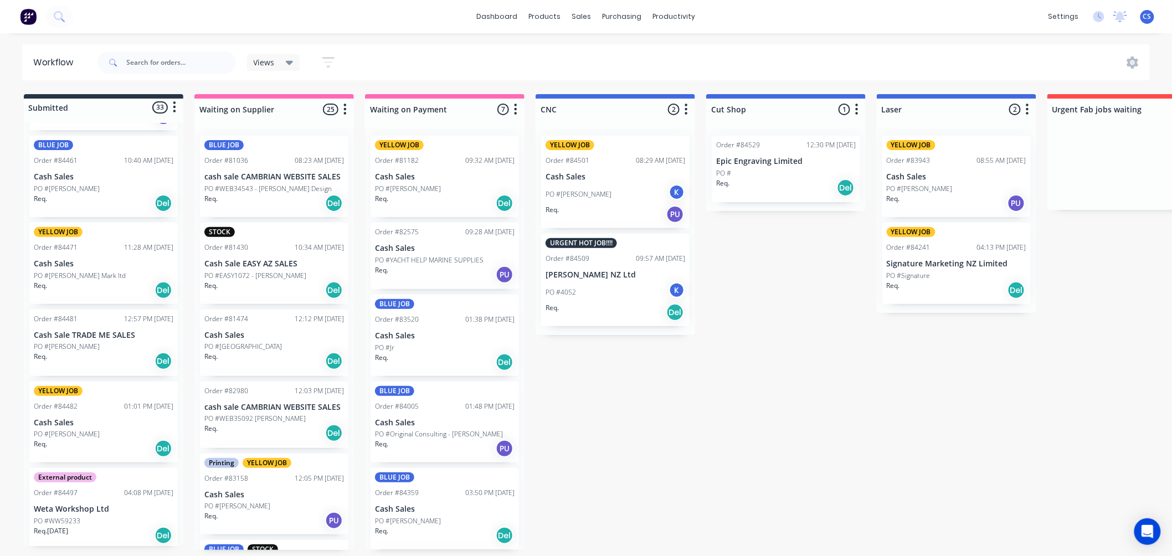
click at [86, 350] on div "PO #Sylvie Davys" at bounding box center [104, 347] width 140 height 10
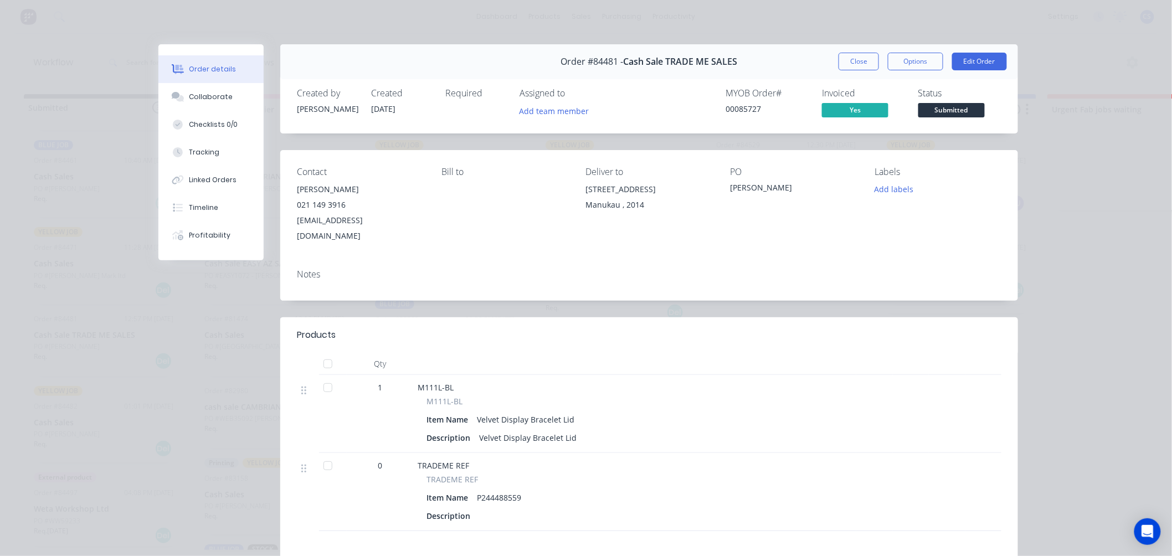
drag, startPoint x: 940, startPoint y: 111, endPoint x: 945, endPoint y: 122, distance: 11.9
click at [940, 111] on span "Submitted" at bounding box center [951, 110] width 66 height 14
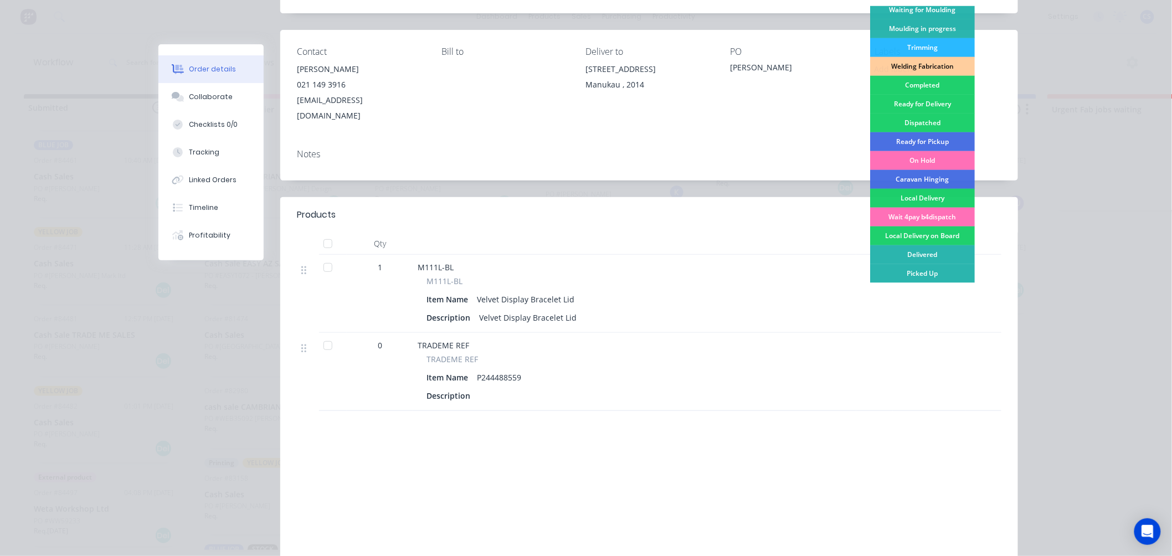
scroll to position [192, 0]
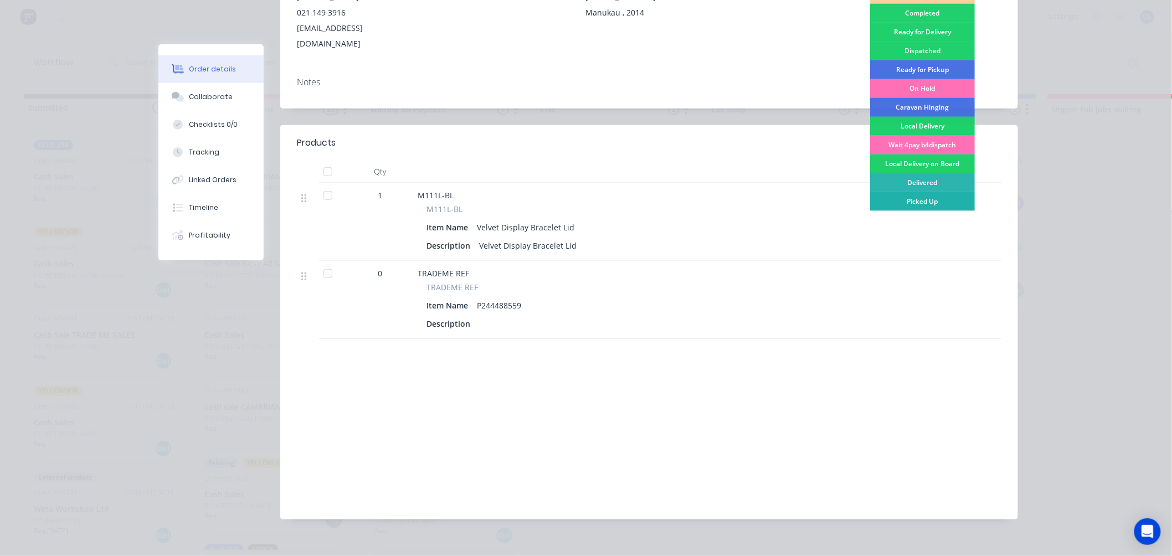
click at [916, 203] on div "Picked Up" at bounding box center [922, 201] width 105 height 19
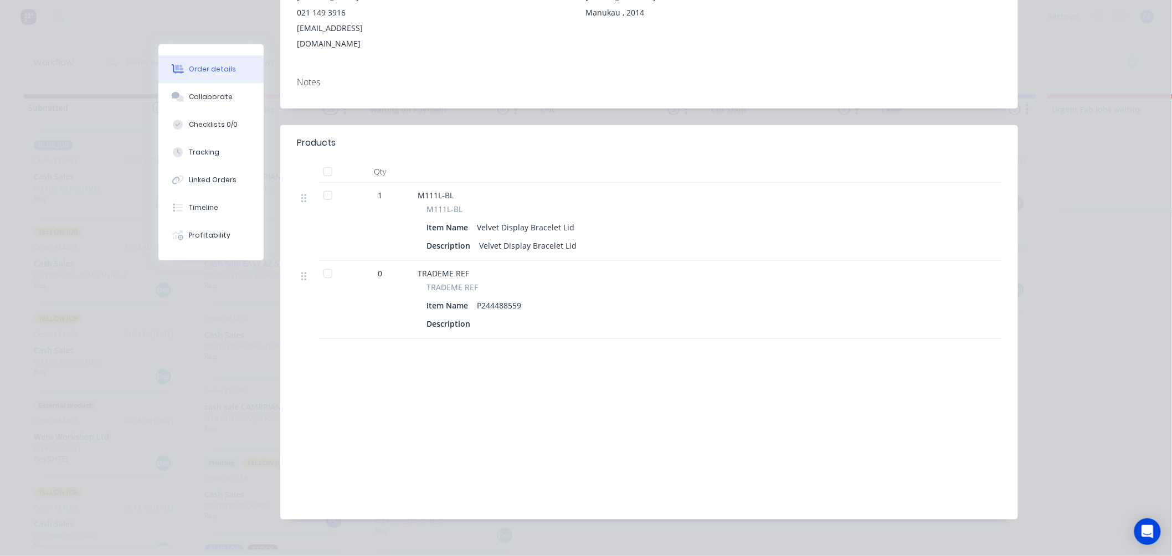
scroll to position [0, 0]
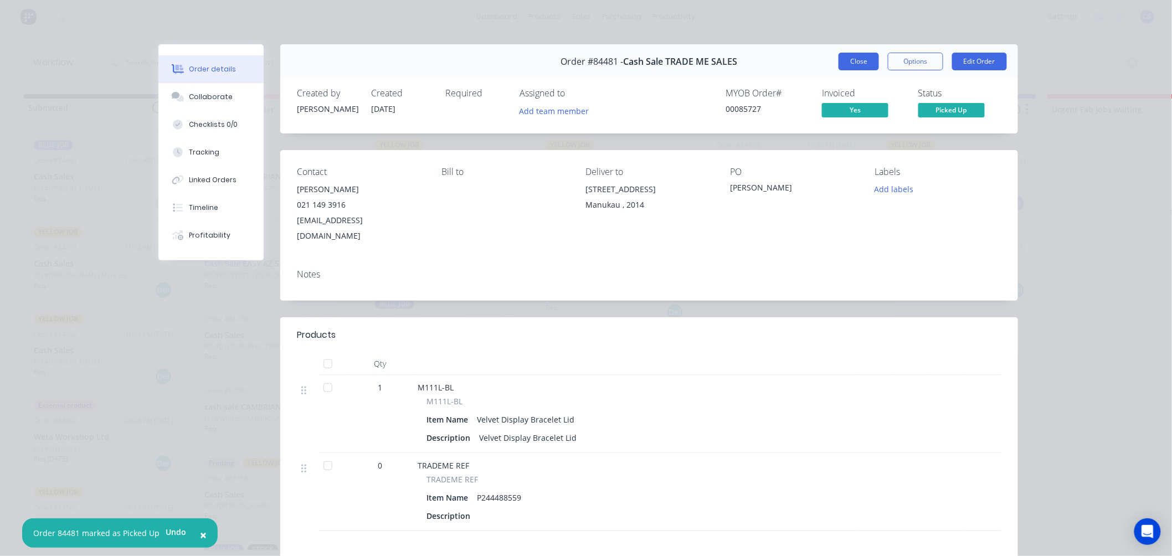
click at [857, 65] on button "Close" at bounding box center [858, 62] width 40 height 18
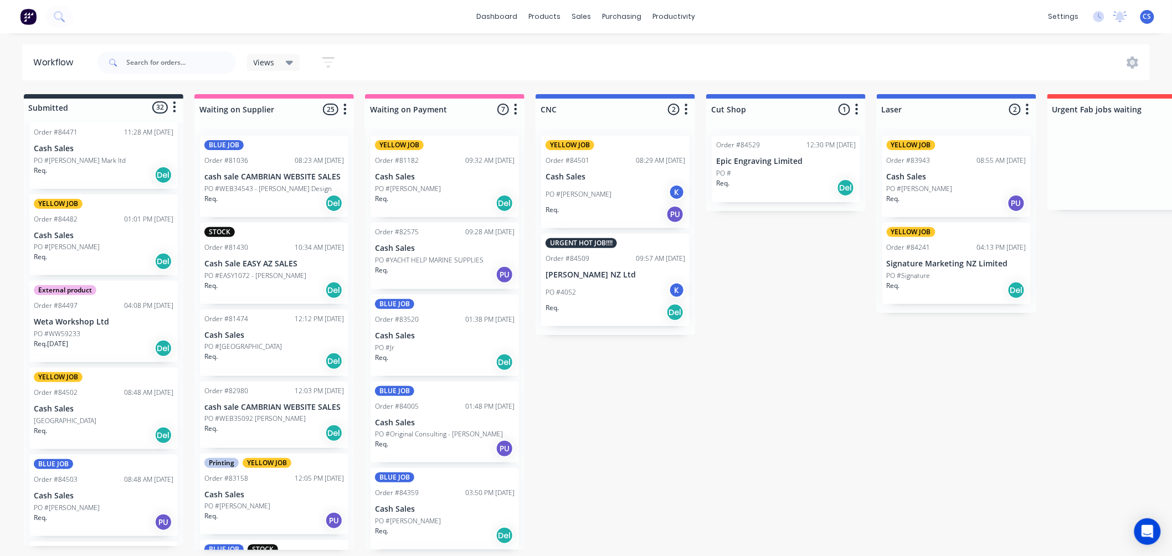
scroll to position [554, 0]
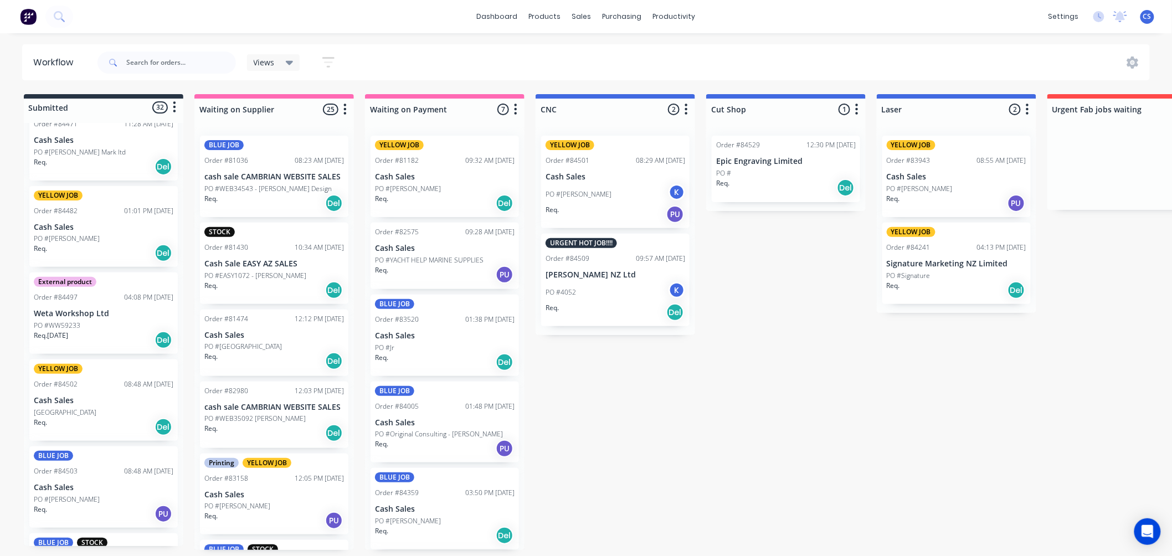
click at [84, 319] on div "External product Order #84497 04:08 PM [DATE] Weta Workshop Ltd PO #WW59233 Req…" at bounding box center [103, 312] width 148 height 81
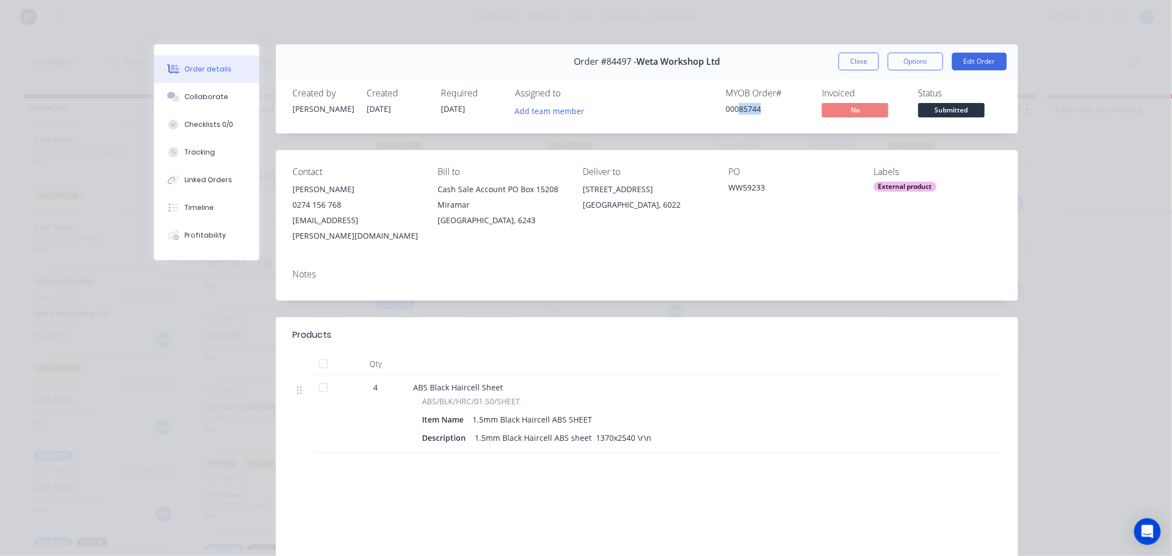
drag, startPoint x: 755, startPoint y: 109, endPoint x: 735, endPoint y: 109, distance: 20.5
click at [735, 109] on div "00085744" at bounding box center [766, 109] width 83 height 12
copy div "85744"
click at [854, 63] on button "Close" at bounding box center [858, 62] width 40 height 18
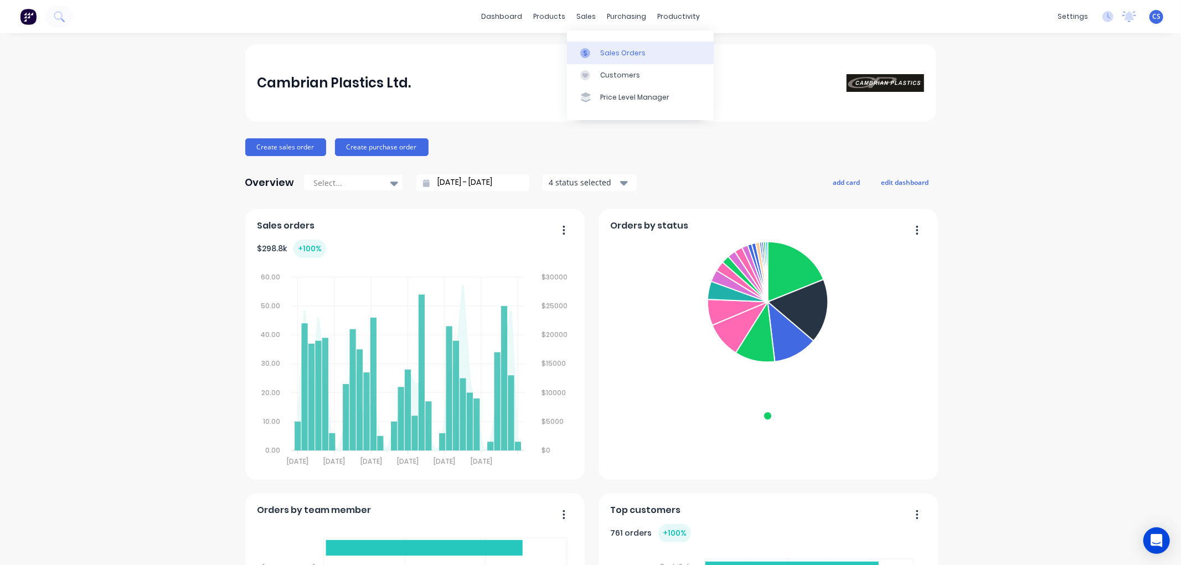
click at [599, 51] on link "Sales Orders" at bounding box center [640, 53] width 147 height 22
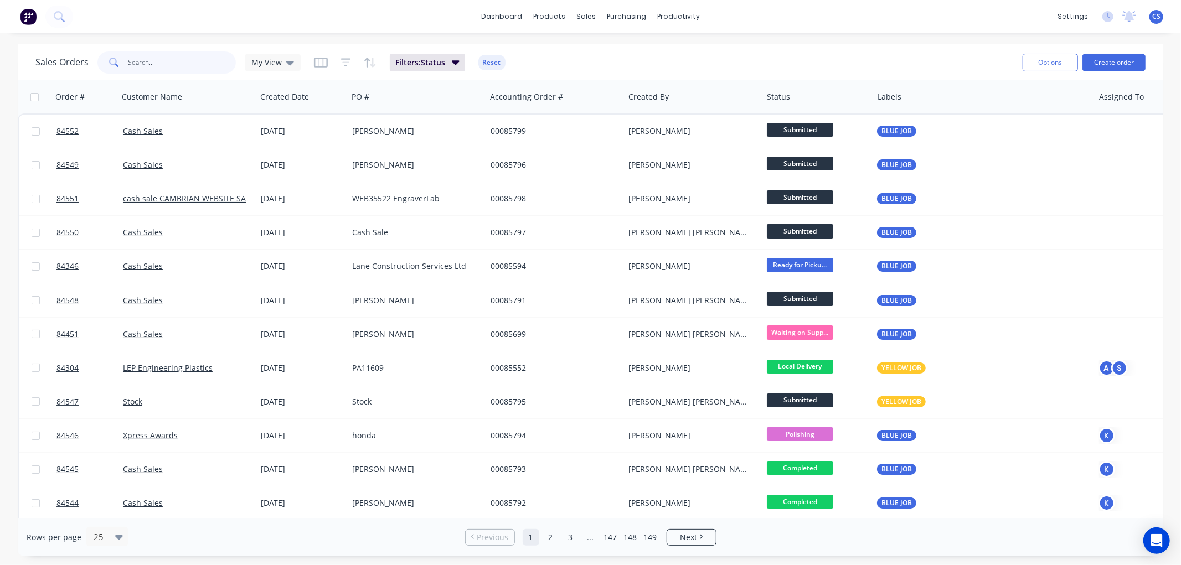
click at [200, 58] on input "text" at bounding box center [182, 62] width 108 height 22
paste input "85744"
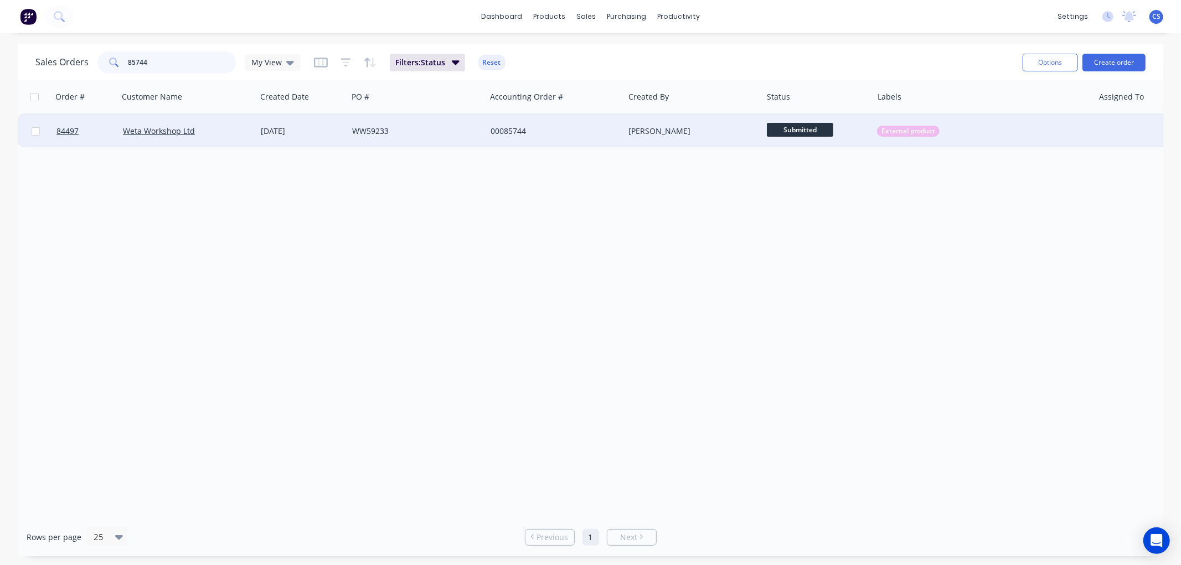
type input "85744"
click at [446, 134] on div "WW59233" at bounding box center [413, 131] width 123 height 11
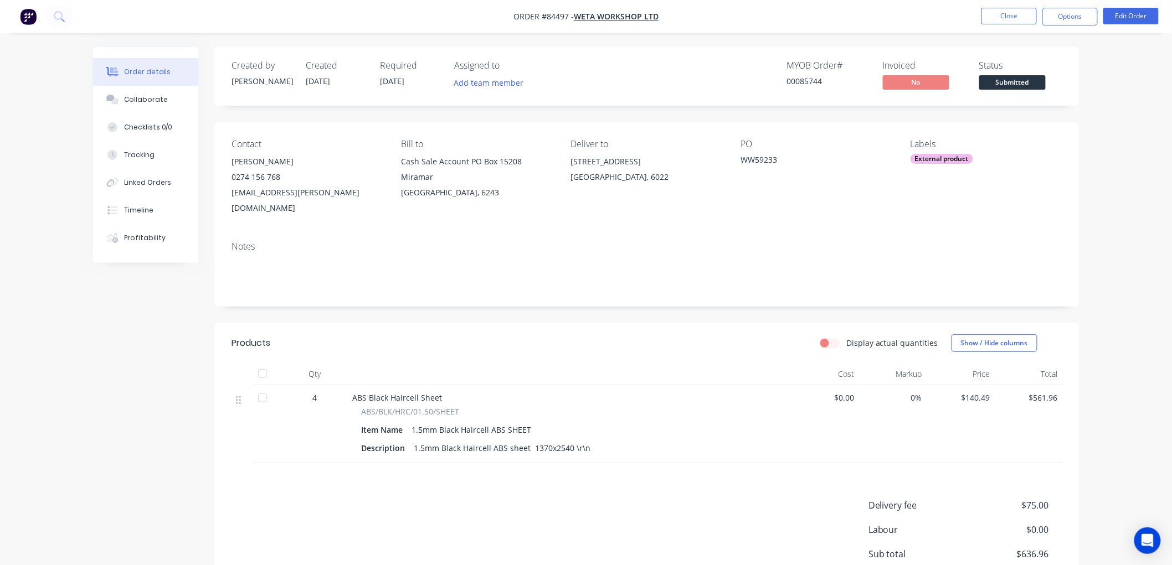
click at [1021, 84] on span "Submitted" at bounding box center [1012, 82] width 66 height 14
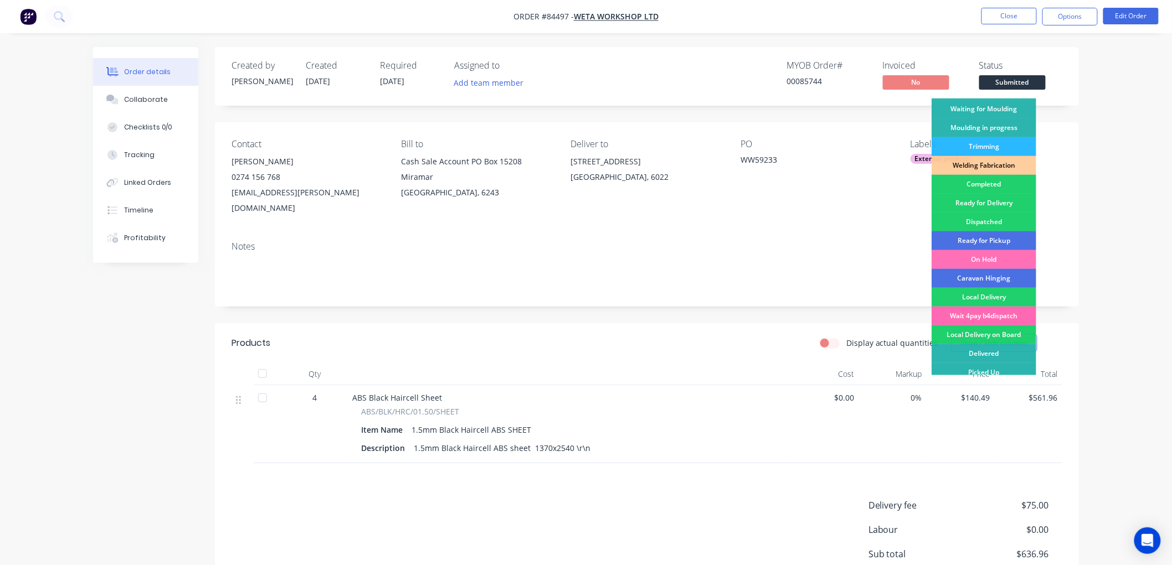
scroll to position [194, 0]
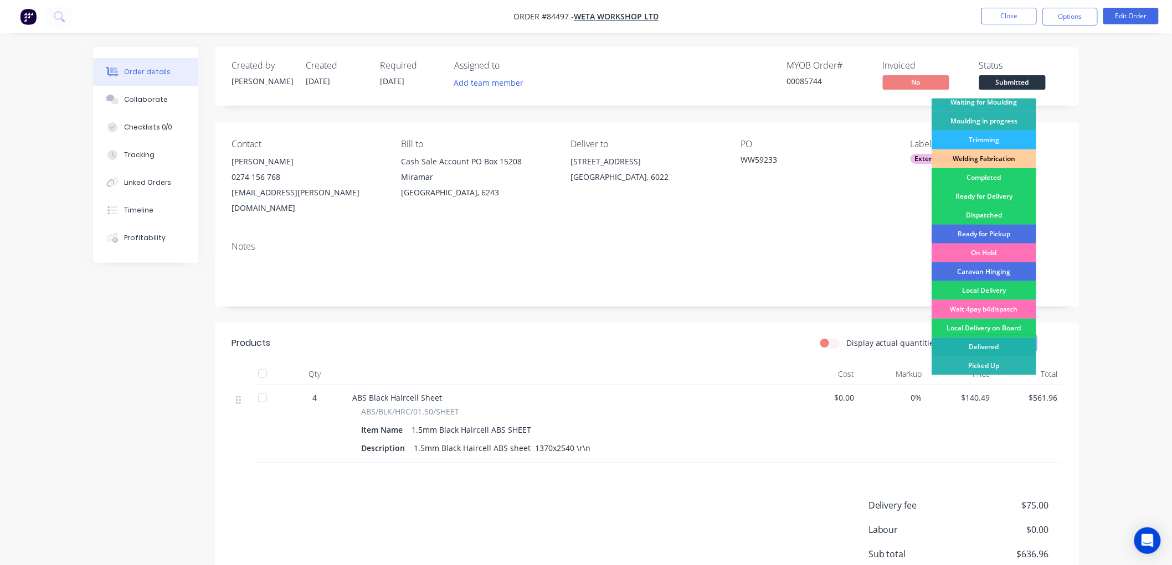
click at [979, 347] on div "Delivered" at bounding box center [983, 347] width 105 height 19
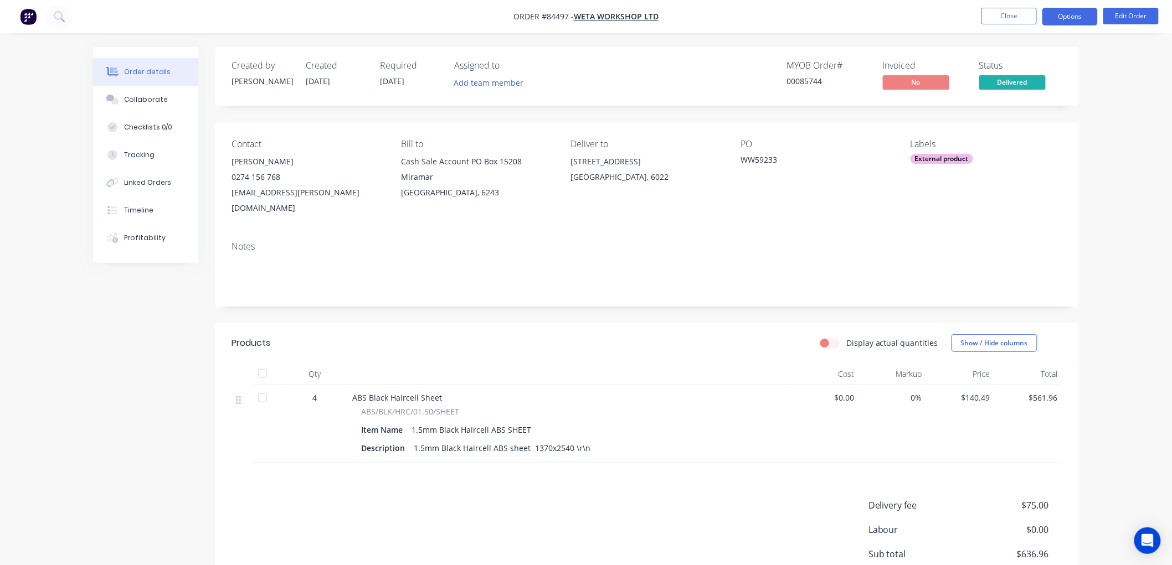
click at [1070, 19] on button "Options" at bounding box center [1069, 17] width 55 height 18
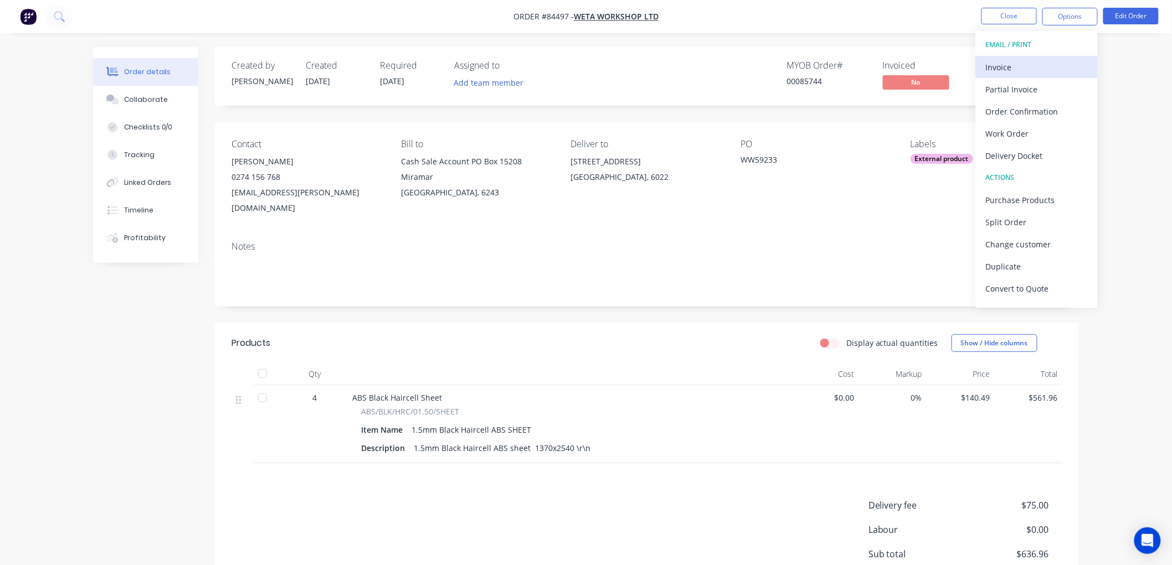
click at [1013, 58] on button "Invoice" at bounding box center [1037, 67] width 122 height 22
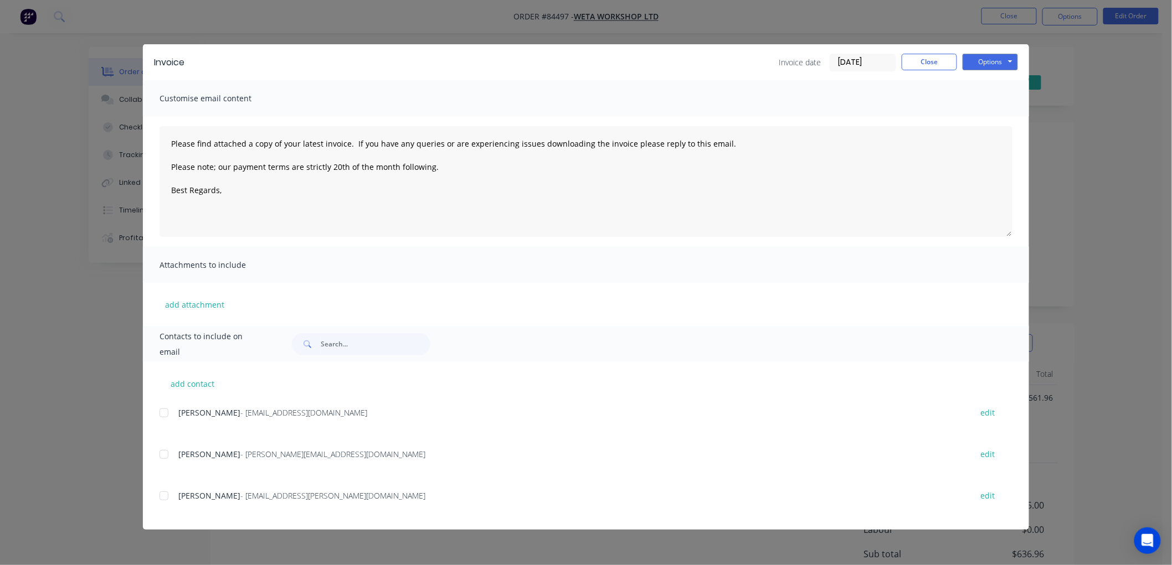
drag, startPoint x: 165, startPoint y: 414, endPoint x: 190, endPoint y: 402, distance: 28.0
click at [165, 413] on div at bounding box center [164, 413] width 22 height 22
click at [234, 195] on textarea "Please find attached a copy of your latest invoice. If you have any queries or …" at bounding box center [585, 181] width 853 height 111
click at [1007, 67] on button "Options" at bounding box center [989, 62] width 55 height 17
click at [999, 117] on button "Email" at bounding box center [997, 118] width 71 height 18
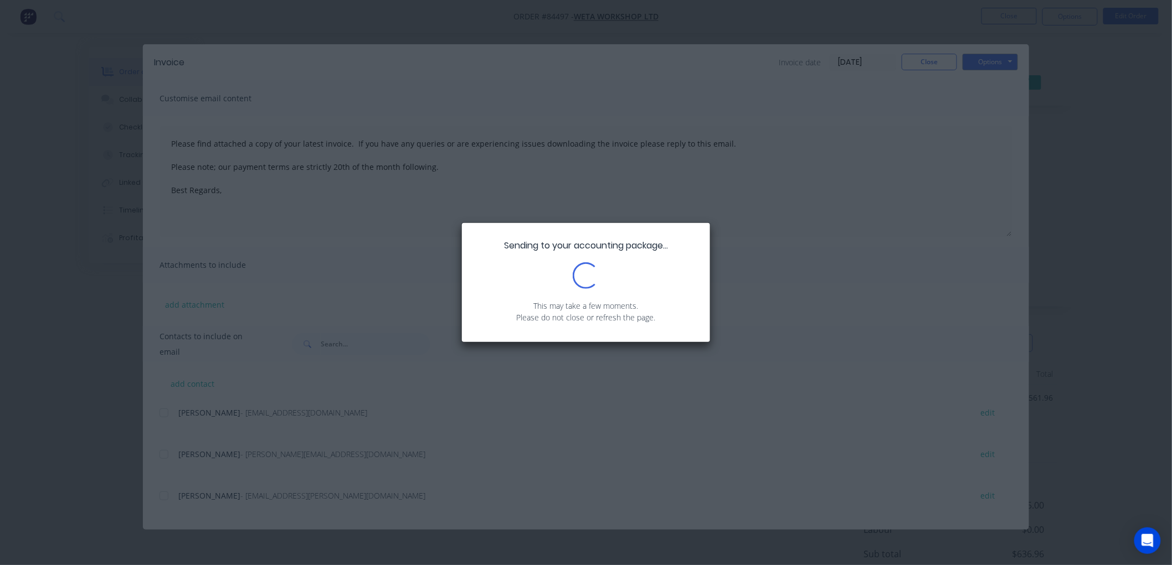
type textarea "Please find attached a copy of your latest invoice. If you have any queries or …"
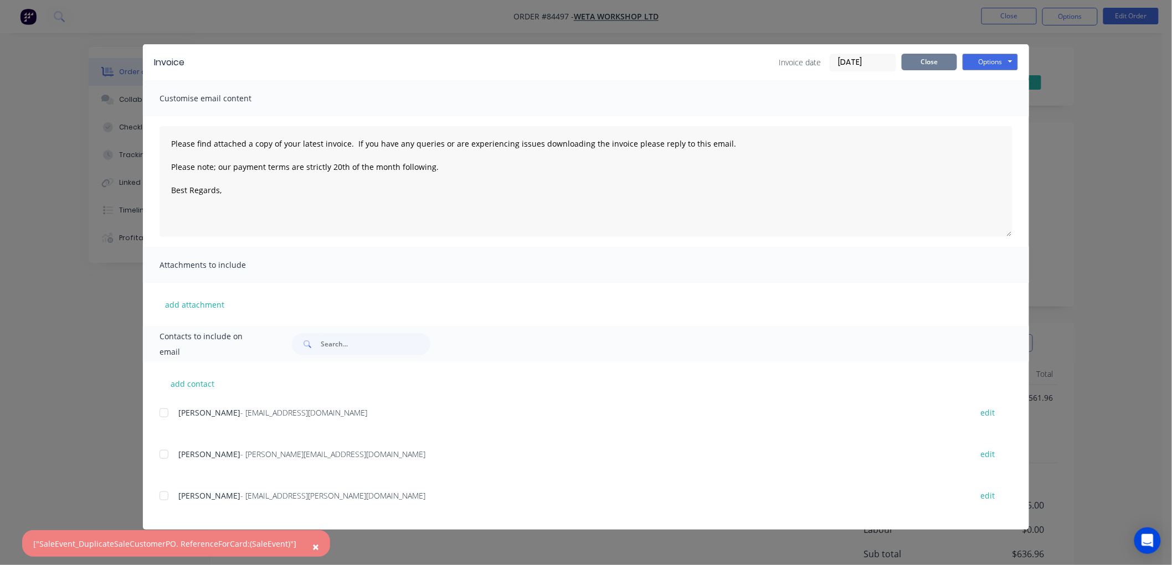
click at [931, 59] on button "Close" at bounding box center [928, 62] width 55 height 17
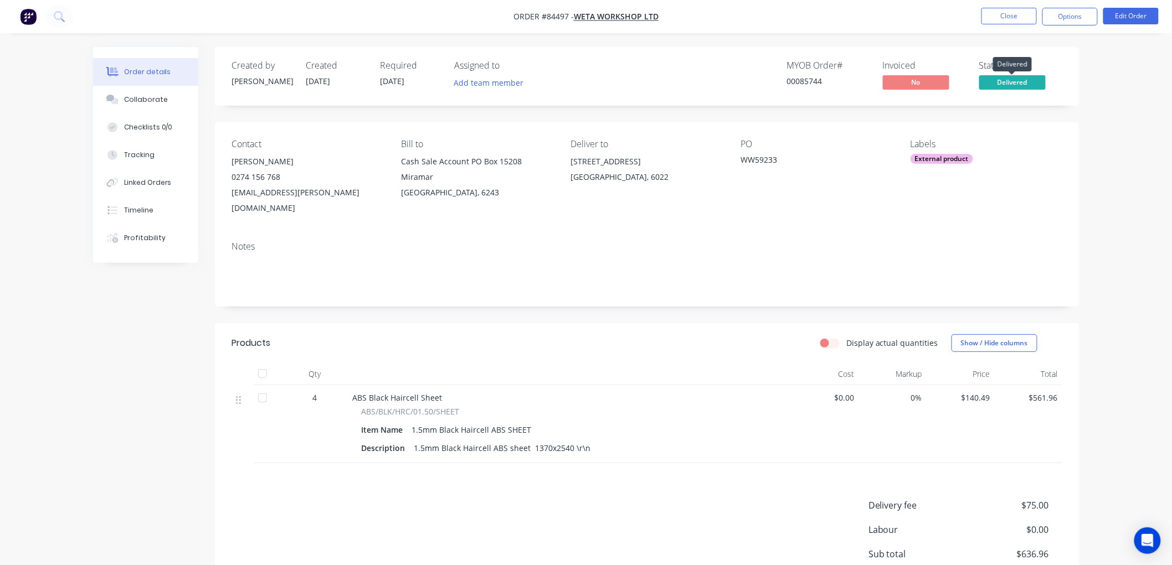
drag, startPoint x: 1005, startPoint y: 75, endPoint x: 1012, endPoint y: 89, distance: 14.9
click at [1005, 75] on span "Delivered" at bounding box center [1012, 82] width 66 height 14
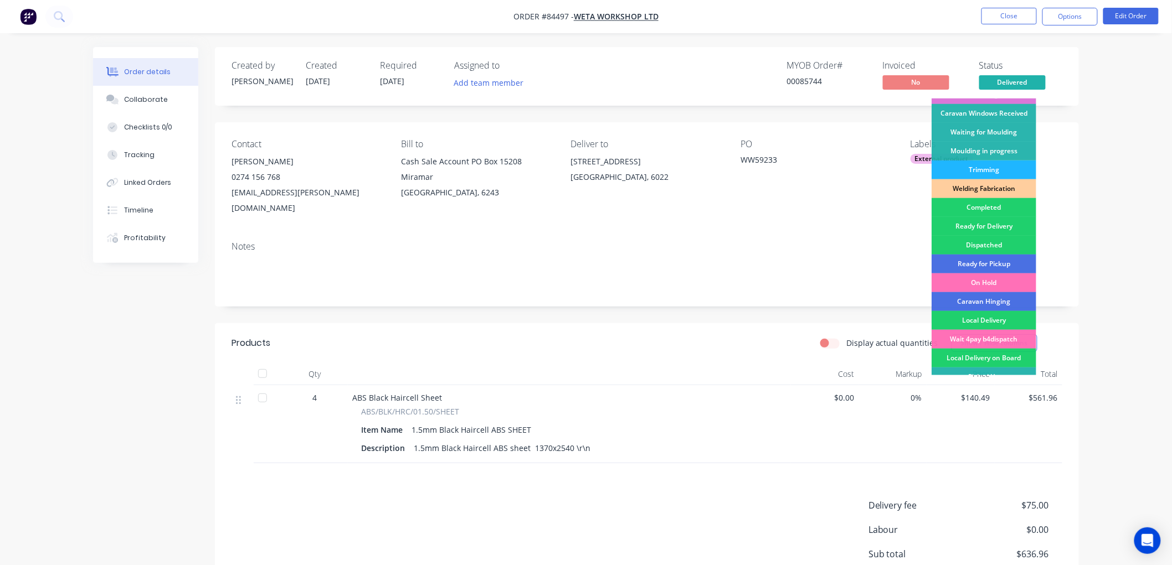
scroll to position [184, 0]
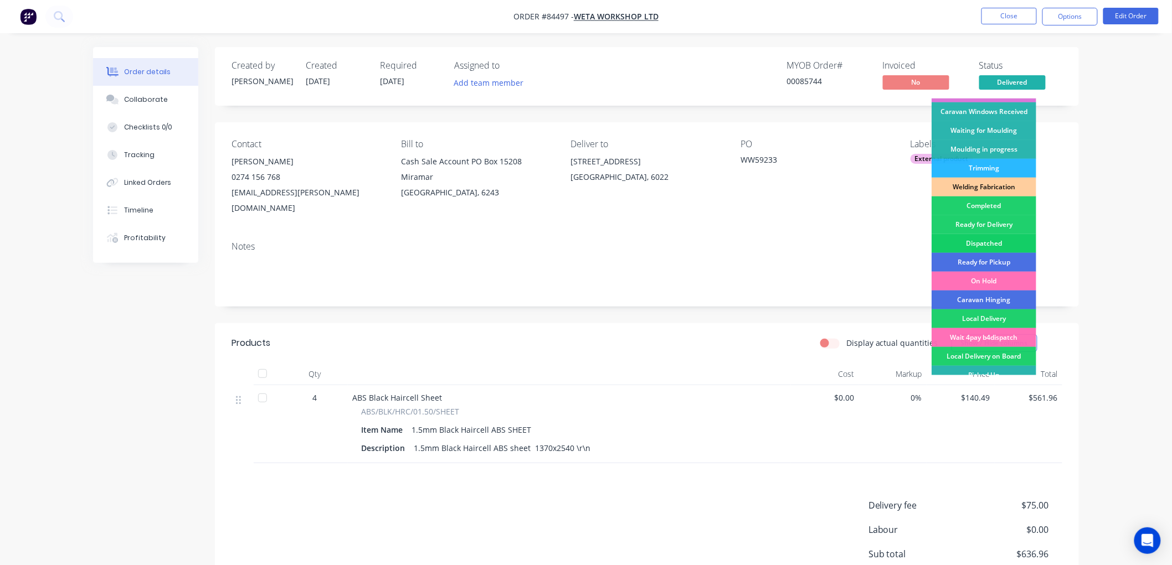
click at [990, 239] on div "Dispatched" at bounding box center [983, 243] width 105 height 19
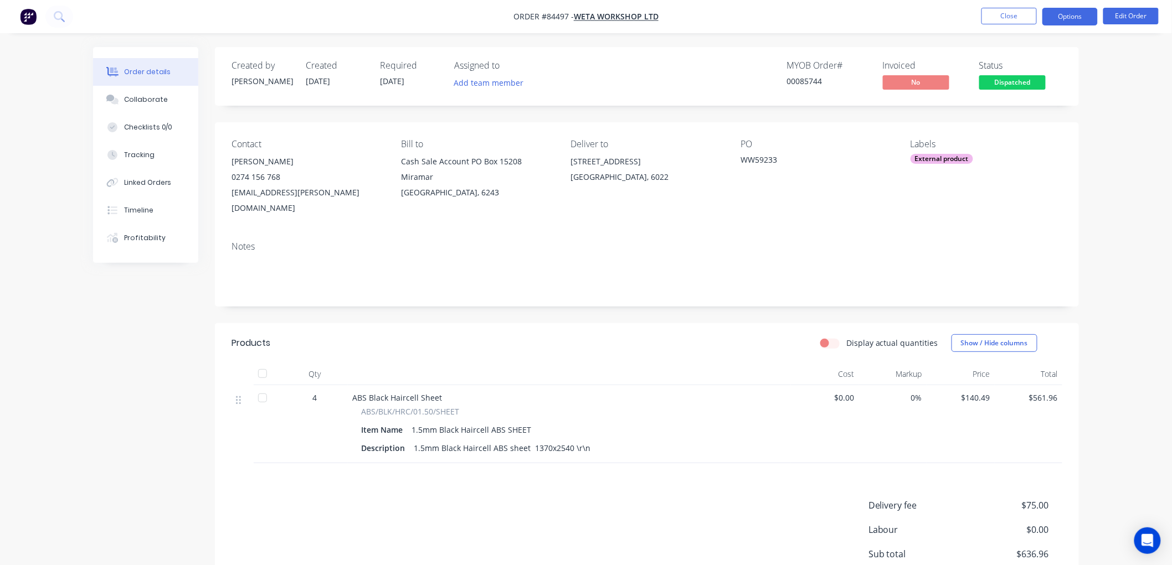
click at [1061, 19] on button "Options" at bounding box center [1069, 17] width 55 height 18
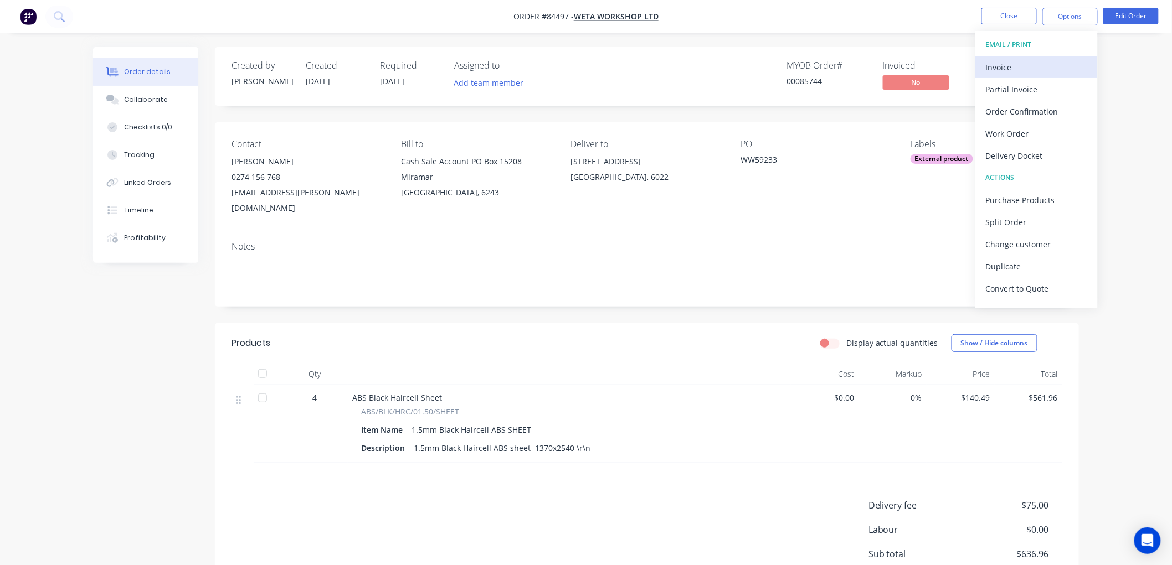
click at [1045, 61] on div "Invoice" at bounding box center [1037, 67] width 102 height 16
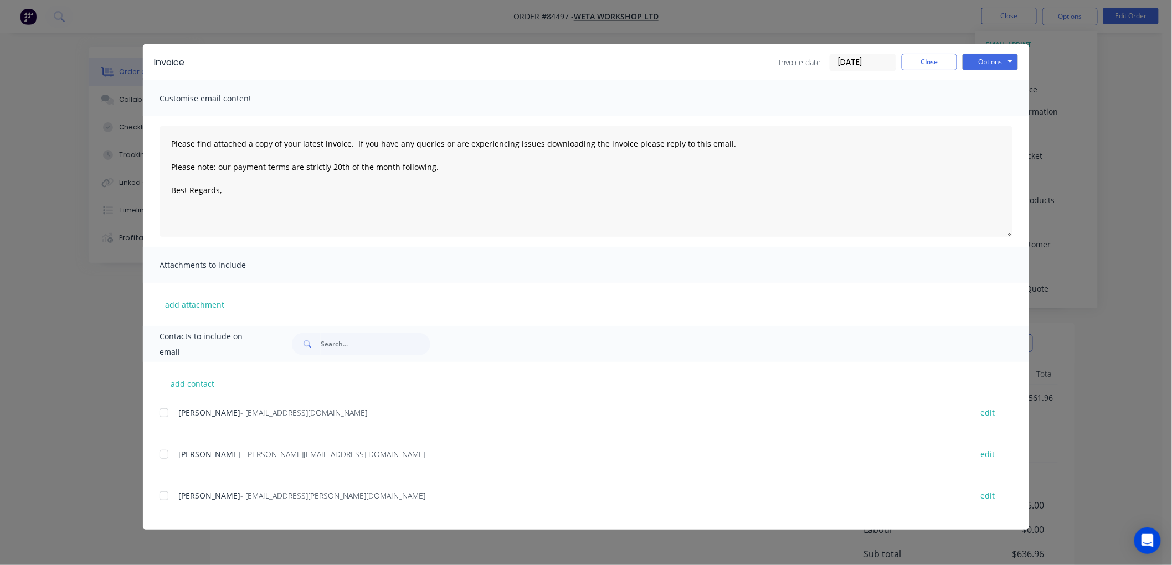
click at [159, 416] on div at bounding box center [164, 413] width 22 height 22
click at [234, 183] on textarea "Please find attached a copy of your latest invoice. If you have any queries or …" at bounding box center [585, 181] width 853 height 111
click at [235, 188] on textarea "Please find attached a copy of your latest invoice. If you have any queries or …" at bounding box center [585, 181] width 853 height 111
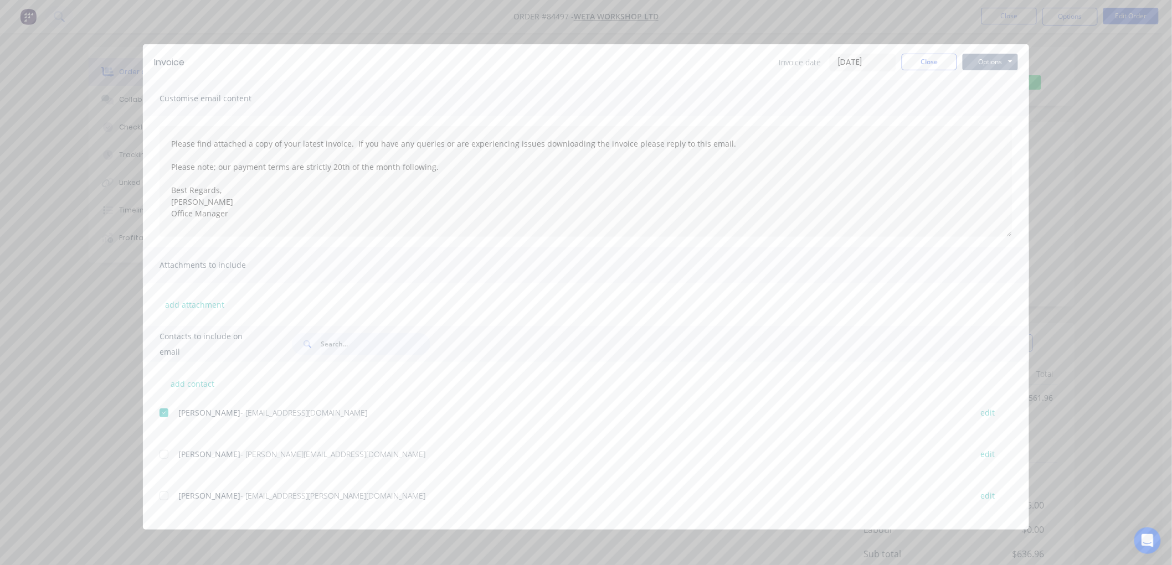
click at [1014, 62] on button "Options" at bounding box center [989, 62] width 55 height 17
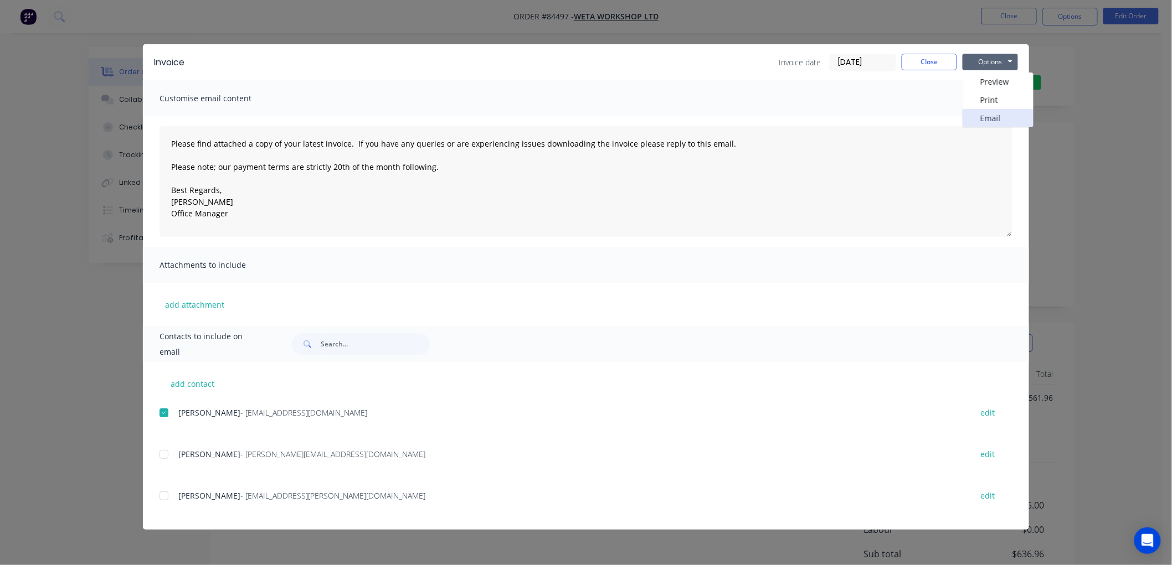
click at [1000, 120] on button "Email" at bounding box center [997, 118] width 71 height 18
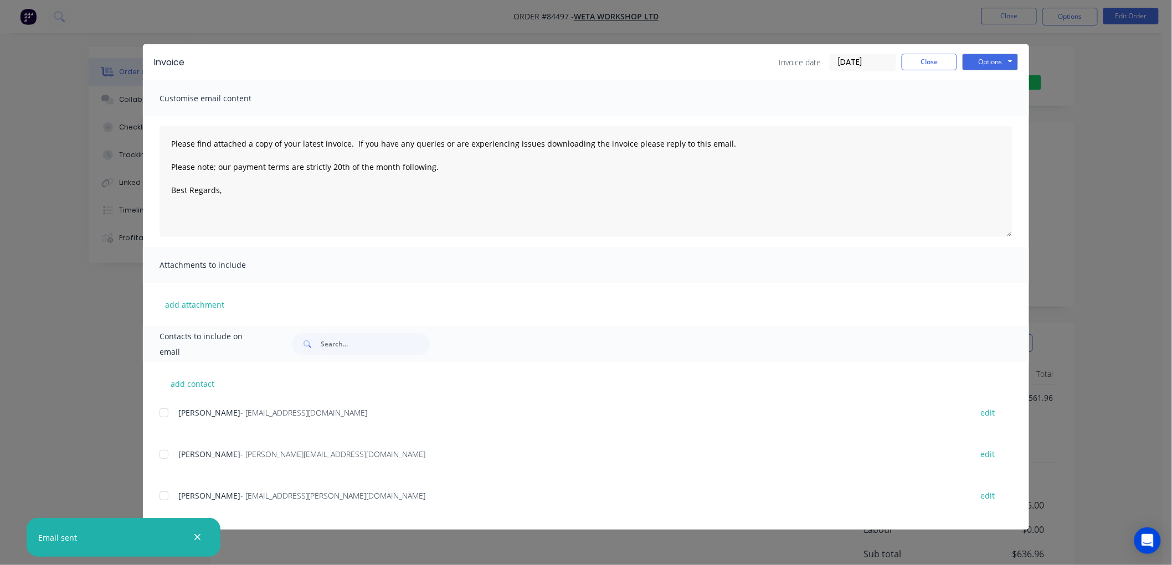
type textarea "Please find attached a copy of your latest invoice. If you have any queries or …"
drag, startPoint x: 941, startPoint y: 62, endPoint x: 647, endPoint y: 13, distance: 298.7
click at [941, 61] on button "Close" at bounding box center [928, 62] width 55 height 17
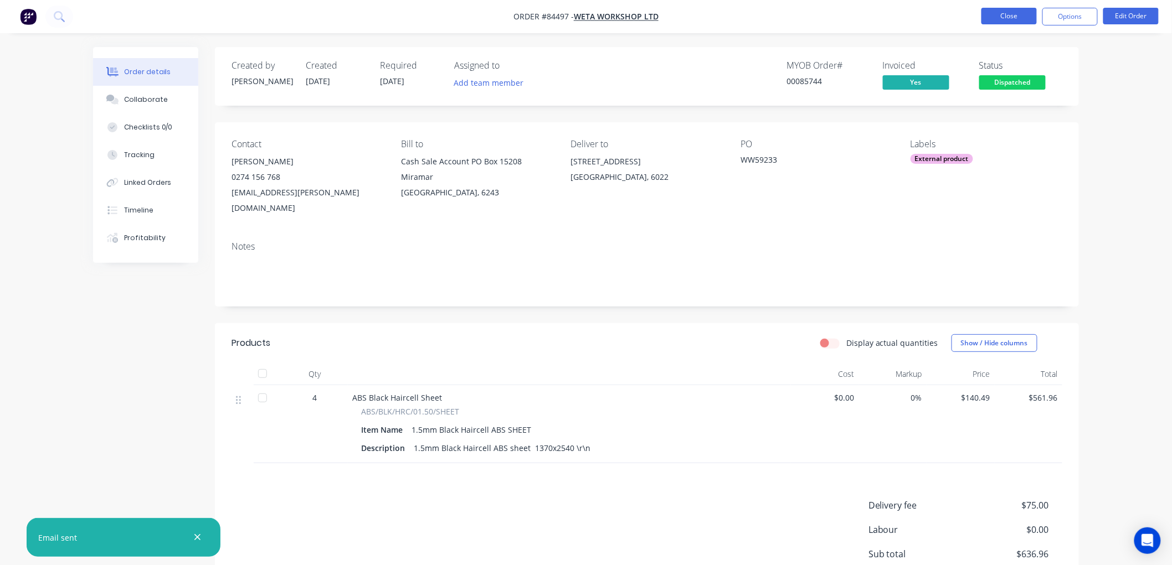
click at [987, 18] on button "Close" at bounding box center [1008, 16] width 55 height 17
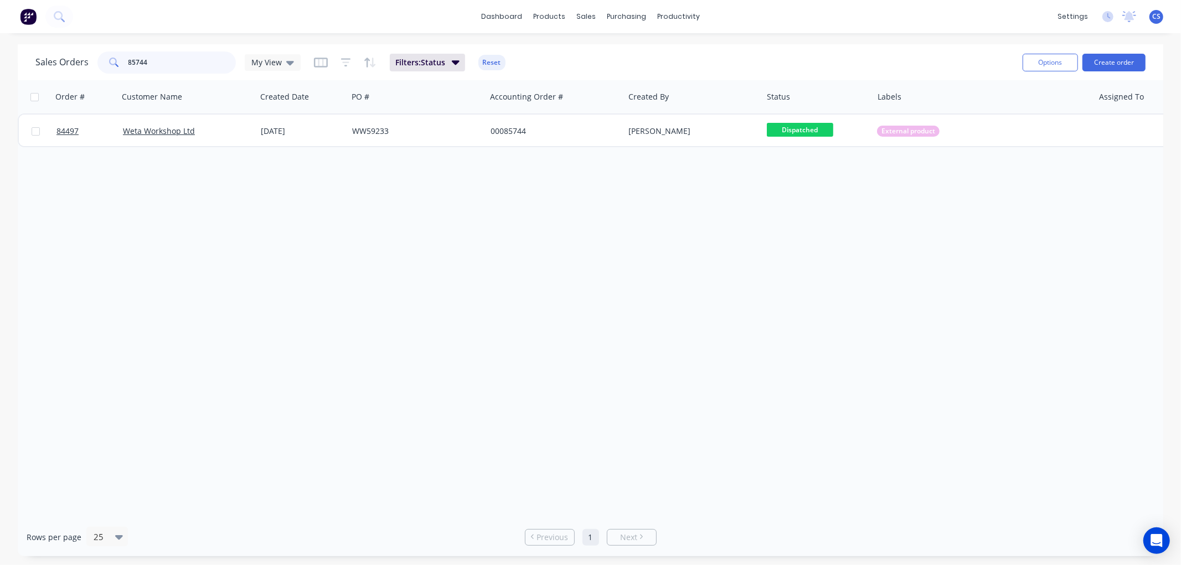
click at [146, 63] on input "85744" at bounding box center [182, 62] width 108 height 22
paste input "53"
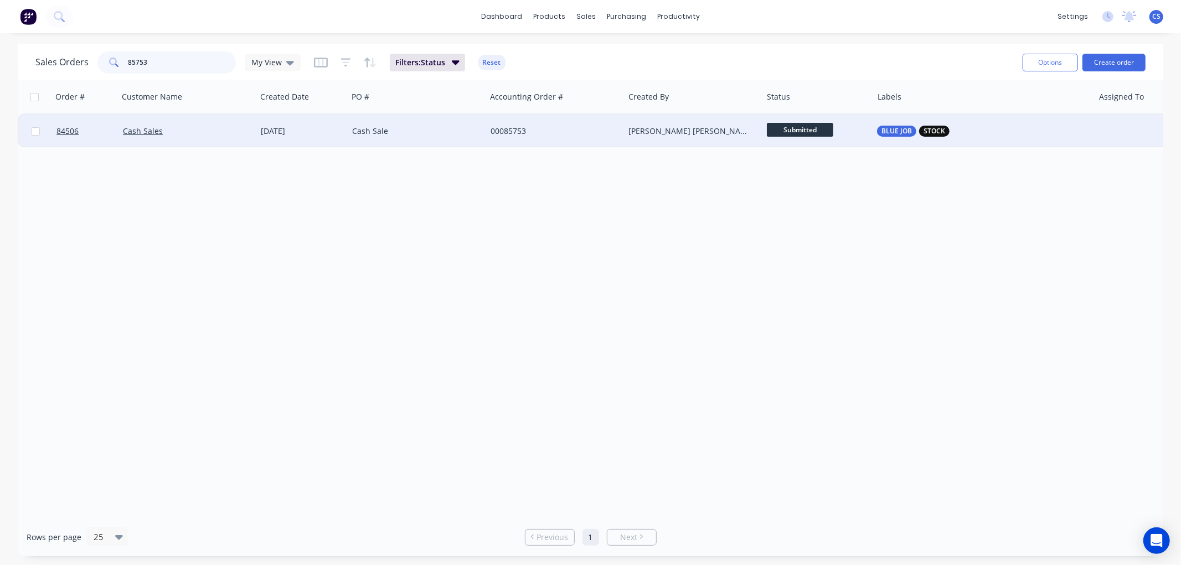
type input "85753"
click at [206, 134] on div "Cash Sales" at bounding box center [184, 131] width 123 height 11
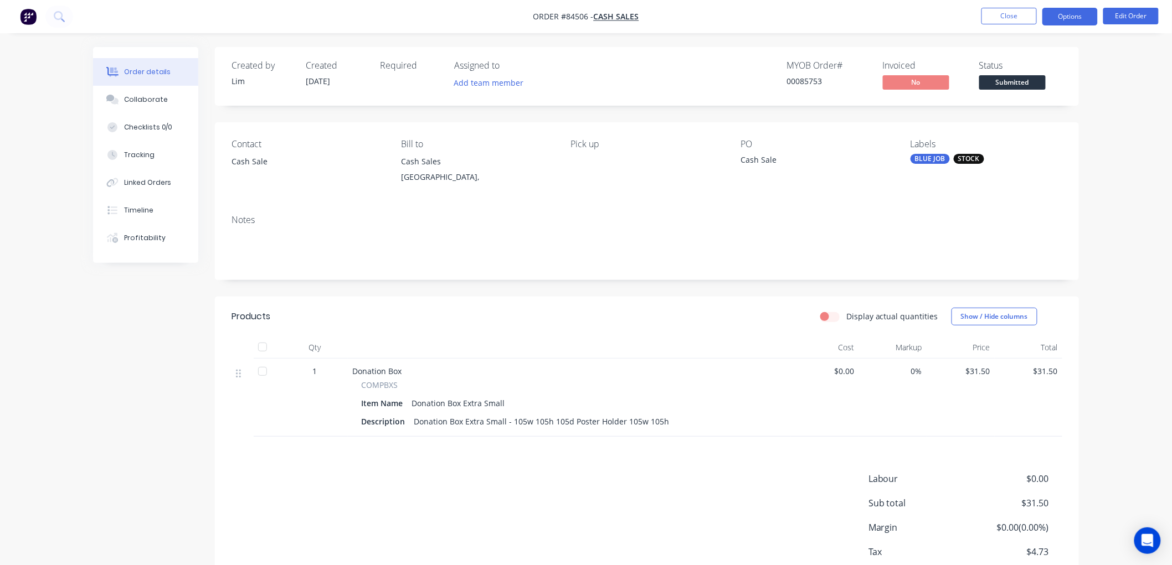
click at [1060, 17] on button "Options" at bounding box center [1069, 17] width 55 height 18
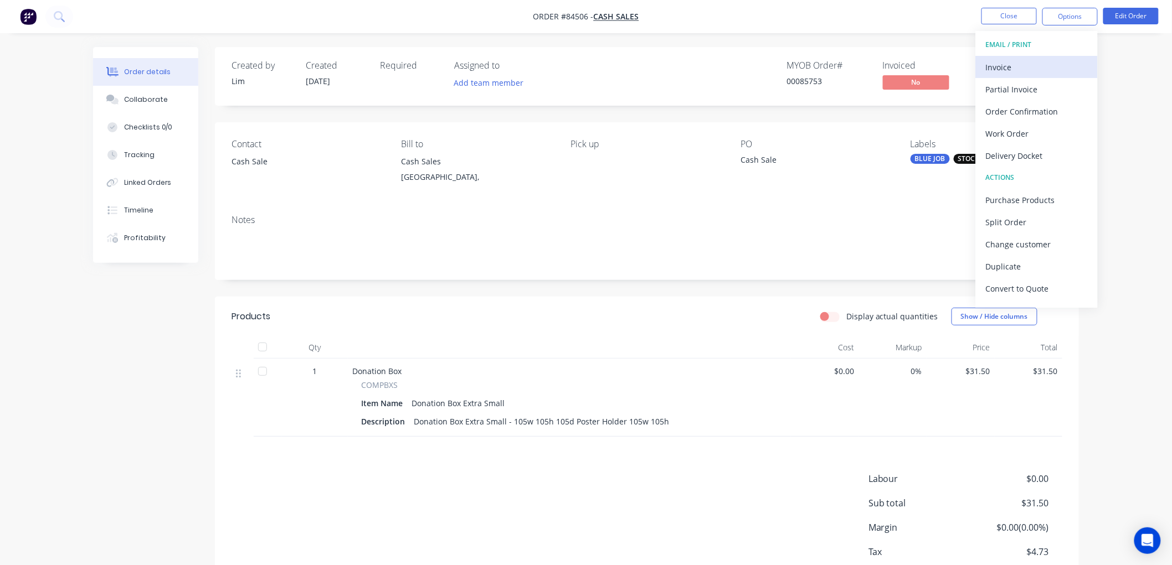
click at [1016, 65] on div "Invoice" at bounding box center [1037, 67] width 102 height 16
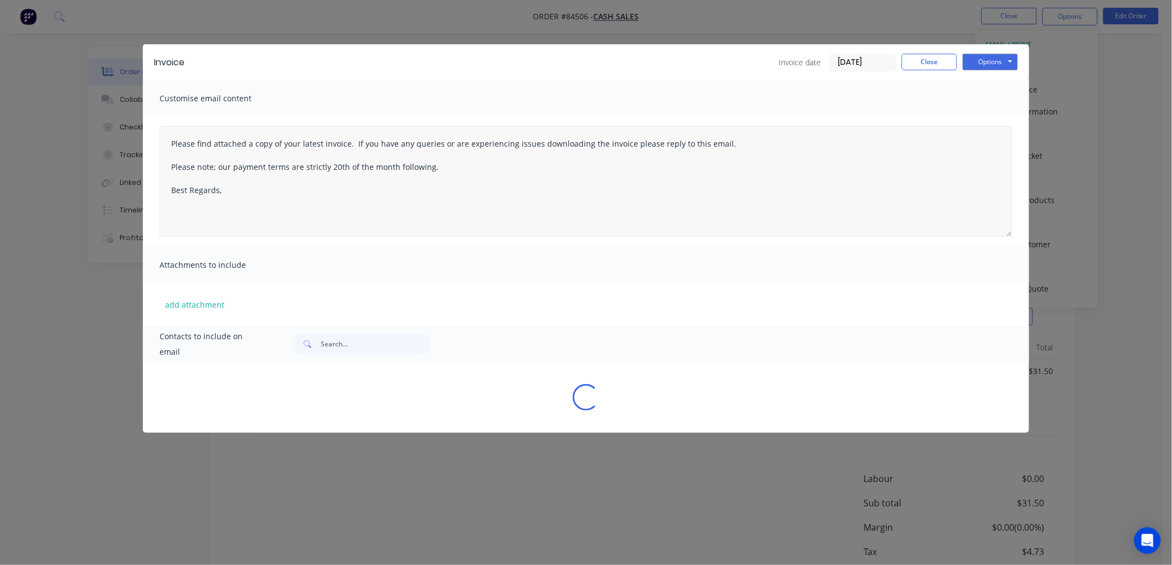
type textarea "Please find attached a copy of your latest invoice. If you have any queries or …"
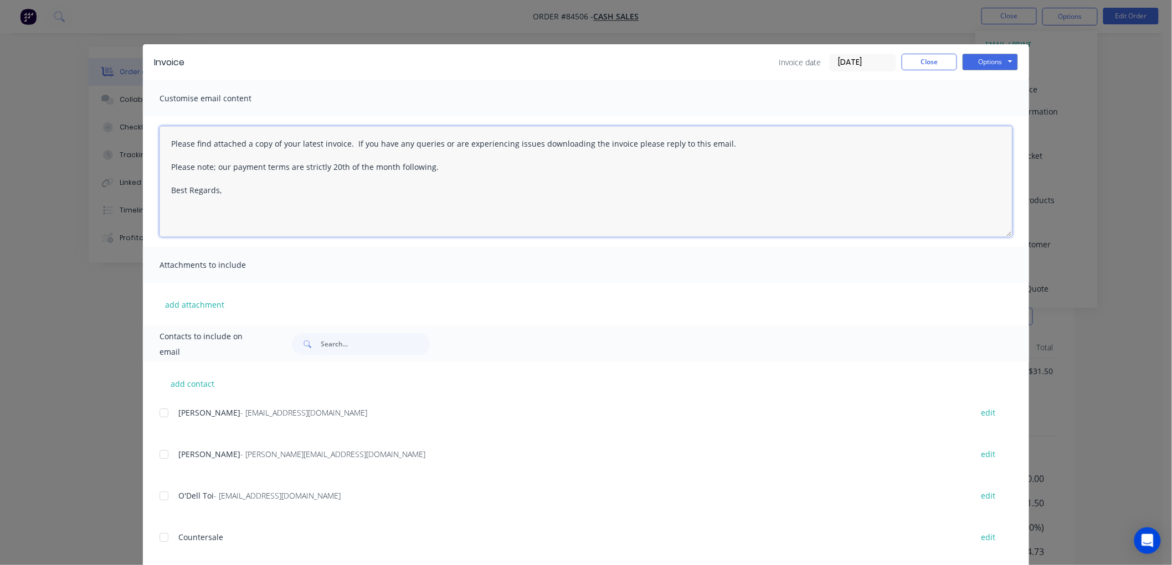
click at [262, 200] on textarea "Please find attached a copy of your latest invoice. If you have any queries or …" at bounding box center [585, 181] width 853 height 111
click at [918, 63] on button "Close" at bounding box center [928, 62] width 55 height 17
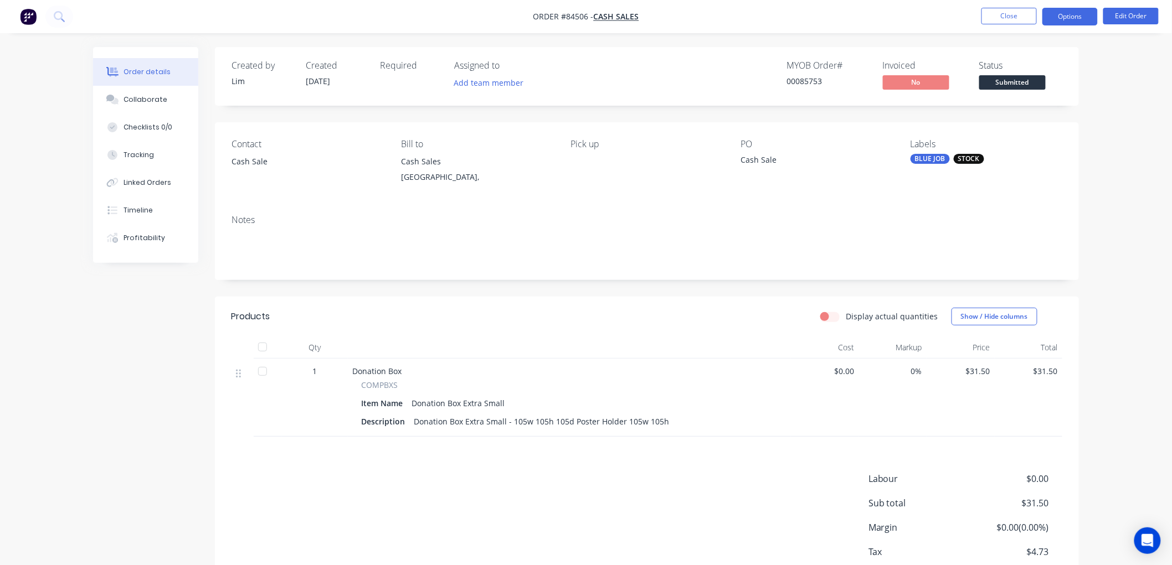
click at [1060, 16] on button "Options" at bounding box center [1069, 17] width 55 height 18
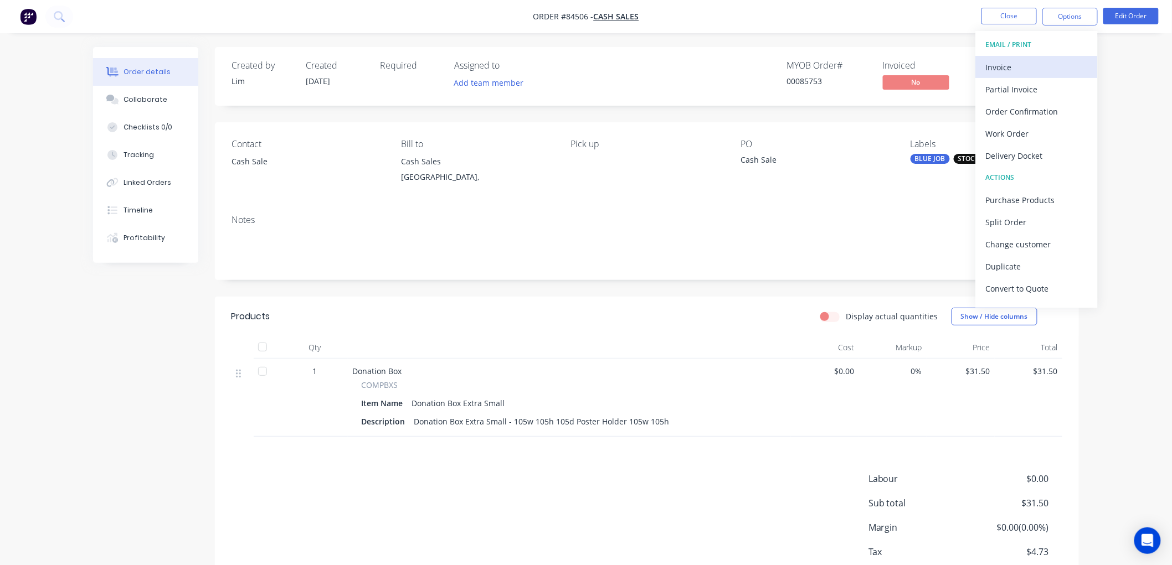
click at [1020, 64] on div "Invoice" at bounding box center [1037, 67] width 102 height 16
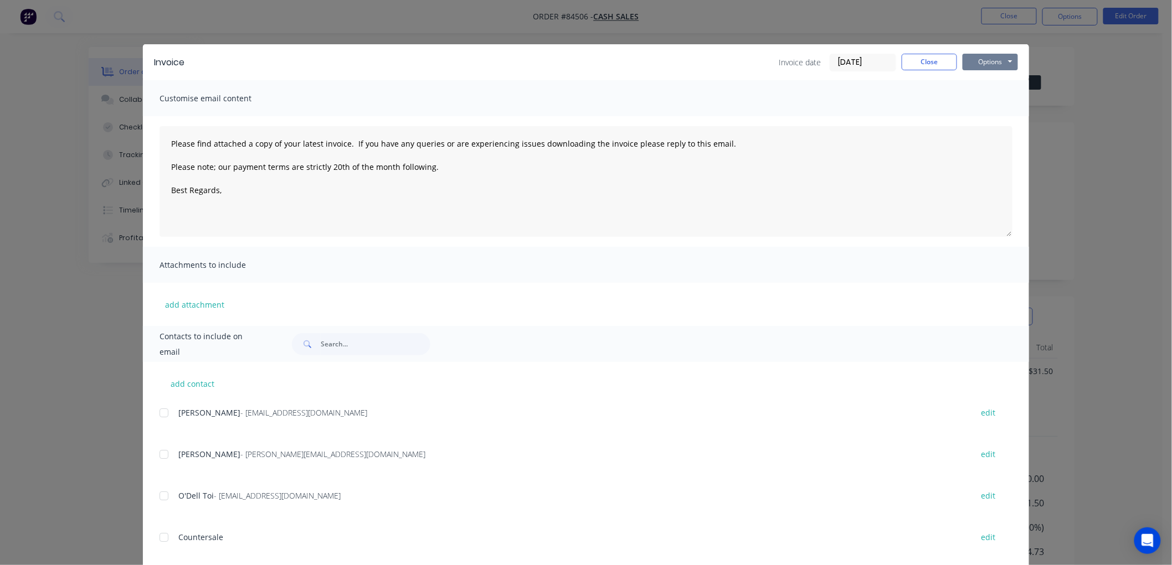
click at [997, 64] on button "Options" at bounding box center [989, 62] width 55 height 17
click at [993, 98] on button "Print" at bounding box center [997, 100] width 71 height 18
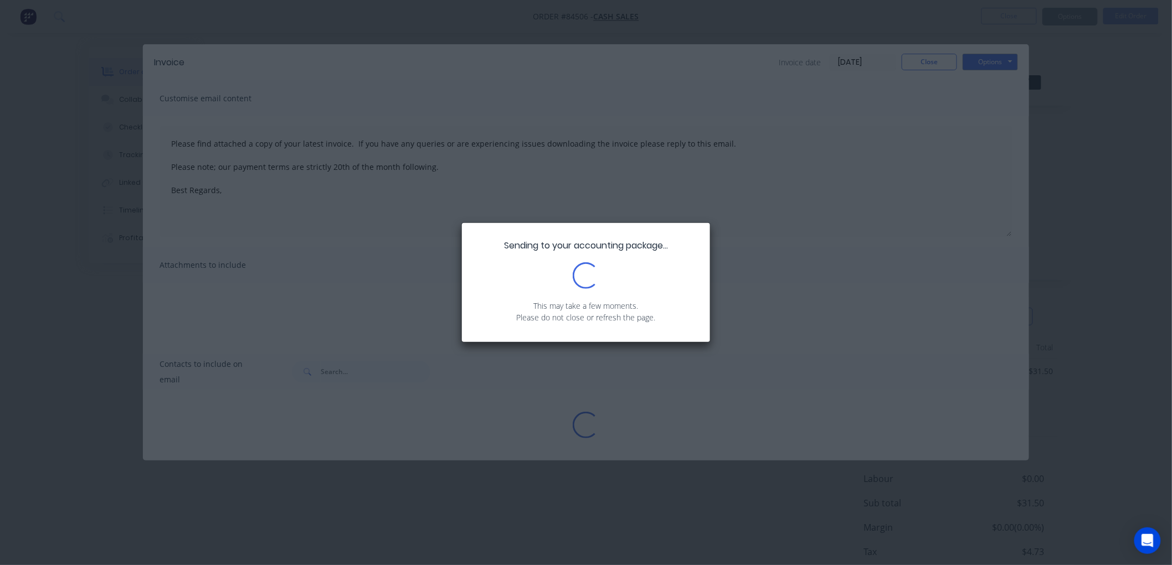
type textarea "Please find attached a copy of your latest invoice. If you have any queries or …"
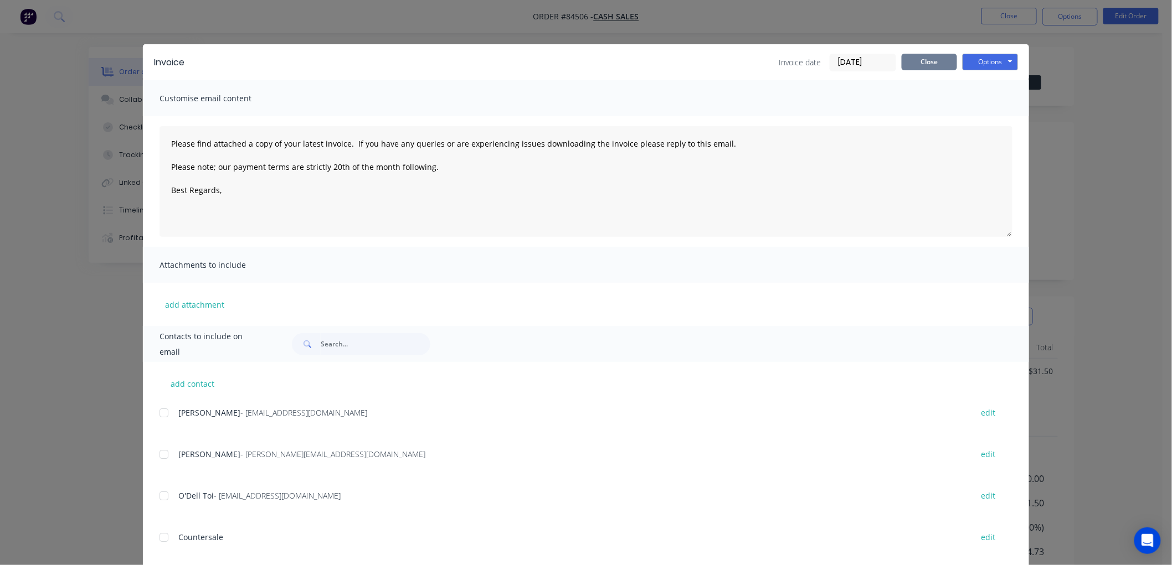
click at [944, 59] on button "Close" at bounding box center [928, 62] width 55 height 17
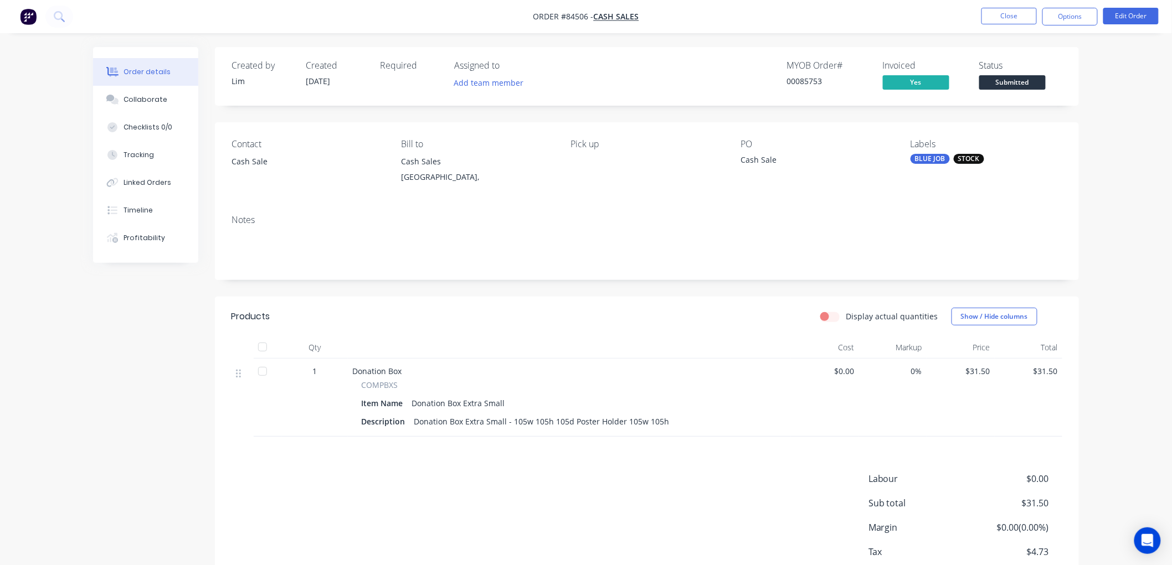
click at [1022, 83] on span "Submitted" at bounding box center [1012, 82] width 66 height 14
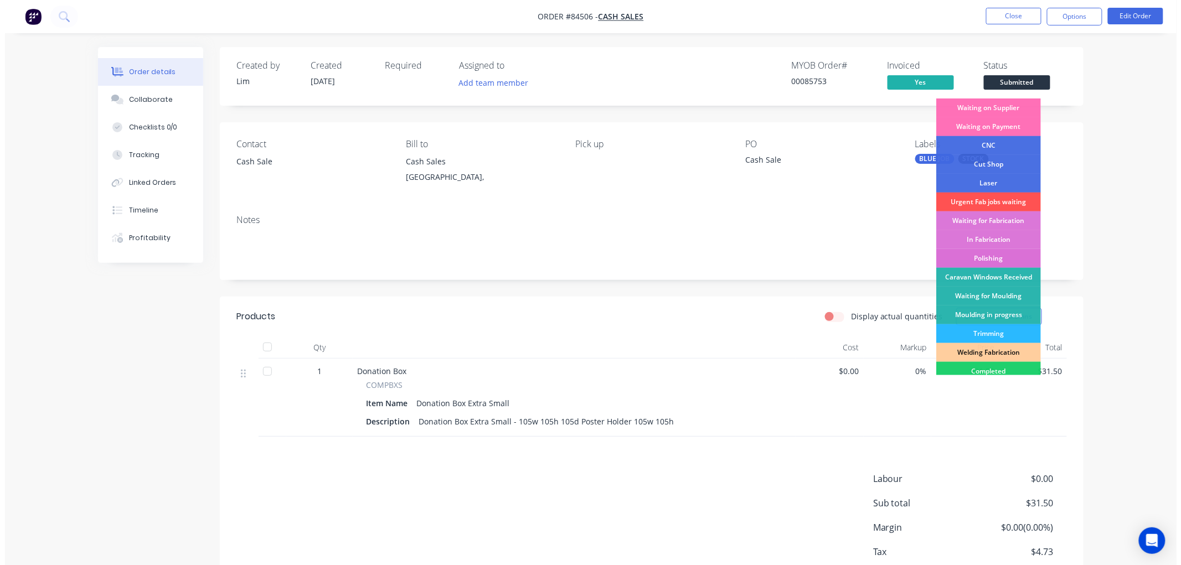
scroll to position [194, 0]
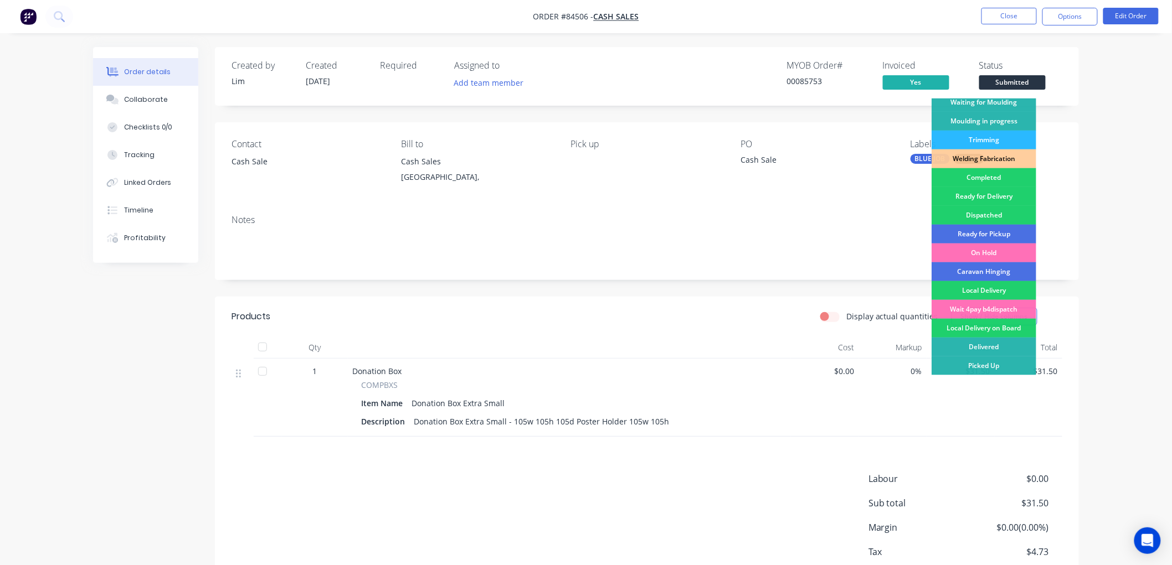
drag, startPoint x: 990, startPoint y: 363, endPoint x: 993, endPoint y: 357, distance: 7.2
click at [991, 363] on div "Picked Up" at bounding box center [983, 366] width 105 height 19
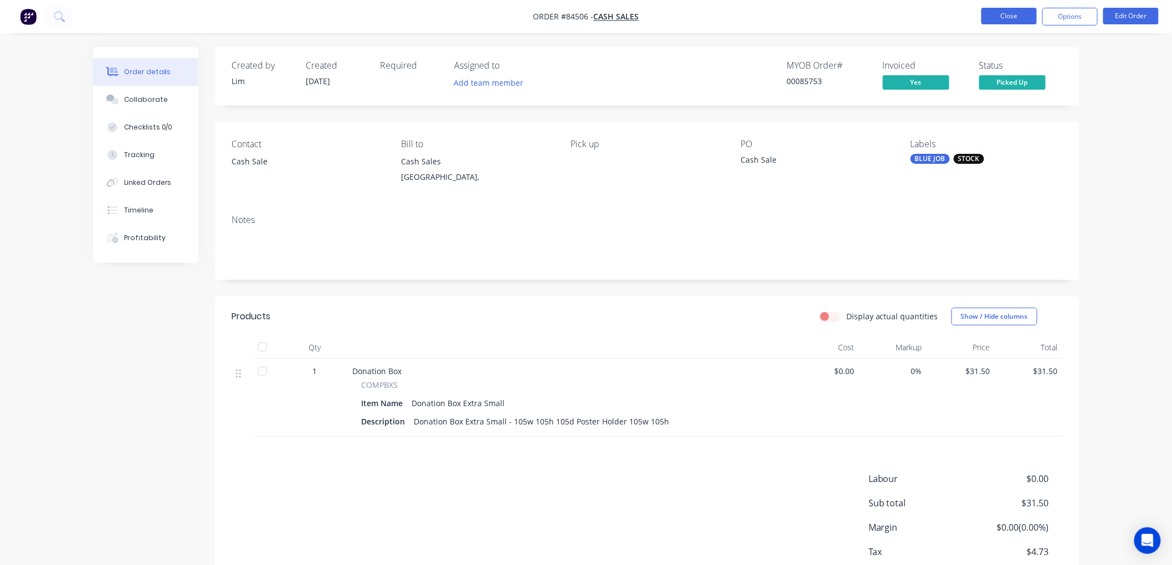
click at [1021, 14] on button "Close" at bounding box center [1008, 16] width 55 height 17
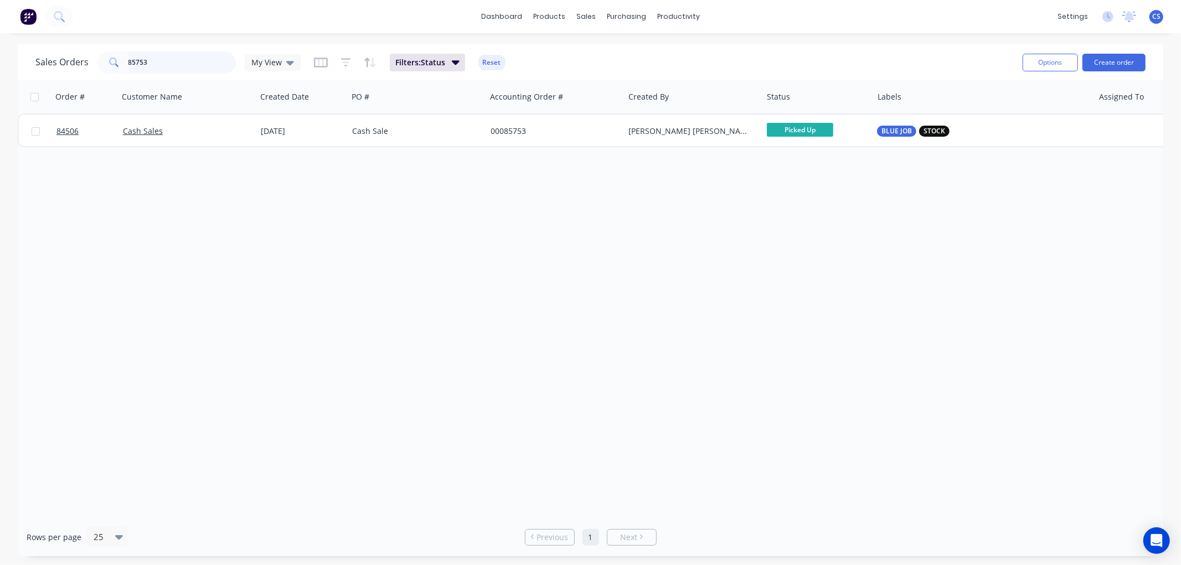
click at [138, 61] on input "85753" at bounding box center [182, 62] width 108 height 22
paste input "81"
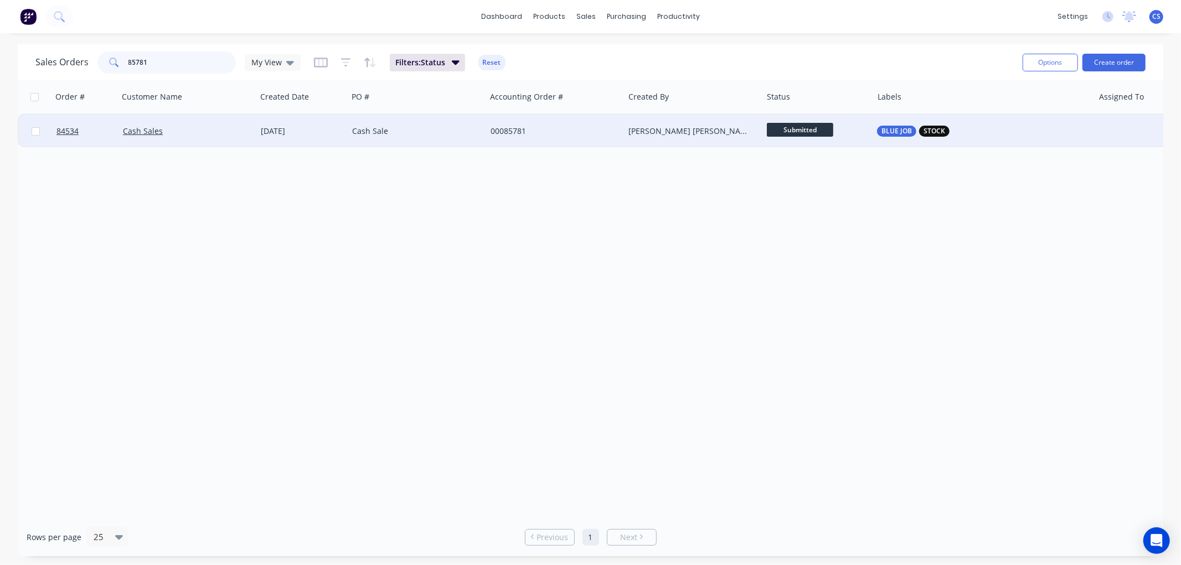
type input "85781"
click at [787, 128] on span "Submitted" at bounding box center [800, 130] width 66 height 14
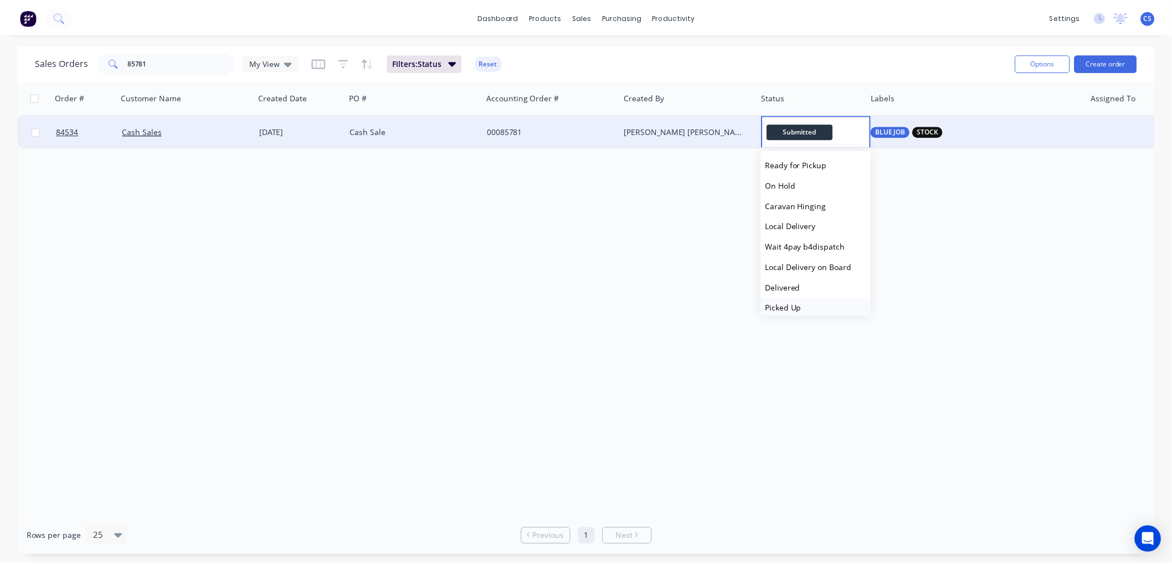
scroll to position [374, 0]
click at [804, 301] on span "Picked Up" at bounding box center [789, 302] width 37 height 11
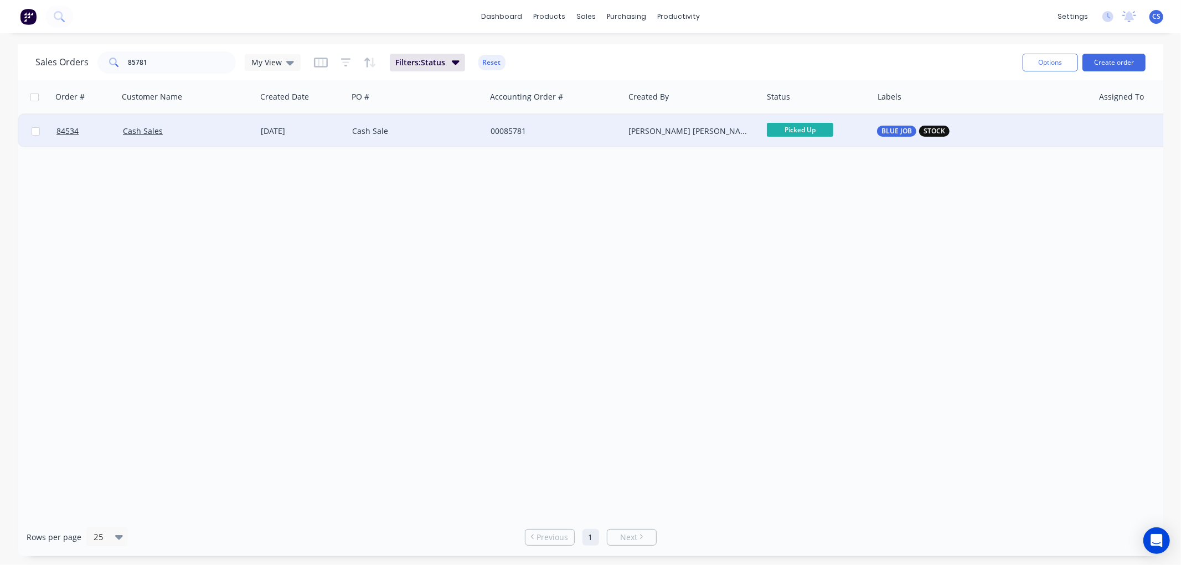
click at [576, 133] on div "00085781" at bounding box center [552, 131] width 123 height 11
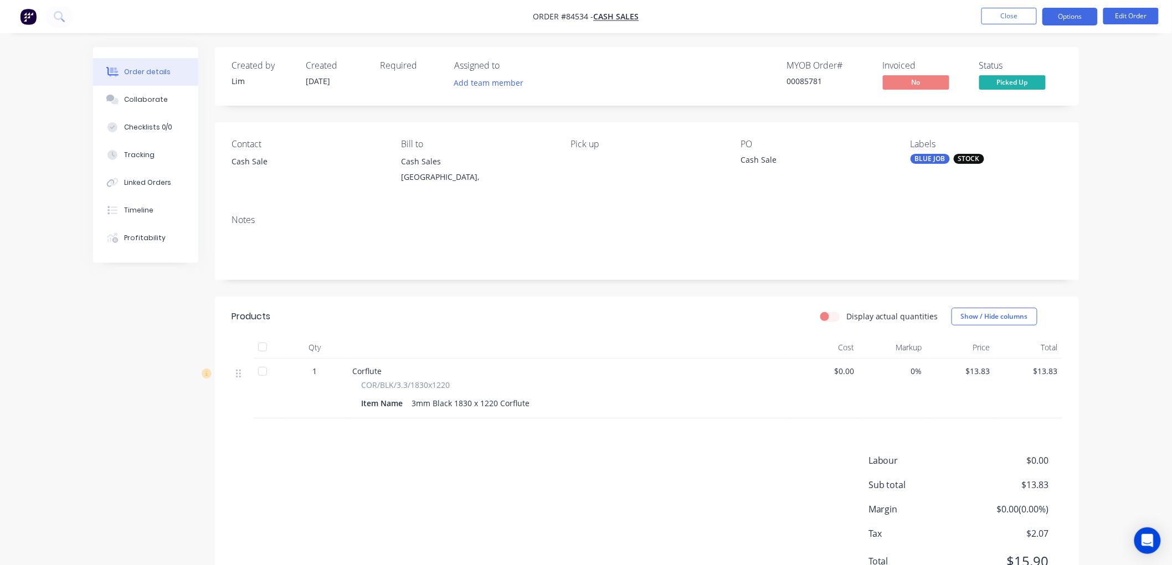
click at [1071, 20] on button "Options" at bounding box center [1069, 17] width 55 height 18
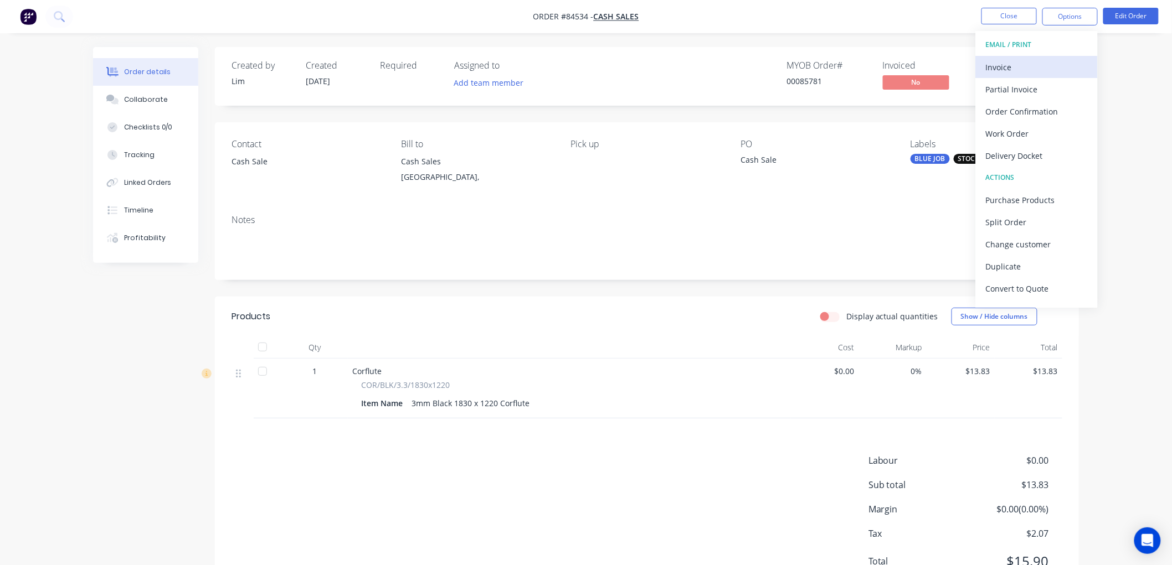
click at [1014, 63] on div "Invoice" at bounding box center [1037, 67] width 102 height 16
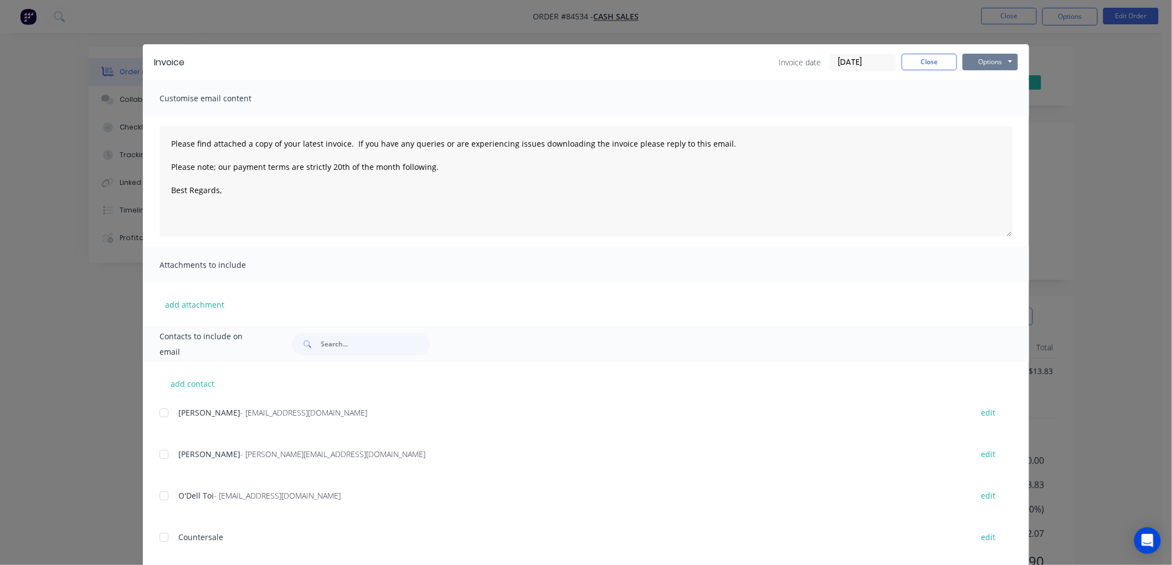
click at [989, 56] on button "Options" at bounding box center [989, 62] width 55 height 17
click at [993, 102] on button "Print" at bounding box center [997, 100] width 71 height 18
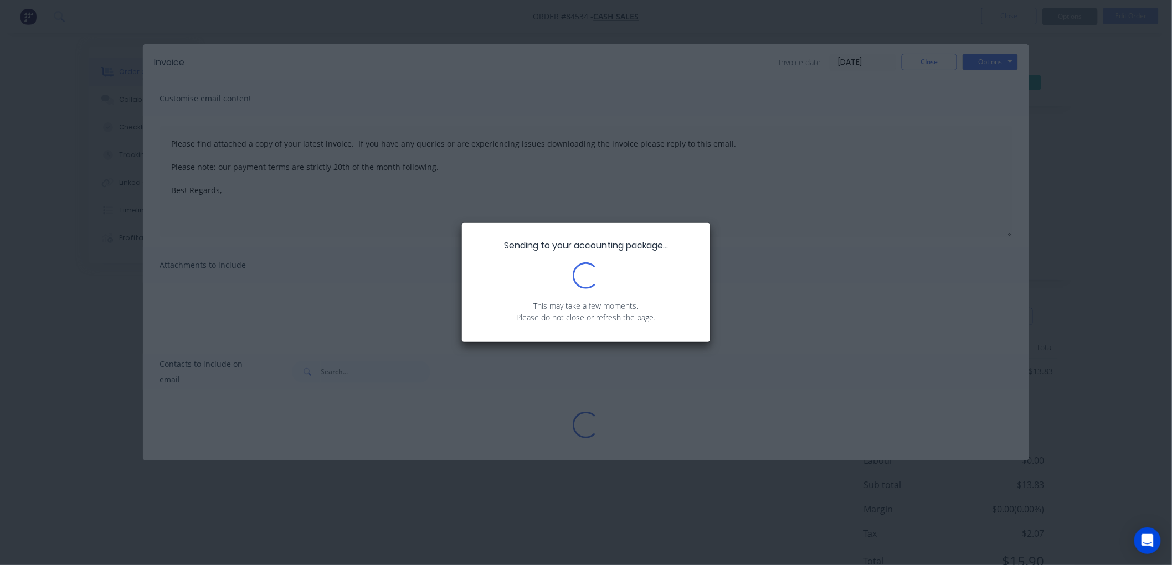
type textarea "Please find attached a copy of your latest invoice. If you have any queries or …"
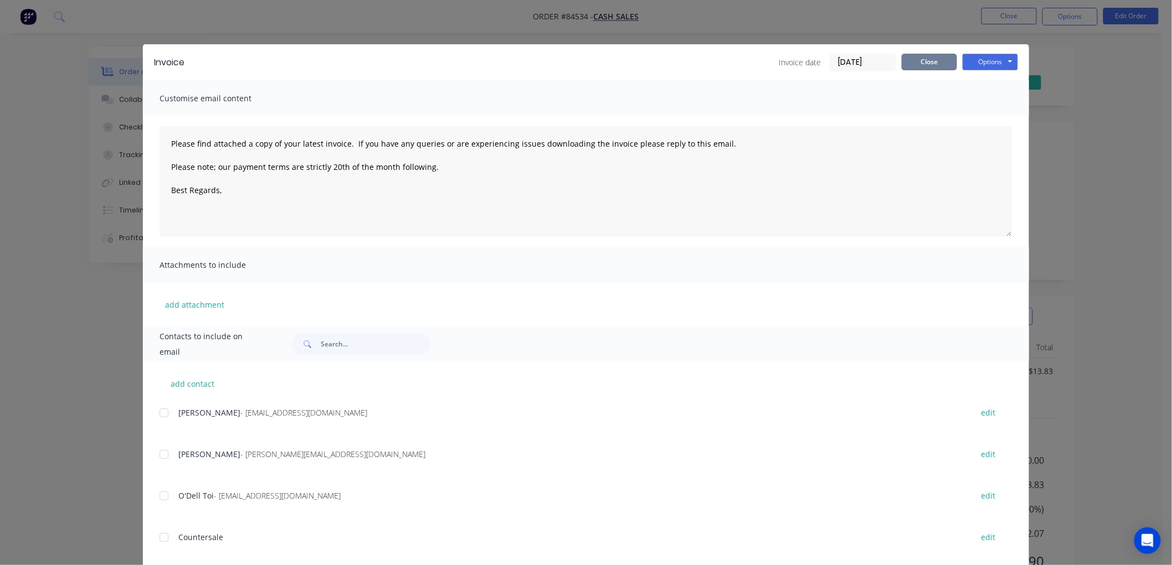
click at [925, 66] on button "Close" at bounding box center [928, 62] width 55 height 17
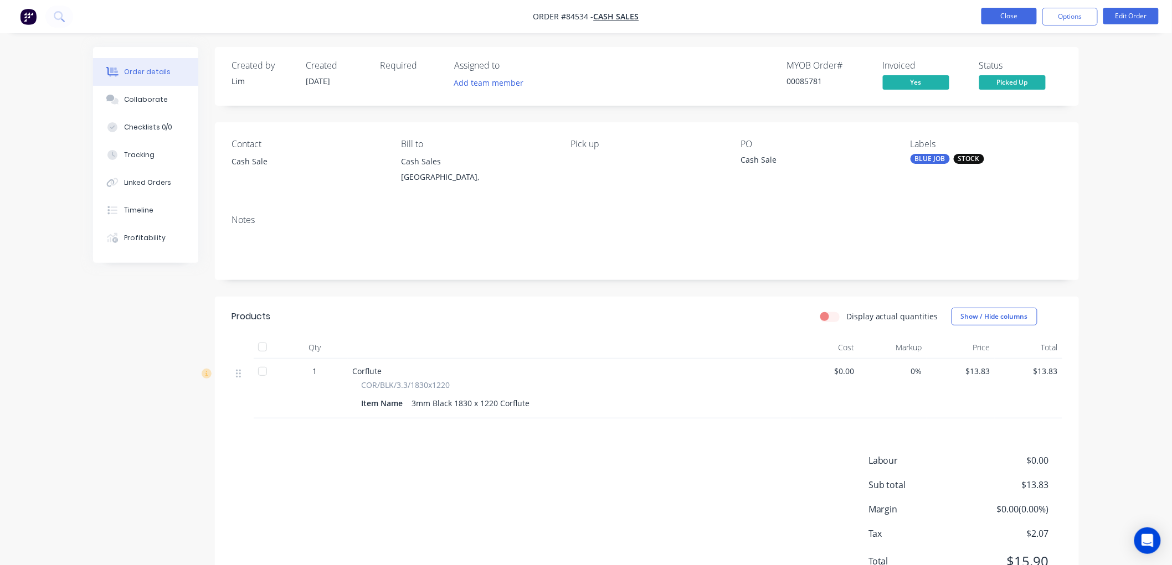
click at [998, 23] on button "Close" at bounding box center [1008, 16] width 55 height 17
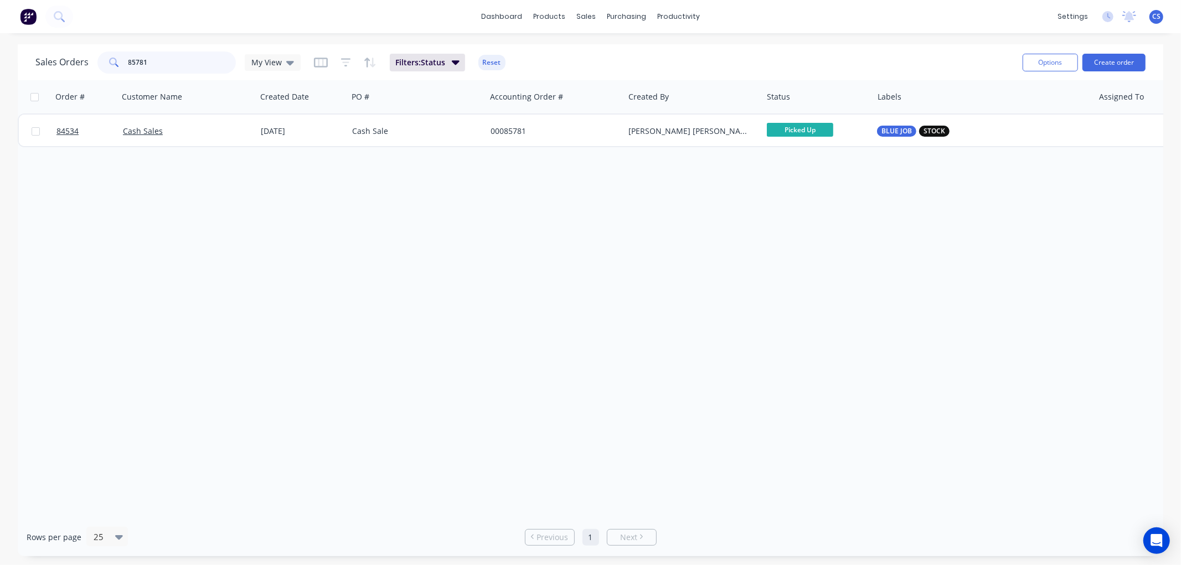
click at [178, 59] on input "85781" at bounding box center [182, 62] width 108 height 22
paste input "97"
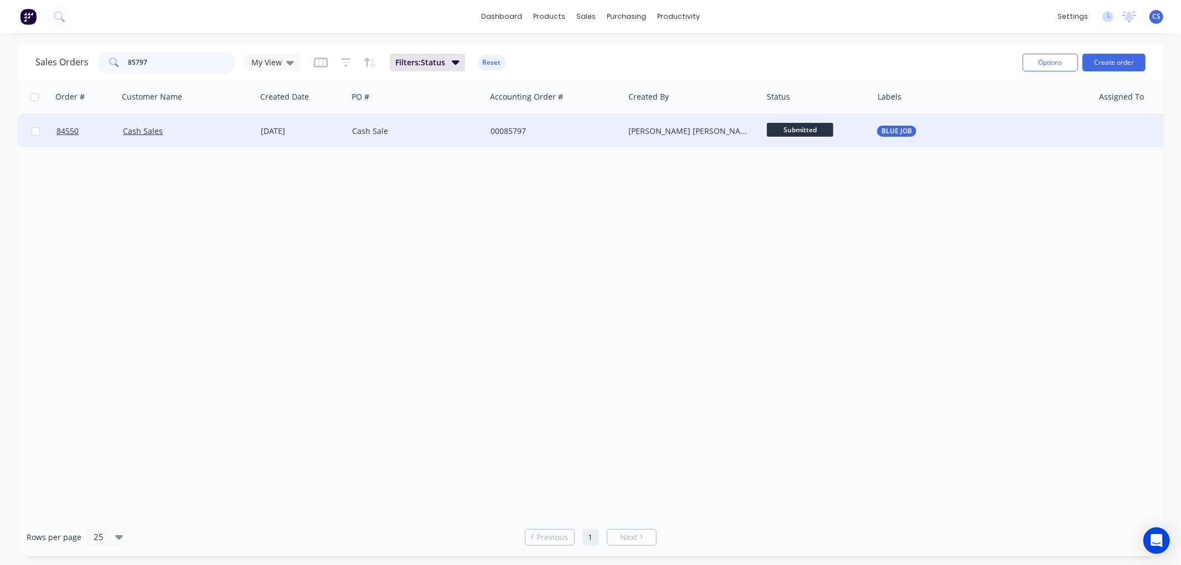
type input "85797"
click at [433, 132] on div "Cash Sale" at bounding box center [413, 131] width 123 height 11
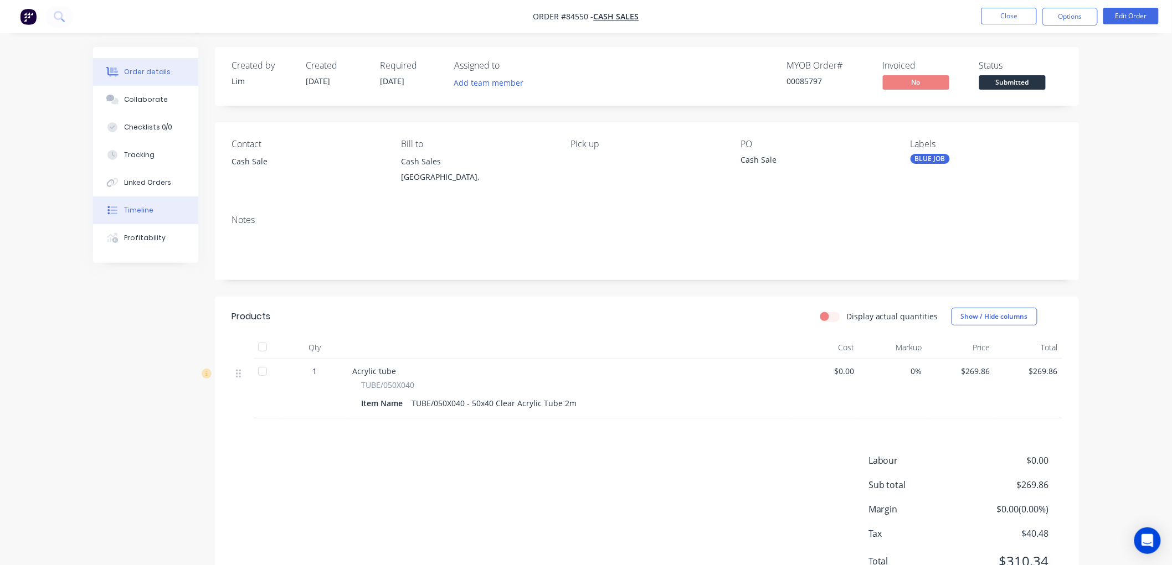
click at [137, 209] on div "Timeline" at bounding box center [138, 210] width 29 height 10
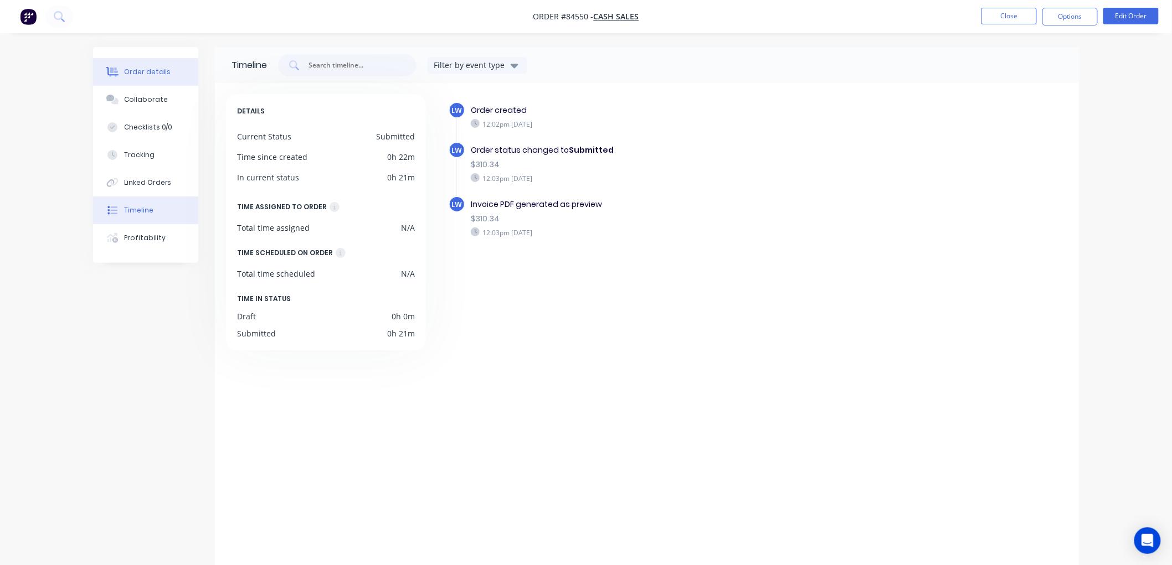
click at [152, 75] on div "Order details" at bounding box center [147, 72] width 47 height 10
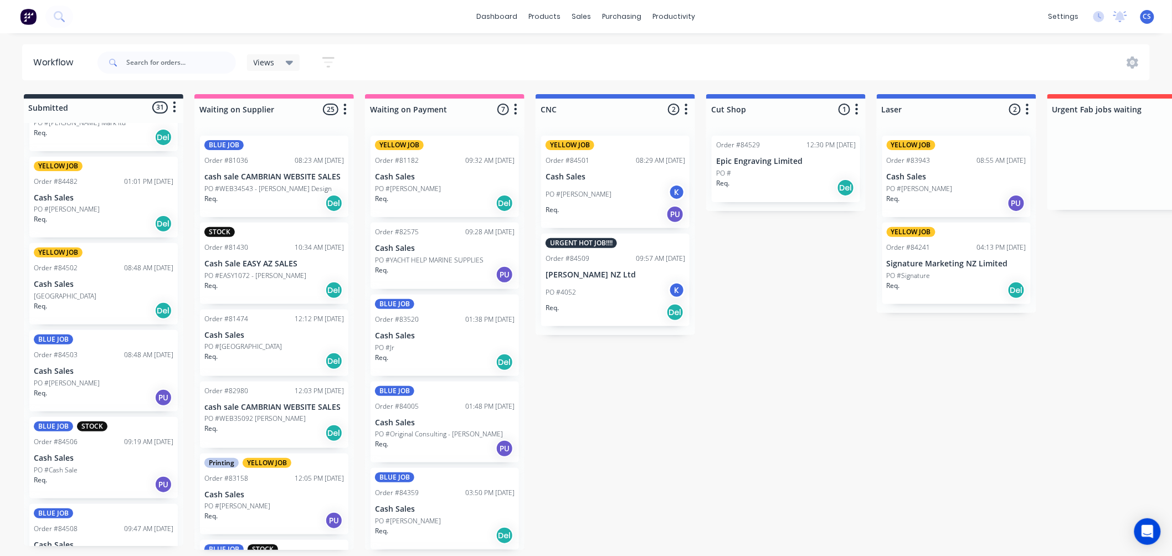
scroll to position [554, 0]
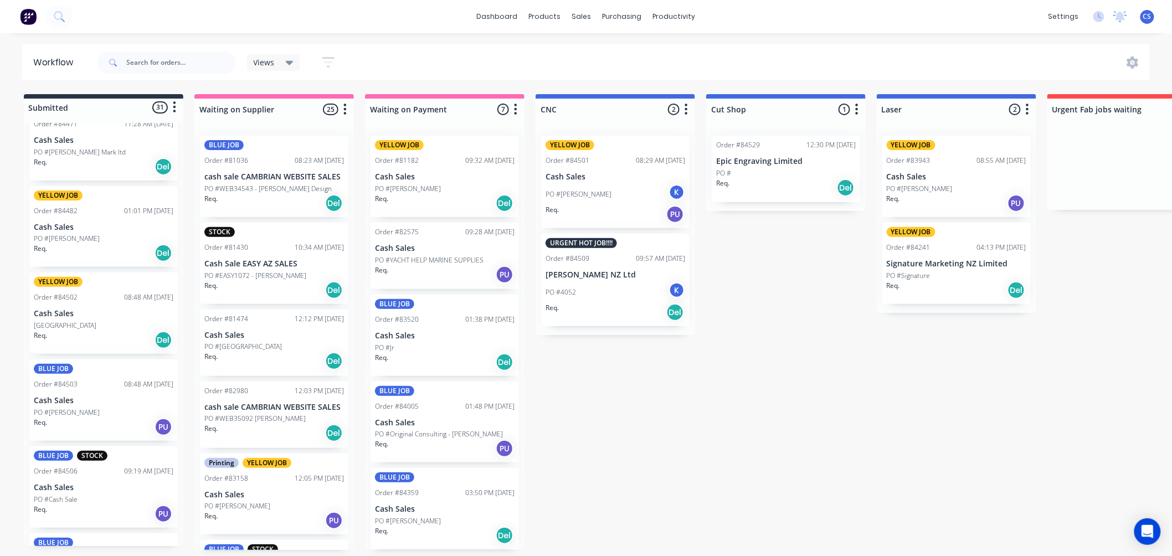
click at [79, 321] on p "[GEOGRAPHIC_DATA]" at bounding box center [65, 326] width 63 height 10
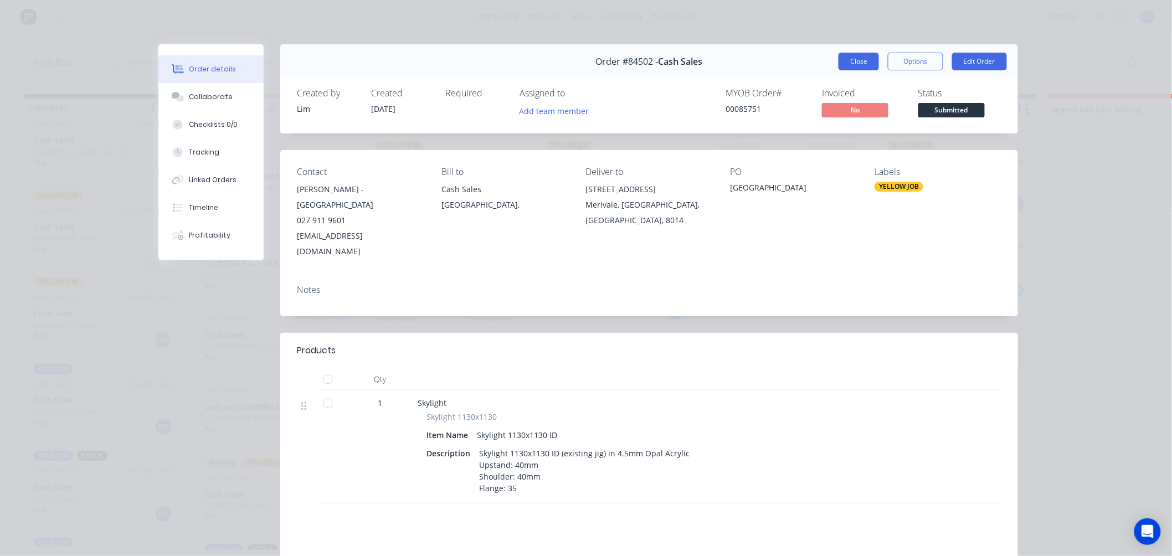
click at [855, 63] on button "Close" at bounding box center [858, 62] width 40 height 18
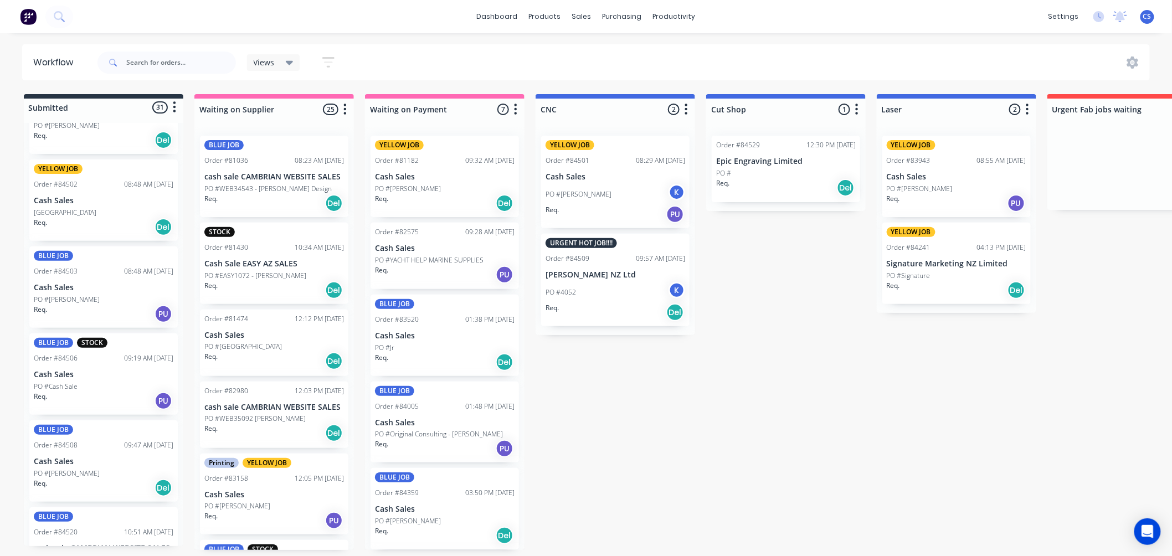
scroll to position [677, 0]
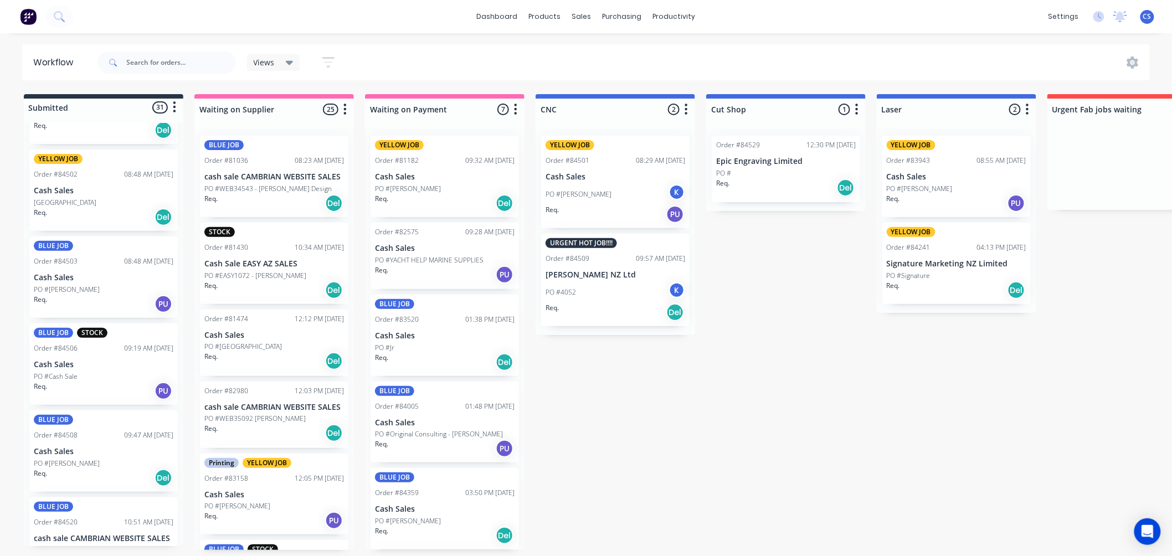
click at [90, 277] on p "Cash Sales" at bounding box center [104, 277] width 140 height 9
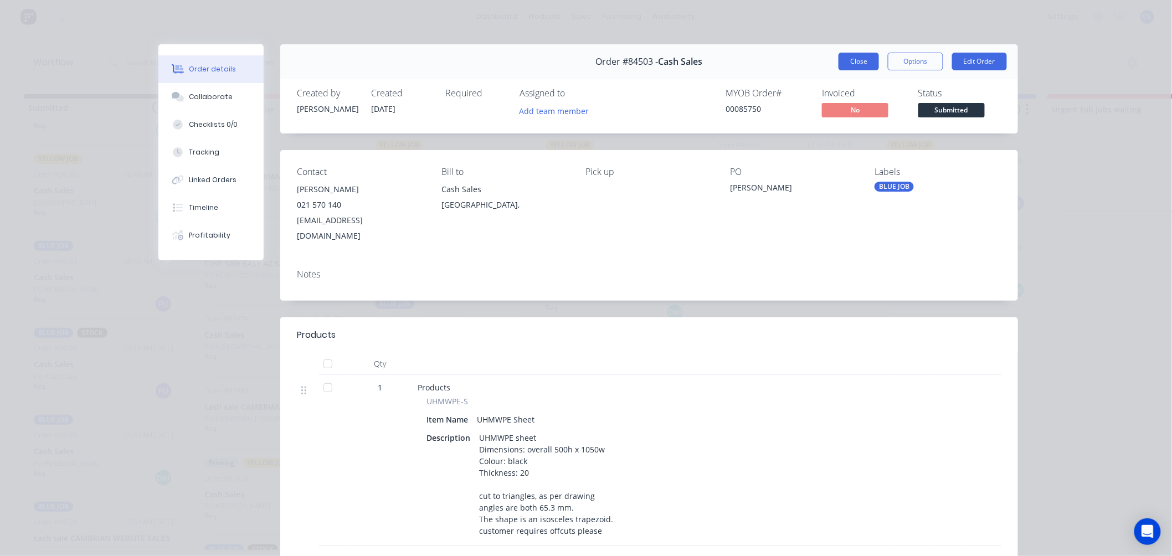
click at [859, 59] on button "Close" at bounding box center [858, 62] width 40 height 18
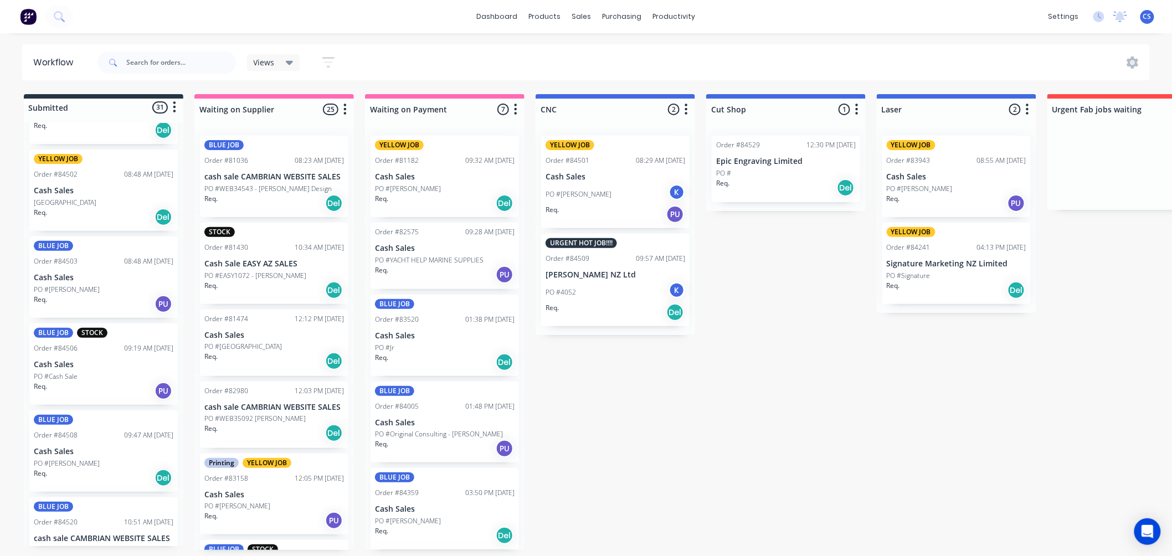
click at [82, 360] on p "Cash Sales" at bounding box center [104, 364] width 140 height 9
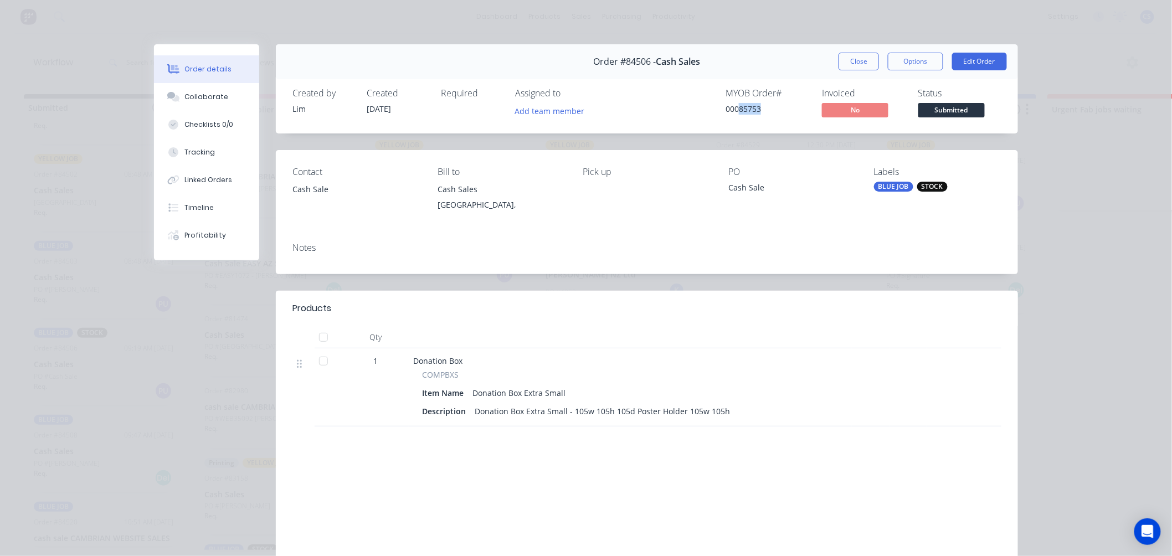
drag, startPoint x: 766, startPoint y: 106, endPoint x: 734, endPoint y: 110, distance: 32.8
click at [734, 110] on div "00085753" at bounding box center [766, 109] width 83 height 12
copy div "85753"
click at [855, 62] on button "Close" at bounding box center [858, 62] width 40 height 18
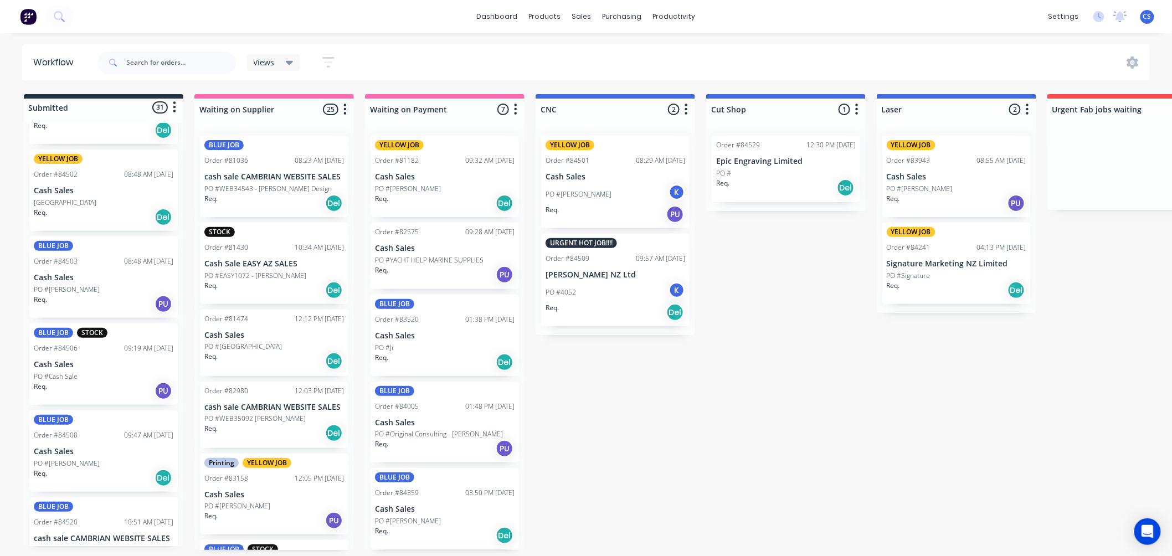
click at [90, 452] on p "Cash Sales" at bounding box center [104, 451] width 140 height 9
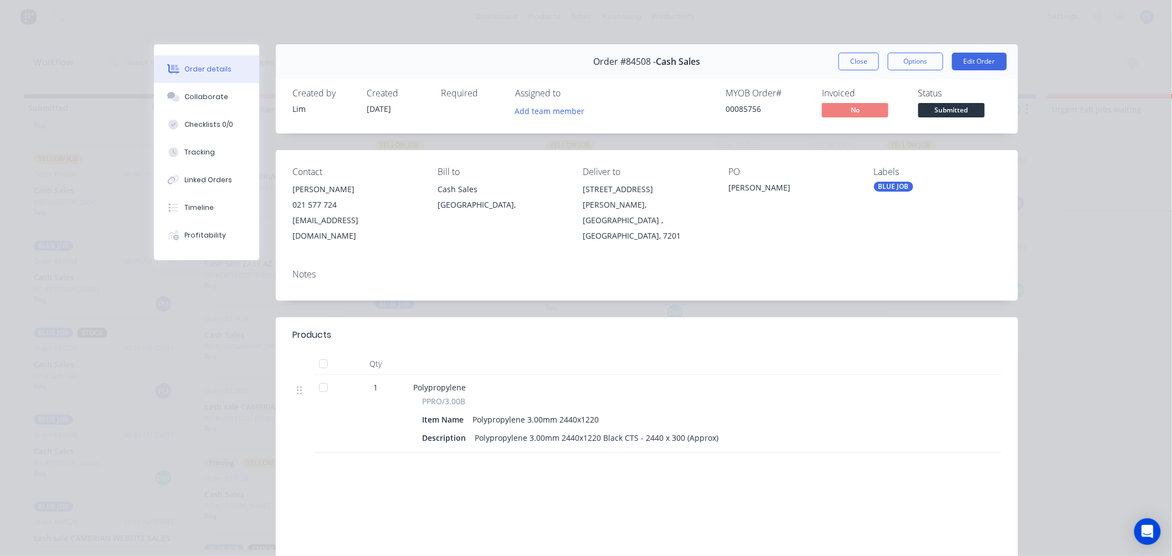
drag, startPoint x: 859, startPoint y: 65, endPoint x: 825, endPoint y: 100, distance: 48.2
click at [859, 65] on button "Close" at bounding box center [858, 62] width 40 height 18
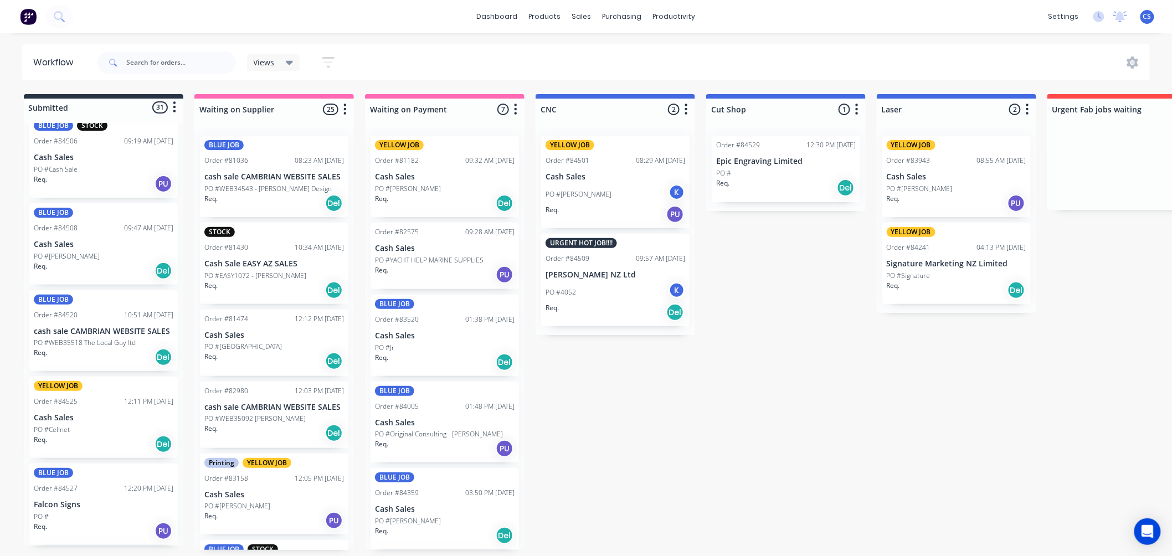
scroll to position [922, 0]
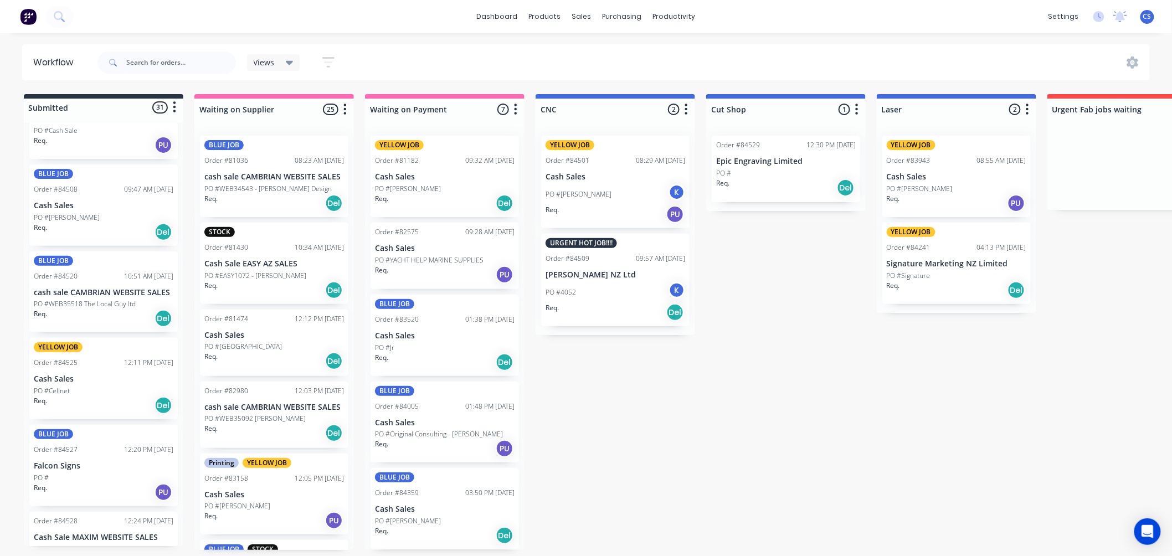
click at [86, 309] on div "Req. Del" at bounding box center [104, 318] width 140 height 19
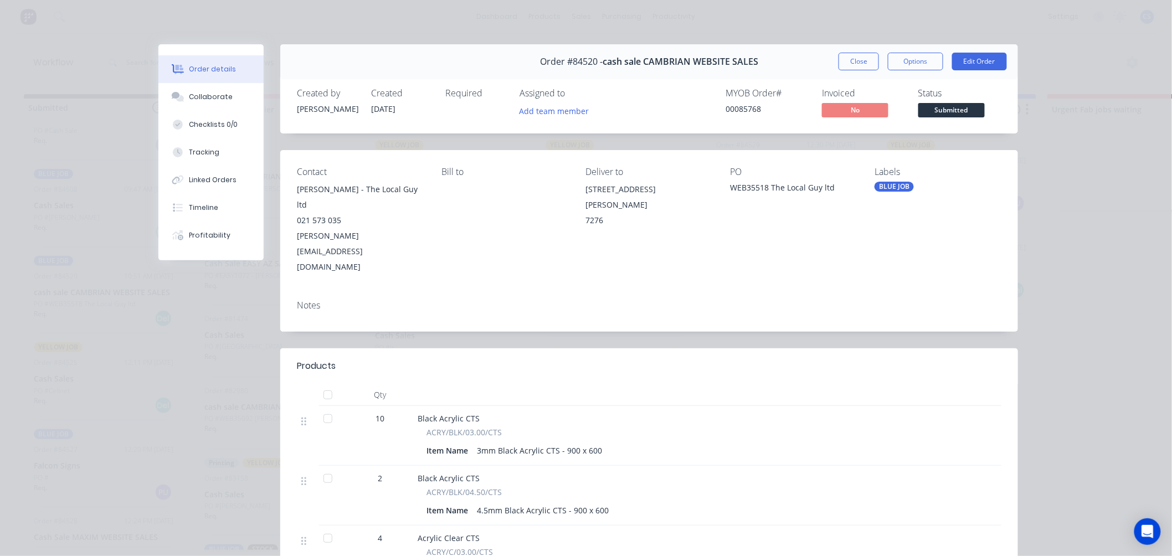
drag, startPoint x: 853, startPoint y: 60, endPoint x: 815, endPoint y: 81, distance: 44.1
click at [853, 59] on button "Close" at bounding box center [858, 62] width 40 height 18
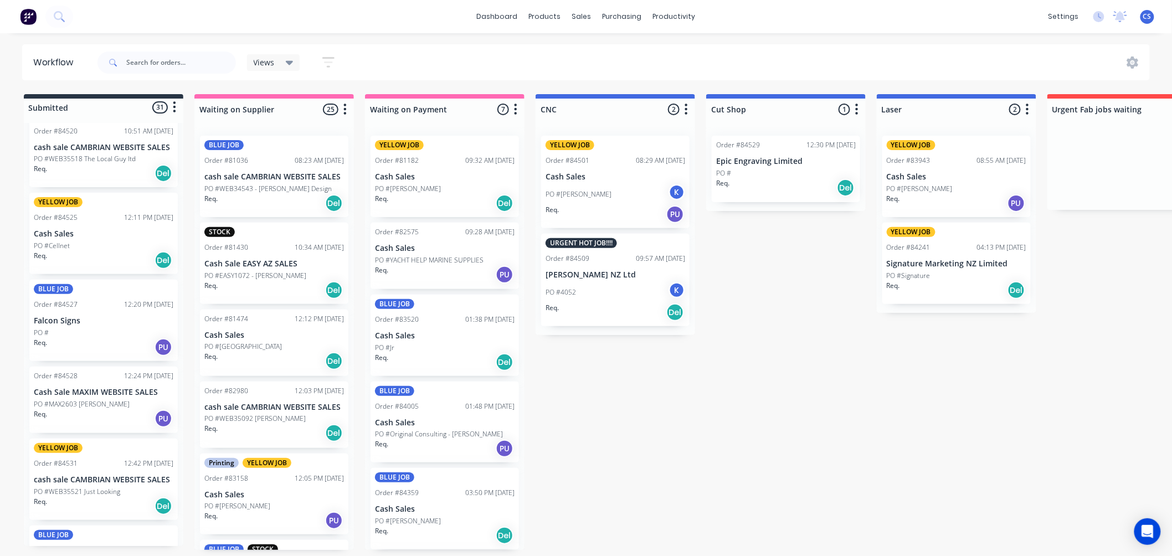
scroll to position [1107, 0]
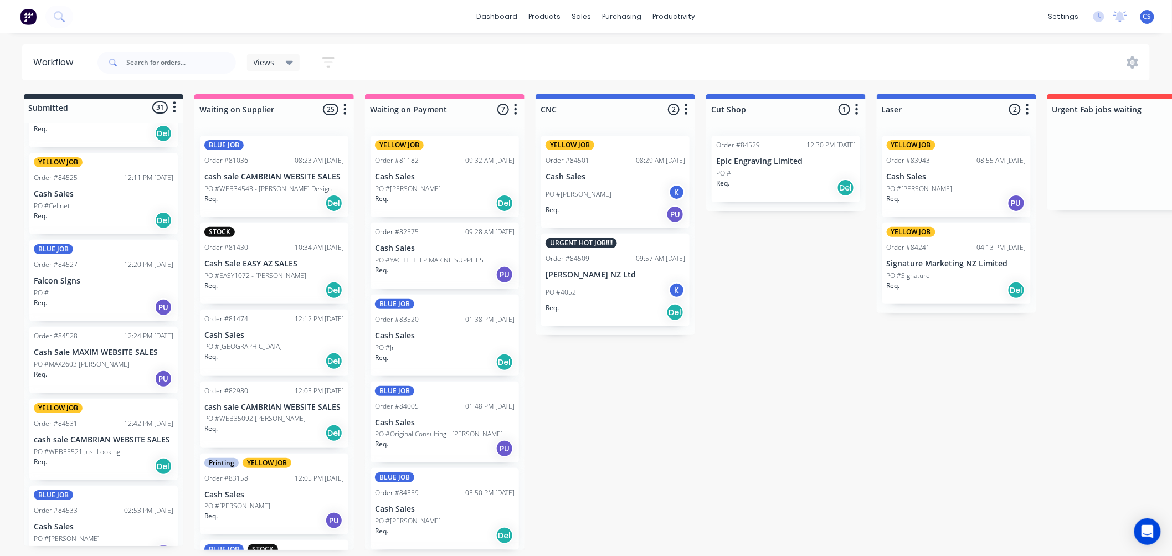
click at [95, 292] on div "PO #" at bounding box center [104, 293] width 140 height 10
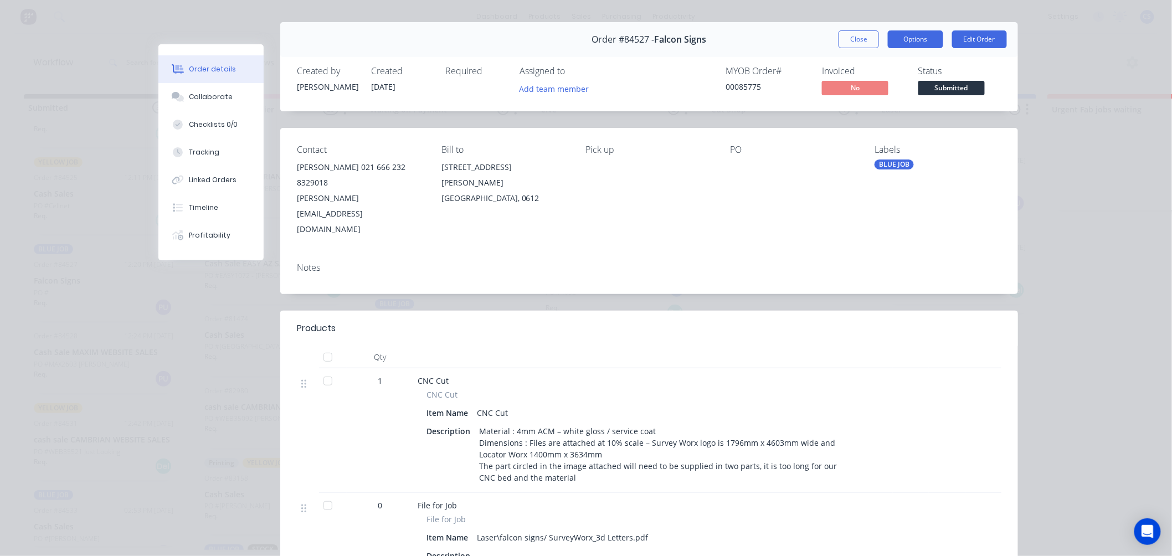
scroll to position [0, 0]
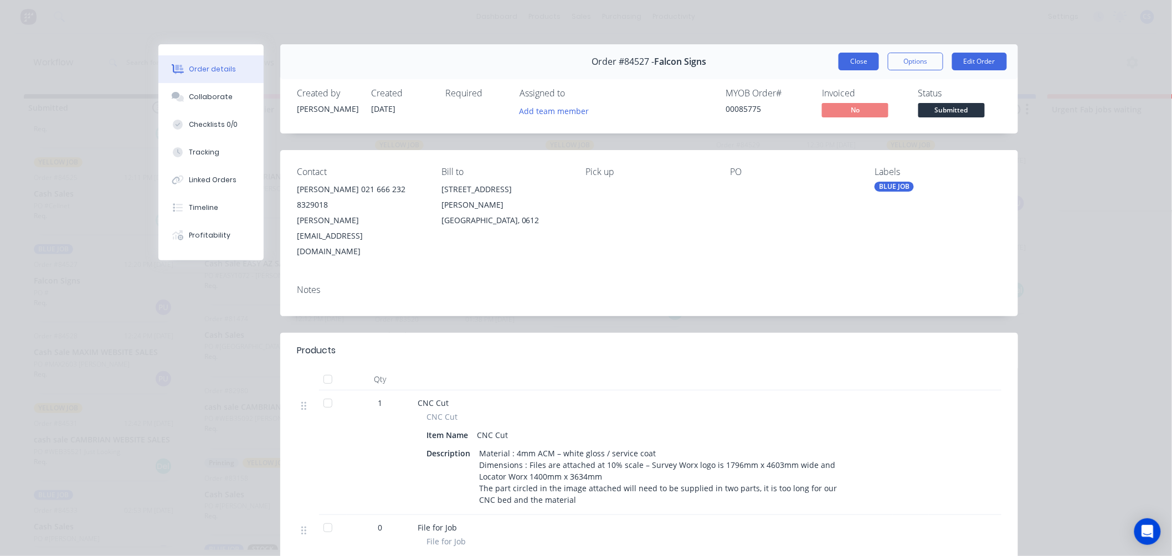
click at [846, 59] on button "Close" at bounding box center [858, 62] width 40 height 18
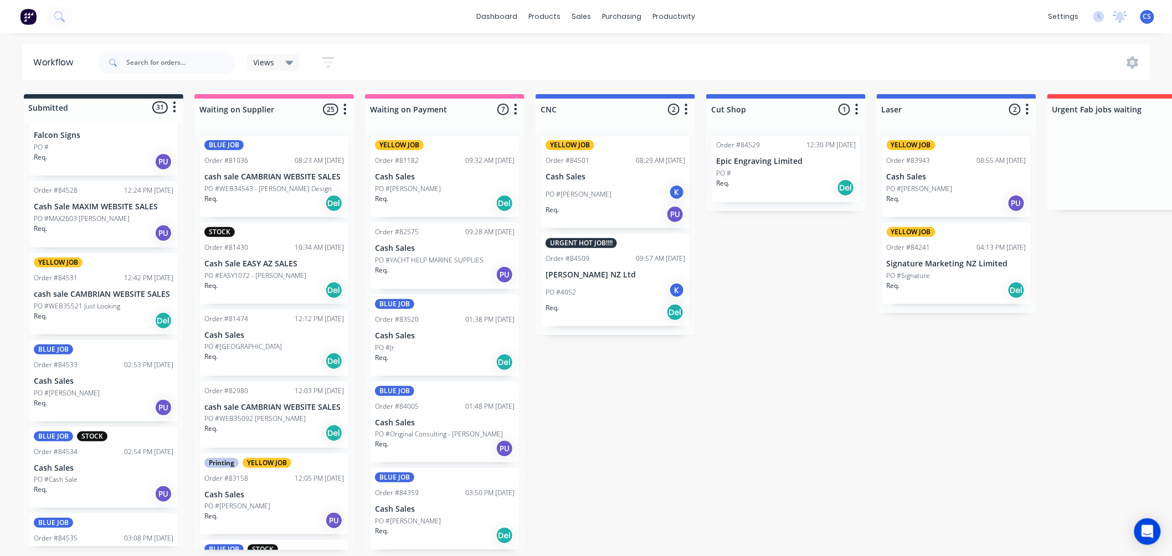
scroll to position [1292, 0]
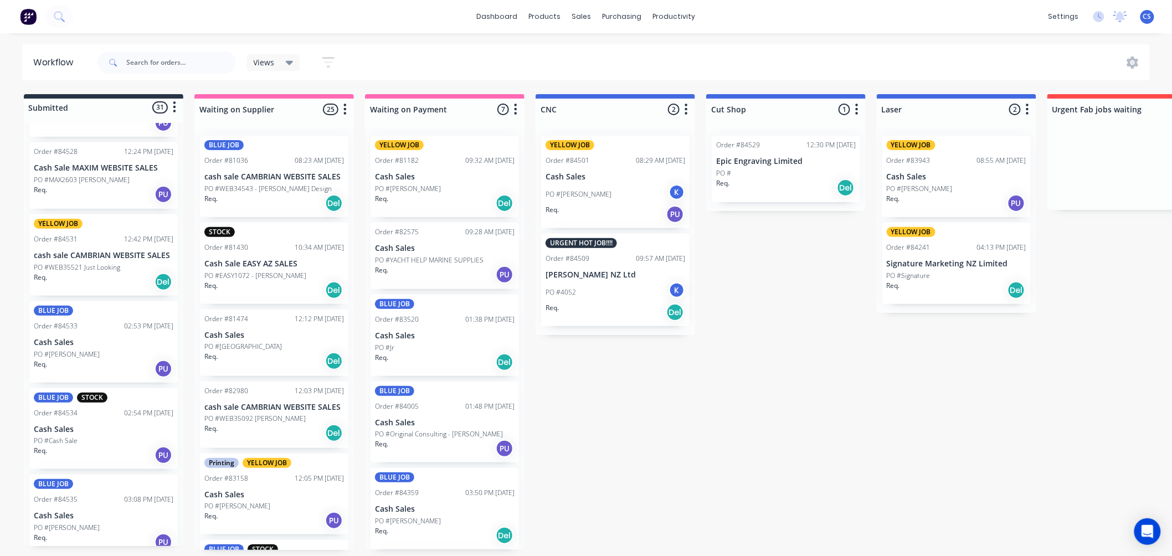
click at [99, 347] on div "BLUE JOB Order #84533 02:53 PM [DATE] Cash Sales PO #[PERSON_NAME]. PU" at bounding box center [103, 341] width 148 height 81
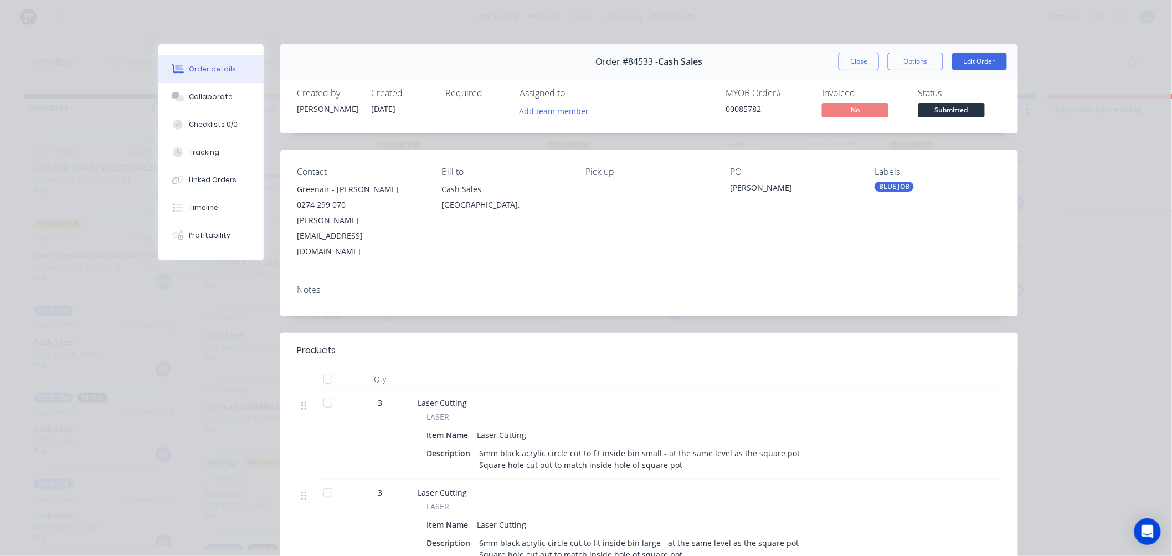
click at [845, 60] on button "Close" at bounding box center [858, 62] width 40 height 18
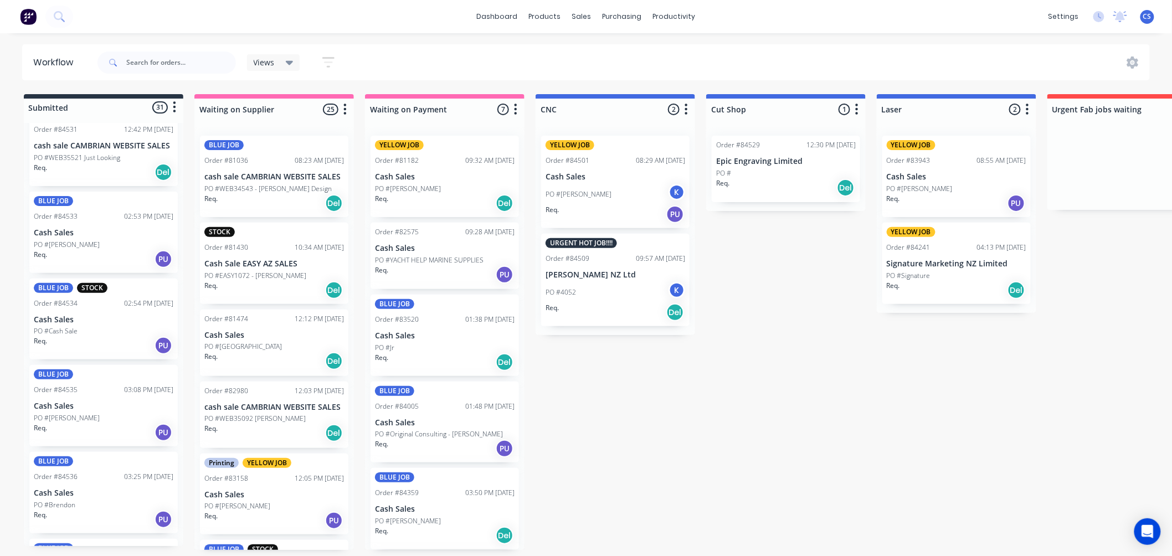
scroll to position [1415, 0]
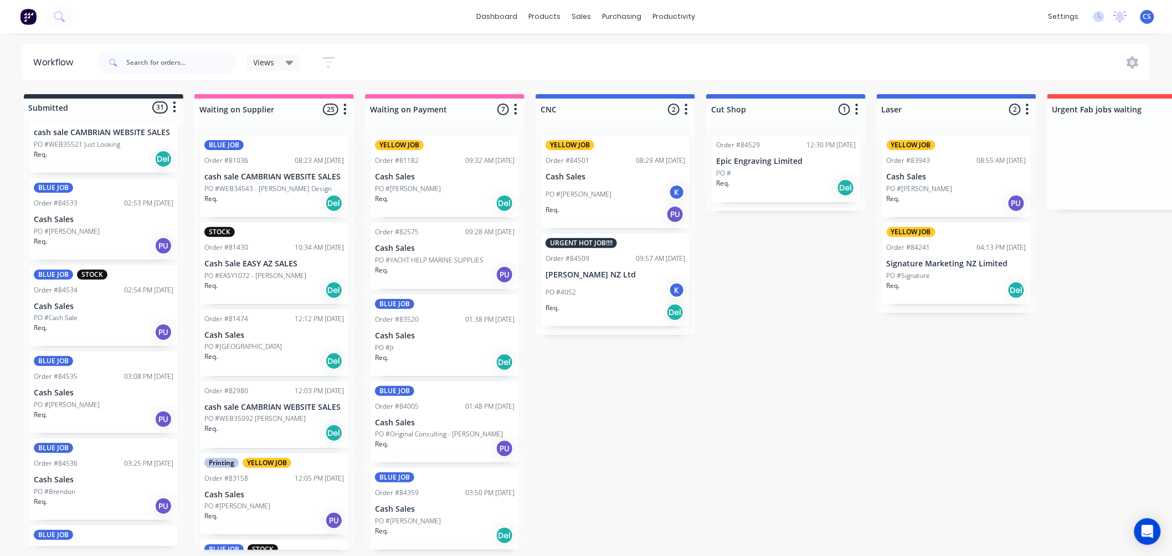
click at [104, 320] on div "PO #Cash Sale" at bounding box center [104, 318] width 140 height 10
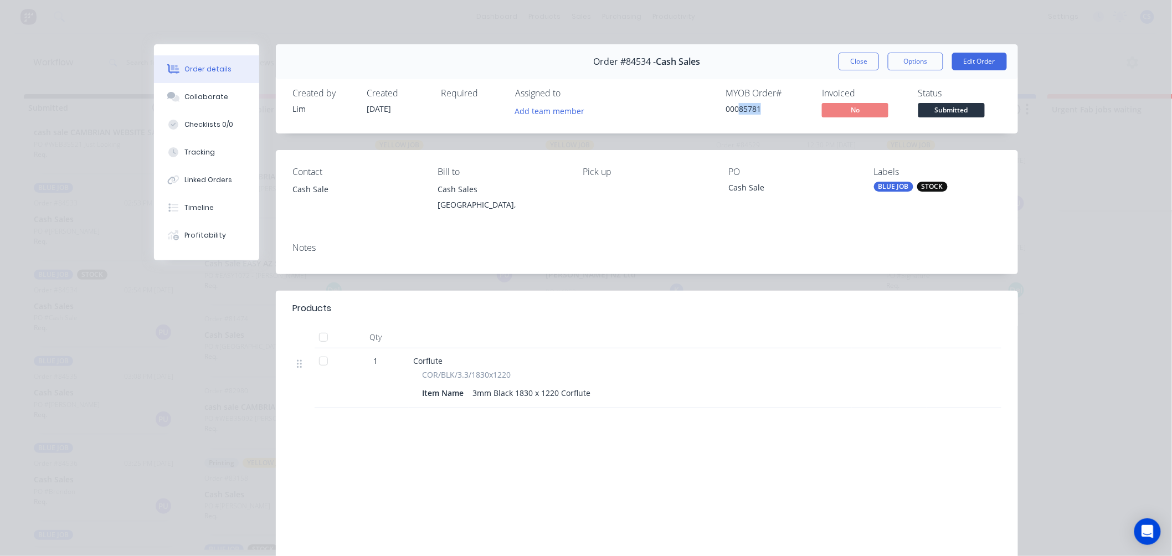
drag, startPoint x: 734, startPoint y: 106, endPoint x: 759, endPoint y: 107, distance: 25.5
click at [759, 107] on div "00085781" at bounding box center [766, 109] width 83 height 12
copy div "85781"
click at [857, 58] on button "Close" at bounding box center [858, 62] width 40 height 18
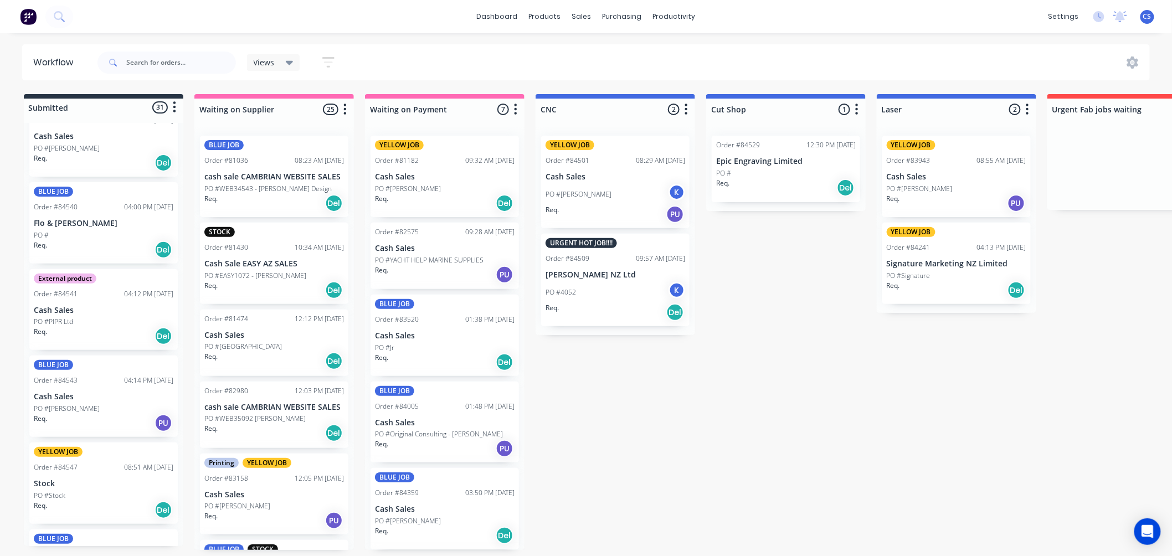
scroll to position [1846, 0]
click at [85, 317] on div "PO #PIPR Ltd" at bounding box center [104, 321] width 140 height 10
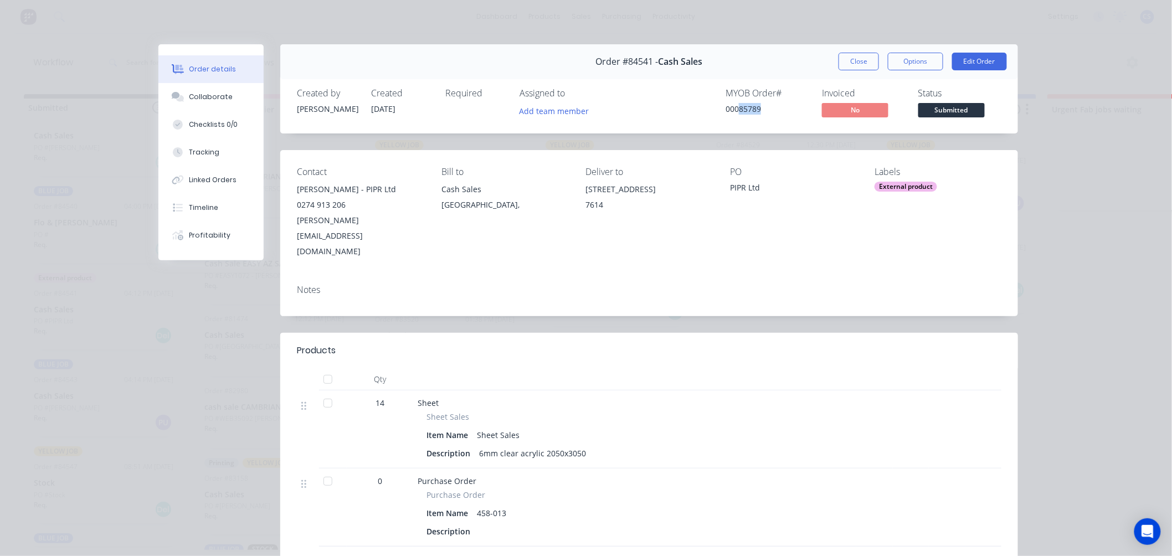
drag, startPoint x: 759, startPoint y: 107, endPoint x: 735, endPoint y: 111, distance: 23.6
click at [735, 111] on div "00085789" at bounding box center [766, 109] width 83 height 12
copy div "85789"
click at [841, 60] on button "Close" at bounding box center [858, 62] width 40 height 18
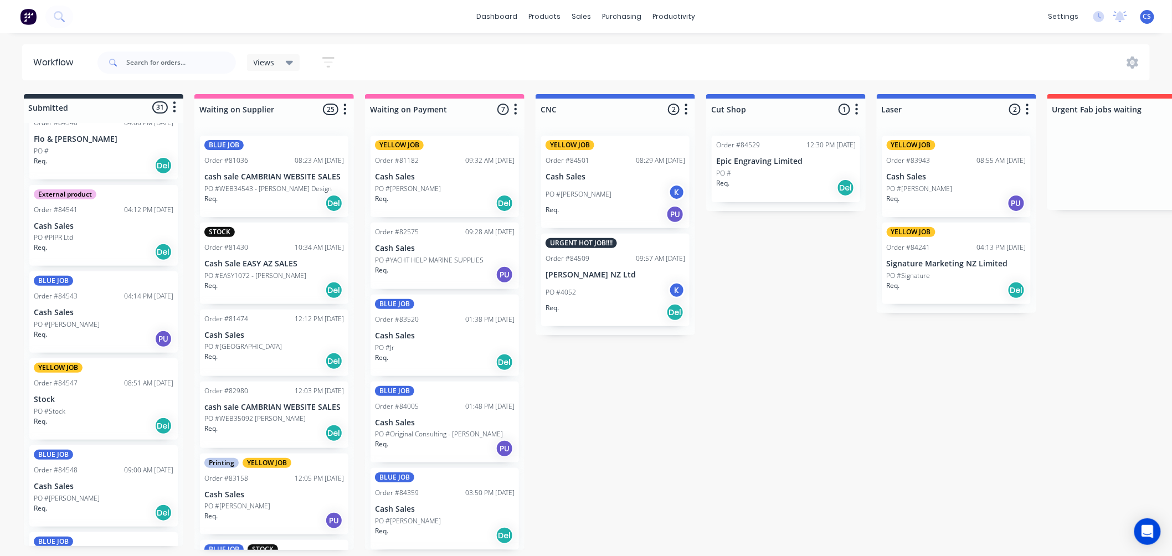
scroll to position [1968, 0]
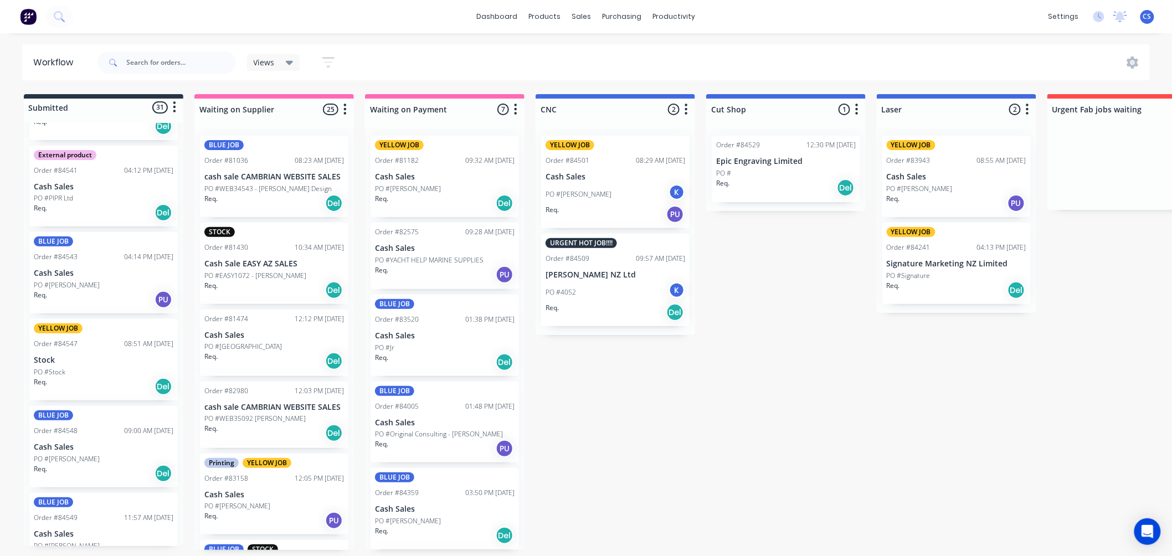
click at [85, 379] on div "Req. Del" at bounding box center [104, 386] width 140 height 19
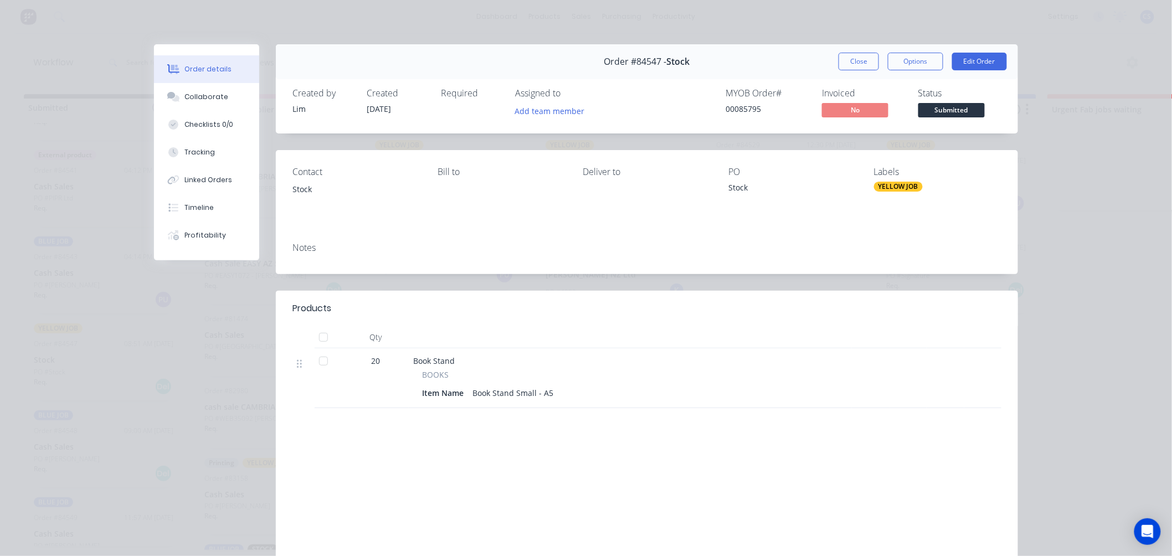
click at [844, 61] on button "Close" at bounding box center [858, 62] width 40 height 18
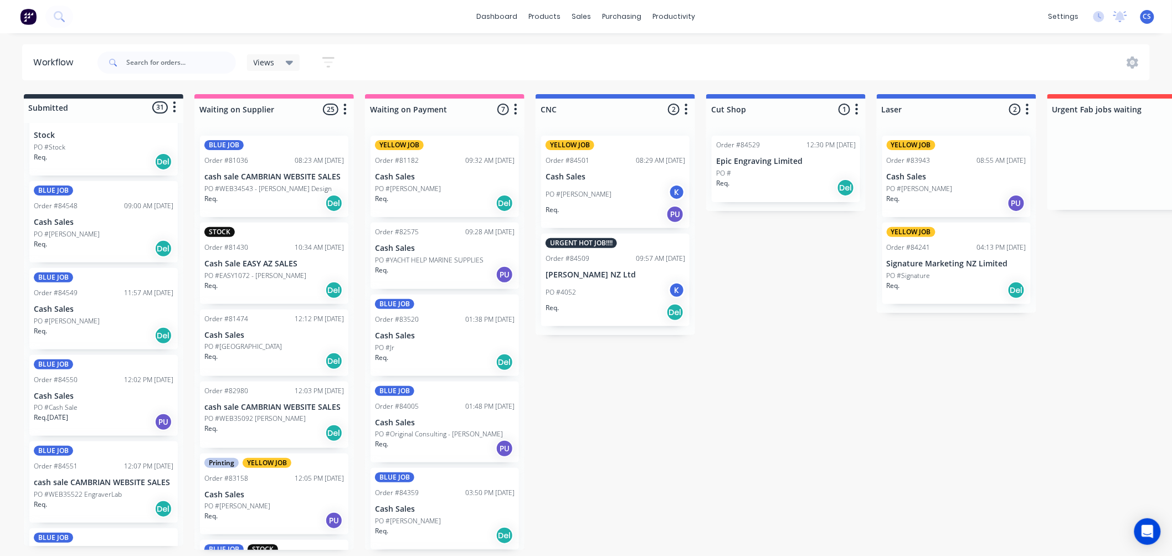
scroll to position [2215, 0]
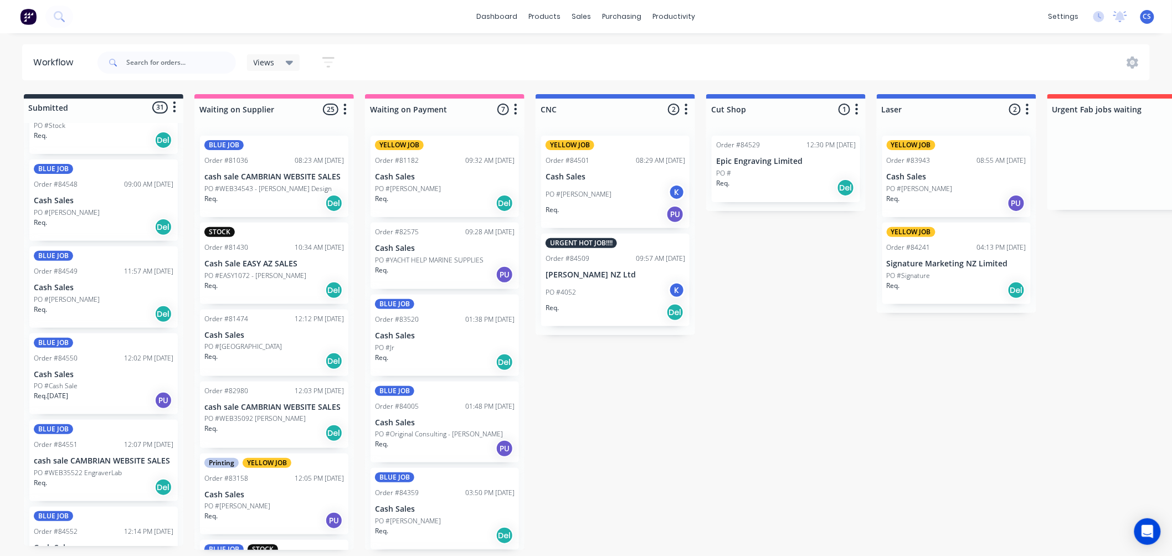
click at [89, 385] on div "PO #Cash Sale" at bounding box center [104, 386] width 140 height 10
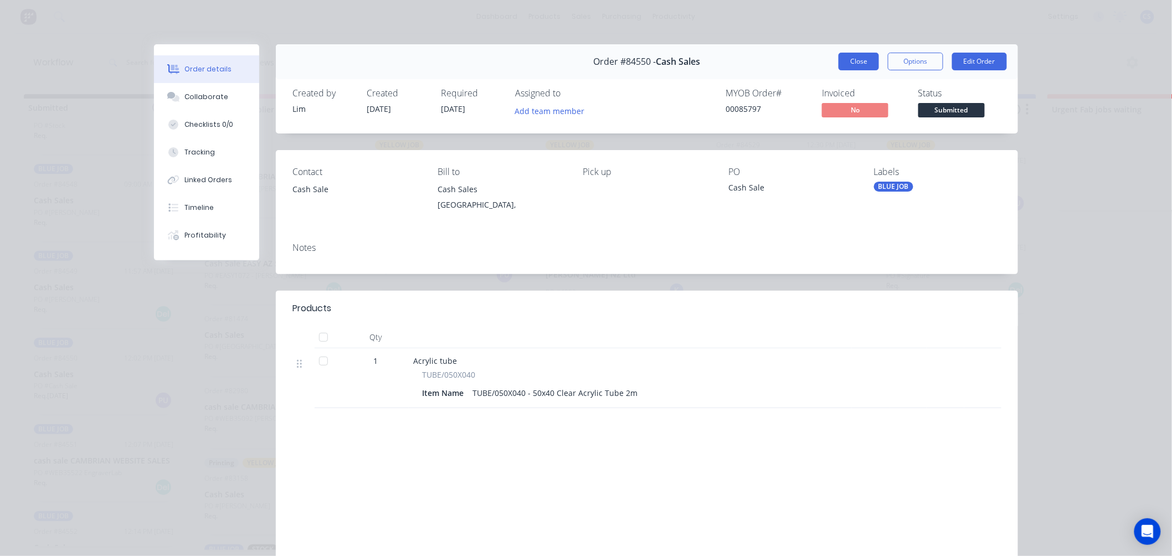
click at [844, 66] on button "Close" at bounding box center [858, 62] width 40 height 18
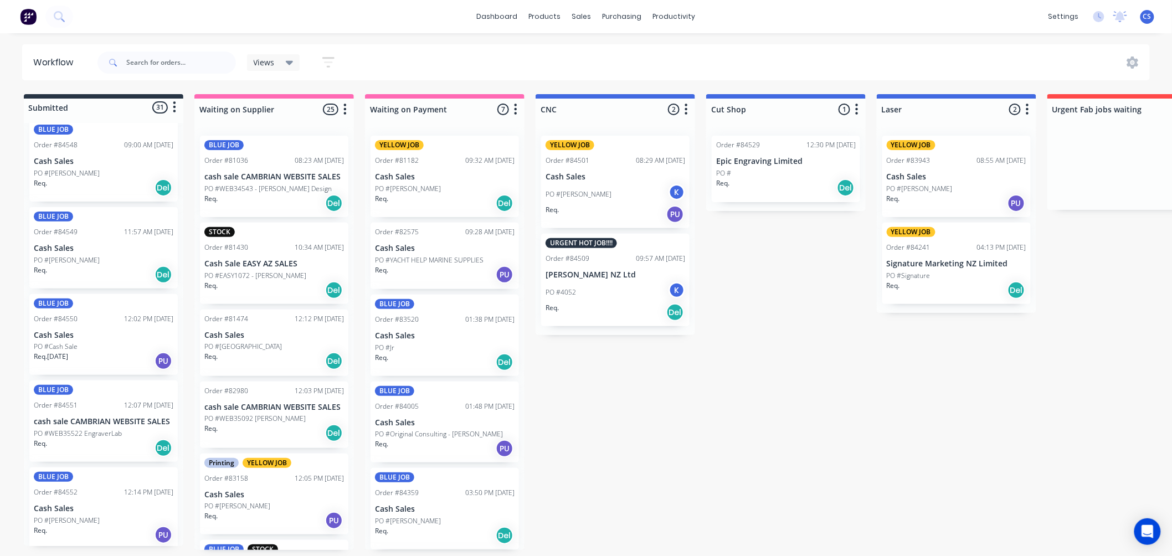
scroll to position [3, 0]
click at [97, 429] on p "PO #WEB35522 EngraverLab" at bounding box center [78, 434] width 88 height 10
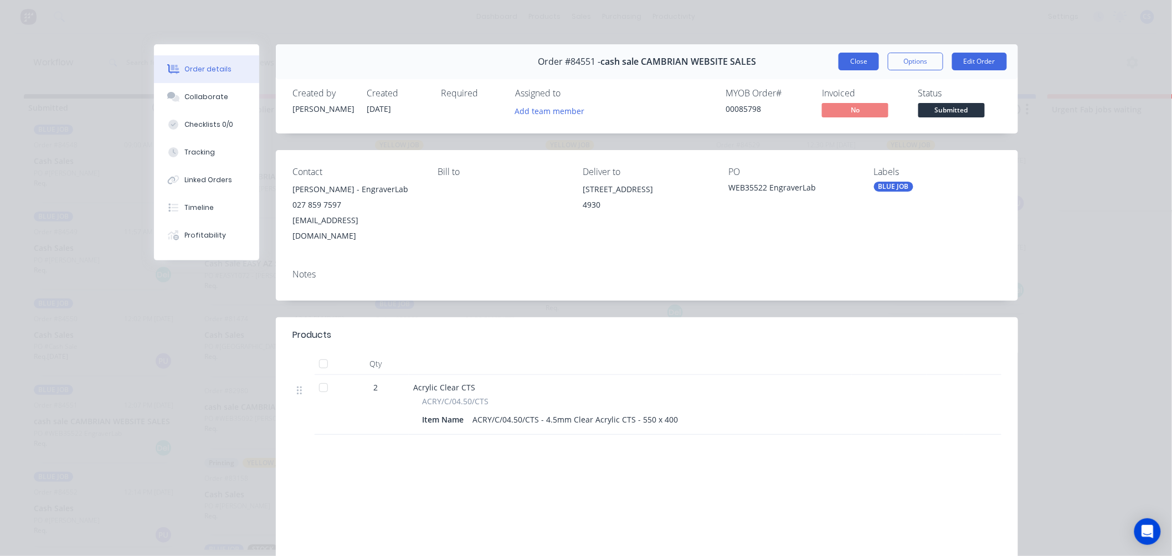
click at [851, 63] on button "Close" at bounding box center [858, 62] width 40 height 18
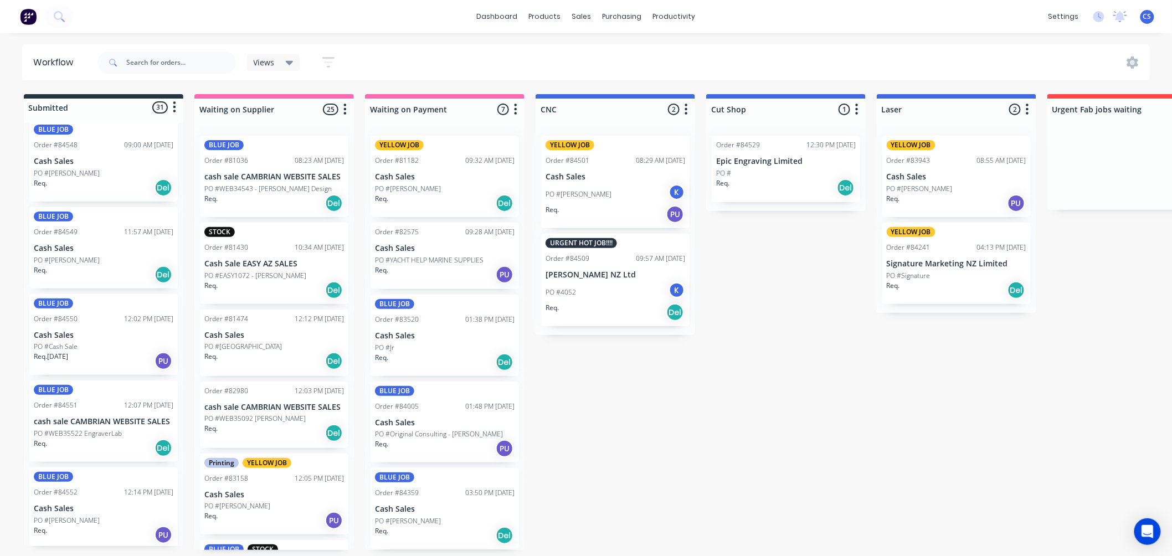
click at [90, 516] on div "PO #[PERSON_NAME]" at bounding box center [104, 521] width 140 height 10
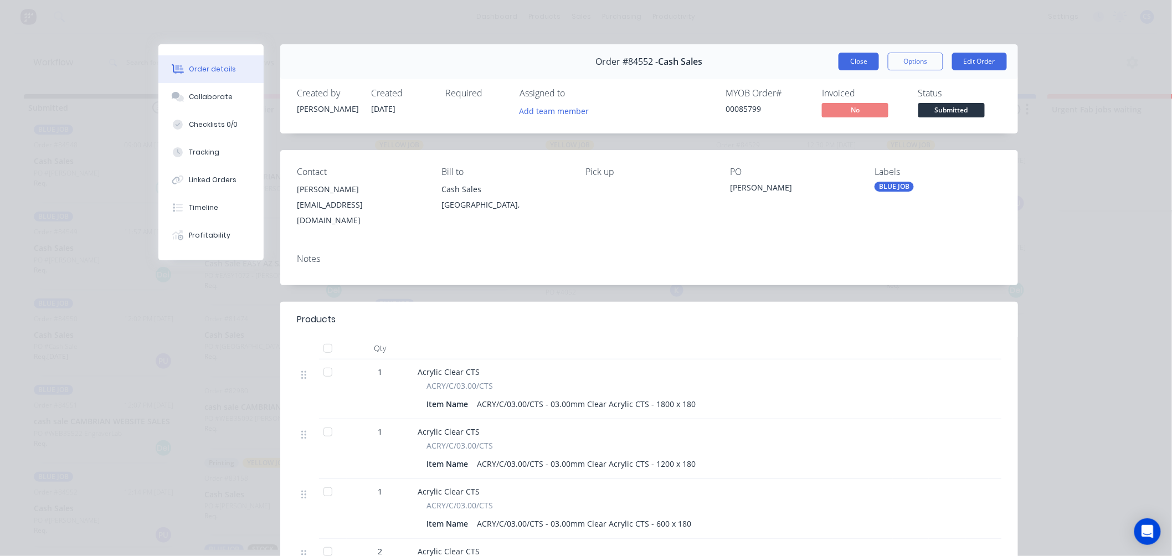
click at [854, 59] on button "Close" at bounding box center [858, 62] width 40 height 18
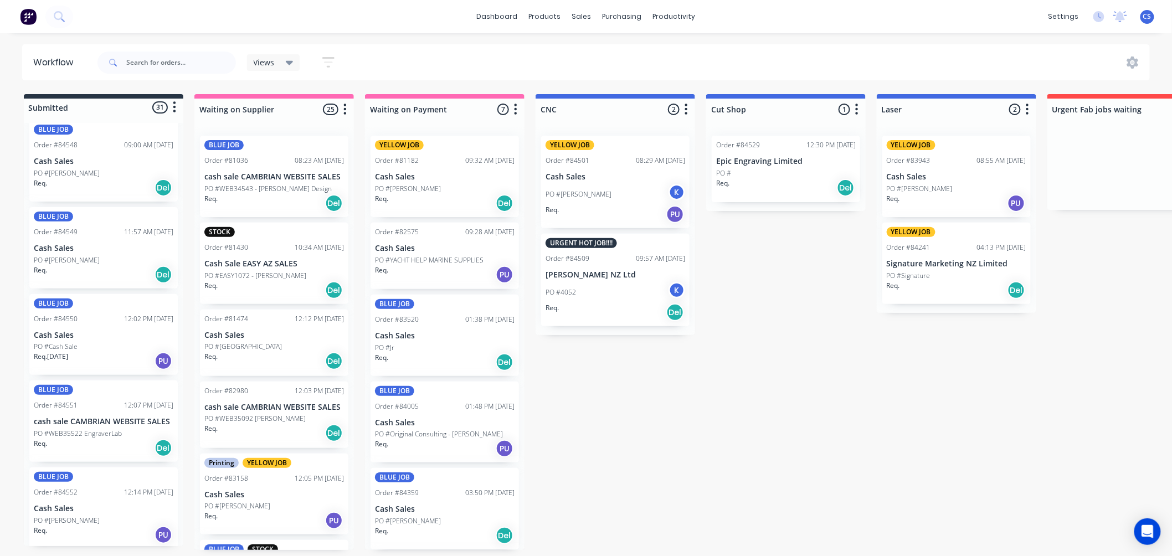
click at [79, 342] on div "PO #Cash Sale" at bounding box center [104, 347] width 140 height 10
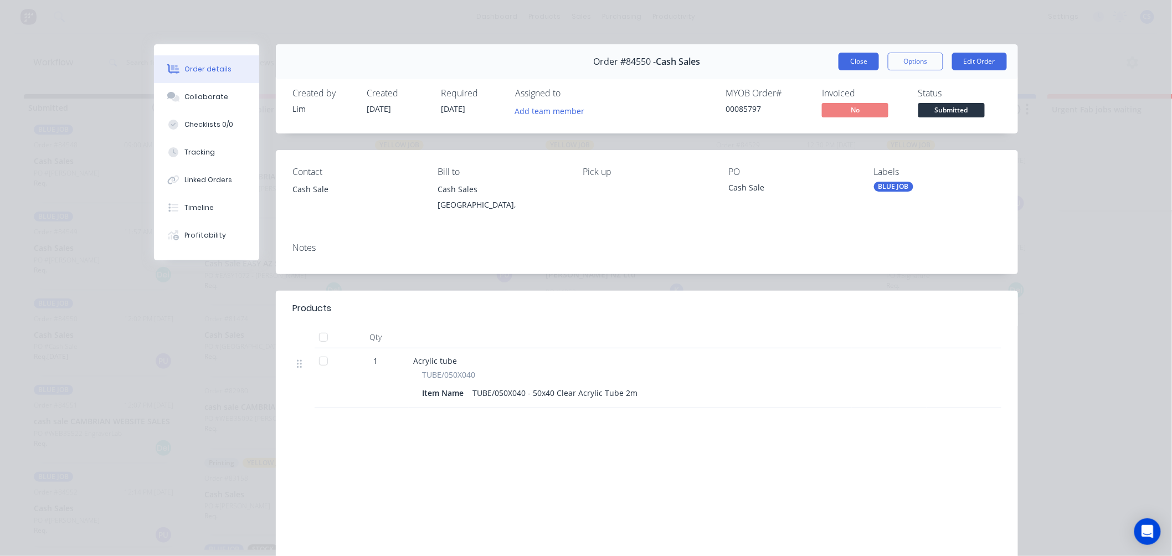
click at [857, 54] on button "Close" at bounding box center [858, 62] width 40 height 18
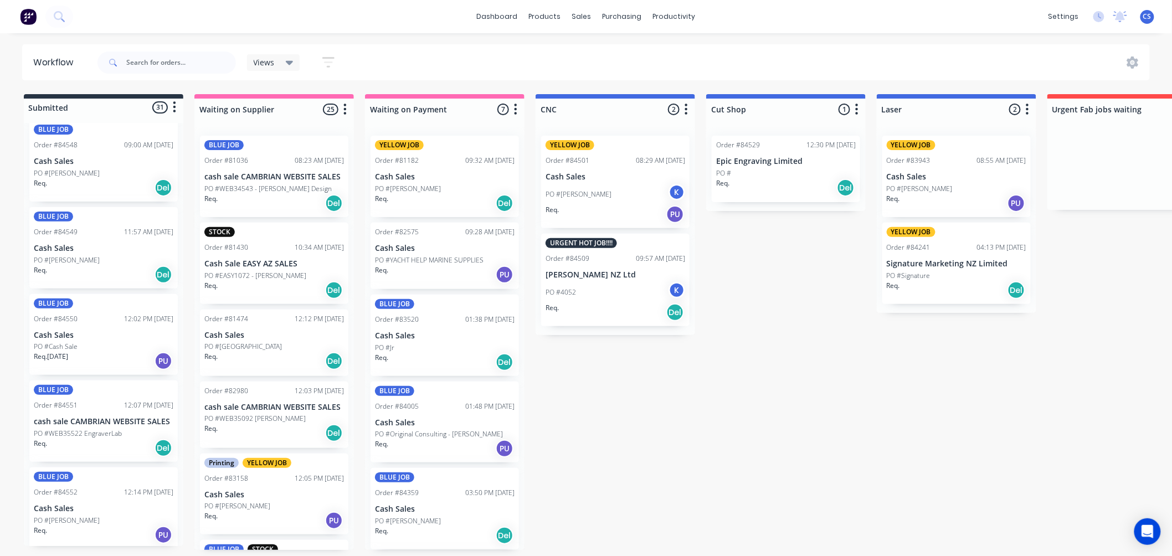
click at [76, 344] on p "PO #Cash Sale" at bounding box center [56, 347] width 44 height 10
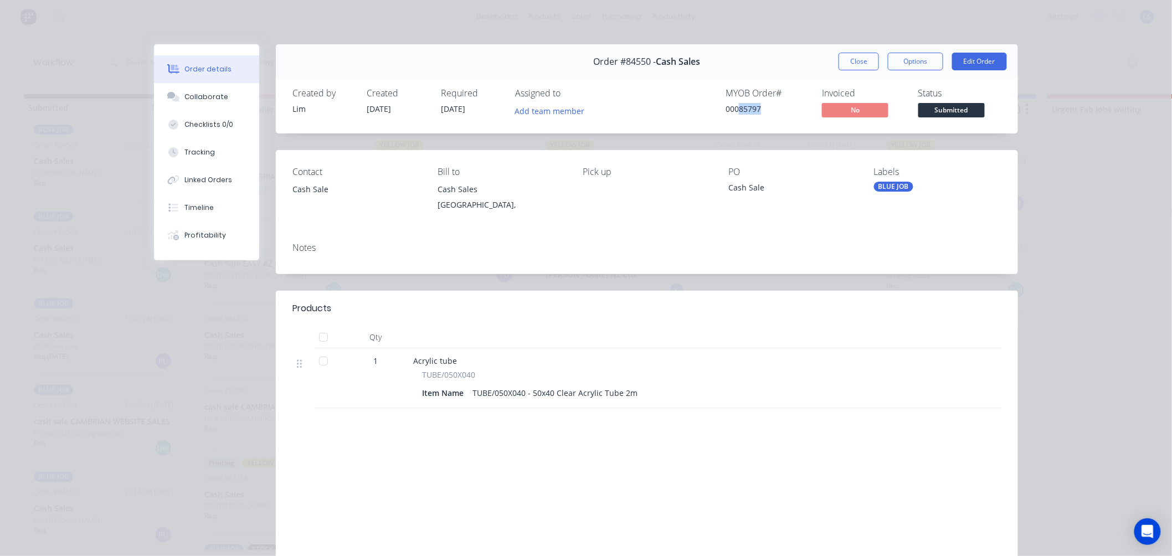
drag, startPoint x: 755, startPoint y: 108, endPoint x: 735, endPoint y: 107, distance: 20.5
click at [735, 107] on div "00085797" at bounding box center [766, 109] width 83 height 12
copy div "85797"
click at [856, 58] on button "Close" at bounding box center [858, 62] width 40 height 18
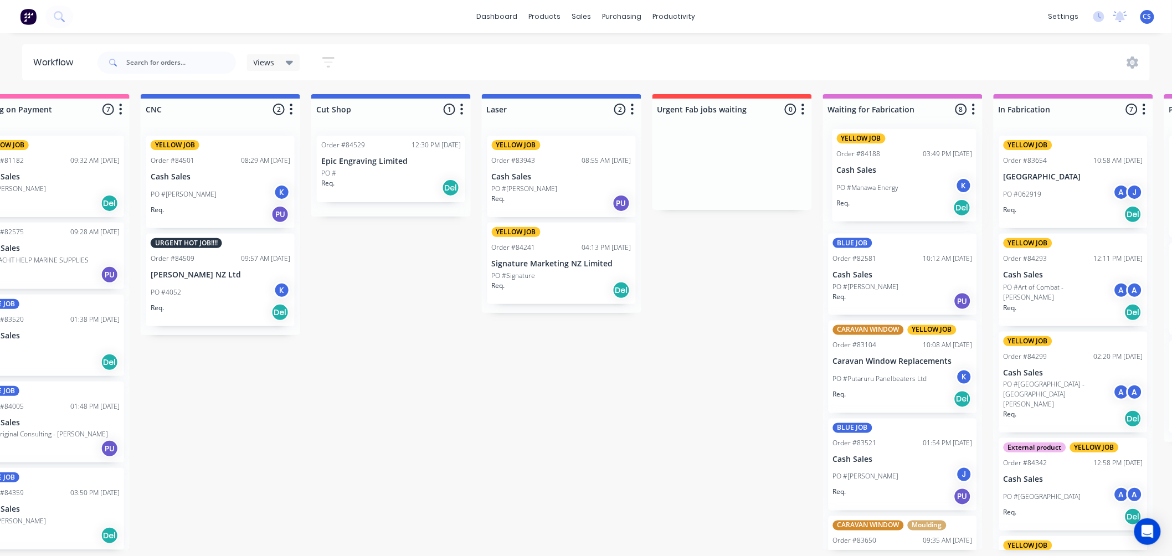
drag, startPoint x: 252, startPoint y: 291, endPoint x: 889, endPoint y: 178, distance: 646.3
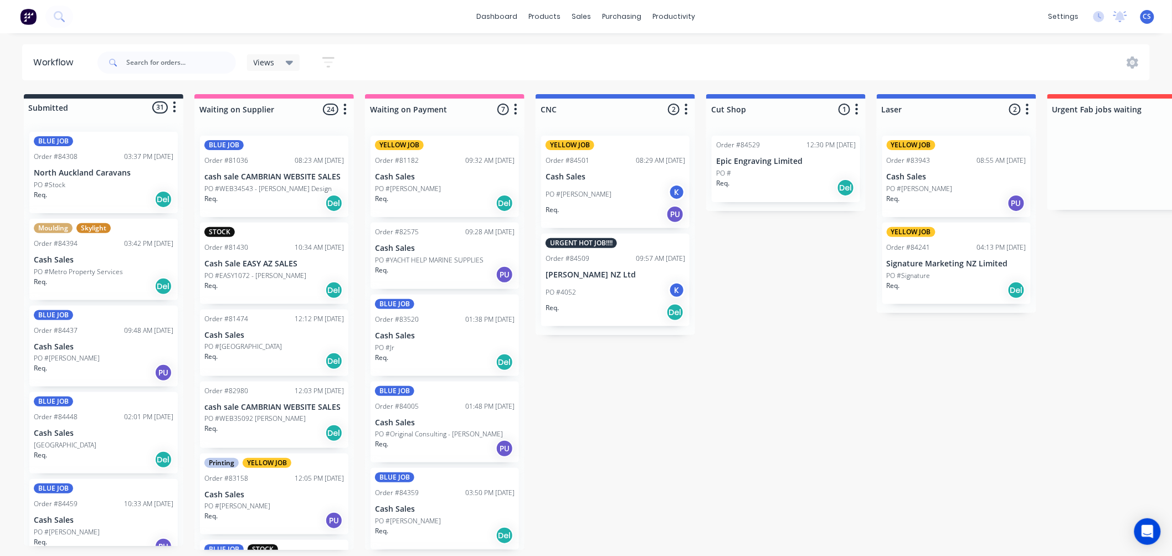
click at [259, 265] on p "Cash Sale EASY AZ SALES" at bounding box center [274, 263] width 140 height 9
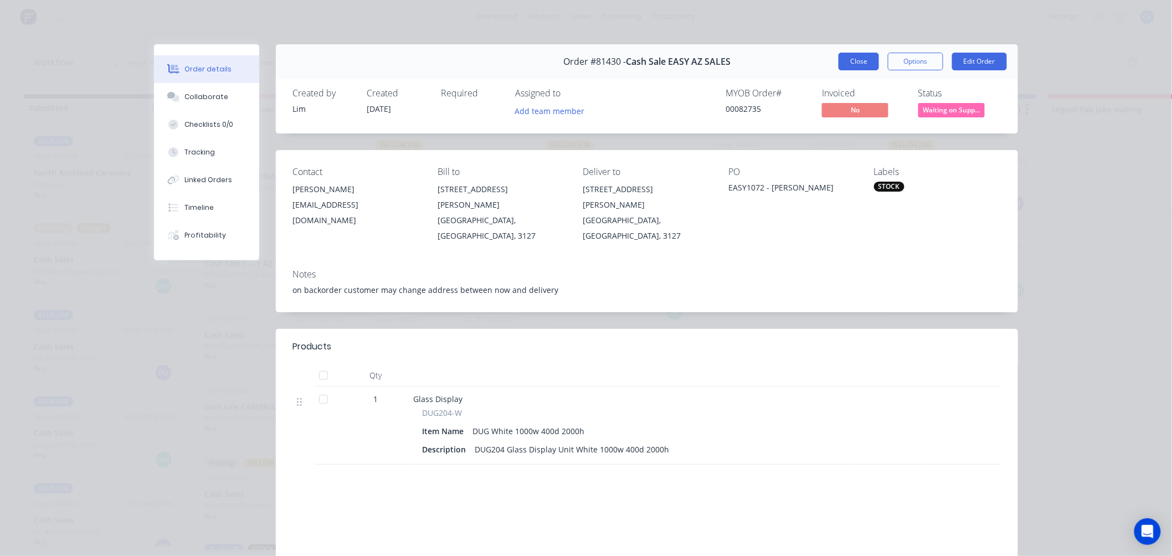
click at [857, 64] on button "Close" at bounding box center [858, 62] width 40 height 18
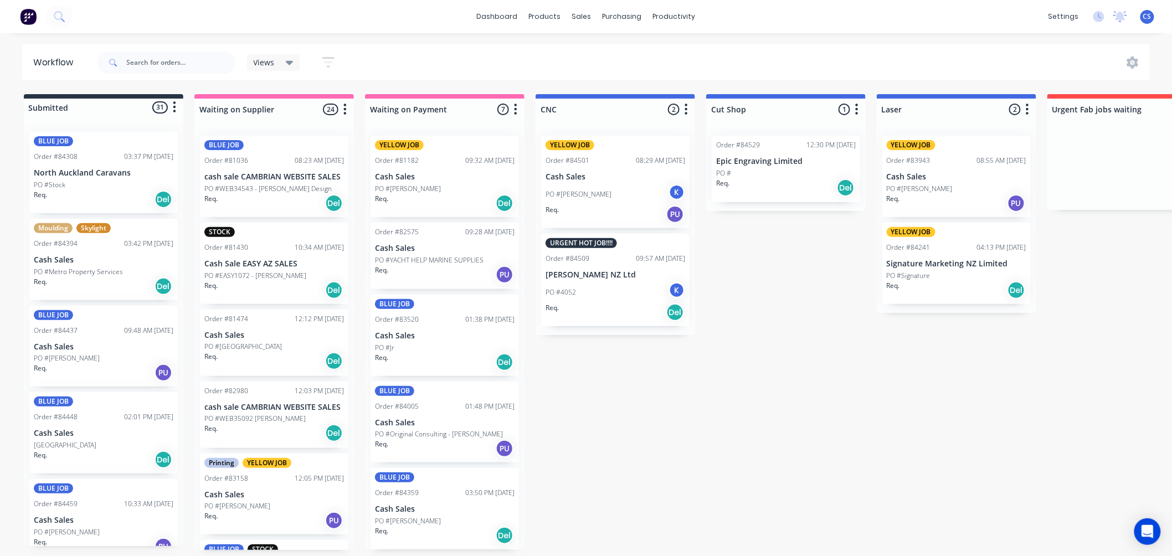
click at [284, 170] on div "BLUE JOB Order #81036 08:23 AM 25/03/25 cash sale CAMBRIAN WEBSITE SALES PO #WE…" at bounding box center [274, 176] width 148 height 81
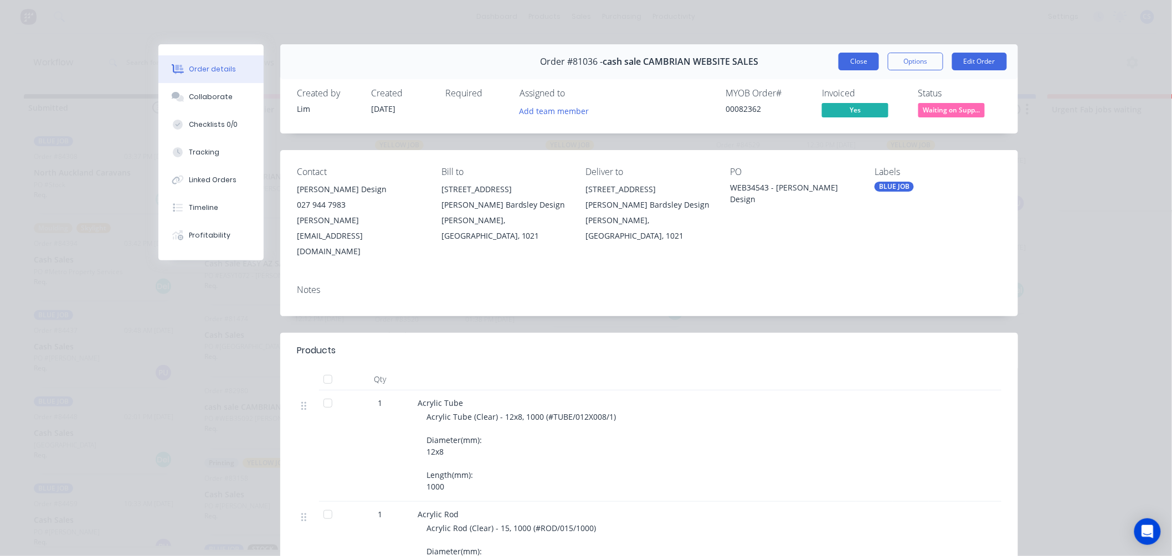
click at [861, 60] on button "Close" at bounding box center [858, 62] width 40 height 18
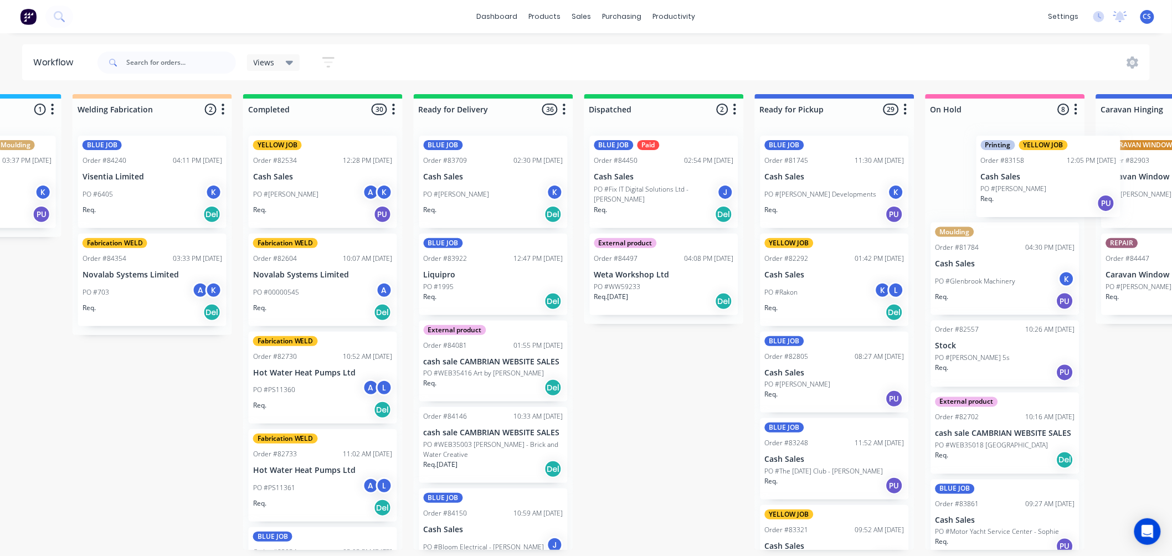
scroll to position [0, 2359]
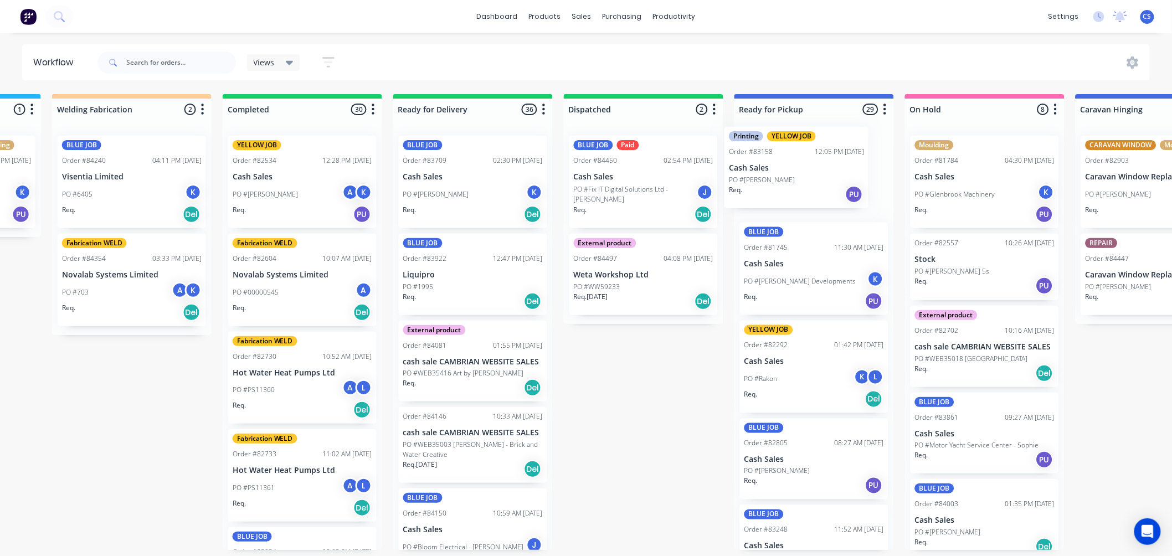
drag, startPoint x: 251, startPoint y: 319, endPoint x: 784, endPoint y: 182, distance: 550.1
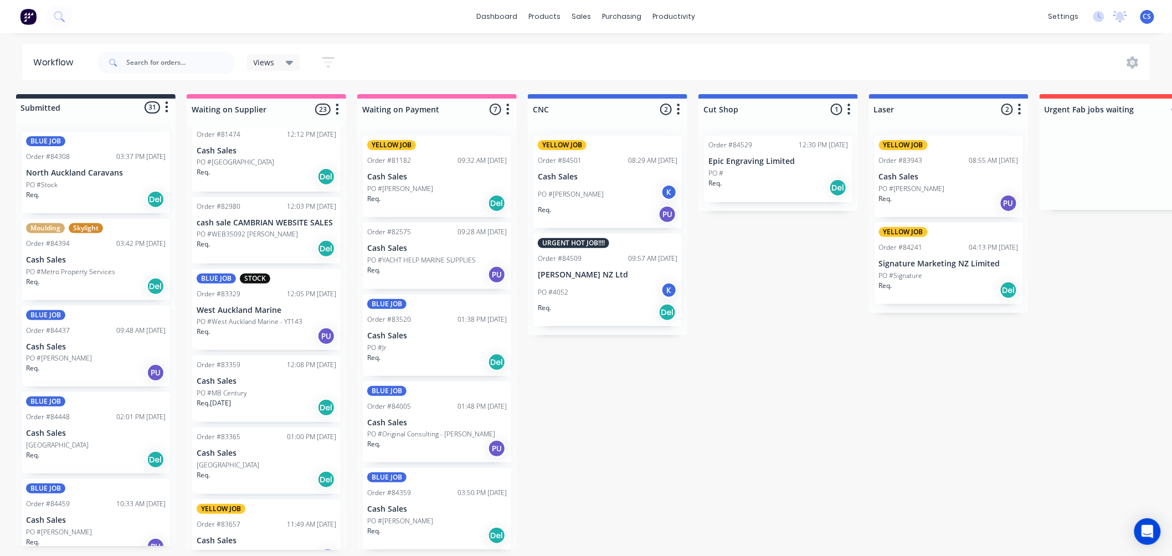
scroll to position [0, 0]
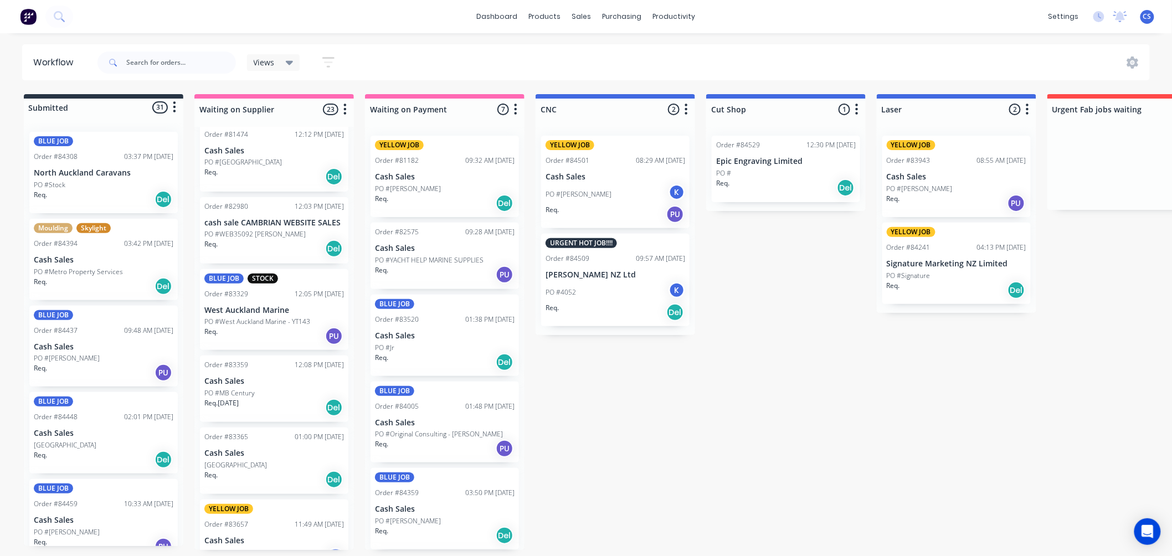
click at [240, 384] on p "Cash Sales" at bounding box center [274, 381] width 140 height 9
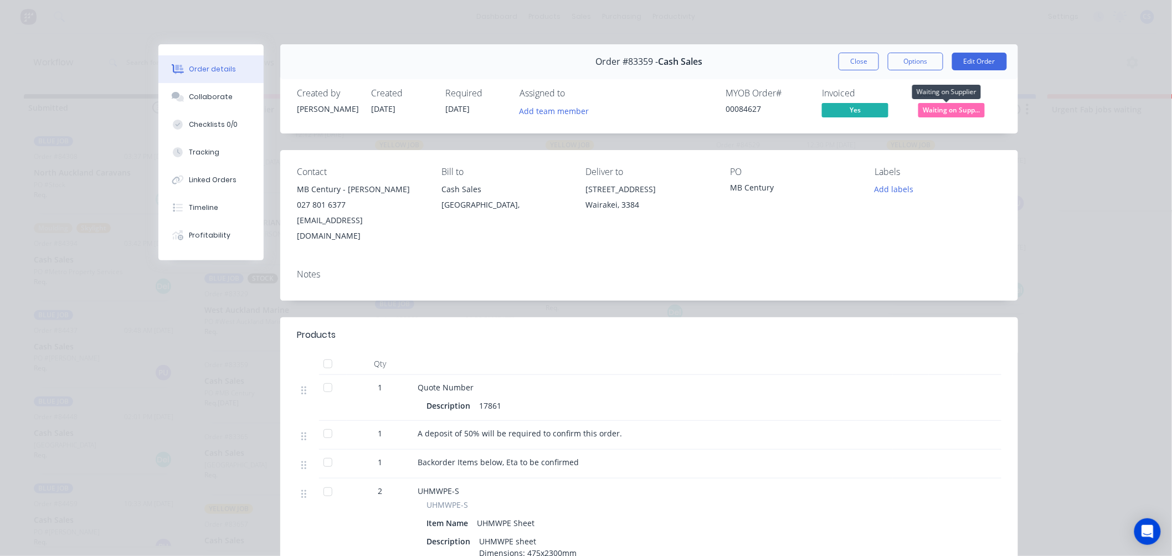
click at [942, 106] on span "Waiting on Supp..." at bounding box center [951, 110] width 66 height 14
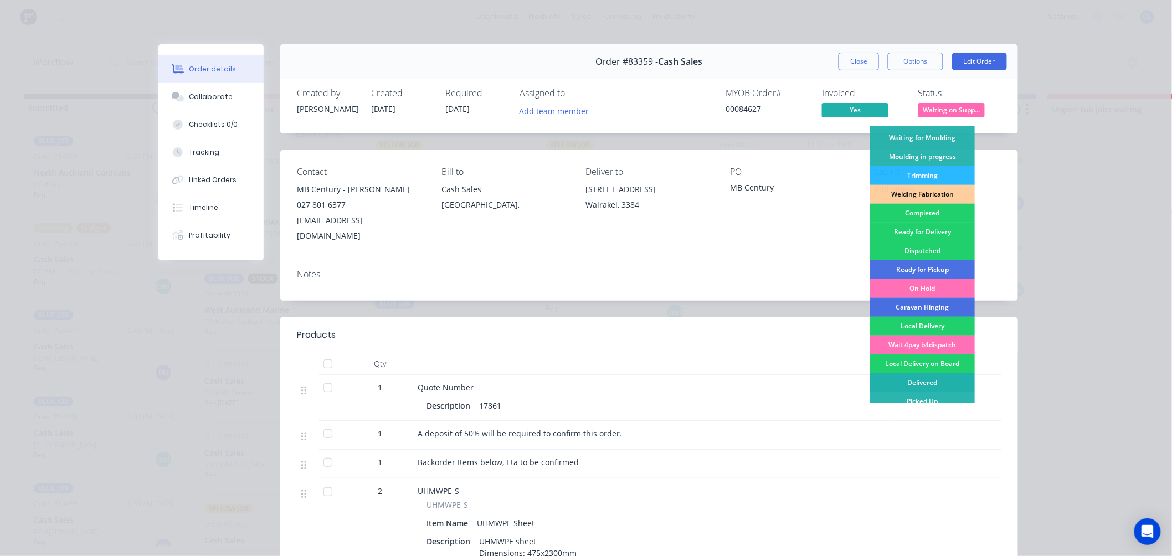
scroll to position [194, 0]
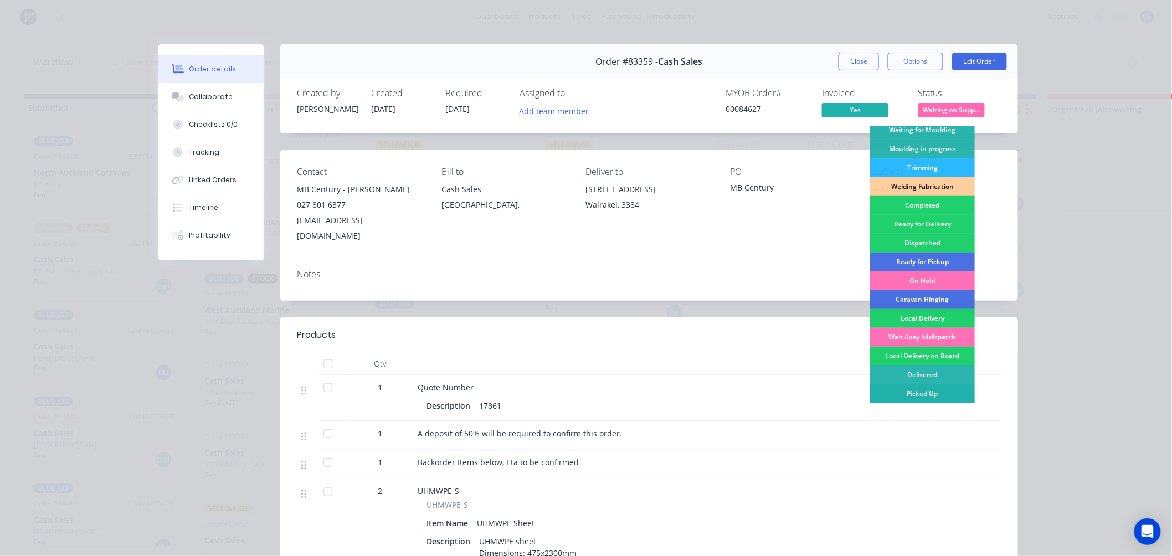
click at [918, 392] on div "Picked Up" at bounding box center [922, 393] width 105 height 19
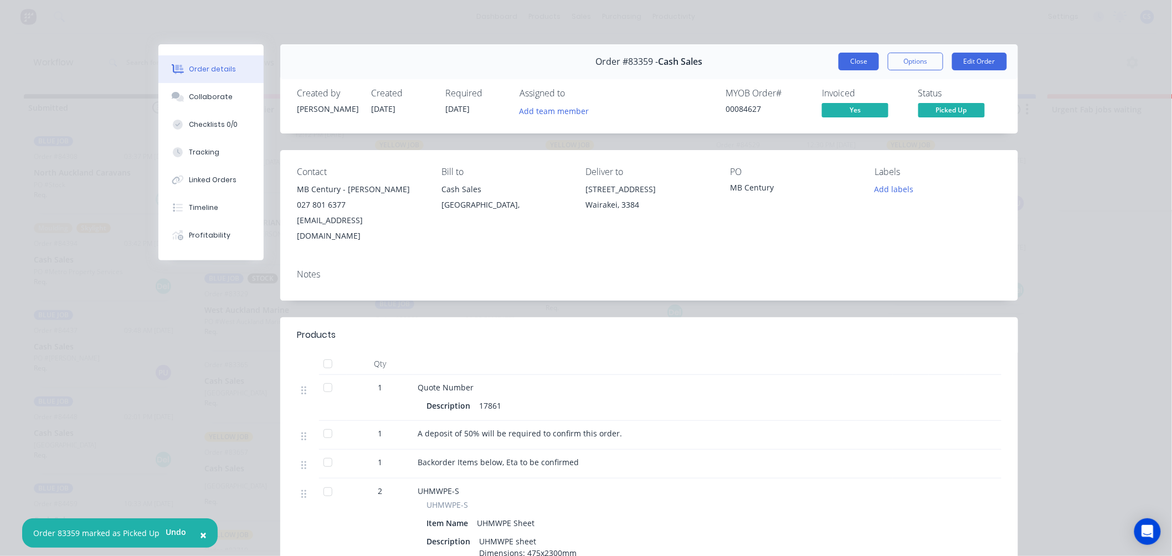
click at [859, 62] on button "Close" at bounding box center [858, 62] width 40 height 18
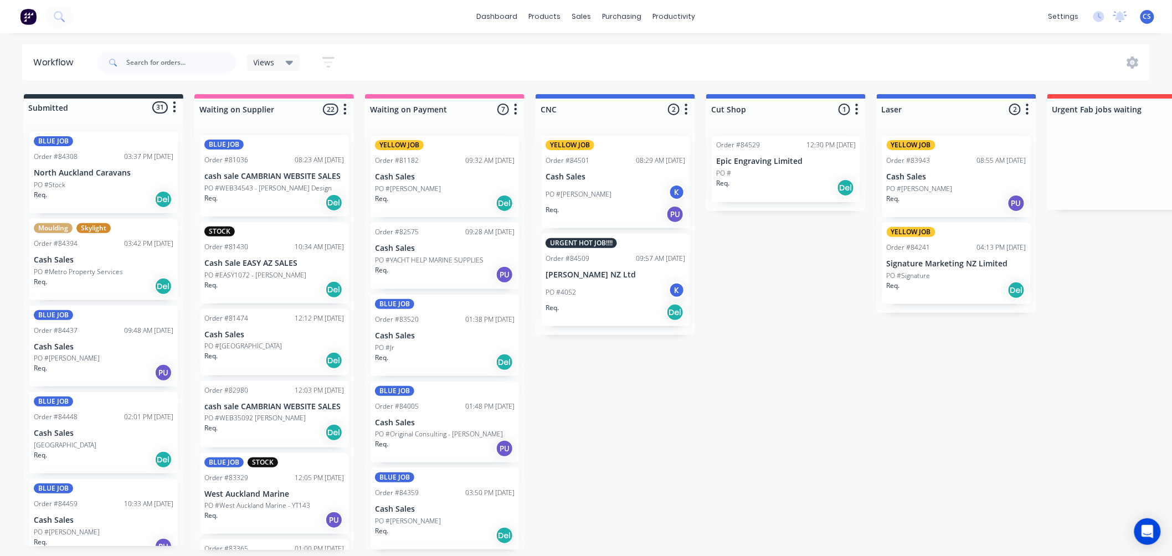
scroll to position [0, 0]
click at [285, 181] on p "cash sale CAMBRIAN WEBSITE SALES" at bounding box center [274, 176] width 140 height 9
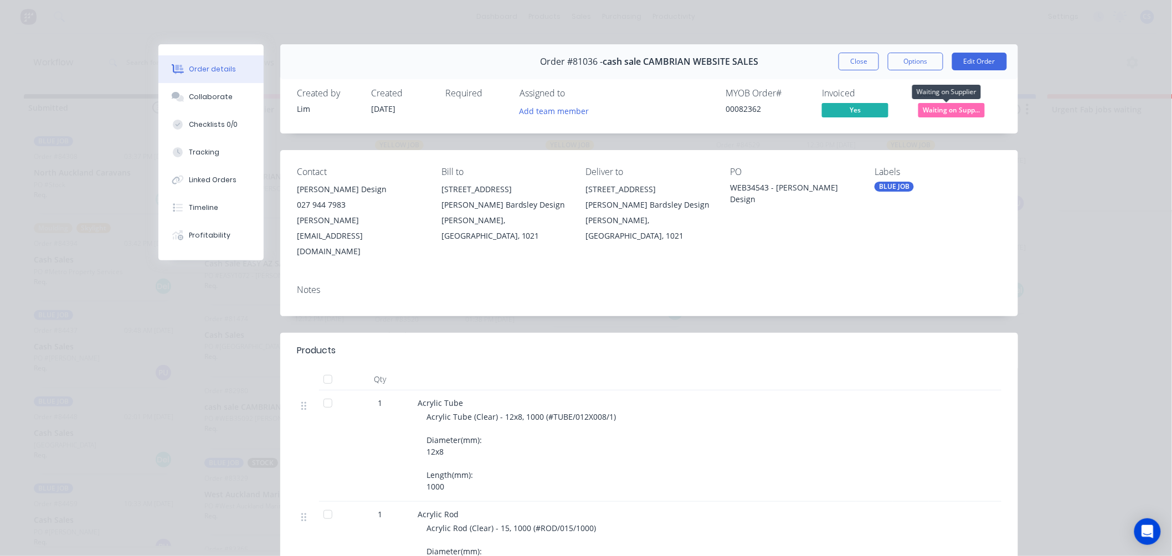
click at [949, 109] on span "Waiting on Supp..." at bounding box center [951, 110] width 66 height 14
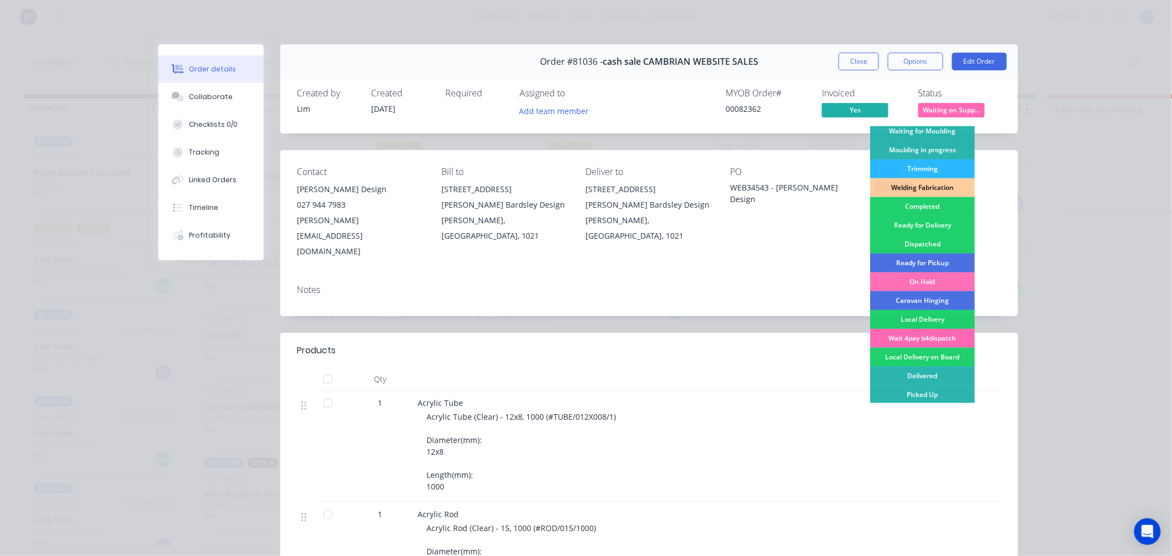
scroll to position [194, 0]
click at [909, 372] on div "Delivered" at bounding box center [922, 374] width 105 height 19
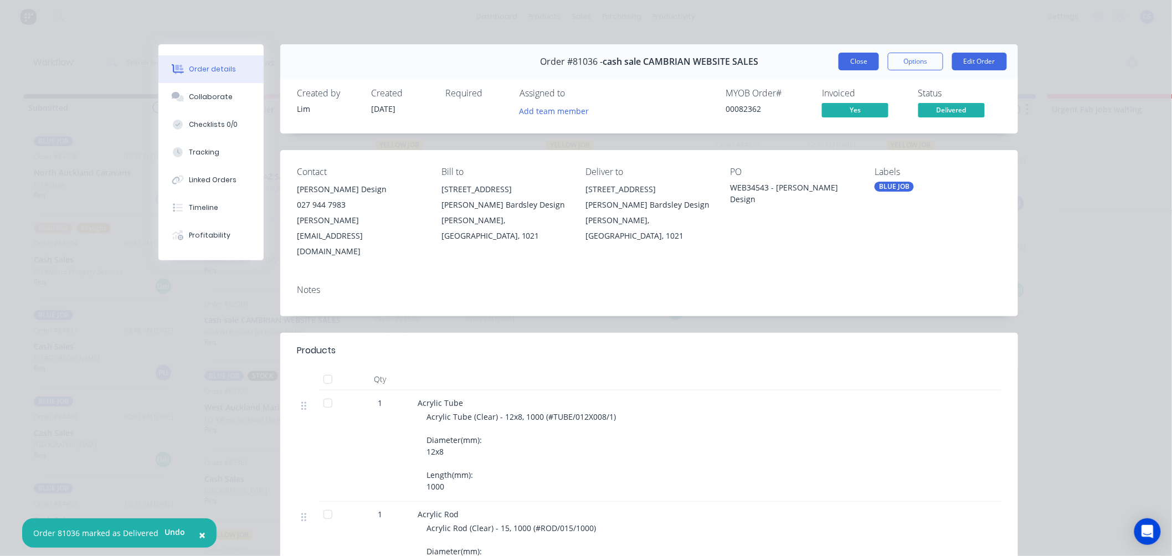
click at [853, 60] on button "Close" at bounding box center [858, 62] width 40 height 18
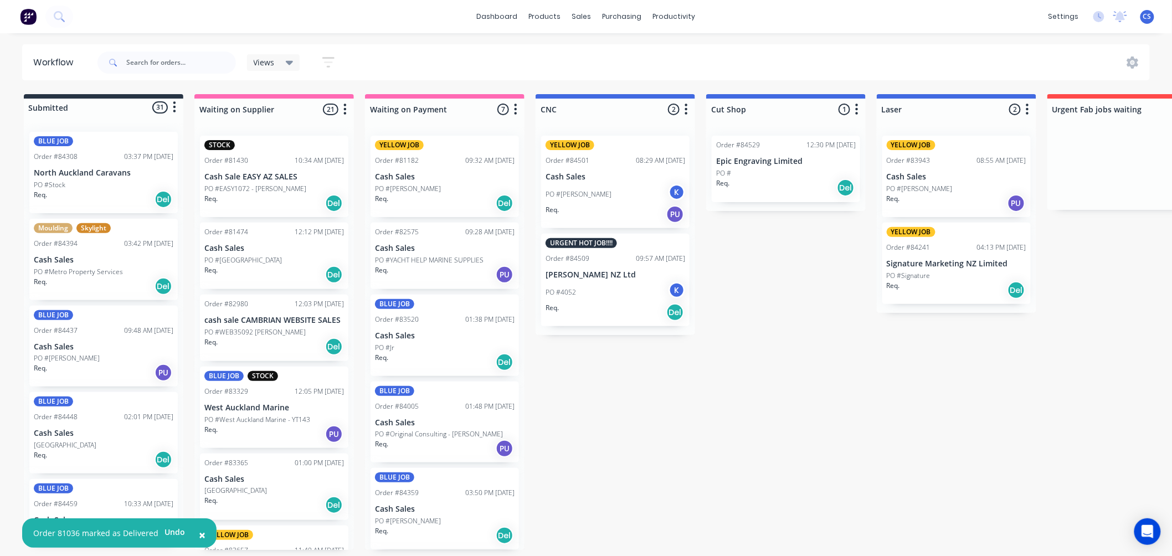
click at [443, 187] on div "PO #Mike Ryan" at bounding box center [445, 189] width 140 height 10
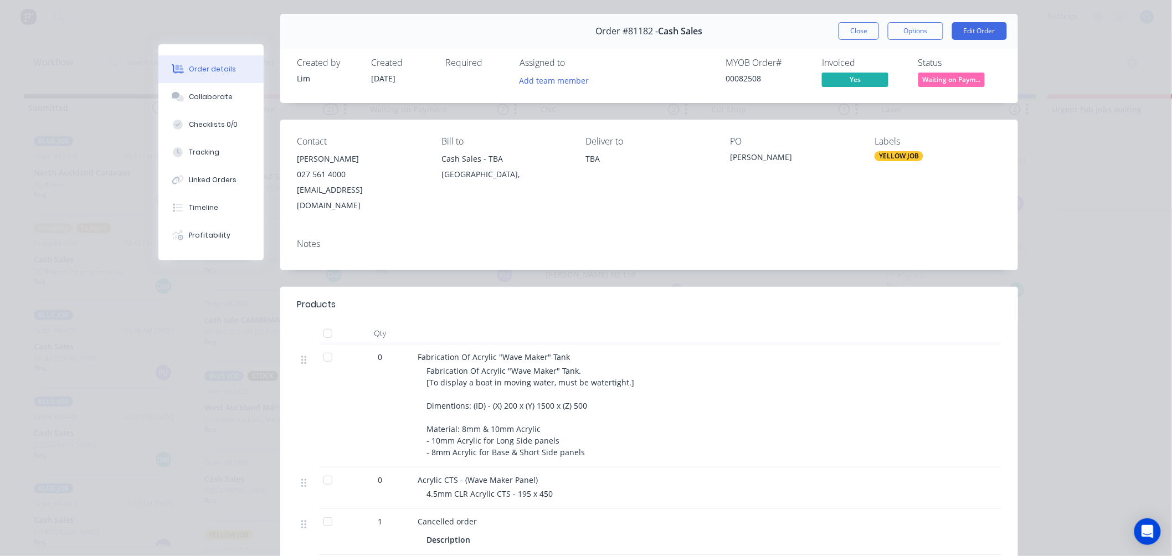
scroll to position [0, 0]
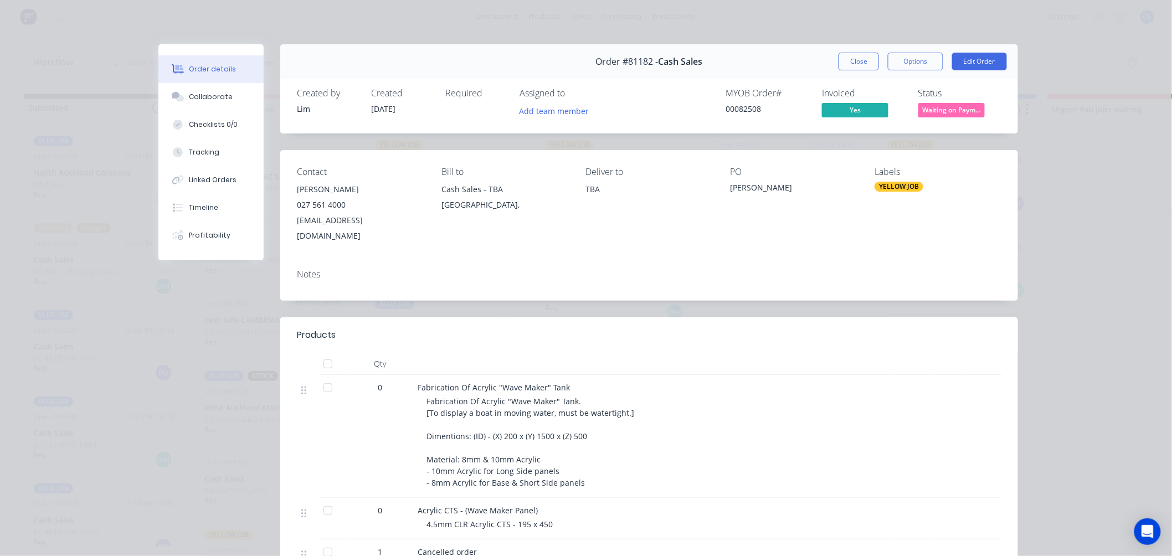
drag, startPoint x: 949, startPoint y: 109, endPoint x: 950, endPoint y: 115, distance: 6.3
click at [949, 109] on span "Waiting on Paym..." at bounding box center [951, 110] width 66 height 14
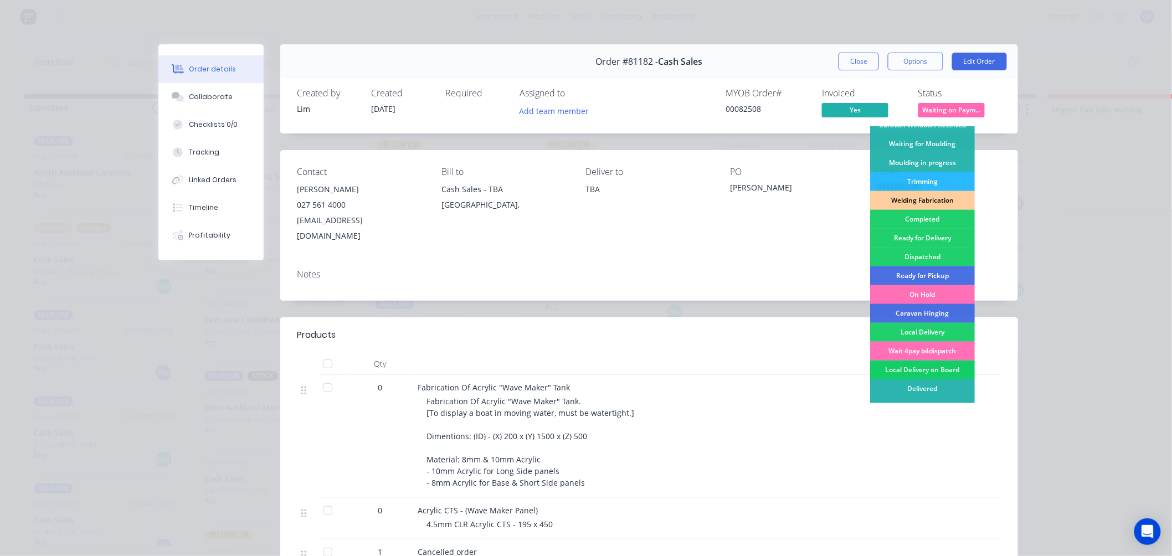
scroll to position [194, 0]
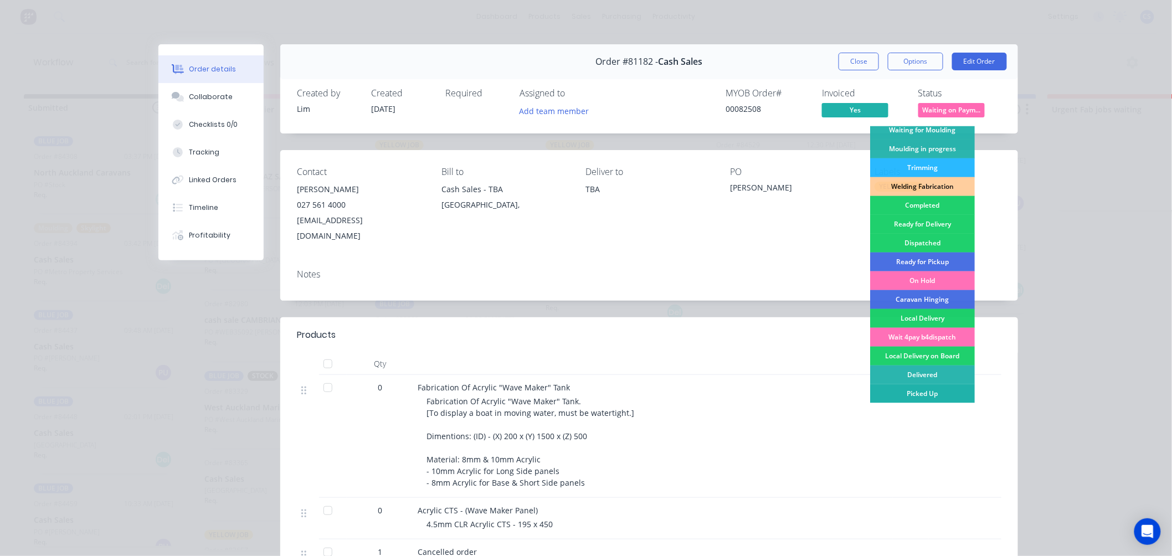
click at [915, 391] on div "Picked Up" at bounding box center [922, 393] width 105 height 19
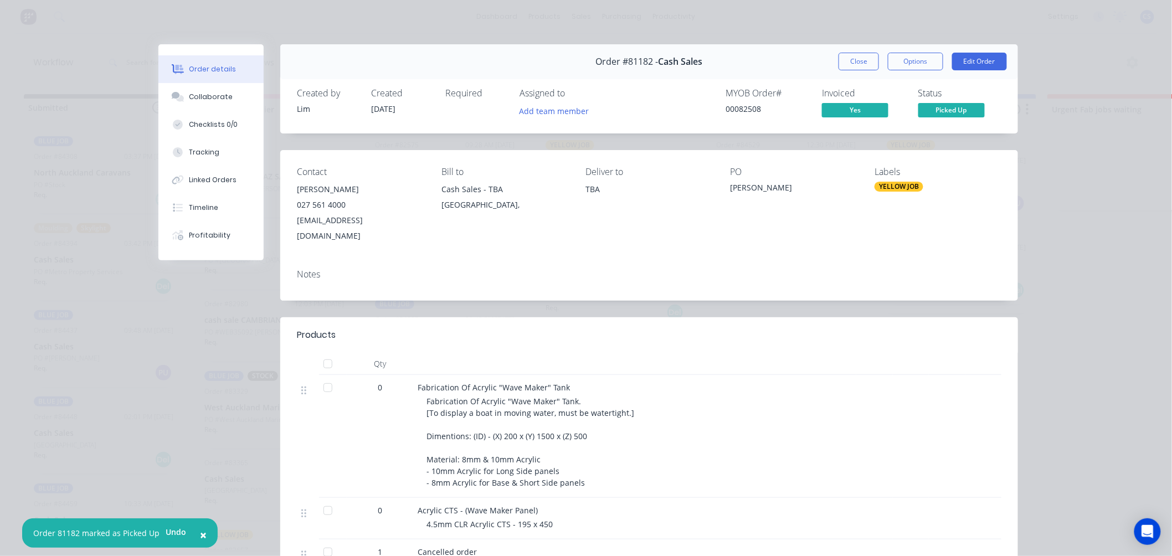
click at [855, 64] on button "Close" at bounding box center [858, 62] width 40 height 18
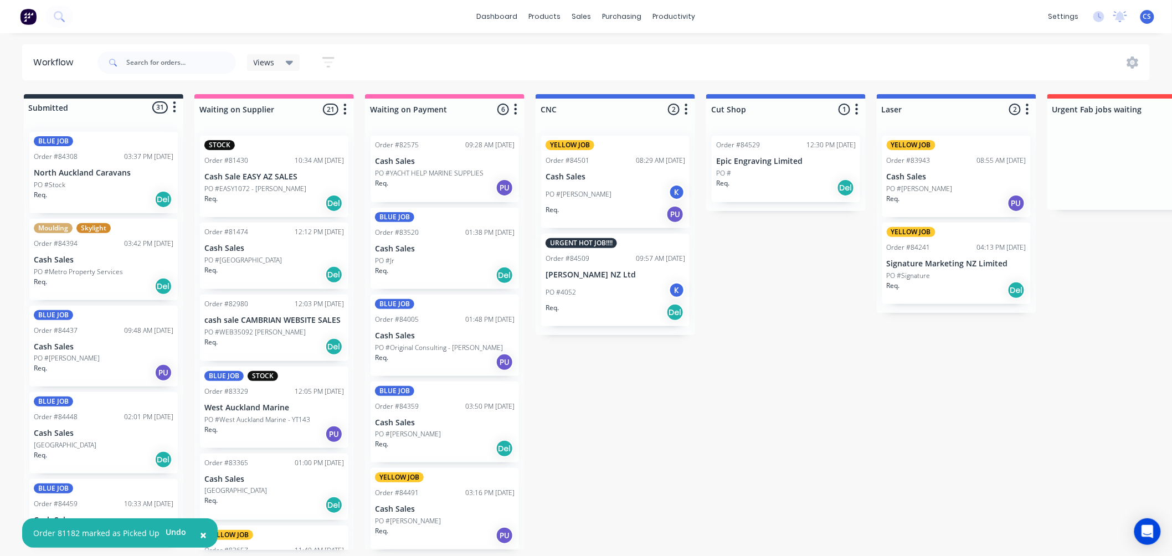
click at [258, 186] on p "PO #EASY1072 - Jordan Anderson" at bounding box center [255, 189] width 102 height 10
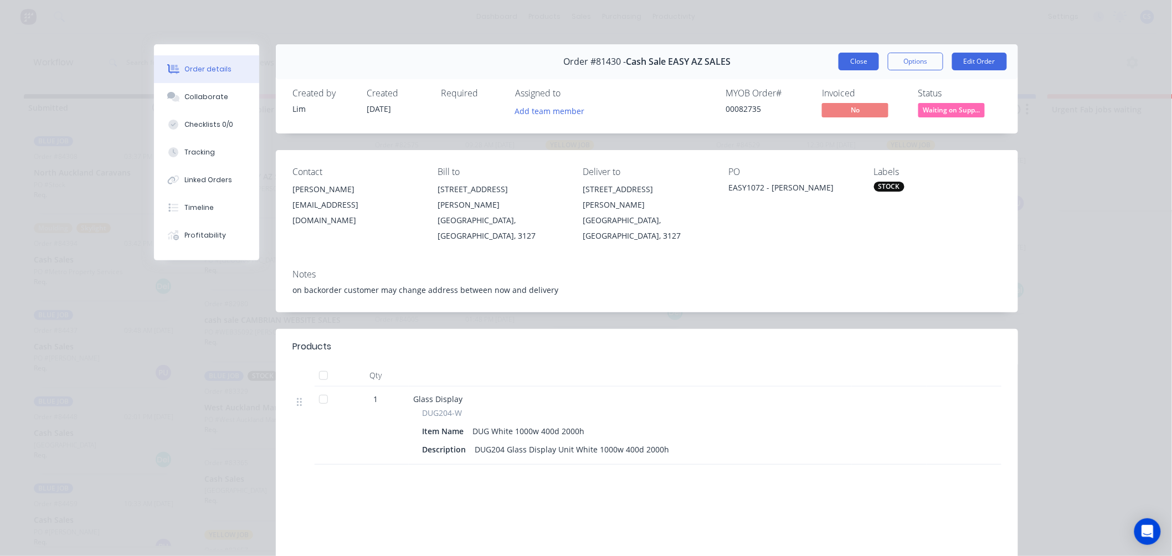
click at [860, 60] on button "Close" at bounding box center [858, 62] width 40 height 18
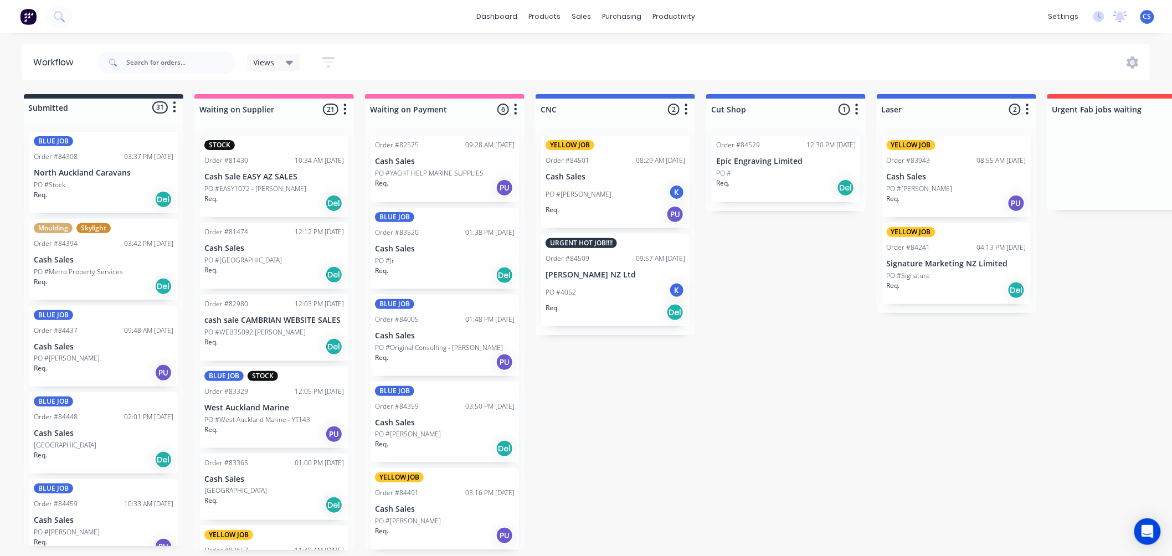
click at [269, 247] on p "Cash Sales" at bounding box center [274, 248] width 140 height 9
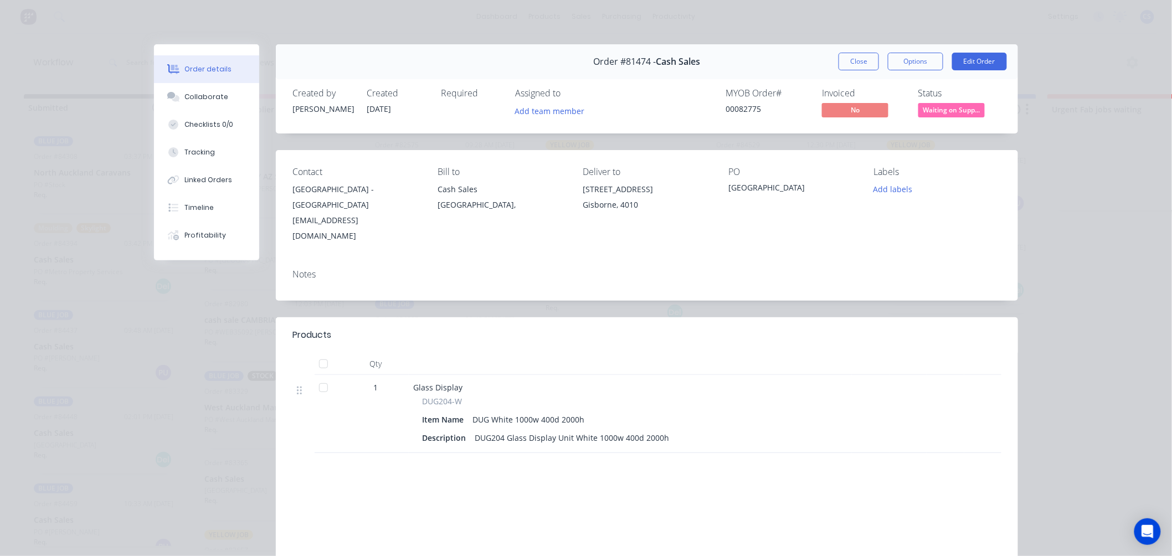
click at [859, 63] on button "Close" at bounding box center [858, 62] width 40 height 18
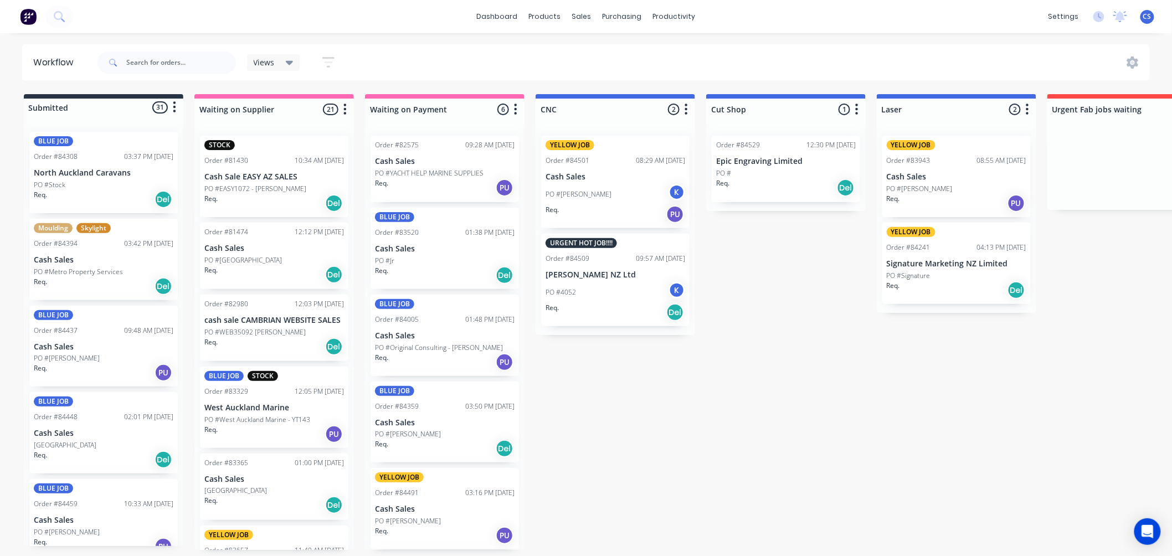
click at [266, 324] on p "cash sale CAMBRIAN WEBSITE SALES" at bounding box center [274, 320] width 140 height 9
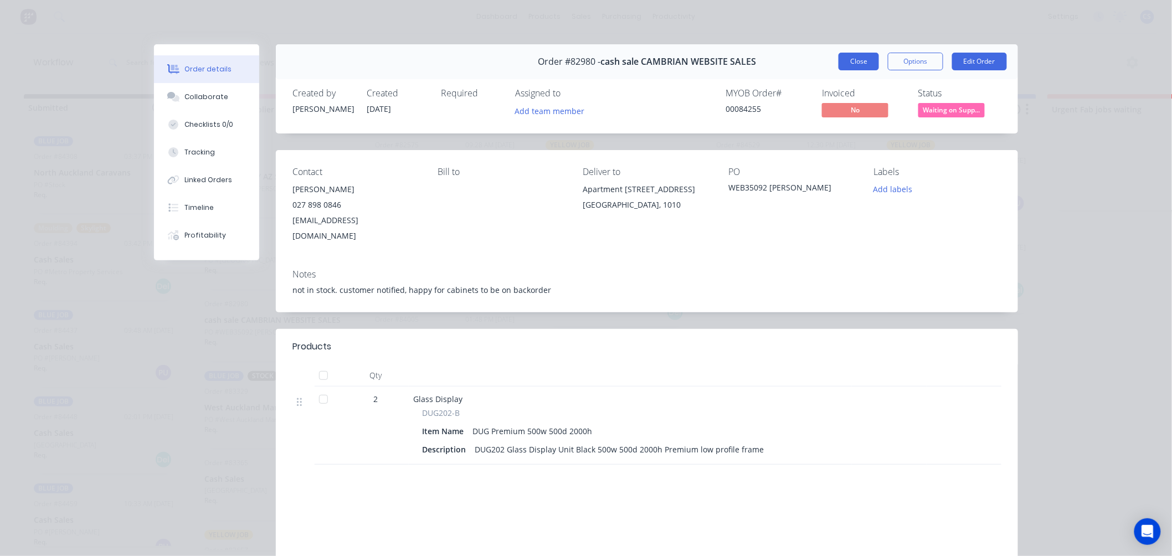
click at [848, 58] on button "Close" at bounding box center [858, 62] width 40 height 18
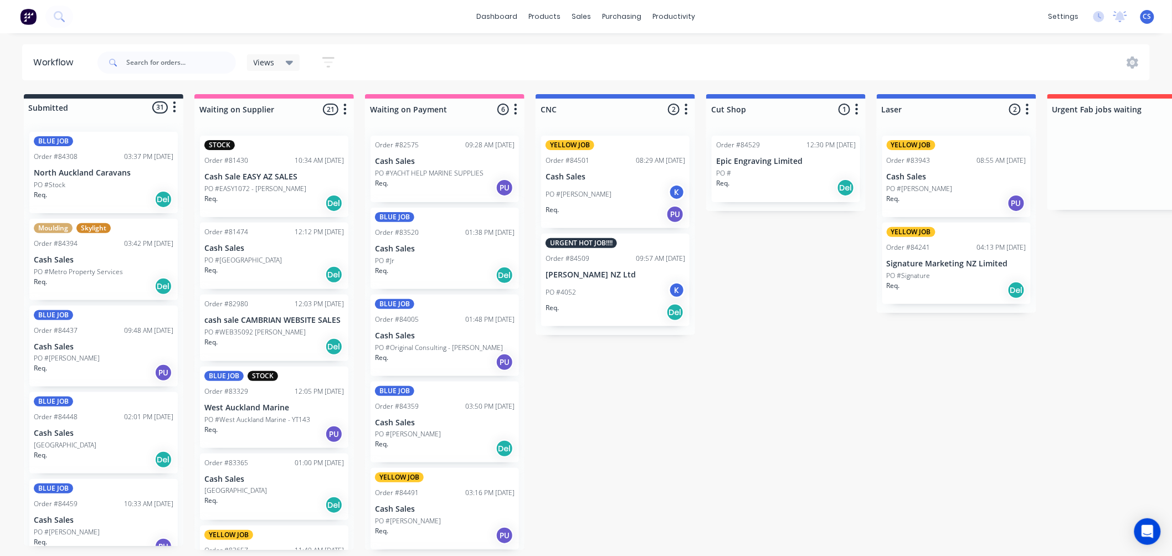
click at [266, 408] on p "West Auckland Marine" at bounding box center [274, 407] width 140 height 9
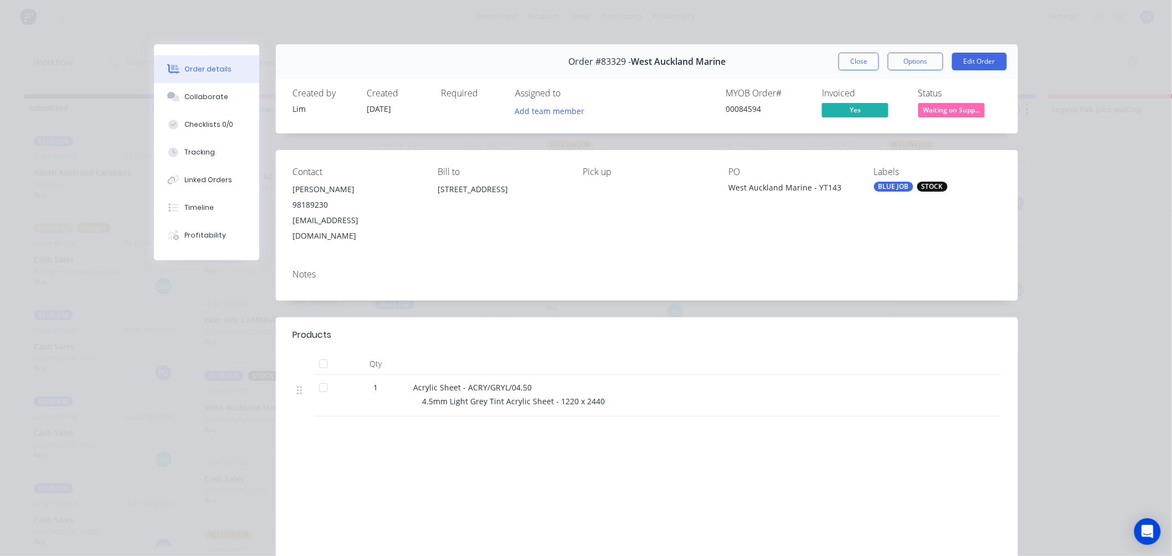
drag, startPoint x: 961, startPoint y: 101, endPoint x: 961, endPoint y: 111, distance: 10.0
click at [961, 101] on div "Status Waiting on Supp..." at bounding box center [959, 104] width 83 height 32
click at [956, 111] on span "Waiting on Supp..." at bounding box center [951, 110] width 66 height 14
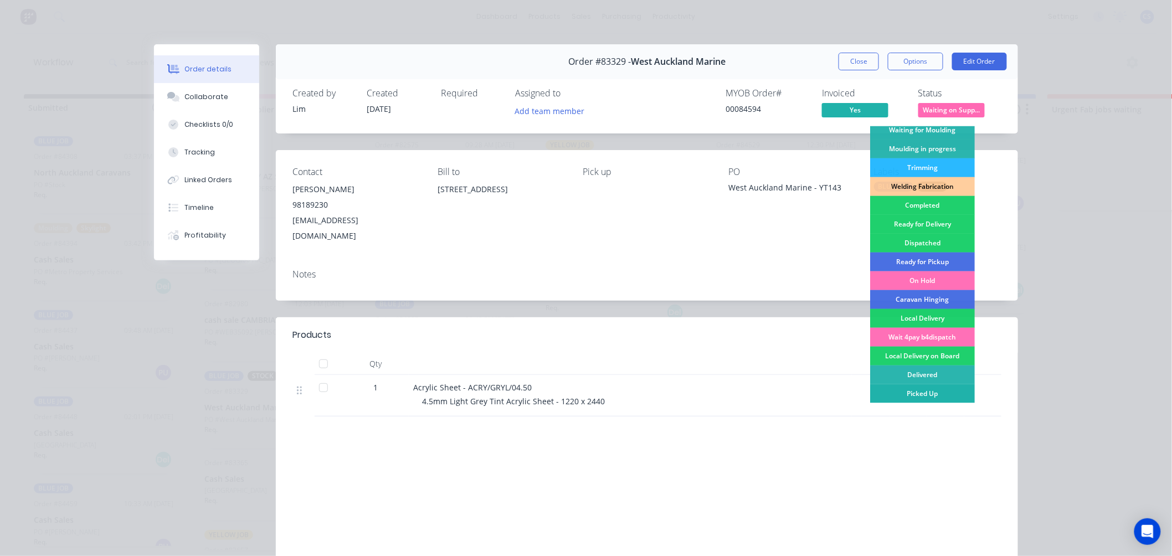
click at [929, 388] on div "Picked Up" at bounding box center [922, 393] width 105 height 19
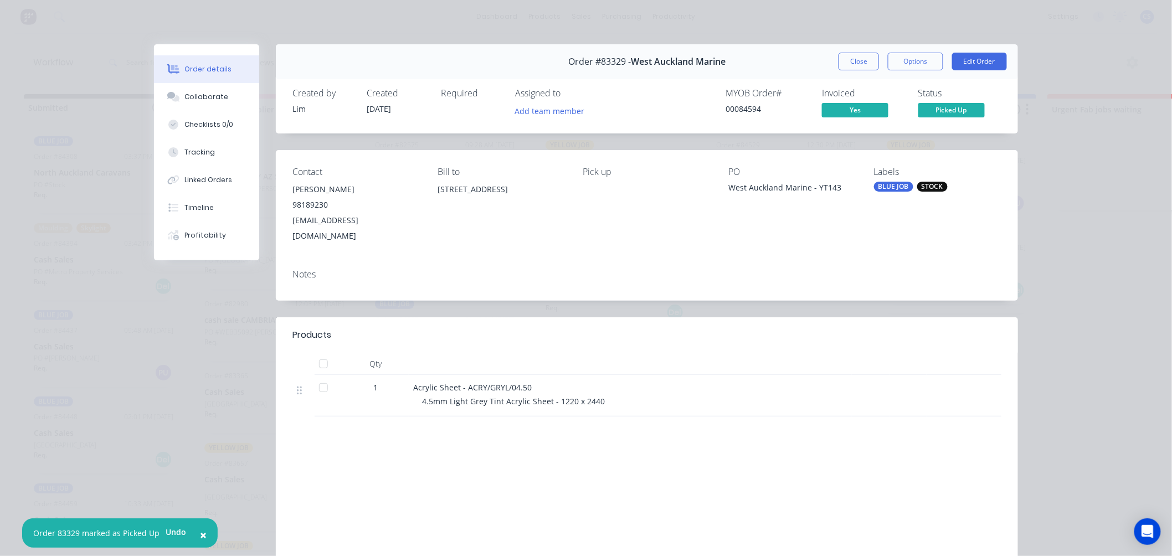
click at [862, 65] on button "Close" at bounding box center [858, 62] width 40 height 18
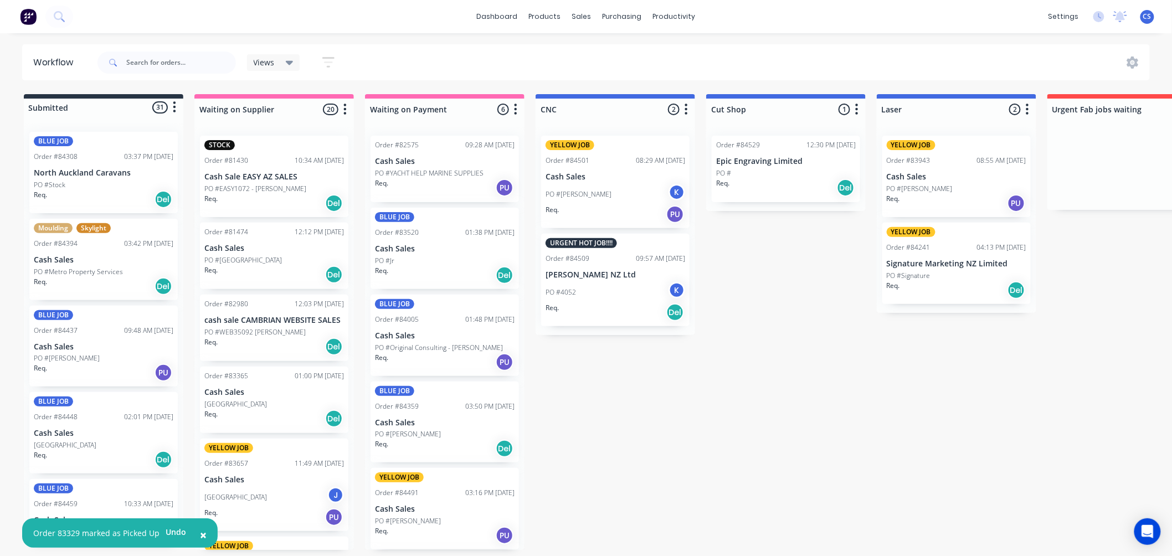
click at [264, 405] on p "PO #Terrace End School" at bounding box center [235, 404] width 63 height 10
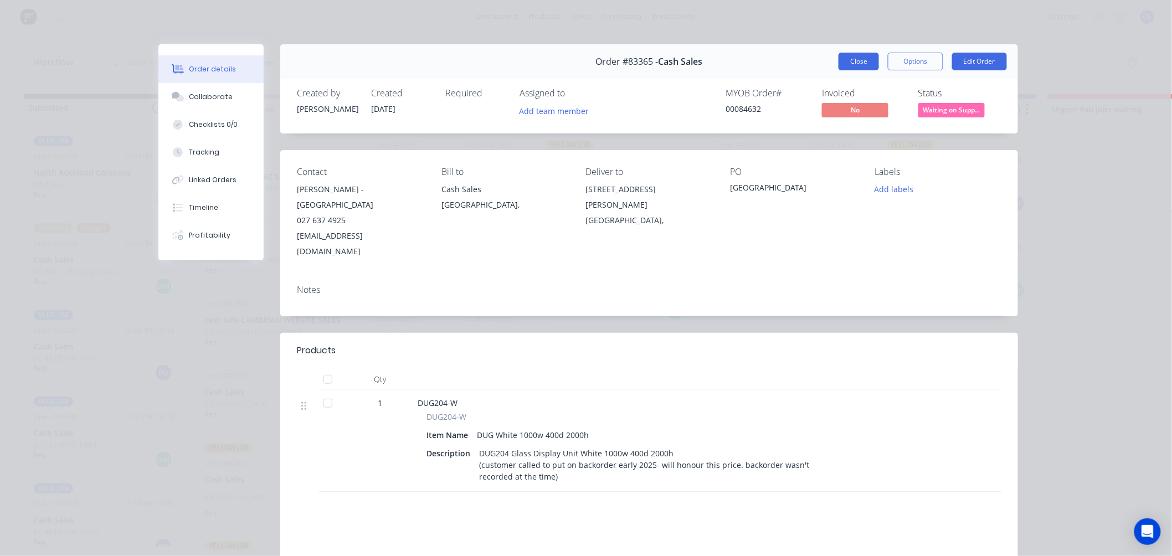
click at [853, 64] on button "Close" at bounding box center [858, 62] width 40 height 18
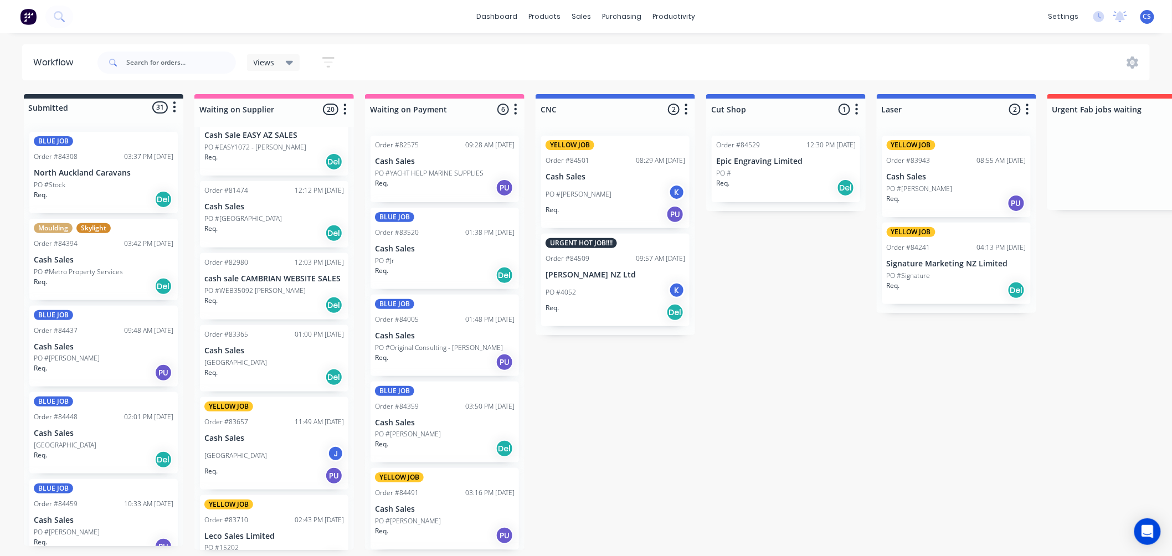
scroll to position [123, 0]
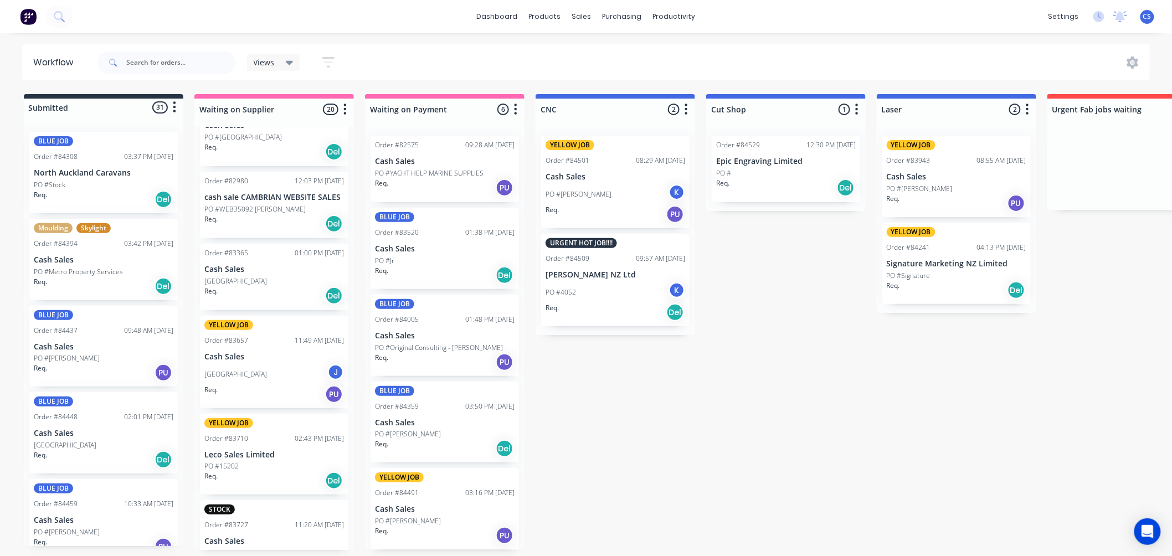
click at [264, 380] on div "PO #Lincoln Heights School J" at bounding box center [274, 374] width 140 height 21
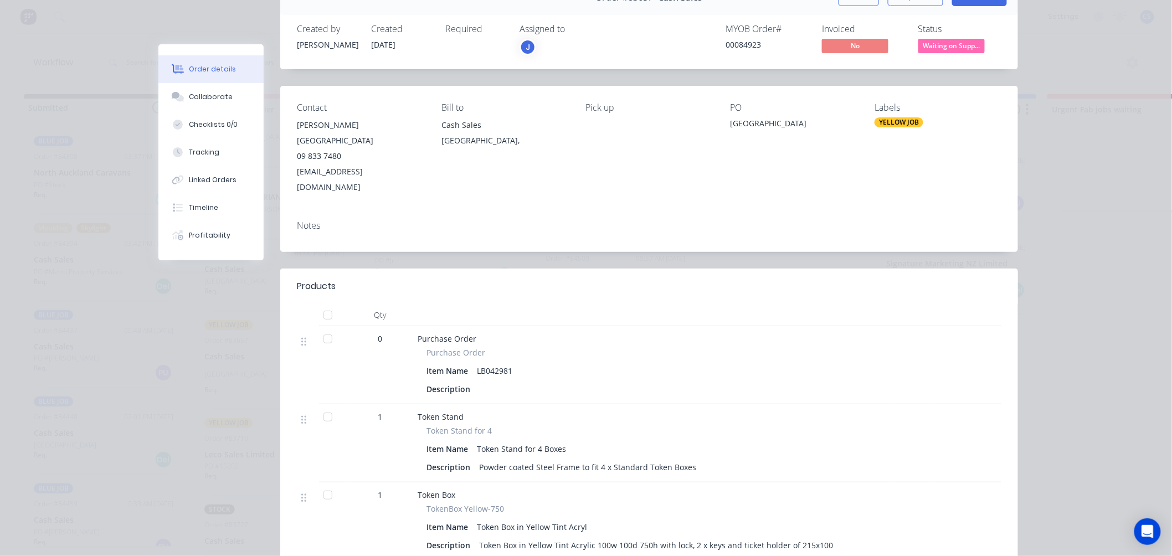
scroll to position [61, 0]
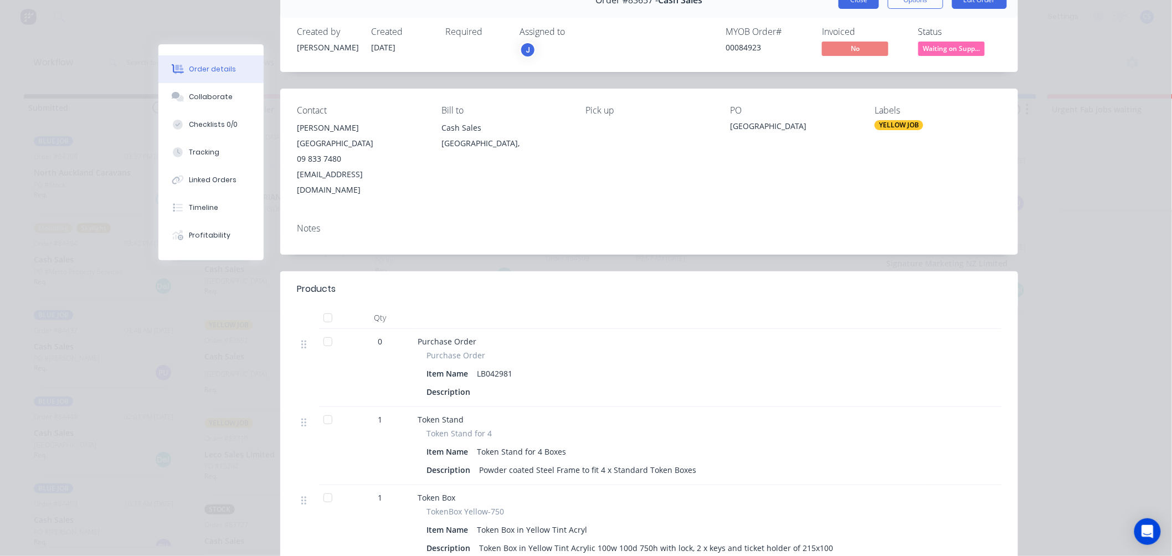
click at [857, 6] on button "Close" at bounding box center [858, 0] width 40 height 18
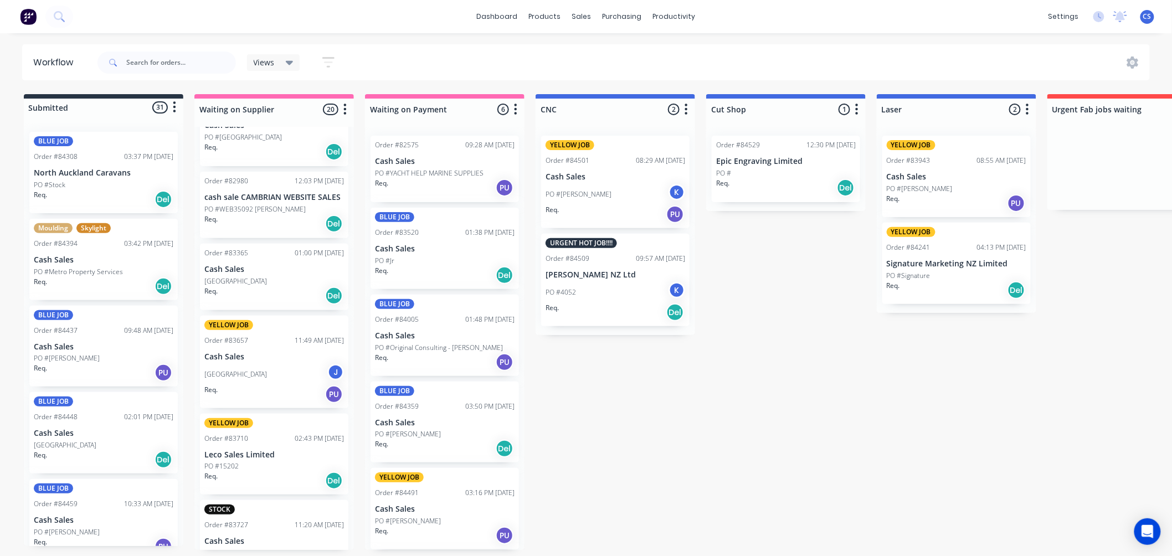
click at [265, 463] on div "PO #15202" at bounding box center [274, 466] width 140 height 10
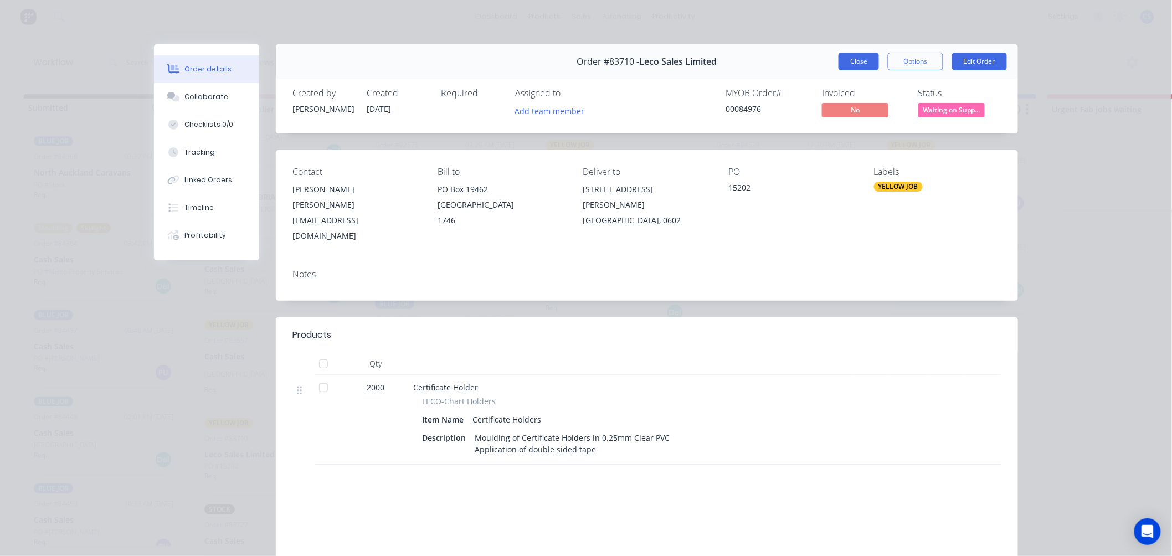
click at [860, 58] on button "Close" at bounding box center [858, 62] width 40 height 18
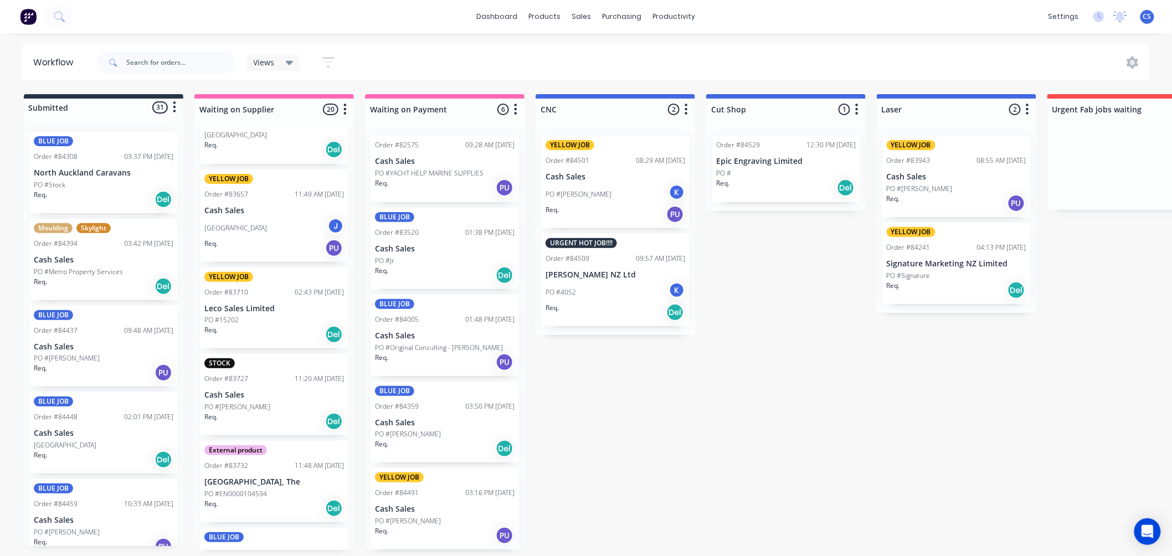
scroll to position [307, 0]
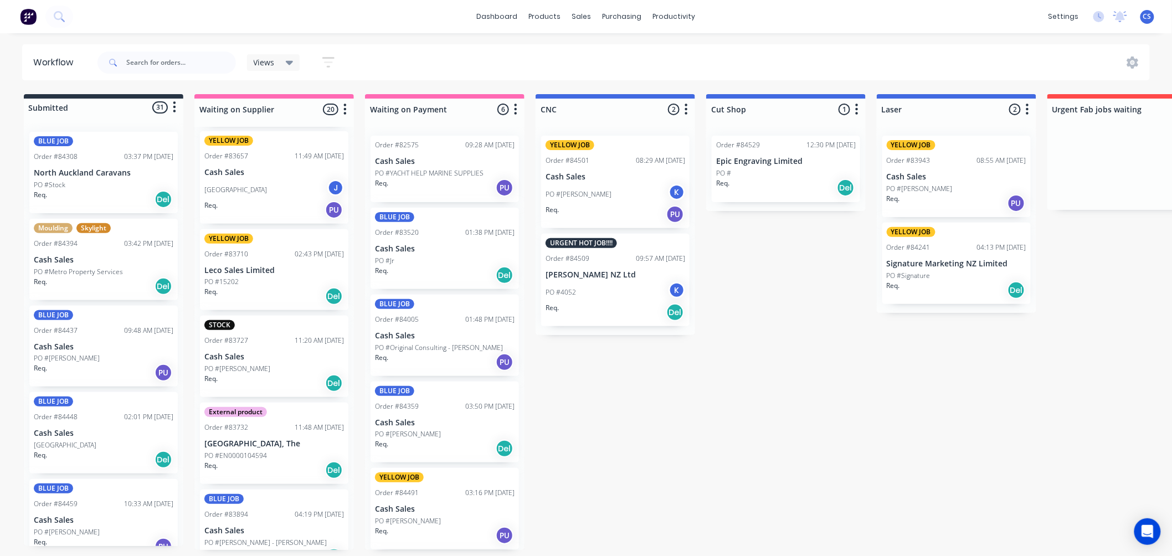
click at [252, 366] on p "PO #Victor Loong" at bounding box center [237, 369] width 66 height 10
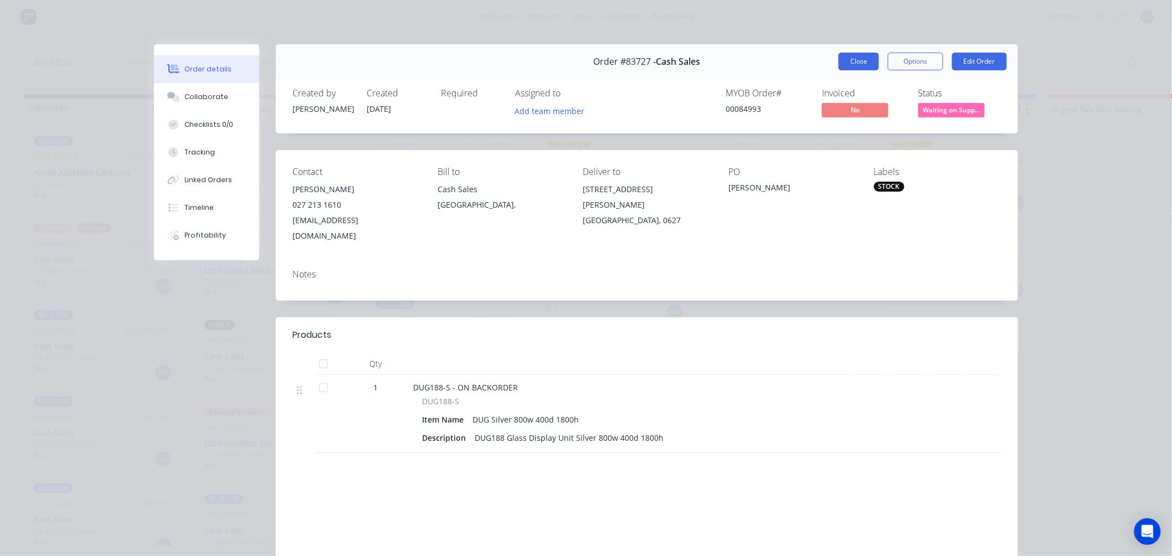
click at [860, 63] on button "Close" at bounding box center [858, 62] width 40 height 18
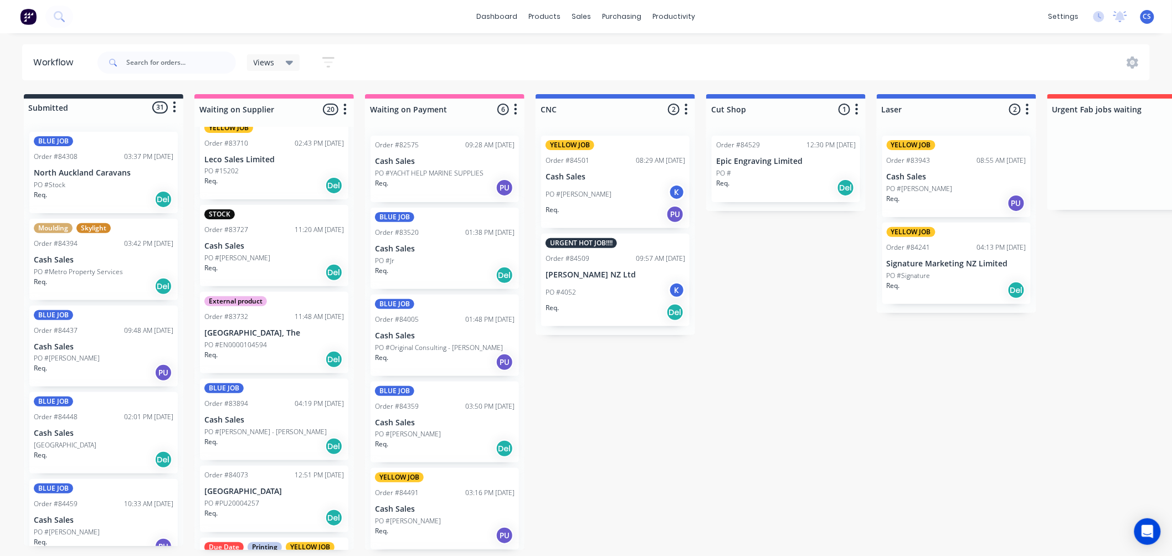
scroll to position [430, 0]
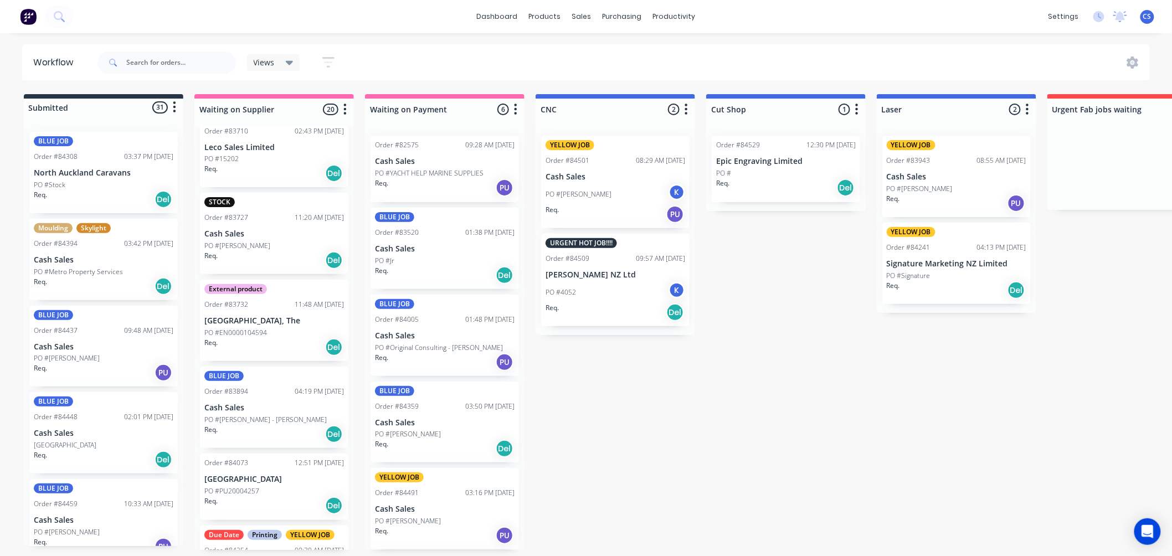
click at [262, 335] on p "PO #EN0000104594" at bounding box center [235, 333] width 63 height 10
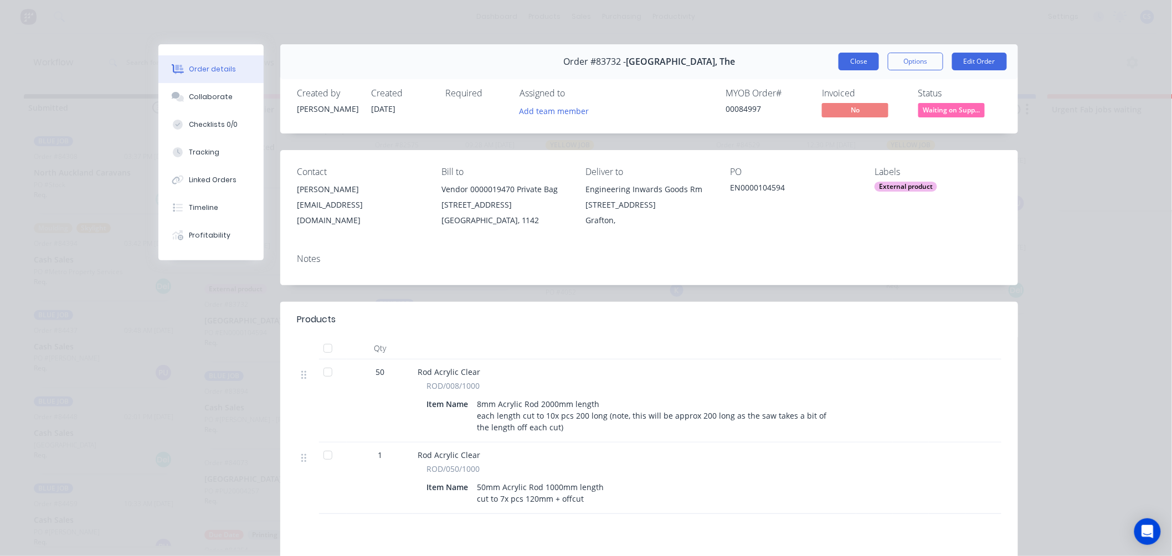
click at [854, 62] on button "Close" at bounding box center [858, 62] width 40 height 18
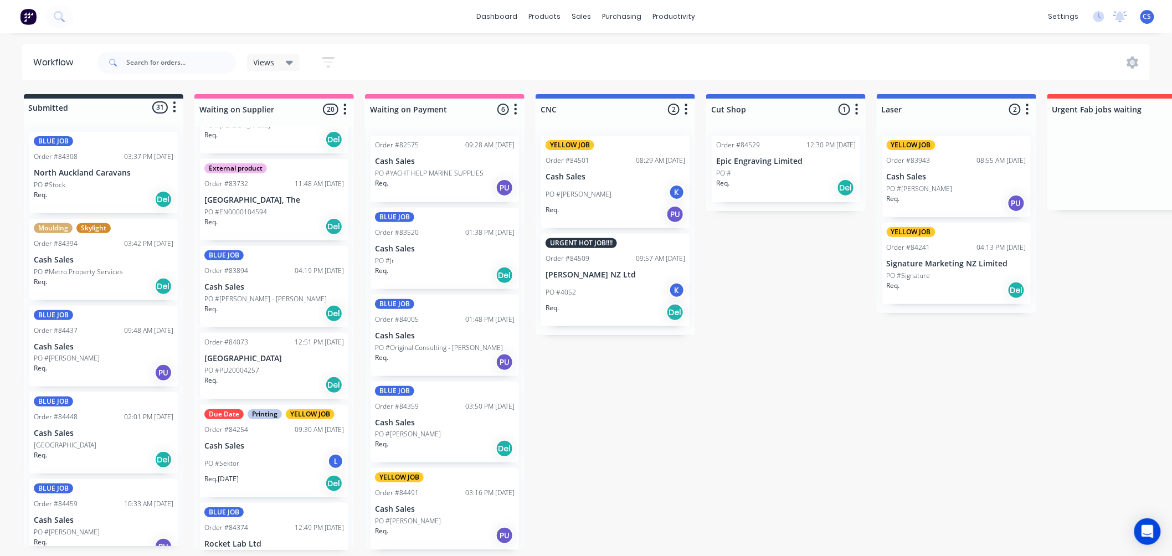
scroll to position [554, 0]
click at [243, 281] on p "Cash Sales" at bounding box center [274, 284] width 140 height 9
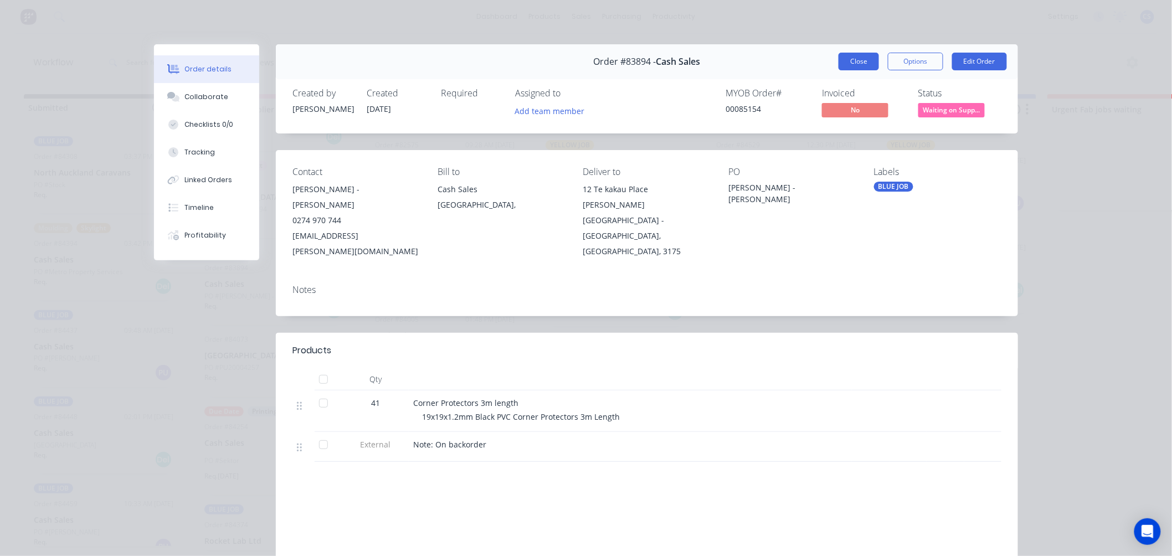
click at [855, 65] on button "Close" at bounding box center [858, 62] width 40 height 18
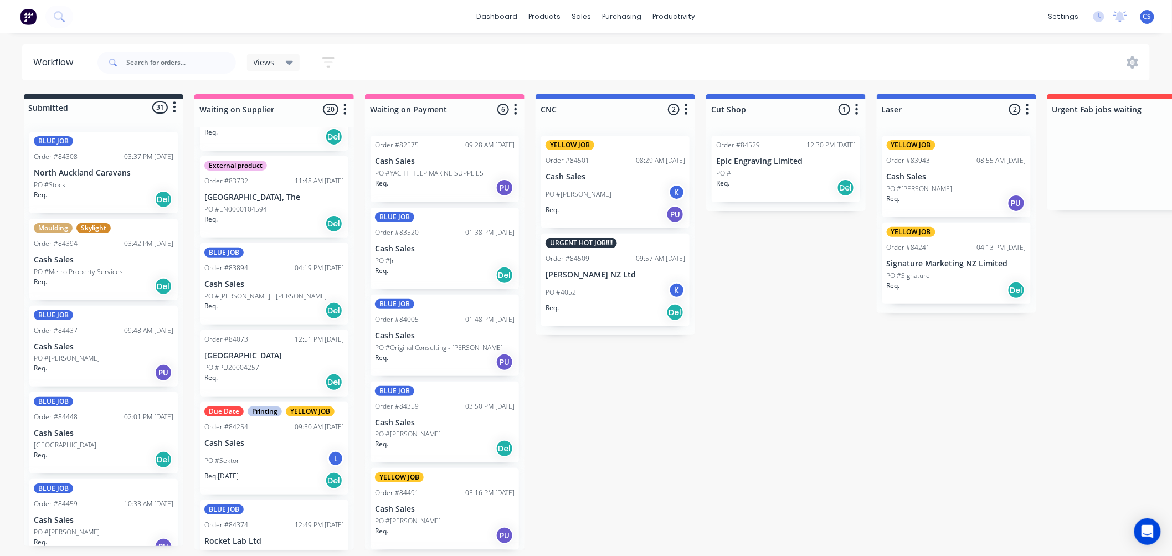
click at [249, 468] on div "PO #Sektor L" at bounding box center [274, 460] width 140 height 21
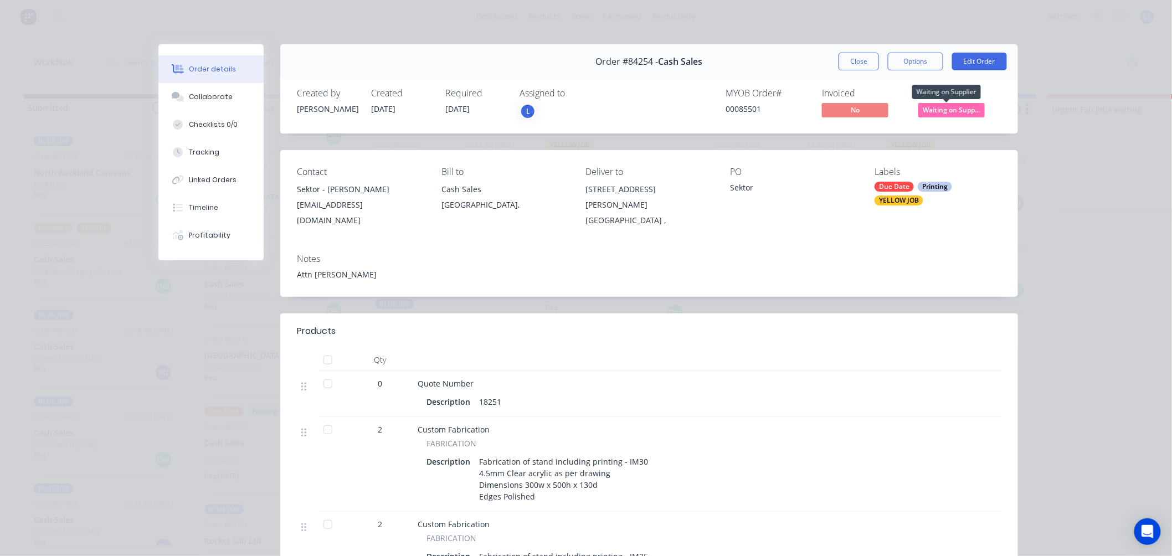
click at [925, 107] on span "Waiting on Supp..." at bounding box center [951, 110] width 66 height 14
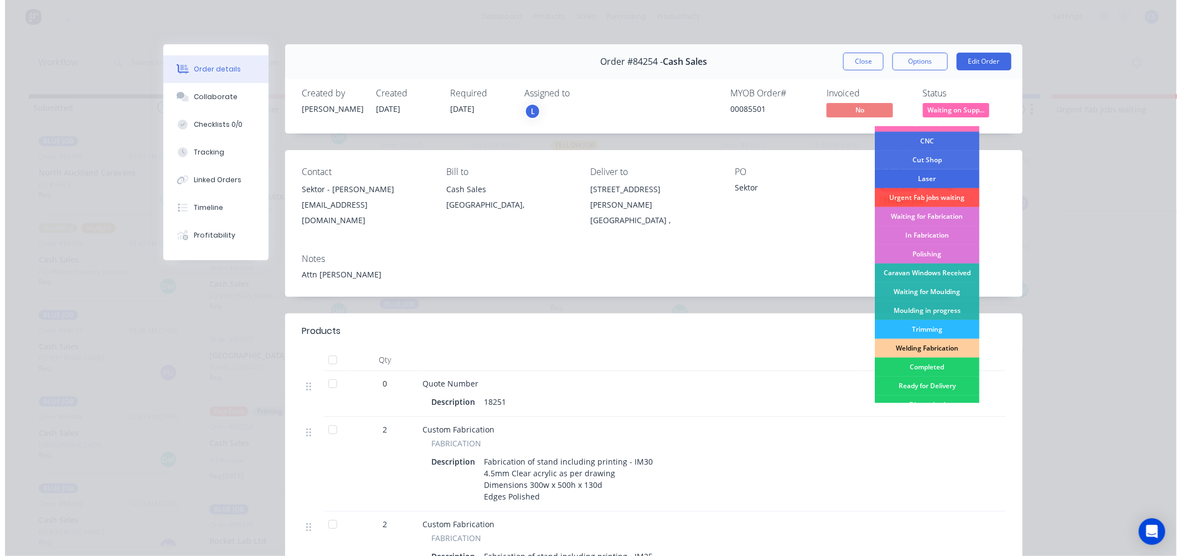
scroll to position [61, 0]
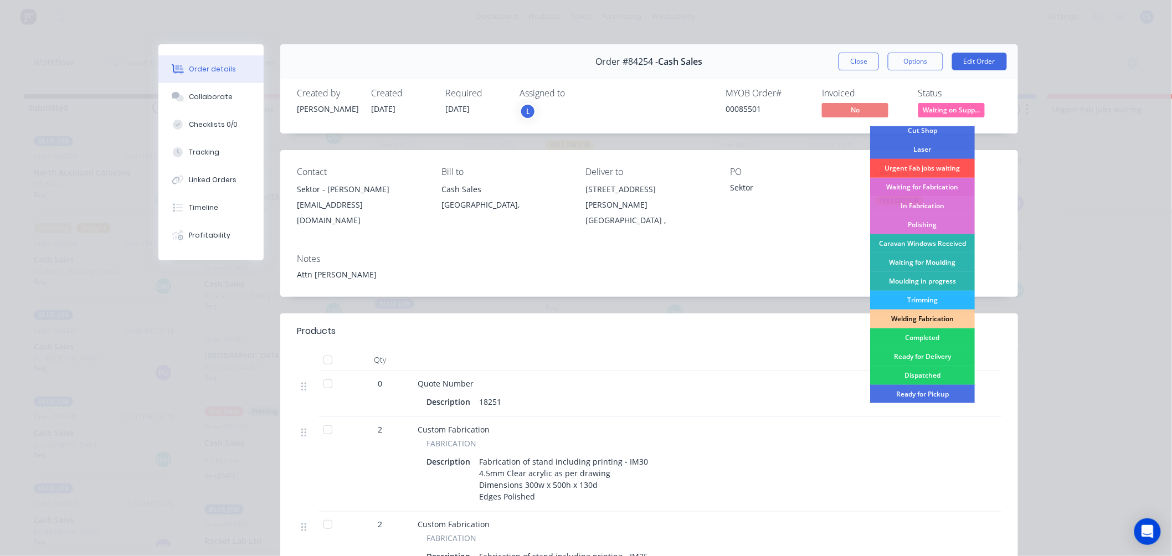
click at [927, 188] on div "Waiting for Fabrication" at bounding box center [922, 187] width 105 height 19
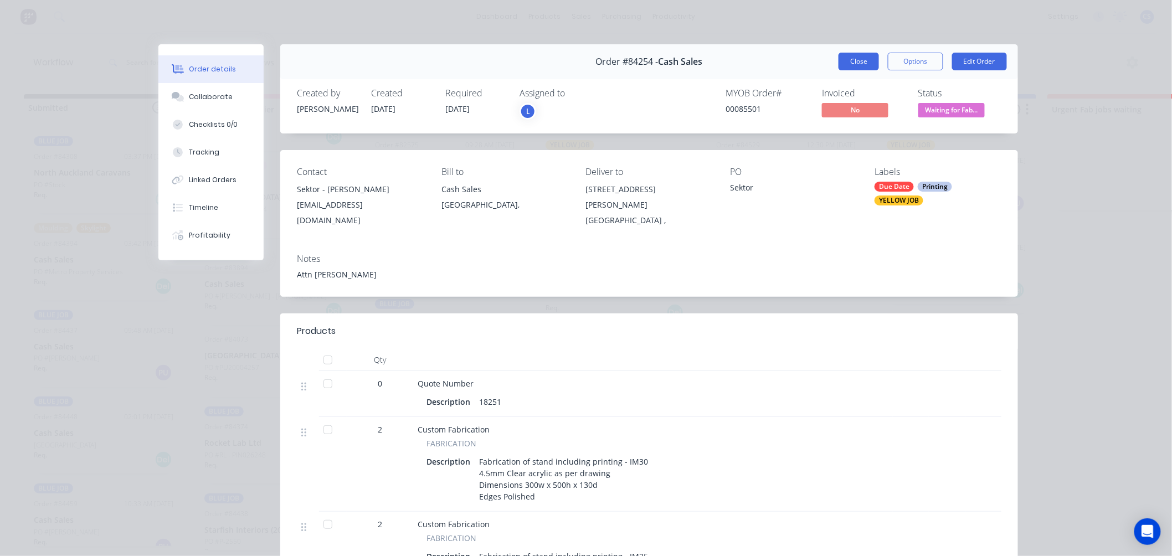
click at [860, 63] on button "Close" at bounding box center [858, 62] width 40 height 18
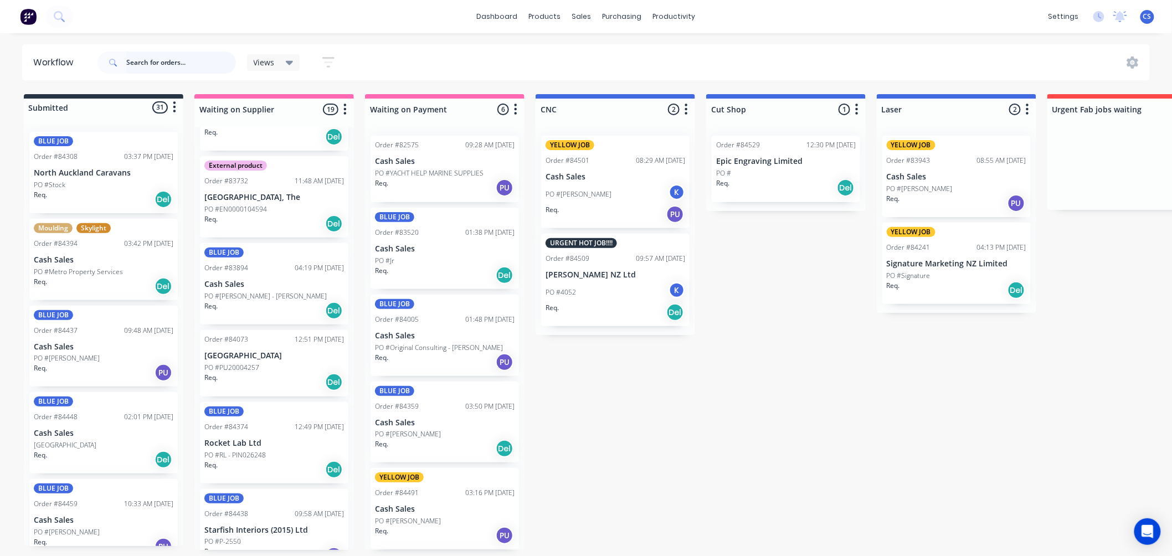
click at [150, 63] on input "text" at bounding box center [181, 62] width 110 height 22
type input "d"
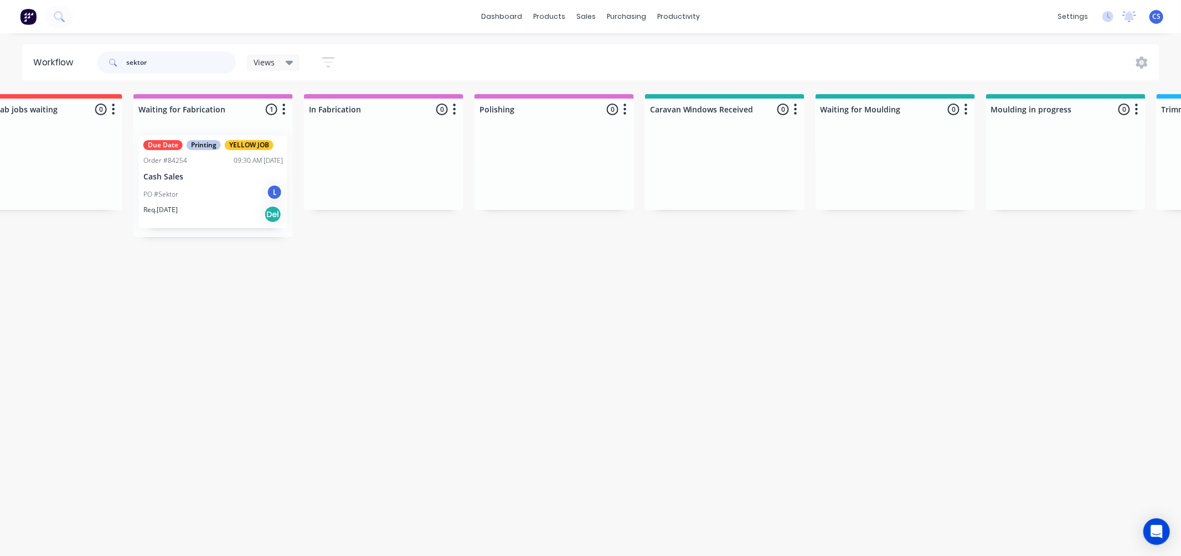
scroll to position [0, 1003]
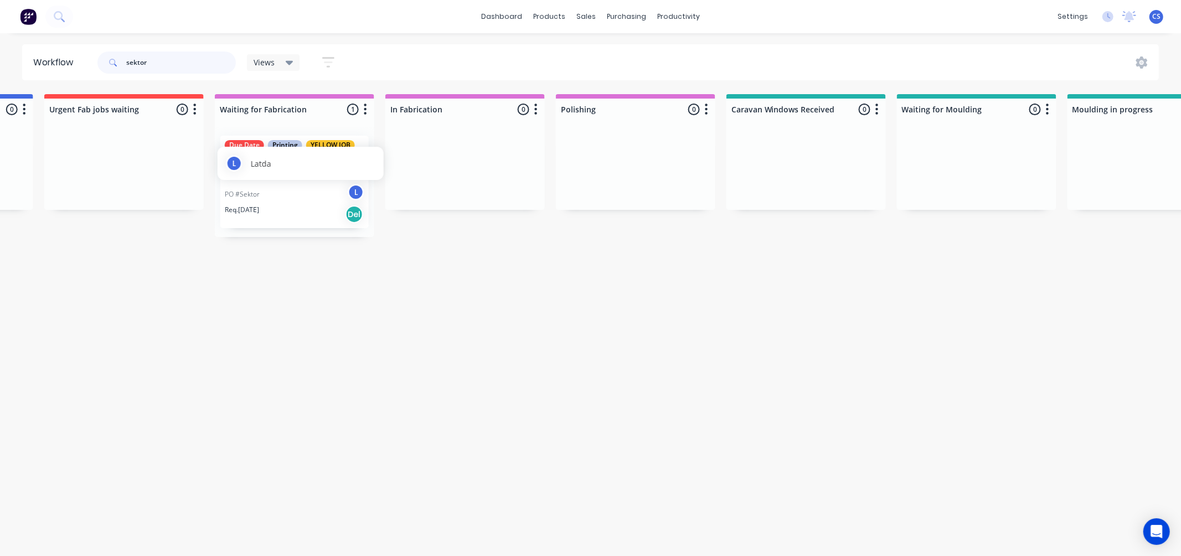
type input "sektor"
click at [301, 165] on div "L Latda" at bounding box center [301, 163] width 150 height 17
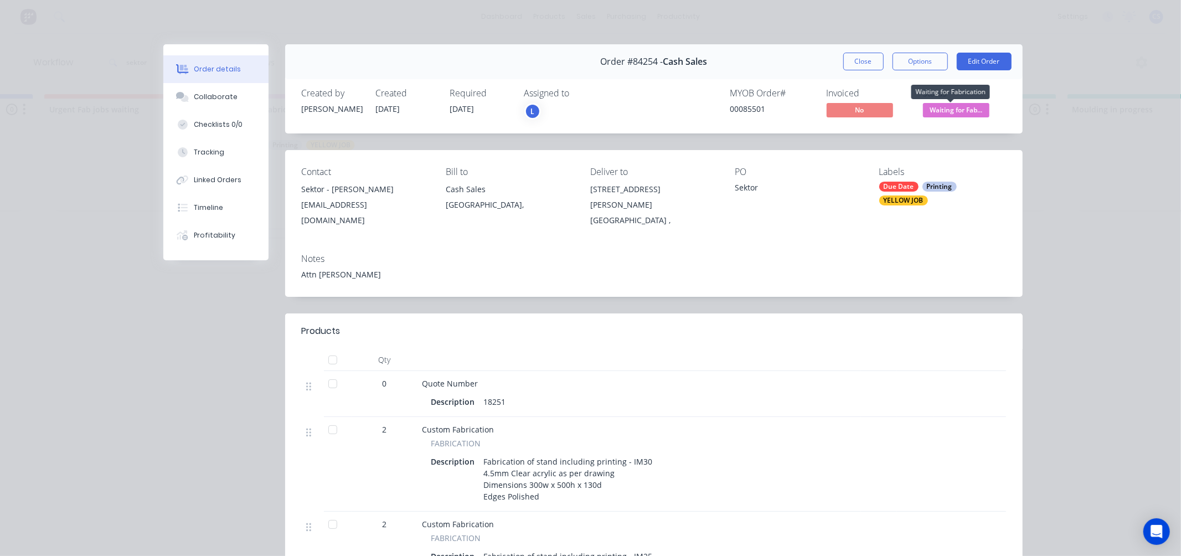
click at [954, 109] on span "Waiting for Fab..." at bounding box center [956, 110] width 66 height 14
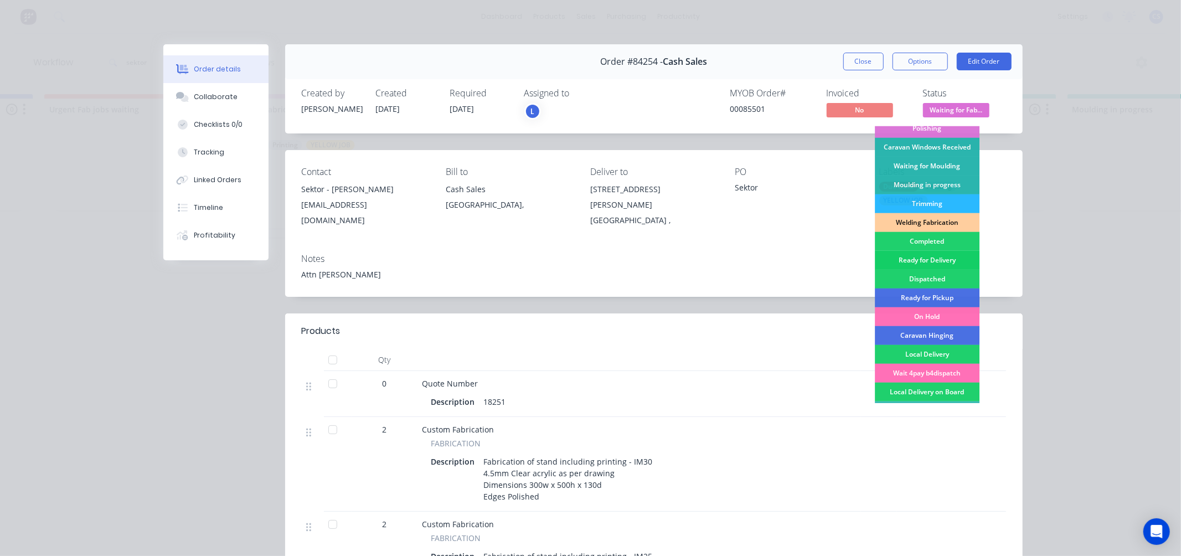
scroll to position [194, 0]
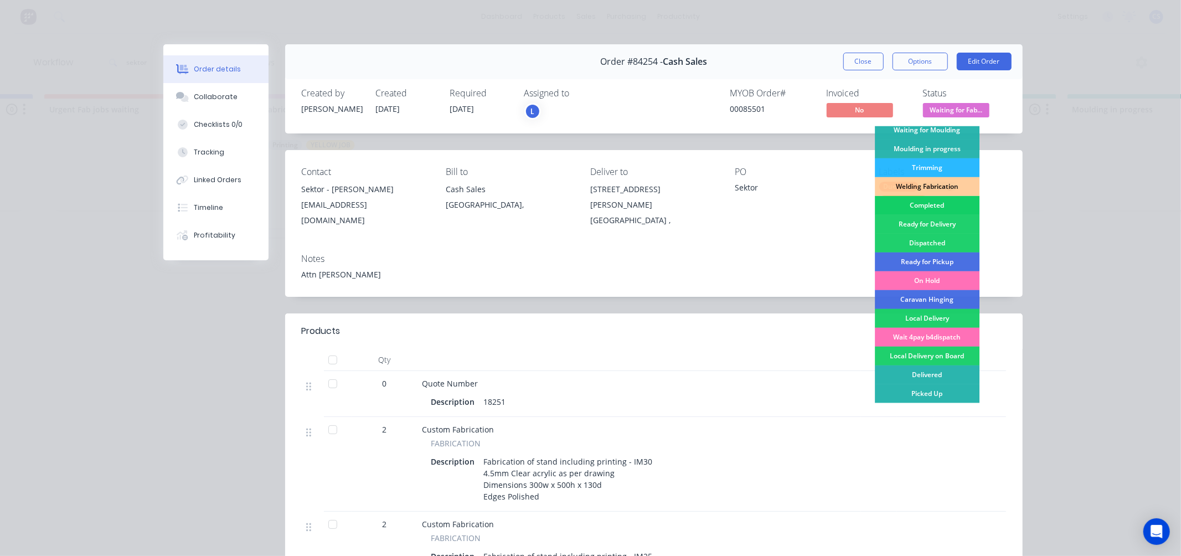
click at [914, 200] on div "Completed" at bounding box center [927, 205] width 105 height 19
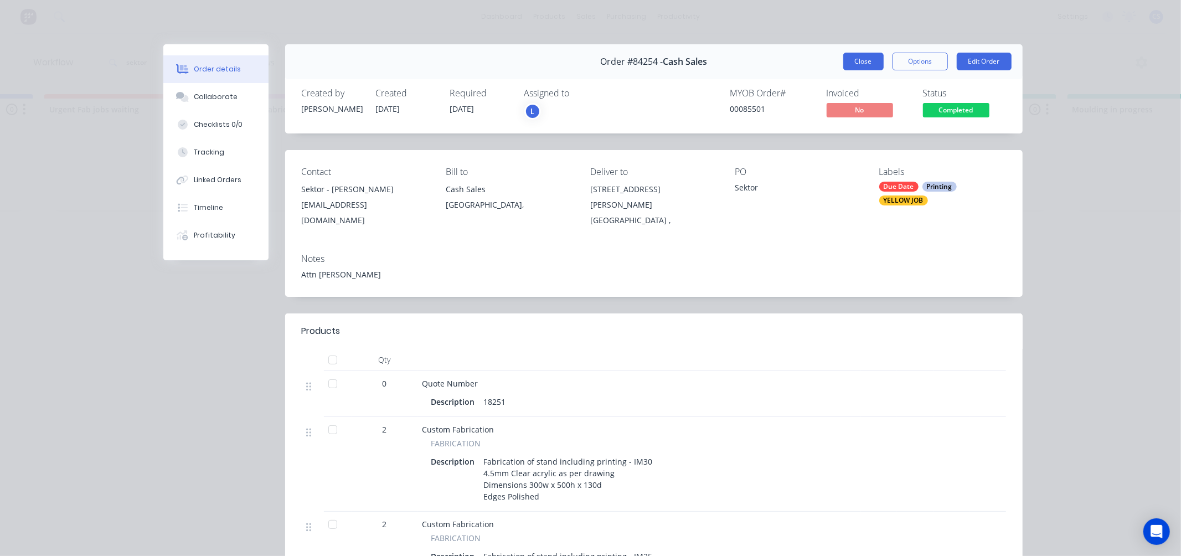
click at [860, 65] on button "Close" at bounding box center [863, 62] width 40 height 18
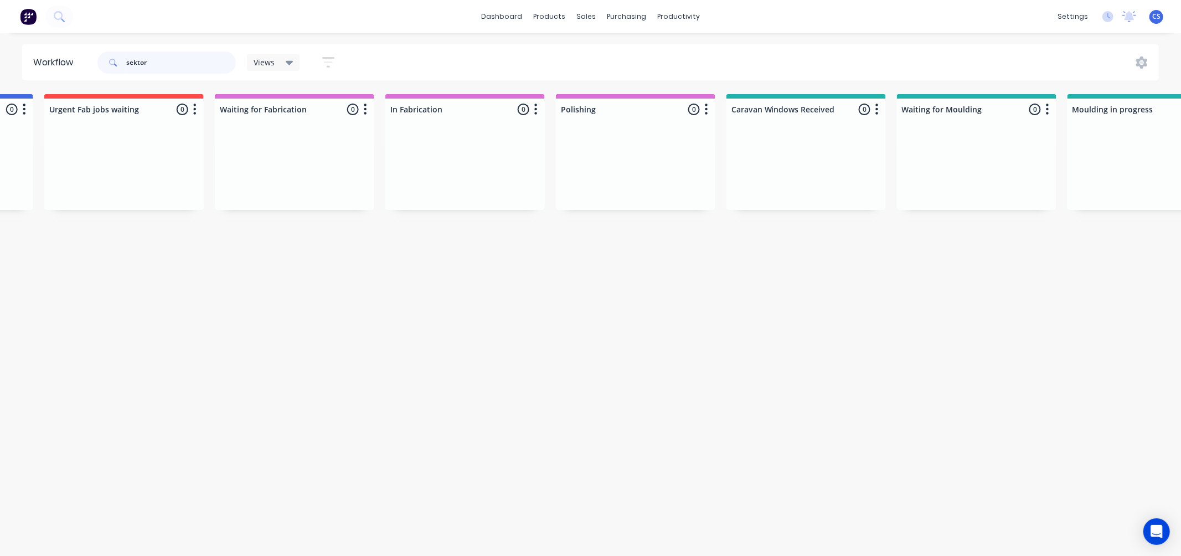
click at [144, 63] on input "sektor" at bounding box center [181, 62] width 110 height 22
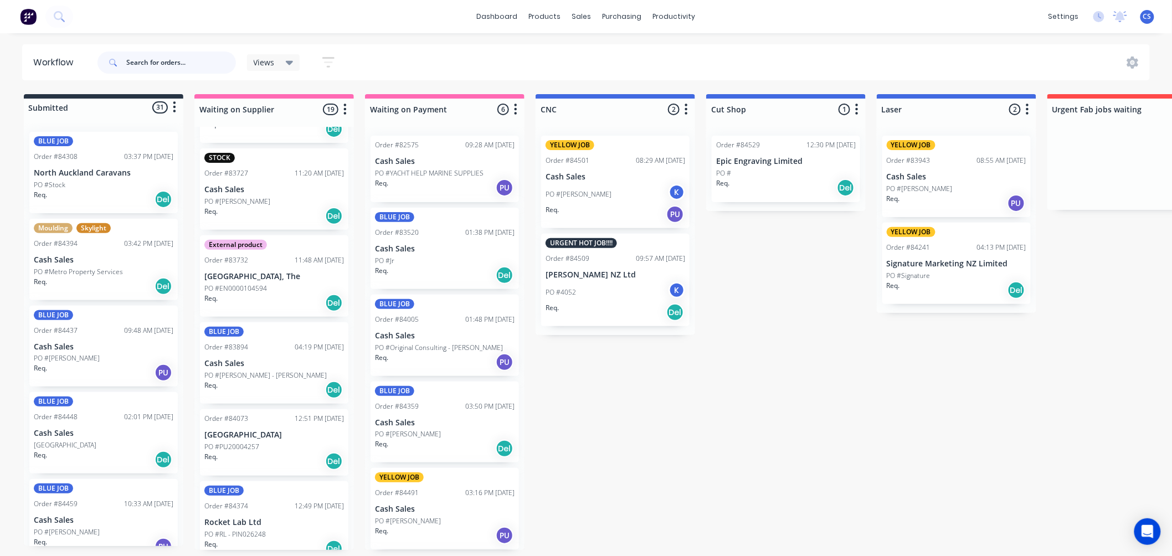
scroll to position [492, 0]
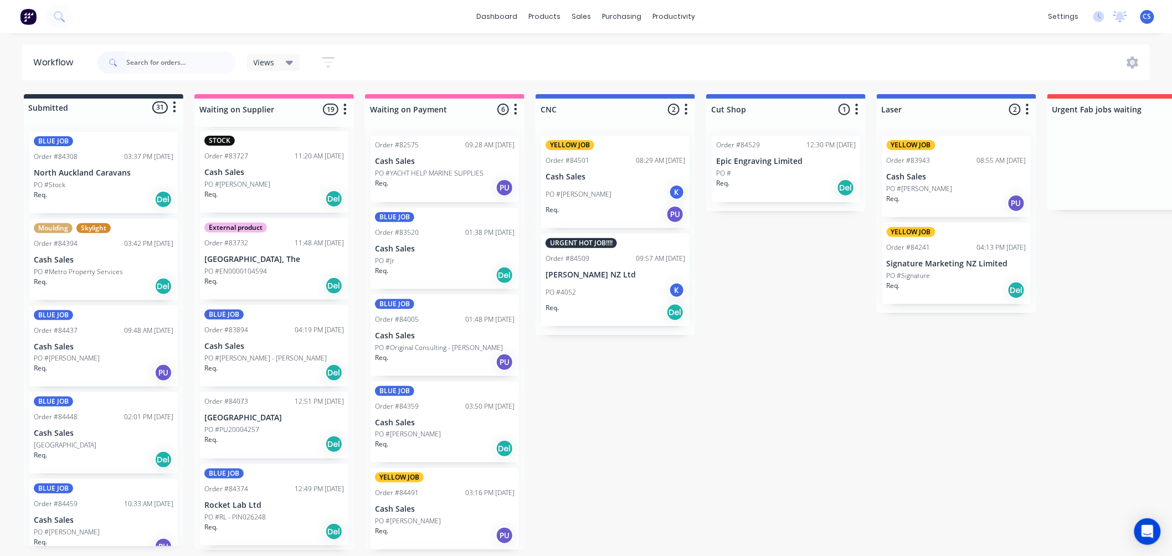
click at [259, 358] on div "PO #Mcleod - Phil" at bounding box center [274, 358] width 140 height 10
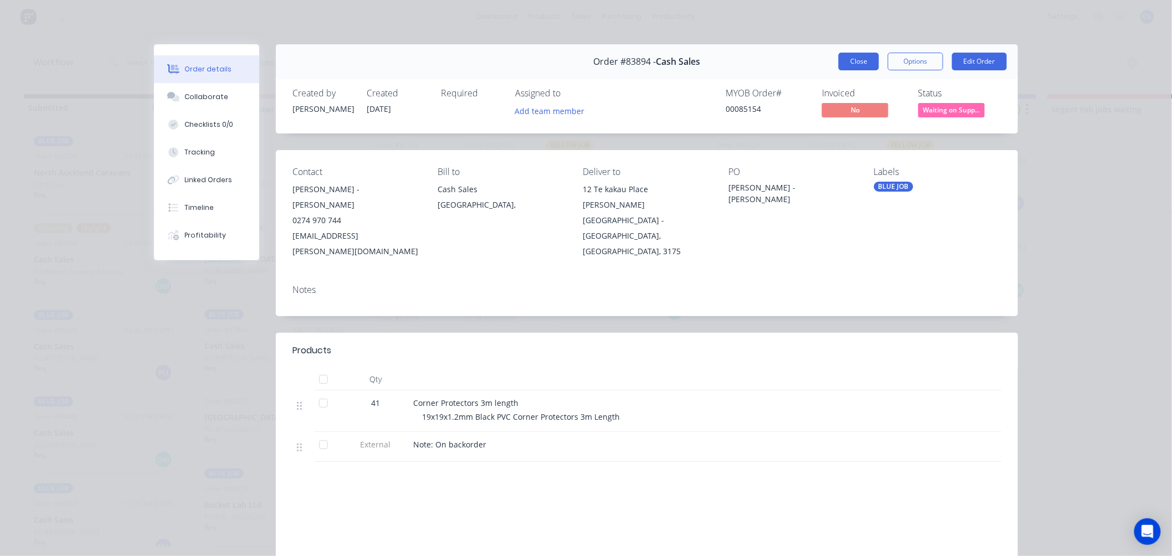
click at [863, 58] on button "Close" at bounding box center [858, 62] width 40 height 18
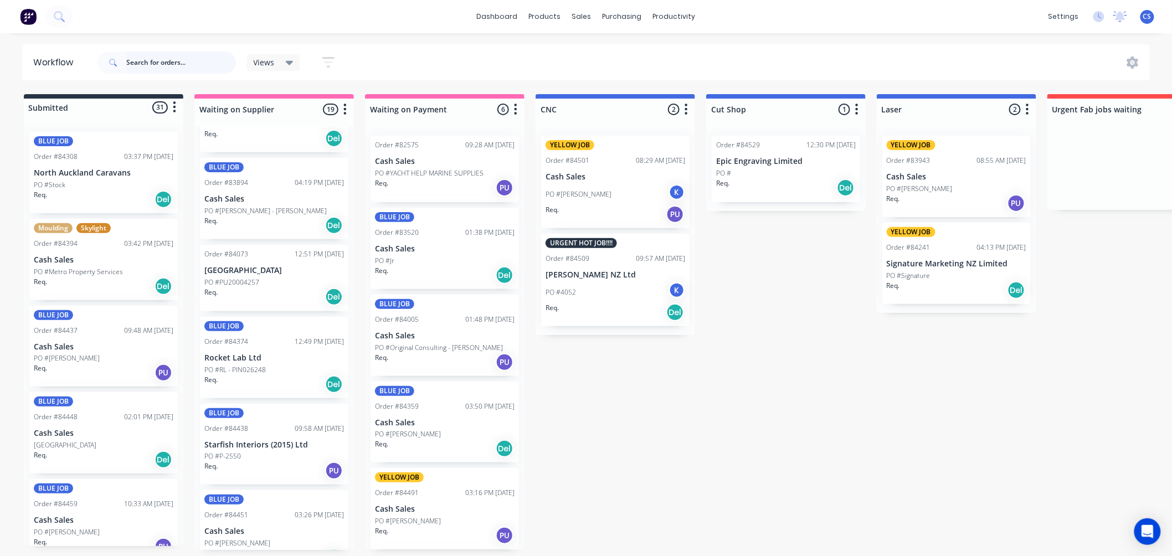
scroll to position [677, 0]
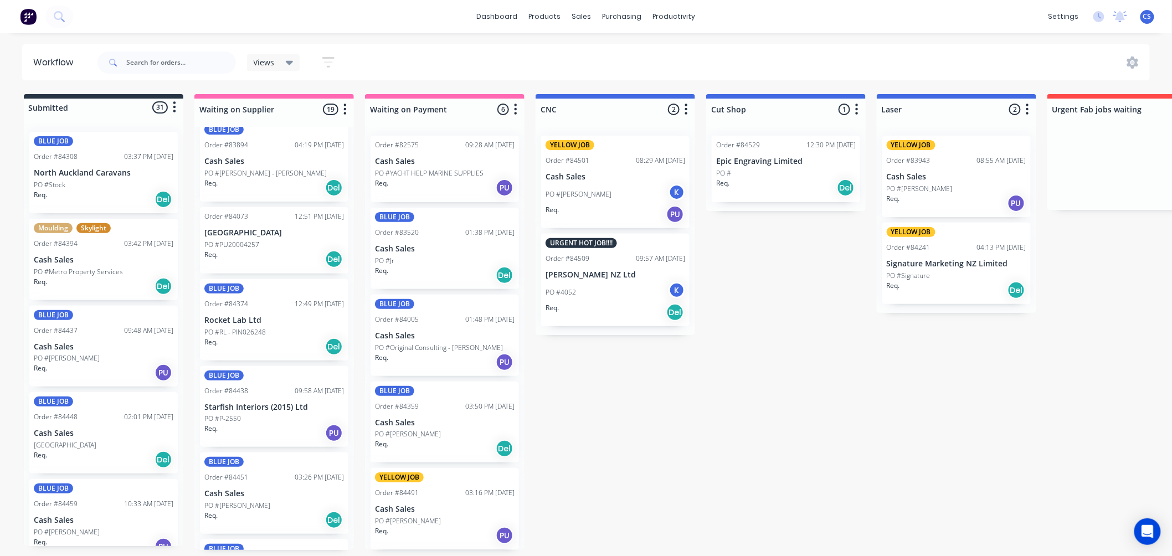
click at [256, 241] on p "PO #PU20004257" at bounding box center [231, 245] width 55 height 10
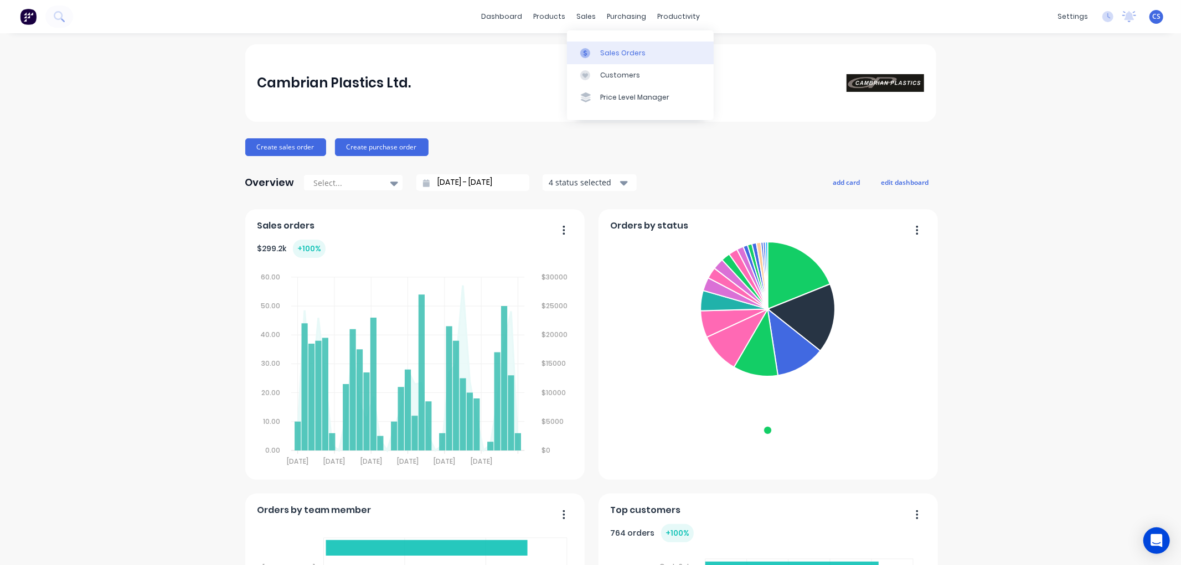
drag, startPoint x: 589, startPoint y: 47, endPoint x: 590, endPoint y: 55, distance: 8.3
click at [589, 48] on icon at bounding box center [585, 53] width 10 height 10
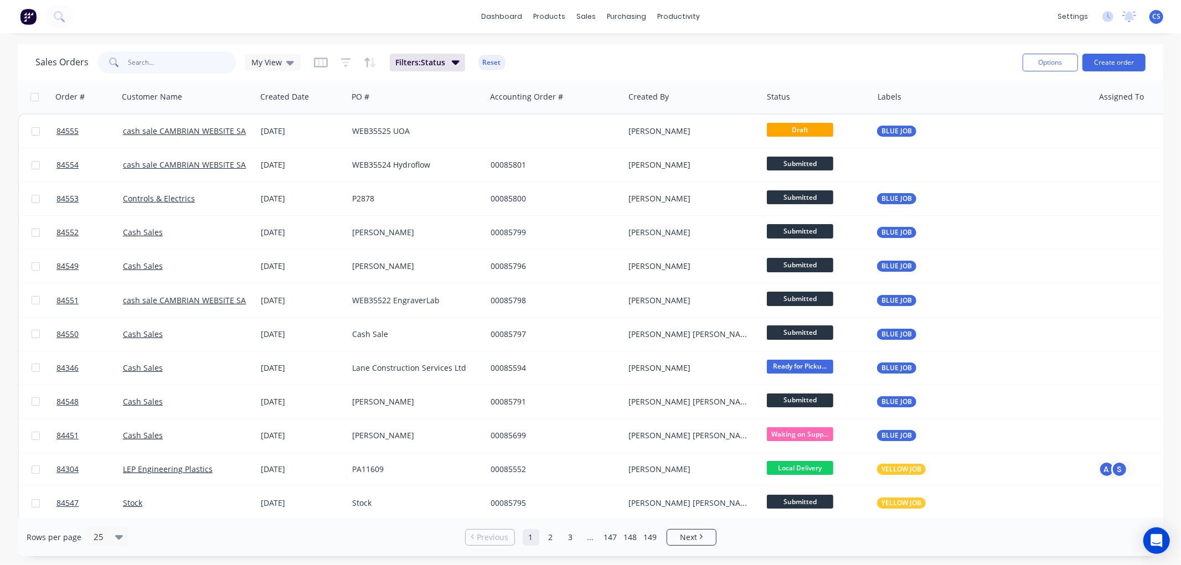
click at [187, 61] on input "text" at bounding box center [182, 62] width 108 height 22
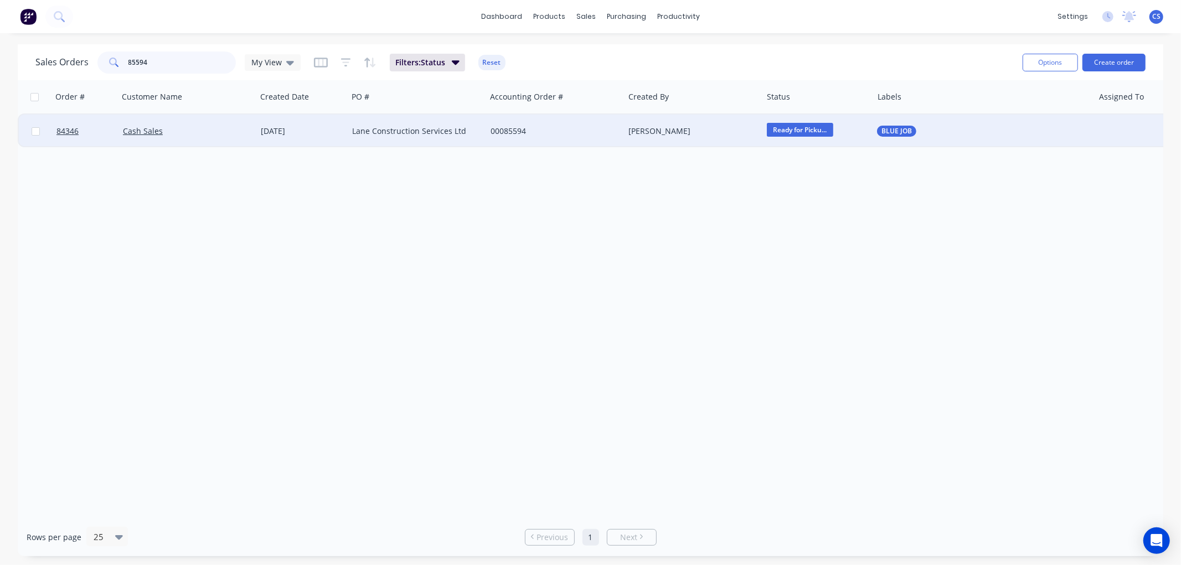
type input "85594"
click at [726, 131] on div "[PERSON_NAME]" at bounding box center [689, 131] width 123 height 11
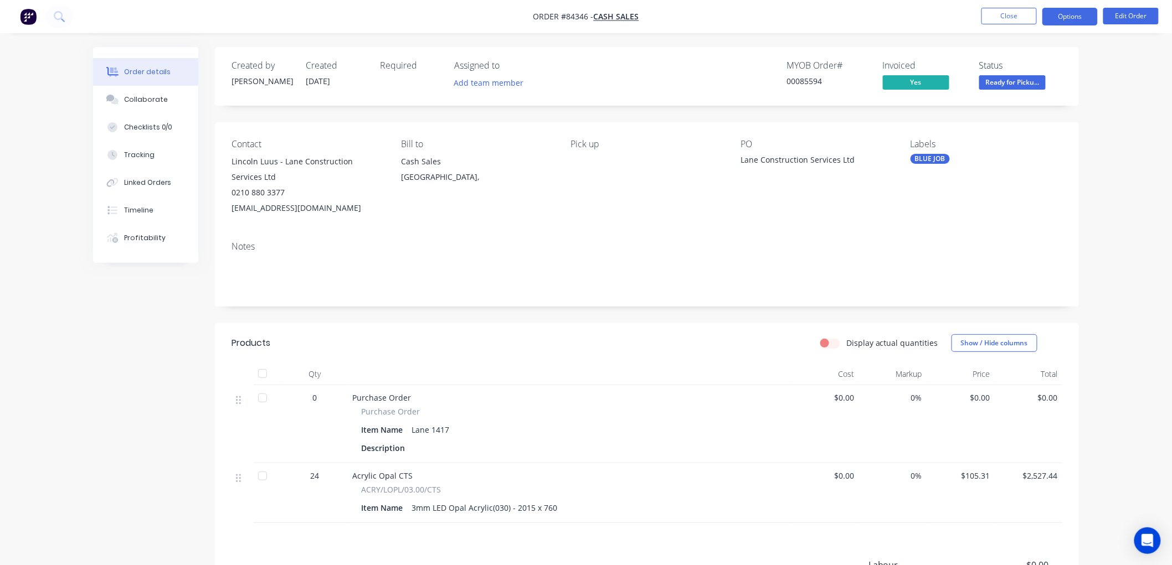
click at [1070, 15] on button "Options" at bounding box center [1069, 17] width 55 height 18
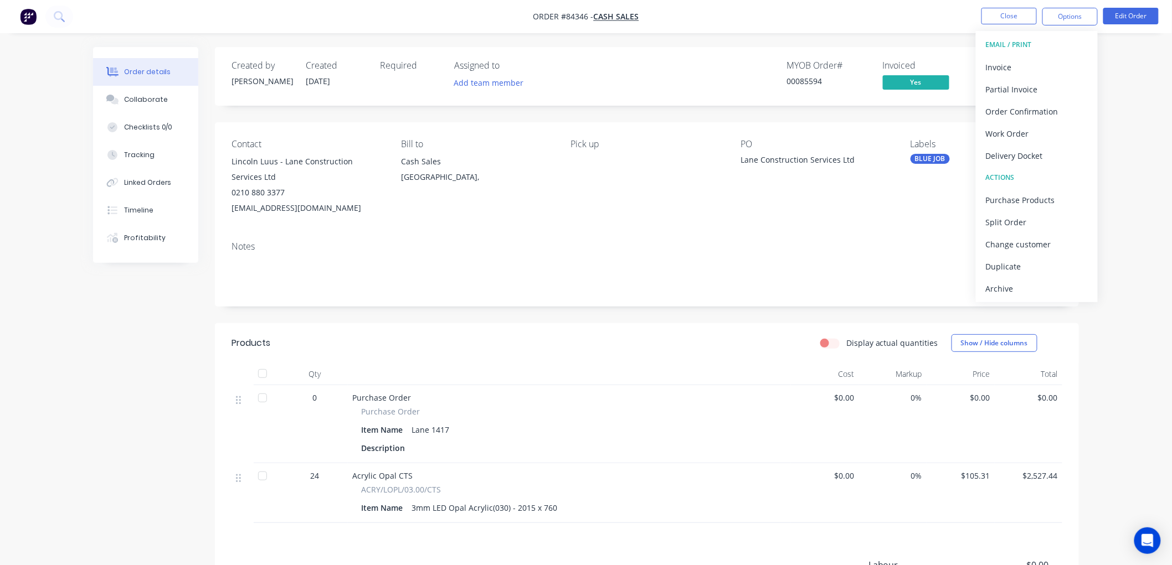
drag, startPoint x: 1022, startPoint y: 150, endPoint x: 1033, endPoint y: 150, distance: 11.6
click at [1022, 148] on div "Delivery Docket" at bounding box center [1037, 156] width 102 height 16
click at [1032, 113] on div "Without pricing" at bounding box center [1037, 112] width 102 height 16
click at [999, 11] on button "Close" at bounding box center [1008, 16] width 55 height 17
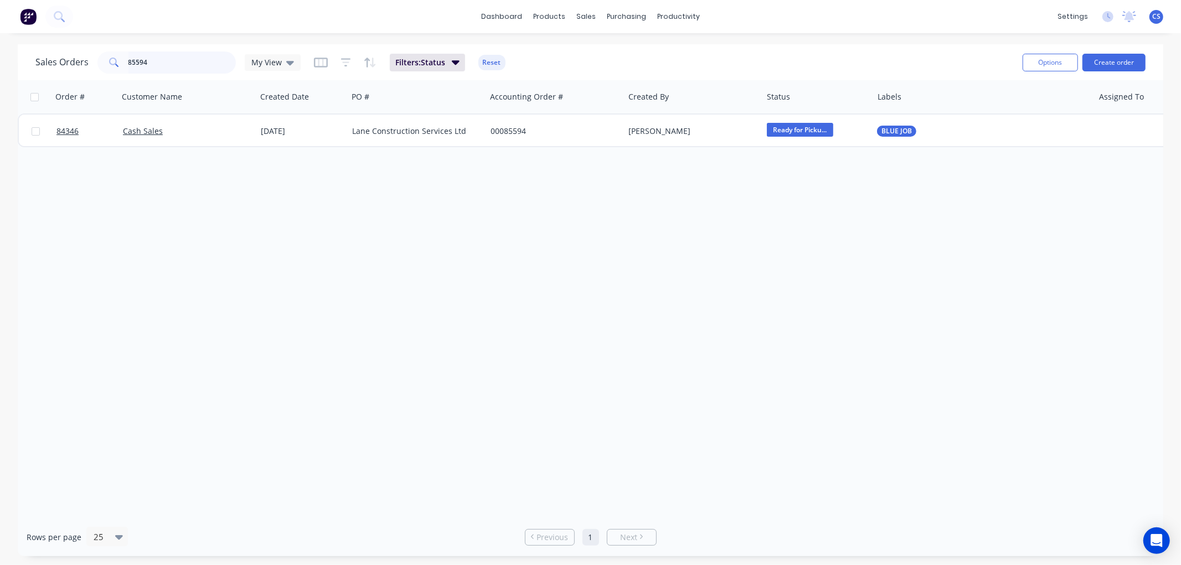
click at [172, 65] on input "85594" at bounding box center [182, 62] width 108 height 22
click at [172, 64] on input "85594" at bounding box center [182, 62] width 108 height 22
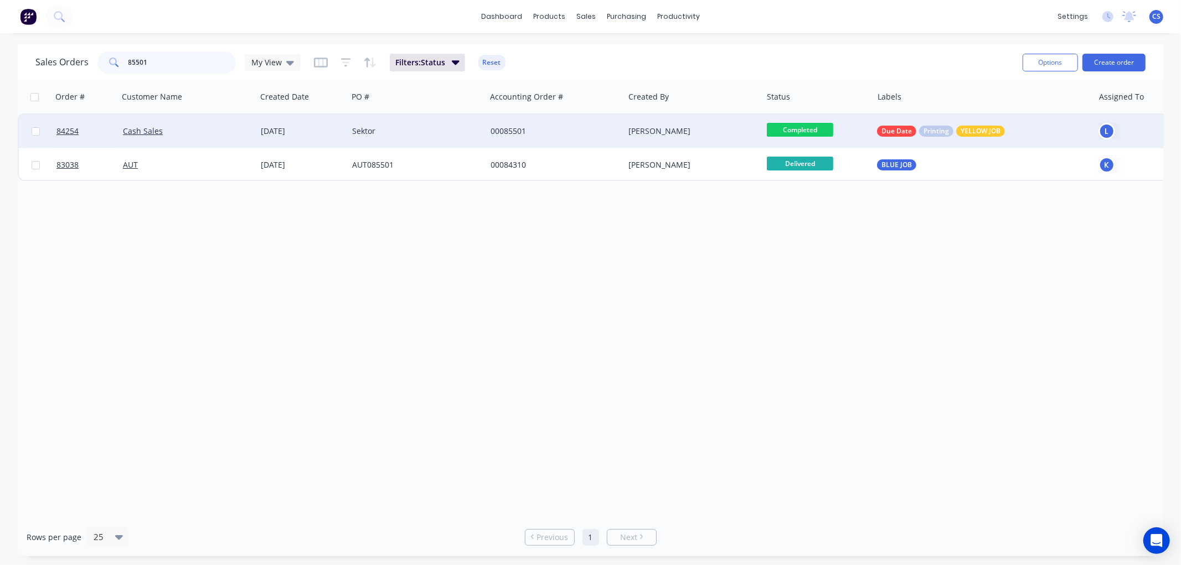
type input "85501"
click at [407, 131] on div "Sektor" at bounding box center [413, 131] width 123 height 11
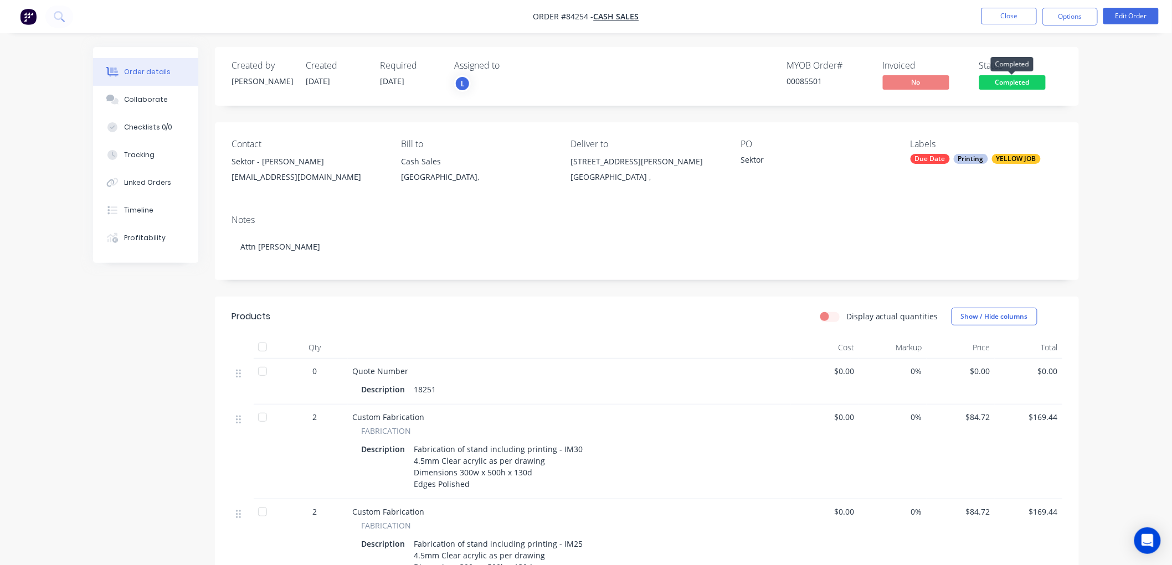
click at [1017, 79] on span "Completed" at bounding box center [1012, 82] width 66 height 14
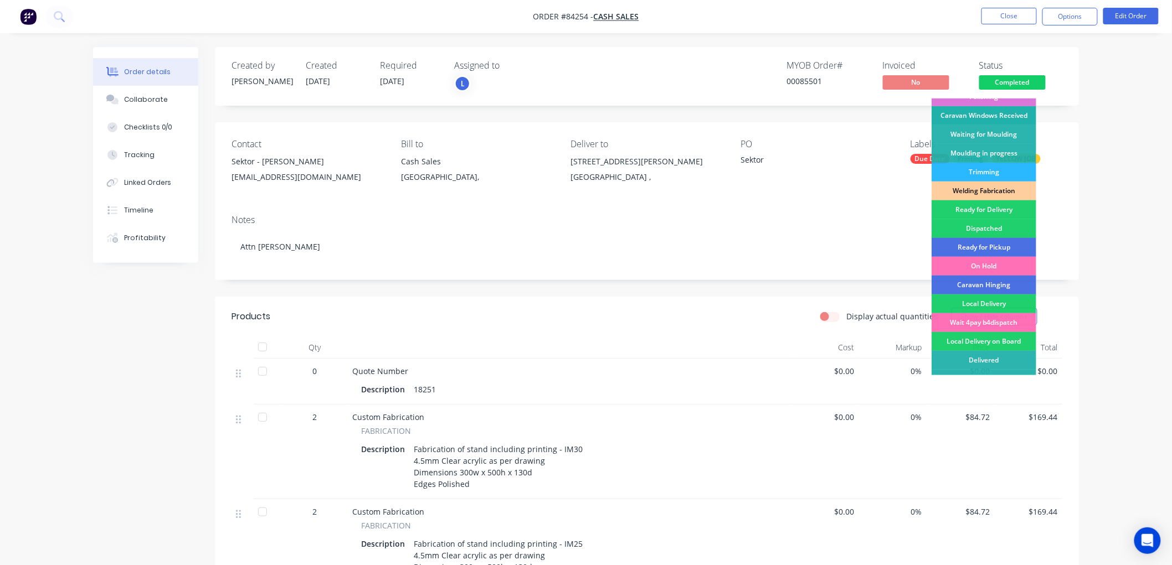
scroll to position [194, 0]
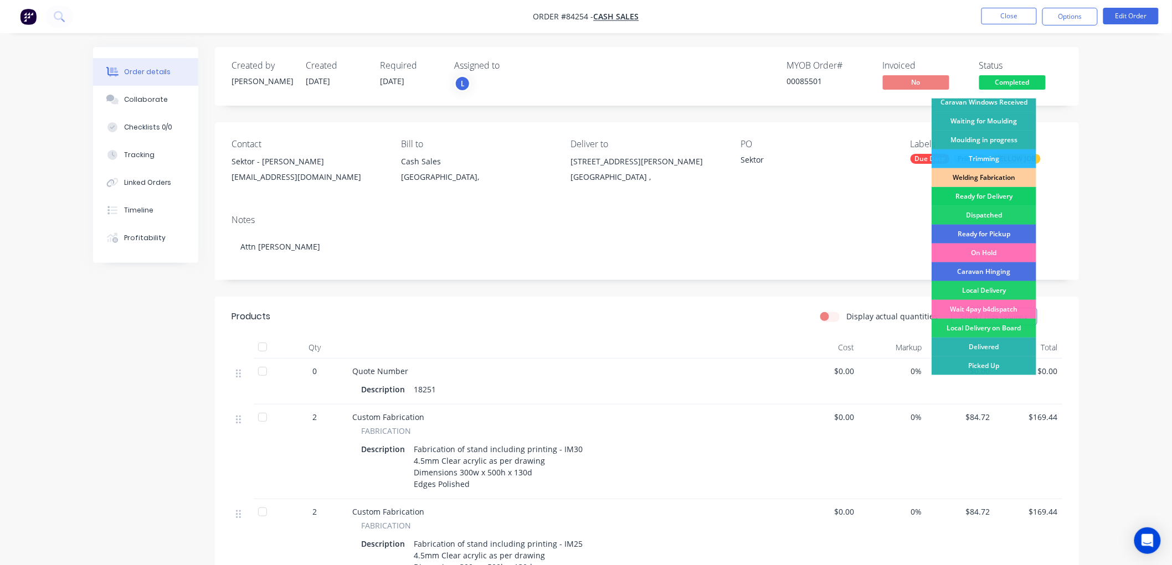
click at [994, 194] on div "Ready for Delivery" at bounding box center [983, 196] width 105 height 19
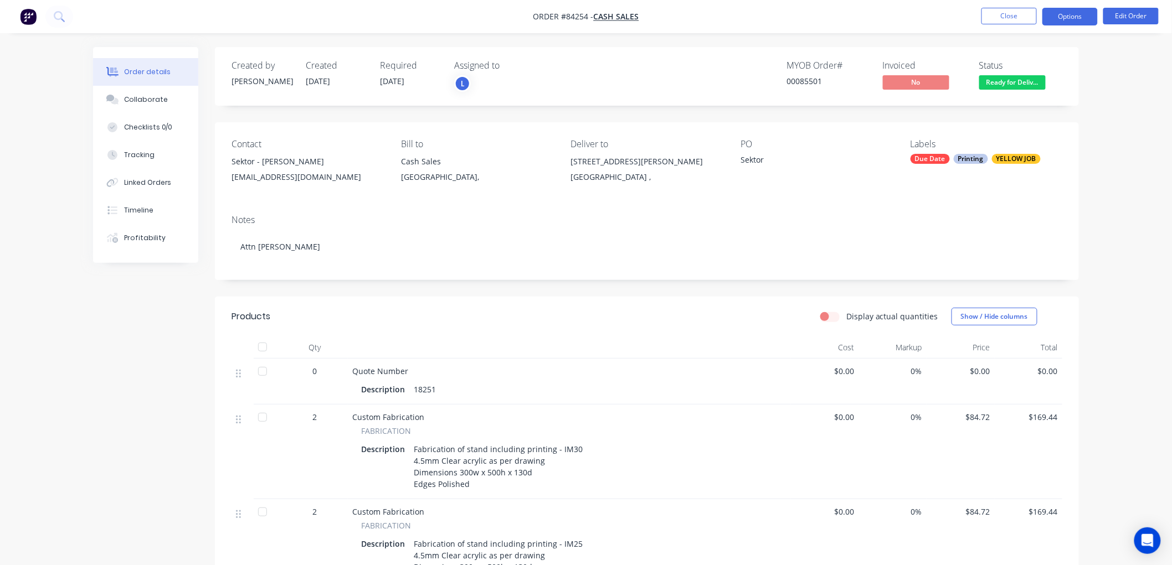
click at [1076, 17] on button "Options" at bounding box center [1069, 17] width 55 height 18
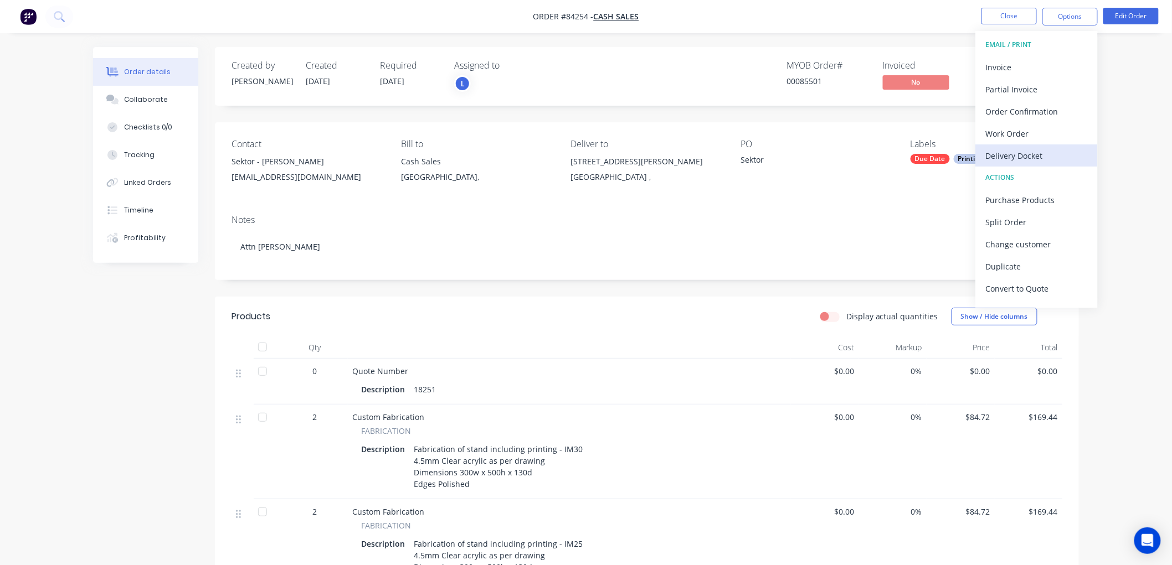
click at [1016, 151] on div "Delivery Docket" at bounding box center [1037, 156] width 102 height 16
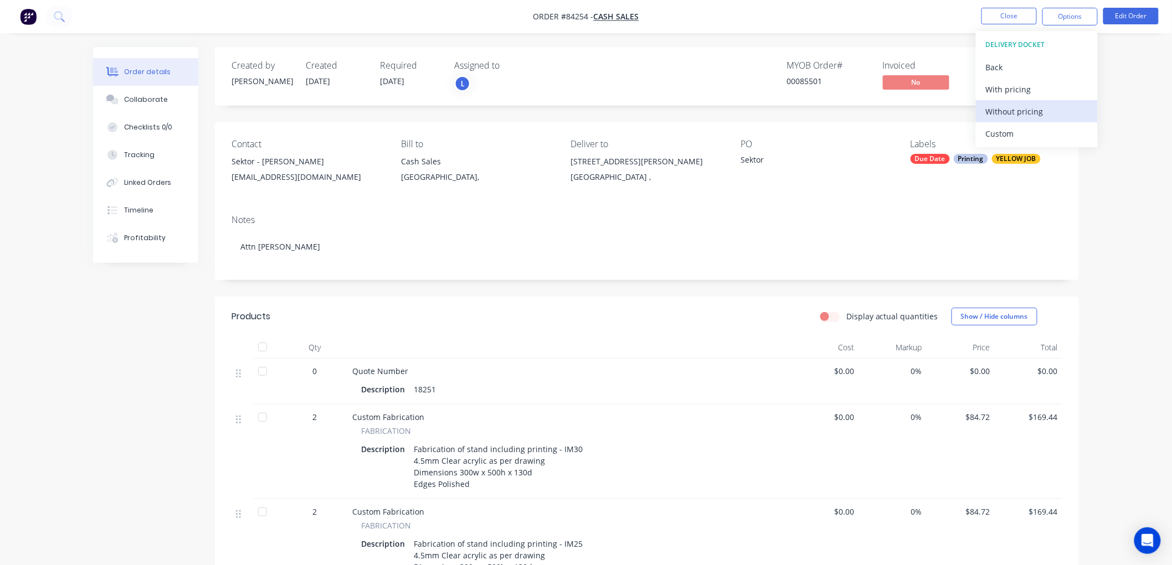
click at [1040, 113] on div "Without pricing" at bounding box center [1037, 112] width 102 height 16
click at [942, 17] on nav "Order #84254 - Cash Sales Close Options Edit Order" at bounding box center [586, 16] width 1172 height 33
click at [1077, 19] on button "Options" at bounding box center [1069, 17] width 55 height 18
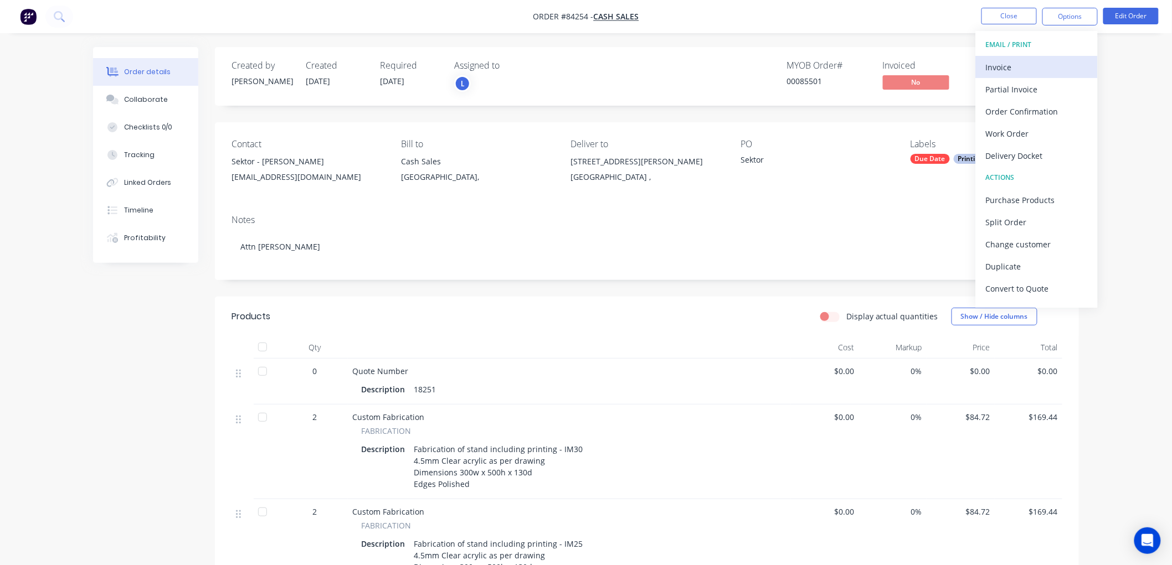
click at [1034, 61] on div "Invoice" at bounding box center [1037, 67] width 102 height 16
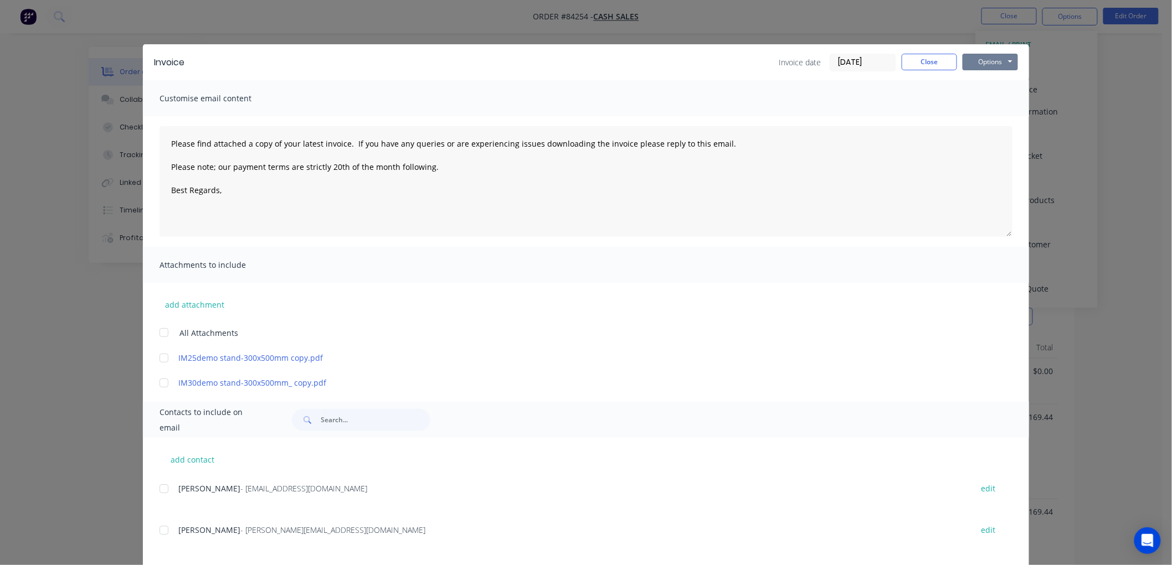
click at [987, 64] on button "Options" at bounding box center [989, 62] width 55 height 17
click at [992, 102] on button "Print" at bounding box center [997, 100] width 71 height 18
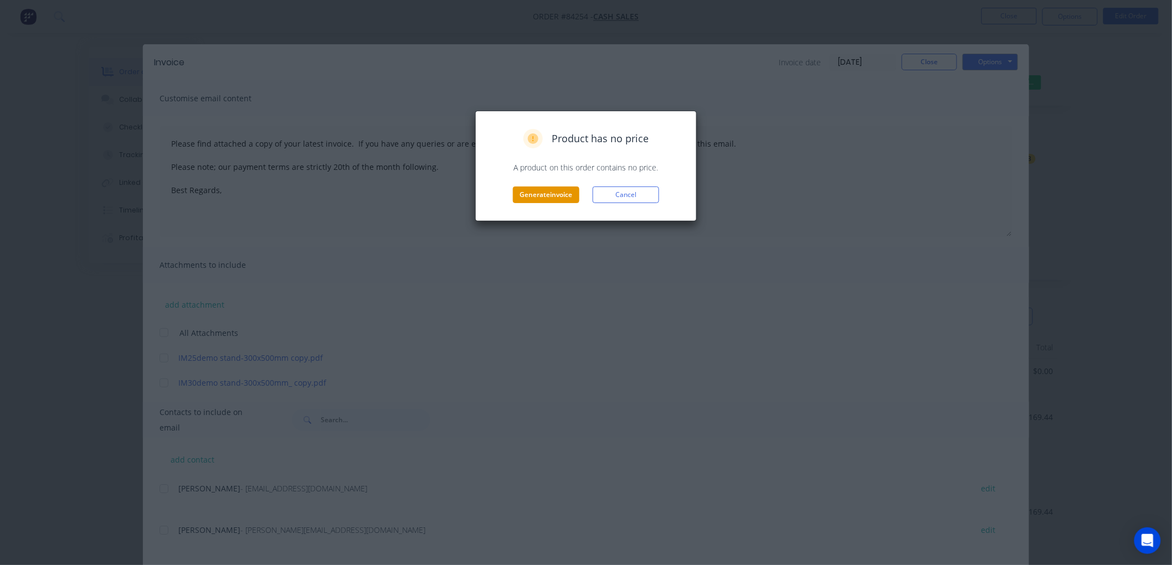
click at [529, 193] on button "Generate invoice" at bounding box center [546, 195] width 66 height 17
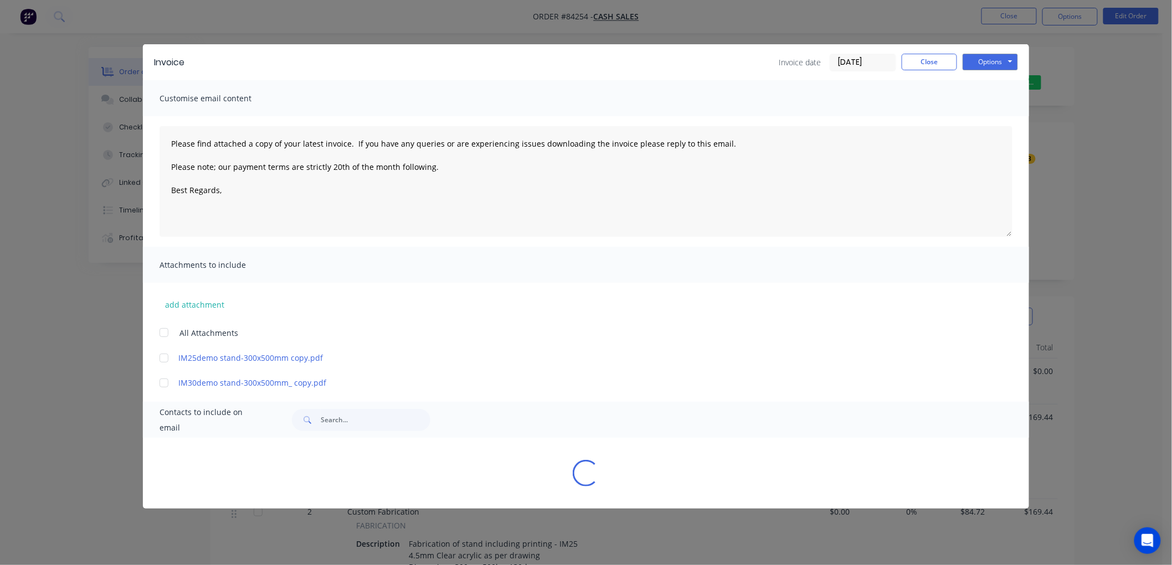
type textarea "Please find attached a copy of your latest invoice. If you have any queries or …"
